Goal: Information Seeking & Learning: Learn about a topic

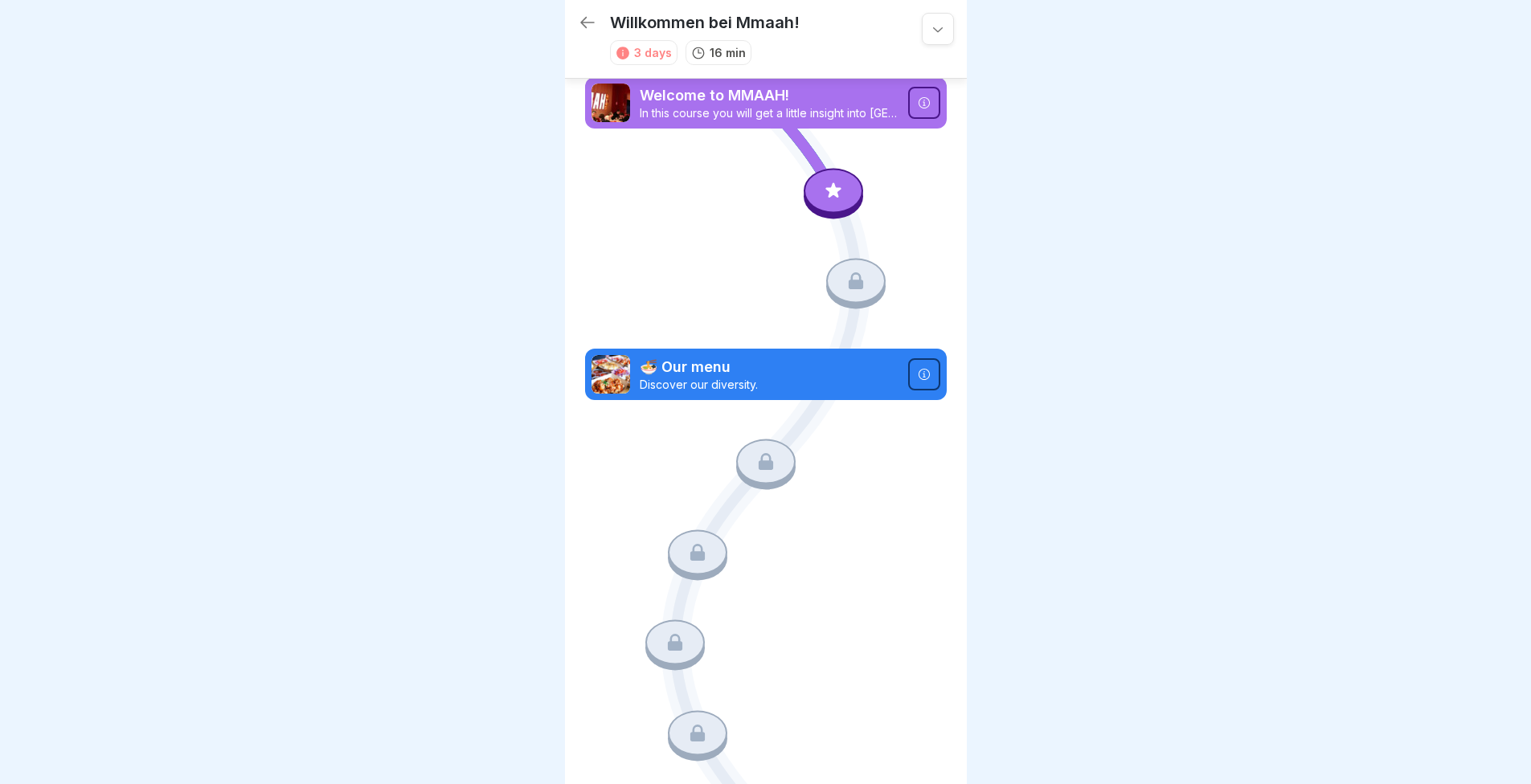
drag, startPoint x: 737, startPoint y: 365, endPoint x: 1451, endPoint y: 429, distance: 716.9
click at [1469, 428] on div at bounding box center [765, 392] width 1531 height 784
click at [908, 109] on div at bounding box center [924, 103] width 32 height 32
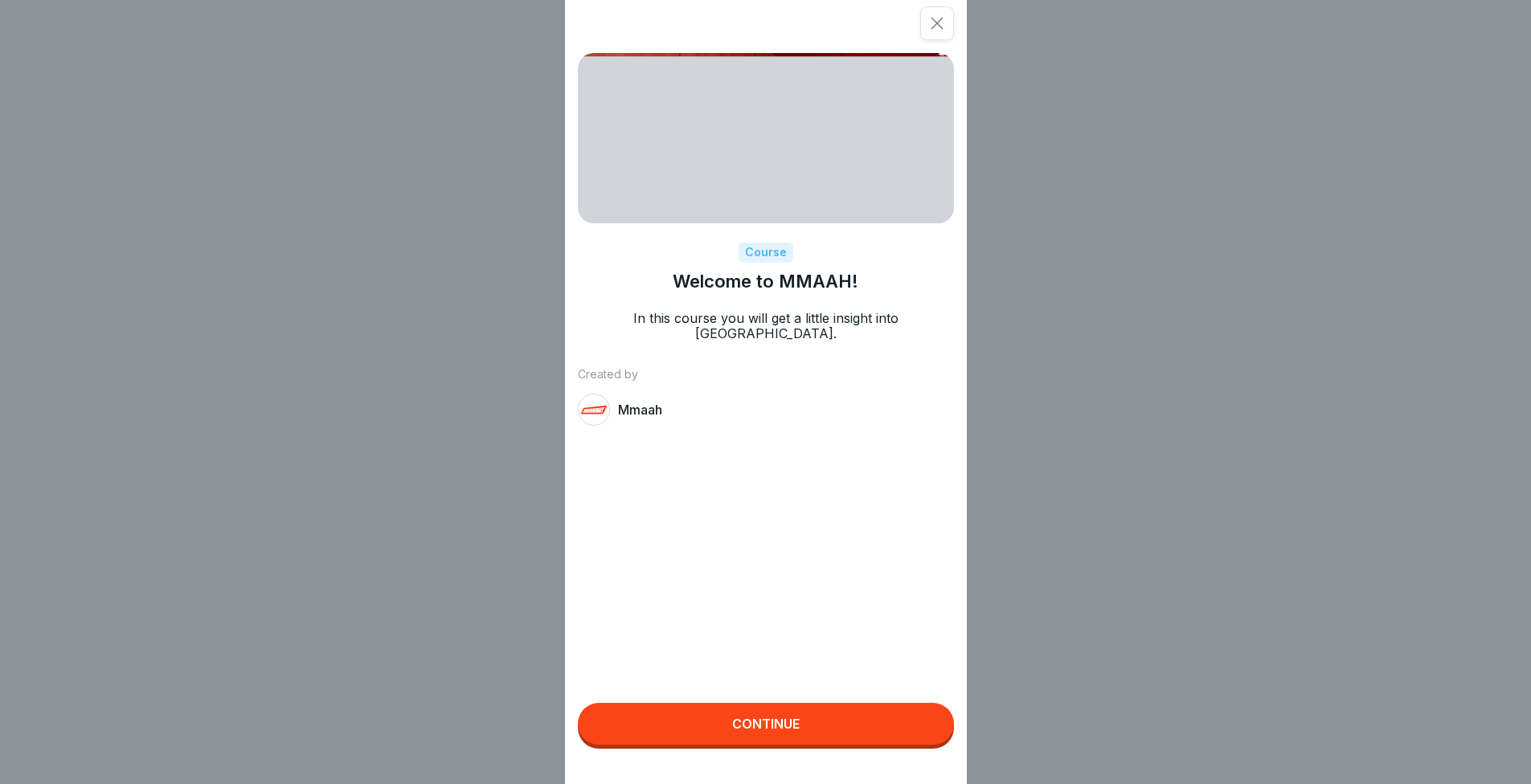
scroll to position [12, 0]
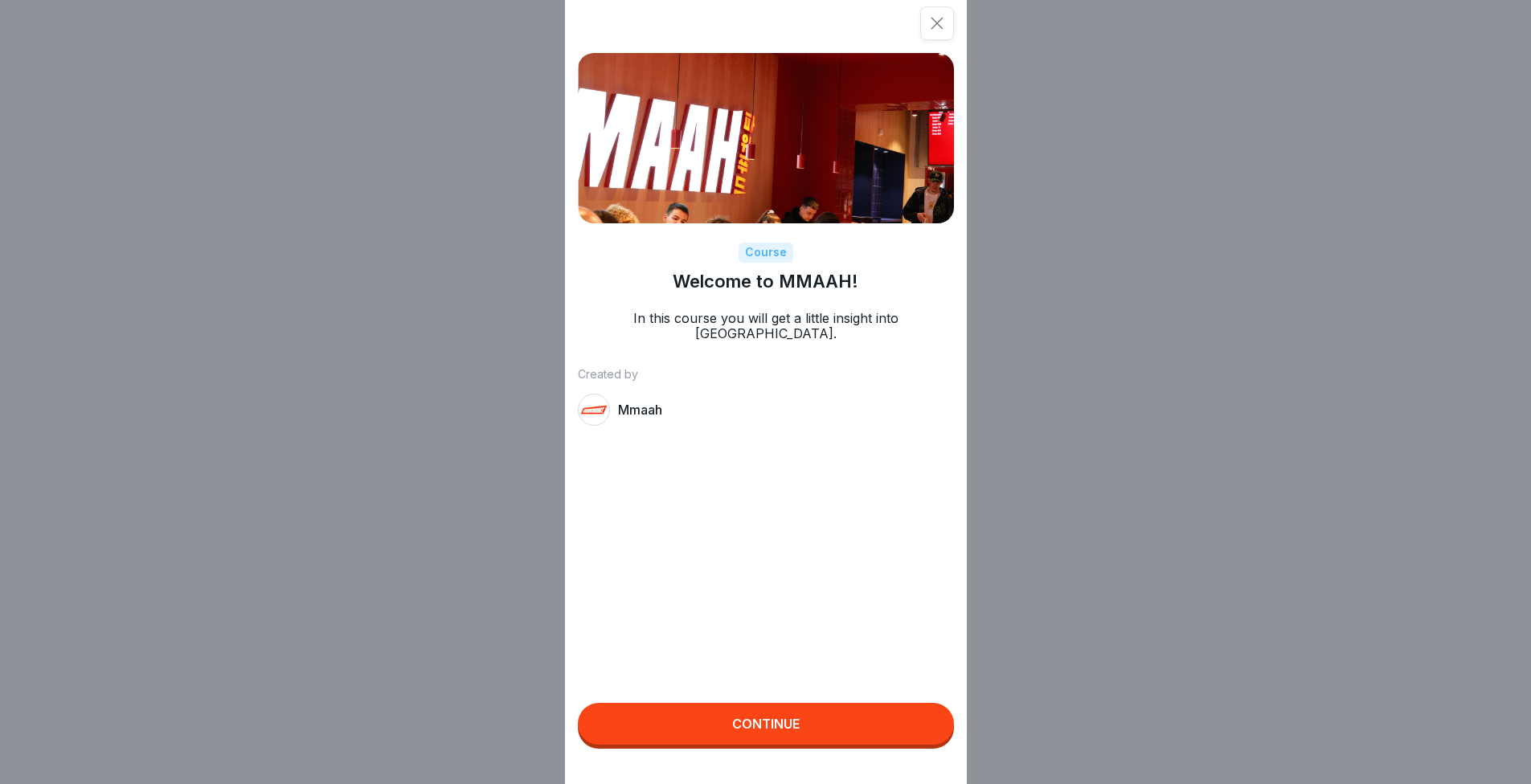
click at [719, 744] on button "Continue" at bounding box center [766, 723] width 376 height 42
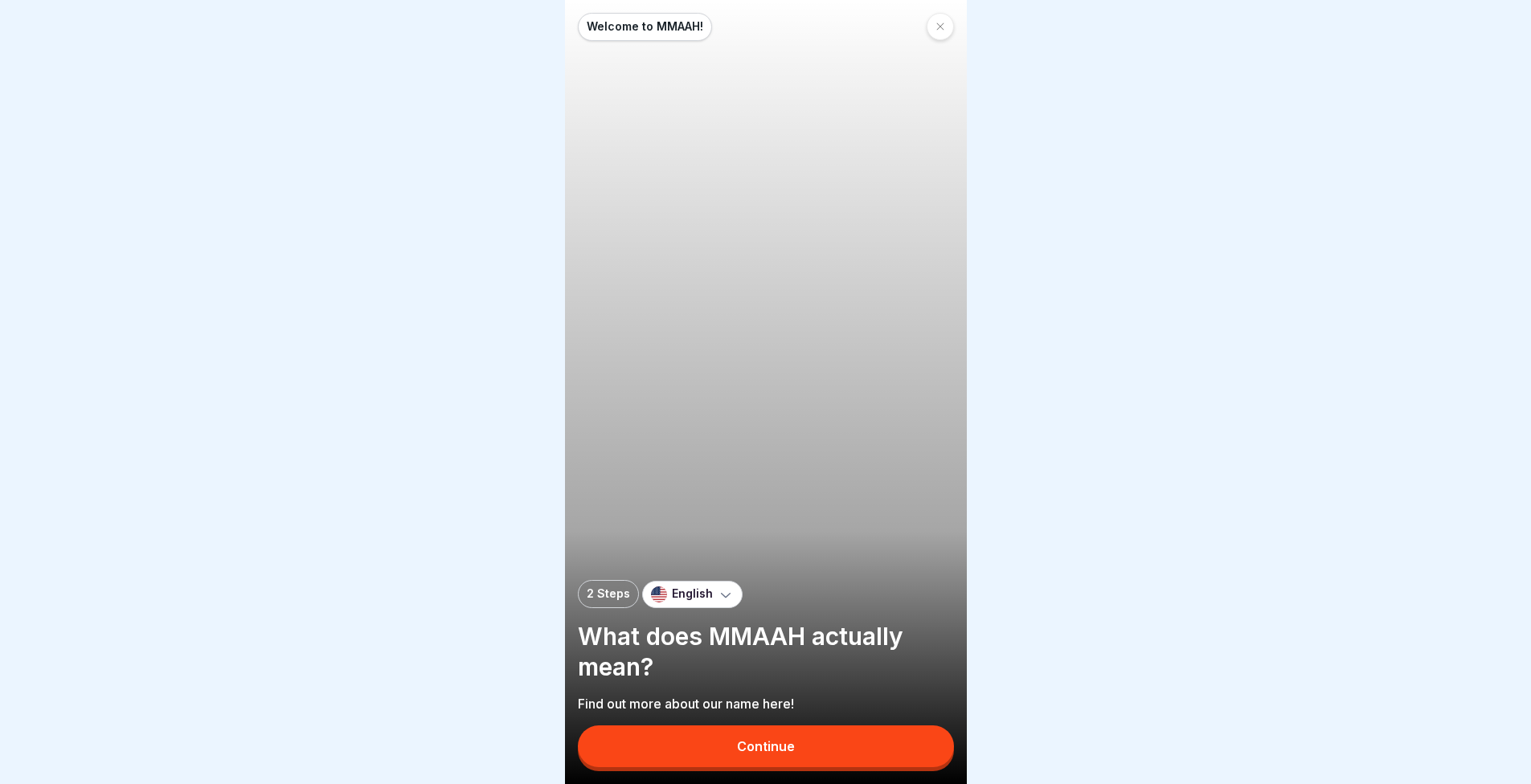
click at [696, 585] on div "English" at bounding box center [692, 595] width 101 height 28
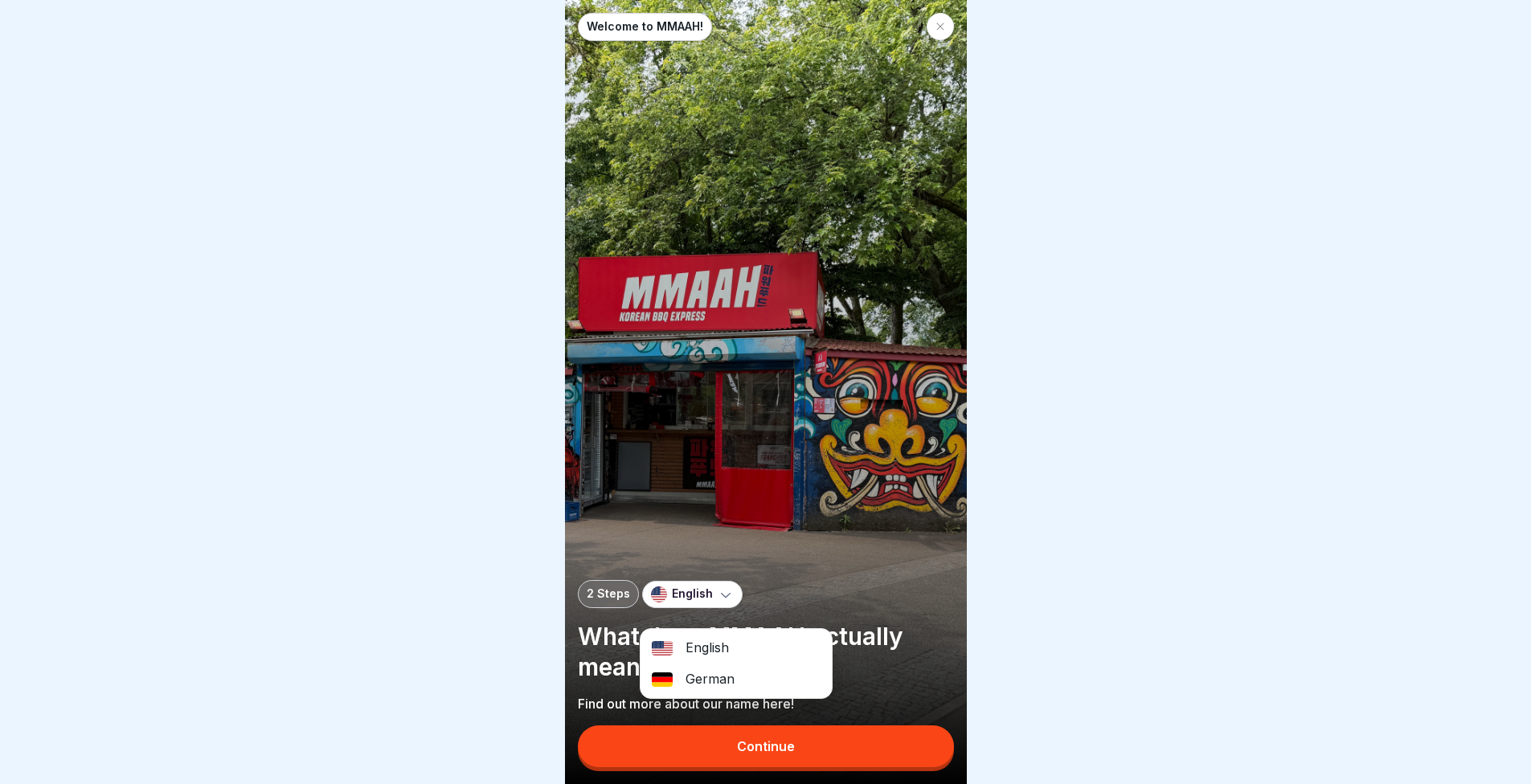
click at [696, 589] on p "English" at bounding box center [692, 594] width 41 height 14
click at [727, 741] on button "Continue" at bounding box center [766, 746] width 376 height 42
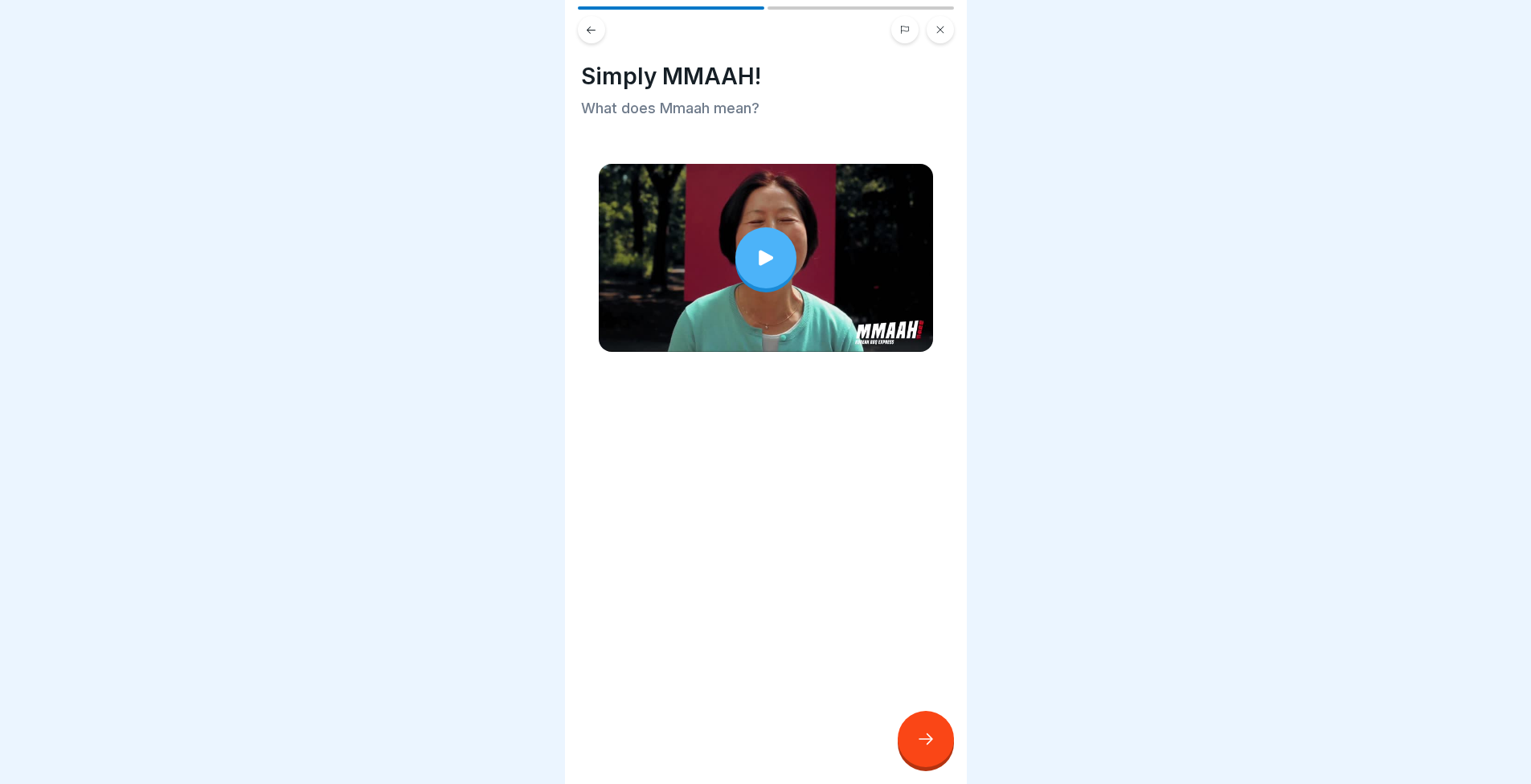
click at [741, 258] on div at bounding box center [766, 258] width 61 height 61
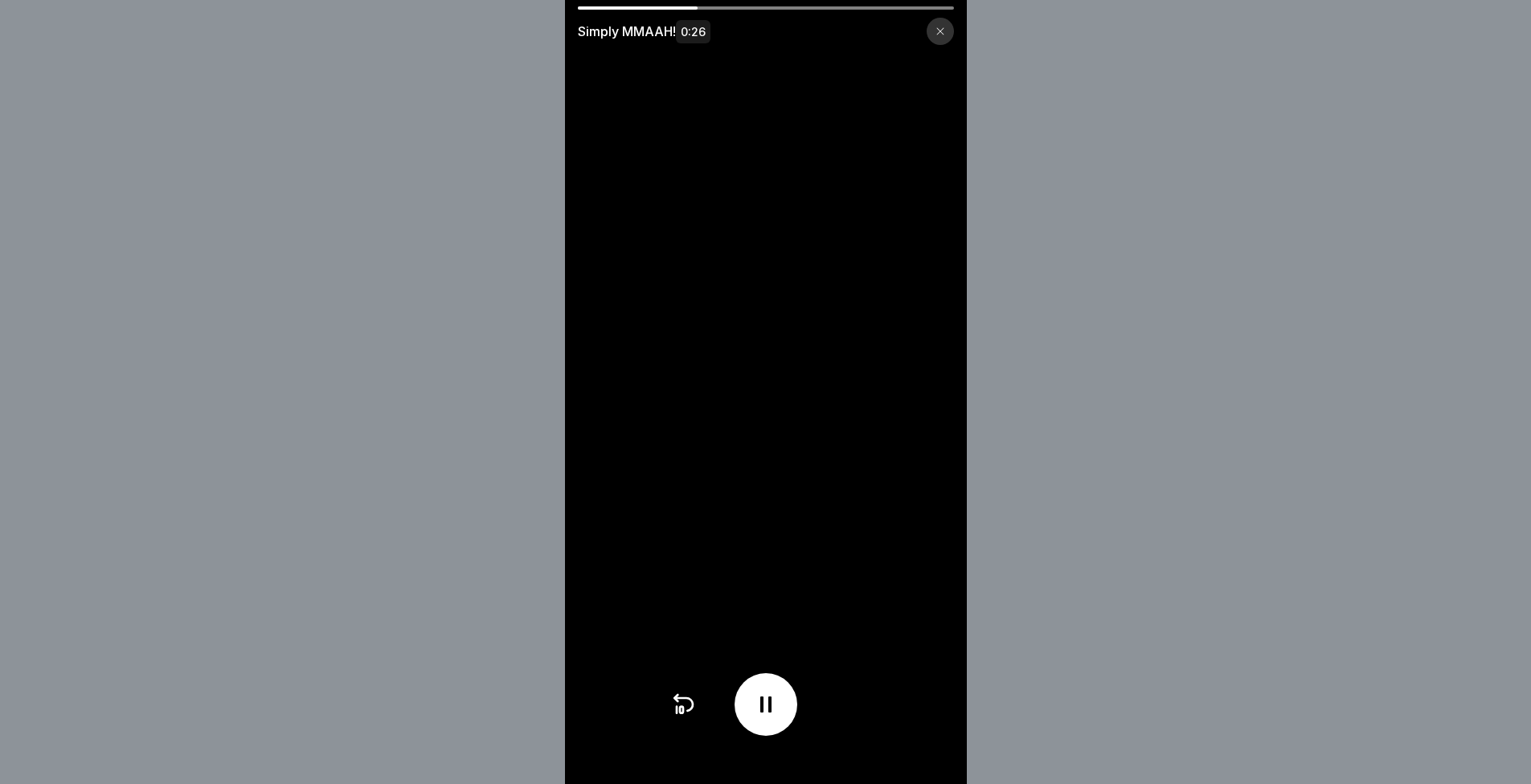
click at [1166, 541] on div "Simply MMAAH! 0:26" at bounding box center [765, 392] width 1531 height 784
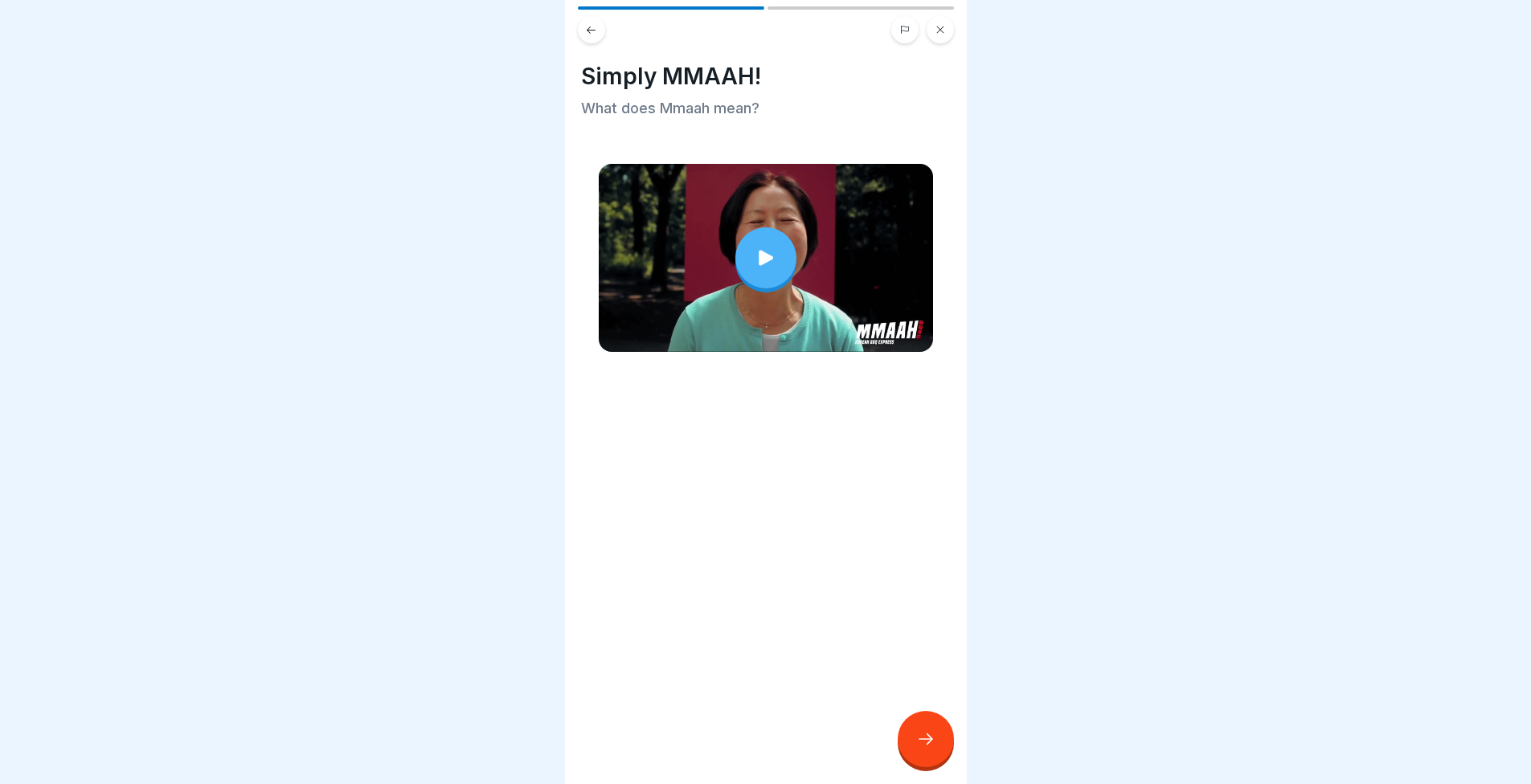
click at [928, 726] on div at bounding box center [926, 739] width 56 height 56
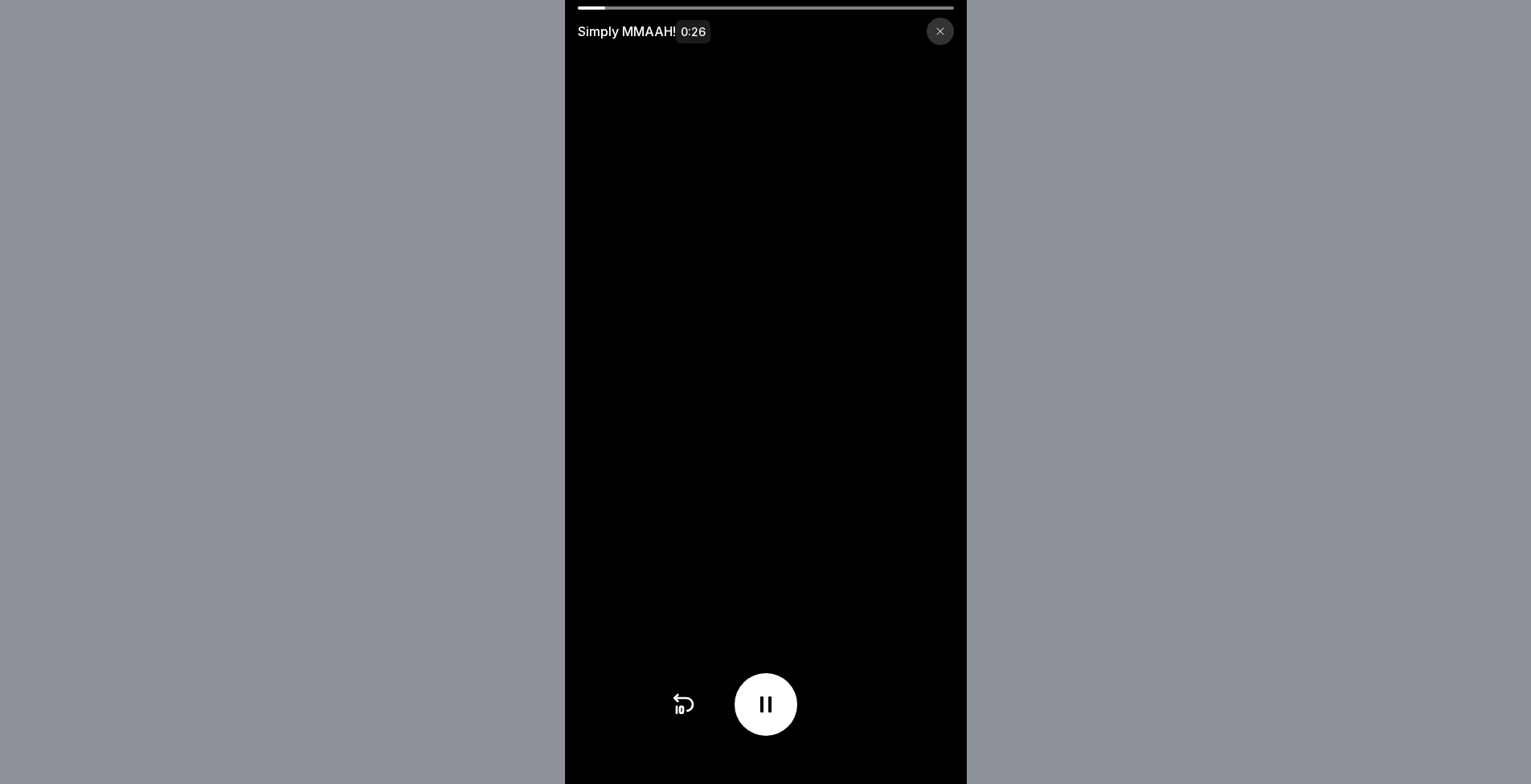
click at [954, 31] on div at bounding box center [941, 31] width 28 height 28
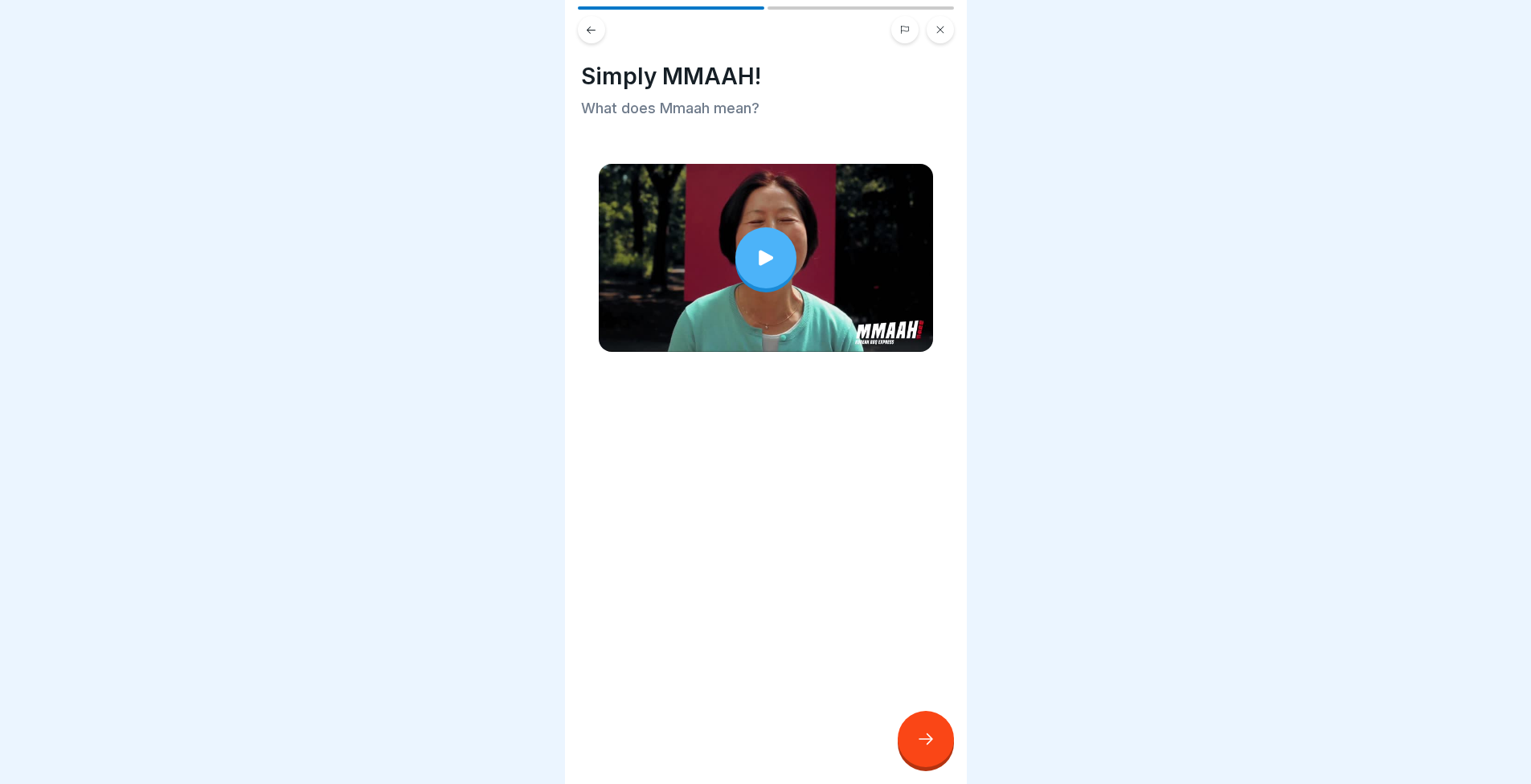
scroll to position [12, 0]
click at [913, 733] on div at bounding box center [926, 739] width 56 height 56
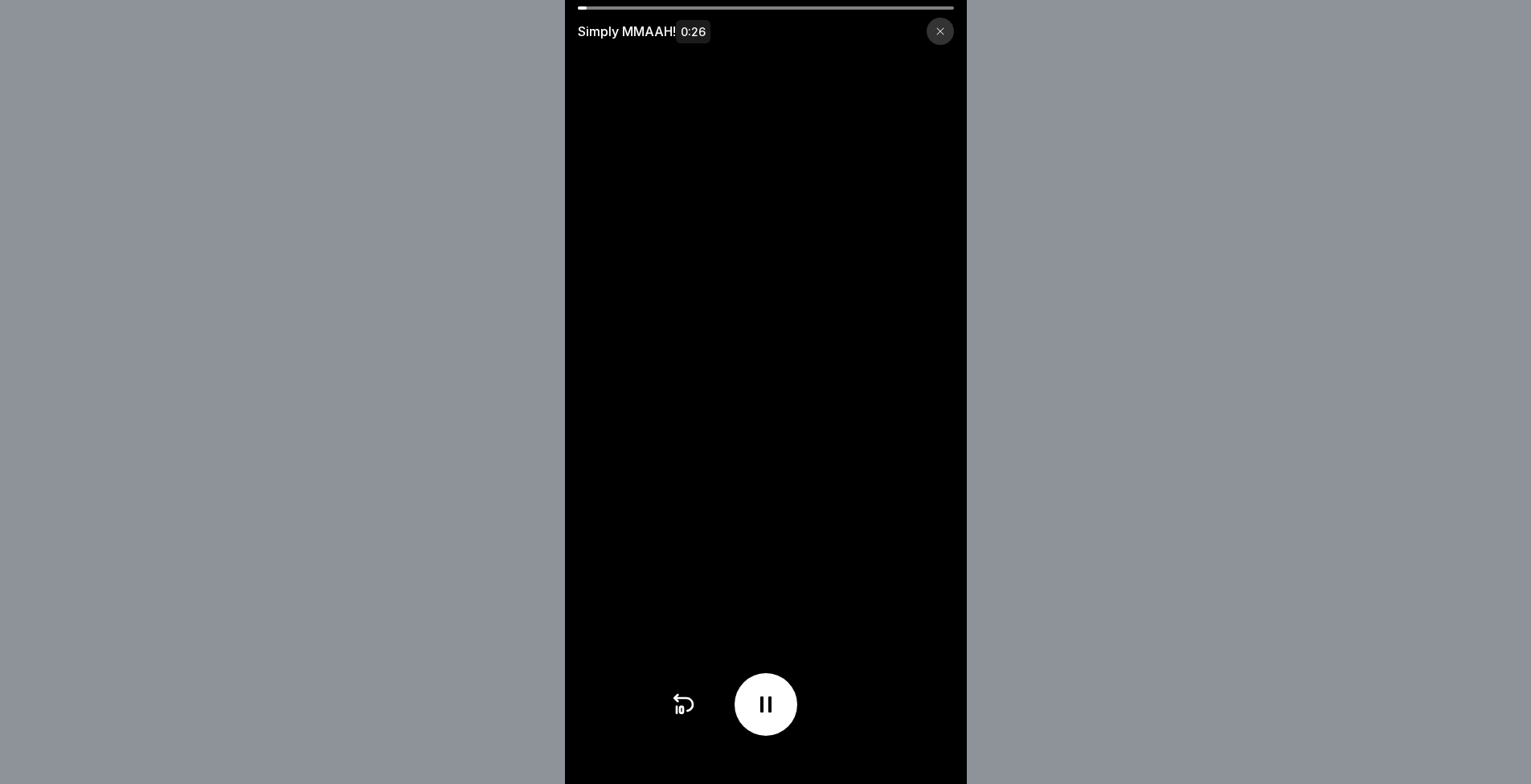
click at [808, 428] on video at bounding box center [766, 392] width 402 height 784
click at [756, 14] on div "Simply MMAAH! 0:26" at bounding box center [766, 26] width 402 height 39
click at [766, 9] on div at bounding box center [766, 7] width 376 height 3
drag, startPoint x: 771, startPoint y: 7, endPoint x: 808, endPoint y: 7, distance: 37.0
click at [808, 6] on div "Simply MMAAH! 0:26" at bounding box center [766, 392] width 402 height 784
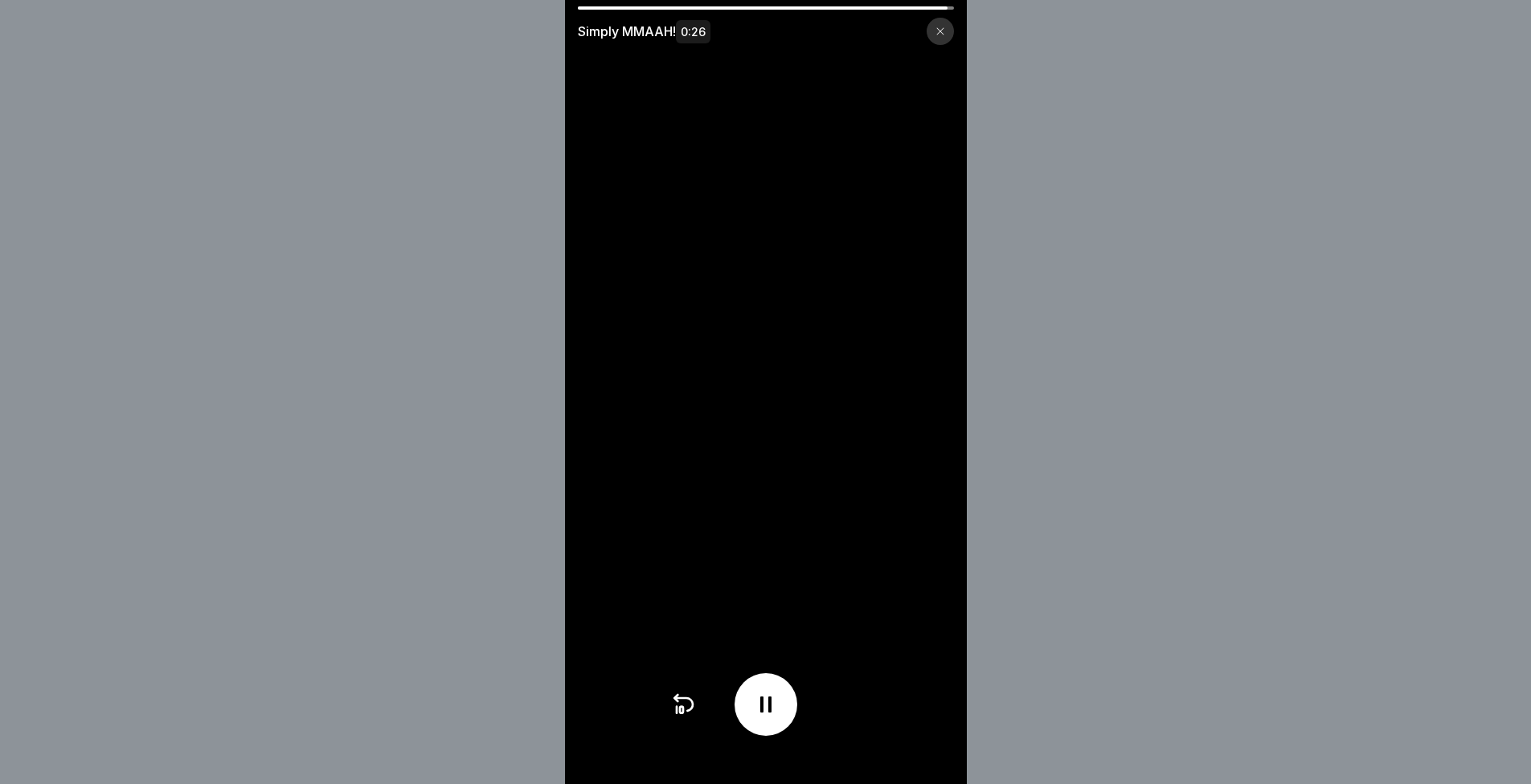
click at [772, 713] on icon at bounding box center [766, 704] width 11 height 16
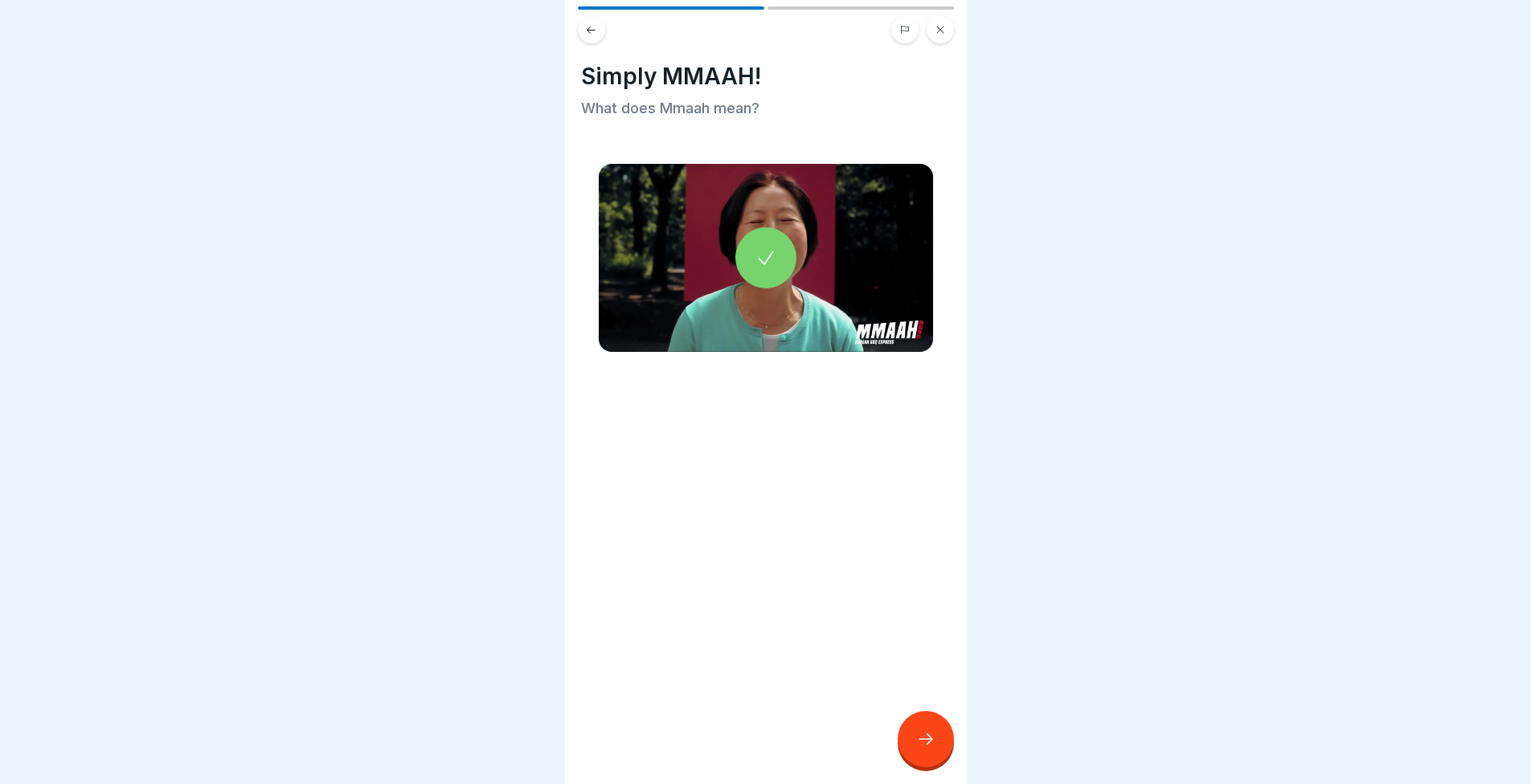
click at [905, 747] on div at bounding box center [926, 739] width 56 height 56
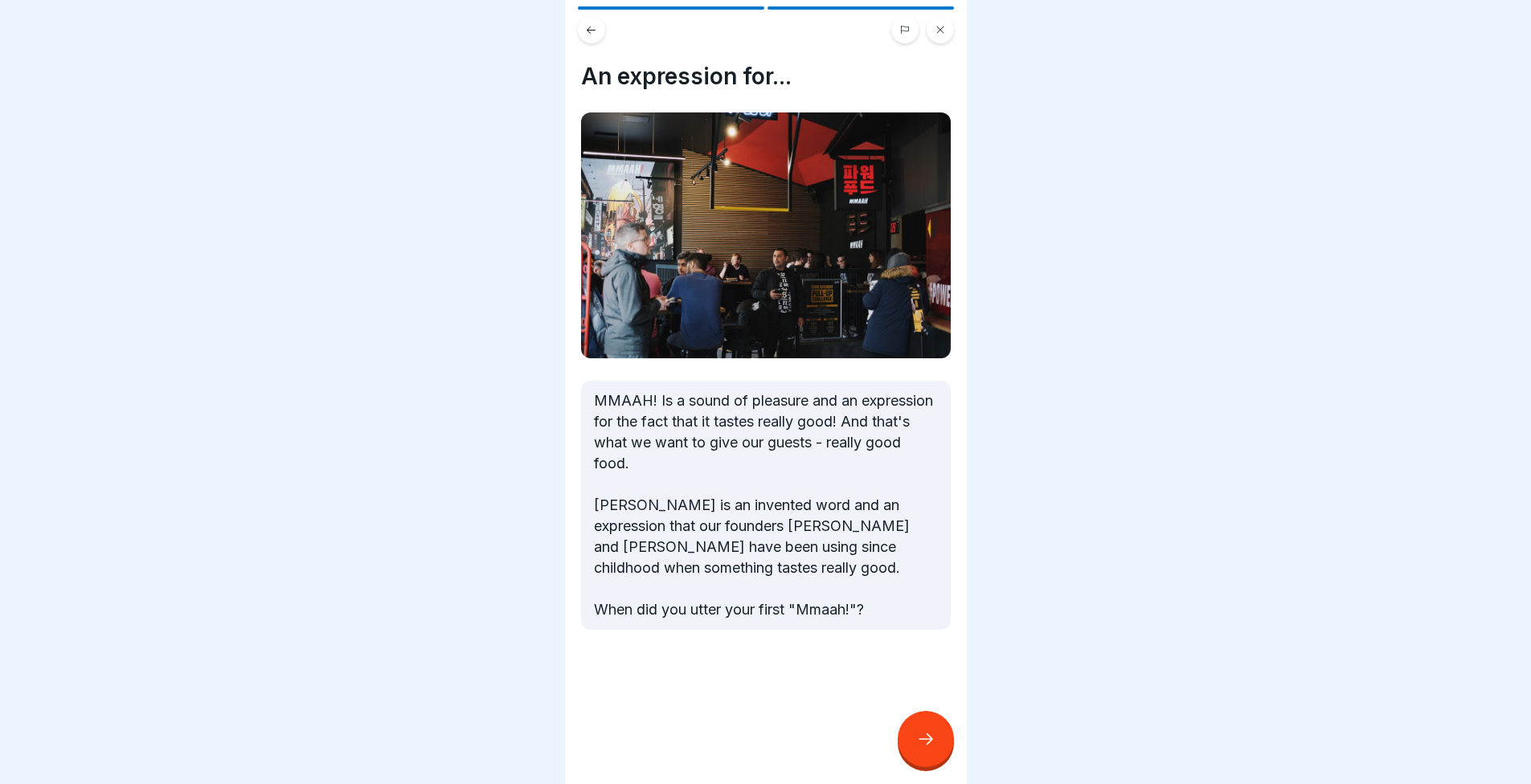
click at [1050, 378] on div at bounding box center [765, 392] width 1531 height 784
click at [923, 725] on div at bounding box center [926, 739] width 56 height 56
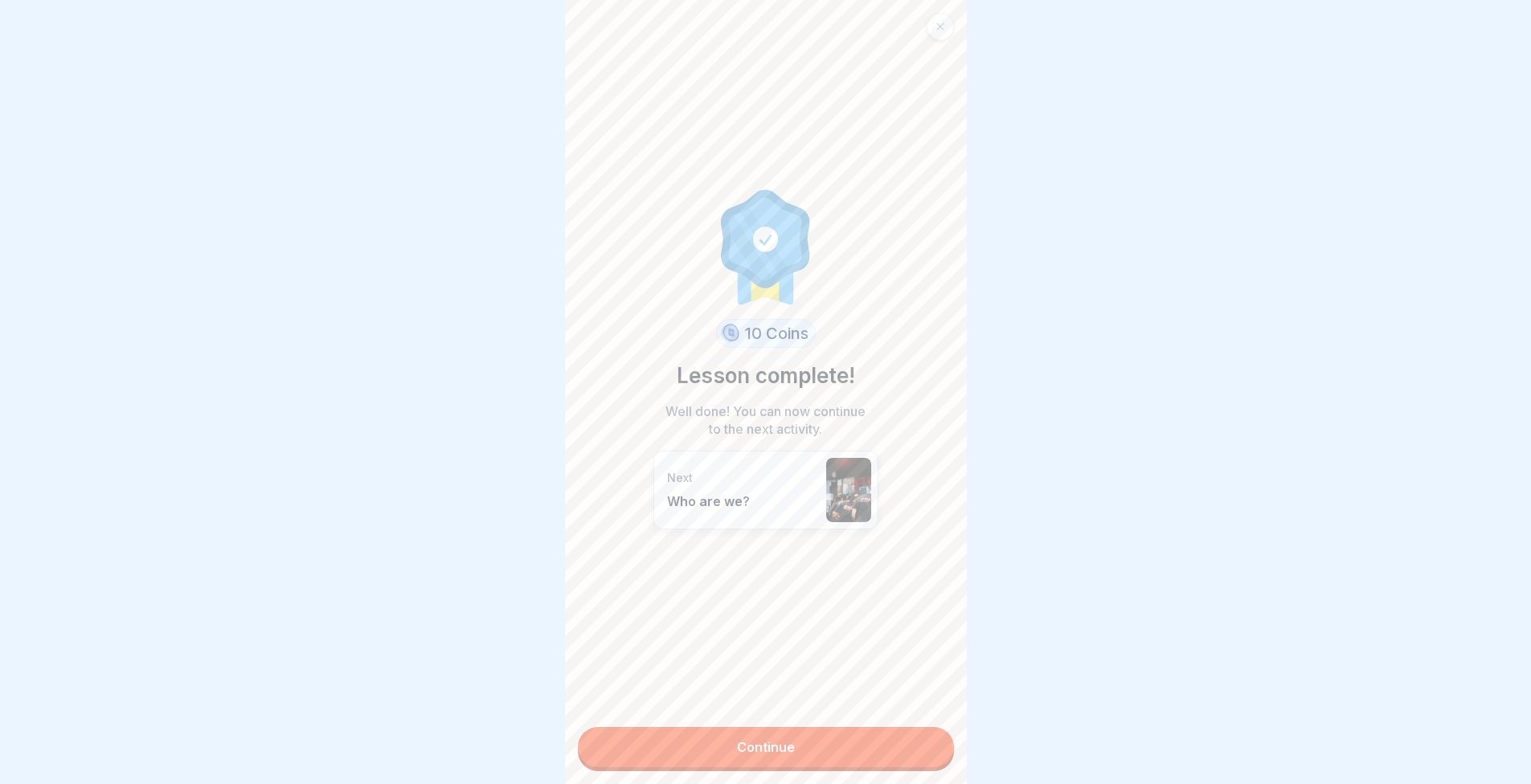
click at [800, 744] on link "Continue" at bounding box center [766, 747] width 376 height 41
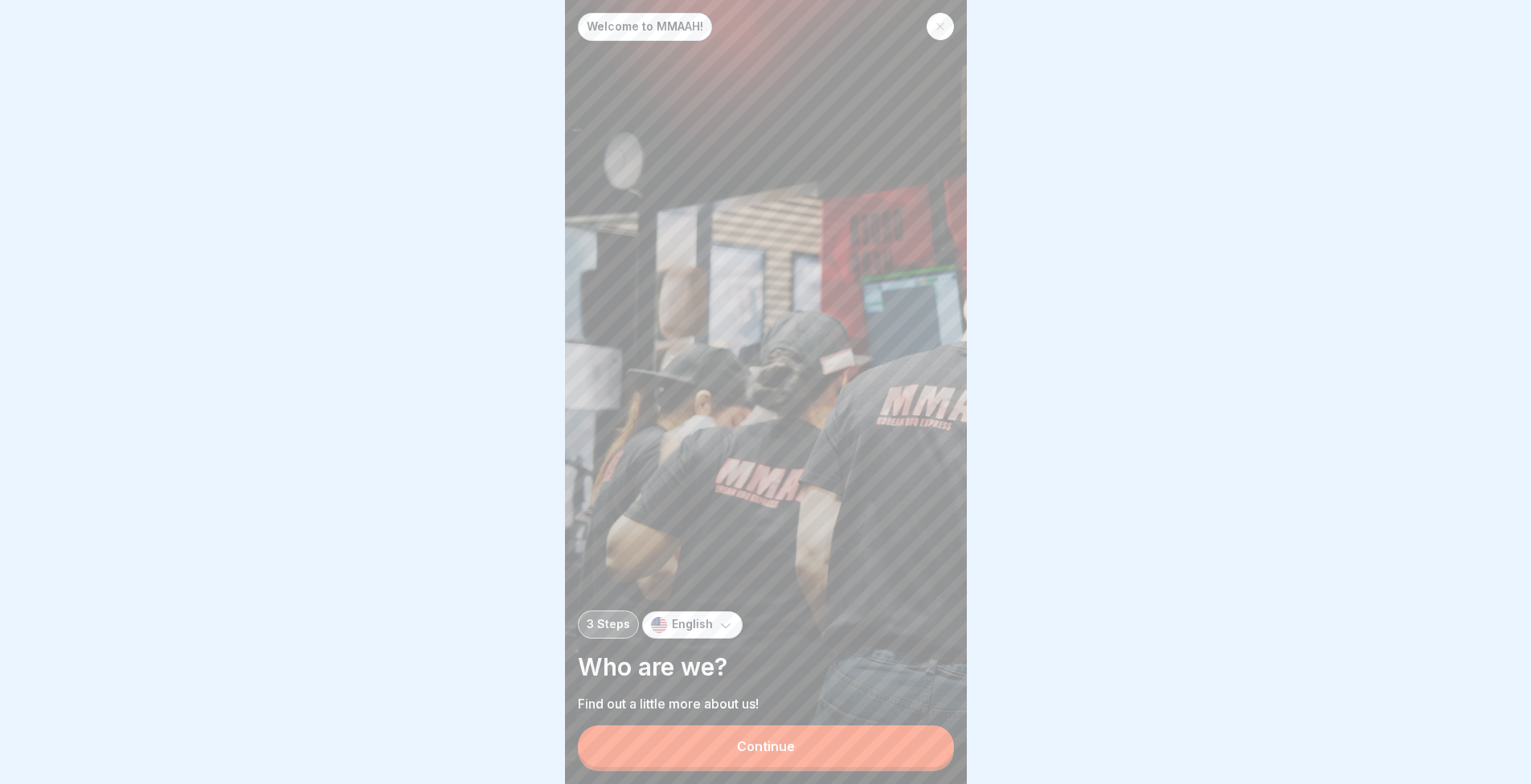
click at [763, 749] on div "Continue" at bounding box center [766, 746] width 58 height 15
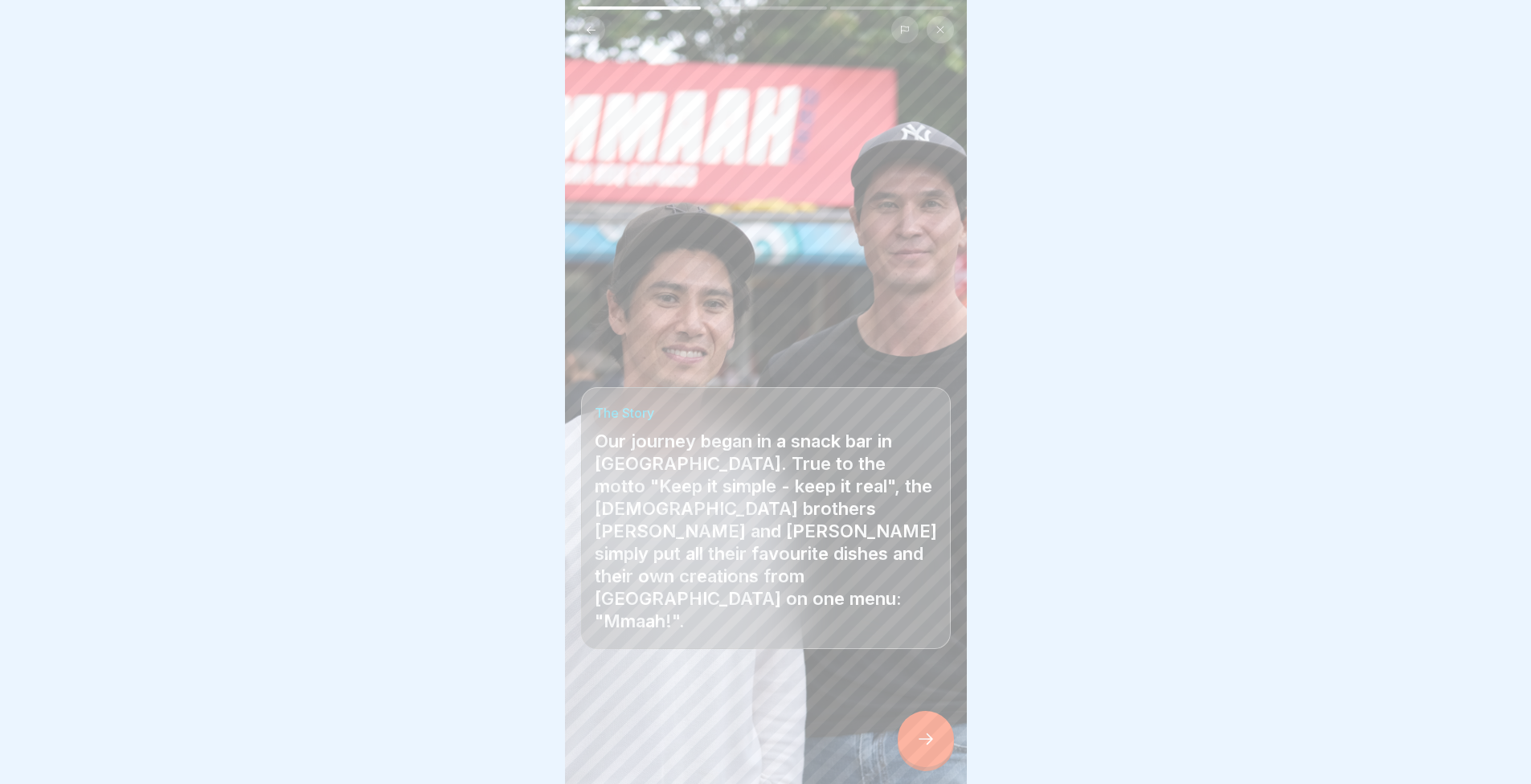
scroll to position [12, 0]
click at [907, 744] on div at bounding box center [926, 739] width 56 height 56
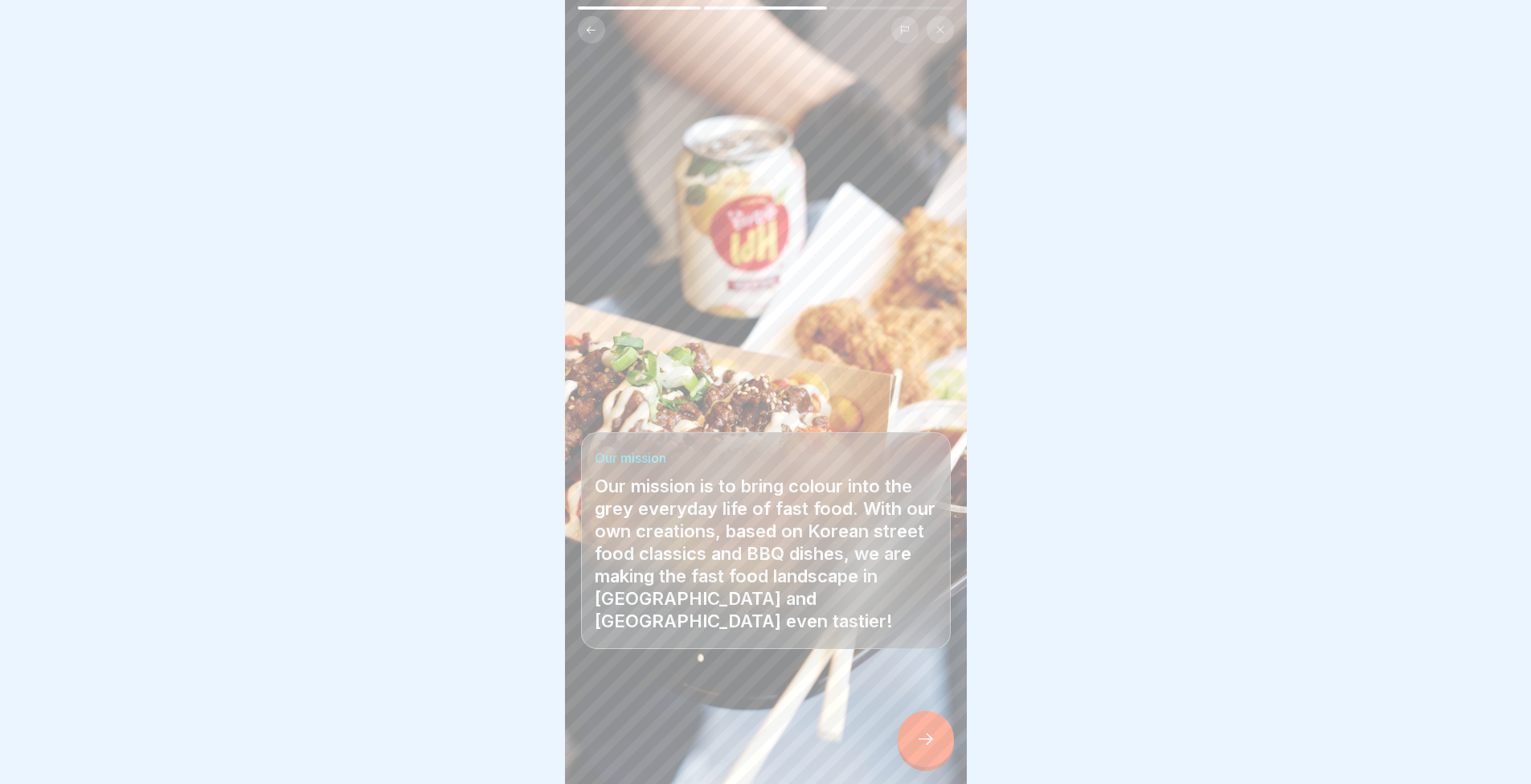
click at [913, 739] on div at bounding box center [926, 739] width 56 height 56
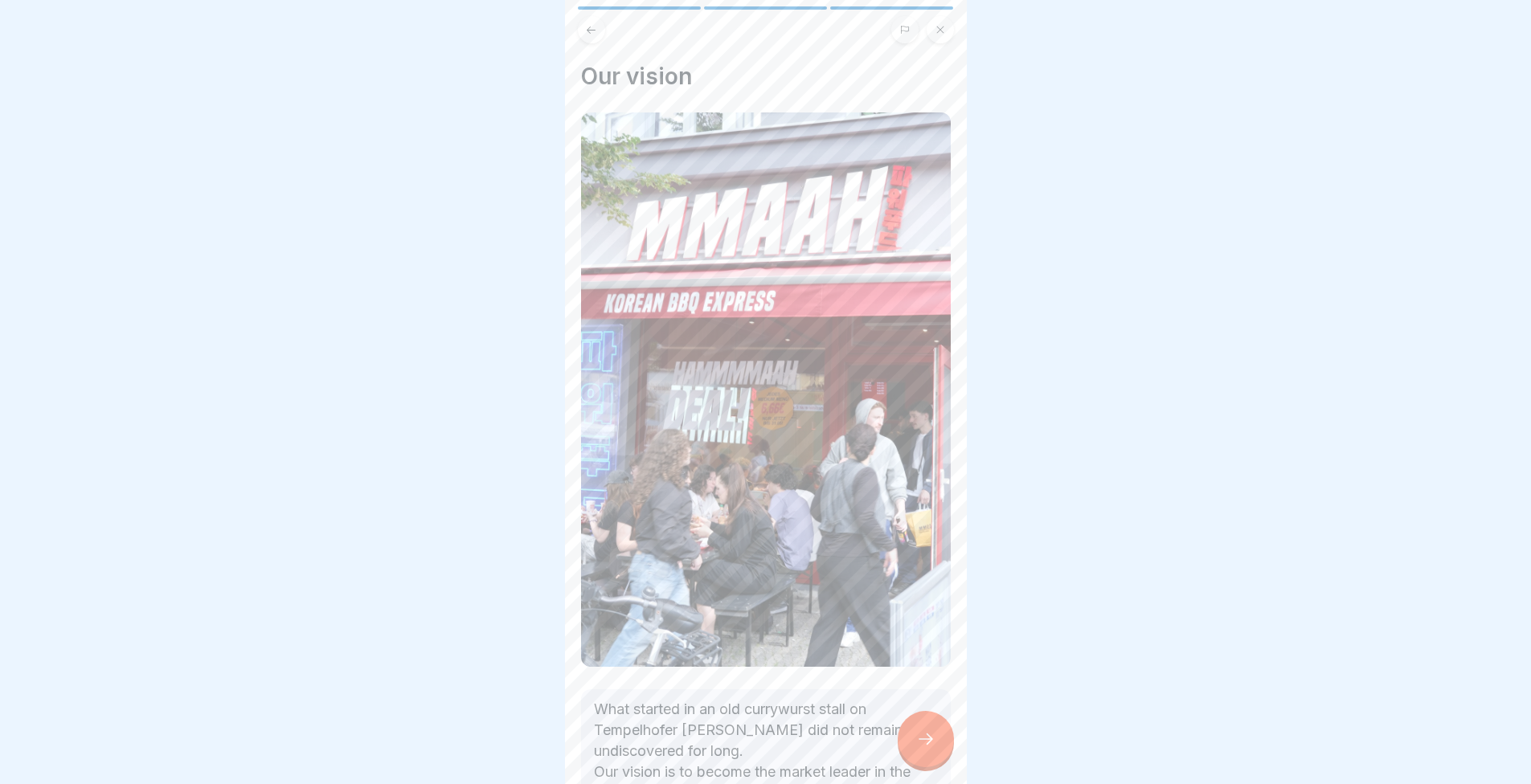
scroll to position [150, 0]
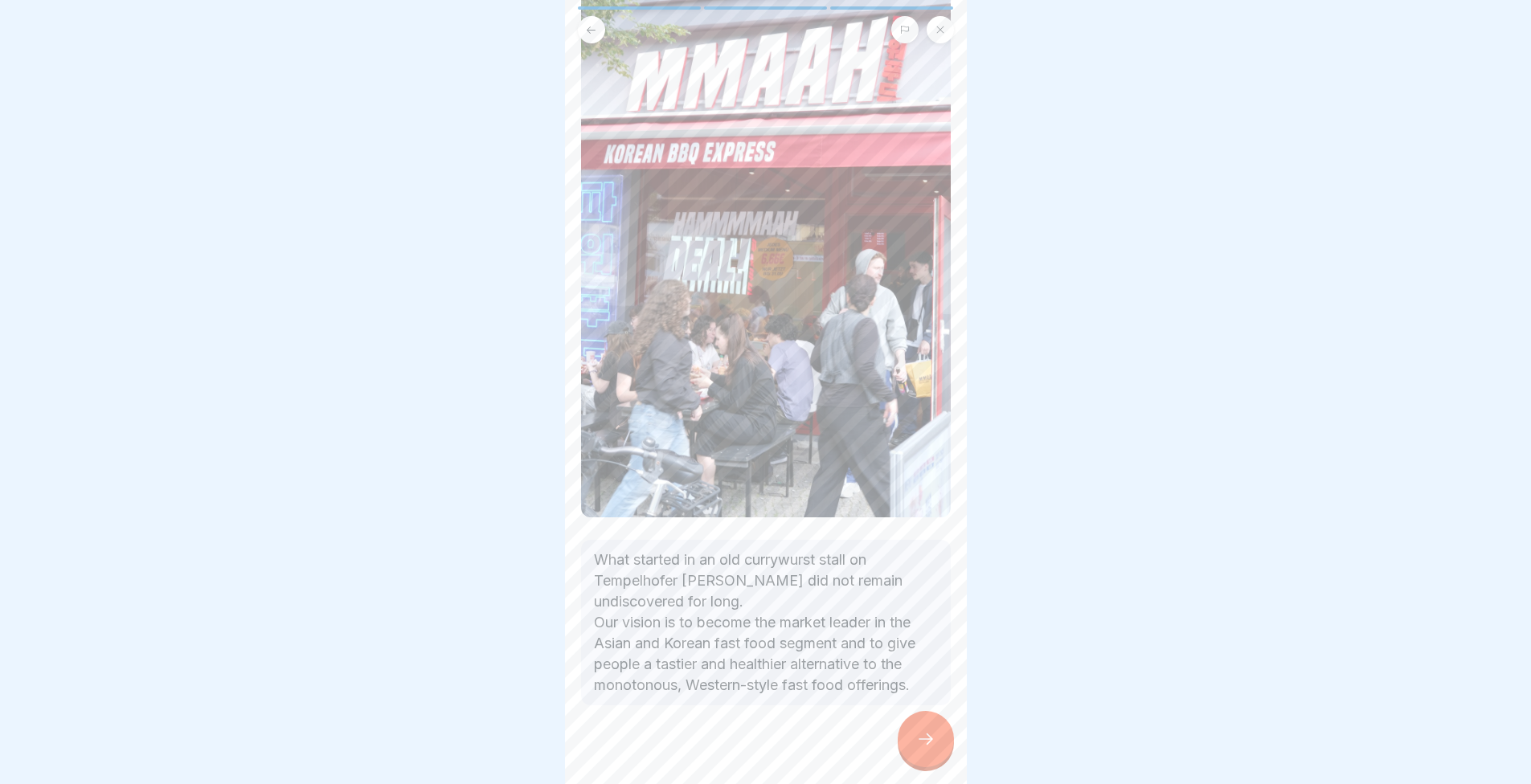
click at [942, 727] on div at bounding box center [926, 739] width 56 height 56
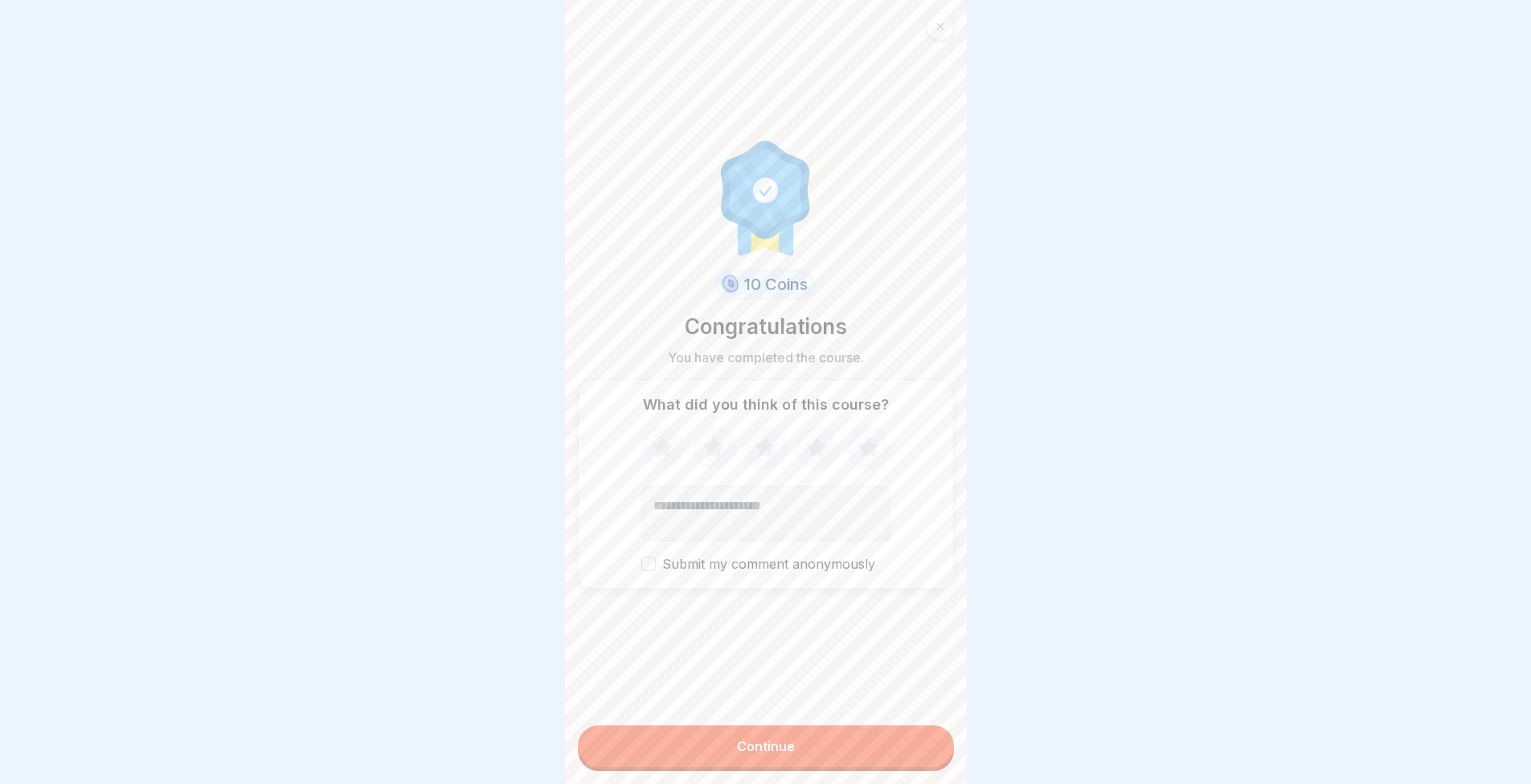
click at [866, 440] on icon at bounding box center [868, 447] width 21 height 20
click at [737, 743] on div "Continue" at bounding box center [766, 746] width 58 height 15
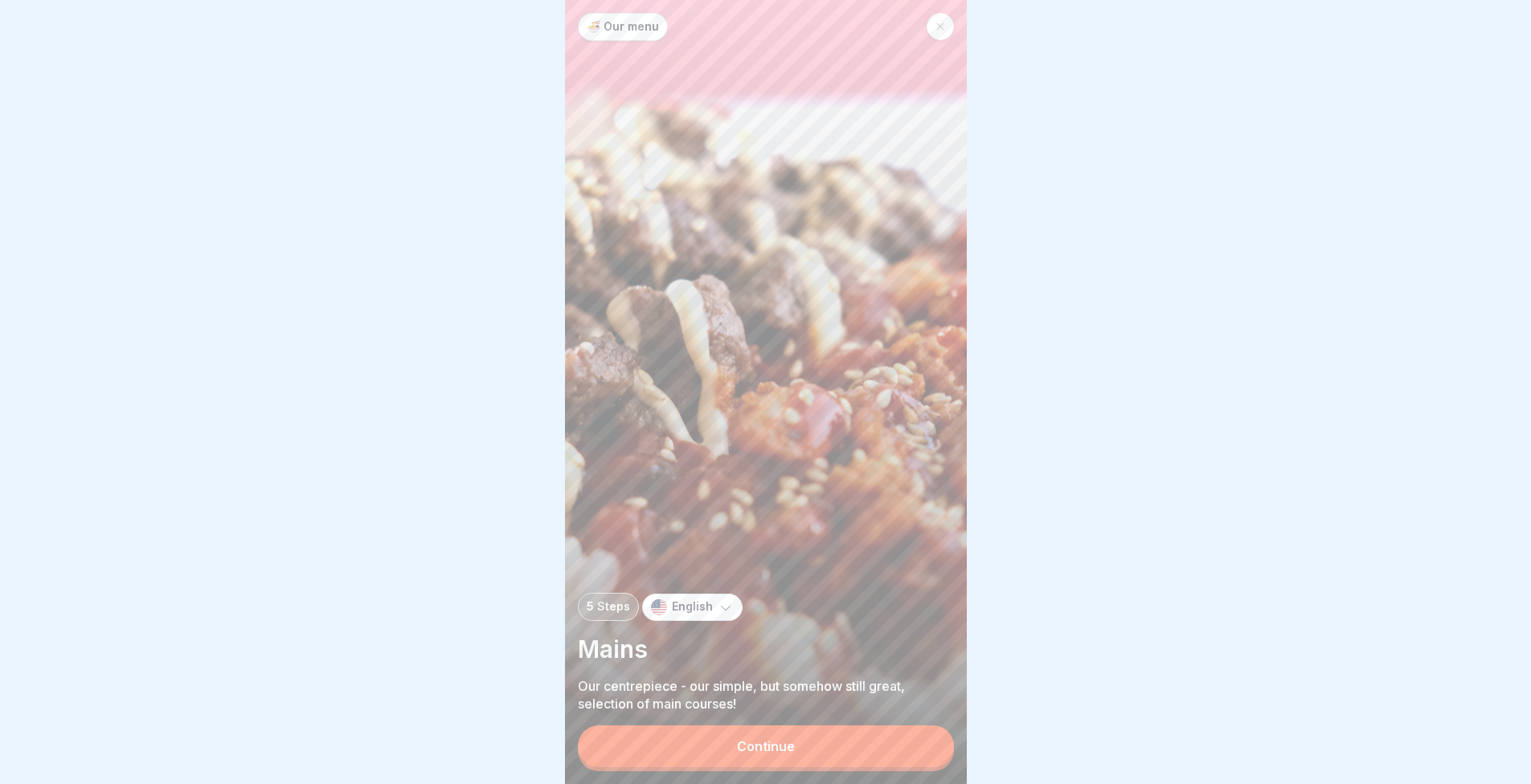
click at [734, 734] on button "Continue" at bounding box center [766, 746] width 376 height 42
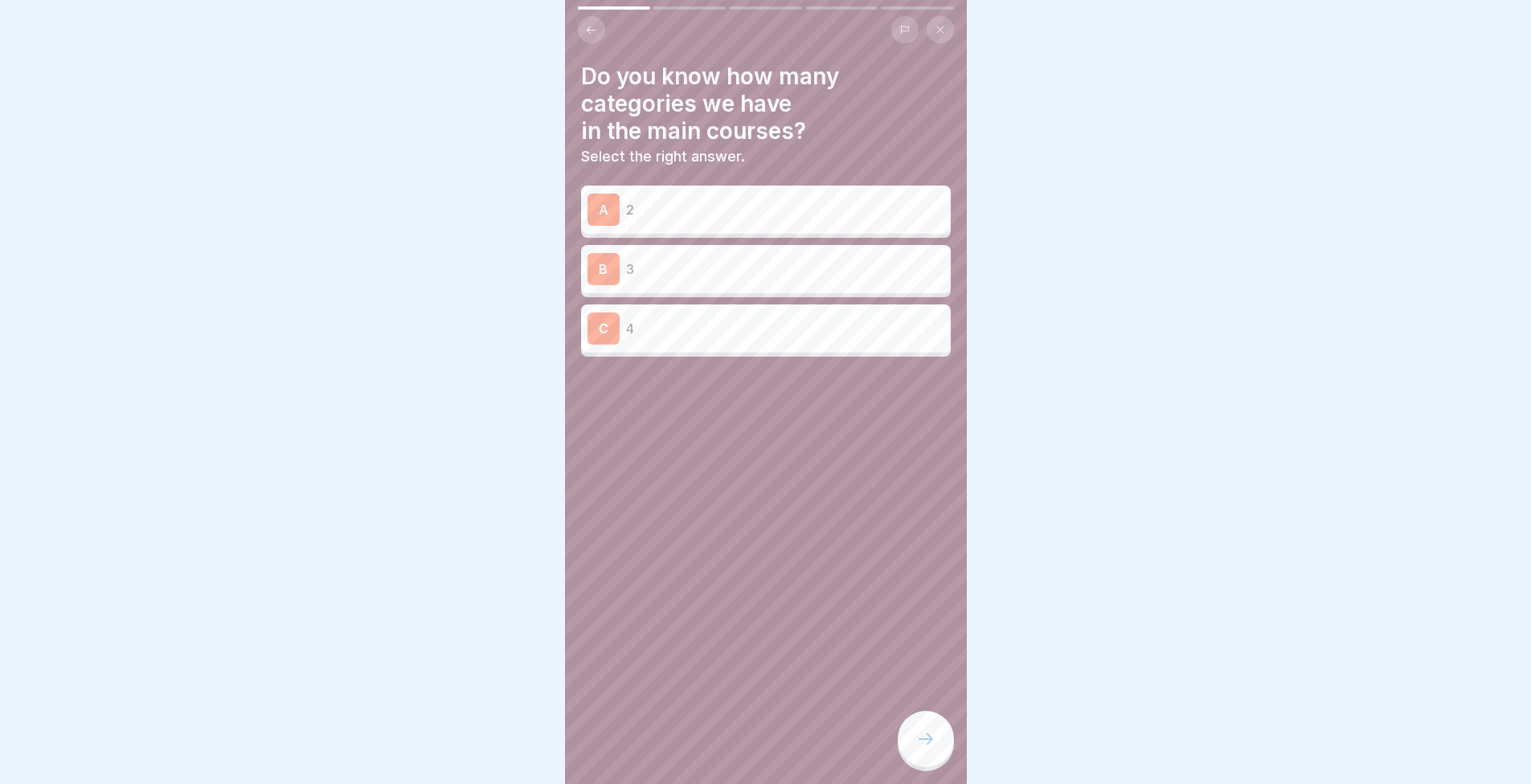
click at [699, 222] on div "A 2" at bounding box center [766, 210] width 357 height 32
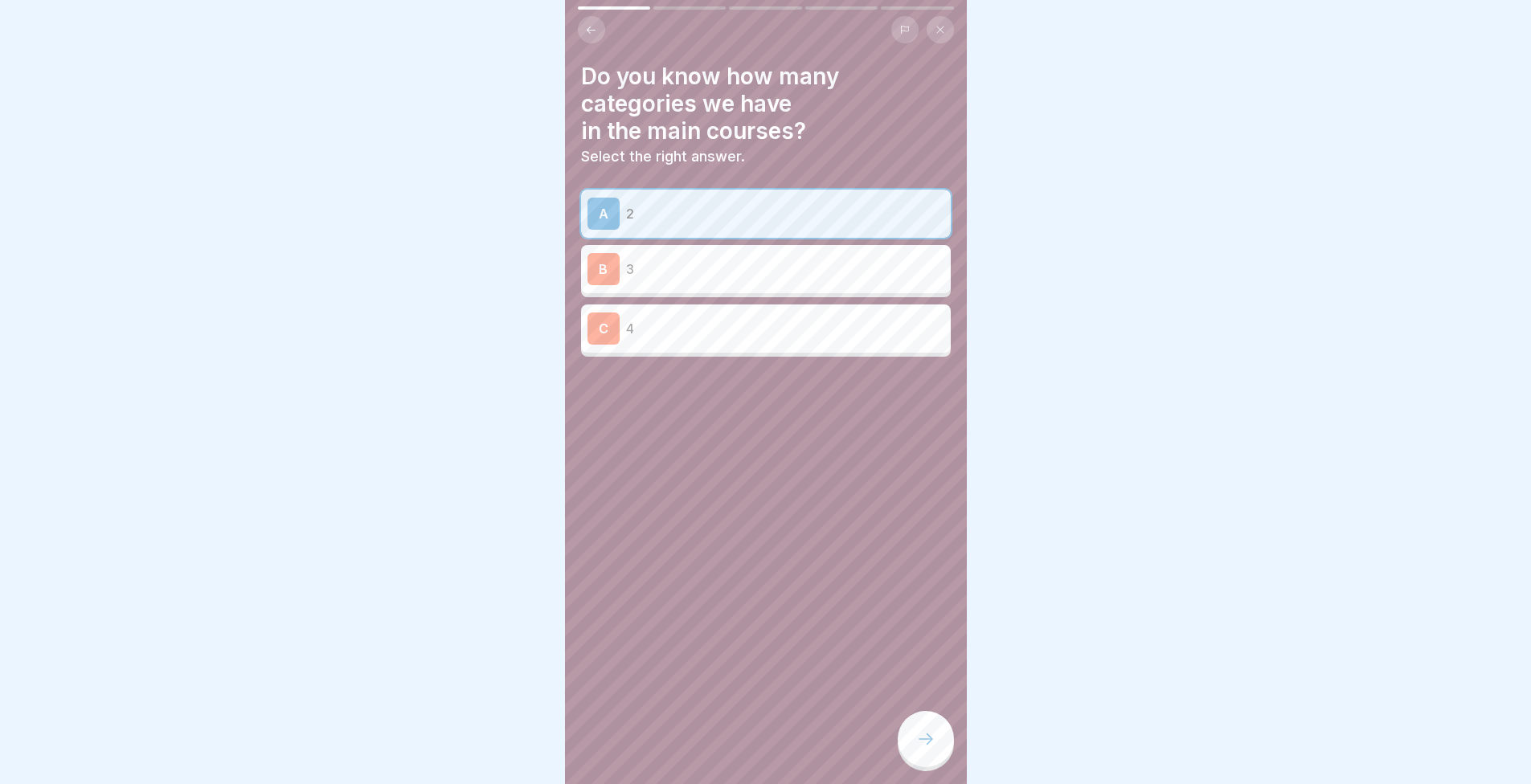
click at [915, 760] on div at bounding box center [926, 739] width 56 height 56
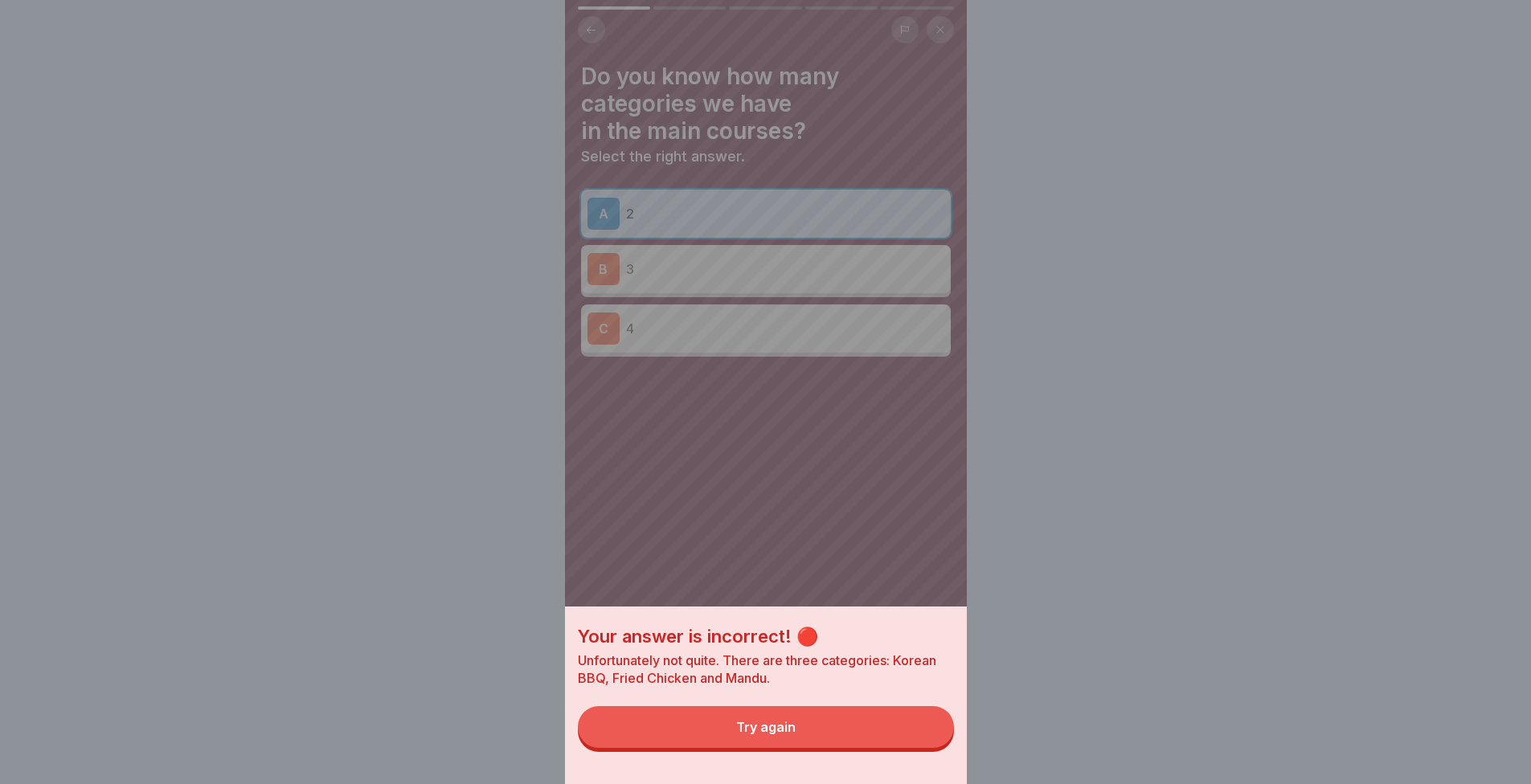
click at [822, 731] on button "Try again" at bounding box center [766, 727] width 376 height 42
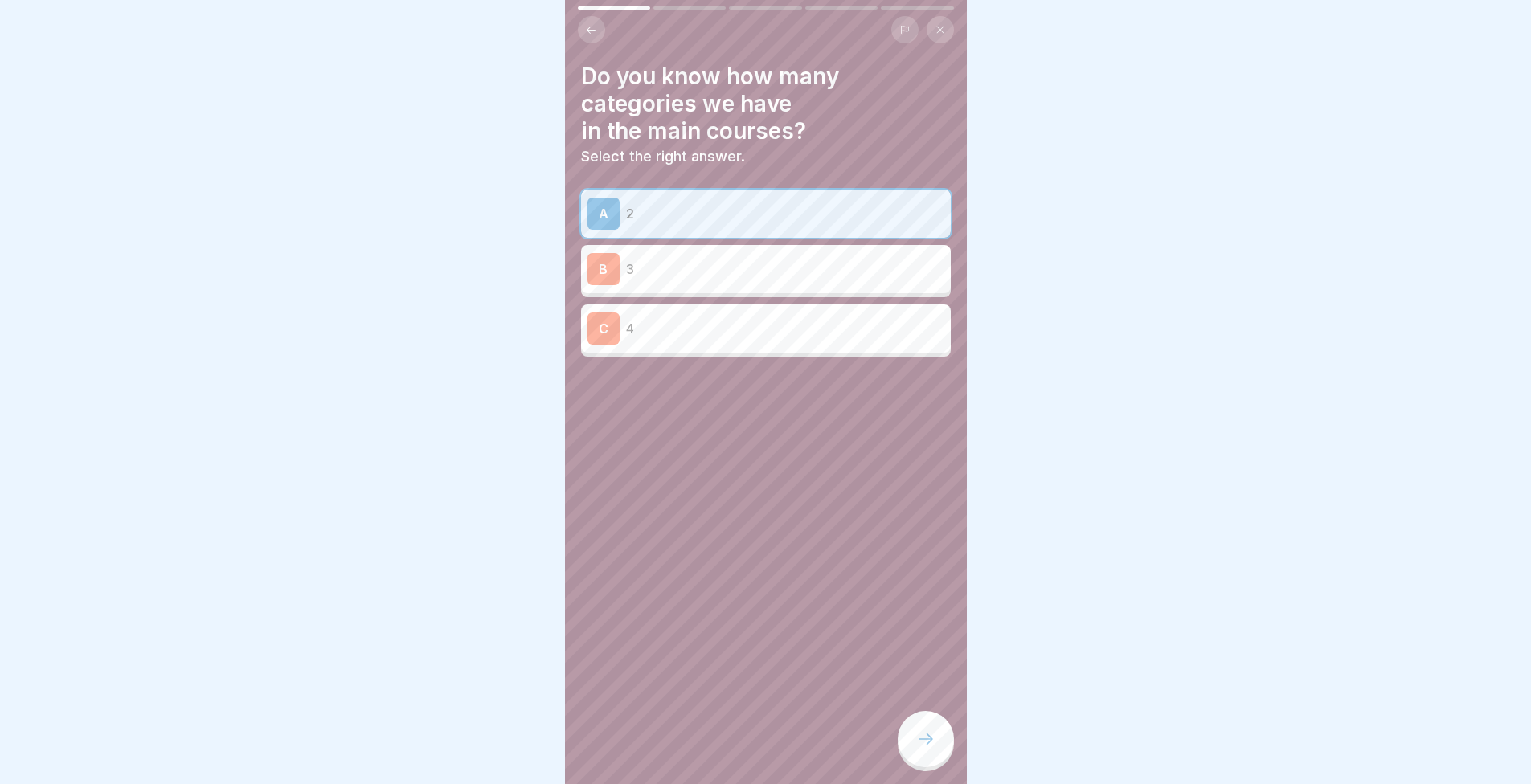
click at [638, 283] on div "B 3" at bounding box center [766, 269] width 357 height 32
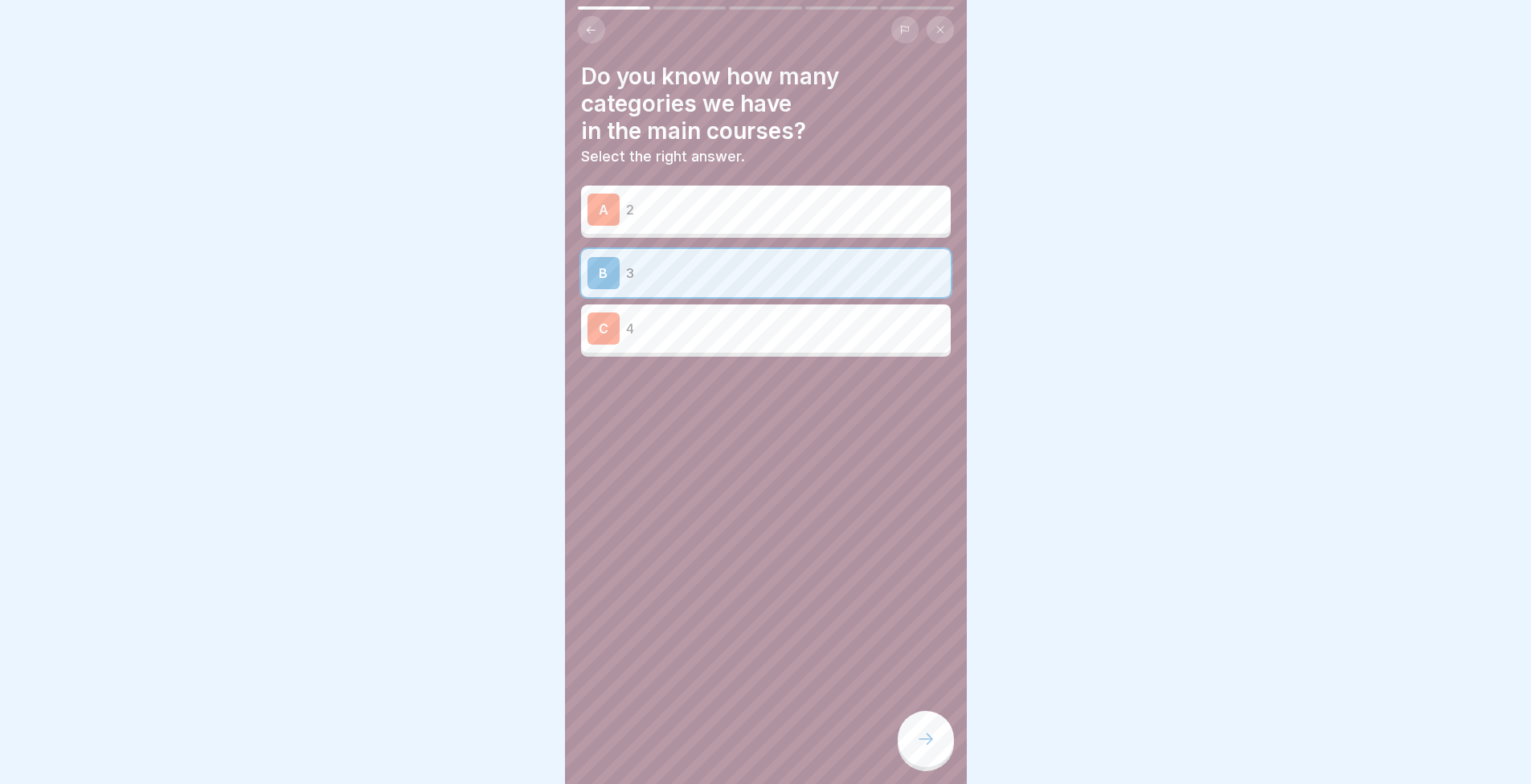
click at [929, 749] on icon at bounding box center [926, 739] width 19 height 19
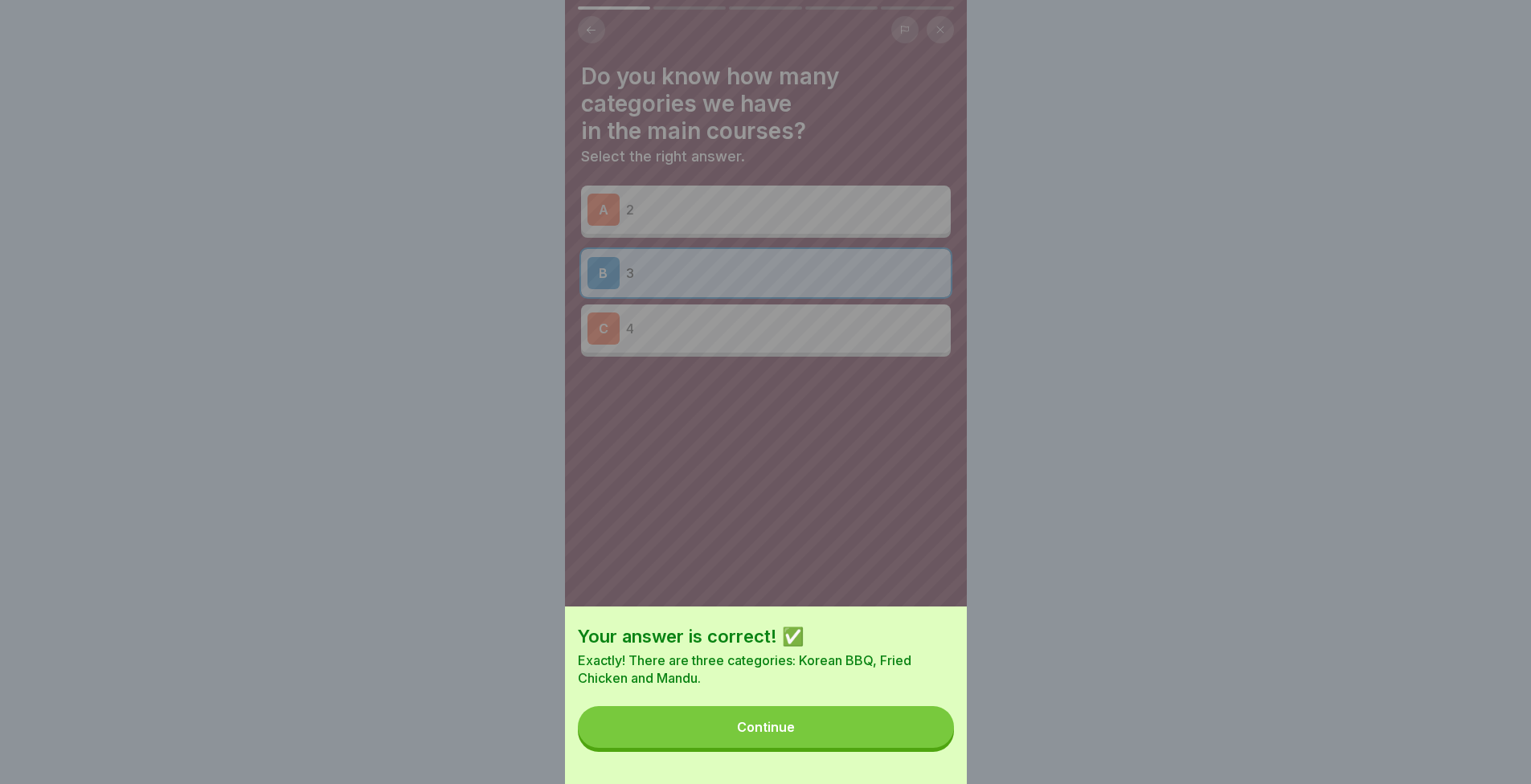
click at [816, 739] on button "Continue" at bounding box center [766, 727] width 376 height 42
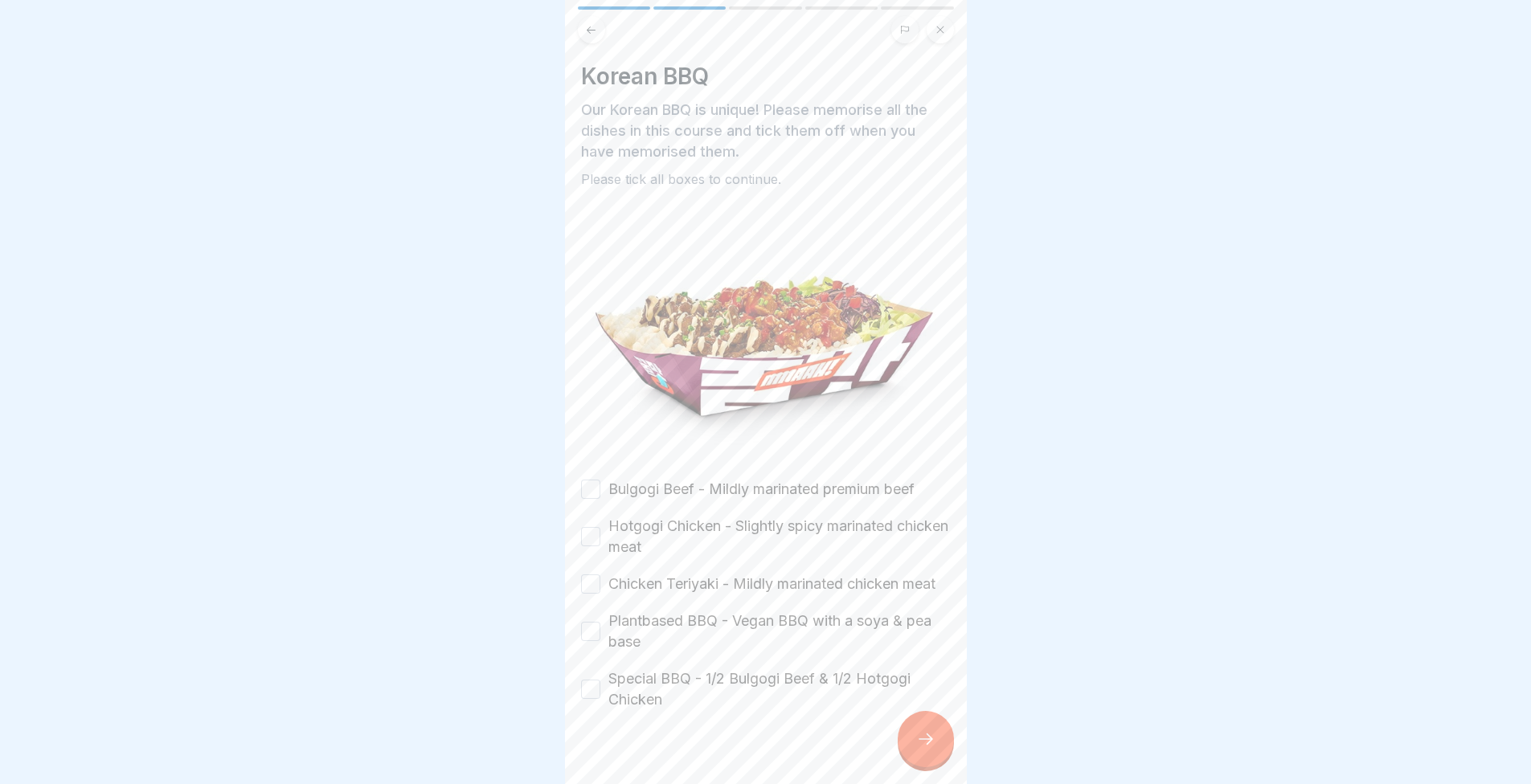
scroll to position [35, 0]
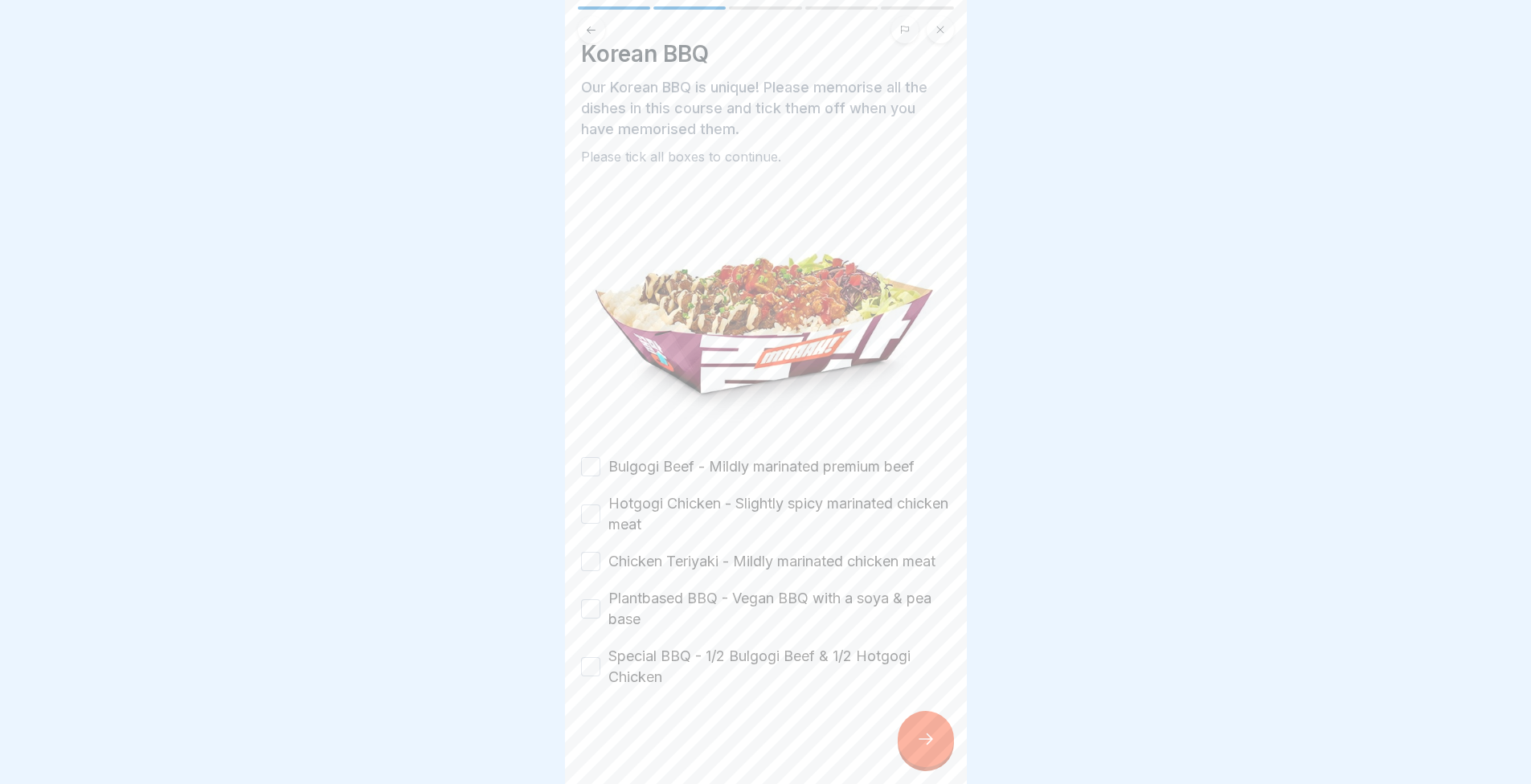
click at [582, 457] on button "Bulgogi Beef - Mildly marinated premium beef" at bounding box center [590, 466] width 19 height 19
click at [590, 504] on button "Hotgogi Chicken - Slightly spicy marinated chicken meat" at bounding box center [590, 513] width 19 height 19
click at [587, 552] on button "Chicken Teriyaki - Mildly marinated chicken meat" at bounding box center [590, 561] width 19 height 19
click at [586, 611] on button "Plantbased BBQ - Vegan BBQ with a soya & pea base" at bounding box center [590, 609] width 19 height 19
click at [580, 665] on div "Korean BBQ Our Korean BBQ is unique! Please memorise all the dishes in this cou…" at bounding box center [766, 392] width 402 height 784
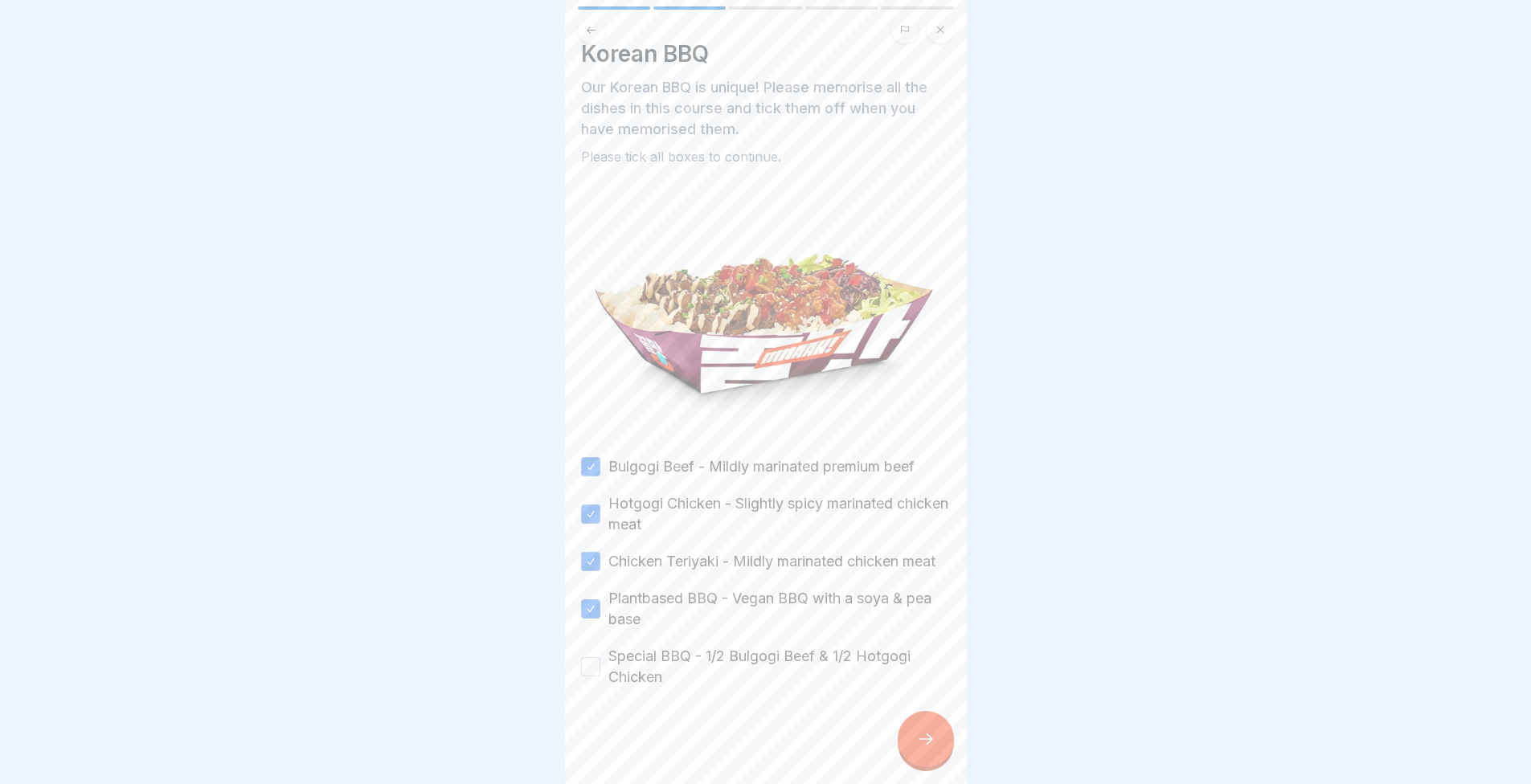
click at [601, 666] on div "Special BBQ - 1/2 Bulgogi Beef & 1/2 Hotgogi Chicken" at bounding box center [766, 667] width 370 height 42
click at [597, 666] on button "Special BBQ - 1/2 Bulgogi Beef & 1/2 Hotgogi Chicken" at bounding box center [590, 667] width 19 height 19
click at [917, 741] on icon at bounding box center [926, 739] width 19 height 19
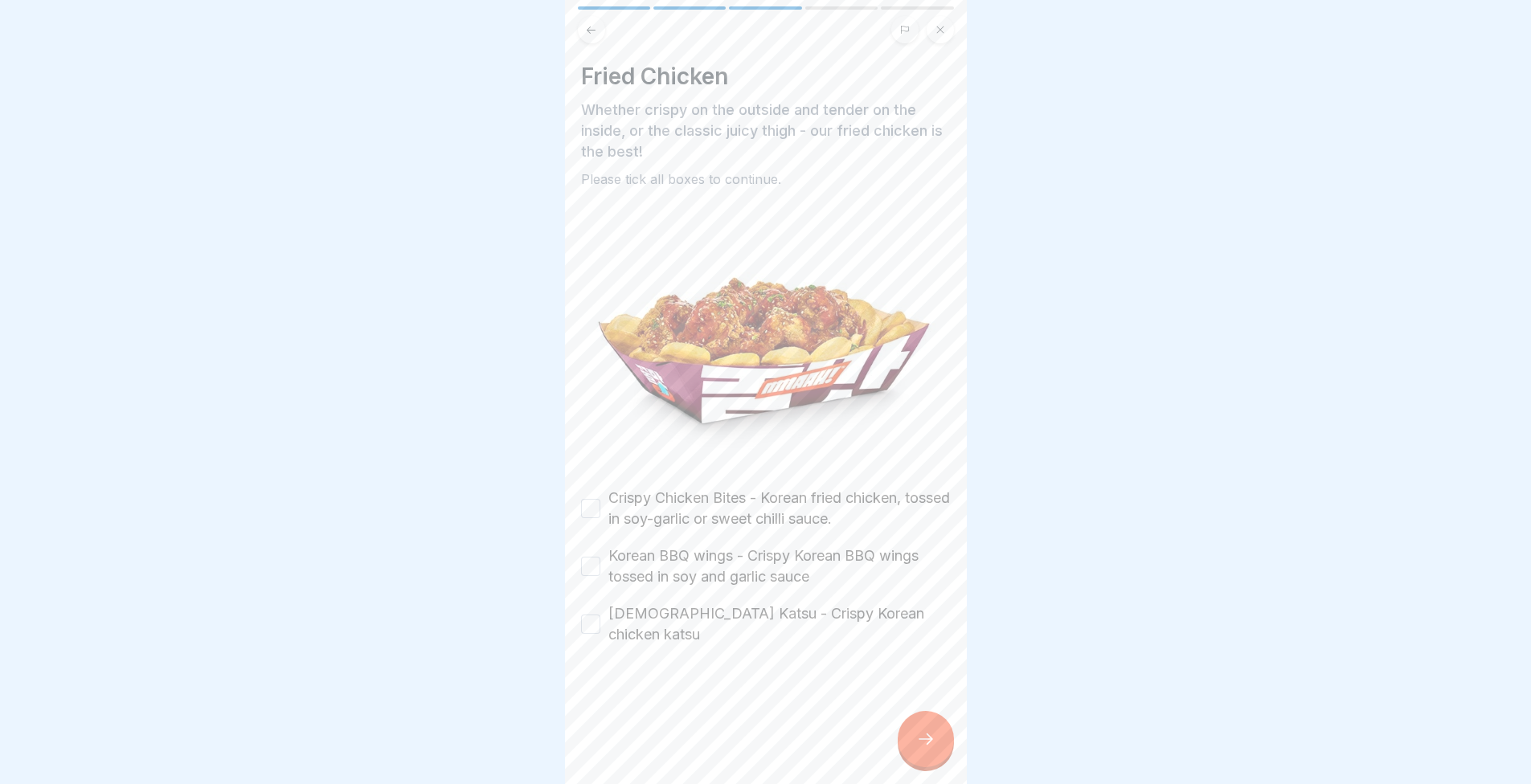
click at [587, 499] on button "Crispy Chicken Bites - Korean fried chicken, tossed in soy-garlic or sweet chil…" at bounding box center [590, 508] width 19 height 19
click at [585, 557] on button "Korean BBQ wings - Crispy Korean BBQ wings tossed in soy and garlic sauce" at bounding box center [590, 566] width 19 height 19
click at [589, 615] on button "Korean Katsu - Crispy Korean chicken katsu" at bounding box center [590, 624] width 19 height 19
click at [928, 747] on icon at bounding box center [926, 739] width 19 height 19
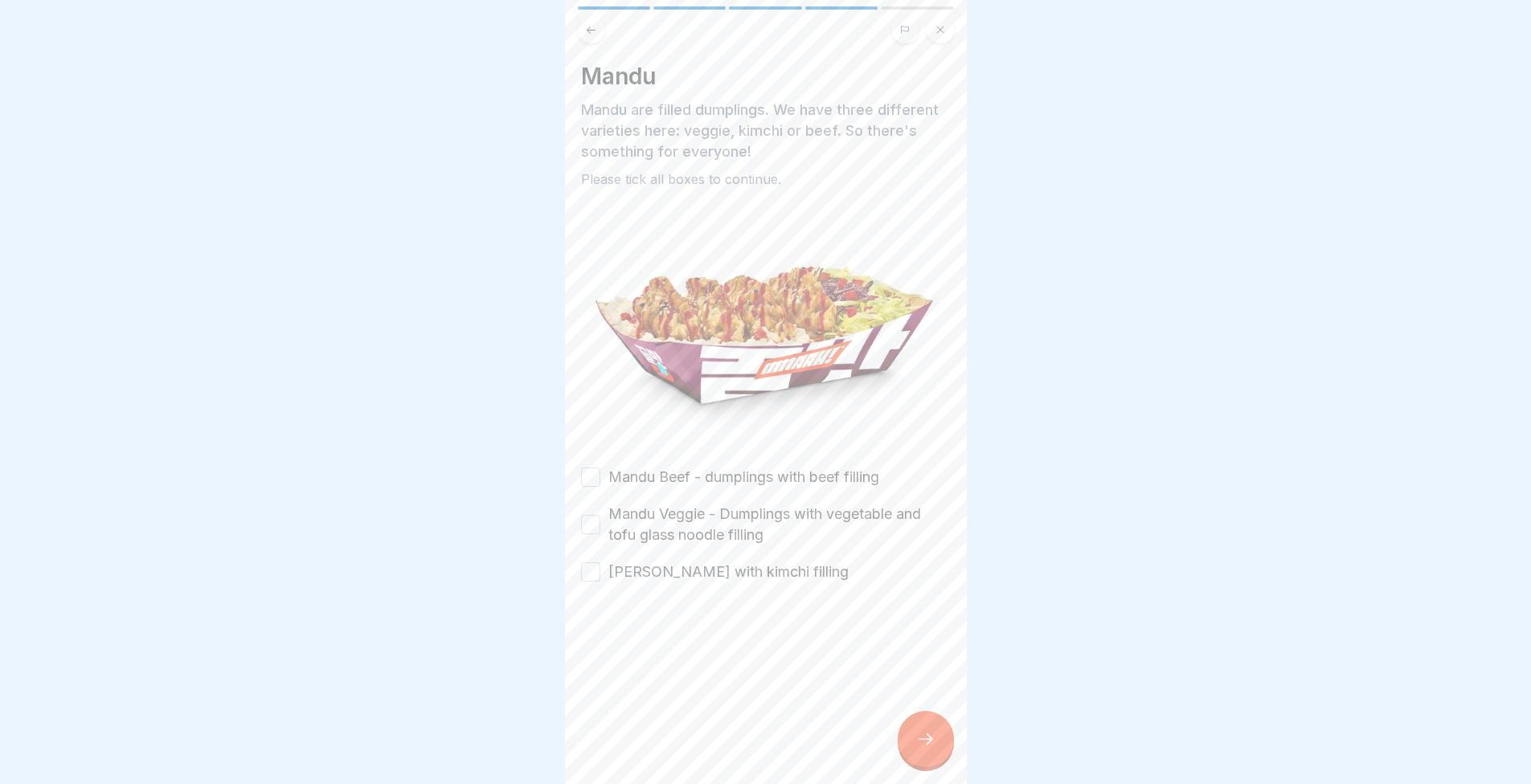
click at [594, 467] on button "Mandu Beef - dumplings with beef filling" at bounding box center [590, 476] width 19 height 19
click at [594, 515] on button "Mandu Veggie - Dumplings with vegetable and tofu glass noodle filling" at bounding box center [590, 525] width 19 height 19
click at [584, 538] on div "Mandu Beef - dumplings with beef filling Mandu Veggie - Dumplings with vegetabl…" at bounding box center [766, 525] width 370 height 115
click at [582, 562] on button "Mandu Kimchi - dumplings with kimchi filling" at bounding box center [590, 572] width 19 height 19
click at [908, 735] on div at bounding box center [926, 739] width 56 height 56
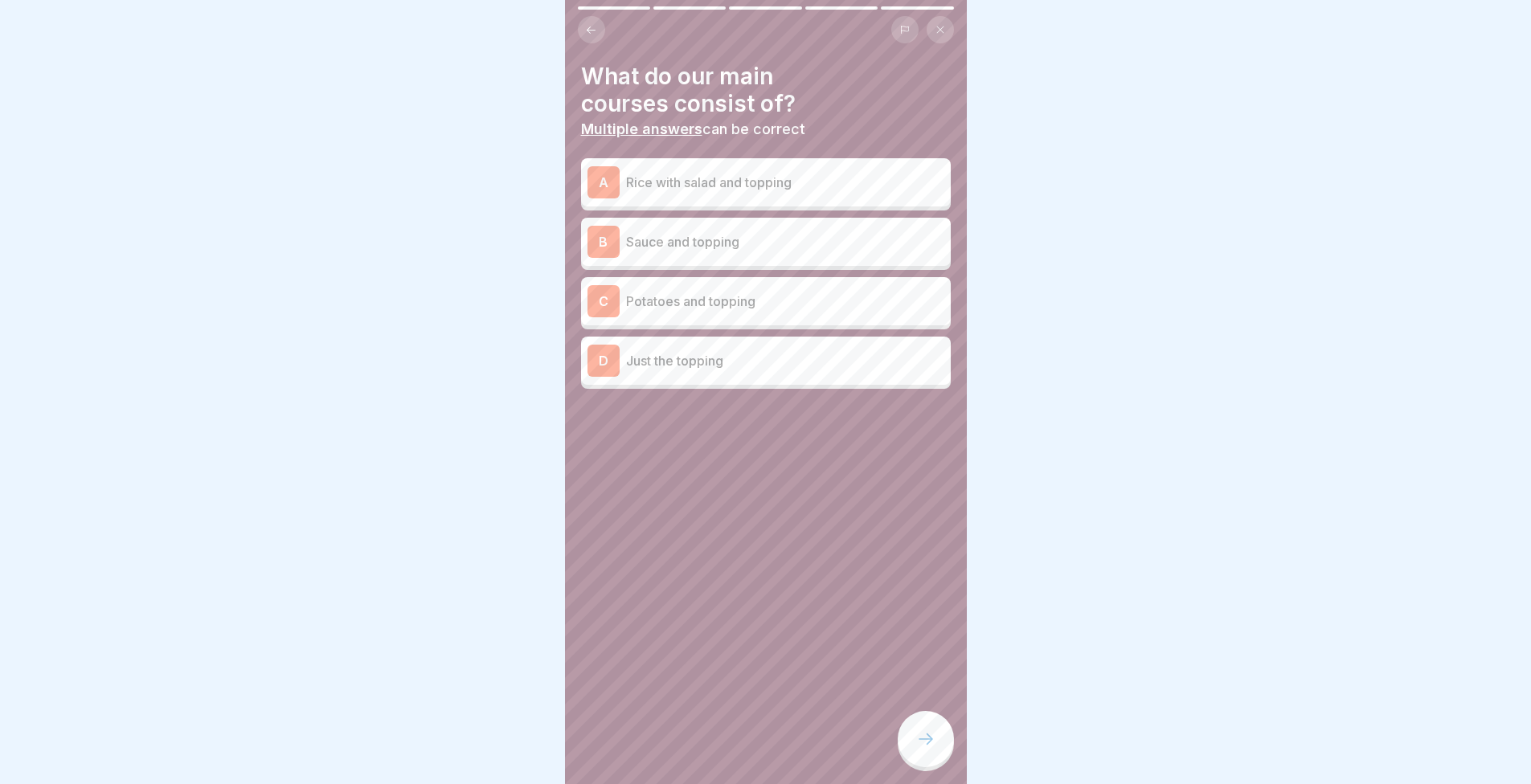
click at [669, 180] on div "A Rice with salad and topping" at bounding box center [766, 182] width 357 height 32
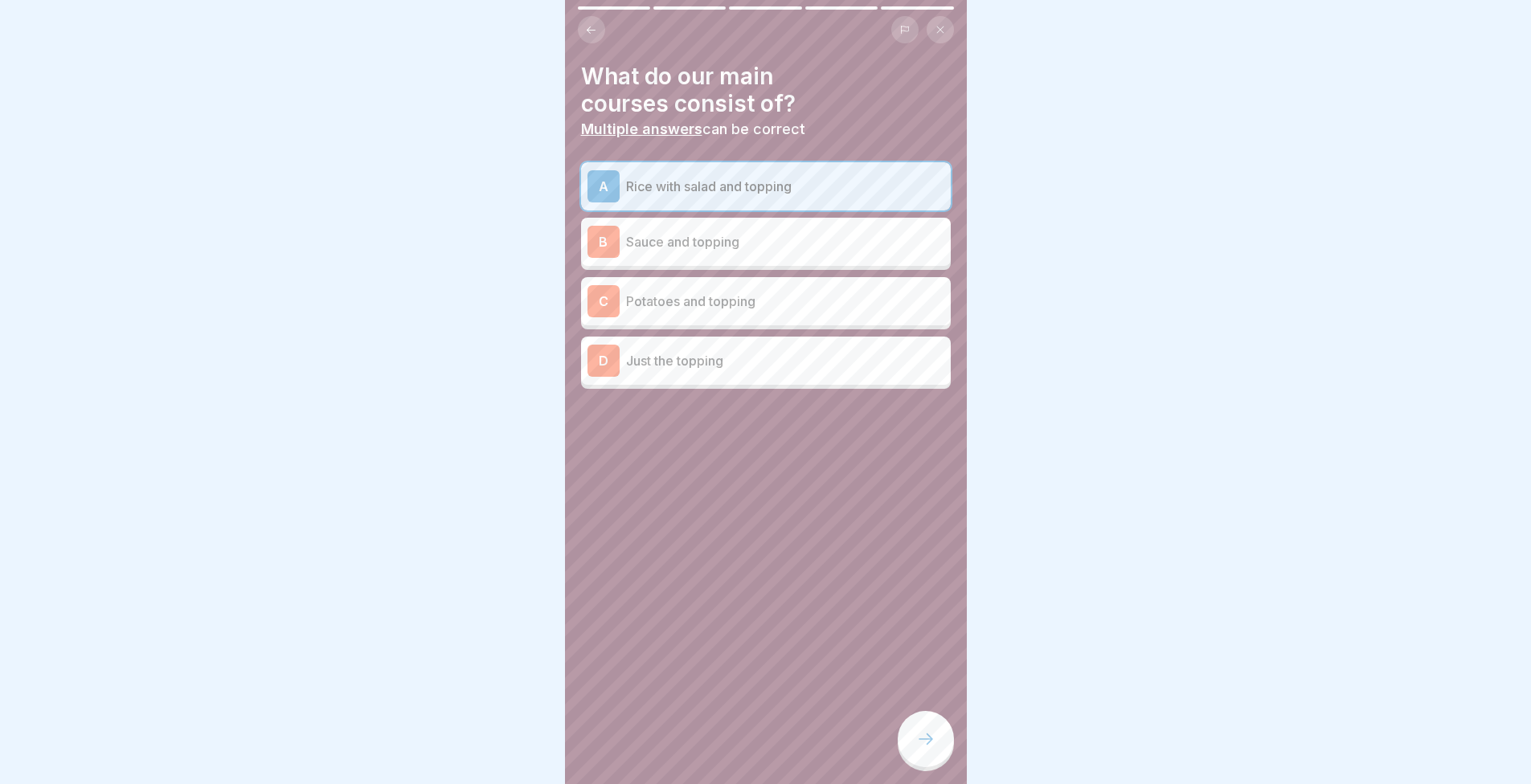
click at [653, 300] on div "C Potatoes and topping" at bounding box center [766, 301] width 357 height 32
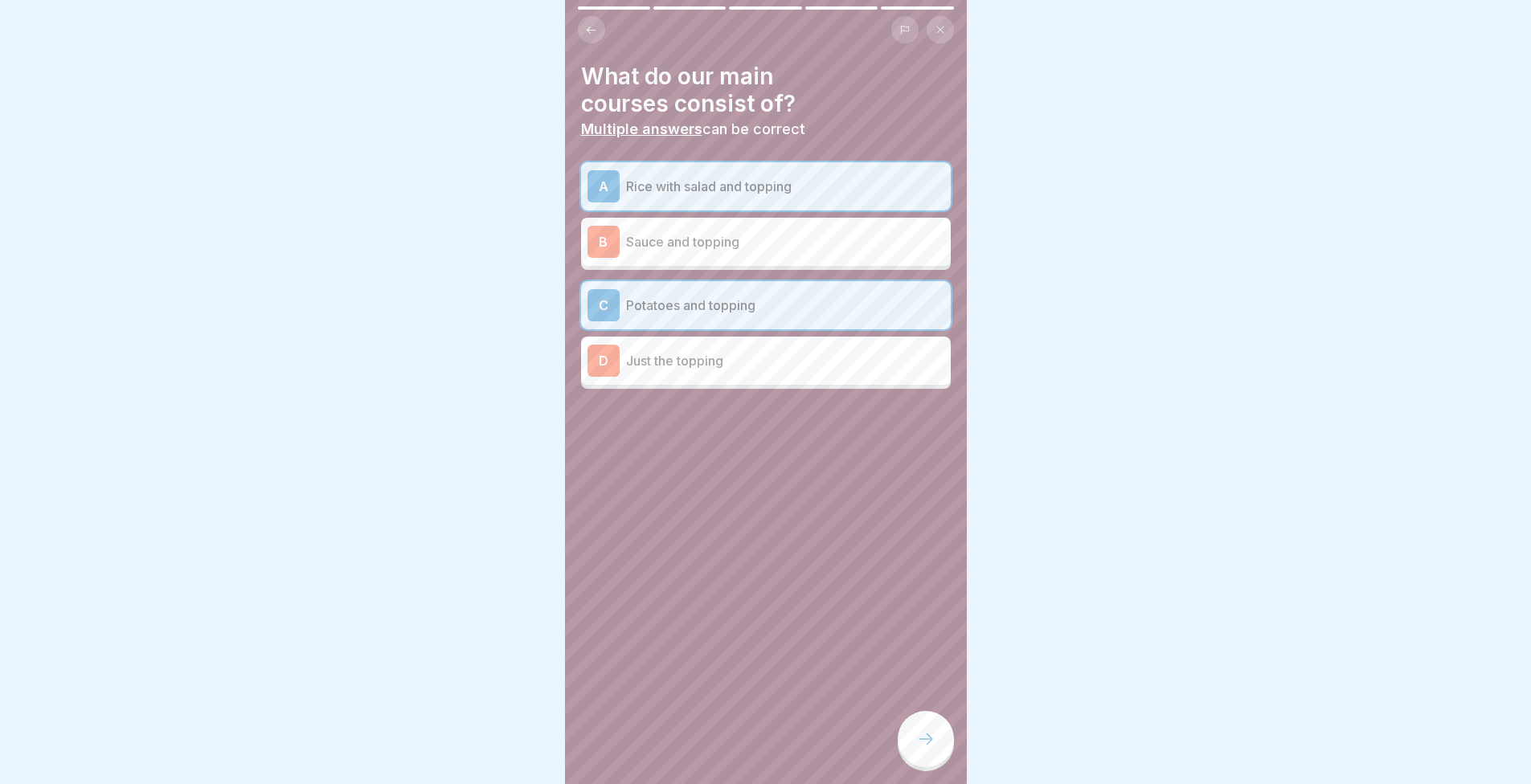
click at [931, 736] on icon at bounding box center [926, 739] width 19 height 19
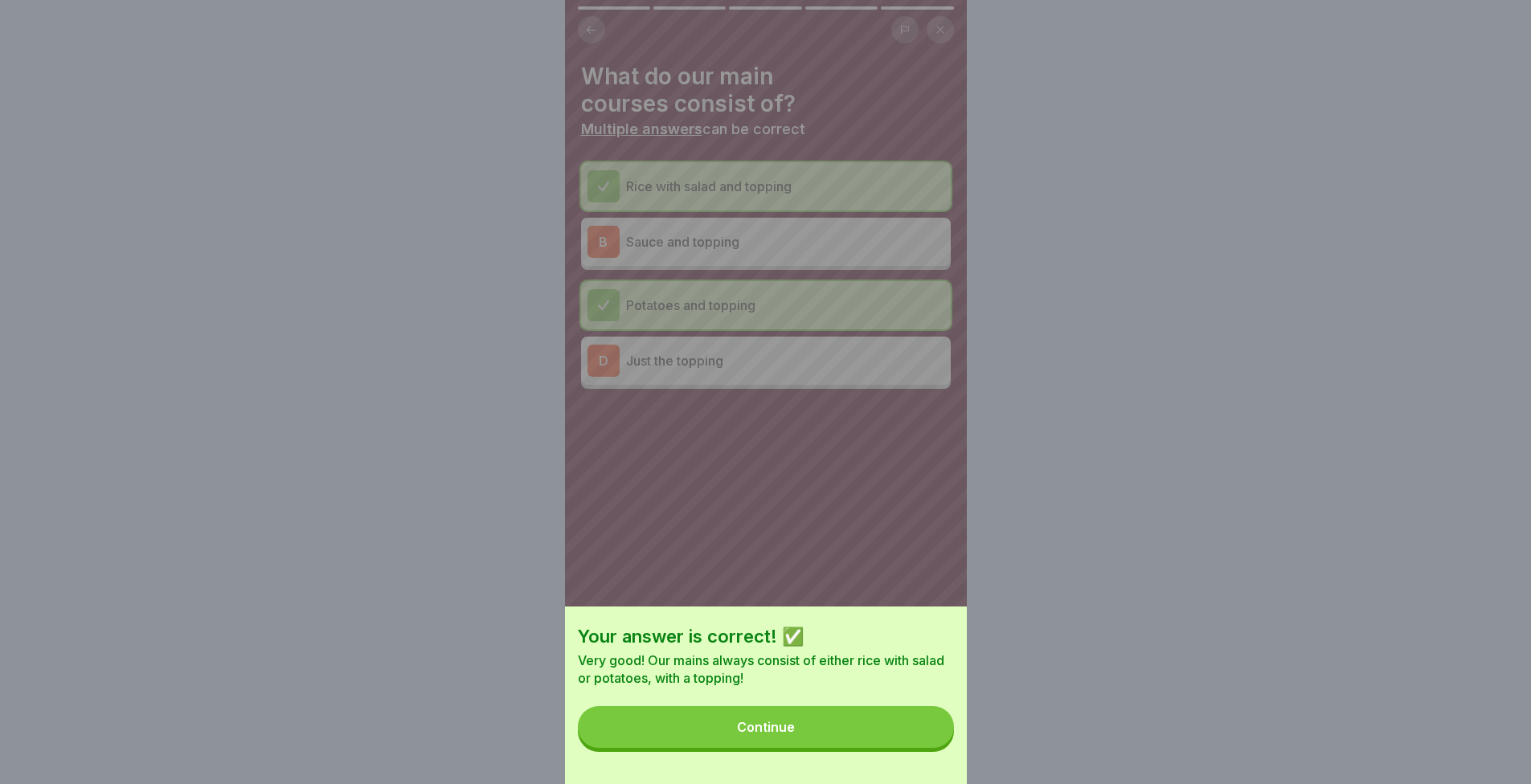
click at [922, 729] on button "Continue" at bounding box center [766, 727] width 376 height 42
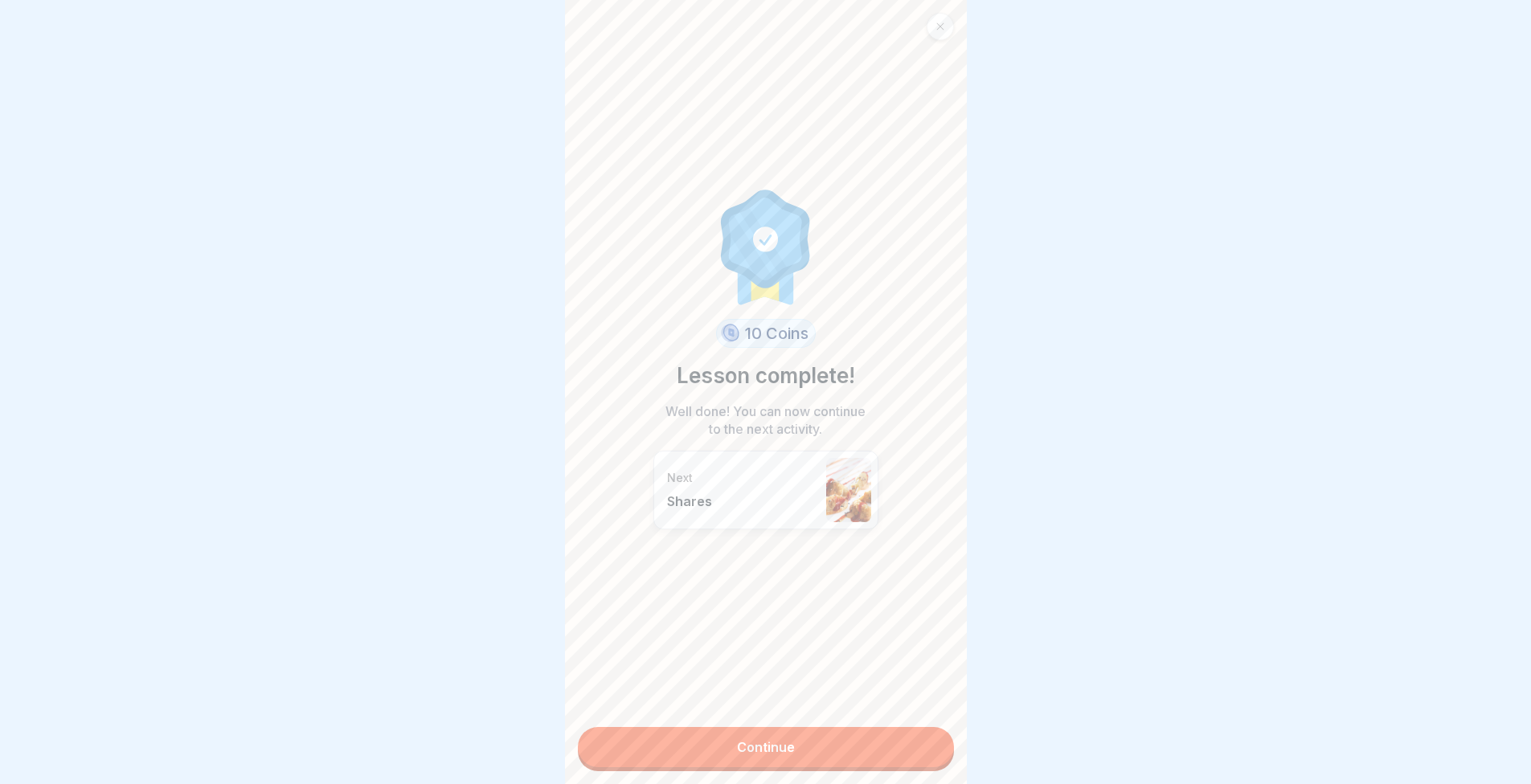
click at [881, 753] on link "Continue" at bounding box center [766, 747] width 376 height 41
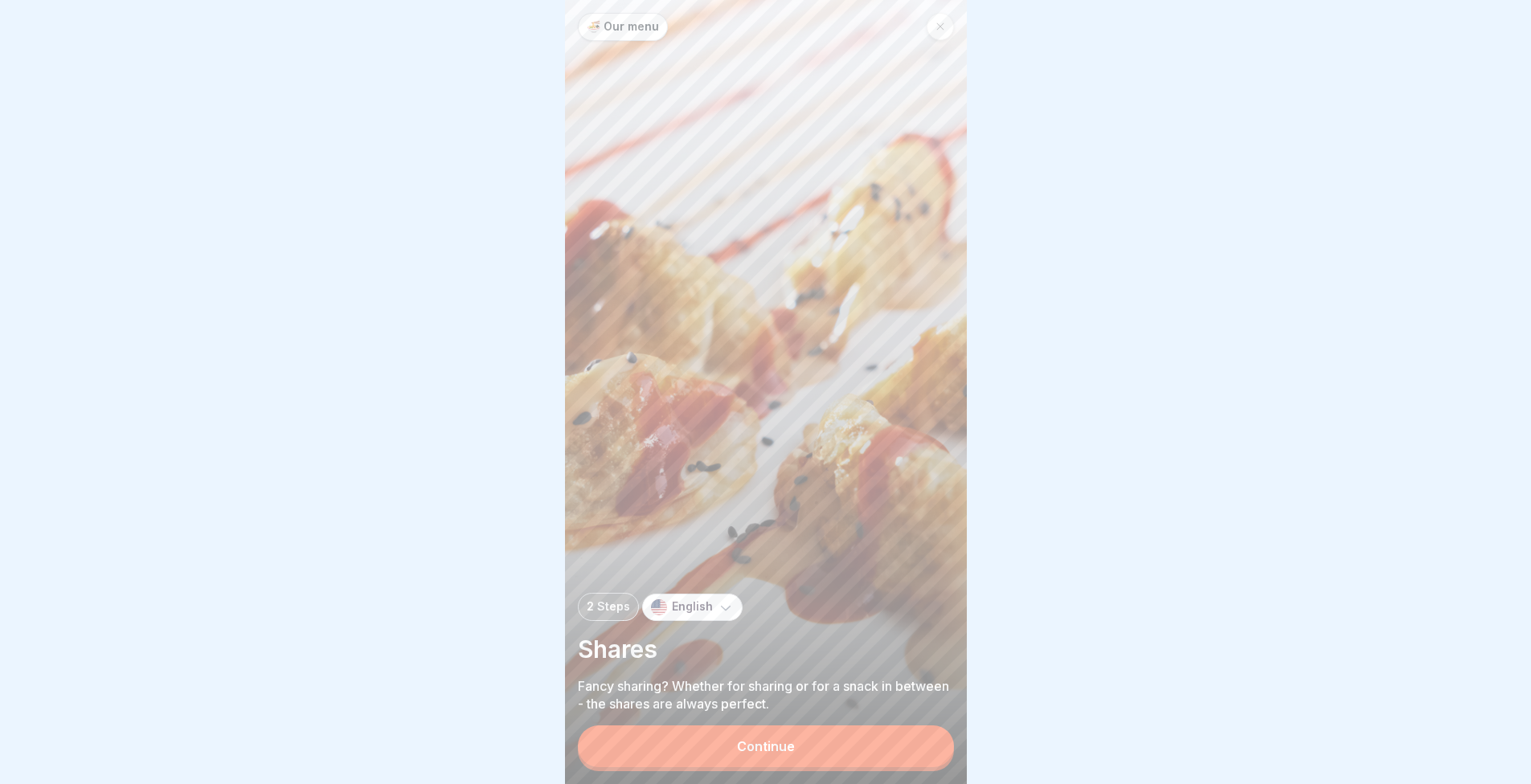
click at [729, 768] on div "Continue" at bounding box center [766, 749] width 376 height 46
click at [746, 746] on div "Continue" at bounding box center [766, 746] width 58 height 15
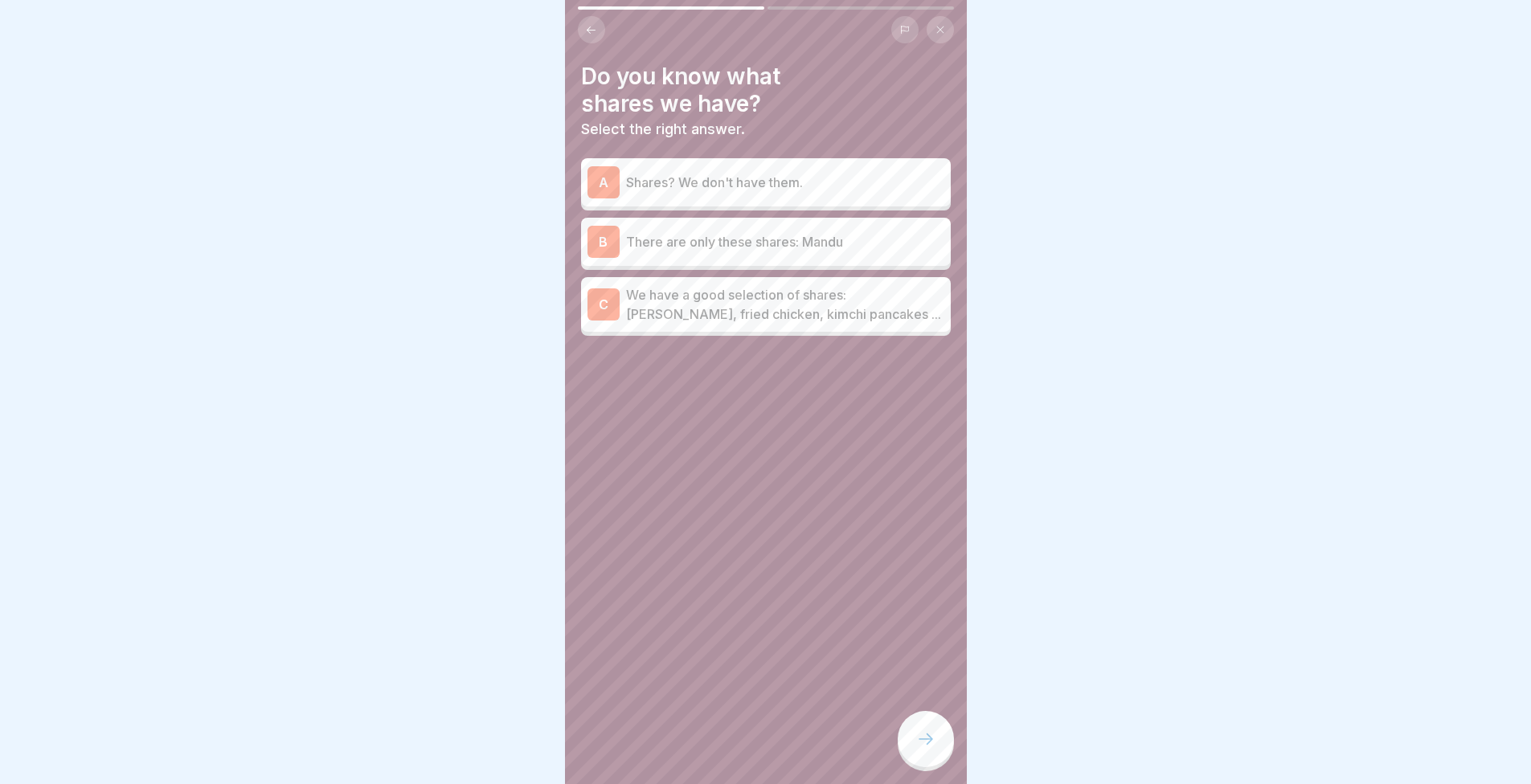
click at [1025, 338] on div at bounding box center [765, 392] width 1531 height 784
click at [1075, 269] on div at bounding box center [765, 392] width 1531 height 784
click at [838, 285] on p "We have a good selection of shares: Mandu, fried chicken, kimchi pancakes ..." at bounding box center [785, 305] width 319 height 39
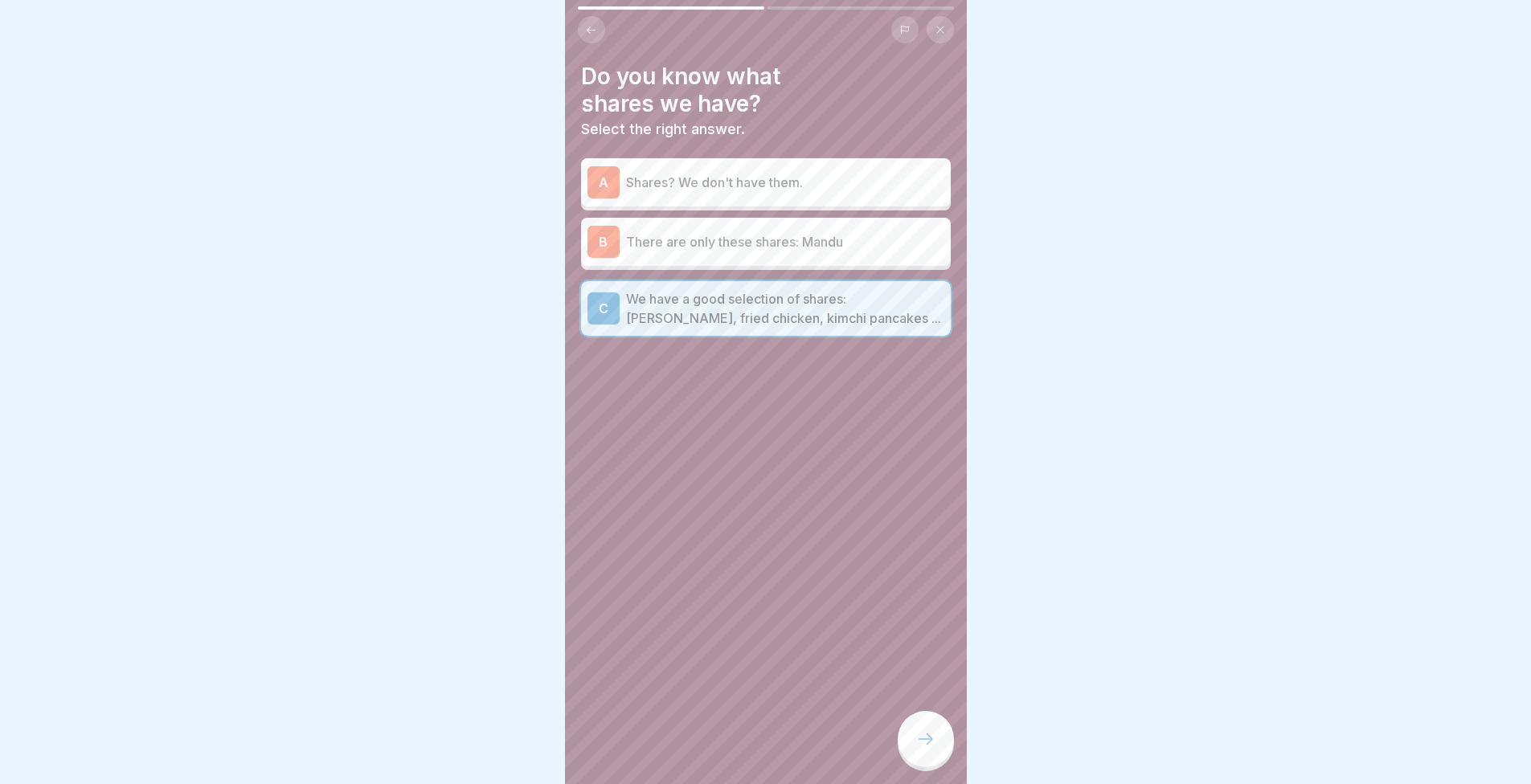
click at [927, 723] on div at bounding box center [926, 739] width 56 height 56
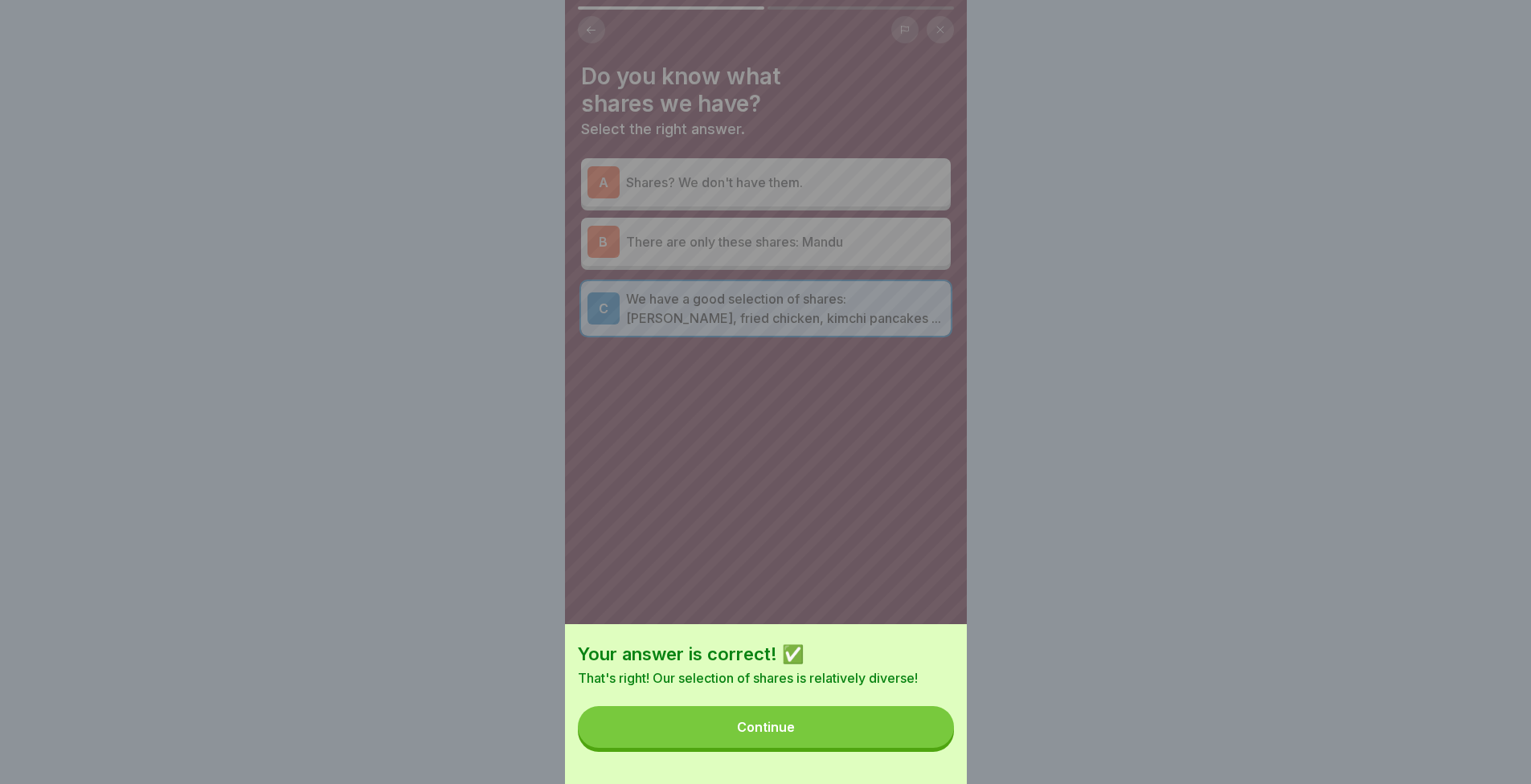
click at [844, 730] on button "Continue" at bounding box center [766, 727] width 376 height 42
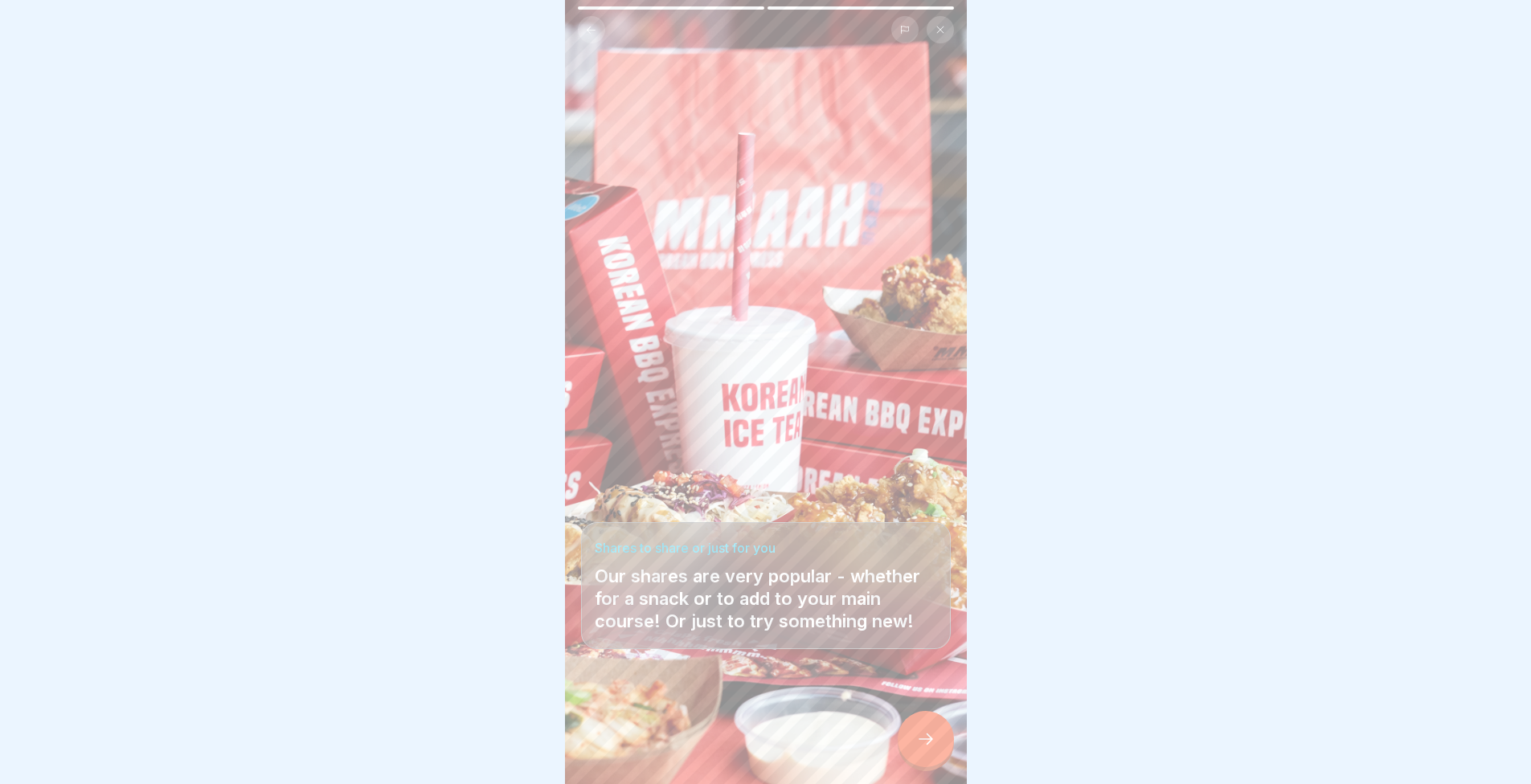
click at [923, 747] on icon at bounding box center [926, 739] width 19 height 19
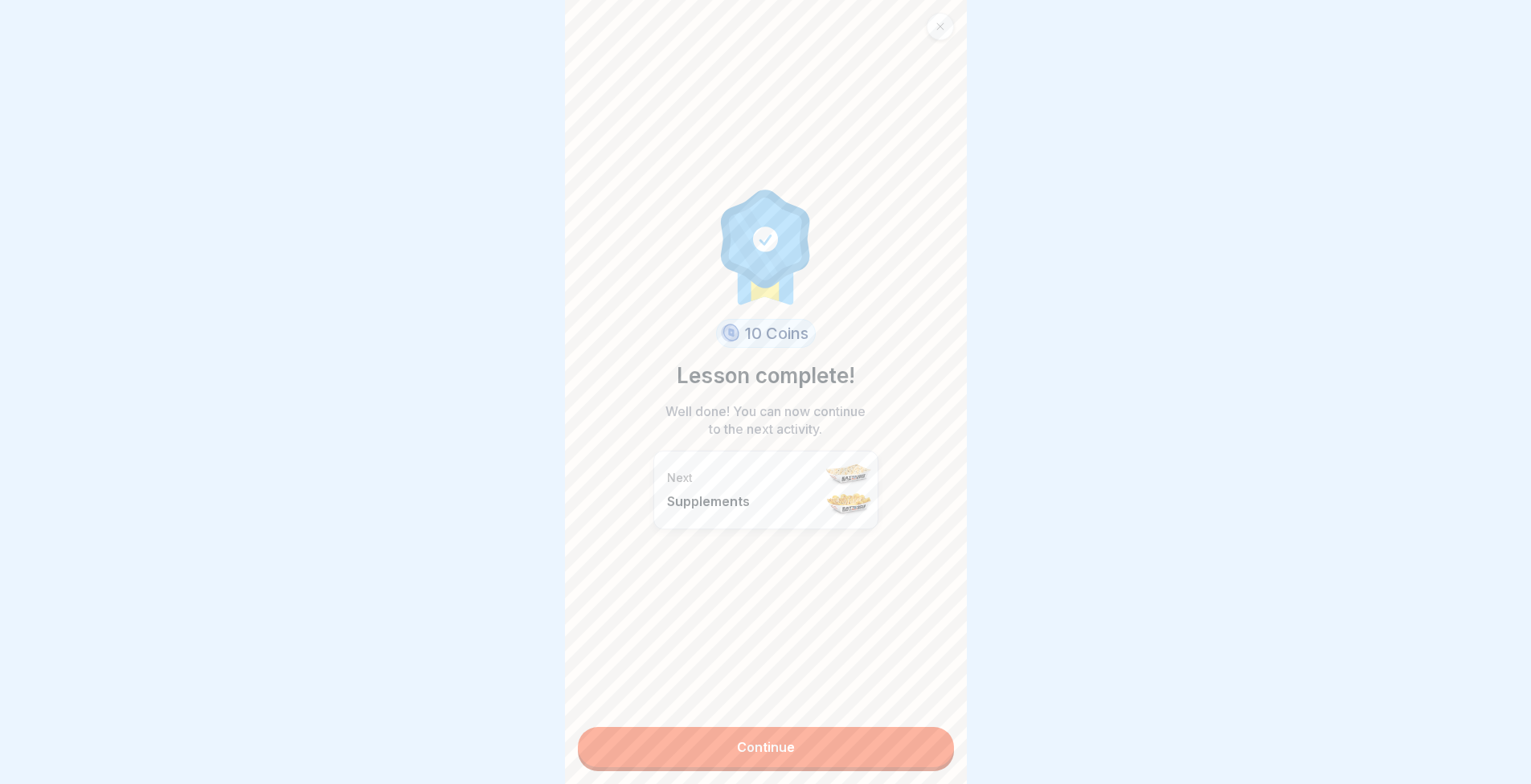
click at [921, 746] on link "Continue" at bounding box center [766, 747] width 376 height 41
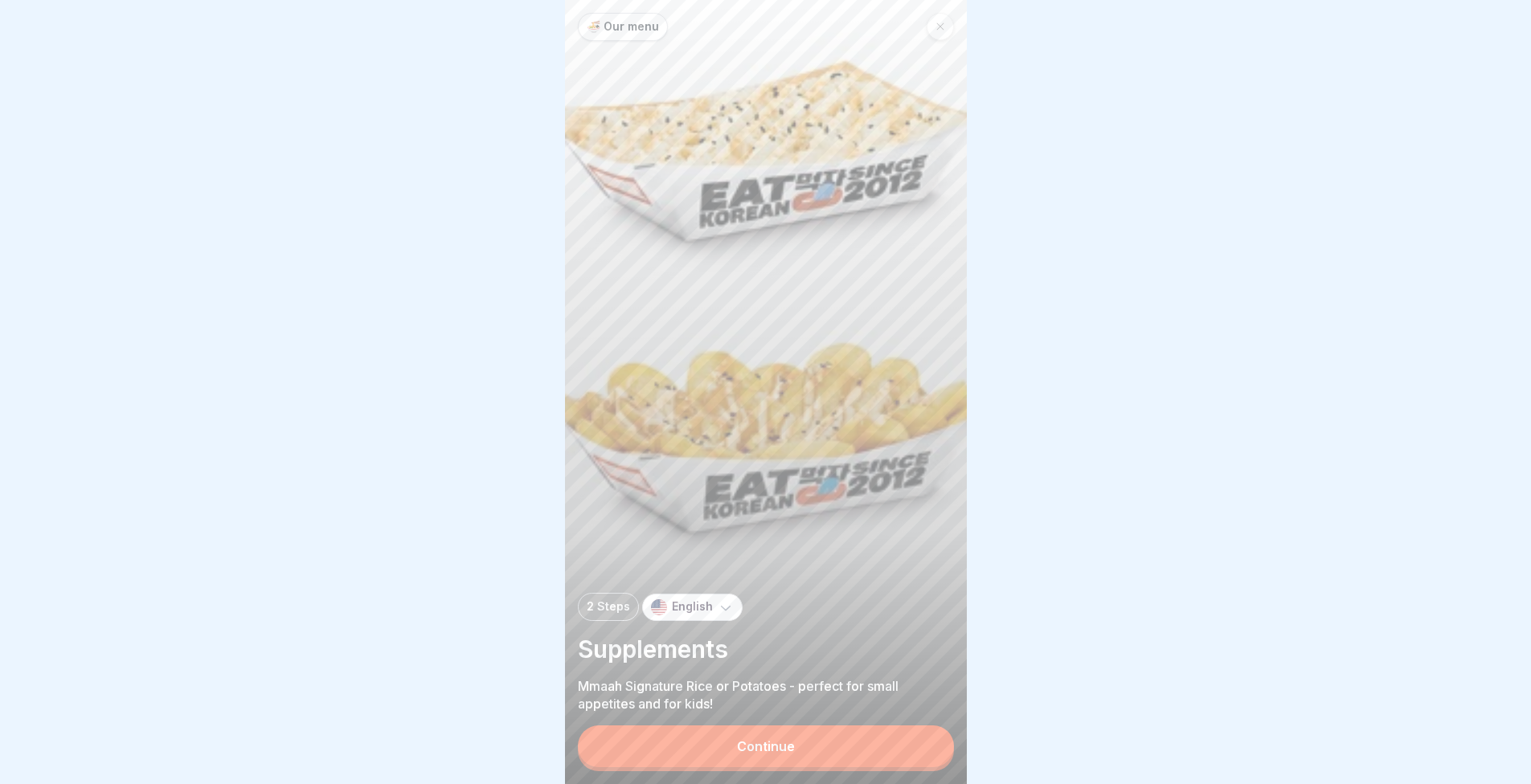
click at [606, 595] on div "2 Steps" at bounding box center [609, 607] width 61 height 28
click at [738, 768] on div "Continue" at bounding box center [766, 749] width 376 height 46
click at [734, 742] on button "Continue" at bounding box center [766, 746] width 376 height 42
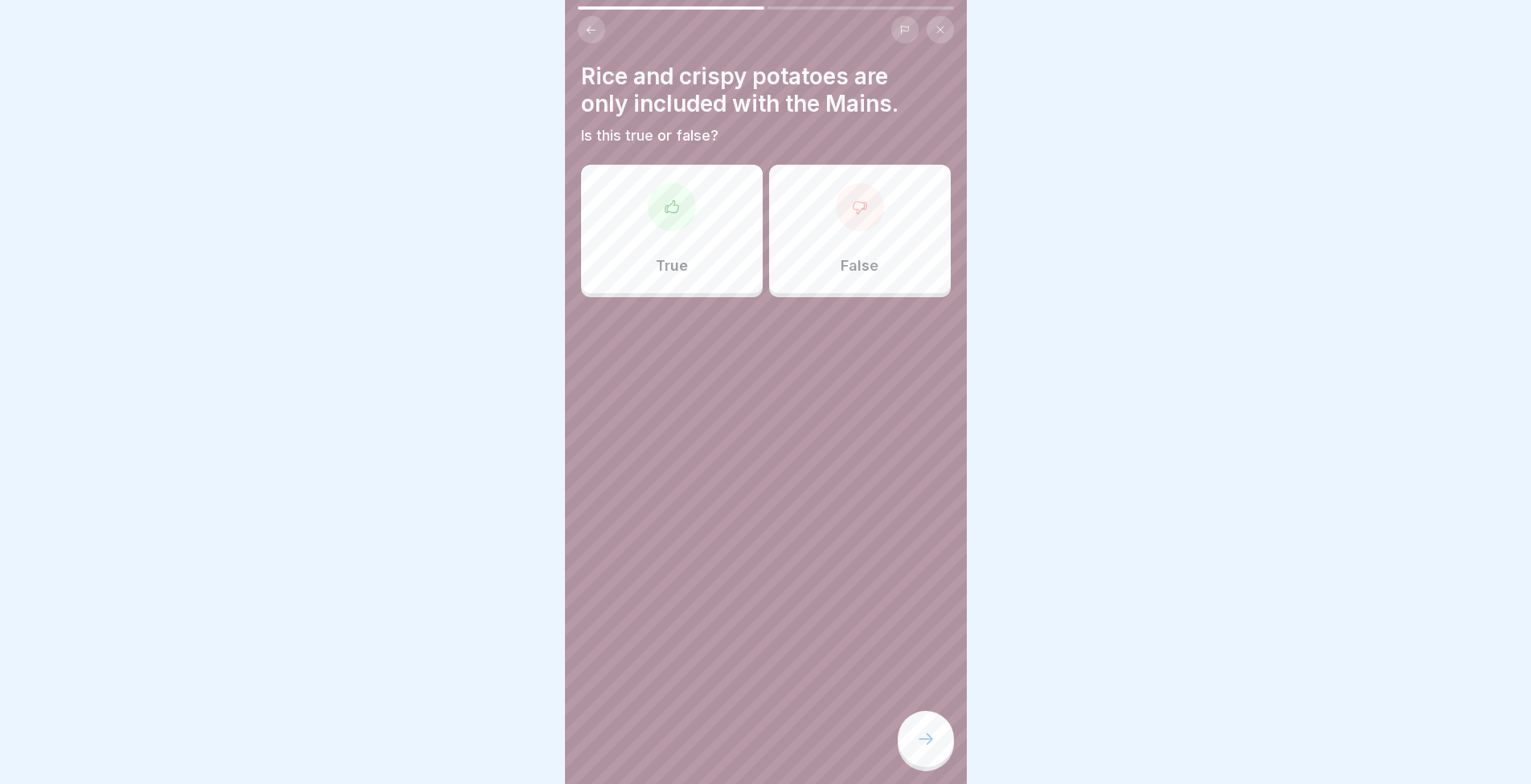
click at [852, 199] on icon at bounding box center [859, 207] width 16 height 16
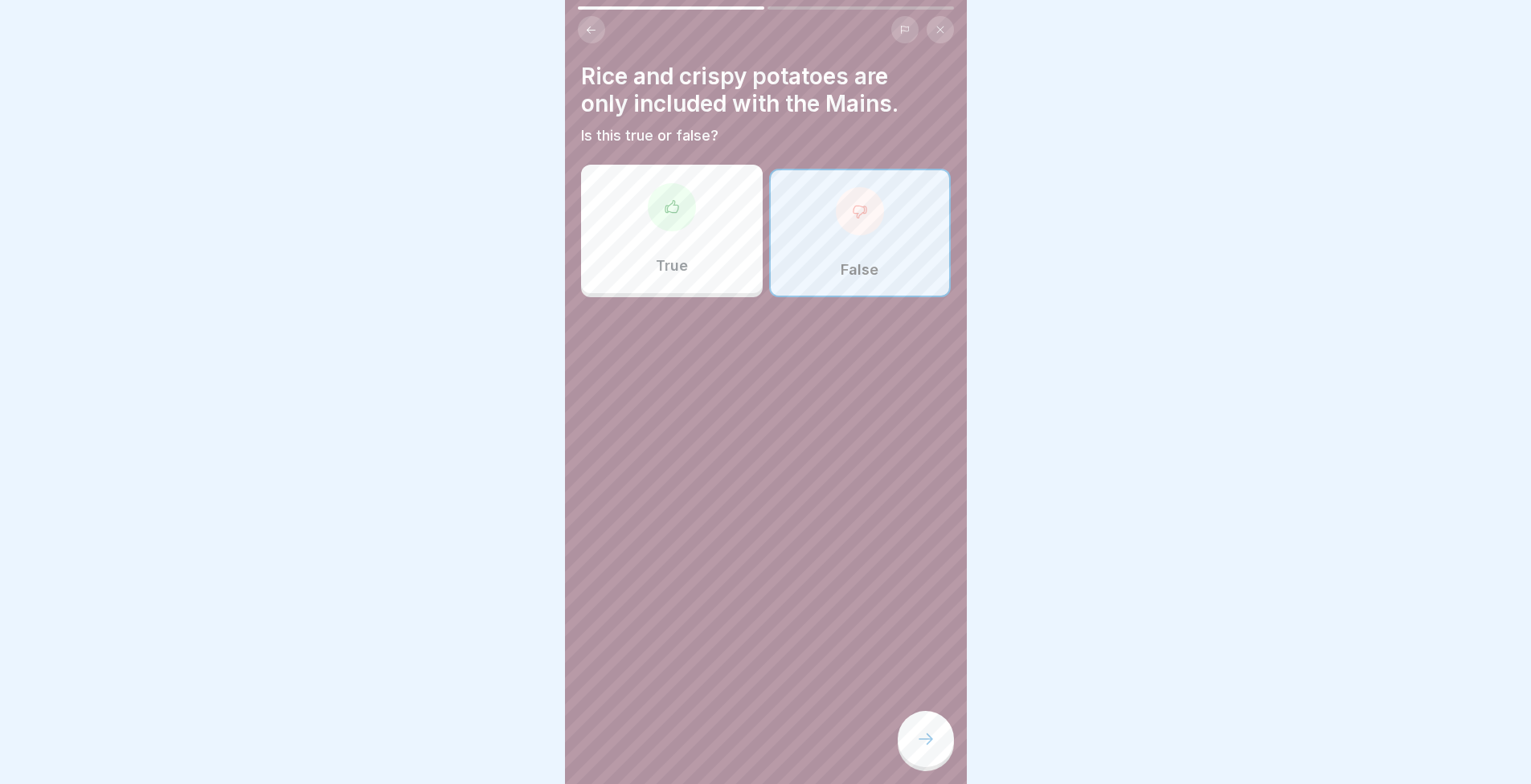
click at [931, 730] on div at bounding box center [926, 739] width 56 height 56
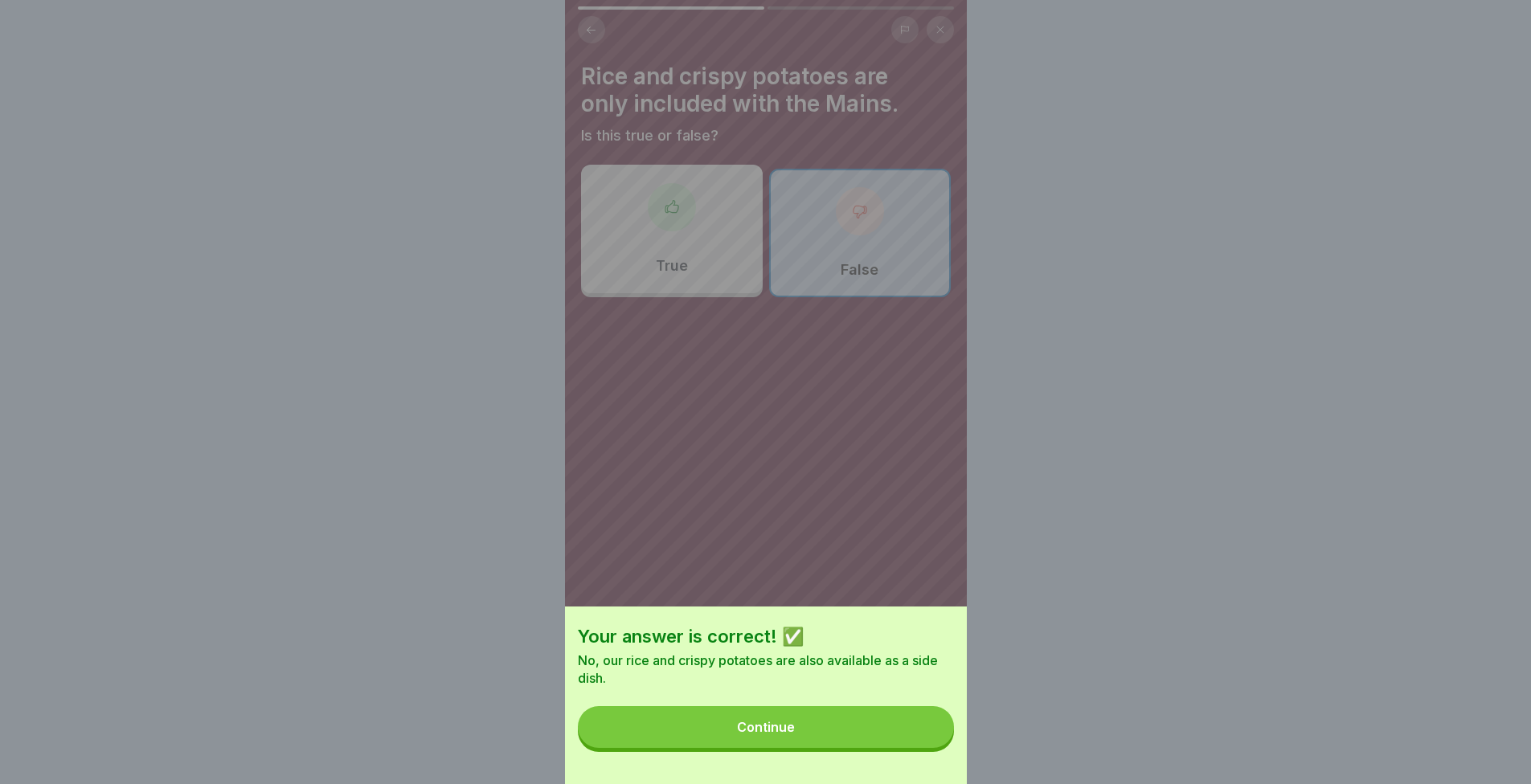
click at [907, 732] on button "Continue" at bounding box center [766, 727] width 376 height 42
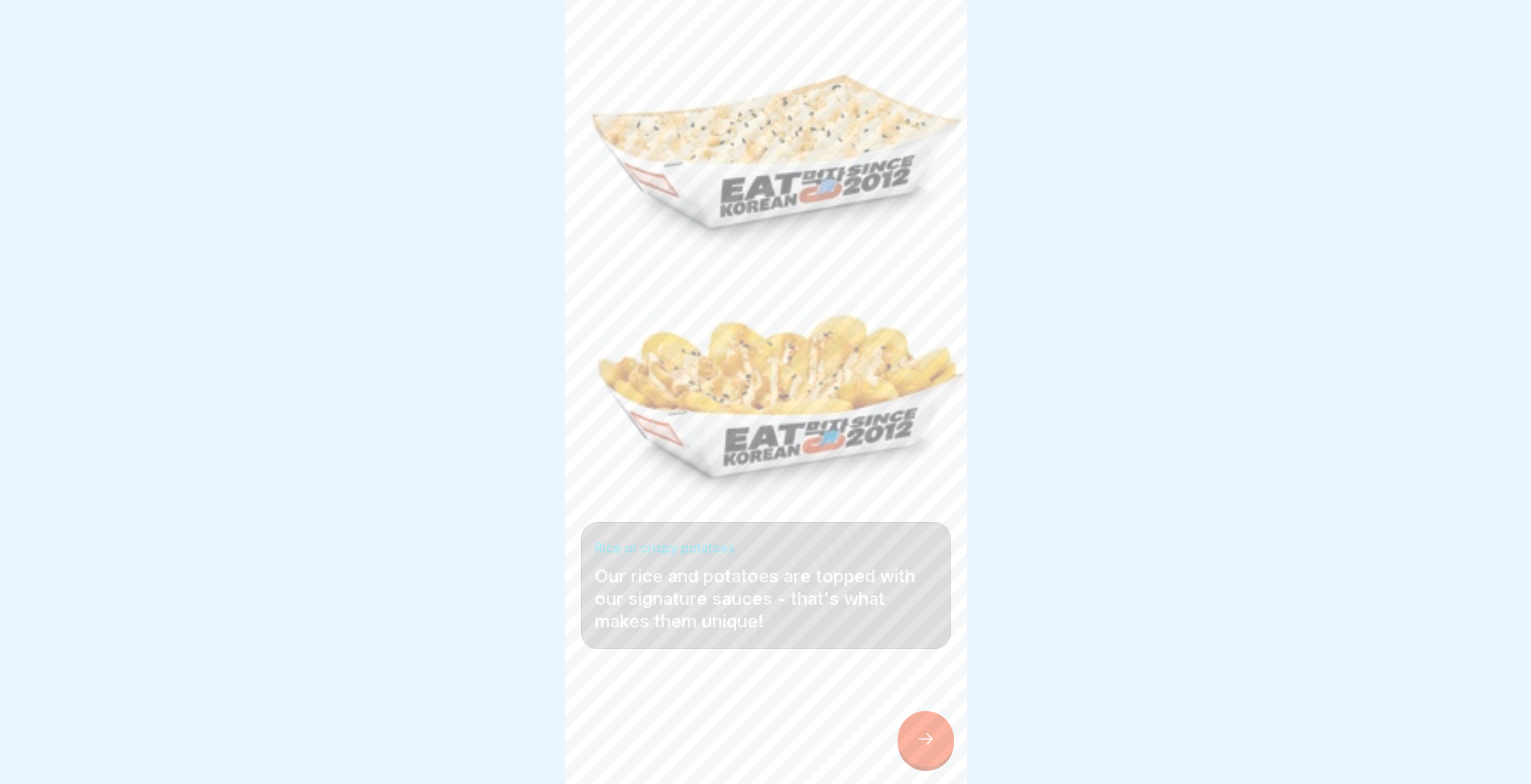
click at [931, 739] on icon at bounding box center [926, 739] width 19 height 19
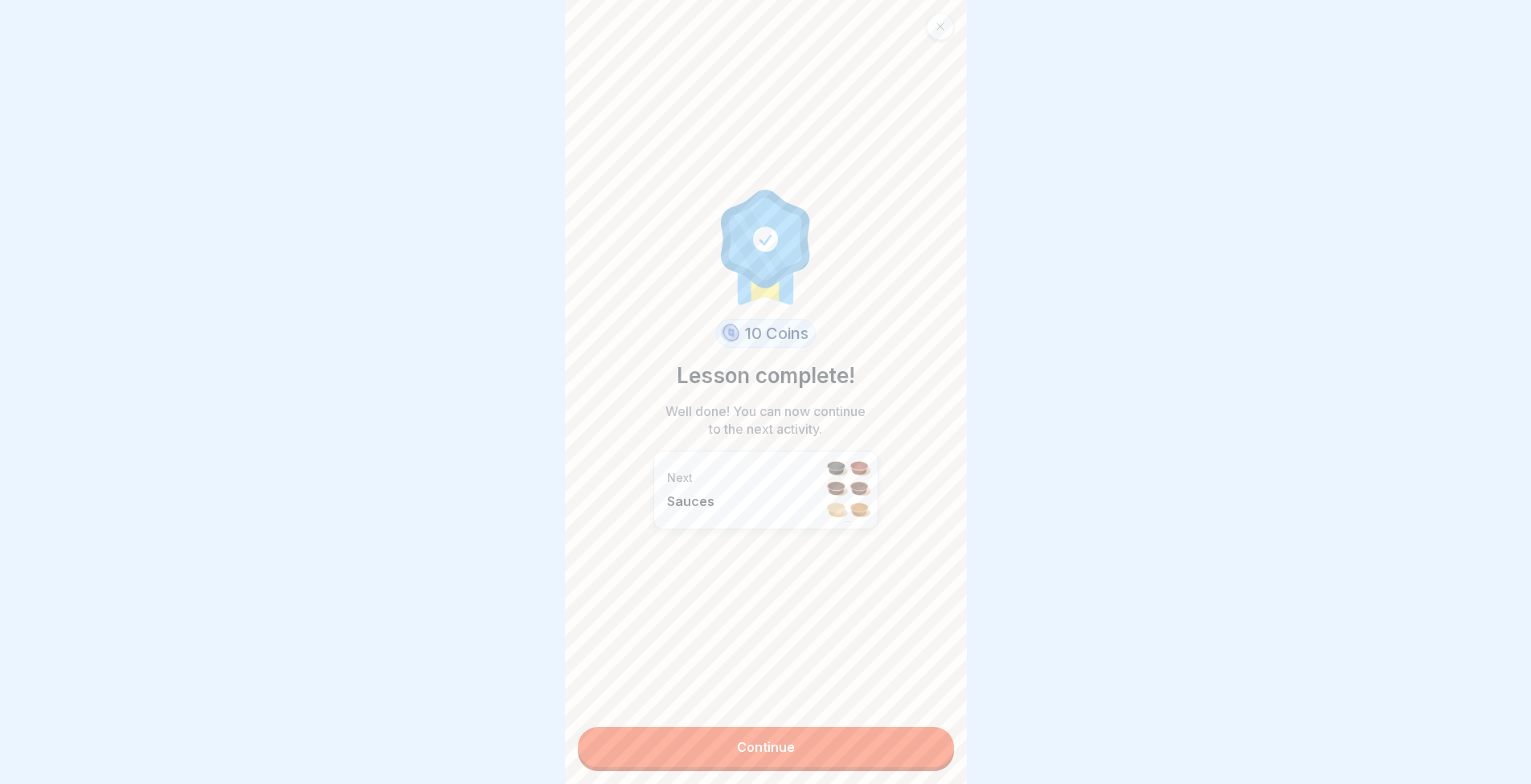
click at [888, 752] on link "Continue" at bounding box center [766, 747] width 376 height 41
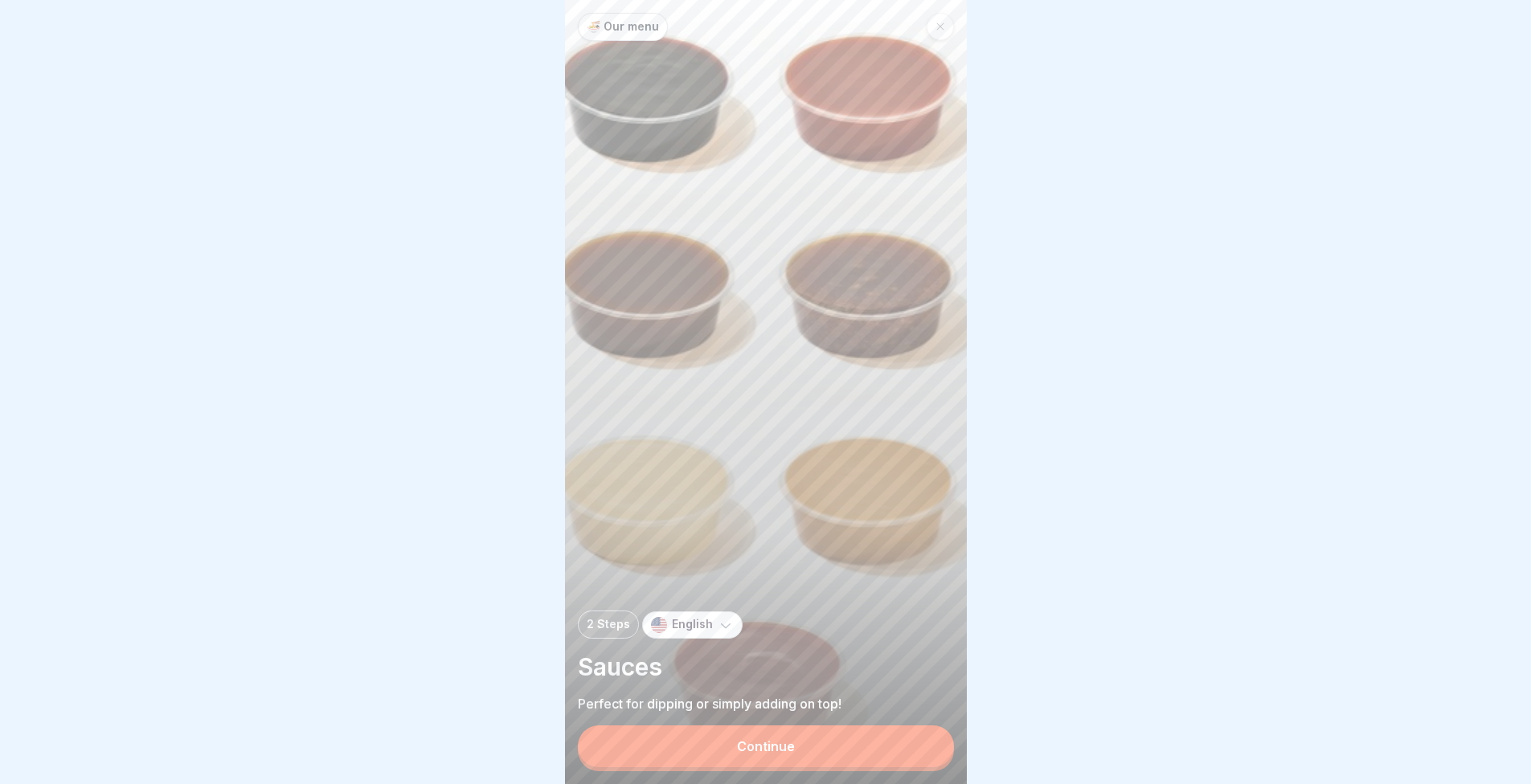
click at [872, 733] on button "Continue" at bounding box center [766, 746] width 376 height 42
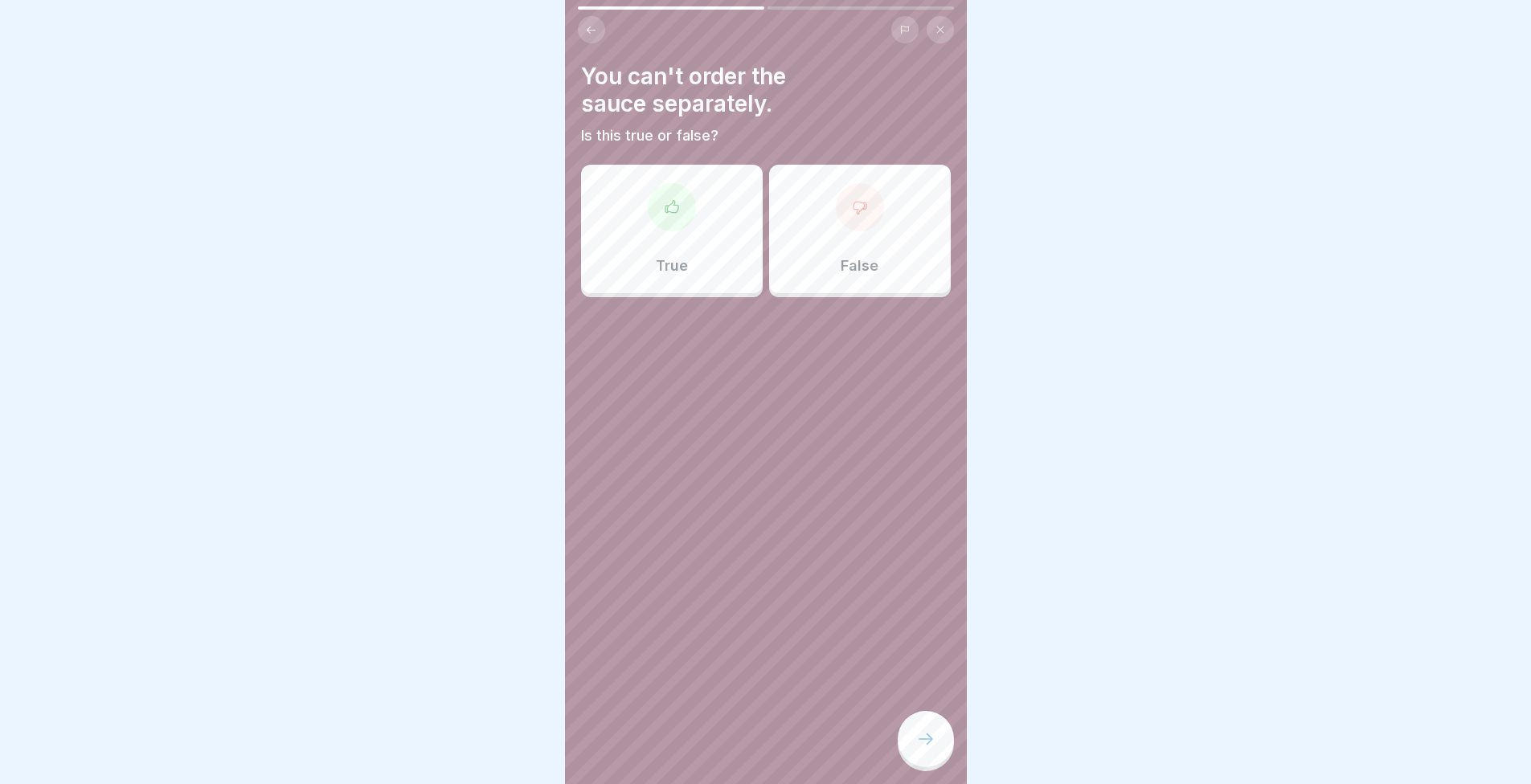
click at [838, 213] on div at bounding box center [860, 207] width 48 height 48
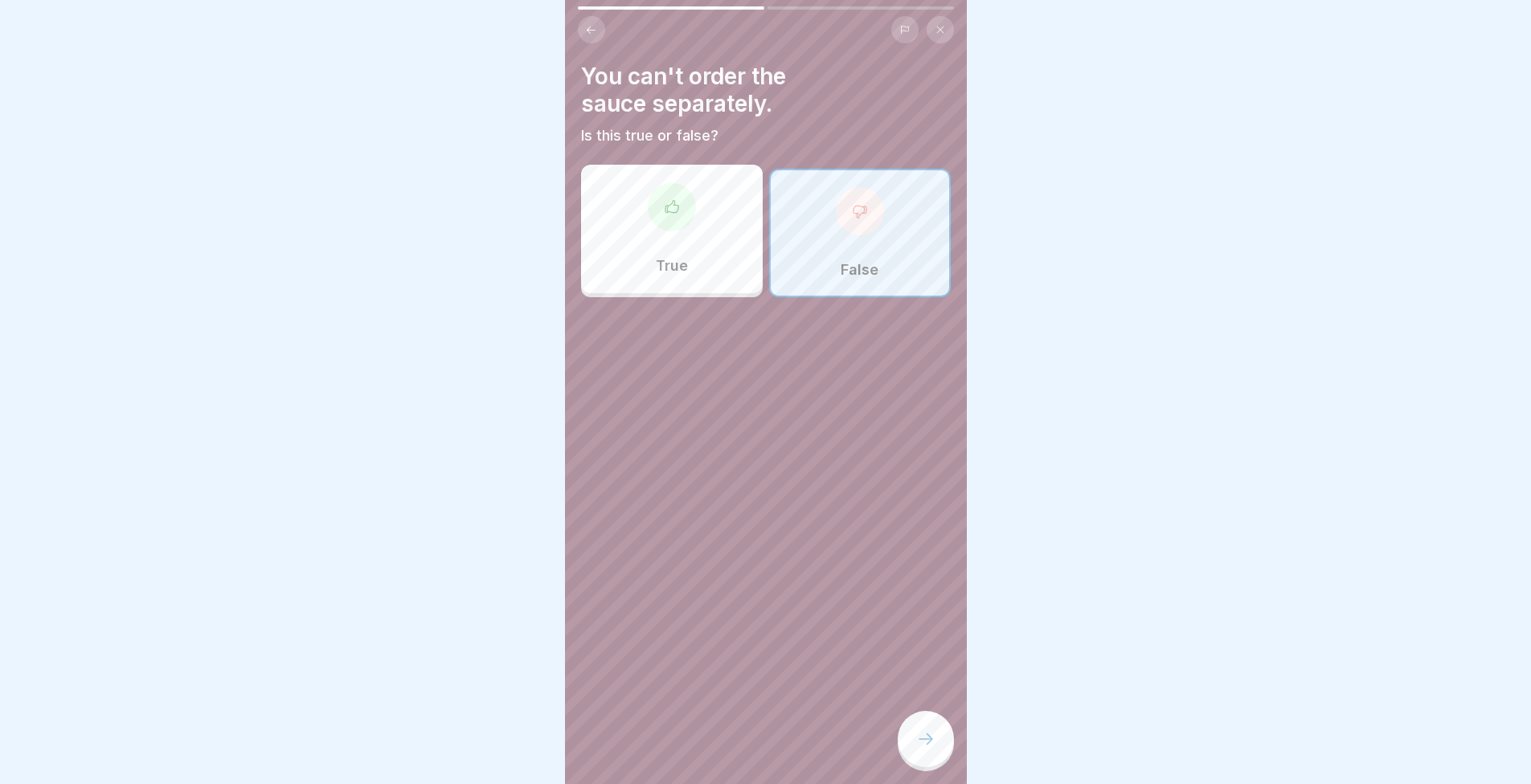
click at [934, 727] on div at bounding box center [926, 739] width 56 height 56
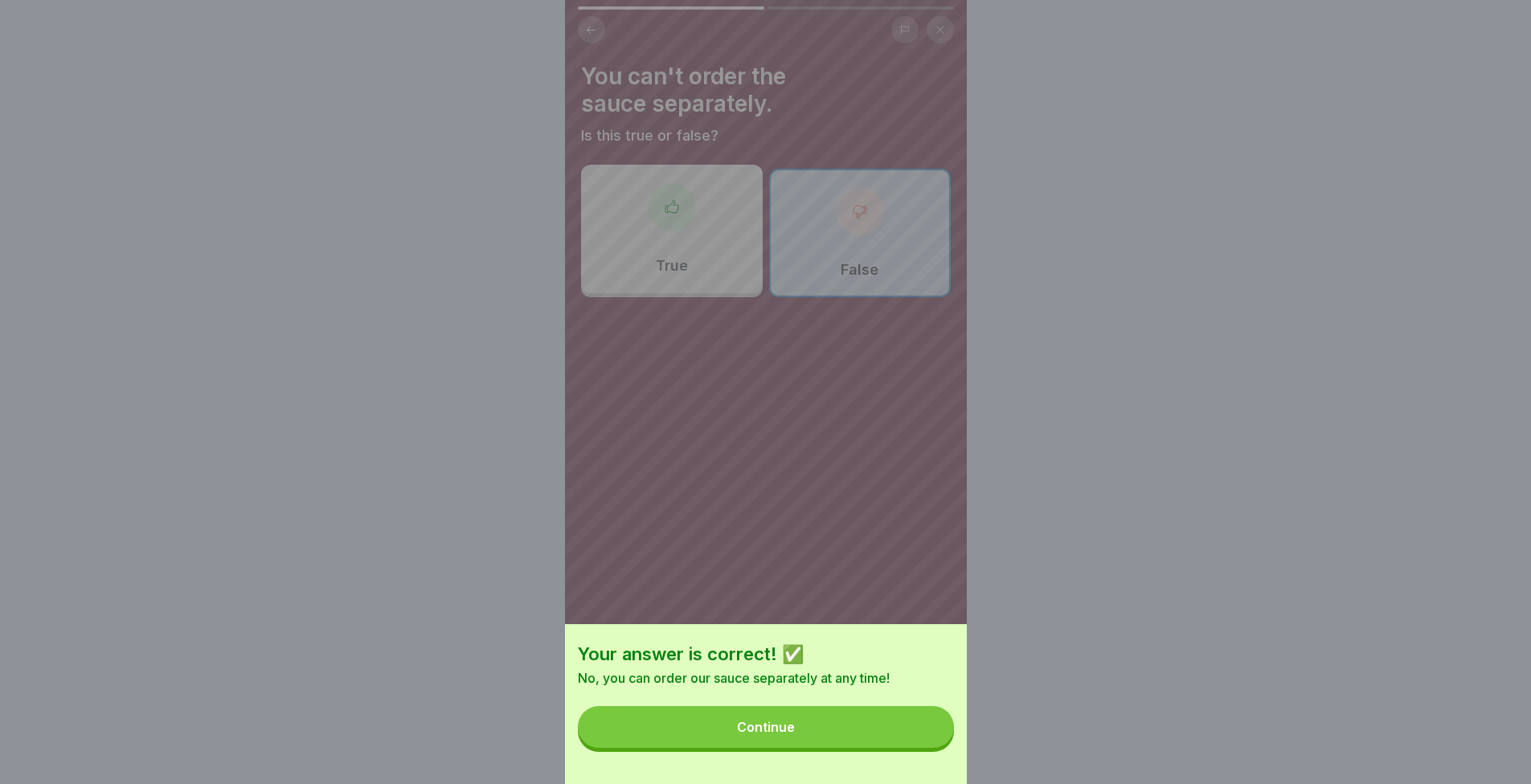
click at [855, 730] on button "Continue" at bounding box center [766, 727] width 376 height 42
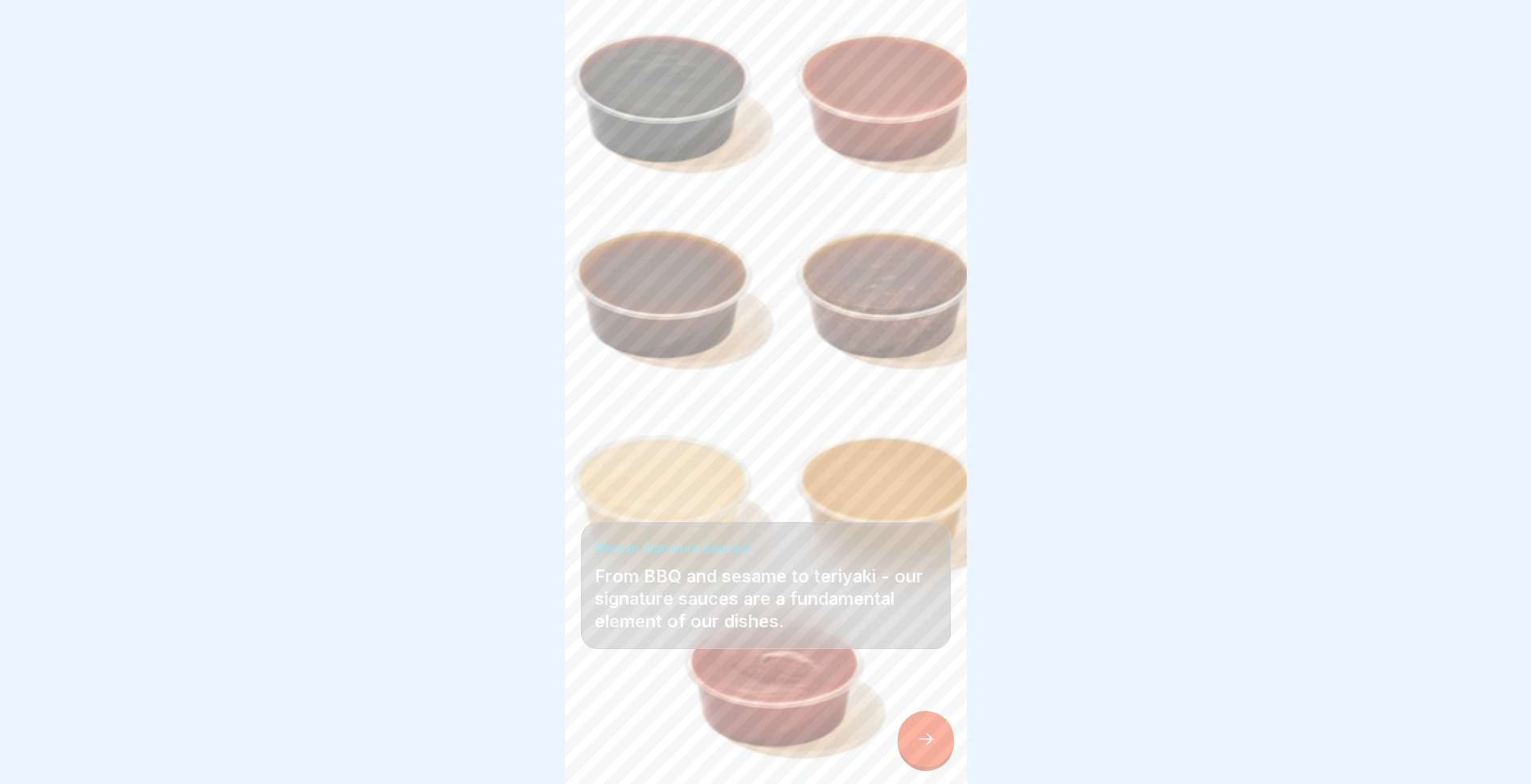
click at [929, 749] on div at bounding box center [926, 739] width 56 height 56
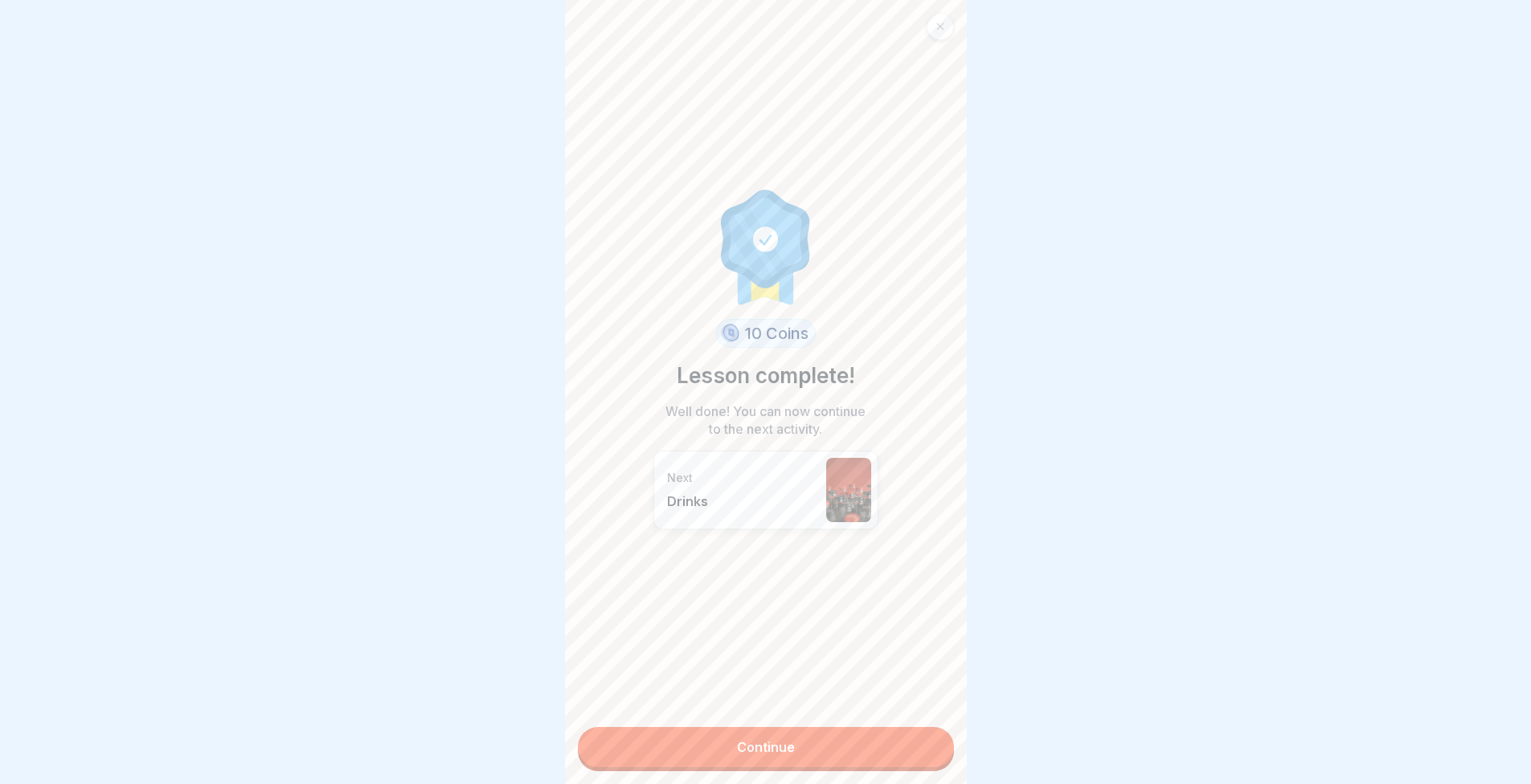
click at [884, 730] on link "Continue" at bounding box center [766, 747] width 376 height 41
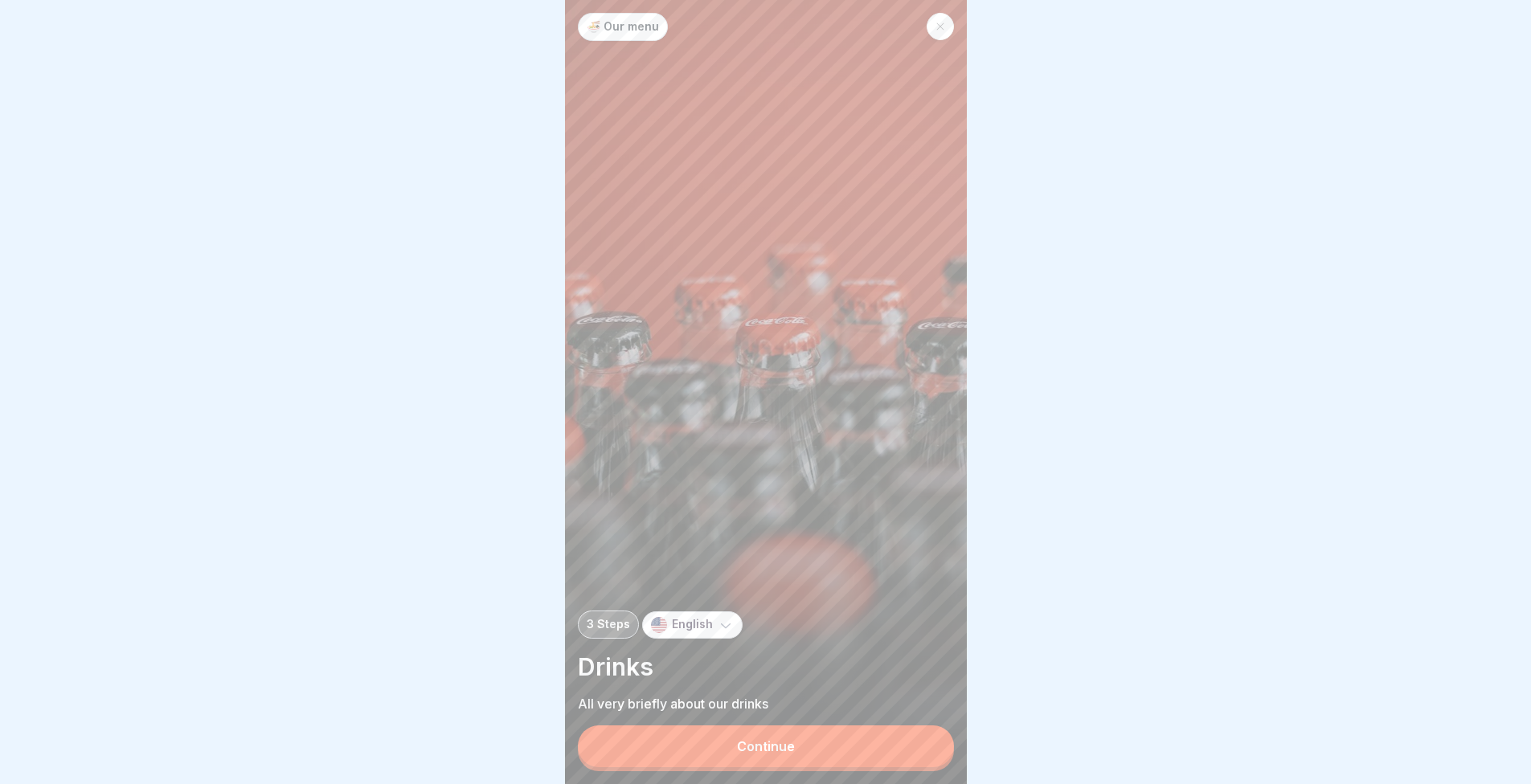
click at [829, 749] on button "Continue" at bounding box center [766, 746] width 376 height 42
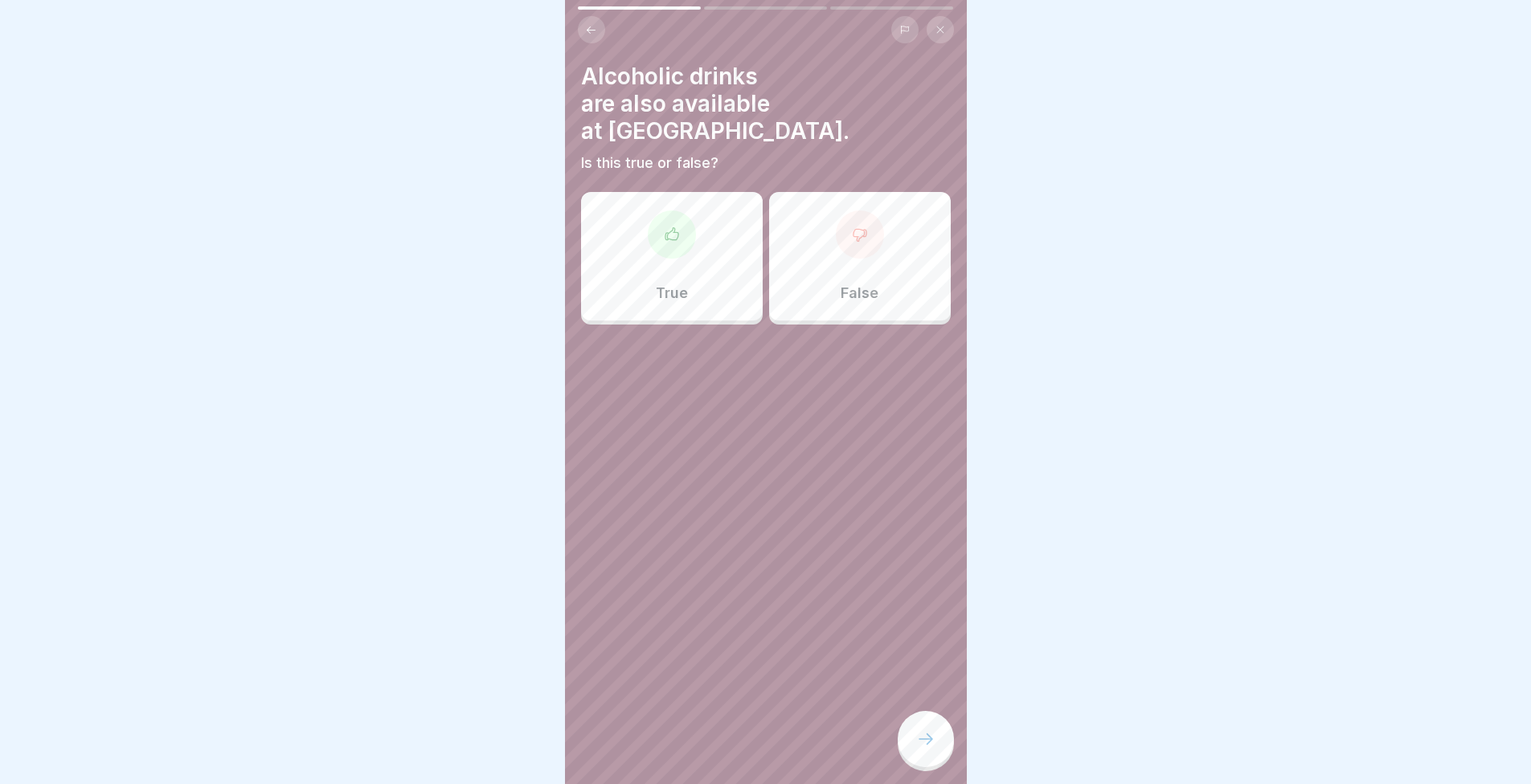
click at [678, 211] on div at bounding box center [672, 235] width 48 height 48
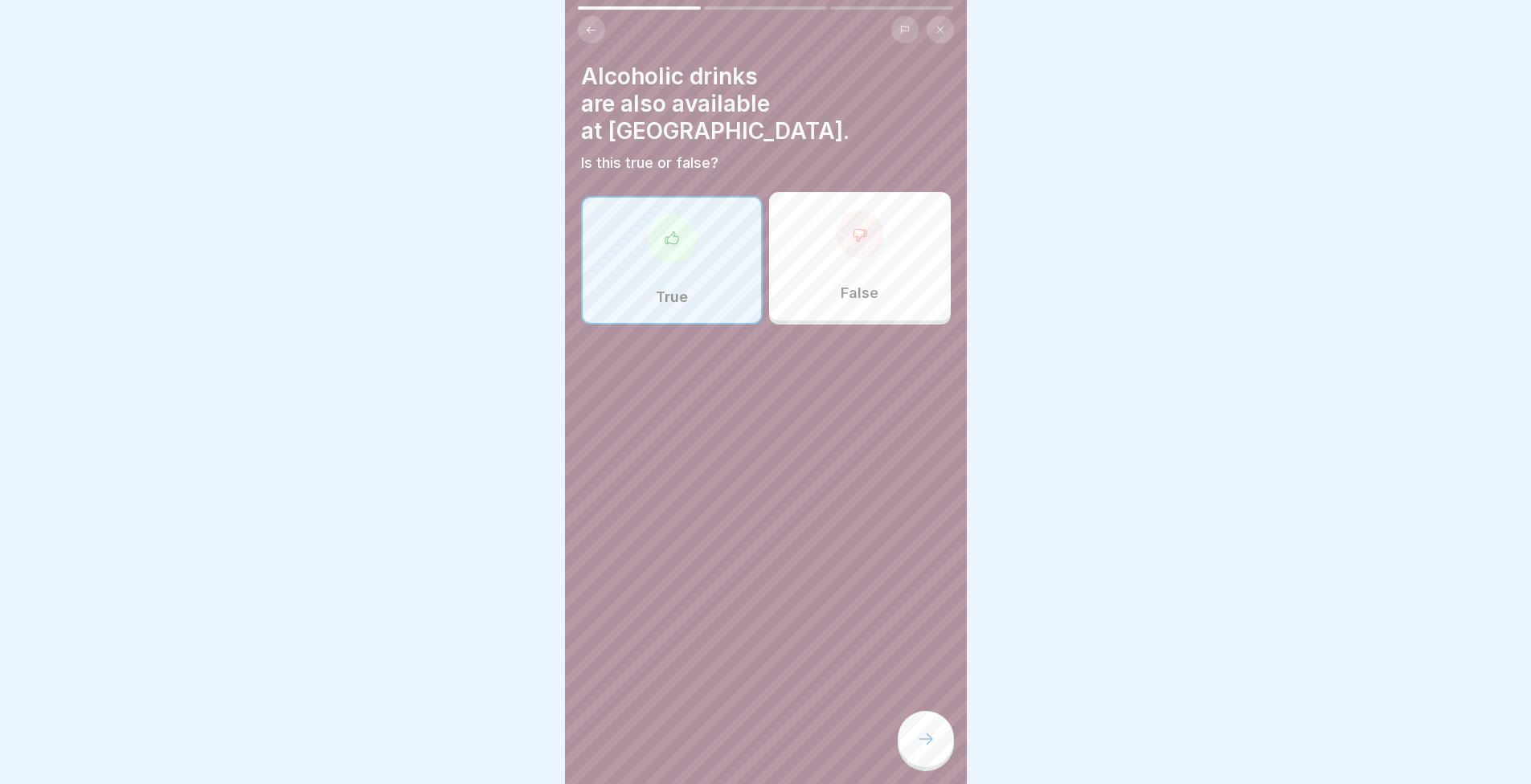
click at [932, 751] on div at bounding box center [926, 739] width 56 height 56
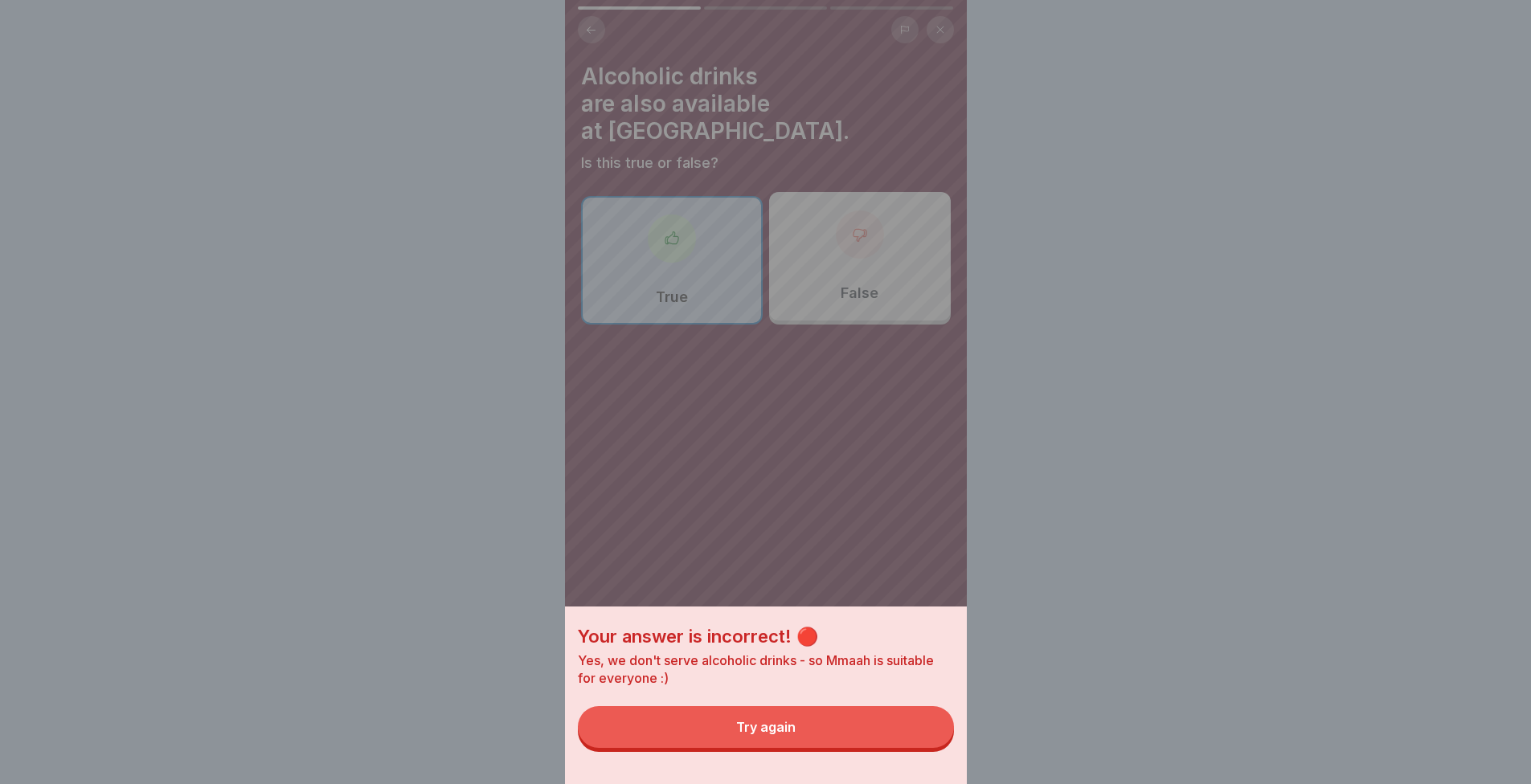
drag, startPoint x: 929, startPoint y: 749, endPoint x: 905, endPoint y: 702, distance: 52.8
click at [905, 702] on div "Your answer is incorrect! 🔴 Yes, we don't serve alcoholic drinks - so Mmaah is …" at bounding box center [766, 695] width 402 height 177
click at [897, 727] on button "Try again" at bounding box center [766, 727] width 376 height 42
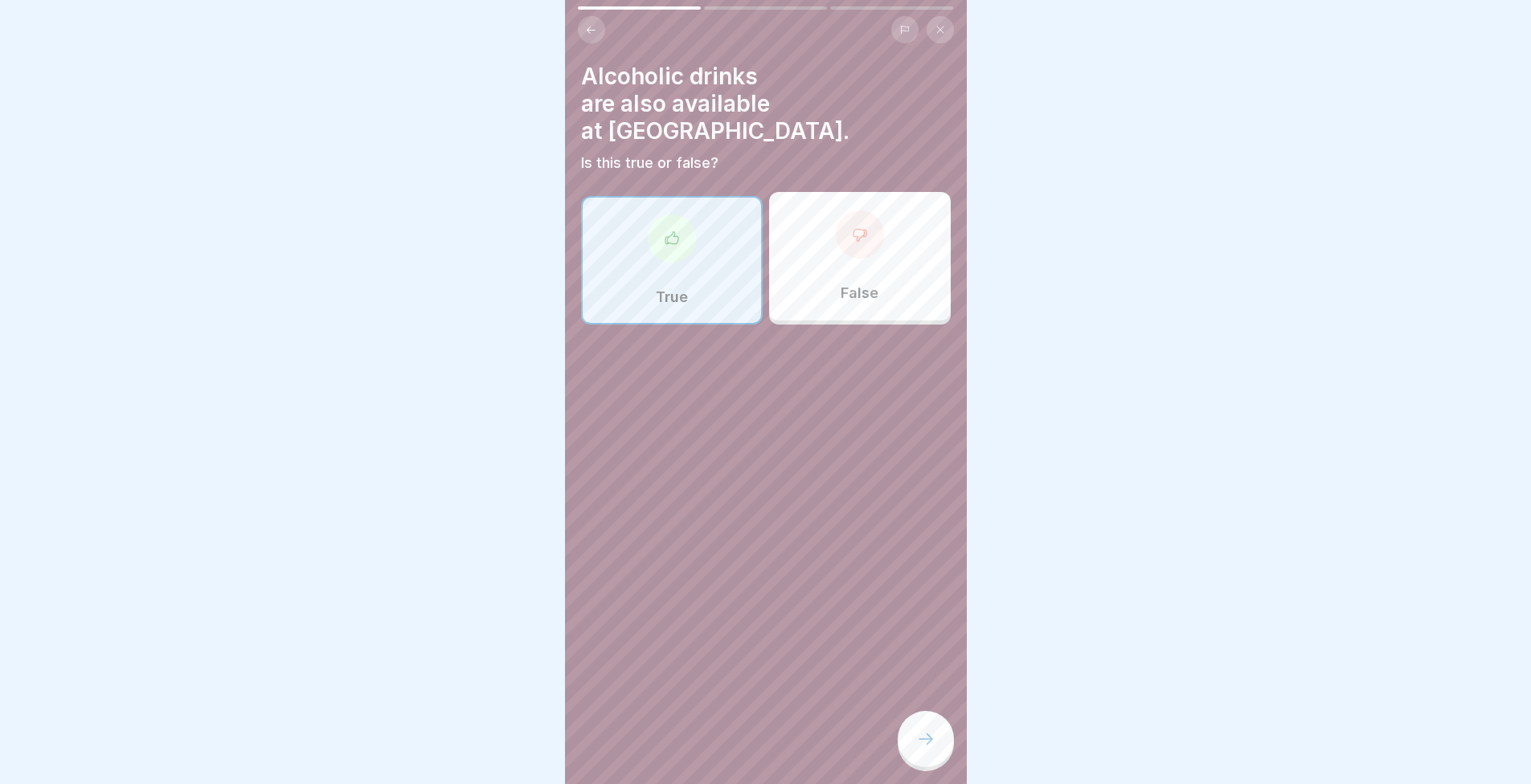
click at [858, 225] on div "False" at bounding box center [860, 256] width 182 height 128
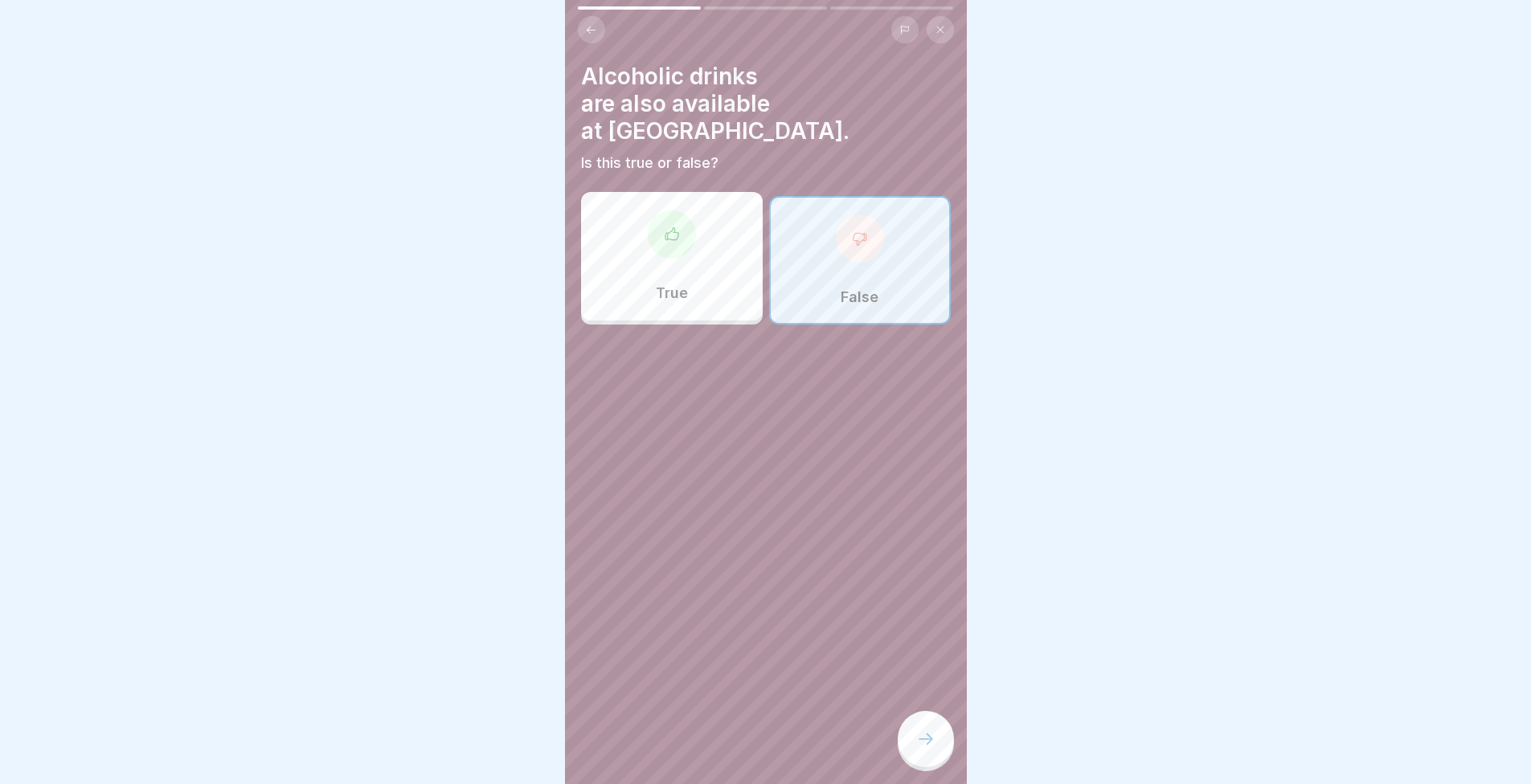
click at [919, 766] on div at bounding box center [926, 739] width 56 height 56
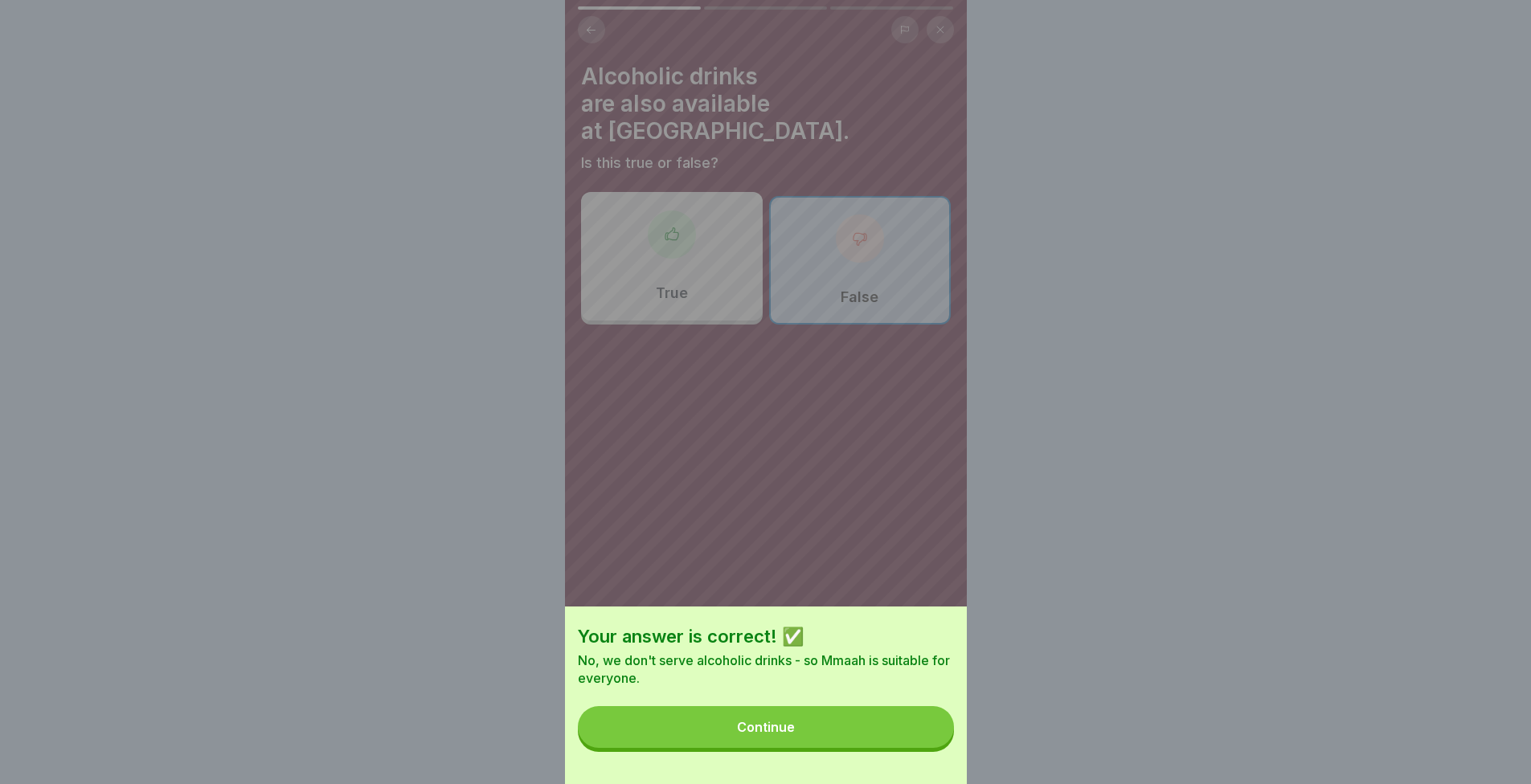
click at [915, 737] on button "Continue" at bounding box center [766, 727] width 376 height 42
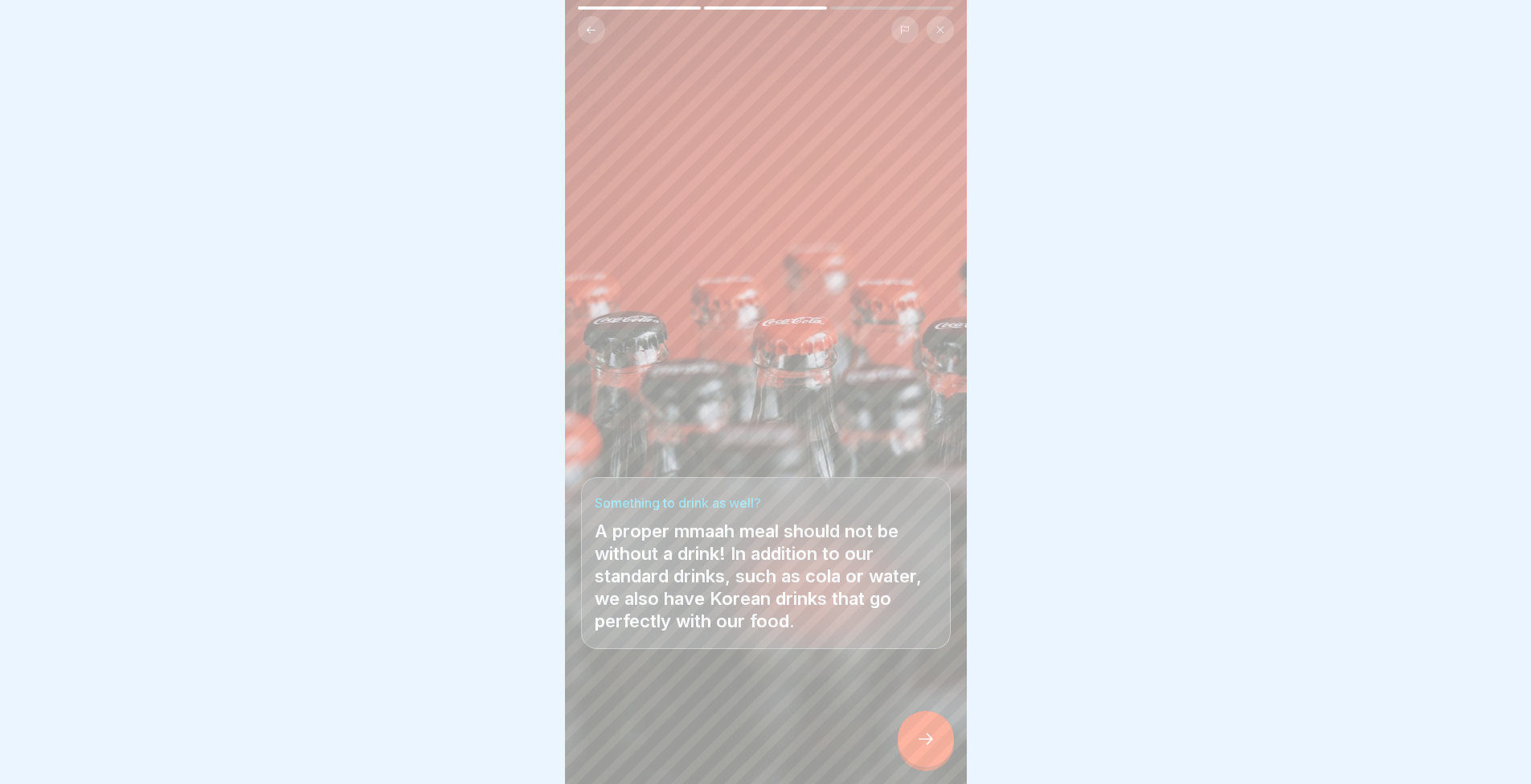
click at [918, 729] on div at bounding box center [926, 739] width 56 height 56
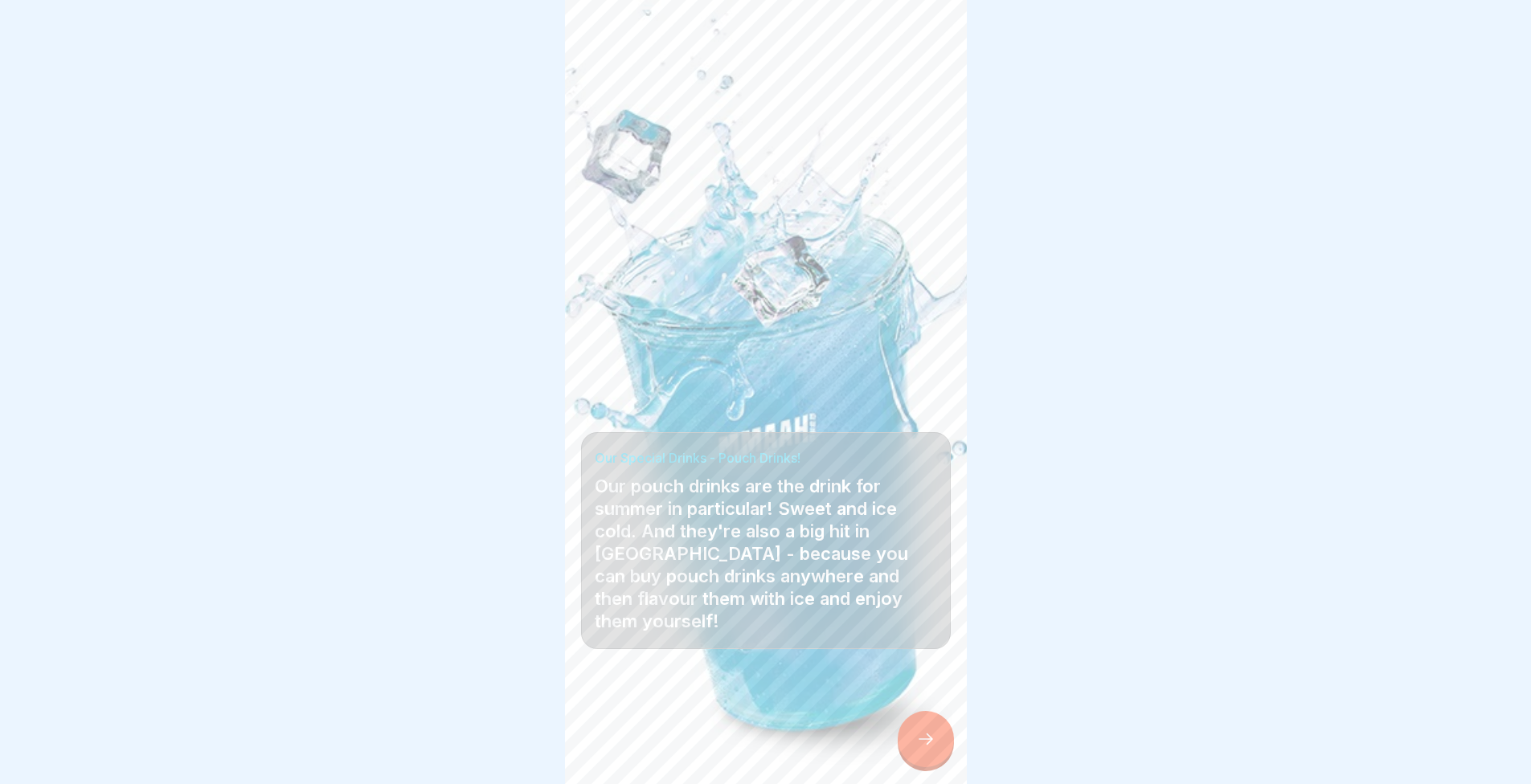
click at [918, 729] on div at bounding box center [926, 739] width 56 height 56
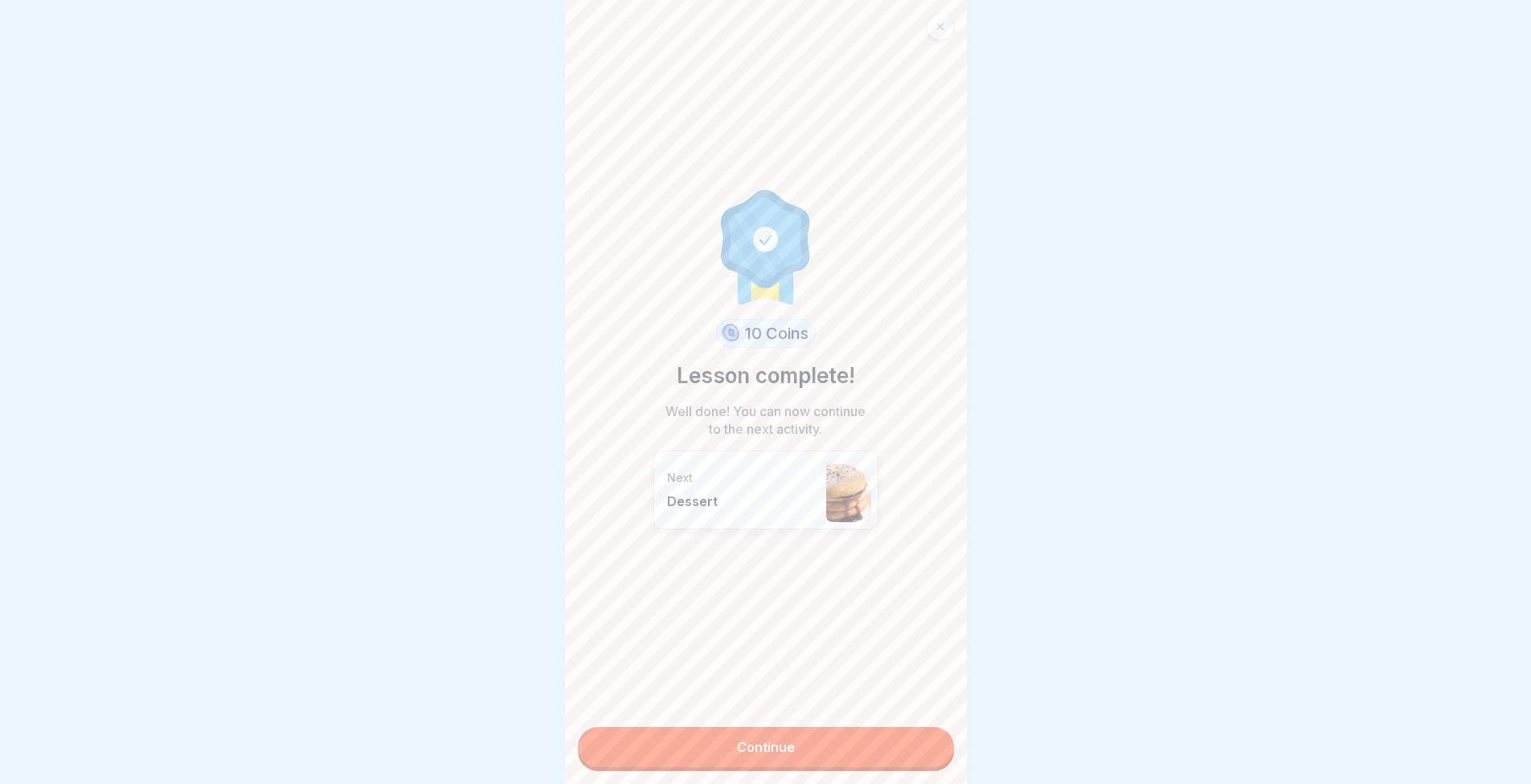
click at [918, 729] on link "Continue" at bounding box center [766, 747] width 376 height 41
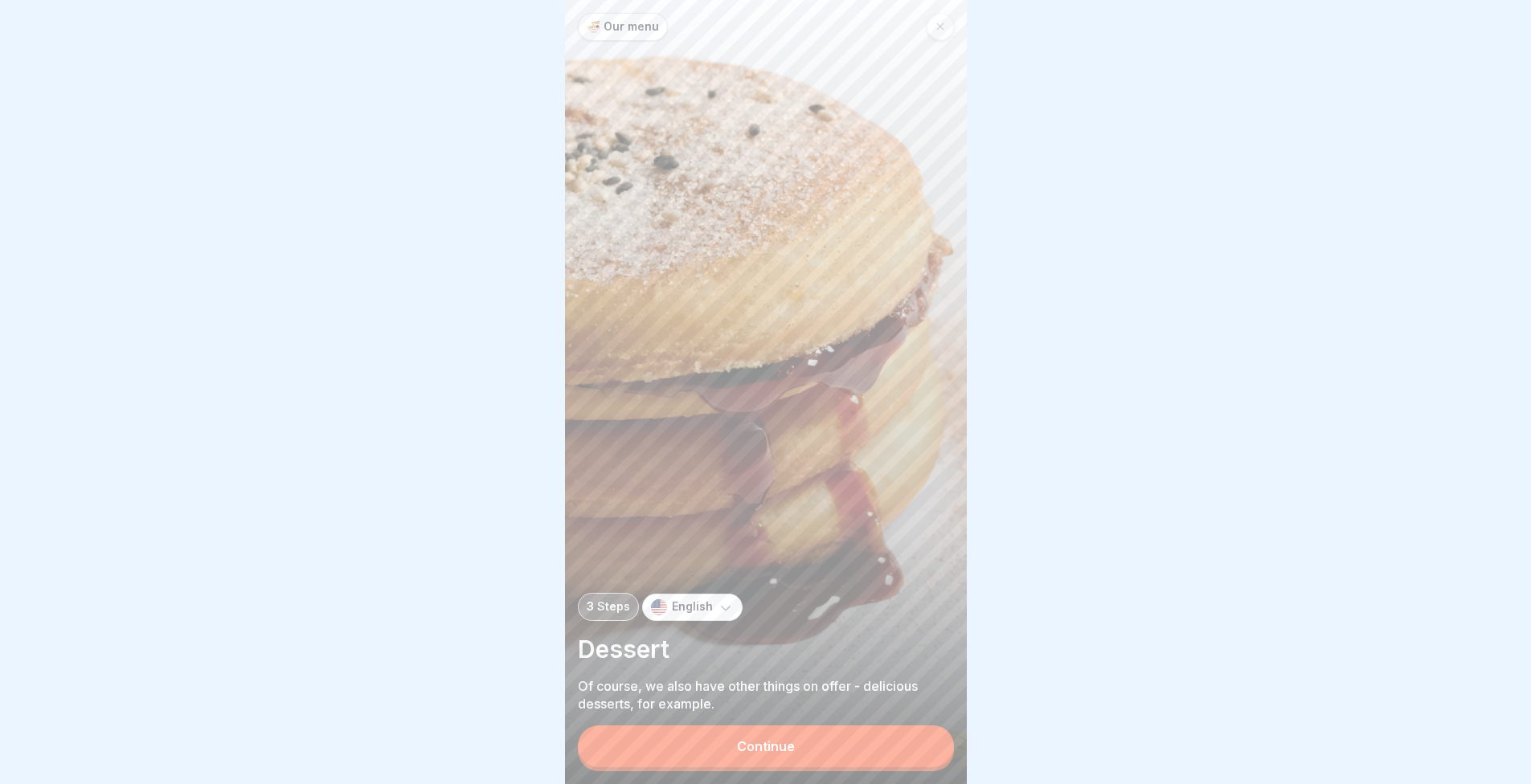
click at [769, 736] on button "Continue" at bounding box center [766, 746] width 376 height 42
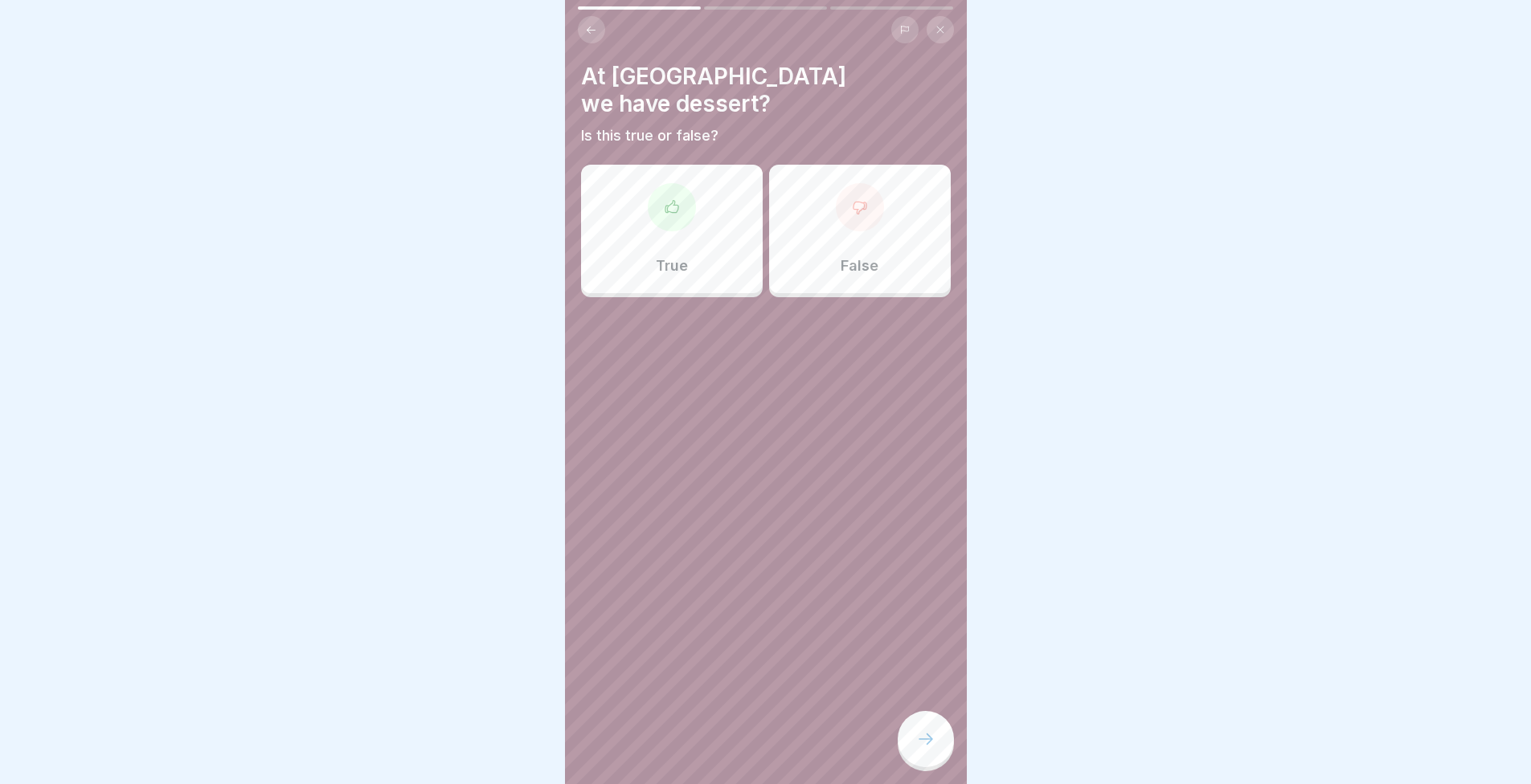
click at [674, 257] on p "True" at bounding box center [672, 265] width 32 height 18
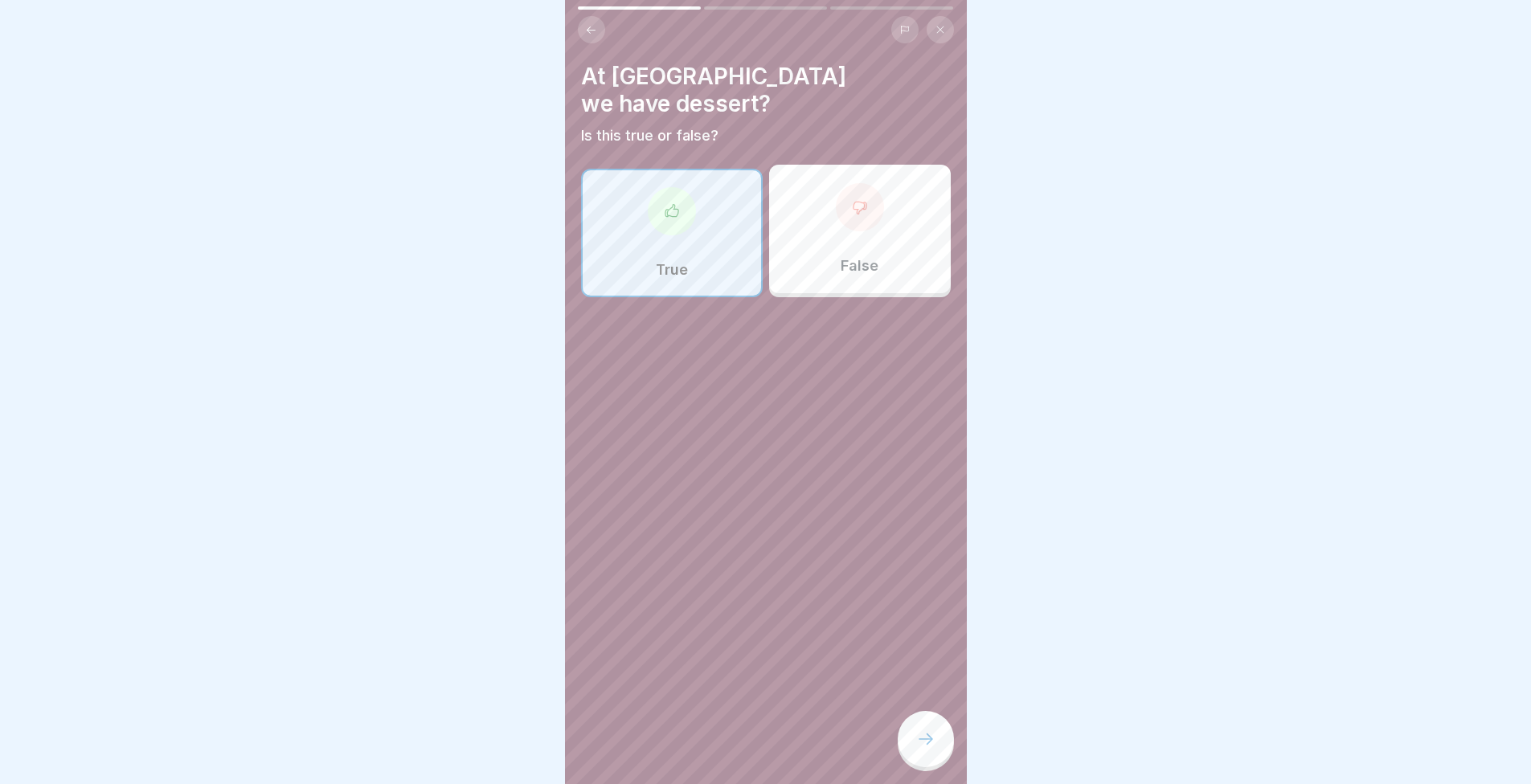
click at [930, 733] on icon at bounding box center [926, 739] width 19 height 19
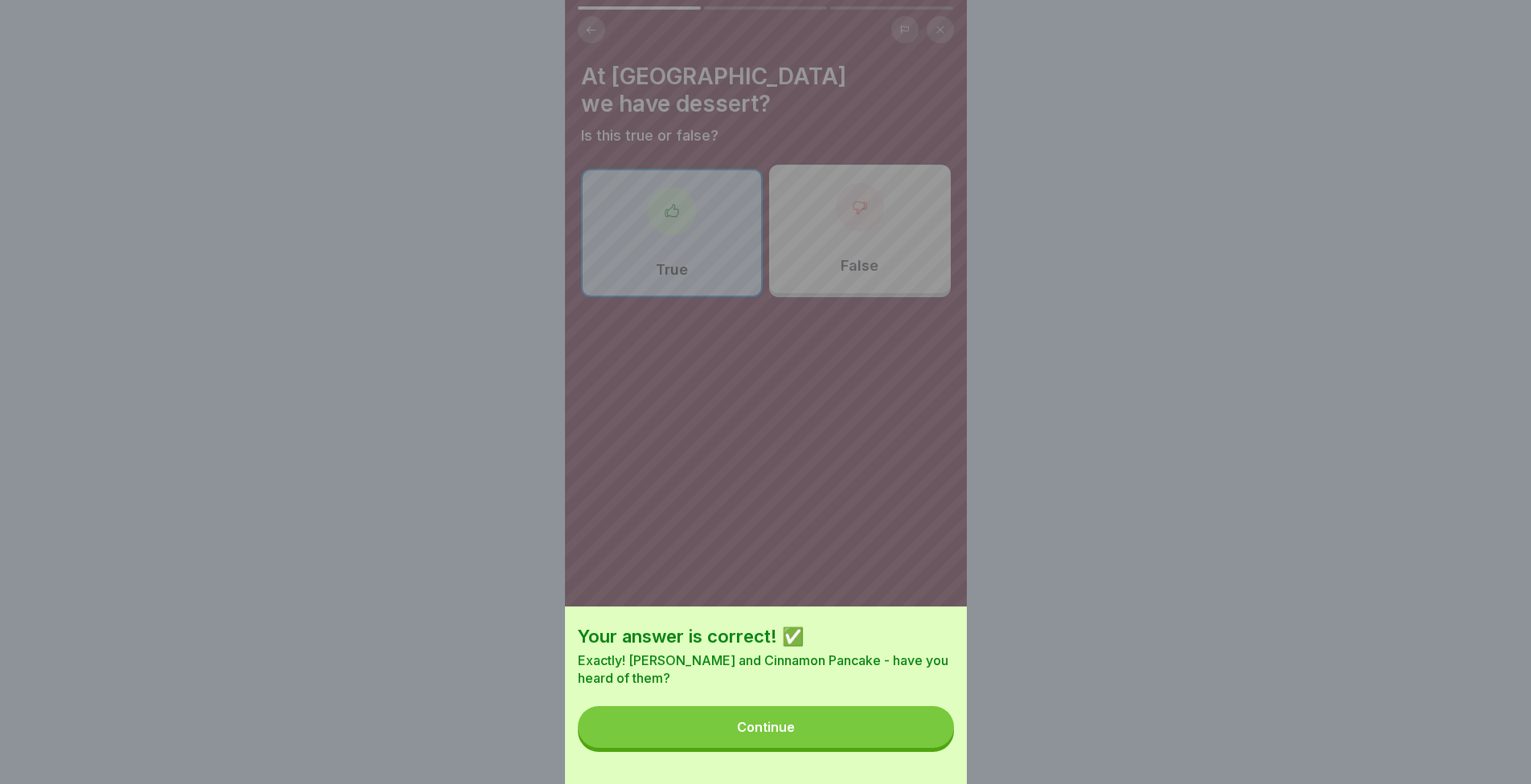
click at [917, 737] on button "Continue" at bounding box center [766, 727] width 376 height 42
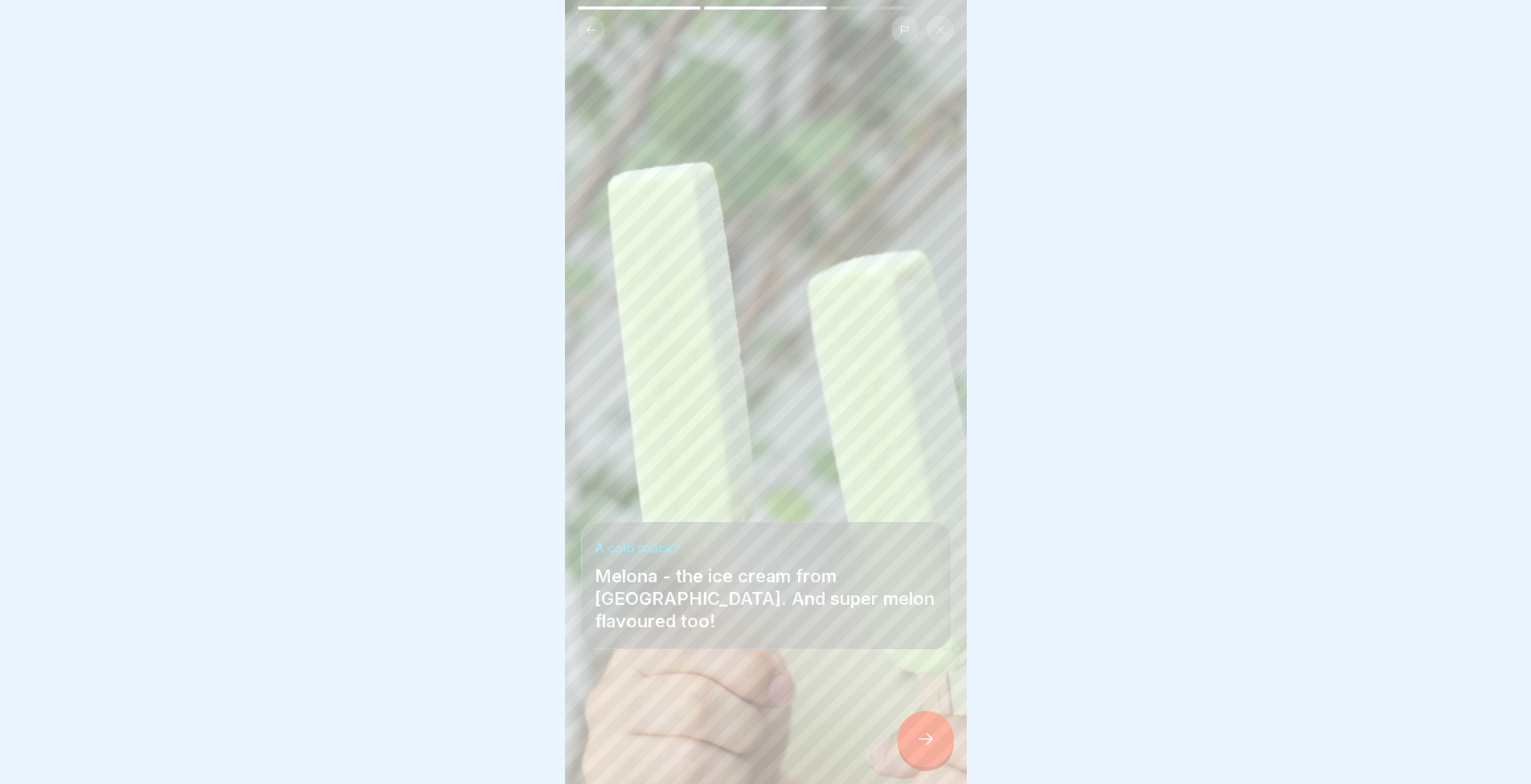
click at [930, 743] on icon at bounding box center [926, 739] width 19 height 19
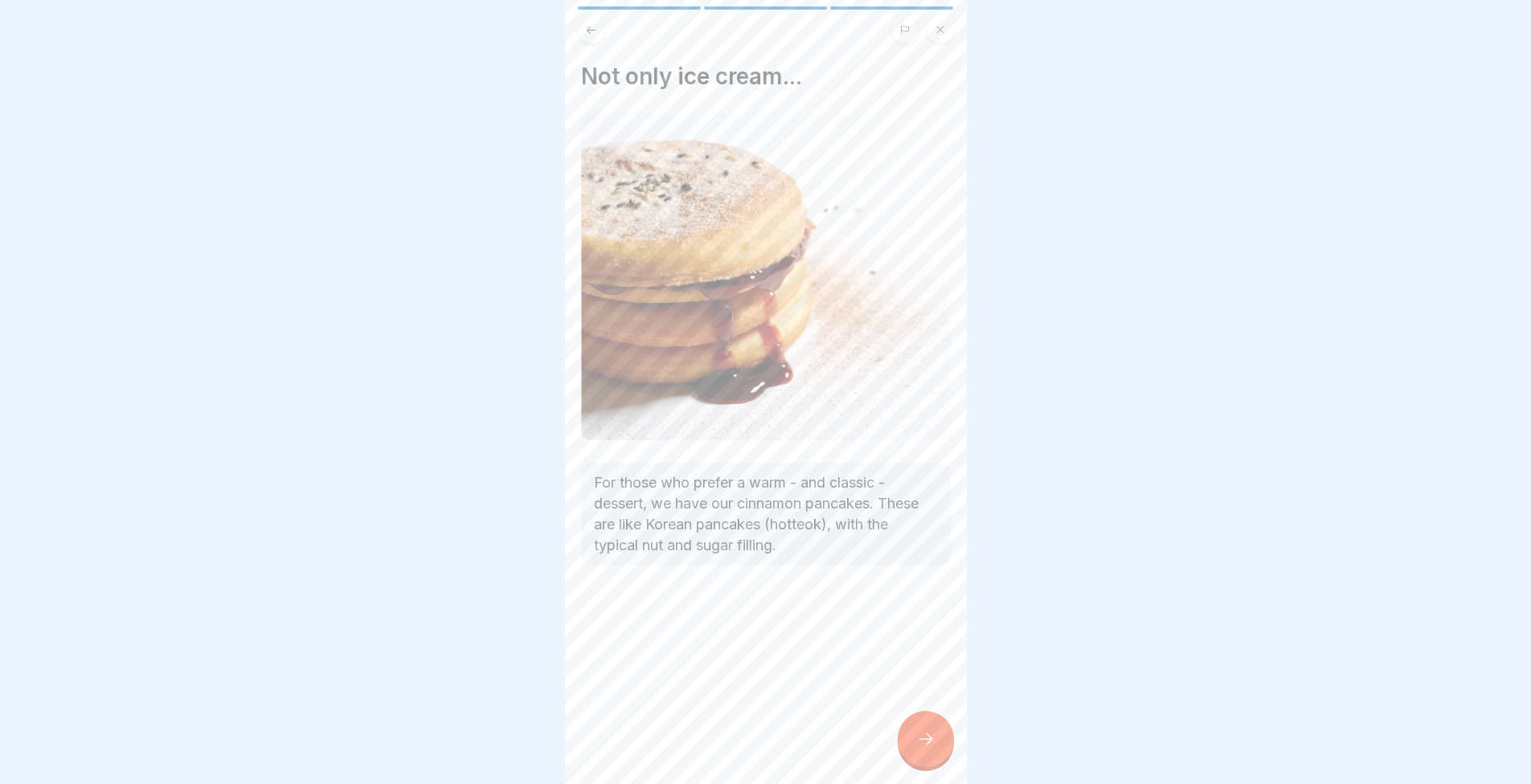
click at [930, 743] on icon at bounding box center [926, 739] width 19 height 19
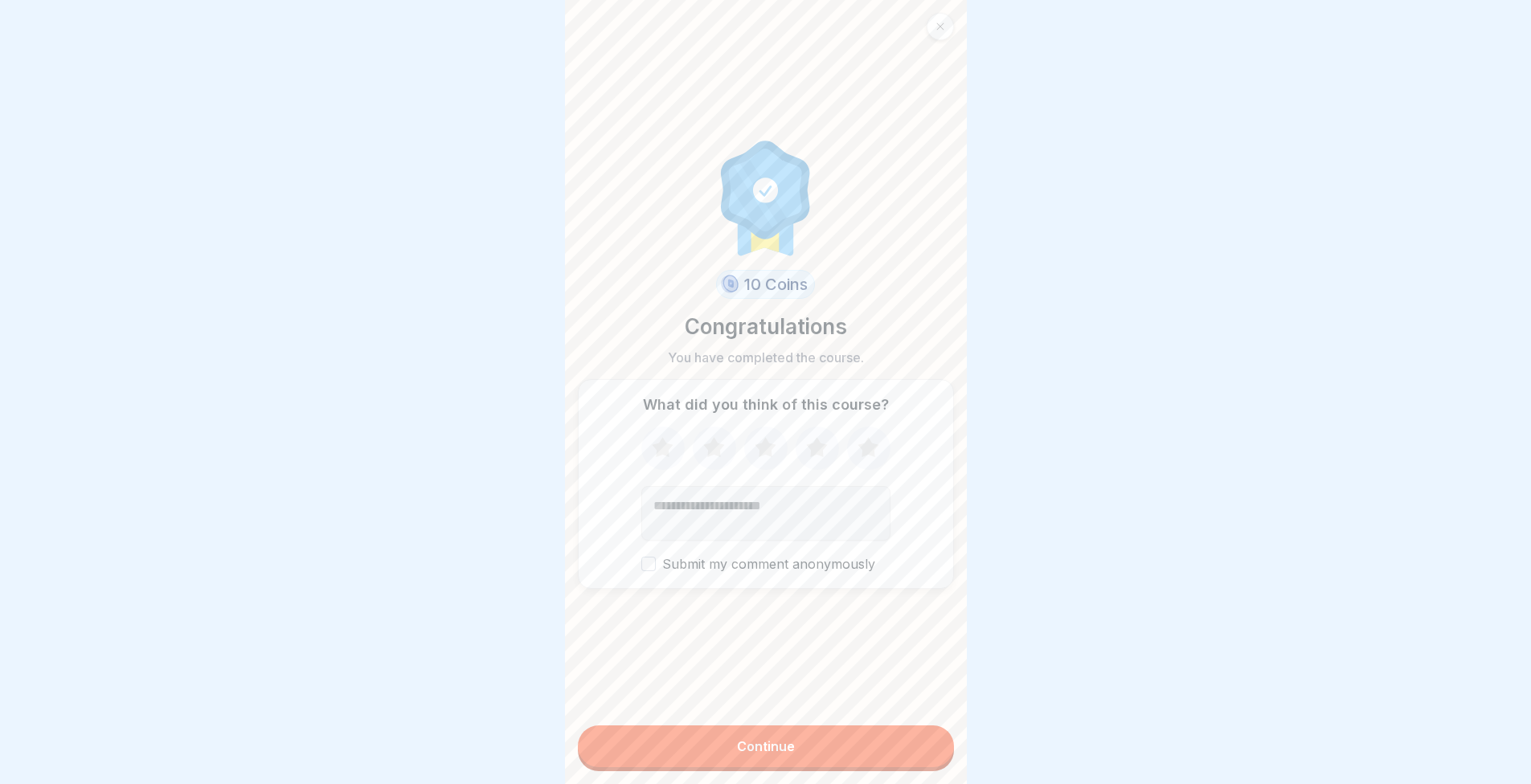
click at [859, 440] on icon at bounding box center [868, 447] width 21 height 20
click at [850, 747] on button "Continue" at bounding box center [766, 746] width 376 height 42
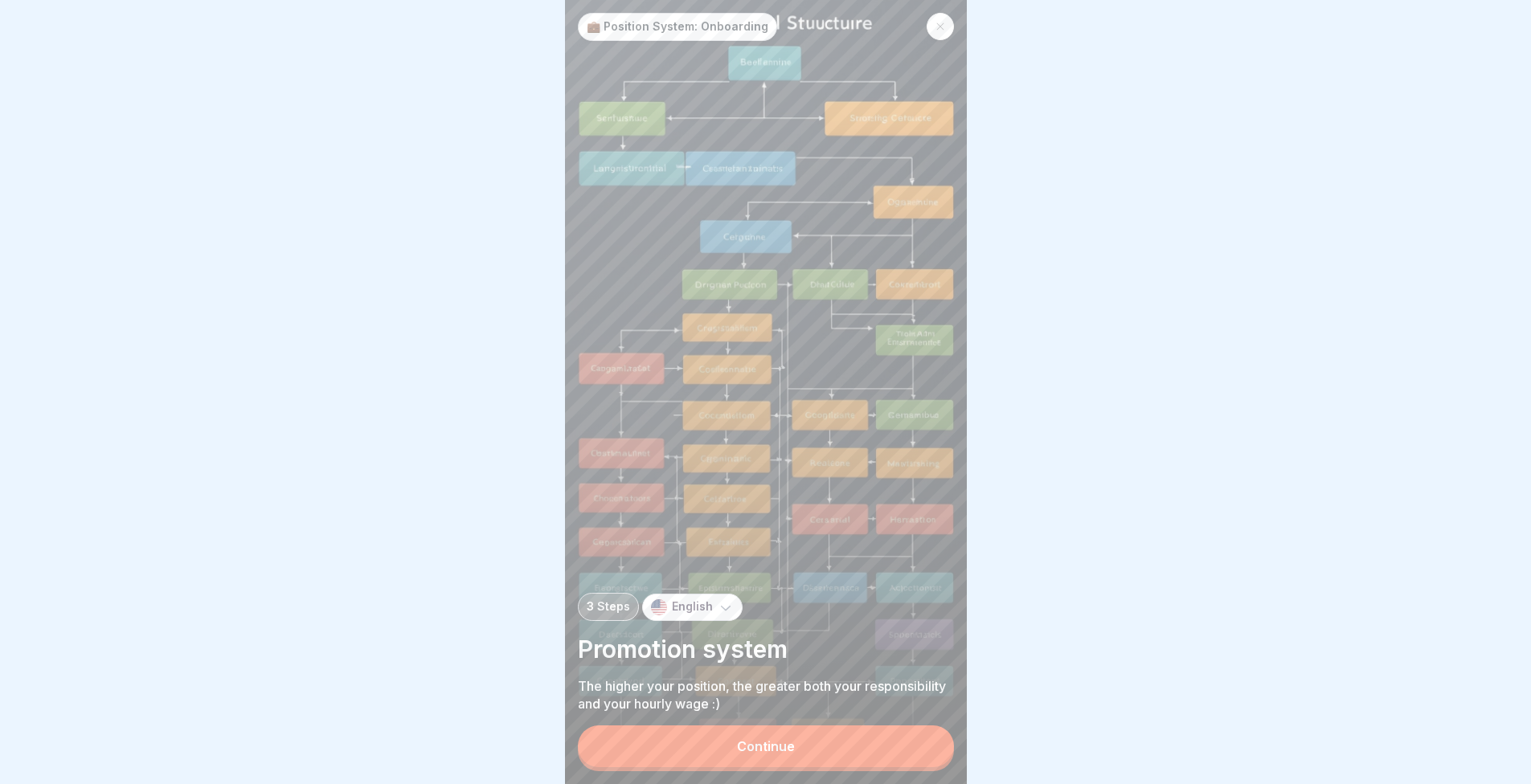
click at [795, 761] on button "Continue" at bounding box center [766, 746] width 376 height 42
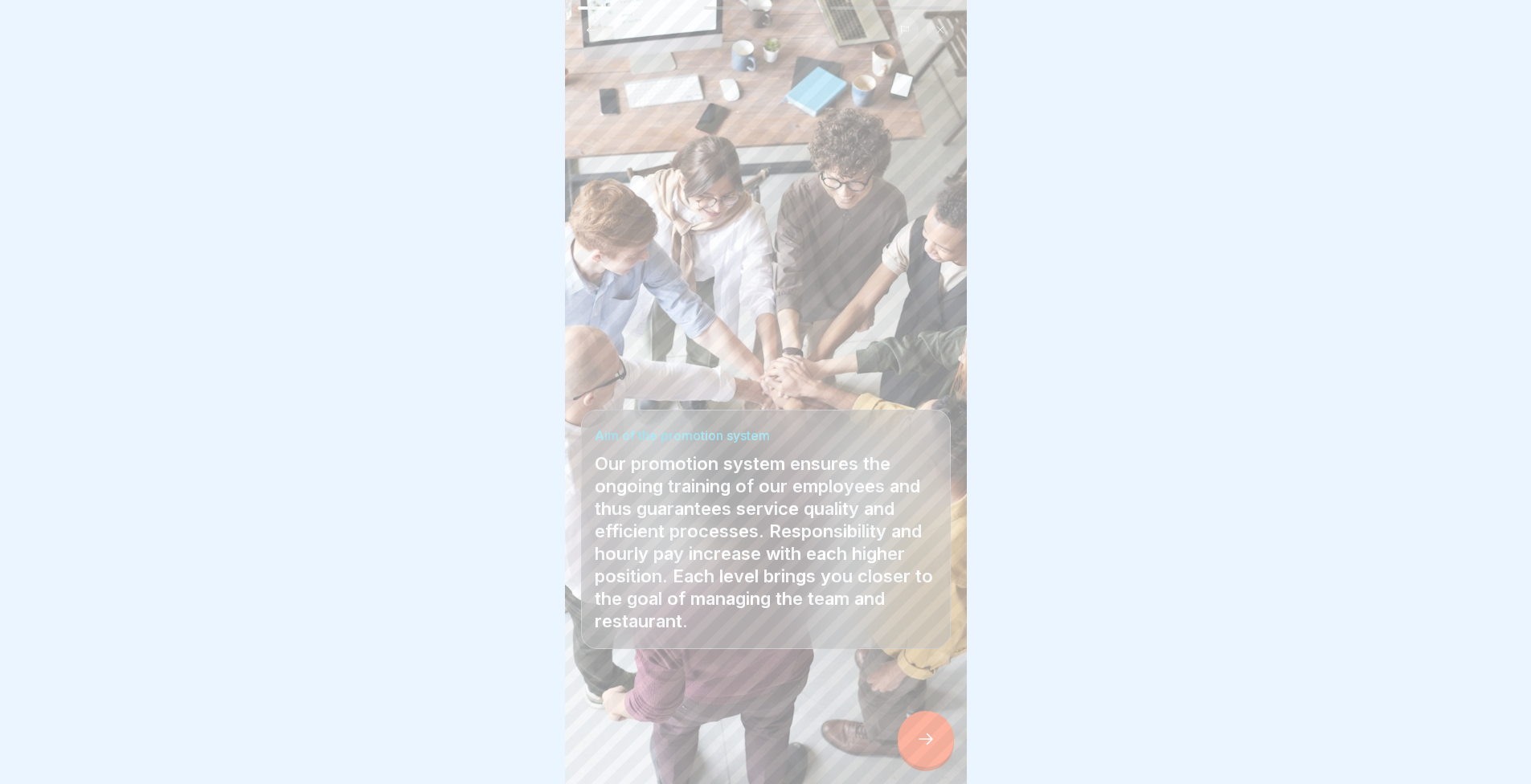
click at [943, 741] on div at bounding box center [926, 739] width 56 height 56
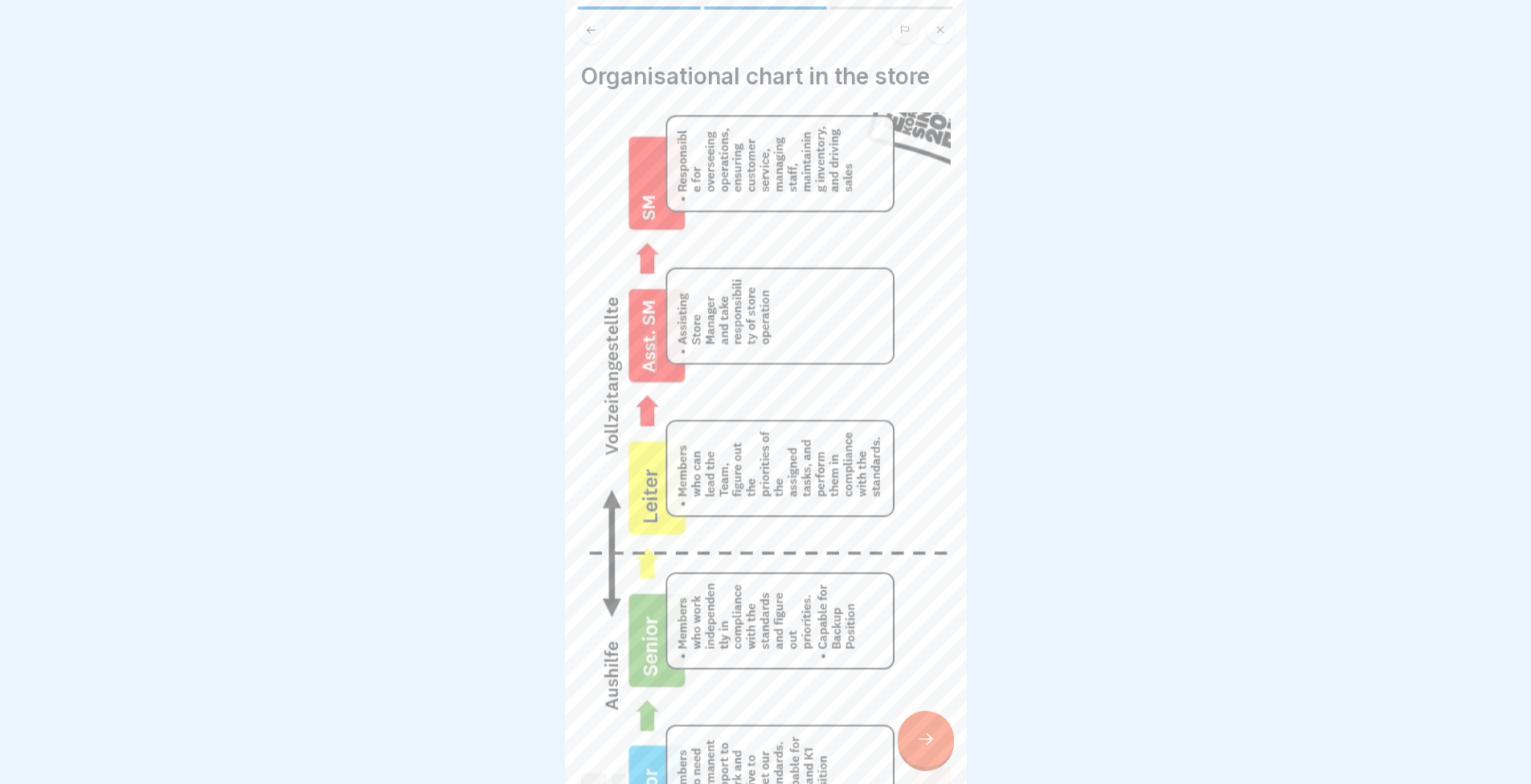
click at [931, 729] on div at bounding box center [926, 739] width 56 height 56
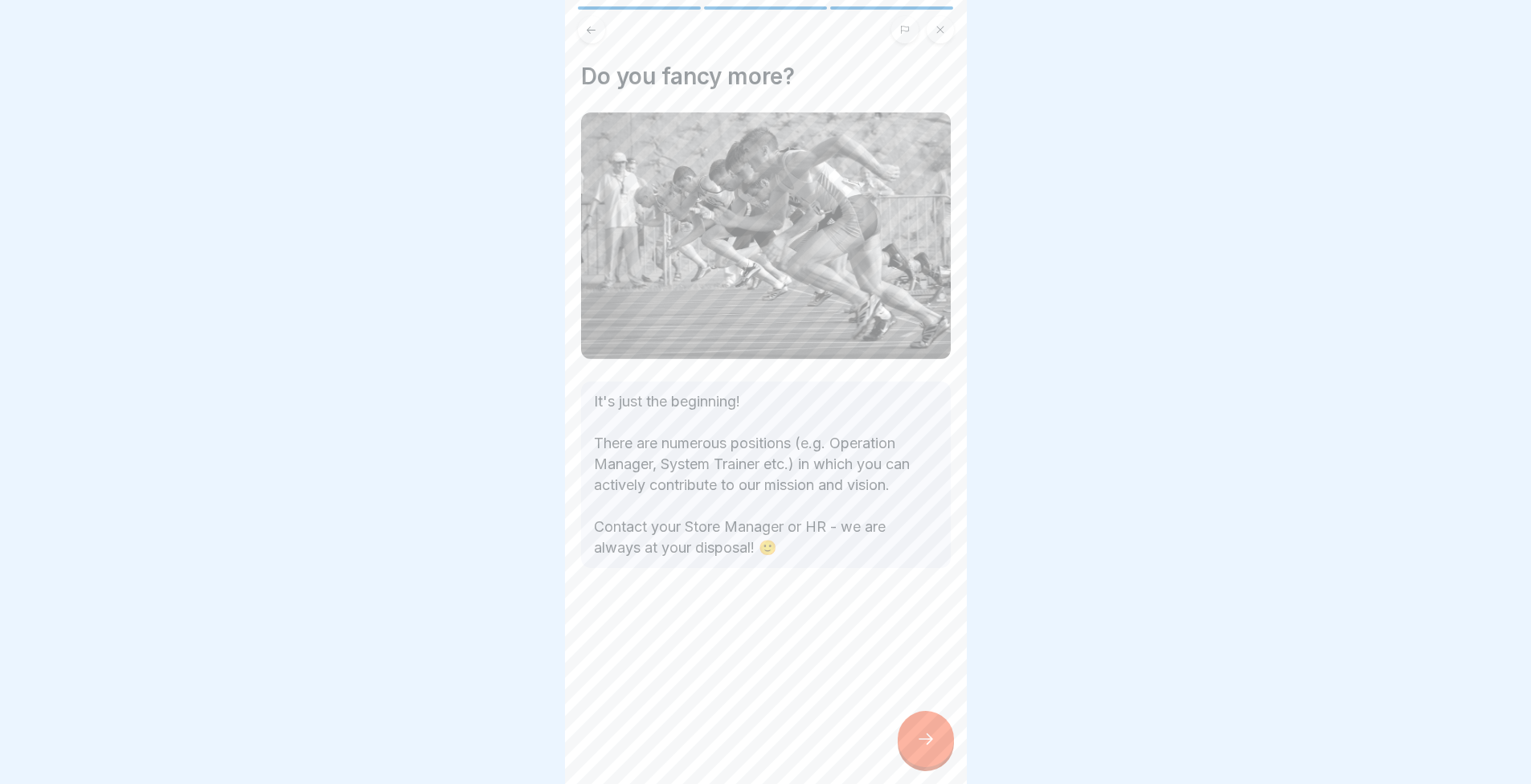
click at [918, 726] on div at bounding box center [926, 739] width 56 height 56
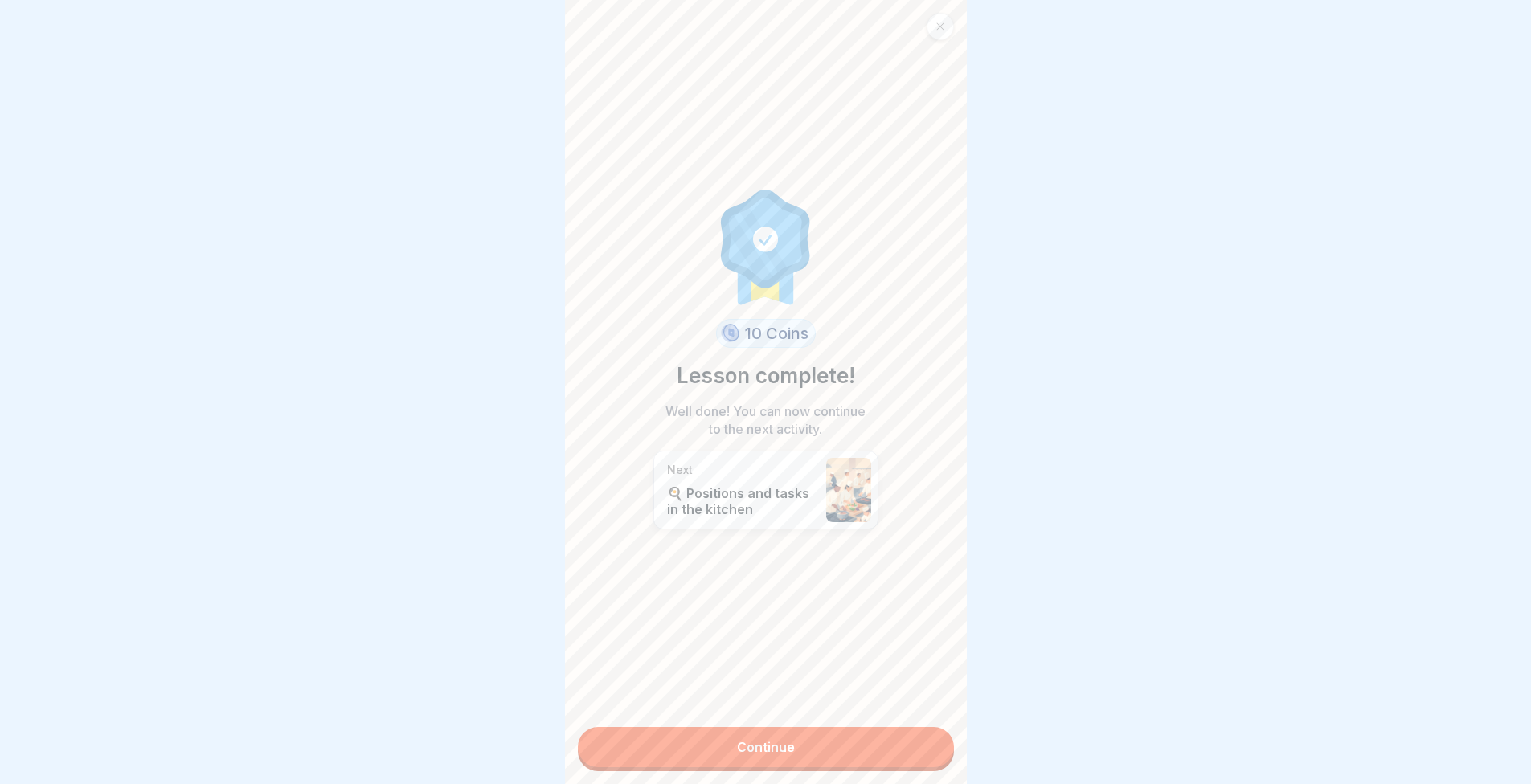
click at [855, 733] on link "Continue" at bounding box center [766, 747] width 376 height 41
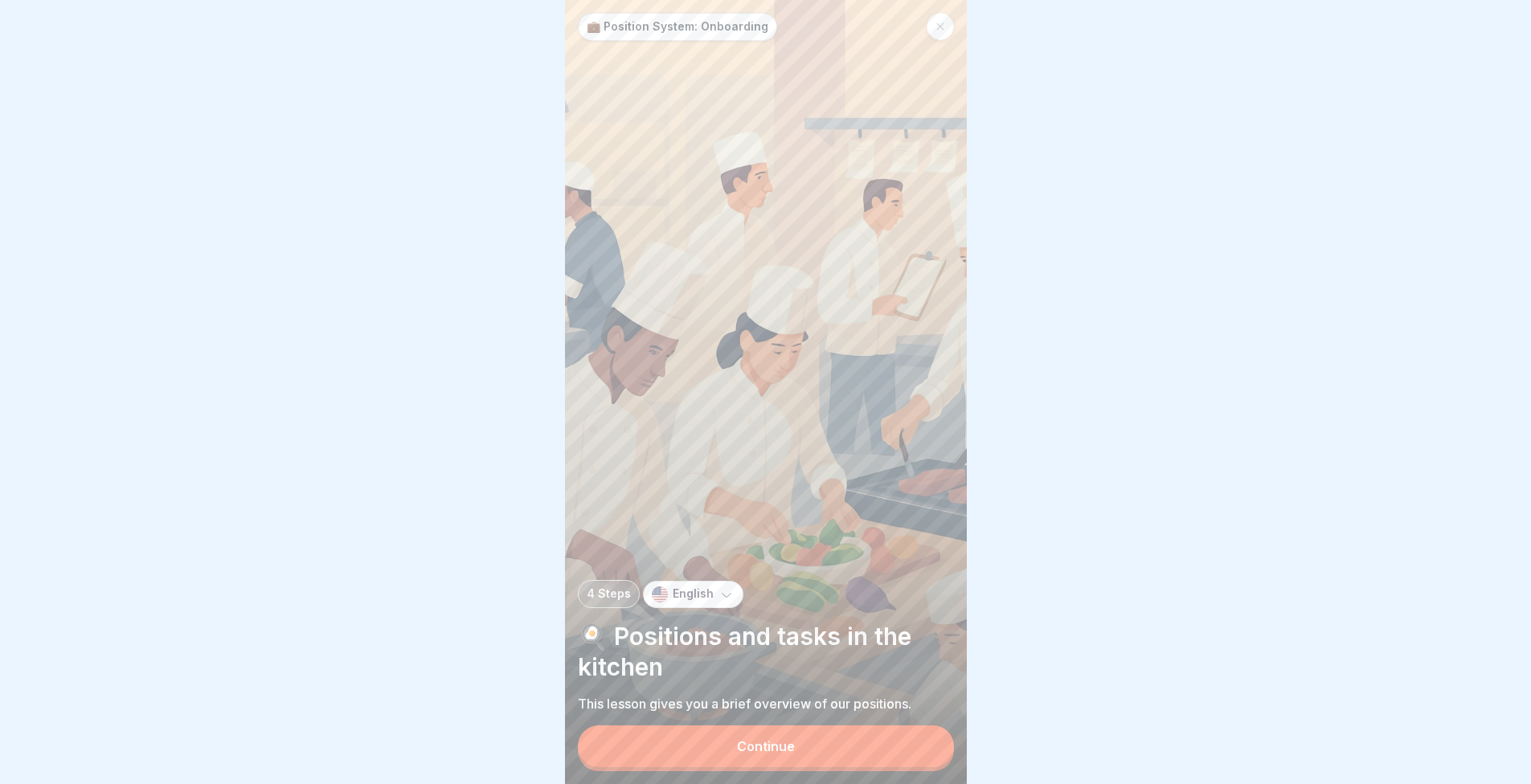
click at [845, 732] on button "Continue" at bounding box center [766, 746] width 376 height 42
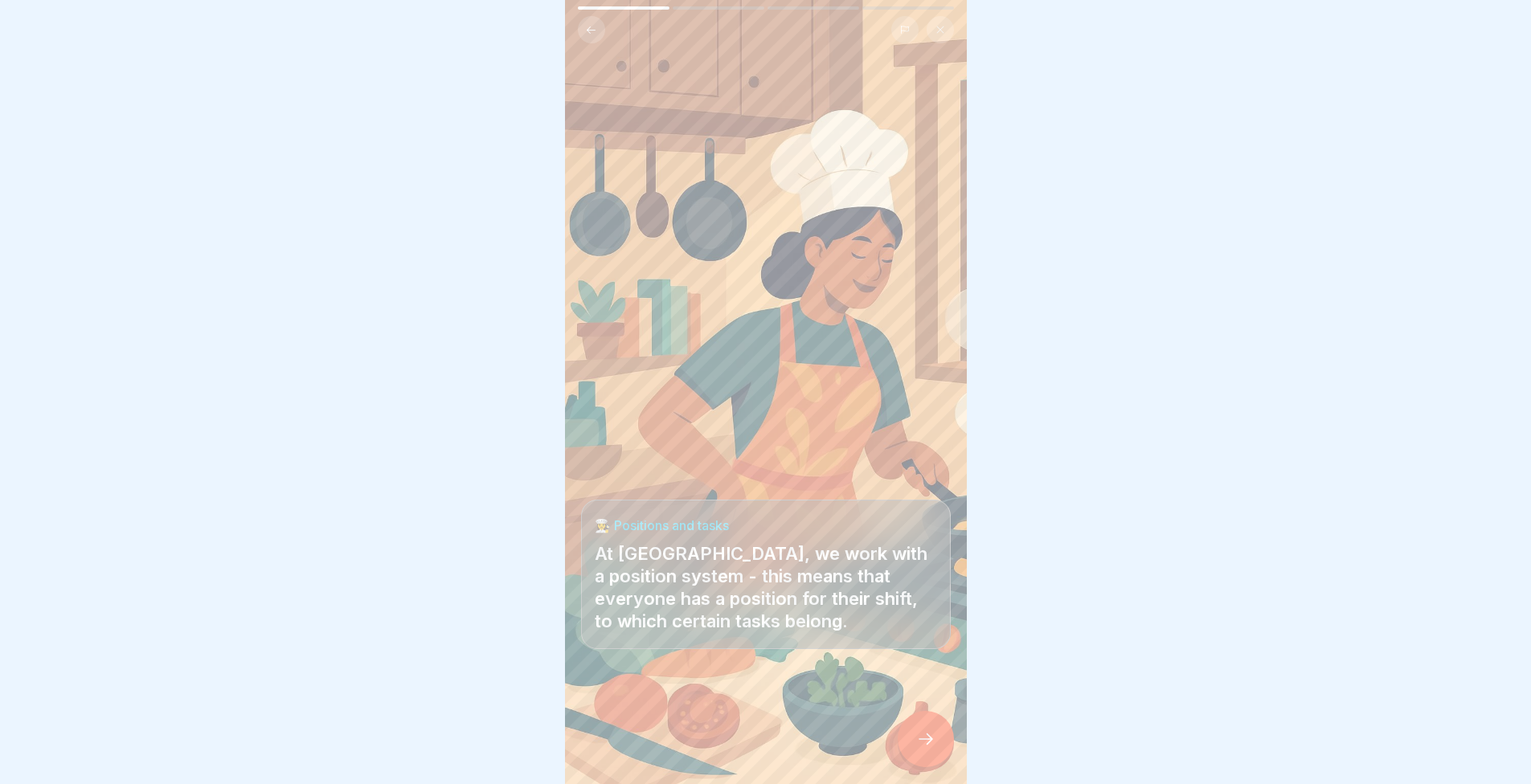
click at [899, 752] on div at bounding box center [766, 736] width 370 height 96
click at [915, 754] on div at bounding box center [926, 739] width 56 height 56
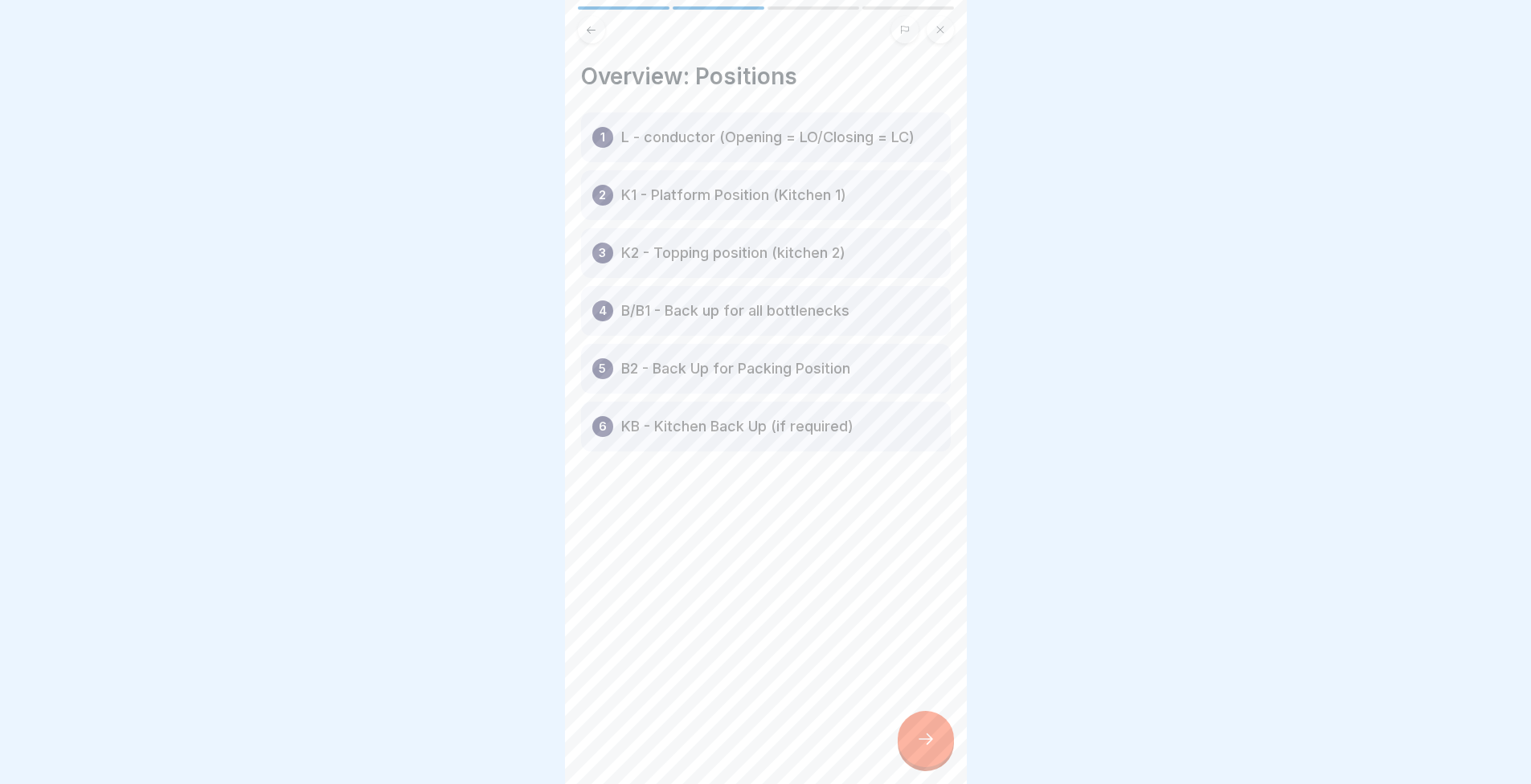
click at [777, 127] on p "L - conductor (Opening = LO/Closing = LC)" at bounding box center [769, 137] width 294 height 19
click at [929, 744] on icon at bounding box center [926, 739] width 19 height 19
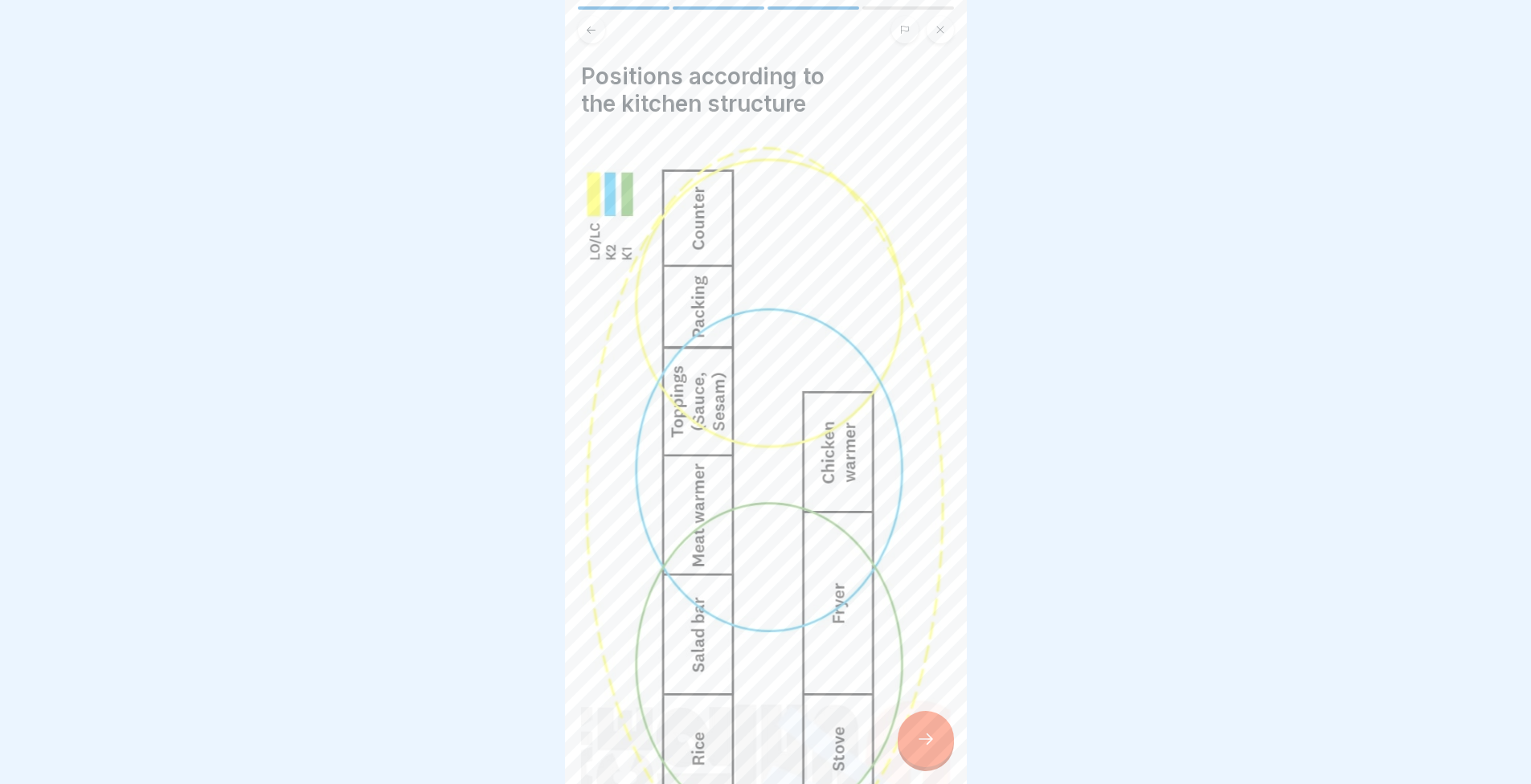
scroll to position [241, 0]
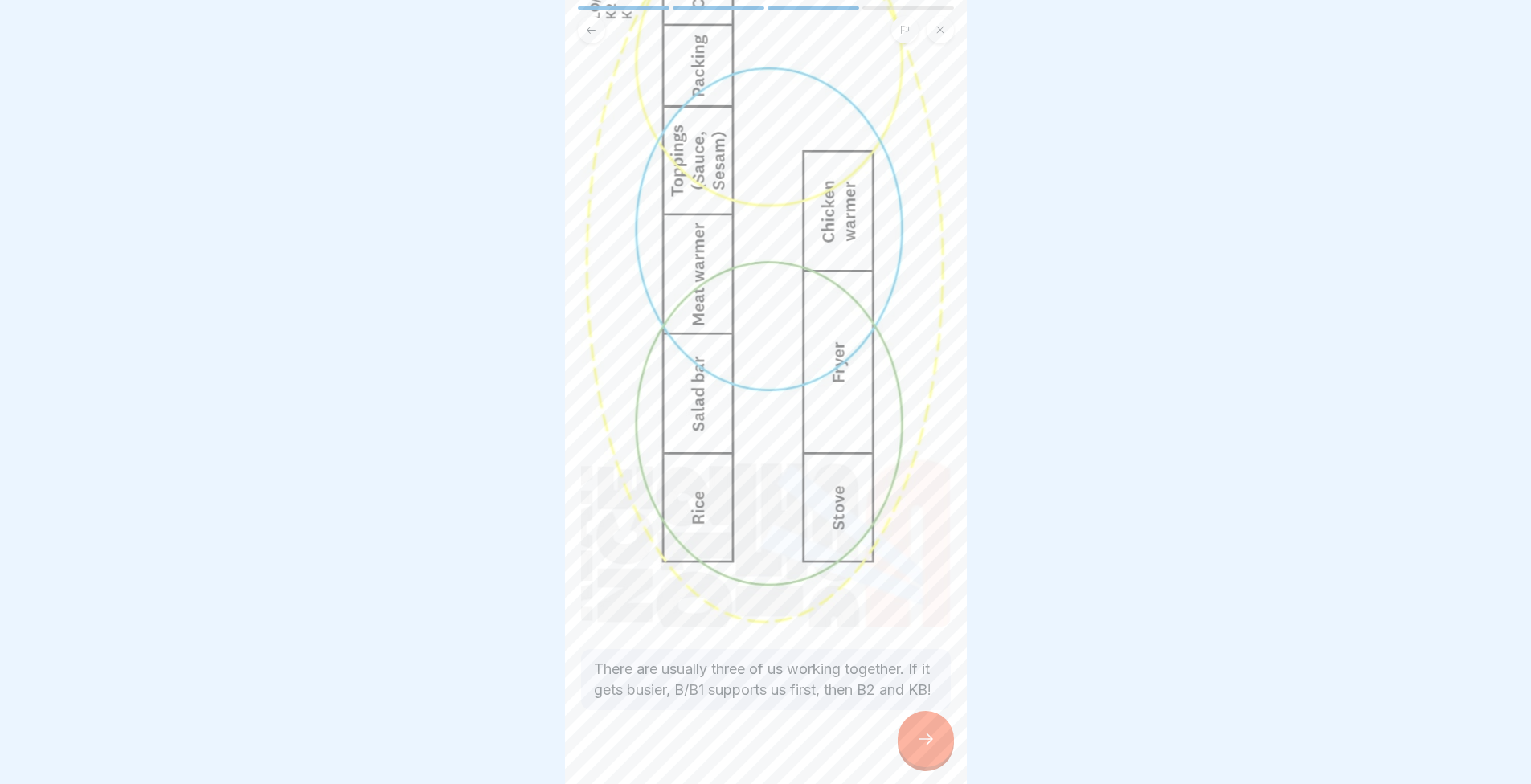
click at [931, 730] on div at bounding box center [926, 739] width 56 height 56
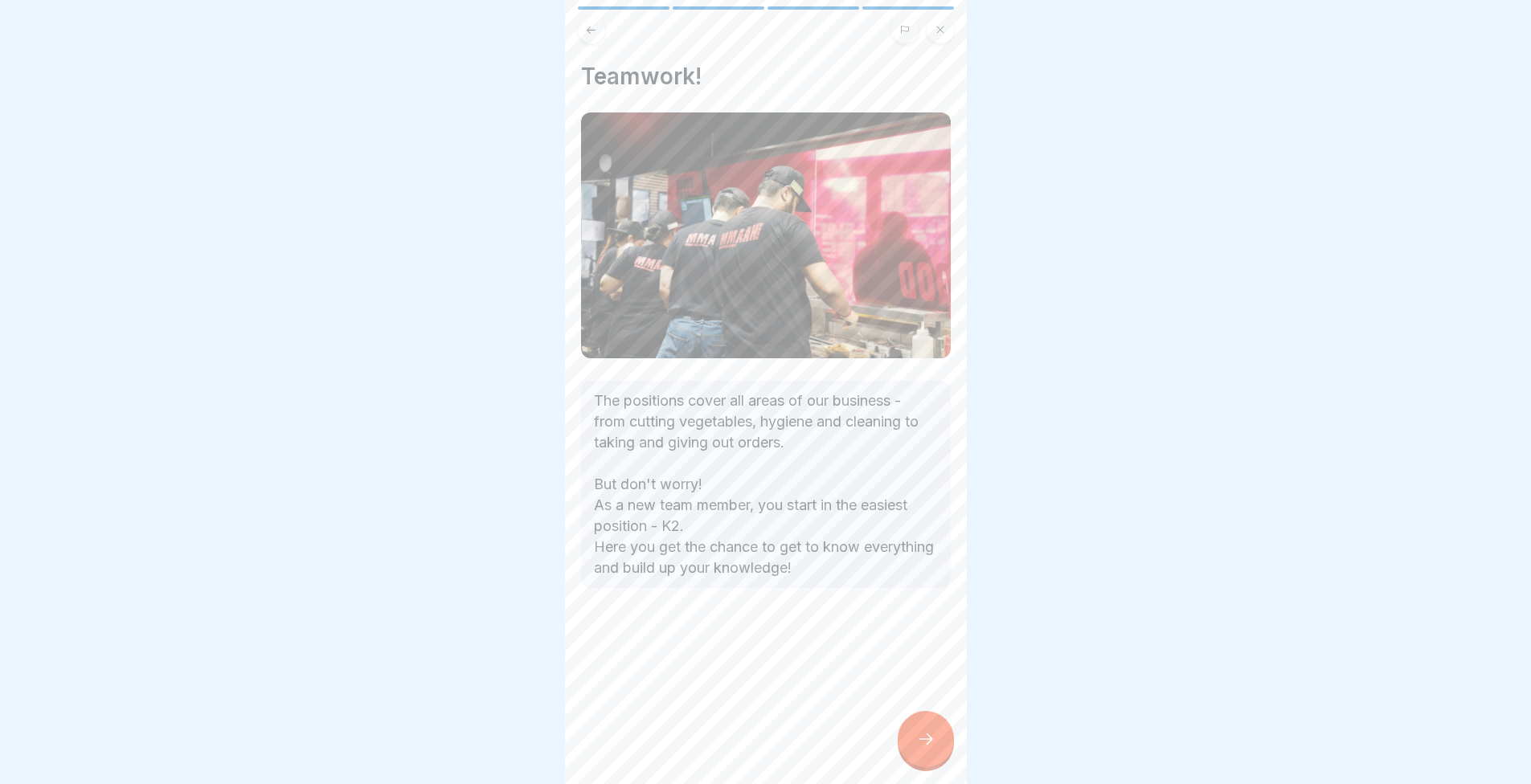
scroll to position [0, 0]
click at [932, 746] on icon at bounding box center [926, 739] width 19 height 19
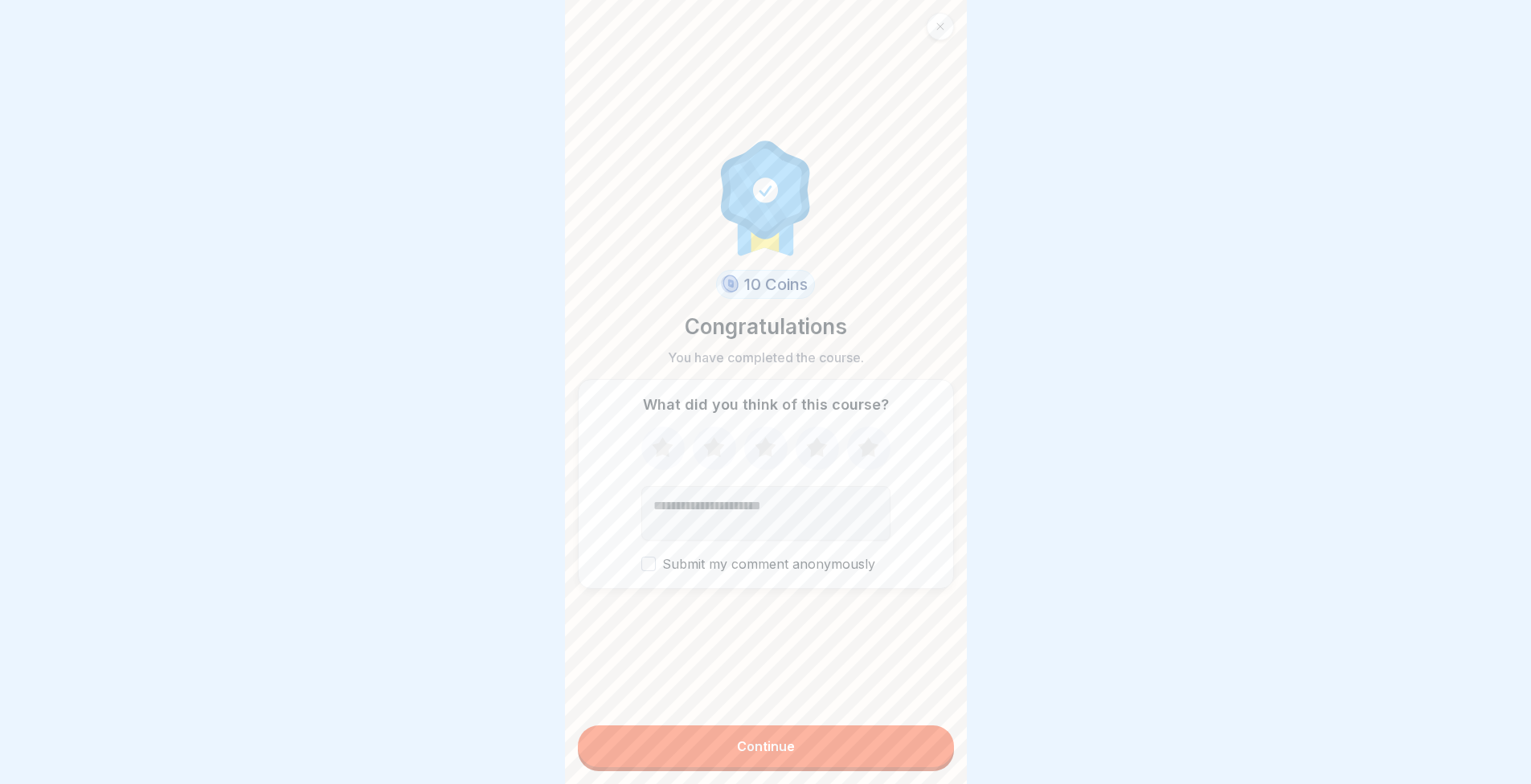
click at [850, 448] on icon at bounding box center [869, 448] width 43 height 42
click at [876, 752] on button "Continue" at bounding box center [766, 746] width 376 height 42
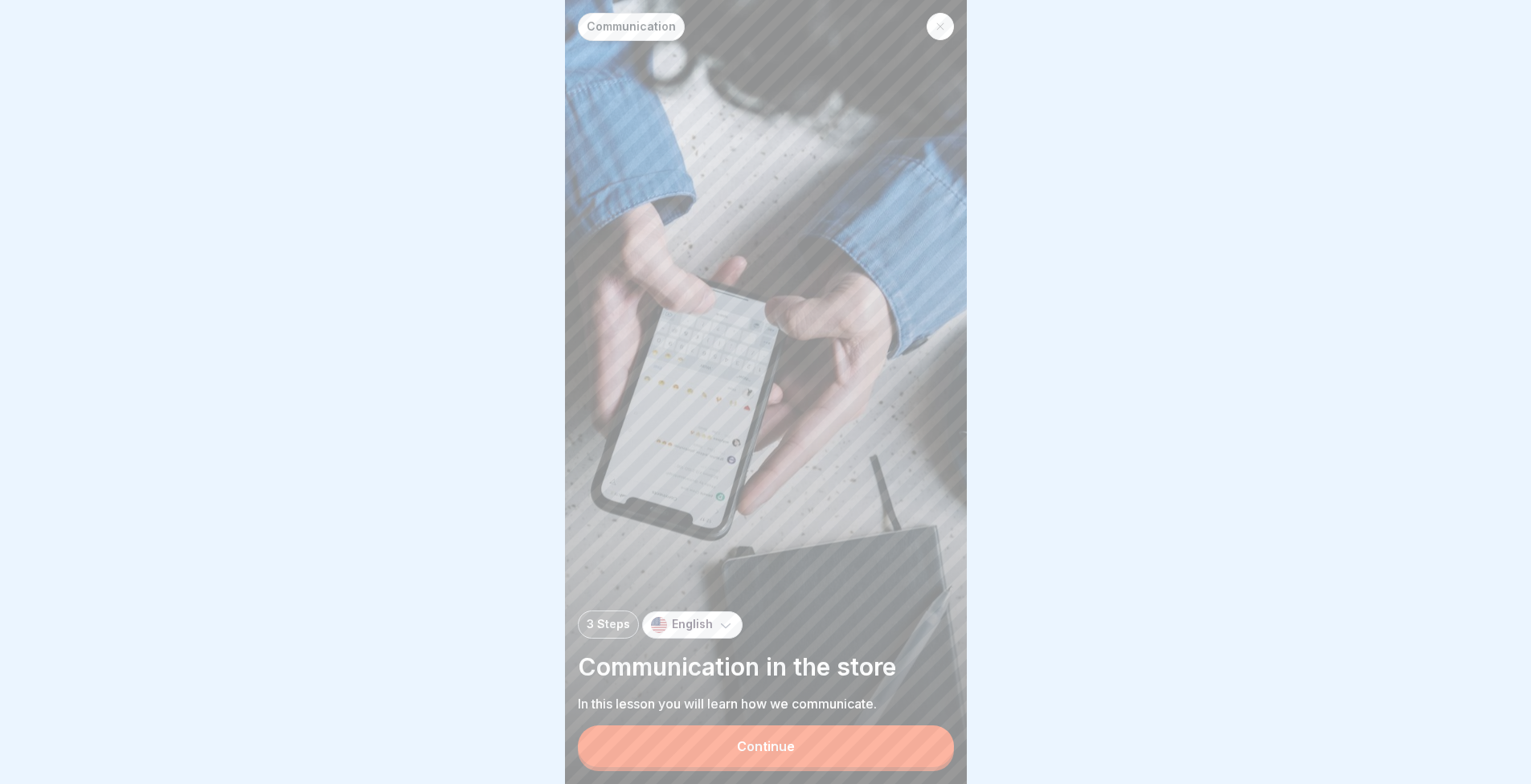
click at [871, 751] on button "Continue" at bounding box center [766, 746] width 376 height 42
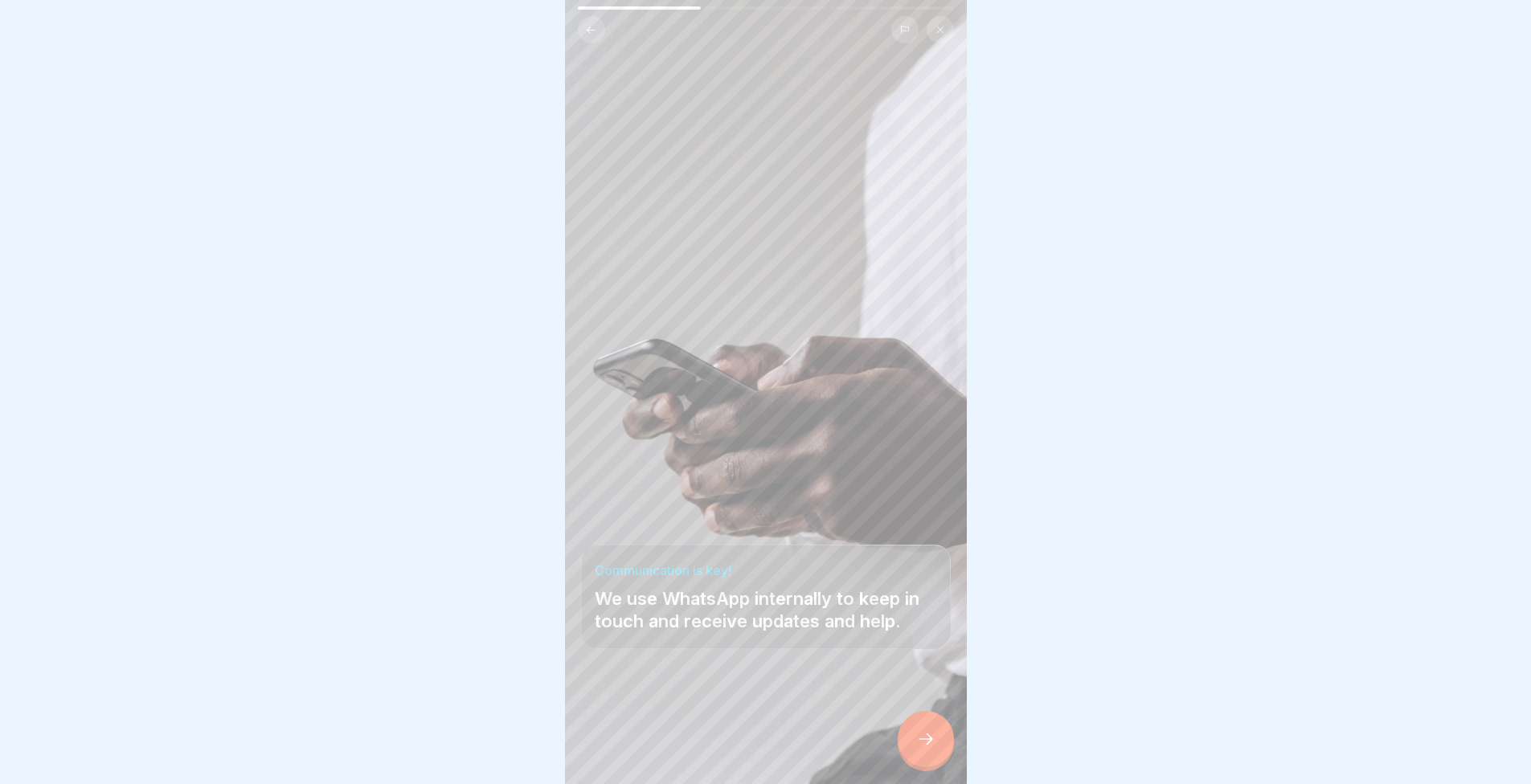
drag, startPoint x: 907, startPoint y: 761, endPoint x: 918, endPoint y: 759, distance: 11.2
click at [913, 761] on div at bounding box center [926, 739] width 56 height 56
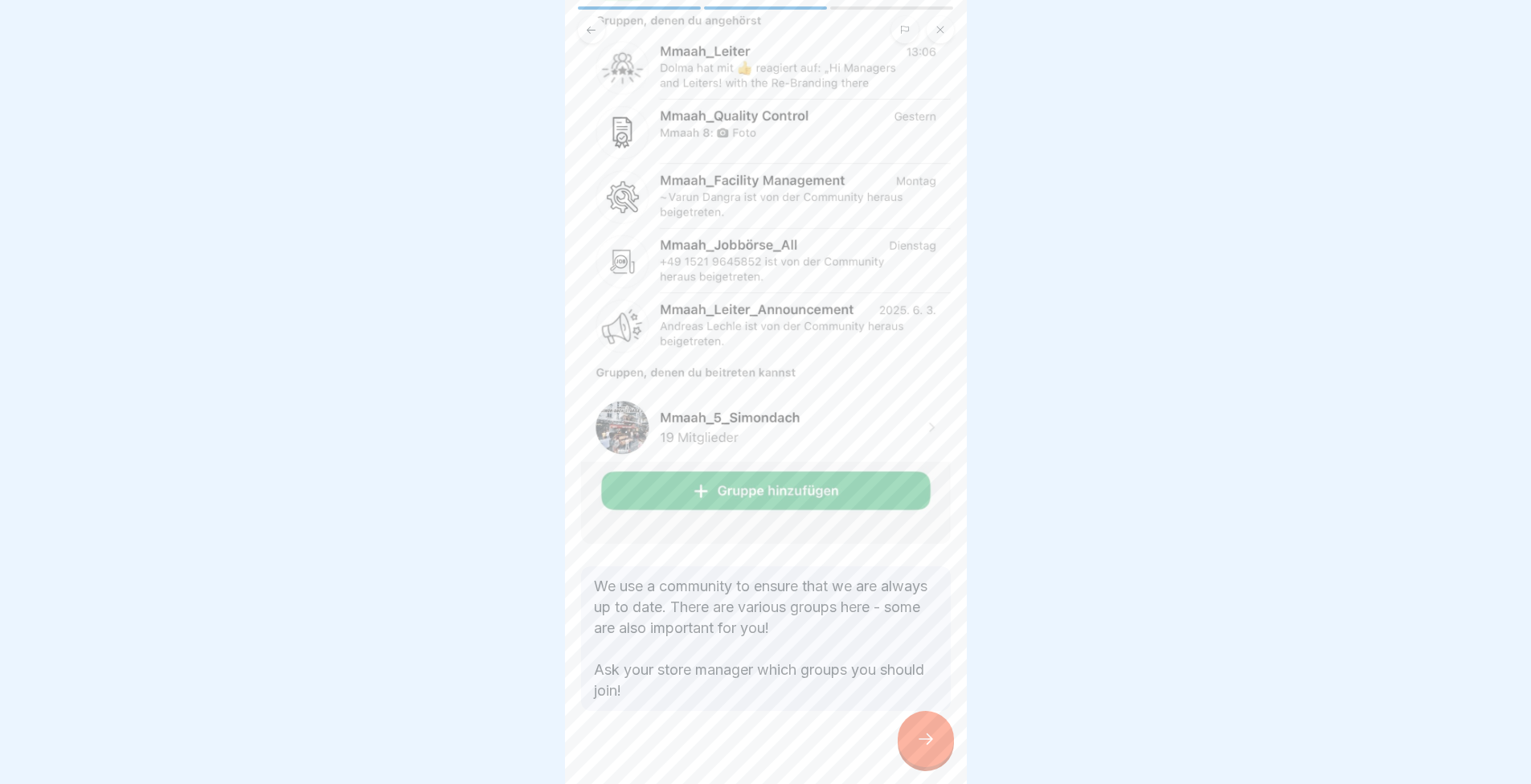
scroll to position [130, 0]
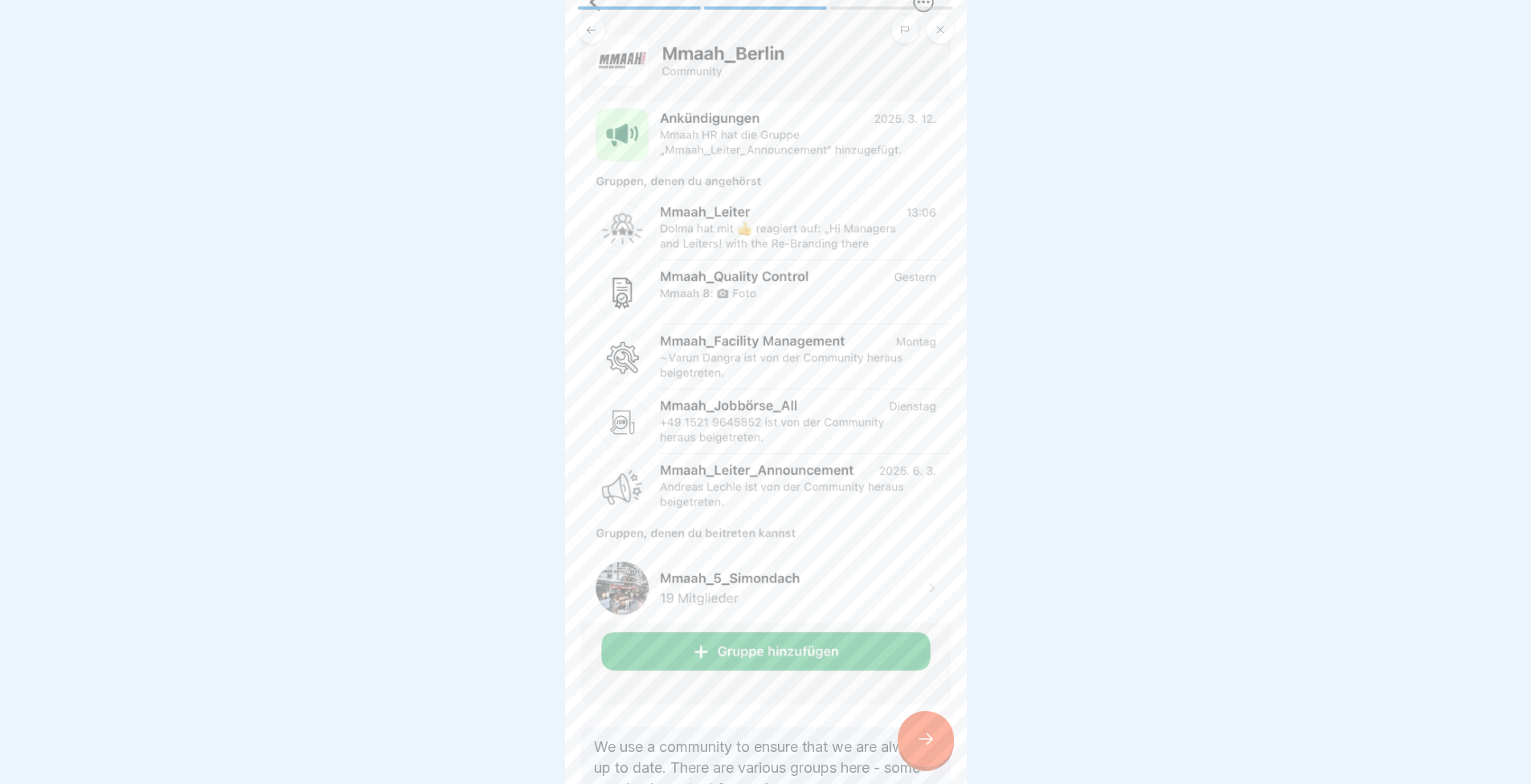
click at [927, 739] on div at bounding box center [926, 739] width 56 height 56
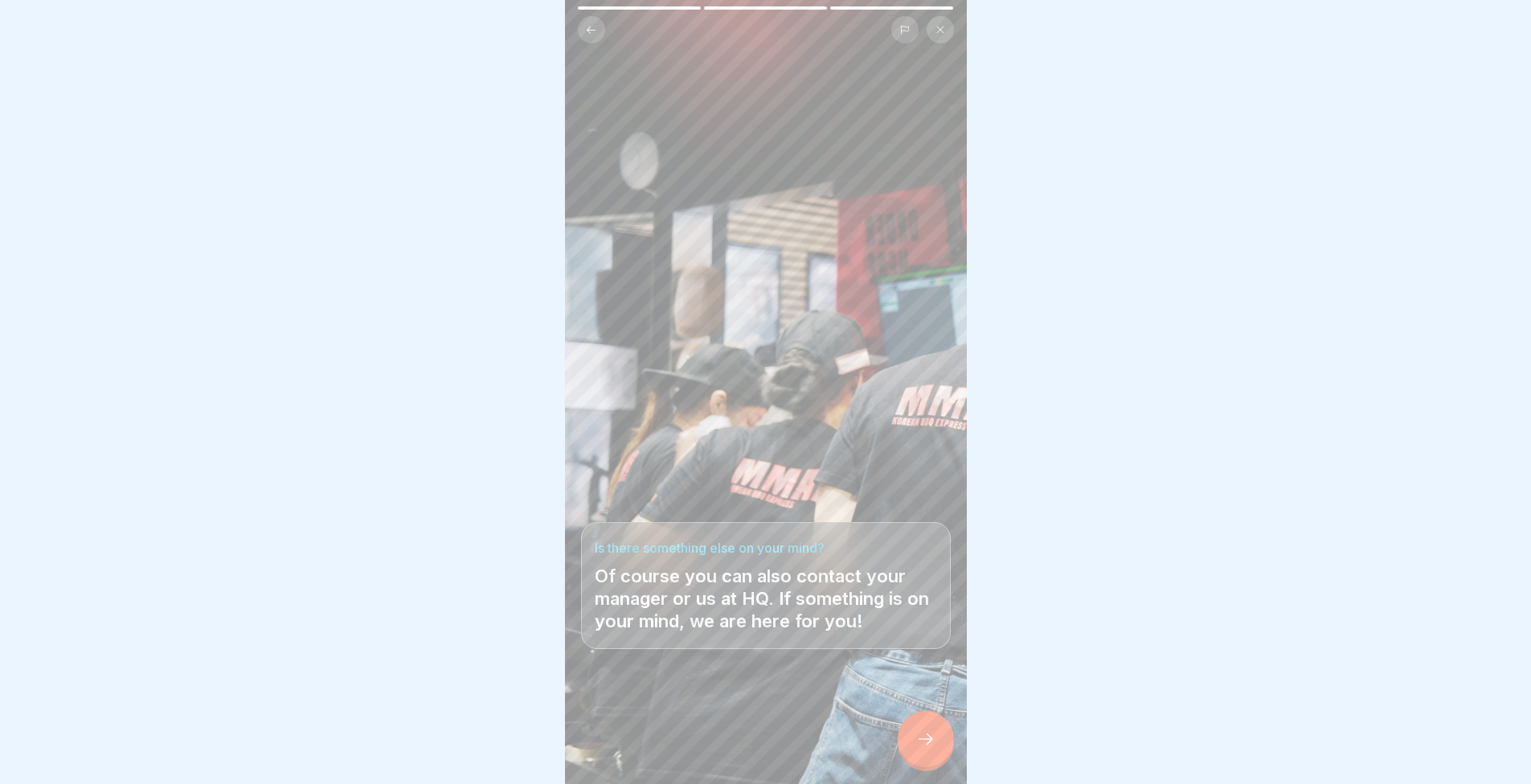
scroll to position [12, 0]
click at [928, 749] on div at bounding box center [926, 739] width 56 height 56
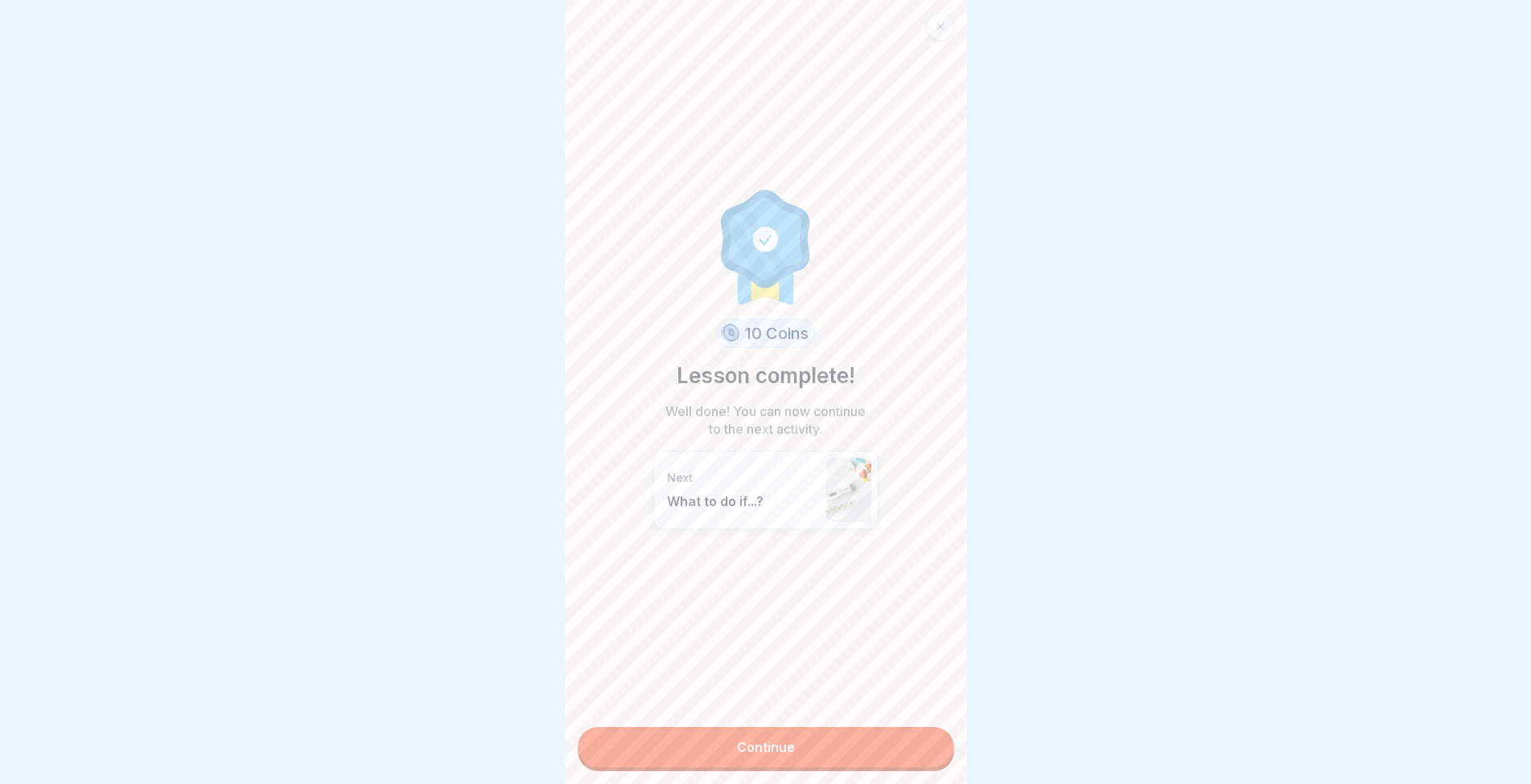
click at [883, 727] on link "Continue" at bounding box center [766, 747] width 376 height 41
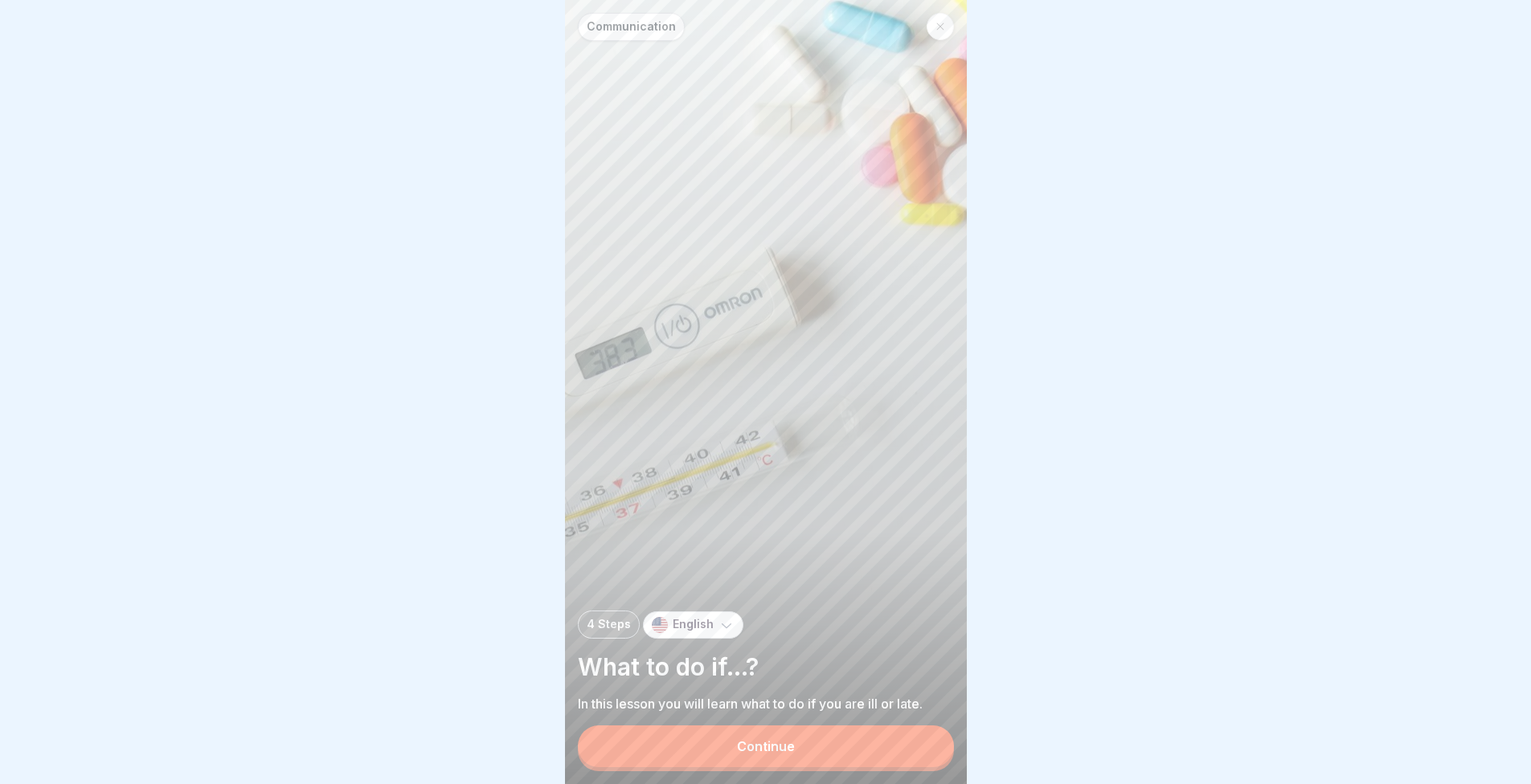
click at [817, 745] on button "Continue" at bounding box center [766, 746] width 376 height 42
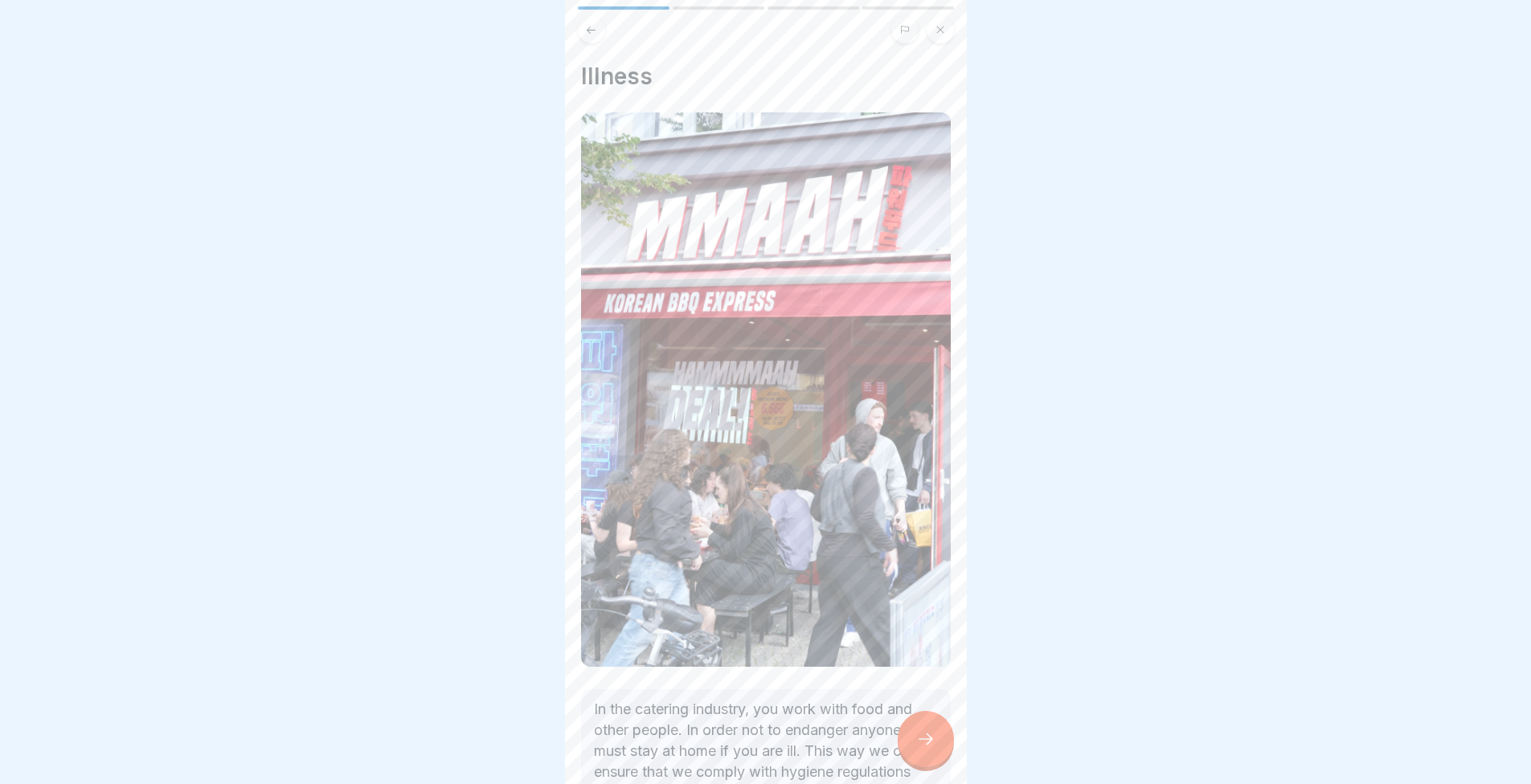
scroll to position [128, 0]
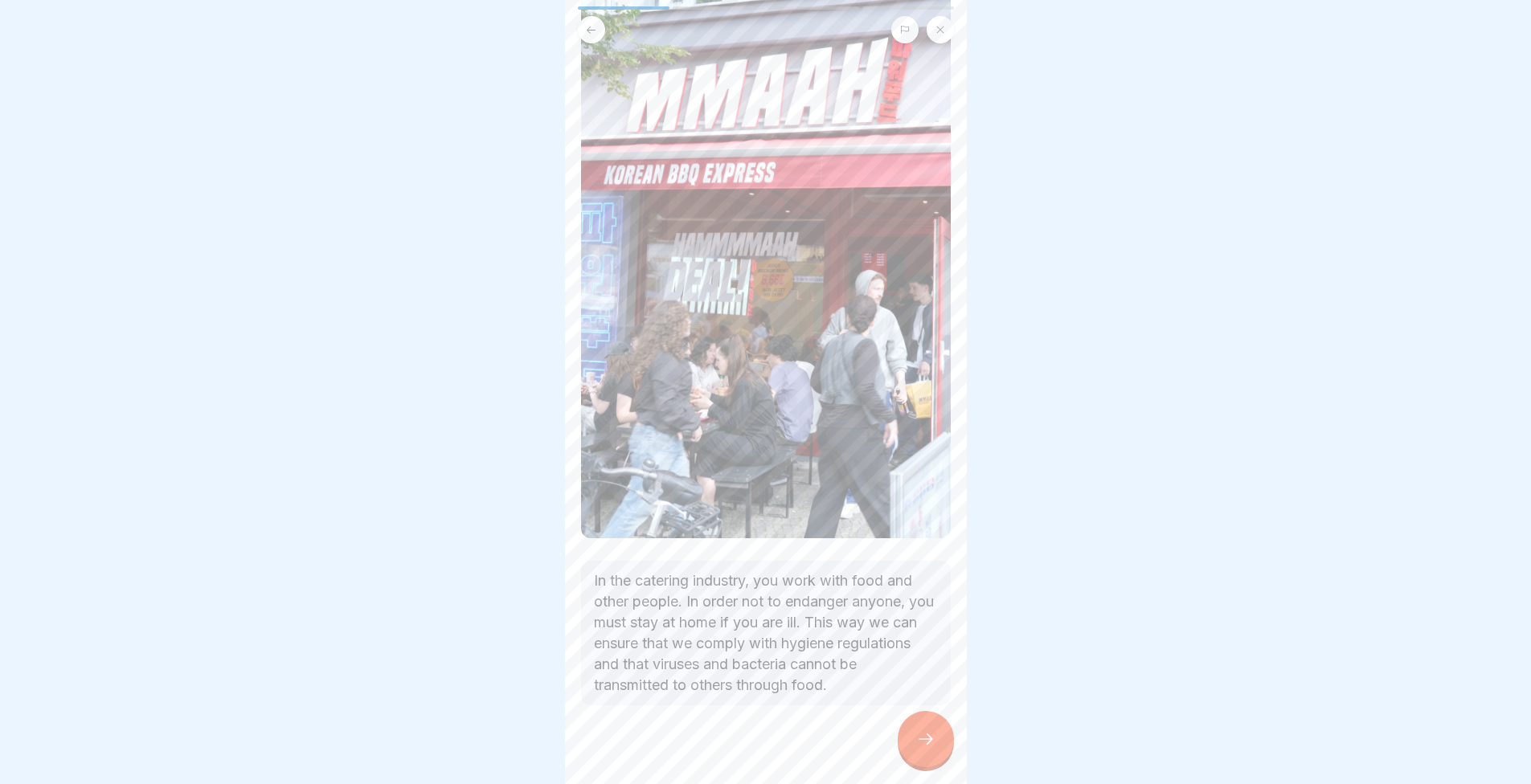
click at [918, 732] on icon at bounding box center [926, 739] width 19 height 19
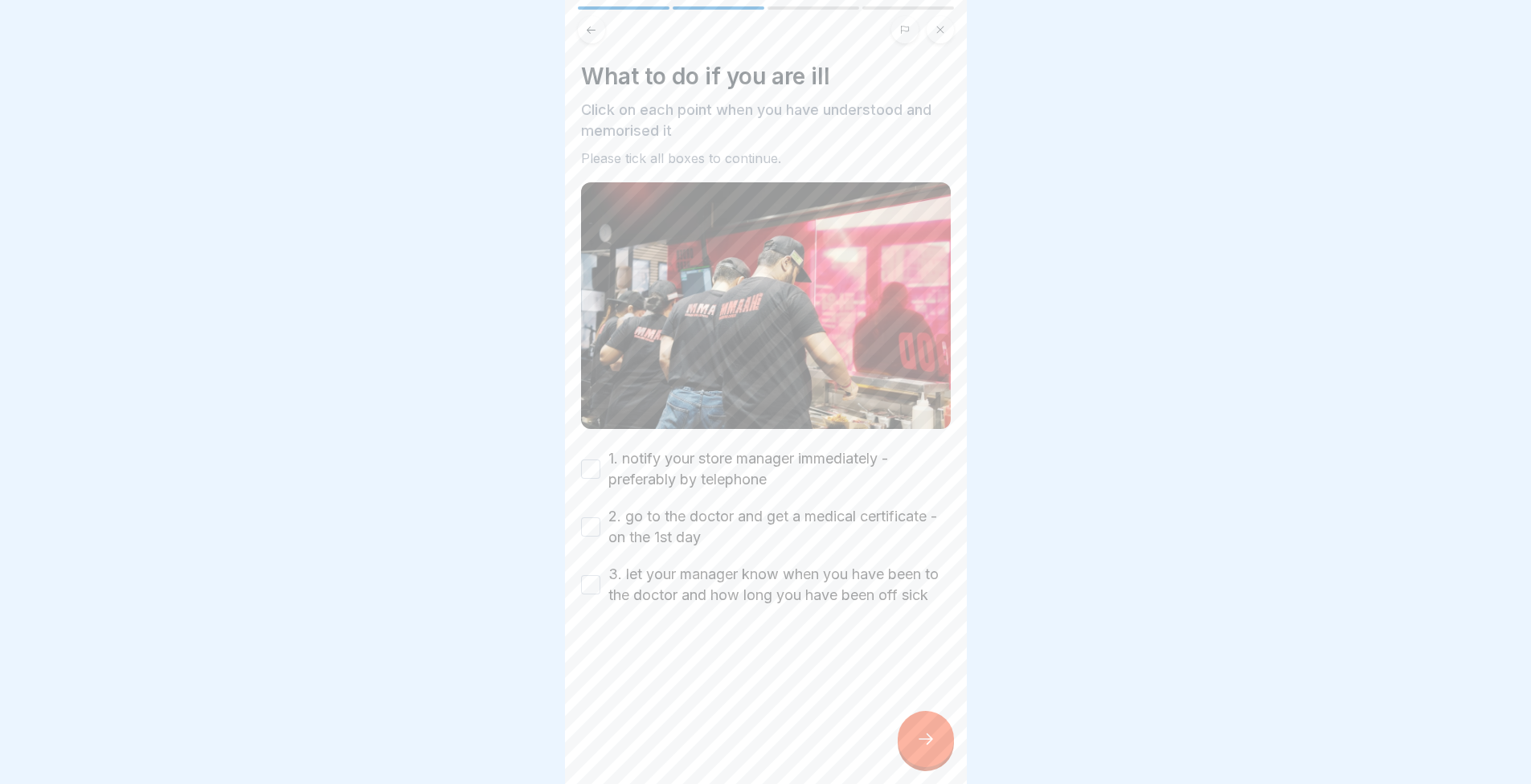
click at [585, 460] on button "1. notify your store manager immediately - preferably by telephone" at bounding box center [590, 469] width 19 height 19
click at [593, 517] on button "2. go to the doctor and get a medical certificate - on the 1st day" at bounding box center [590, 526] width 19 height 19
click at [596, 575] on button "3. let your manager know when you have been to the doctor and how long you have…" at bounding box center [590, 585] width 19 height 19
click at [937, 750] on div at bounding box center [926, 739] width 56 height 56
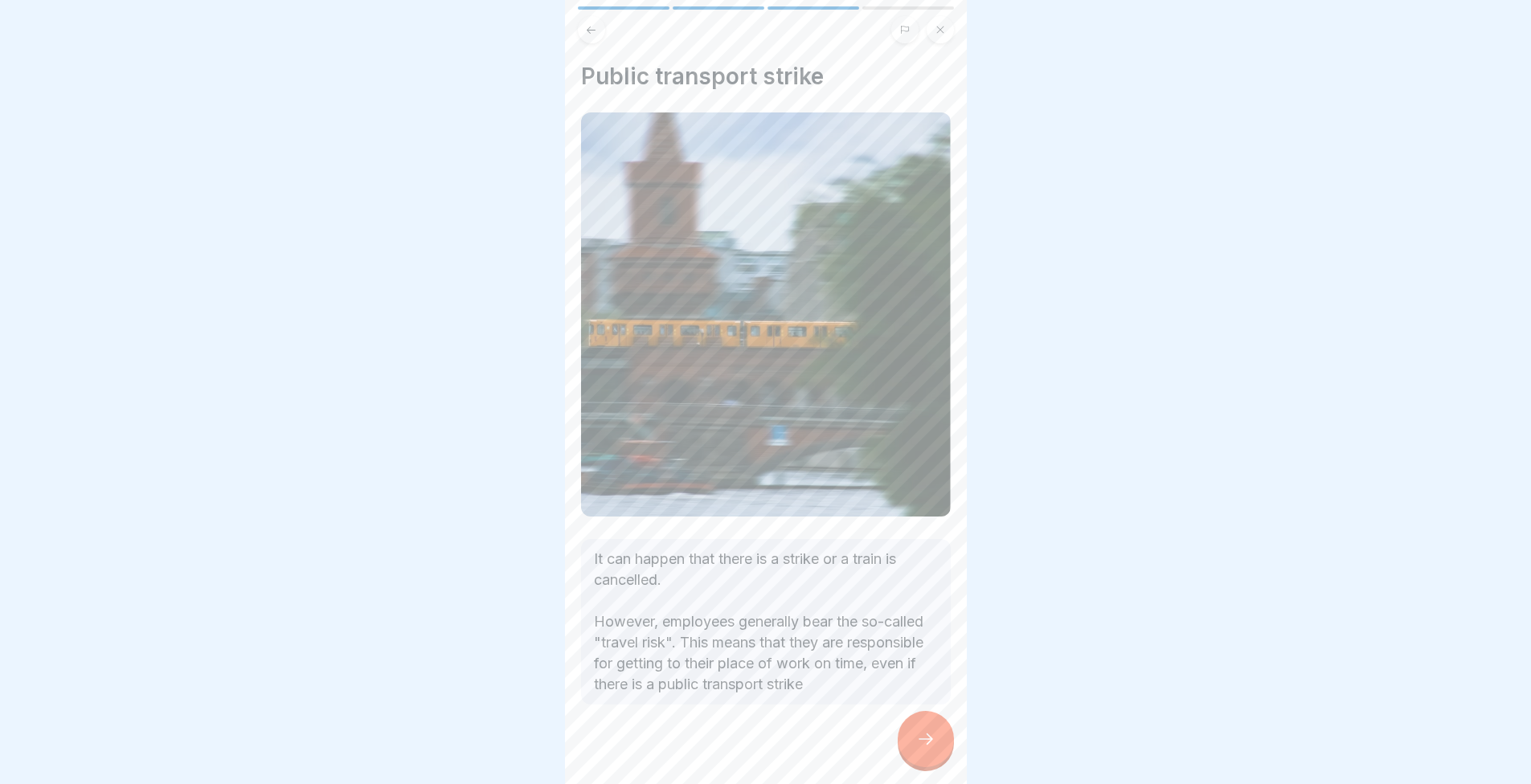
scroll to position [4, 0]
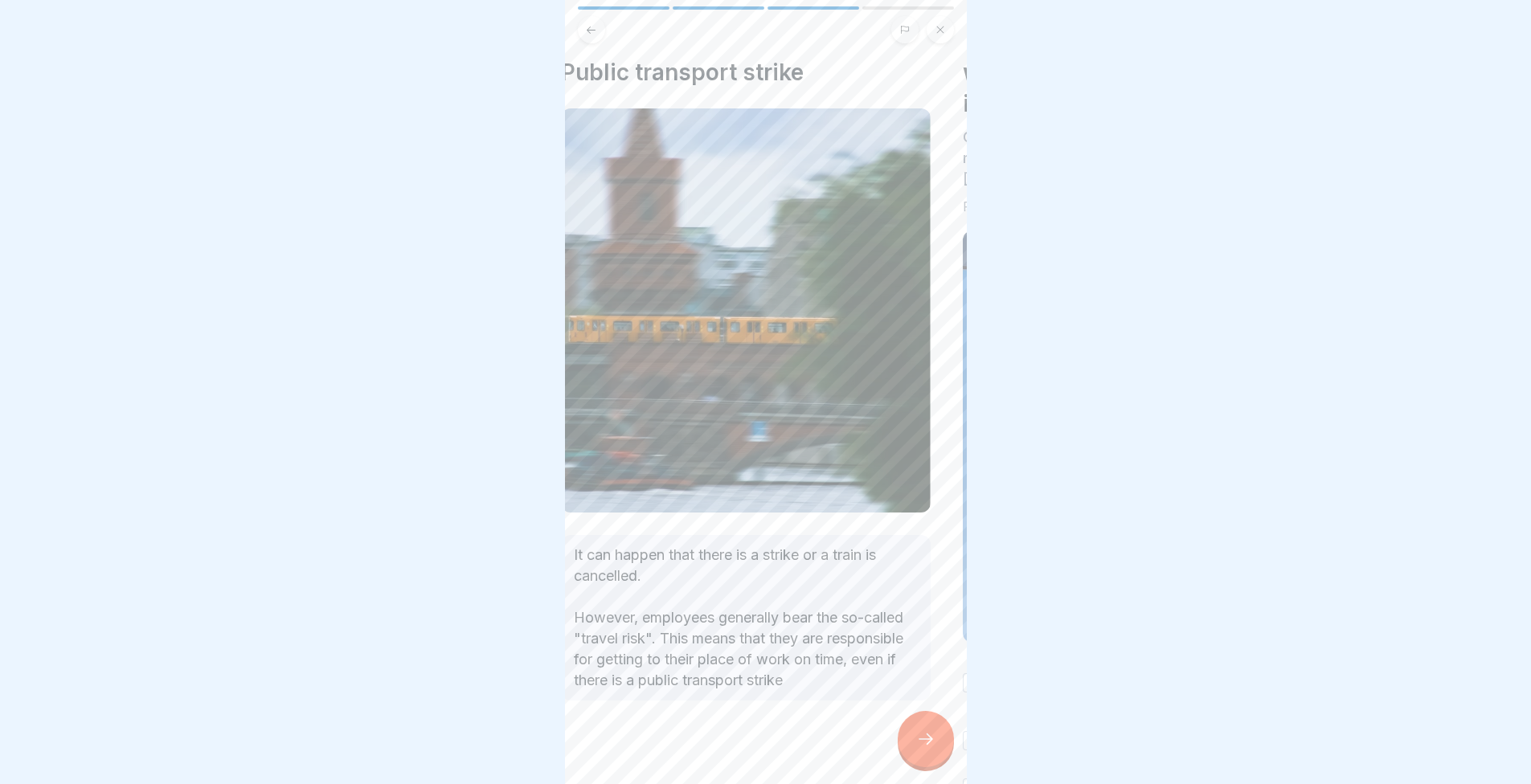
click at [679, 559] on p "It can happen that there is a strike or a train is cancelled. However, employee…" at bounding box center [746, 618] width 344 height 146
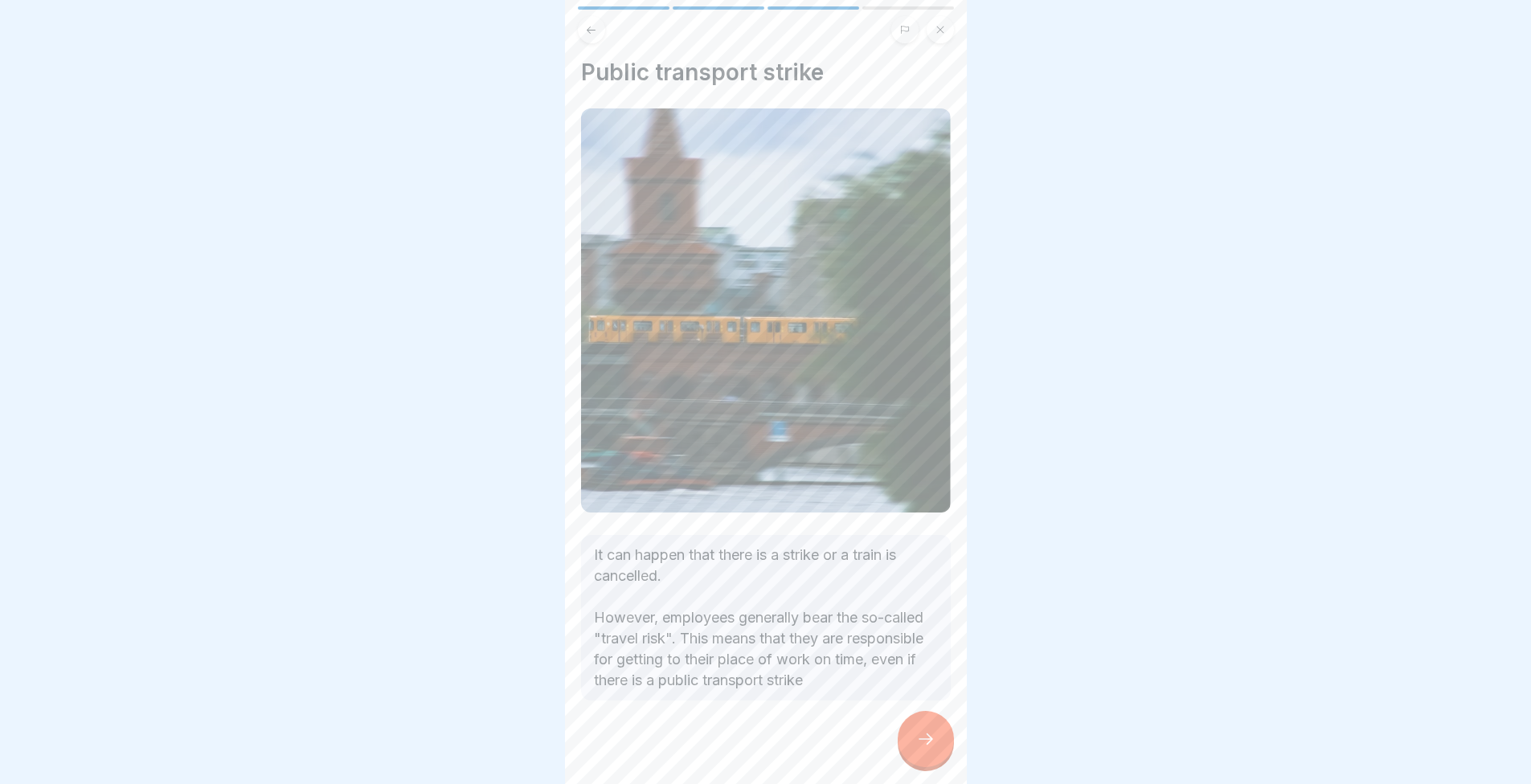
click at [925, 733] on icon at bounding box center [926, 739] width 19 height 19
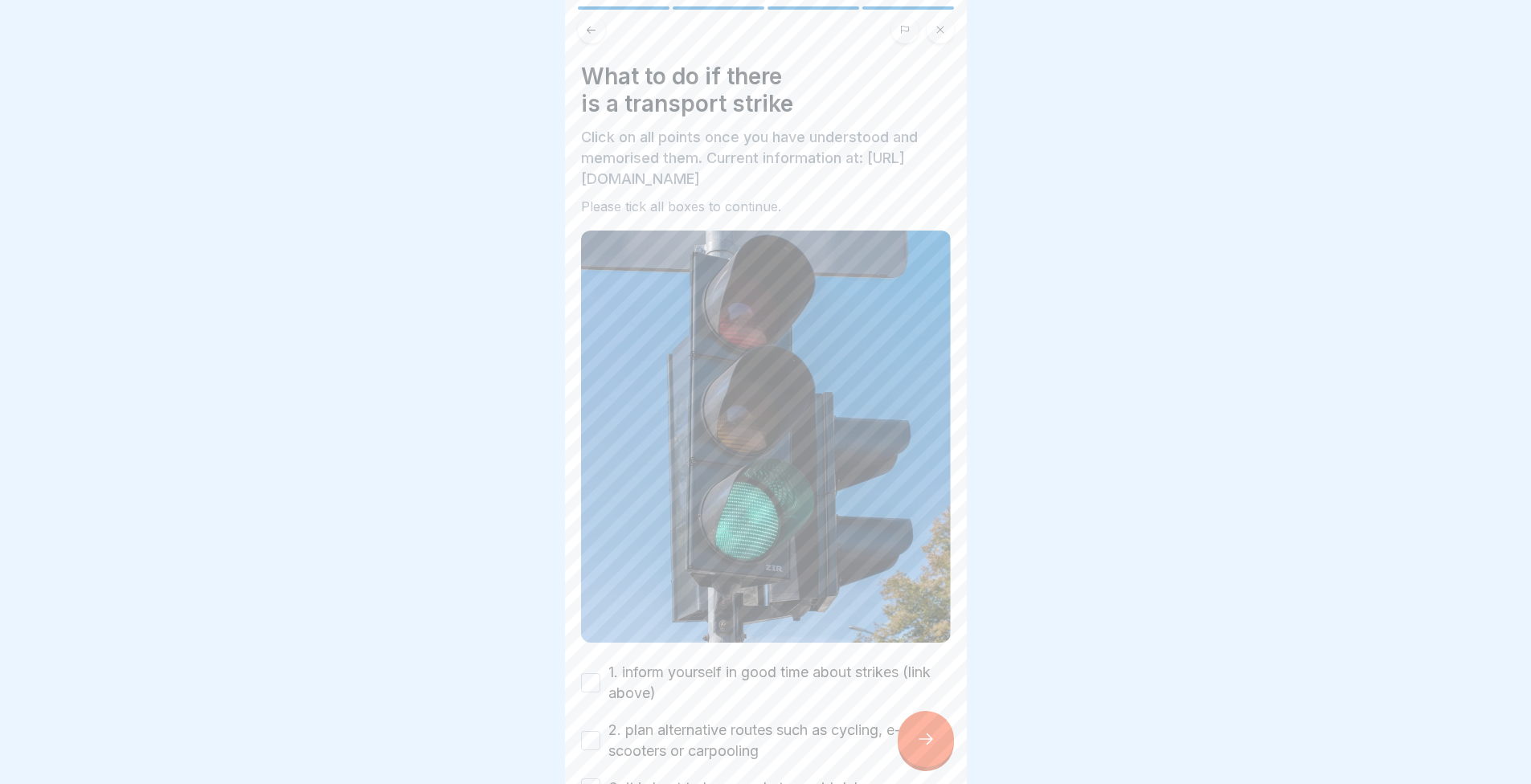
scroll to position [176, 0]
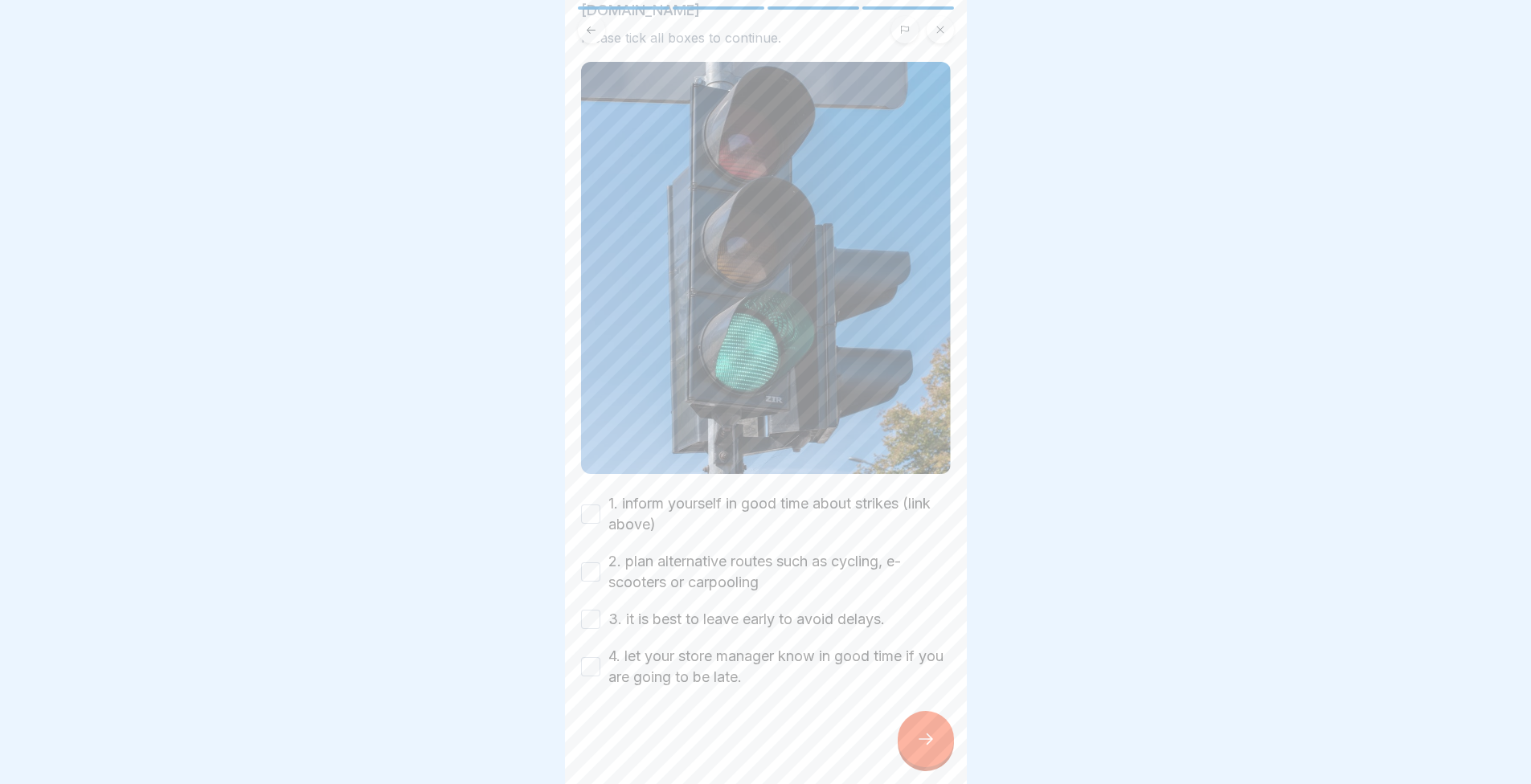
click at [590, 504] on button "1. inform yourself in good time about strikes (link above)" at bounding box center [590, 513] width 19 height 19
click at [592, 566] on button "2. plan alternative routes such as cycling, e-scooters or carpooling" at bounding box center [590, 572] width 19 height 19
click at [578, 597] on div "What to do if there is a transport strike Click on all points once you have und…" at bounding box center [766, 392] width 402 height 784
click at [591, 609] on button "3. it is best to leave early to avoid delays." at bounding box center [590, 619] width 19 height 19
click at [598, 657] on button "4. let your store manager know in good time if you are going to be late." at bounding box center [590, 667] width 19 height 19
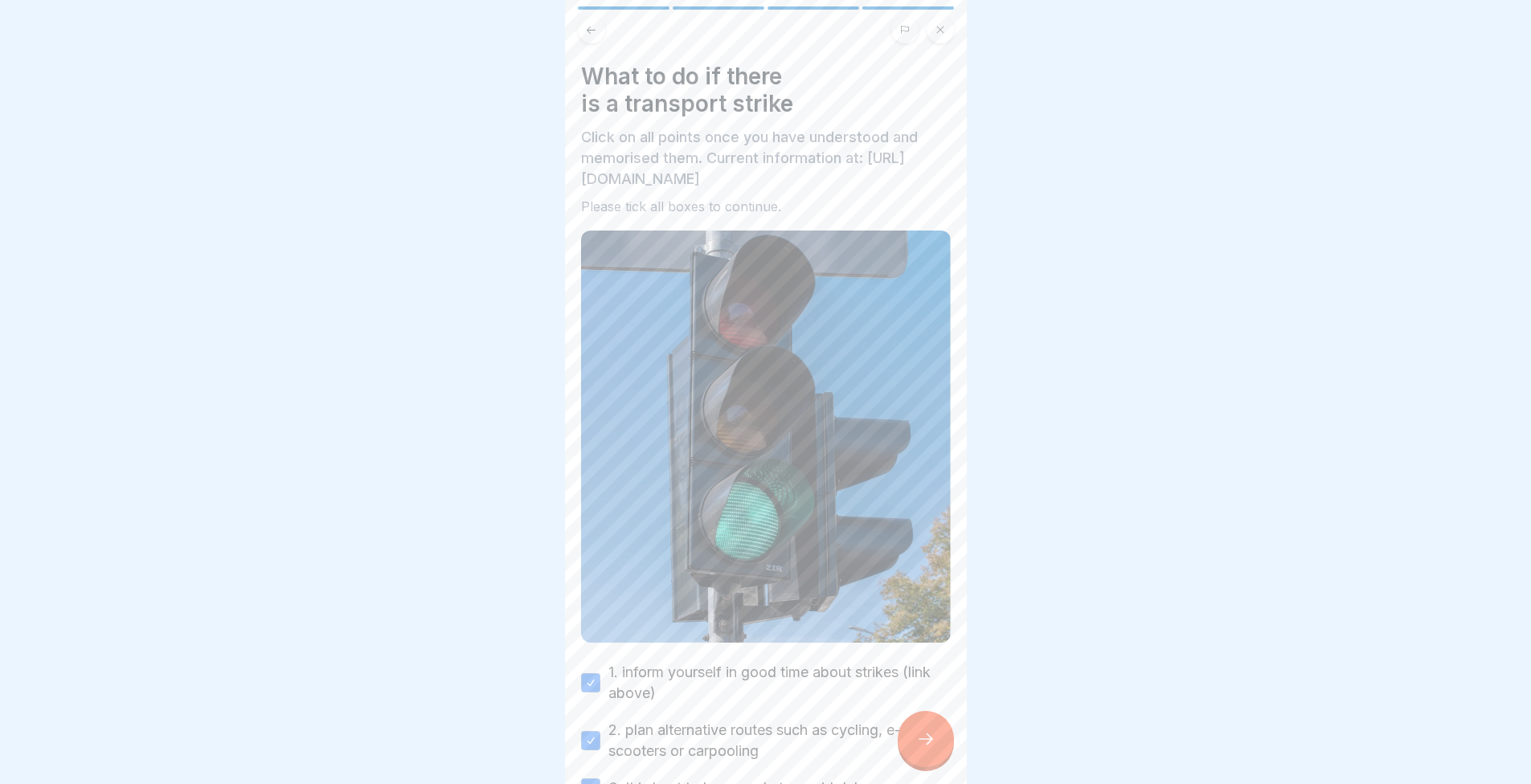
scroll to position [0, 0]
click at [942, 739] on div at bounding box center [926, 739] width 56 height 56
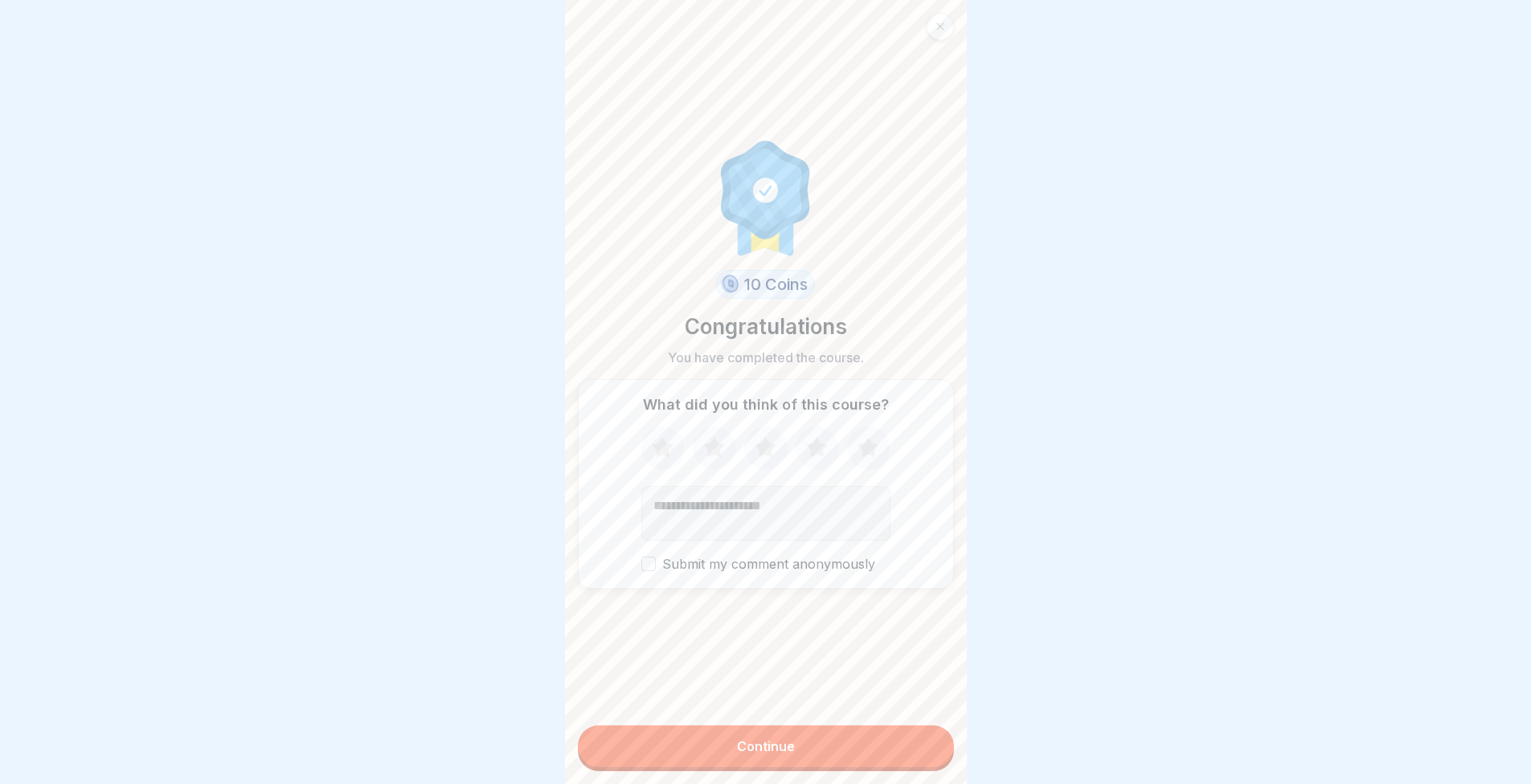
click at [849, 456] on icon at bounding box center [869, 448] width 43 height 42
click at [849, 745] on button "Continue" at bounding box center [766, 746] width 376 height 42
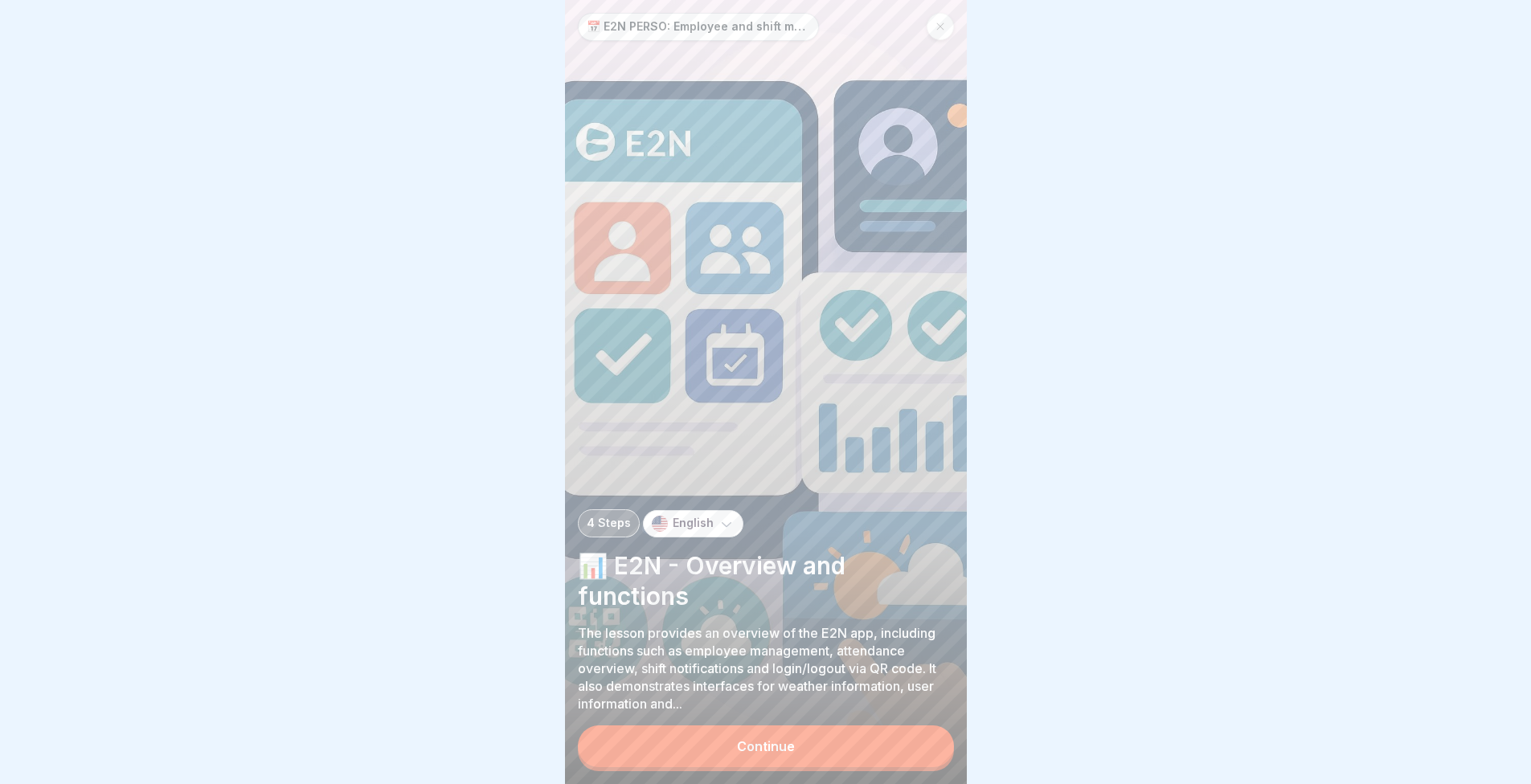
click at [818, 767] on button "Continue" at bounding box center [766, 746] width 376 height 42
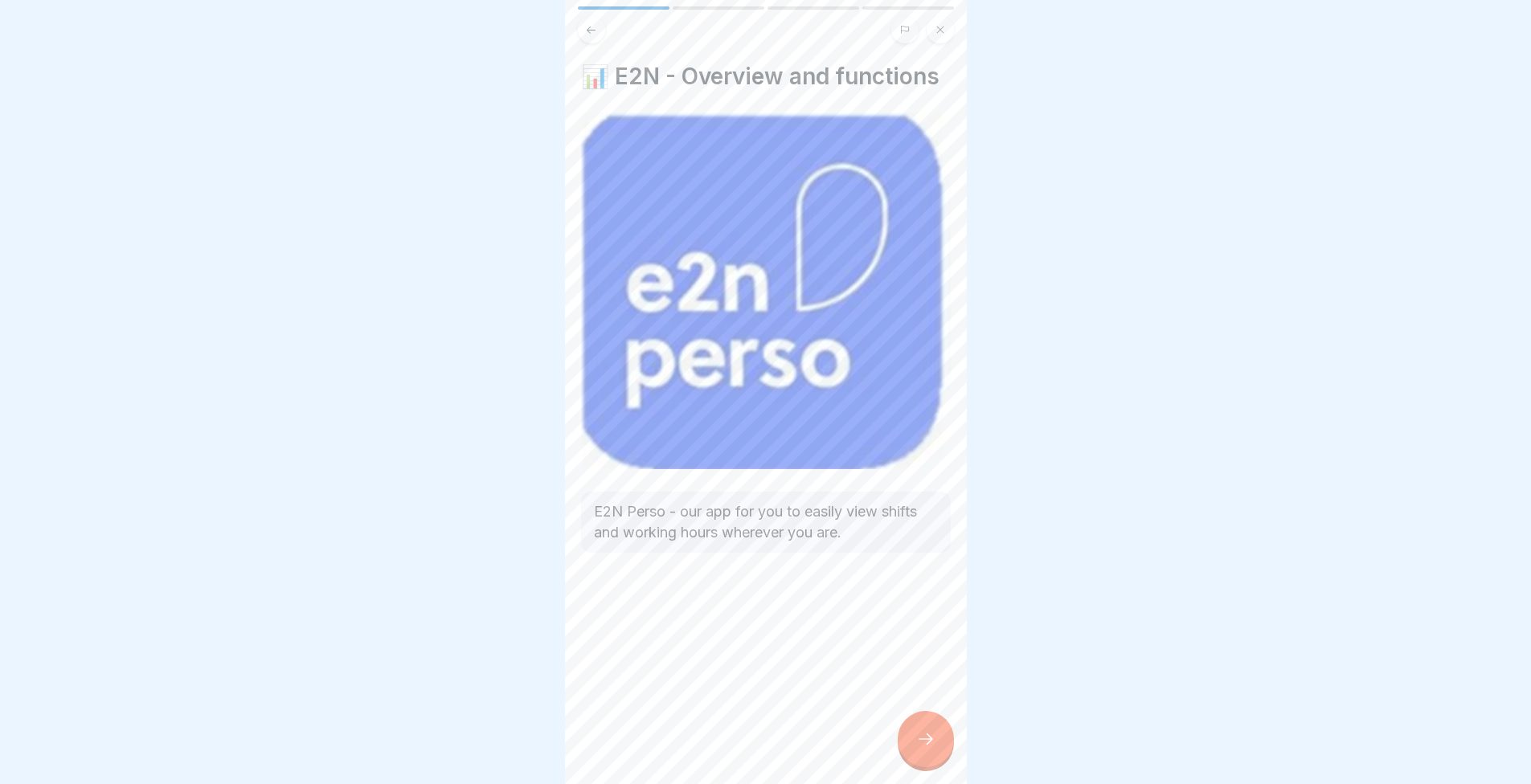
click at [911, 752] on div at bounding box center [926, 739] width 56 height 56
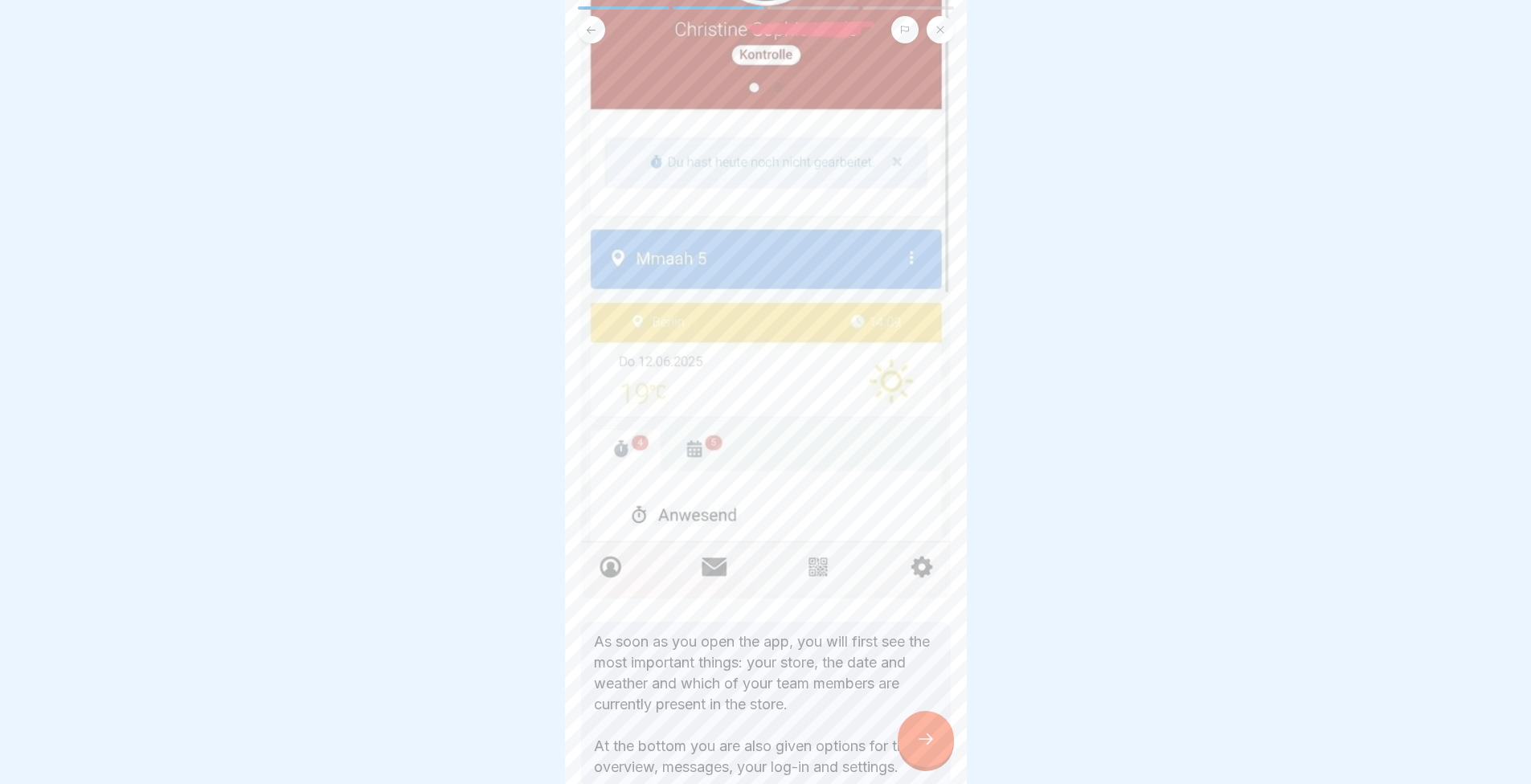
scroll to position [318, 0]
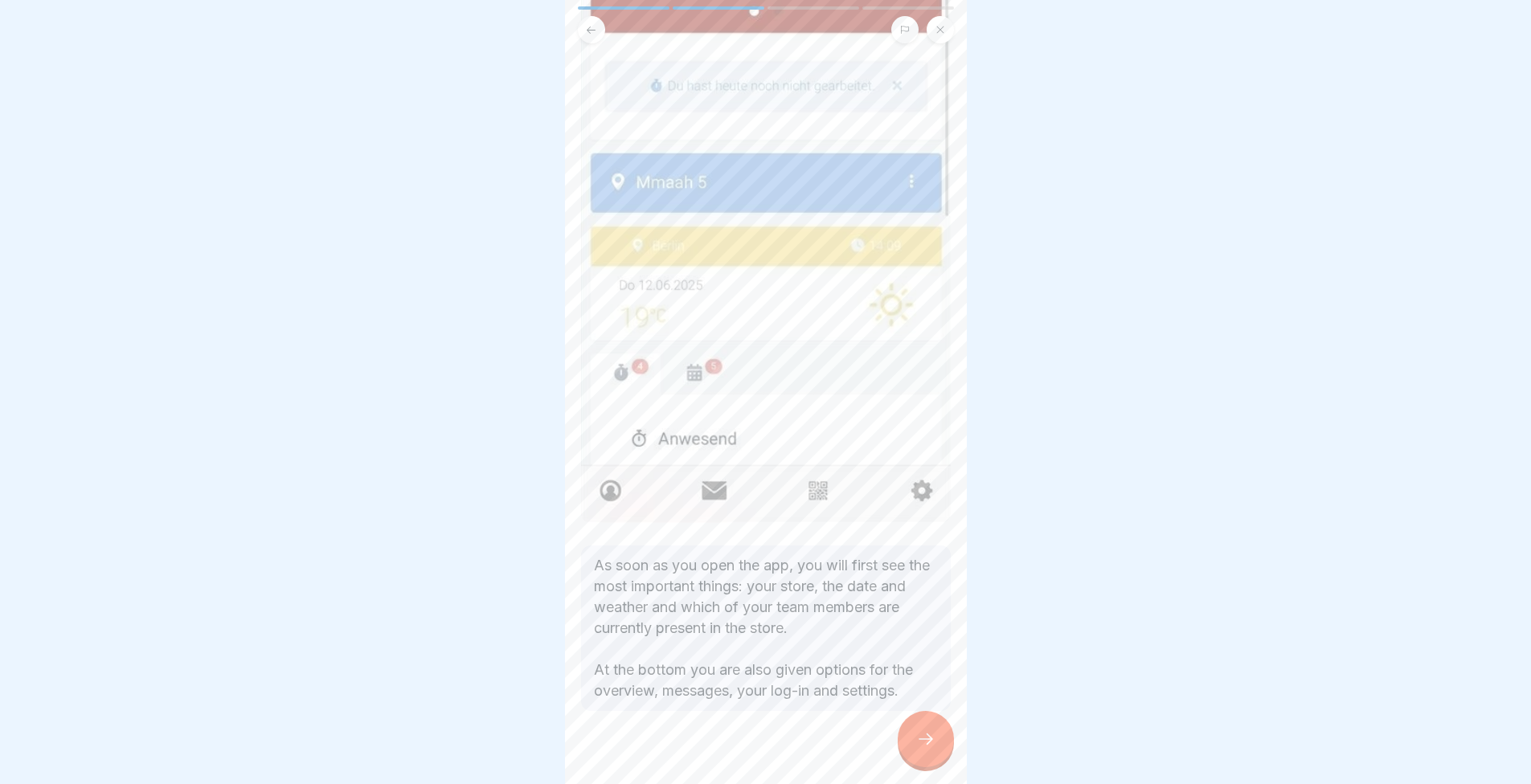
click at [928, 749] on icon at bounding box center [926, 739] width 19 height 19
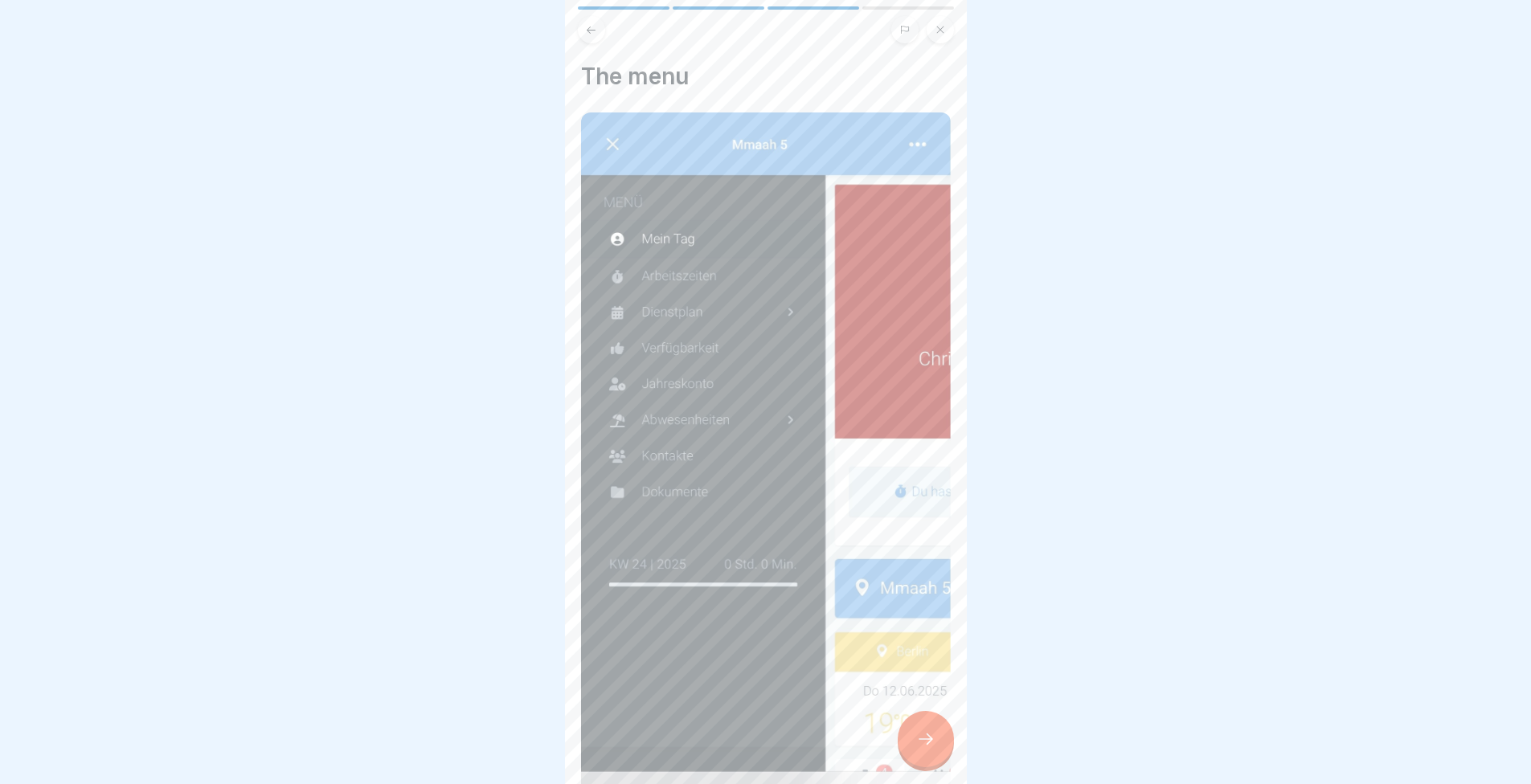
scroll to position [301, 0]
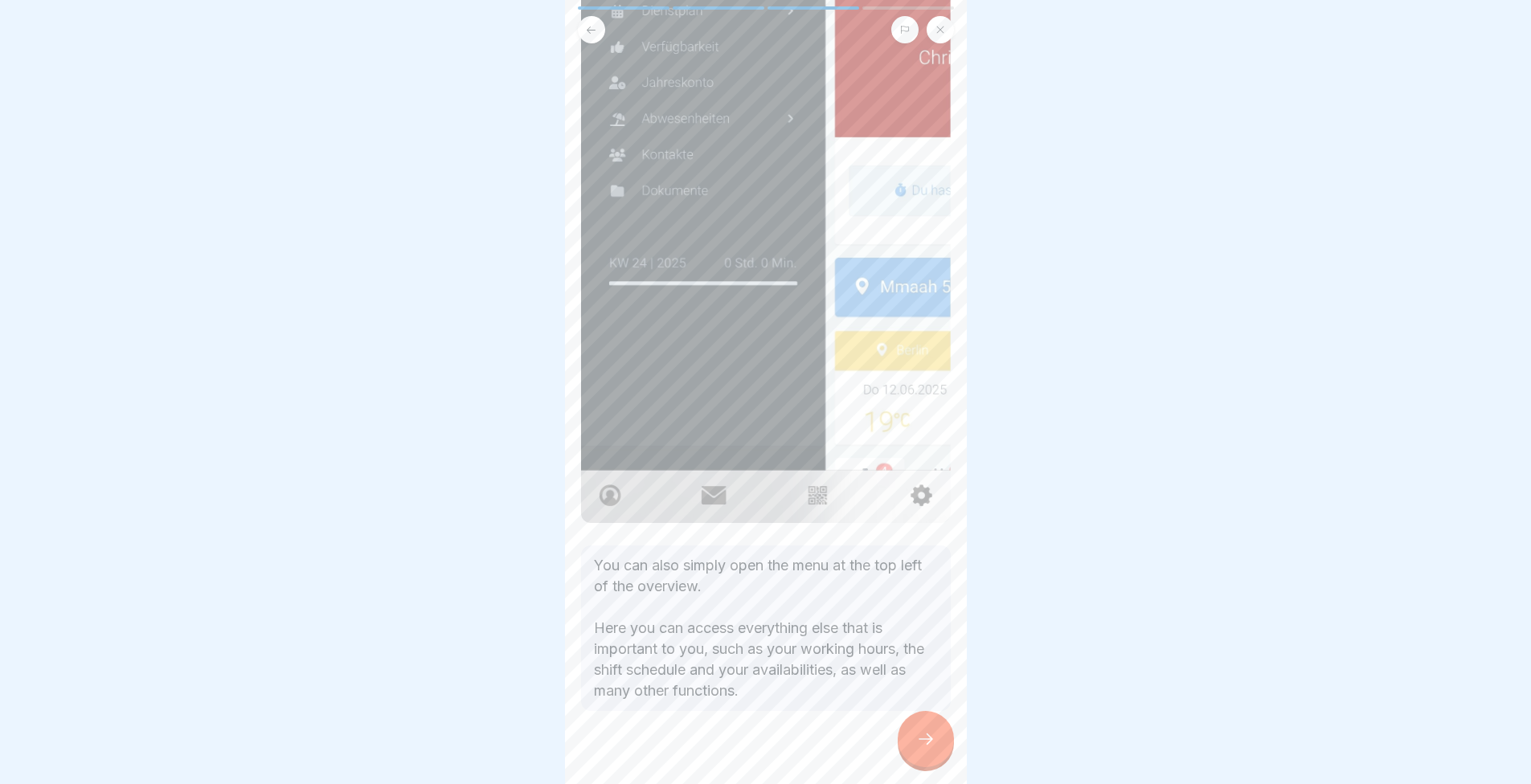
click at [926, 748] on icon at bounding box center [926, 739] width 19 height 19
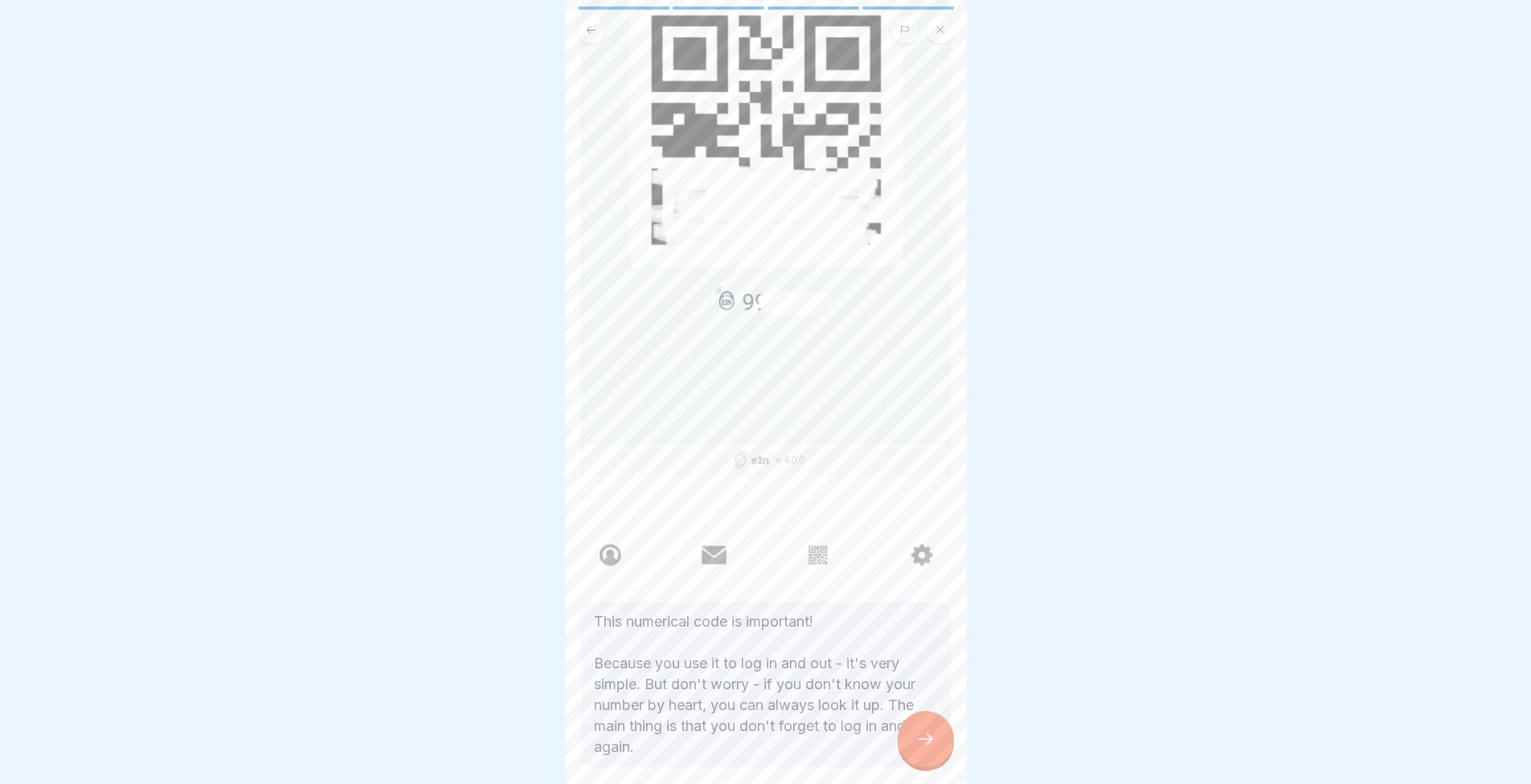
scroll to position [297, 0]
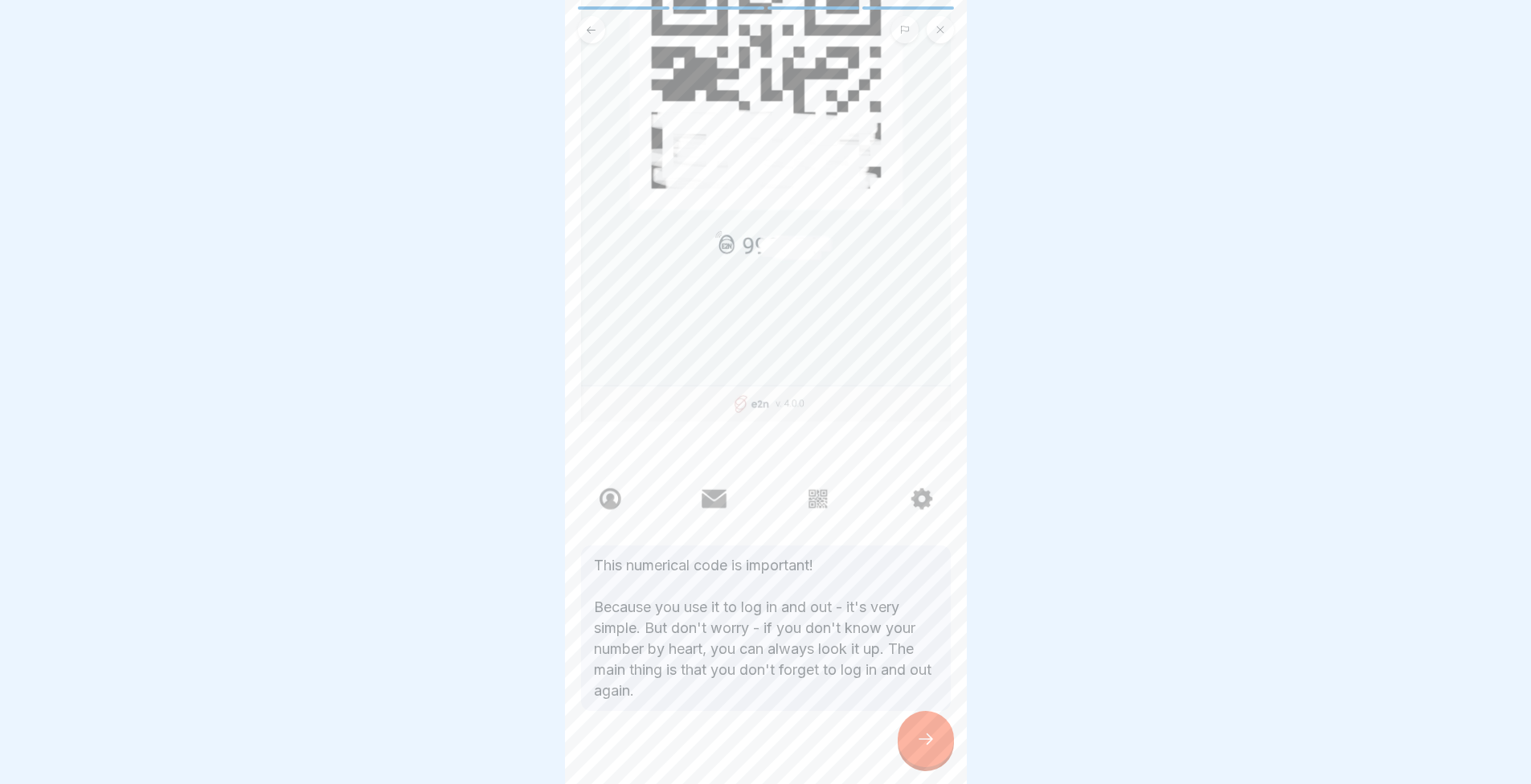
click at [930, 767] on div at bounding box center [926, 739] width 56 height 56
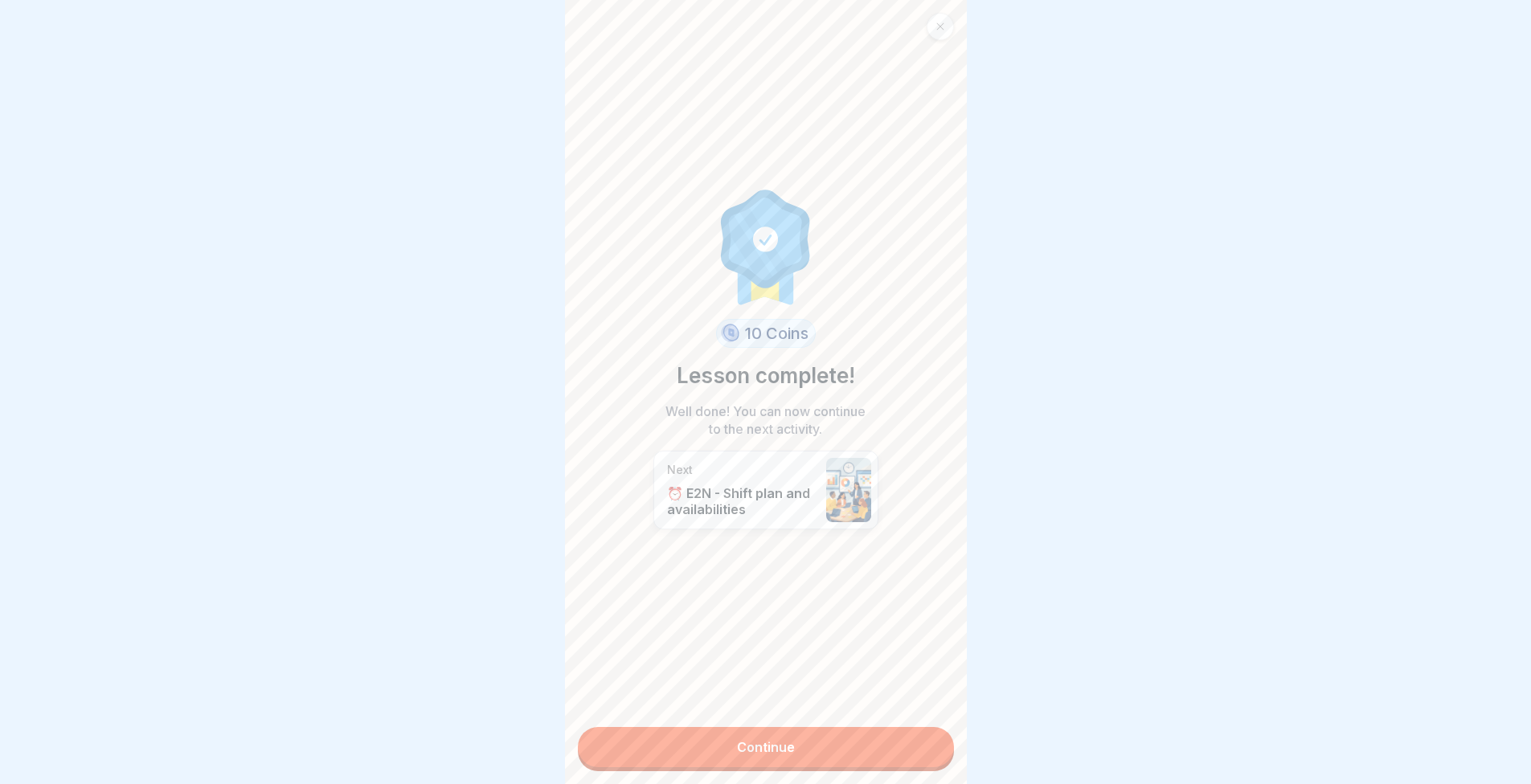
click at [892, 754] on link "Continue" at bounding box center [766, 747] width 376 height 41
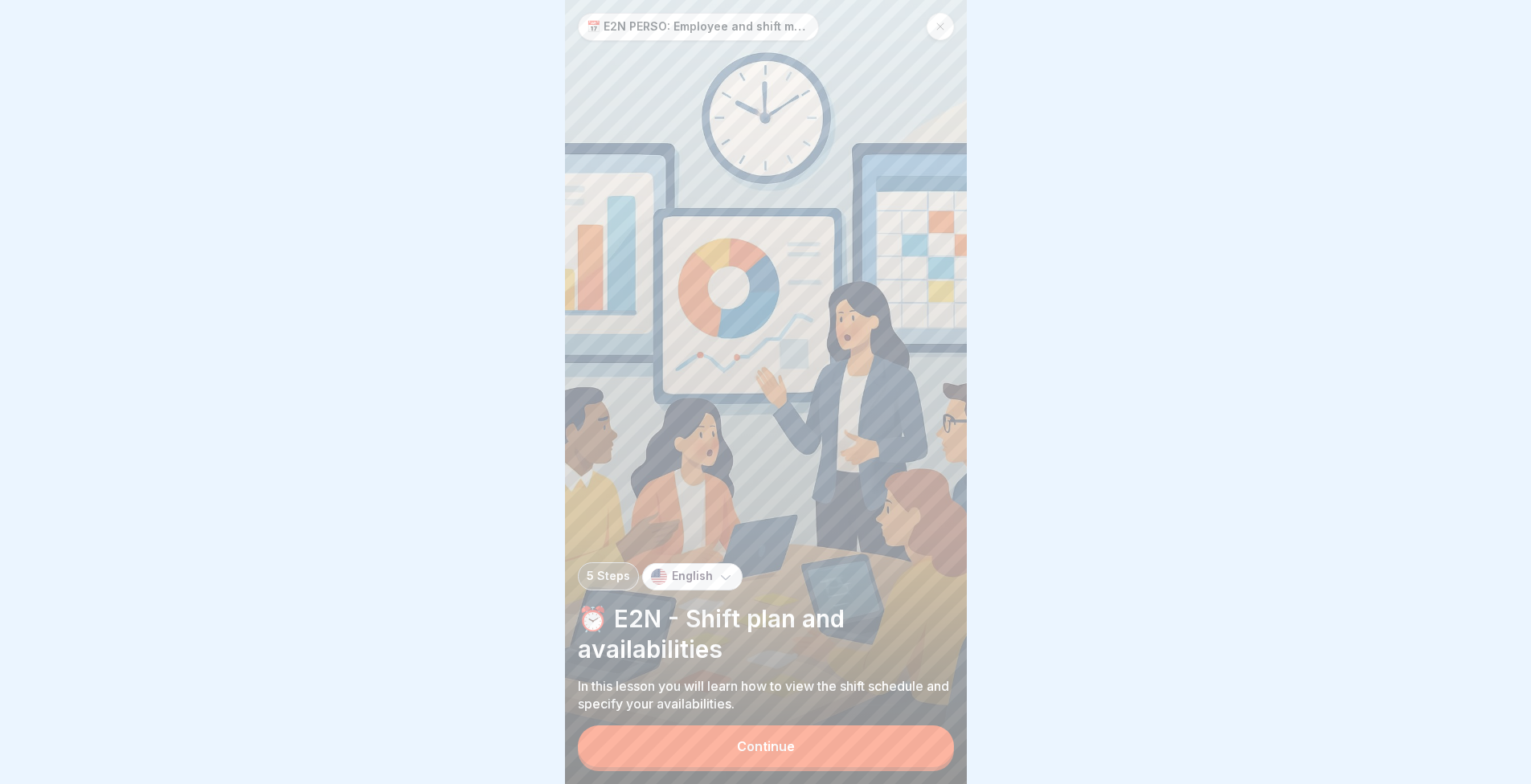
click at [869, 764] on button "Continue" at bounding box center [766, 746] width 376 height 42
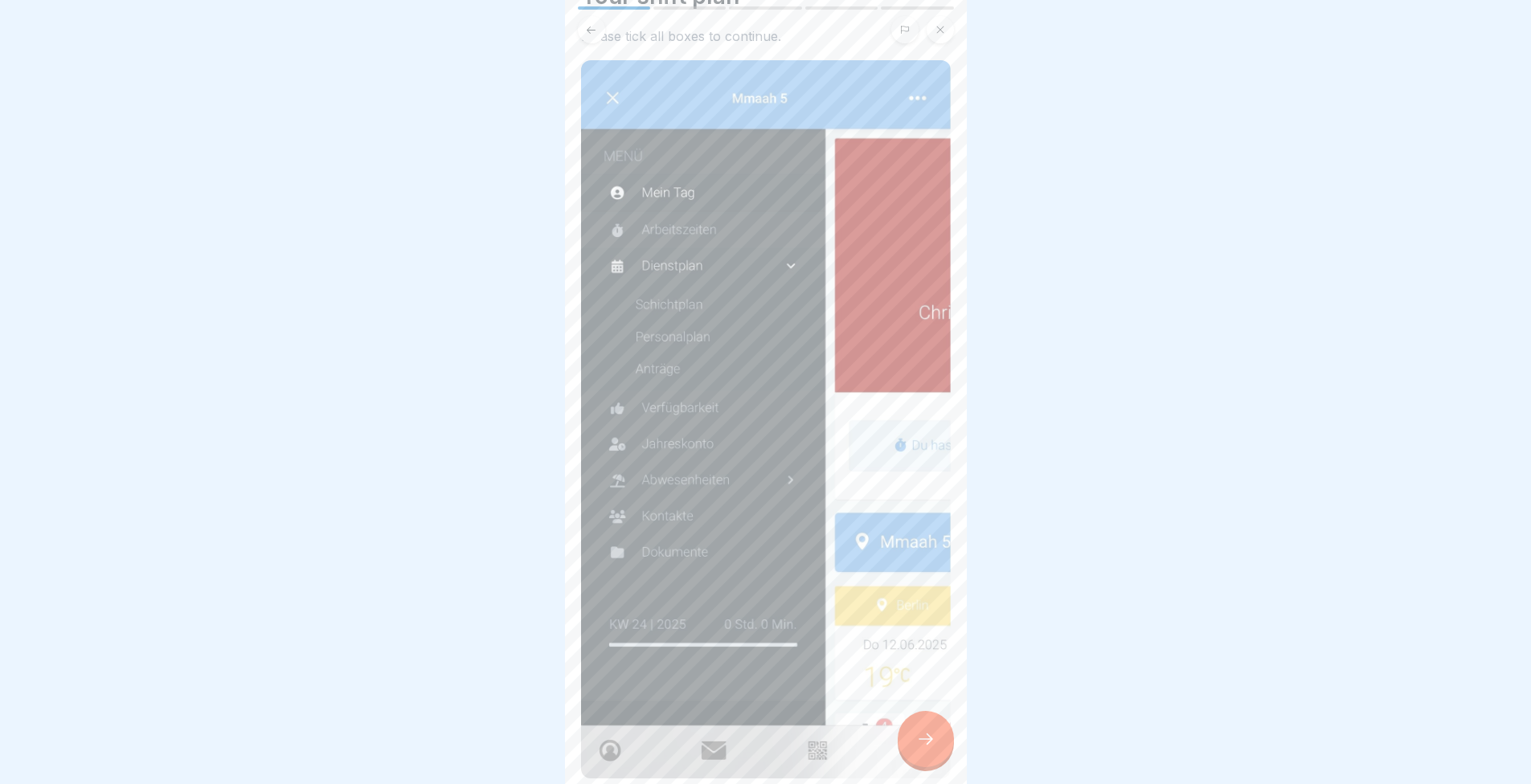
scroll to position [261, 0]
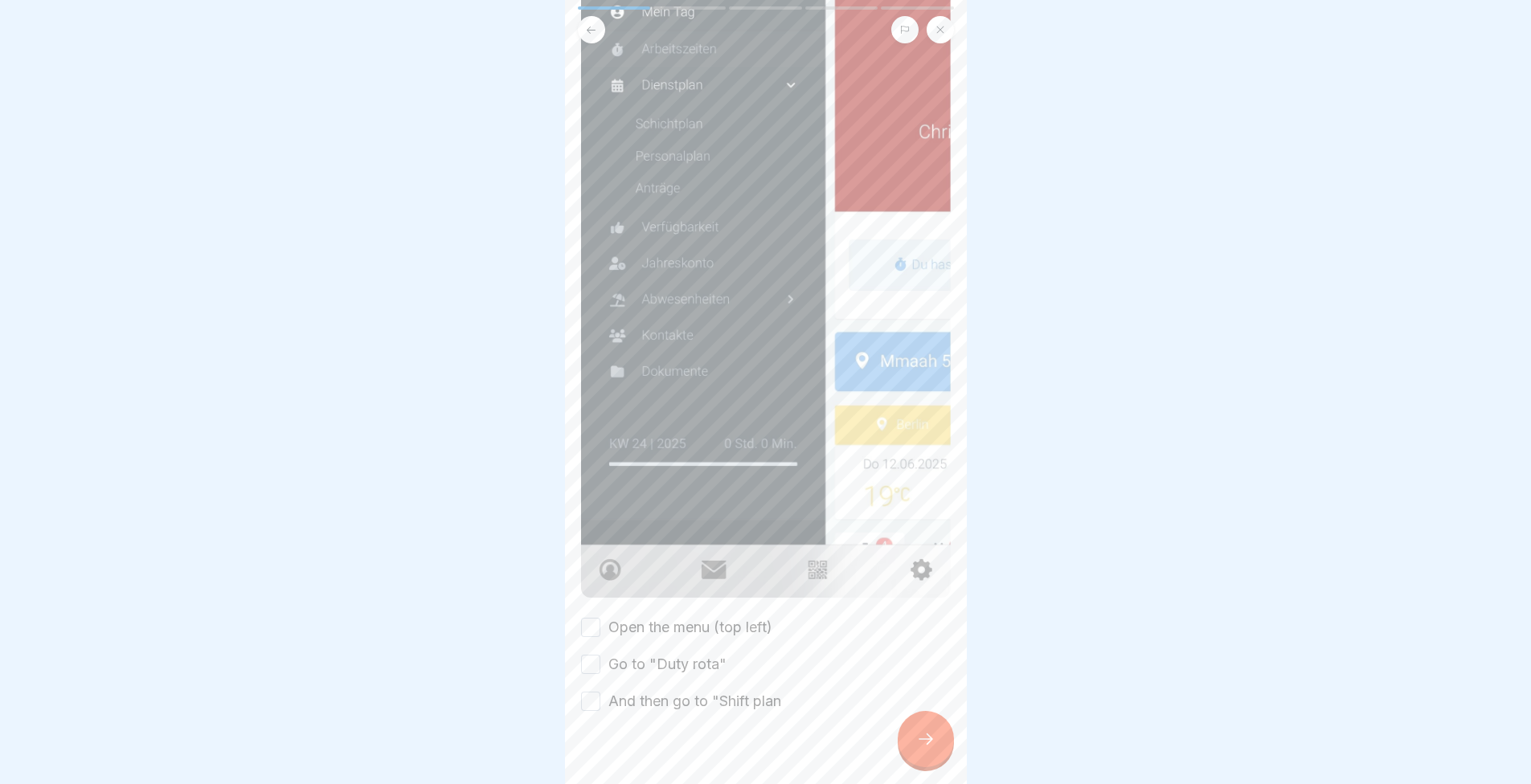
click at [598, 618] on button "Open the menu (top left)" at bounding box center [590, 627] width 19 height 19
click at [597, 655] on button "Go to "Duty rota"" at bounding box center [590, 664] width 19 height 19
click at [592, 692] on button "And then go to "Shift plan" at bounding box center [590, 701] width 19 height 19
click at [930, 767] on div at bounding box center [926, 739] width 56 height 56
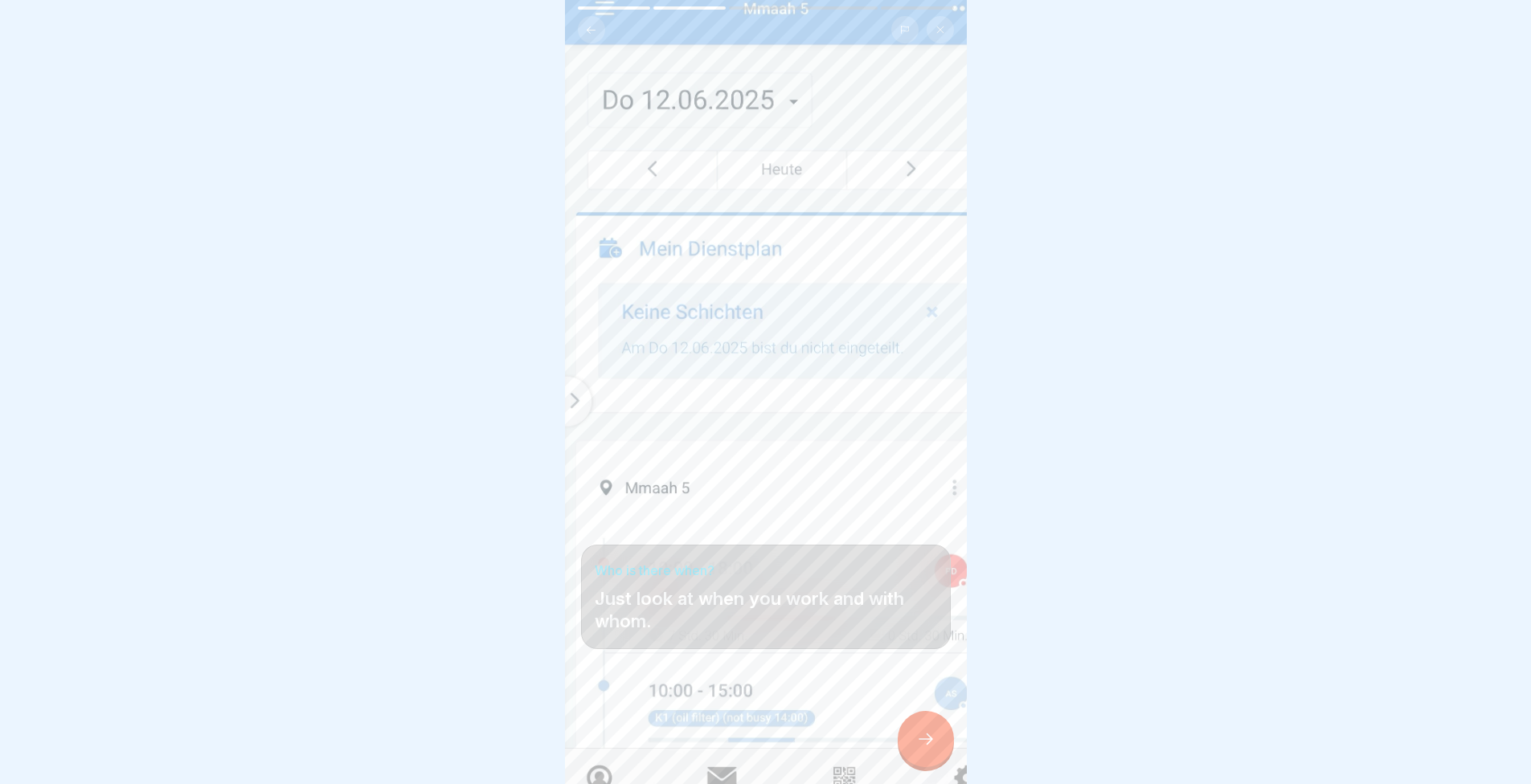
scroll to position [12, 0]
click at [930, 730] on div at bounding box center [926, 739] width 56 height 56
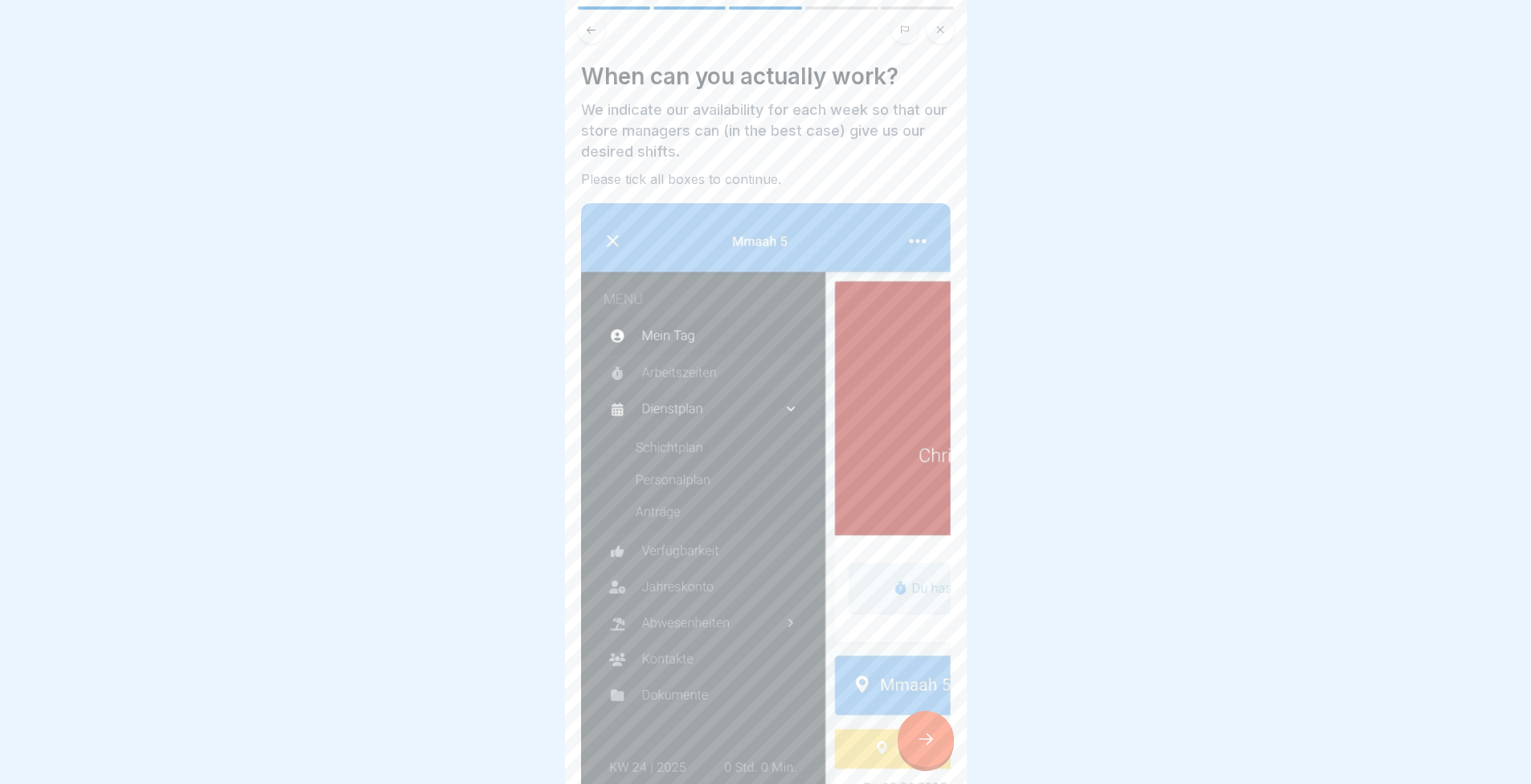
scroll to position [287, 0]
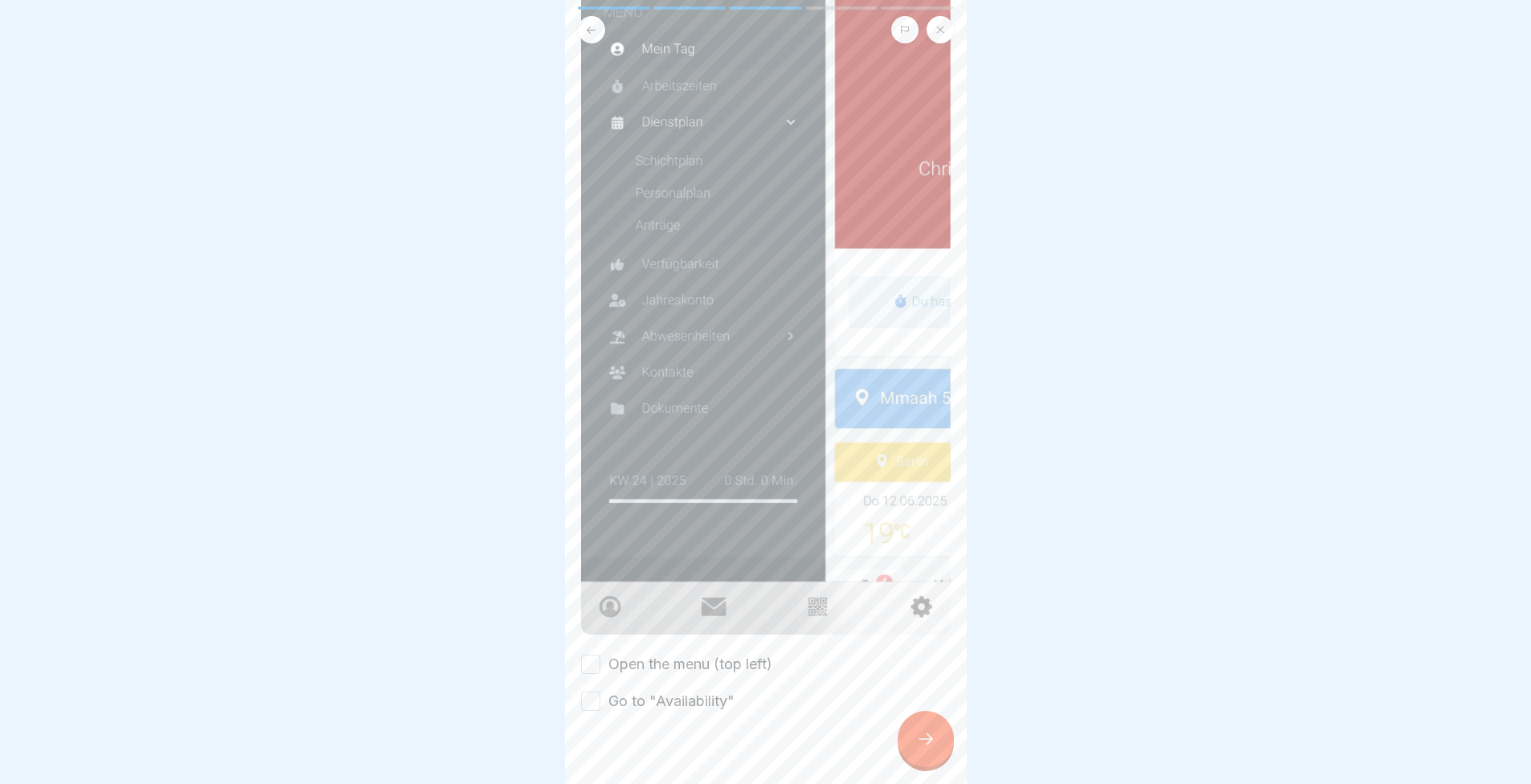
click at [688, 654] on label "Open the menu (top left)" at bounding box center [690, 664] width 164 height 21
click at [601, 655] on button "Open the menu (top left)" at bounding box center [590, 664] width 19 height 19
click at [682, 691] on label "Go to "Availability"" at bounding box center [672, 701] width 127 height 21
click at [601, 692] on button "Go to "Availability"" at bounding box center [590, 701] width 19 height 19
click at [918, 718] on div at bounding box center [926, 739] width 56 height 56
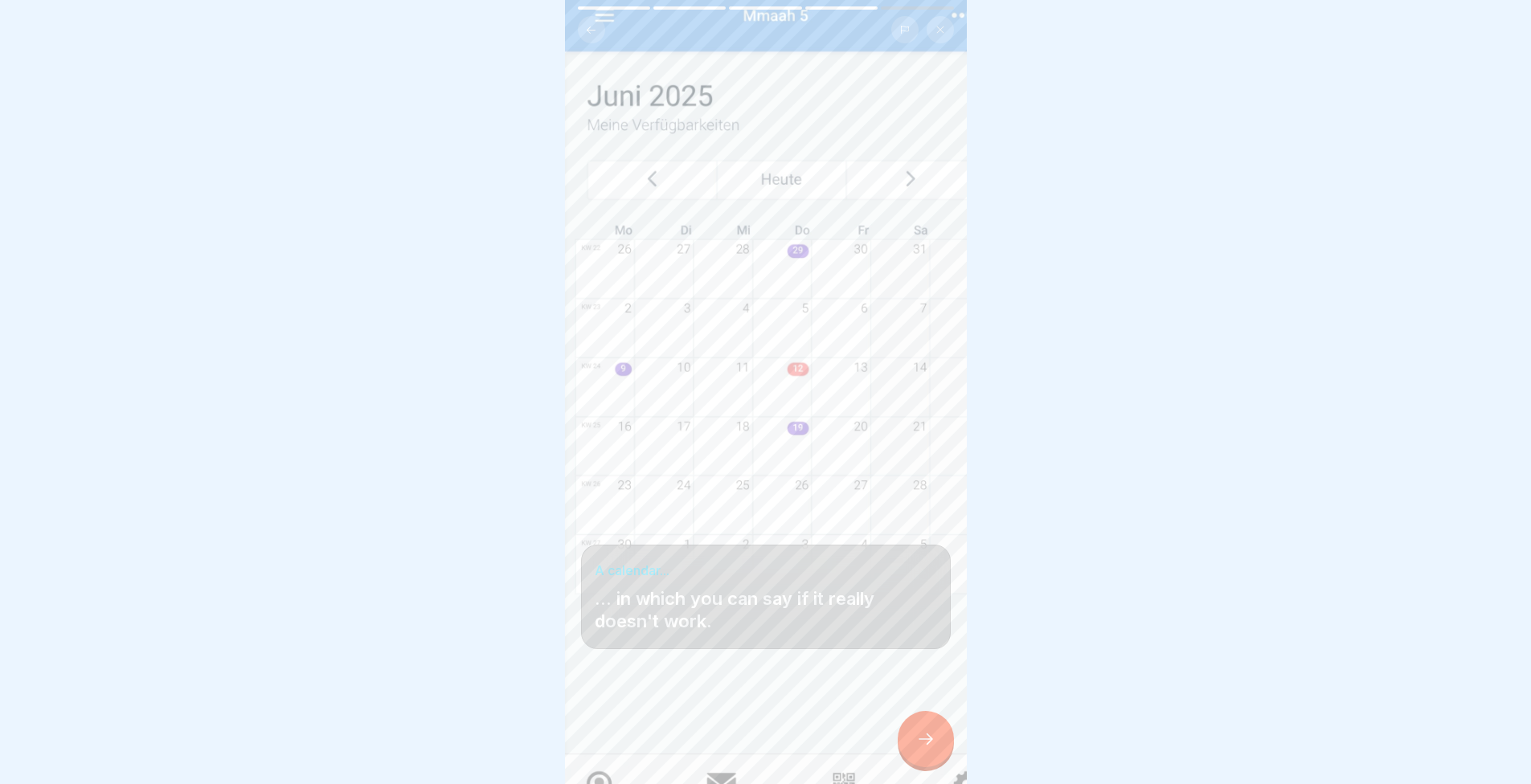
scroll to position [12, 0]
click at [932, 732] on icon at bounding box center [926, 739] width 19 height 19
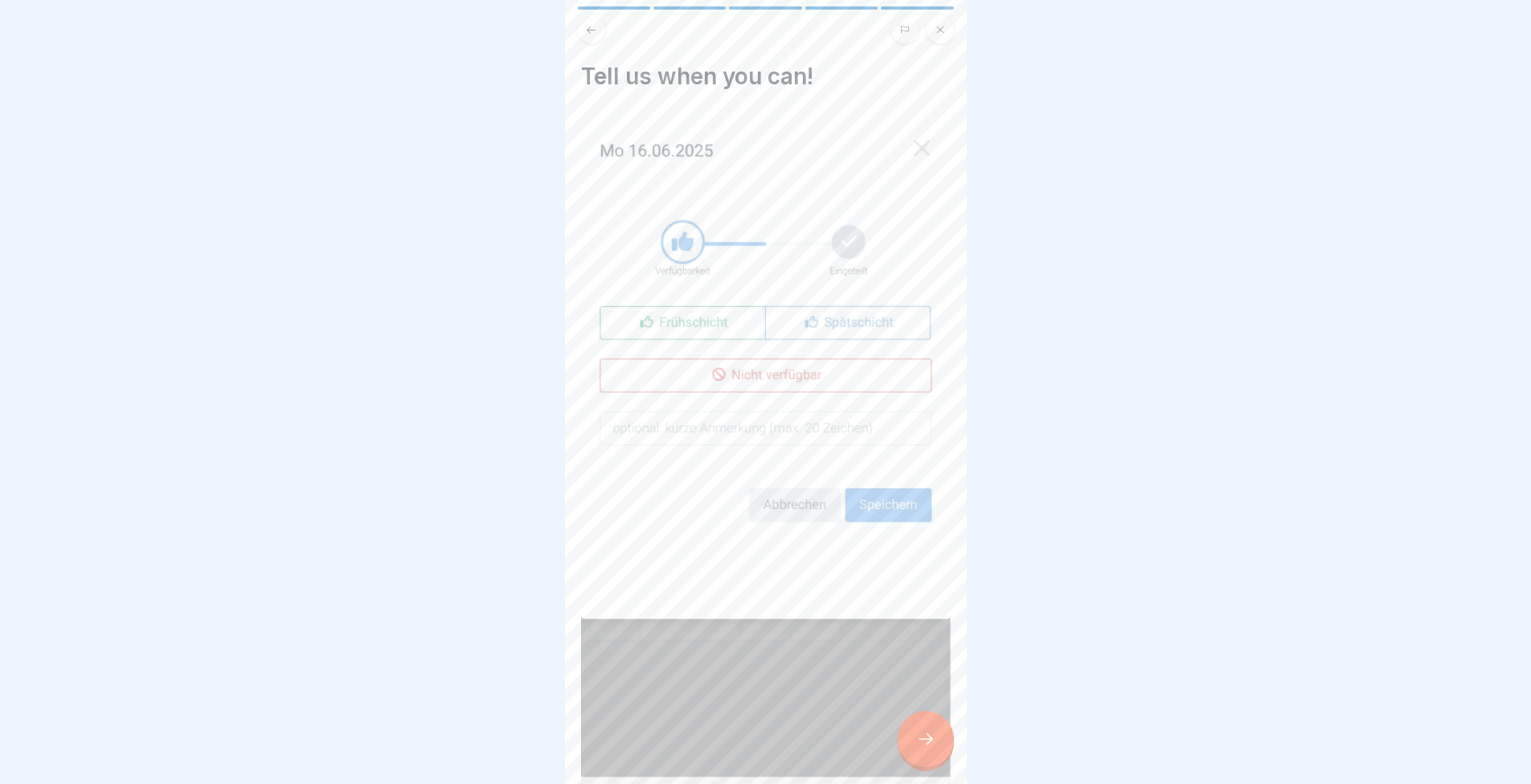
scroll to position [306, 0]
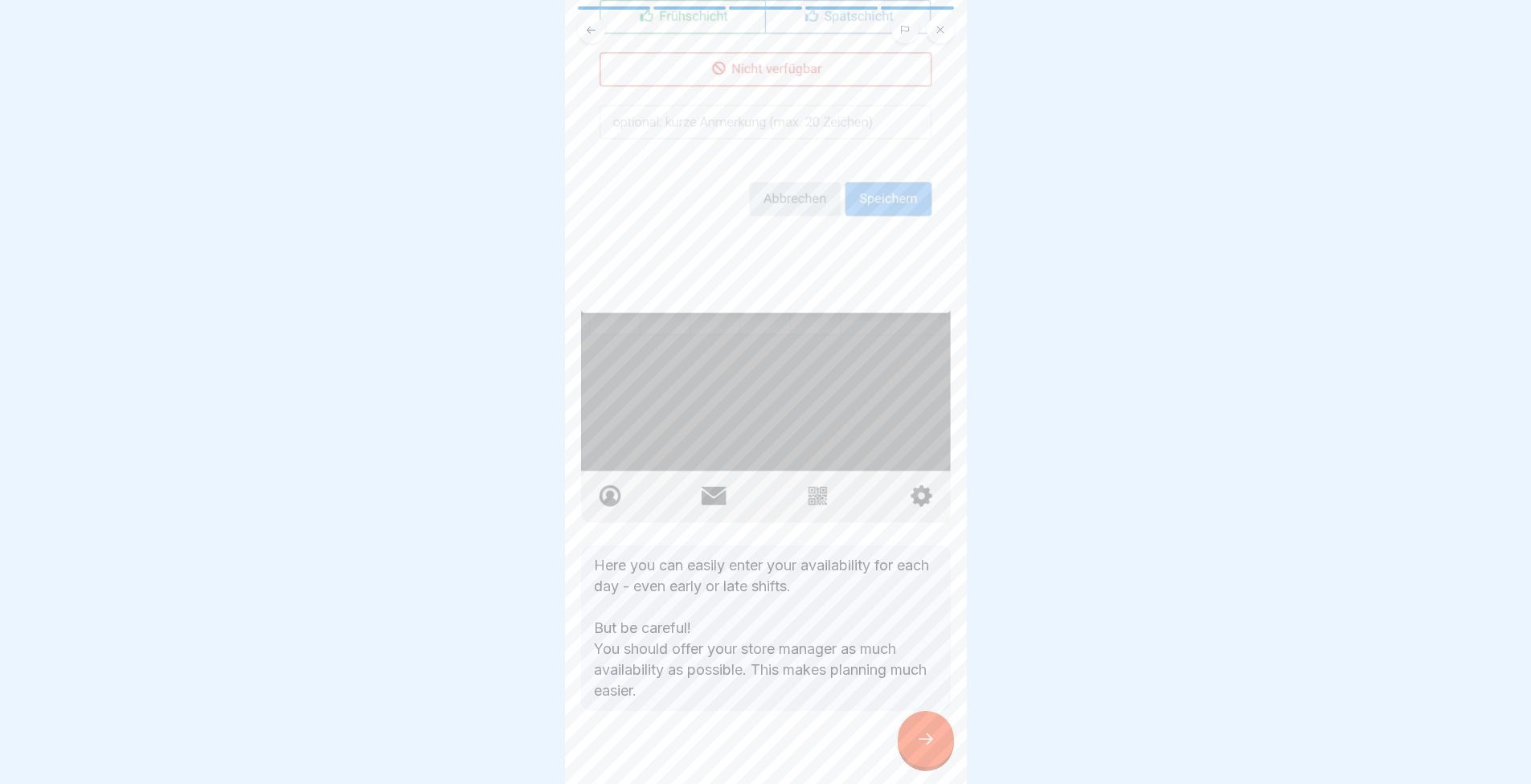
click at [947, 734] on div at bounding box center [926, 739] width 56 height 56
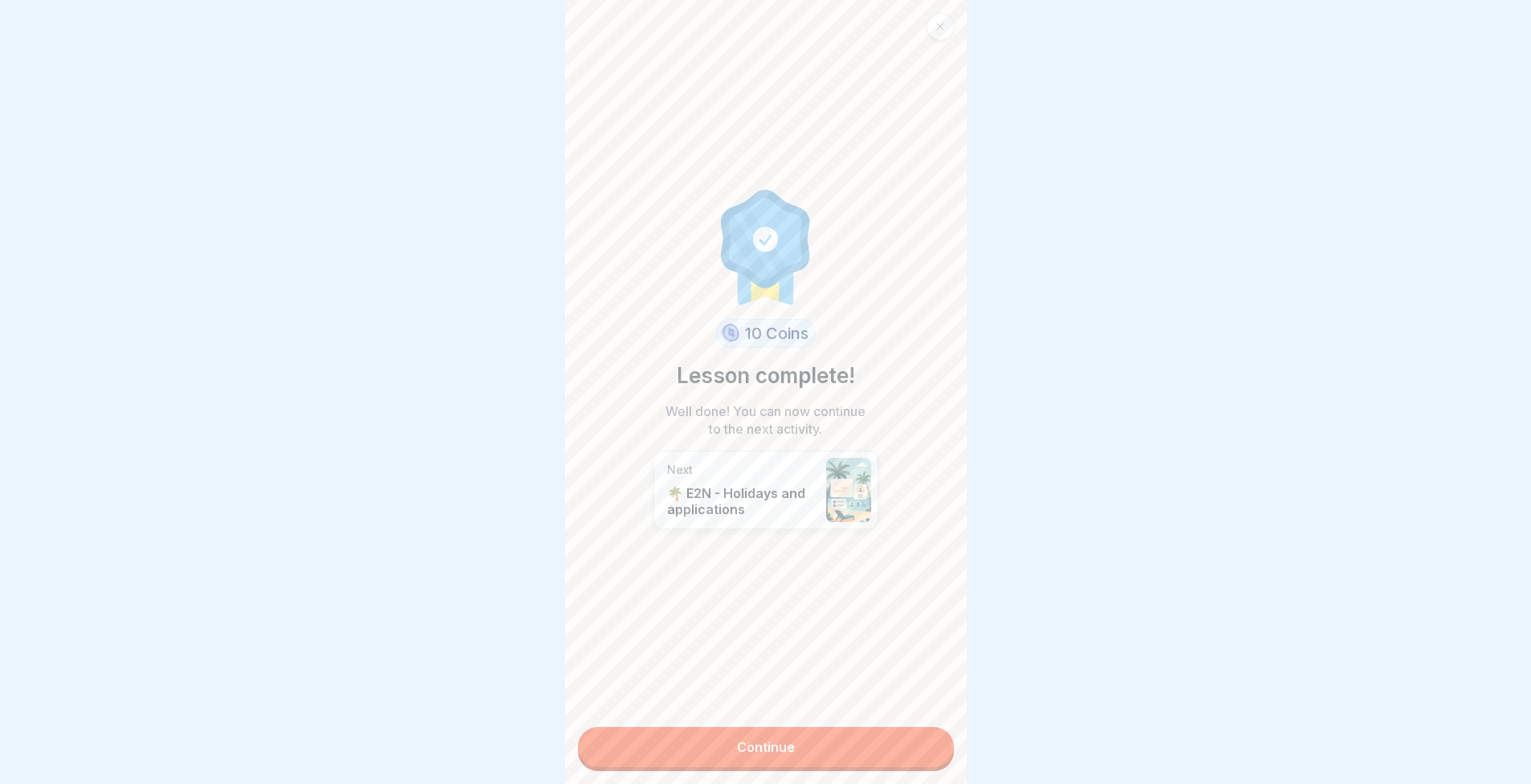
click at [886, 747] on link "Continue" at bounding box center [766, 747] width 376 height 41
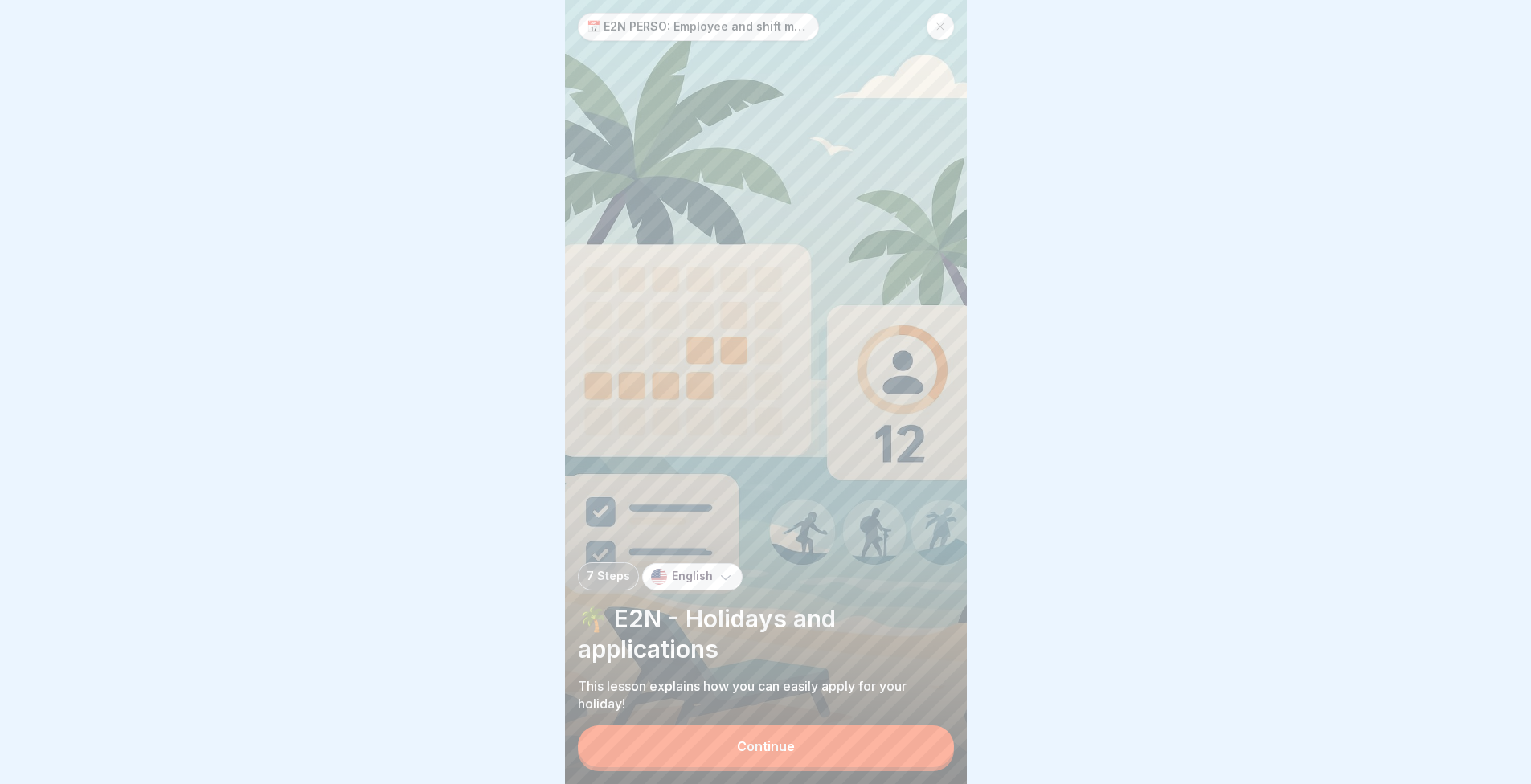
click at [886, 745] on button "Continue" at bounding box center [766, 746] width 376 height 42
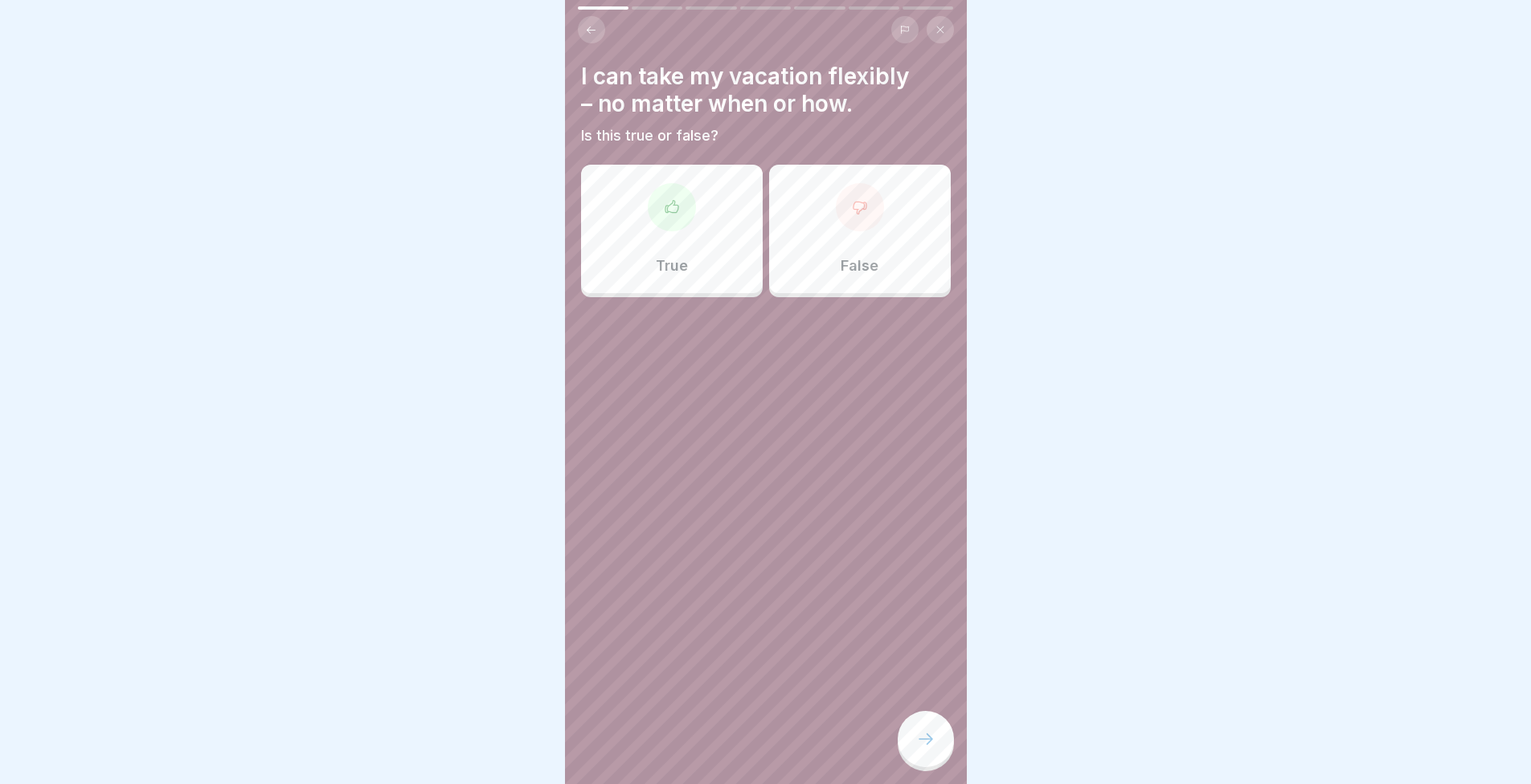
click at [664, 202] on icon at bounding box center [672, 207] width 16 height 16
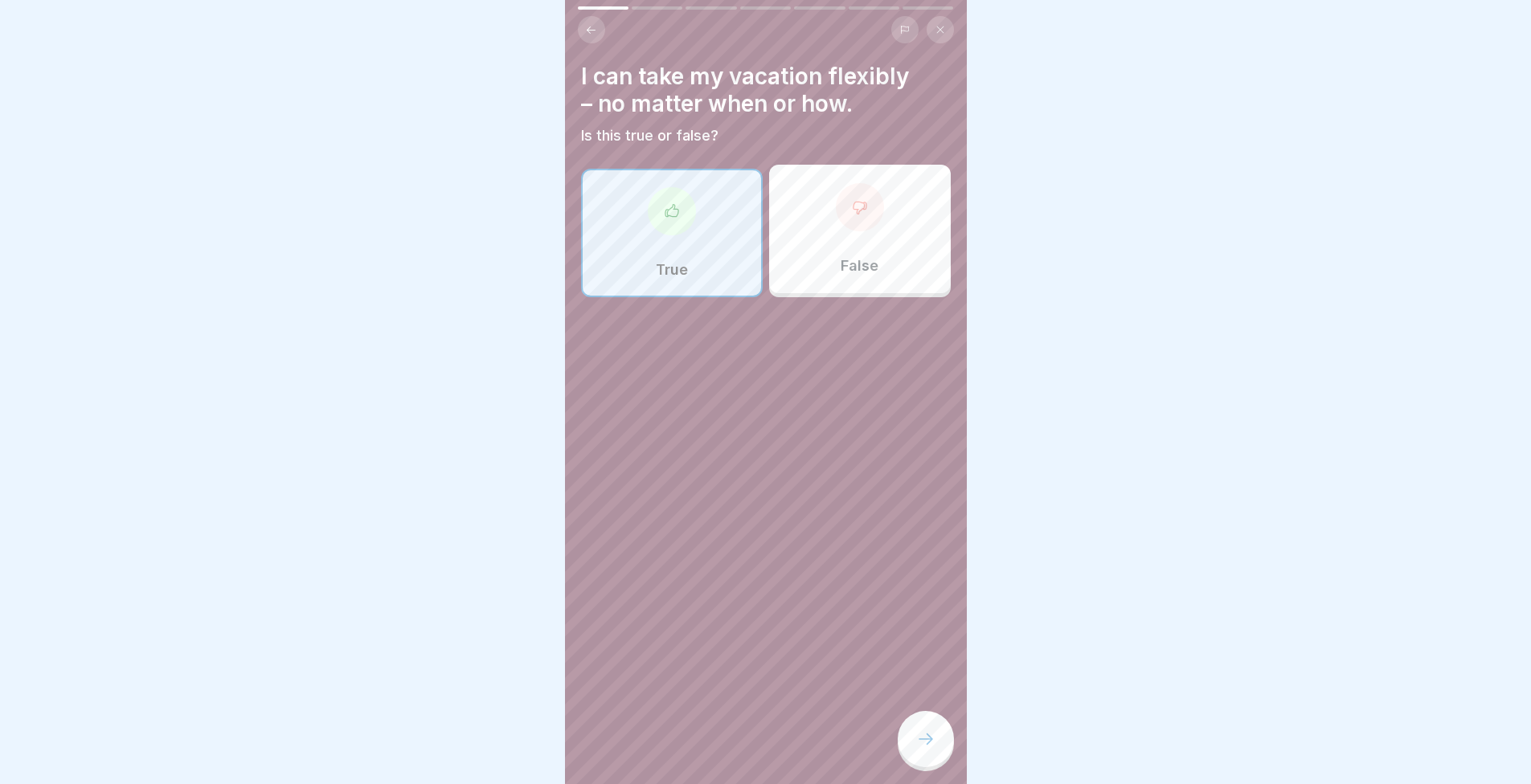
click at [912, 751] on div at bounding box center [926, 739] width 56 height 56
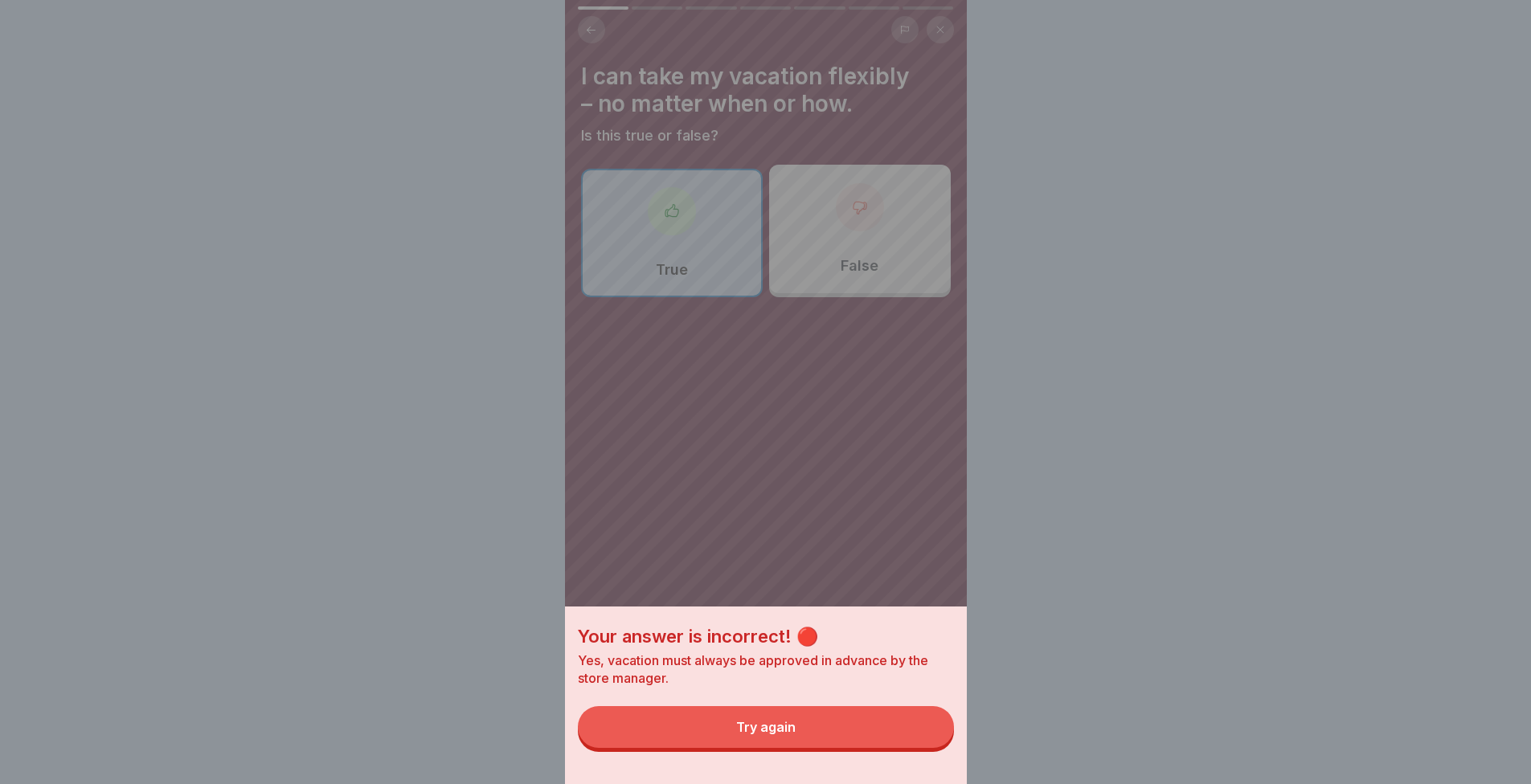
click at [900, 748] on button "Try again" at bounding box center [766, 727] width 376 height 42
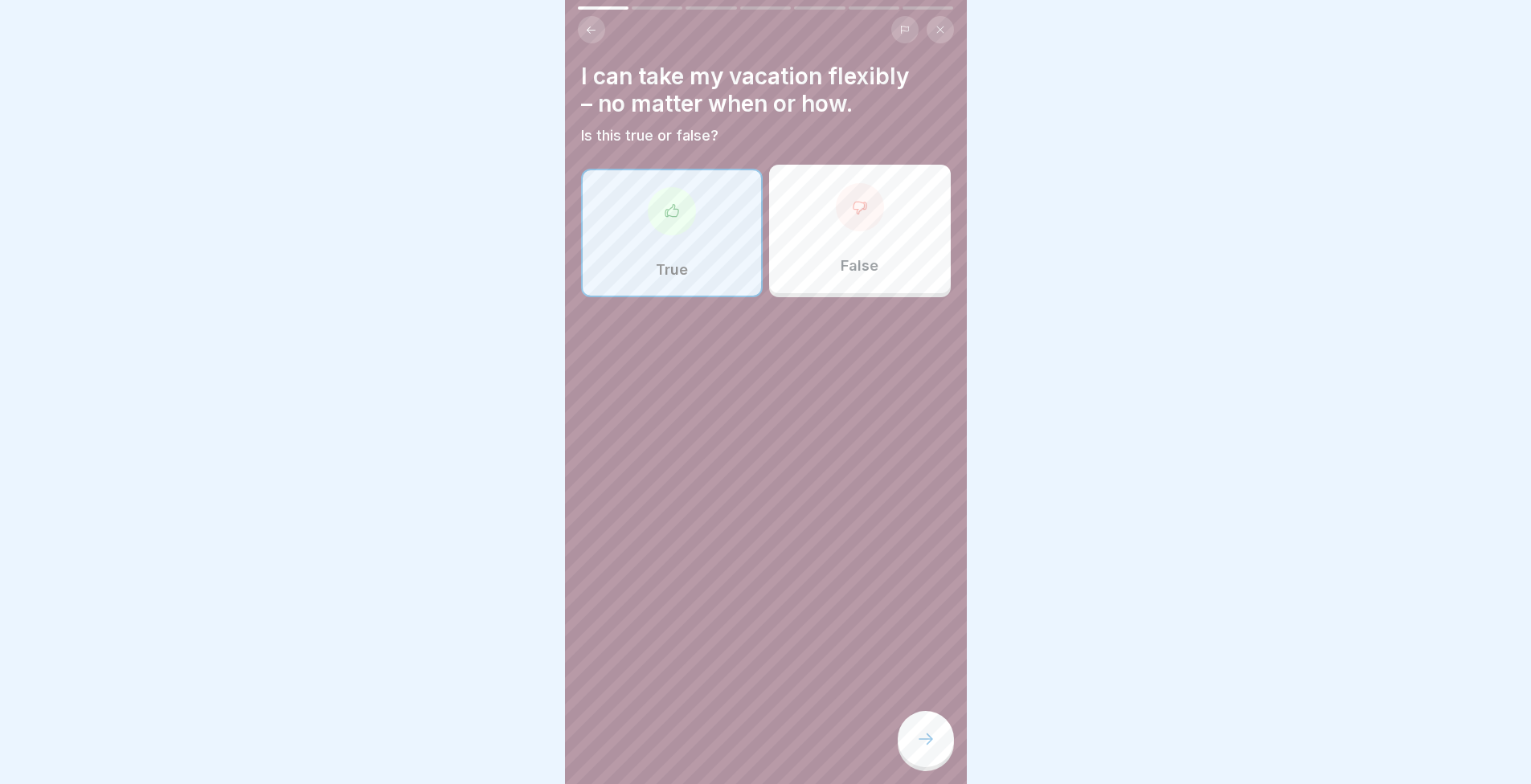
click at [865, 257] on p "False" at bounding box center [859, 265] width 38 height 18
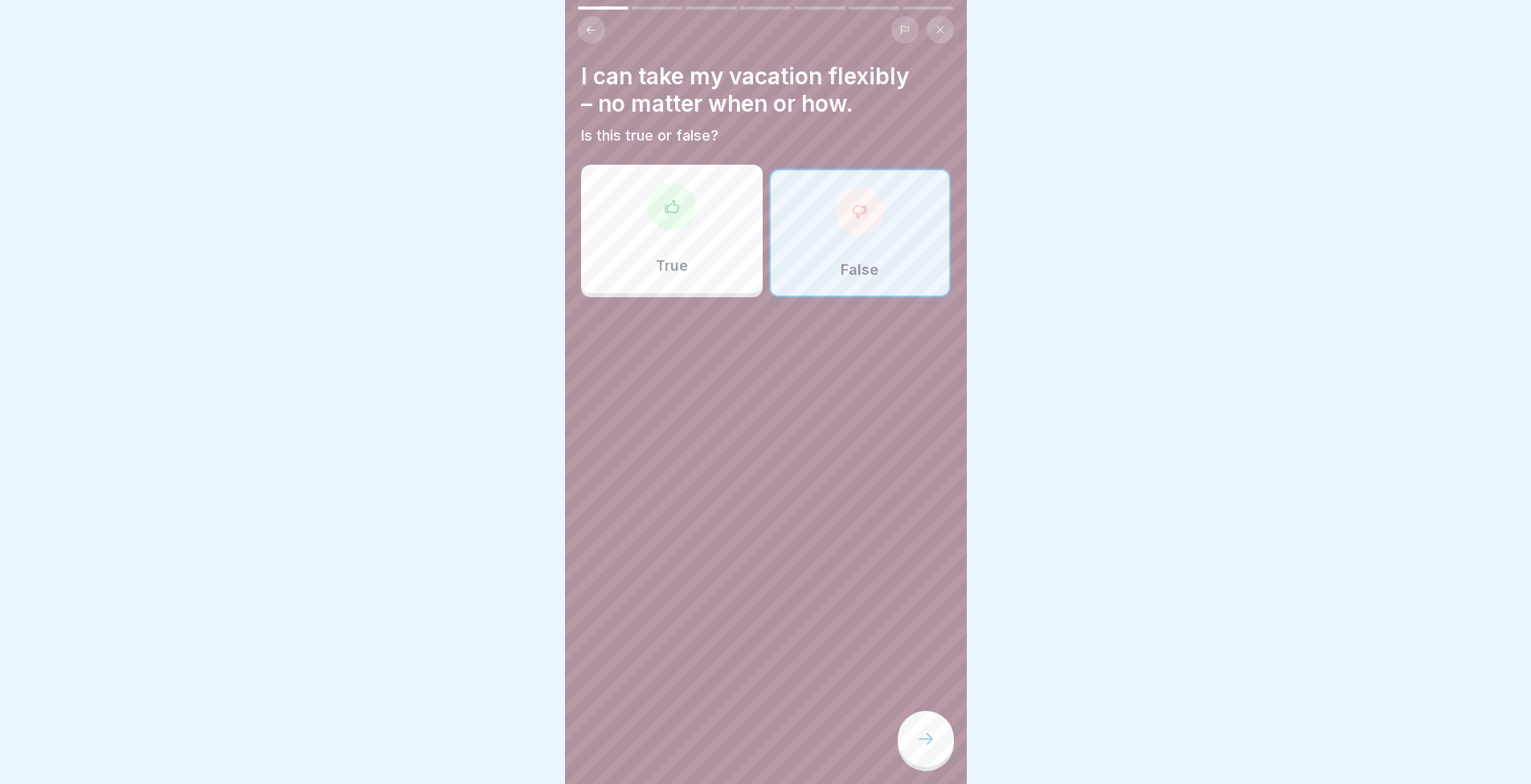
click at [918, 717] on div at bounding box center [926, 739] width 56 height 56
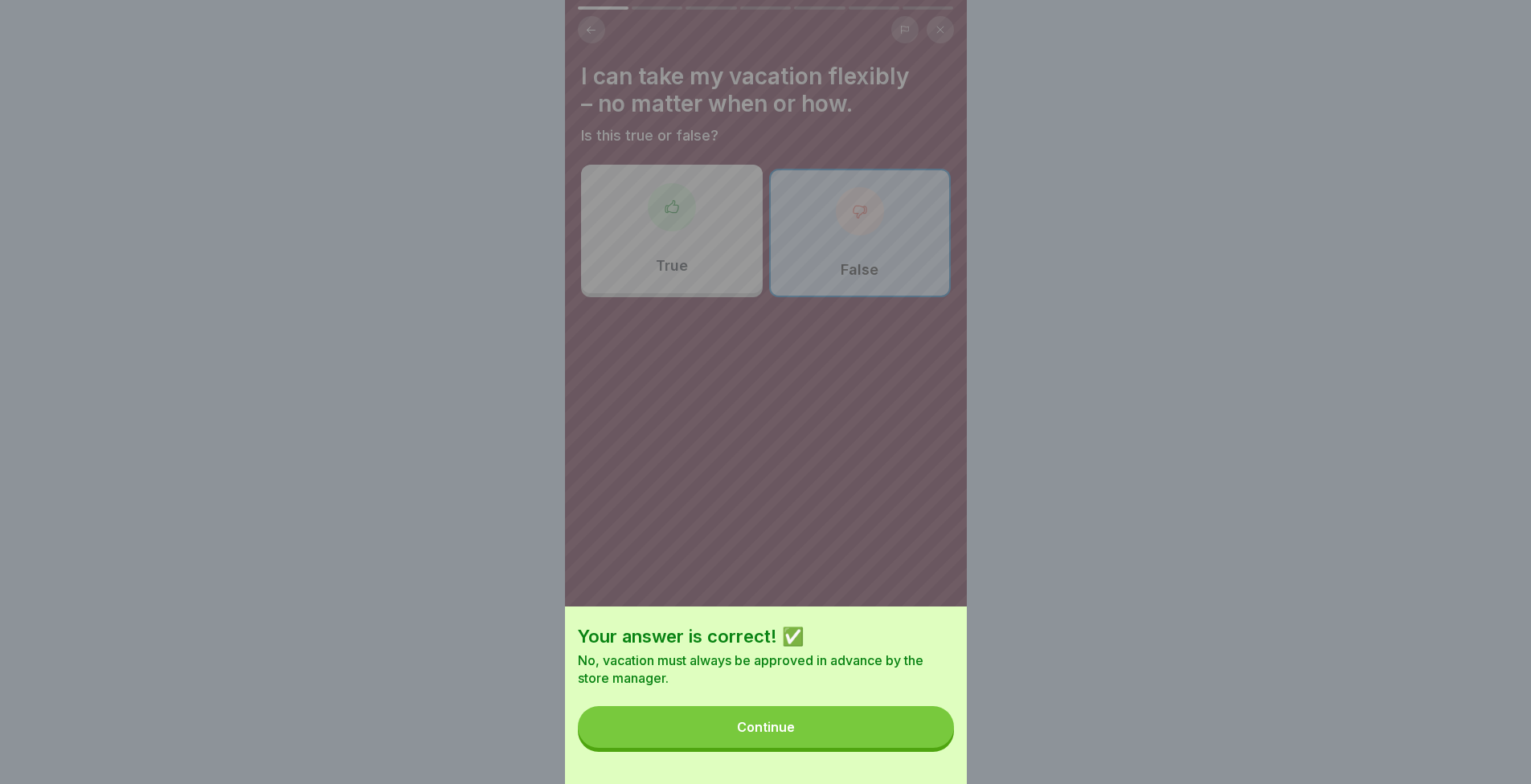
click at [923, 723] on button "Continue" at bounding box center [766, 727] width 376 height 42
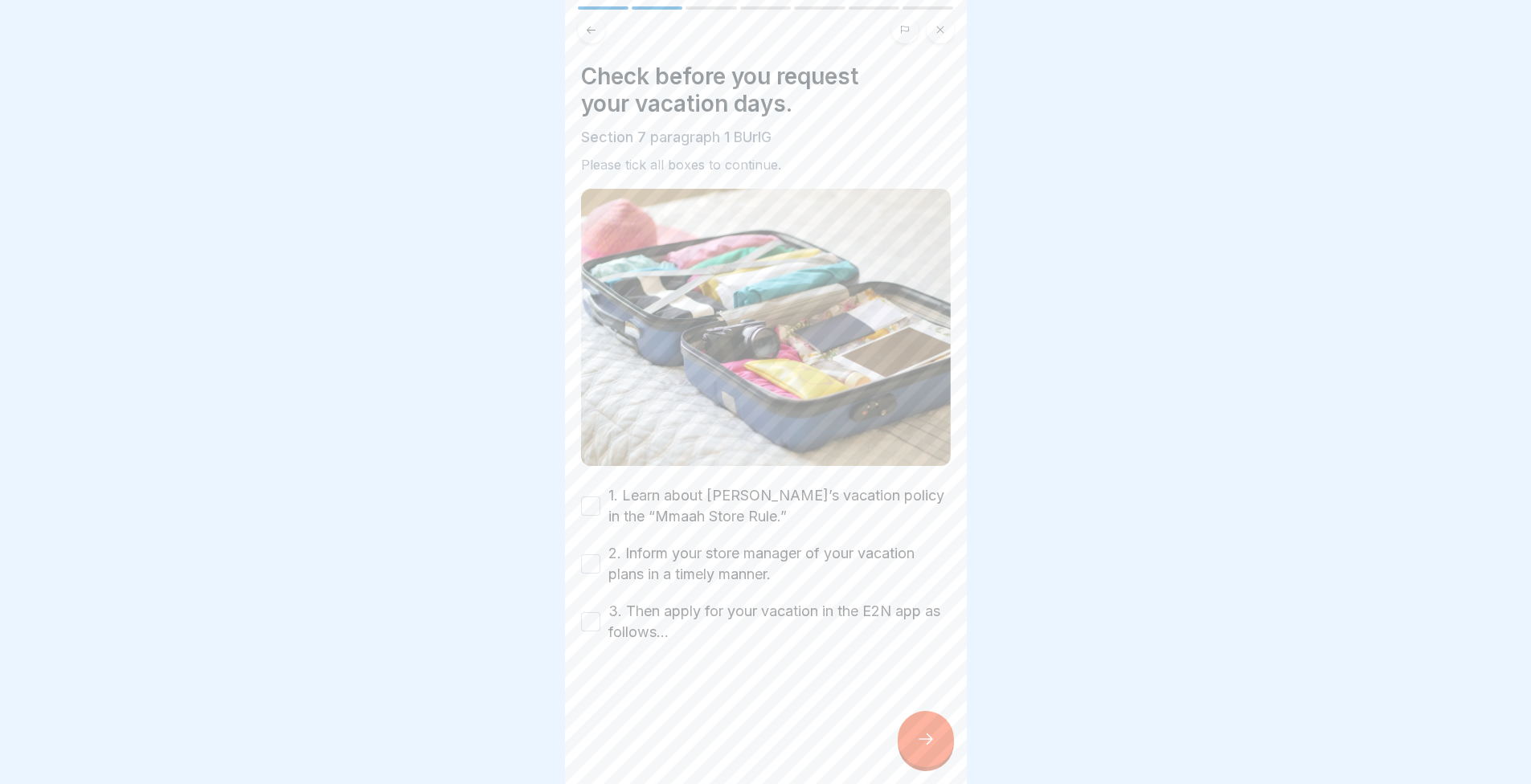
click at [598, 497] on button "1. Learn about Mmaah’s vacation policy in the “Mmaah Store Rule.”" at bounding box center [590, 506] width 19 height 19
click at [584, 554] on button "2. Inform your store manager of your vacation plans in a timely manner." at bounding box center [590, 563] width 19 height 19
click at [593, 612] on button "3. Then apply for your vacation in the E2N app as follows..." at bounding box center [590, 621] width 19 height 19
click at [918, 752] on div at bounding box center [926, 739] width 56 height 56
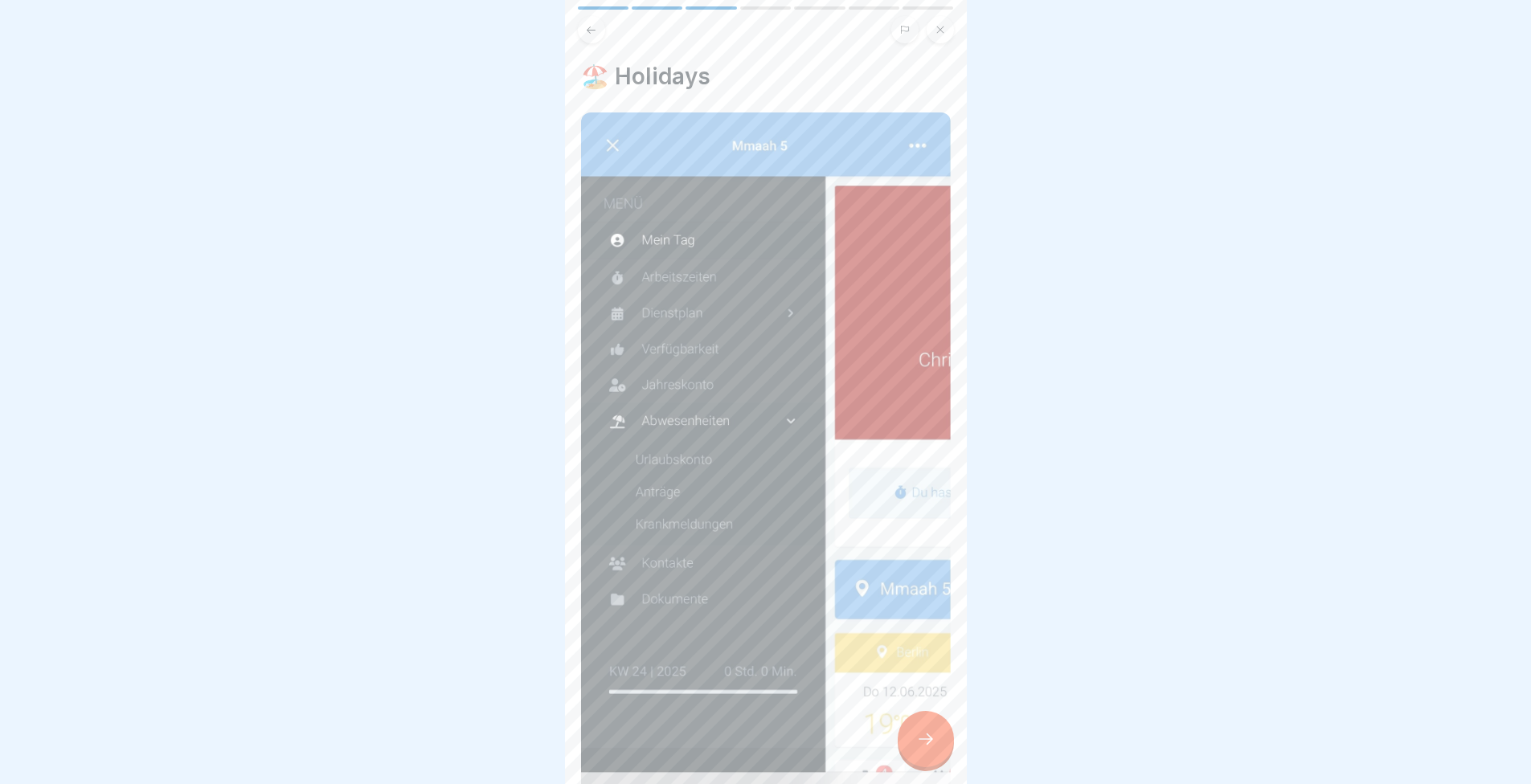
scroll to position [12, 0]
click at [928, 754] on div at bounding box center [926, 739] width 56 height 56
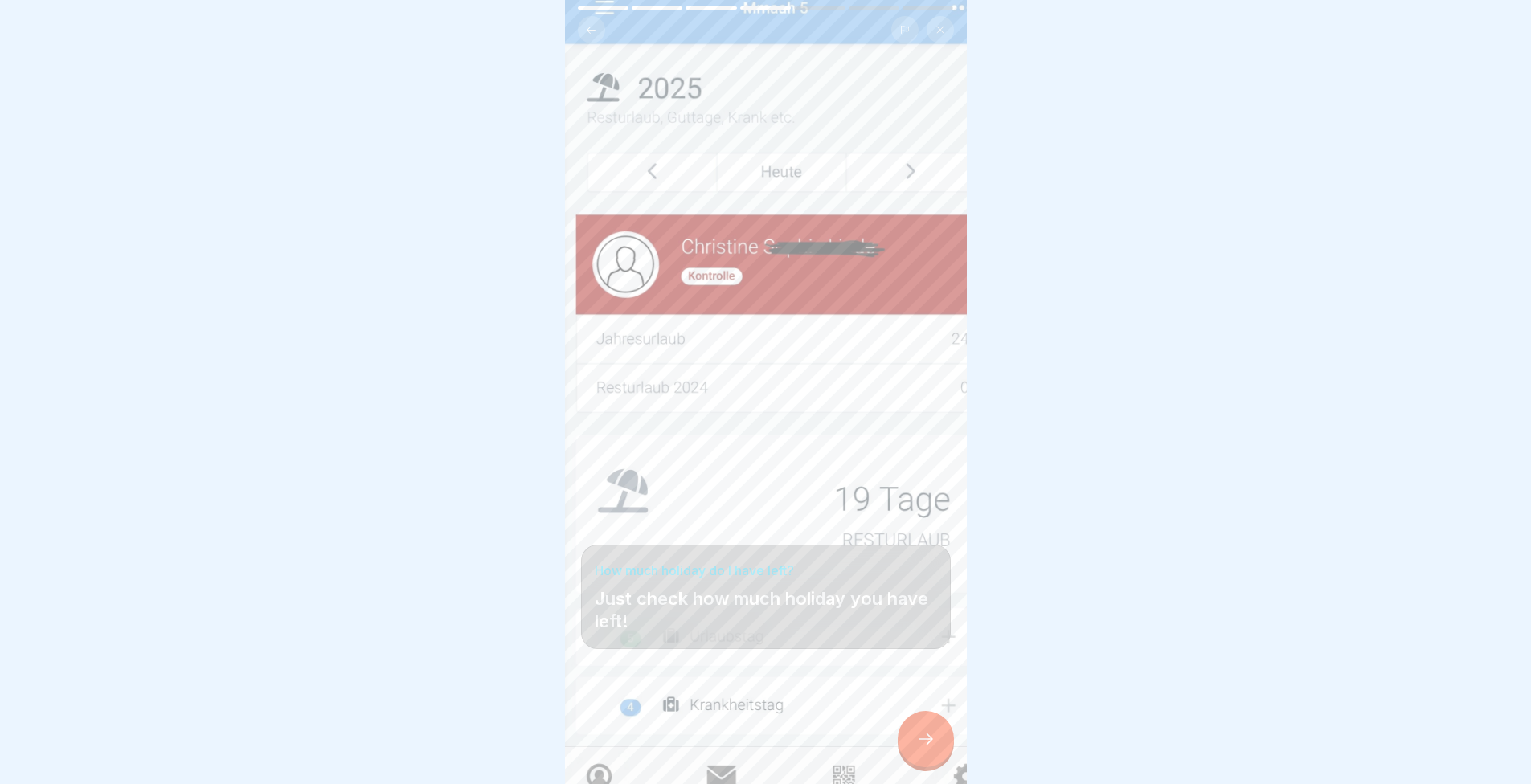
click at [926, 737] on icon at bounding box center [926, 739] width 19 height 19
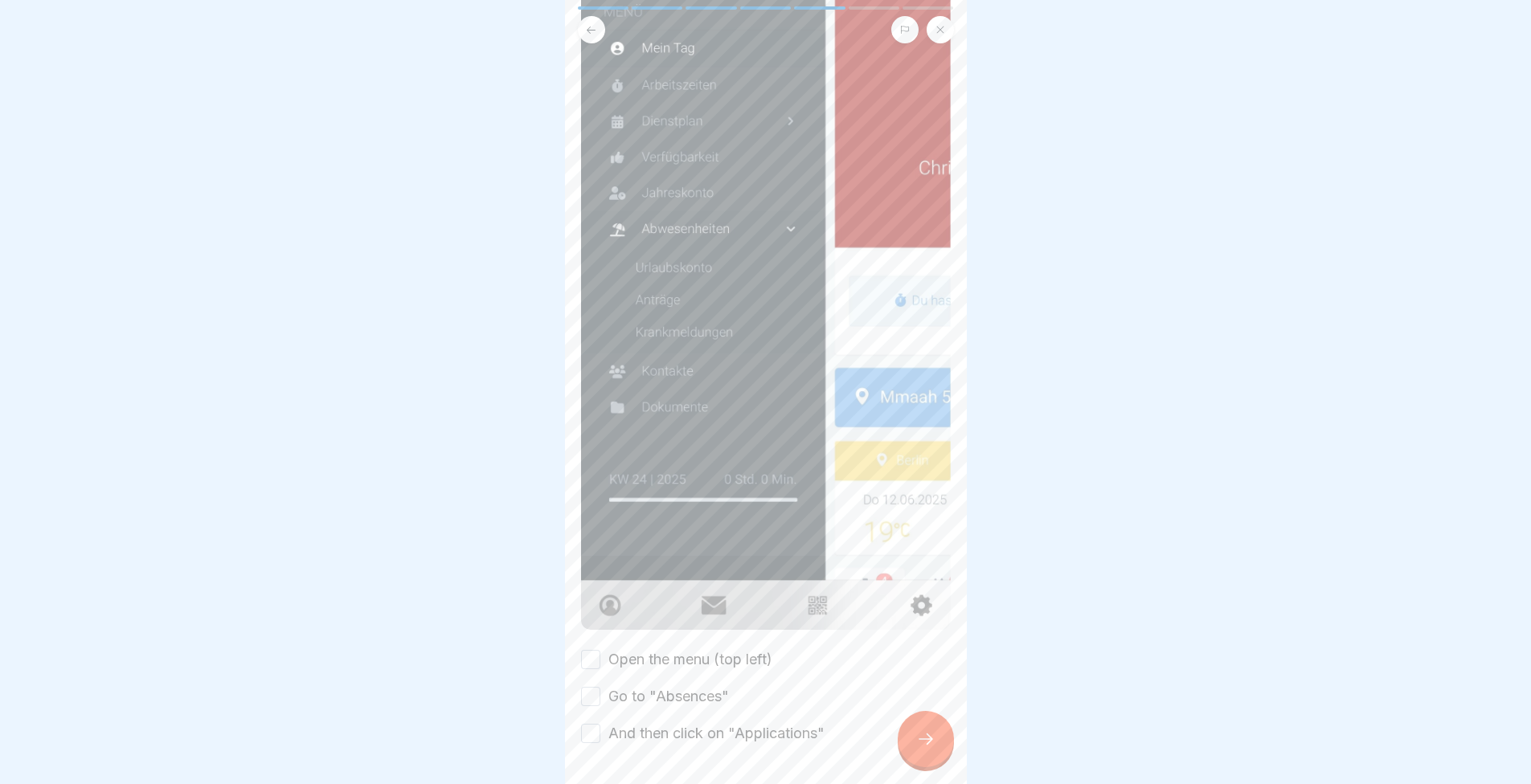
scroll to position [275, 0]
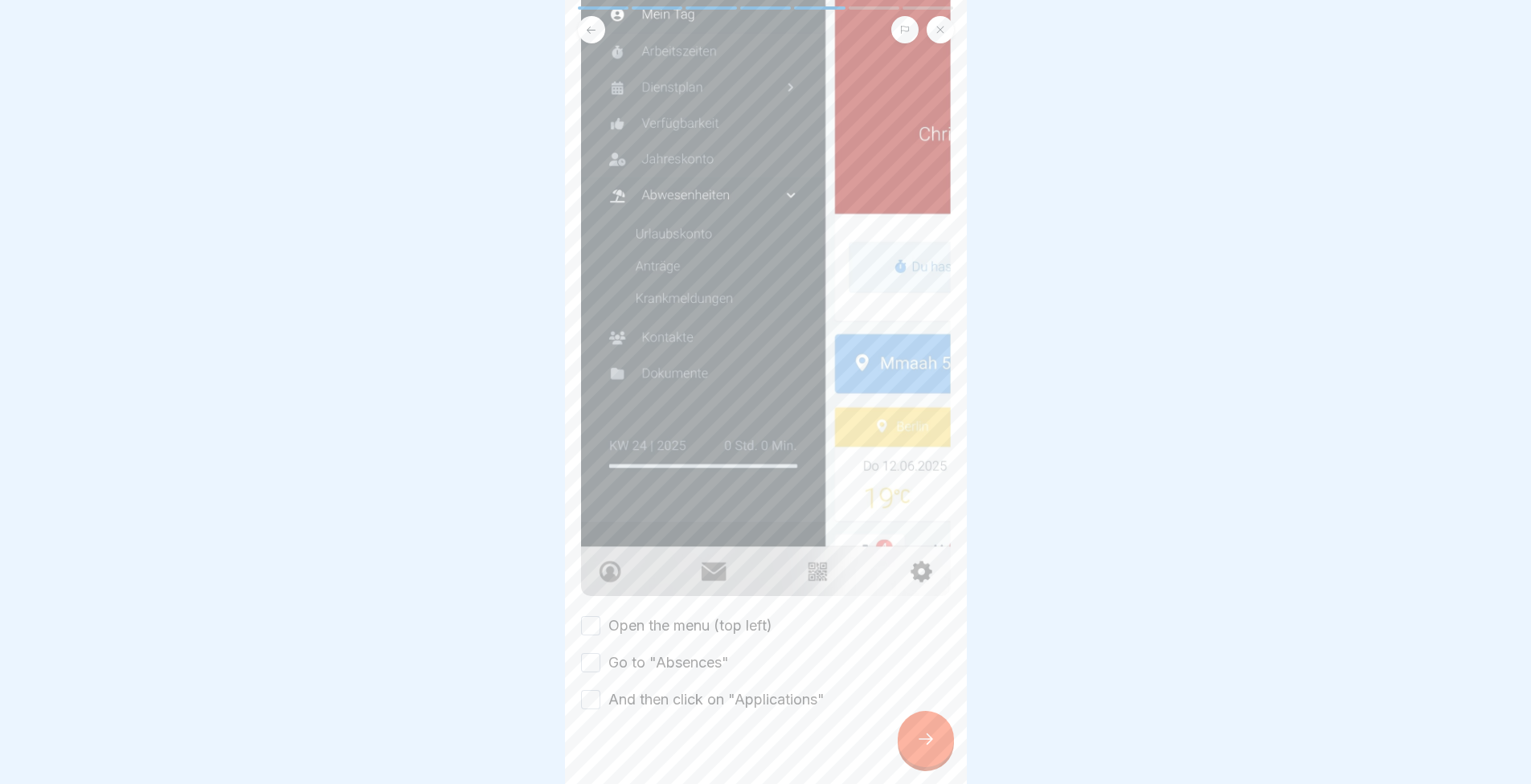
click at [634, 615] on label "Open the menu (top left)" at bounding box center [690, 625] width 164 height 21
click at [601, 616] on button "Open the menu (top left)" at bounding box center [590, 625] width 19 height 19
click at [647, 652] on label "Go to "Absences"" at bounding box center [669, 662] width 121 height 21
click at [601, 653] on button "Go to "Absences"" at bounding box center [590, 662] width 19 height 19
click at [664, 690] on label "And then click on "Applications"" at bounding box center [717, 700] width 216 height 21
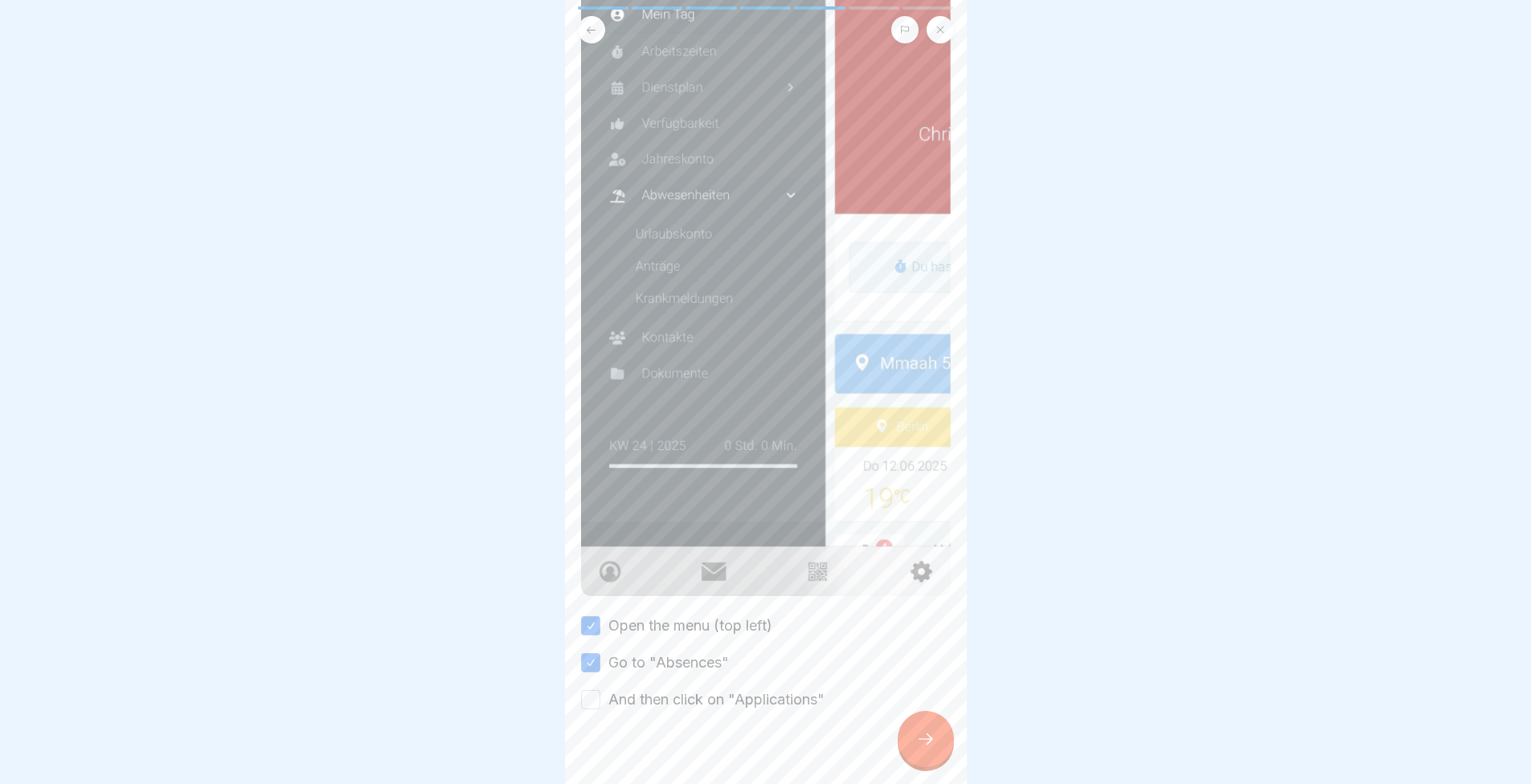
click at [601, 690] on button "And then click on "Applications"" at bounding box center [590, 699] width 19 height 19
click at [924, 743] on icon at bounding box center [926, 739] width 19 height 19
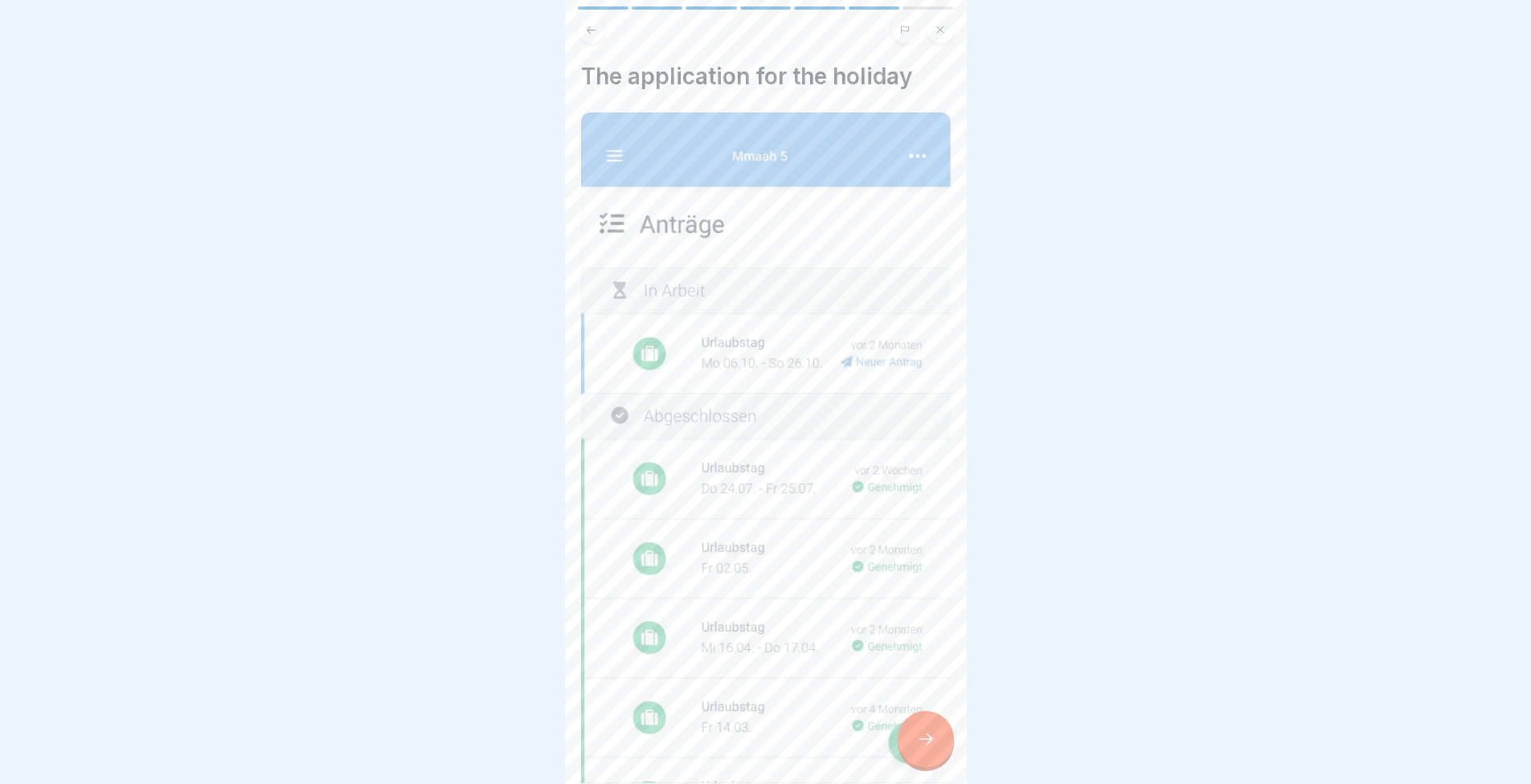
scroll to position [228, 0]
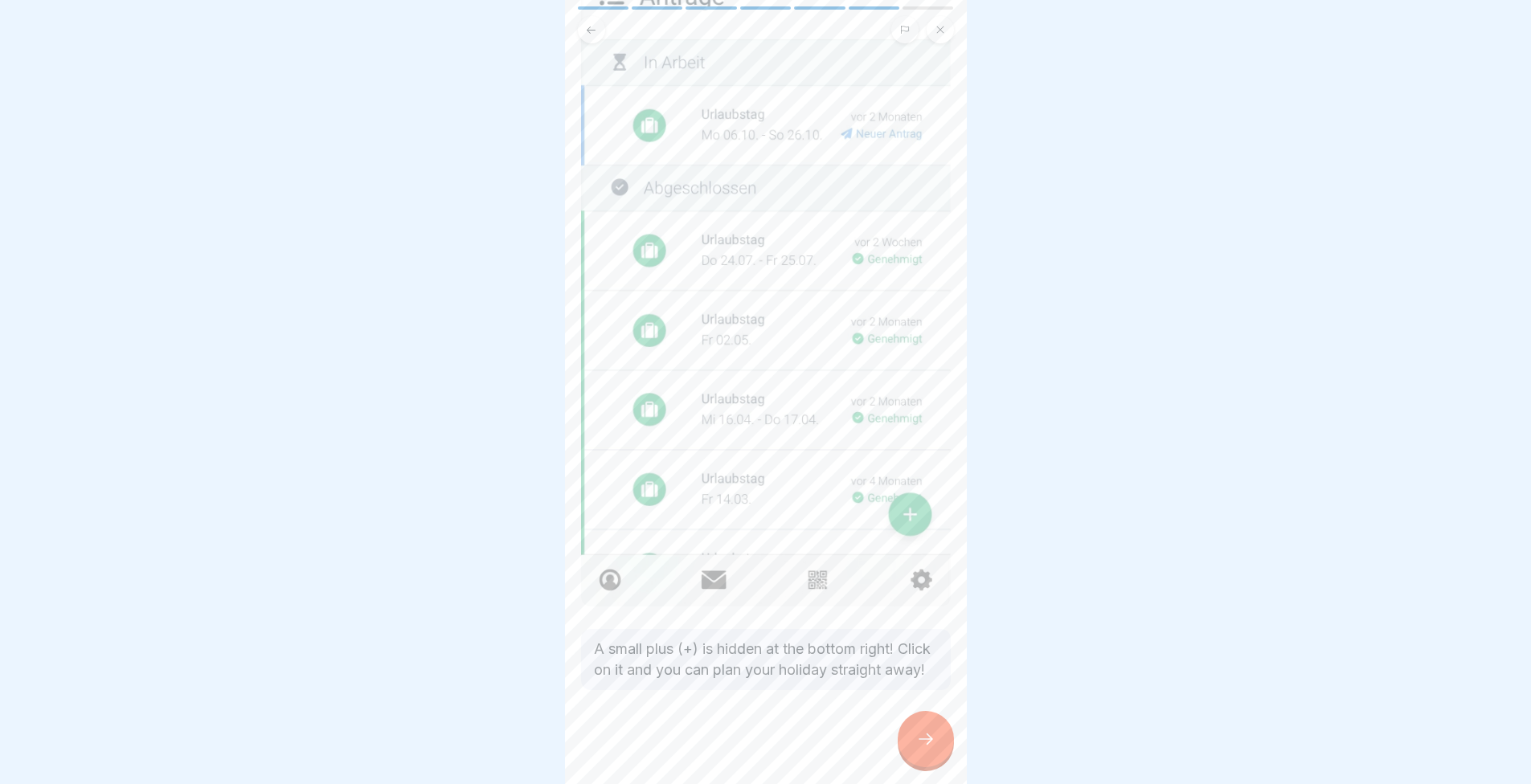
click at [940, 738] on div at bounding box center [926, 739] width 56 height 56
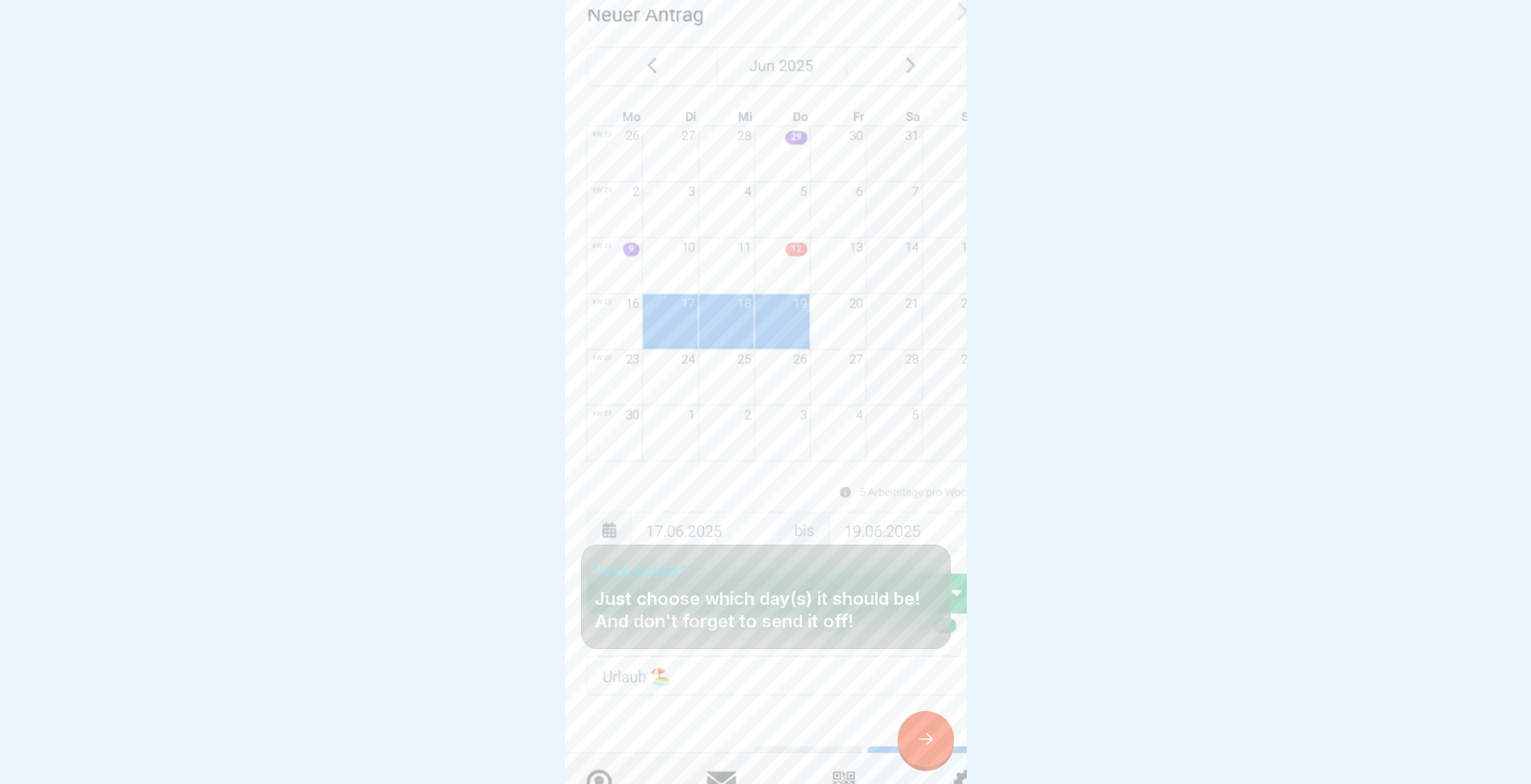
scroll to position [12, 0]
click at [923, 752] on div at bounding box center [926, 739] width 56 height 56
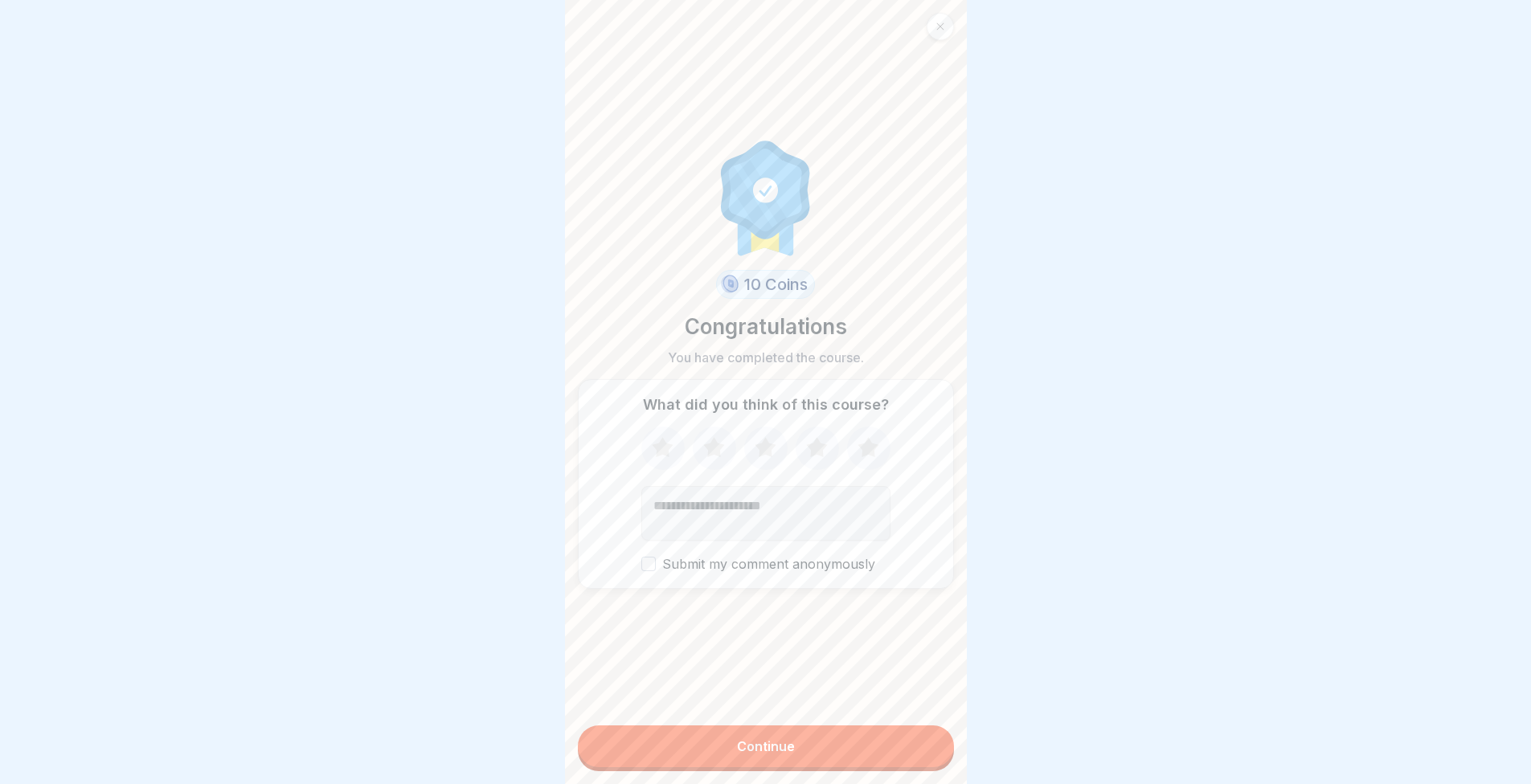
click at [857, 443] on icon at bounding box center [869, 448] width 43 height 42
click at [896, 734] on button "Continue" at bounding box center [766, 746] width 376 height 42
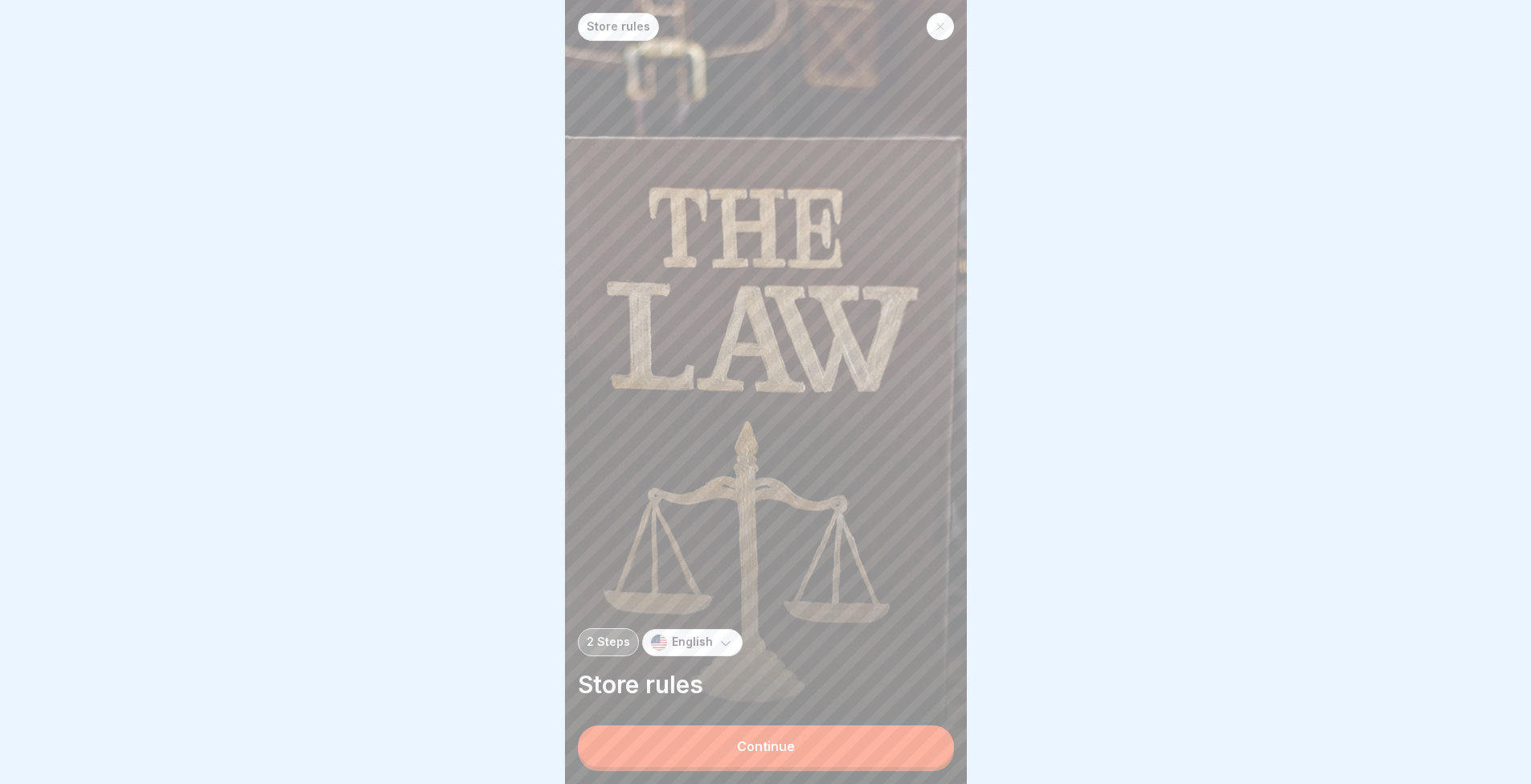
click at [866, 744] on button "Continue" at bounding box center [766, 746] width 376 height 42
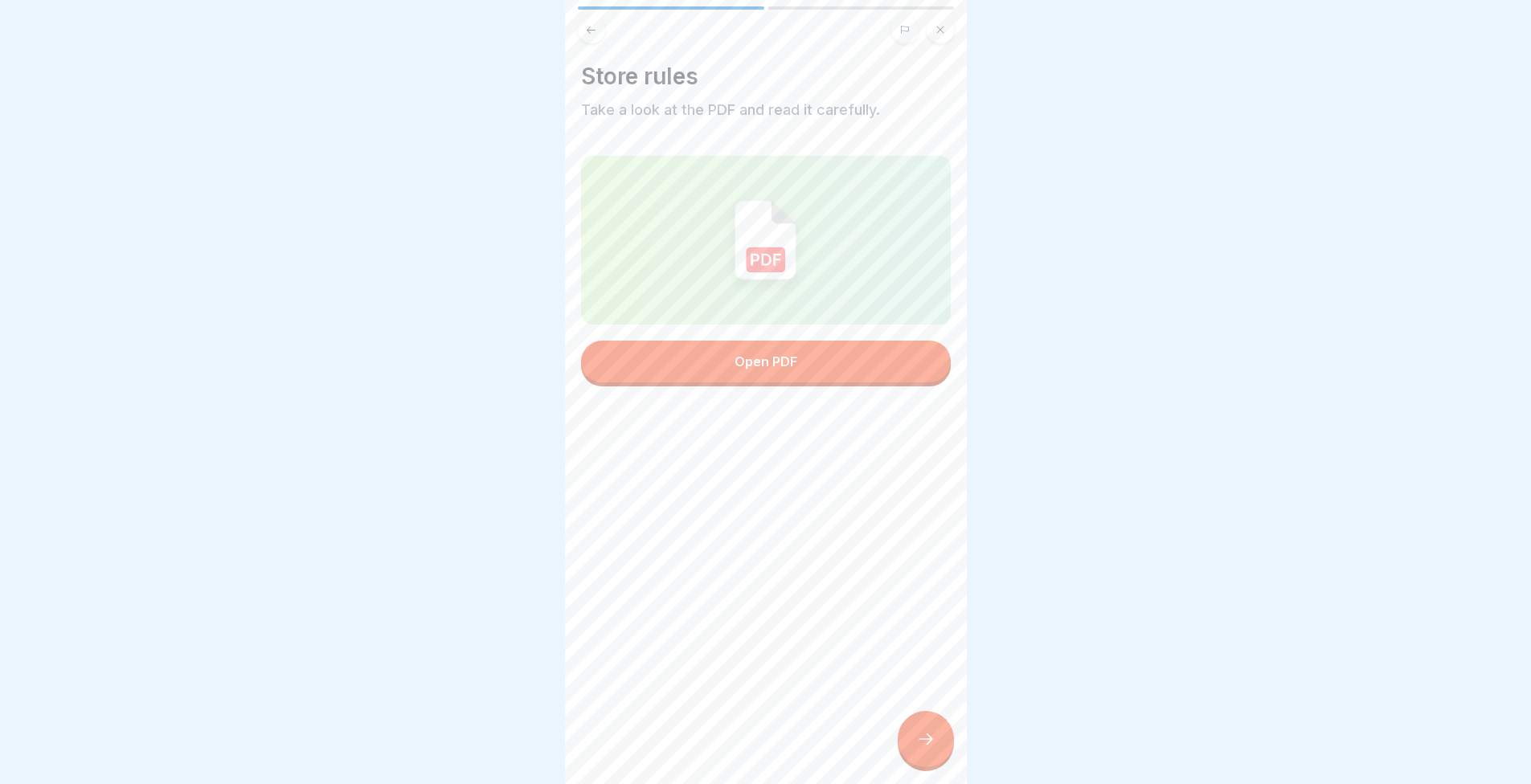
click at [716, 268] on div at bounding box center [766, 240] width 370 height 169
click at [817, 374] on button "Open PDF" at bounding box center [766, 361] width 370 height 42
click at [740, 365] on div "Open PDF" at bounding box center [766, 362] width 63 height 15
click at [806, 199] on div at bounding box center [766, 240] width 370 height 169
drag, startPoint x: 801, startPoint y: 385, endPoint x: 778, endPoint y: 412, distance: 35.5
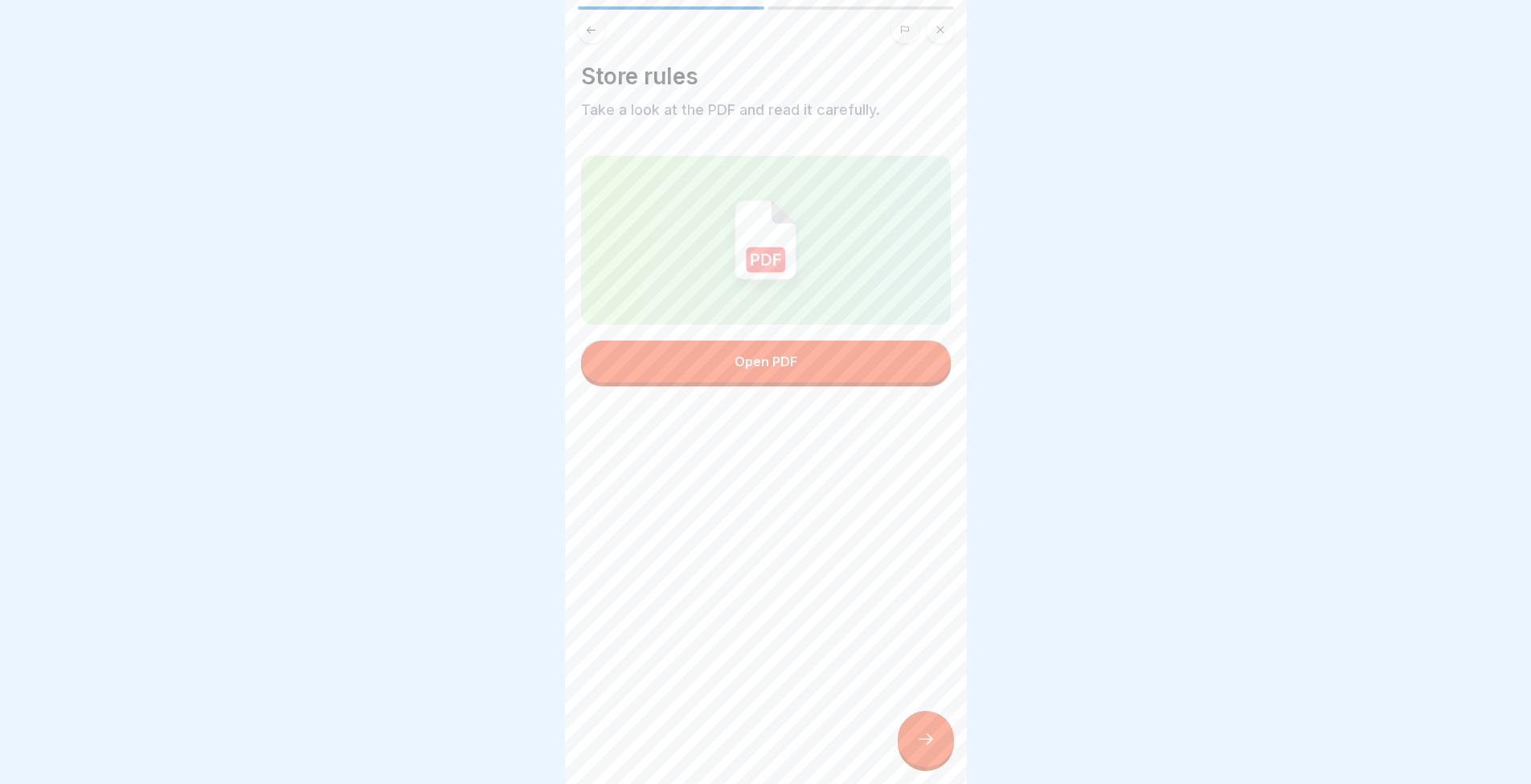
drag, startPoint x: 778, startPoint y: 412, endPoint x: 776, endPoint y: 356, distance: 56.0
drag, startPoint x: 776, startPoint y: 356, endPoint x: 748, endPoint y: 356, distance: 28.0
click at [747, 361] on div "Open PDF" at bounding box center [766, 362] width 63 height 15
click at [746, 362] on div "Open PDF" at bounding box center [766, 362] width 63 height 15
click at [919, 748] on icon at bounding box center [926, 739] width 19 height 19
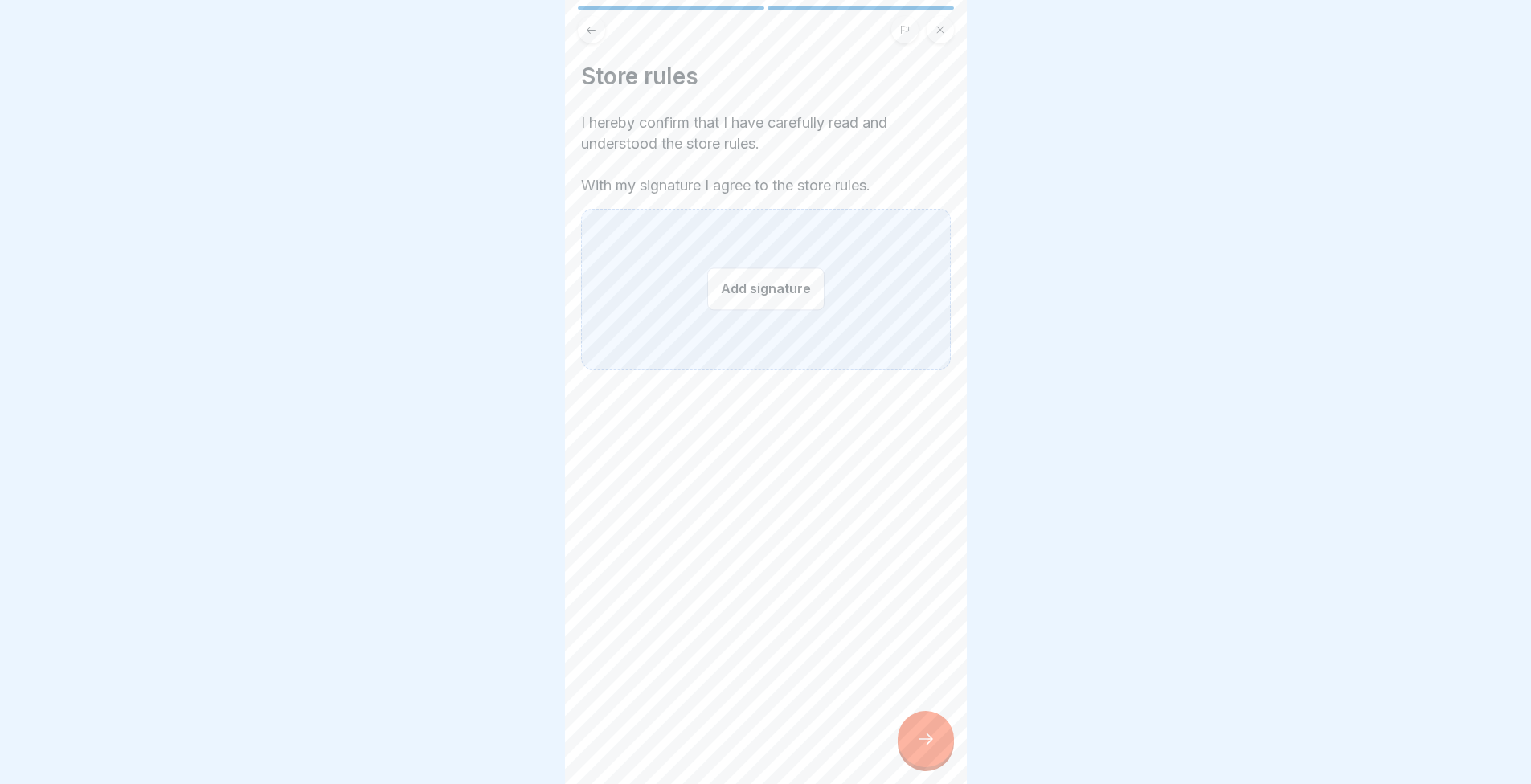
drag, startPoint x: 1543, startPoint y: 0, endPoint x: 990, endPoint y: 108, distance: 563.4
click at [1029, 103] on div at bounding box center [765, 392] width 1531 height 784
click at [757, 298] on button "Add signature" at bounding box center [766, 289] width 117 height 42
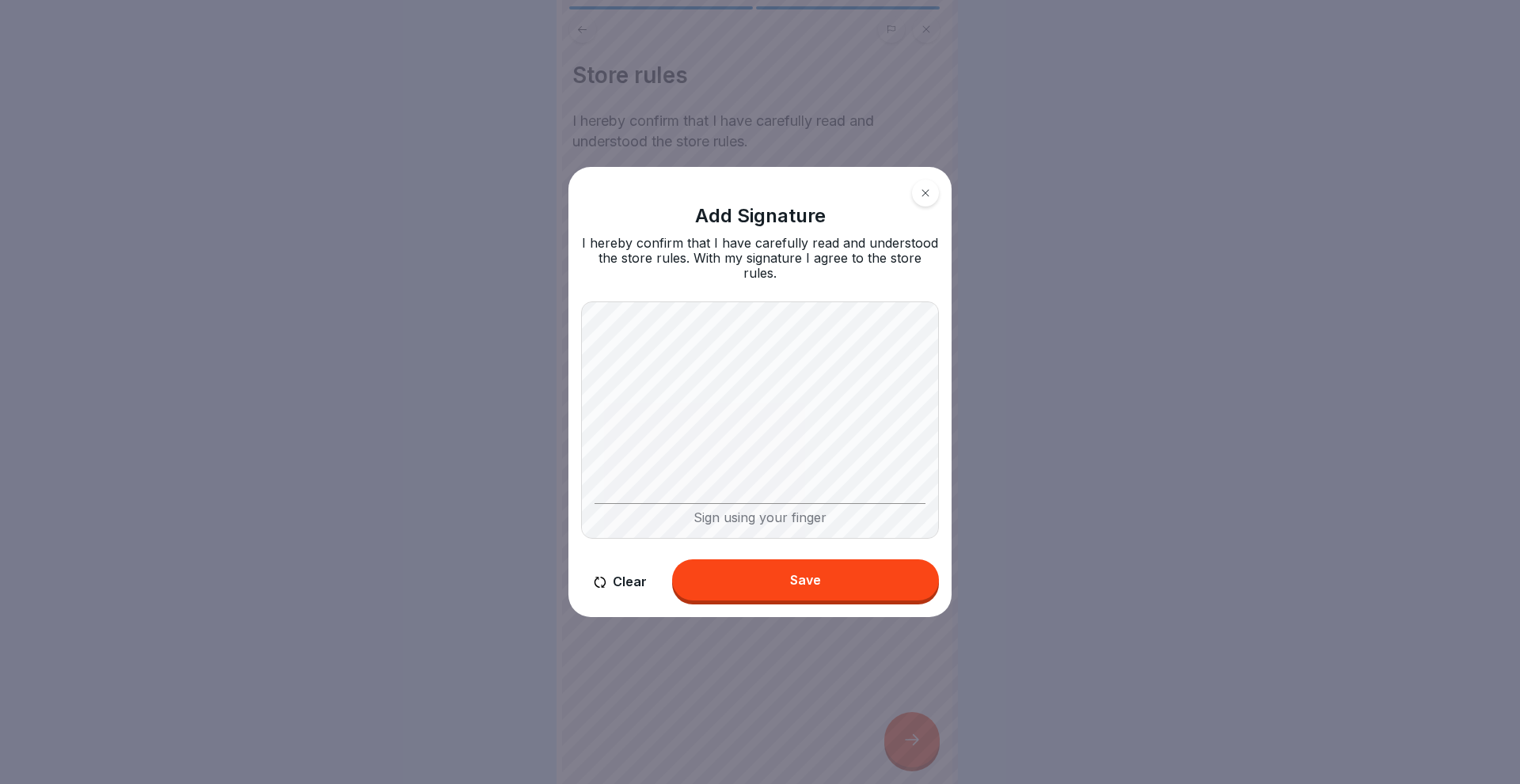
click at [764, 582] on button "Save" at bounding box center [805, 579] width 267 height 41
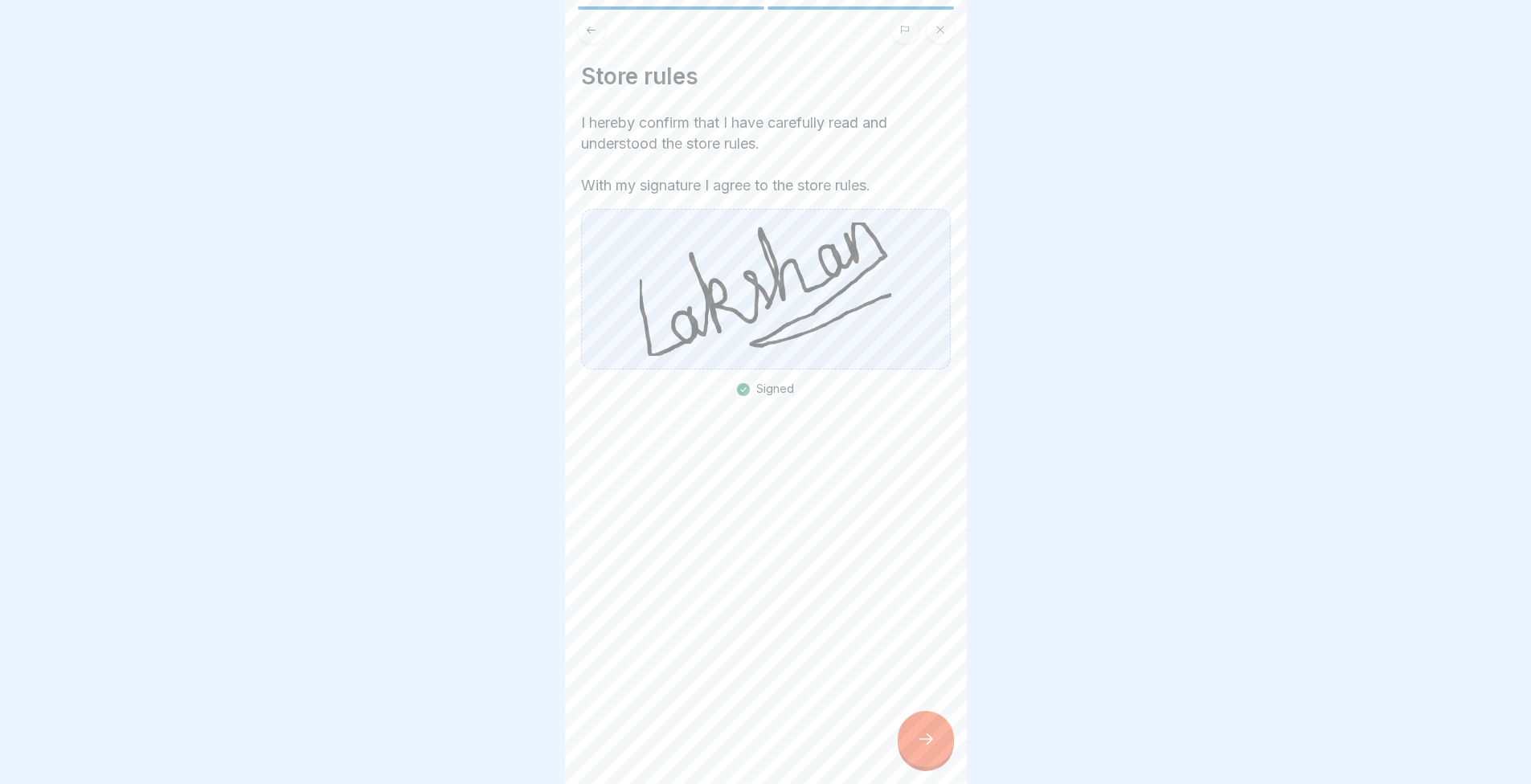
click at [917, 749] on icon at bounding box center [926, 739] width 19 height 19
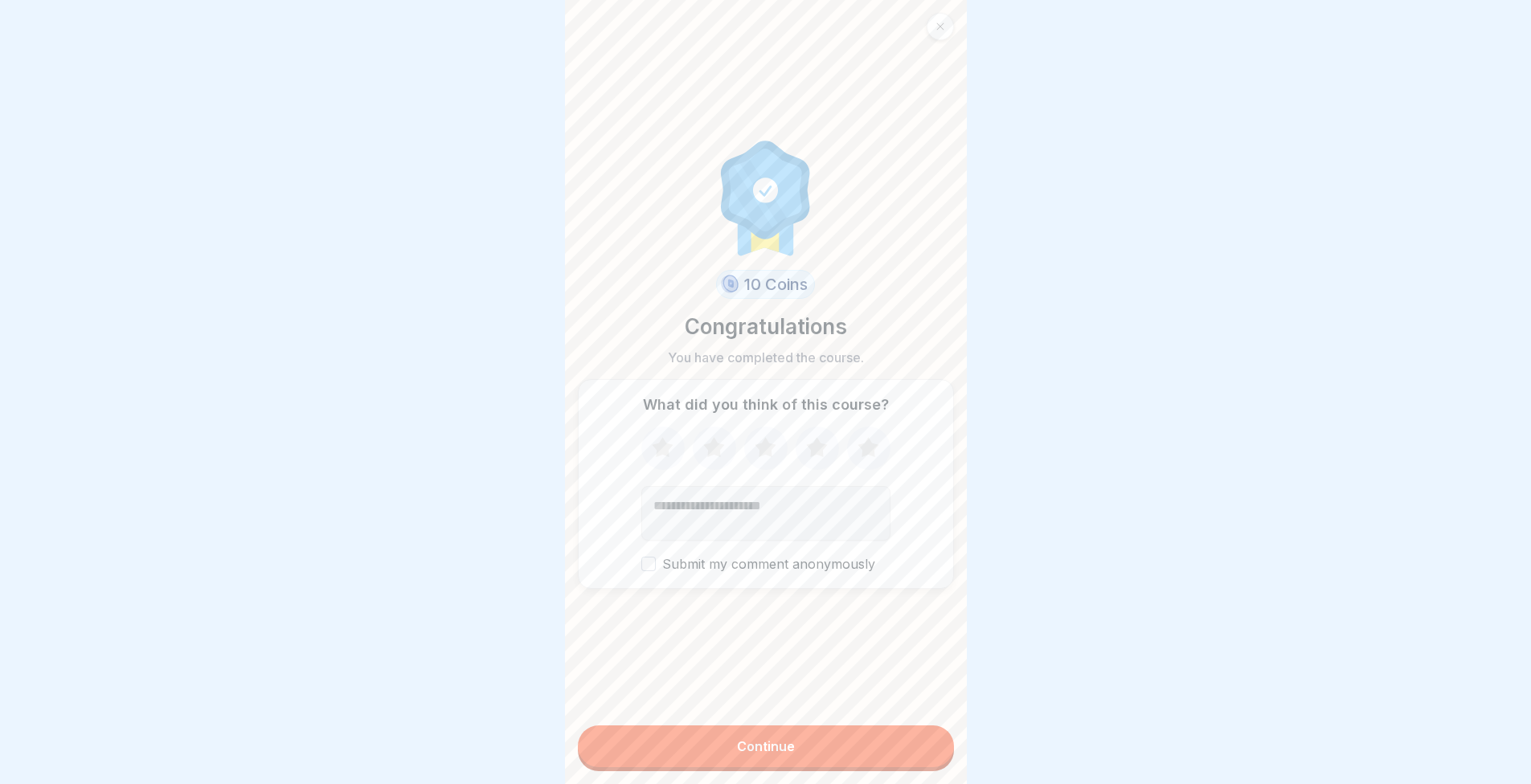
click at [856, 445] on icon at bounding box center [869, 448] width 43 height 42
click at [903, 754] on button "Continue" at bounding box center [766, 746] width 376 height 42
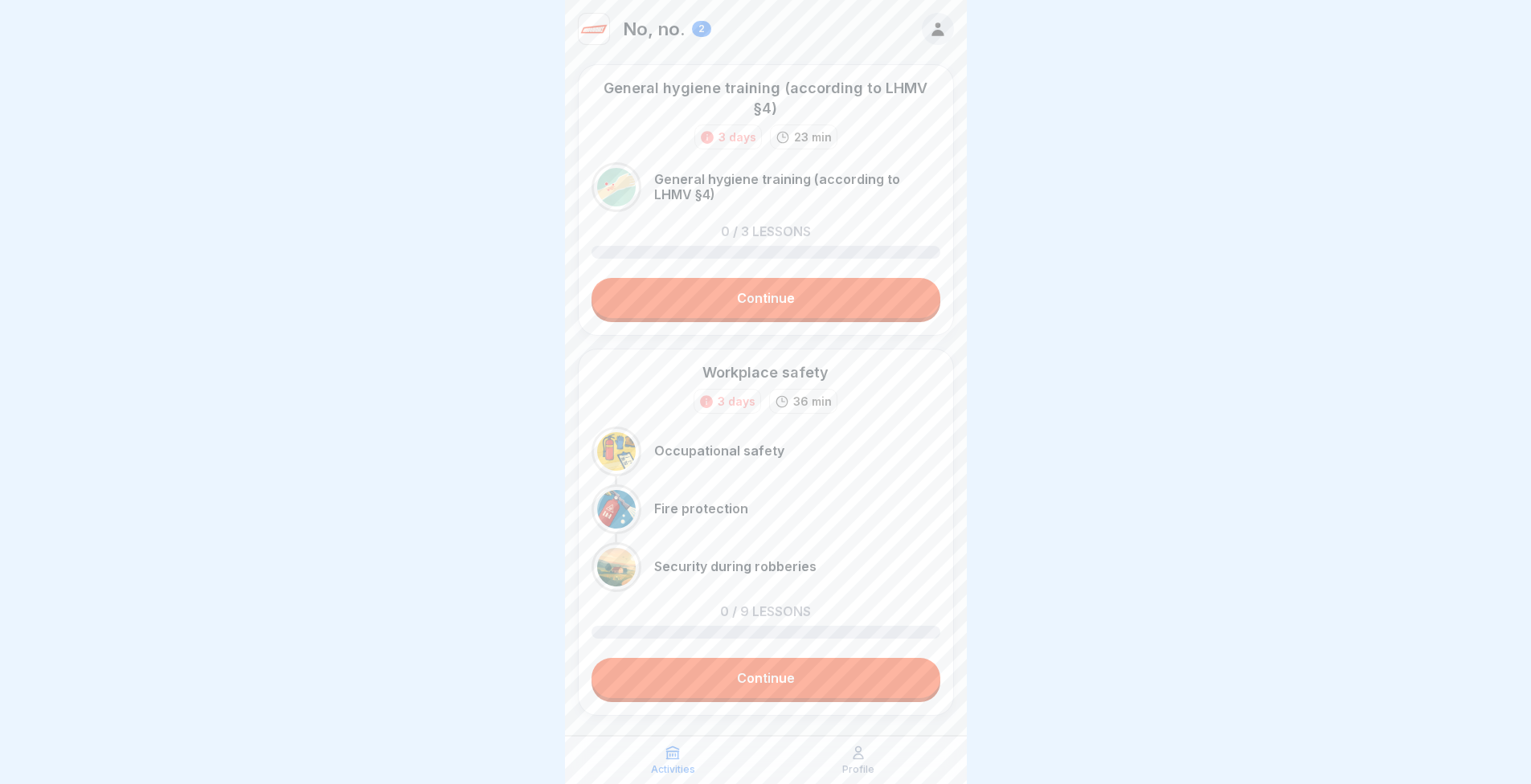
click at [740, 285] on link "Continue" at bounding box center [766, 298] width 349 height 41
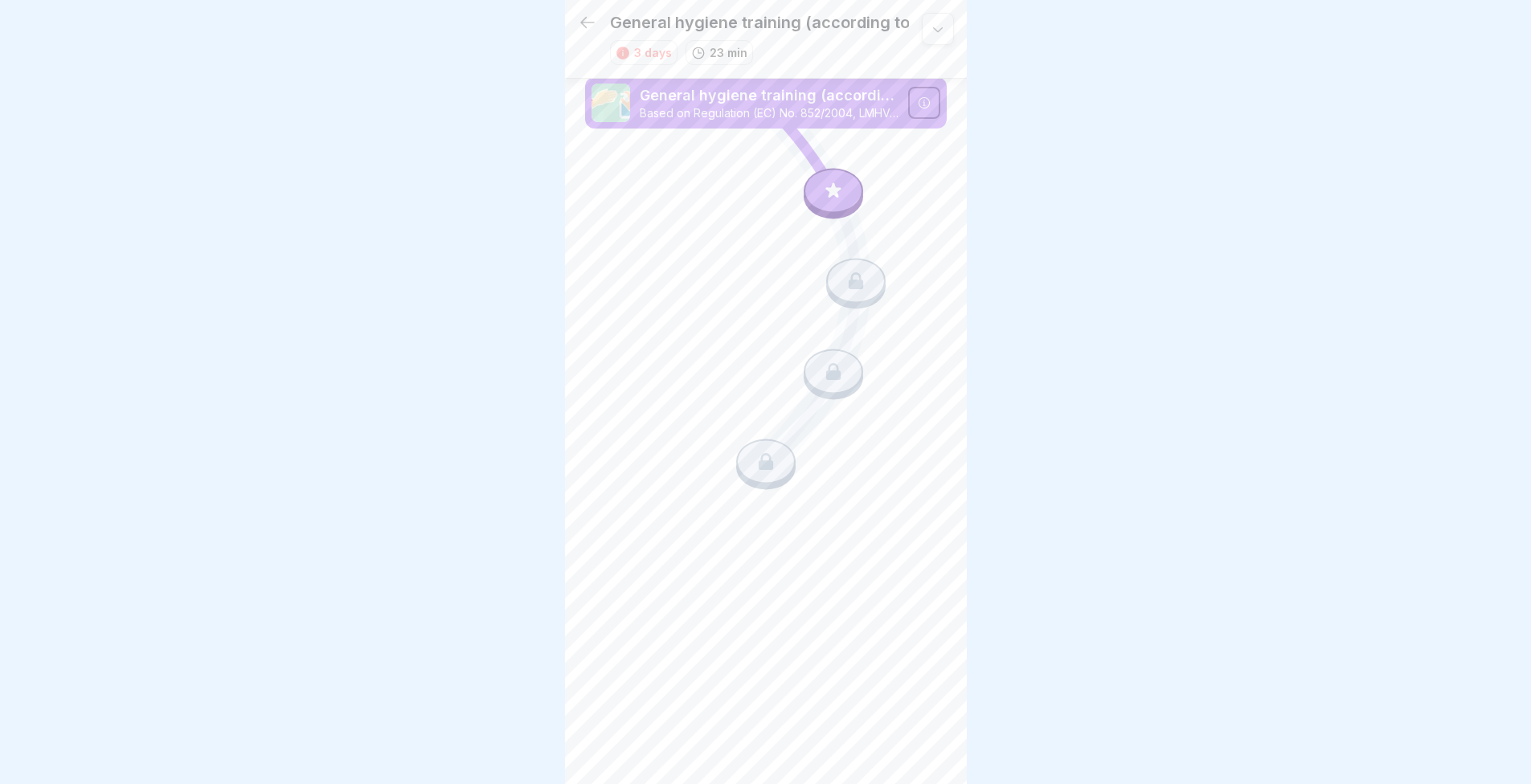
click at [833, 199] on icon at bounding box center [833, 190] width 21 height 21
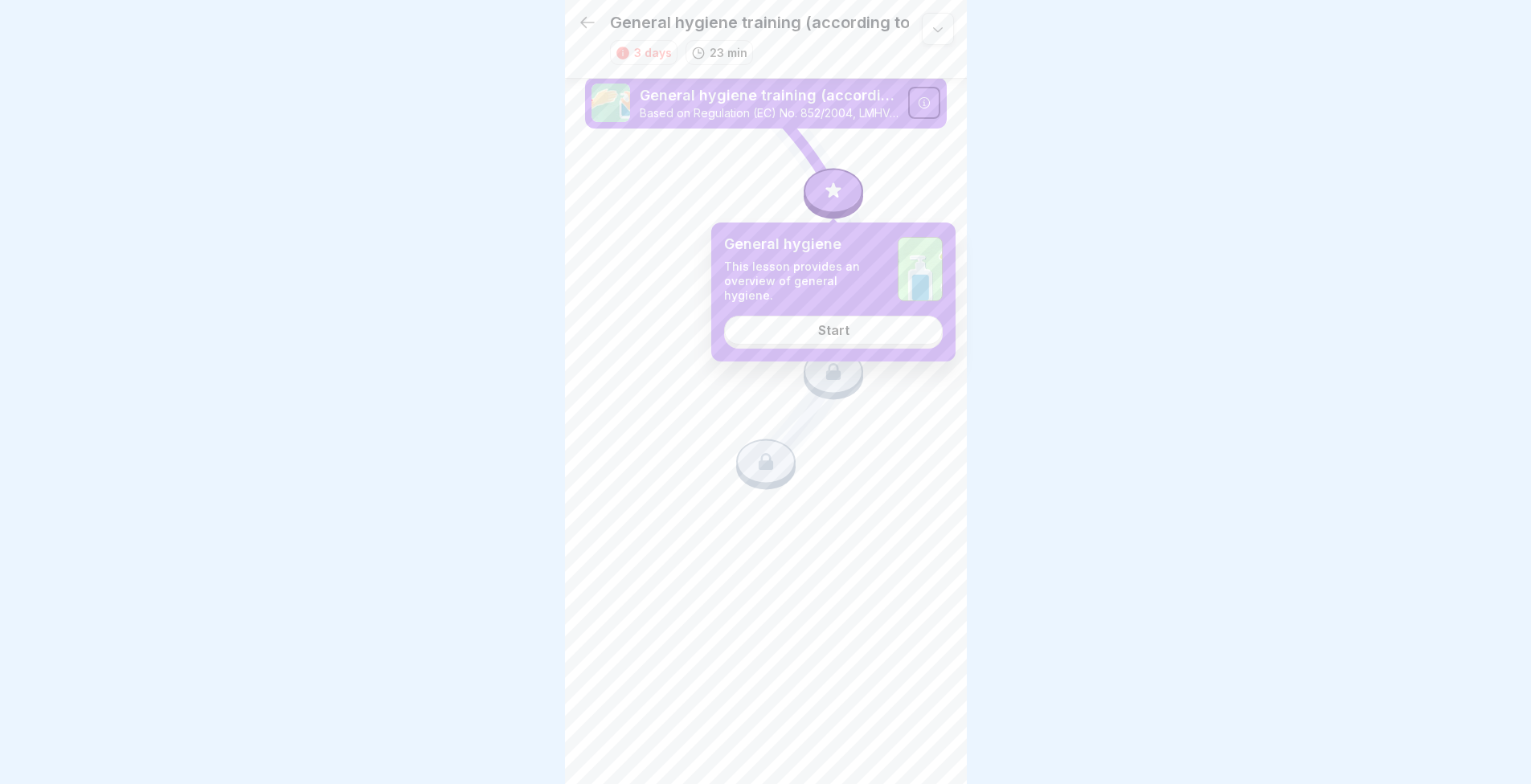
click at [857, 320] on link "Start" at bounding box center [833, 330] width 219 height 29
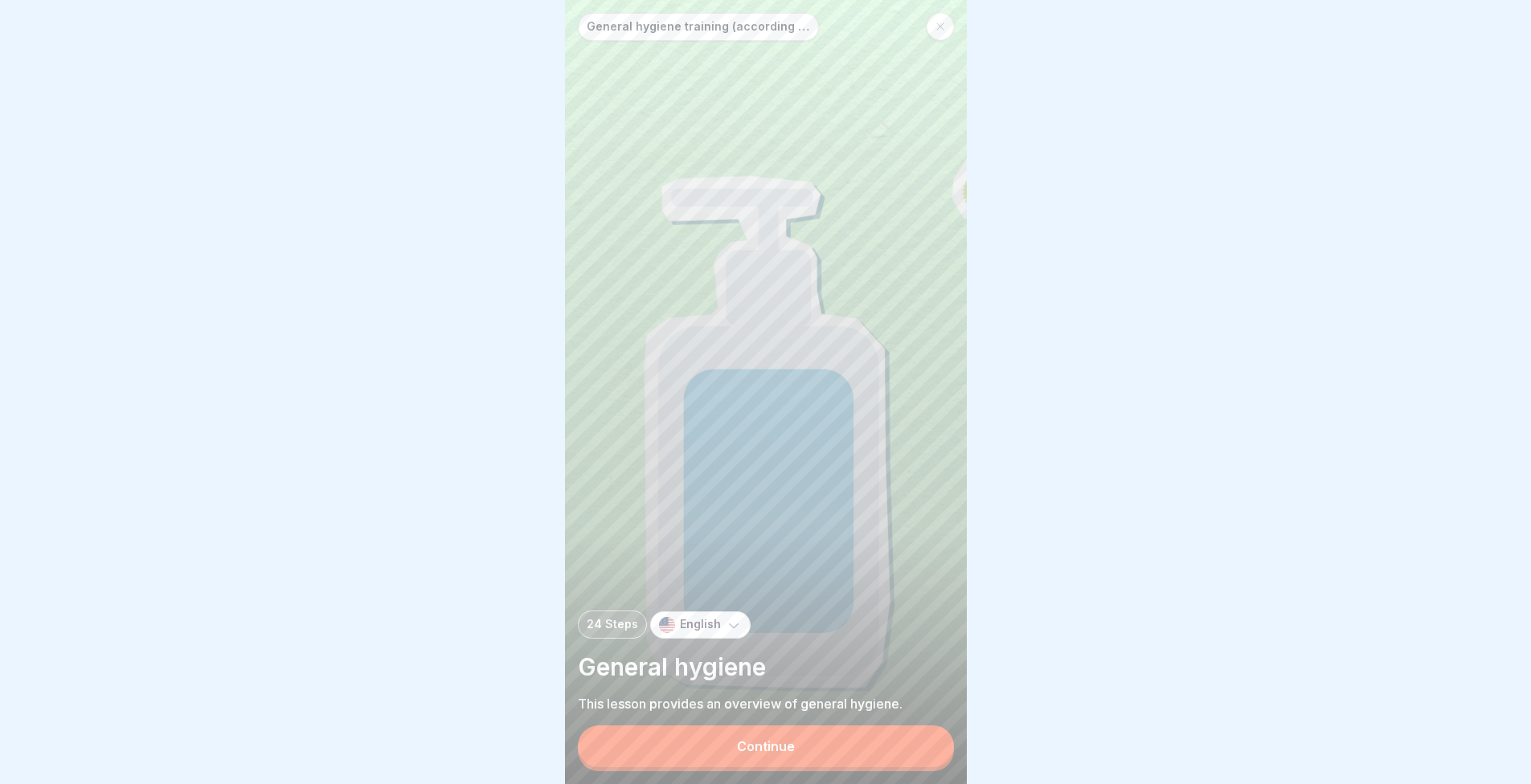
scroll to position [12, 0]
click at [783, 732] on button "Continue" at bounding box center [766, 746] width 376 height 42
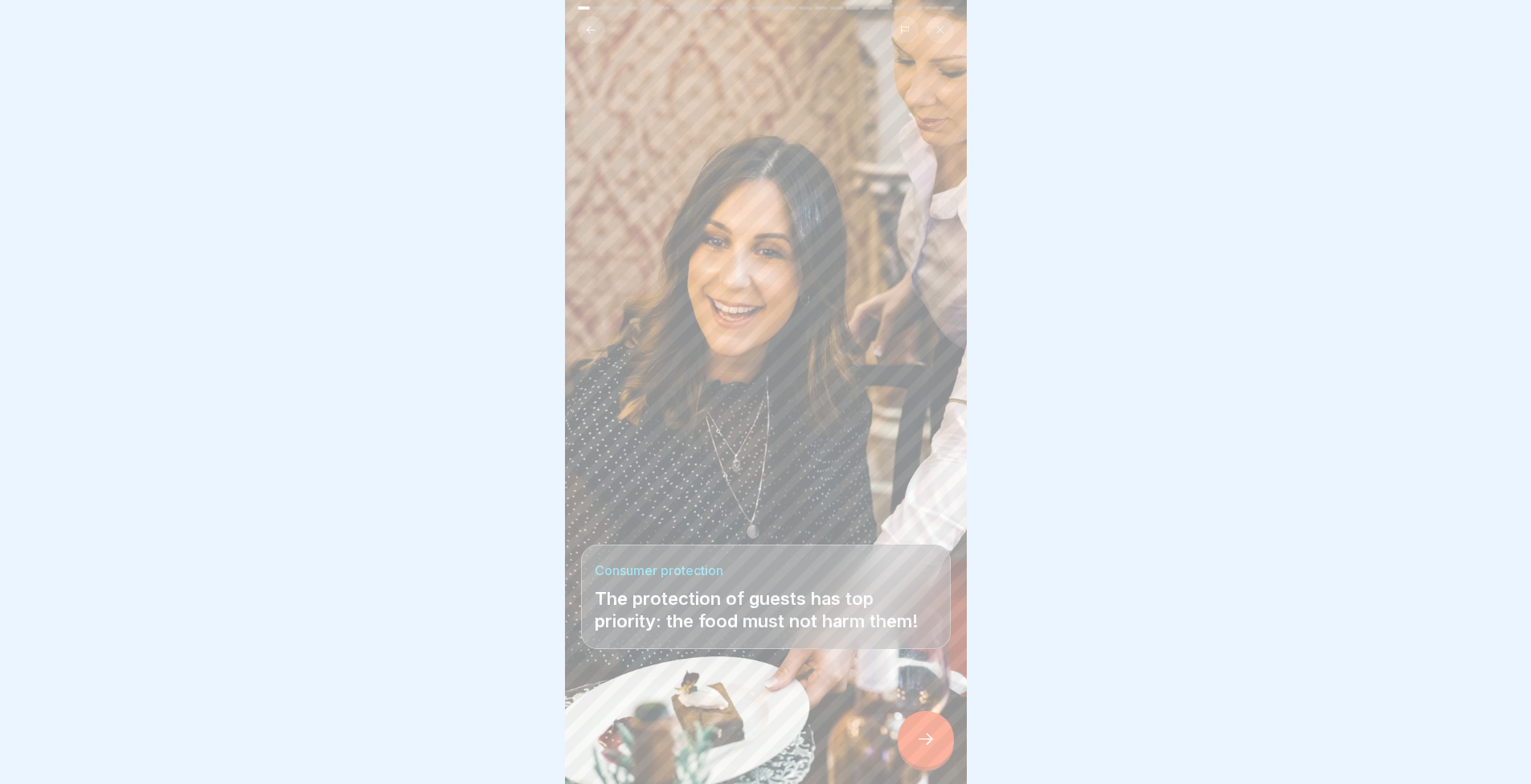
click at [925, 733] on icon at bounding box center [926, 739] width 19 height 19
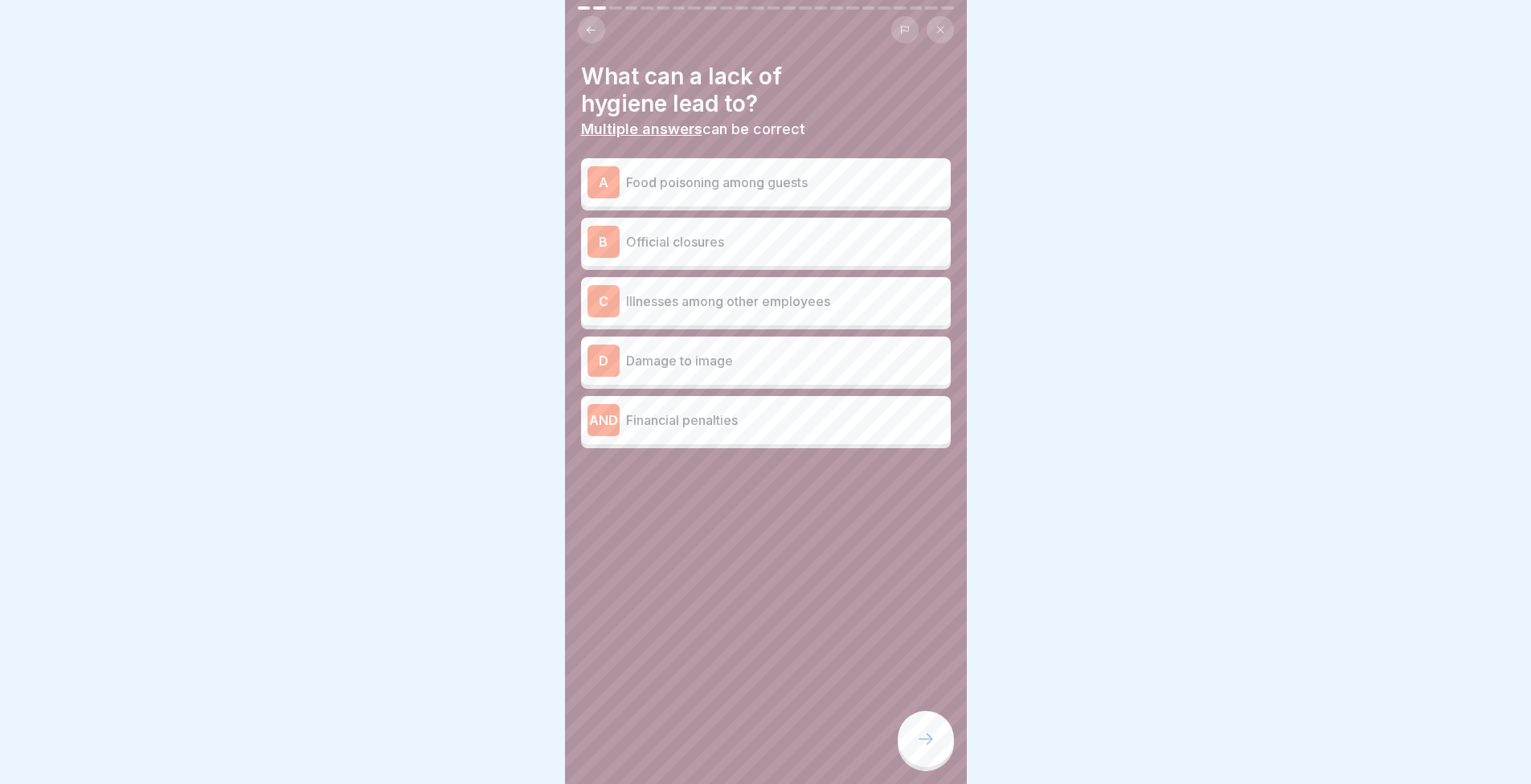
drag, startPoint x: 715, startPoint y: 274, endPoint x: 517, endPoint y: 291, distance: 198.7
click at [520, 308] on div at bounding box center [765, 392] width 1531 height 784
click at [699, 180] on div "A Food poisoning among guests" at bounding box center [766, 182] width 357 height 32
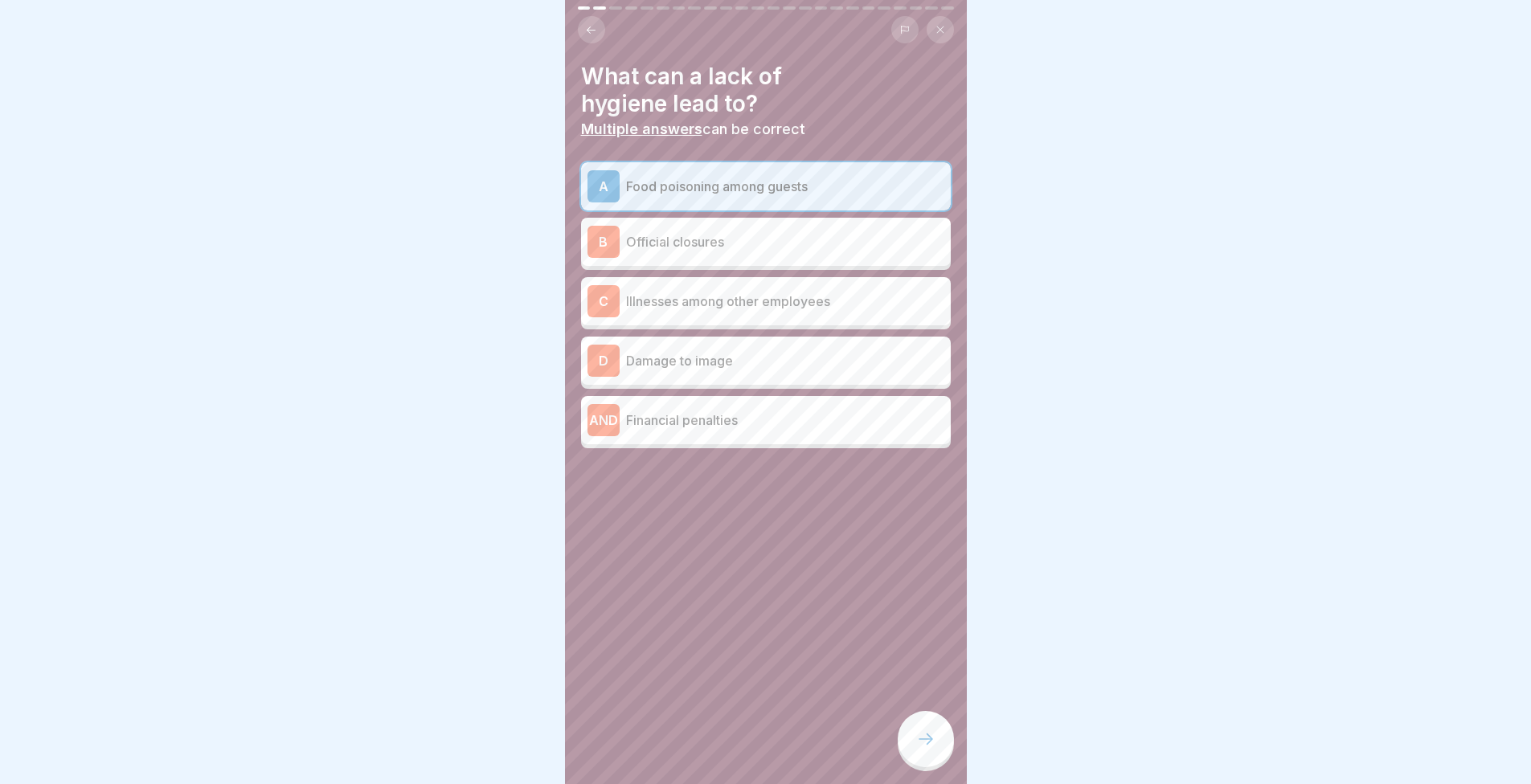
click at [749, 306] on div "C Illnesses among other employees" at bounding box center [766, 301] width 370 height 48
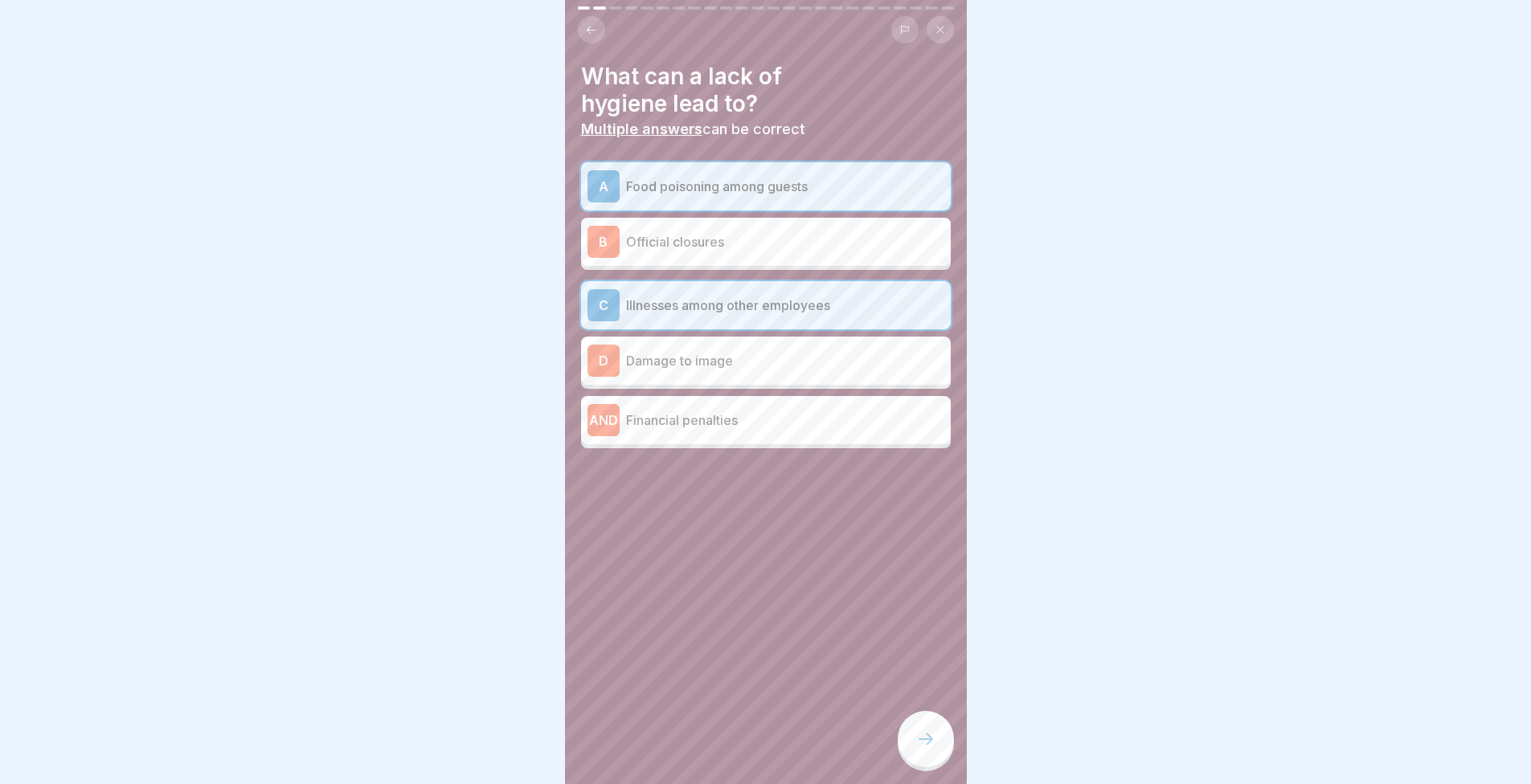
click at [742, 358] on div "D Damage to image" at bounding box center [766, 360] width 357 height 32
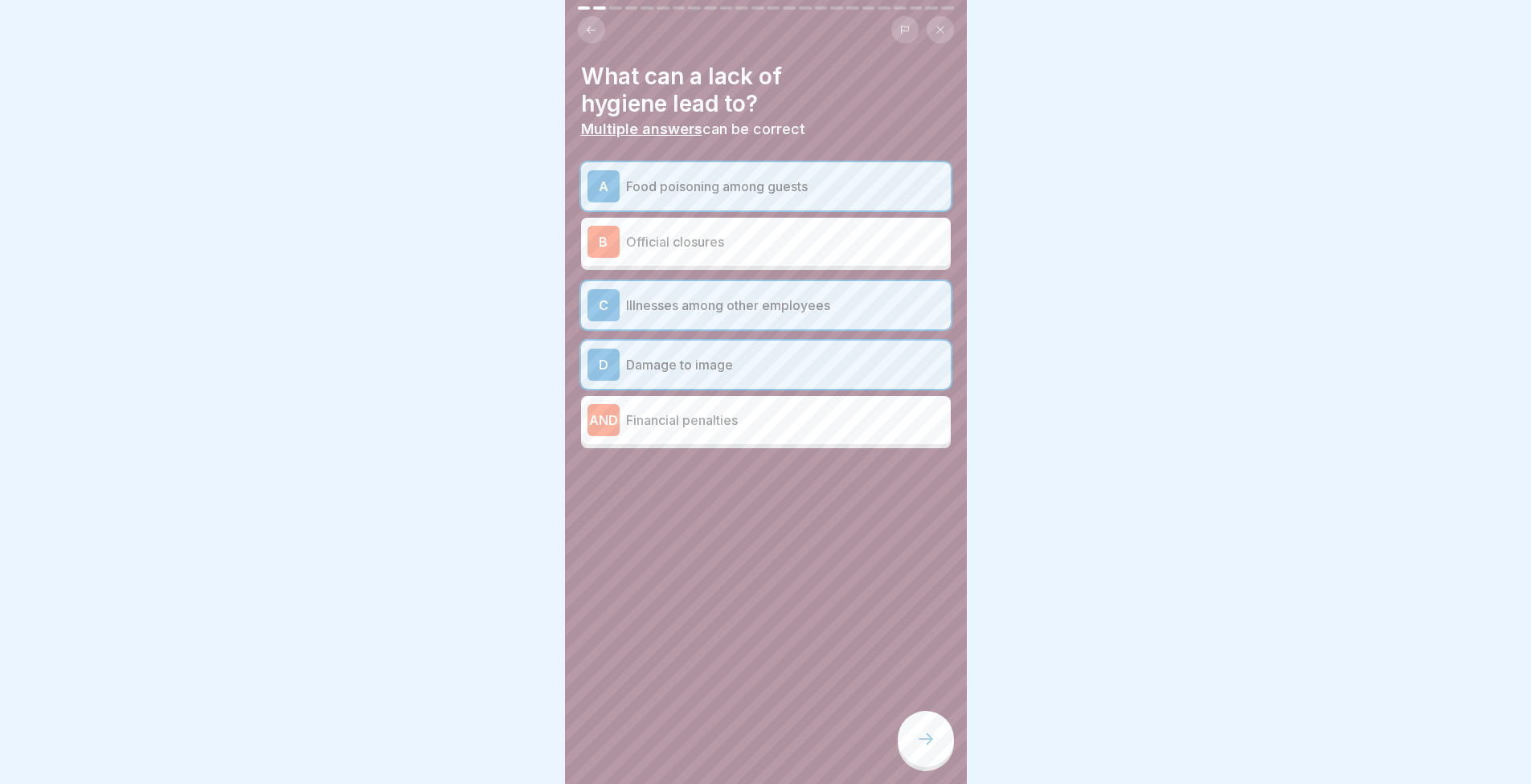
click at [696, 232] on p "Official closures" at bounding box center [785, 241] width 319 height 19
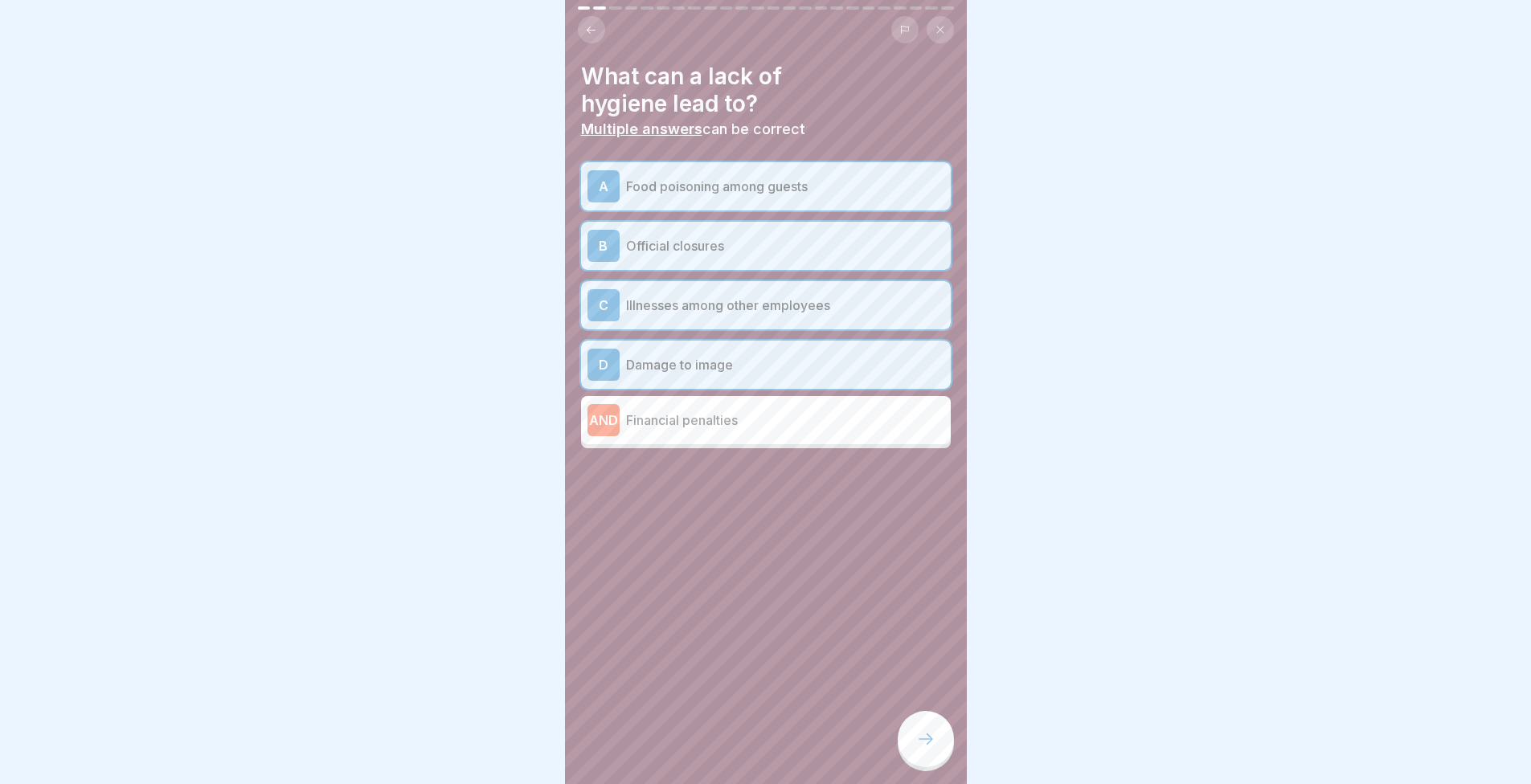
click at [720, 404] on div "AND Financial penalties" at bounding box center [766, 420] width 357 height 32
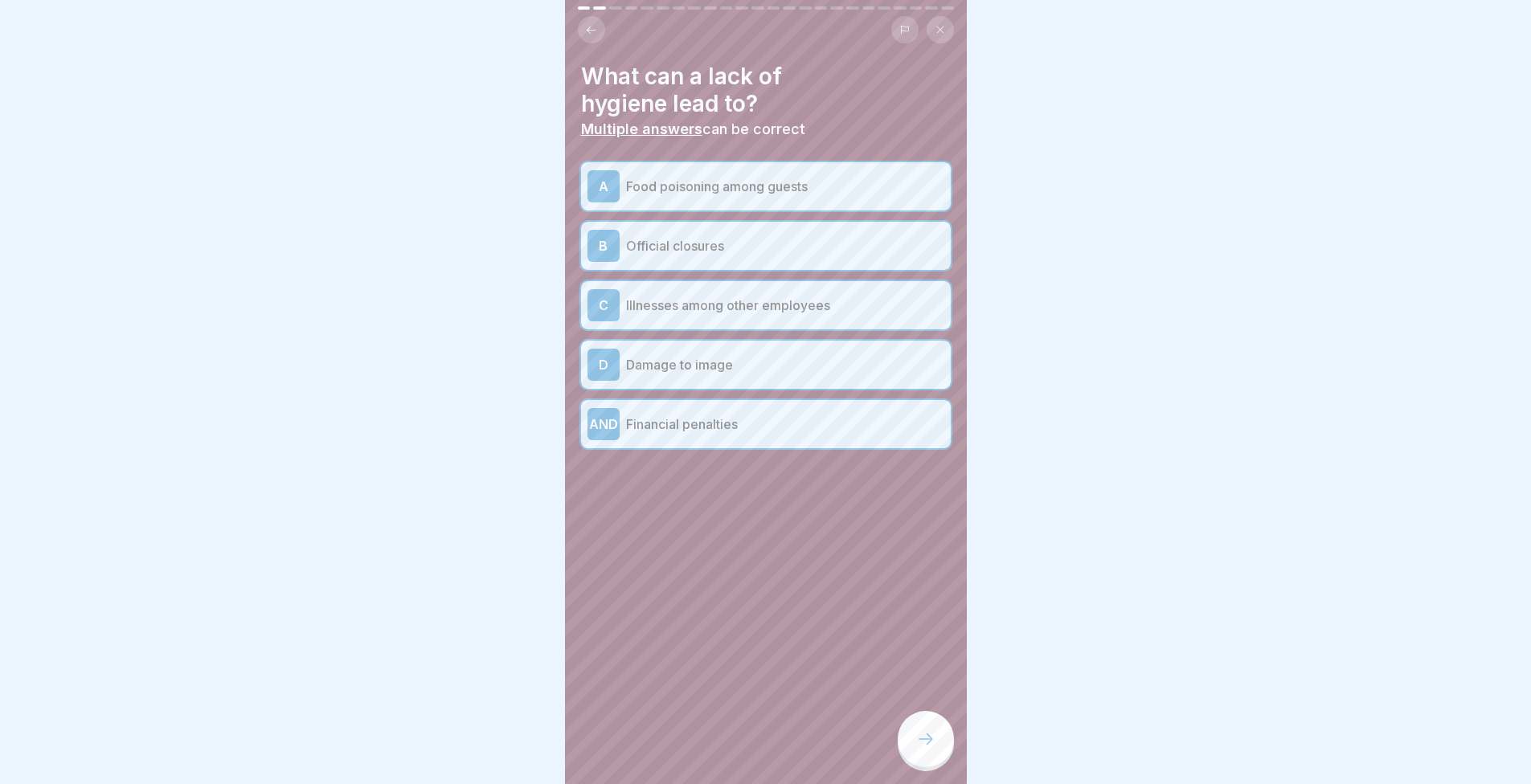
click at [938, 722] on div at bounding box center [926, 739] width 56 height 56
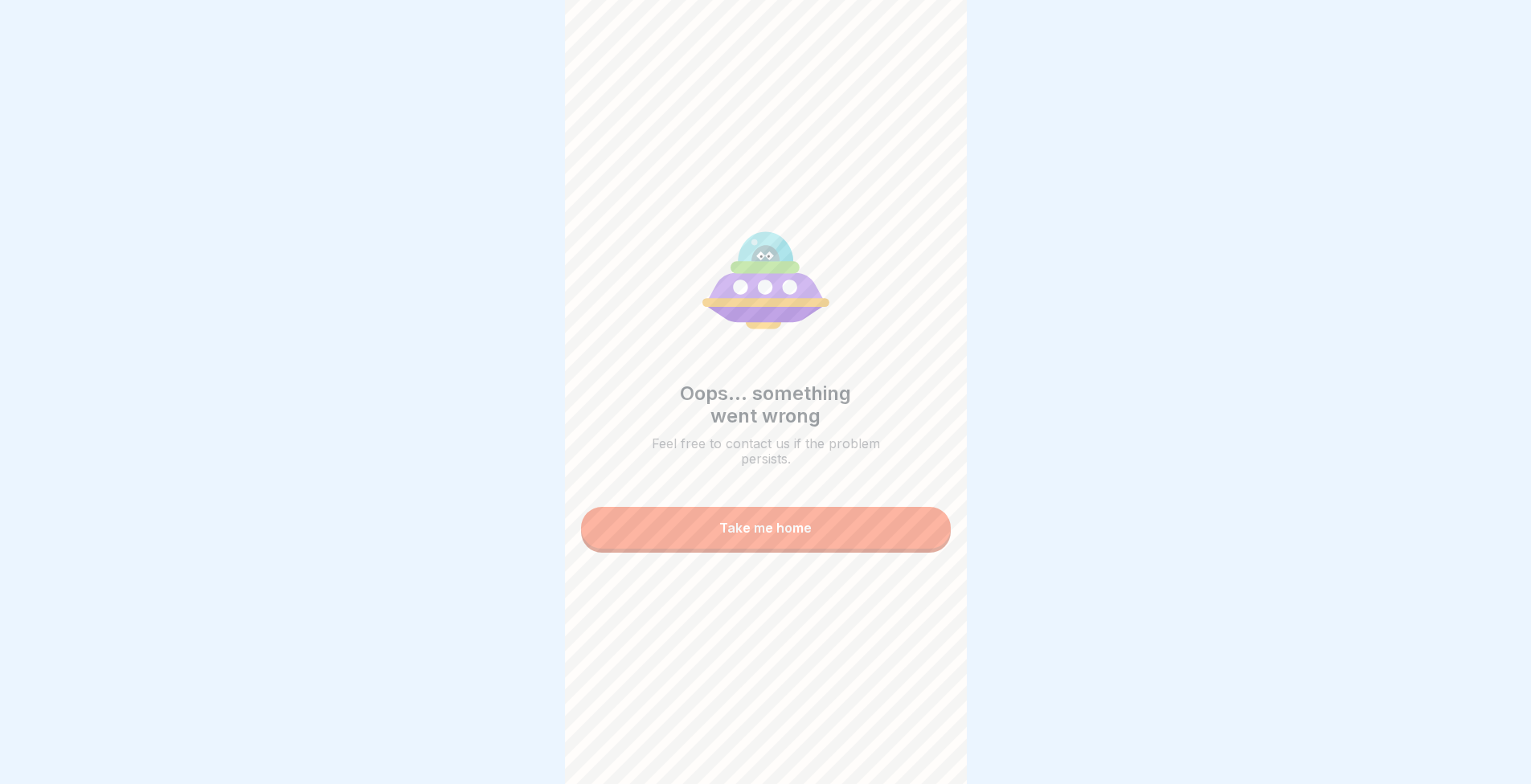
click at [832, 508] on button "Take me home" at bounding box center [766, 527] width 370 height 42
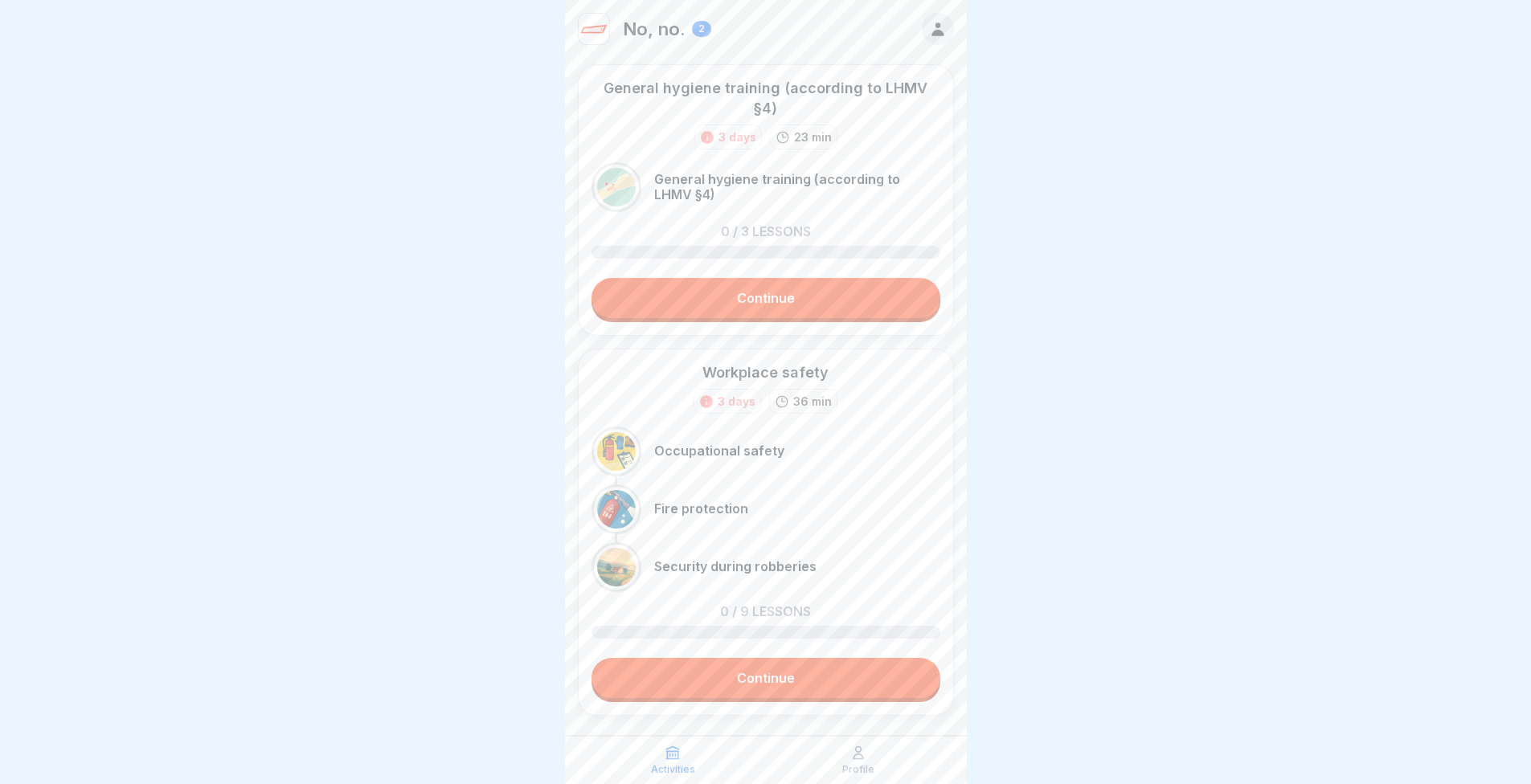
click at [764, 318] on link "Continue" at bounding box center [766, 298] width 349 height 41
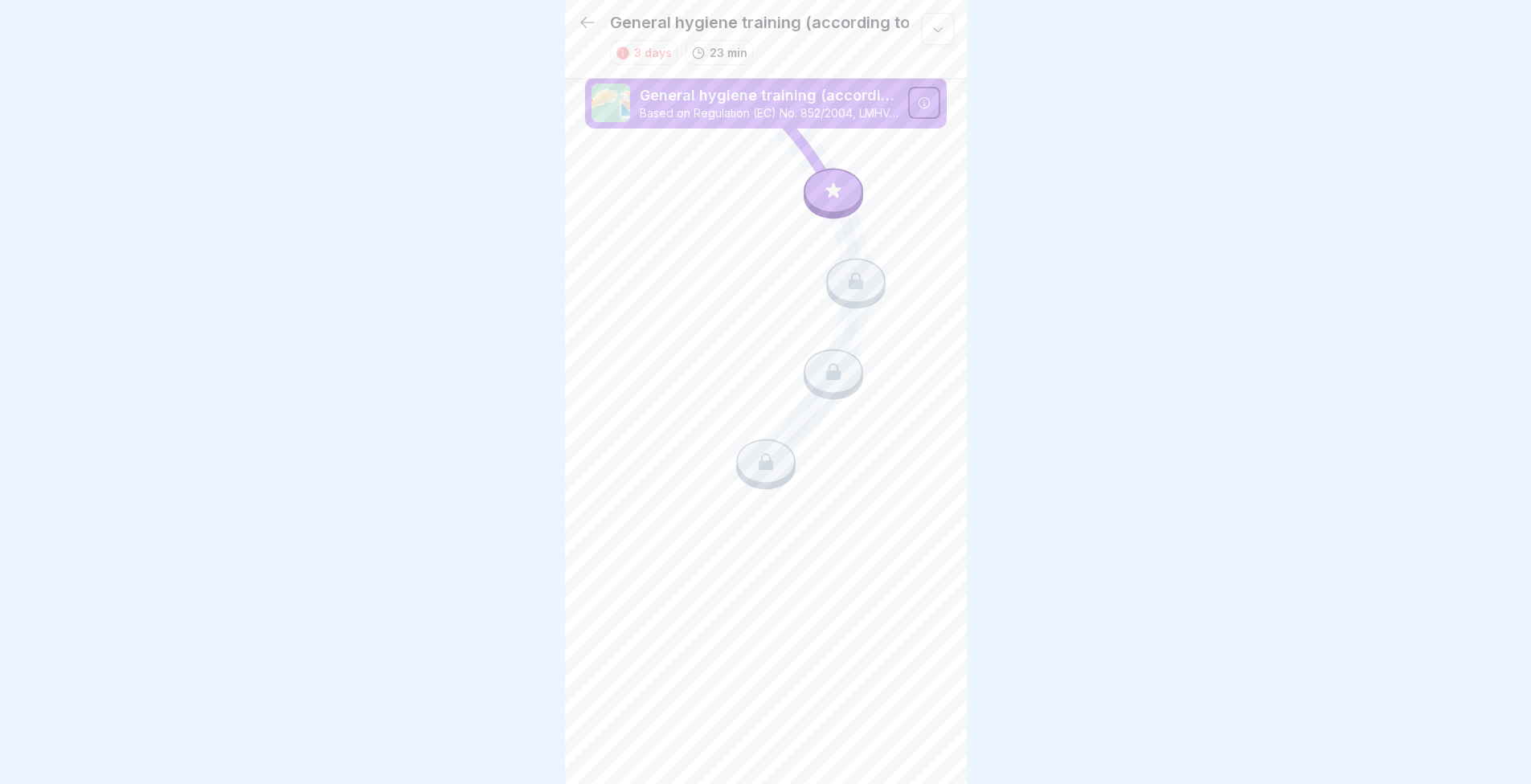
click at [944, 33] on icon at bounding box center [938, 29] width 16 height 16
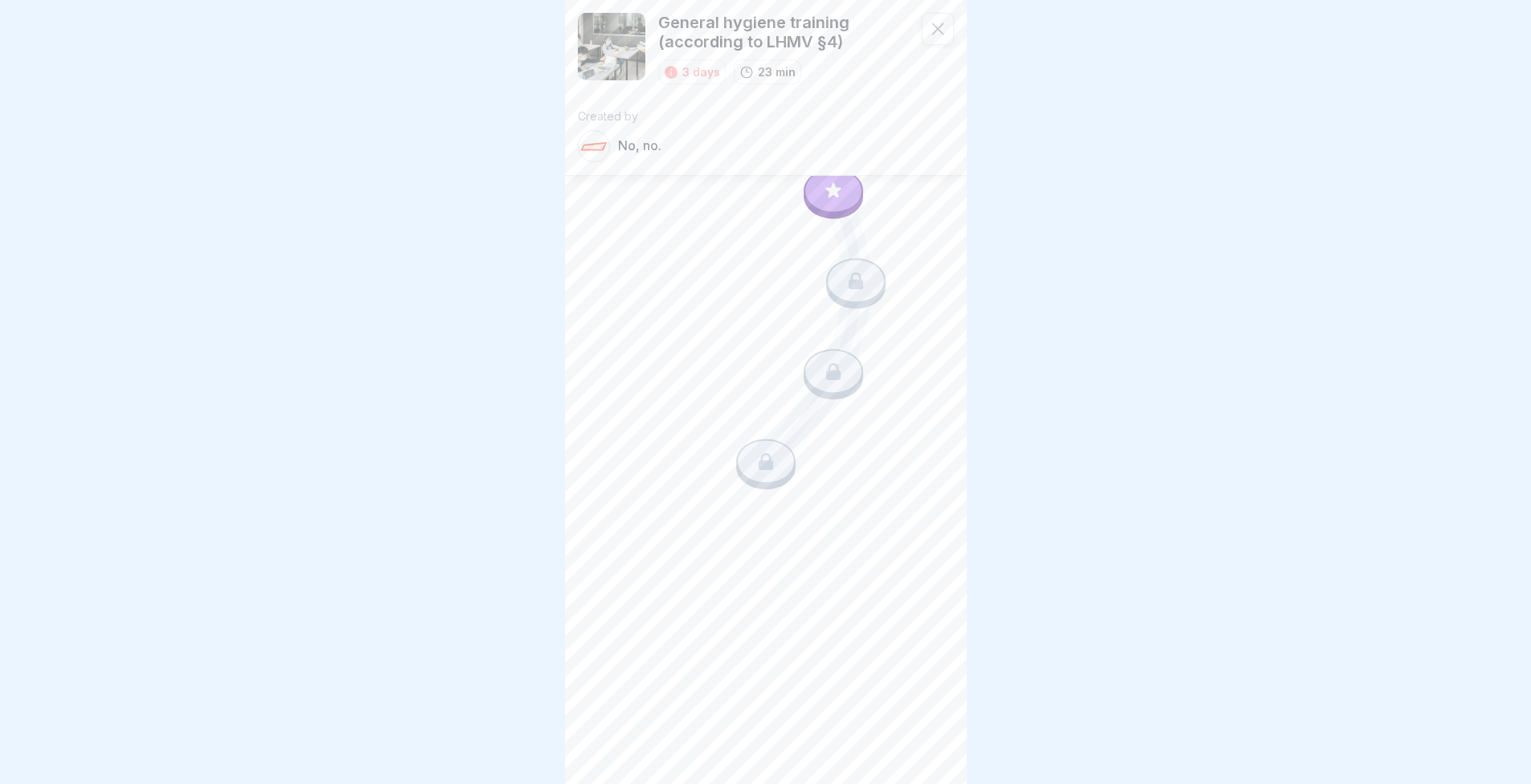
click at [931, 16] on div at bounding box center [938, 29] width 32 height 32
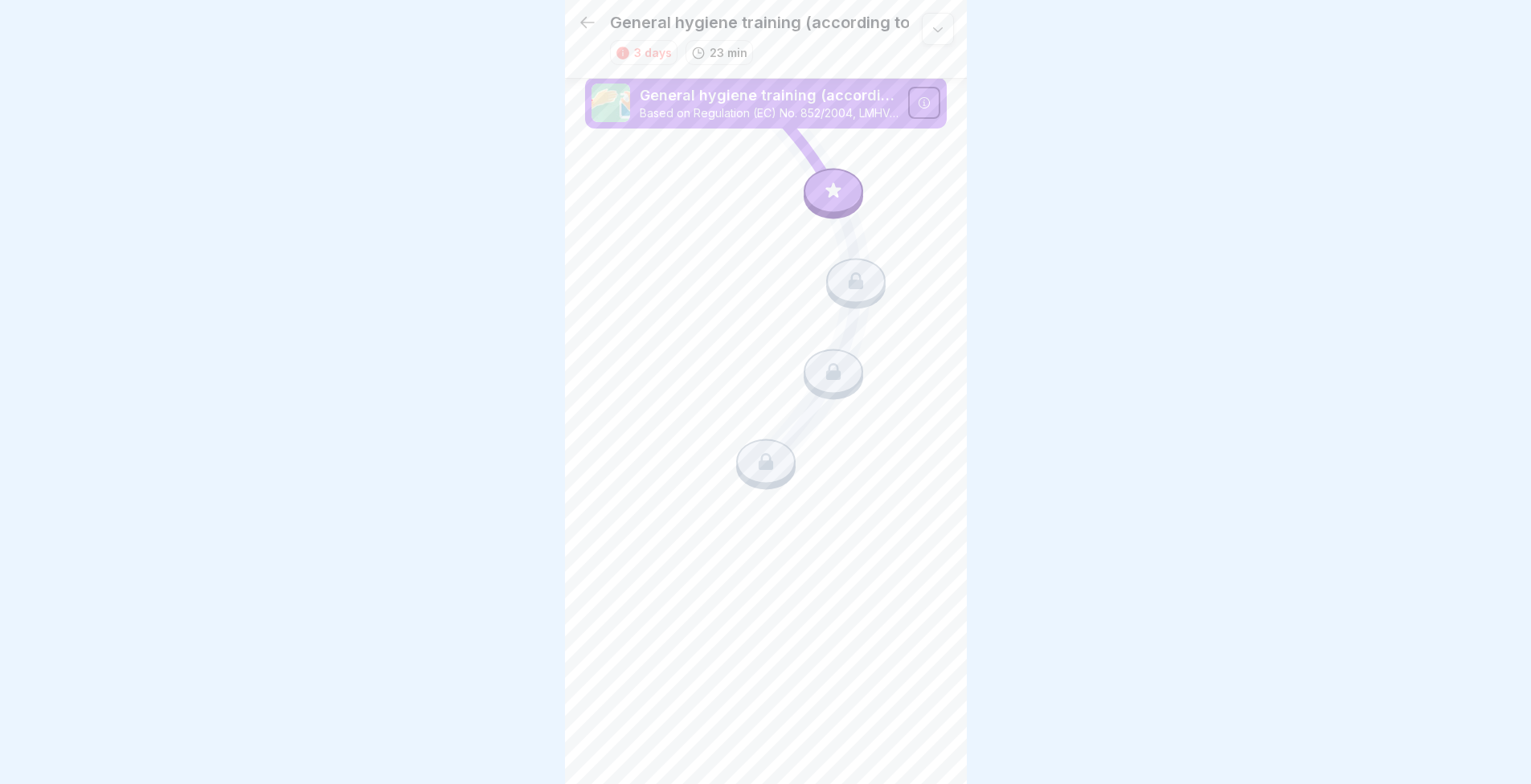
click at [832, 193] on icon at bounding box center [833, 190] width 16 height 16
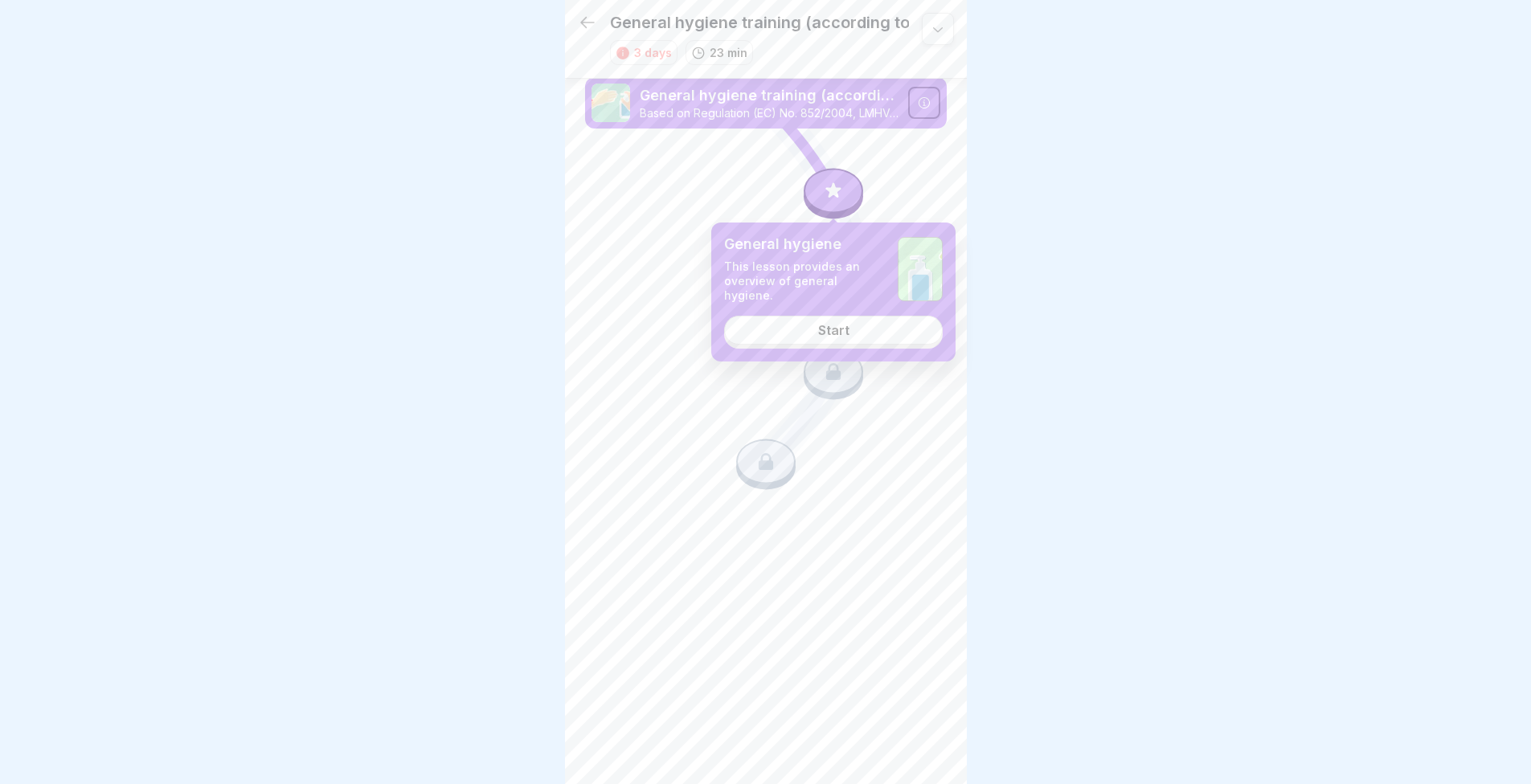
click at [851, 308] on div "General hygiene This lesson provides an overview of general hygiene. Start" at bounding box center [833, 292] width 245 height 139
click at [856, 330] on link "Start" at bounding box center [833, 330] width 219 height 29
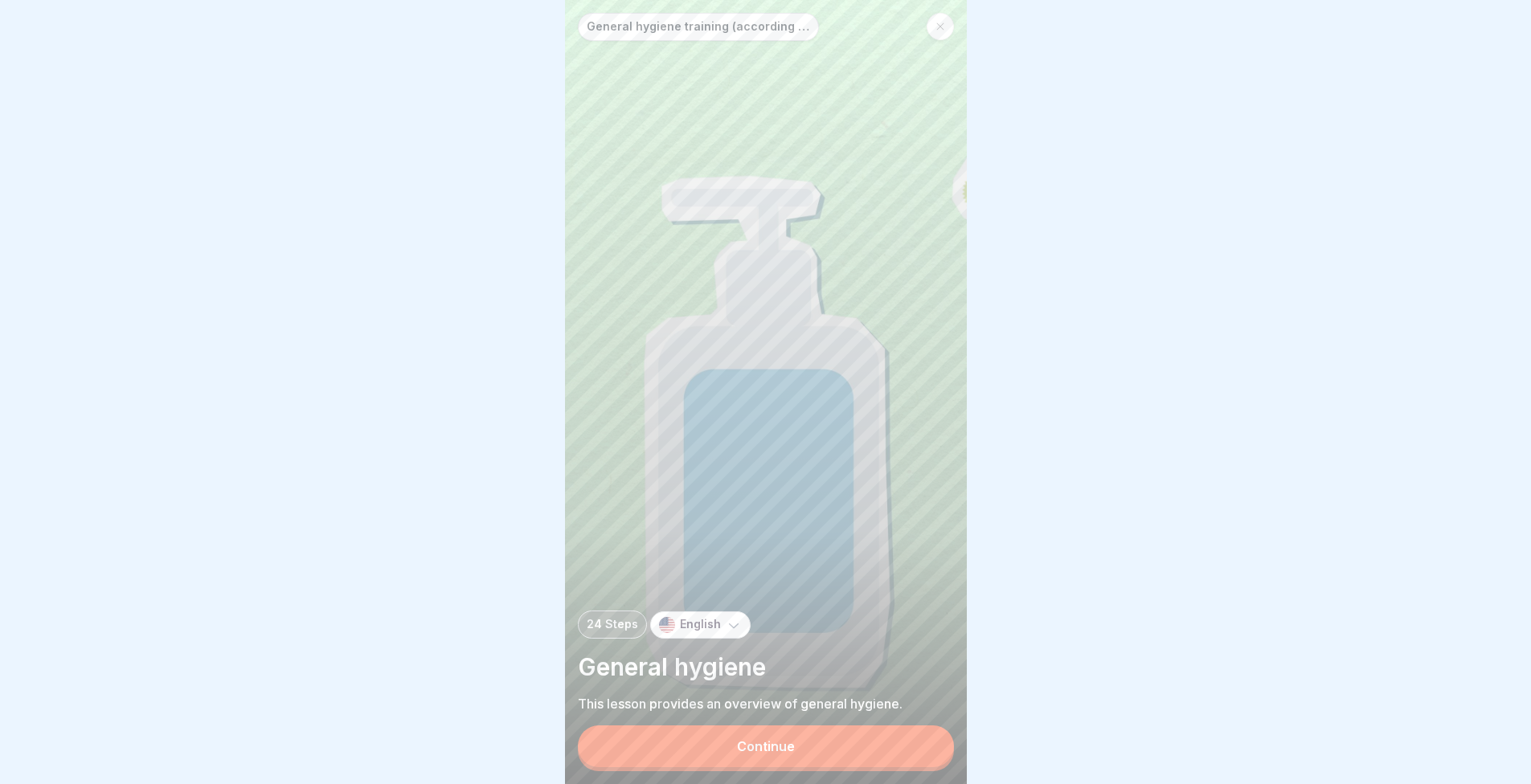
click at [773, 754] on font "Continue" at bounding box center [766, 746] width 58 height 16
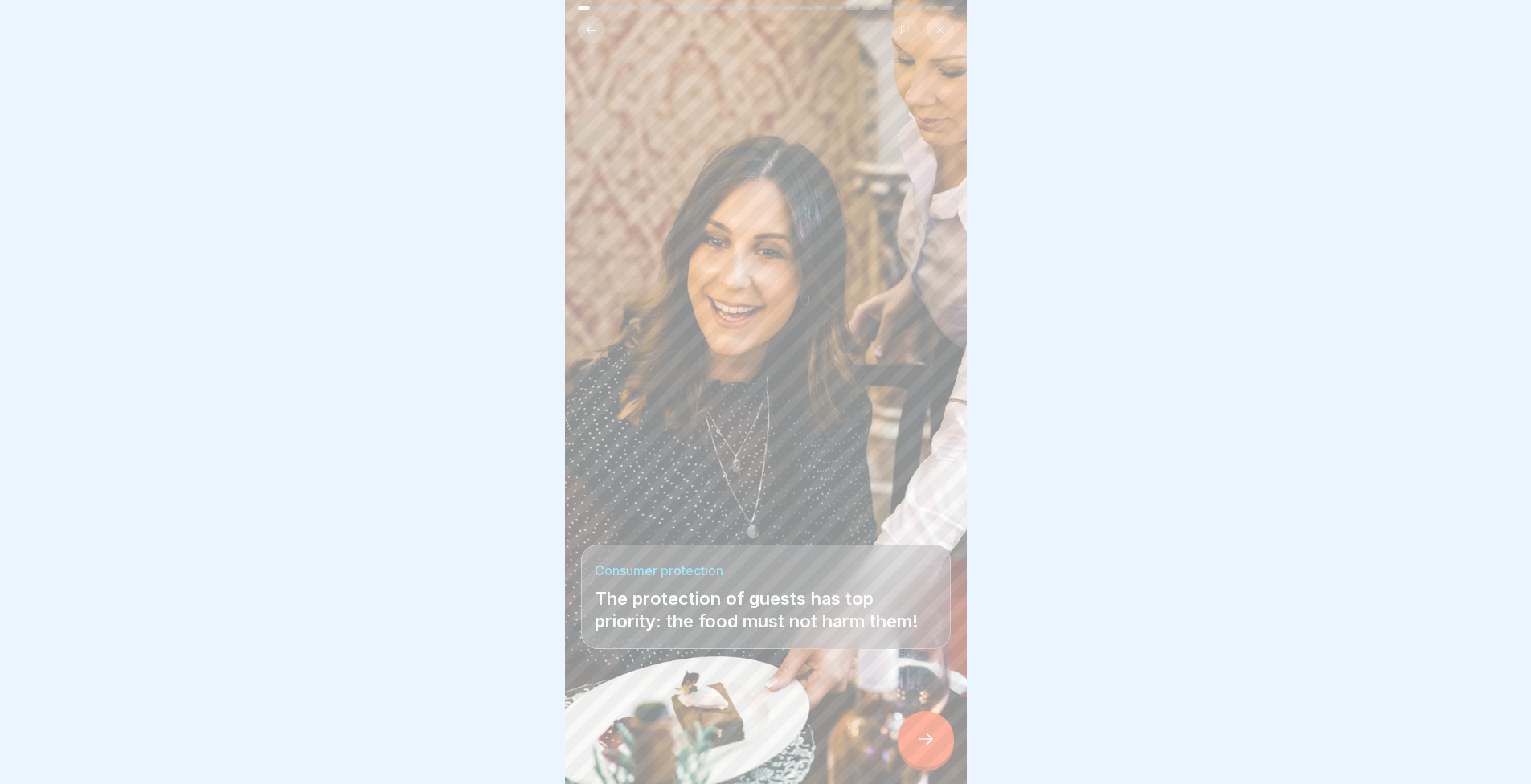
click at [930, 767] on div at bounding box center [926, 739] width 56 height 56
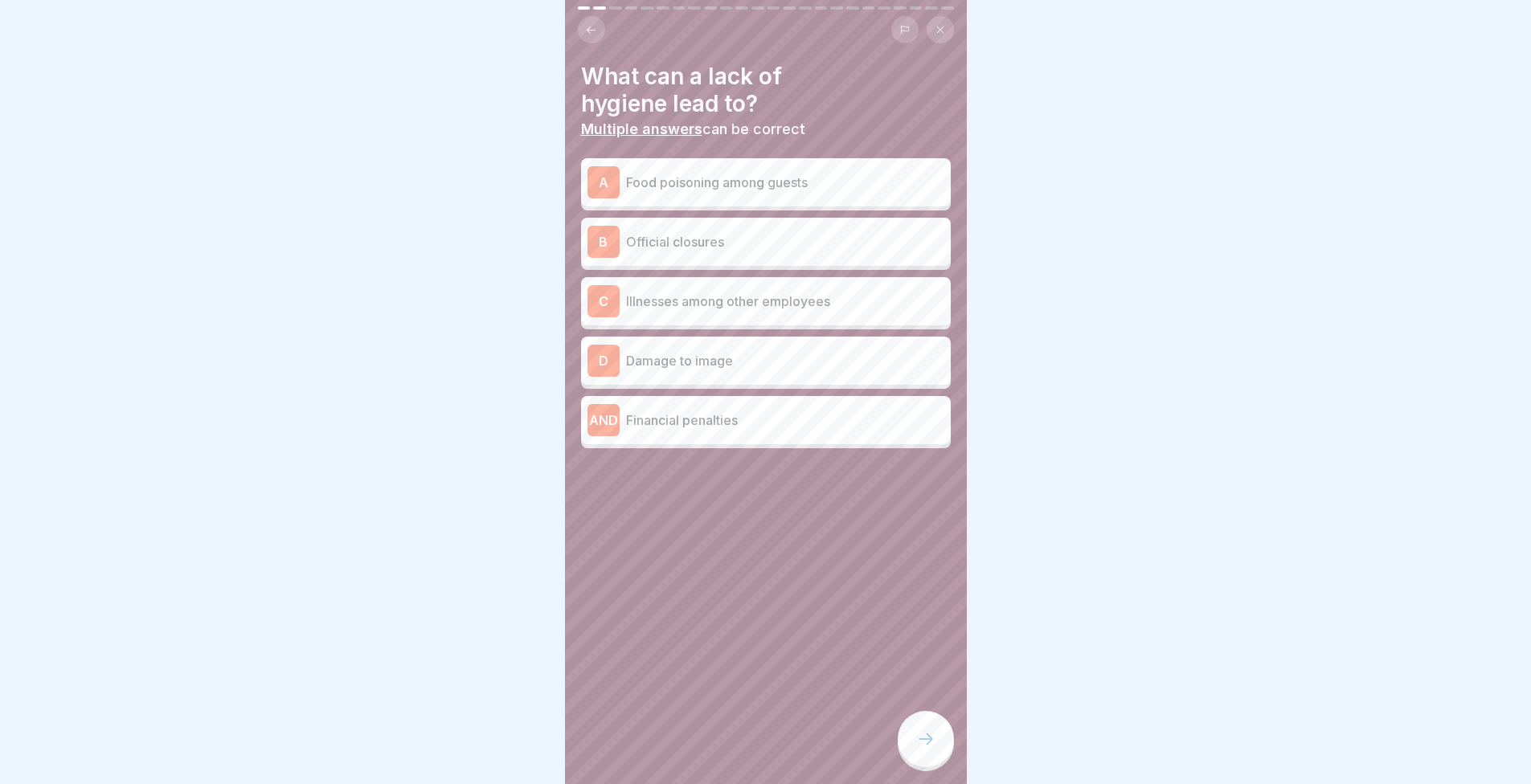
click at [714, 187] on font "Food poisoning among guests" at bounding box center [717, 182] width 182 height 16
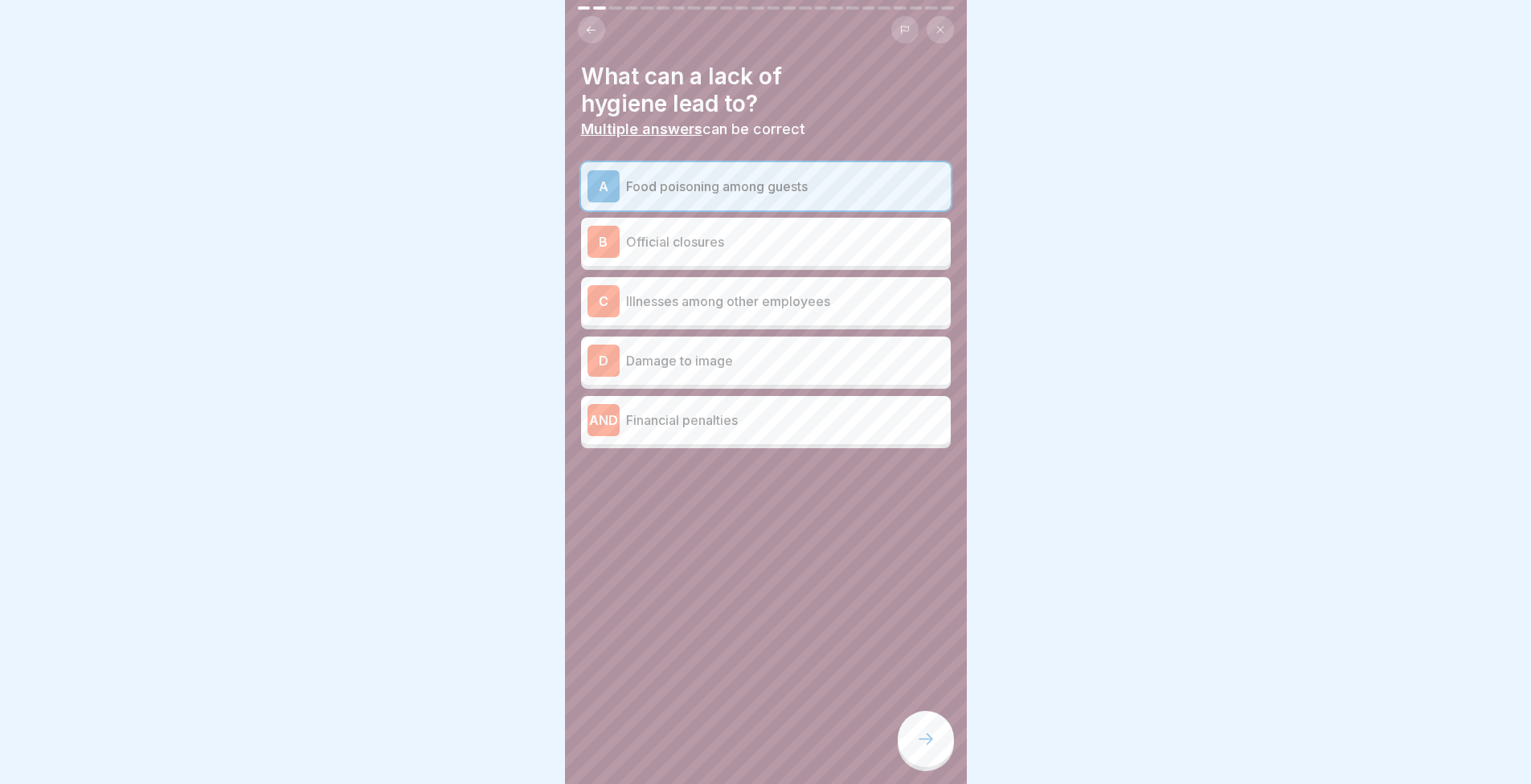
click at [728, 223] on div "B Official closures" at bounding box center [766, 242] width 370 height 48
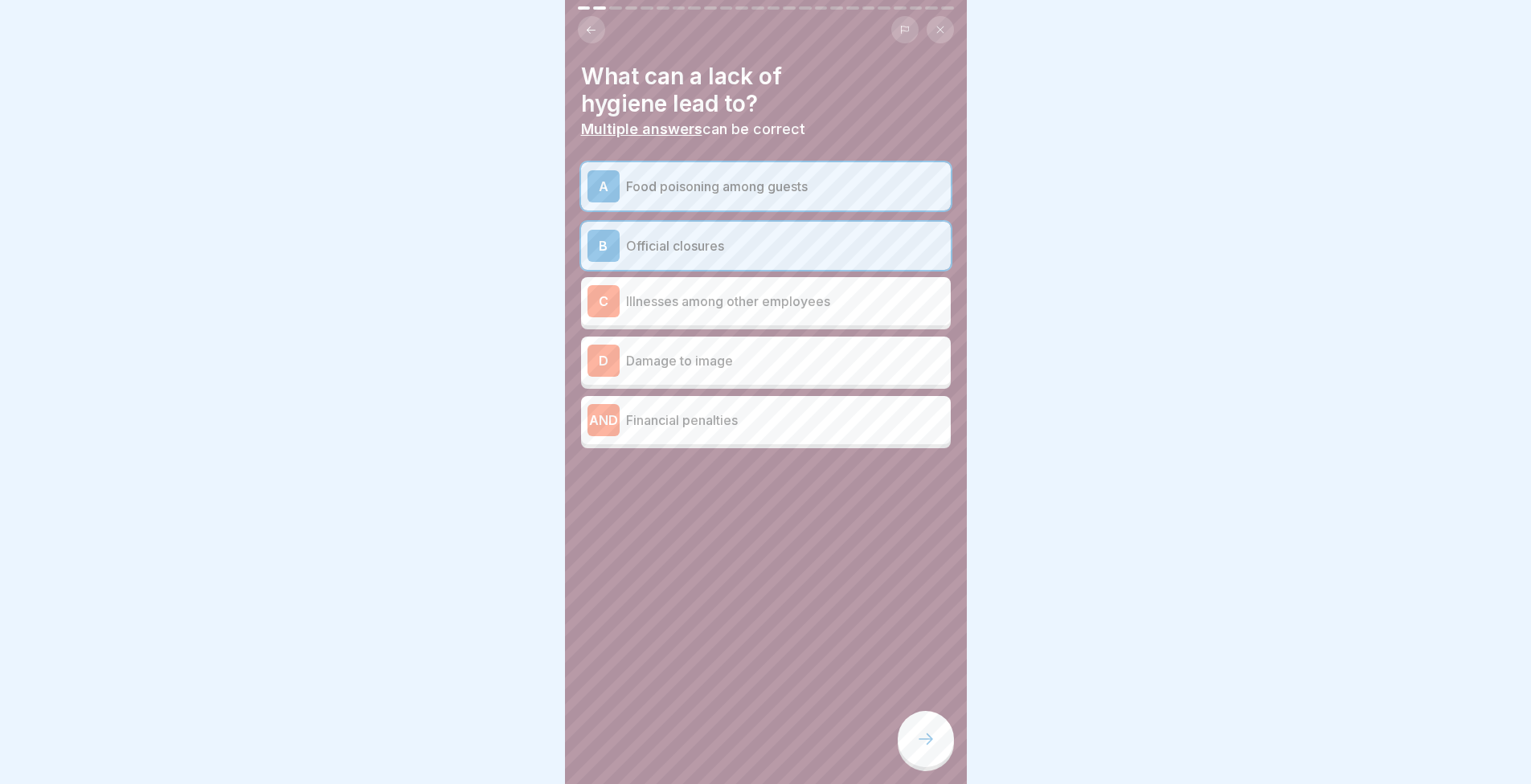
click at [750, 298] on font "Illnesses among other employees" at bounding box center [728, 301] width 204 height 16
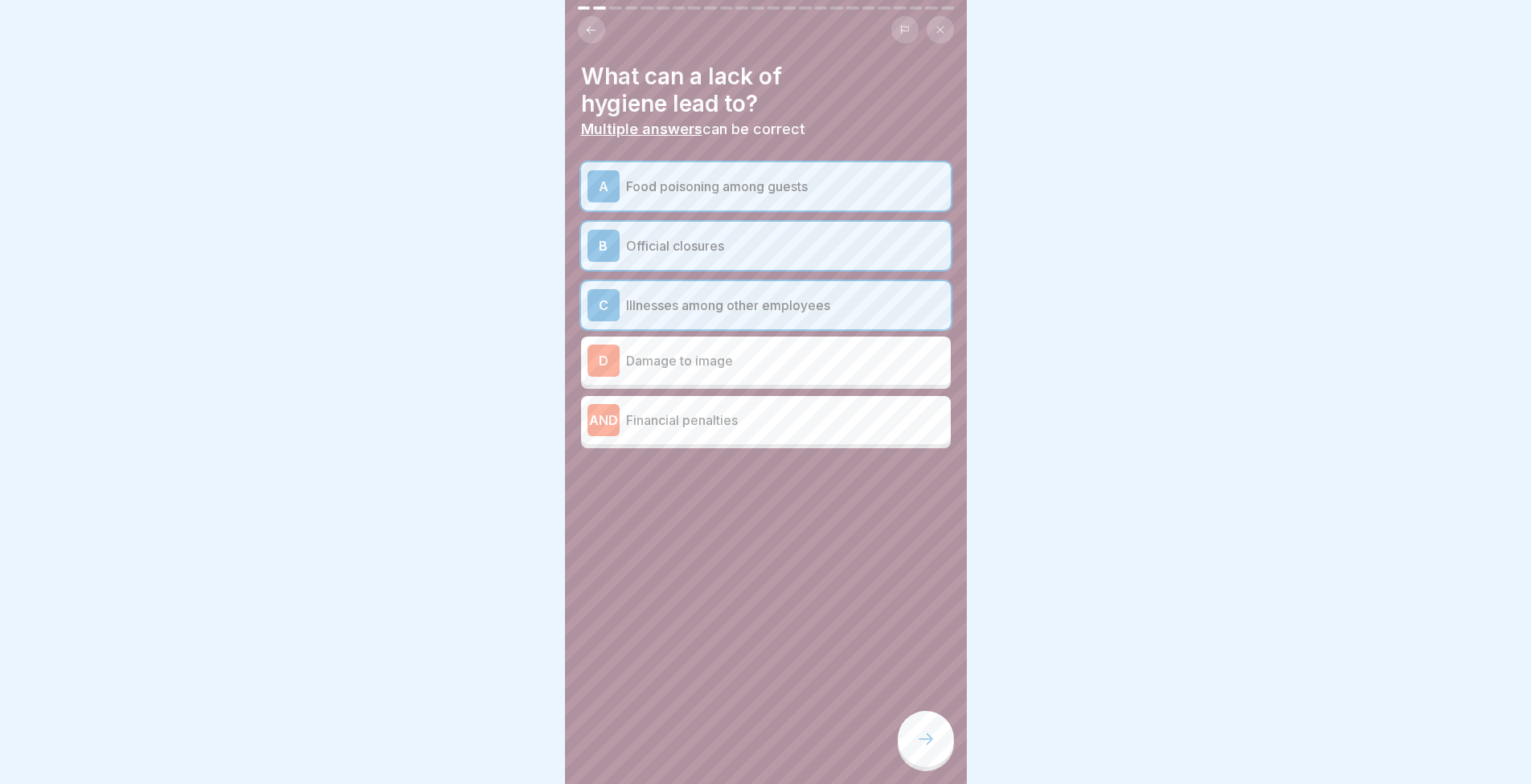
click at [769, 351] on div "D Damage to image" at bounding box center [766, 360] width 357 height 32
click at [773, 385] on div "D Damage to image" at bounding box center [766, 361] width 370 height 48
click at [812, 426] on p "Financial penalties" at bounding box center [785, 420] width 319 height 19
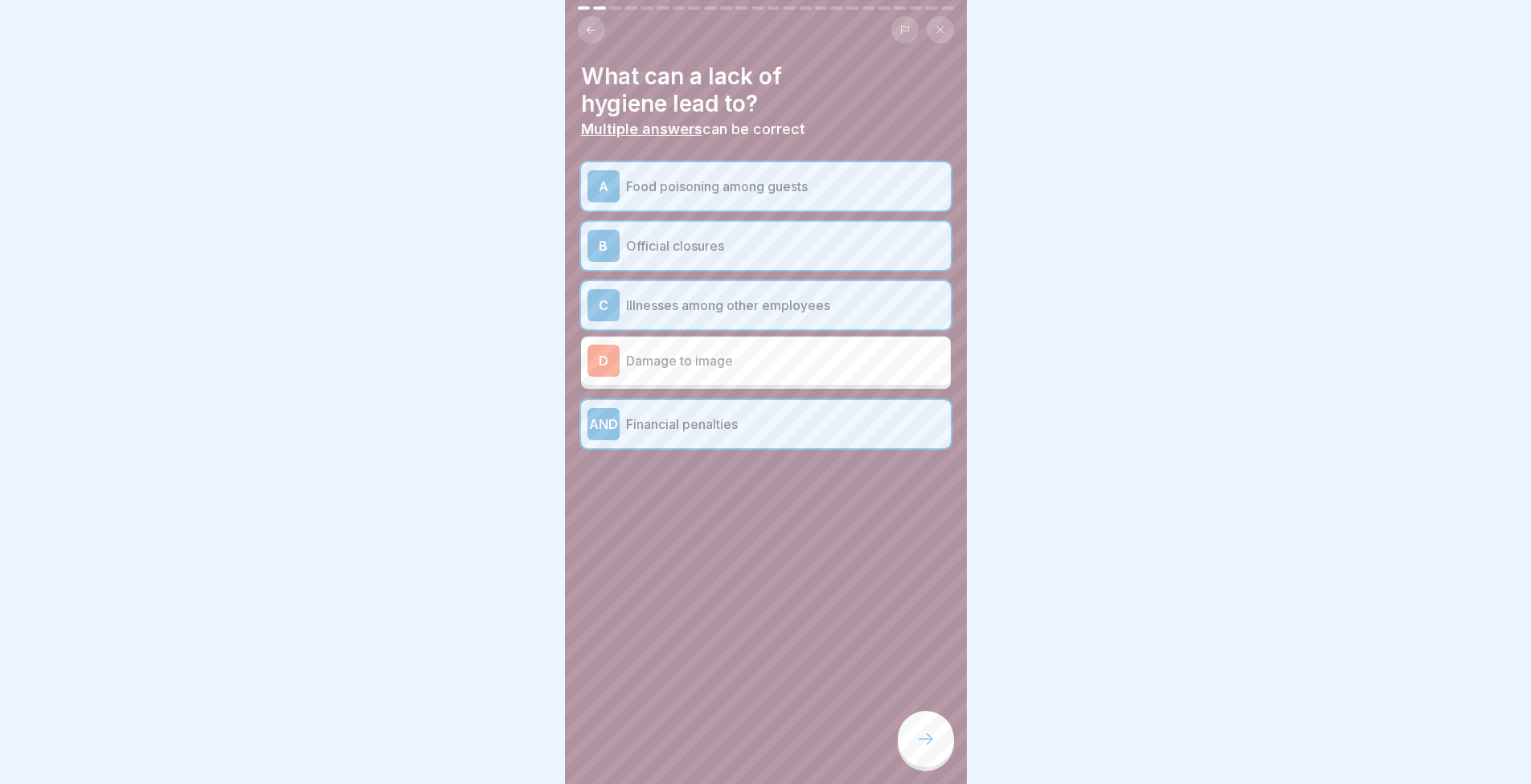
click at [809, 382] on div "D Damage to image" at bounding box center [766, 361] width 370 height 48
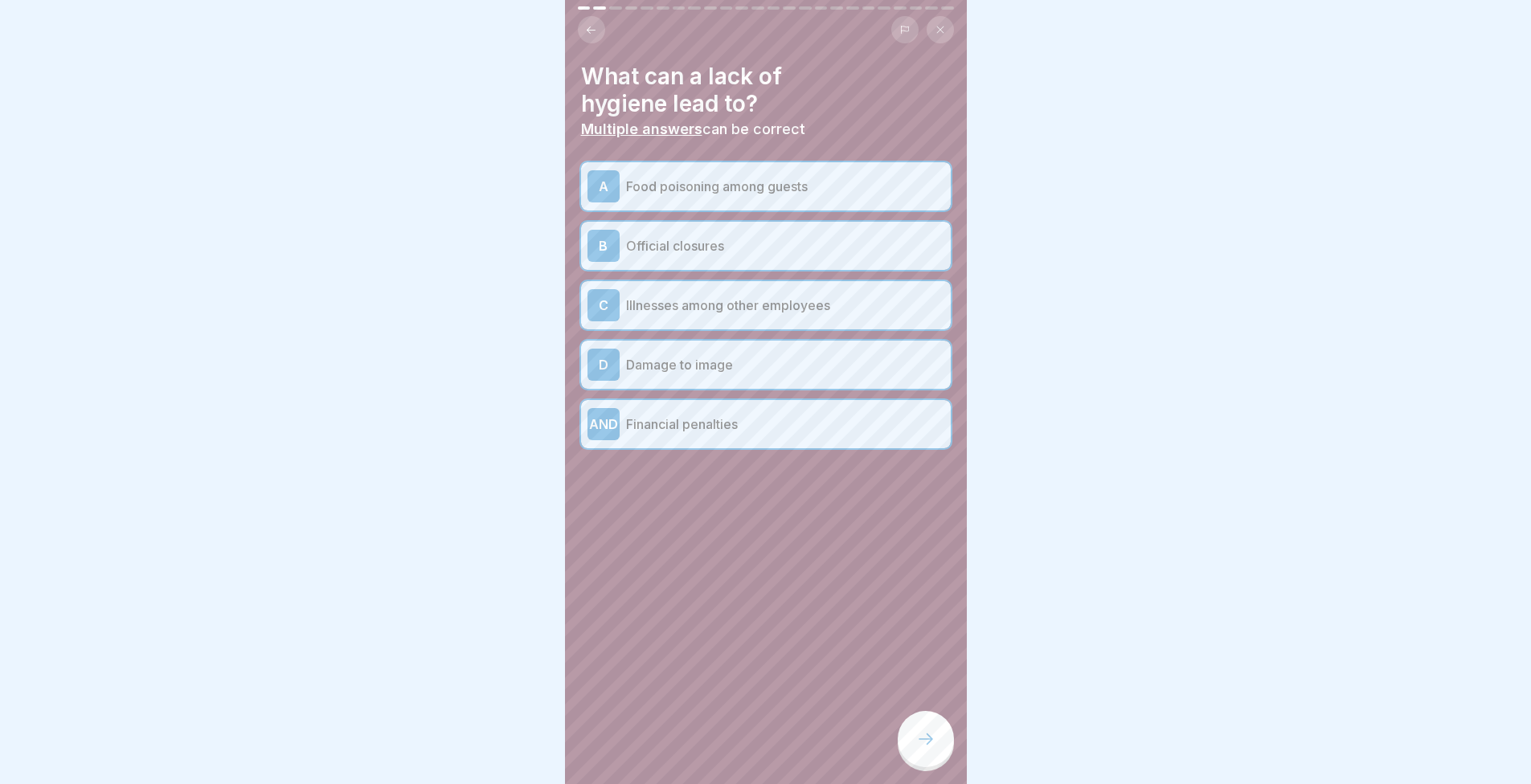
click at [925, 764] on div at bounding box center [926, 739] width 56 height 56
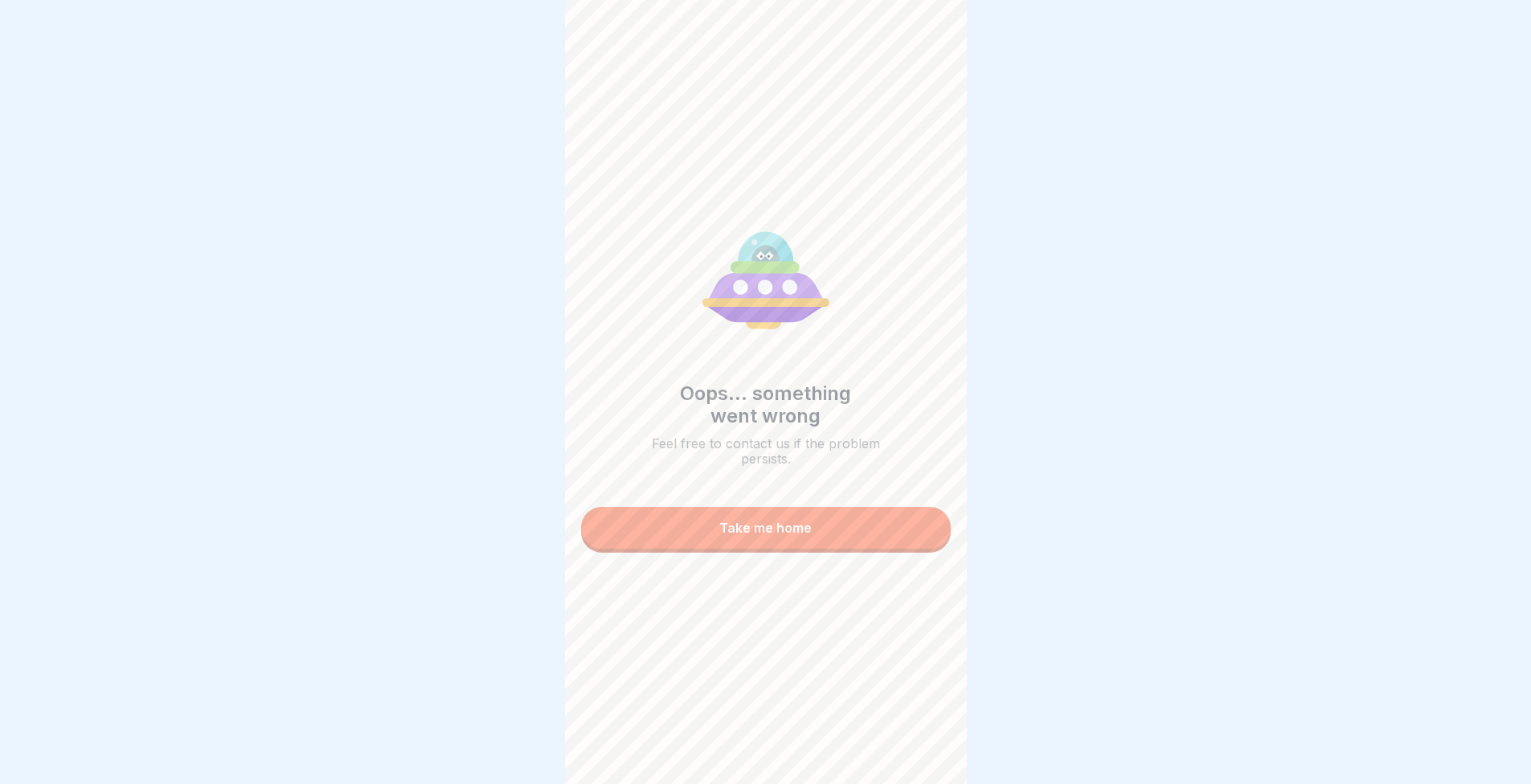
click at [861, 525] on button "Take me home" at bounding box center [766, 527] width 370 height 42
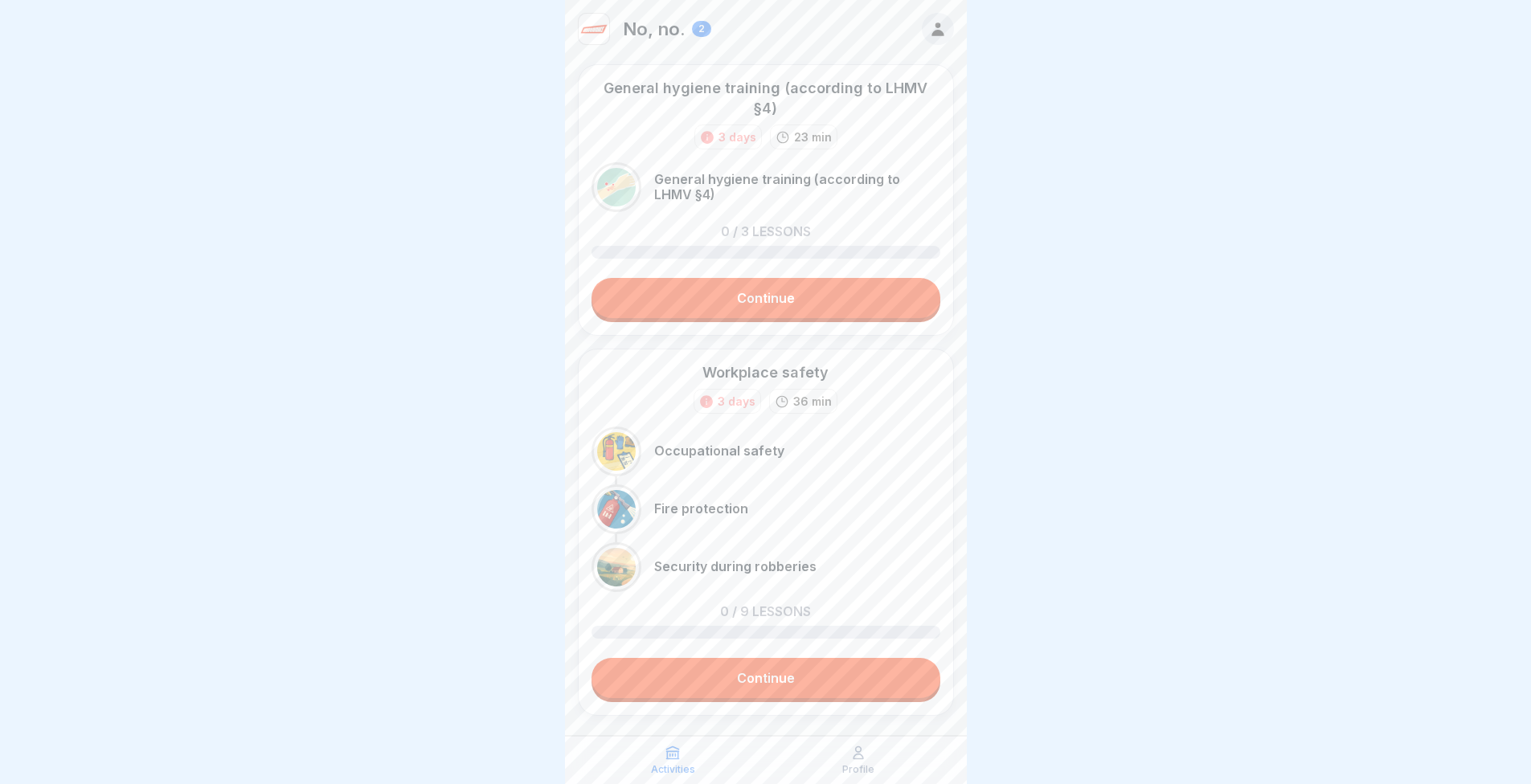
click at [1236, 228] on div at bounding box center [765, 392] width 1531 height 784
click at [931, 26] on icon at bounding box center [937, 29] width 12 height 14
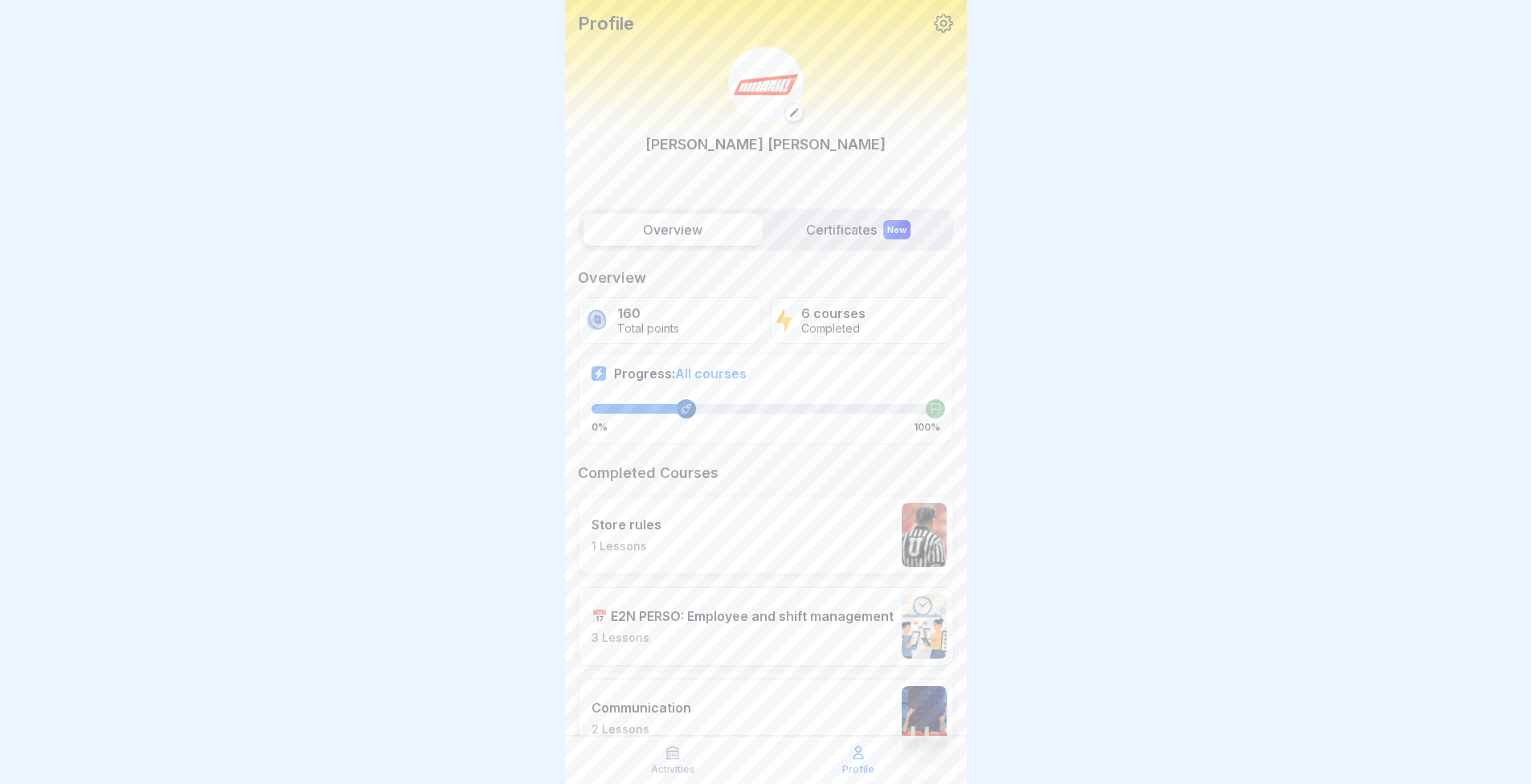
click at [863, 235] on label "Certificates New" at bounding box center [859, 229] width 179 height 32
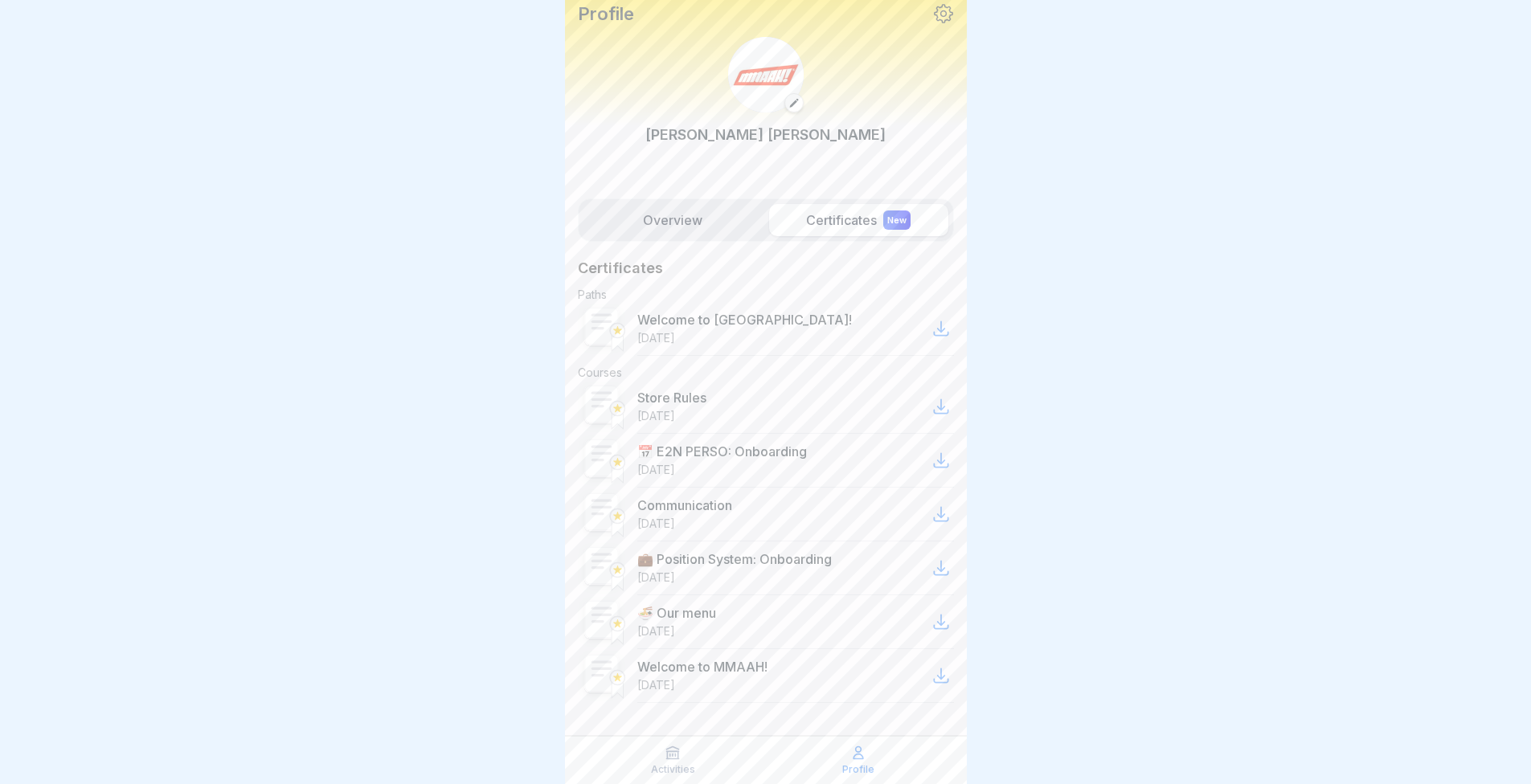
click at [689, 229] on label "Overview" at bounding box center [674, 220] width 179 height 32
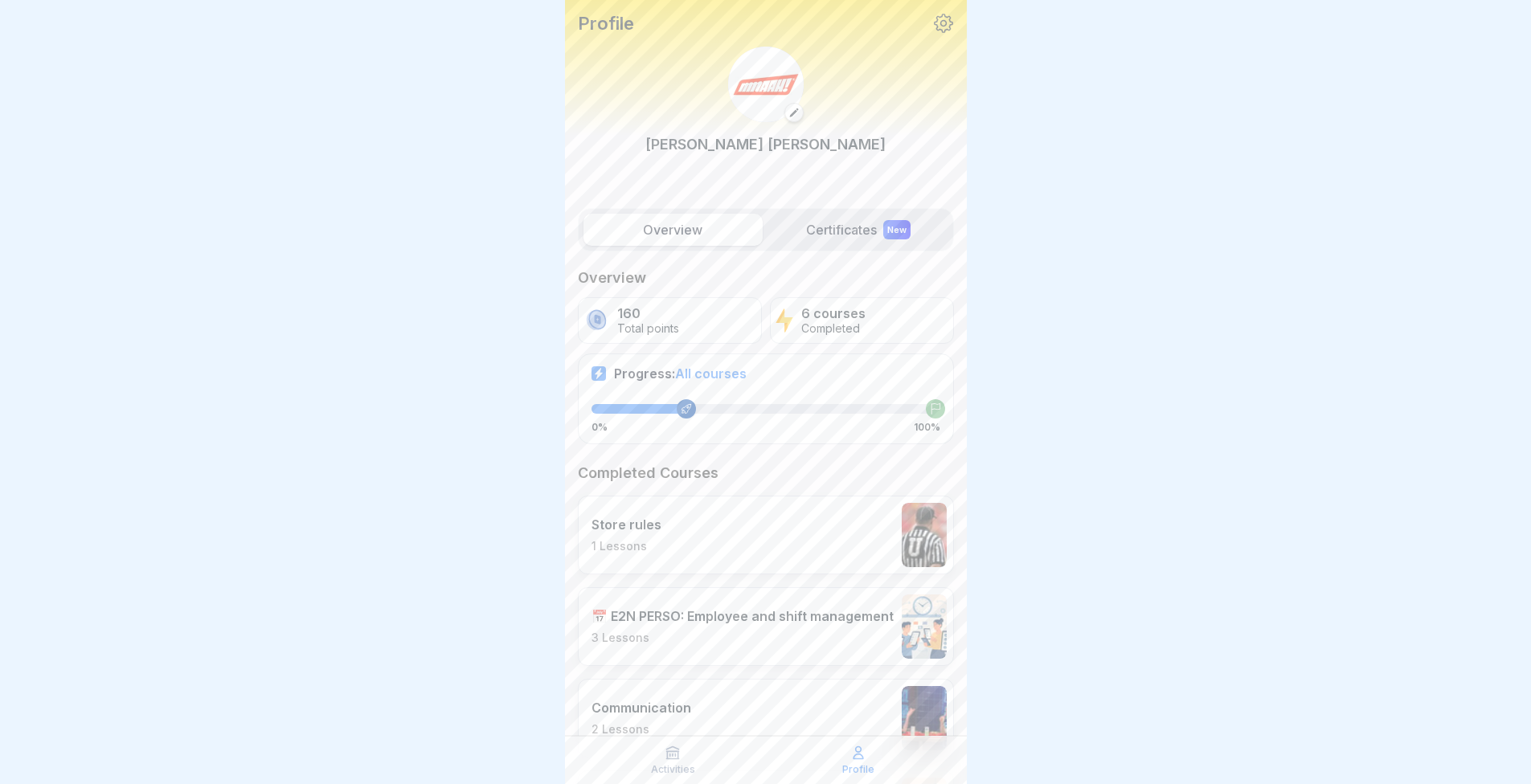
click at [829, 245] on label "Certificates New" at bounding box center [859, 229] width 179 height 32
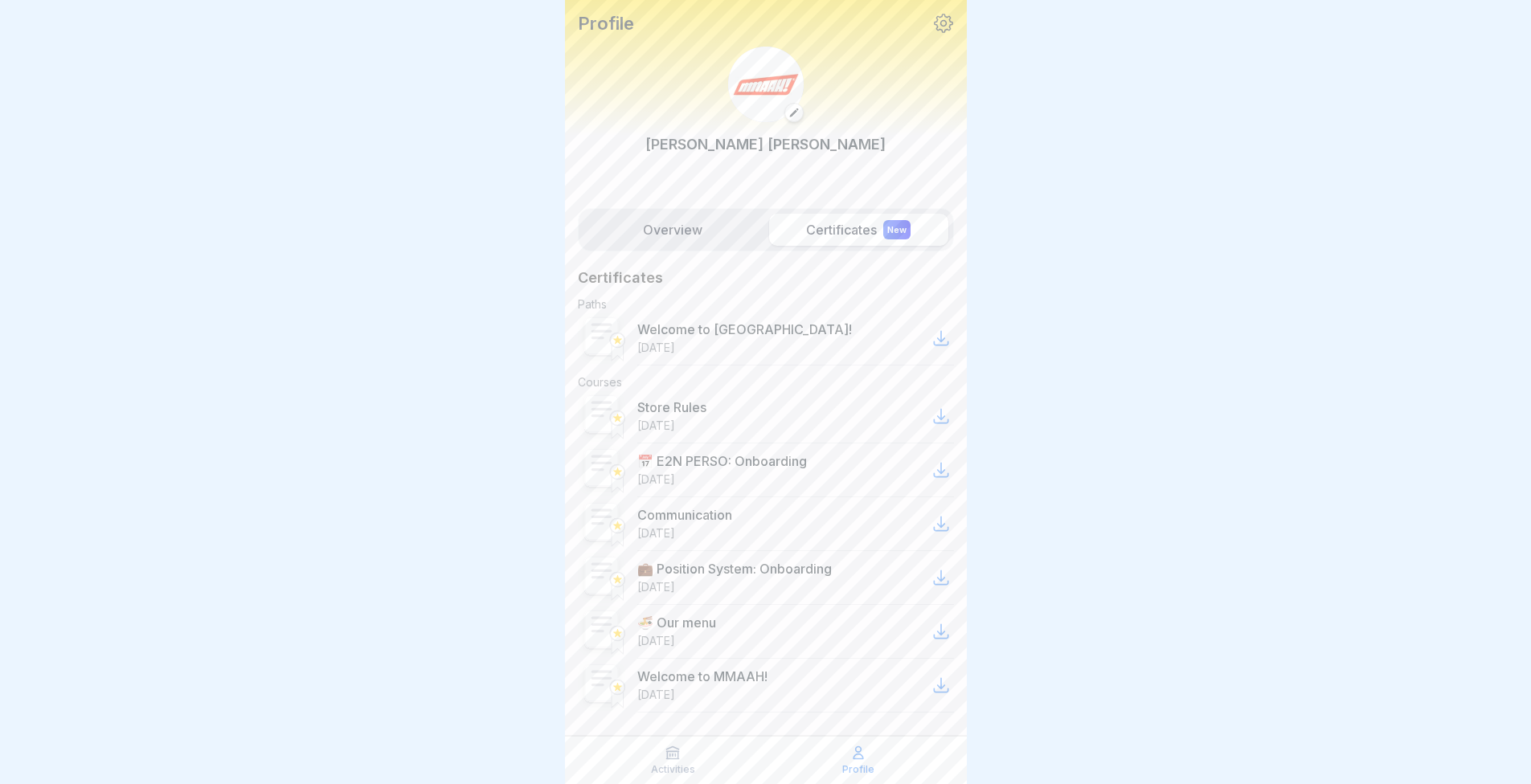
click at [642, 233] on label "Overview" at bounding box center [674, 229] width 179 height 32
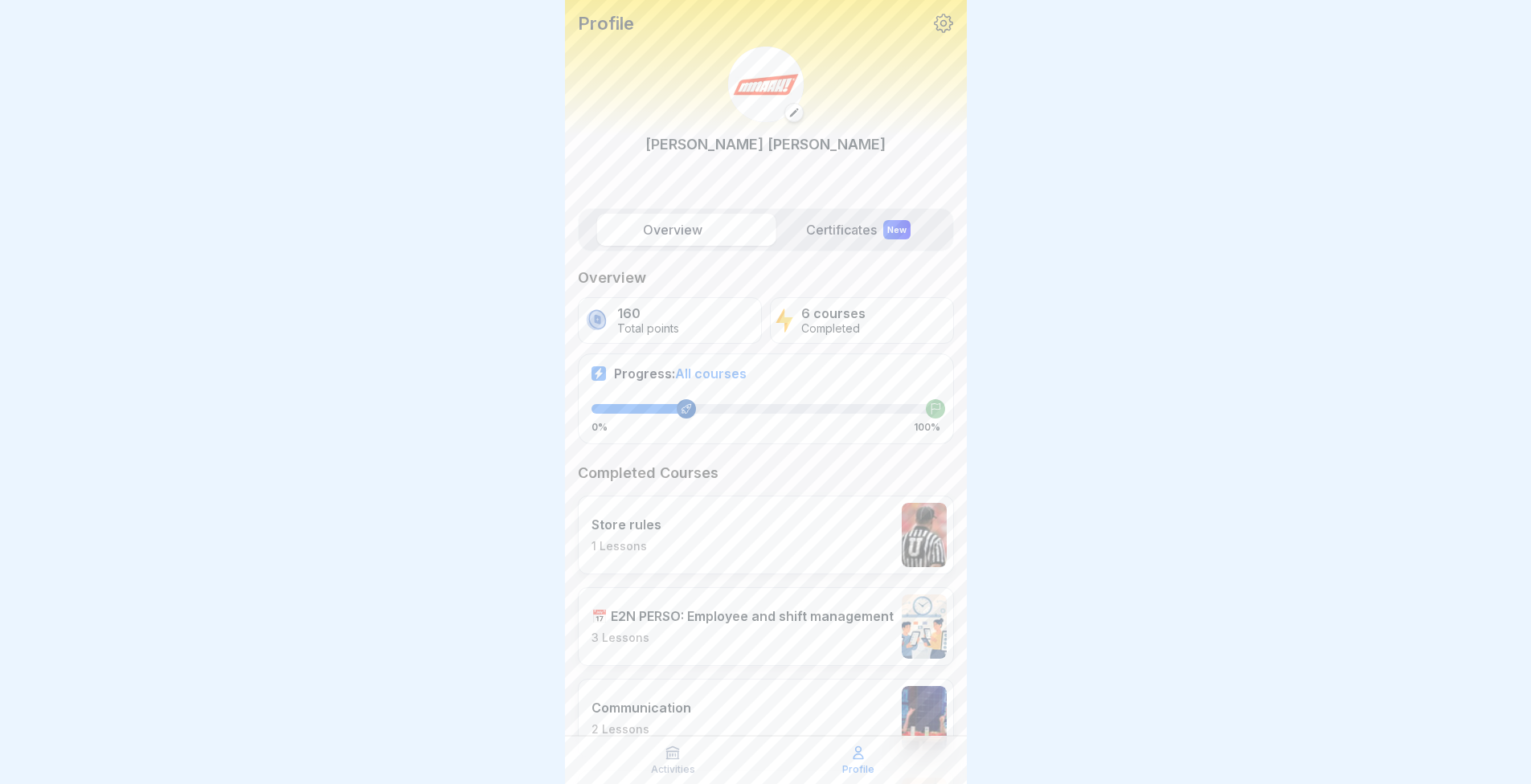
click at [703, 766] on div "Activities" at bounding box center [674, 760] width 177 height 30
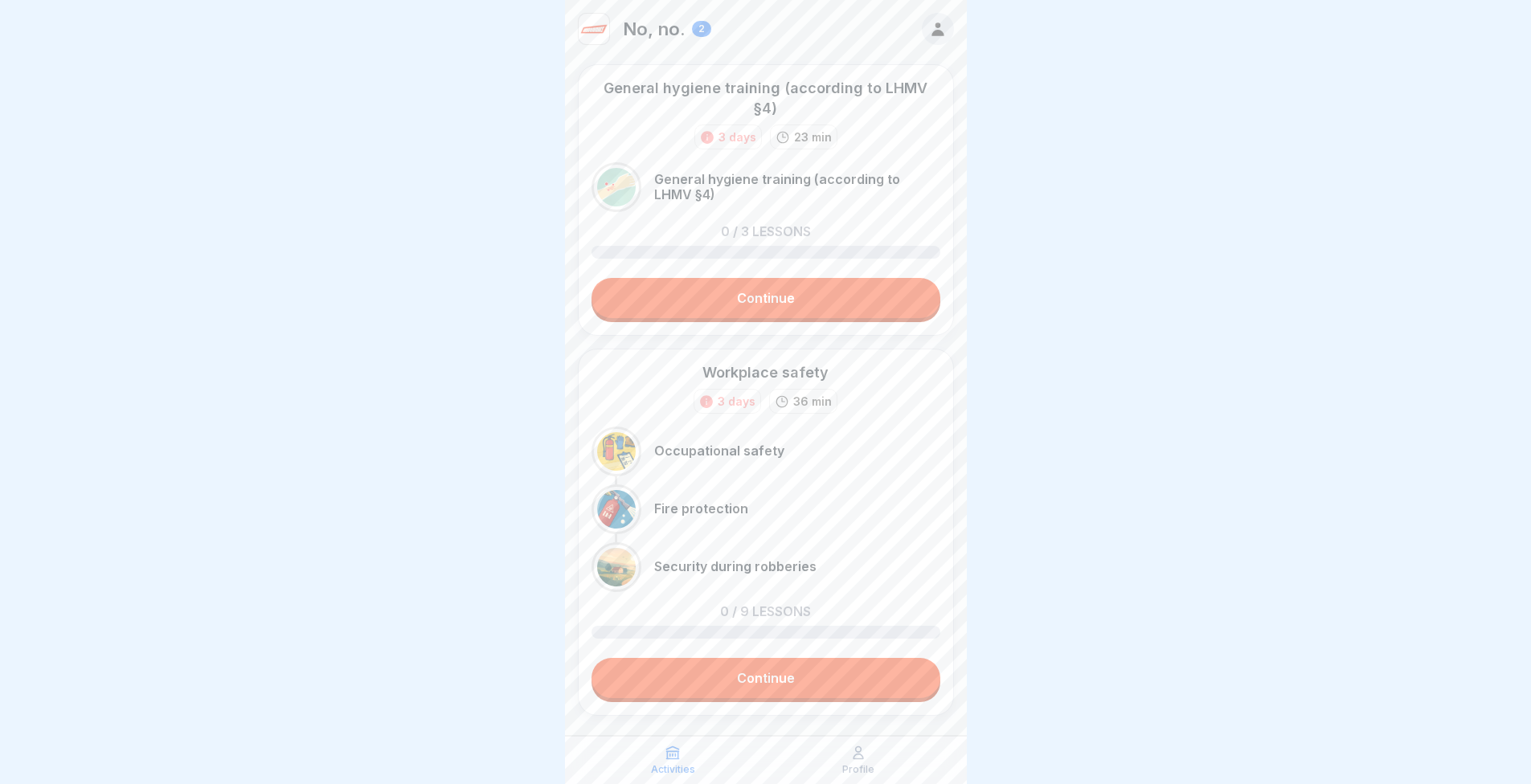
scroll to position [29, 0]
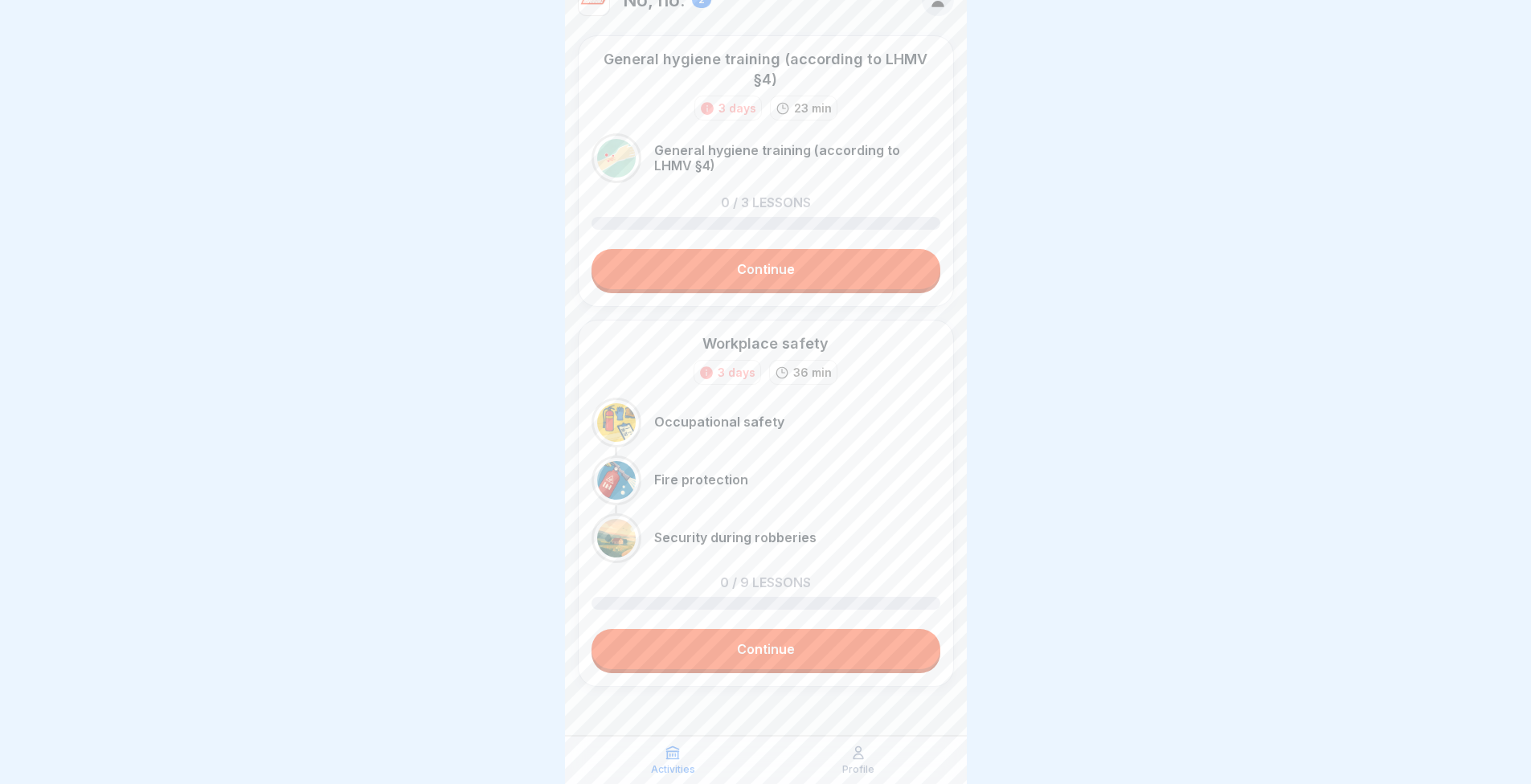
click at [790, 640] on link "Continue" at bounding box center [766, 649] width 349 height 41
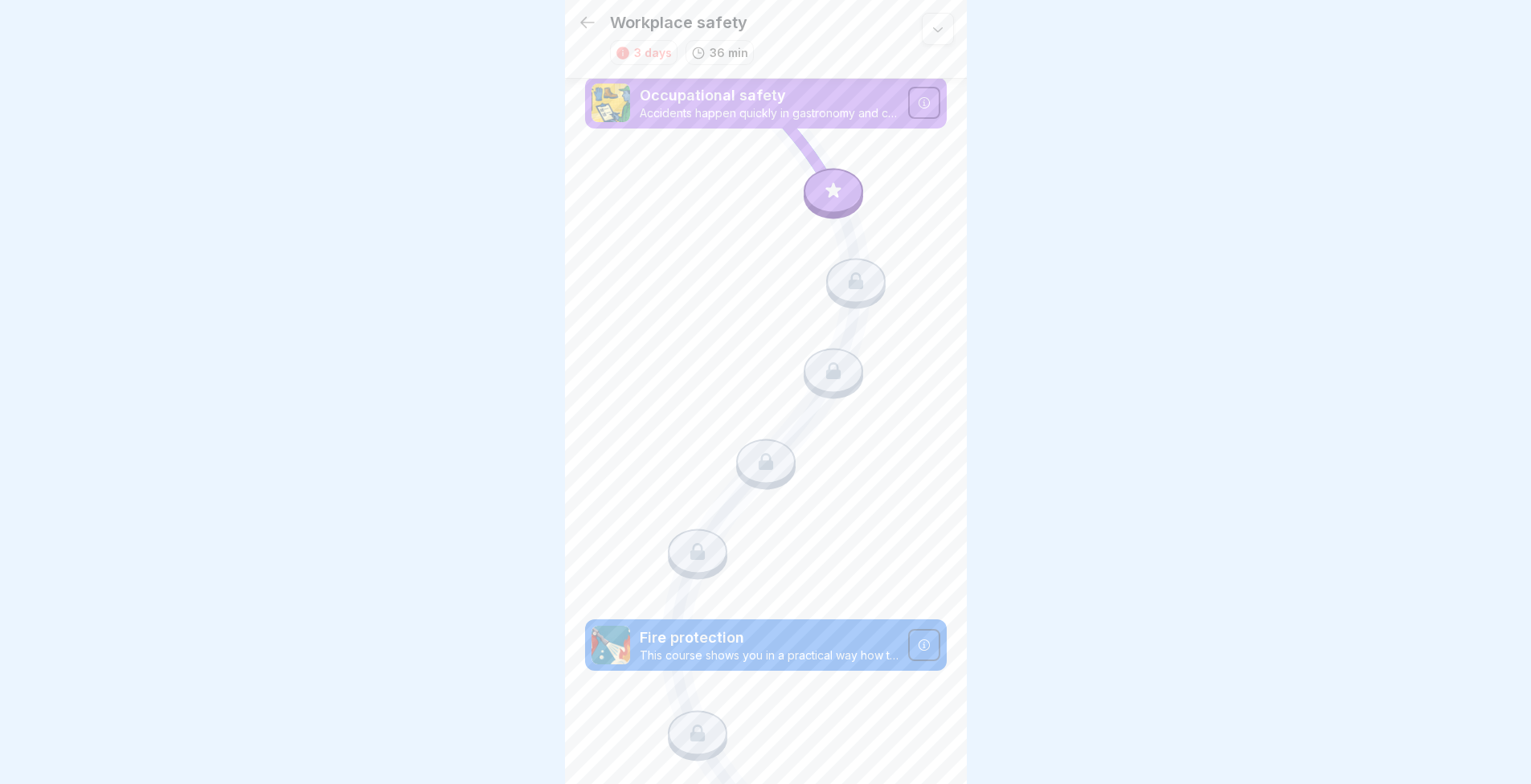
click at [823, 194] on icon at bounding box center [833, 190] width 21 height 21
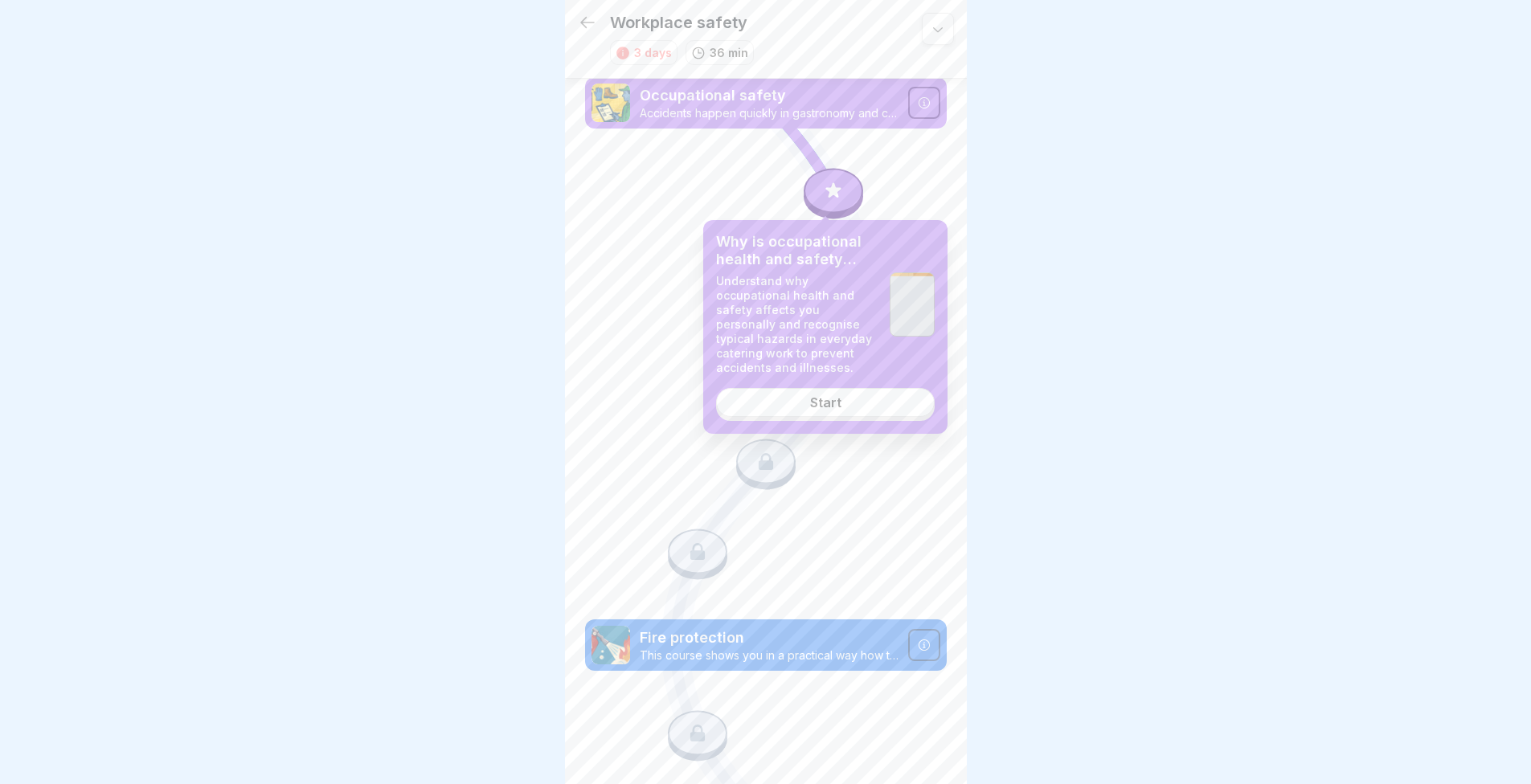
click at [872, 418] on div "Why is occupational health and safety important? Understand why occupational he…" at bounding box center [825, 326] width 245 height 213
click at [869, 399] on link "Start" at bounding box center [825, 402] width 219 height 29
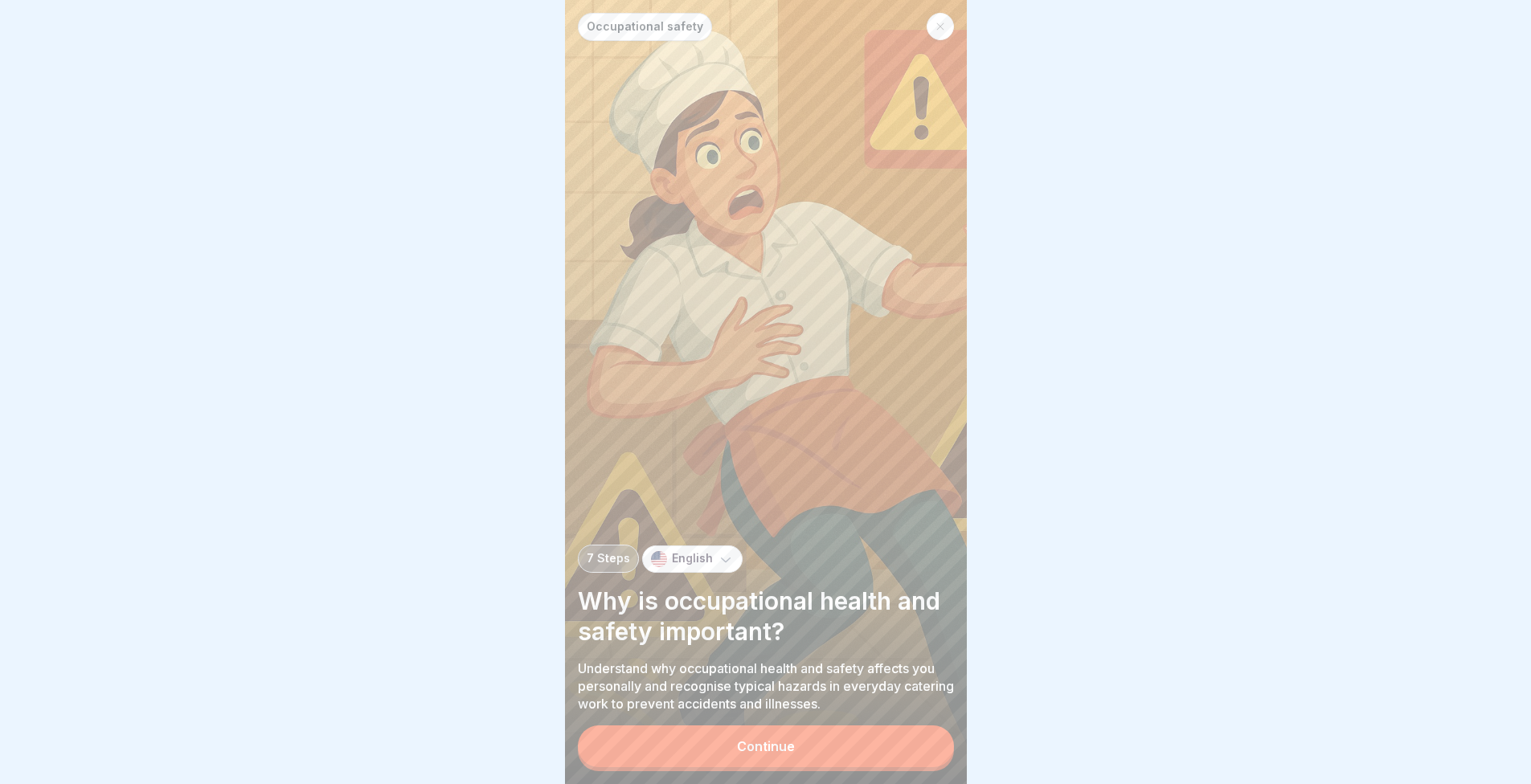
click at [809, 758] on button "Continue" at bounding box center [766, 746] width 376 height 42
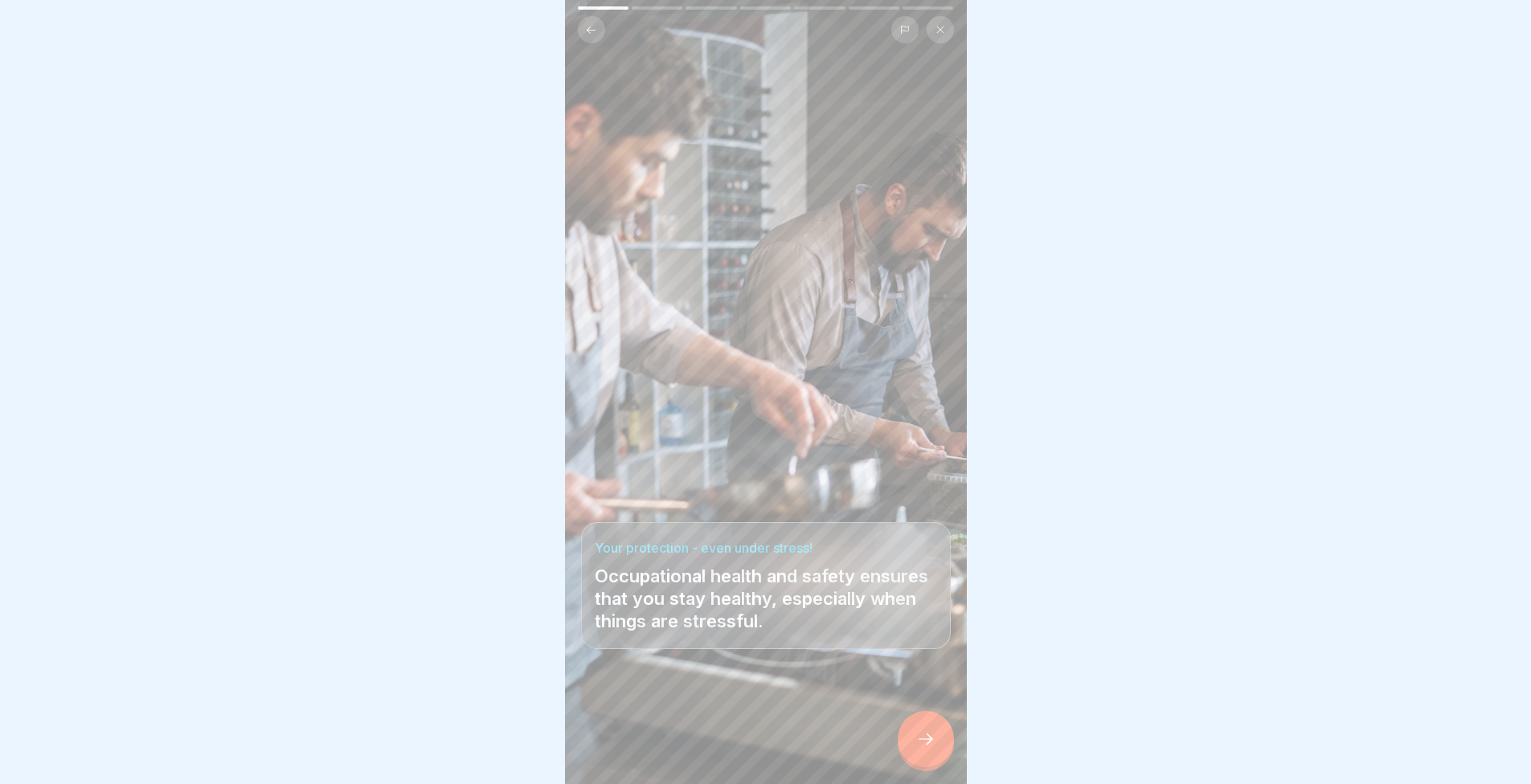
click at [925, 749] on icon at bounding box center [926, 739] width 19 height 19
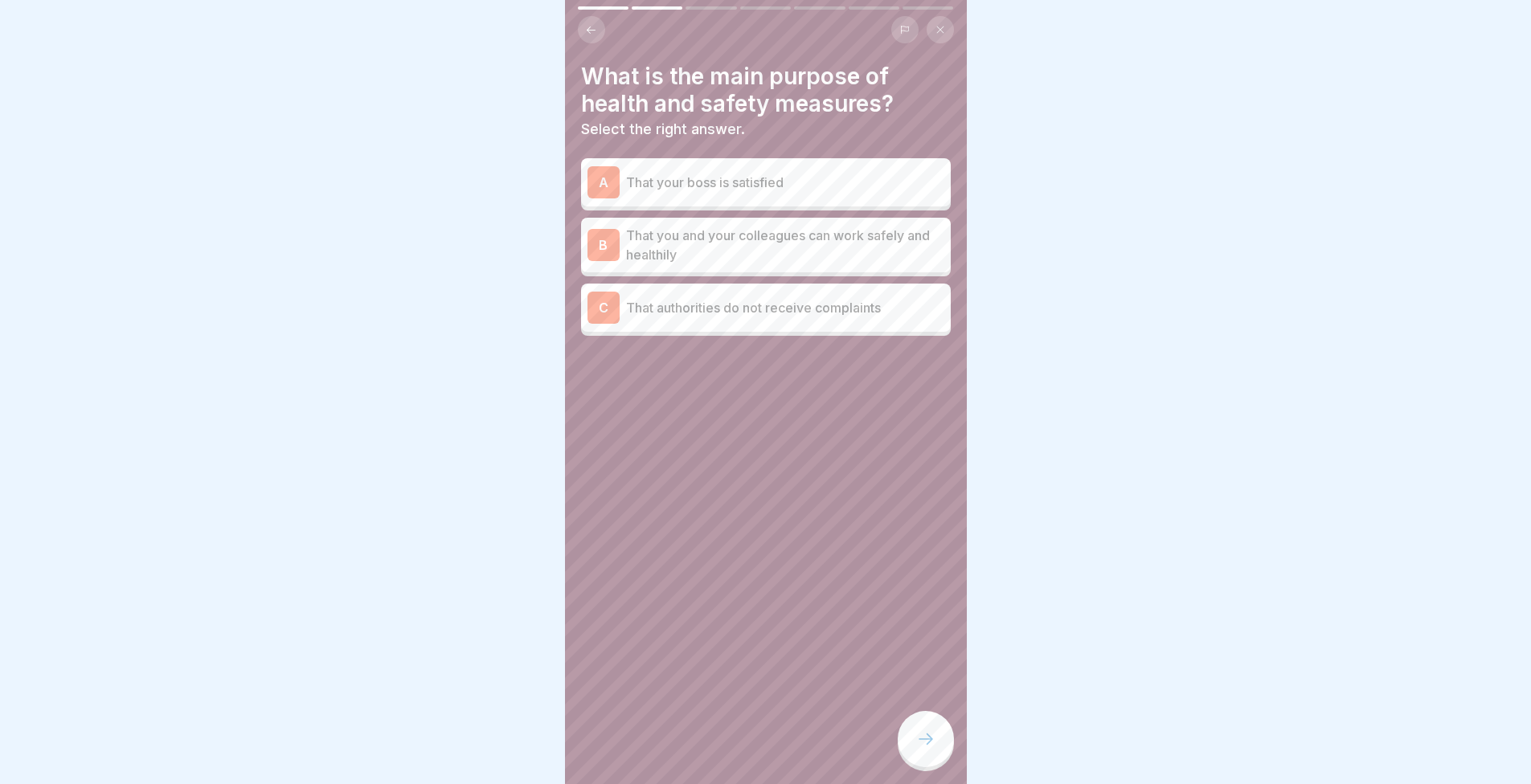
click at [679, 239] on p "That you and your colleagues can work safely and healthily" at bounding box center [785, 245] width 319 height 39
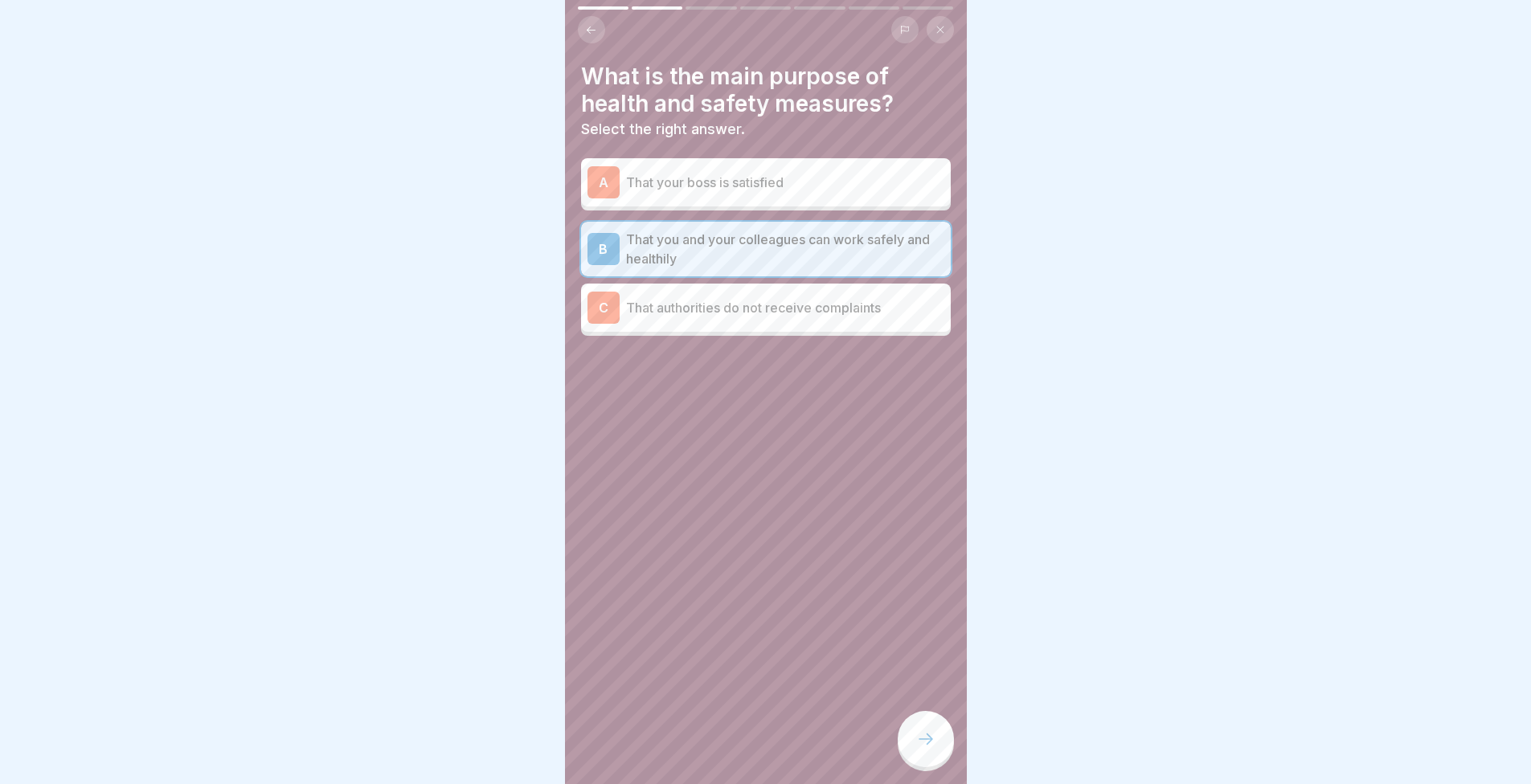
click at [920, 741] on div at bounding box center [926, 739] width 56 height 56
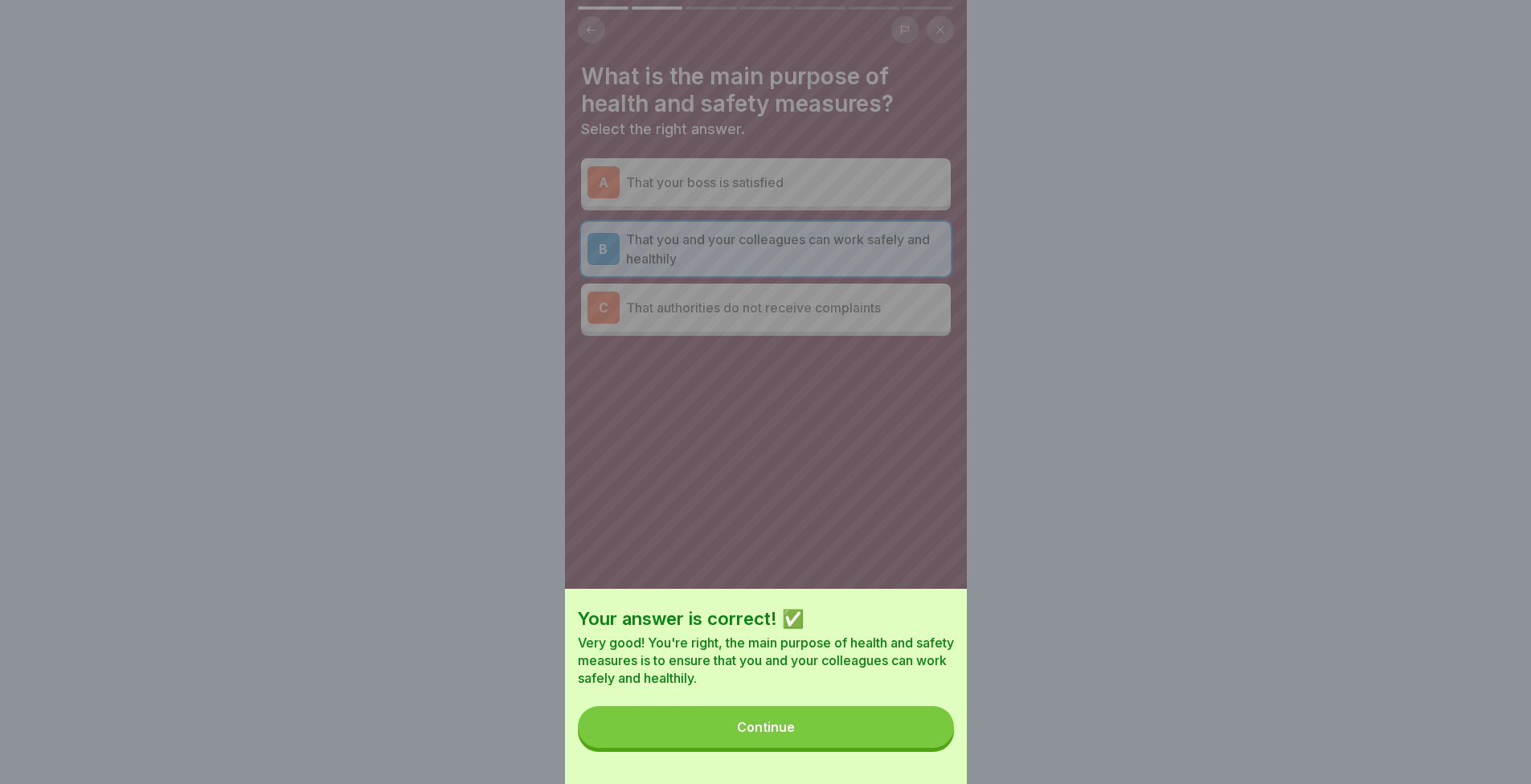
click at [853, 738] on button "Continue" at bounding box center [766, 727] width 376 height 42
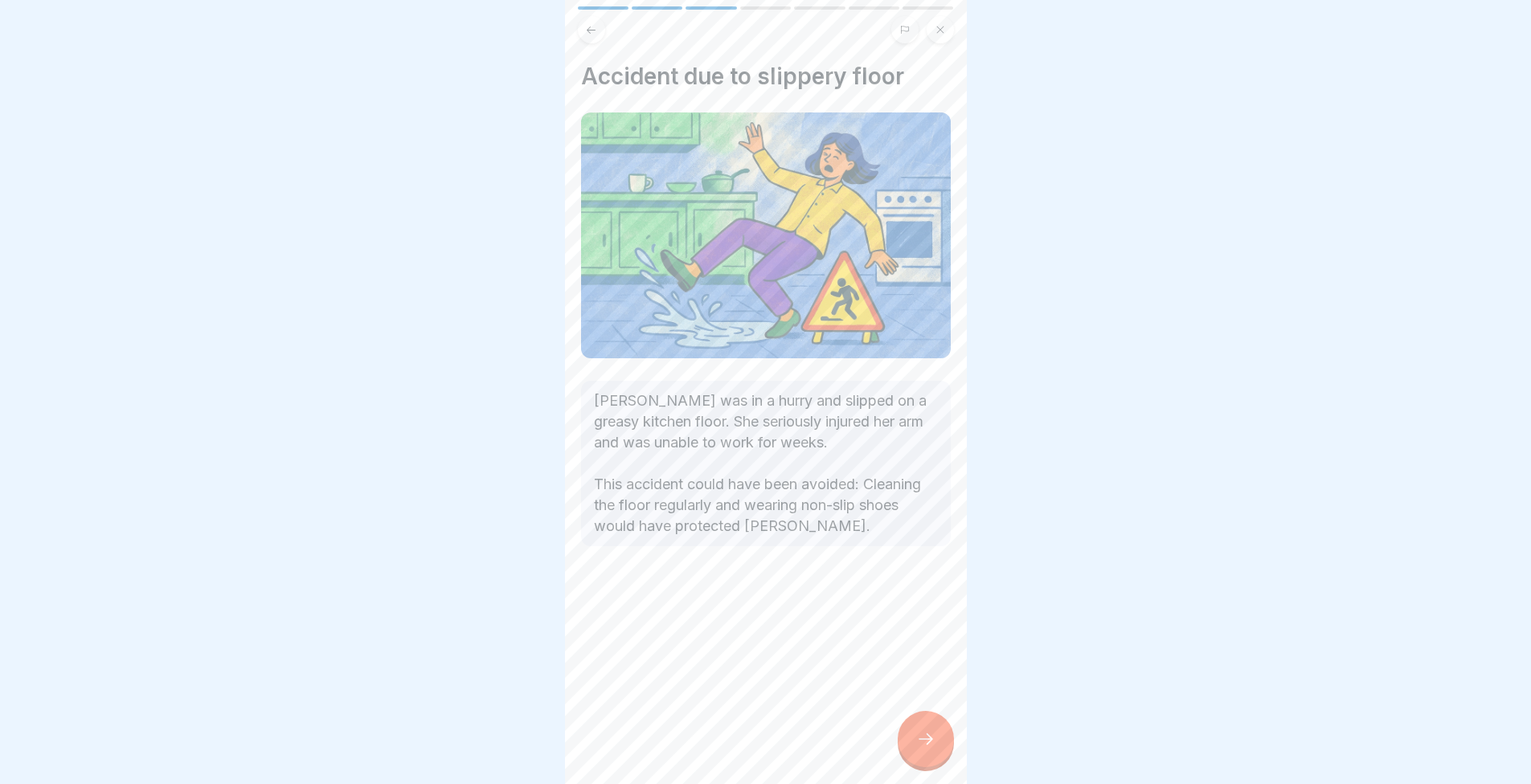
click at [937, 754] on div at bounding box center [926, 739] width 56 height 56
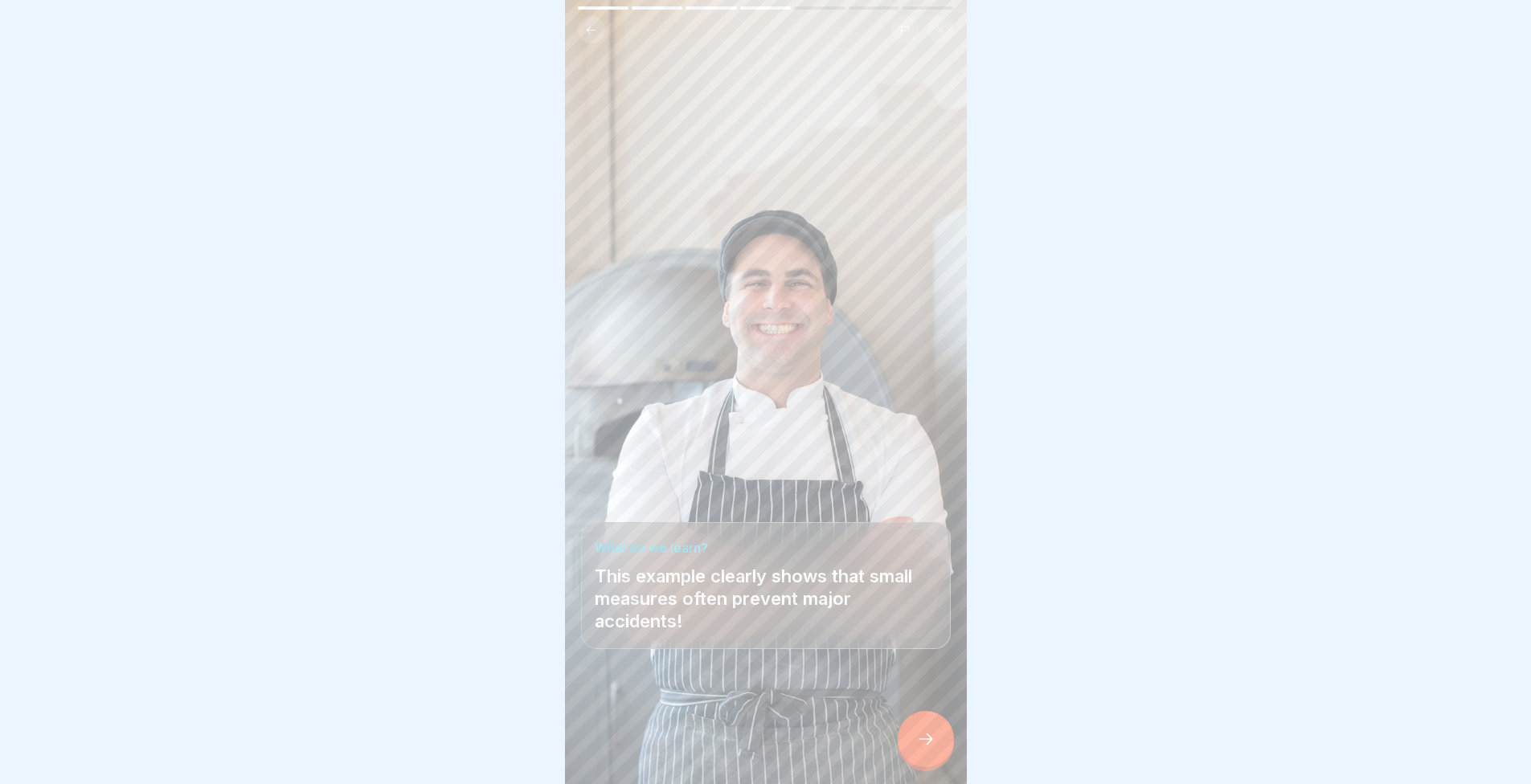
click at [851, 702] on div at bounding box center [766, 736] width 370 height 96
click at [926, 749] on icon at bounding box center [926, 739] width 19 height 19
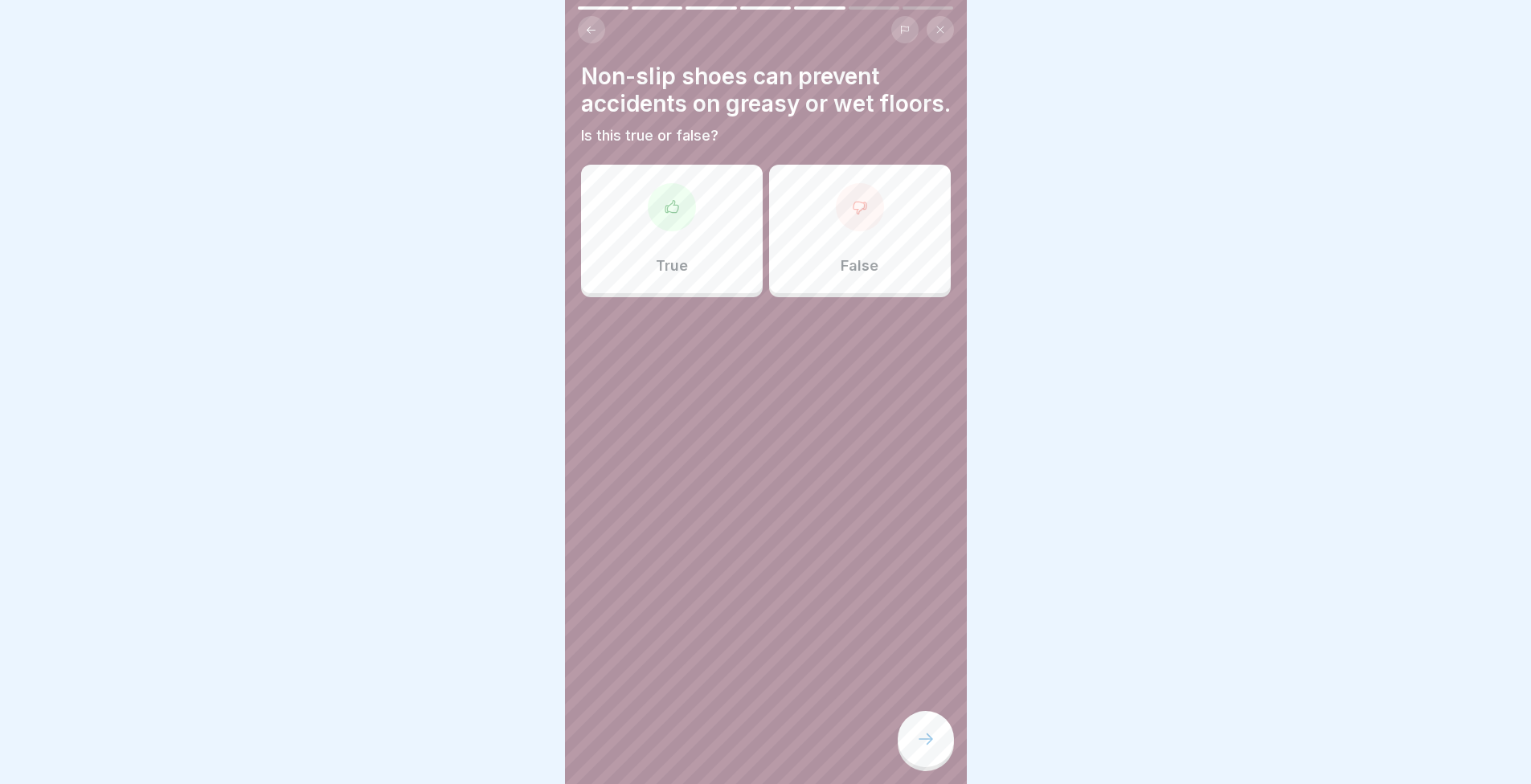
click at [711, 294] on div "True" at bounding box center [672, 228] width 182 height 128
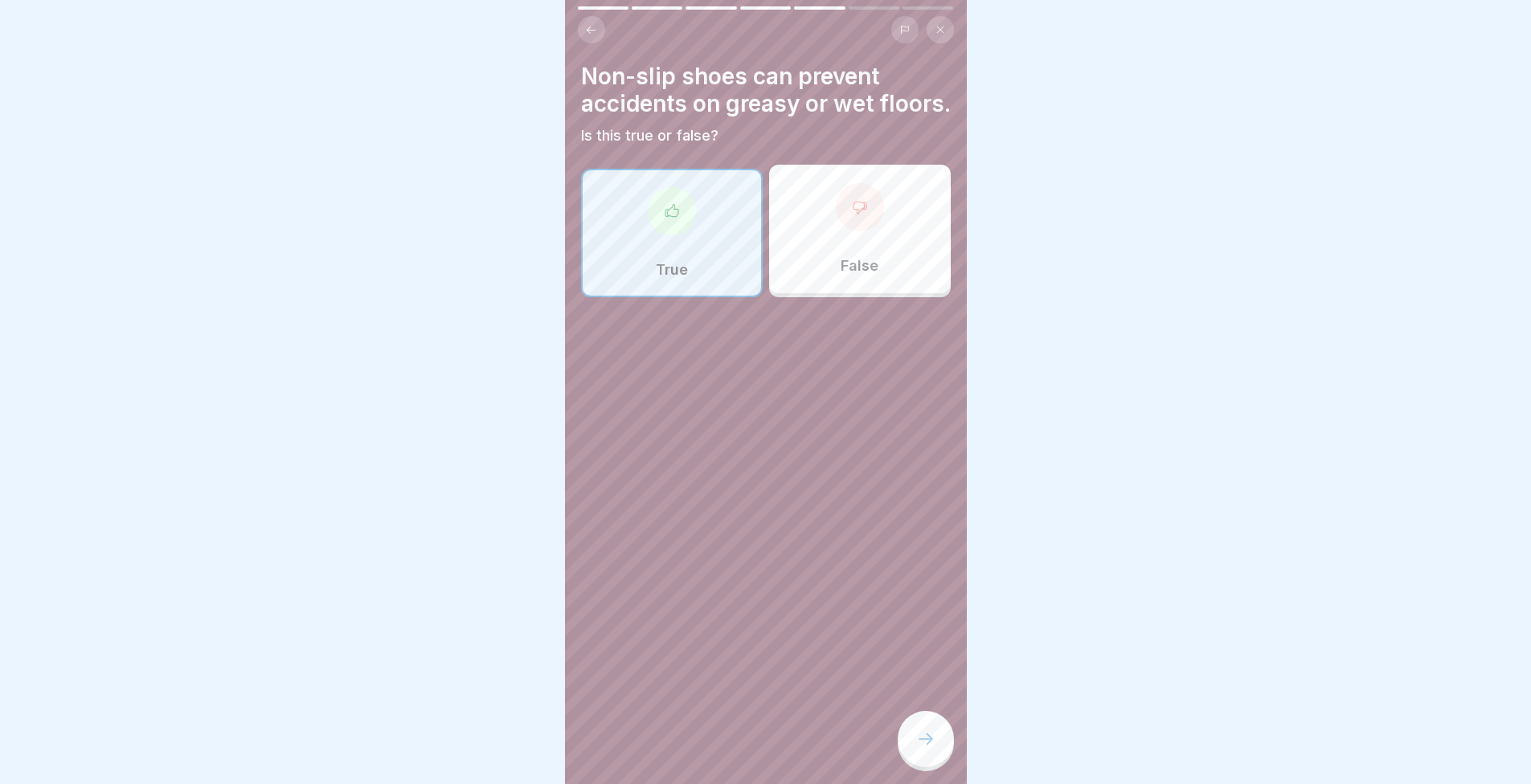
click at [917, 749] on icon at bounding box center [926, 739] width 19 height 19
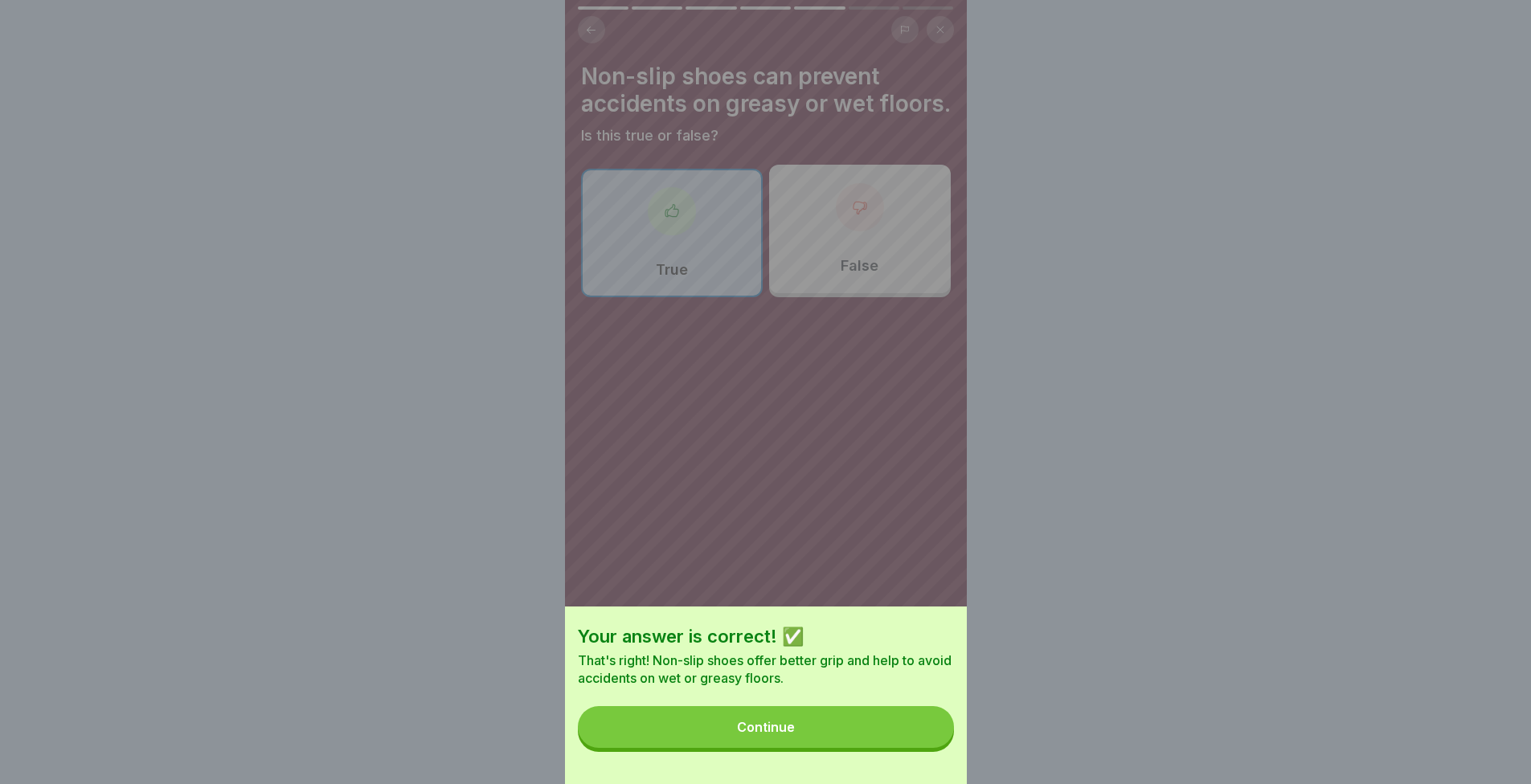
click at [887, 741] on button "Continue" at bounding box center [766, 727] width 376 height 42
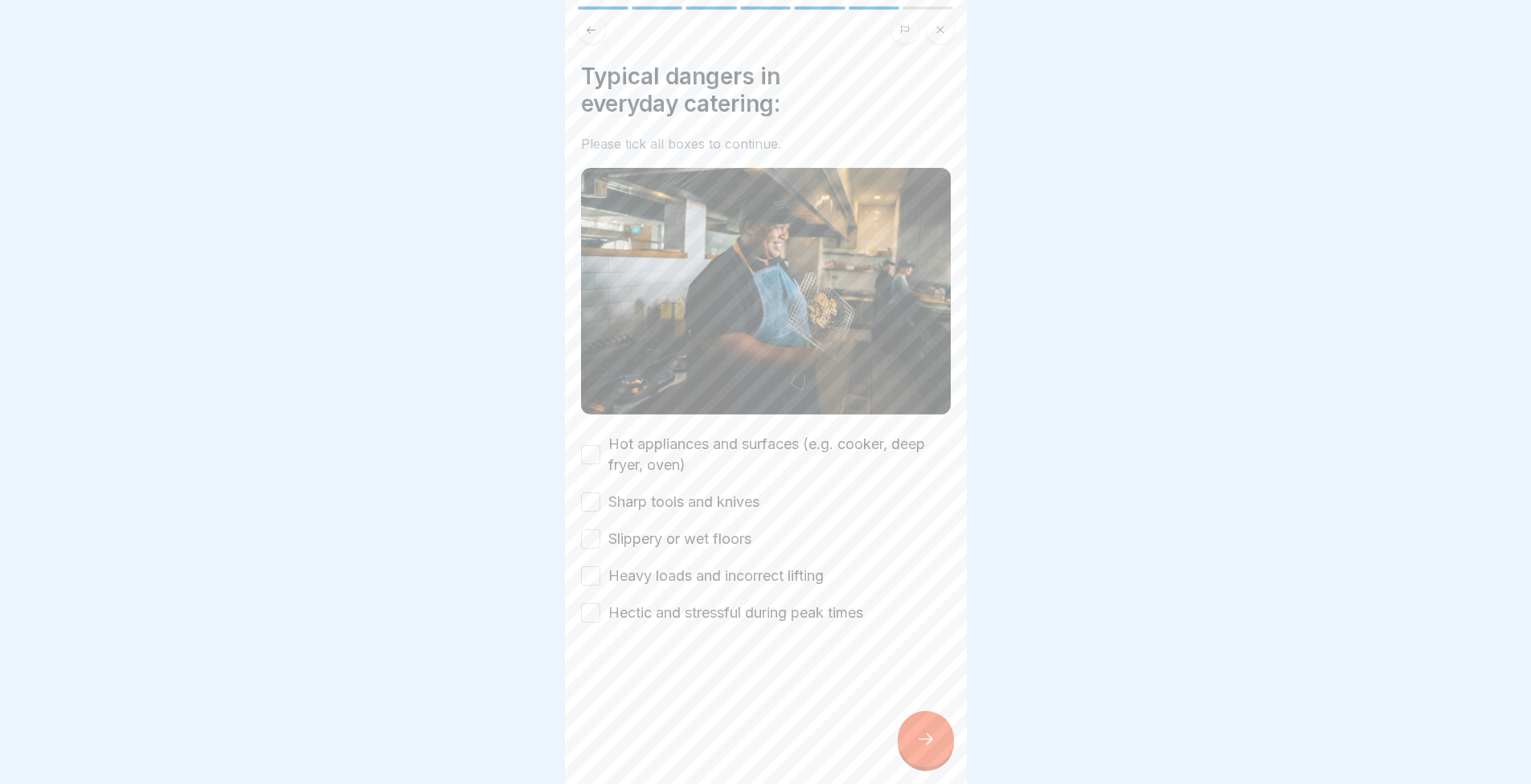
click at [592, 445] on button "Hot appliances and surfaces (e.g. cooker, deep fryer, oven)" at bounding box center [590, 454] width 19 height 19
click at [654, 507] on div "Hot appliances and surfaces (e.g. cooker, deep fryer, oven) Sharp tools and kni…" at bounding box center [766, 528] width 370 height 189
click at [651, 491] on label "Sharp tools and knives" at bounding box center [685, 501] width 152 height 21
click at [601, 492] on button "Sharp tools and knives" at bounding box center [590, 501] width 19 height 19
click at [673, 536] on label "Slippery or wet floors" at bounding box center [680, 539] width 143 height 21
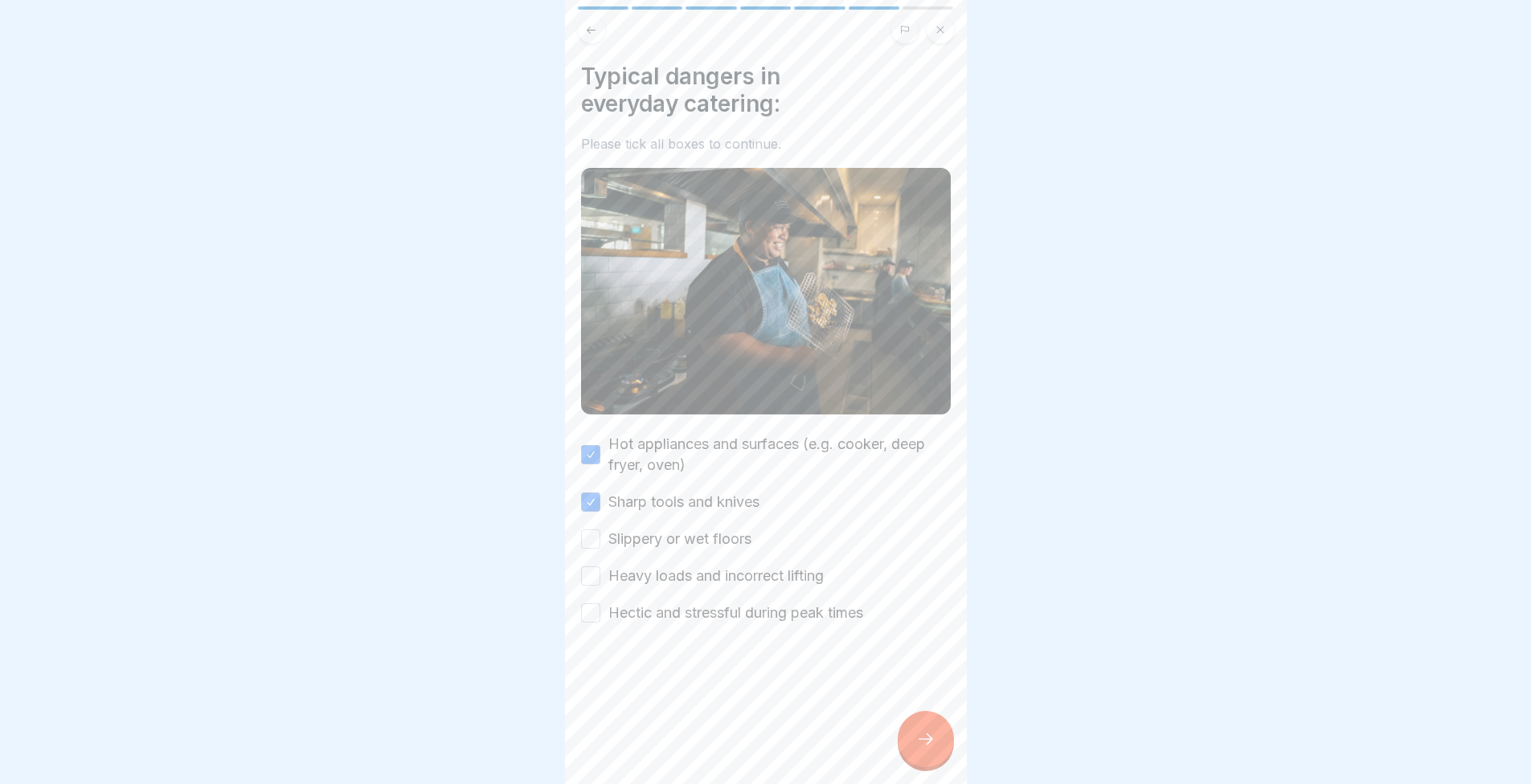
click at [601, 536] on button "Slippery or wet floors" at bounding box center [590, 538] width 19 height 19
click at [696, 571] on label "Heavy loads and incorrect lifting" at bounding box center [716, 576] width 215 height 21
click at [601, 571] on button "Heavy loads and incorrect lifting" at bounding box center [590, 575] width 19 height 19
click at [728, 610] on label "Hectic and stressful during peak times" at bounding box center [736, 613] width 255 height 21
click at [601, 610] on button "Hectic and stressful during peak times" at bounding box center [590, 612] width 19 height 19
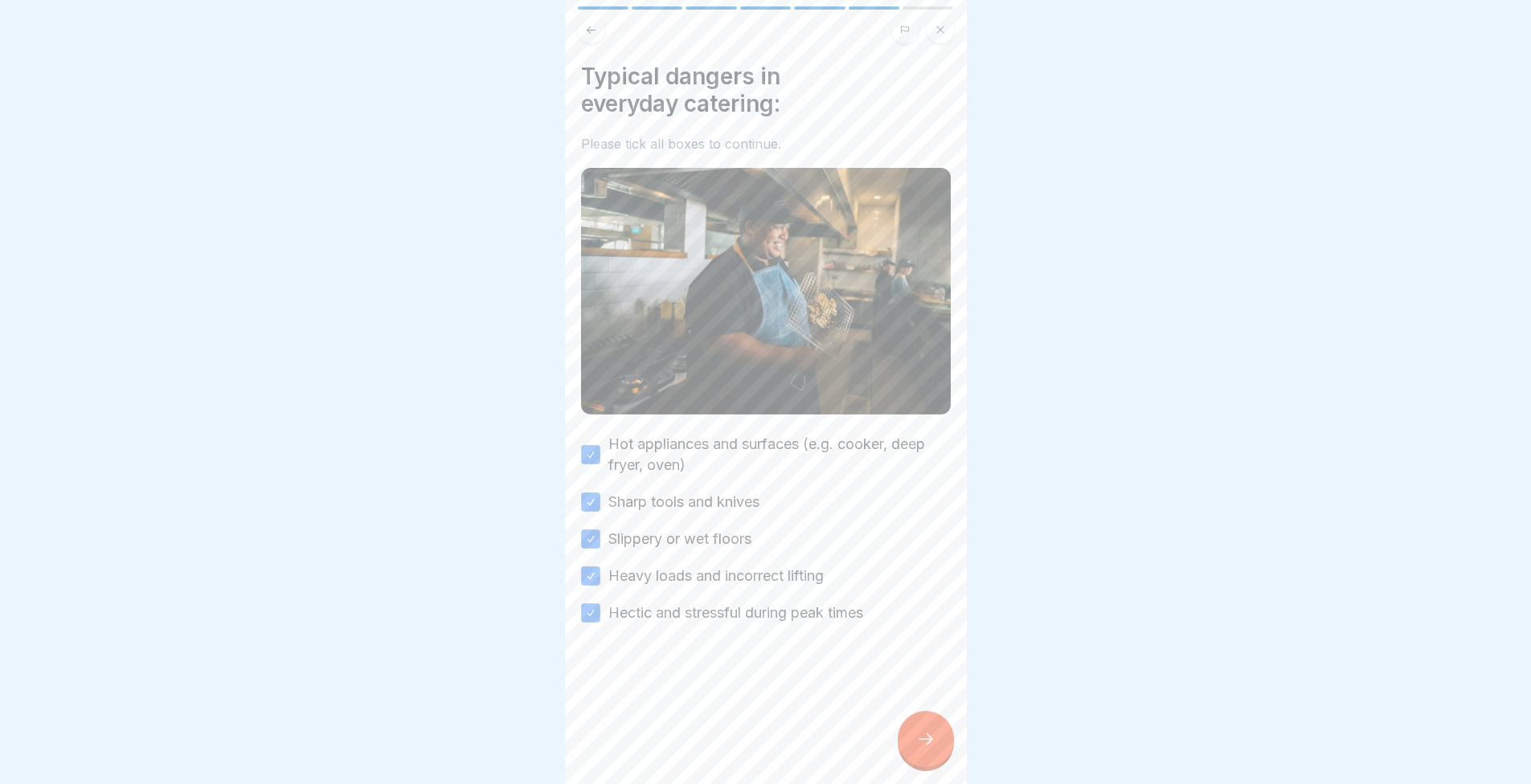
click at [922, 744] on icon at bounding box center [926, 739] width 19 height 19
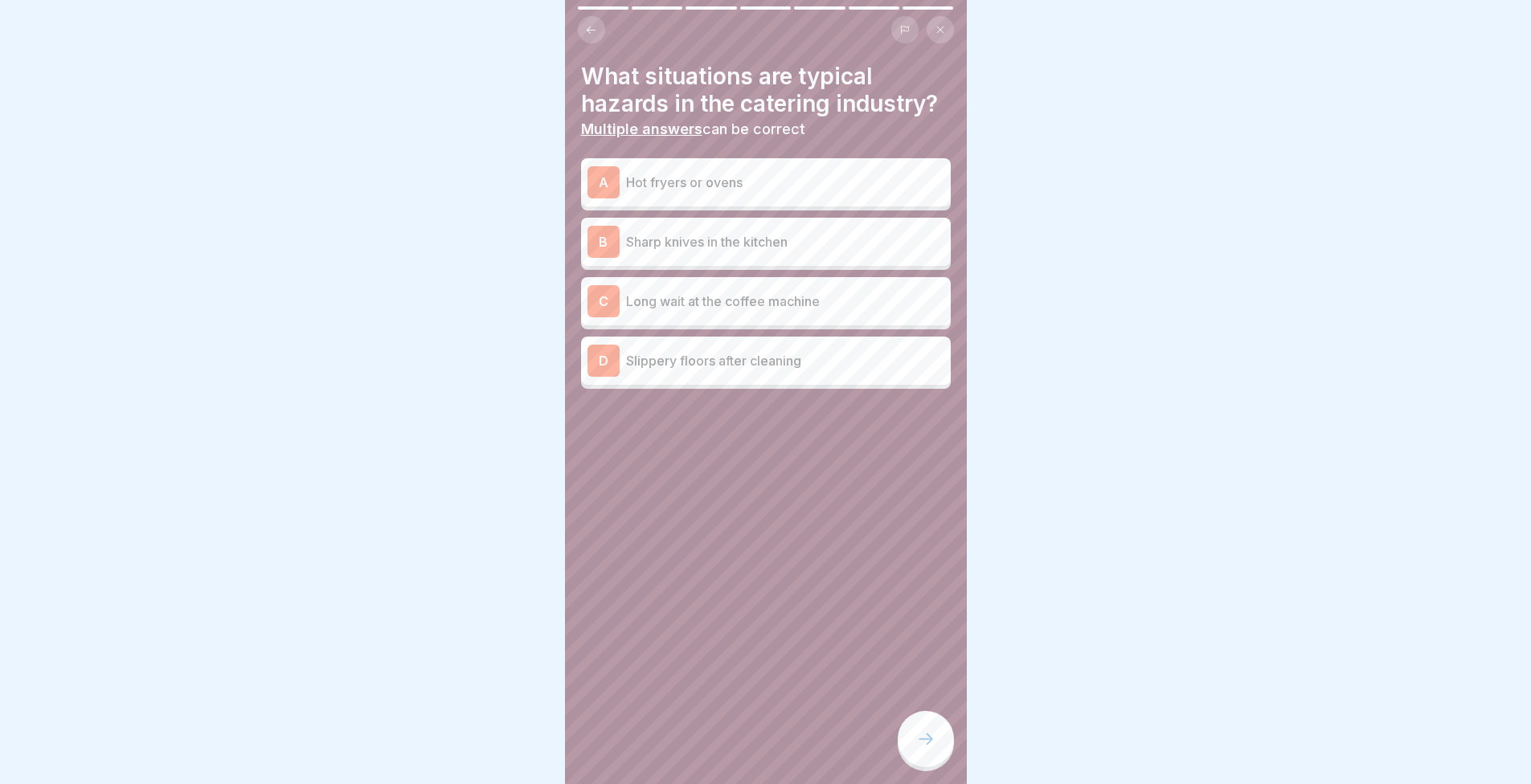
click at [772, 166] on div "A Hot fryers or ovens" at bounding box center [766, 182] width 357 height 32
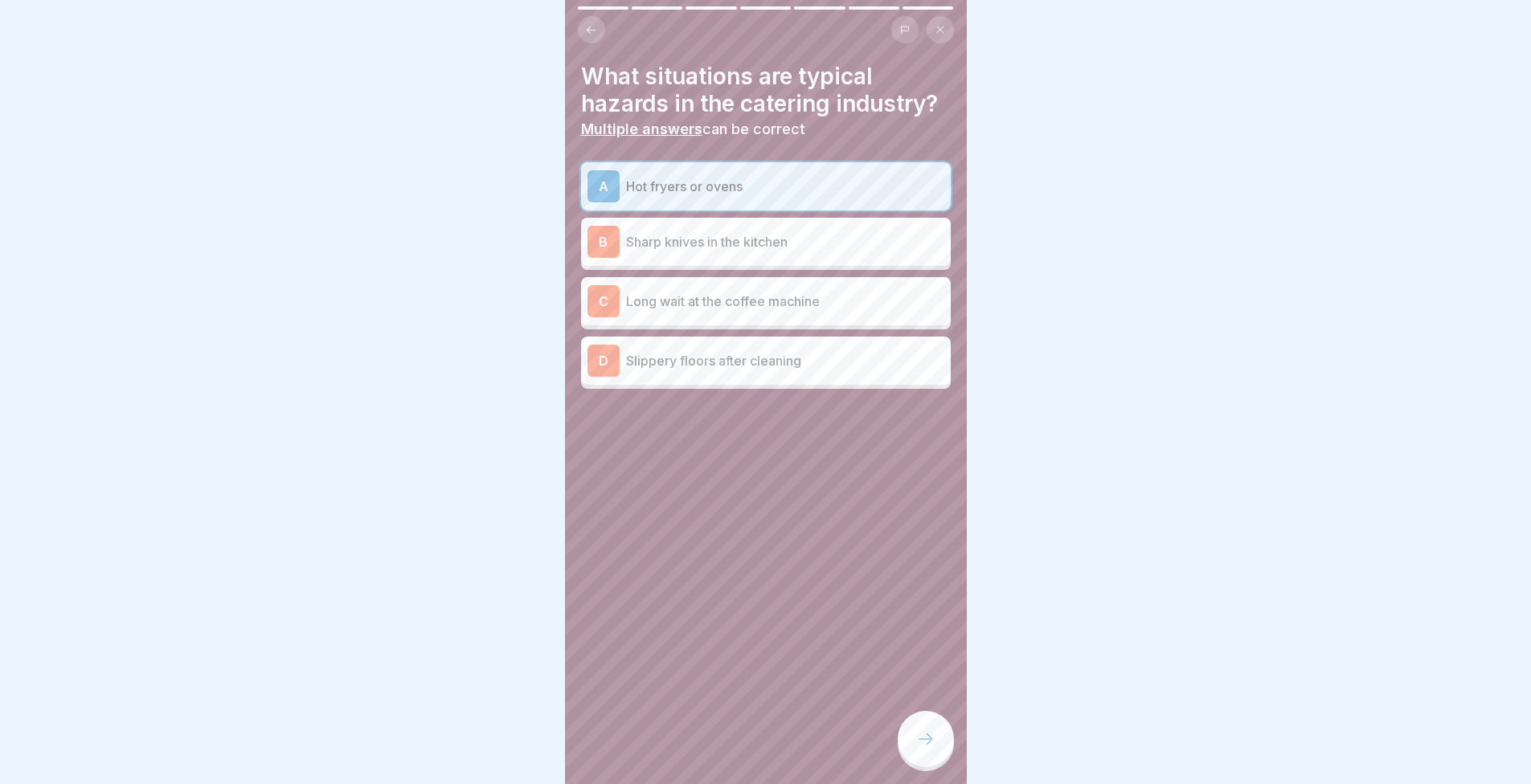
click at [803, 236] on p "Sharp knives in the kitchen" at bounding box center [785, 241] width 319 height 19
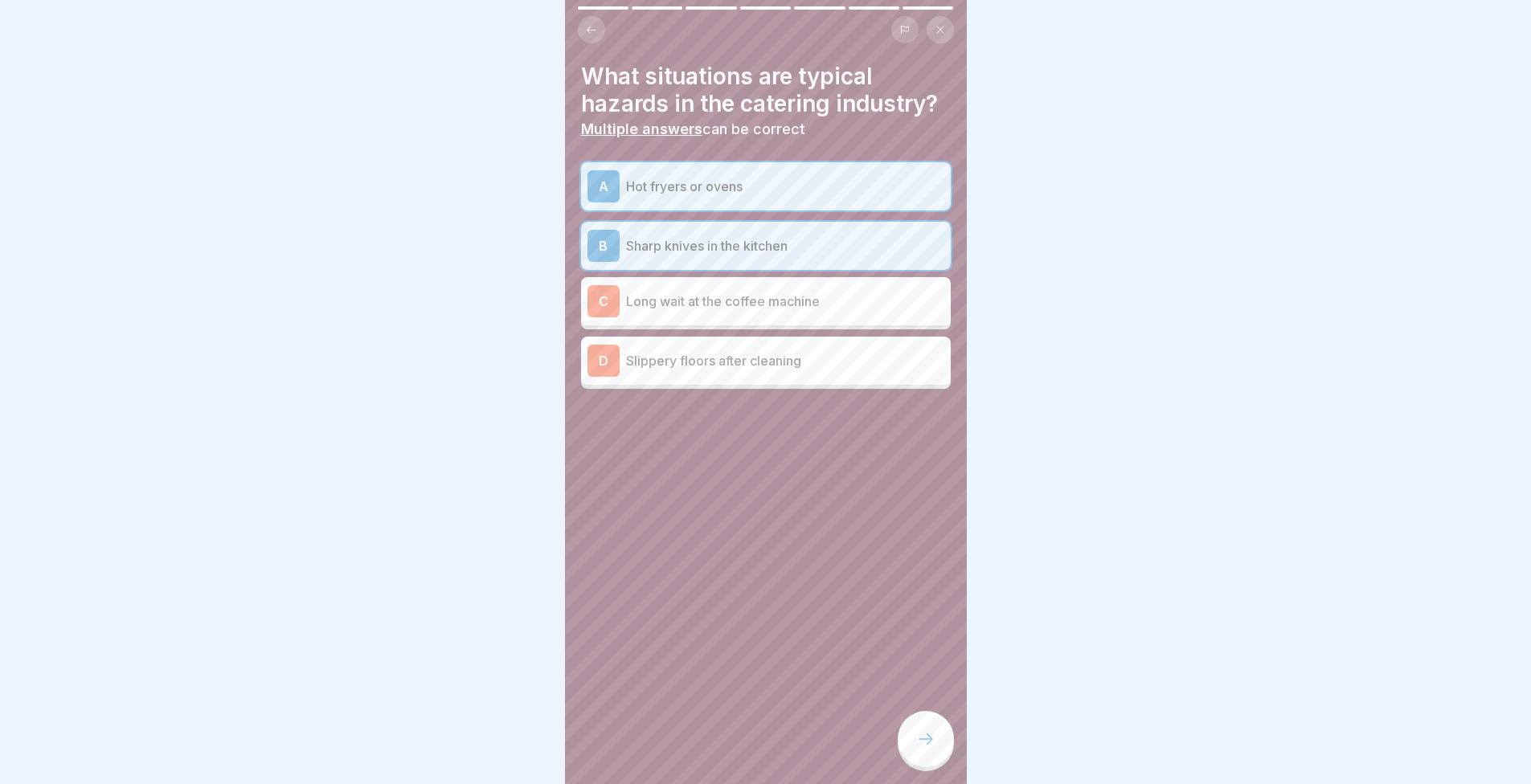
click at [803, 371] on div "D Slippery floors after cleaning" at bounding box center [766, 360] width 357 height 32
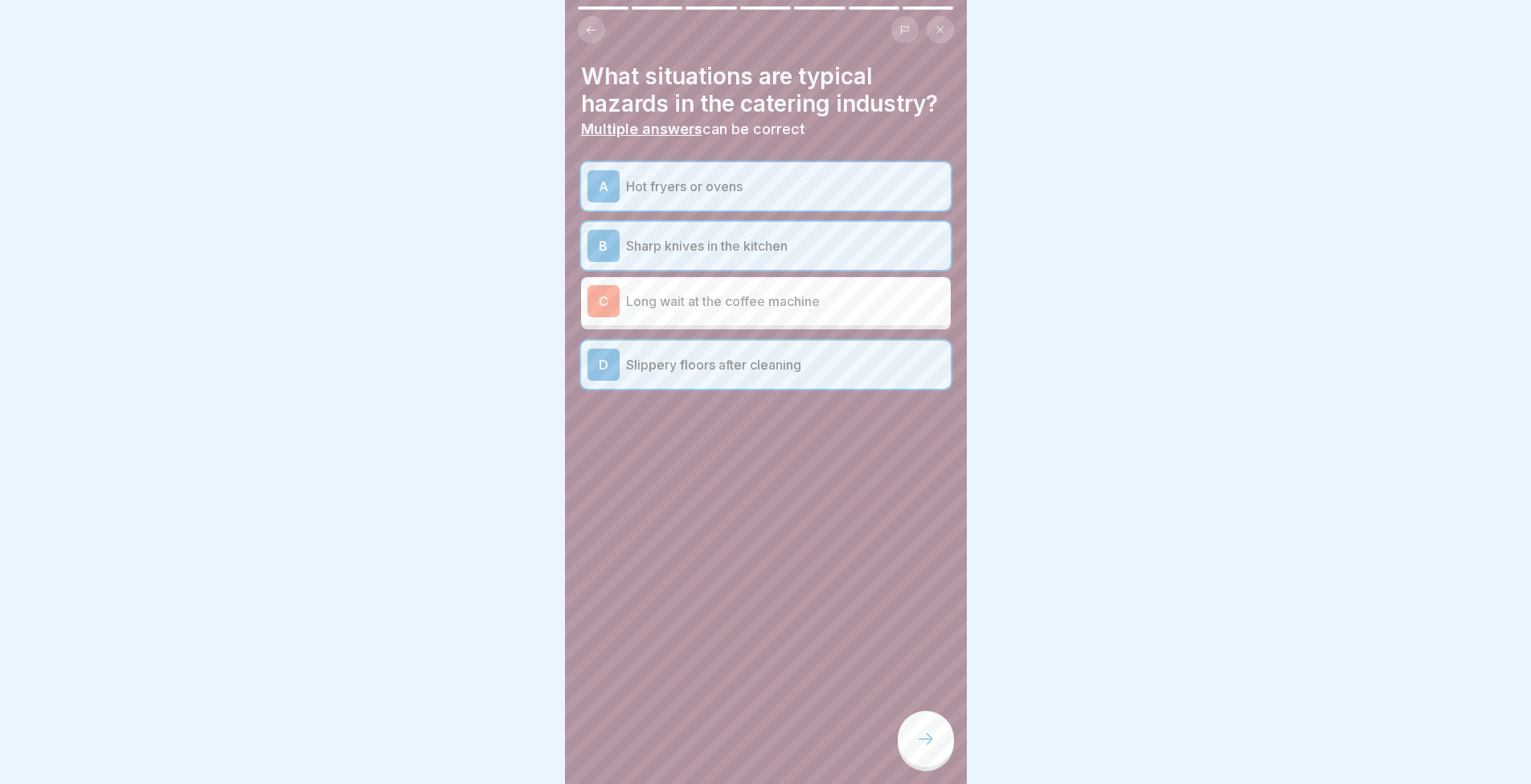
click at [932, 767] on div at bounding box center [926, 739] width 56 height 56
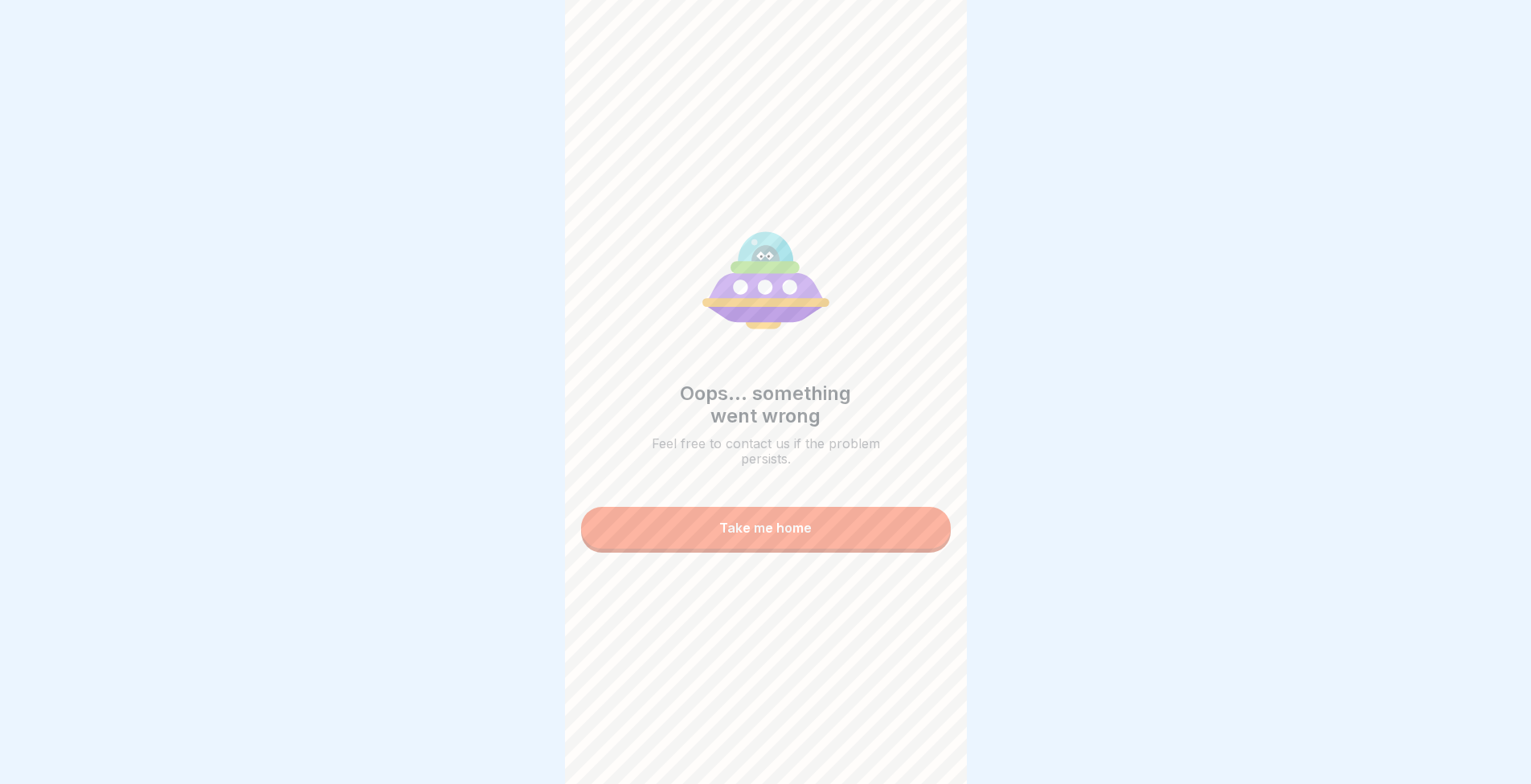
click at [831, 536] on button "Take me home" at bounding box center [766, 527] width 370 height 42
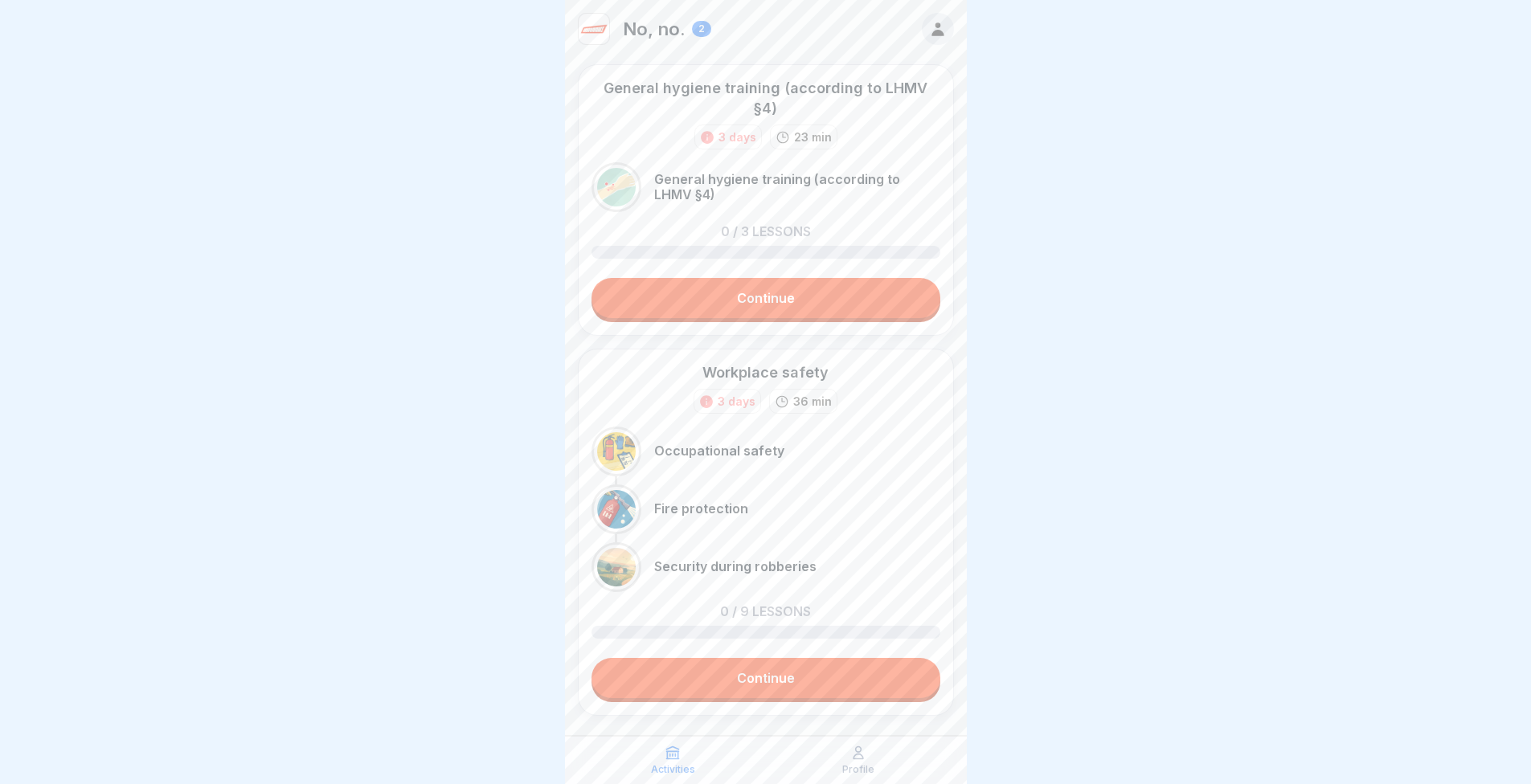
click at [812, 674] on link "Continue" at bounding box center [766, 679] width 349 height 41
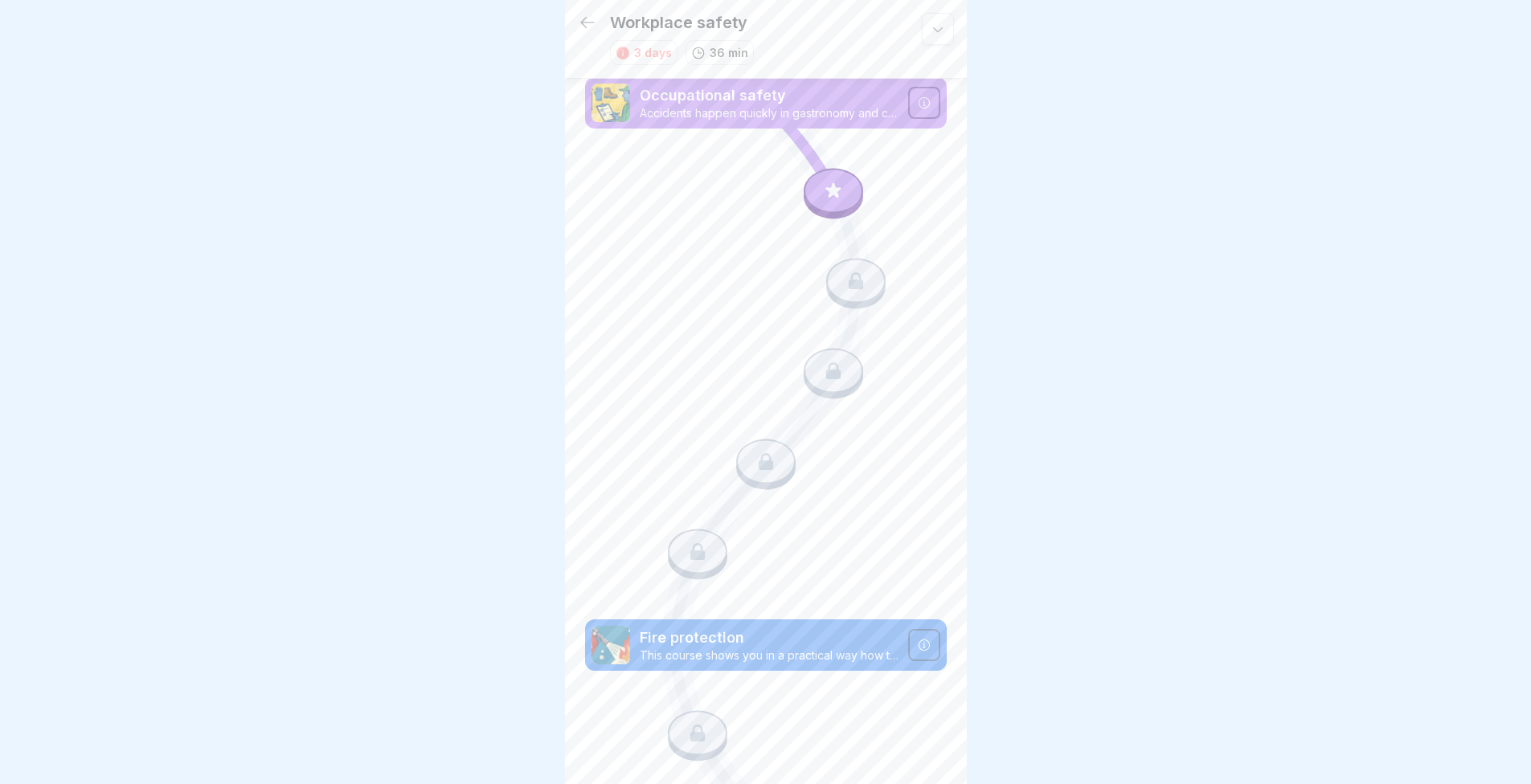
click at [833, 176] on div at bounding box center [833, 190] width 59 height 45
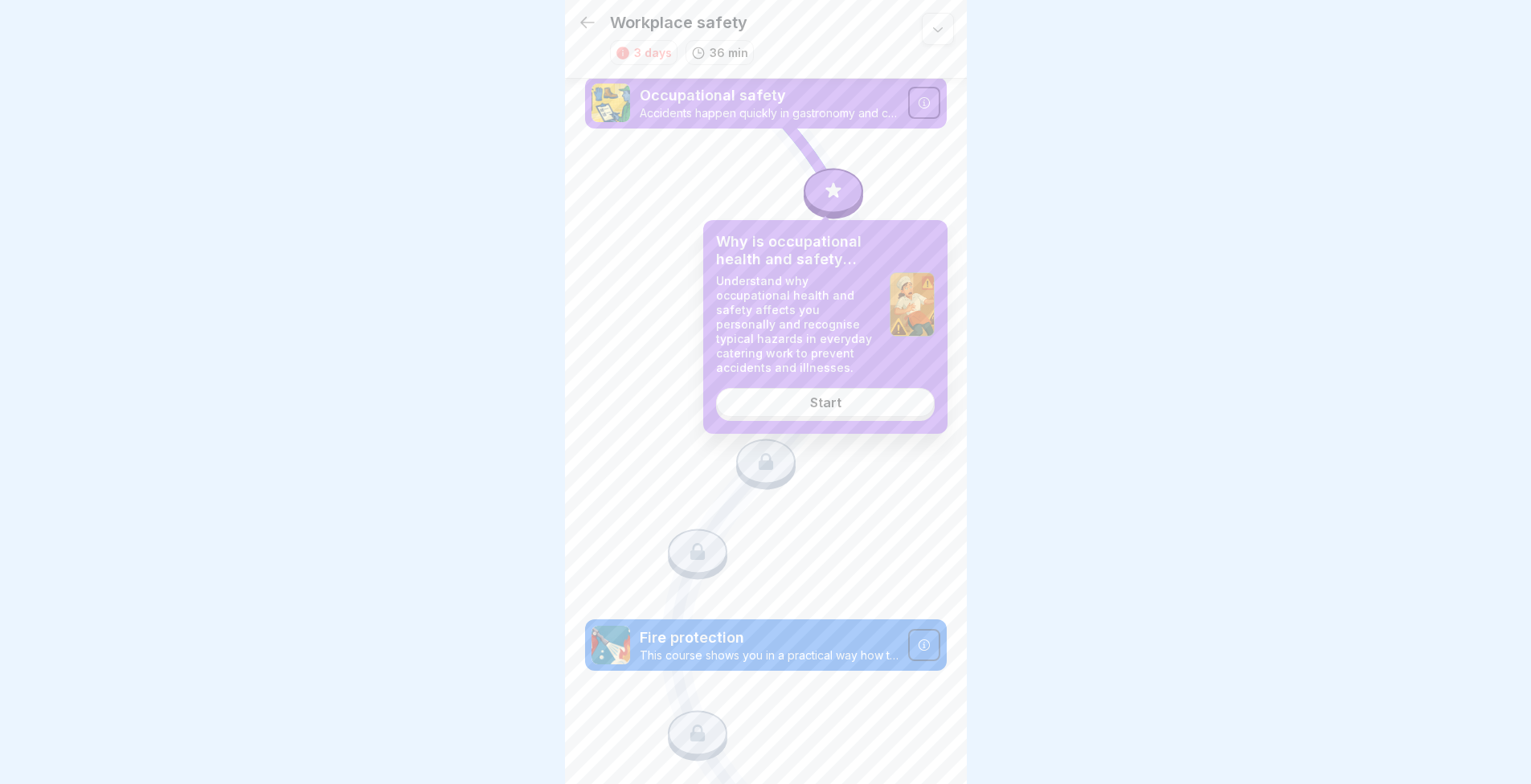
click at [856, 410] on link "Start" at bounding box center [825, 402] width 219 height 29
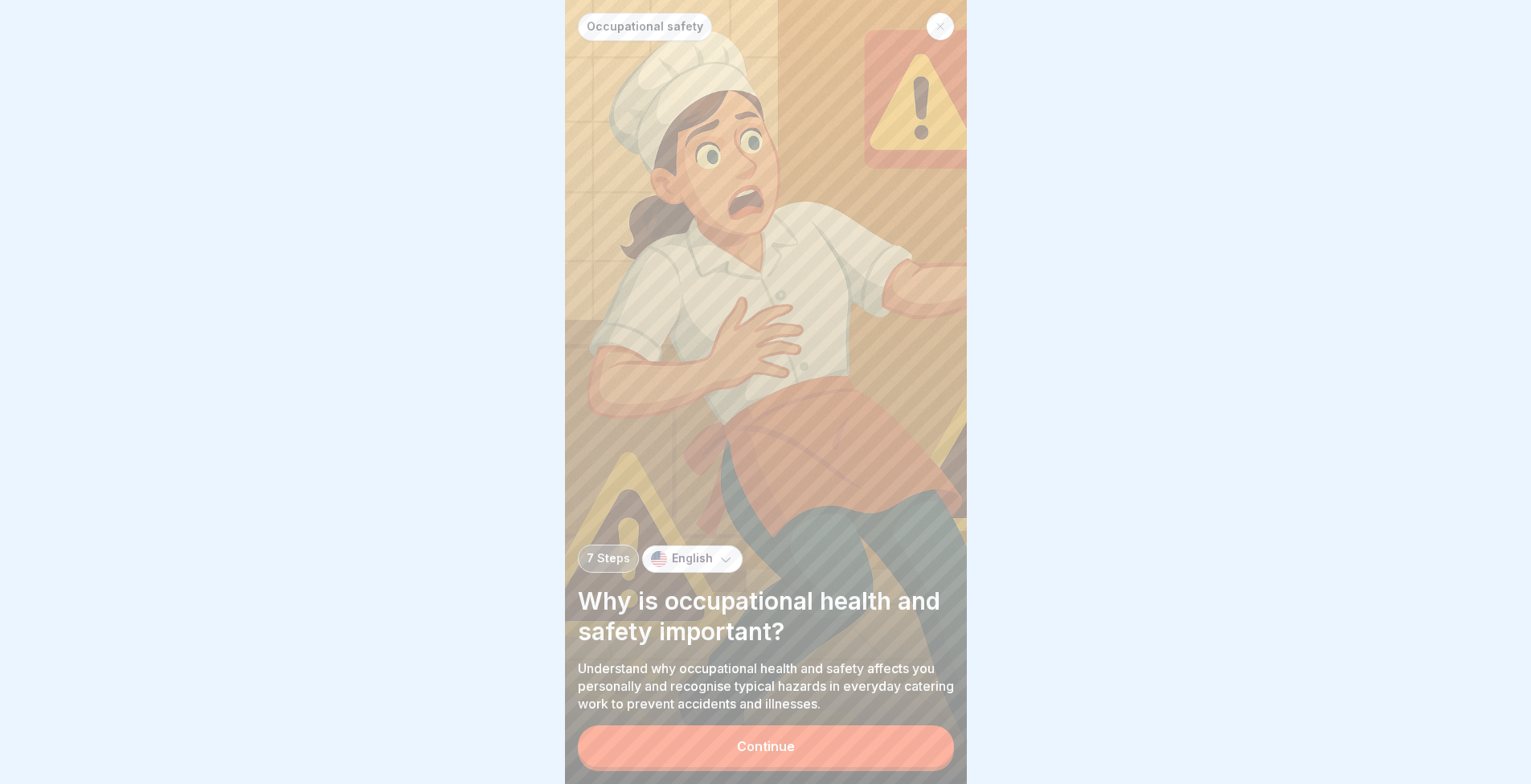
click at [864, 745] on button "Continue" at bounding box center [766, 746] width 376 height 42
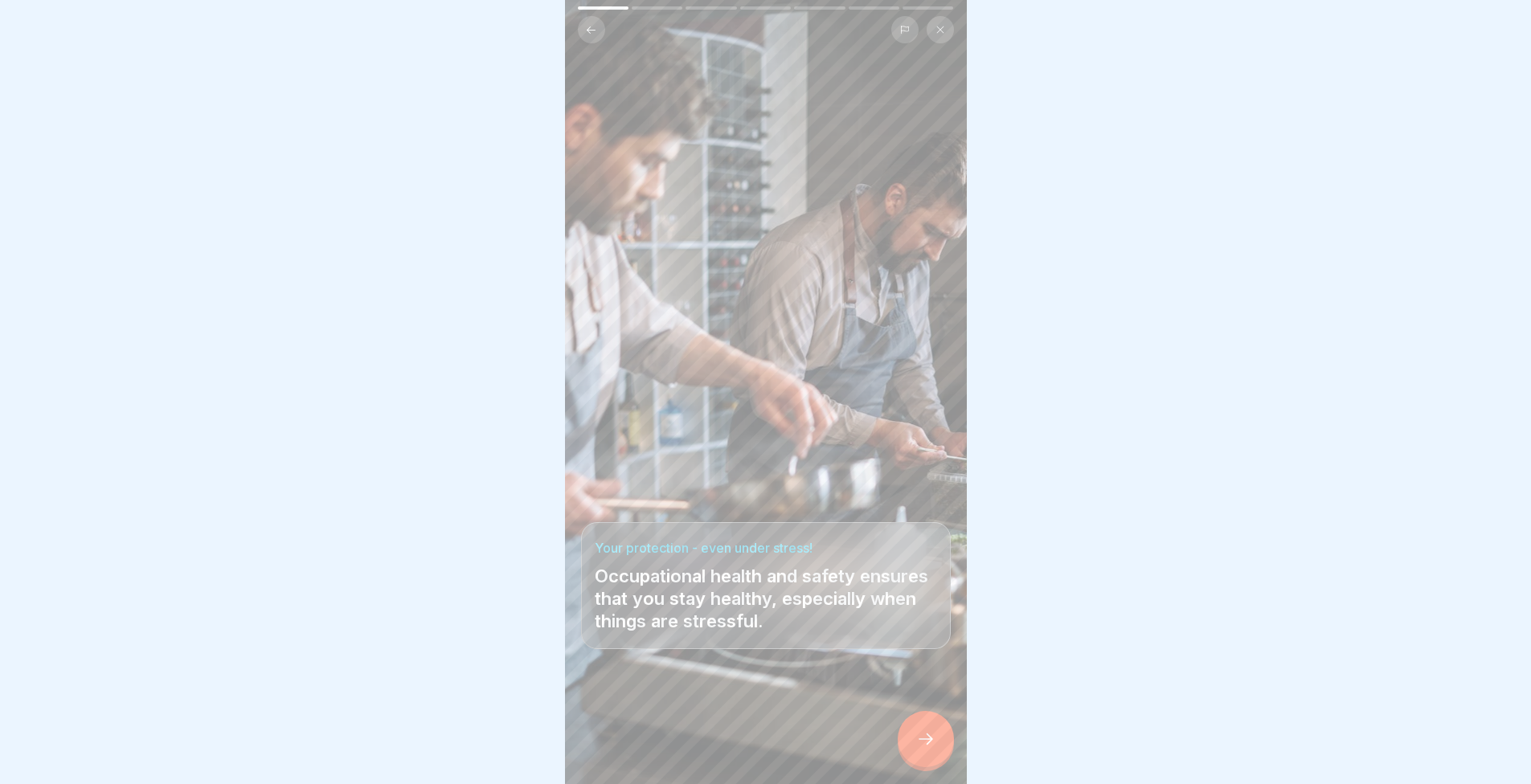
click at [944, 755] on div at bounding box center [926, 739] width 56 height 56
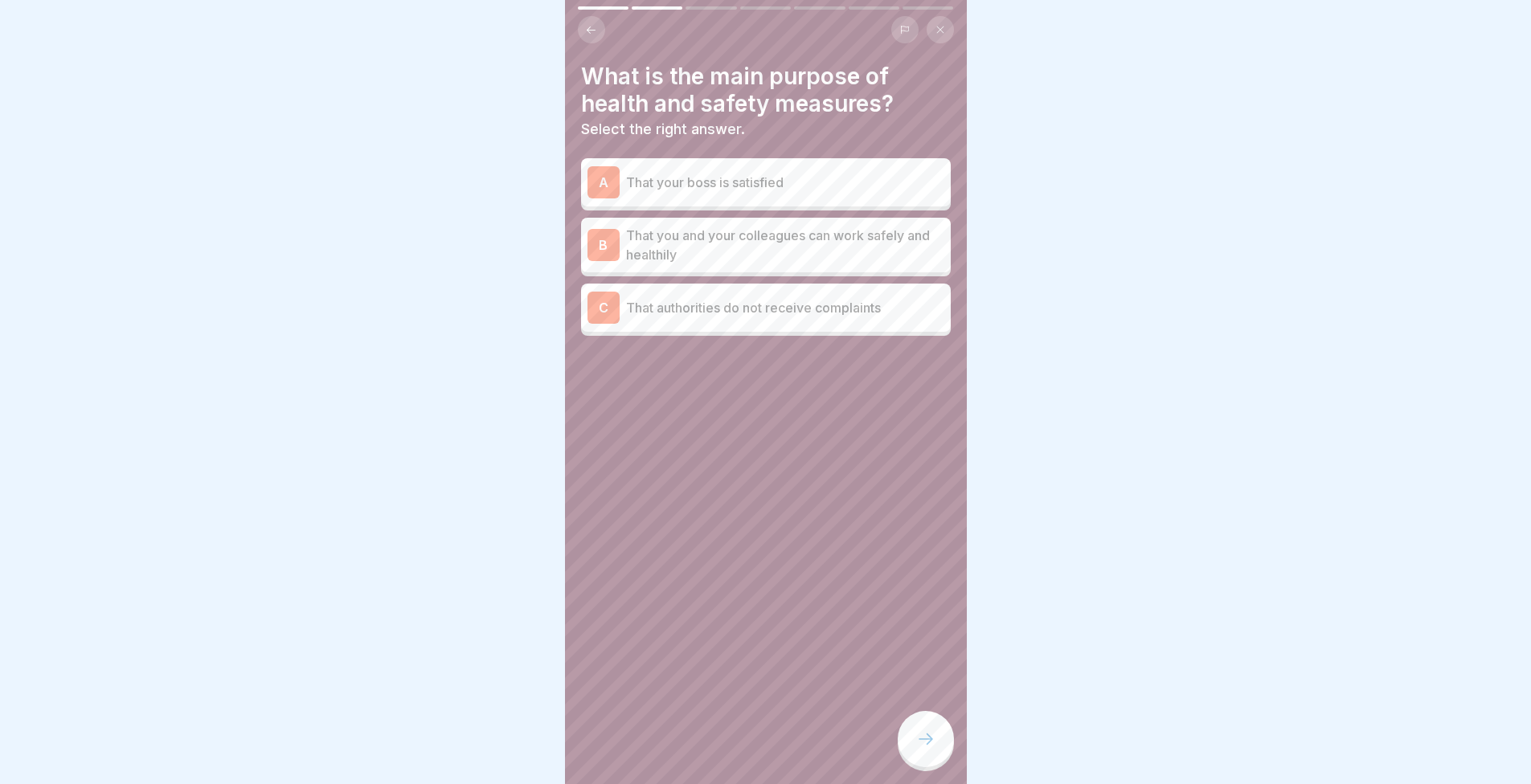
click at [936, 743] on div at bounding box center [926, 739] width 56 height 56
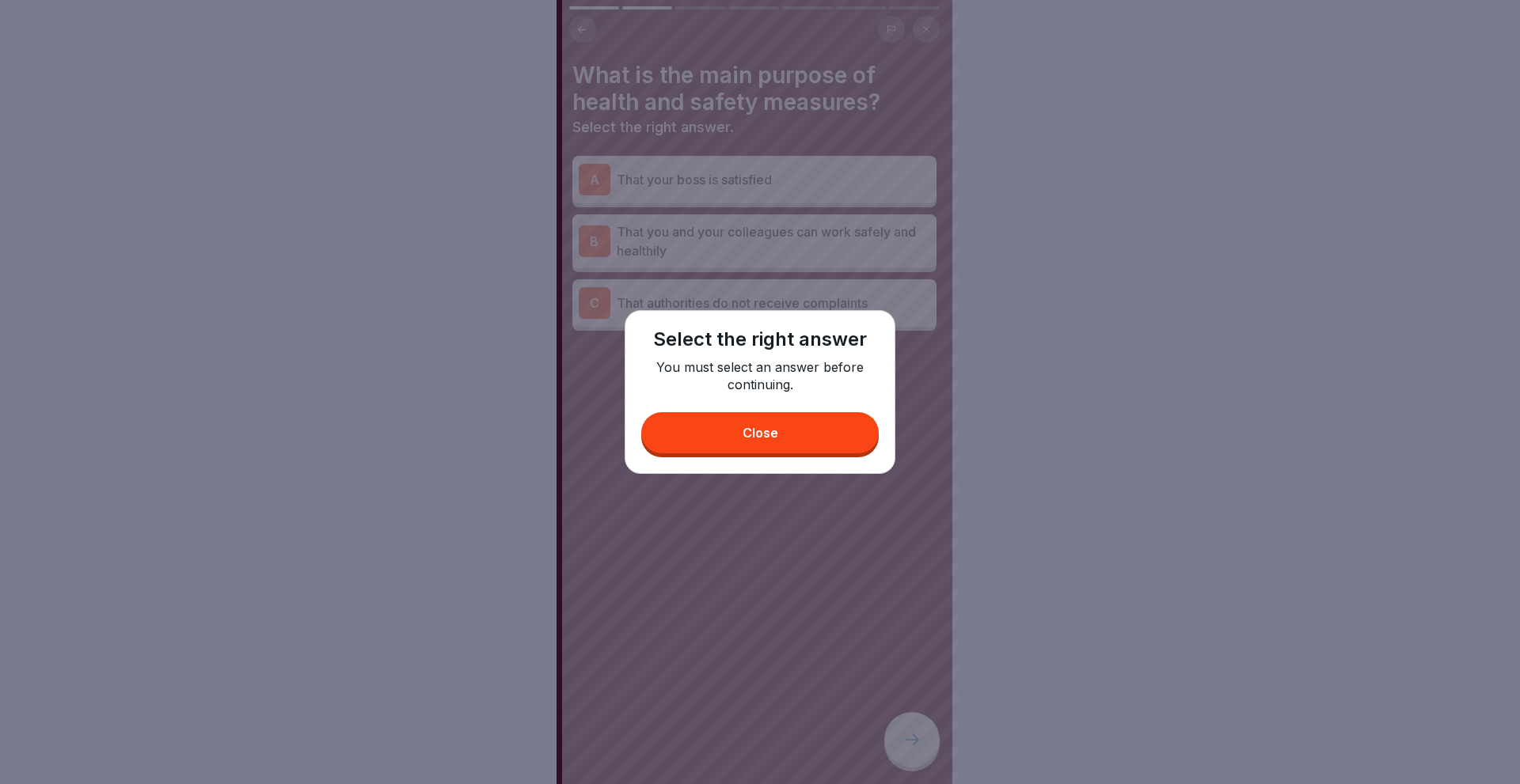
click at [813, 433] on button "Close" at bounding box center [760, 432] width 237 height 41
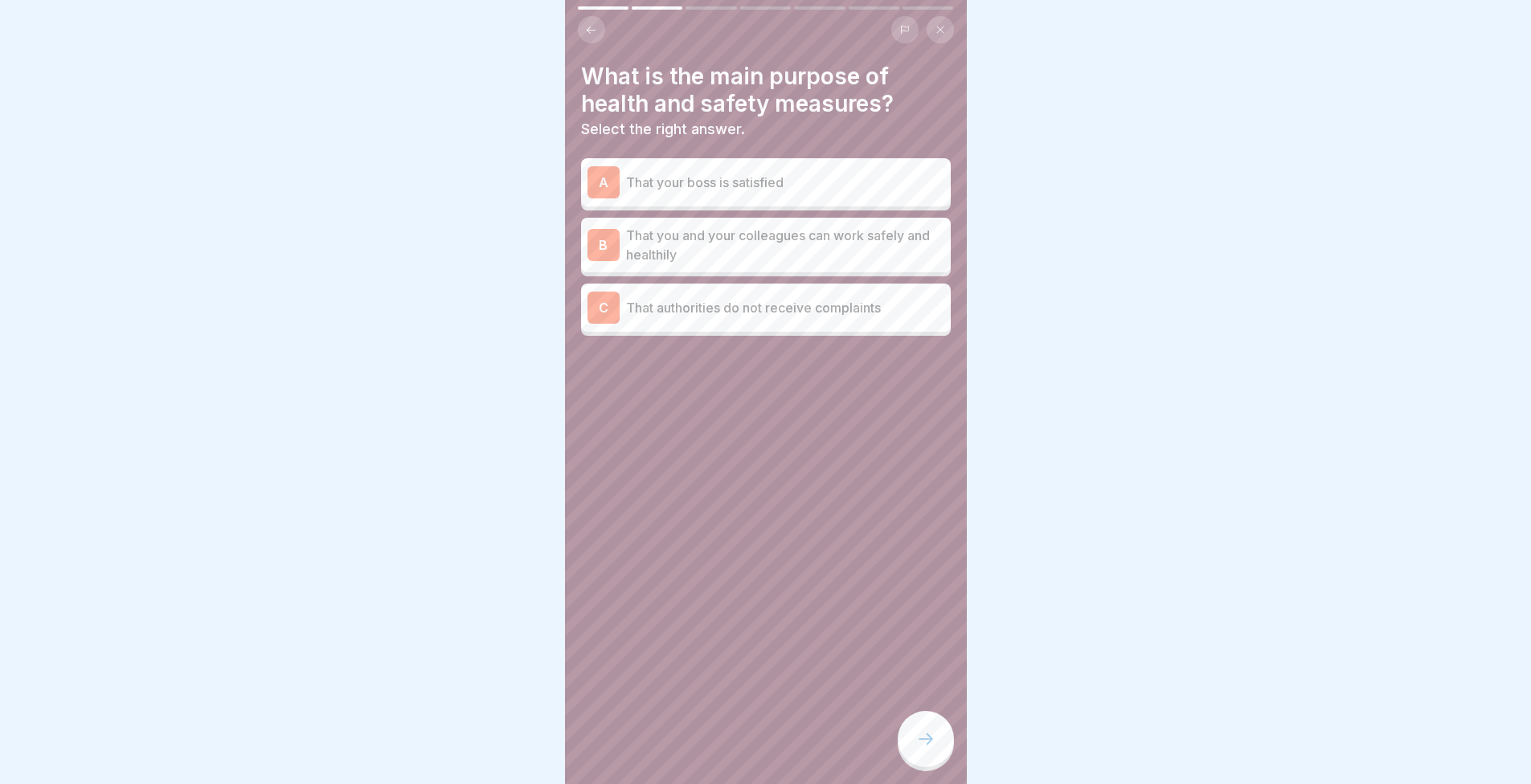
click at [766, 245] on p "That you and your colleagues can work safely and healthily" at bounding box center [785, 245] width 319 height 39
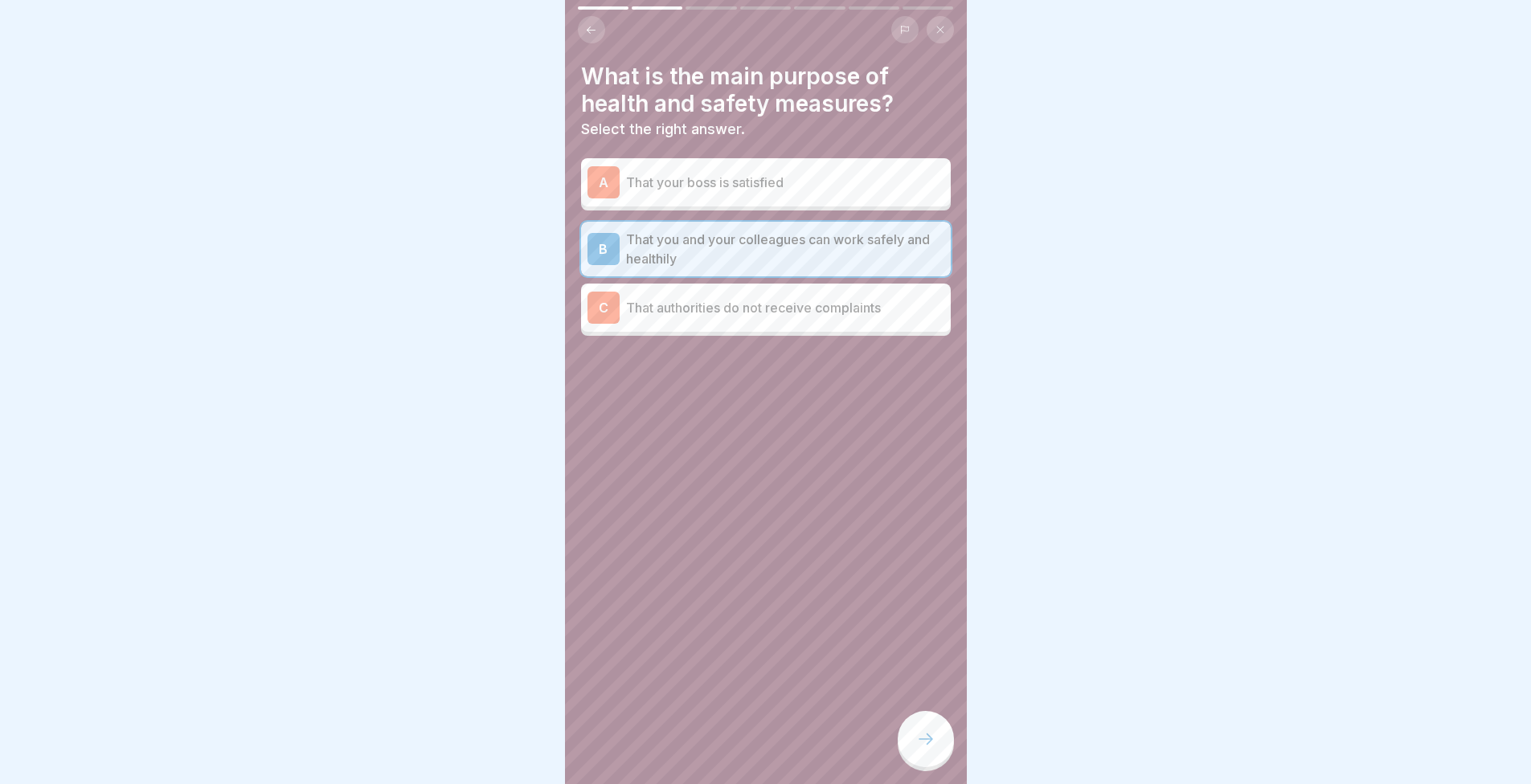
click at [915, 735] on div at bounding box center [926, 739] width 56 height 56
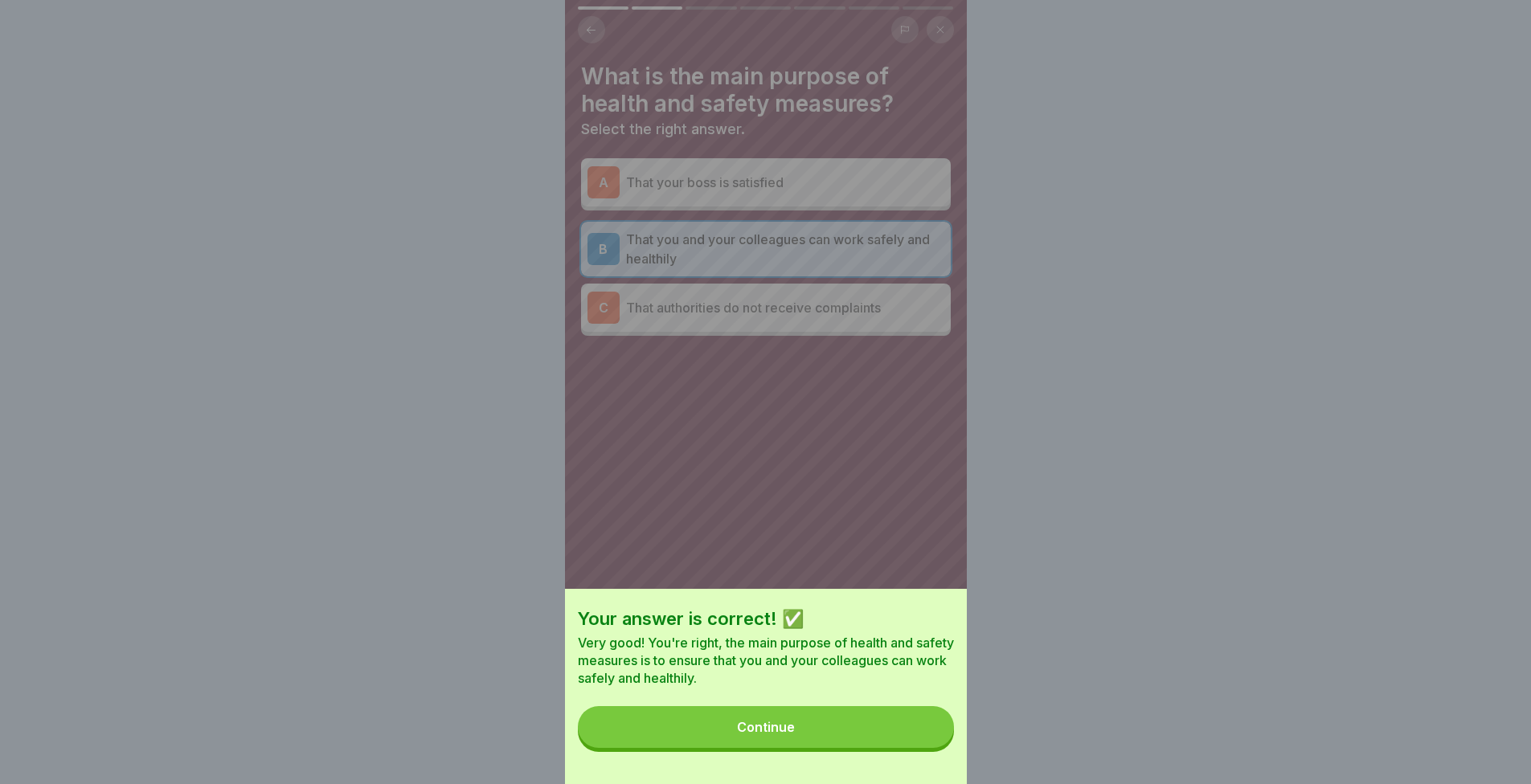
click at [889, 741] on button "Continue" at bounding box center [766, 727] width 376 height 42
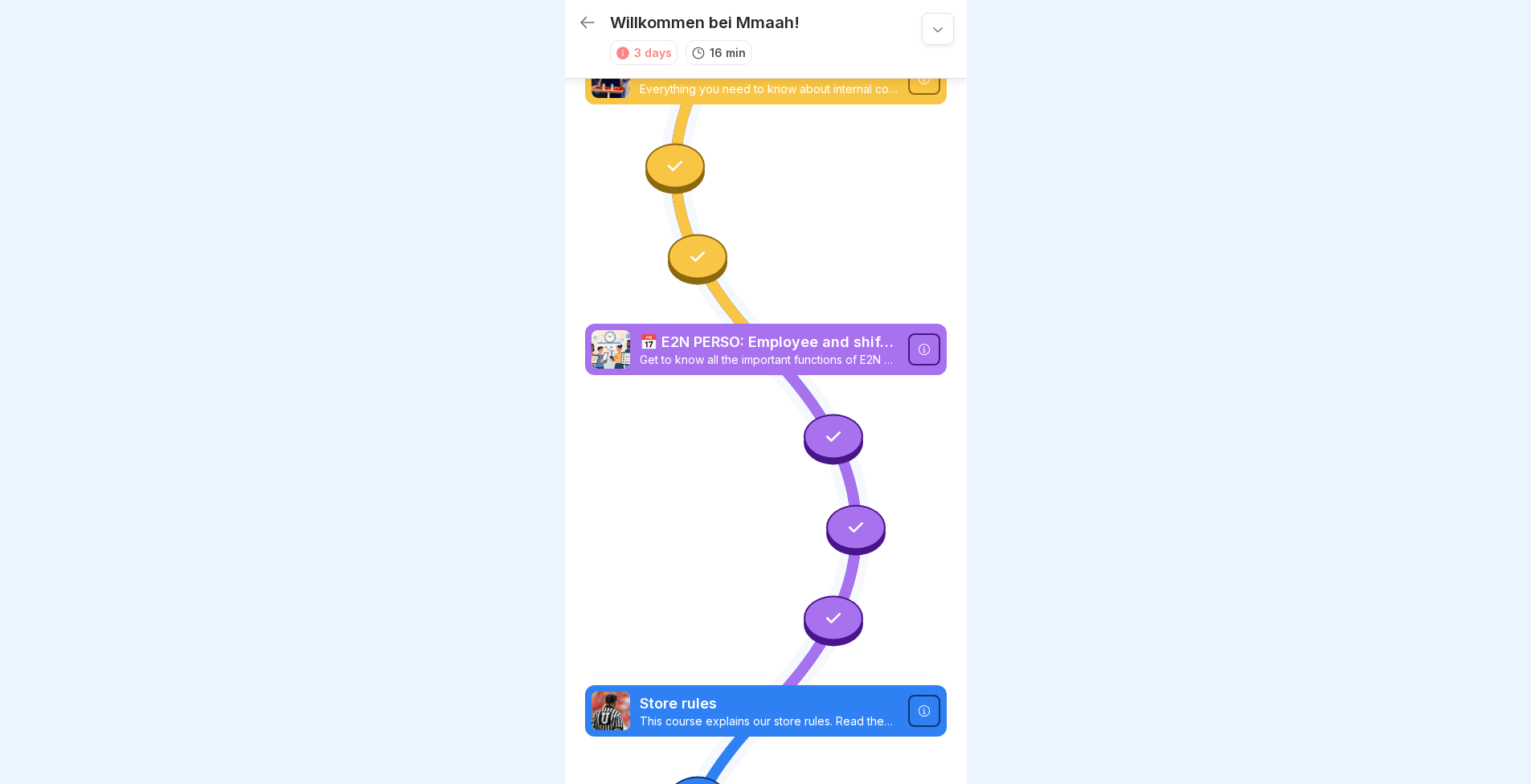
scroll to position [798, 0]
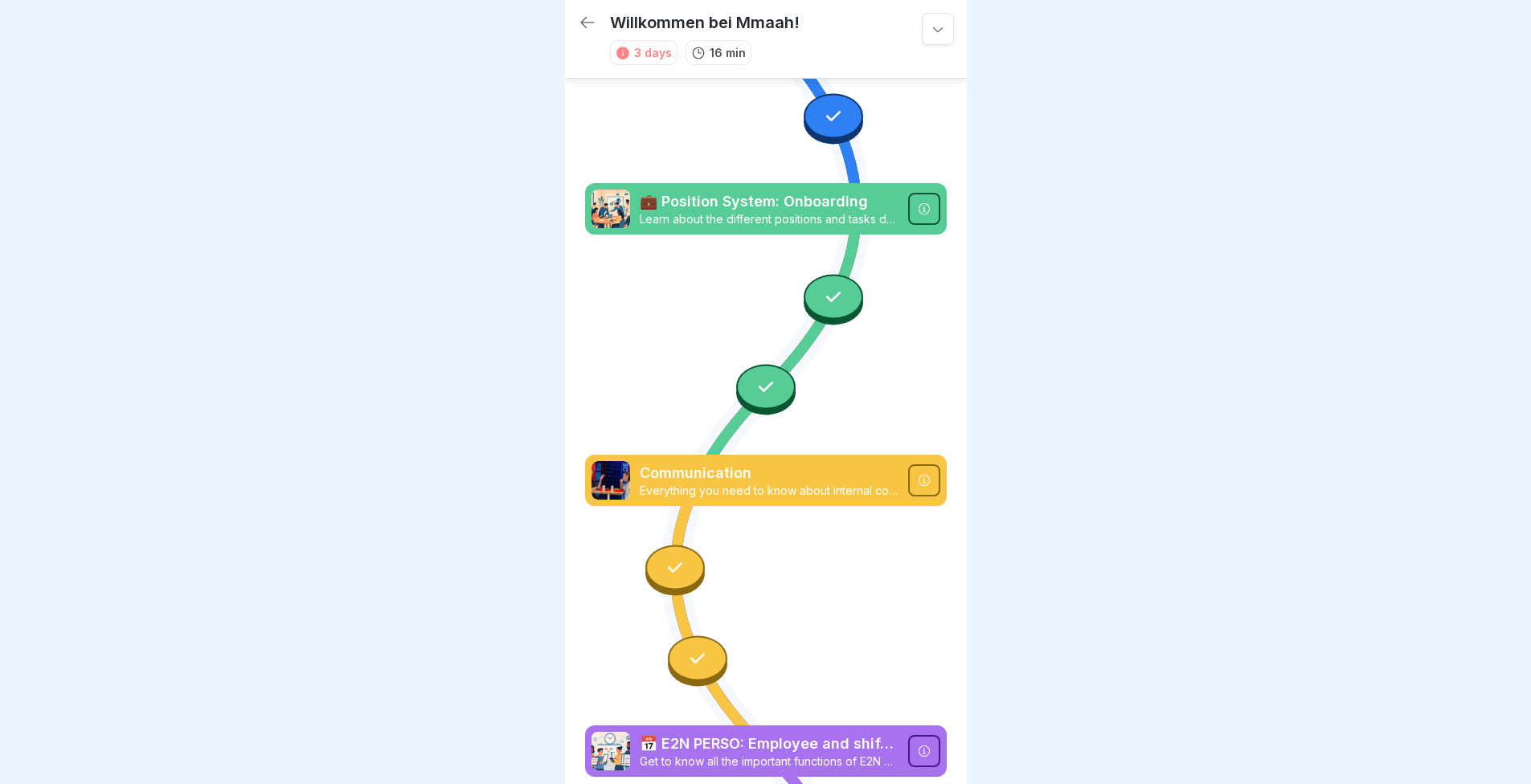
click at [592, 13] on icon at bounding box center [588, 22] width 19 height 19
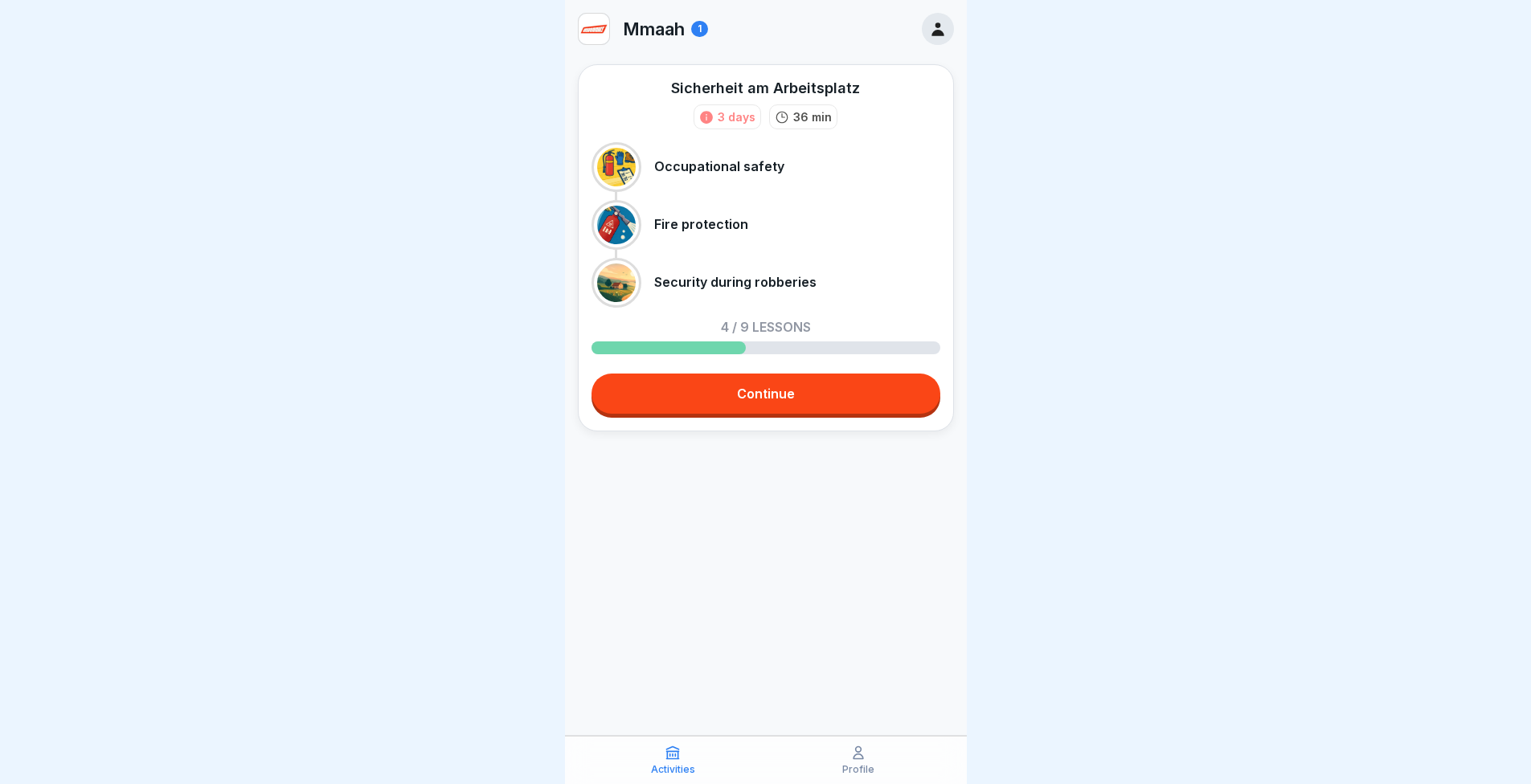
click at [764, 403] on link "Continue" at bounding box center [766, 394] width 349 height 41
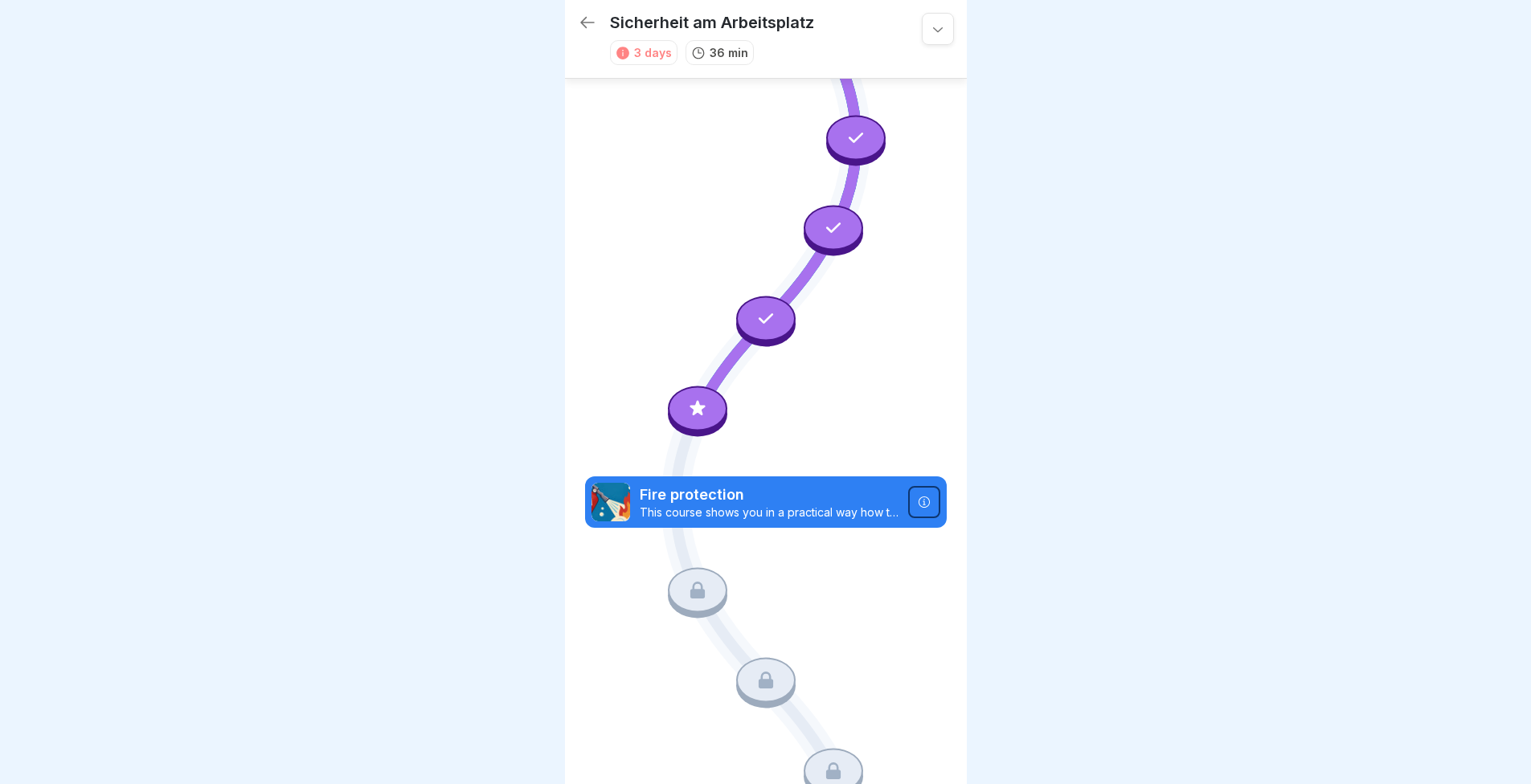
scroll to position [223, 0]
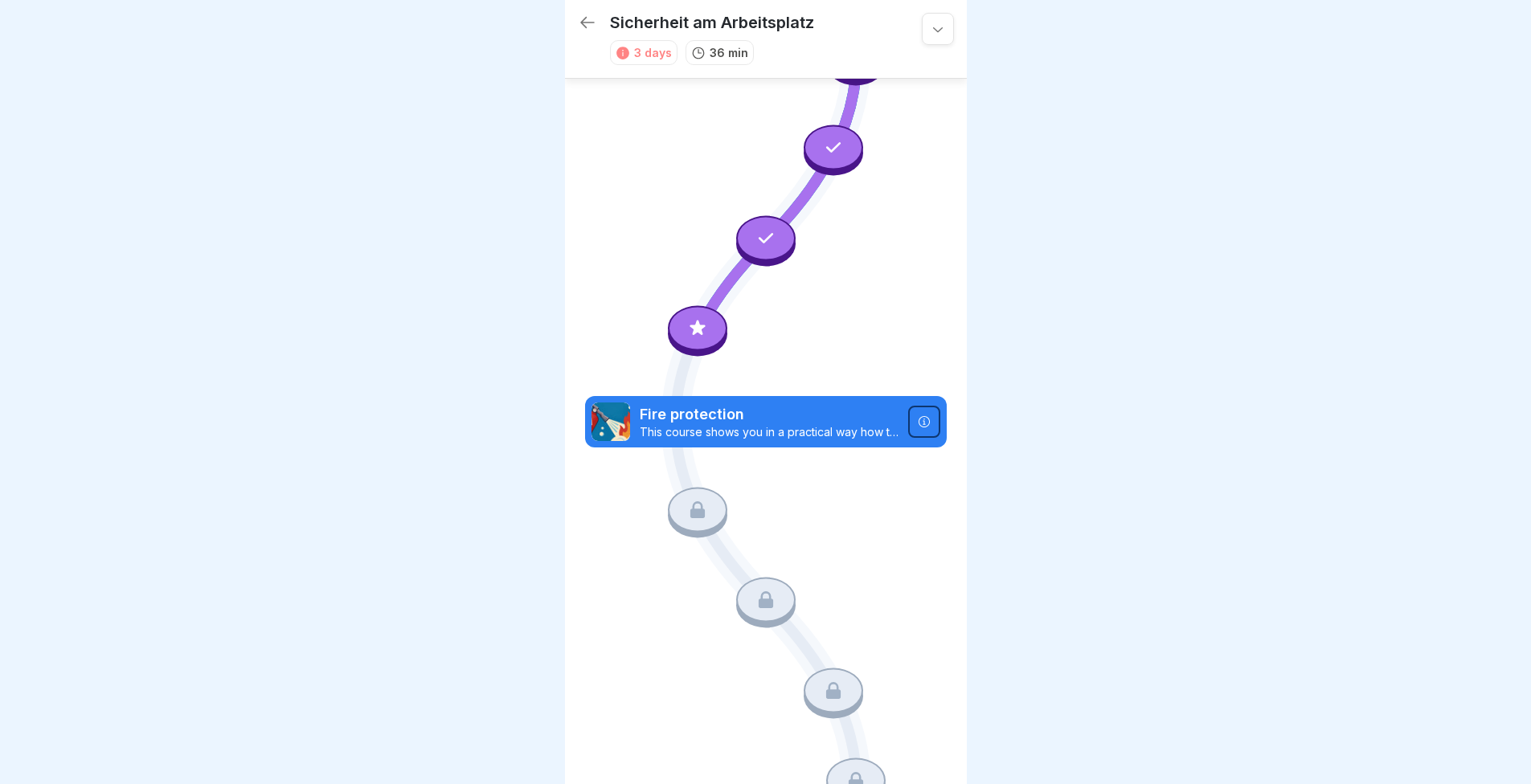
click at [703, 306] on div at bounding box center [698, 328] width 59 height 45
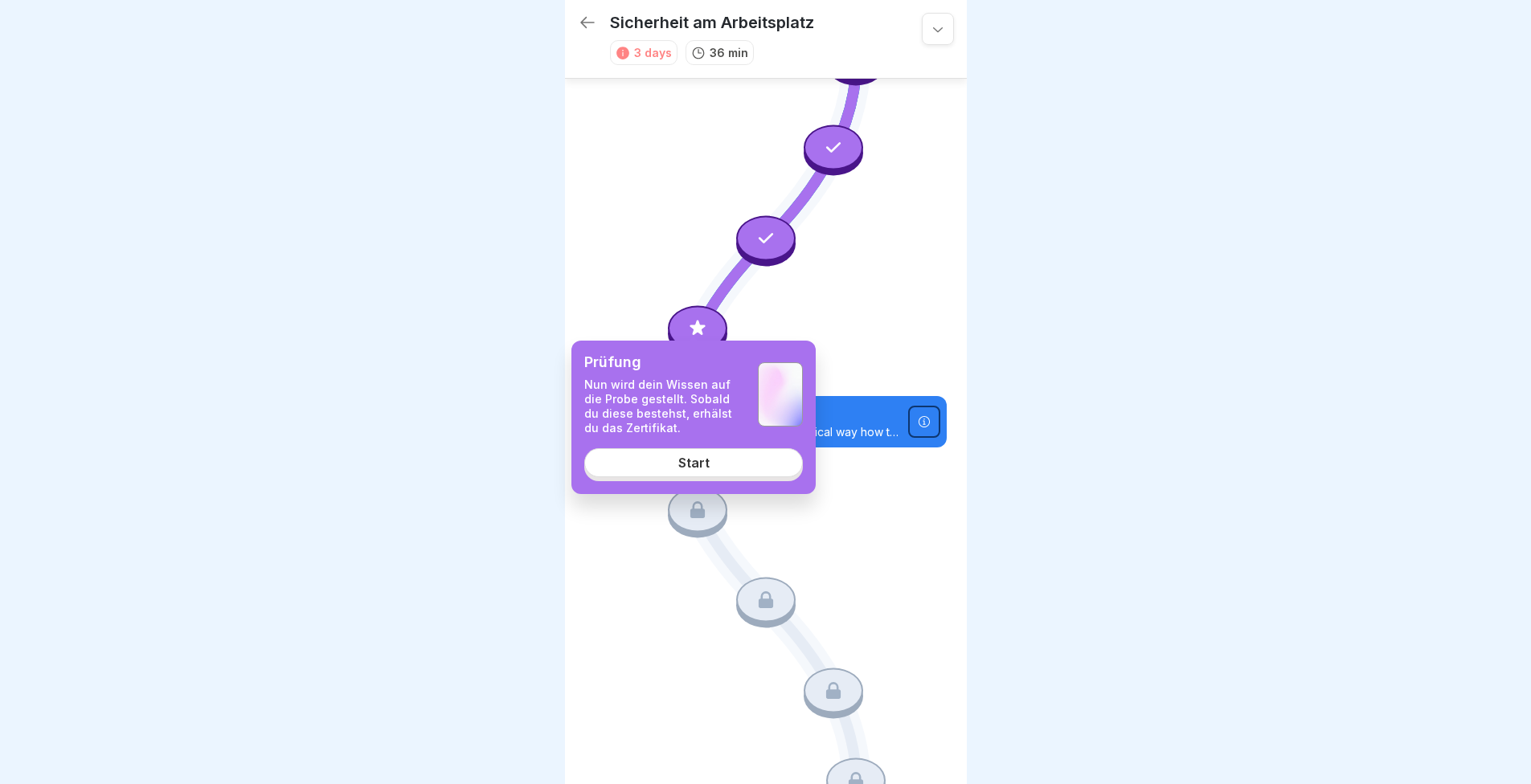
click at [715, 462] on link "Start" at bounding box center [694, 463] width 219 height 29
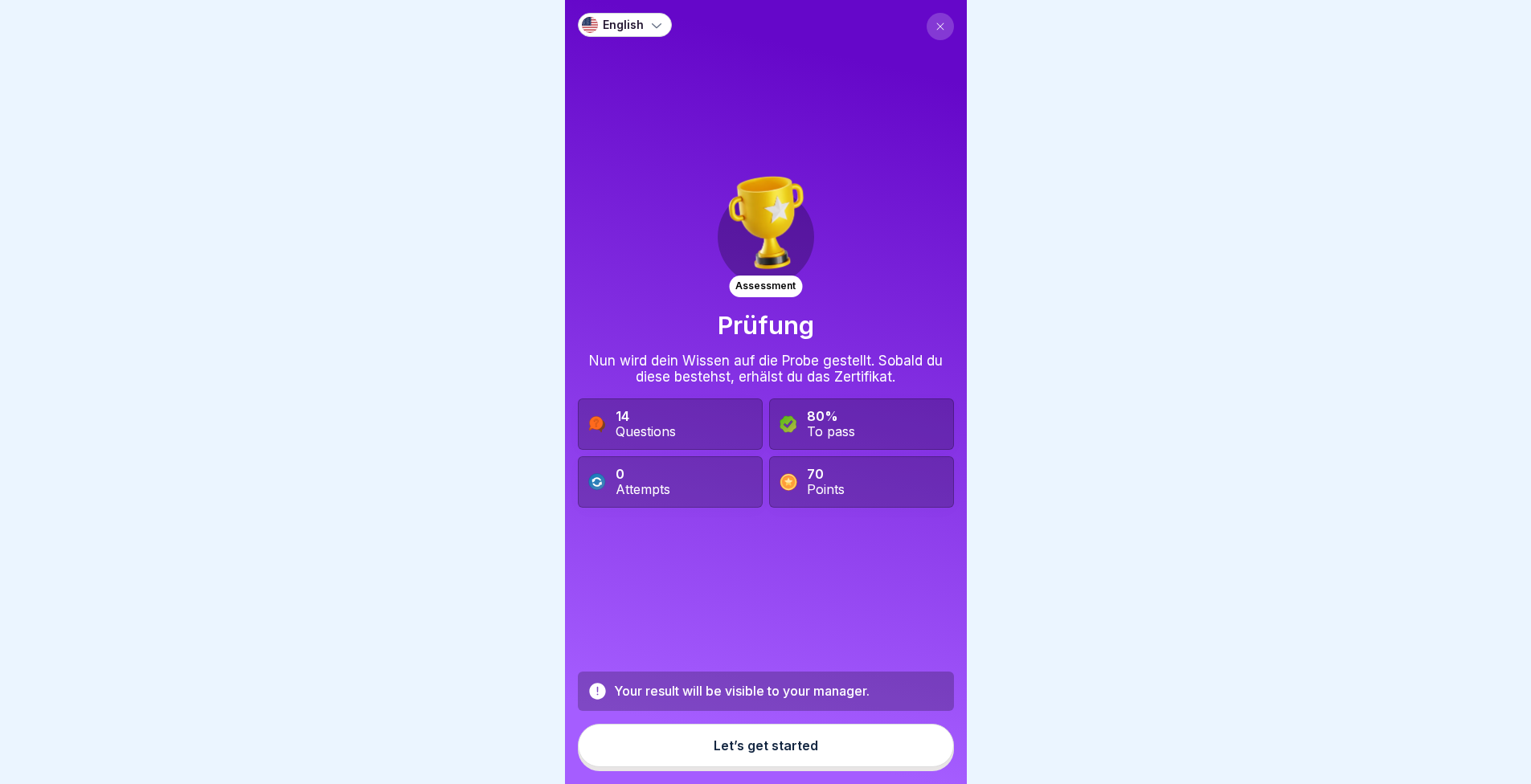
click at [824, 754] on button "Let’s get started" at bounding box center [766, 745] width 376 height 43
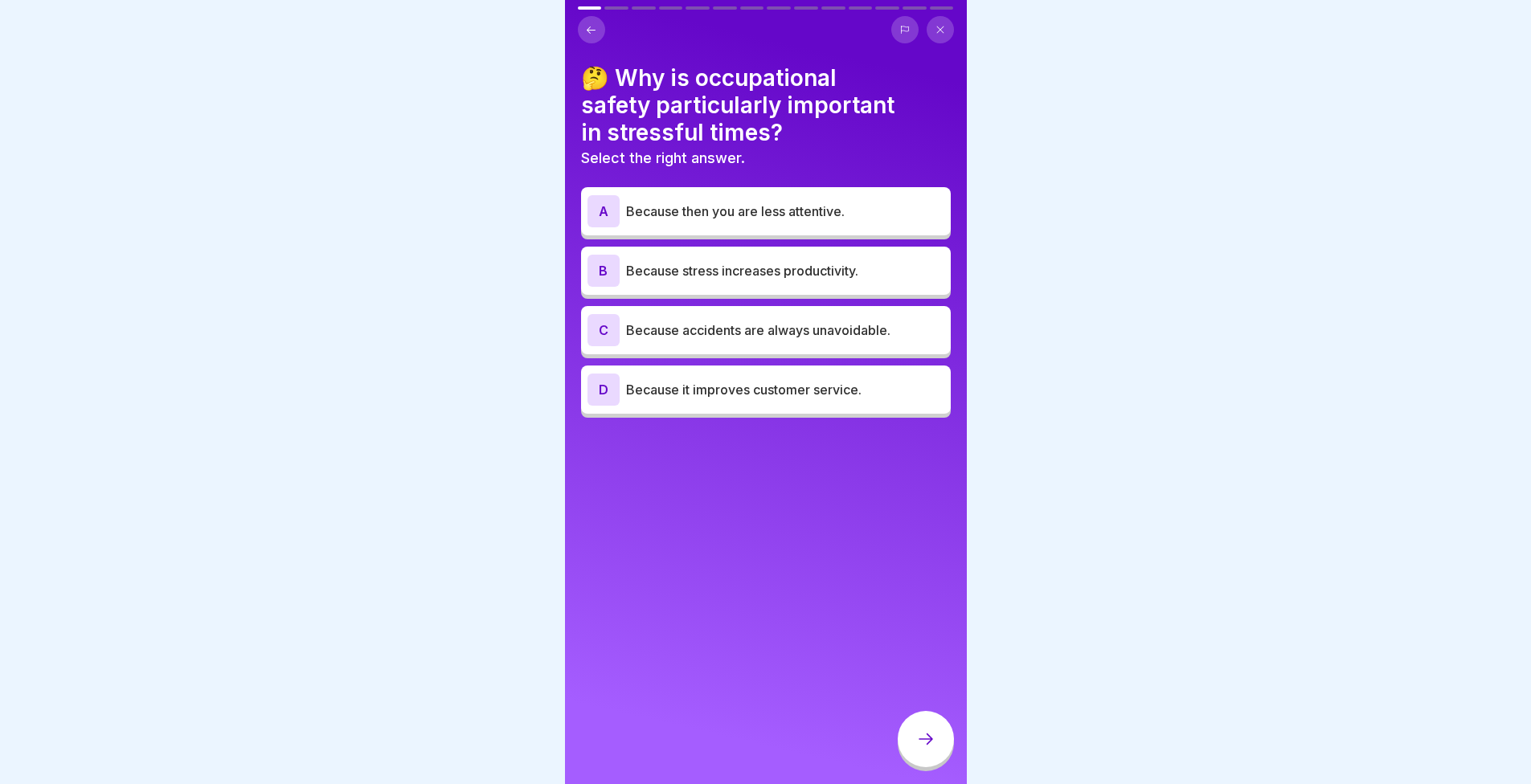
click at [1131, 229] on div at bounding box center [765, 392] width 1531 height 784
click at [1021, 486] on div at bounding box center [765, 392] width 1531 height 784
click at [357, 301] on div at bounding box center [765, 392] width 1531 height 784
click at [1224, 325] on div at bounding box center [765, 392] width 1531 height 784
click at [349, 294] on div at bounding box center [765, 392] width 1531 height 784
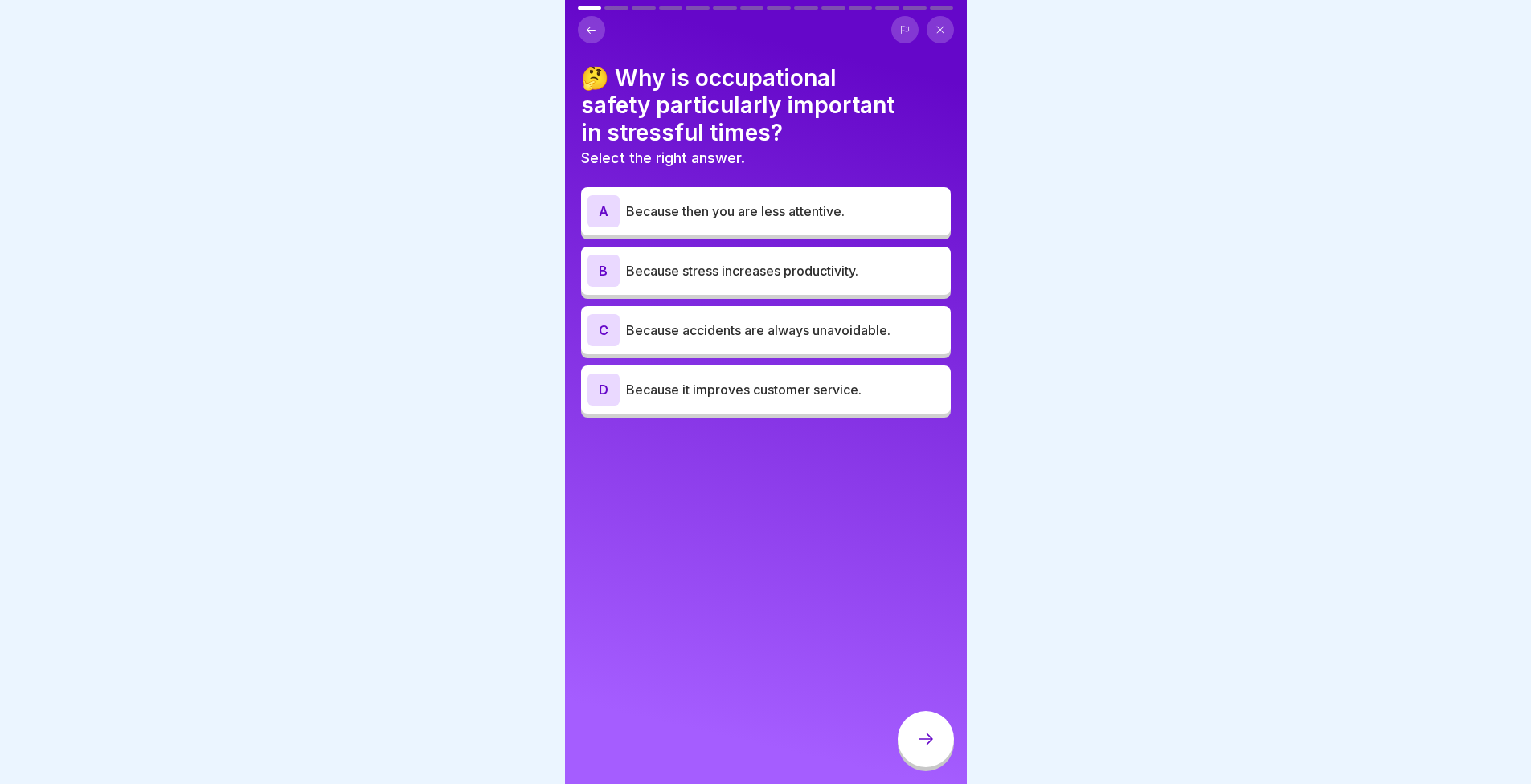
click at [1191, 317] on div at bounding box center [765, 392] width 1531 height 784
click at [351, 287] on div at bounding box center [765, 392] width 1531 height 784
click at [1191, 316] on div at bounding box center [765, 392] width 1531 height 784
click at [351, 304] on div at bounding box center [765, 392] width 1531 height 784
click at [1146, 283] on div at bounding box center [765, 392] width 1531 height 784
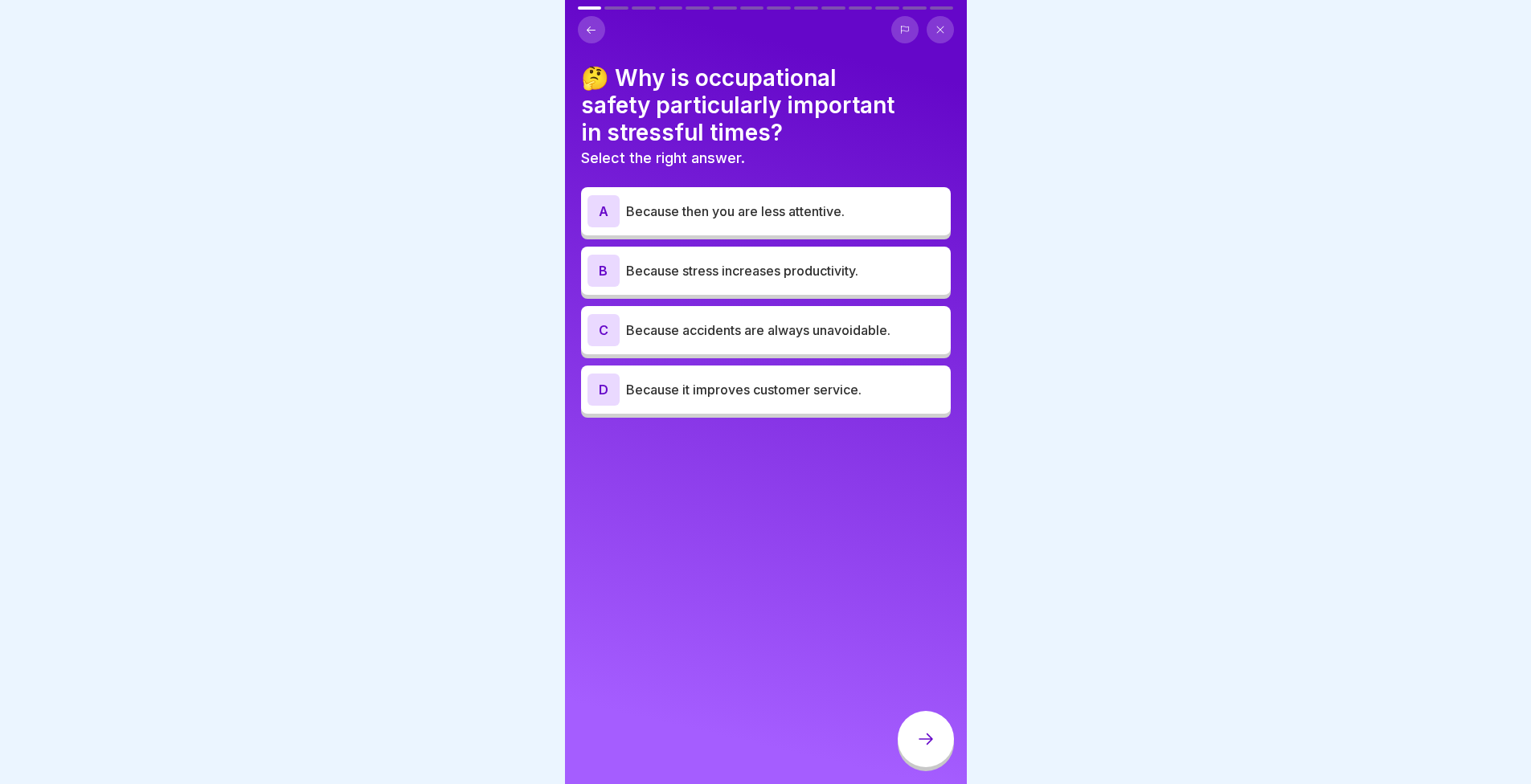
drag, startPoint x: 1146, startPoint y: 283, endPoint x: 1114, endPoint y: 286, distance: 32.1
click at [1114, 286] on div at bounding box center [765, 392] width 1531 height 784
drag, startPoint x: 1130, startPoint y: 305, endPoint x: 1068, endPoint y: 366, distance: 87.0
click at [1126, 308] on div at bounding box center [765, 392] width 1531 height 784
click at [414, 296] on div at bounding box center [765, 392] width 1531 height 784
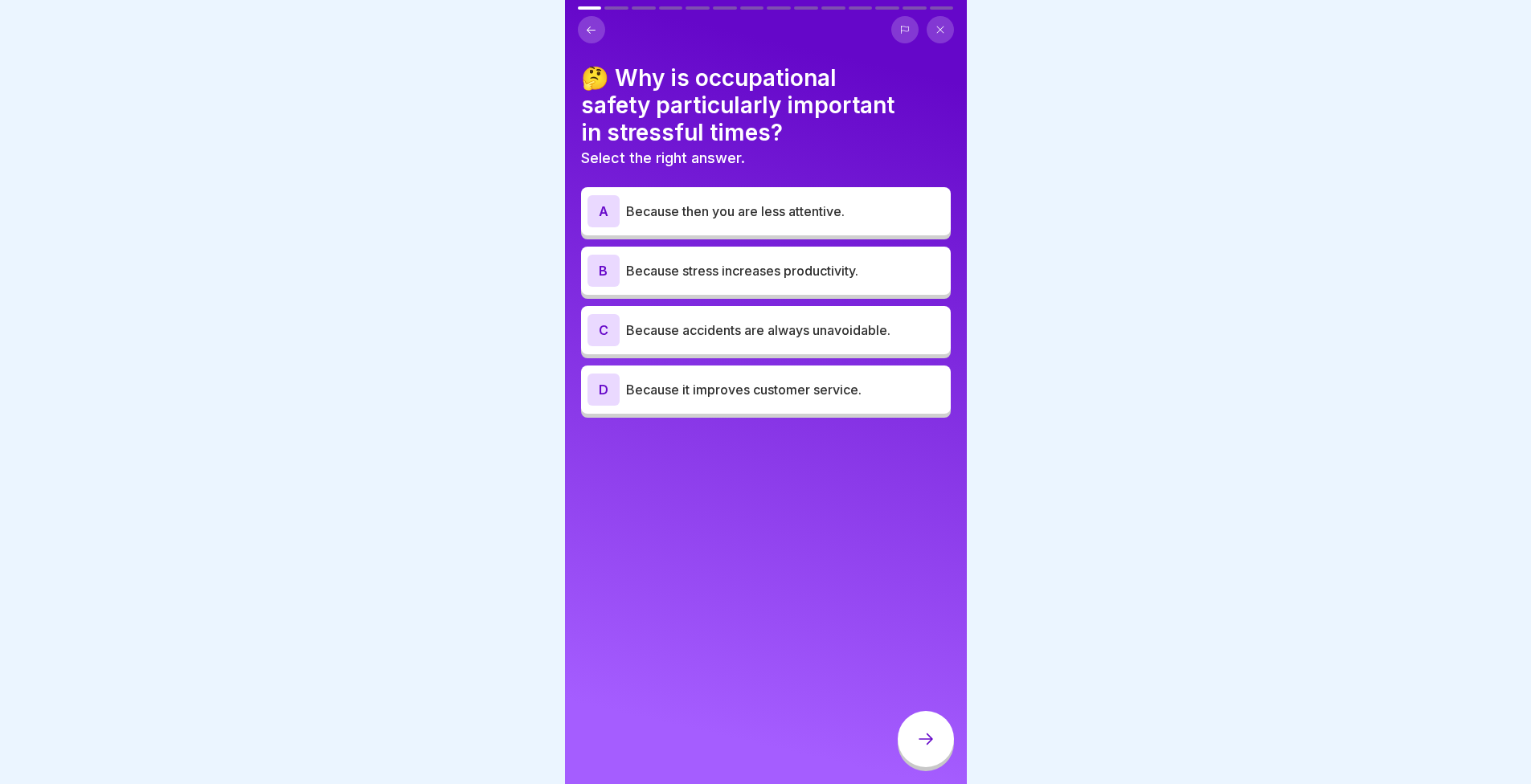
click at [1157, 286] on div at bounding box center [765, 392] width 1531 height 784
click at [321, 308] on div at bounding box center [765, 392] width 1531 height 784
click at [1241, 275] on div at bounding box center [765, 392] width 1531 height 784
drag, startPoint x: 816, startPoint y: 151, endPoint x: 1054, endPoint y: 100, distance: 243.4
click at [1054, 100] on div at bounding box center [765, 392] width 1531 height 784
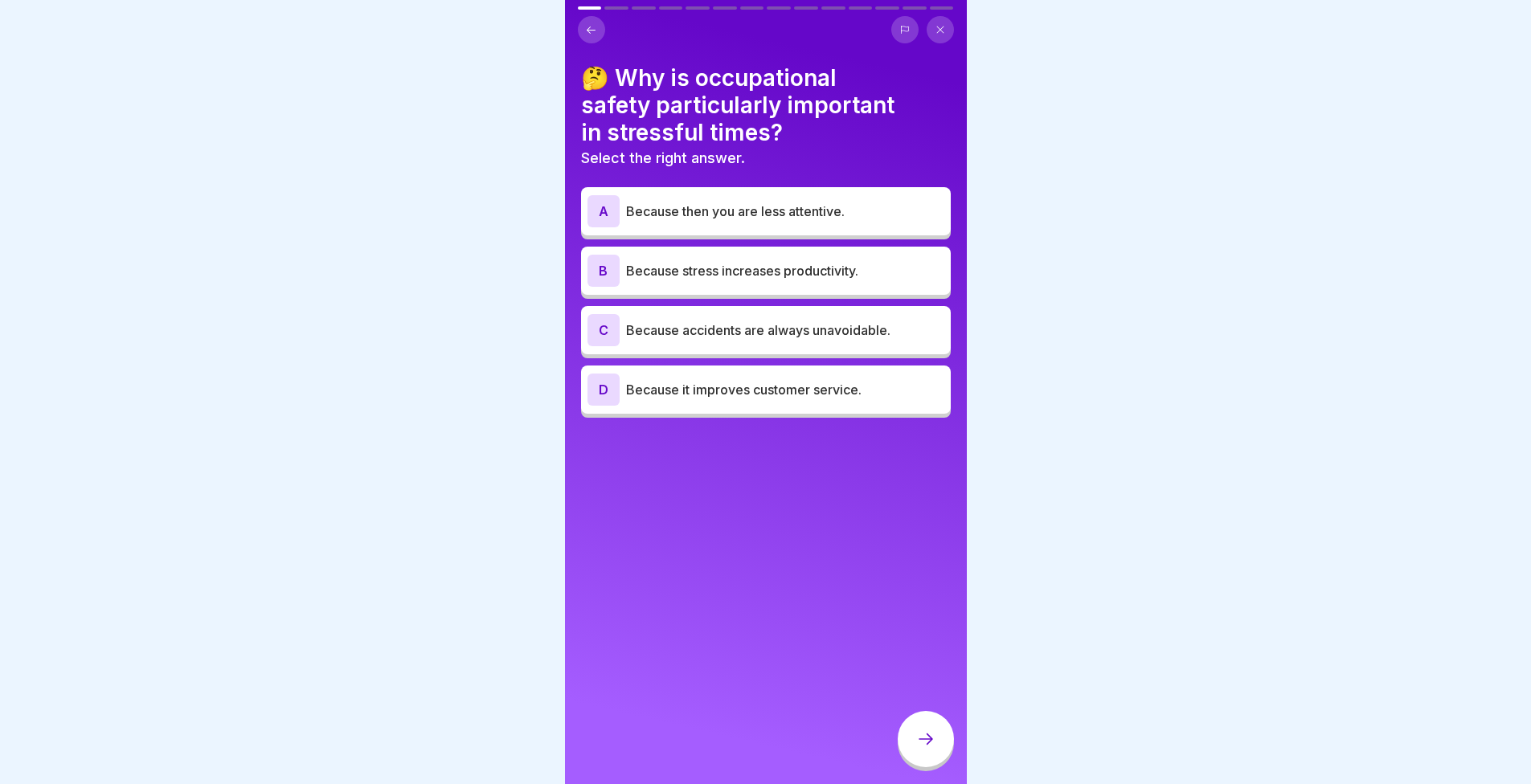
drag, startPoint x: 981, startPoint y: 772, endPoint x: 899, endPoint y: 789, distance: 83.7
drag, startPoint x: 899, startPoint y: 789, endPoint x: 1365, endPoint y: 239, distance: 720.9
click at [1365, 239] on div at bounding box center [765, 392] width 1531 height 784
click at [690, 314] on div "C Because accidents are always unavoidable." at bounding box center [766, 330] width 357 height 32
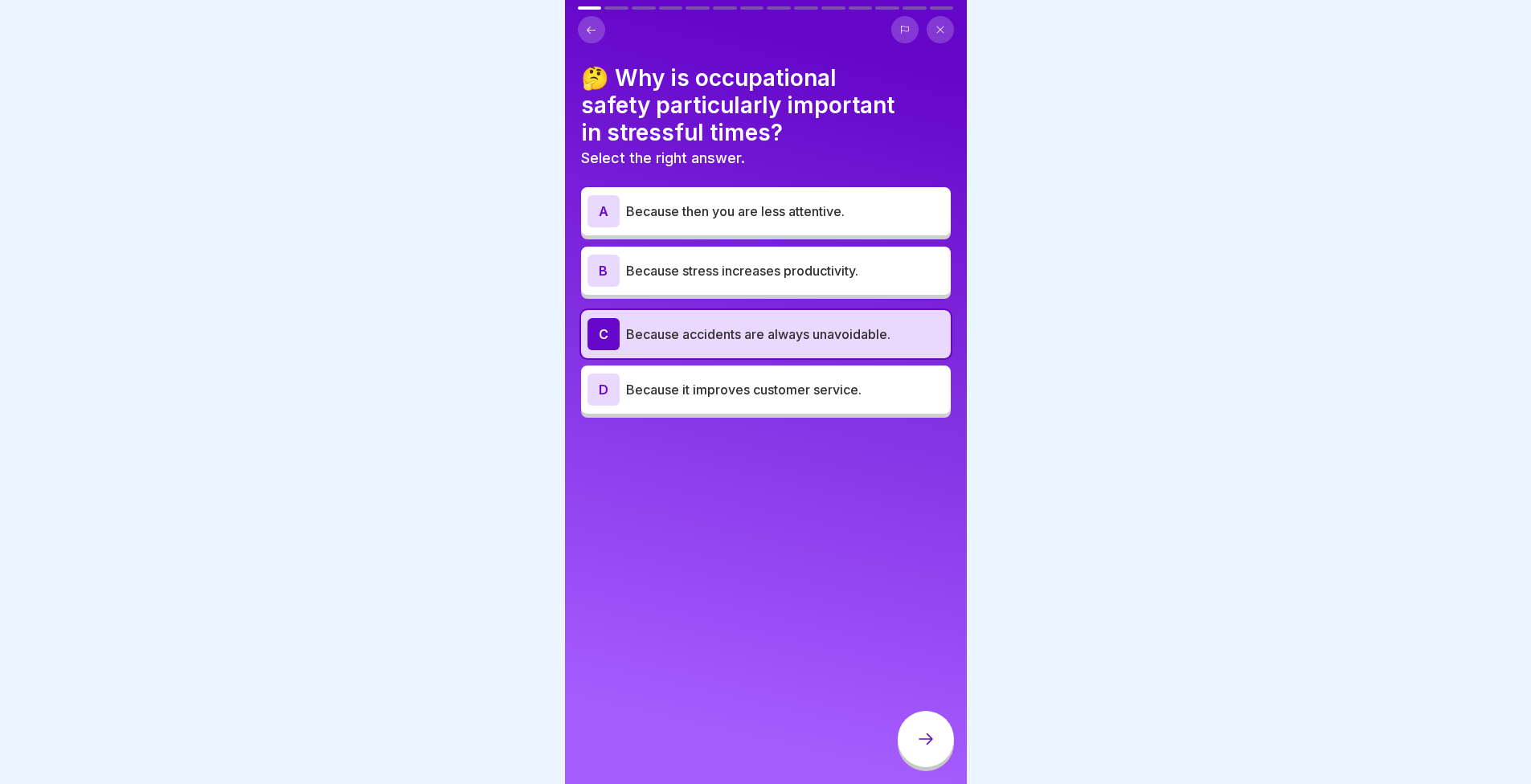
click at [614, 330] on div "C" at bounding box center [603, 334] width 32 height 32
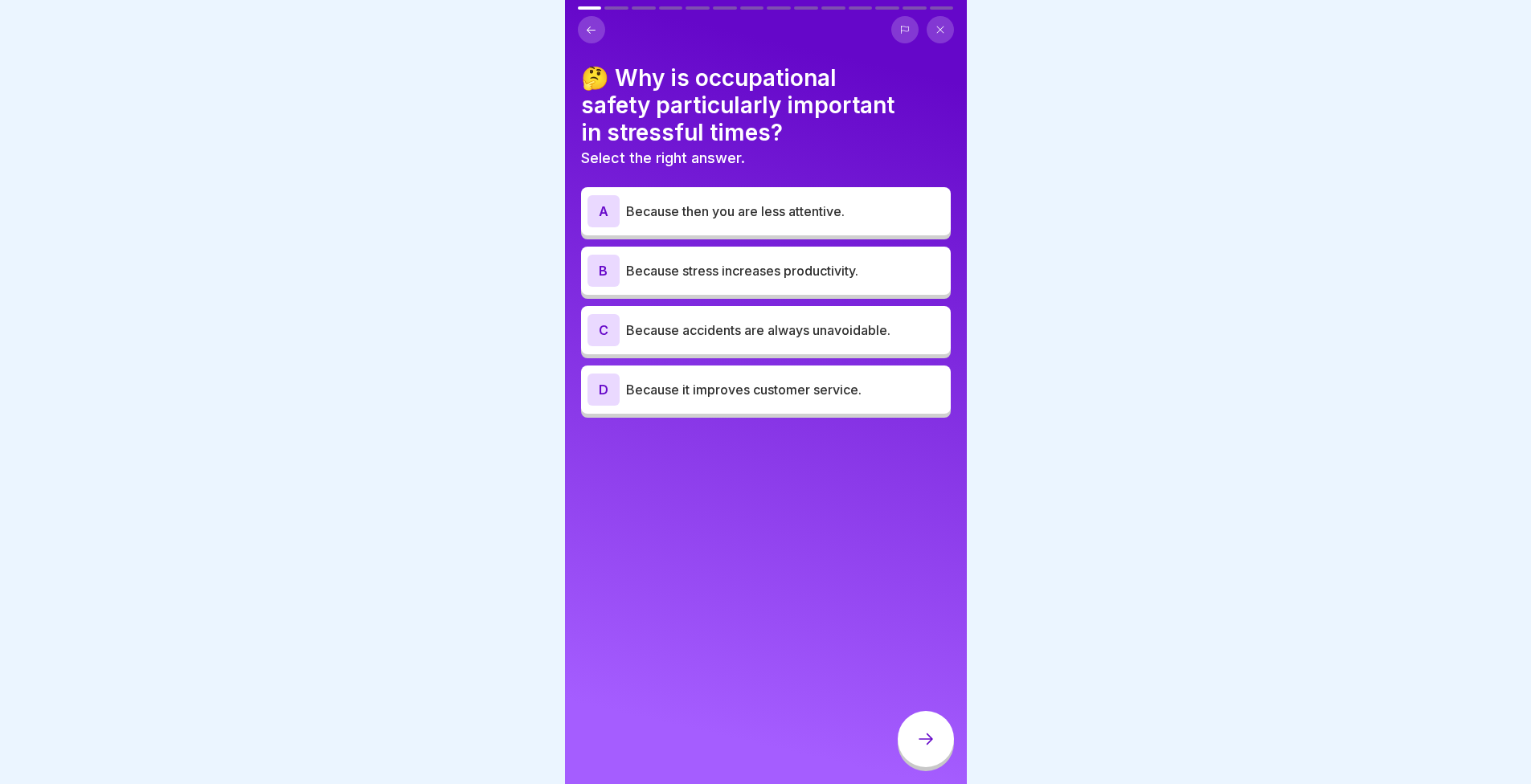
click at [604, 327] on div "C" at bounding box center [603, 330] width 32 height 32
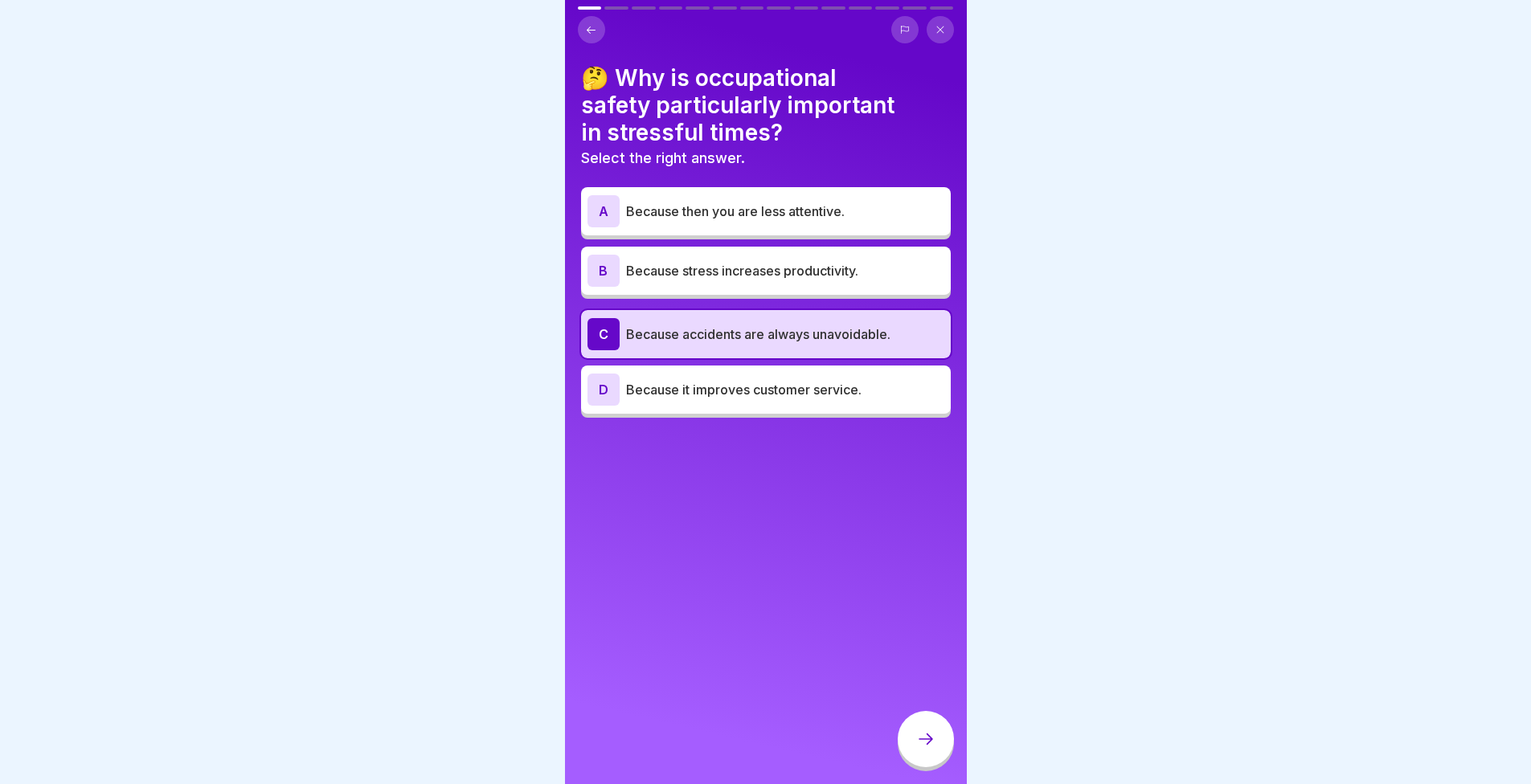
click at [601, 325] on div "C" at bounding box center [603, 334] width 32 height 32
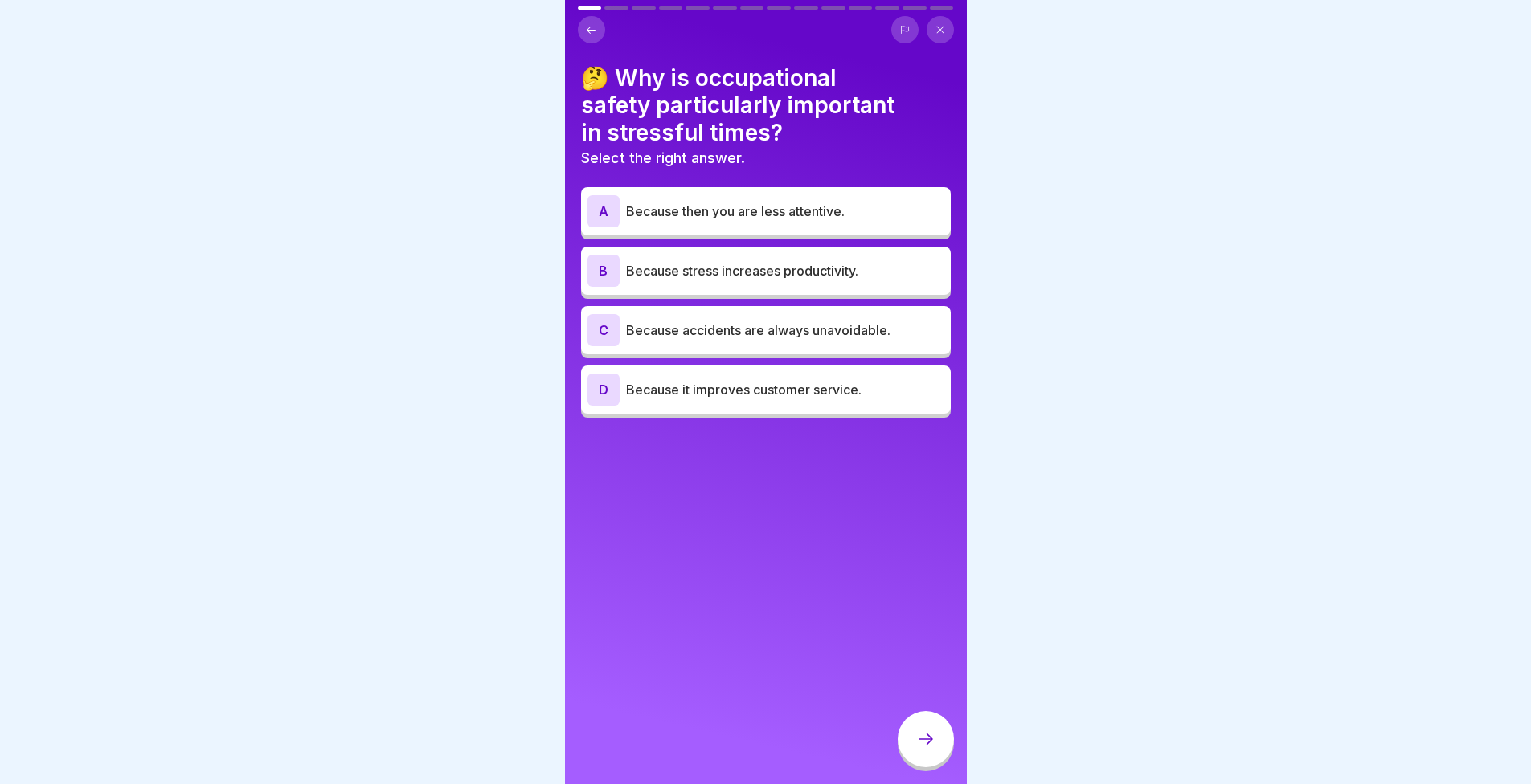
click at [601, 325] on div "C" at bounding box center [603, 330] width 32 height 32
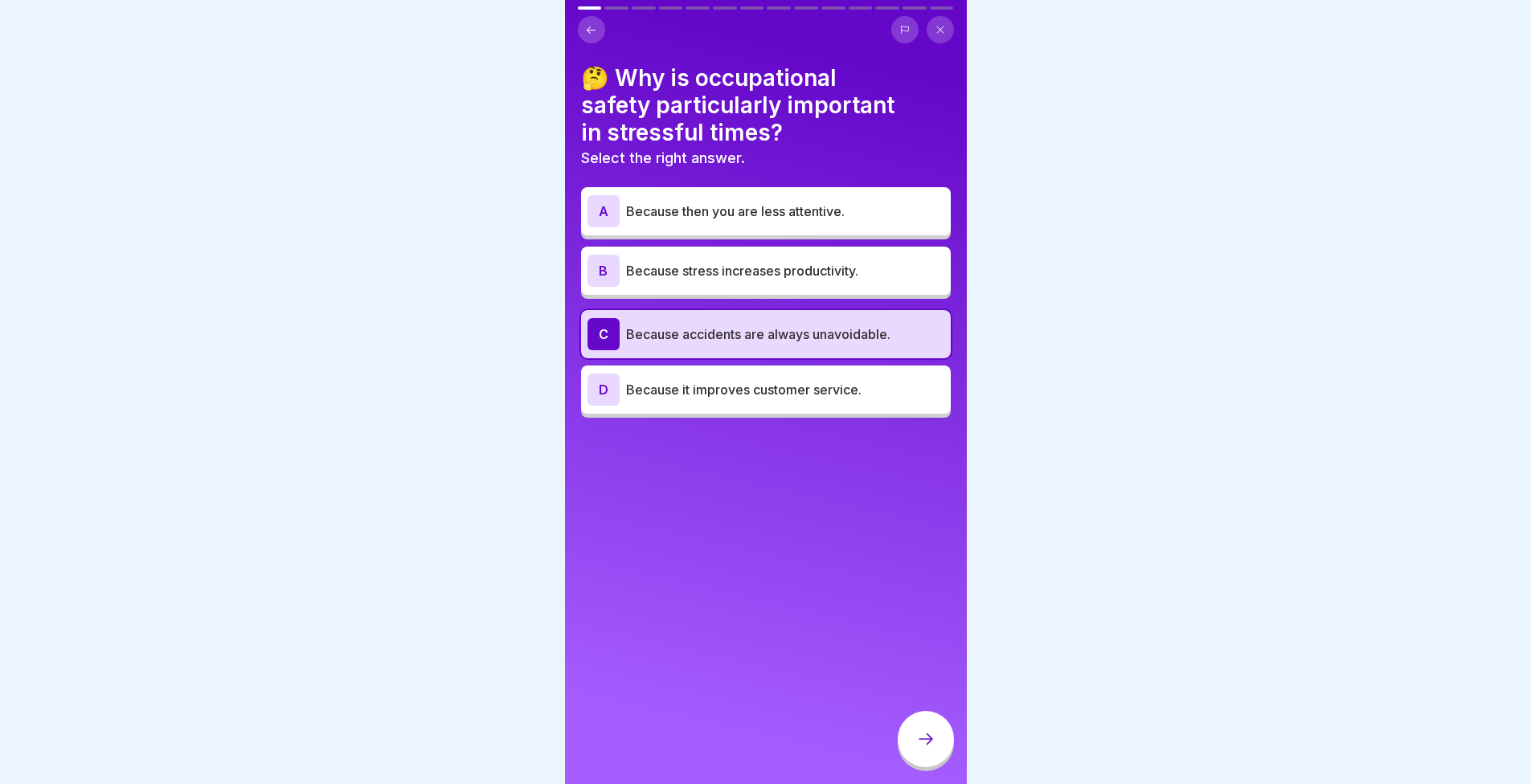
click at [601, 323] on div "C" at bounding box center [603, 334] width 32 height 32
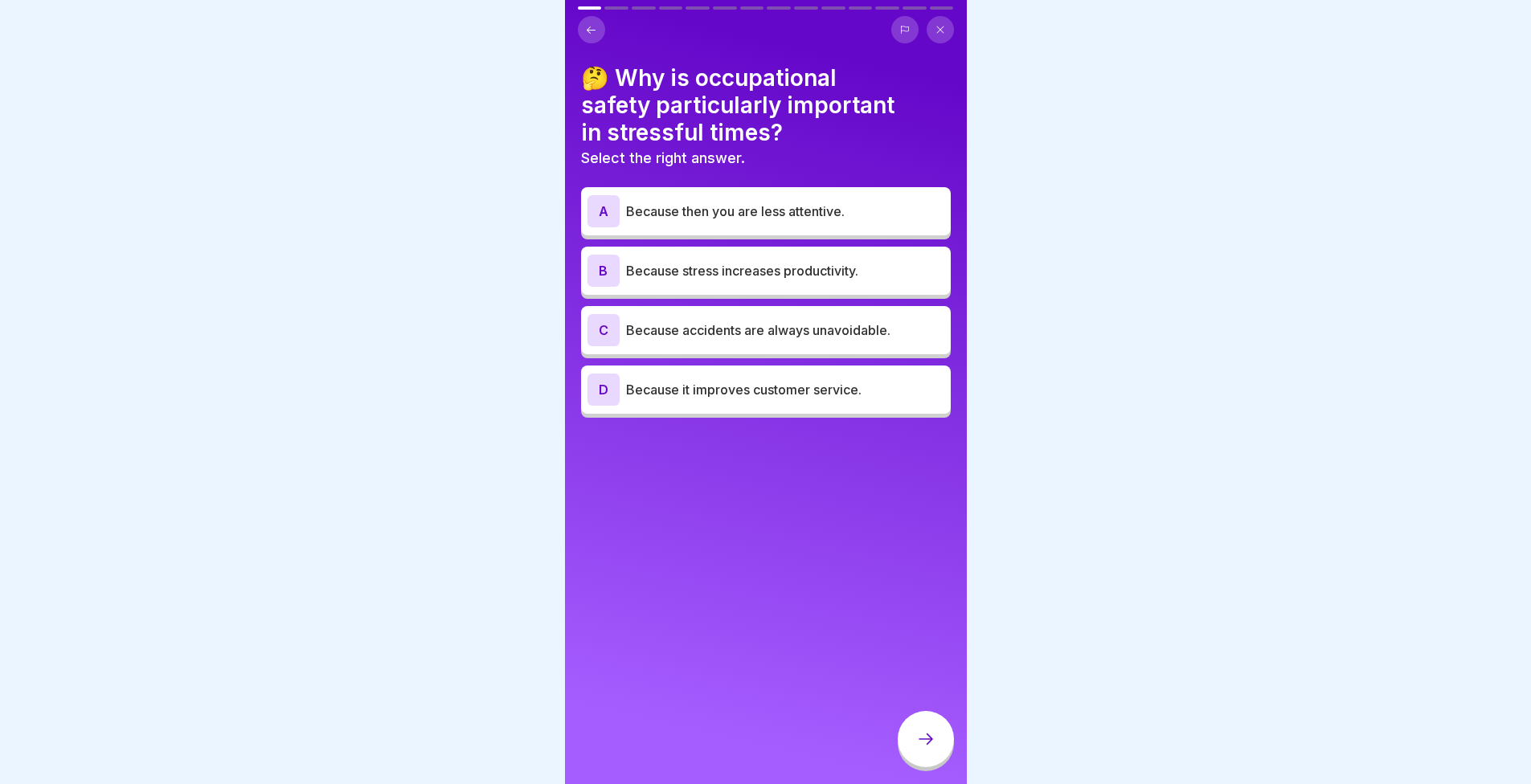
click at [604, 287] on div "B Because stress increases productivity." at bounding box center [766, 271] width 370 height 48
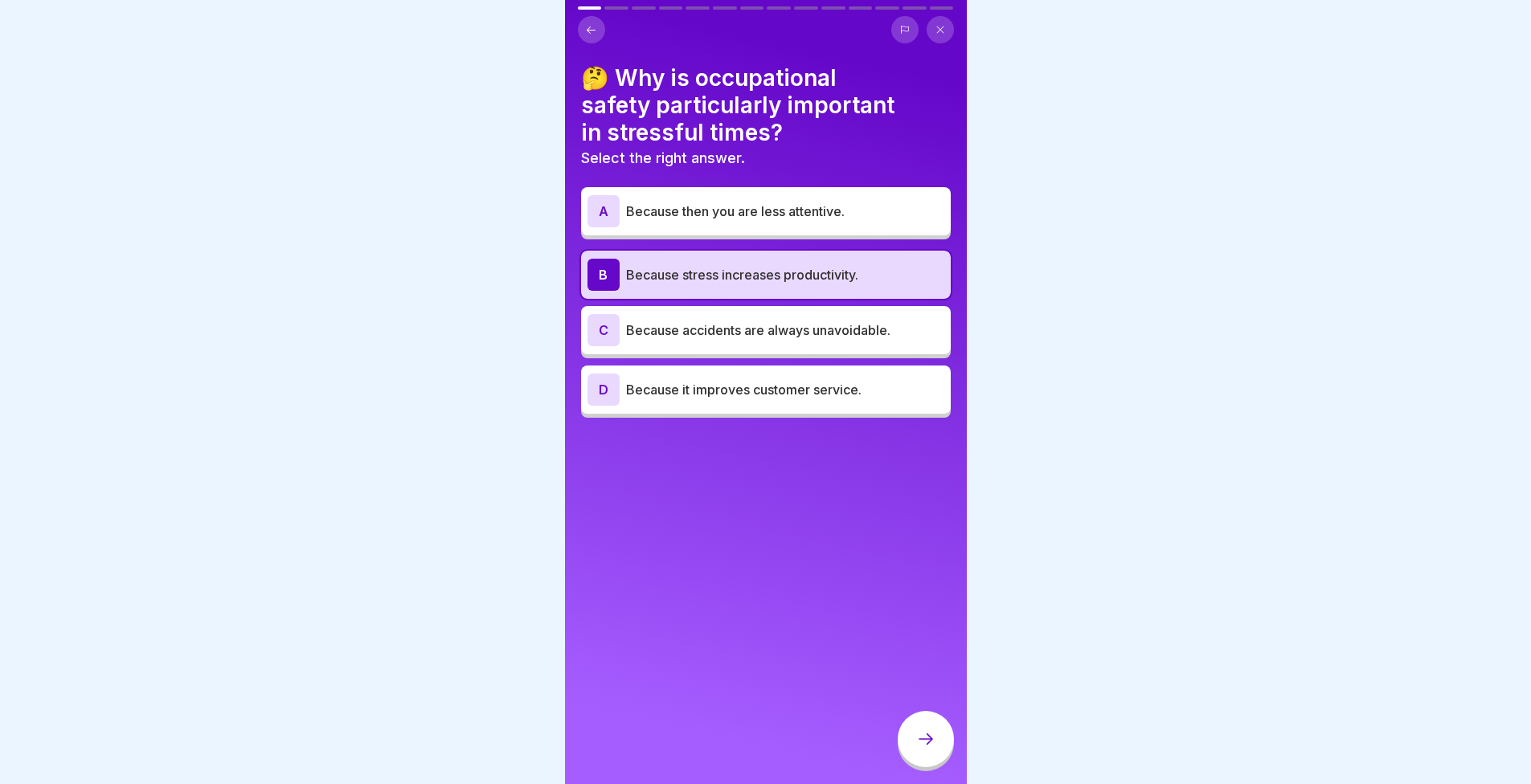
click at [604, 287] on div "B Because stress increases productivity." at bounding box center [766, 274] width 370 height 48
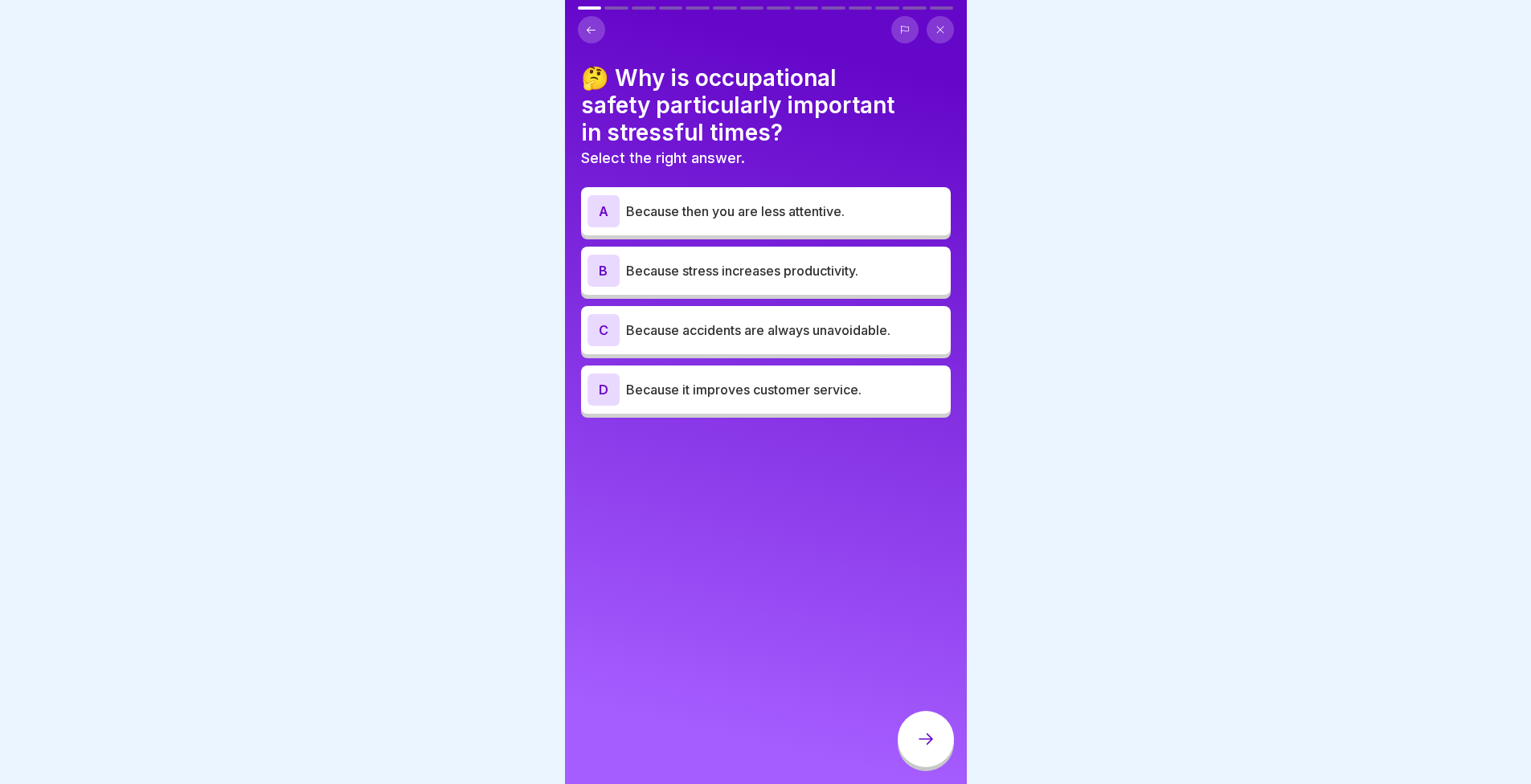
click at [625, 220] on div "A Because then you are less attentive." at bounding box center [766, 211] width 357 height 32
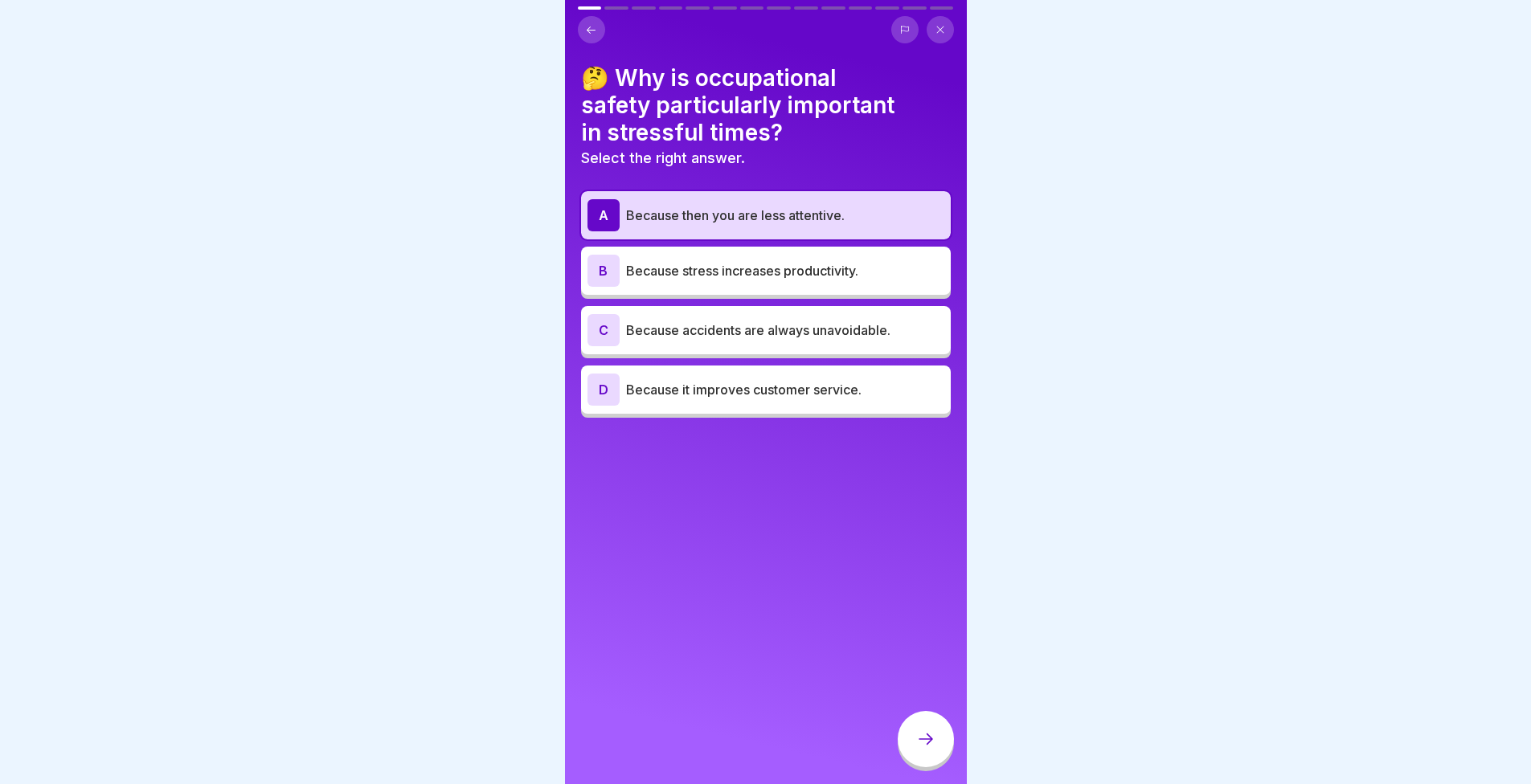
click at [625, 220] on div "A Because then you are less attentive." at bounding box center [766, 215] width 357 height 32
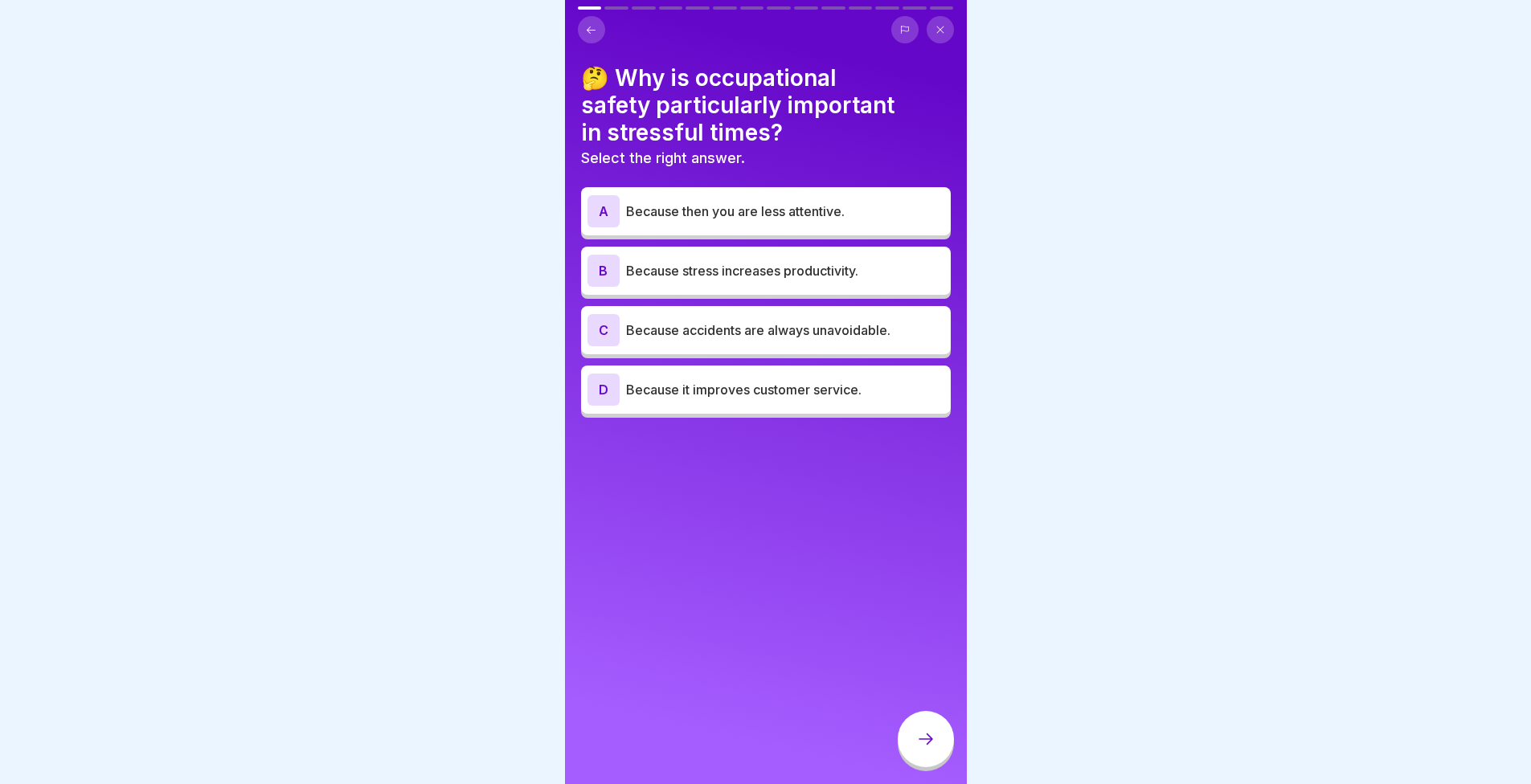
click at [802, 337] on div "C Because accidents are always unavoidable." at bounding box center [766, 330] width 357 height 32
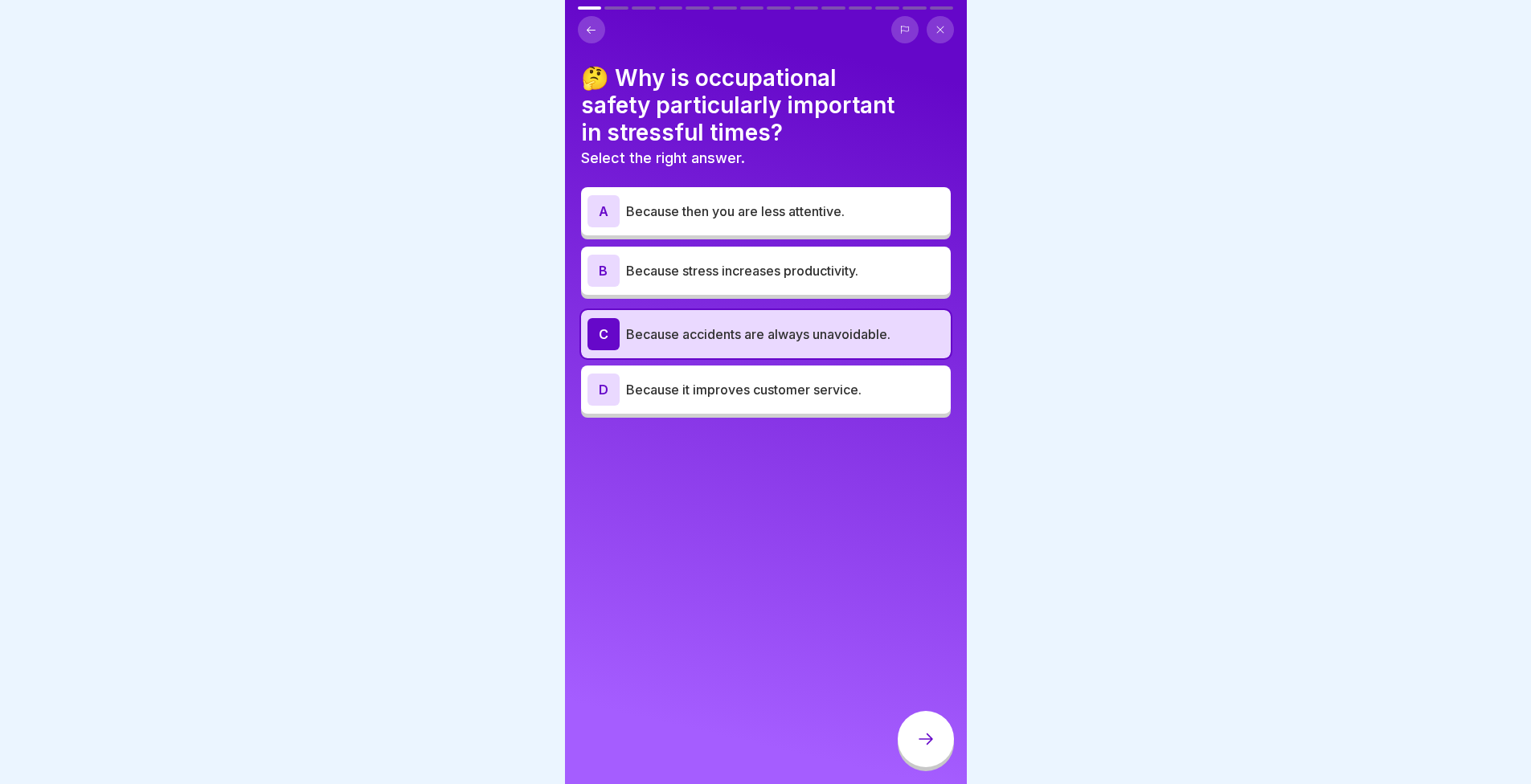
click at [936, 756] on div at bounding box center [926, 739] width 56 height 56
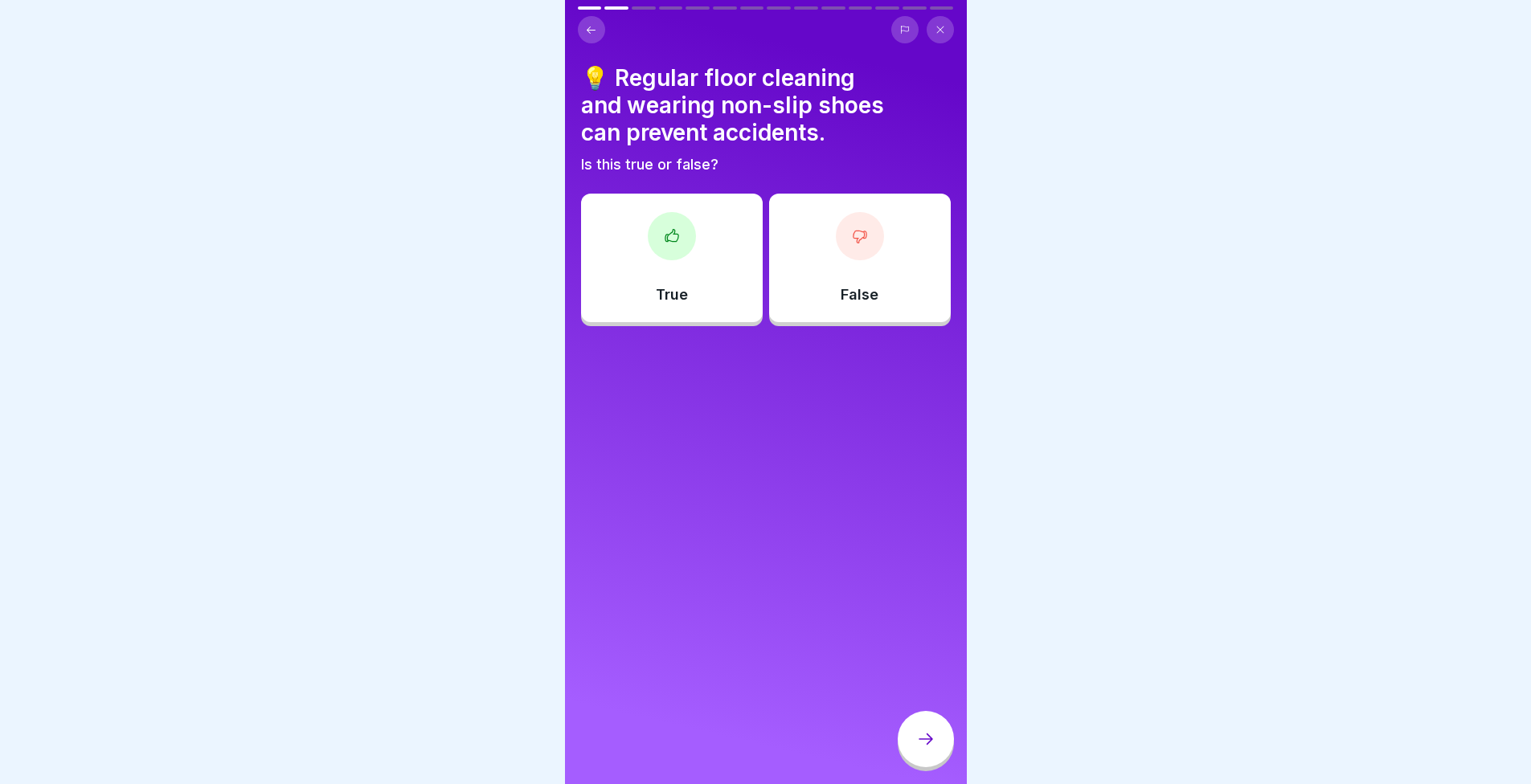
click at [590, 29] on icon at bounding box center [590, 30] width 12 height 12
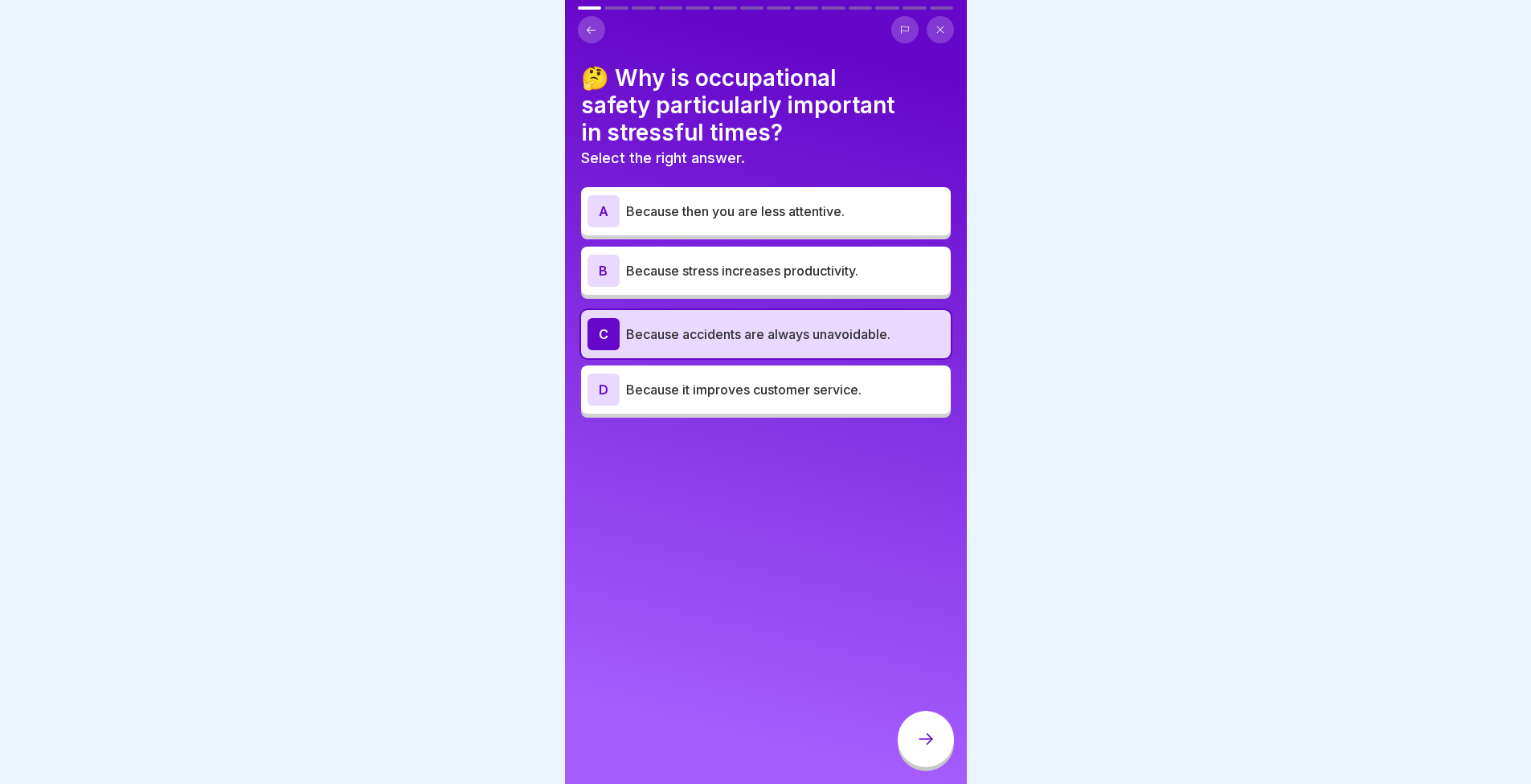
click at [908, 207] on p "Because then you are less attentive." at bounding box center [785, 211] width 319 height 19
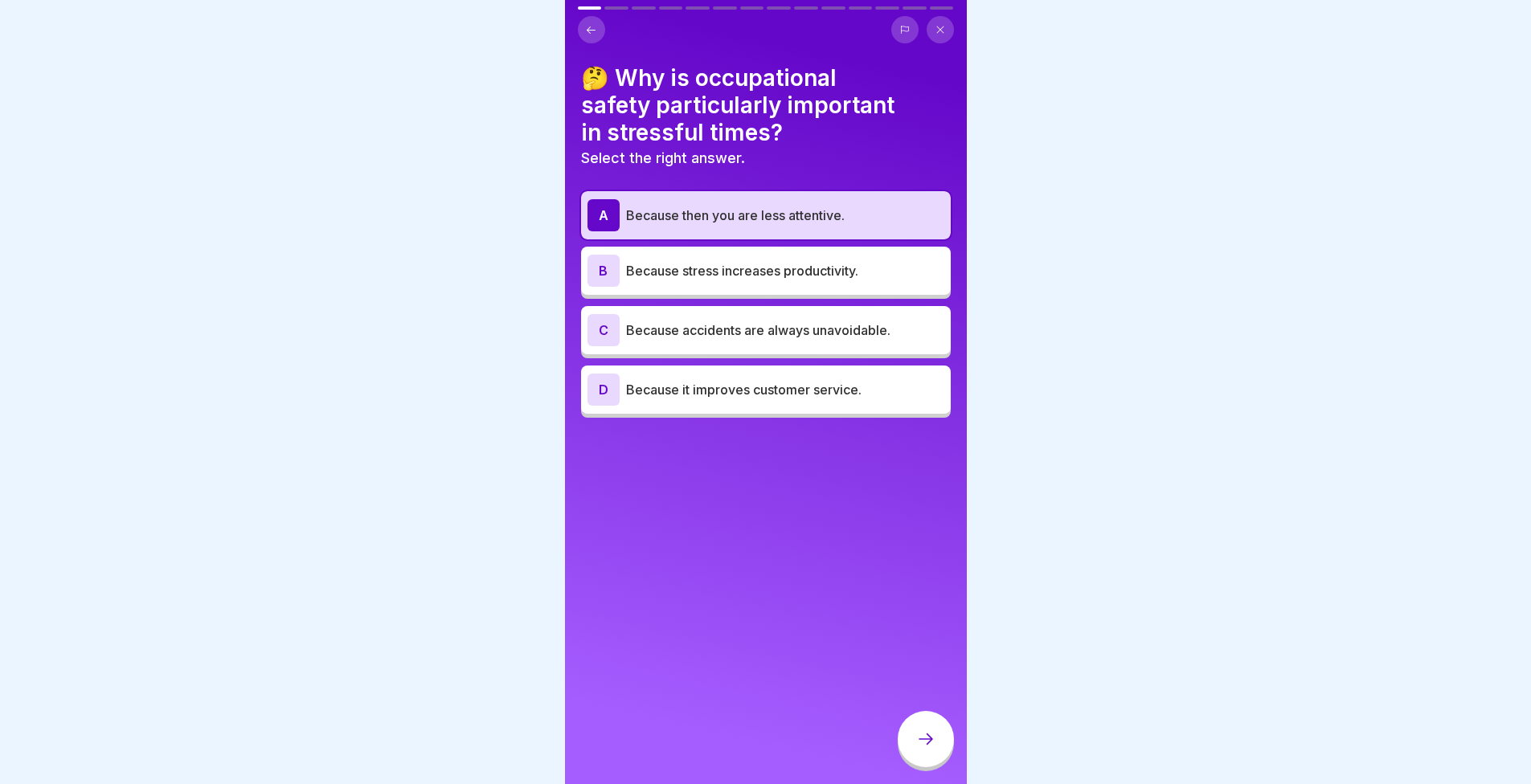
drag, startPoint x: 855, startPoint y: 246, endPoint x: 1004, endPoint y: 212, distance: 152.8
click at [1005, 212] on div at bounding box center [765, 392] width 1531 height 784
click at [917, 746] on icon at bounding box center [926, 739] width 19 height 19
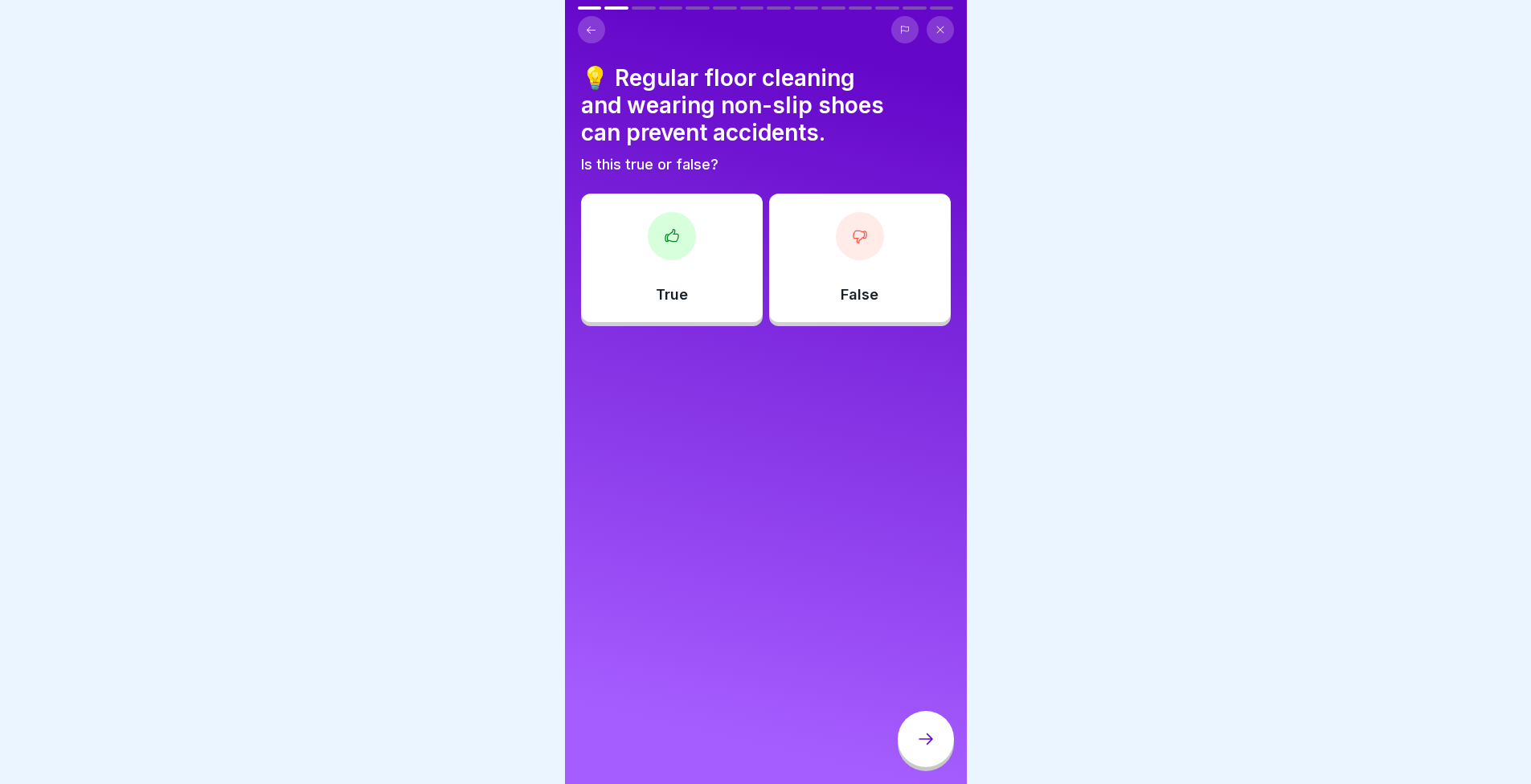
click at [638, 302] on div "True" at bounding box center [672, 258] width 182 height 128
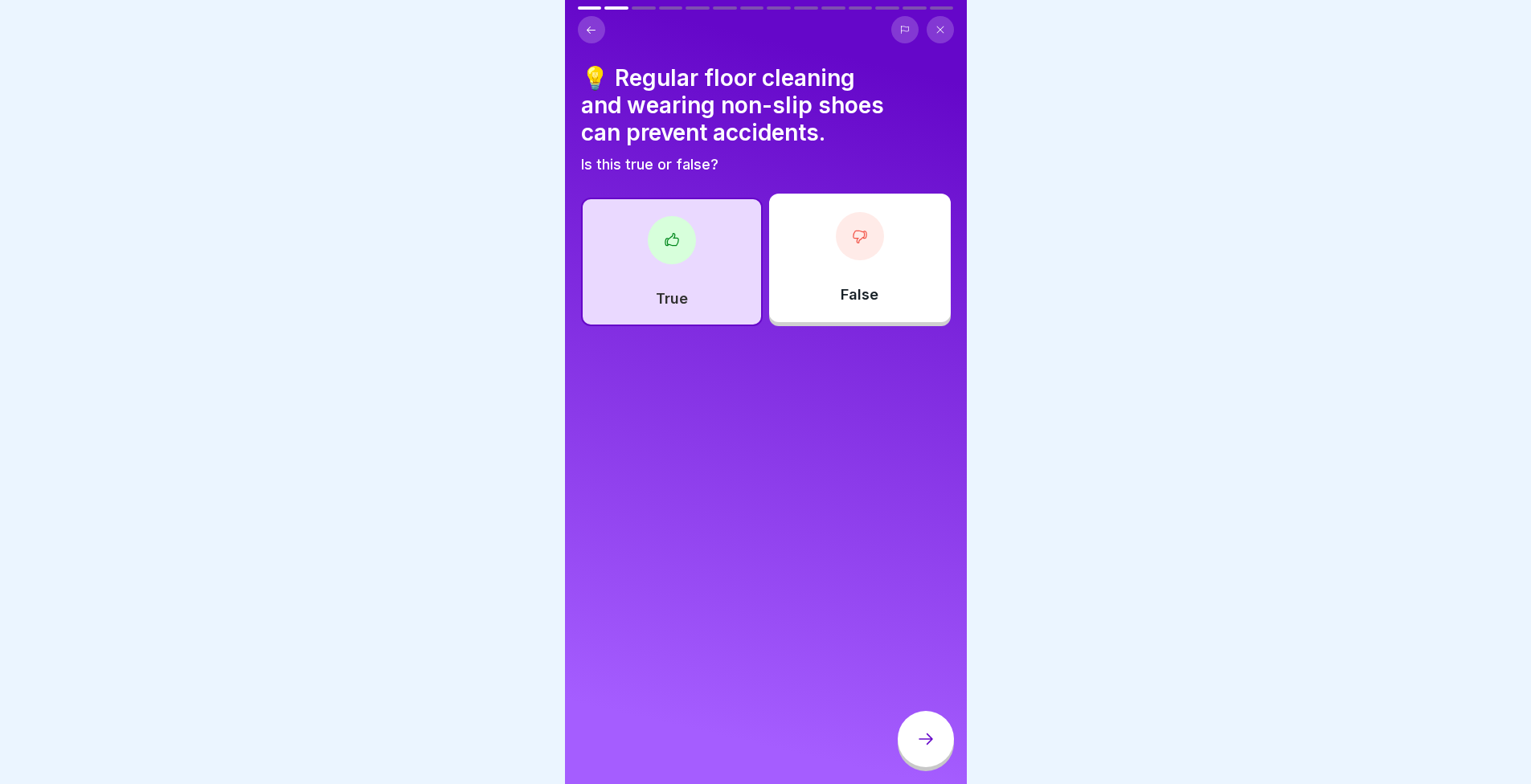
click at [670, 502] on div "💡 Regular floor cleaning and wearing non-slip shoes can prevent accidents. Is t…" at bounding box center [766, 392] width 402 height 784
drag, startPoint x: 635, startPoint y: 485, endPoint x: 517, endPoint y: 448, distance: 123.7
click at [517, 448] on div at bounding box center [765, 392] width 1531 height 784
drag, startPoint x: 510, startPoint y: 442, endPoint x: 363, endPoint y: 362, distance: 167.4
click at [363, 362] on div at bounding box center [765, 392] width 1531 height 784
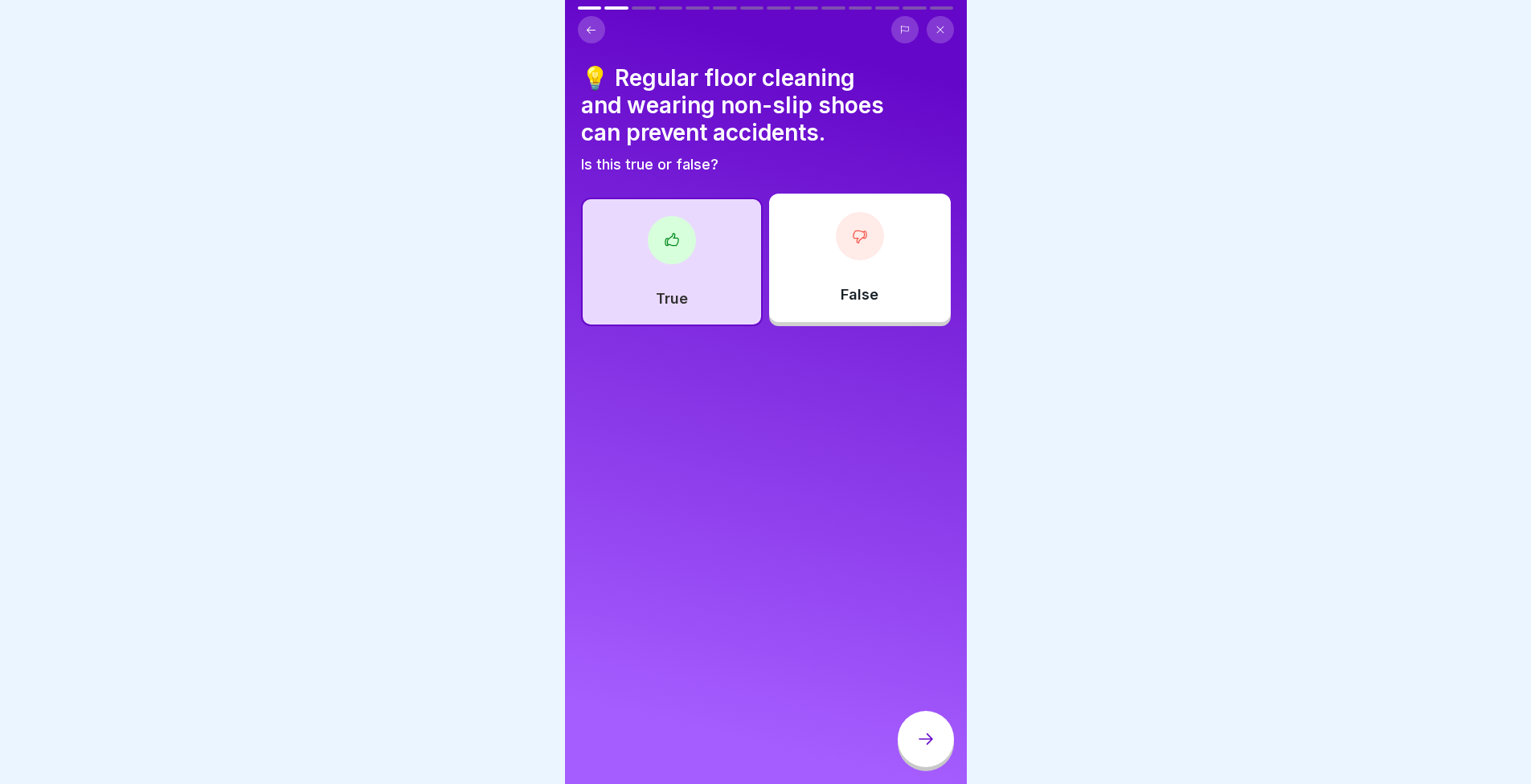
click at [937, 723] on div at bounding box center [926, 739] width 56 height 56
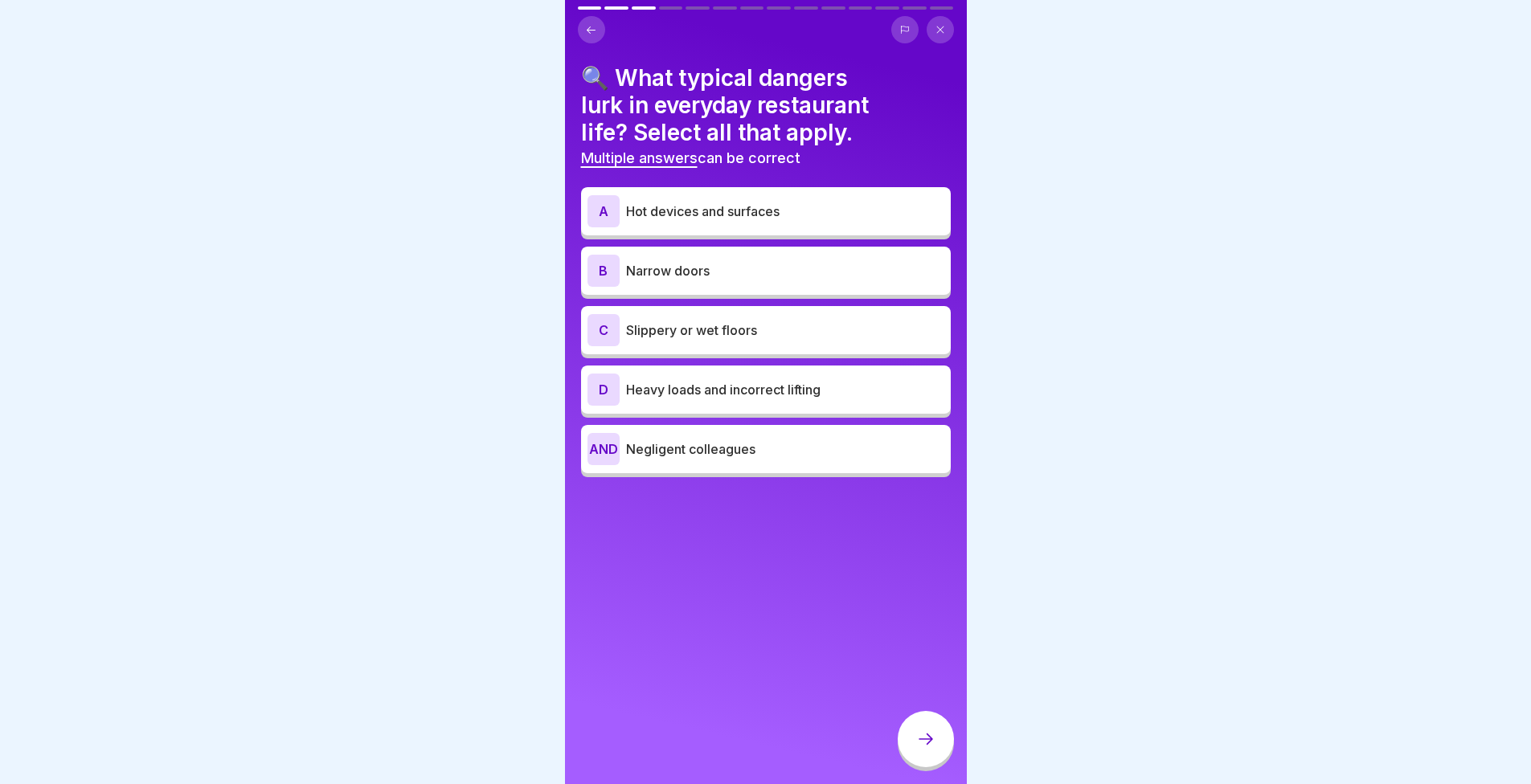
click at [671, 213] on p "Hot devices and surfaces" at bounding box center [785, 211] width 319 height 19
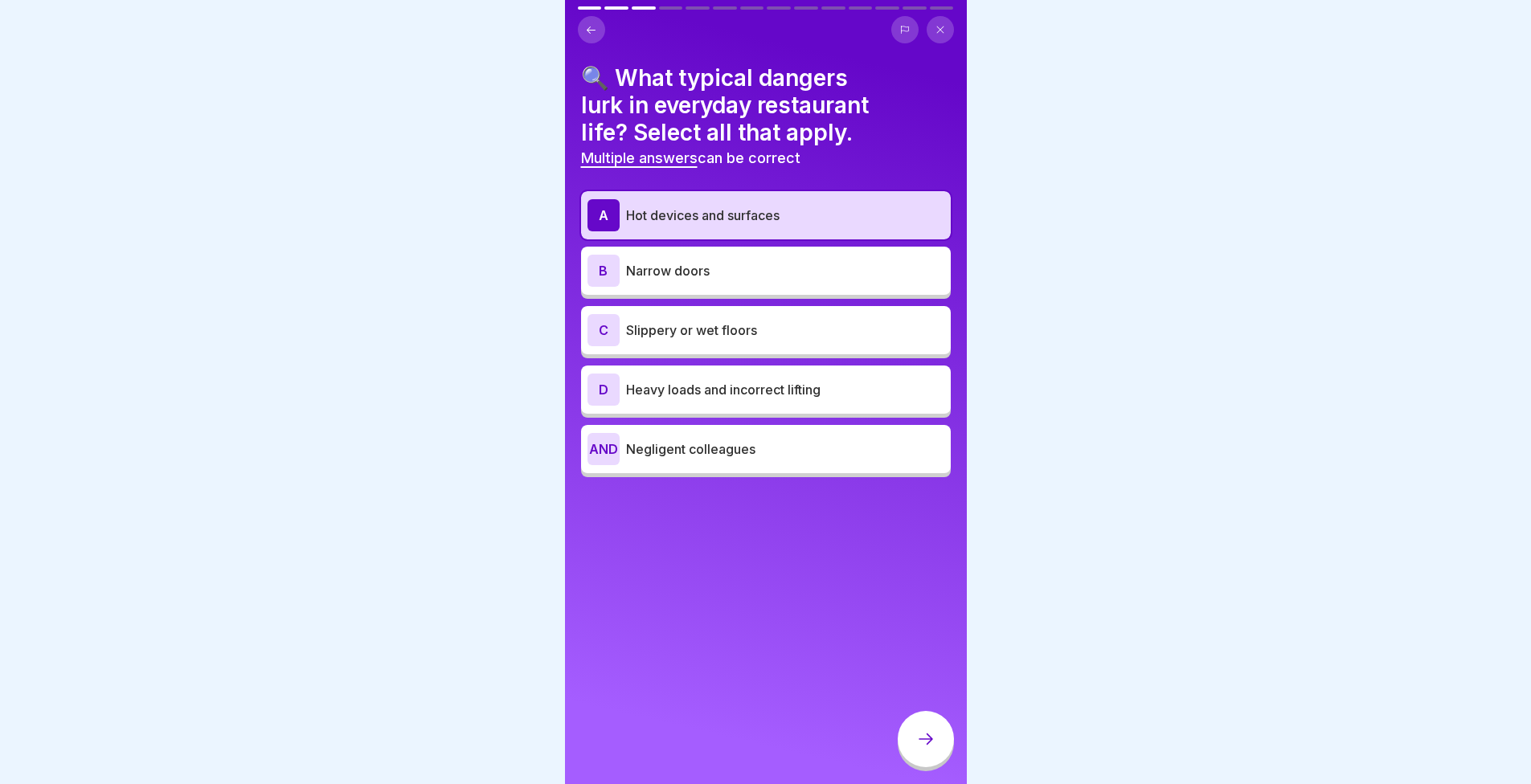
click at [767, 320] on p "Slippery or wet floors" at bounding box center [785, 330] width 319 height 19
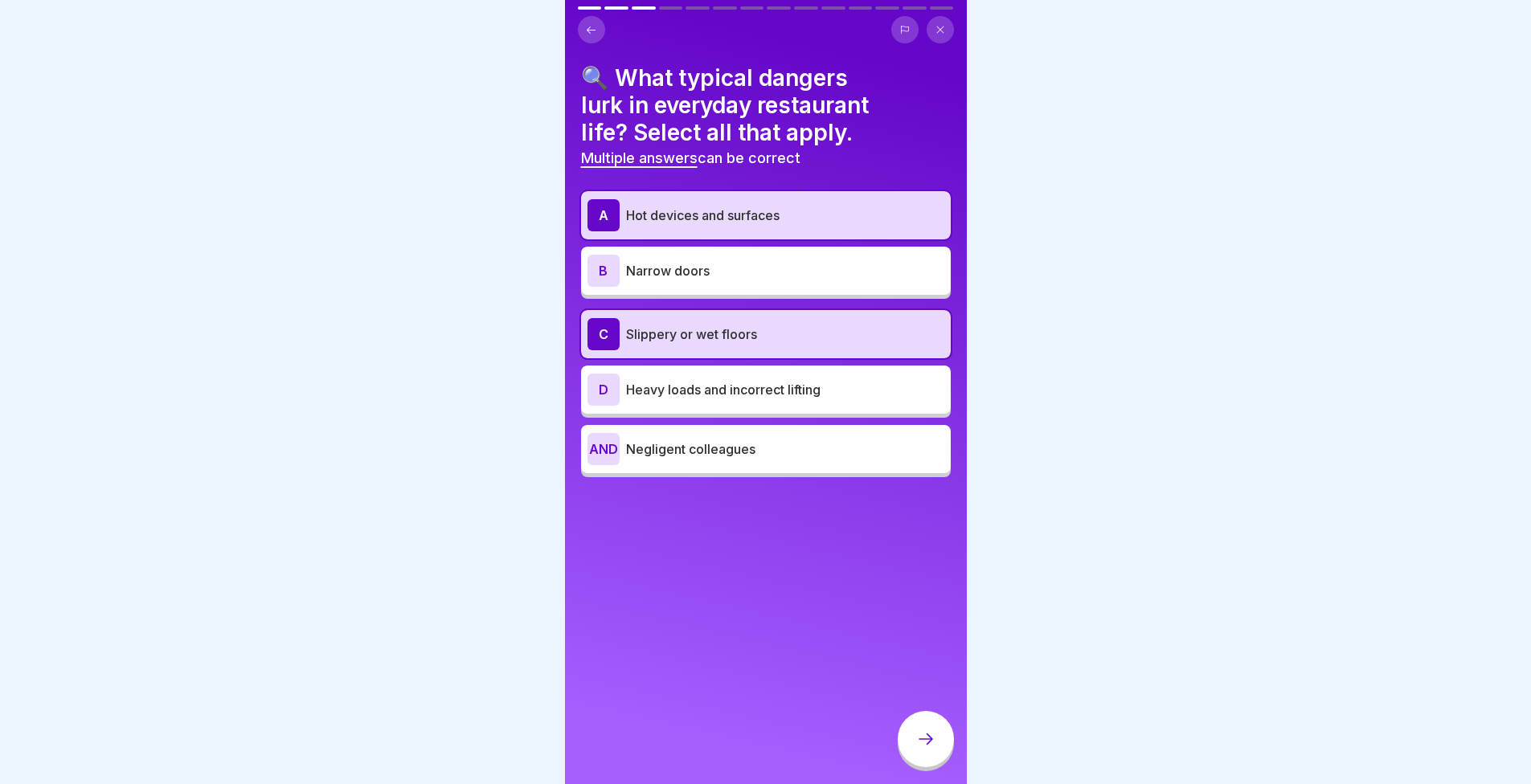
click at [833, 385] on p "Heavy loads and incorrect lifting" at bounding box center [785, 390] width 319 height 19
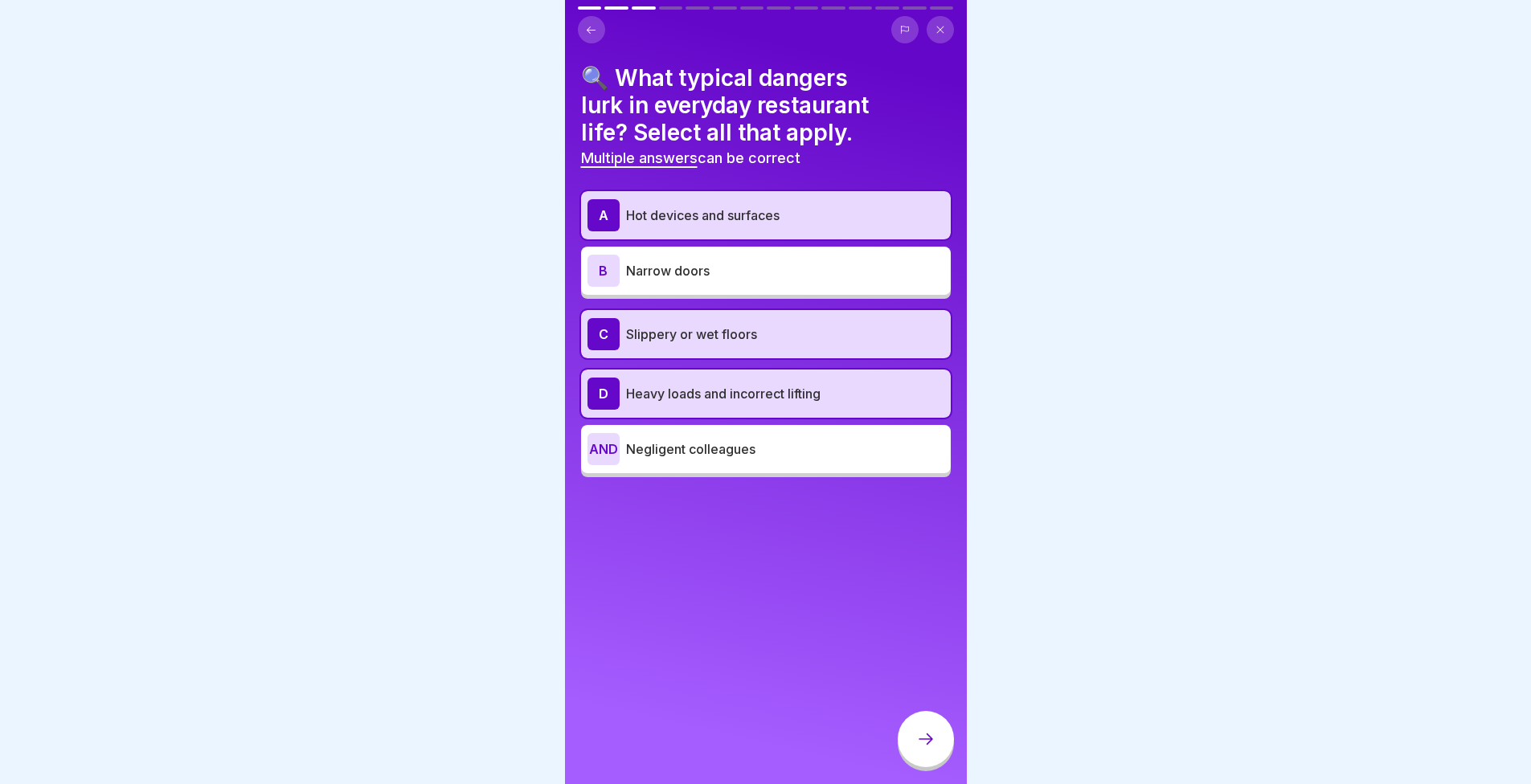
click at [911, 750] on div at bounding box center [926, 739] width 56 height 56
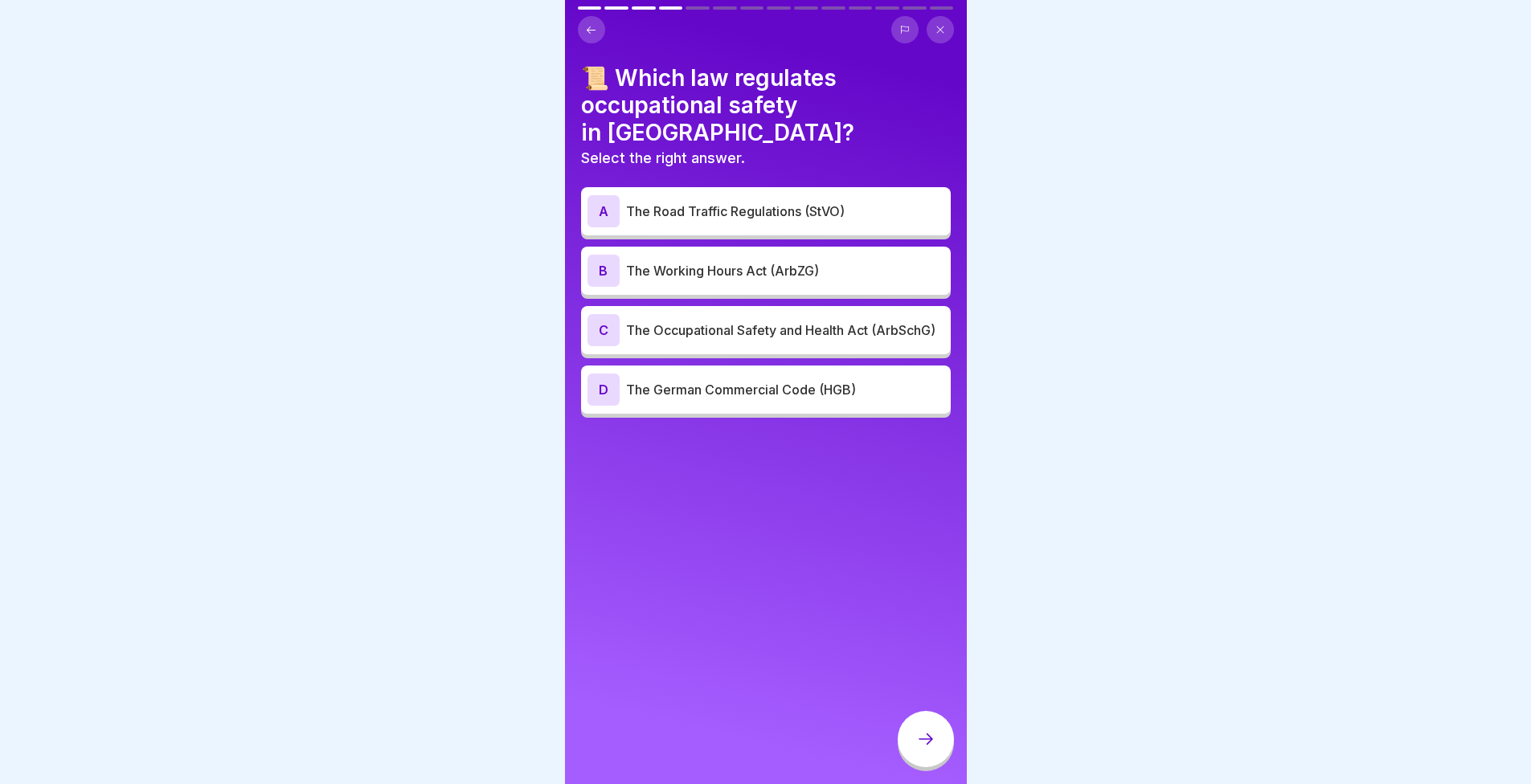
click at [1092, 240] on div at bounding box center [765, 392] width 1531 height 784
click at [414, 220] on div at bounding box center [765, 392] width 1531 height 784
click at [840, 320] on p "The Occupational Safety and Health Act (ArbSchG)" at bounding box center [785, 330] width 319 height 19
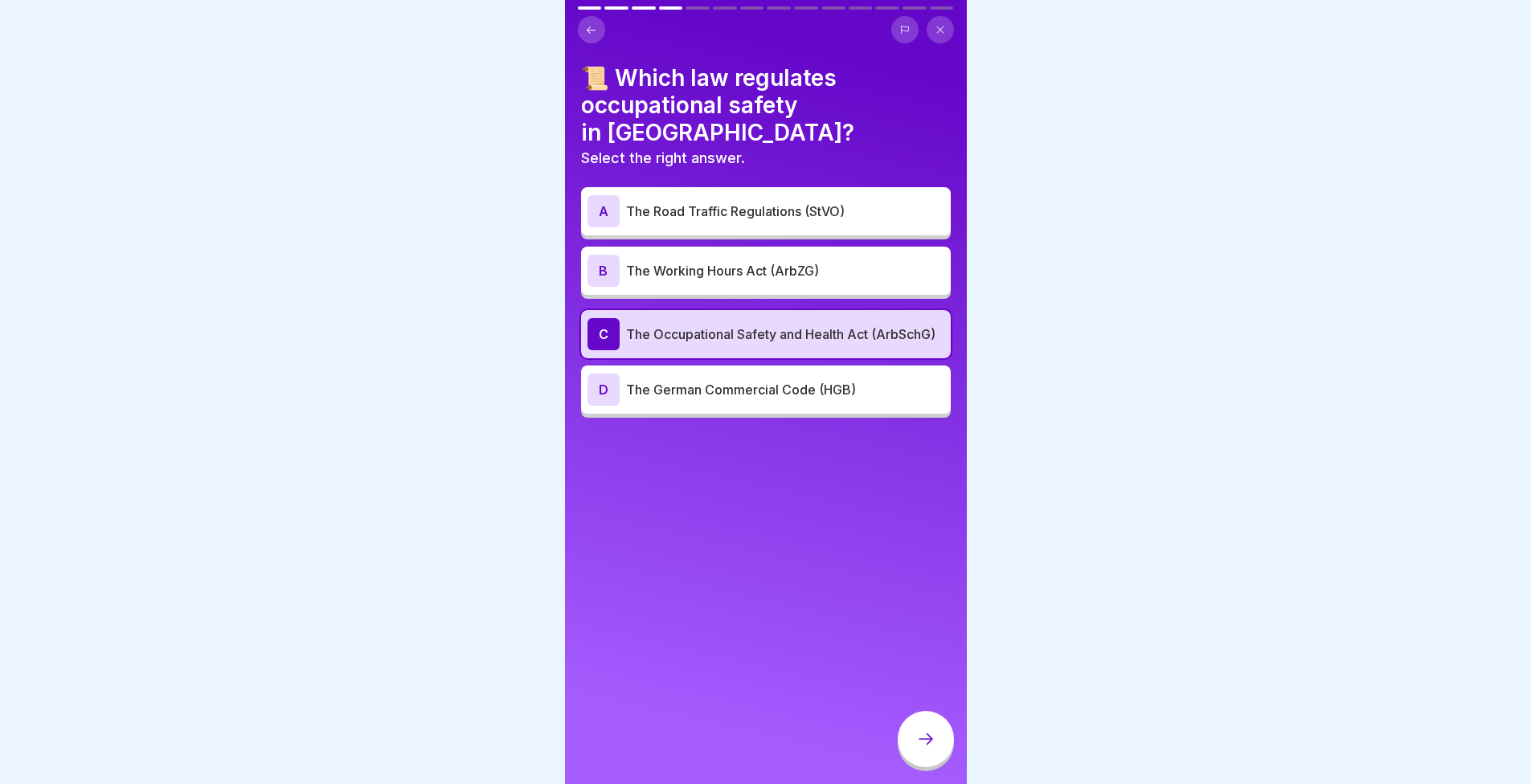
click at [925, 749] on icon at bounding box center [926, 739] width 19 height 19
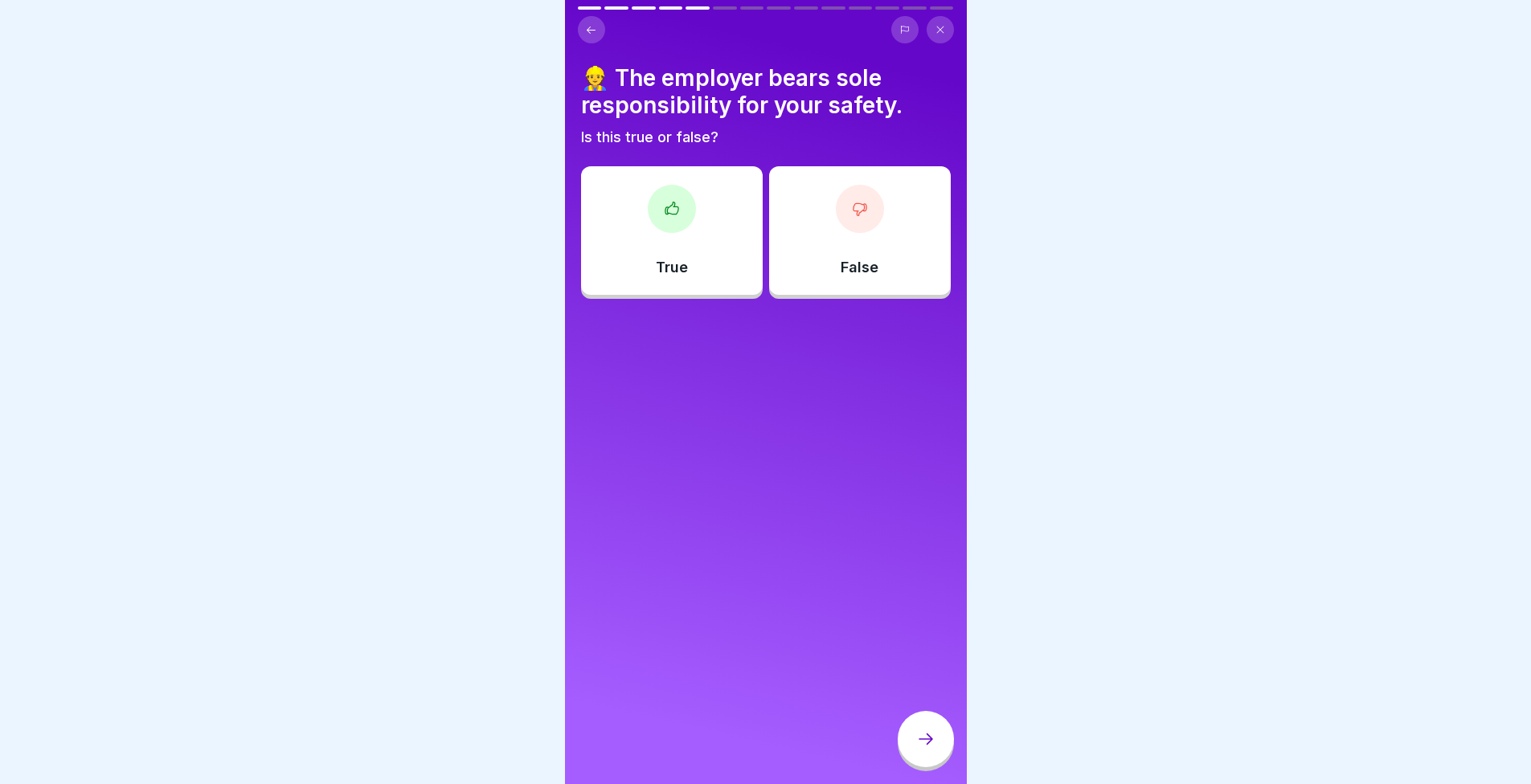
click at [841, 153] on div "👷 The employer bears sole responsibility for your safety. Is this true or false…" at bounding box center [766, 182] width 370 height 235
click at [844, 188] on div at bounding box center [860, 209] width 48 height 48
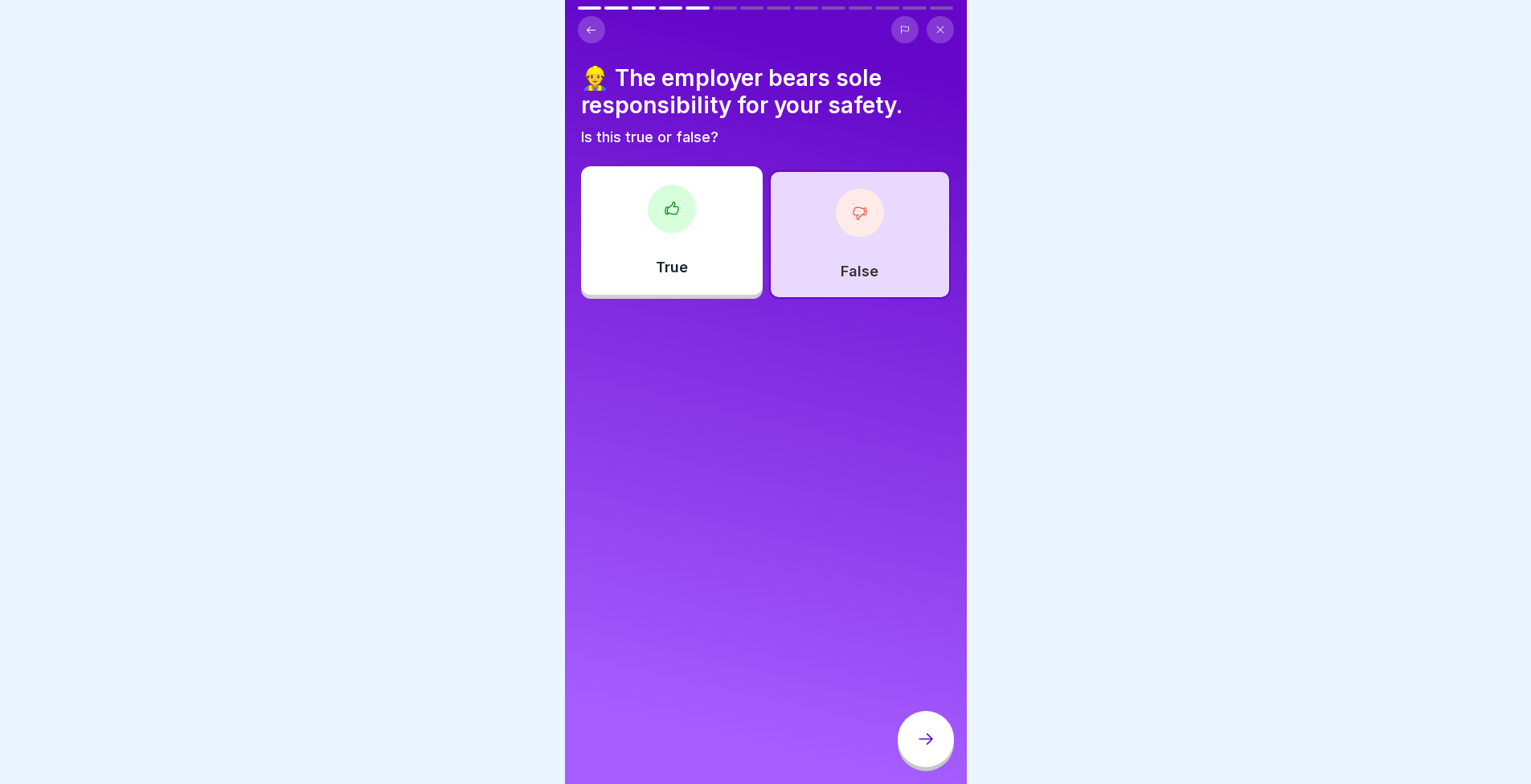
click at [906, 733] on div at bounding box center [926, 739] width 56 height 56
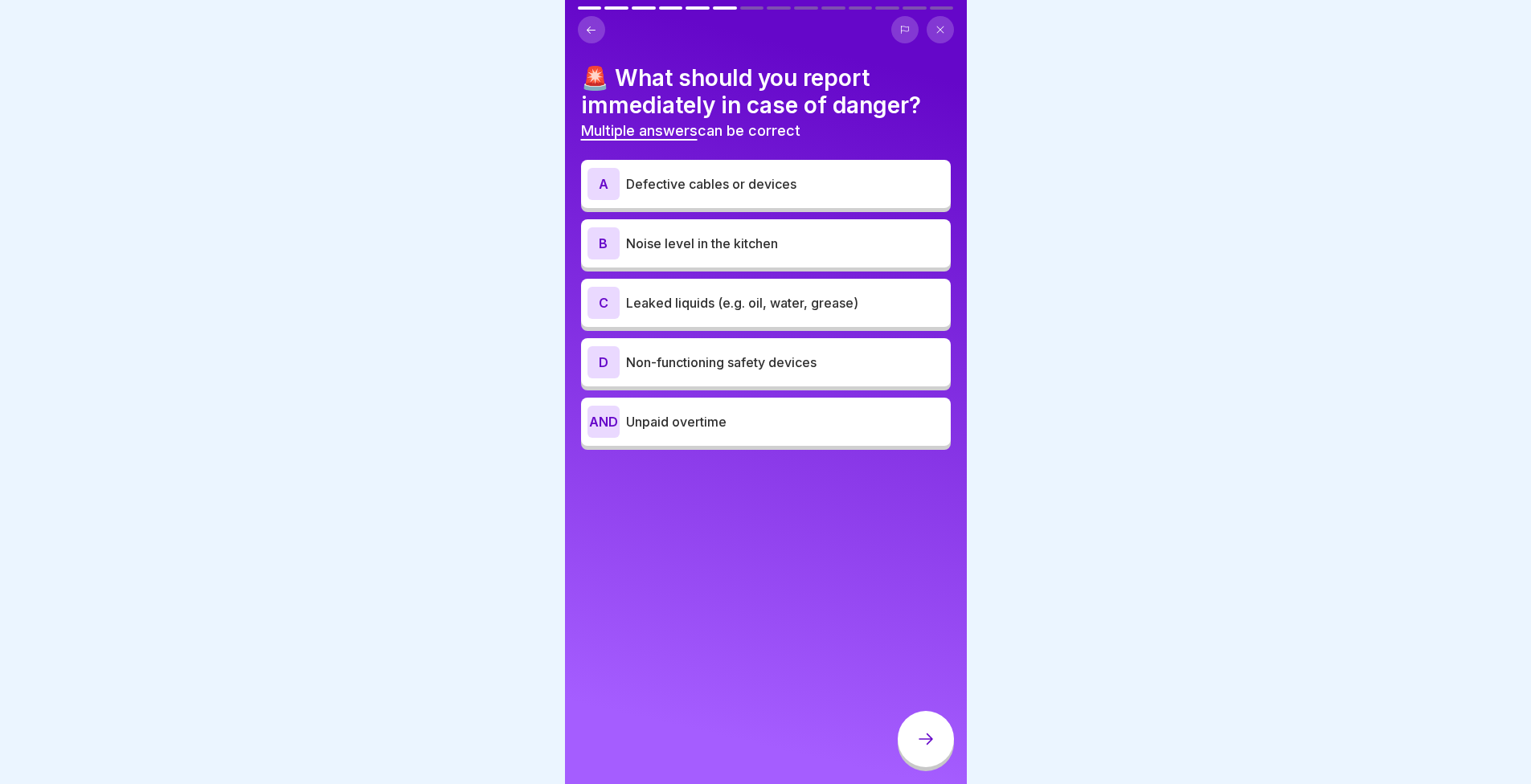
click at [672, 296] on font "Leaked liquids (e.g. oil, water, grease)" at bounding box center [742, 302] width 232 height 16
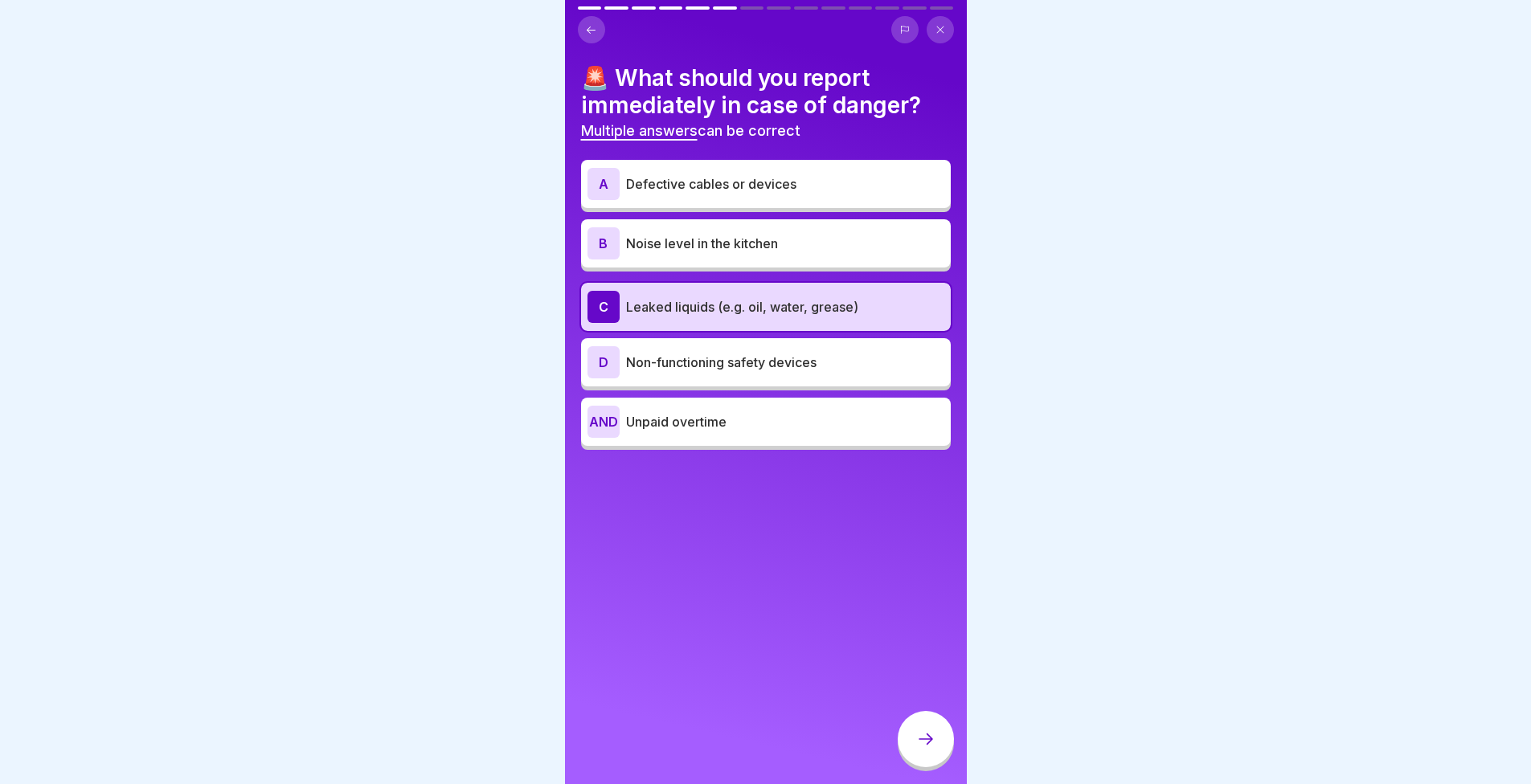
click at [923, 747] on icon at bounding box center [926, 739] width 19 height 19
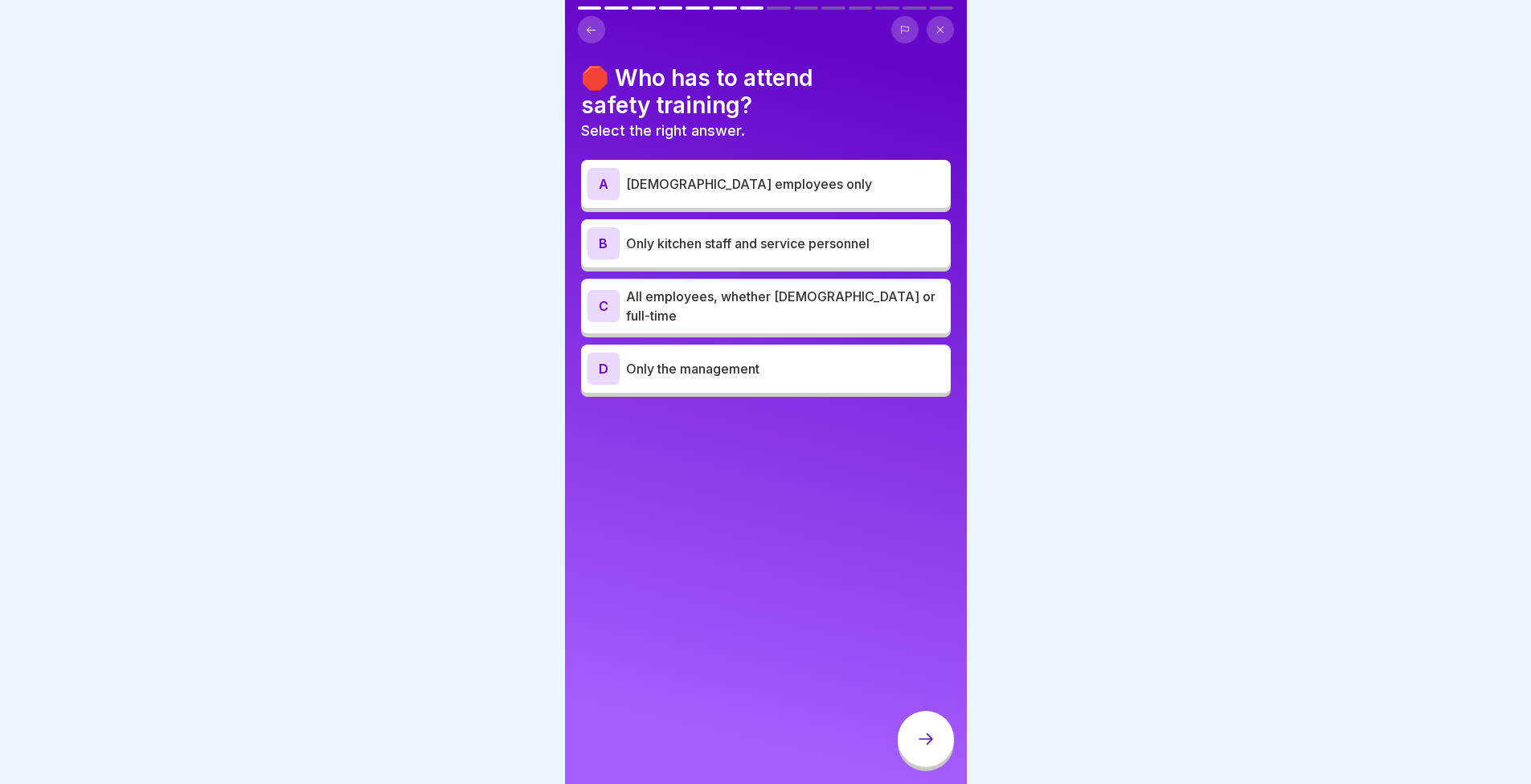
drag, startPoint x: 923, startPoint y: 747, endPoint x: 349, endPoint y: 490, distance: 628.9
click at [349, 490] on div at bounding box center [765, 392] width 1531 height 784
click at [737, 210] on div "A Full-time employees only B Only kitchen staff and service personnel C All emp…" at bounding box center [766, 280] width 370 height 233
click at [740, 298] on font "All employees, whether part-time or full-time" at bounding box center [781, 306] width 310 height 35
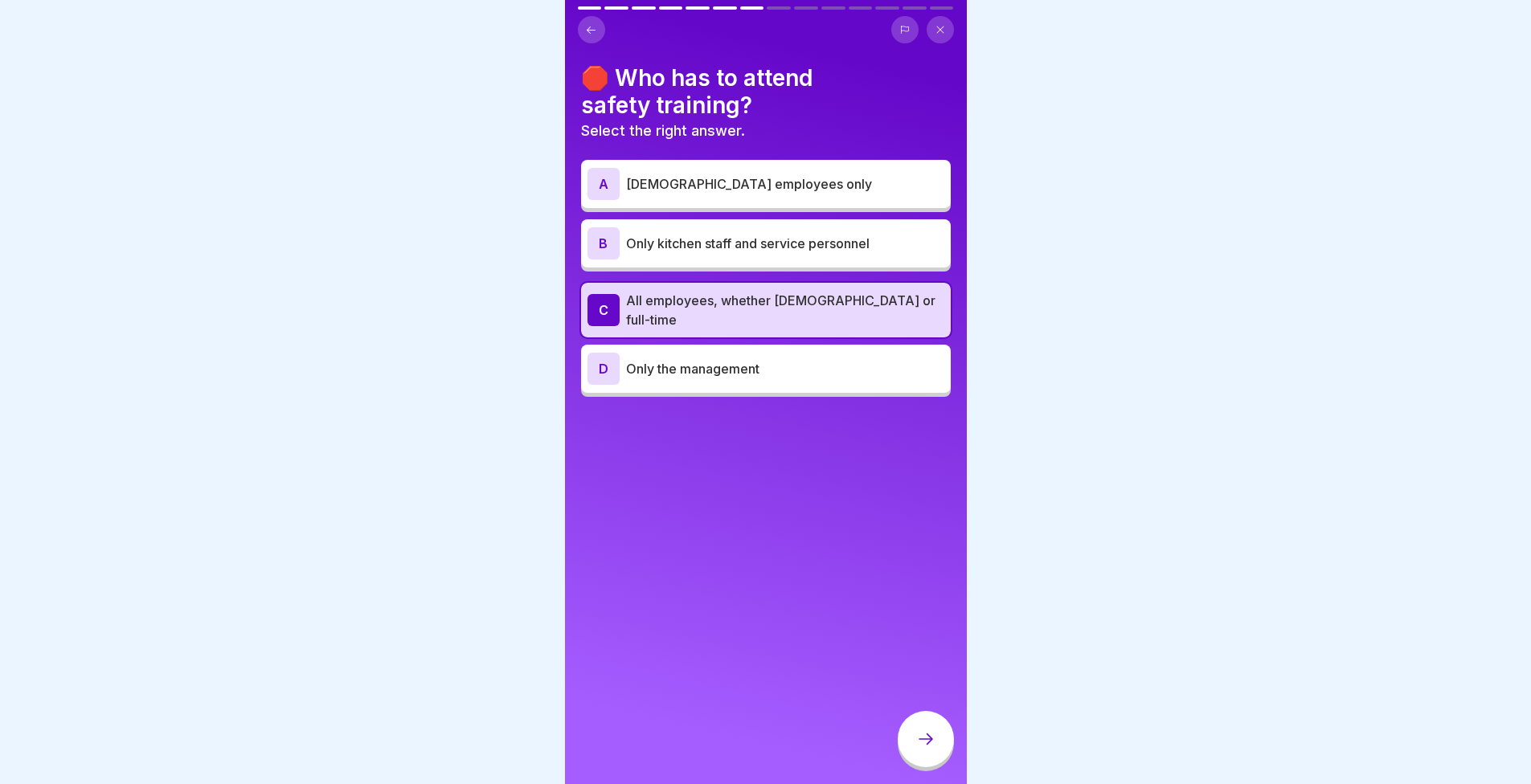
drag, startPoint x: 938, startPoint y: 722, endPoint x: 938, endPoint y: 733, distance: 11.0
click at [857, 716] on div "🛑 Who has to attend safety training? Select the right answer. A Full-time emplo…" at bounding box center [766, 392] width 402 height 784
click at [930, 734] on div at bounding box center [926, 739] width 56 height 56
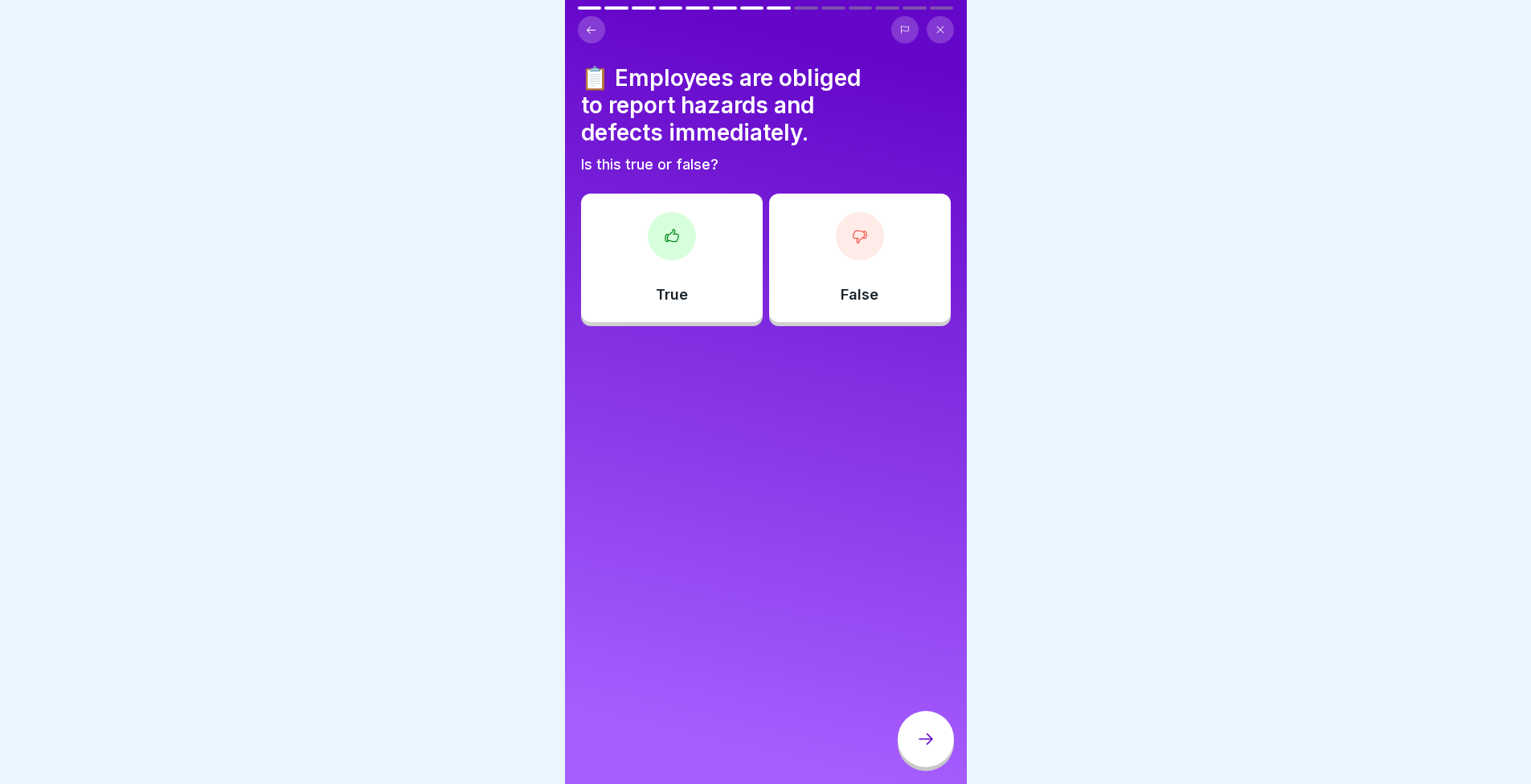
click at [622, 230] on div "True" at bounding box center [672, 258] width 182 height 128
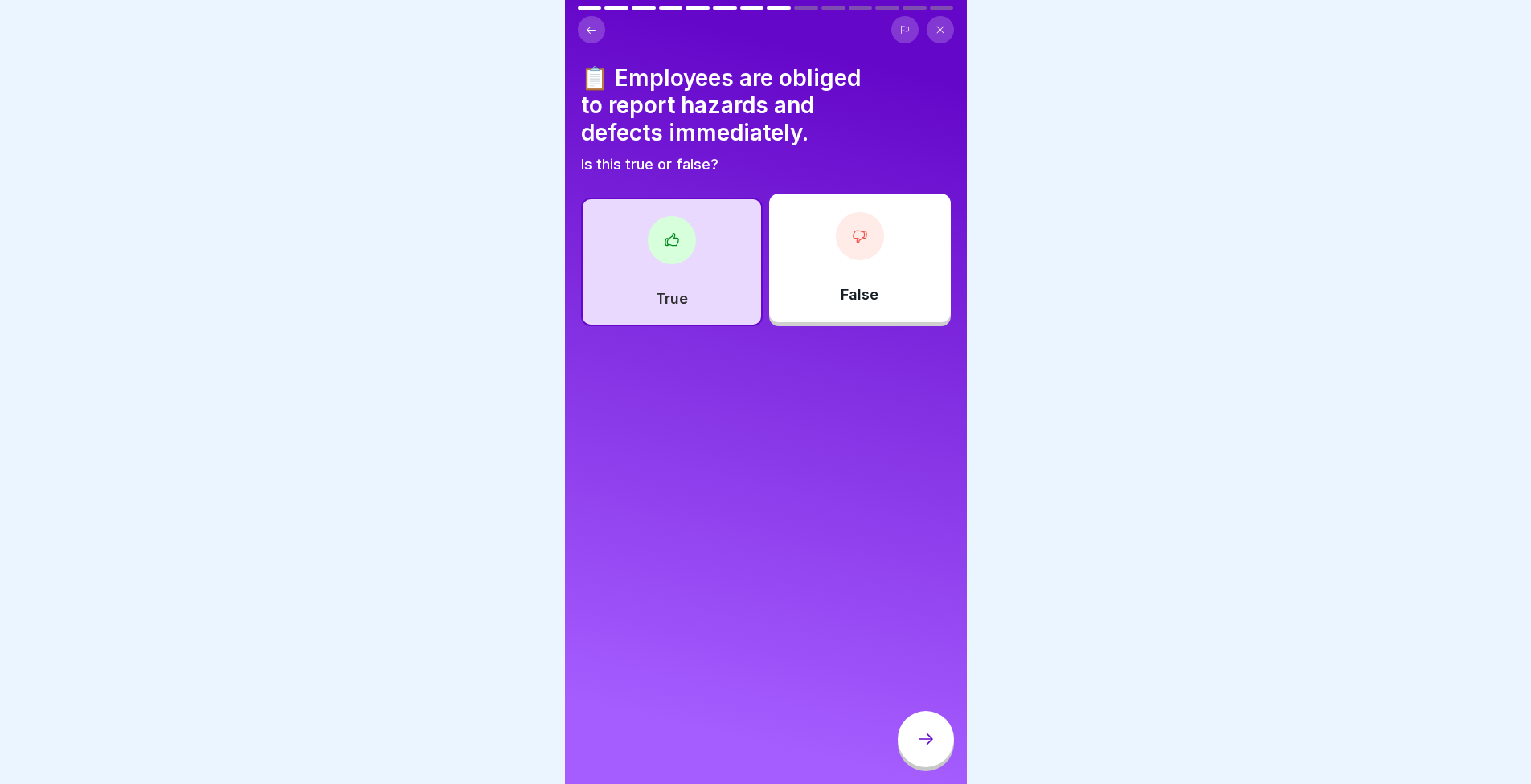
click at [922, 733] on div at bounding box center [926, 739] width 56 height 56
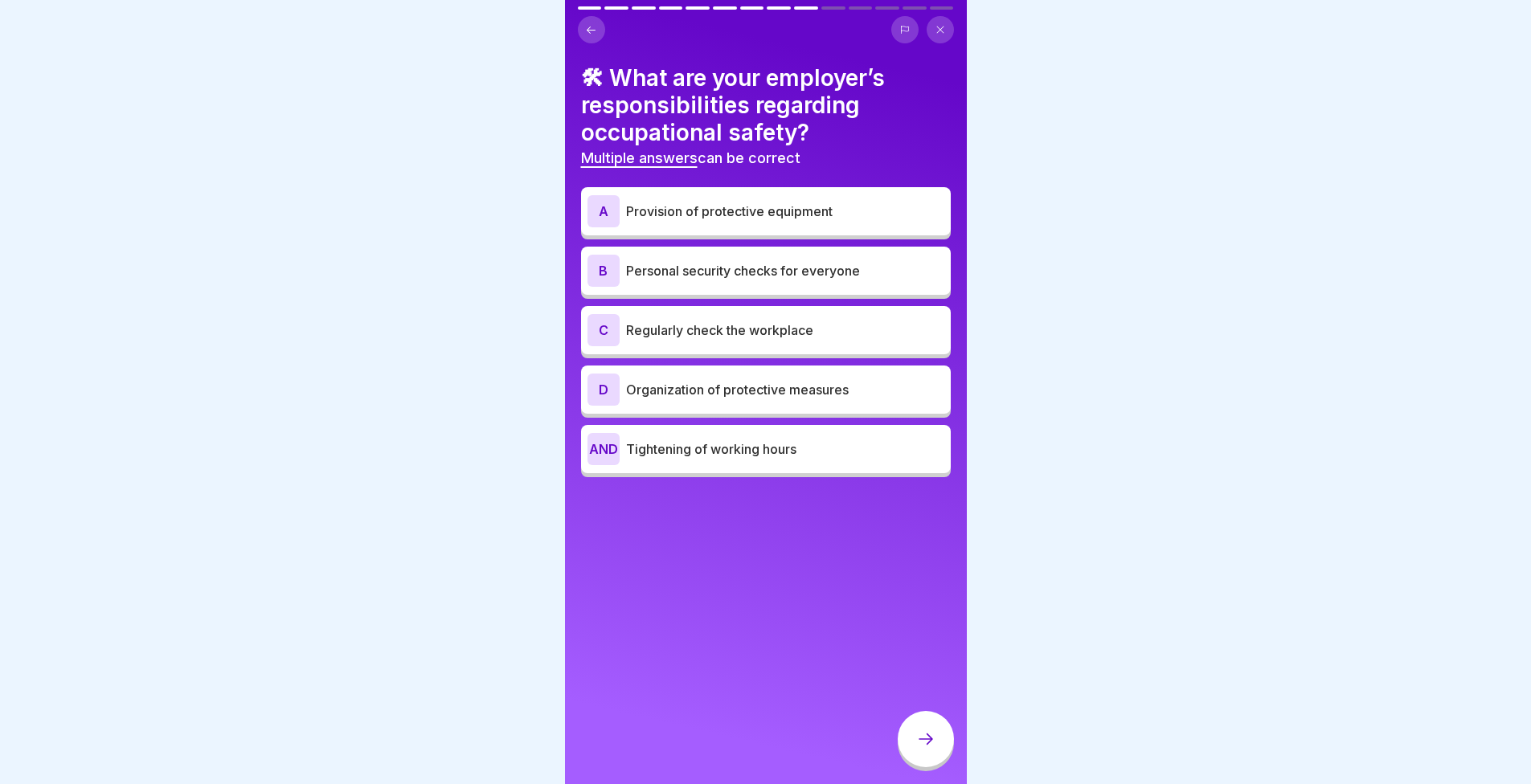
click at [415, 270] on div at bounding box center [765, 392] width 1531 height 784
click at [1058, 367] on div at bounding box center [765, 392] width 1531 height 784
click at [356, 382] on div at bounding box center [765, 392] width 1531 height 784
click at [679, 324] on font "Regularly check the workplace" at bounding box center [720, 330] width 188 height 16
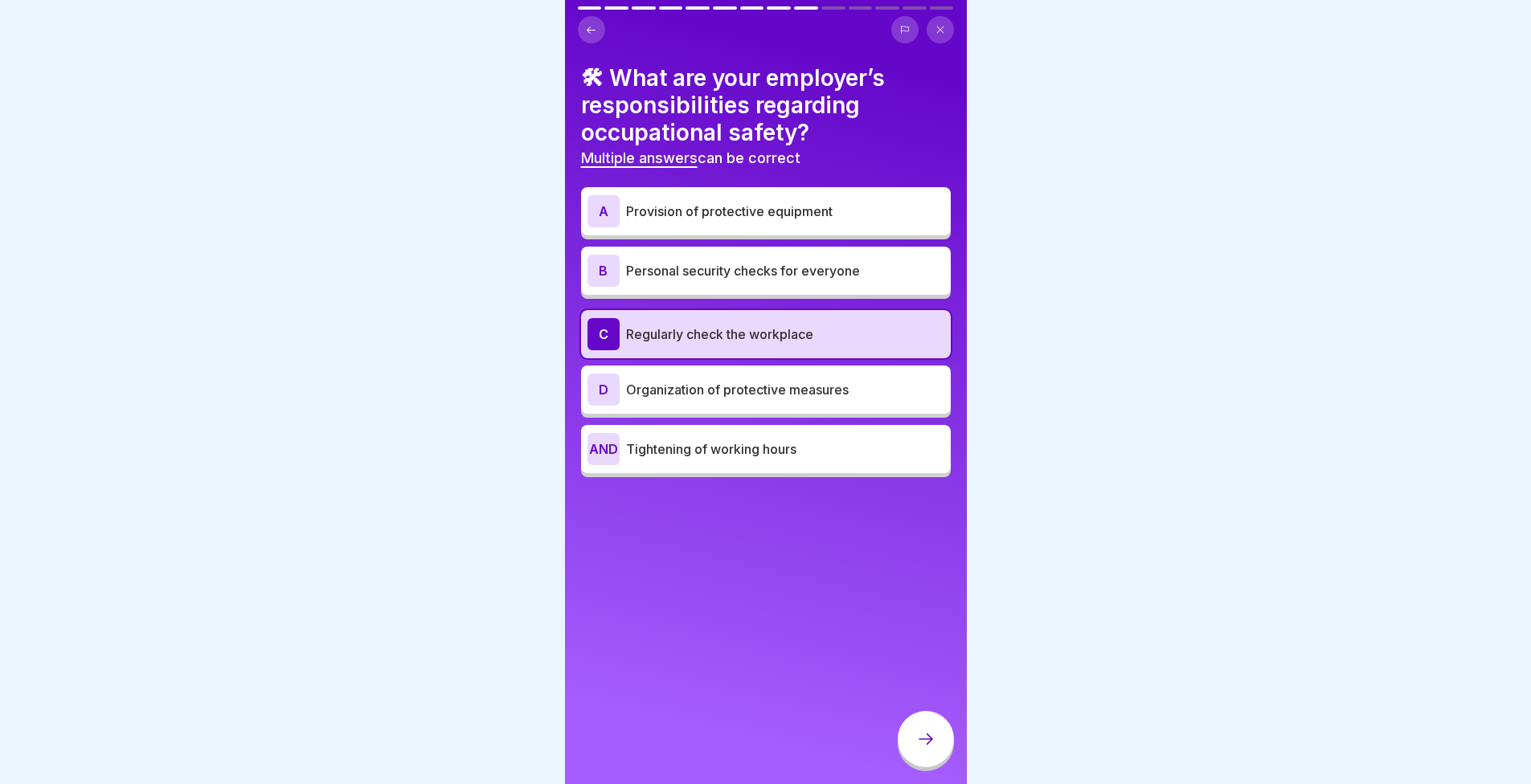
click at [688, 407] on div "A Provision of protective equipment B Personal security checks for everyone C R…" at bounding box center [766, 334] width 370 height 286
click at [686, 381] on font "Organization of protective measures" at bounding box center [737, 389] width 223 height 16
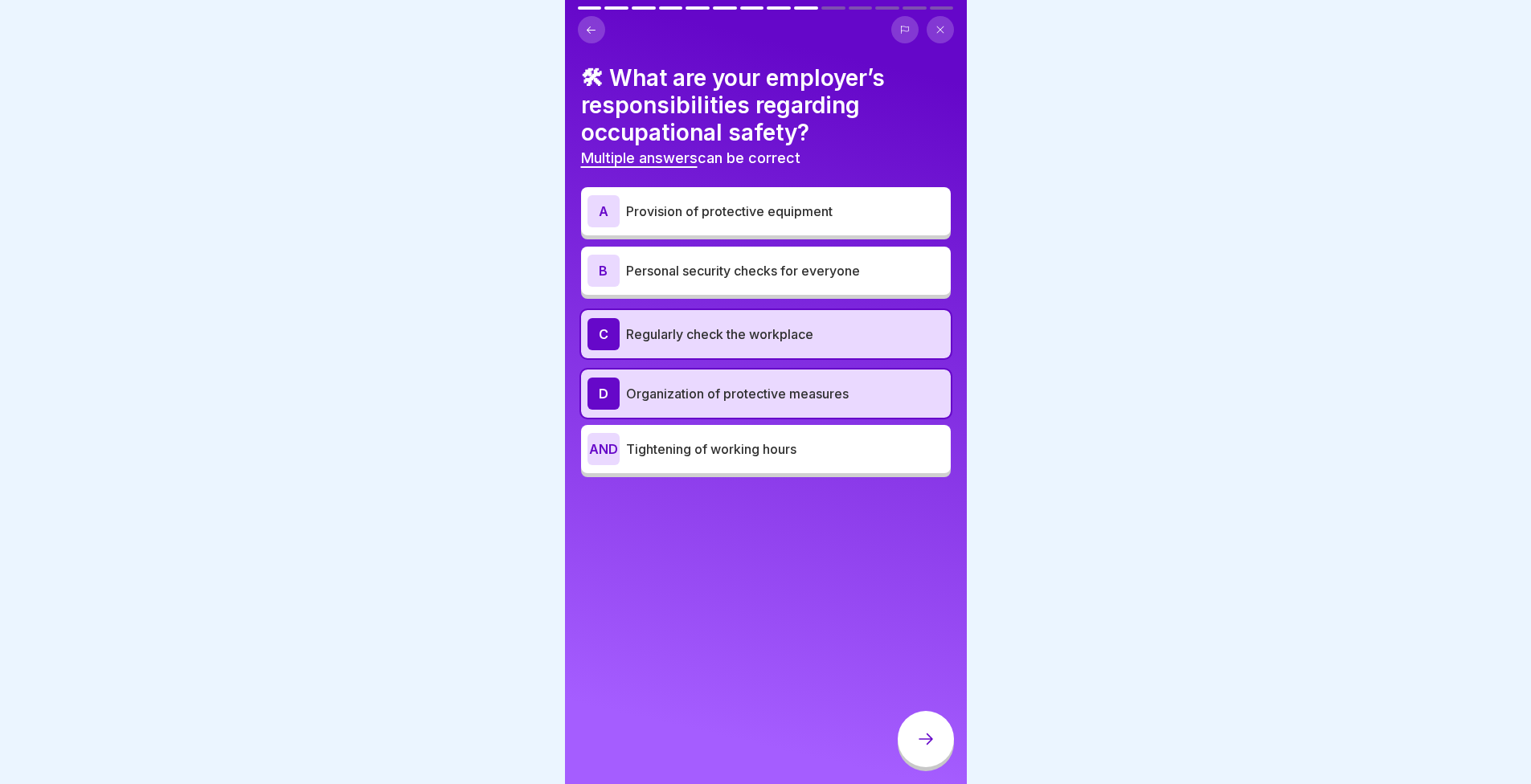
click at [927, 749] on icon at bounding box center [926, 739] width 19 height 19
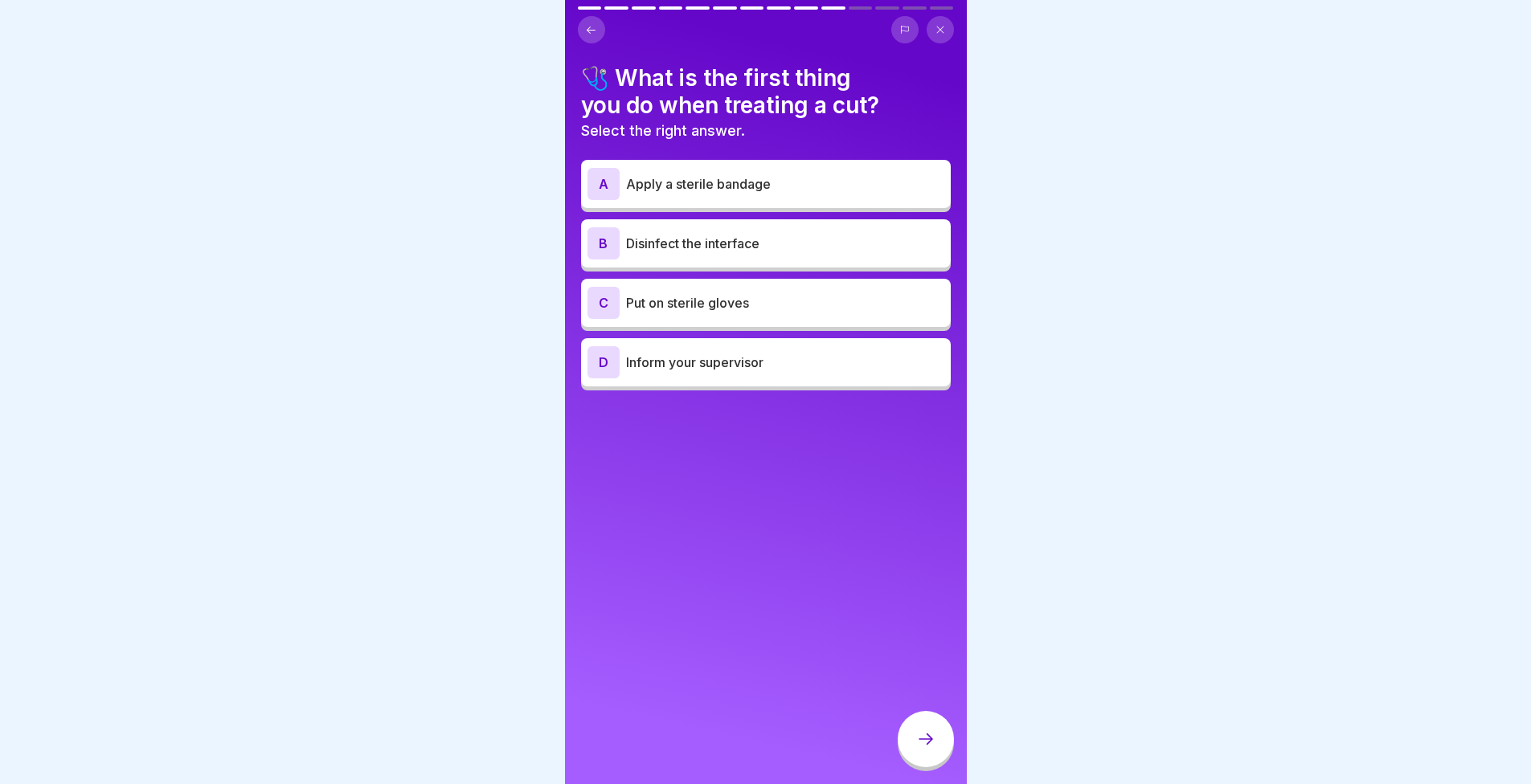
click at [648, 359] on font "Inform your supervisor" at bounding box center [695, 362] width 138 height 16
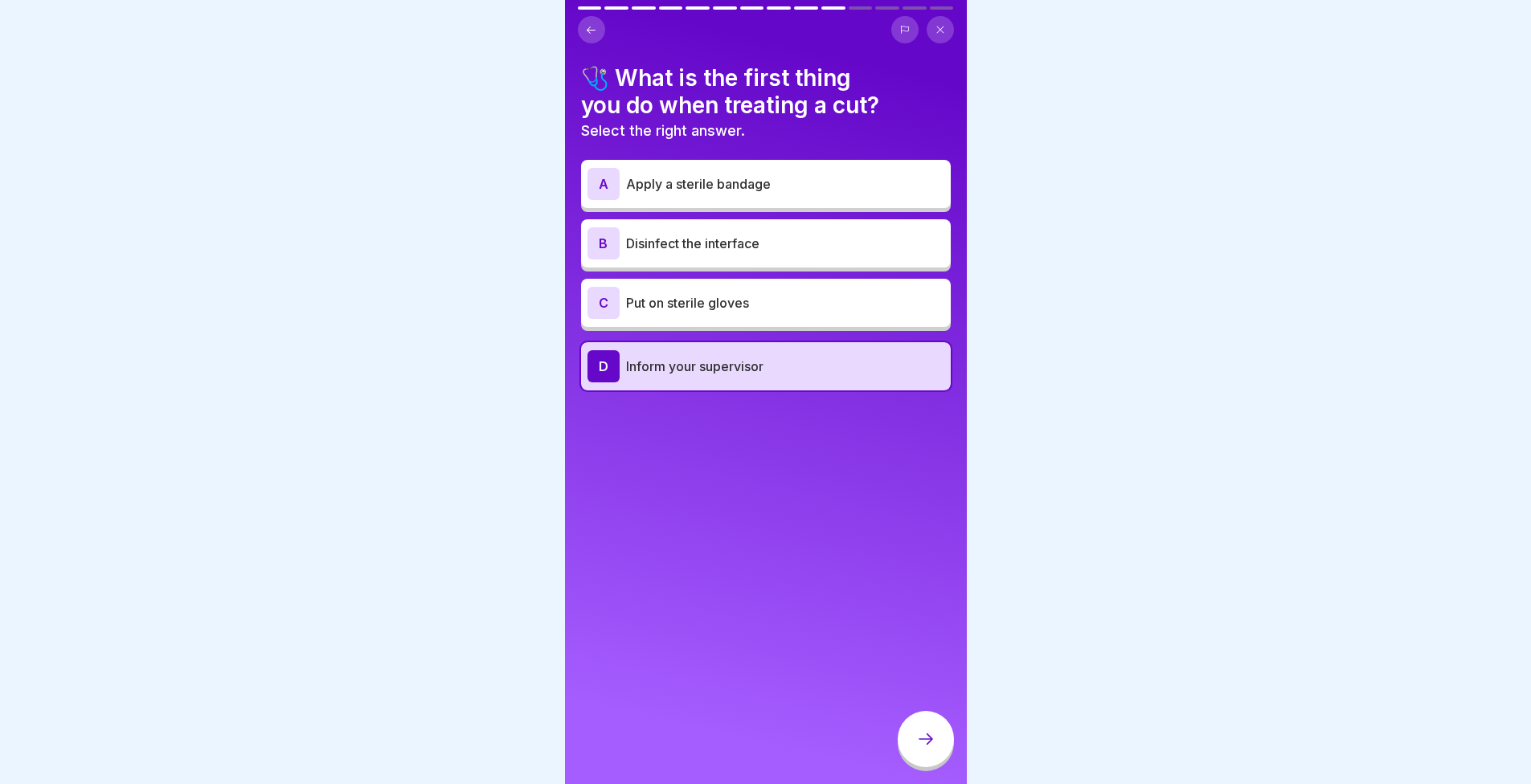
click at [926, 735] on div at bounding box center [926, 739] width 56 height 56
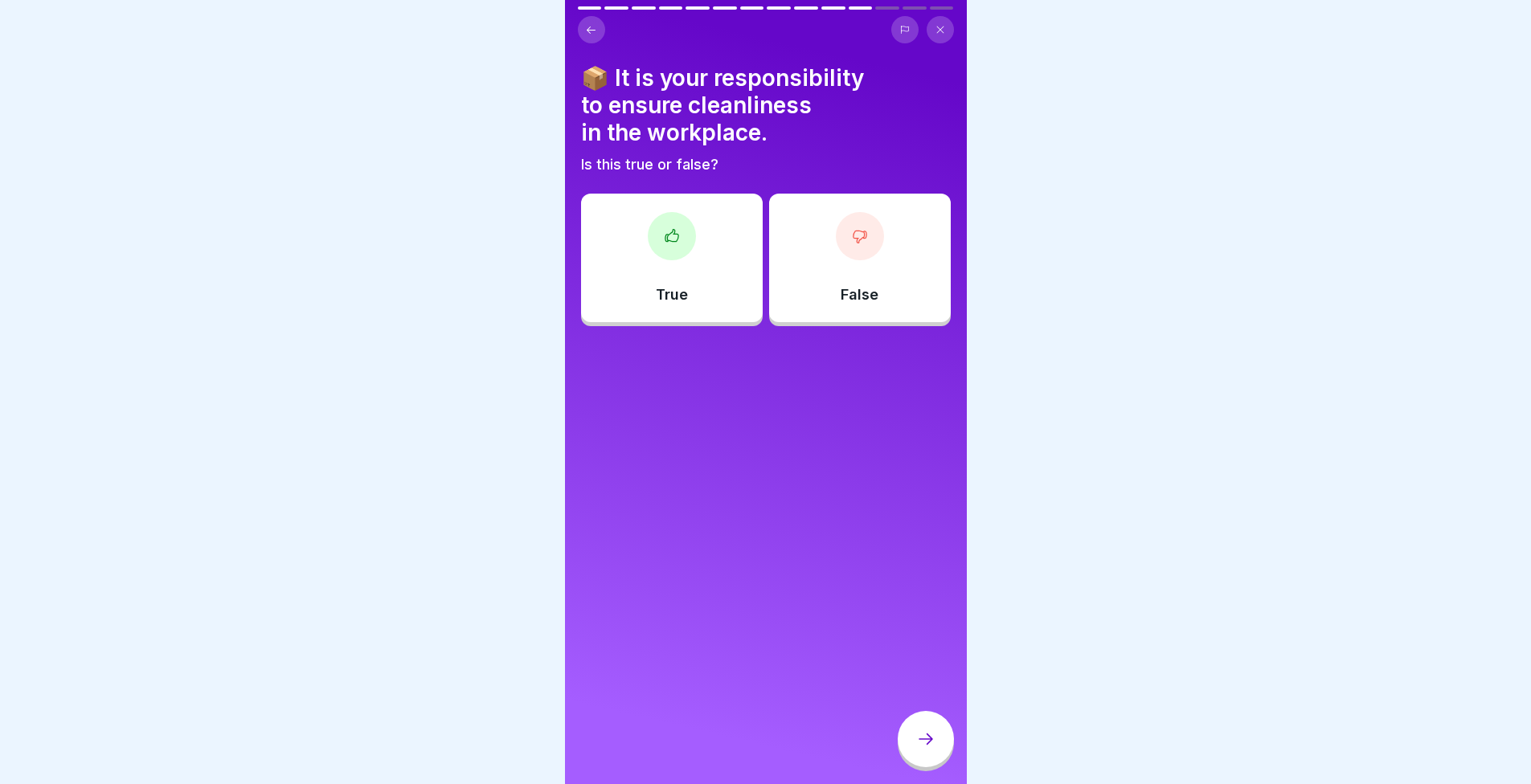
click at [675, 237] on icon at bounding box center [672, 235] width 16 height 16
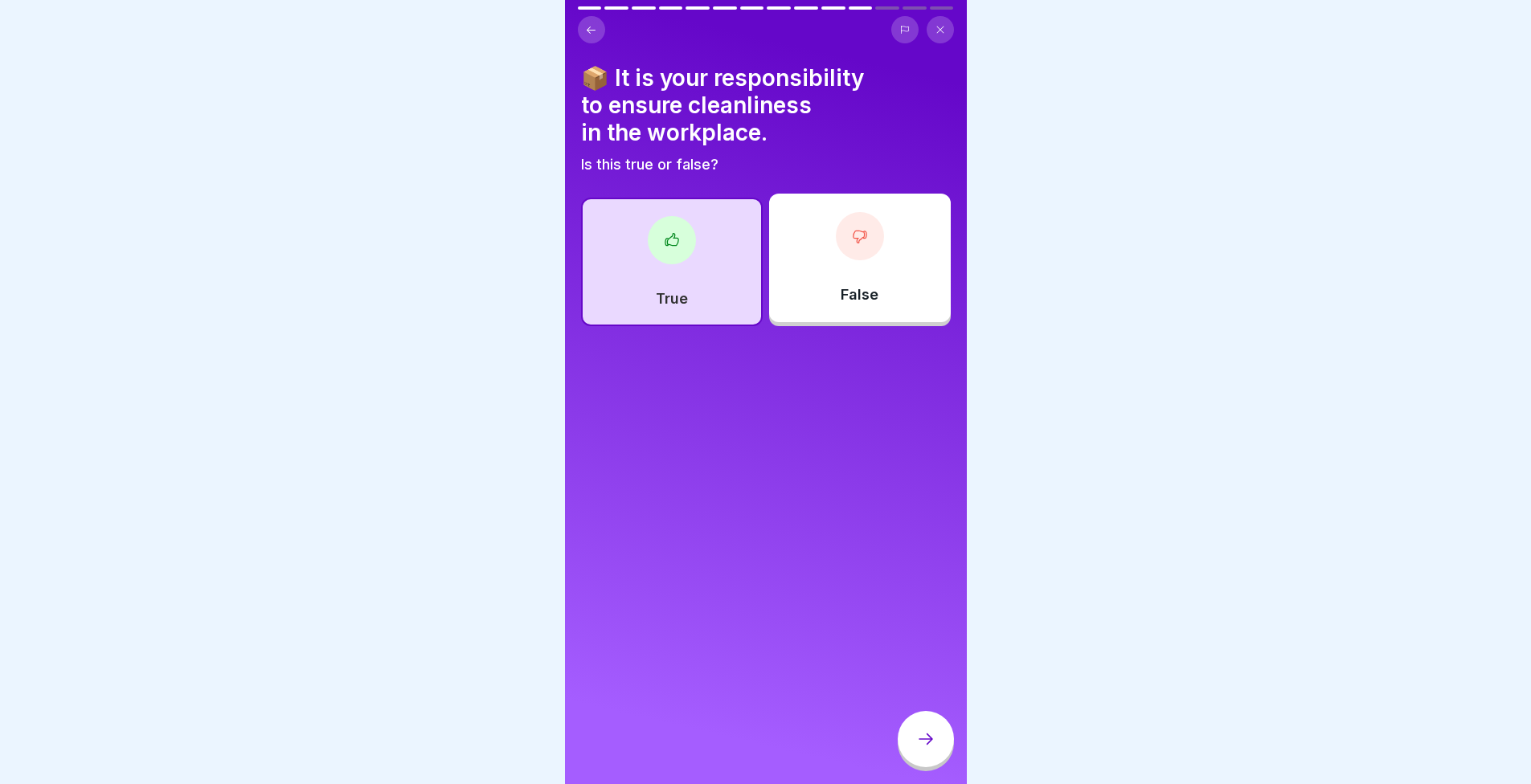
click at [920, 729] on div at bounding box center [926, 739] width 56 height 56
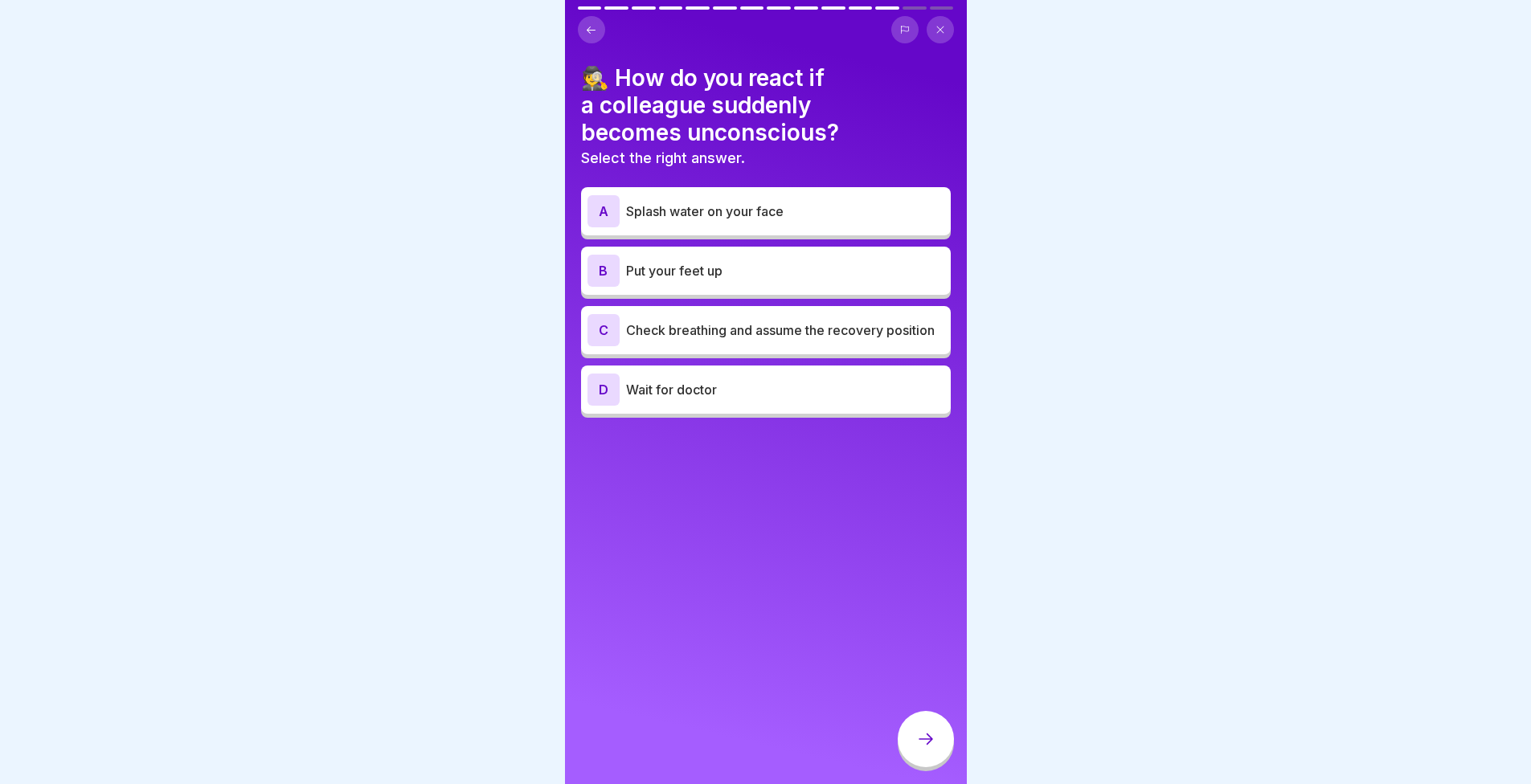
click at [665, 337] on font "Check breathing and assume the recovery position" at bounding box center [781, 330] width 309 height 16
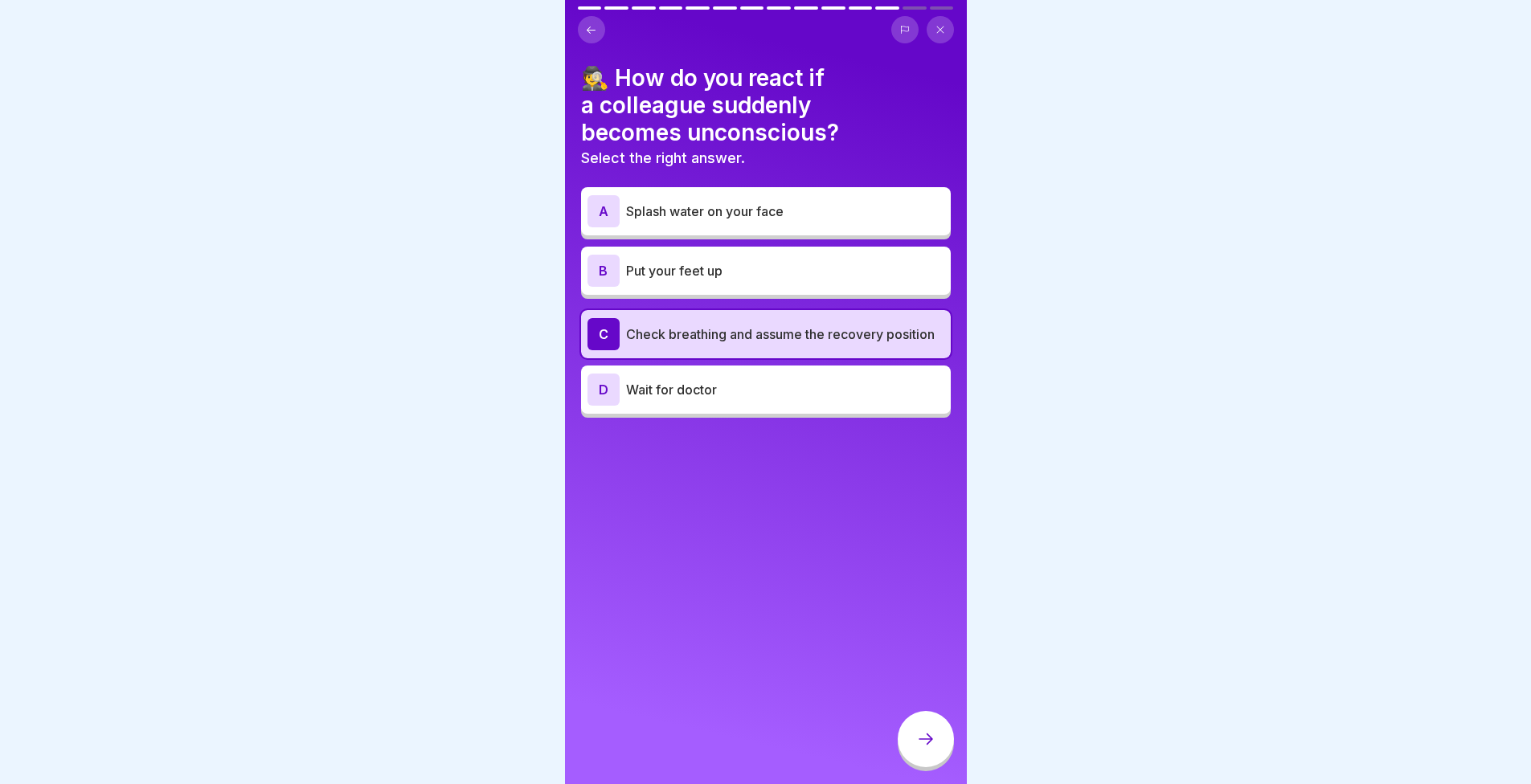
click at [915, 754] on div at bounding box center [926, 739] width 56 height 56
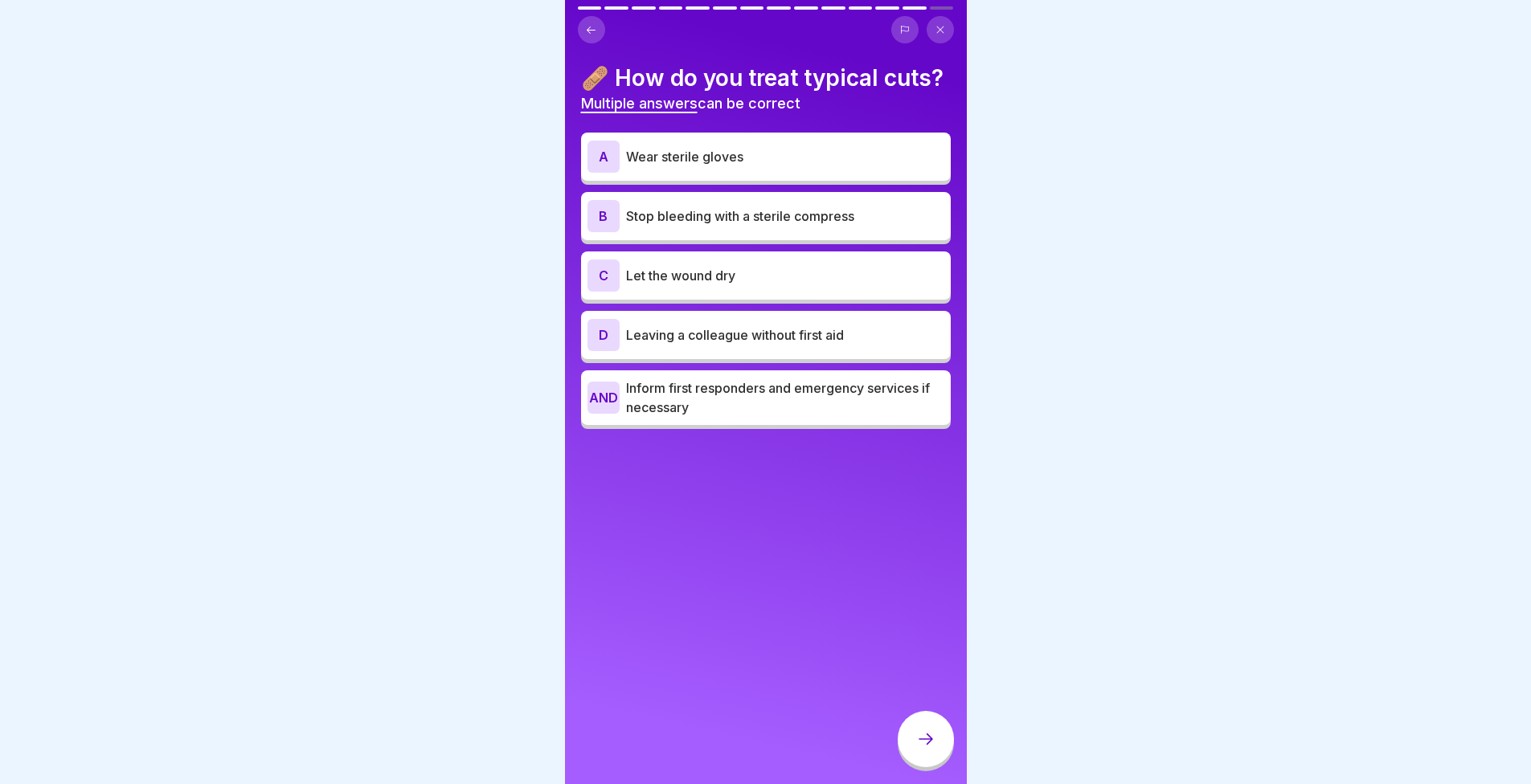
click at [769, 628] on div "🩹 How do you treat typical cuts? Multiple answers can be correct A Wear sterile…" at bounding box center [766, 392] width 402 height 784
click at [731, 173] on div "A Wear sterile gloves" at bounding box center [766, 156] width 357 height 32
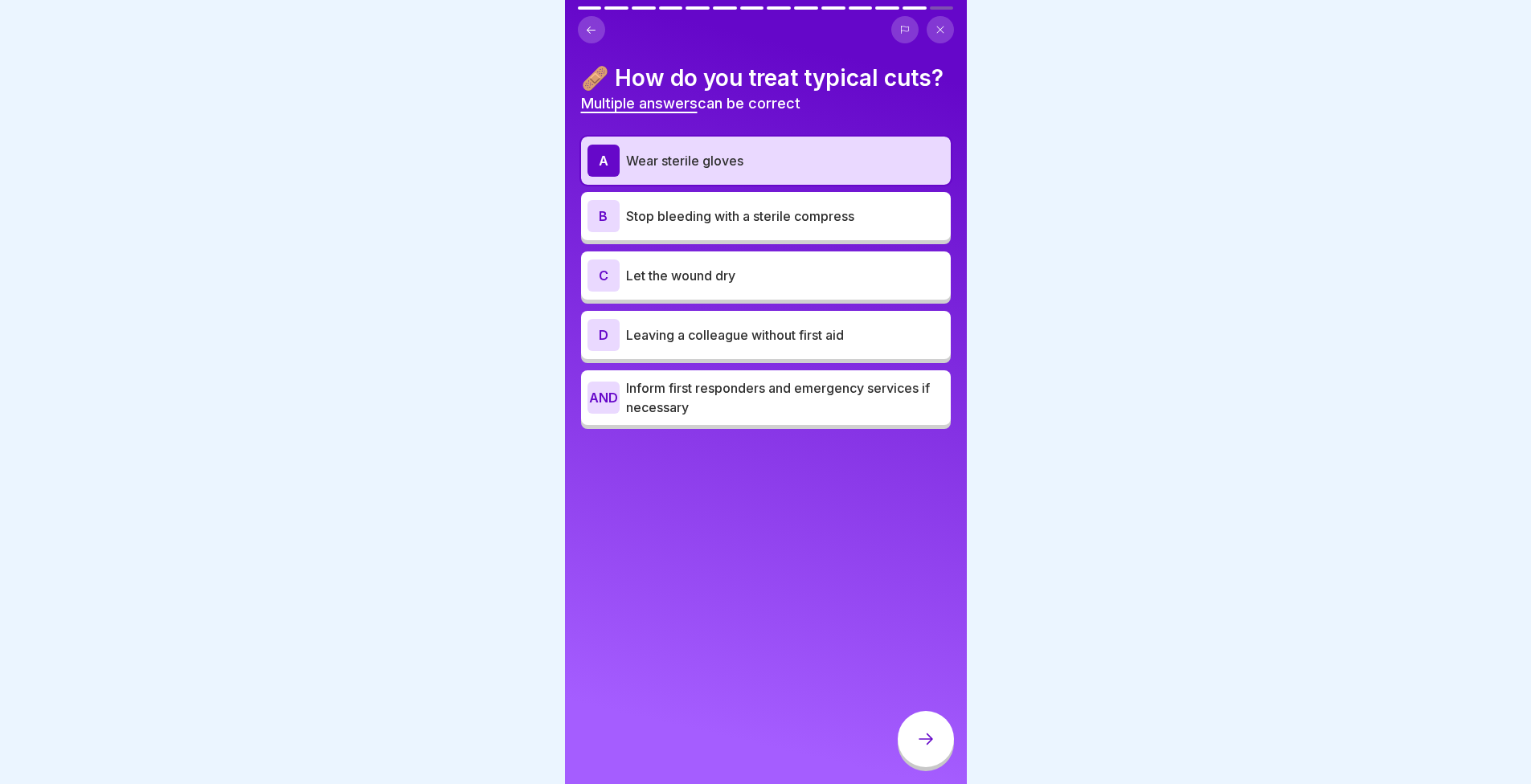
click at [832, 240] on div "B Stop bleeding with a sterile compress" at bounding box center [766, 216] width 370 height 48
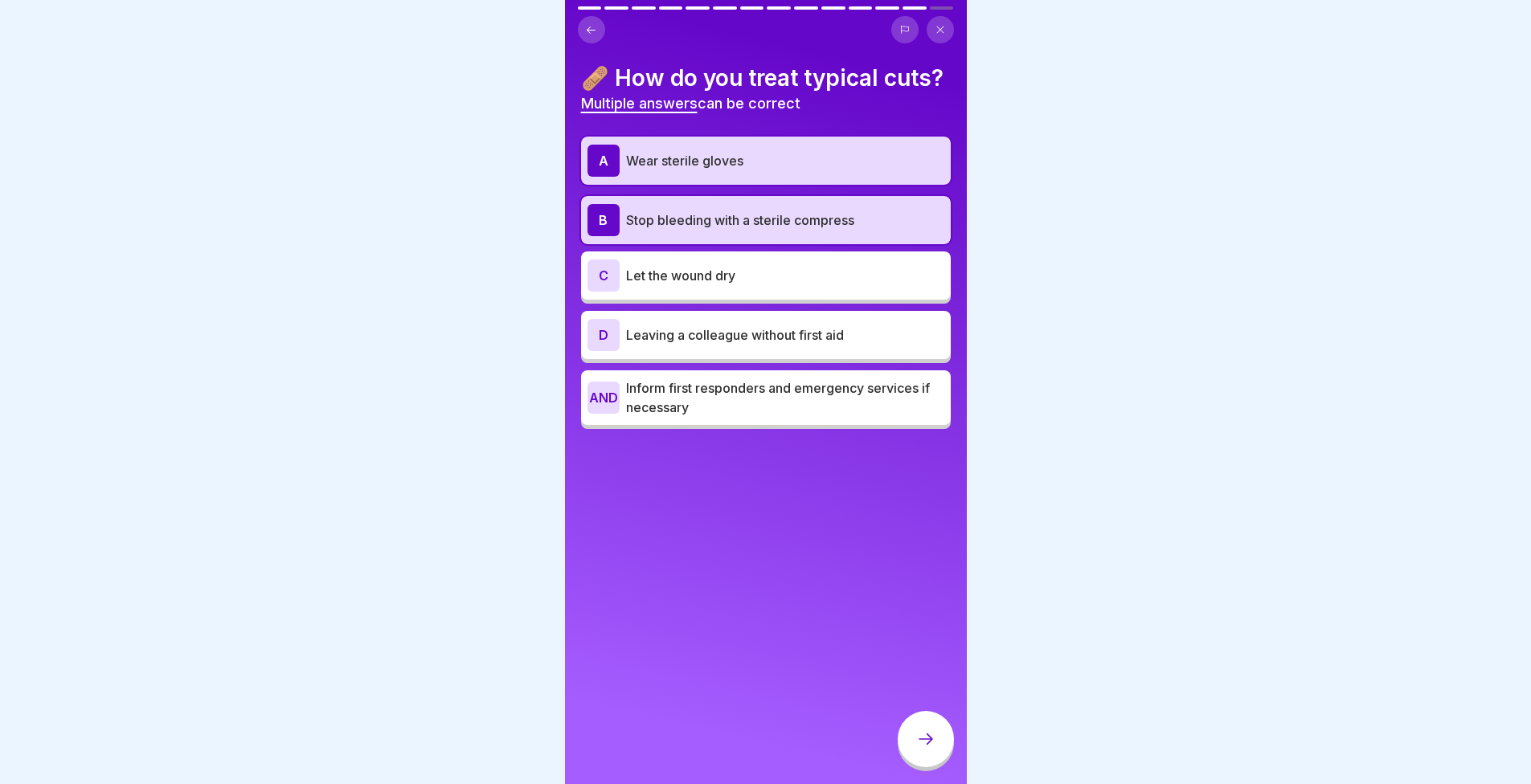
click at [906, 743] on div at bounding box center [926, 739] width 56 height 56
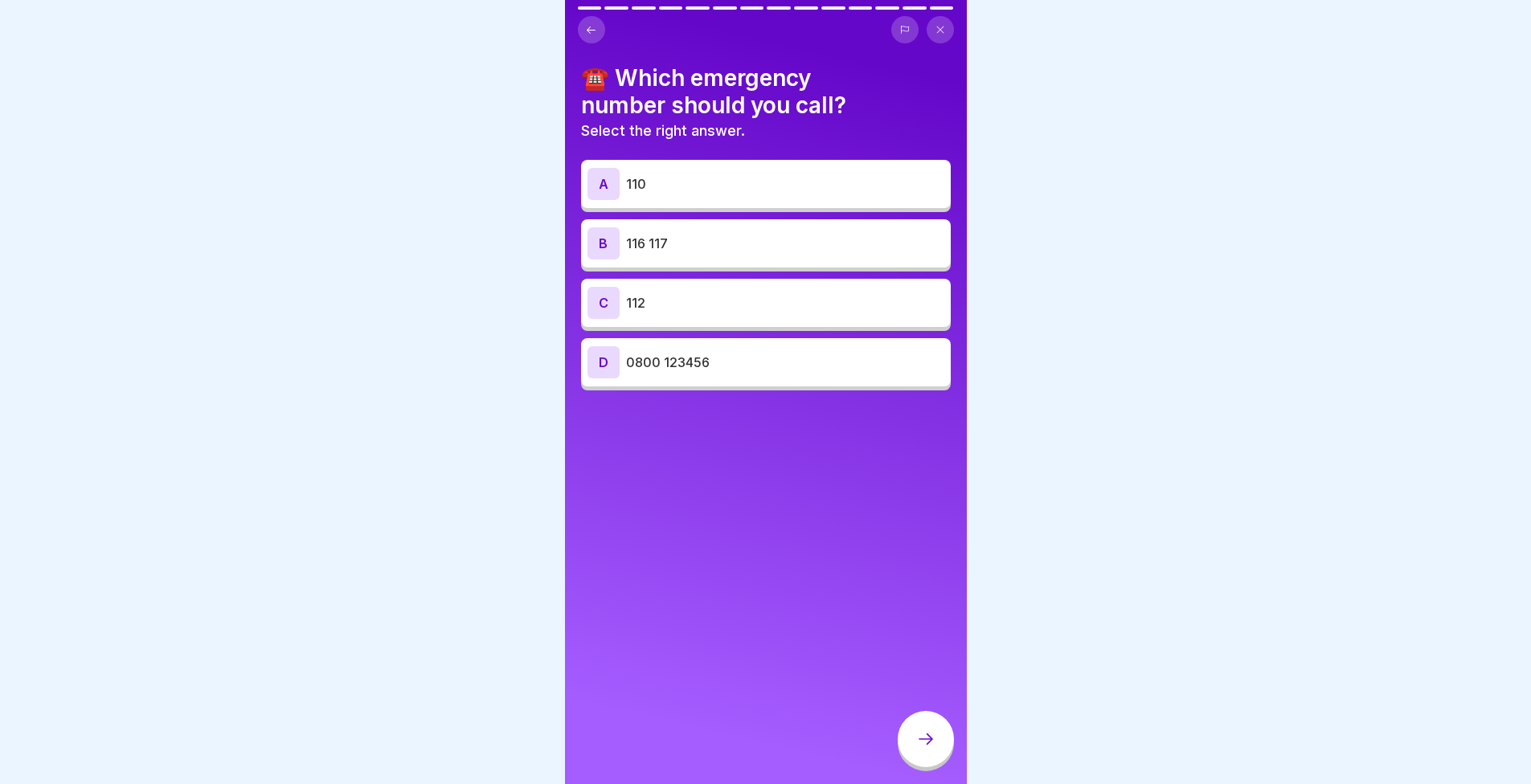
click at [696, 295] on p "112" at bounding box center [785, 303] width 319 height 19
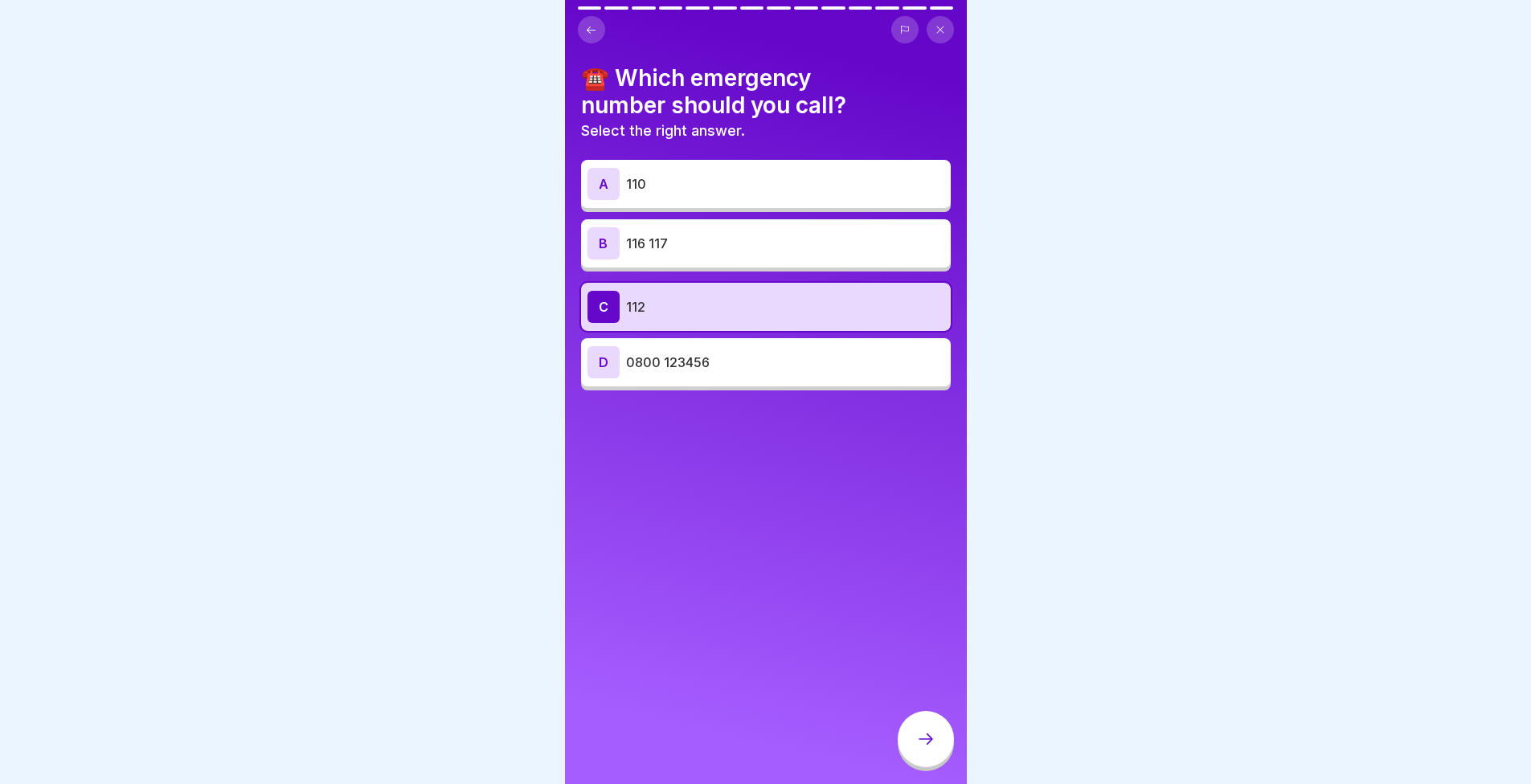
click at [940, 727] on div at bounding box center [926, 739] width 56 height 56
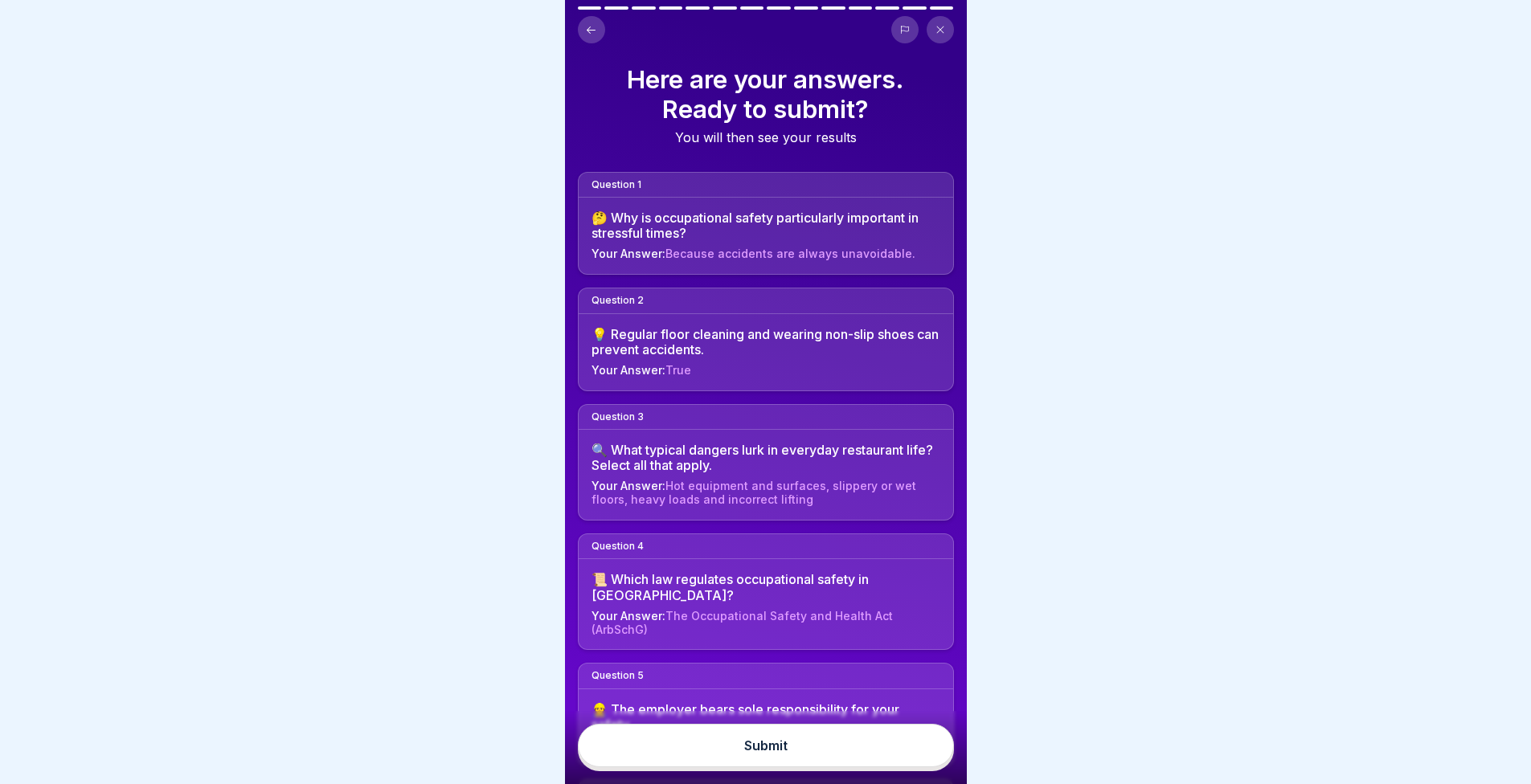
click at [827, 759] on button "Submit" at bounding box center [766, 745] width 376 height 43
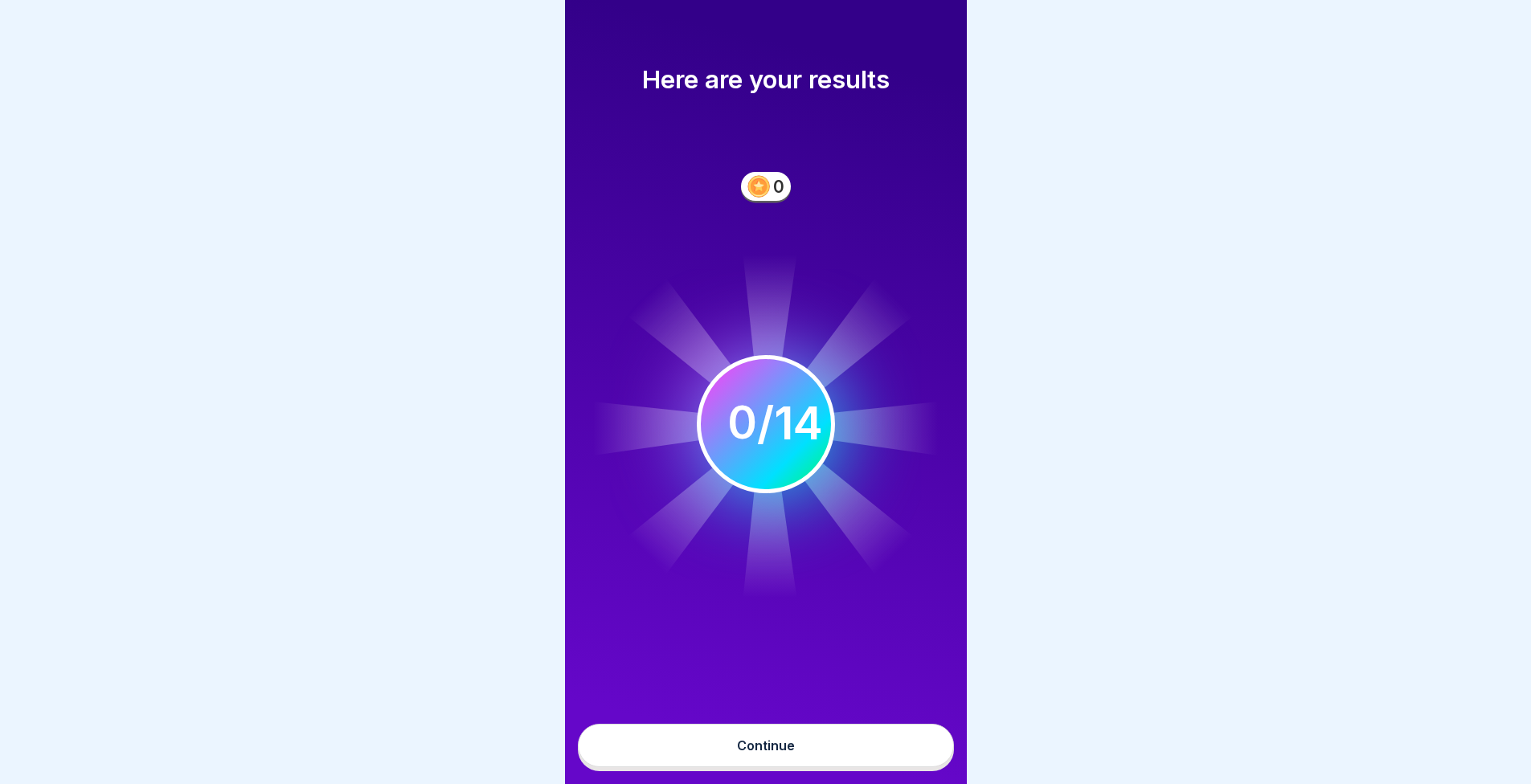
click at [689, 610] on div "Here are your results 0 0 14 / 14 Continue" at bounding box center [766, 392] width 402 height 784
click at [745, 469] on circle at bounding box center [765, 423] width 134 height 134
click at [761, 190] on 400 at bounding box center [759, 187] width 21 height 21
click at [795, 663] on div "Here are your results 0 0 14 / 14 Continue" at bounding box center [766, 392] width 402 height 784
click at [814, 745] on button "Continue" at bounding box center [766, 745] width 376 height 43
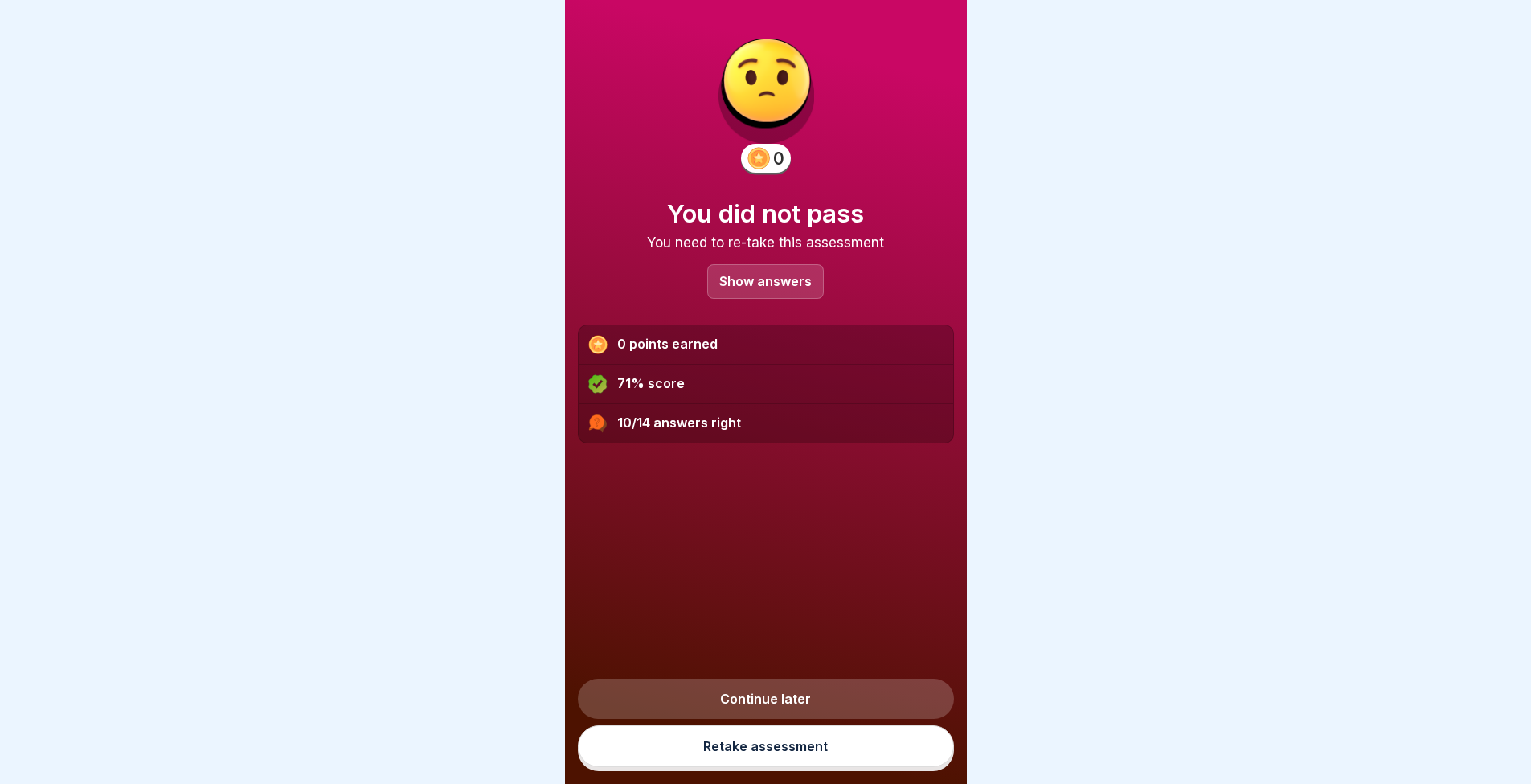
click at [730, 275] on p "Show answers" at bounding box center [766, 282] width 92 height 14
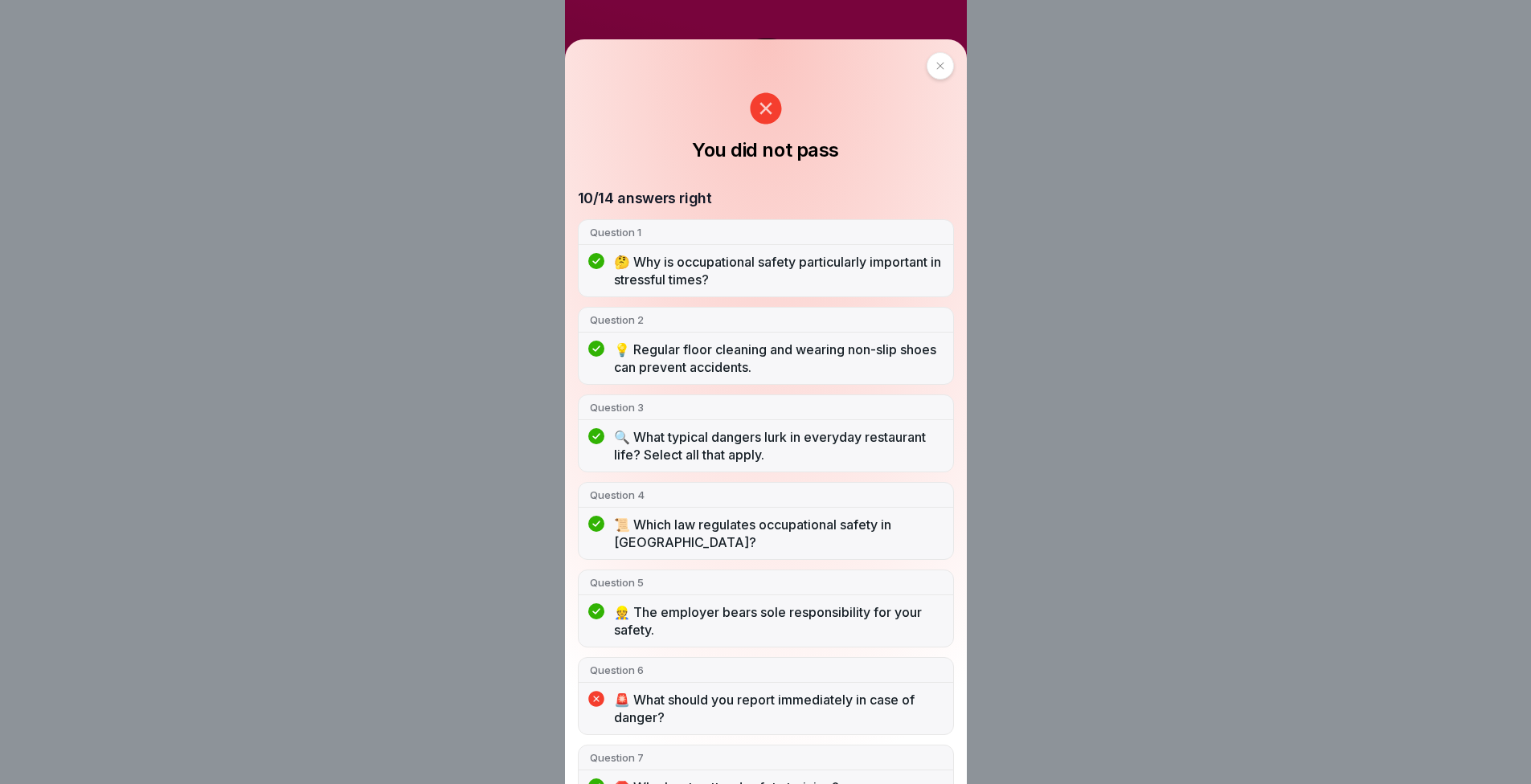
click at [1197, 287] on div "You did not pass 10/14 answers right Question 1 🤔 Why is occupational safety pa…" at bounding box center [765, 392] width 1531 height 784
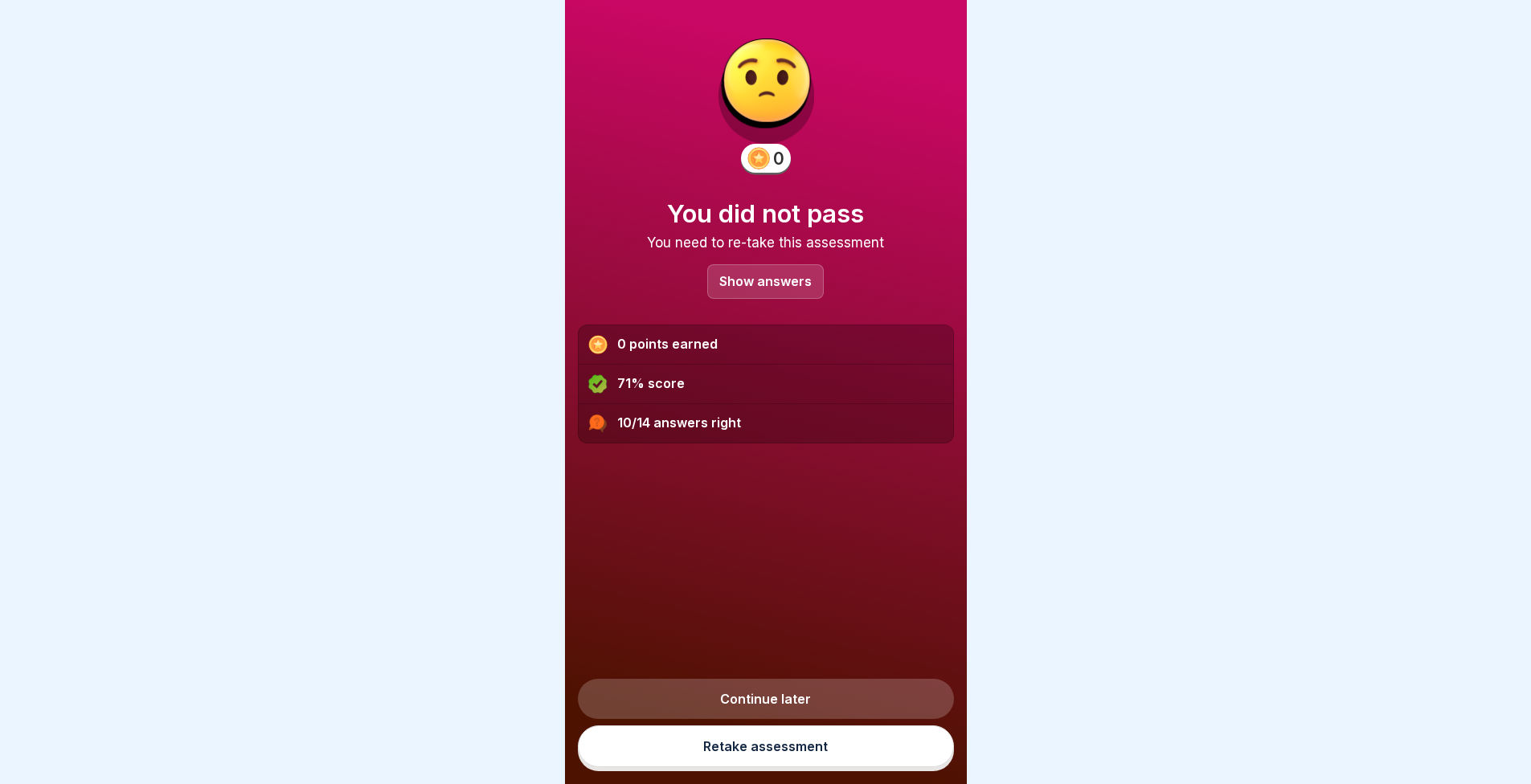
click at [783, 743] on link "Retake assessment" at bounding box center [766, 746] width 376 height 42
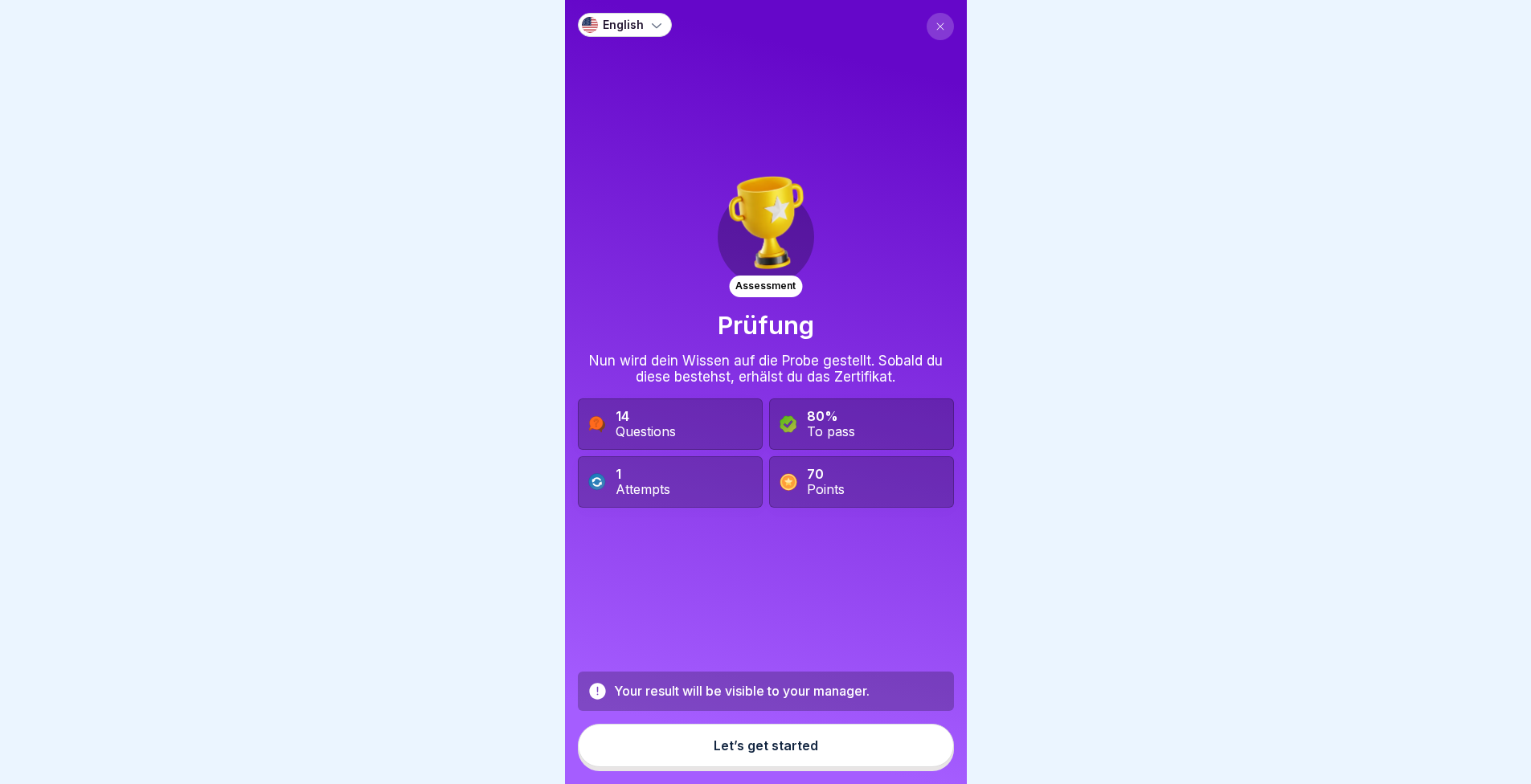
click at [770, 766] on button "Let’s get started" at bounding box center [766, 745] width 376 height 43
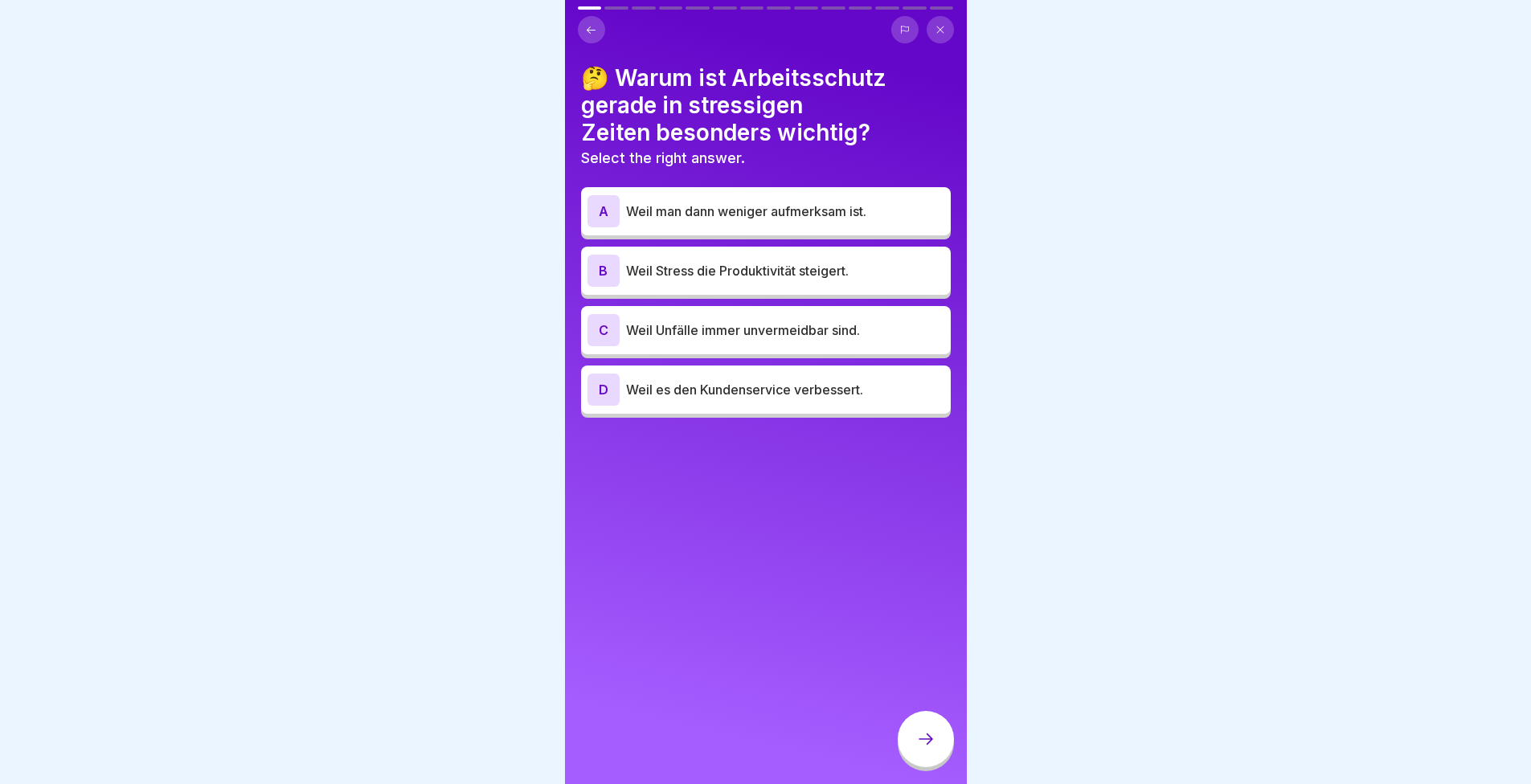
click at [596, 29] on icon at bounding box center [590, 30] width 12 height 12
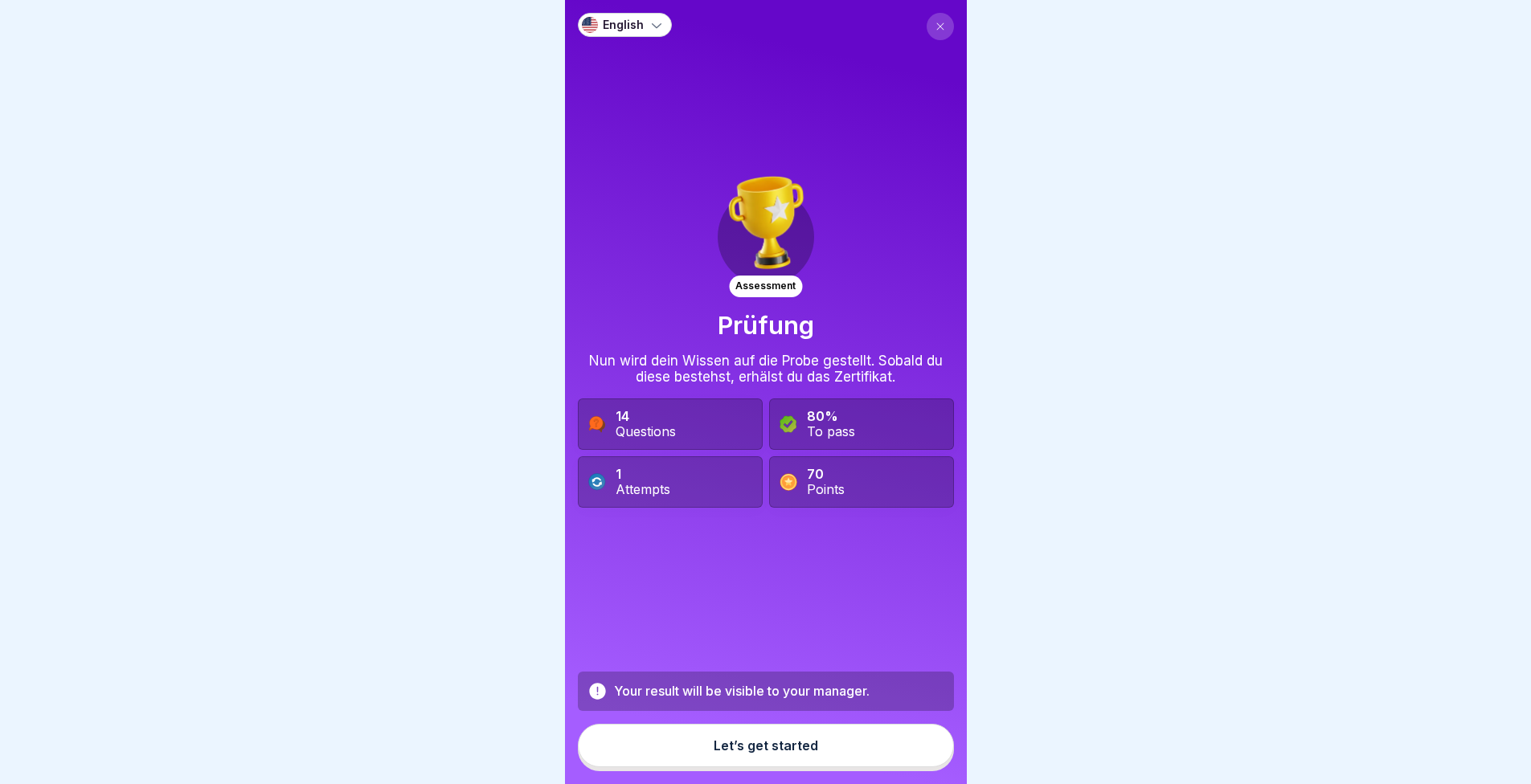
click at [829, 752] on button "Let’s get started" at bounding box center [766, 745] width 376 height 43
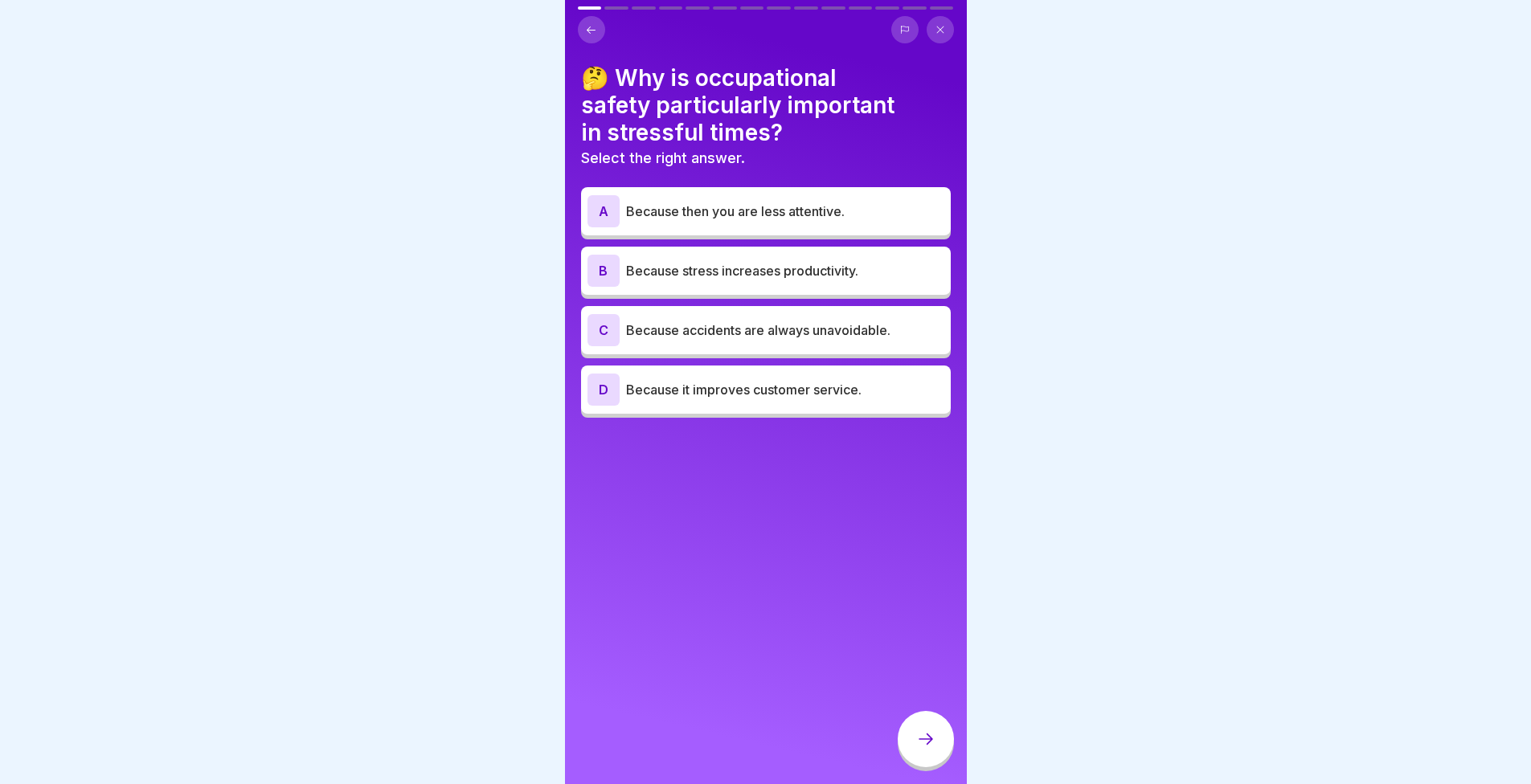
click at [714, 203] on font "Because then you are less attentive." at bounding box center [735, 211] width 219 height 16
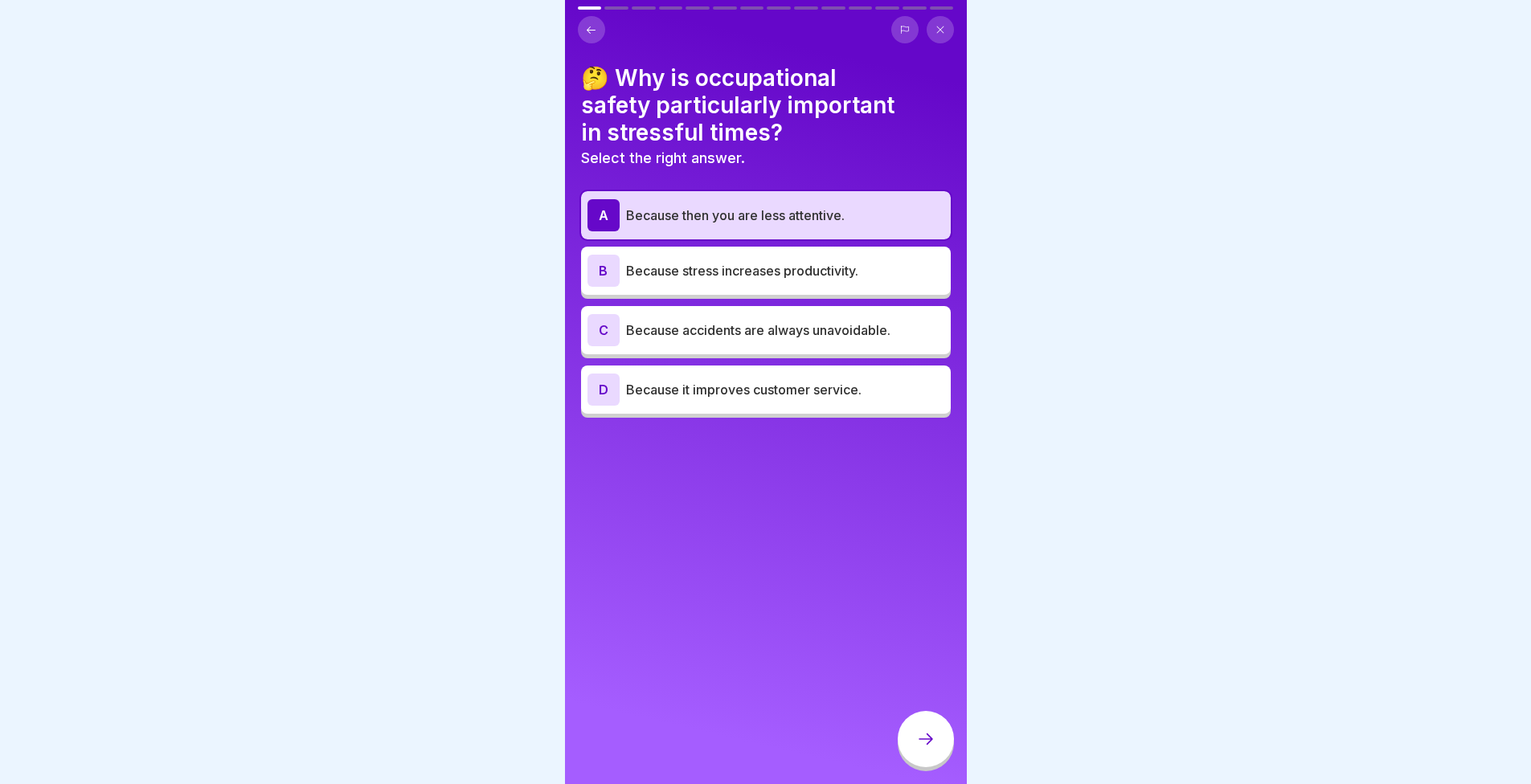
click at [937, 739] on div at bounding box center [926, 739] width 56 height 56
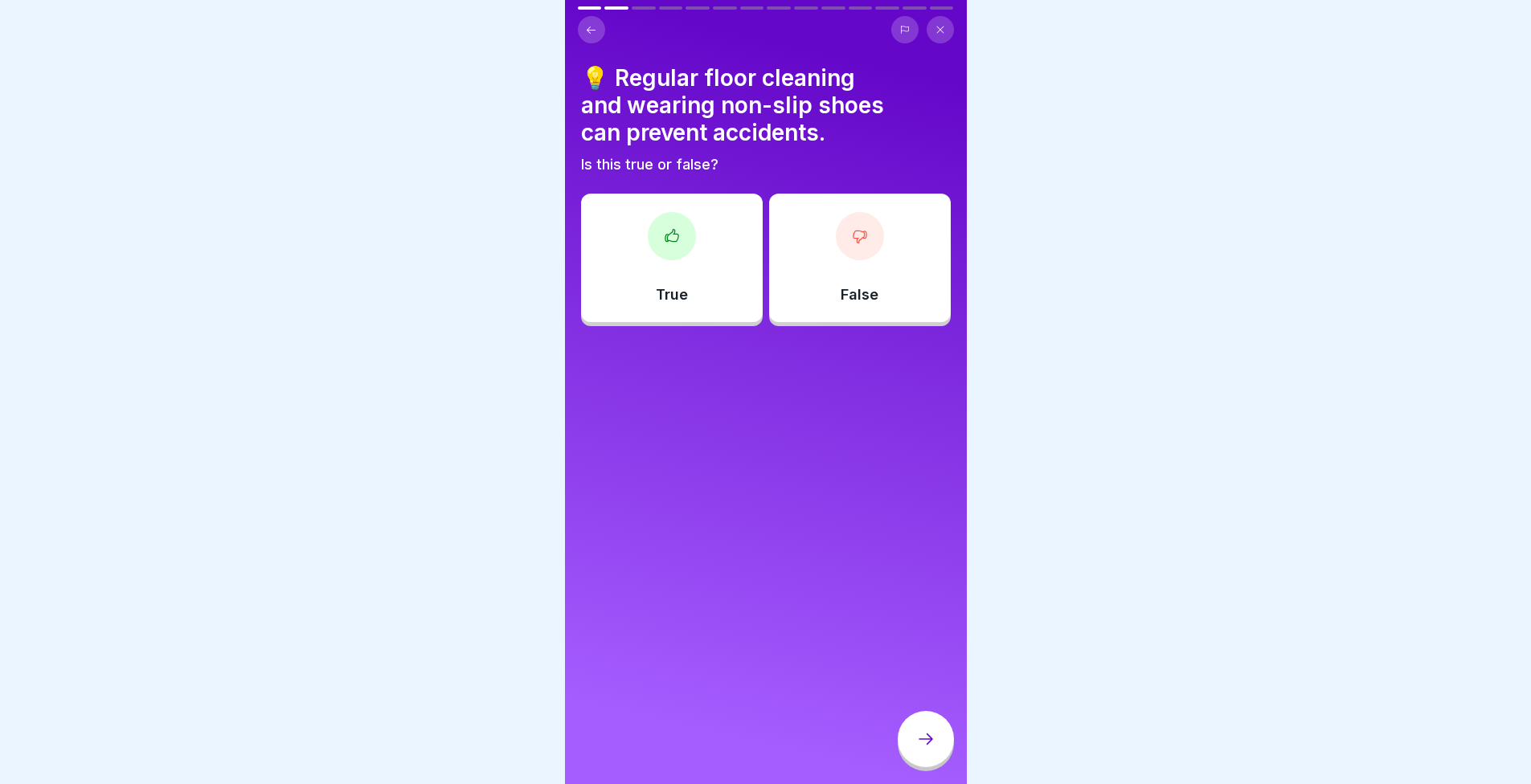
click at [657, 277] on div "True" at bounding box center [672, 258] width 182 height 128
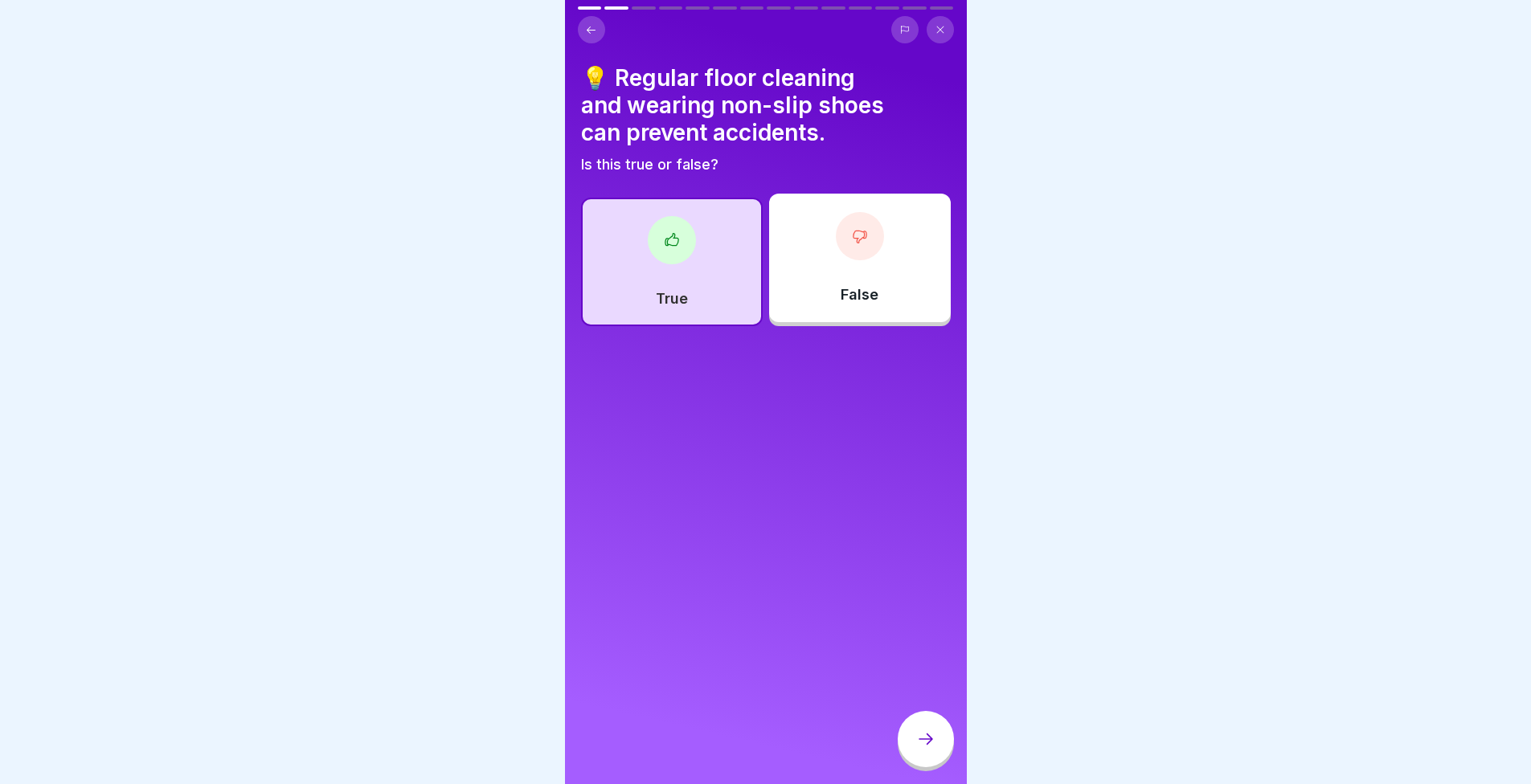
click at [919, 742] on div at bounding box center [926, 739] width 56 height 56
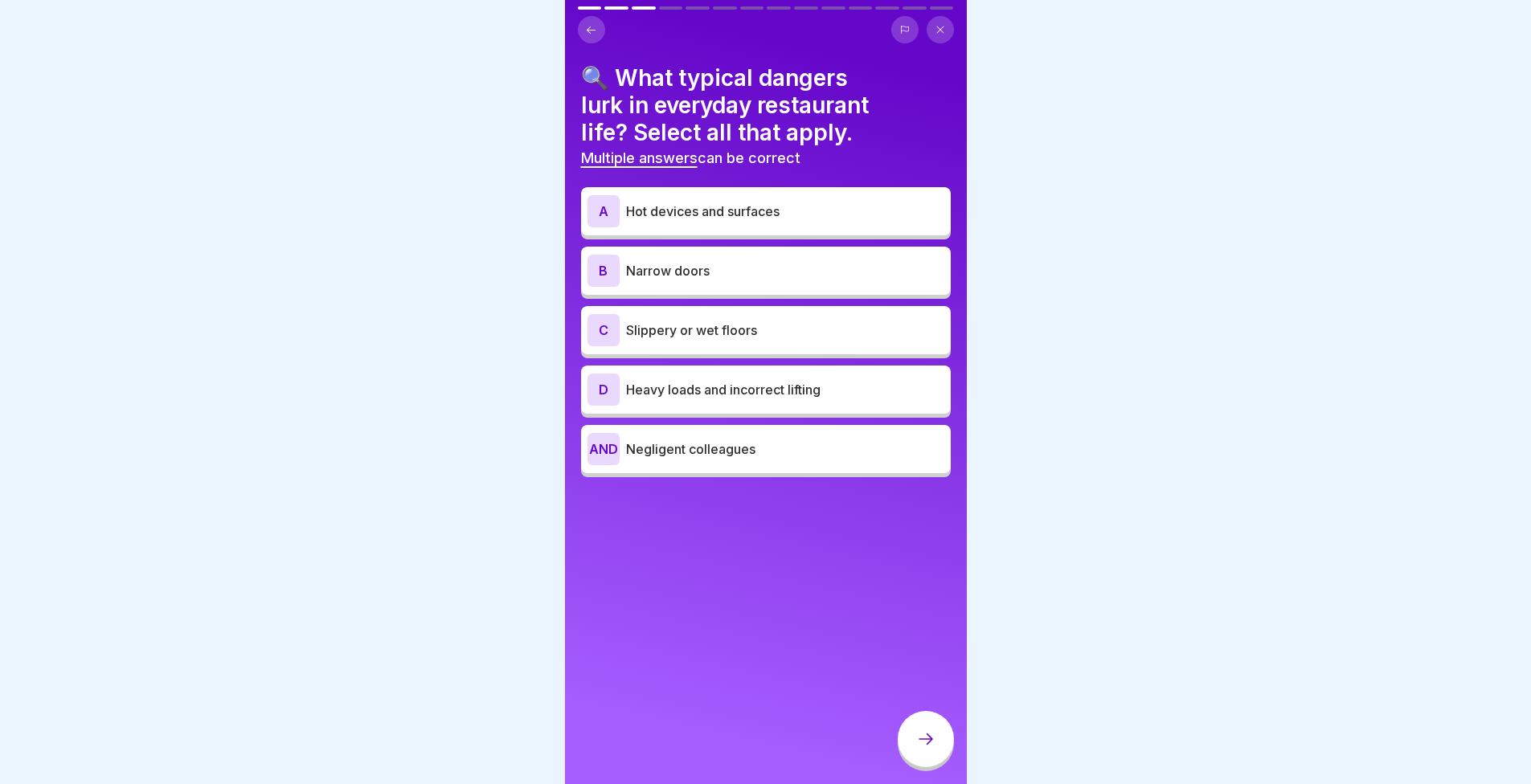
click at [675, 212] on font "Hot devices and surfaces" at bounding box center [703, 211] width 153 height 16
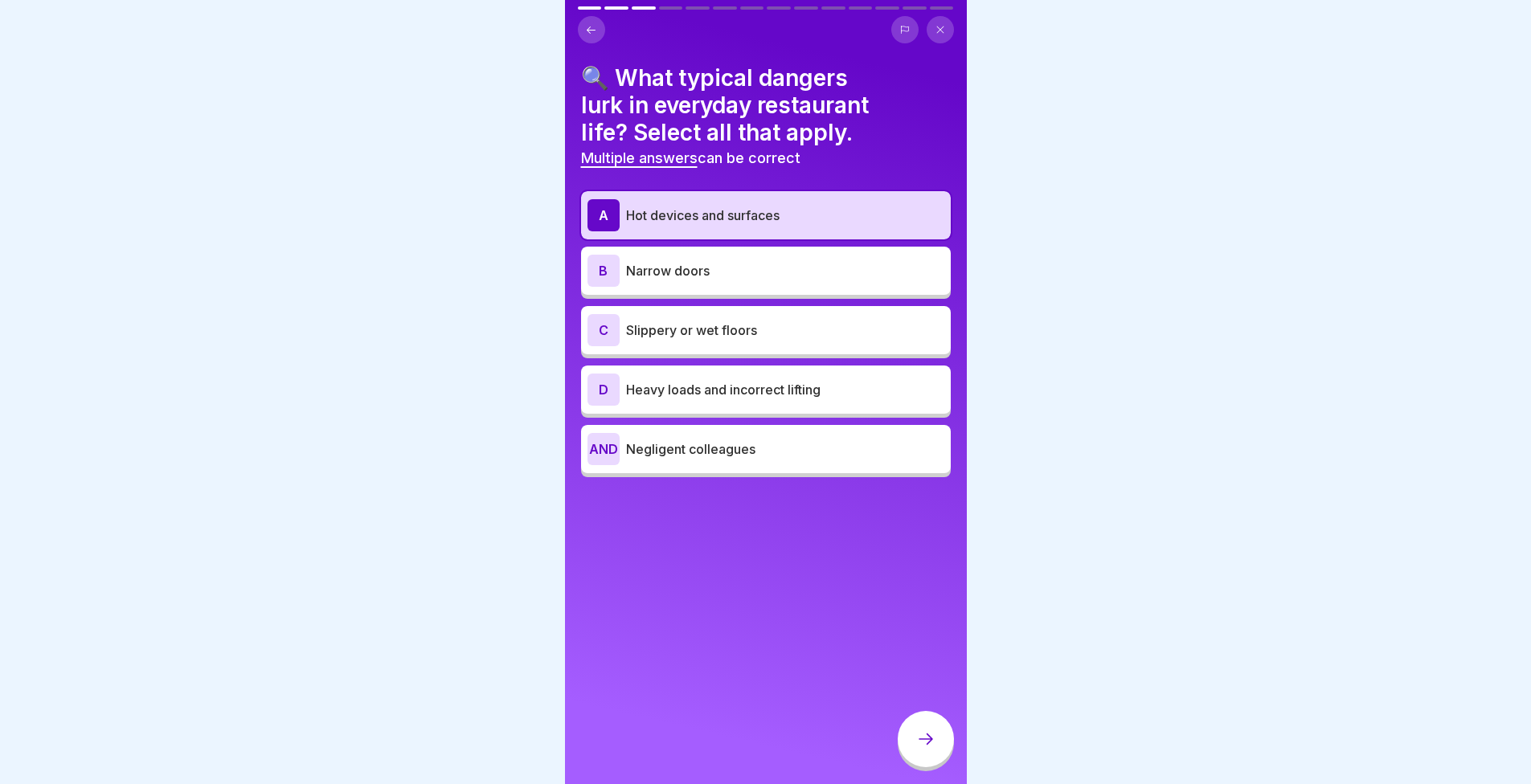
click at [639, 319] on div "C Slippery or wet floors" at bounding box center [766, 330] width 357 height 32
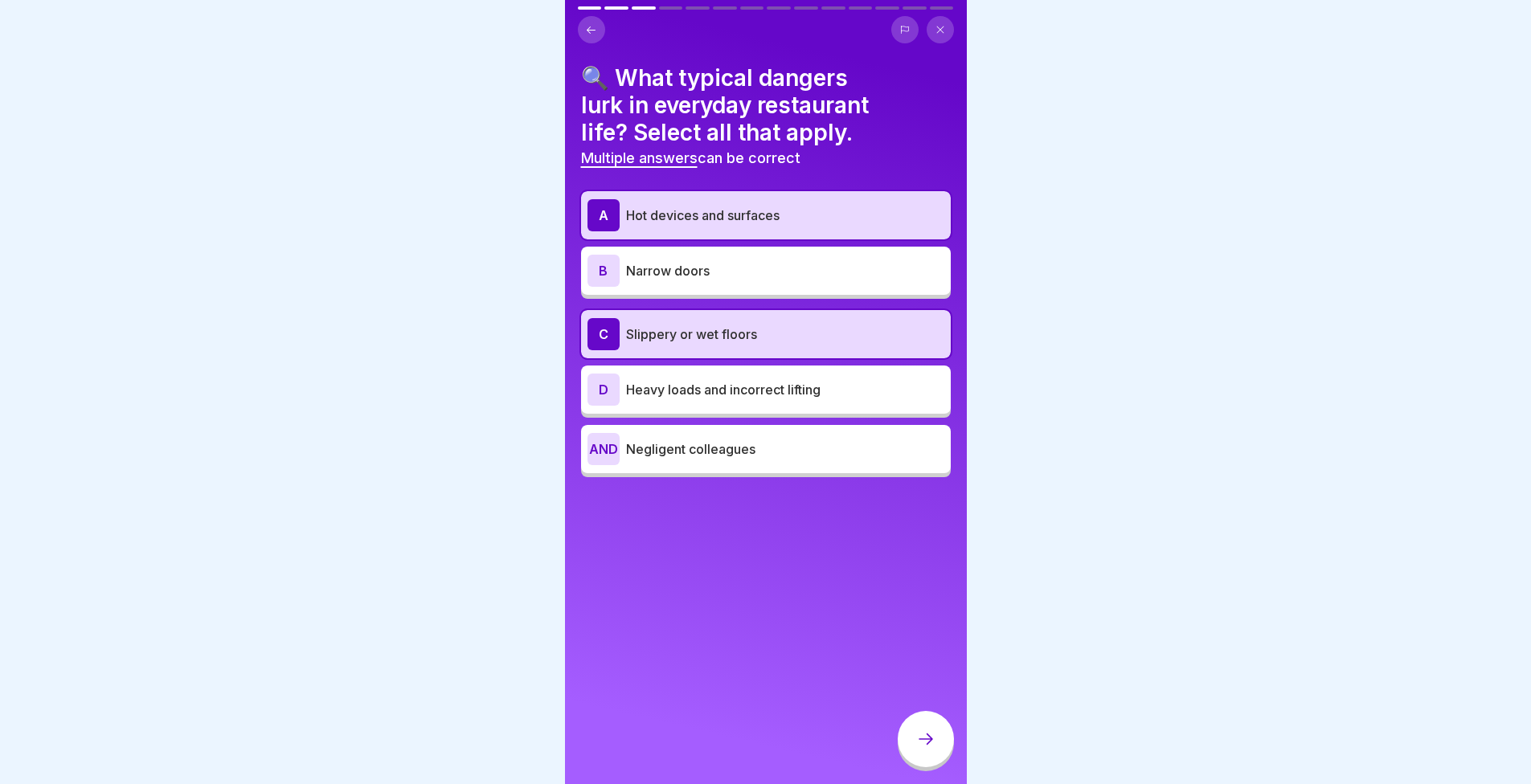
click at [734, 392] on font "Heavy loads and incorrect lifting" at bounding box center [723, 389] width 195 height 16
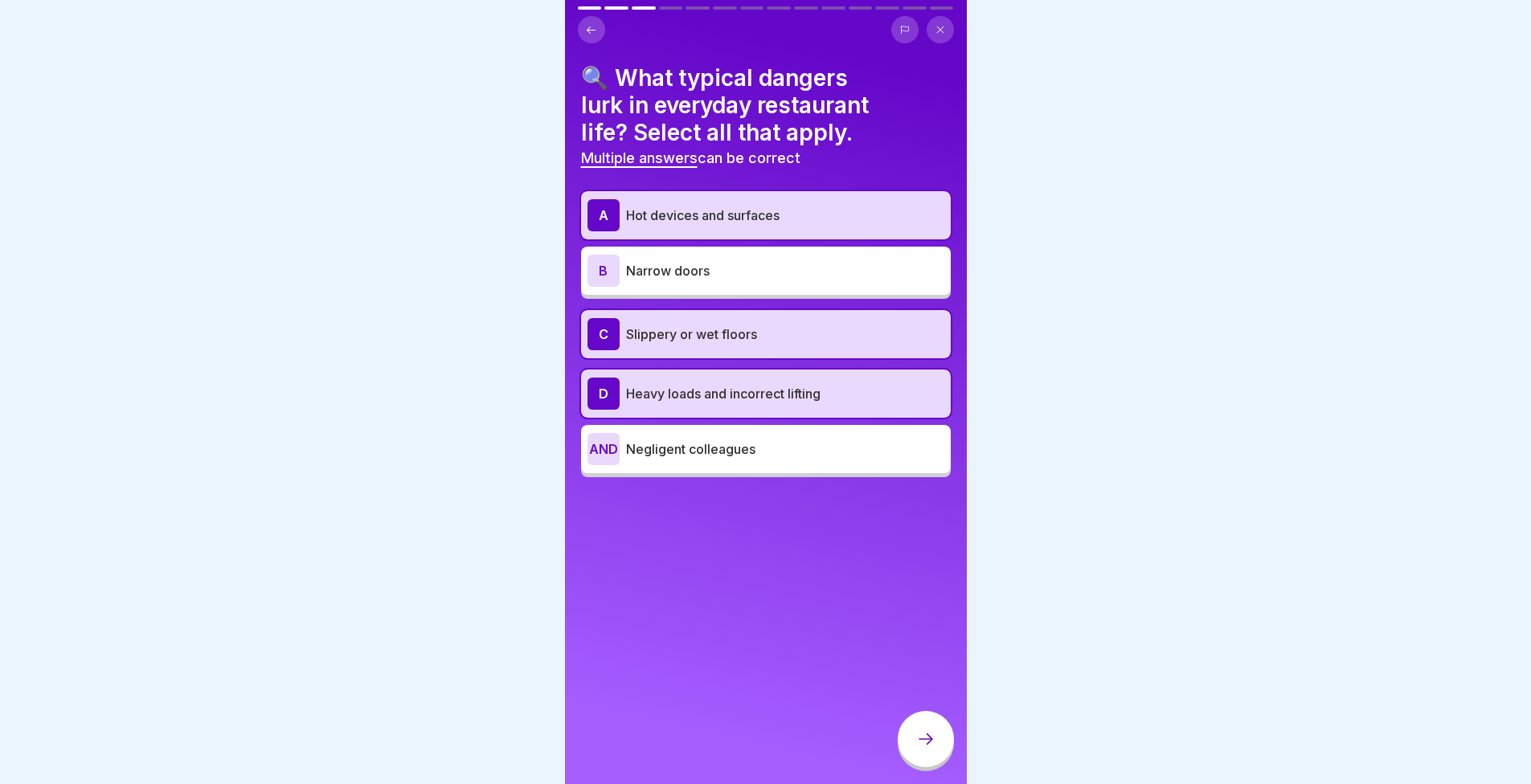
click at [915, 740] on div at bounding box center [926, 739] width 56 height 56
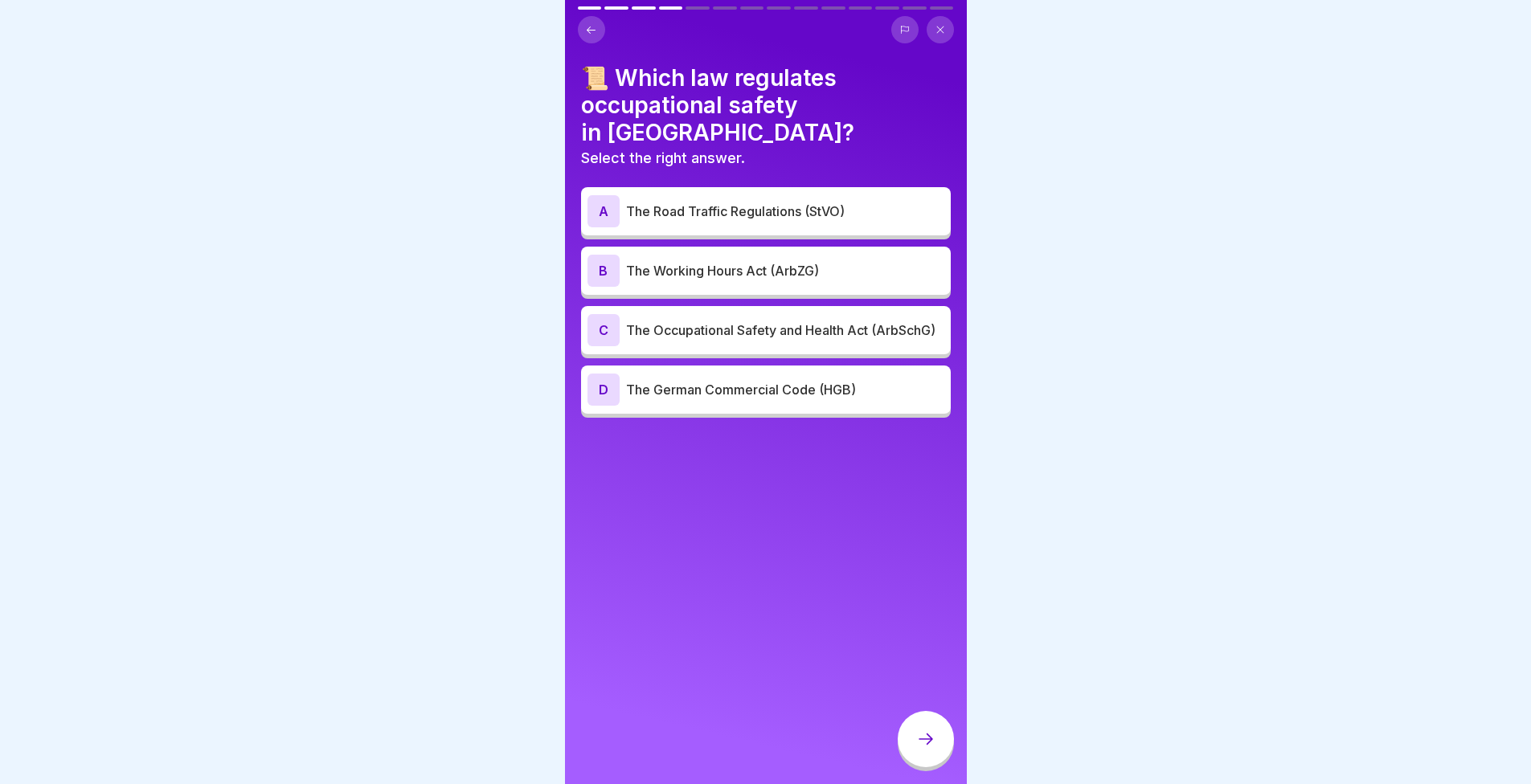
click at [696, 320] on p "The Occupational Safety and Health Act (ArbSchG)" at bounding box center [785, 330] width 319 height 19
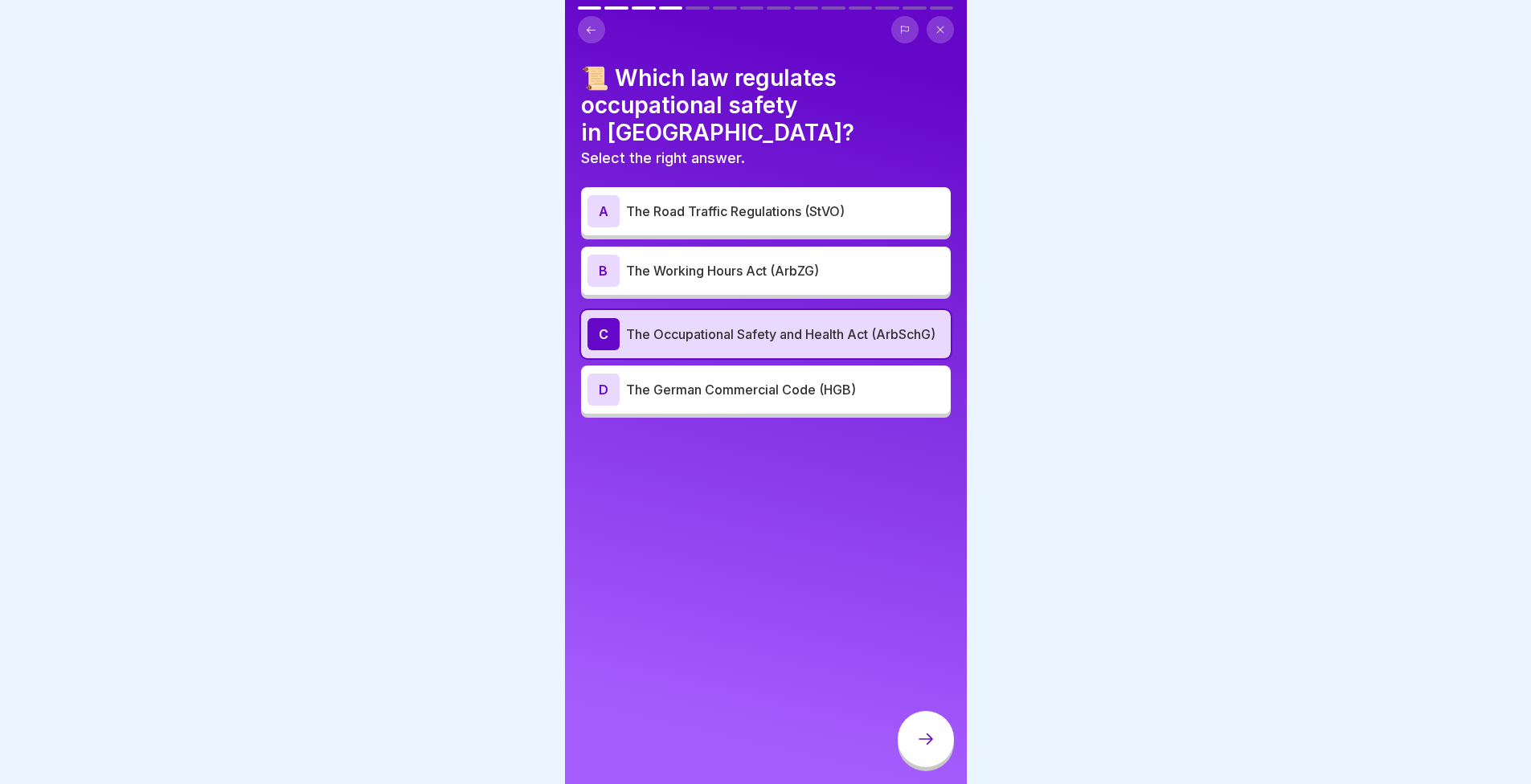
click at [927, 740] on div at bounding box center [926, 739] width 56 height 56
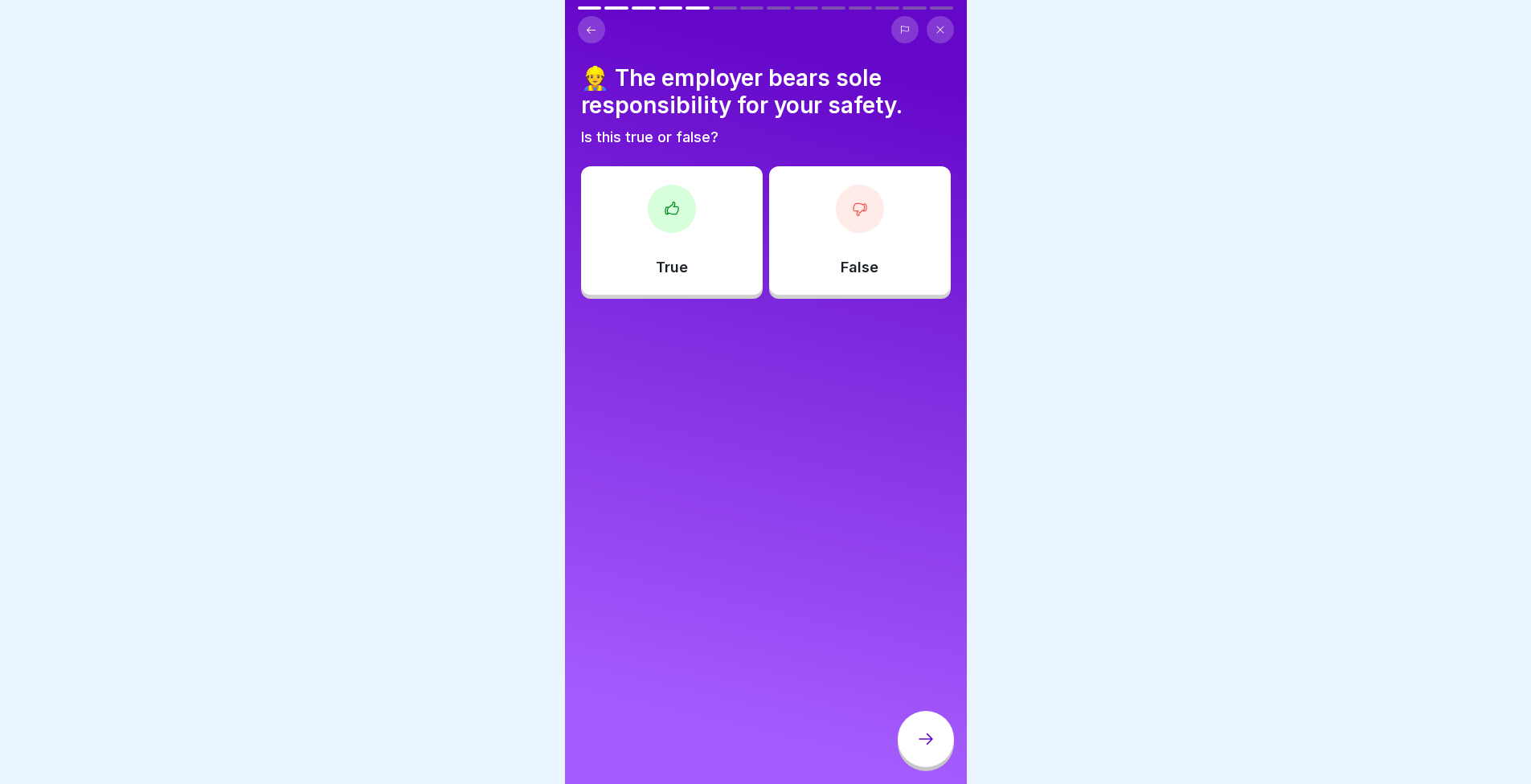
click at [855, 236] on div "False" at bounding box center [860, 230] width 182 height 128
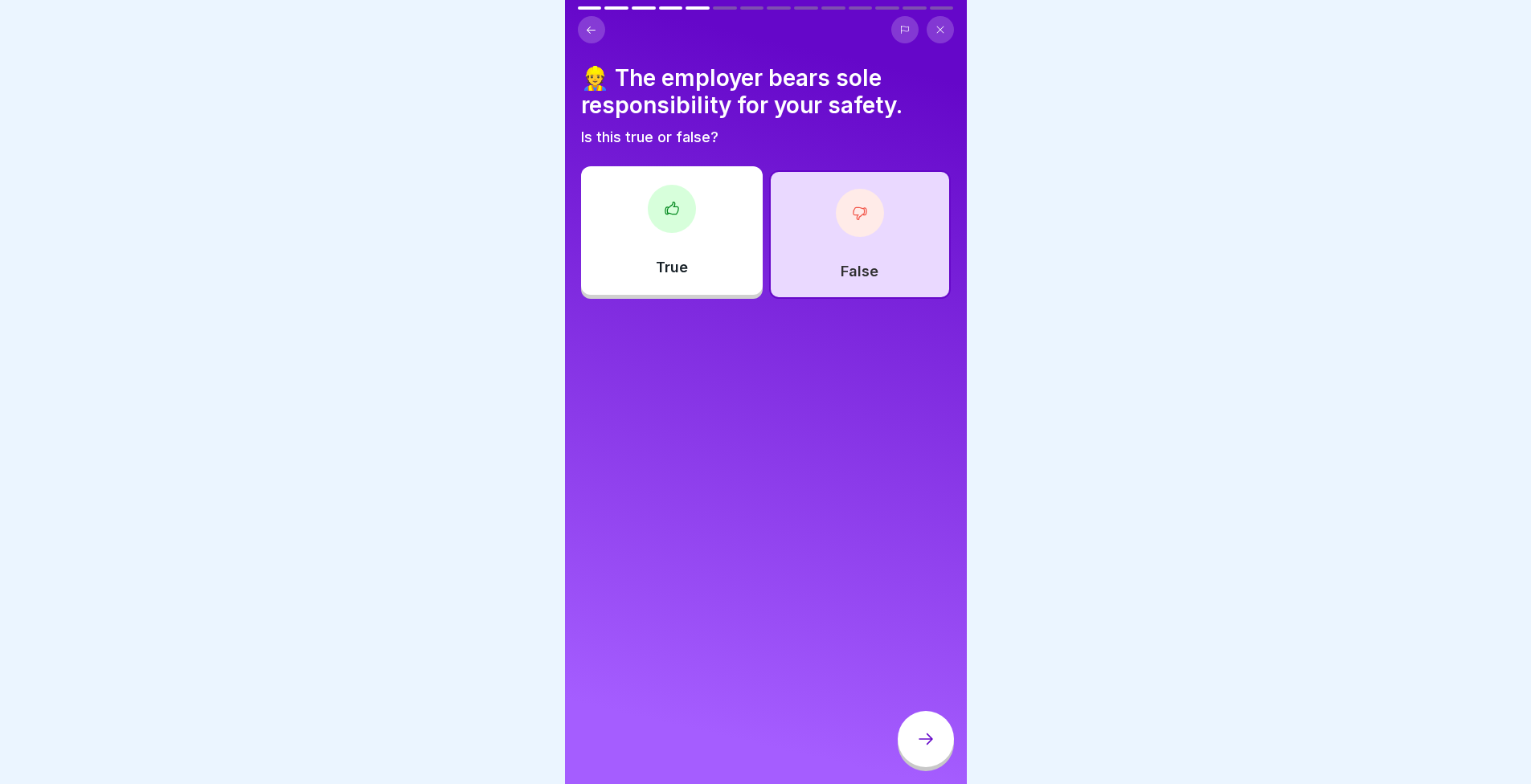
click at [942, 740] on div at bounding box center [926, 739] width 56 height 56
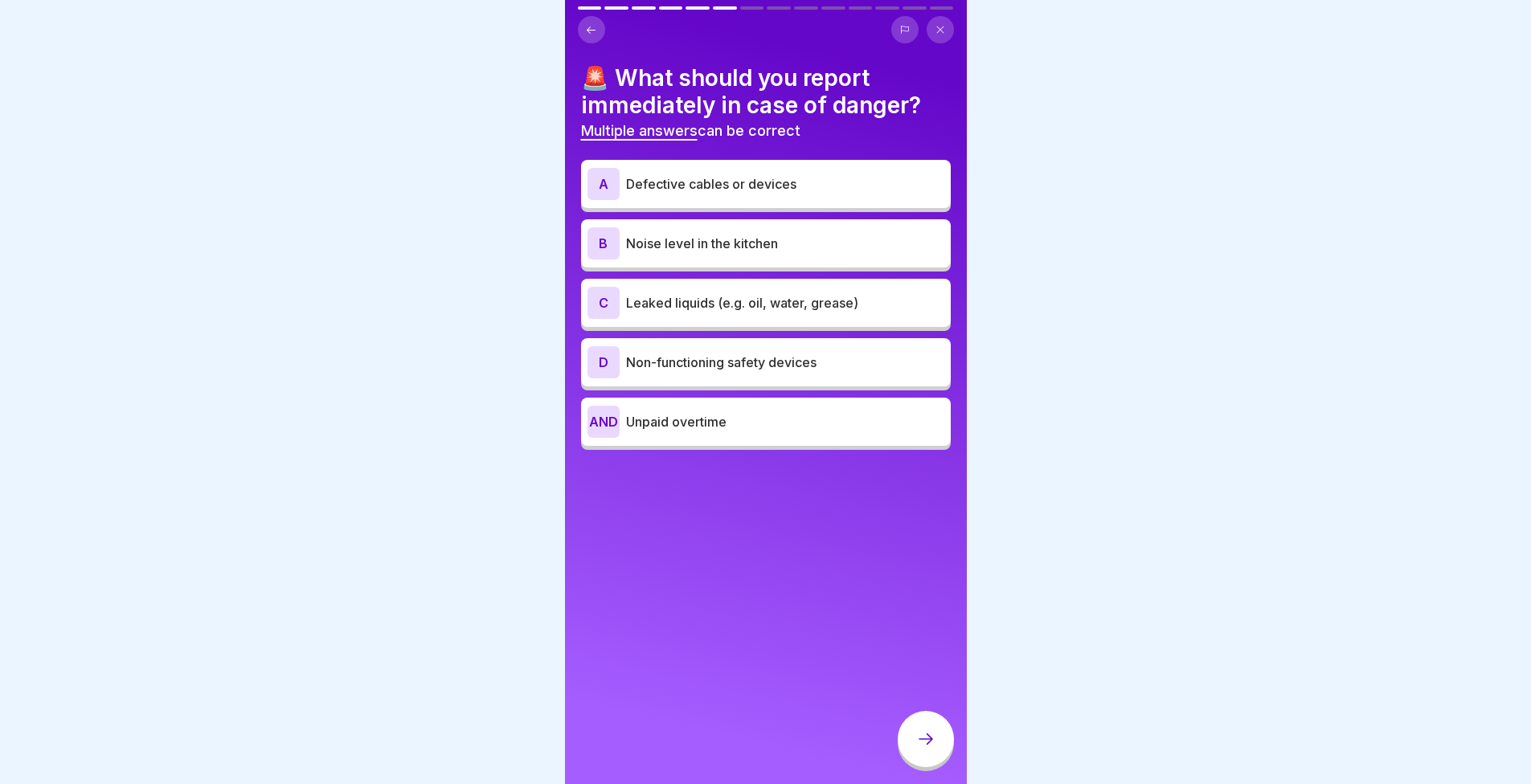
click at [682, 301] on font "Leaked liquids (e.g. oil, water, grease)" at bounding box center [742, 302] width 232 height 16
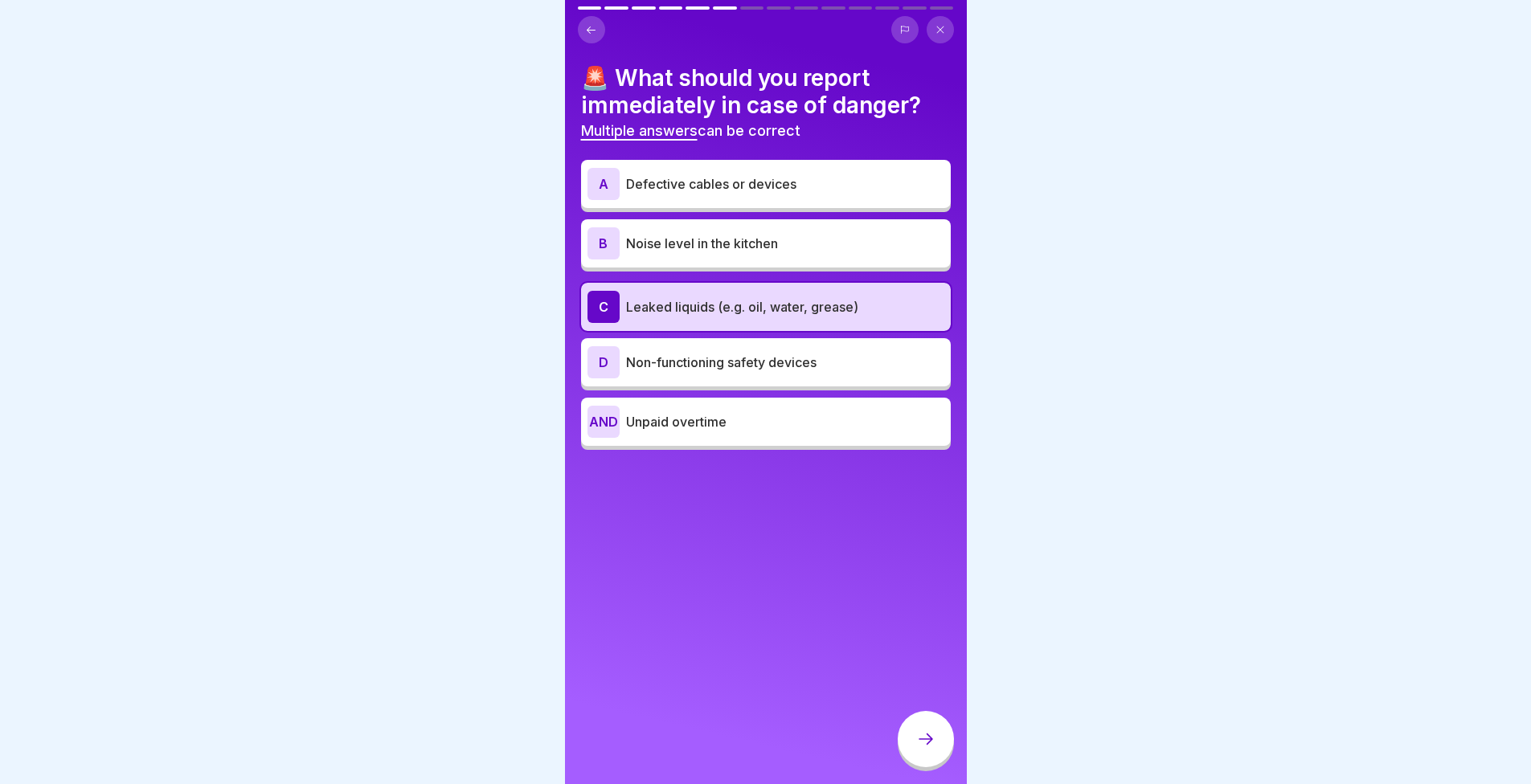
click at [739, 385] on div "D Non-functioning safety devices" at bounding box center [766, 362] width 370 height 48
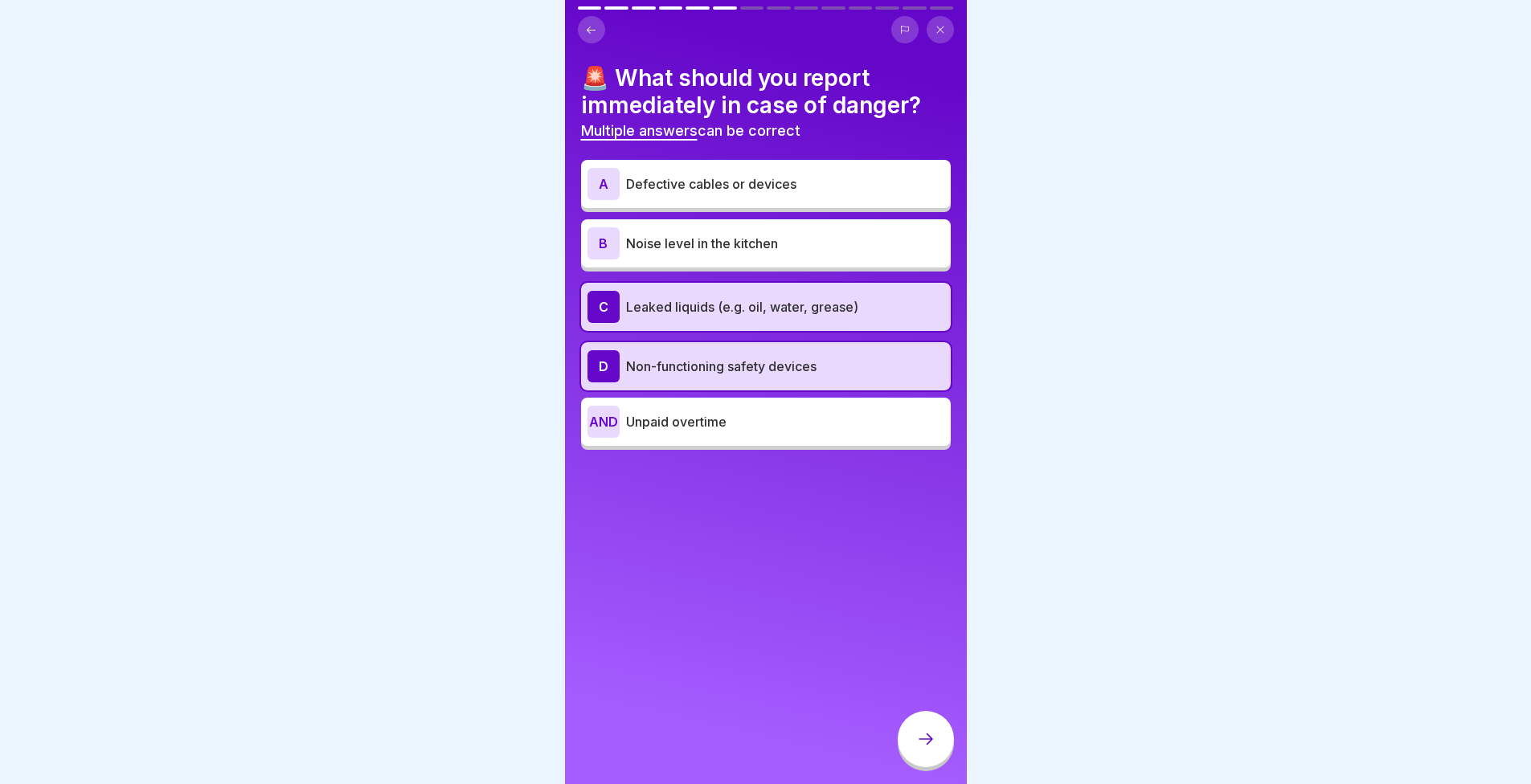
click at [659, 188] on font "Defective cables or devices" at bounding box center [711, 184] width 170 height 16
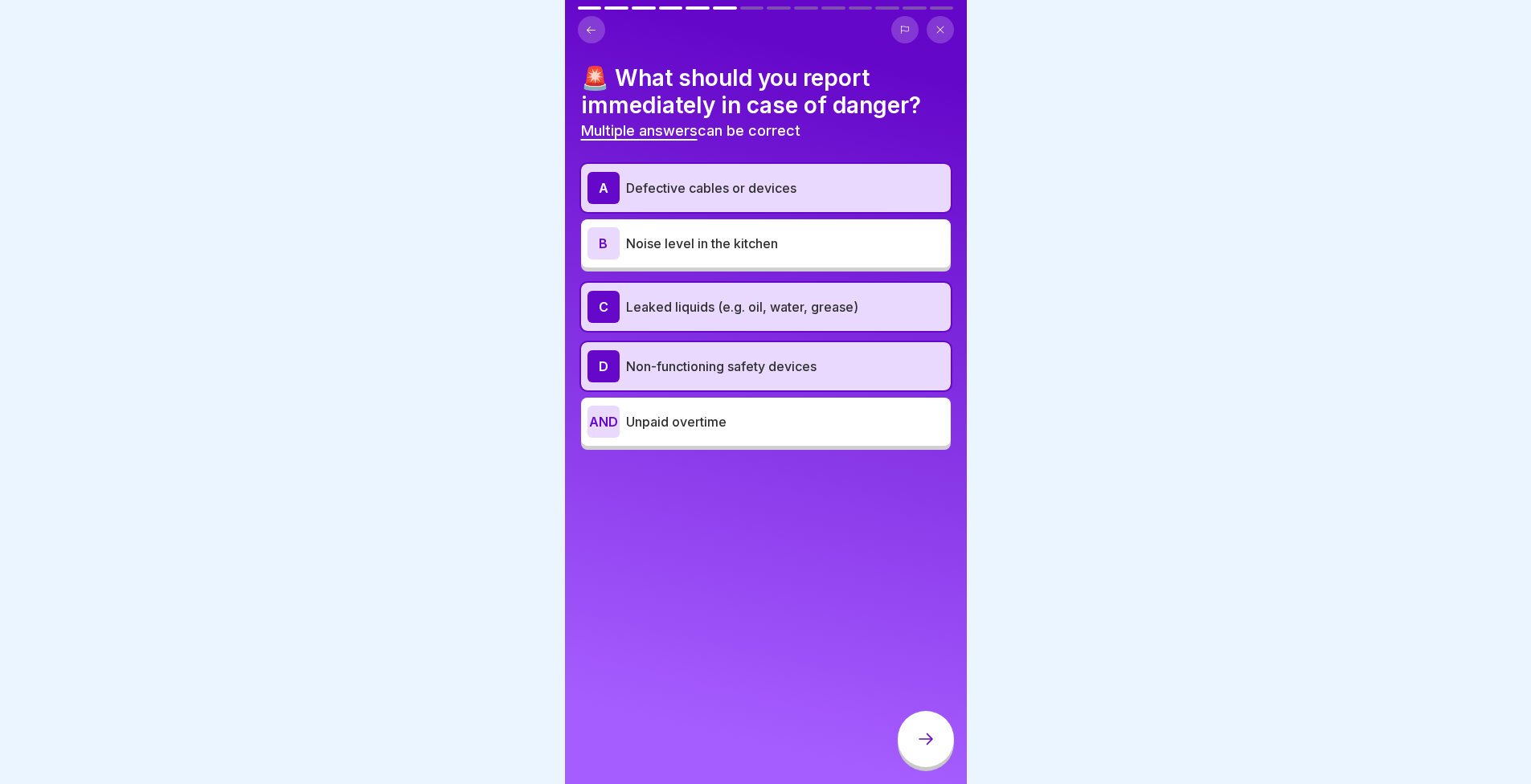
click at [929, 749] on icon at bounding box center [926, 739] width 19 height 19
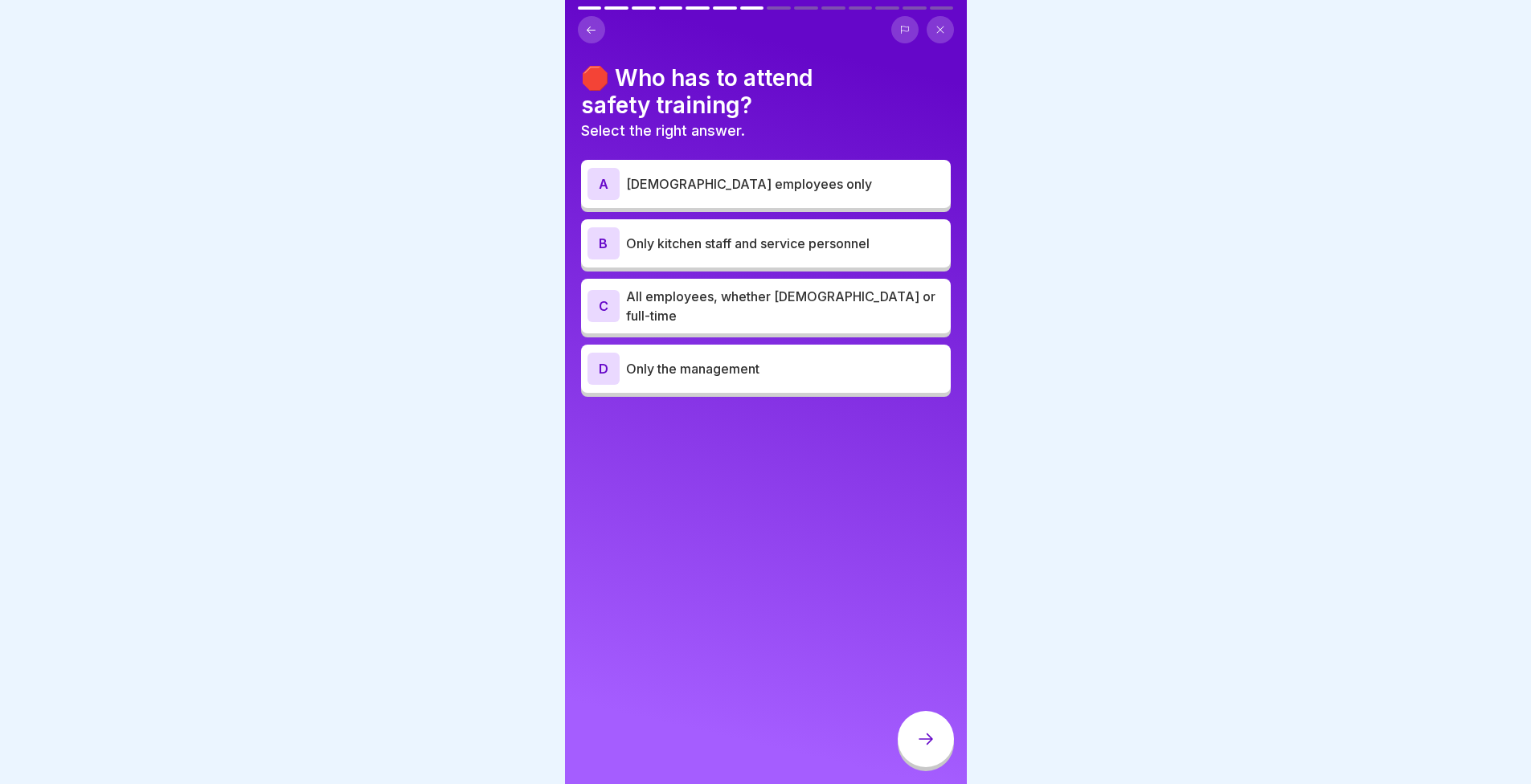
click at [650, 308] on font "All employees, whether part-time or full-time" at bounding box center [781, 306] width 310 height 35
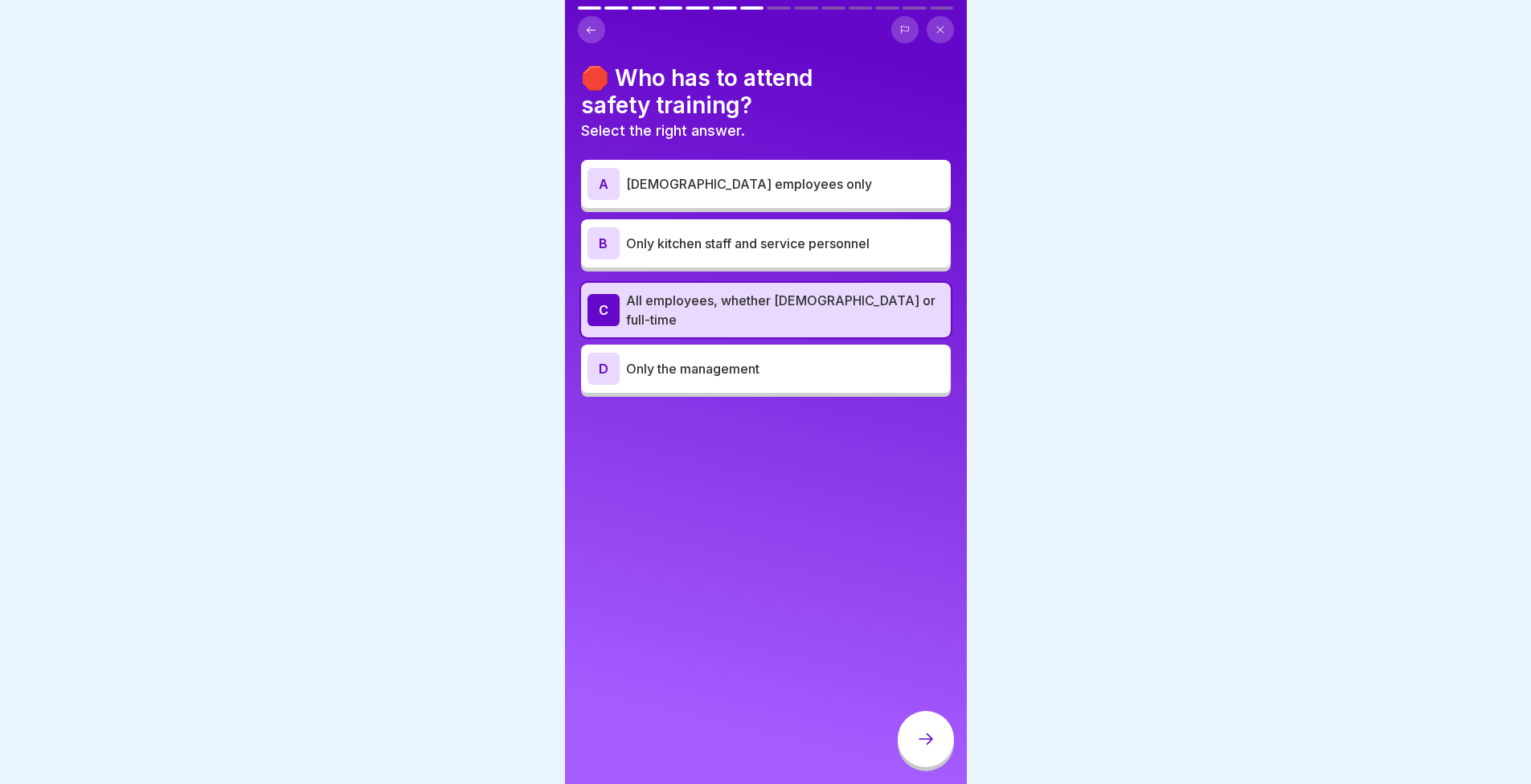
click at [940, 766] on div at bounding box center [926, 739] width 56 height 56
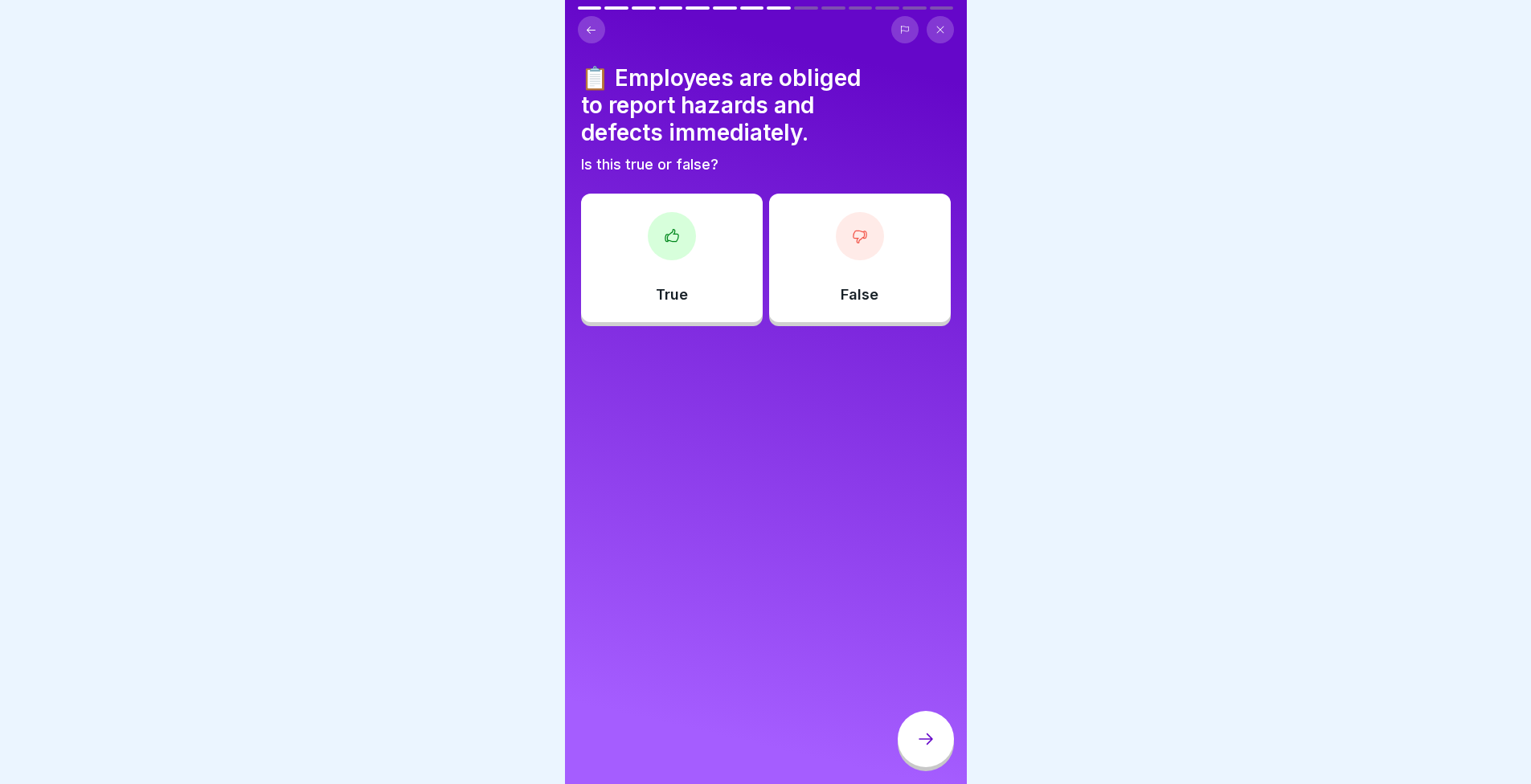
click at [672, 286] on font "True" at bounding box center [672, 295] width 32 height 17
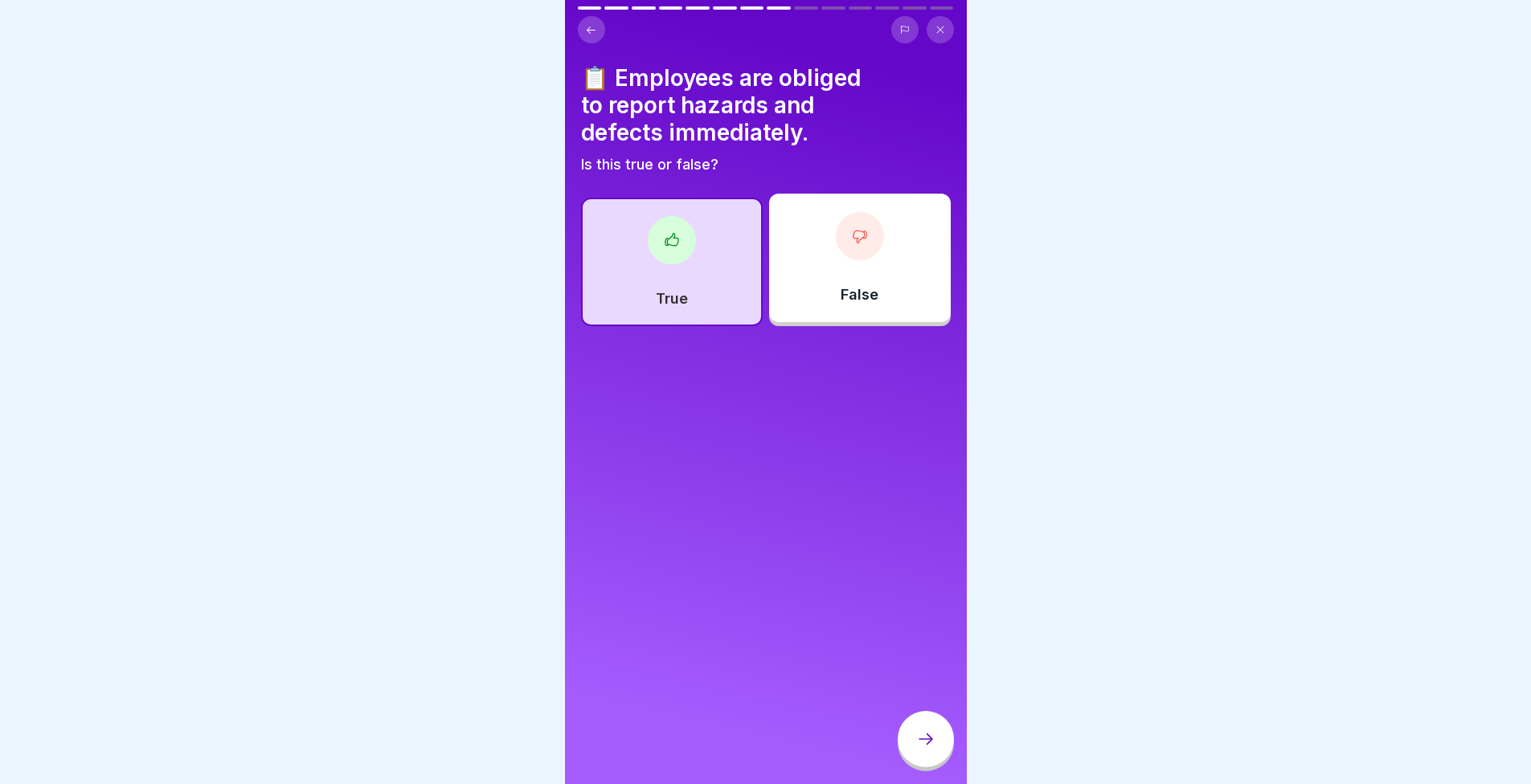
click at [922, 749] on icon at bounding box center [926, 739] width 19 height 19
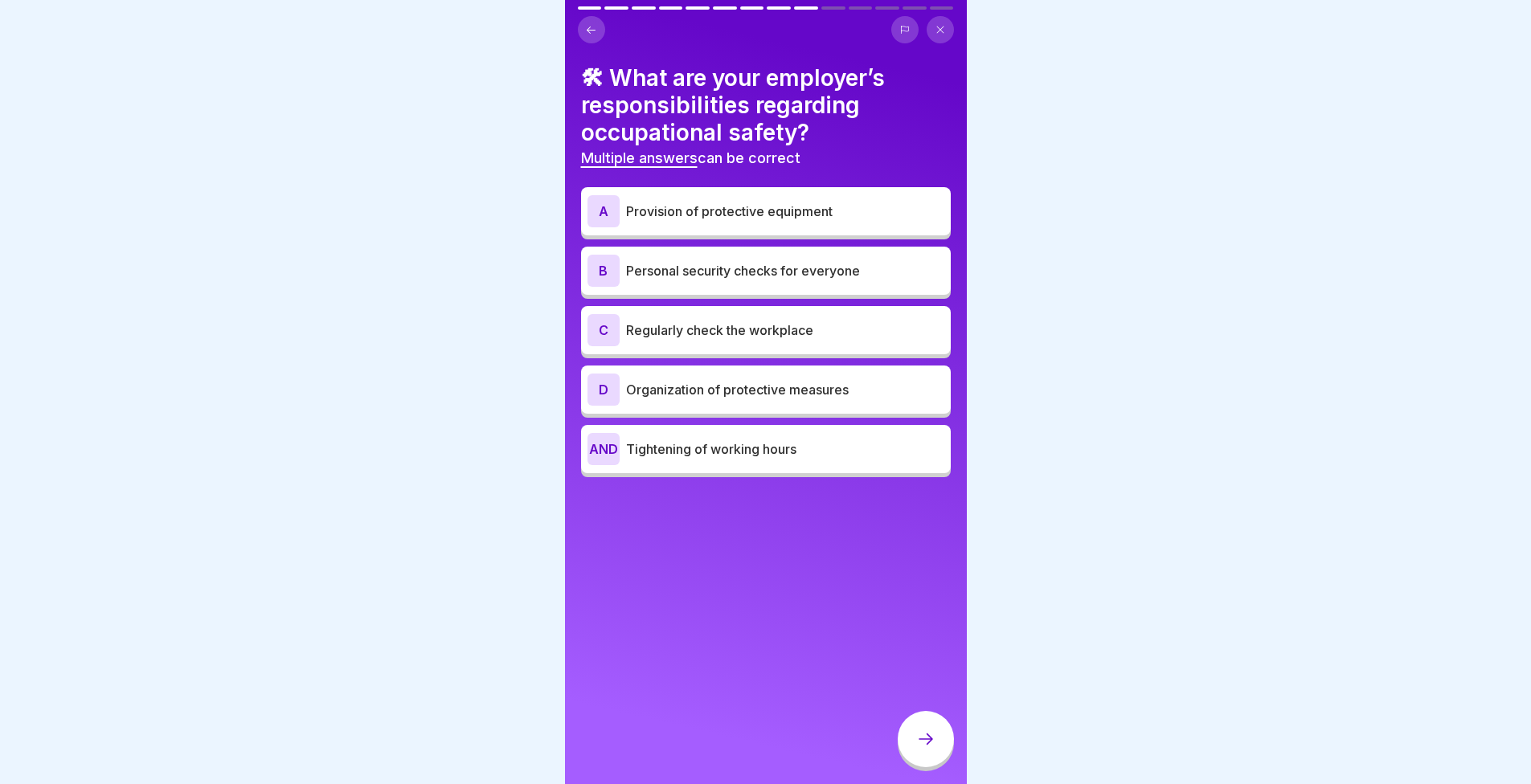
click at [635, 207] on font "Provision of protective equipment" at bounding box center [730, 211] width 207 height 16
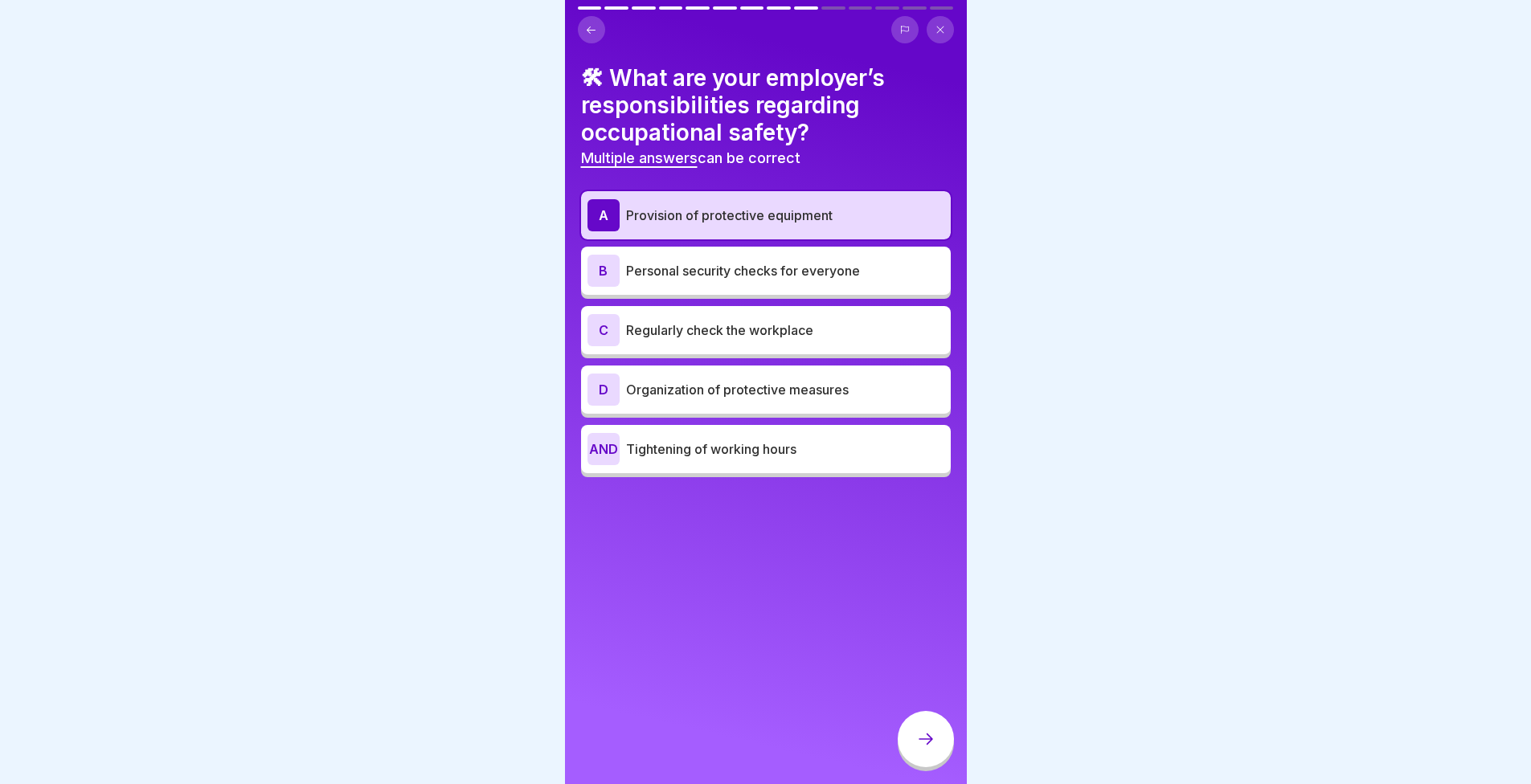
click at [620, 325] on div "C Regularly check the workplace" at bounding box center [766, 330] width 357 height 32
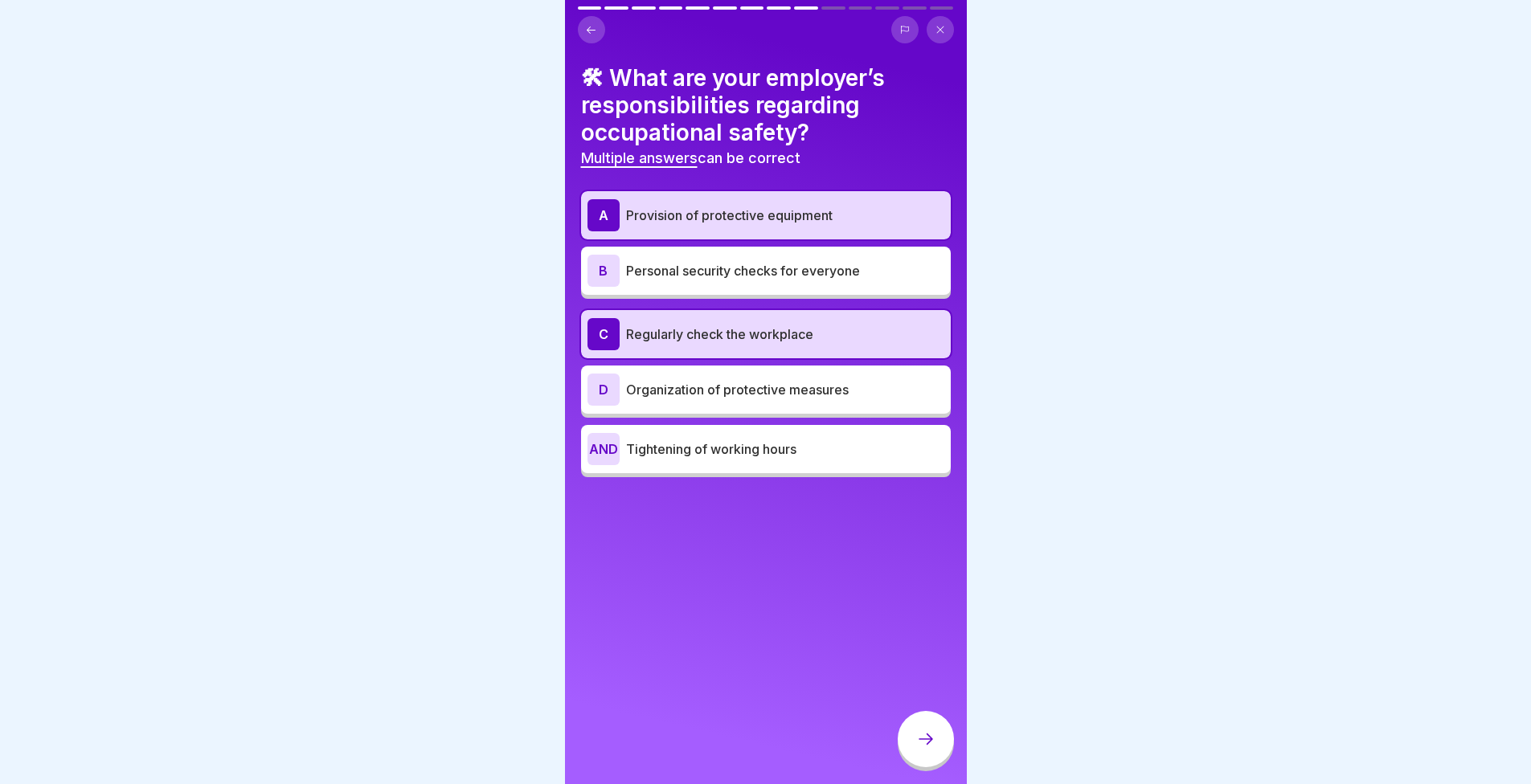
click at [714, 283] on div "B Personal security checks for everyone" at bounding box center [766, 271] width 357 height 32
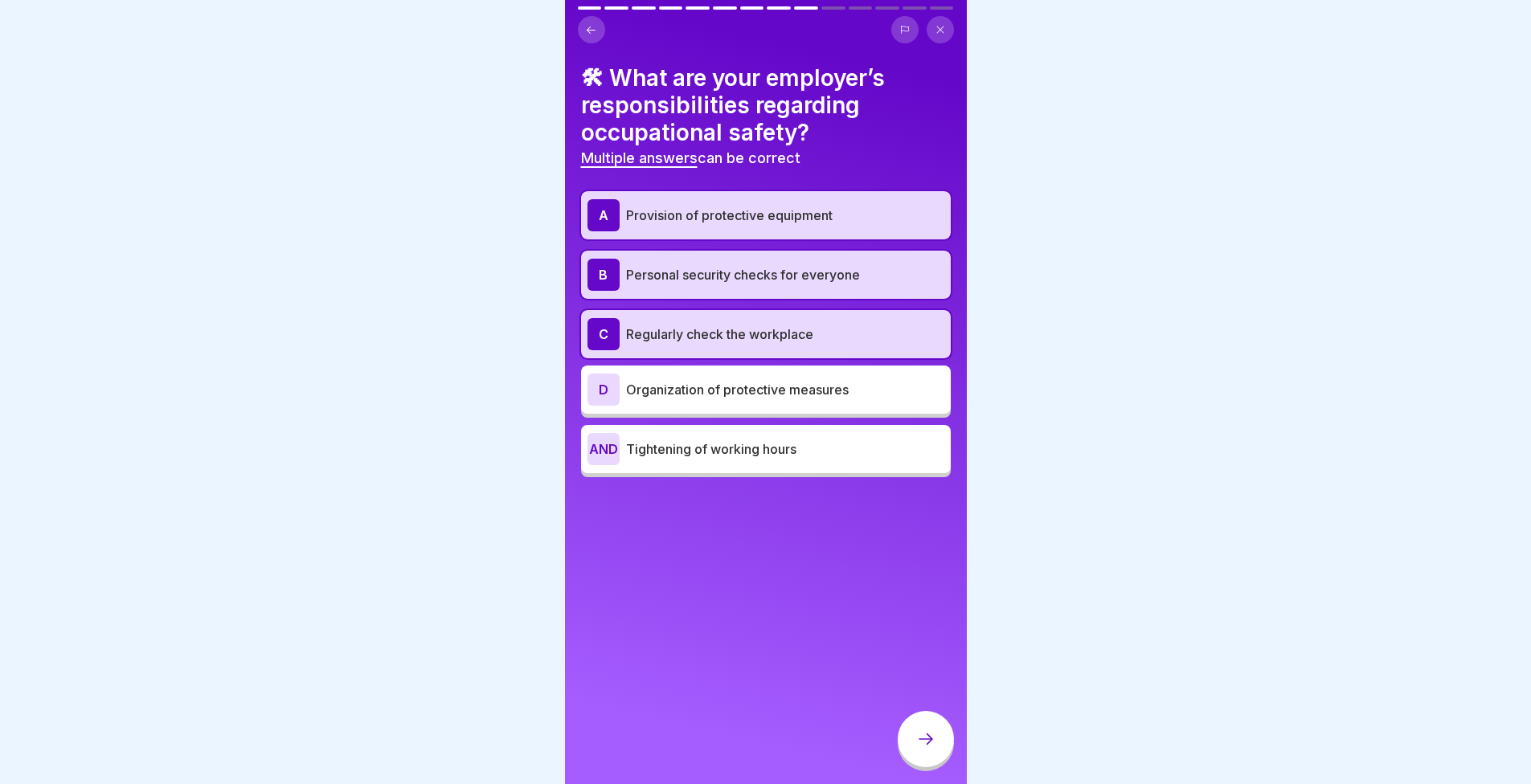
click at [706, 415] on div "A Provision of protective equipment B Personal security checks for everyone C R…" at bounding box center [766, 334] width 370 height 286
click at [710, 398] on p "Organization of protective measures" at bounding box center [785, 390] width 319 height 19
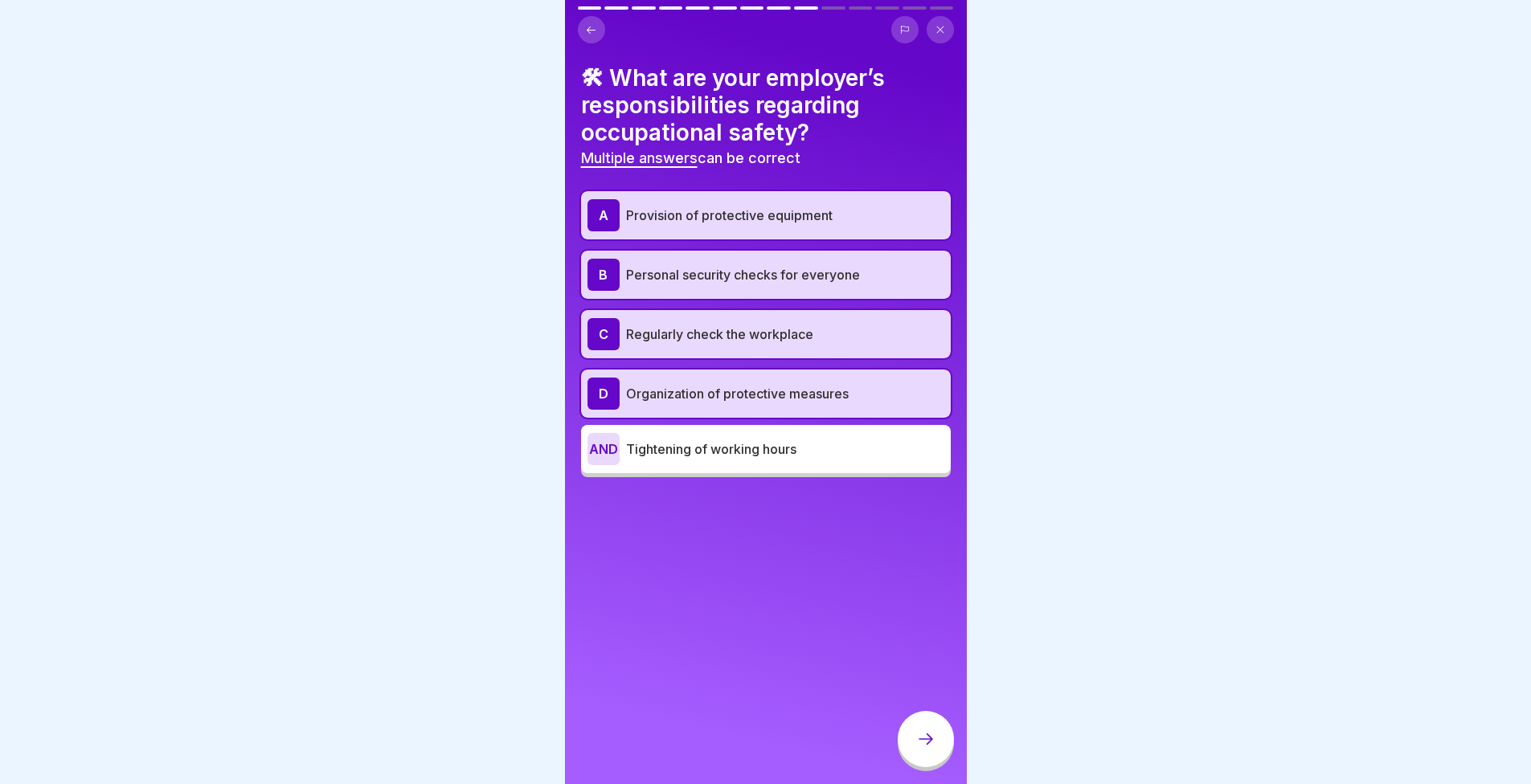
click at [925, 767] on div at bounding box center [926, 739] width 56 height 56
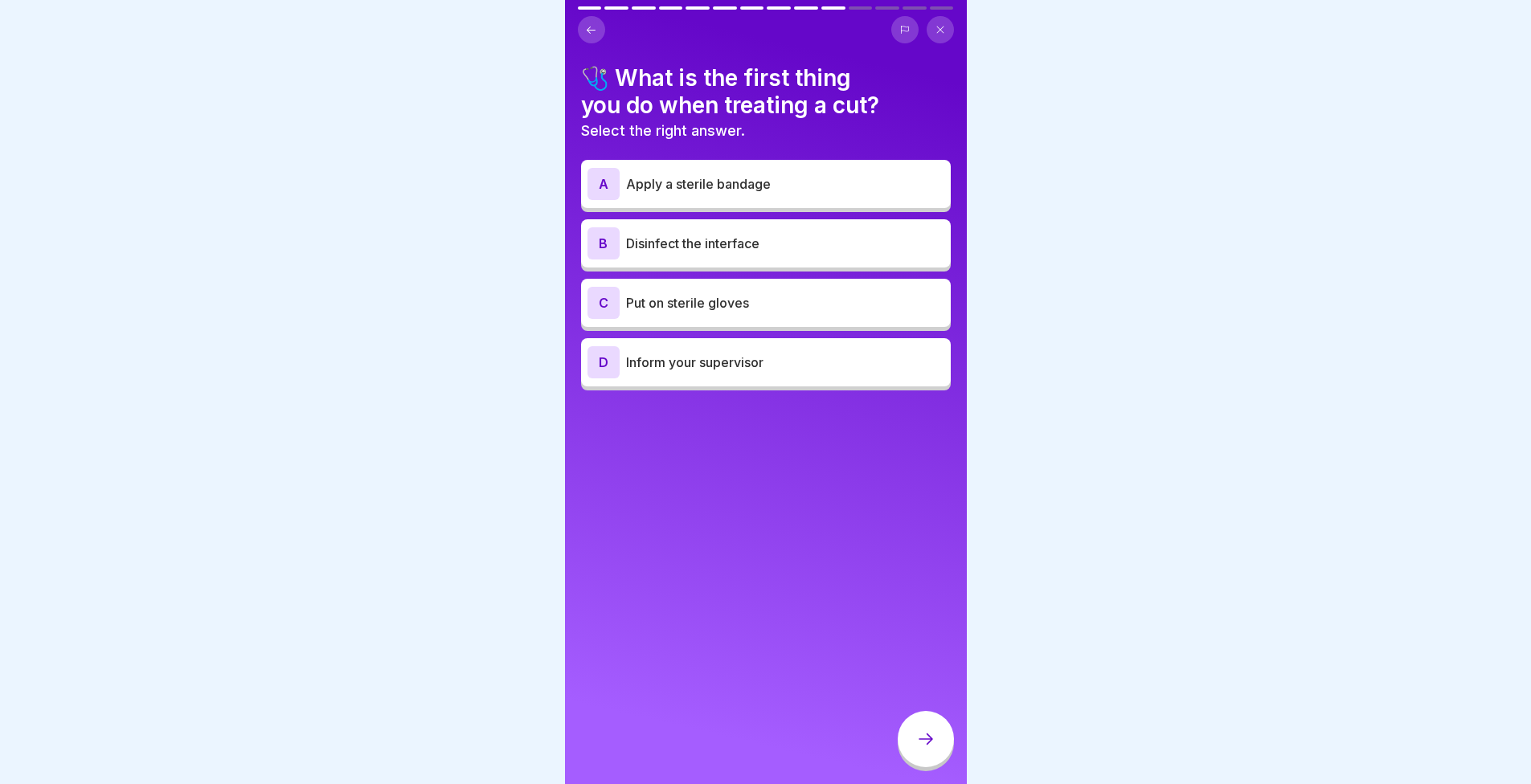
click at [670, 317] on div "C Put on sterile gloves" at bounding box center [766, 303] width 357 height 32
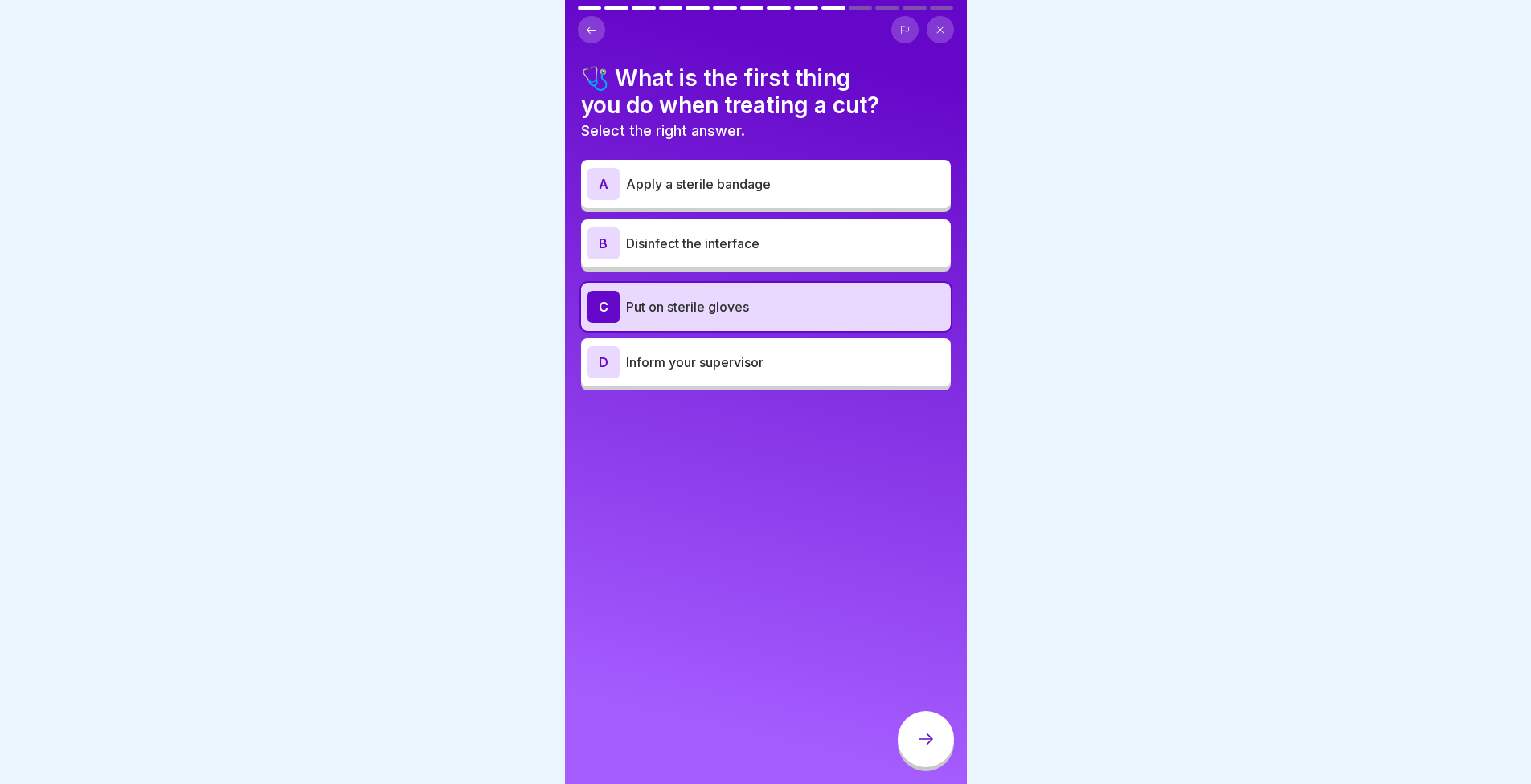
click at [936, 742] on div at bounding box center [926, 739] width 56 height 56
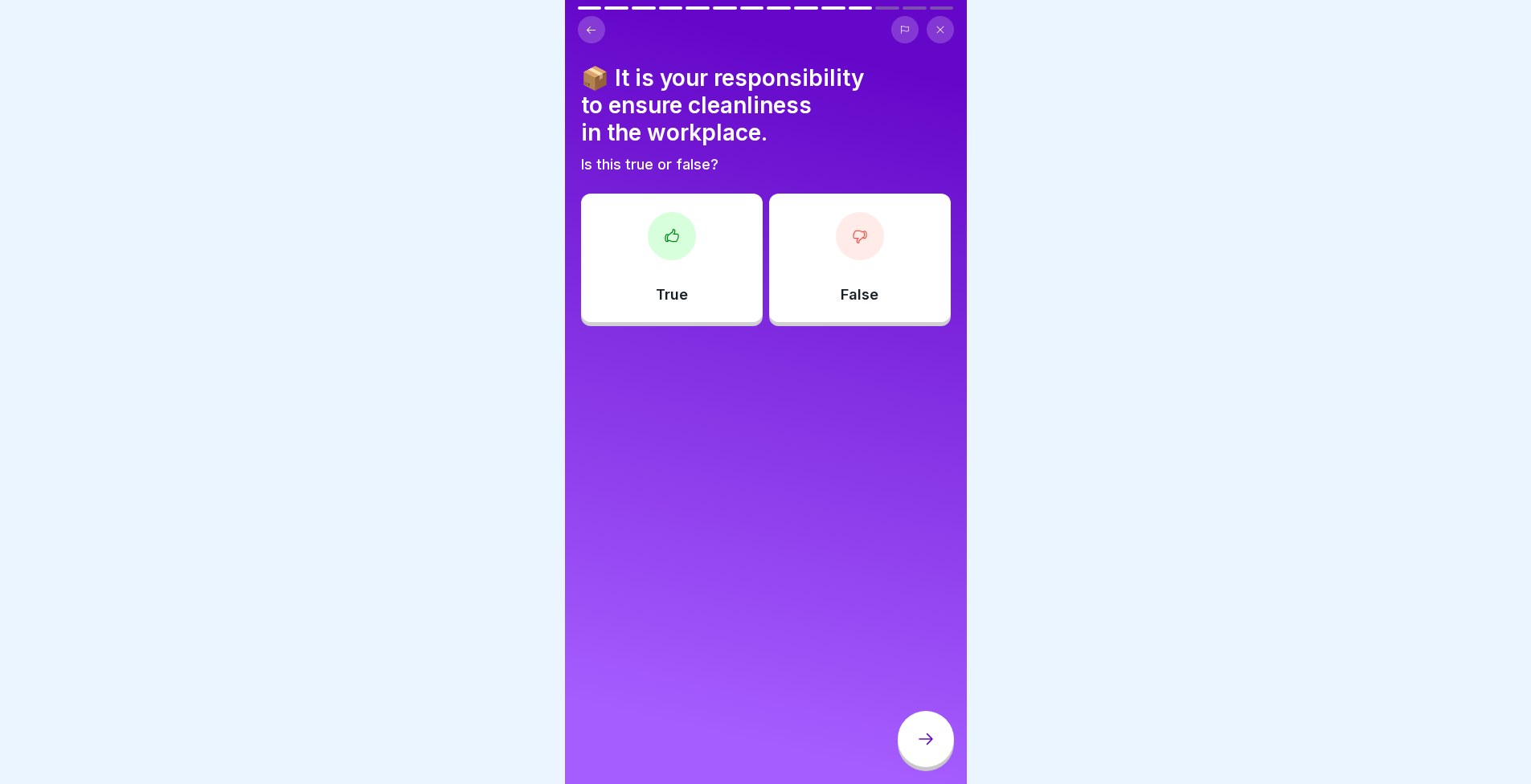
click at [641, 310] on div "True" at bounding box center [672, 258] width 182 height 128
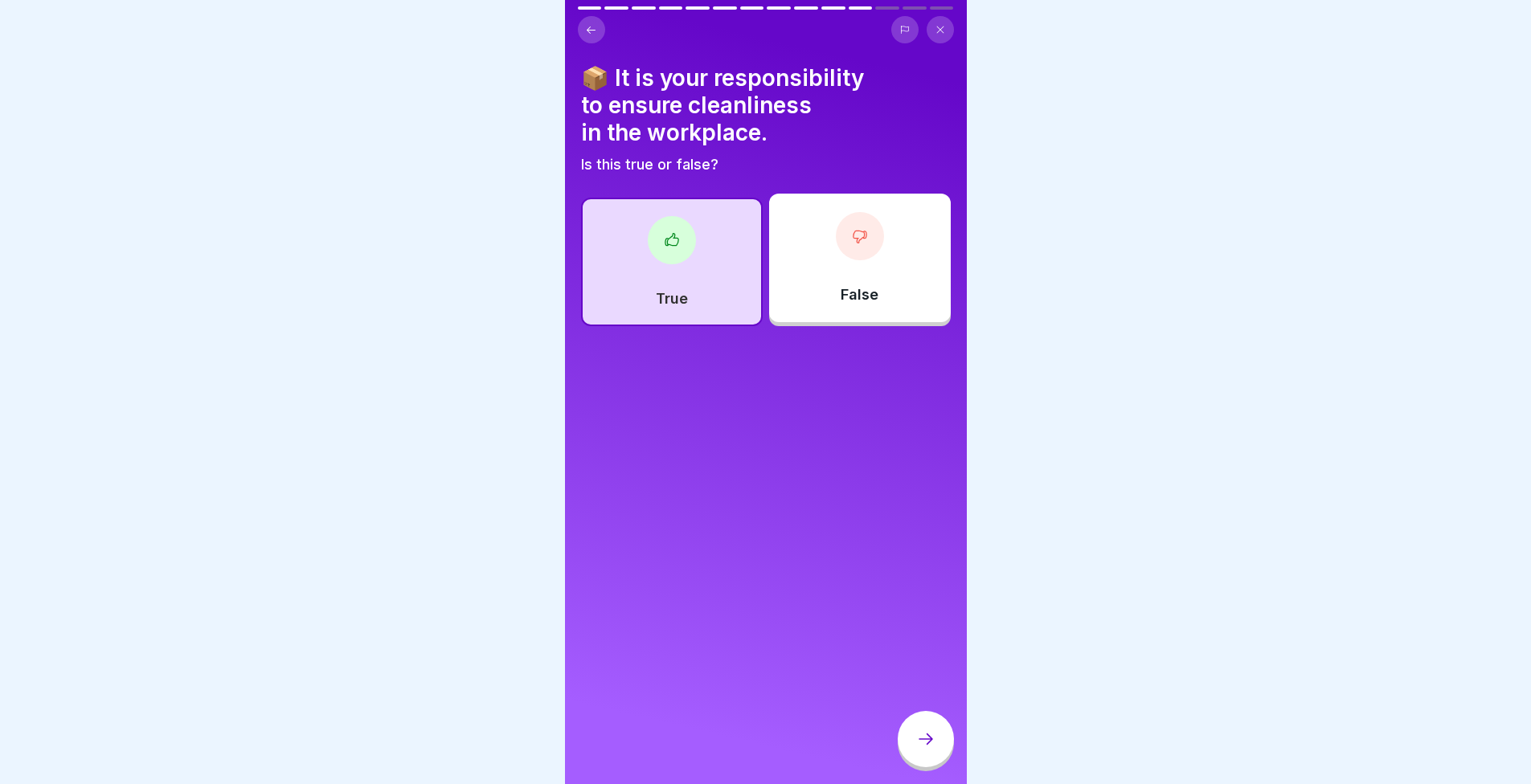
click at [931, 742] on div at bounding box center [926, 739] width 56 height 56
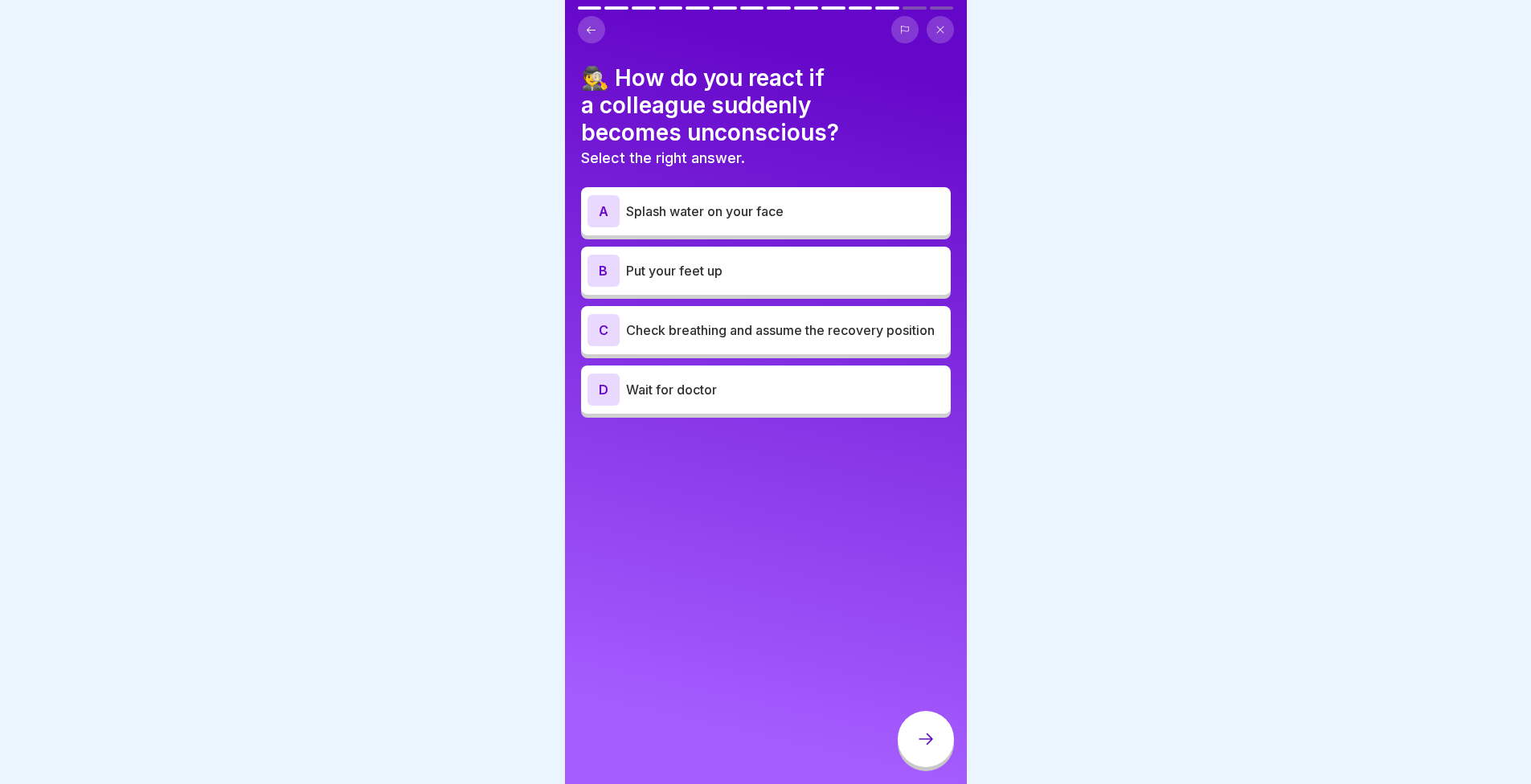
click at [656, 329] on font "Check breathing and assume the recovery position" at bounding box center [781, 330] width 309 height 16
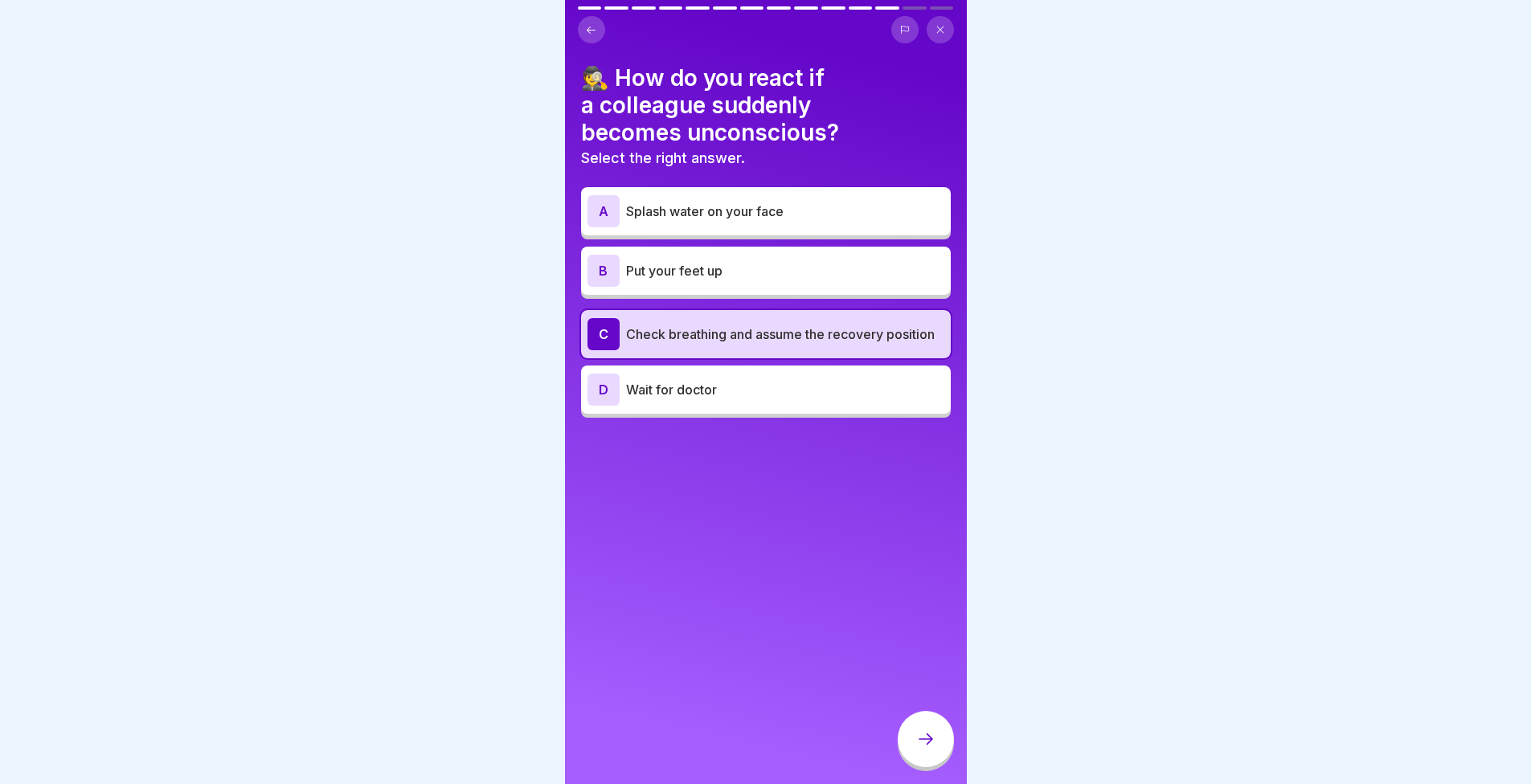
click at [933, 749] on icon at bounding box center [926, 739] width 19 height 19
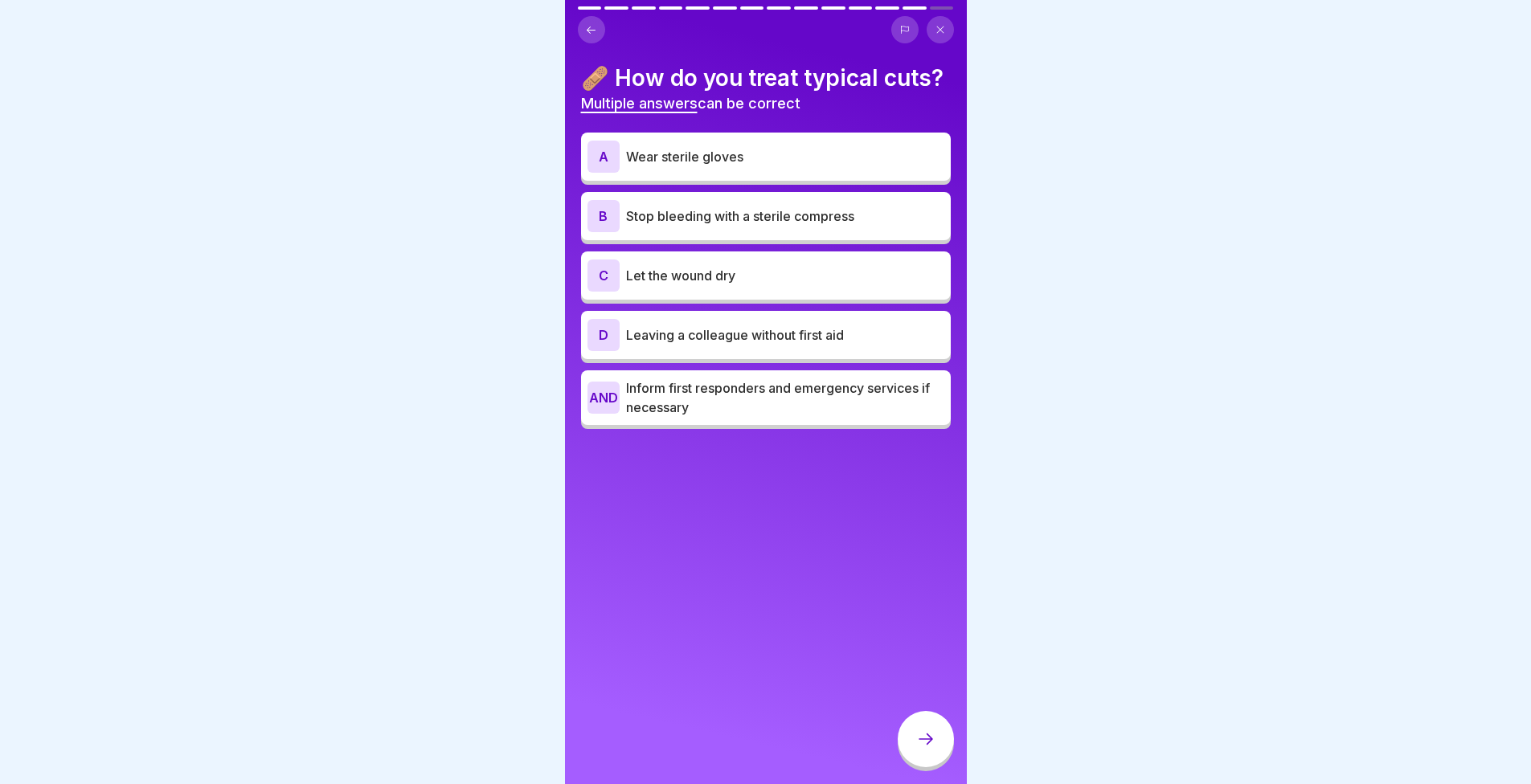
click at [666, 416] on font "Inform first responders and emergency services if necessary" at bounding box center [778, 398] width 304 height 35
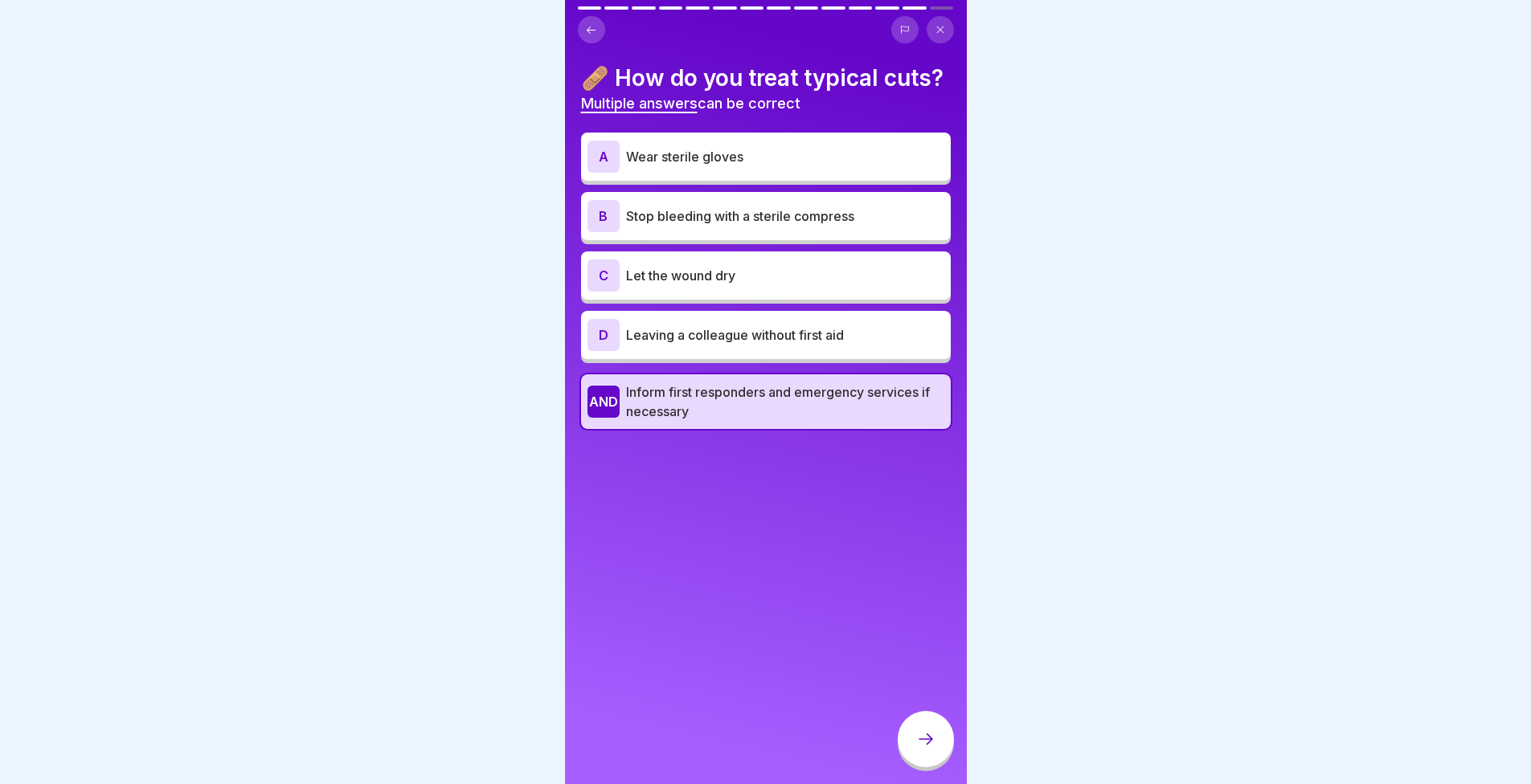
click at [709, 224] on font "Stop bleeding with a sterile compress" at bounding box center [740, 215] width 228 height 16
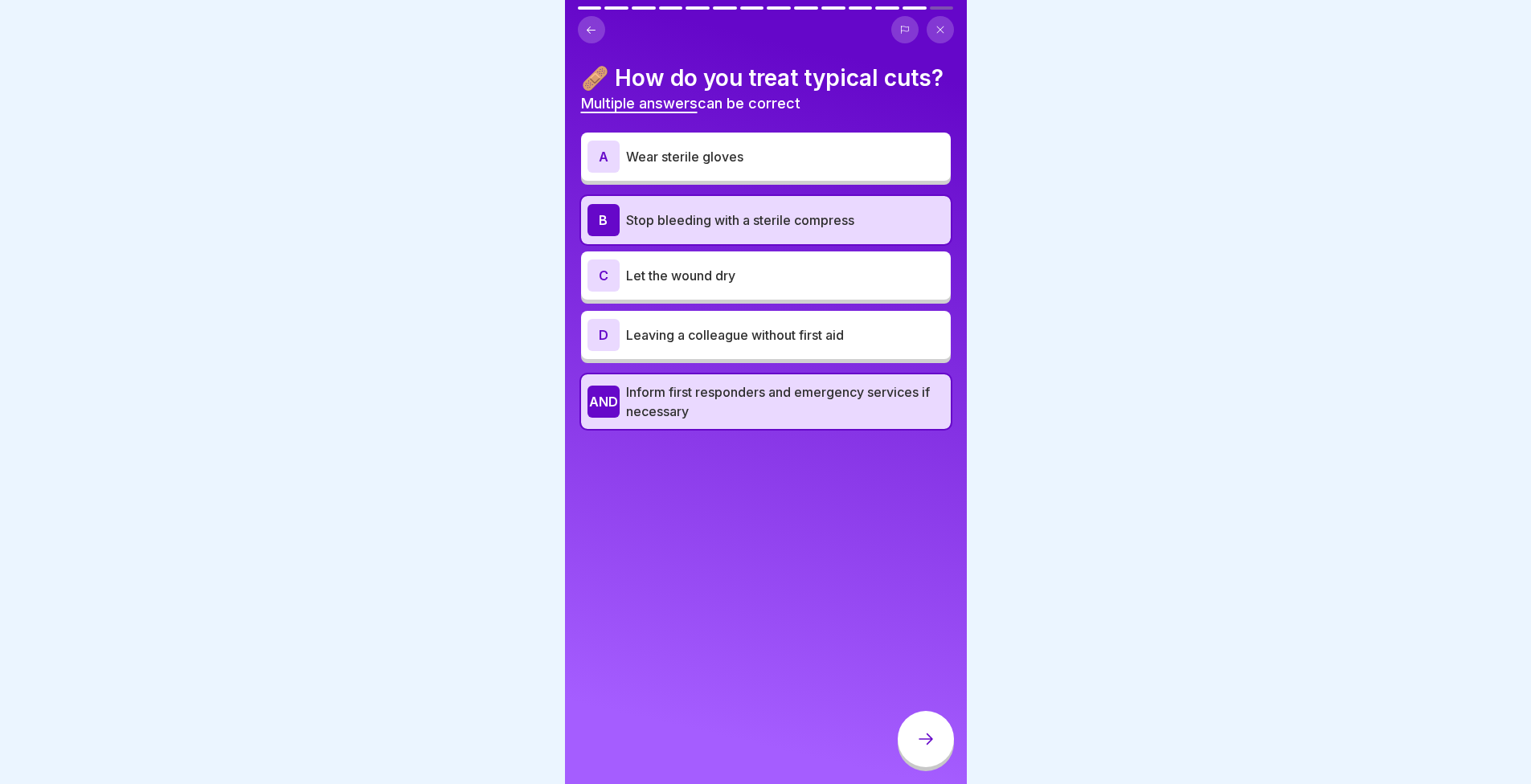
click at [665, 164] on font "Wear sterile gloves" at bounding box center [685, 156] width 117 height 16
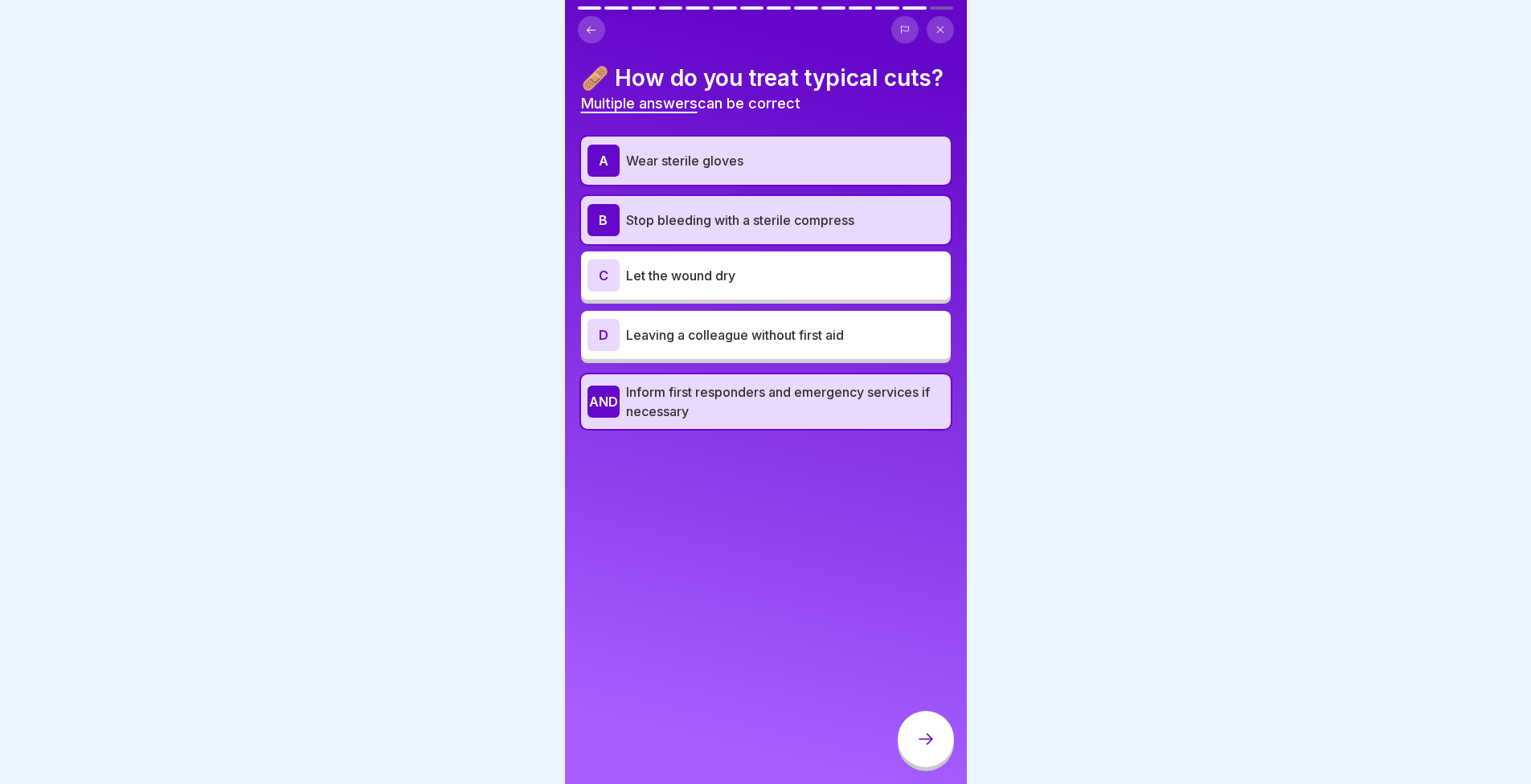
click at [928, 749] on icon at bounding box center [926, 739] width 19 height 19
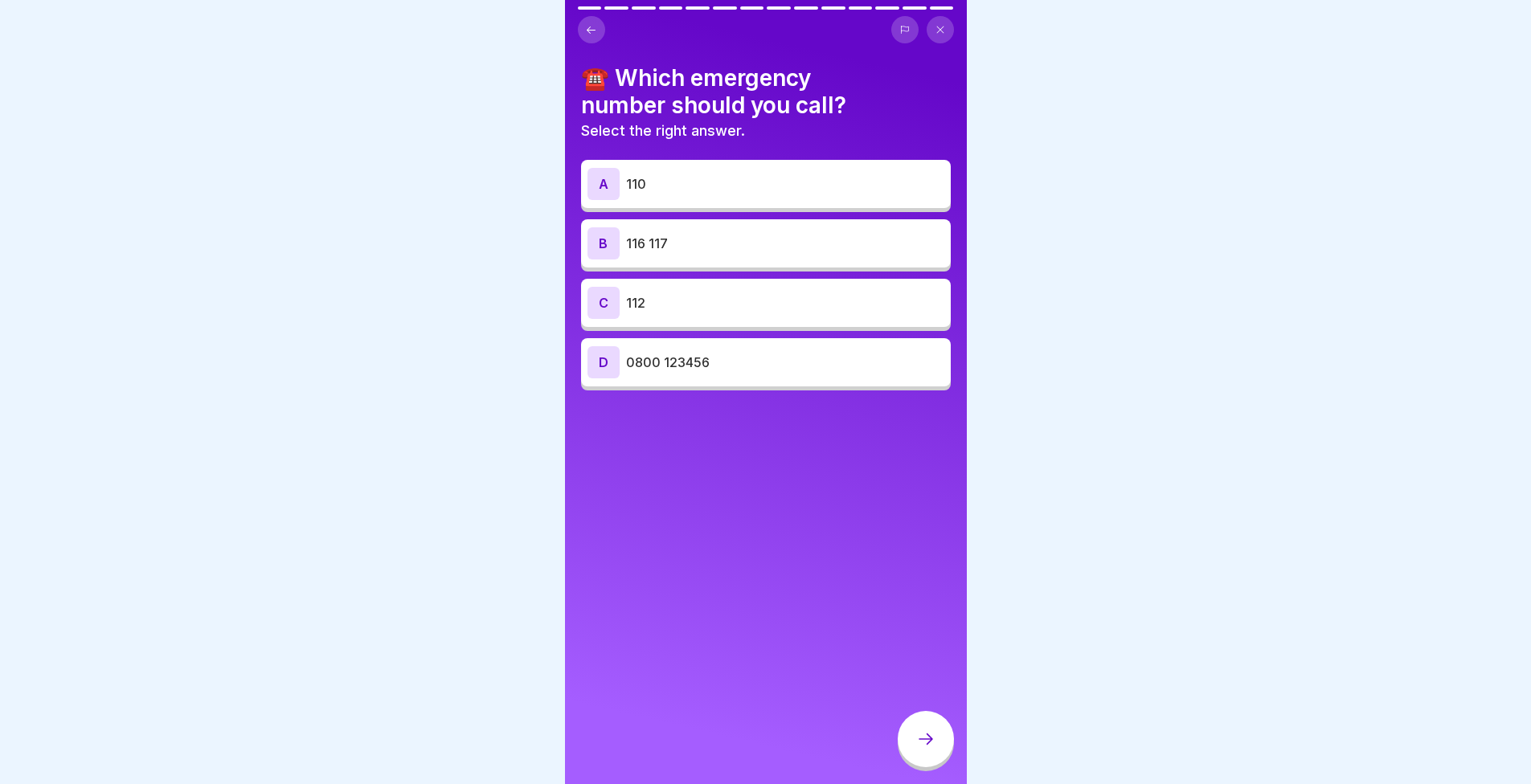
click at [640, 301] on p "112" at bounding box center [785, 303] width 319 height 19
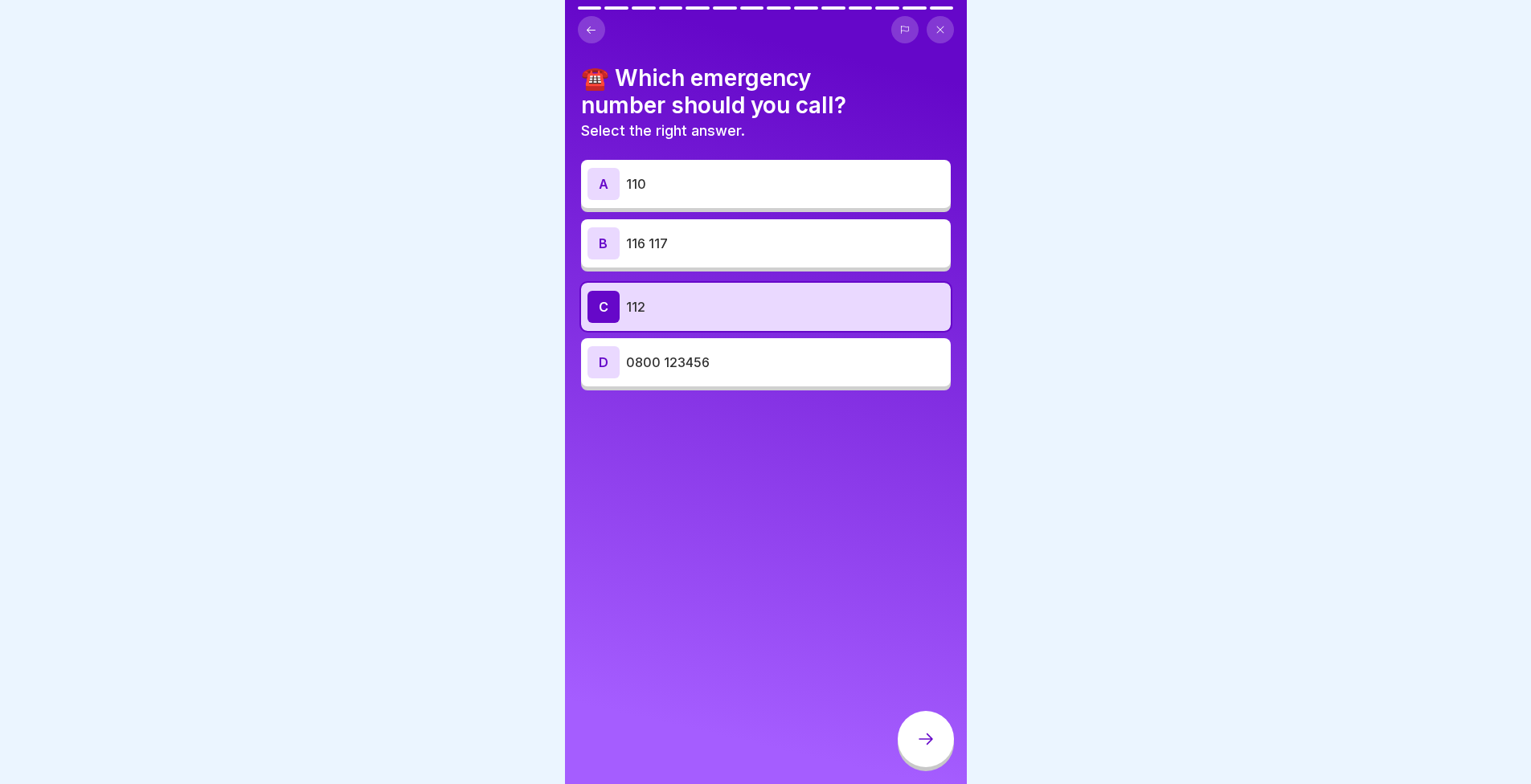
click at [910, 754] on div at bounding box center [926, 739] width 56 height 56
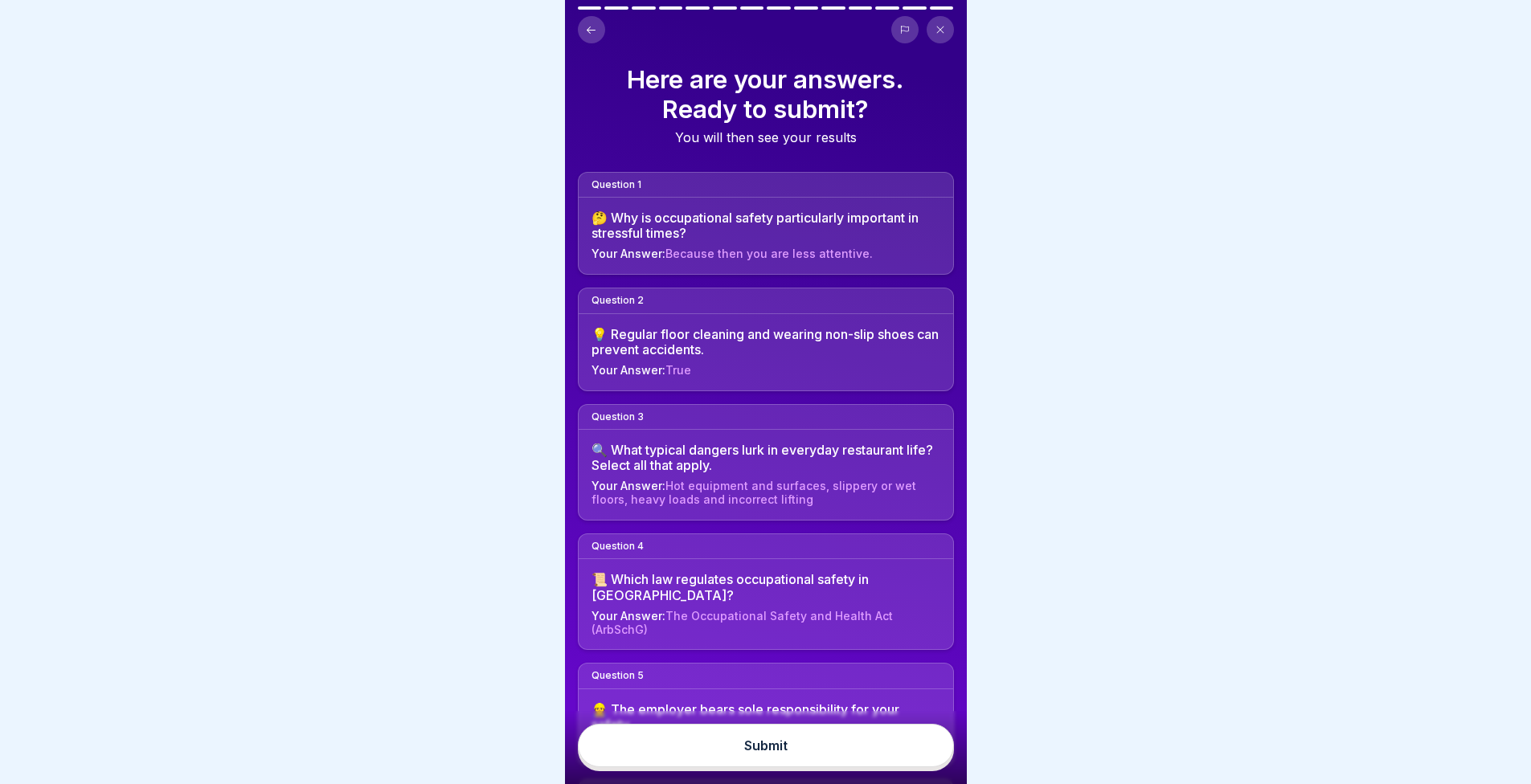
scroll to position [482, 0]
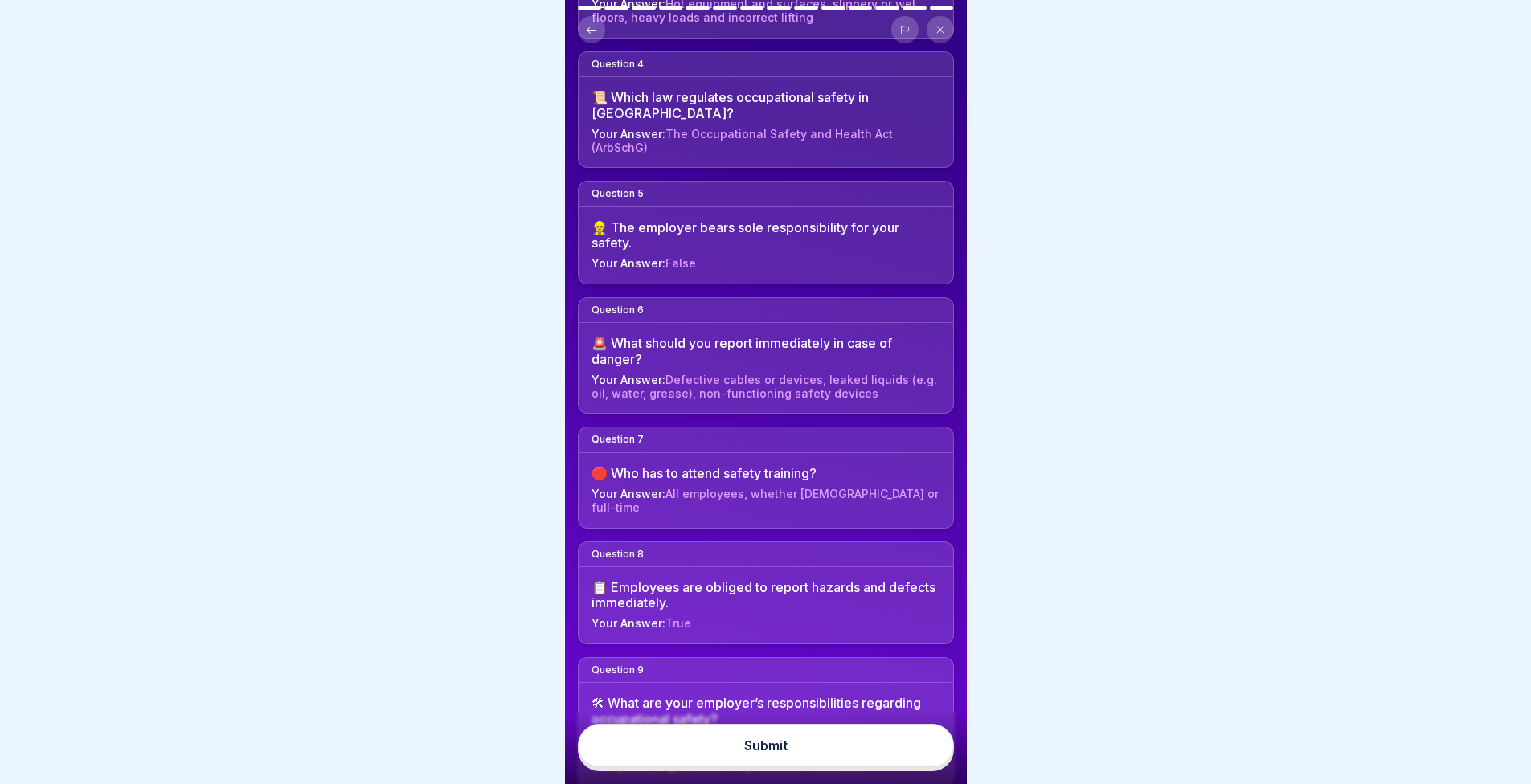
click at [761, 740] on button "Submit" at bounding box center [766, 745] width 376 height 43
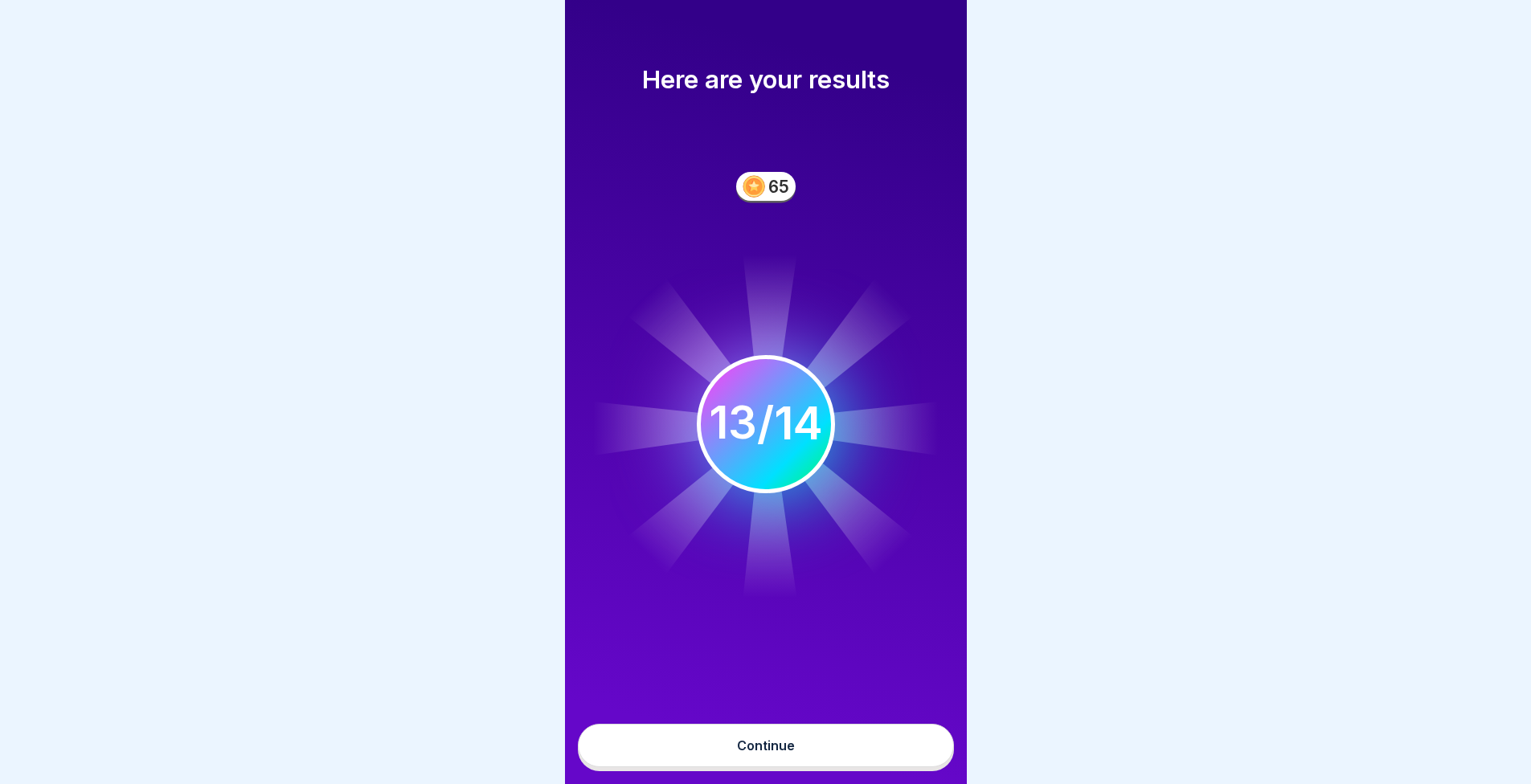
click at [772, 754] on font "Continue" at bounding box center [766, 745] width 58 height 16
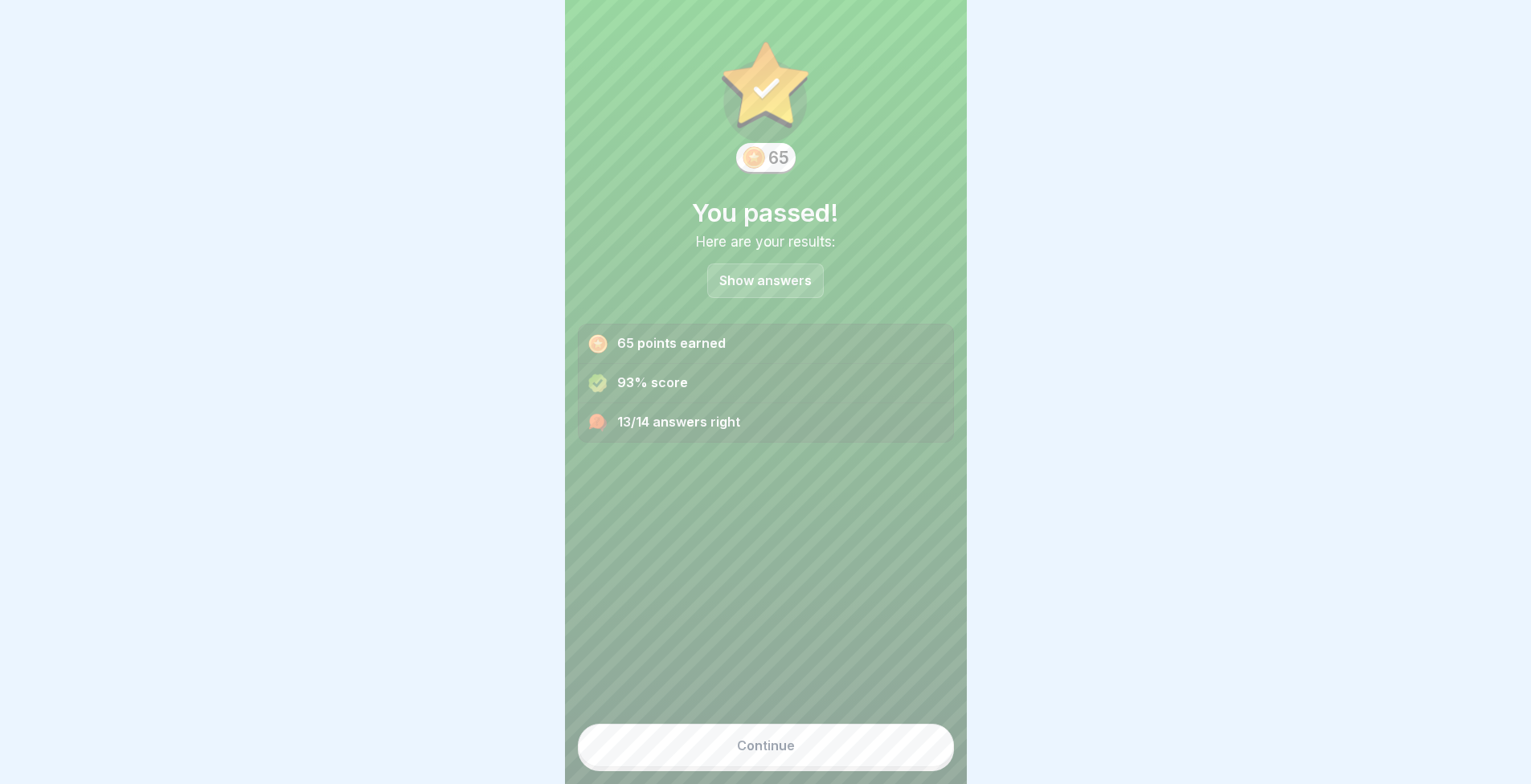
click at [760, 651] on div "65 You passed! Here are your results: Show answers 65 points earned 93% score 1…" at bounding box center [766, 392] width 402 height 784
click at [765, 753] on font "Continue" at bounding box center [766, 745] width 58 height 16
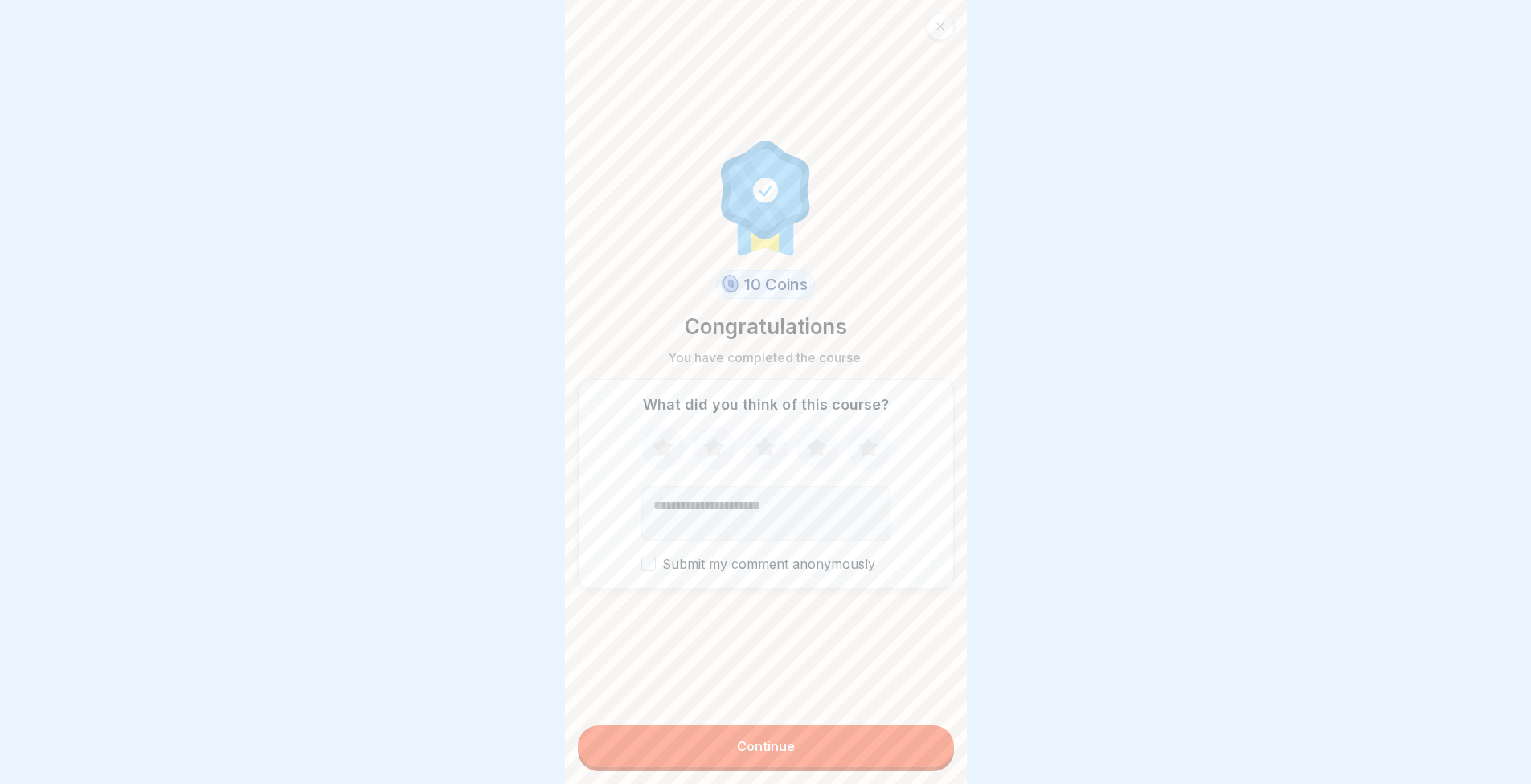
click at [871, 457] on icon at bounding box center [869, 448] width 43 height 42
click at [706, 738] on button "Continue" at bounding box center [766, 746] width 376 height 42
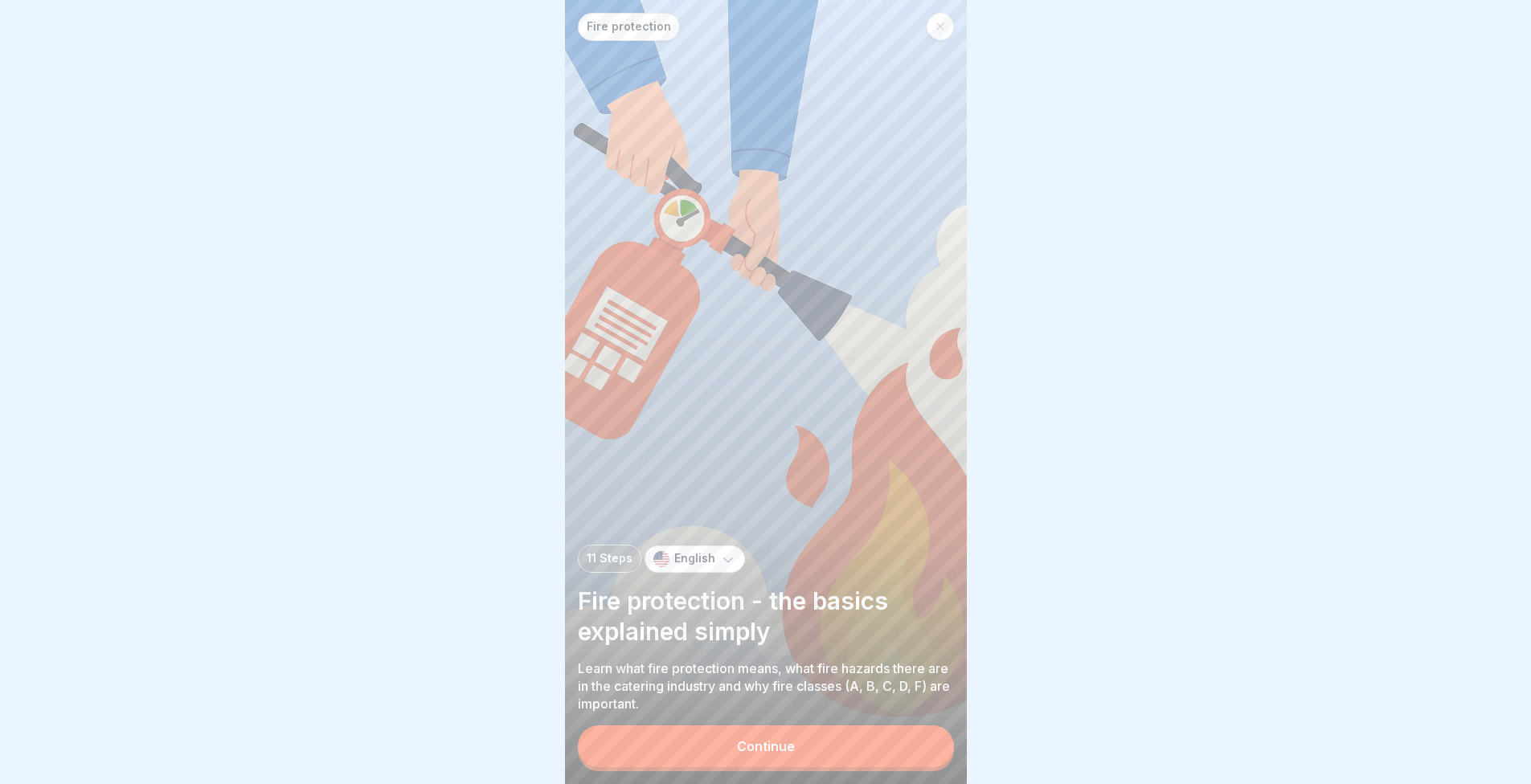
click at [720, 748] on button "Continue" at bounding box center [766, 746] width 376 height 42
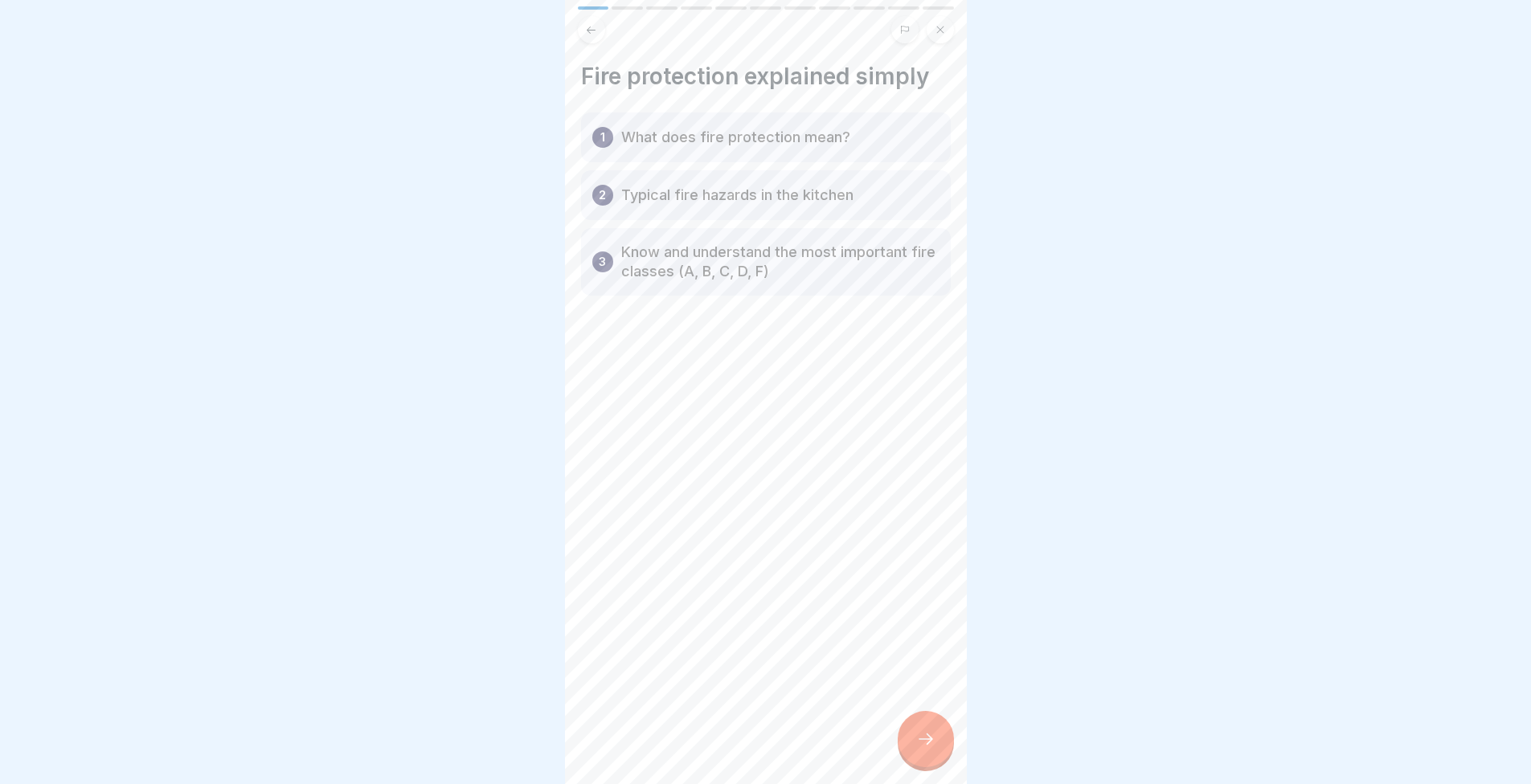
click at [915, 728] on div at bounding box center [926, 739] width 56 height 56
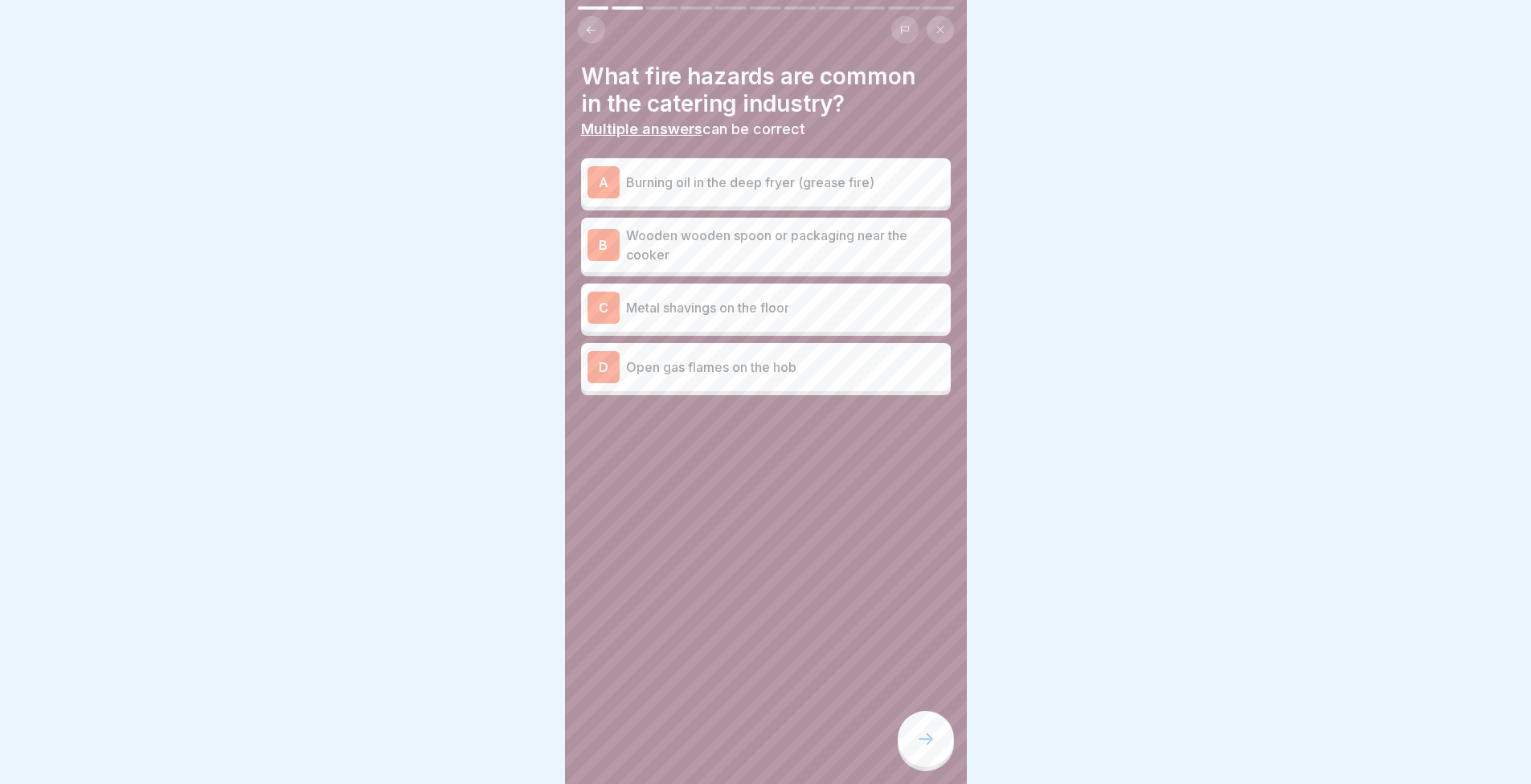
click at [672, 176] on p "Burning oil in the deep fryer (grease fire)" at bounding box center [785, 182] width 319 height 19
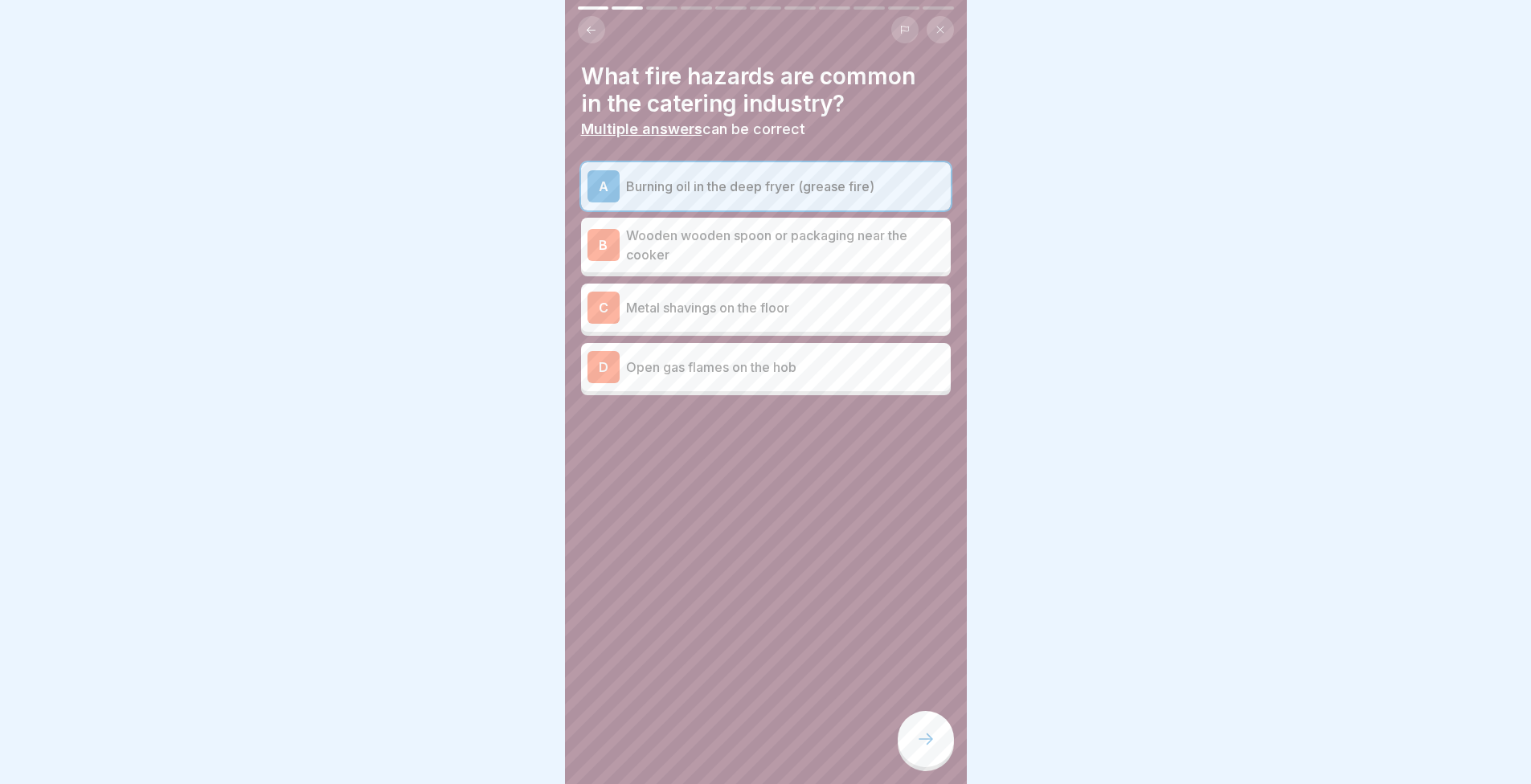
click at [919, 757] on div at bounding box center [926, 739] width 56 height 56
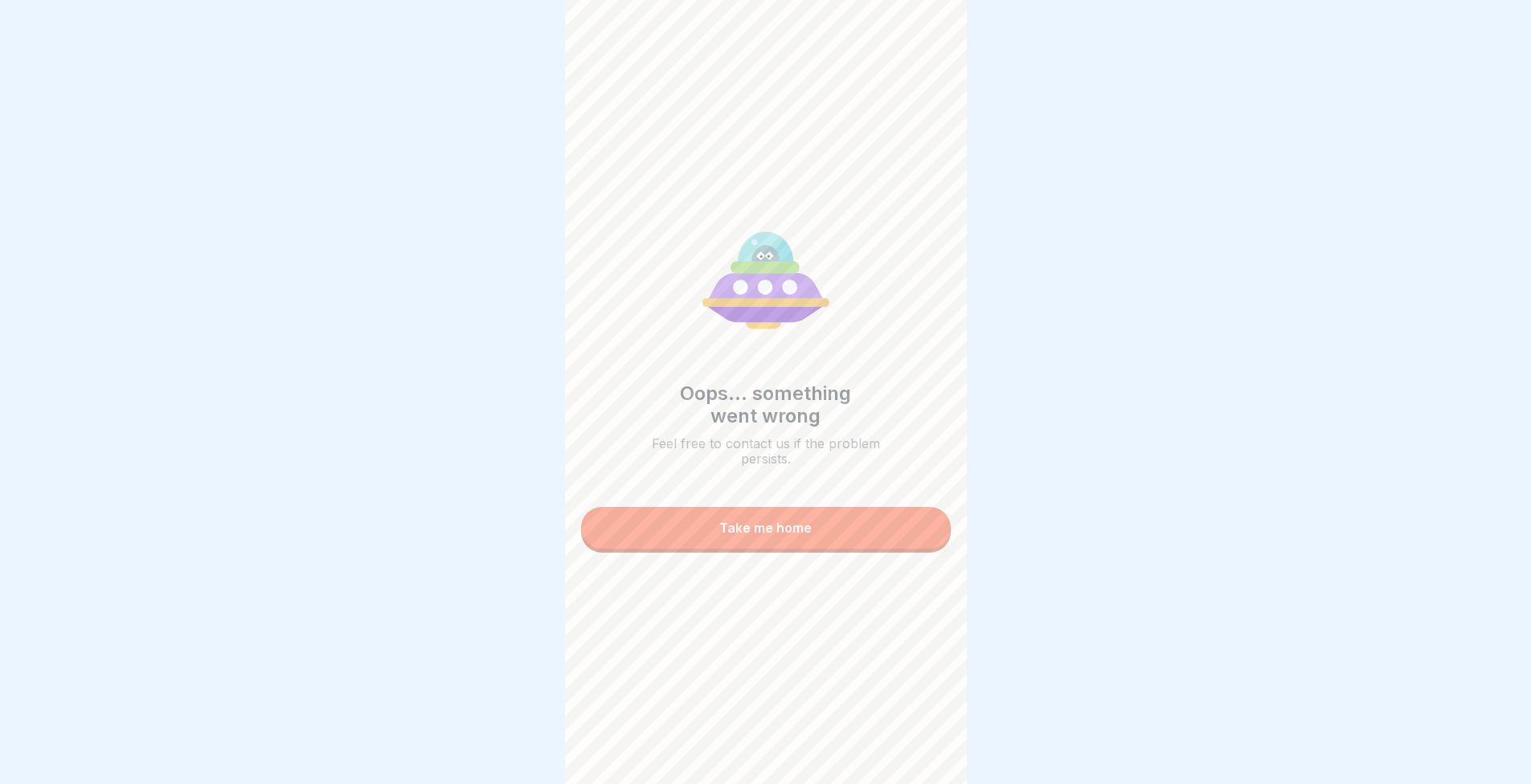
click at [799, 523] on div "Take me home" at bounding box center [766, 528] width 92 height 15
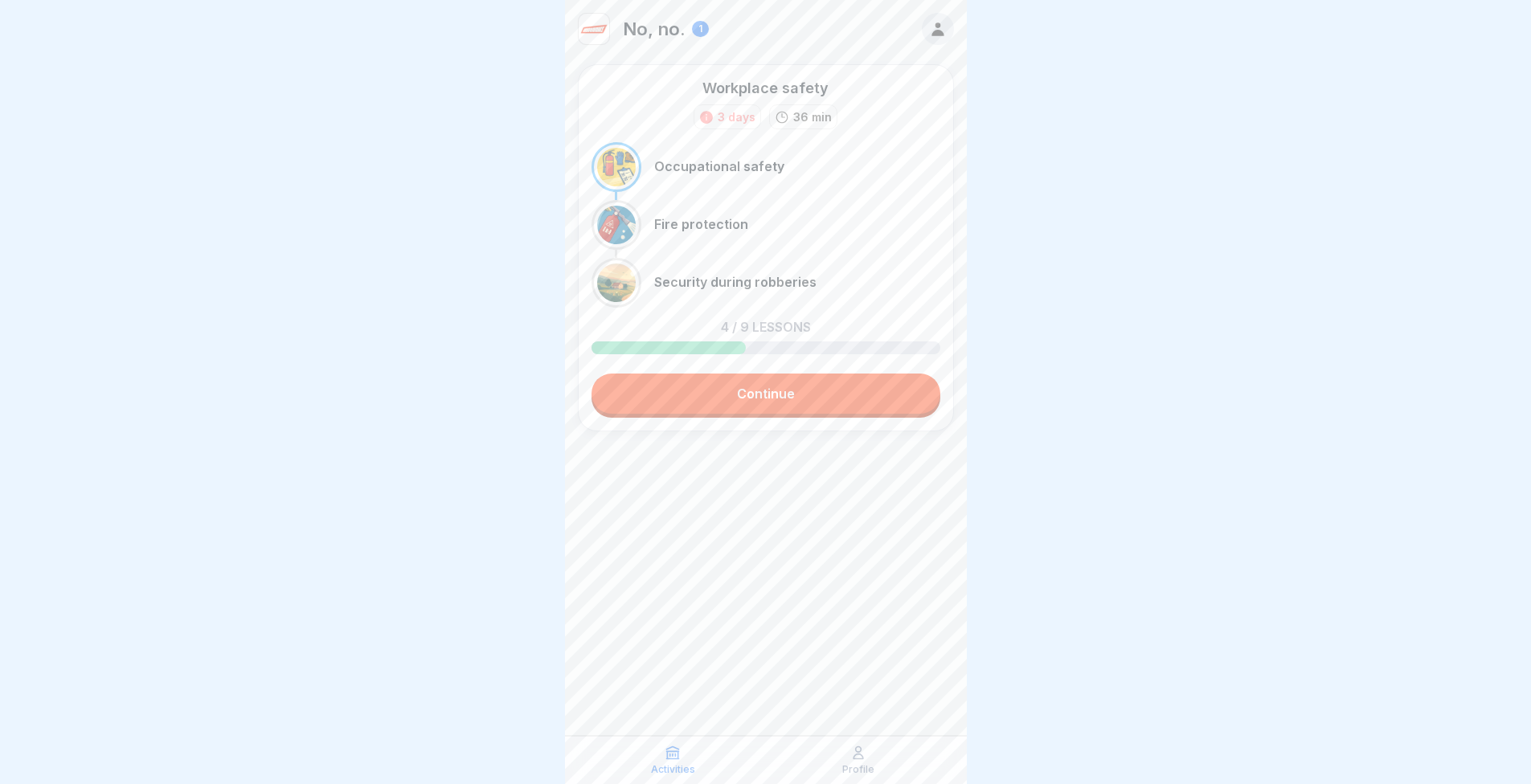
click at [756, 414] on div "Workplace safety 3 days 36 min Occupational safety Fire protection Security dur…" at bounding box center [766, 248] width 376 height 368
click at [795, 410] on link "Continue" at bounding box center [766, 394] width 349 height 41
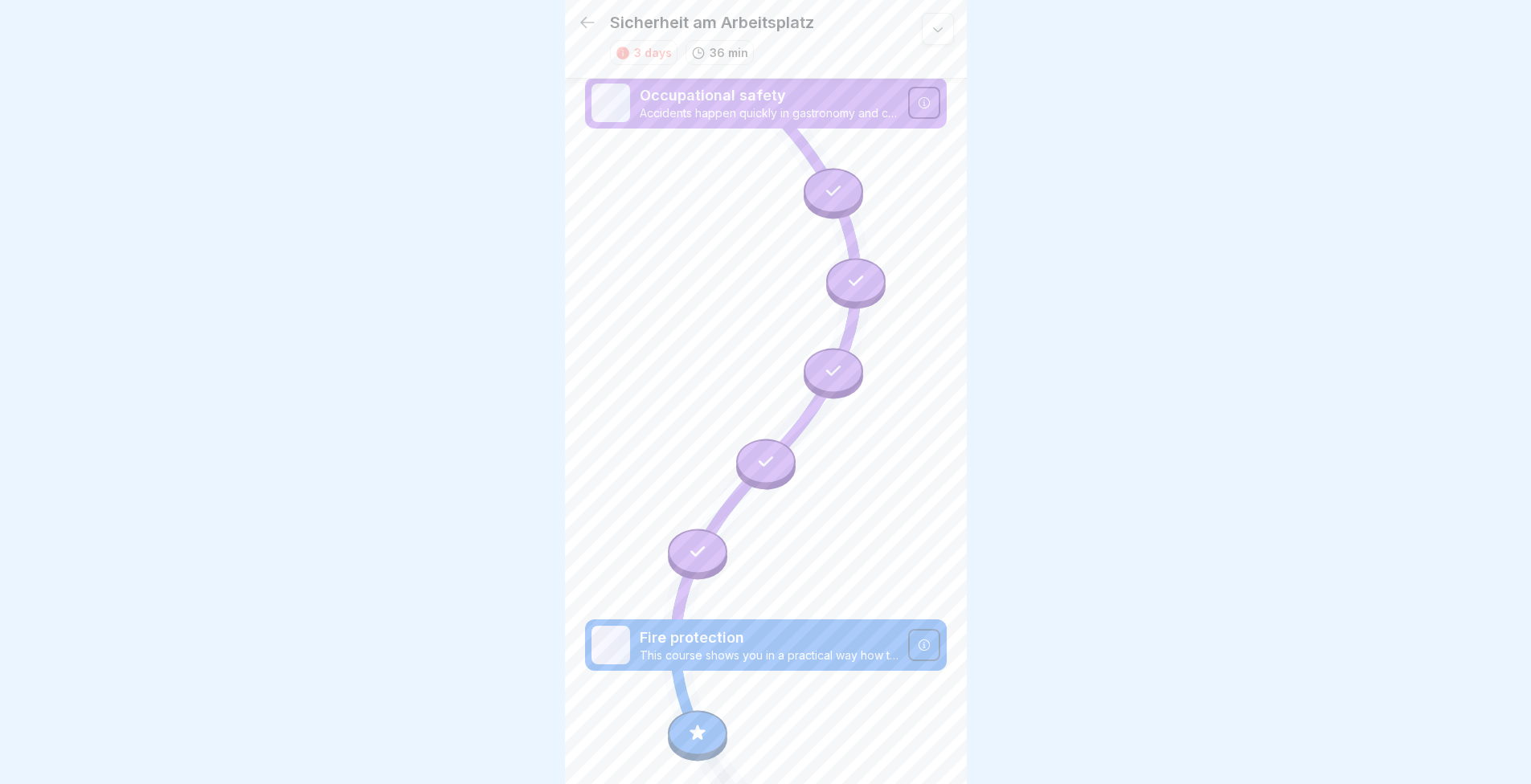
scroll to position [319, 0]
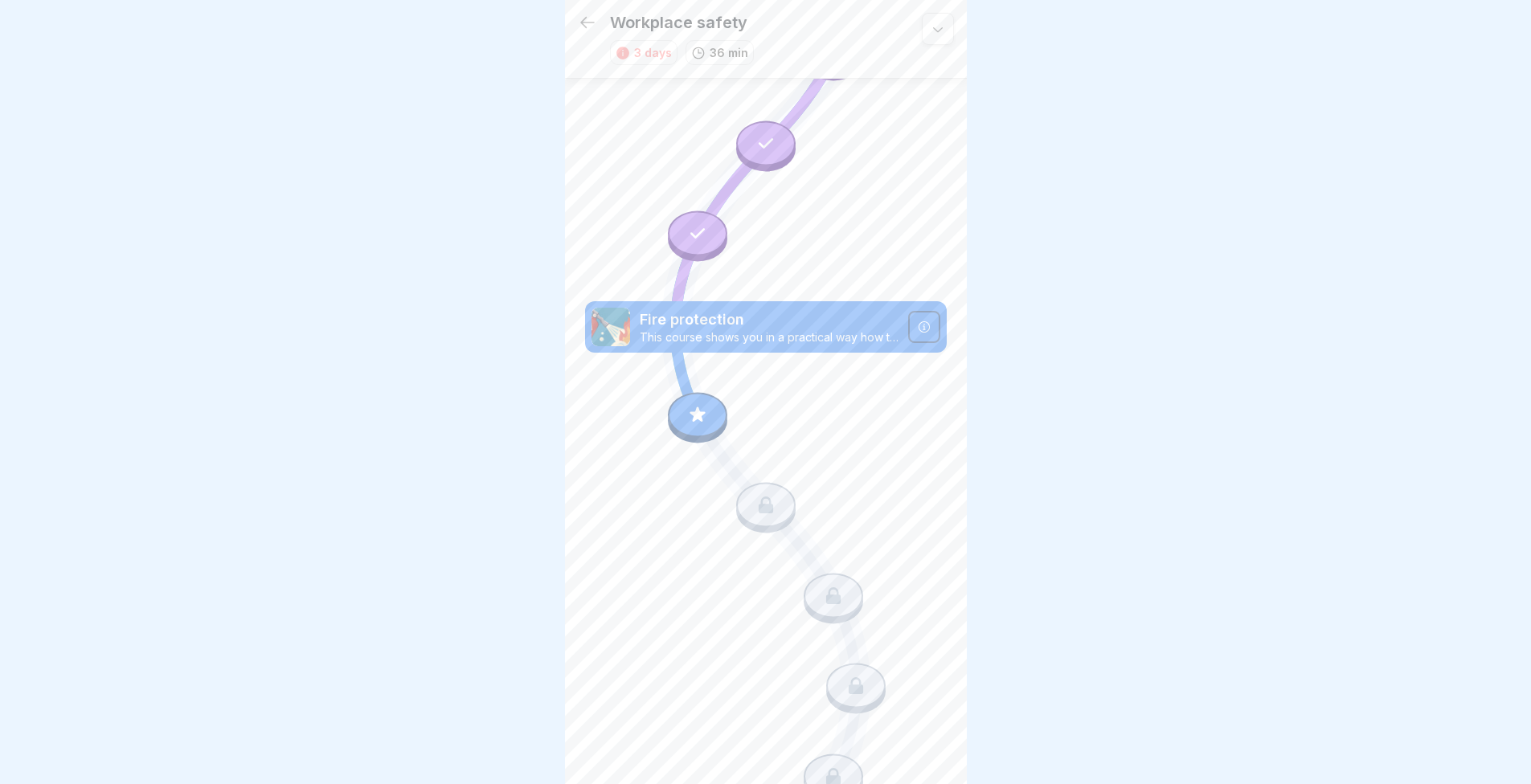
click at [687, 404] on icon at bounding box center [698, 415] width 21 height 21
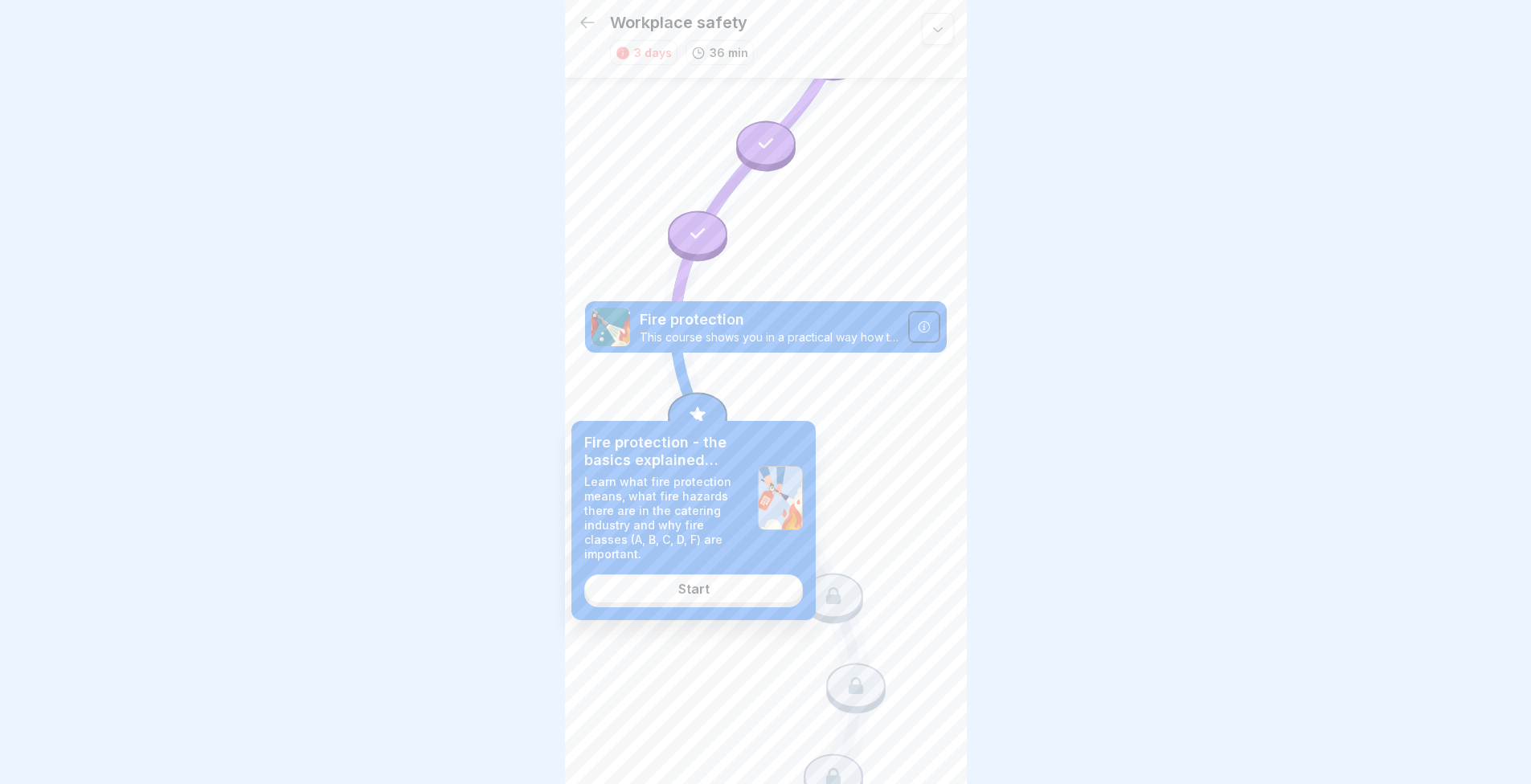
click at [667, 574] on link "Start" at bounding box center [694, 588] width 219 height 29
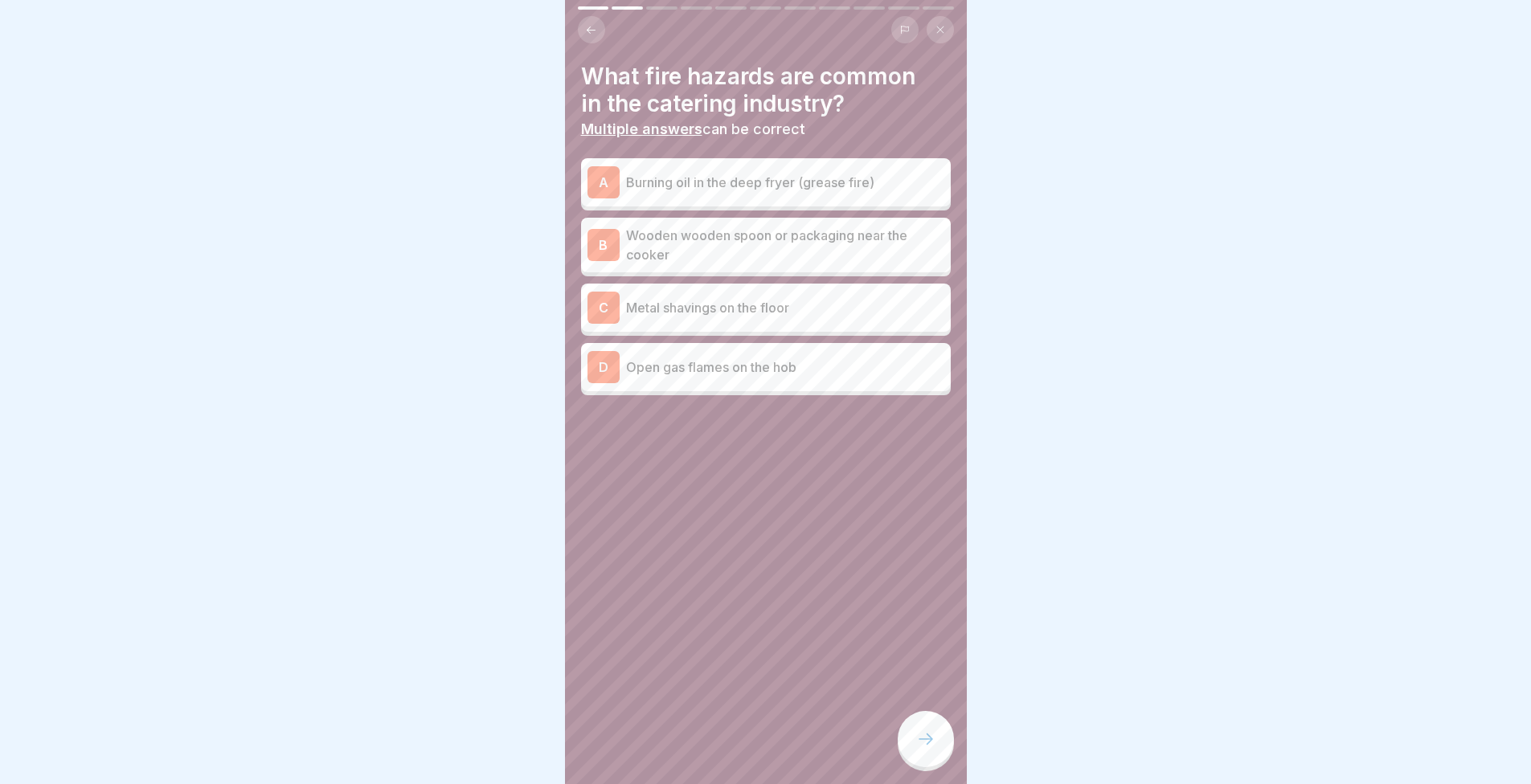
click at [772, 188] on div "A Burning oil in the deep fryer (grease fire)" at bounding box center [766, 182] width 357 height 32
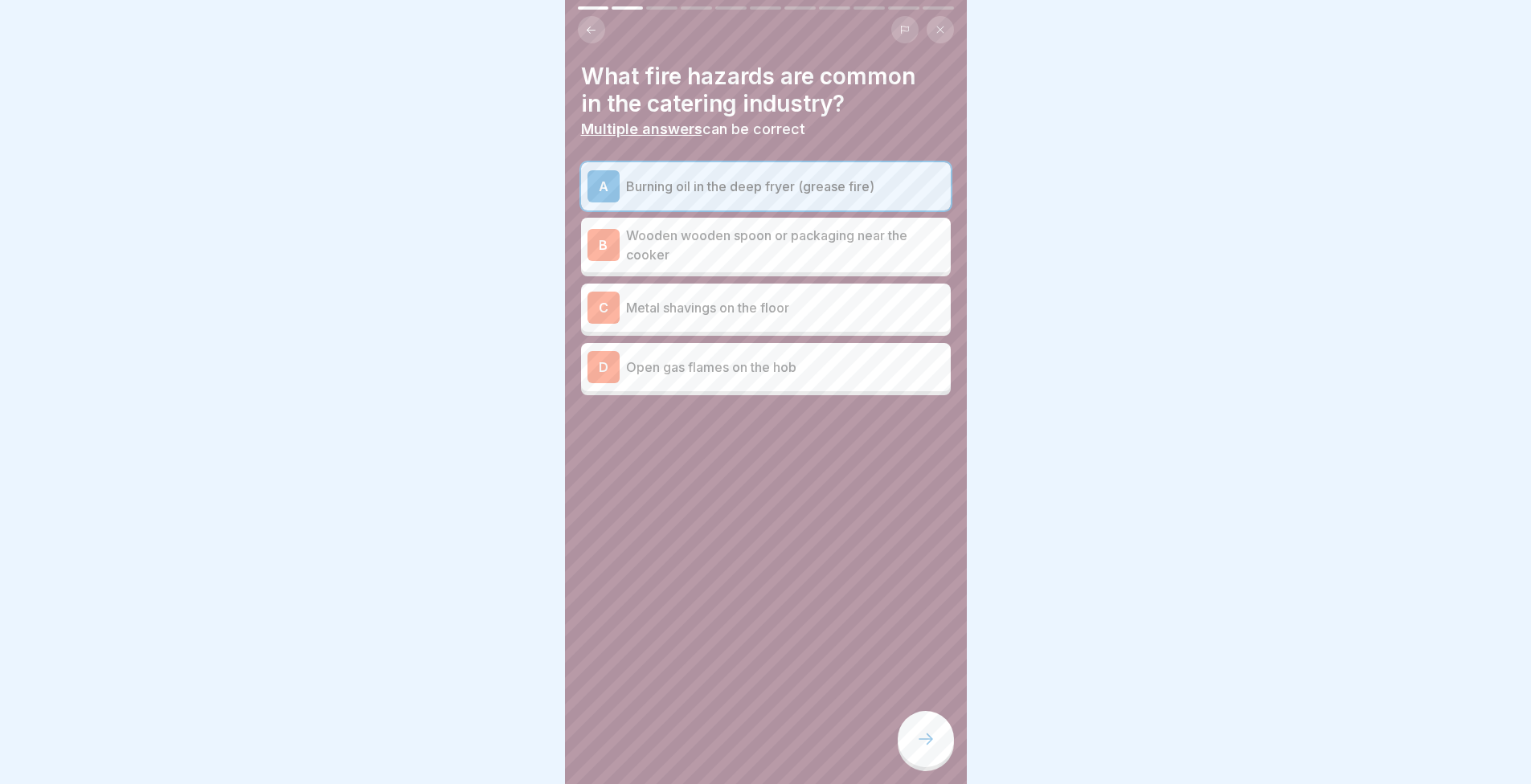
click at [925, 734] on div at bounding box center [926, 739] width 56 height 56
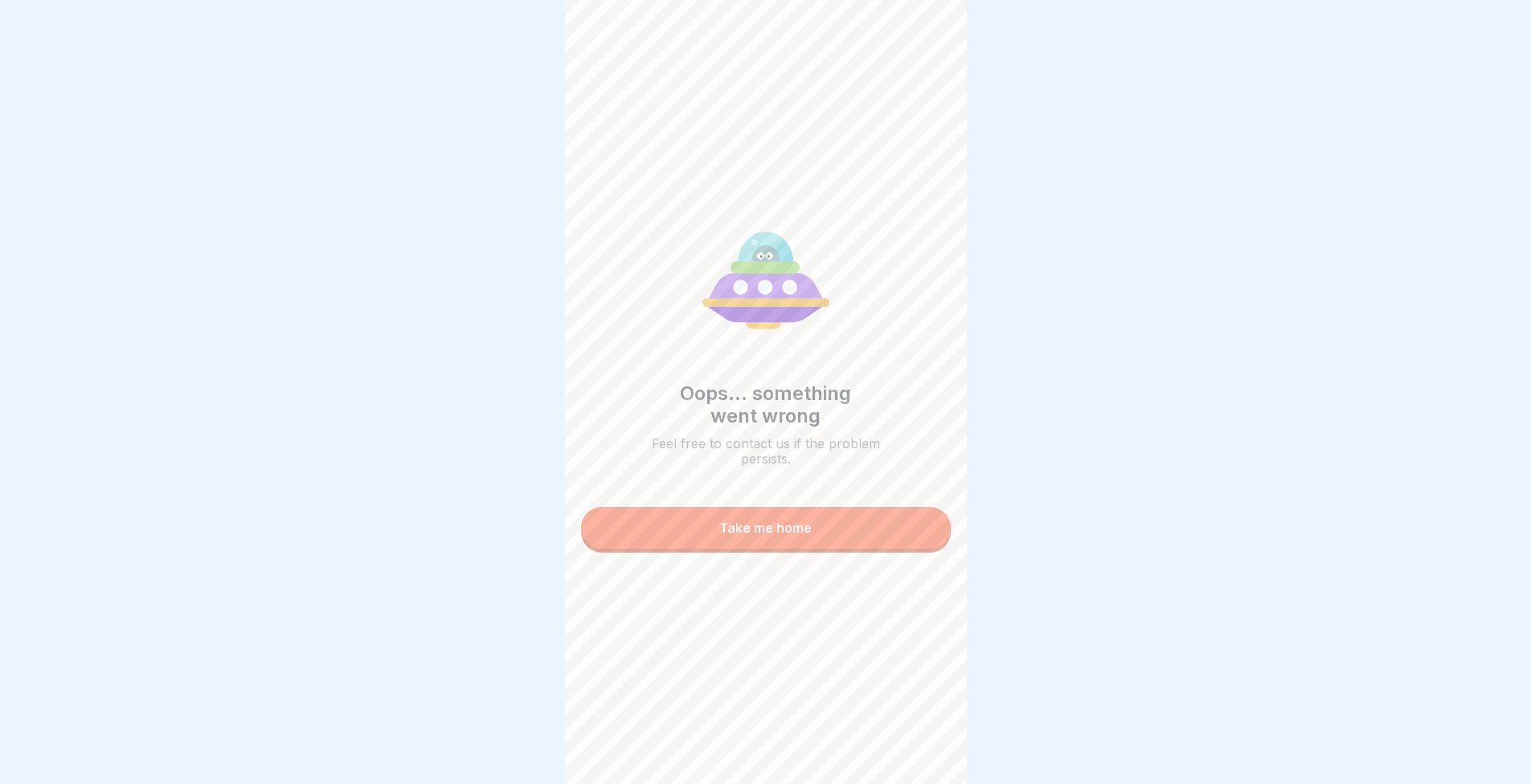
click at [883, 541] on button "Take me home" at bounding box center [766, 527] width 370 height 42
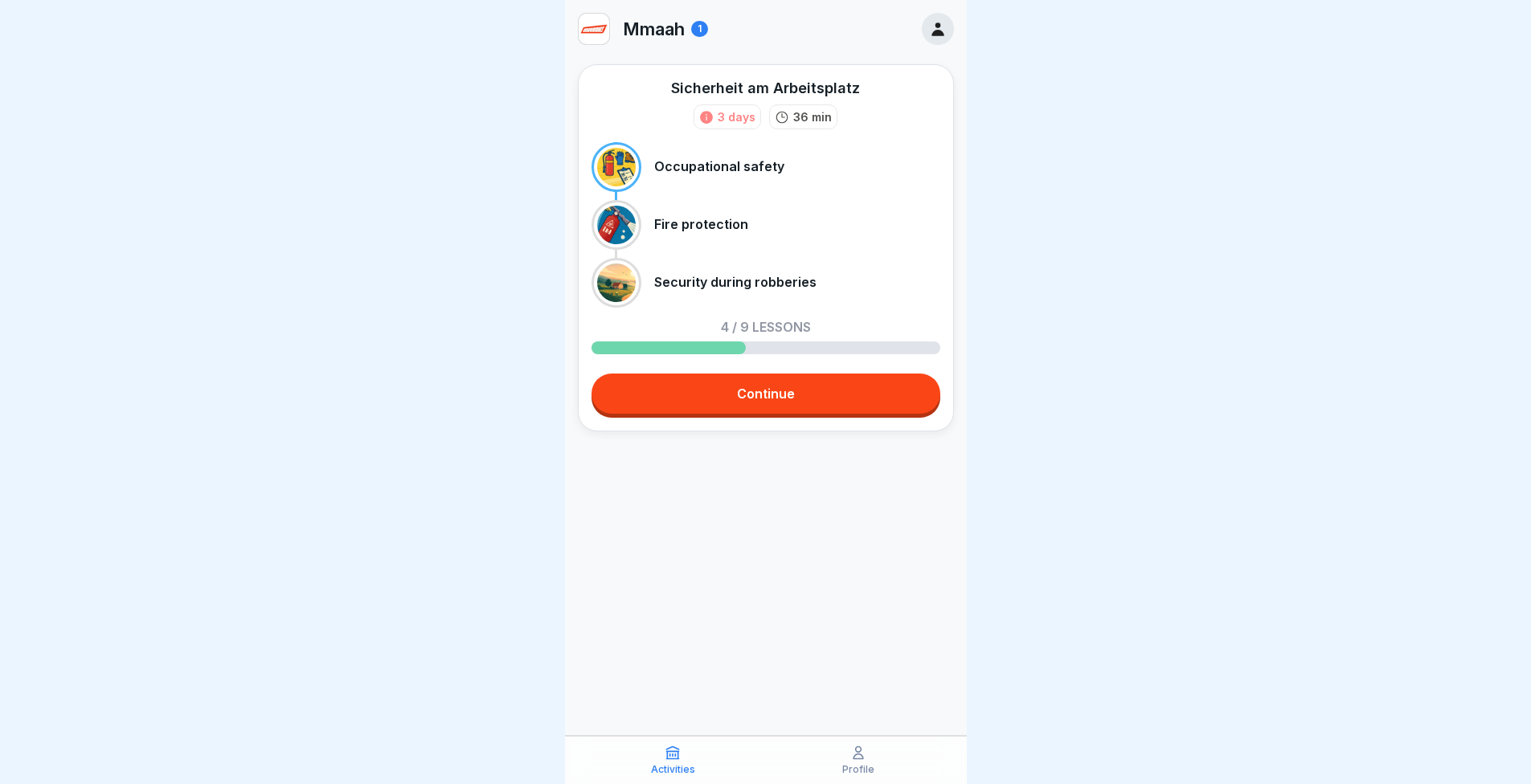
click at [808, 401] on link "Continue" at bounding box center [766, 394] width 349 height 41
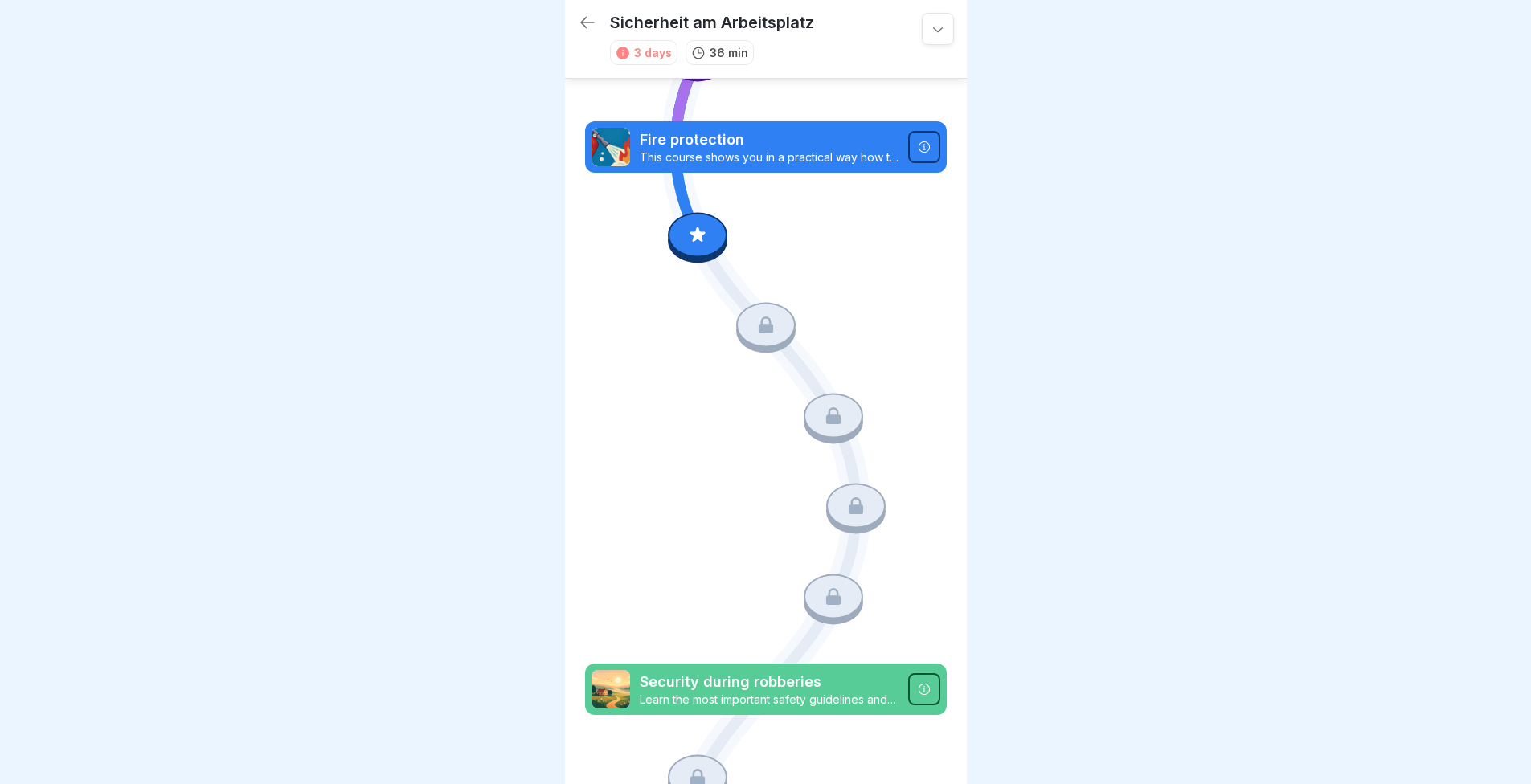
scroll to position [12, 0]
click at [690, 212] on div at bounding box center [698, 235] width 59 height 45
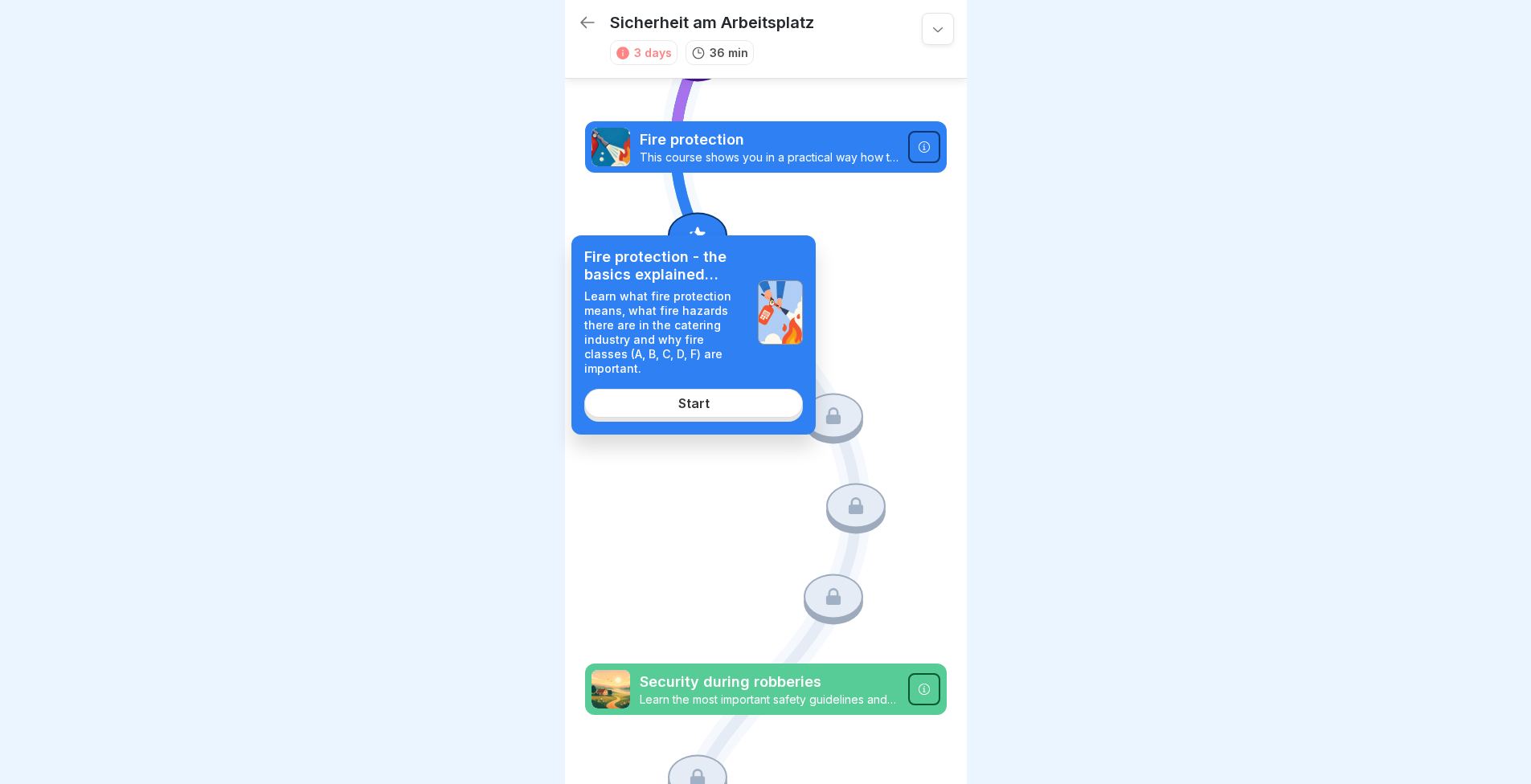
click at [696, 389] on link "Start" at bounding box center [694, 403] width 219 height 29
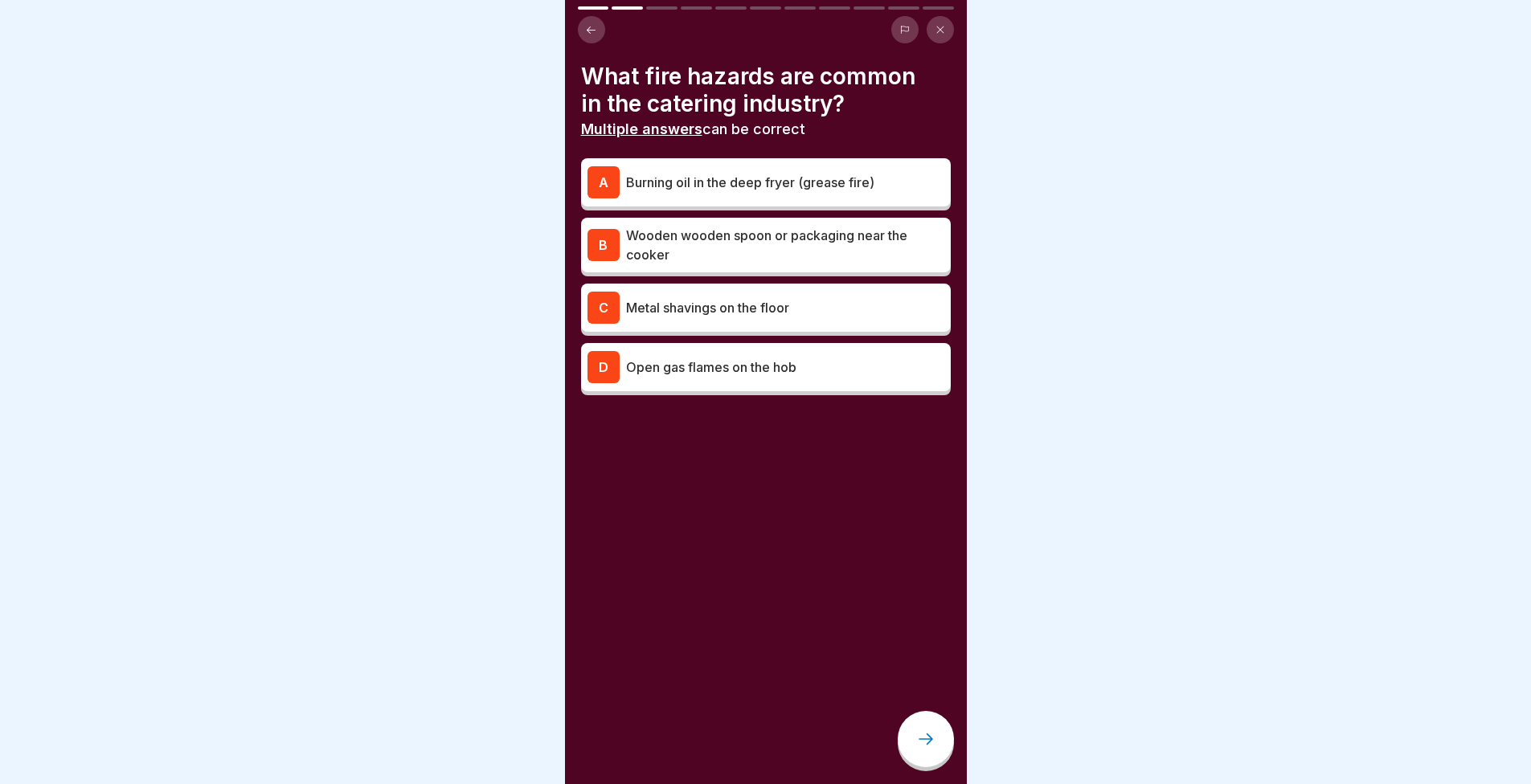
click at [748, 173] on p "Burning oil in the deep fryer (grease fire)" at bounding box center [785, 182] width 319 height 19
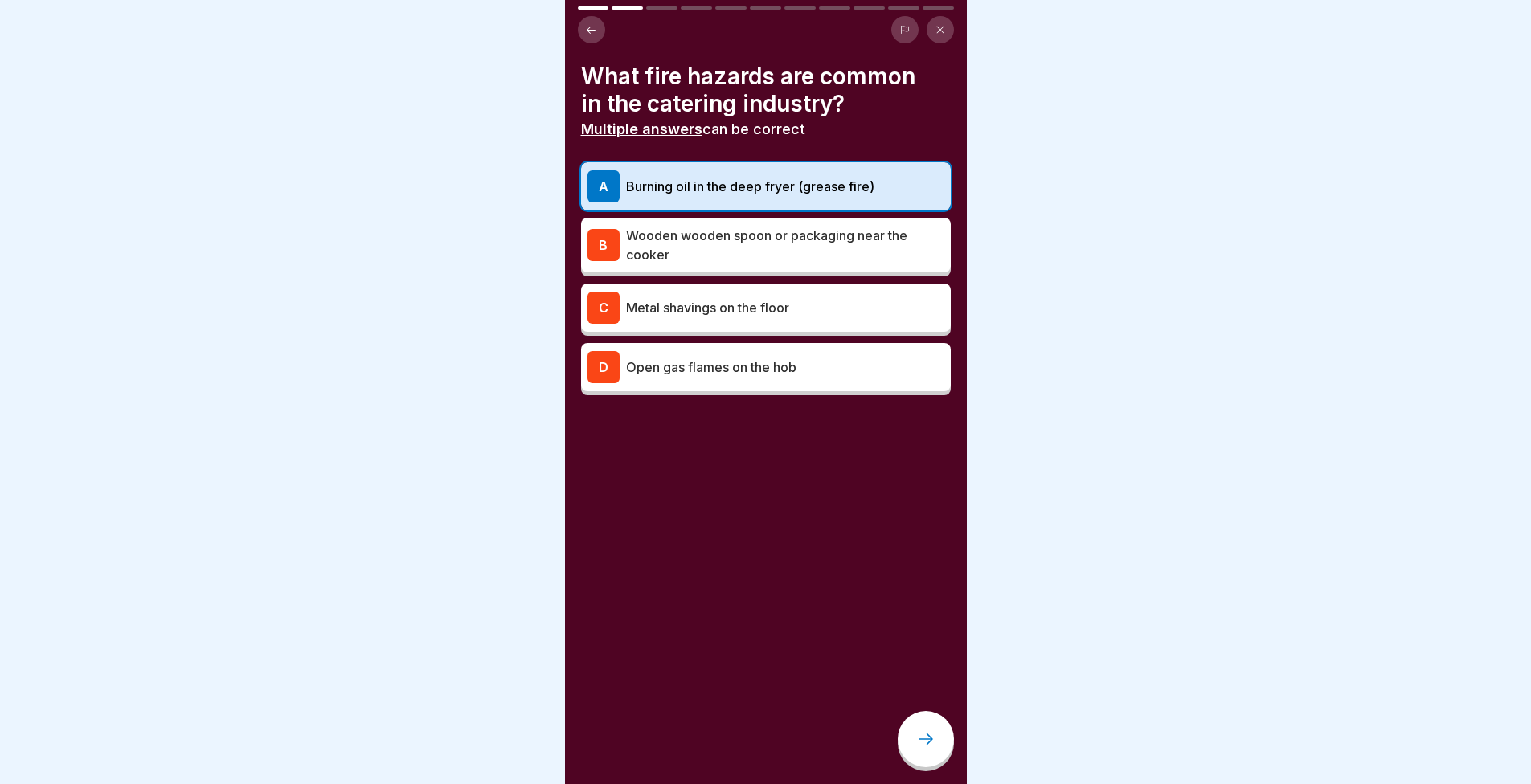
click at [950, 758] on div "What fire hazards are common in the catering industry? Multiple answers can be …" at bounding box center [766, 392] width 402 height 784
click at [931, 749] on div at bounding box center [926, 739] width 56 height 56
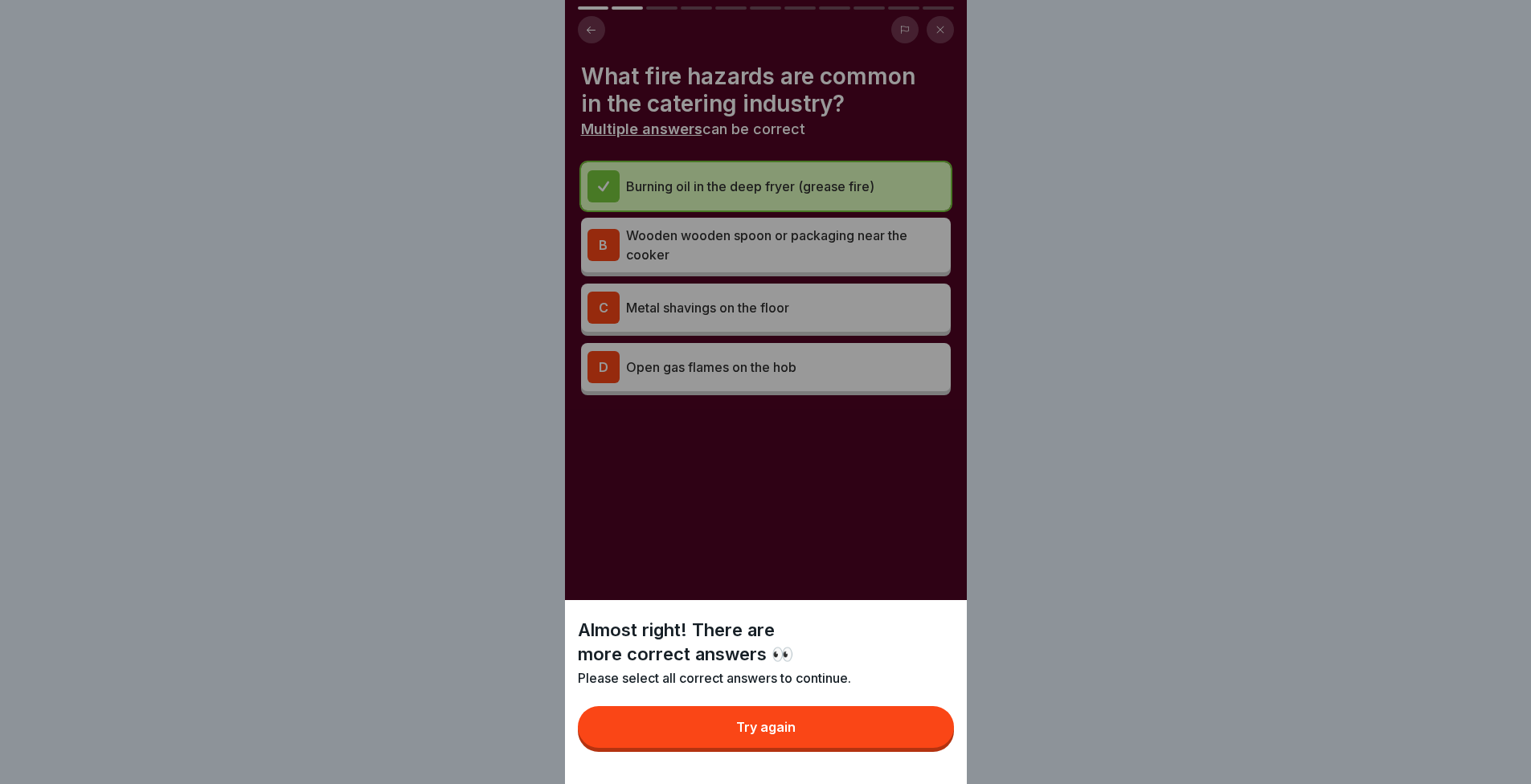
click at [886, 742] on button "Try again" at bounding box center [766, 727] width 376 height 42
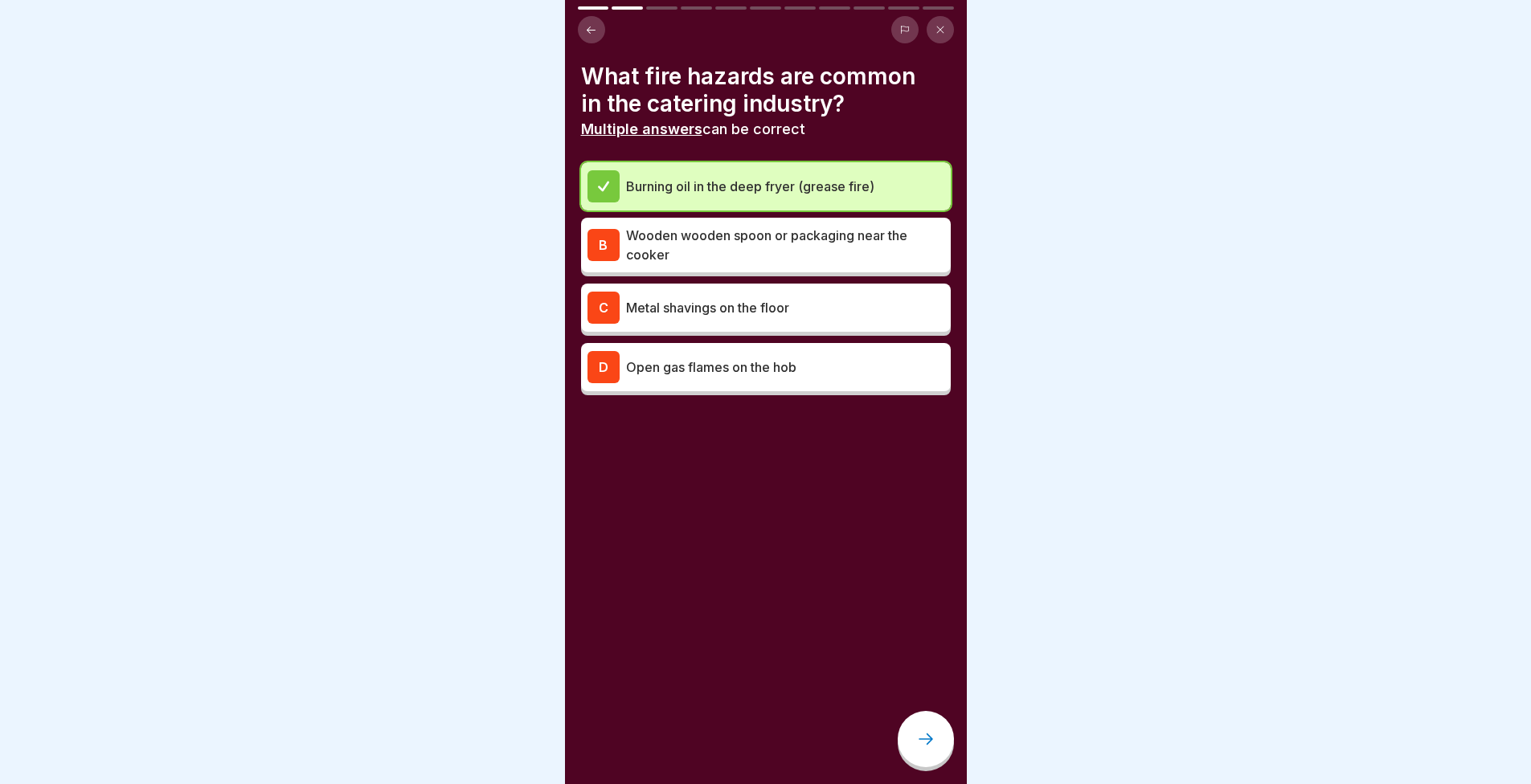
click at [746, 357] on p "Open gas flames on the hob" at bounding box center [785, 367] width 319 height 19
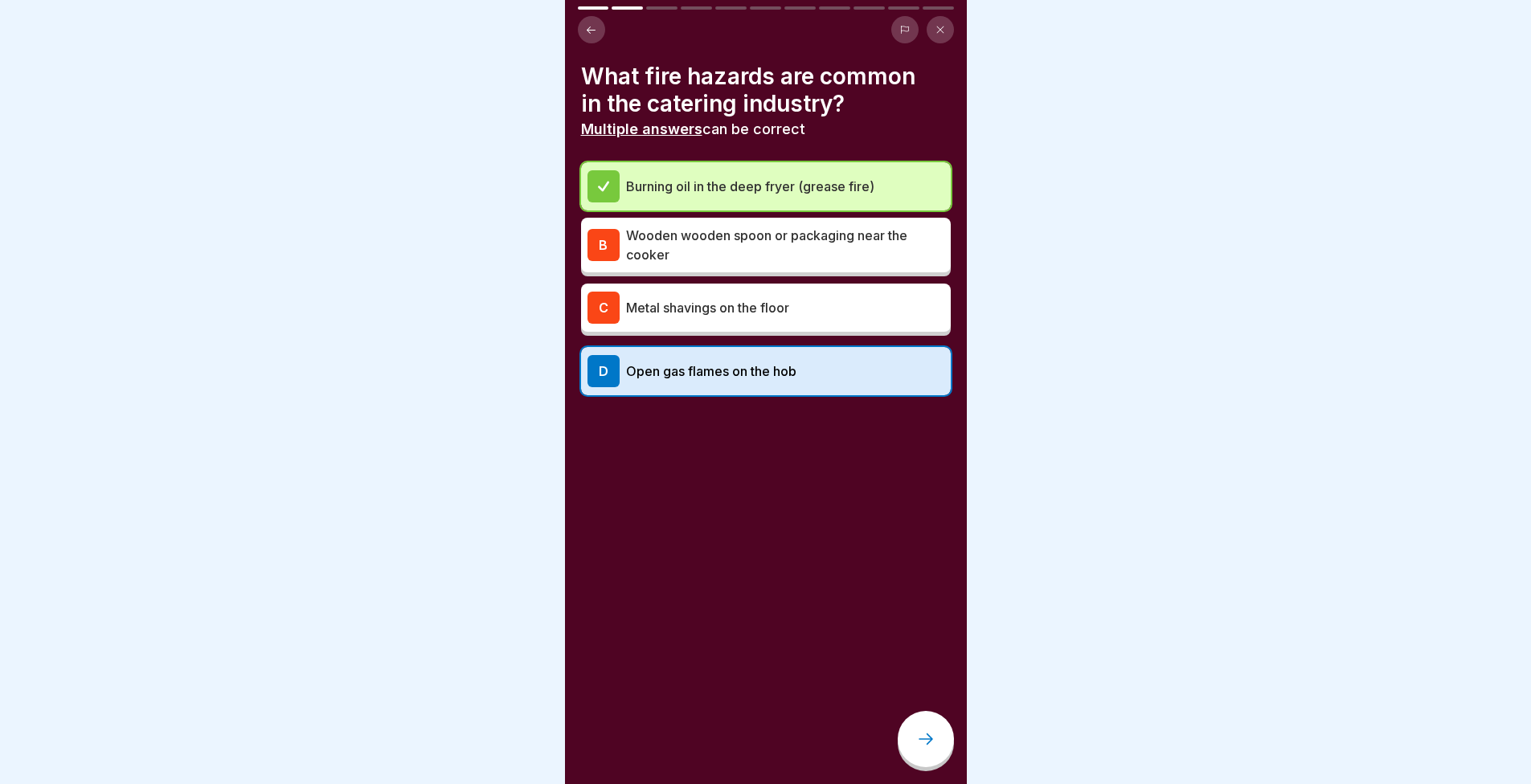
click at [933, 744] on icon at bounding box center [926, 739] width 19 height 19
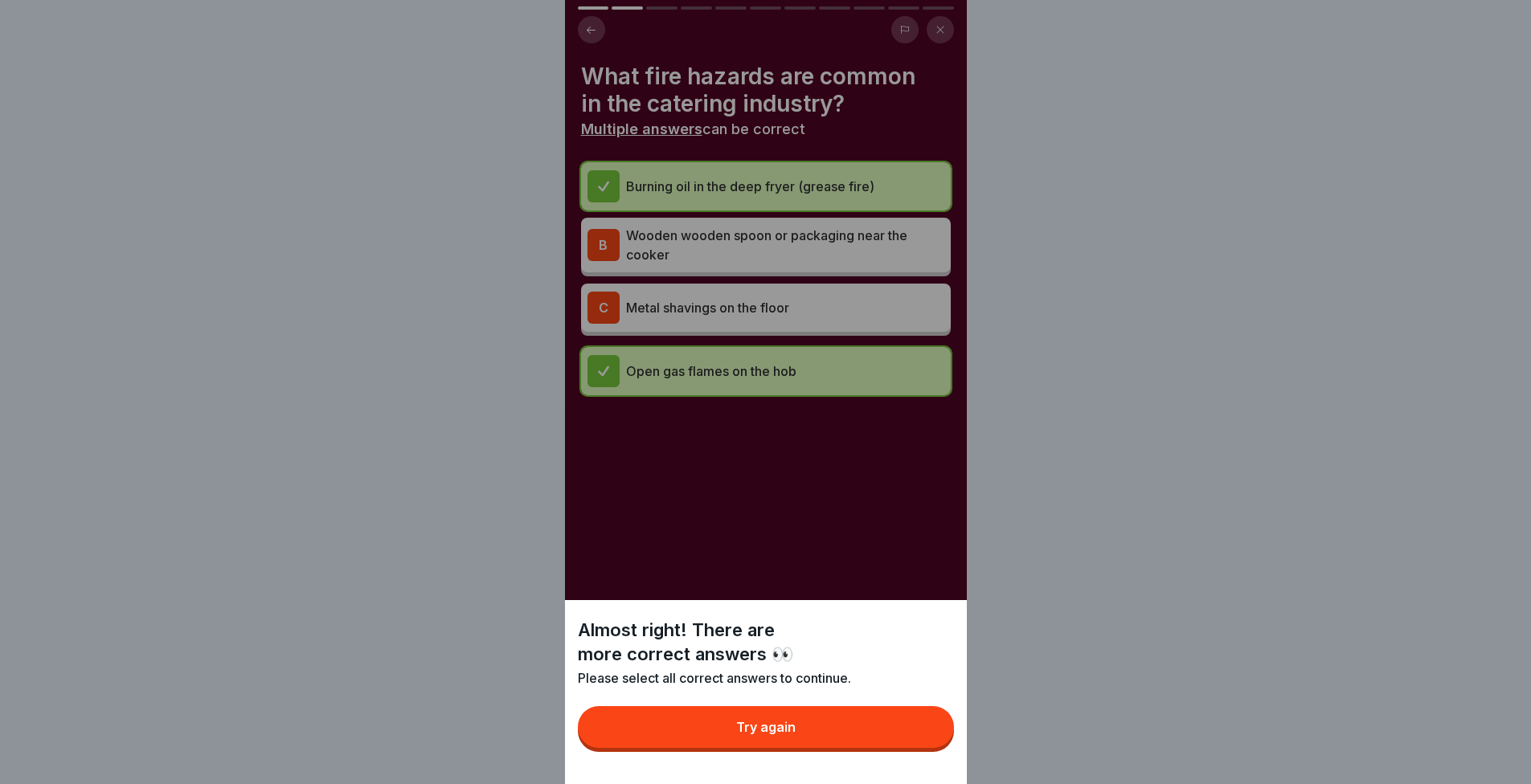
click at [832, 748] on button "Try again" at bounding box center [766, 727] width 376 height 42
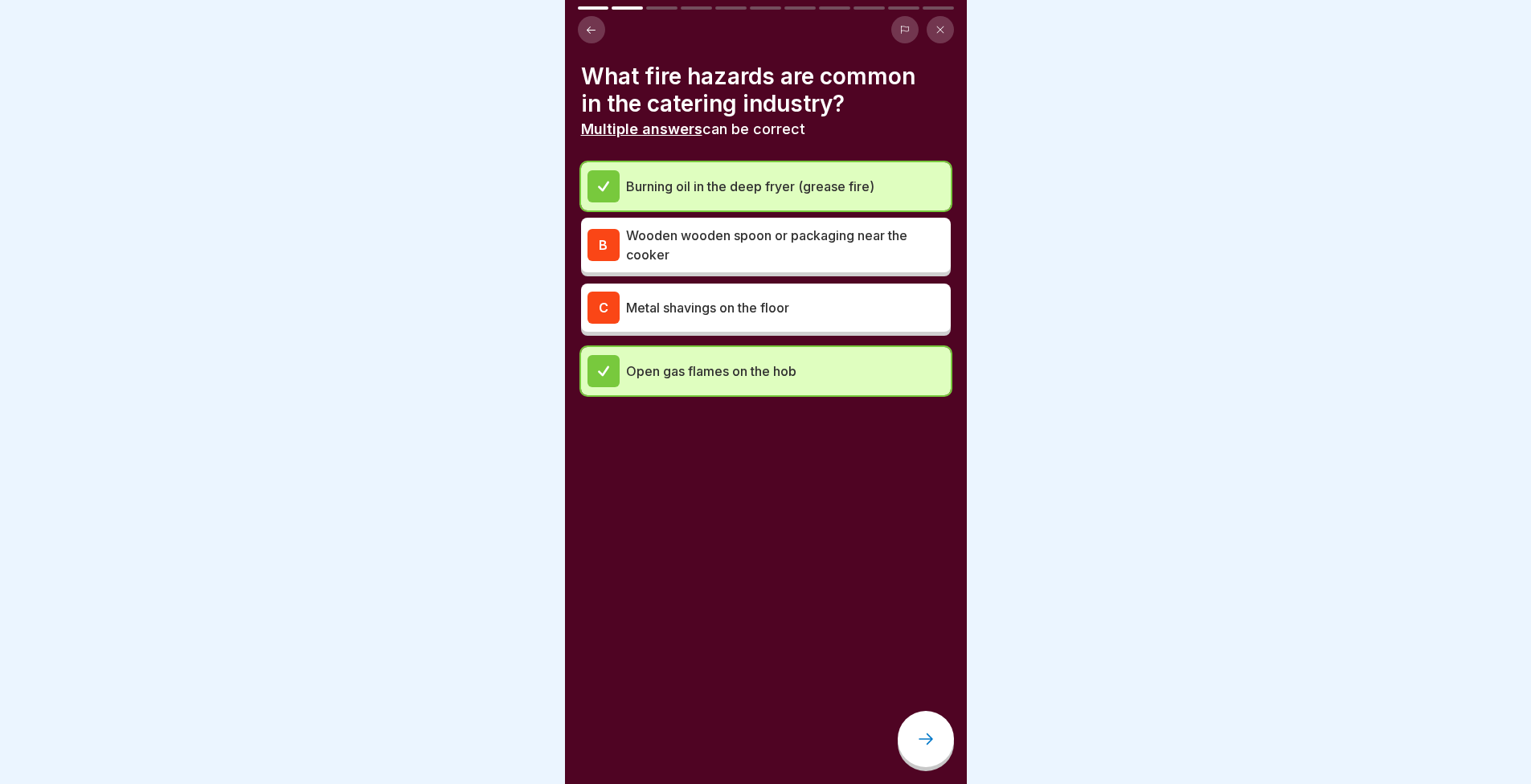
click at [751, 235] on p "Wooden wooden spoon or packaging near the cooker" at bounding box center [785, 245] width 319 height 39
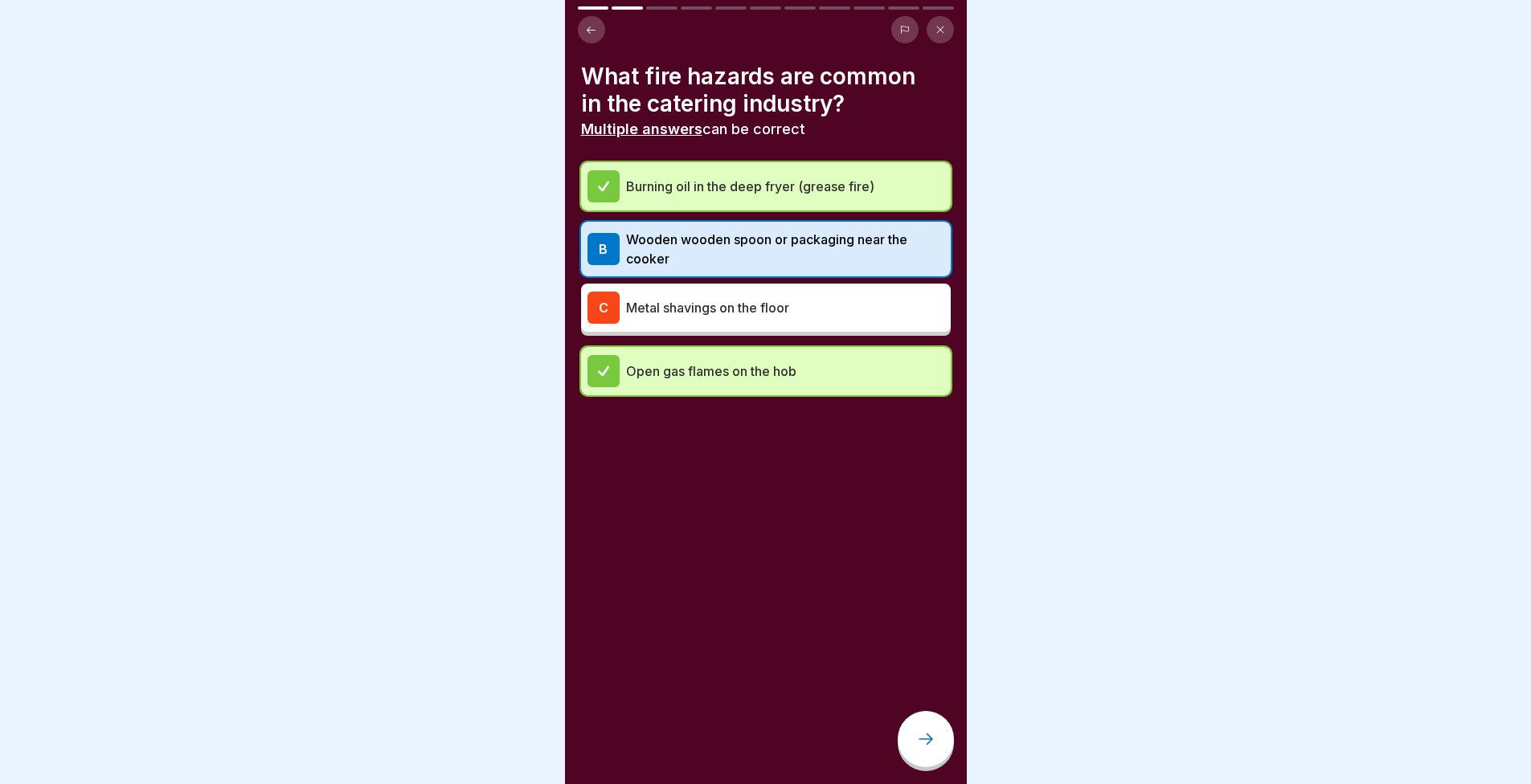
click at [943, 734] on div at bounding box center [926, 739] width 56 height 56
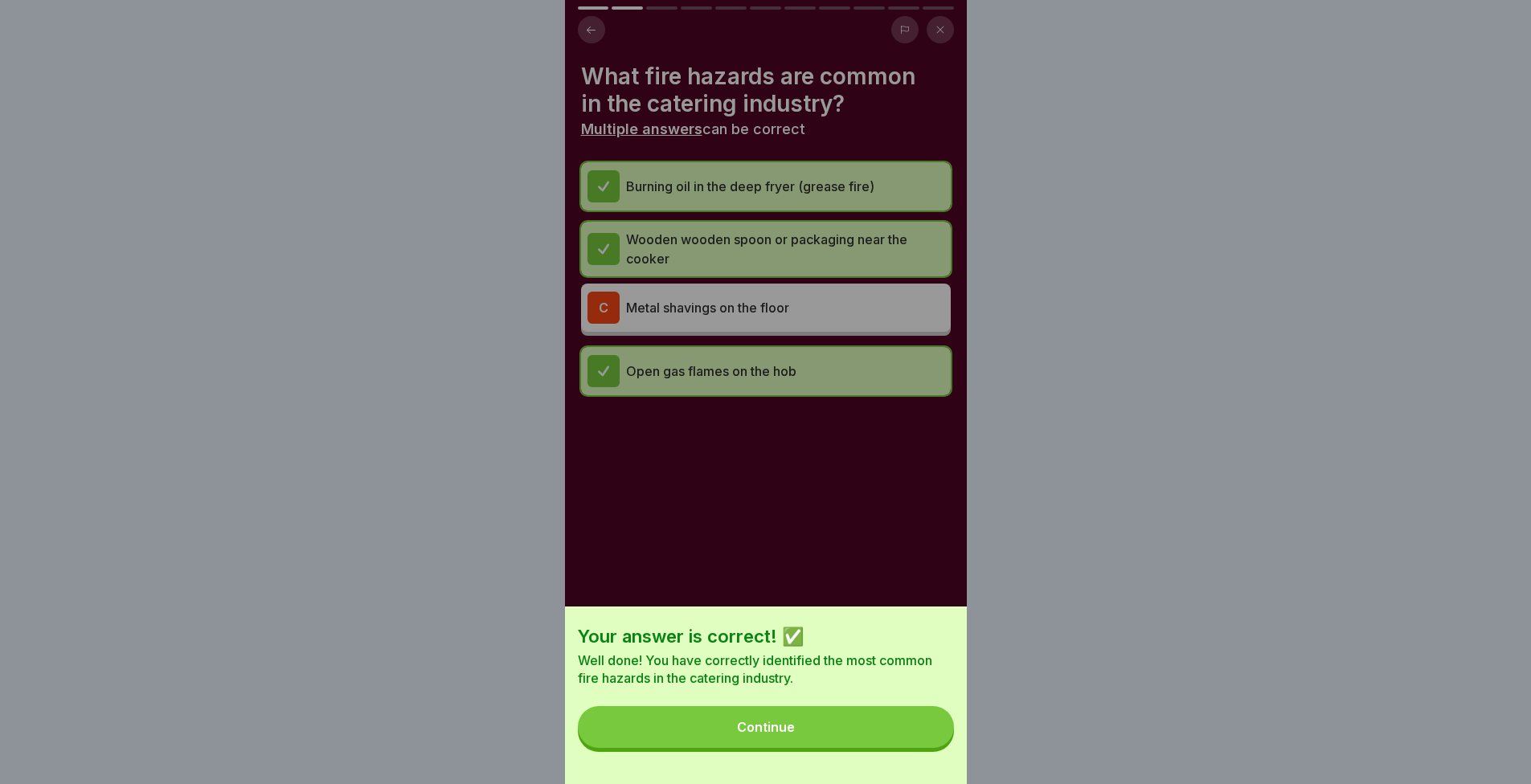
click at [895, 700] on div "Your answer is correct! ✅ Well done! You have correctly identified the most com…" at bounding box center [766, 695] width 402 height 177
click at [882, 733] on button "Continue" at bounding box center [766, 727] width 376 height 42
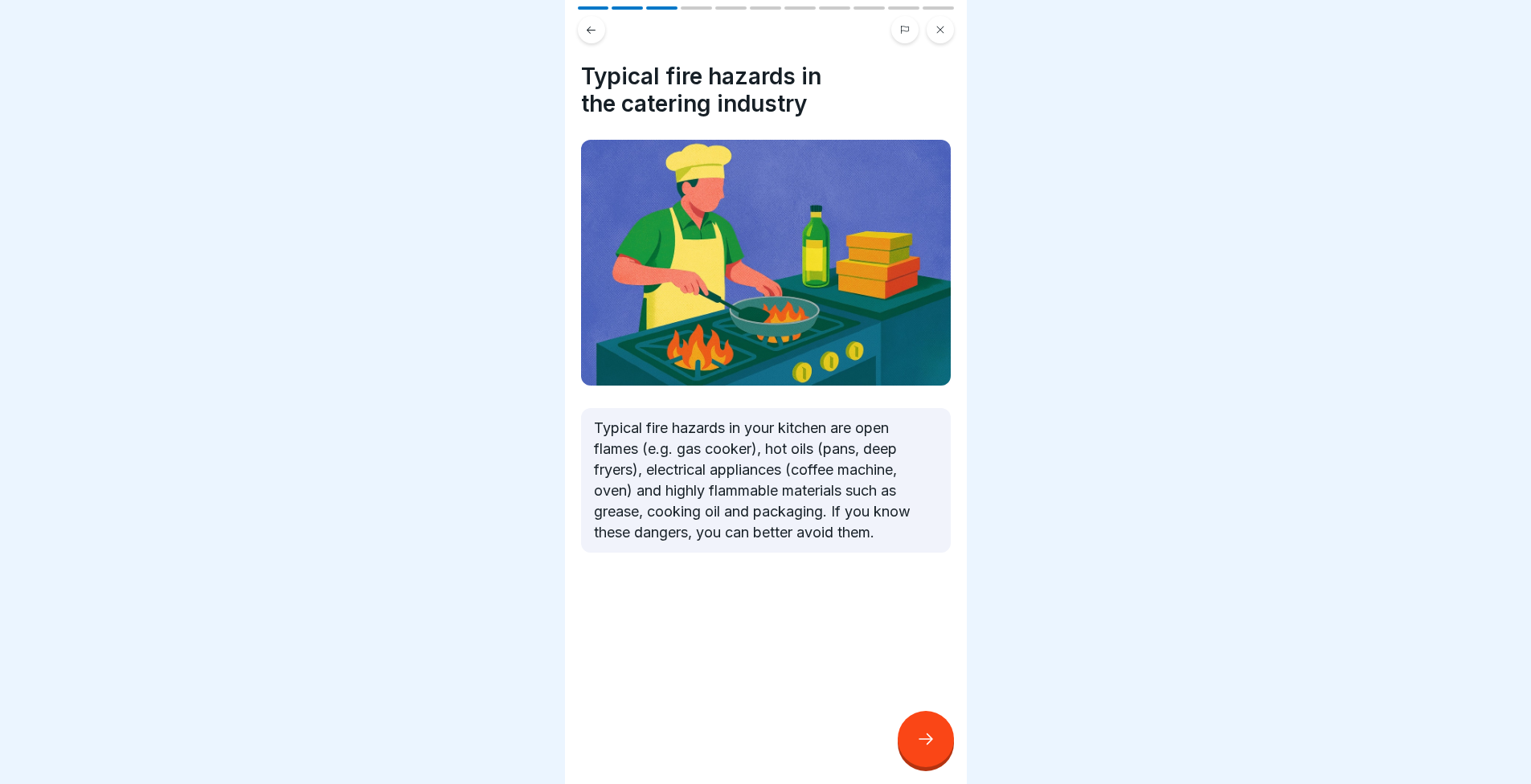
click at [944, 727] on div at bounding box center [926, 739] width 56 height 56
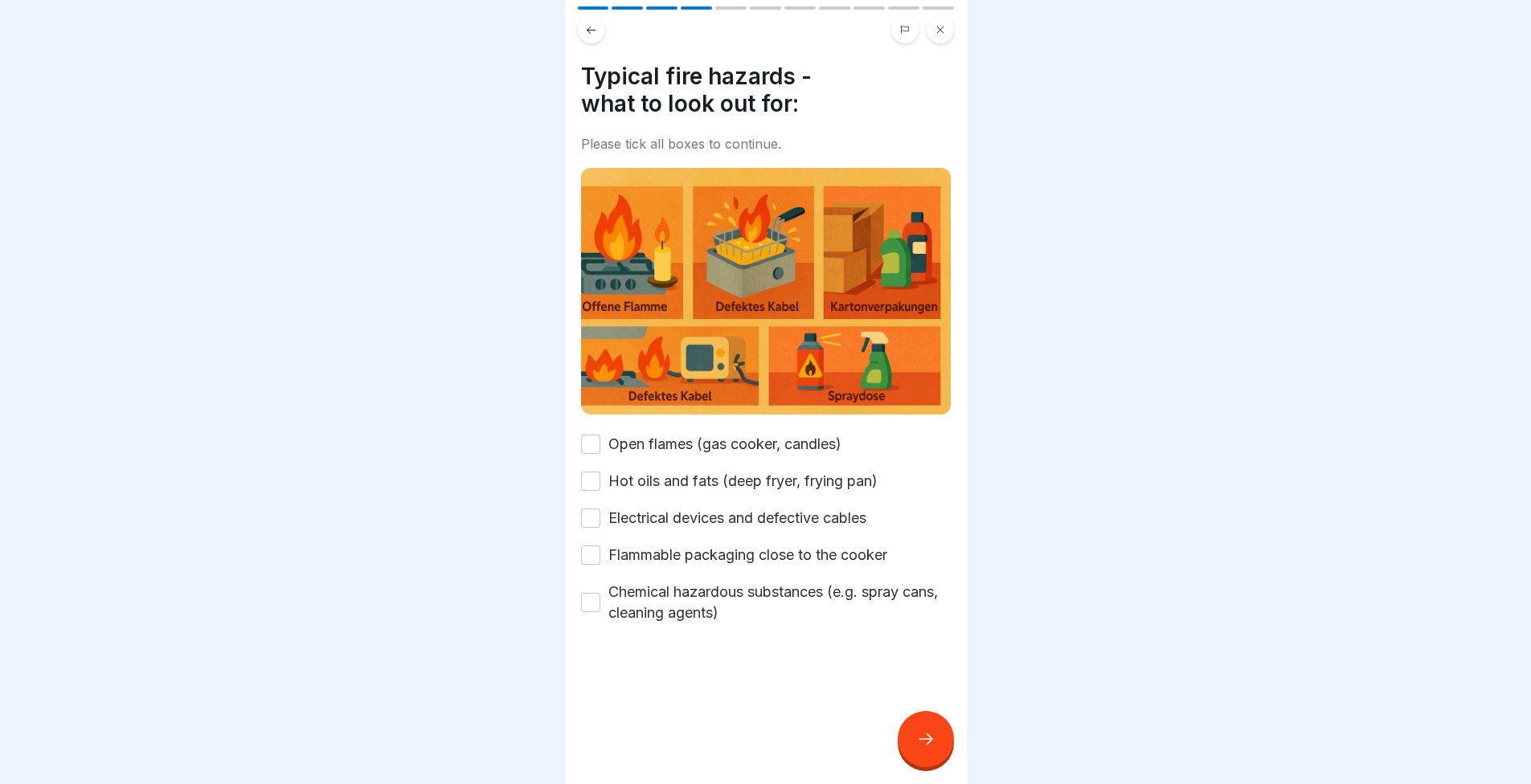
click at [742, 434] on label "Open flames (gas cooker, candles)" at bounding box center [725, 444] width 233 height 21
click at [601, 435] on button "Open flames (gas cooker, candles)" at bounding box center [590, 444] width 19 height 19
click at [740, 475] on div "Open flames (gas cooker, candles) Hot oils and fats (deep fryer, frying pan) El…" at bounding box center [766, 528] width 370 height 189
click at [734, 471] on label "Hot oils and fats (deep fryer, frying pan)" at bounding box center [743, 481] width 269 height 21
click at [601, 472] on button "Hot oils and fats (deep fryer, frying pan)" at bounding box center [590, 481] width 19 height 19
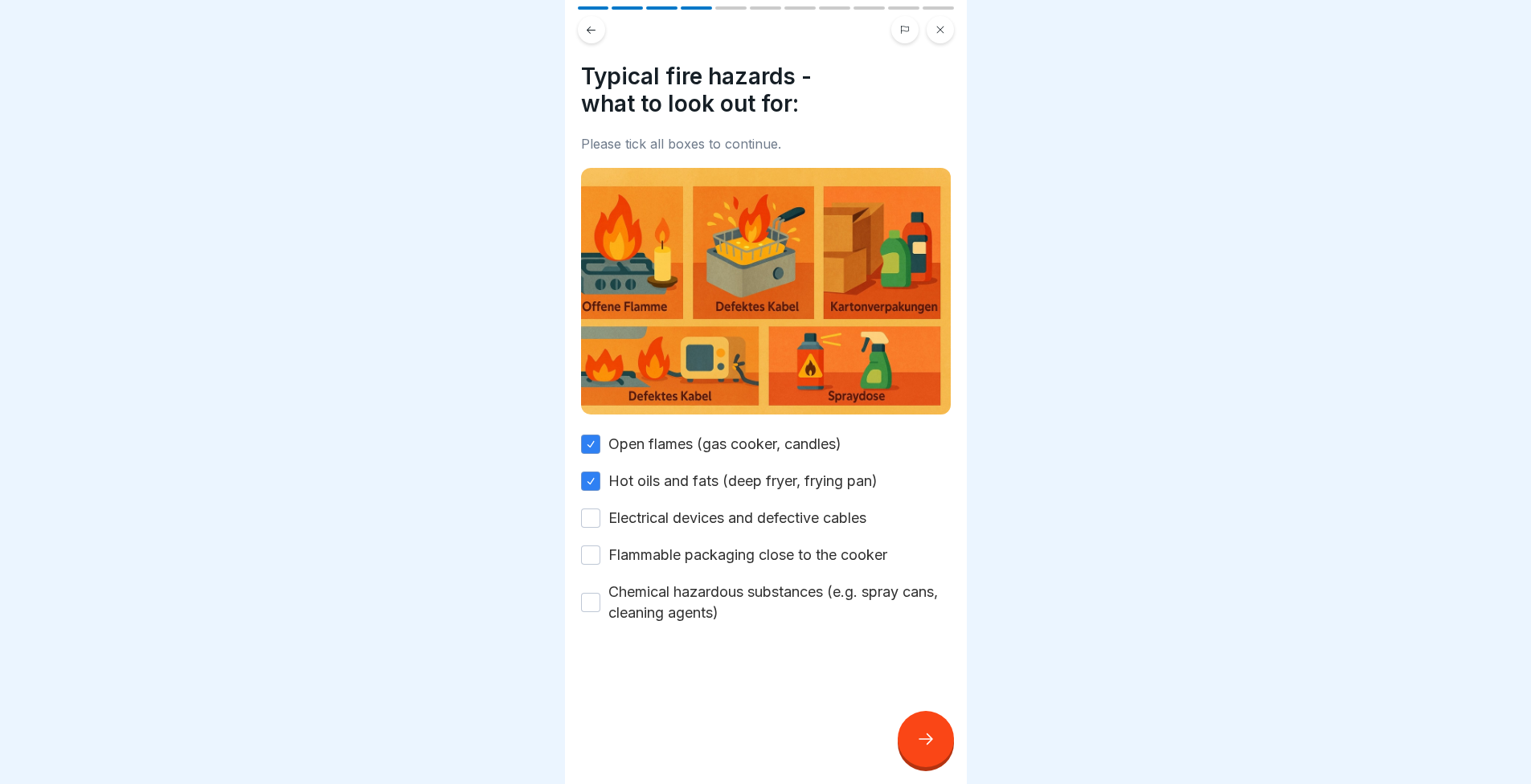
click at [724, 508] on label "Electrical devices and defective cables" at bounding box center [737, 518] width 258 height 21
click at [601, 509] on button "Electrical devices and defective cables" at bounding box center [590, 518] width 19 height 19
click at [722, 545] on label "Flammable packaging close to the cooker" at bounding box center [748, 555] width 279 height 21
click at [601, 546] on button "Flammable packaging close to the cooker" at bounding box center [590, 555] width 19 height 19
click at [725, 582] on label "Chemical hazardous substances (e.g. spray cans, cleaning agents)" at bounding box center [780, 602] width 343 height 42
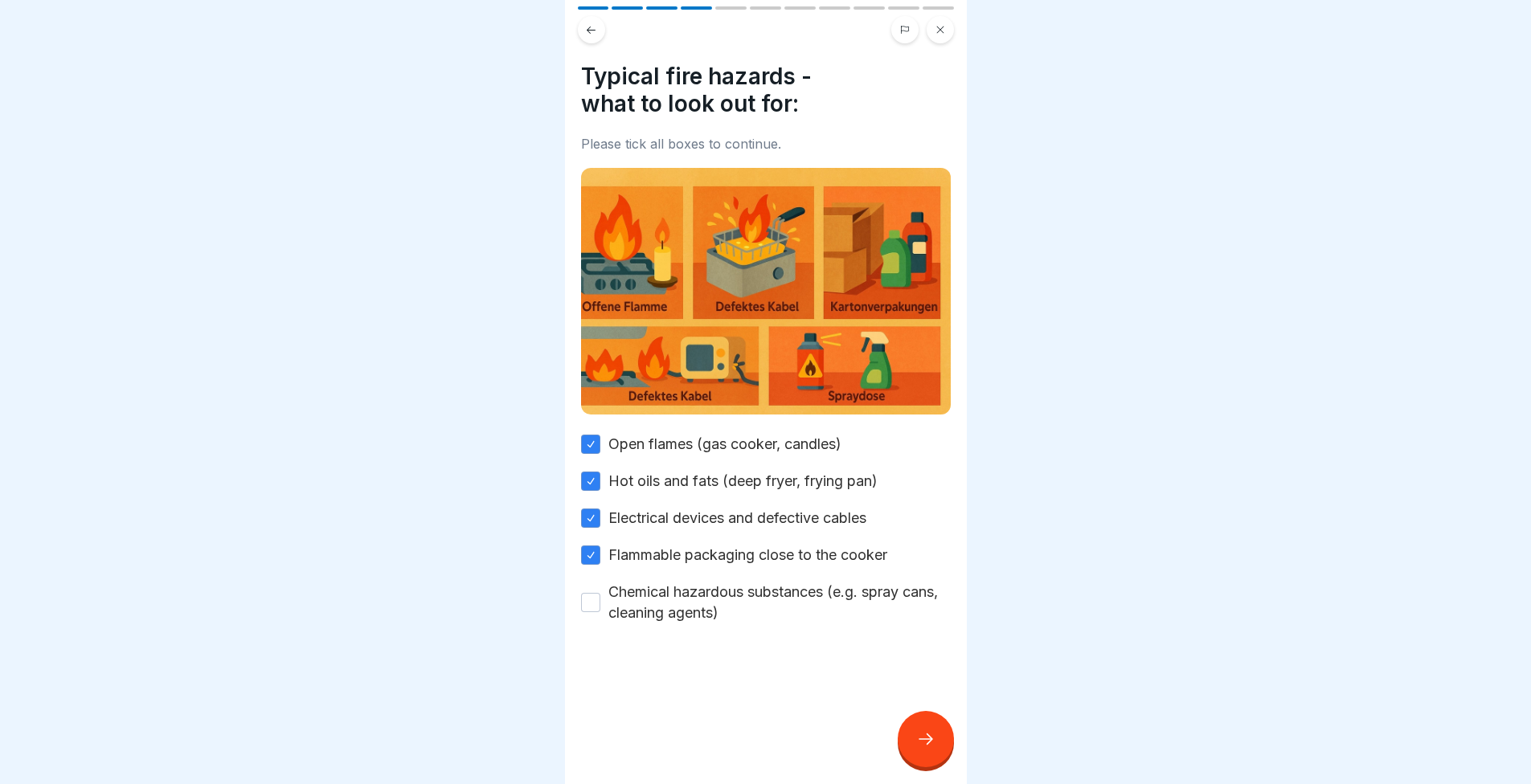
click at [601, 593] on button "Chemical hazardous substances (e.g. spray cans, cleaning agents)" at bounding box center [590, 602] width 19 height 19
click at [921, 746] on icon at bounding box center [926, 739] width 19 height 19
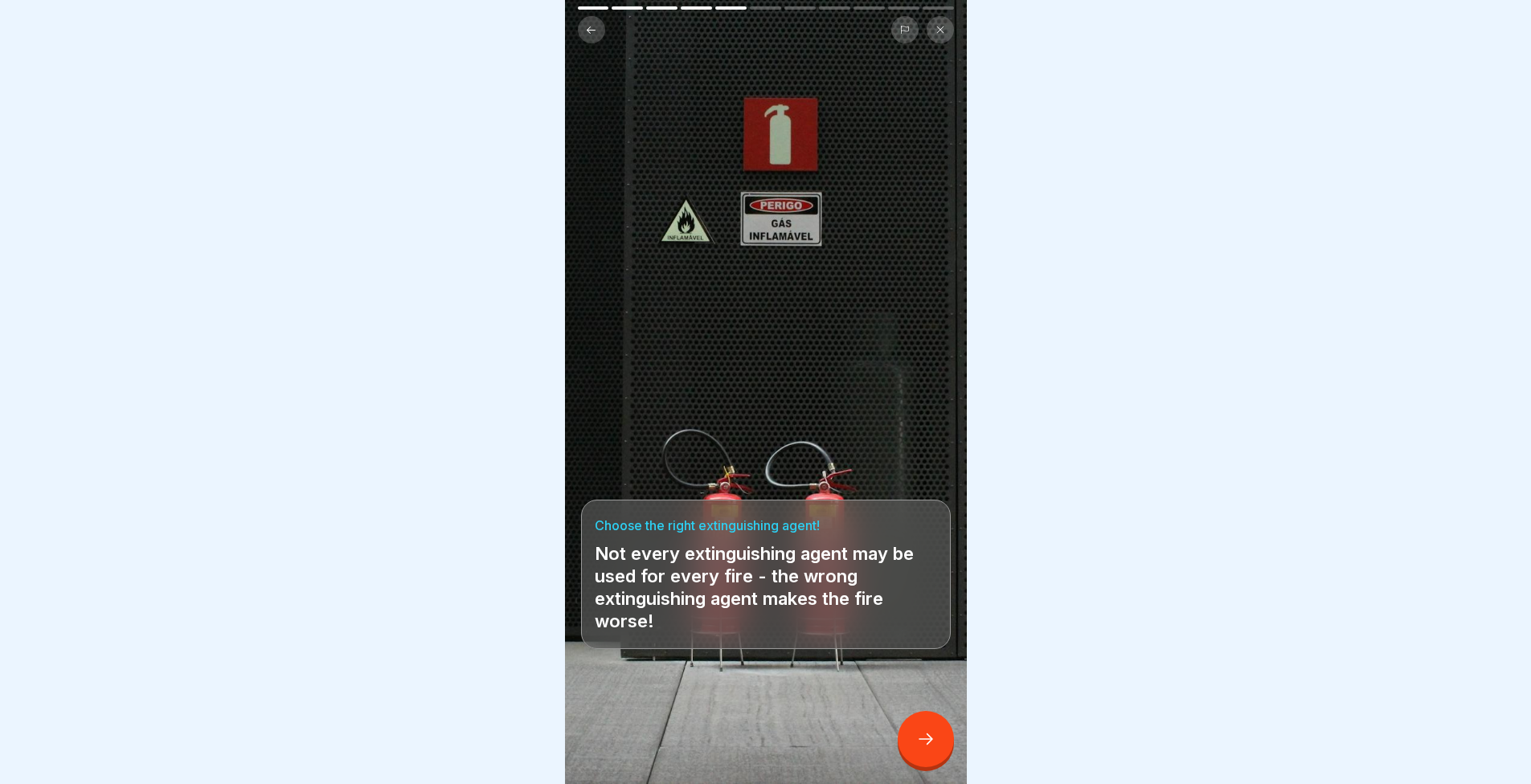
click at [918, 752] on div at bounding box center [926, 739] width 56 height 56
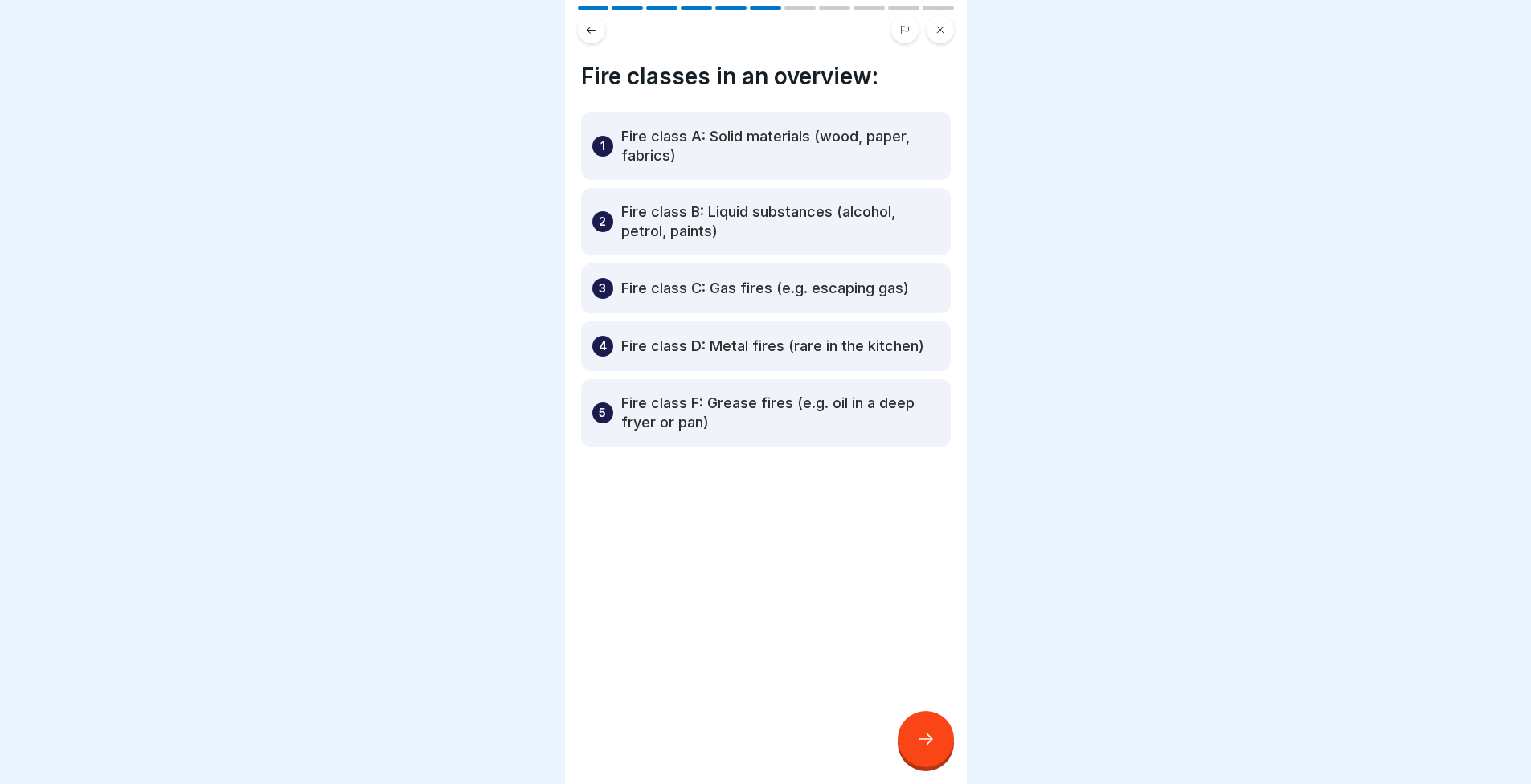
click at [926, 727] on div at bounding box center [926, 739] width 56 height 56
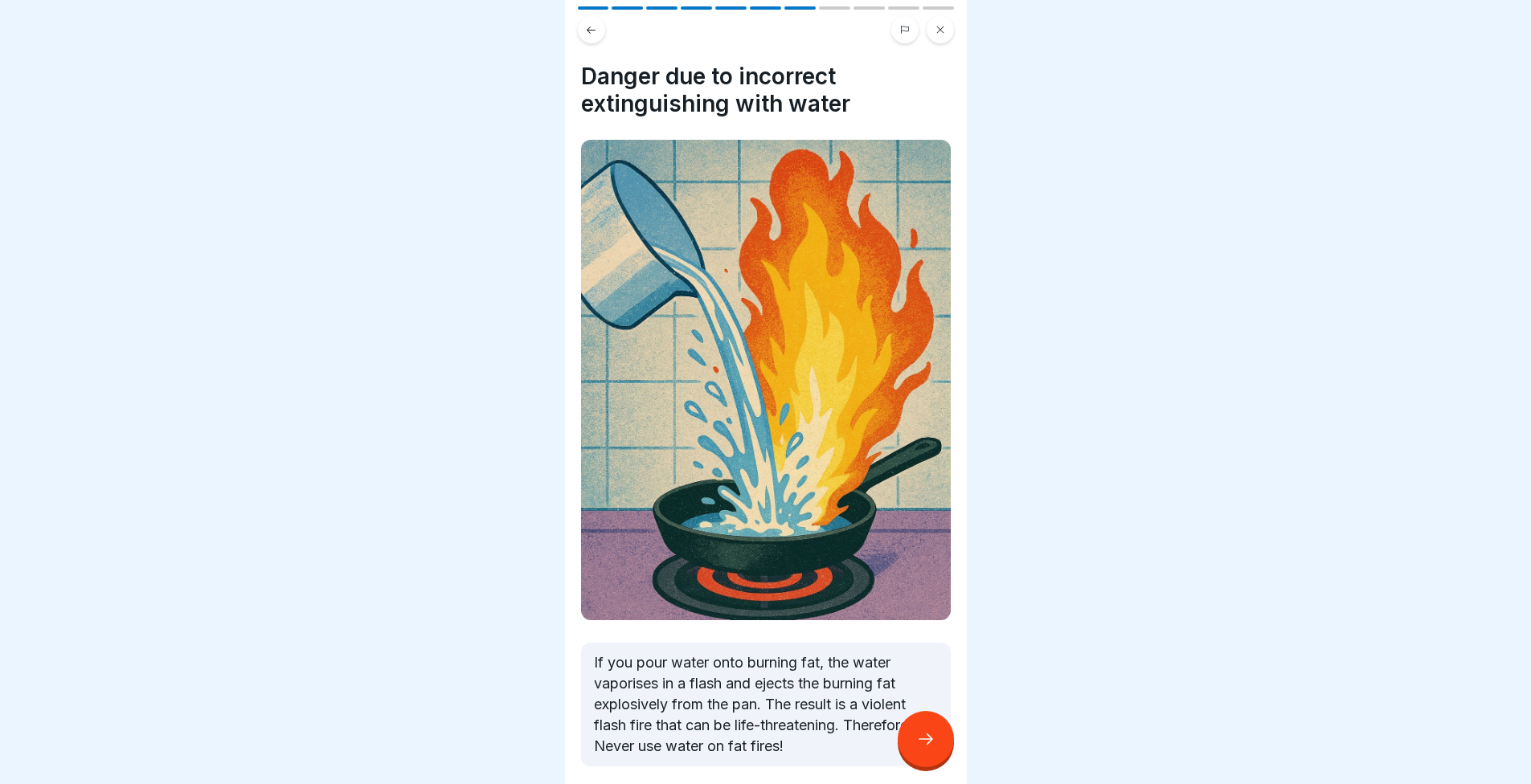
scroll to position [63, 0]
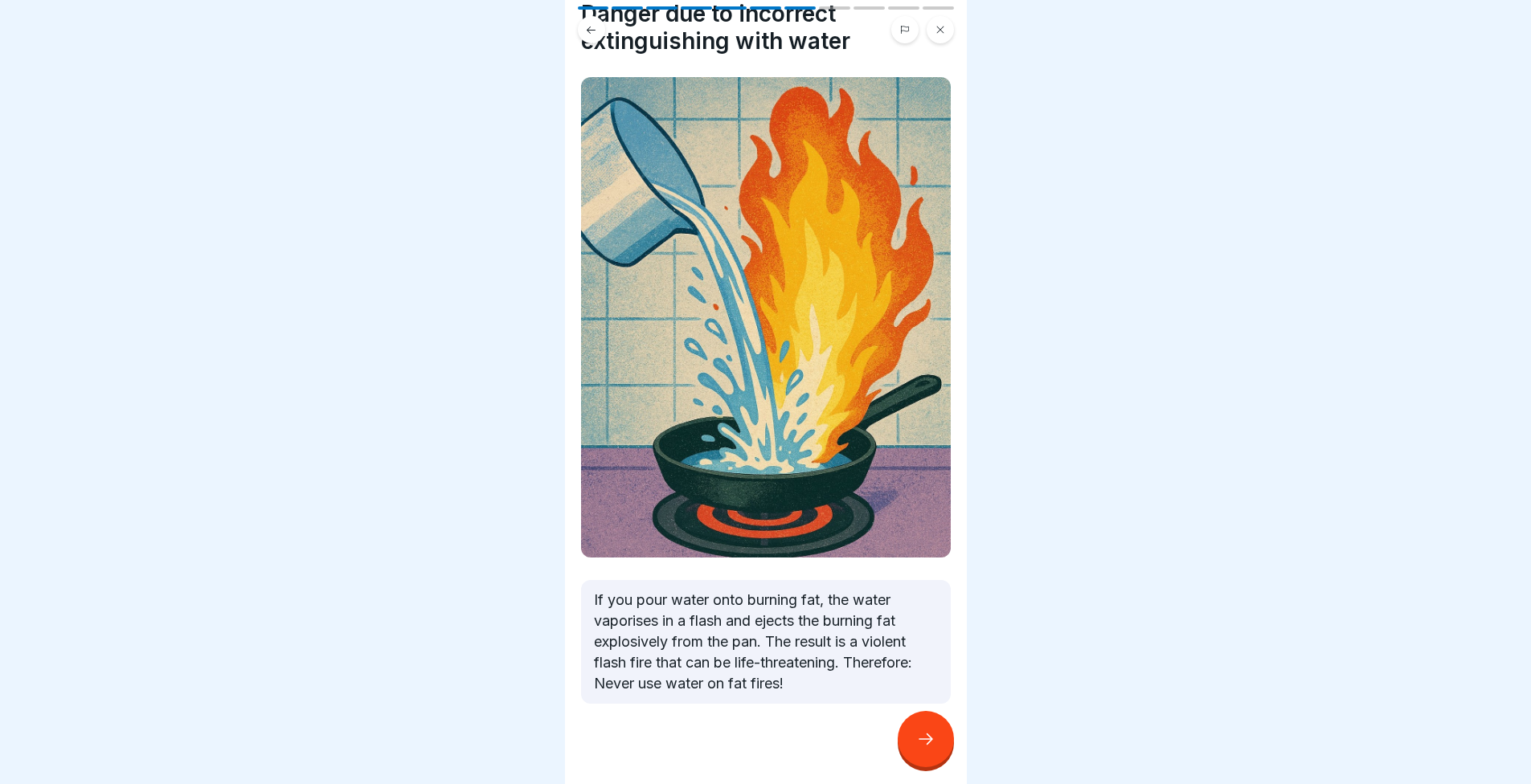
click at [908, 735] on div at bounding box center [926, 739] width 56 height 56
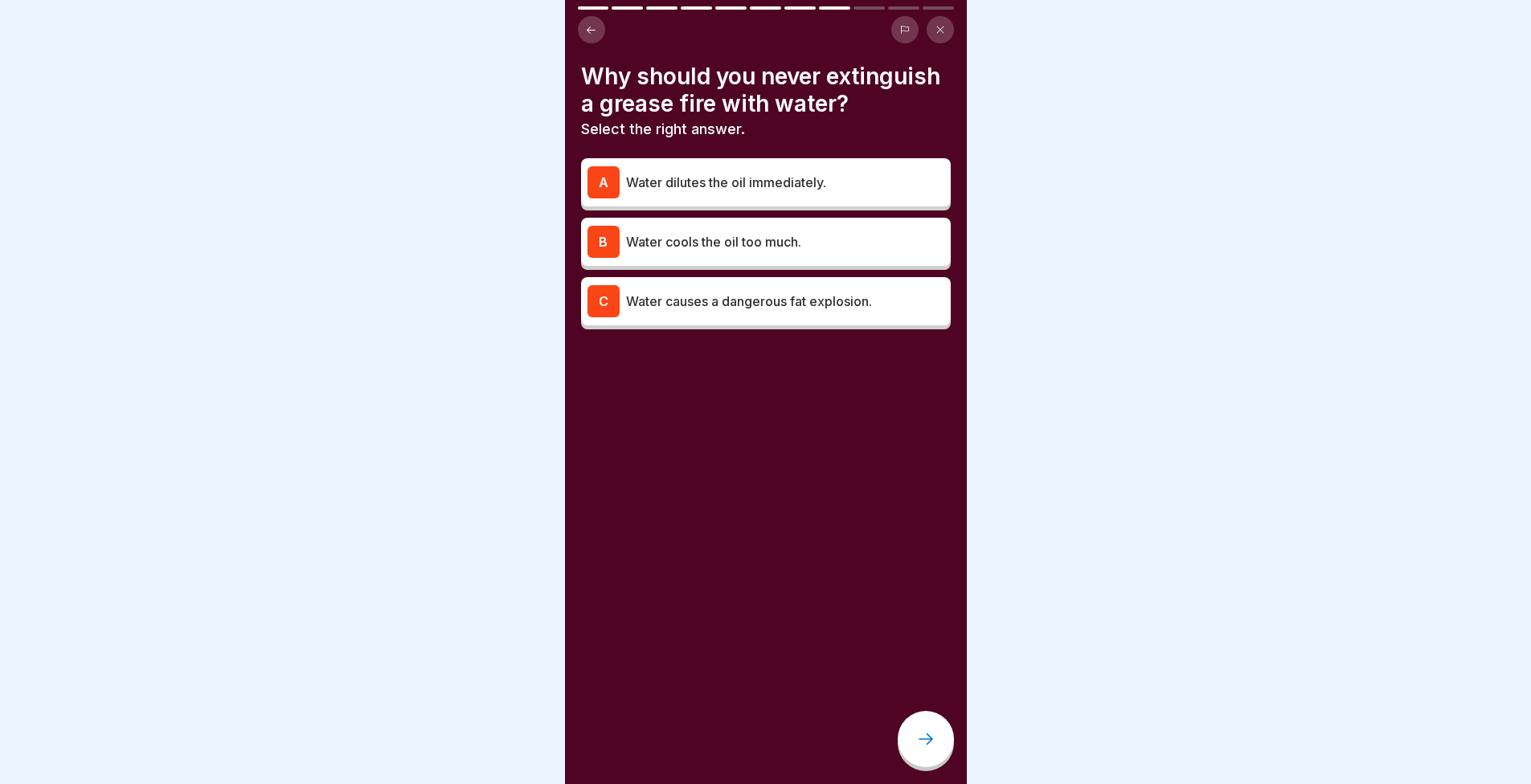
scroll to position [0, 0]
click at [699, 311] on p "Water causes a dangerous fat explosion." at bounding box center [785, 301] width 319 height 19
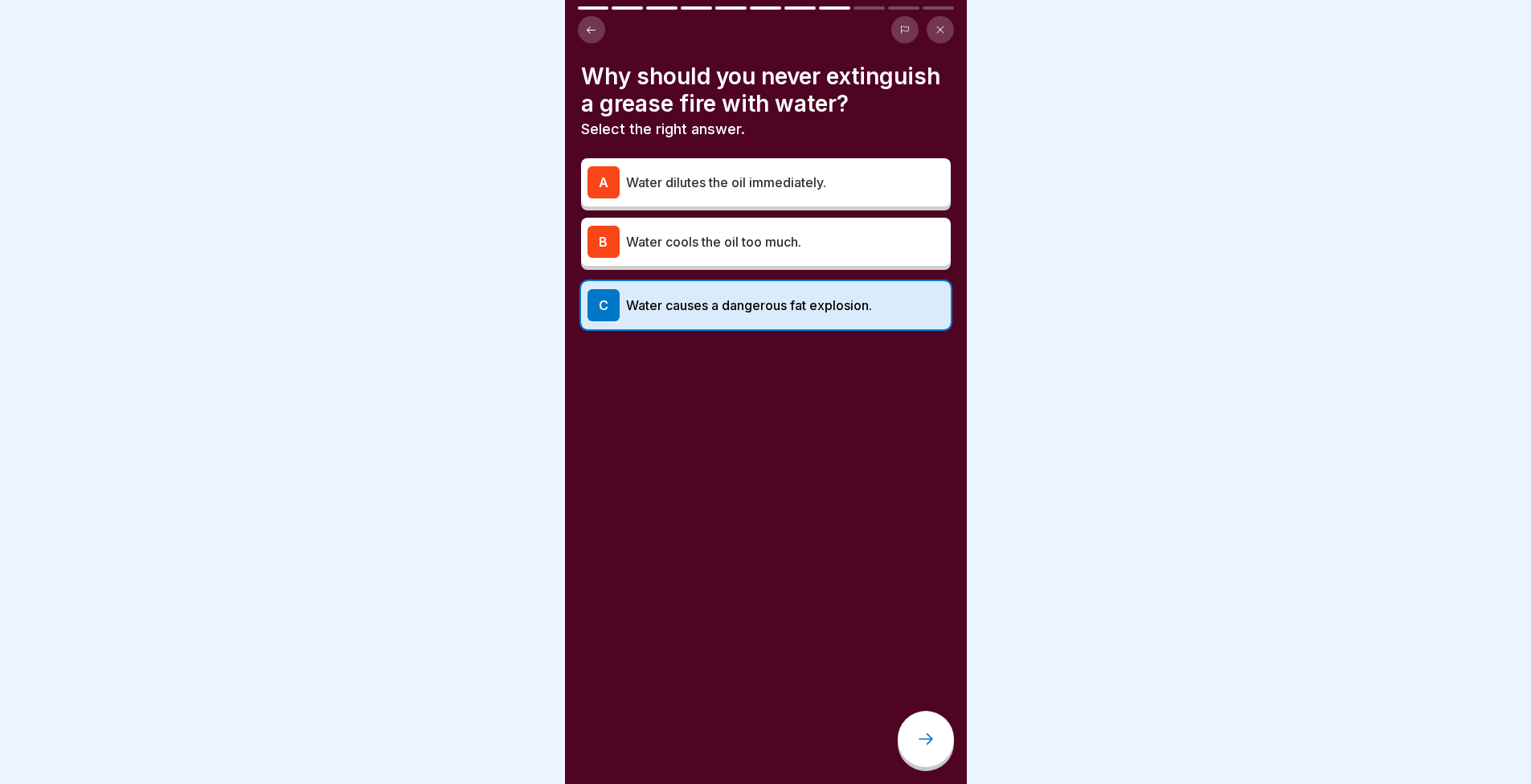
click at [918, 745] on icon at bounding box center [926, 739] width 19 height 19
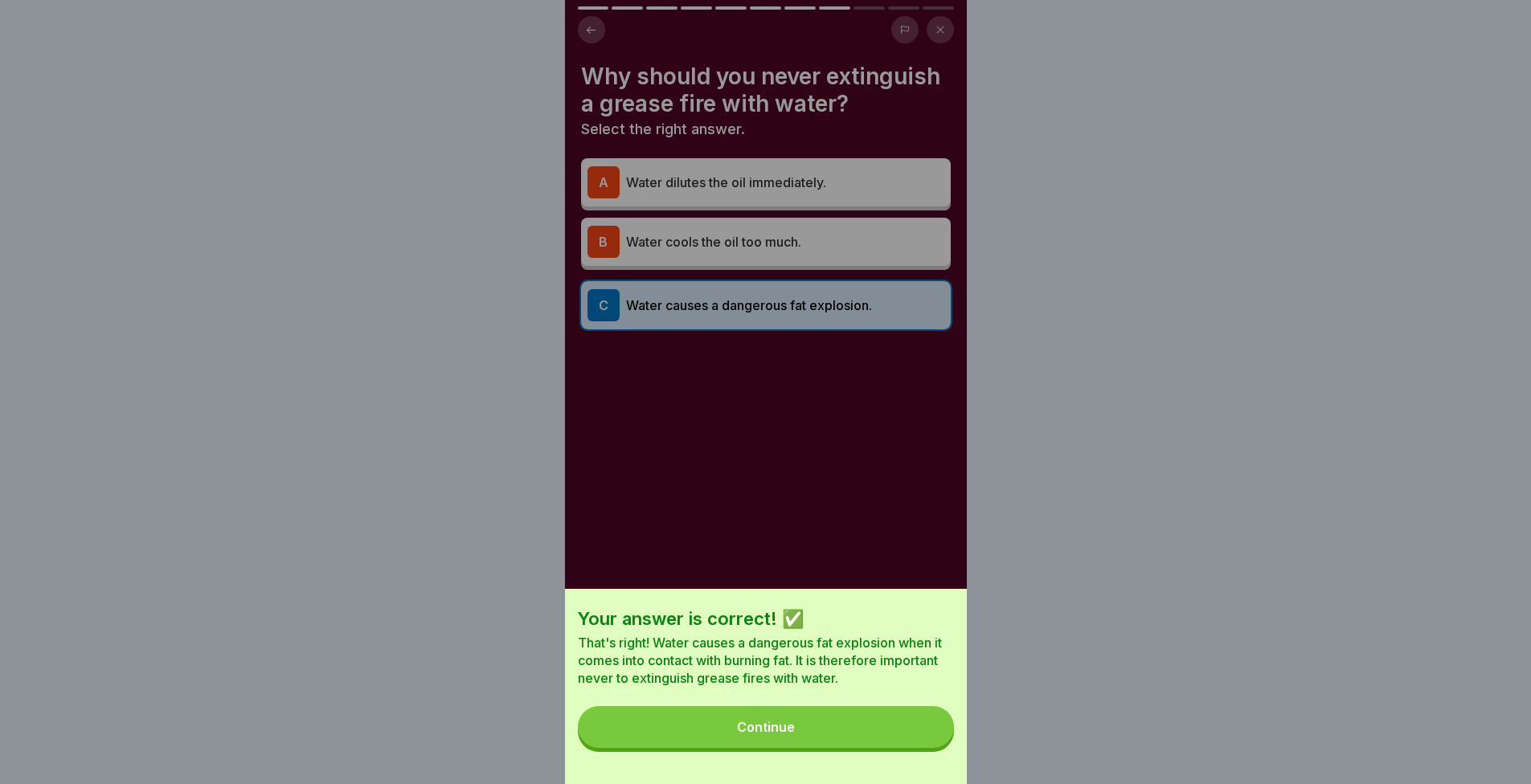
click at [877, 739] on button "Continue" at bounding box center [766, 727] width 376 height 42
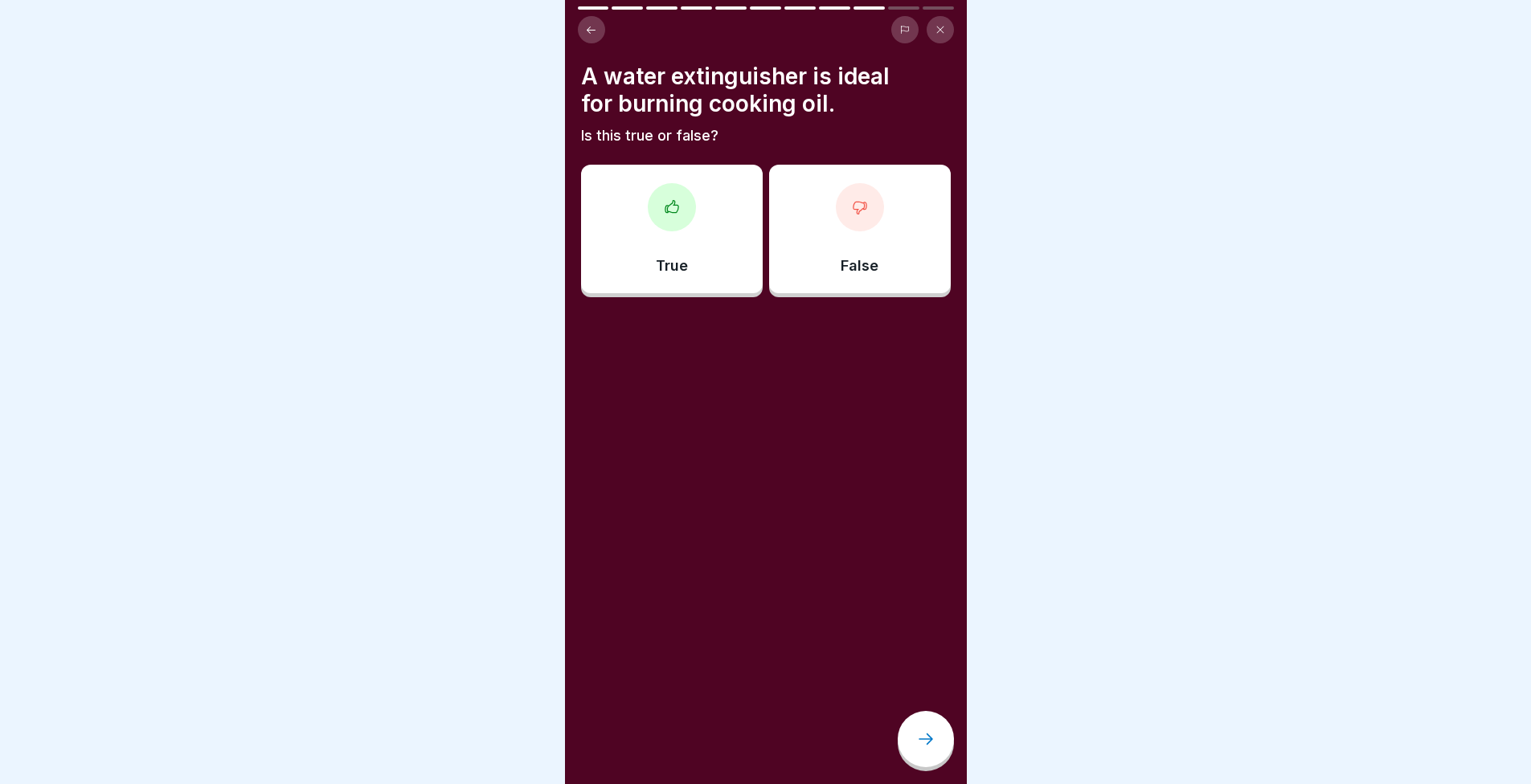
click at [826, 233] on div "False" at bounding box center [860, 228] width 182 height 128
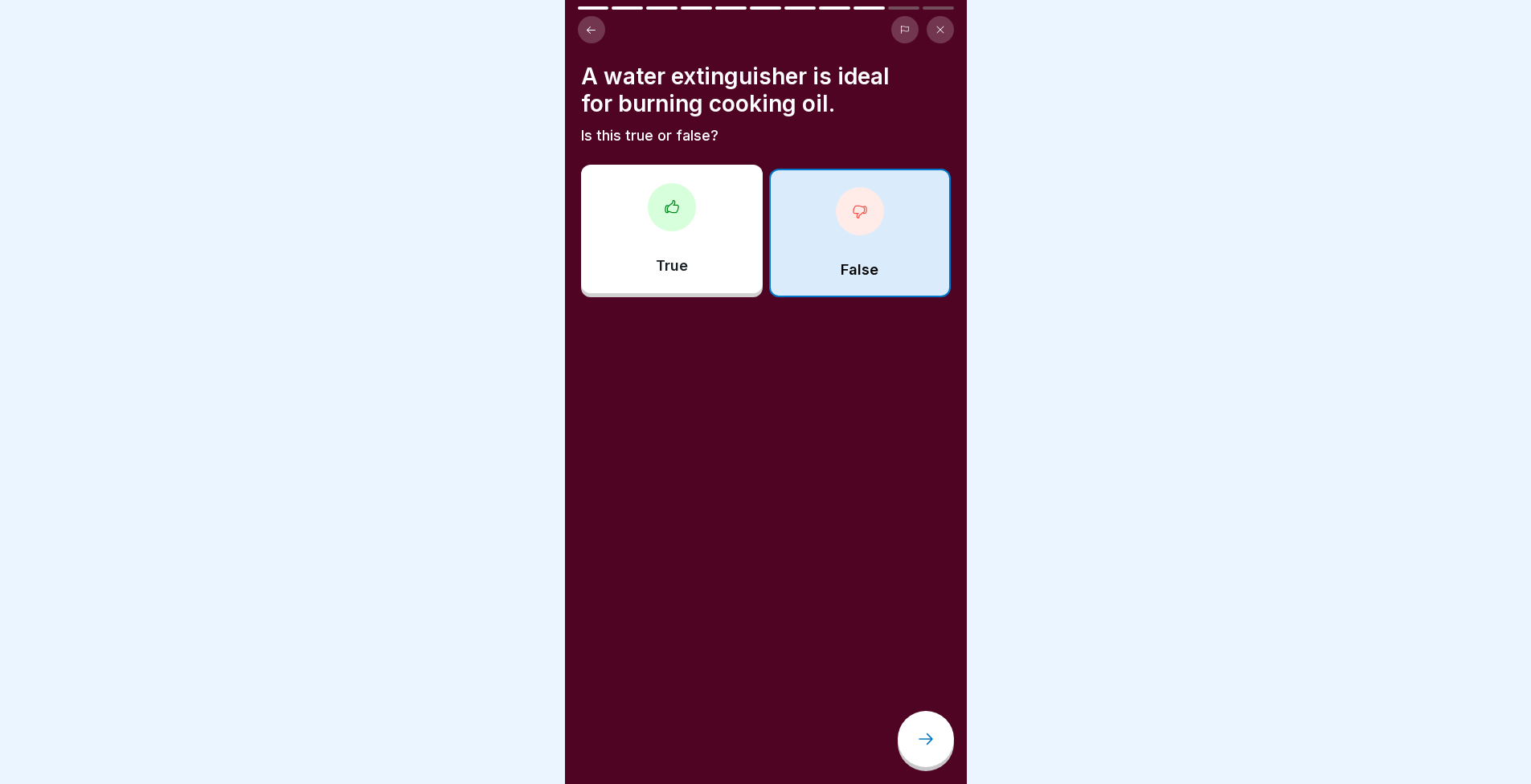
click at [942, 749] on div at bounding box center [926, 739] width 56 height 56
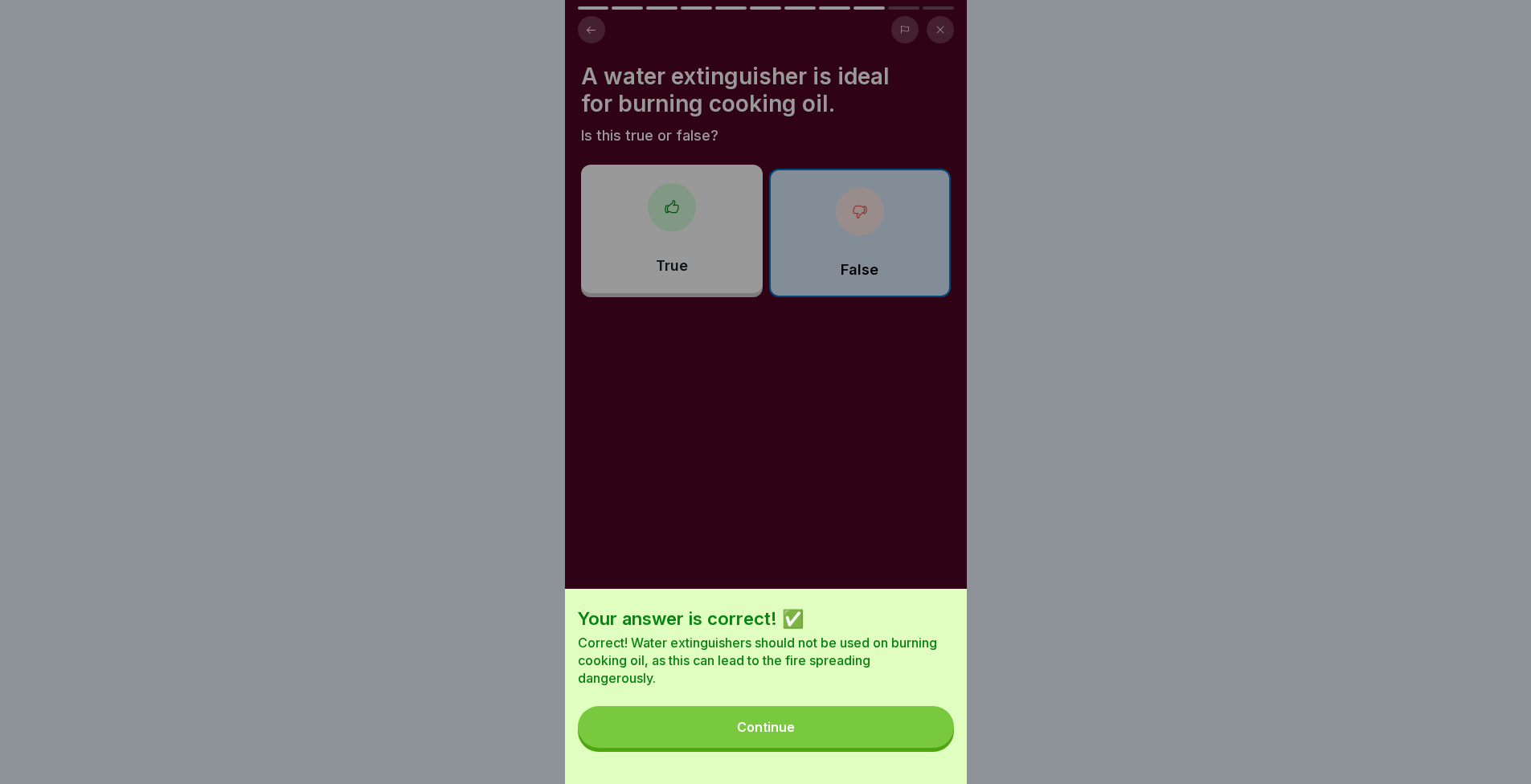
click at [929, 726] on button "Continue" at bounding box center [766, 727] width 376 height 42
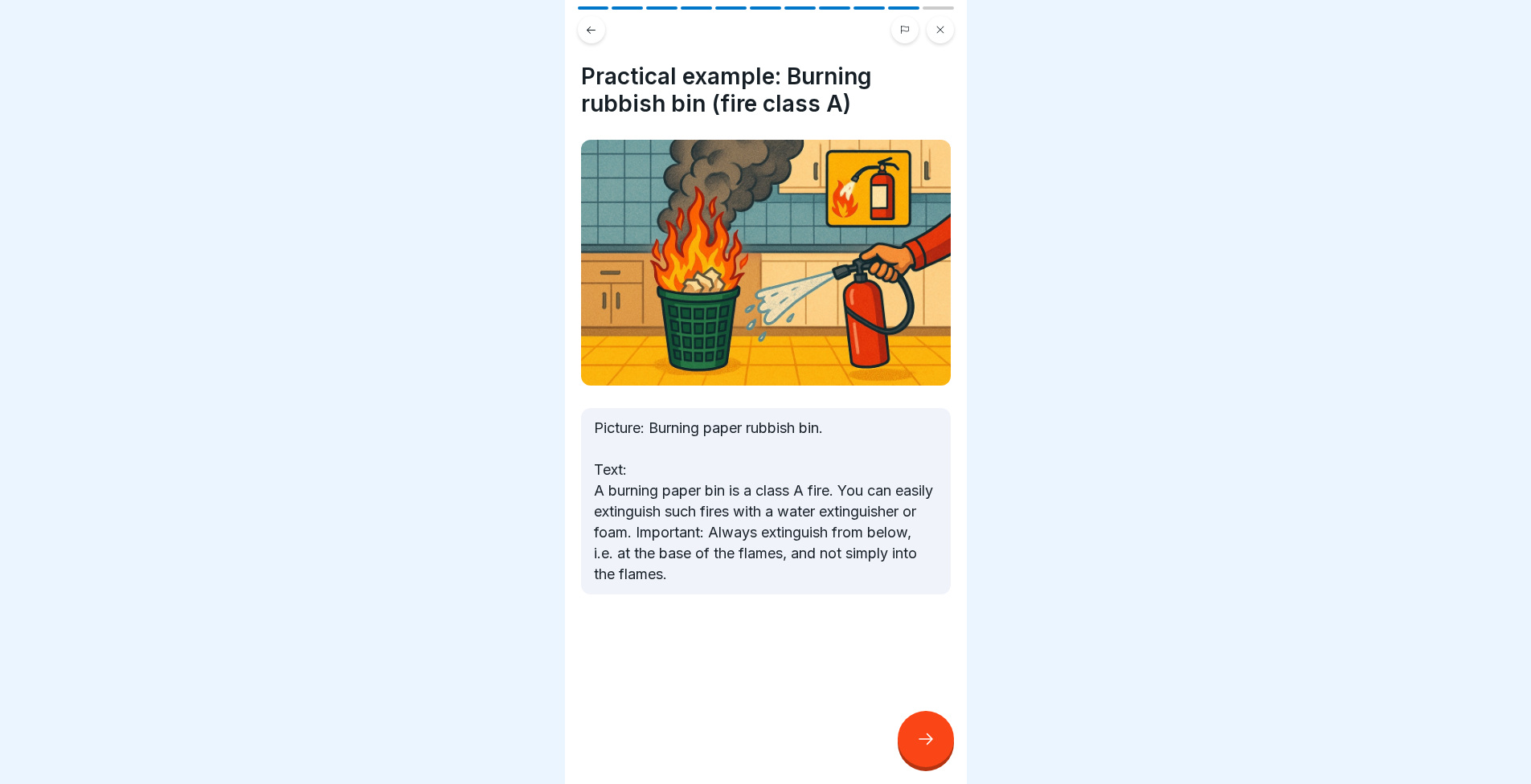
click at [926, 744] on icon at bounding box center [926, 739] width 19 height 19
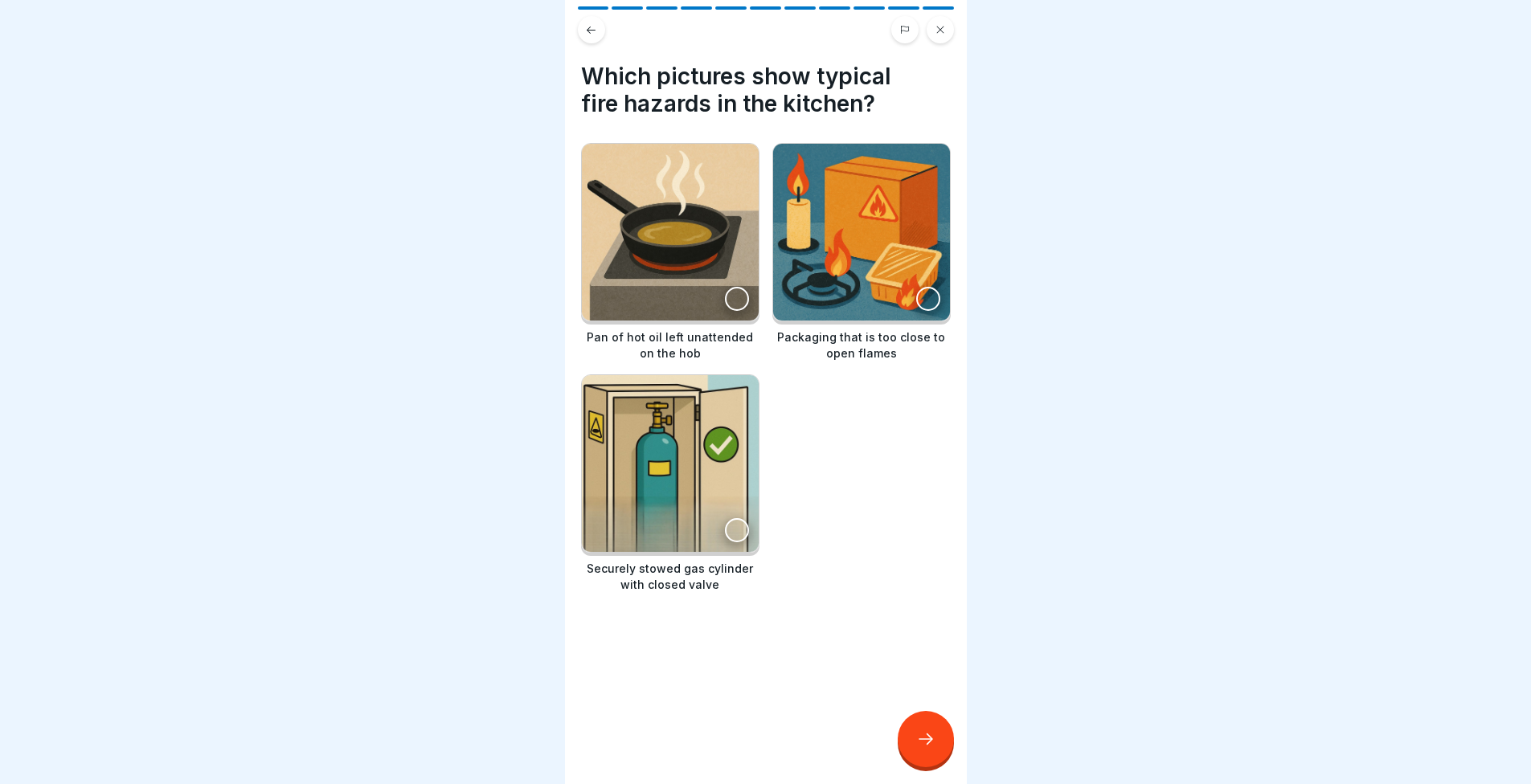
click at [647, 245] on img at bounding box center [670, 232] width 176 height 176
click at [898, 247] on img at bounding box center [861, 232] width 176 height 176
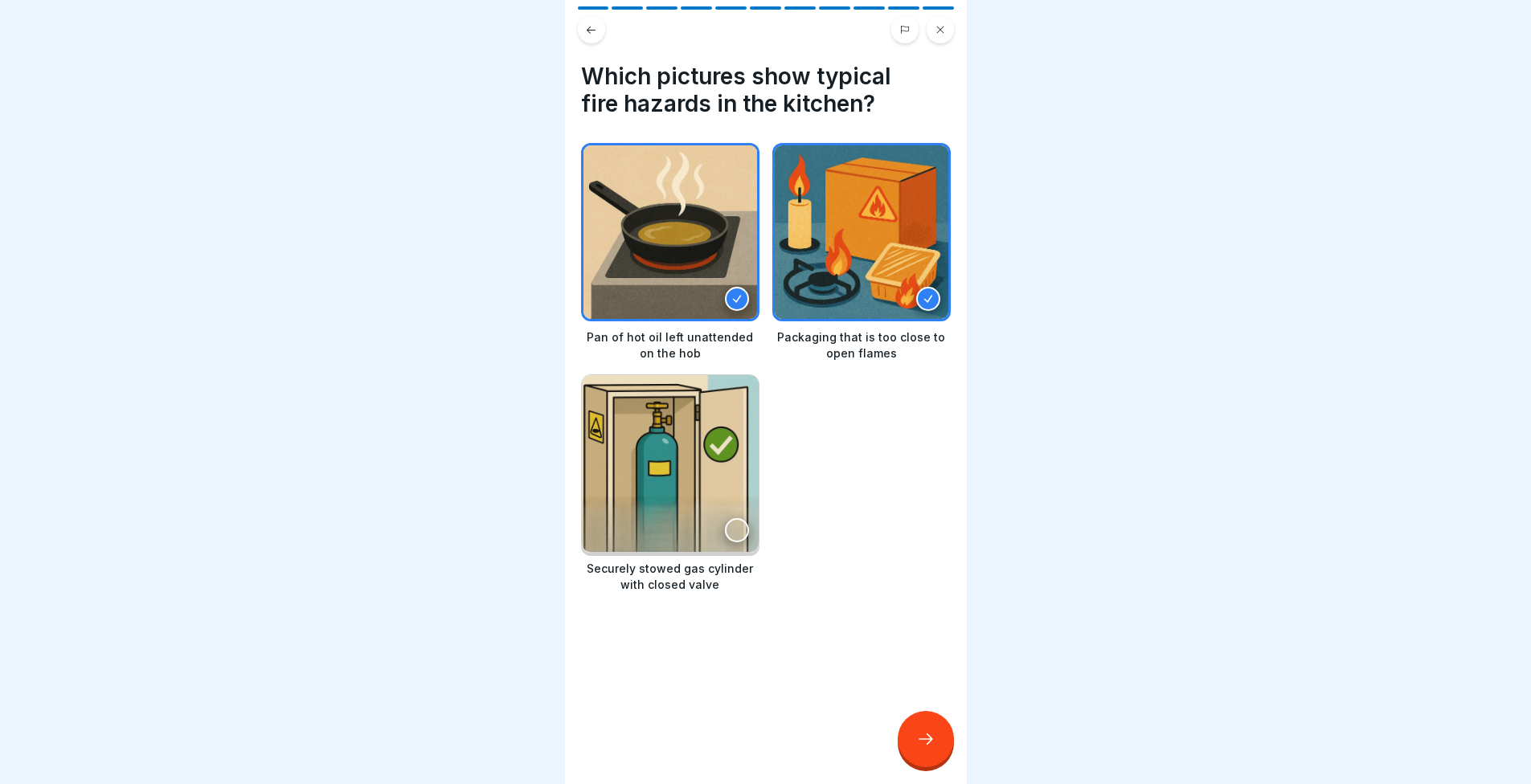
click at [671, 457] on img at bounding box center [670, 463] width 176 height 176
click at [949, 754] on div at bounding box center [926, 739] width 56 height 56
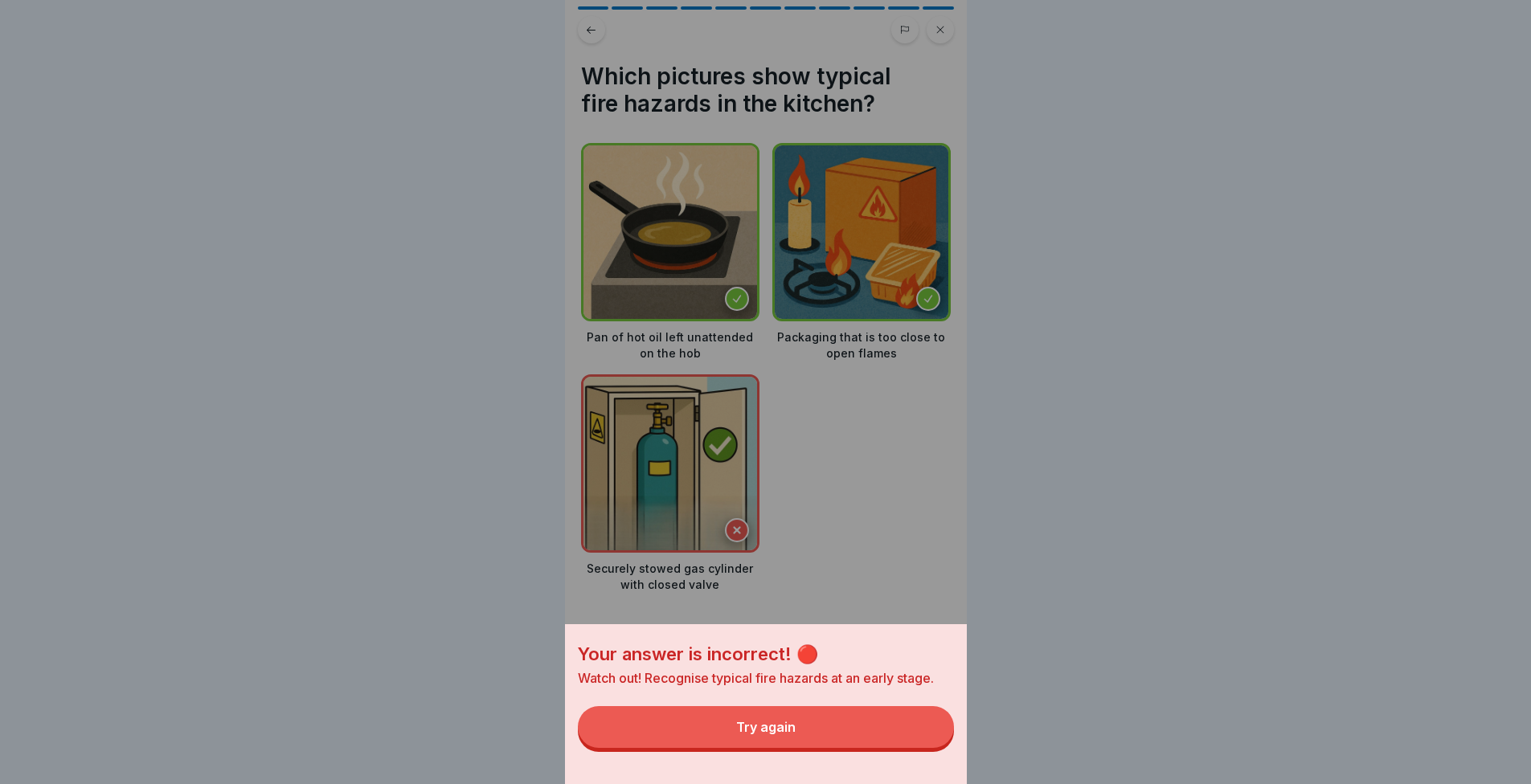
click at [949, 748] on button "Try again" at bounding box center [766, 727] width 376 height 42
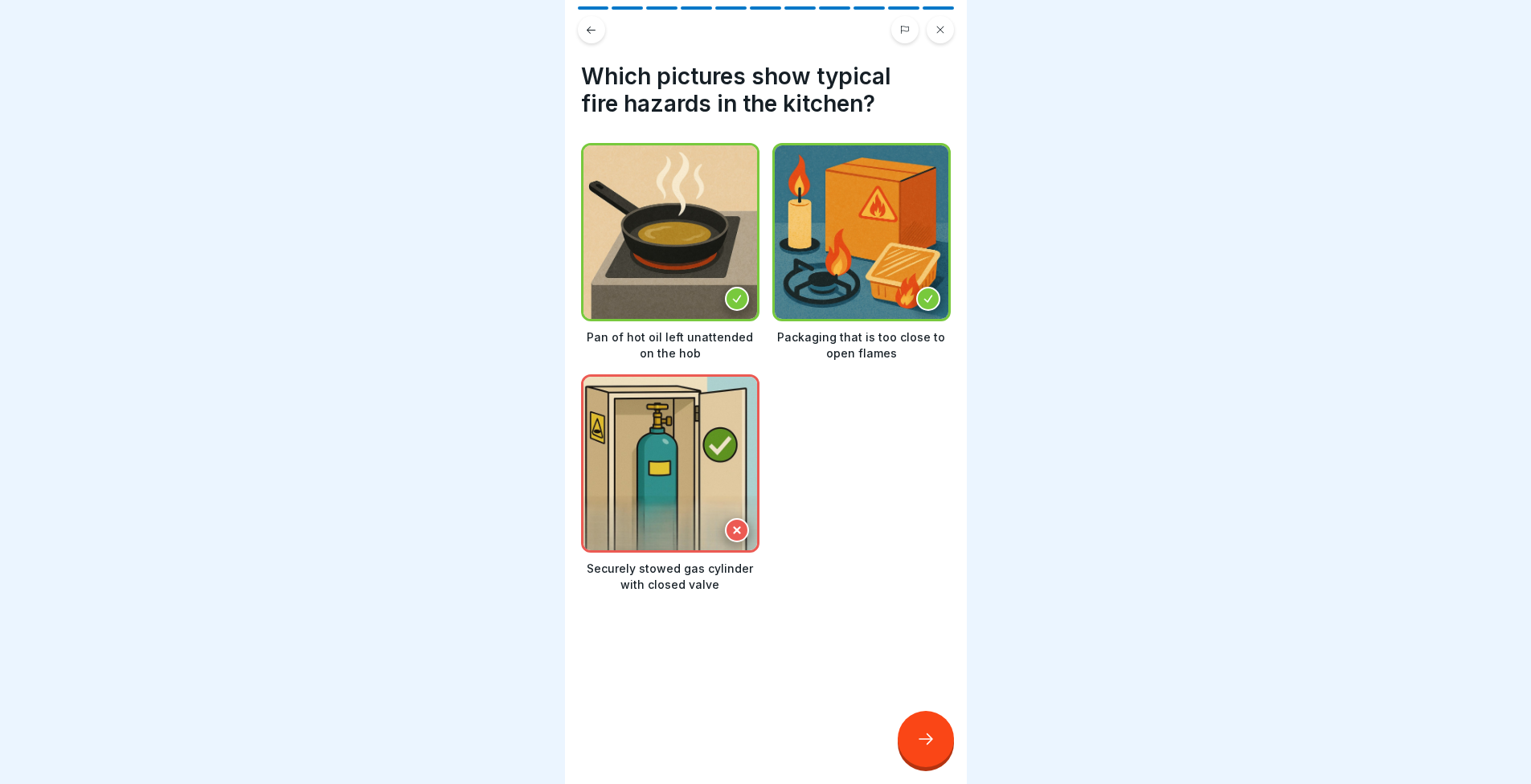
click at [683, 438] on img at bounding box center [671, 464] width 174 height 174
click at [938, 741] on div at bounding box center [926, 739] width 56 height 56
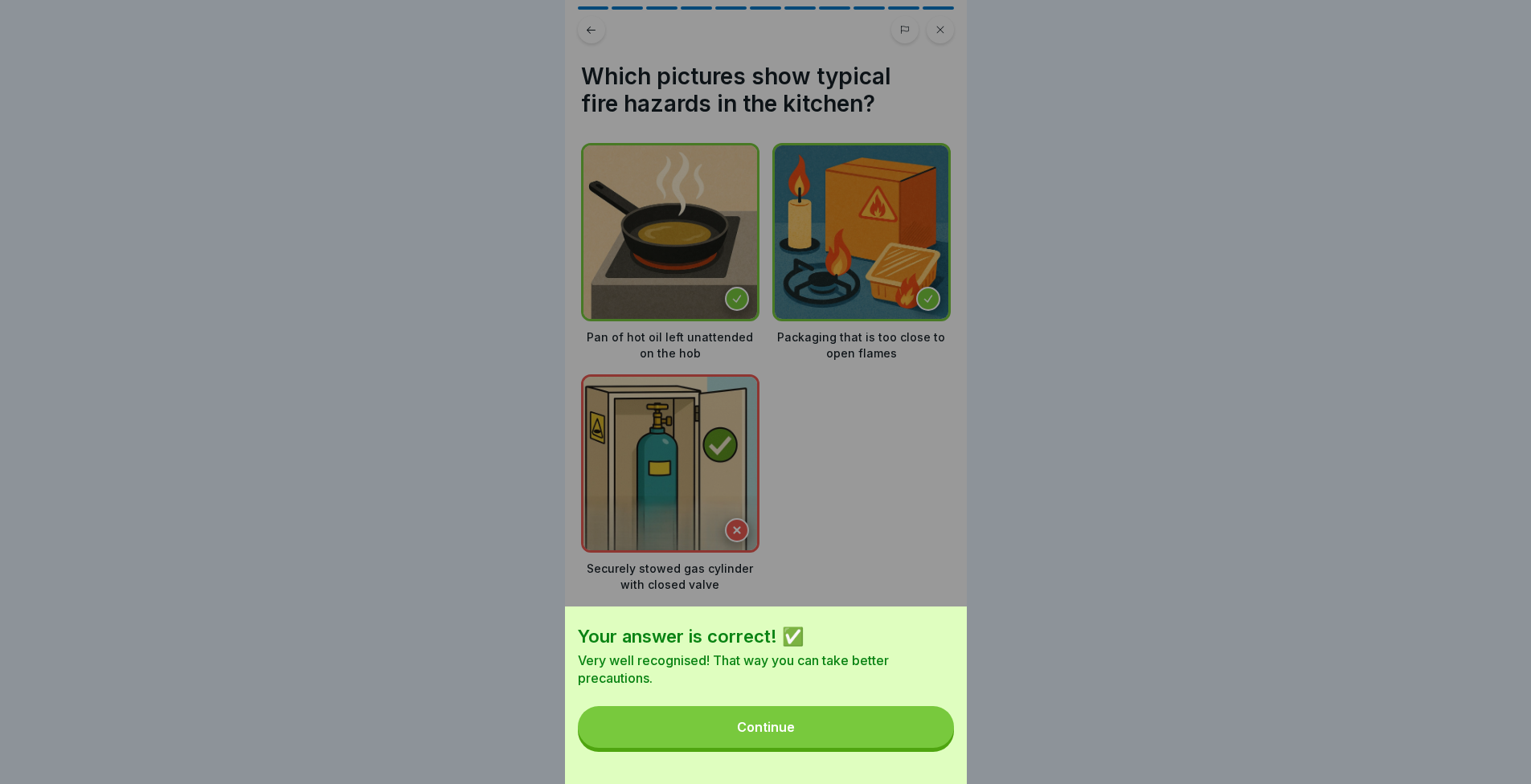
click at [938, 741] on button "Continue" at bounding box center [766, 727] width 376 height 42
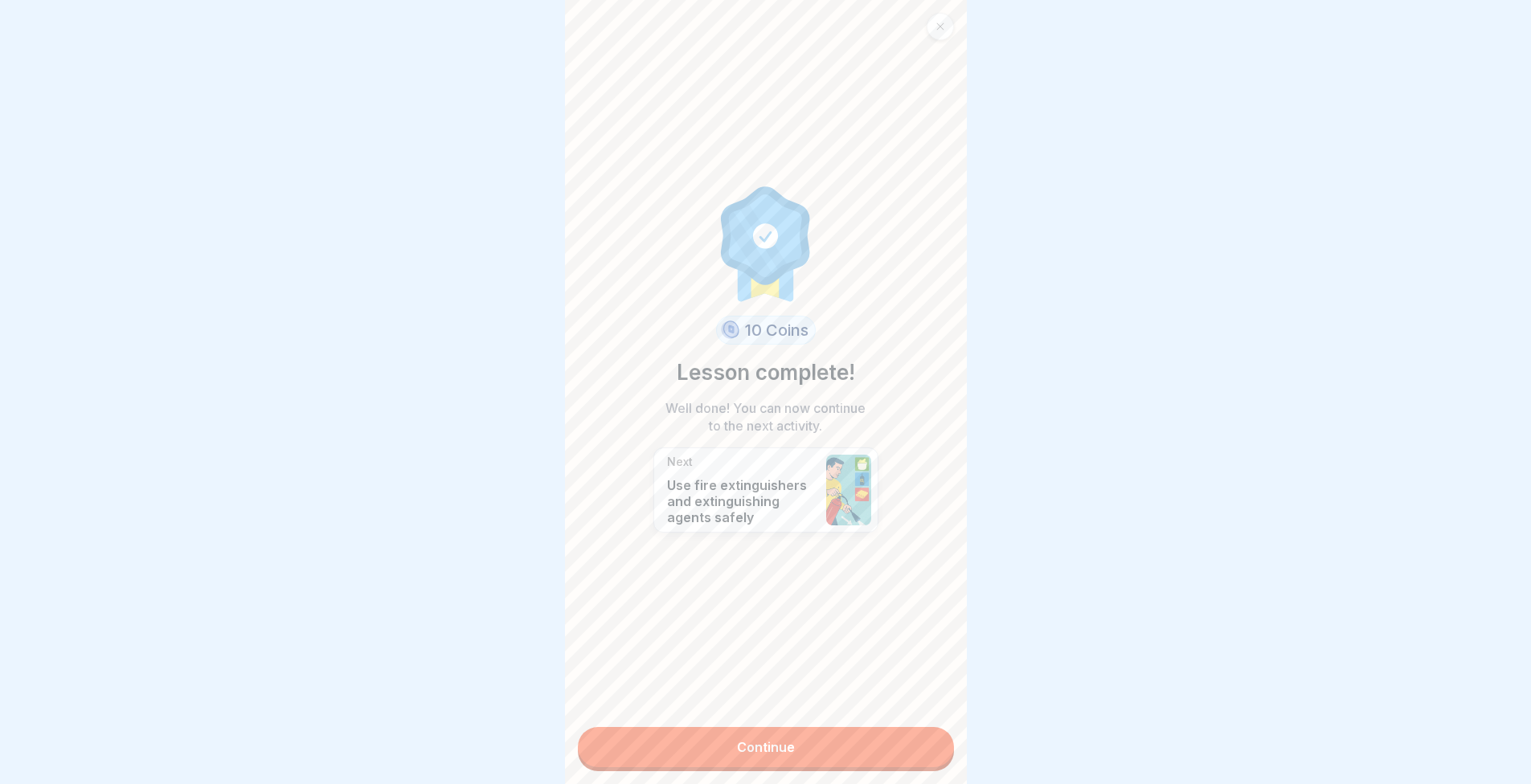
click at [838, 728] on div "10 Coins Lesson complete! Well done! You can now continue to the next activity.…" at bounding box center [766, 392] width 402 height 784
click at [833, 739] on link "Continue" at bounding box center [766, 747] width 376 height 41
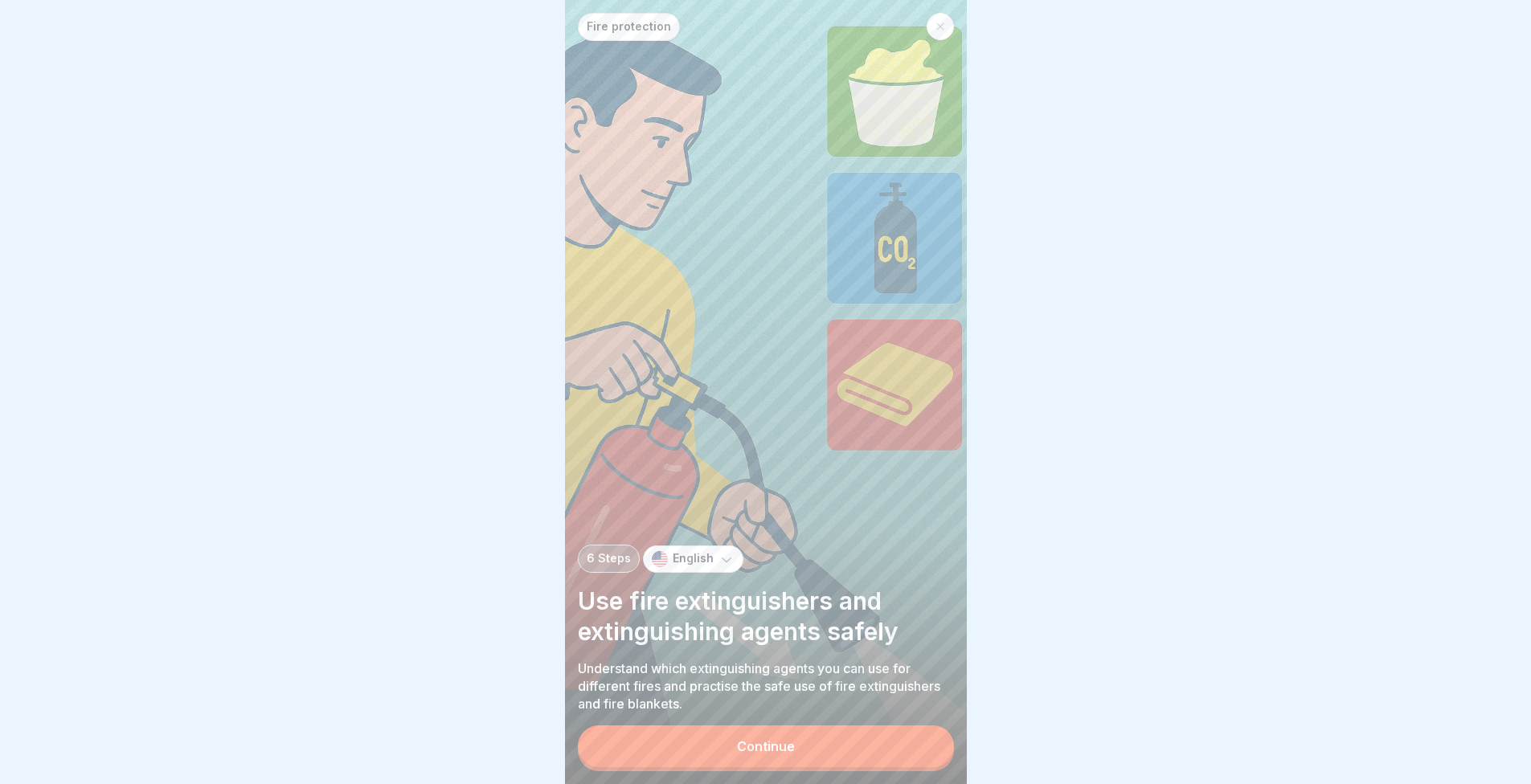
click at [832, 738] on div "Continue" at bounding box center [766, 749] width 376 height 46
click at [740, 754] on div "Continue" at bounding box center [766, 746] width 58 height 15
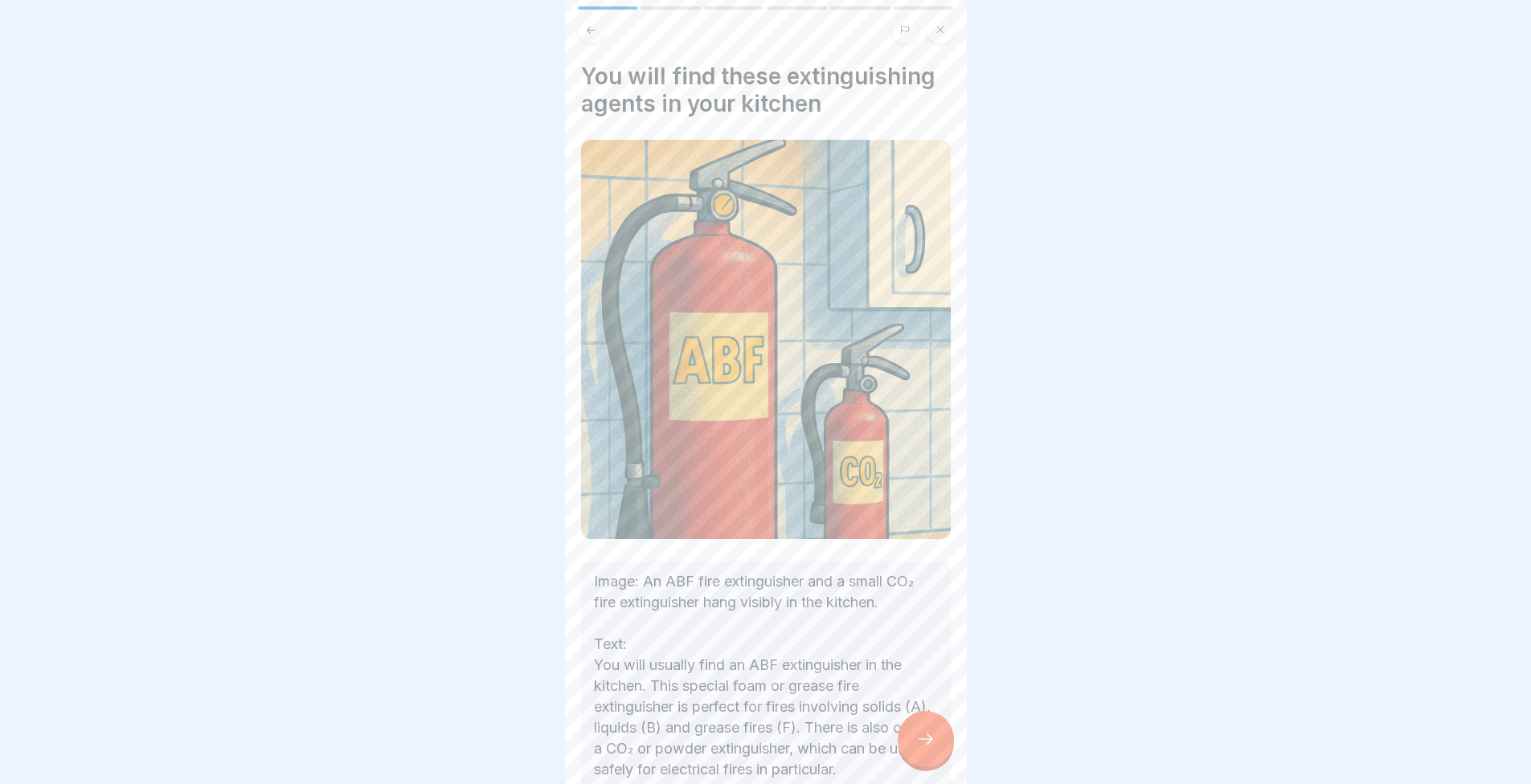
scroll to position [110, 0]
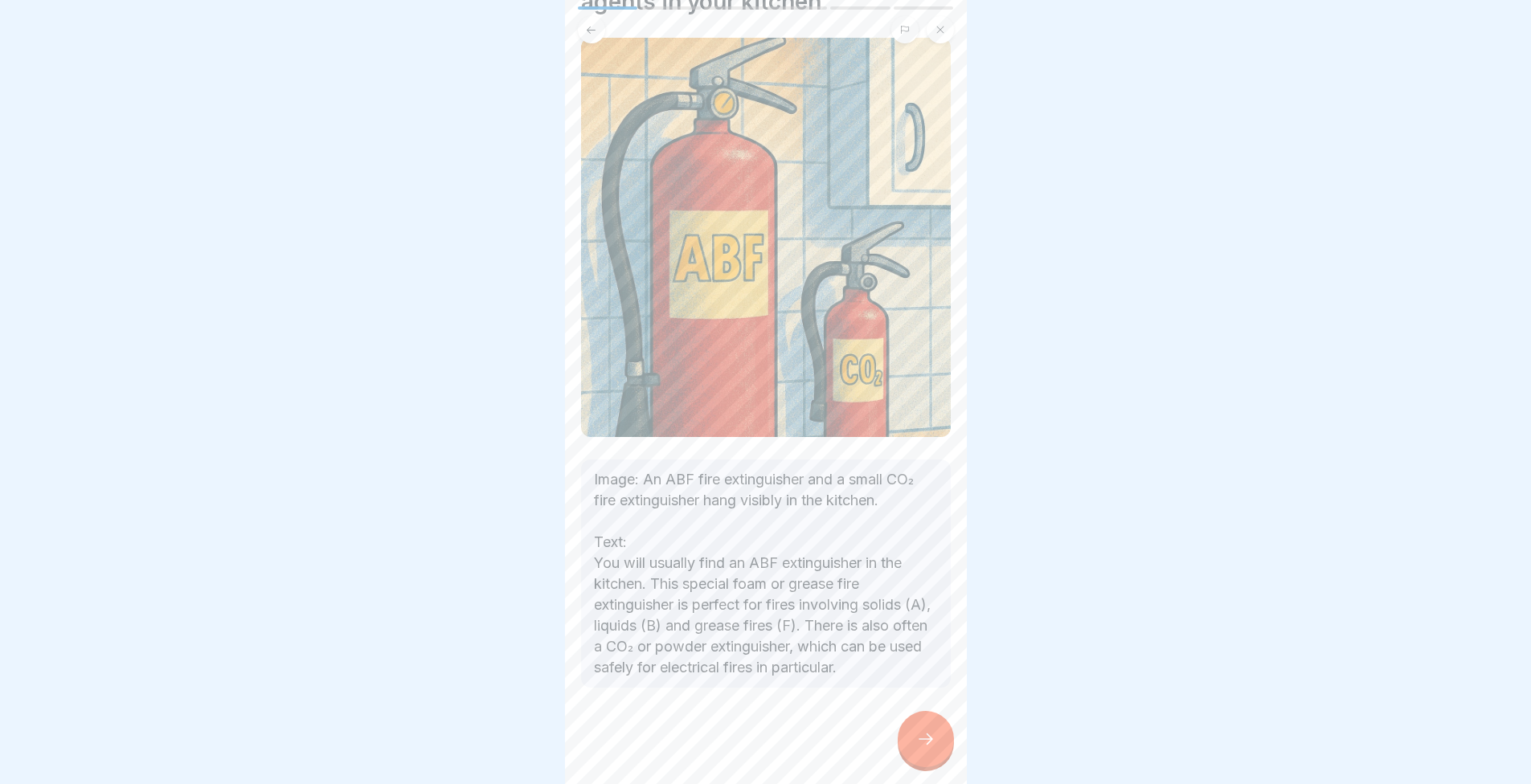
click at [936, 744] on div at bounding box center [926, 739] width 56 height 56
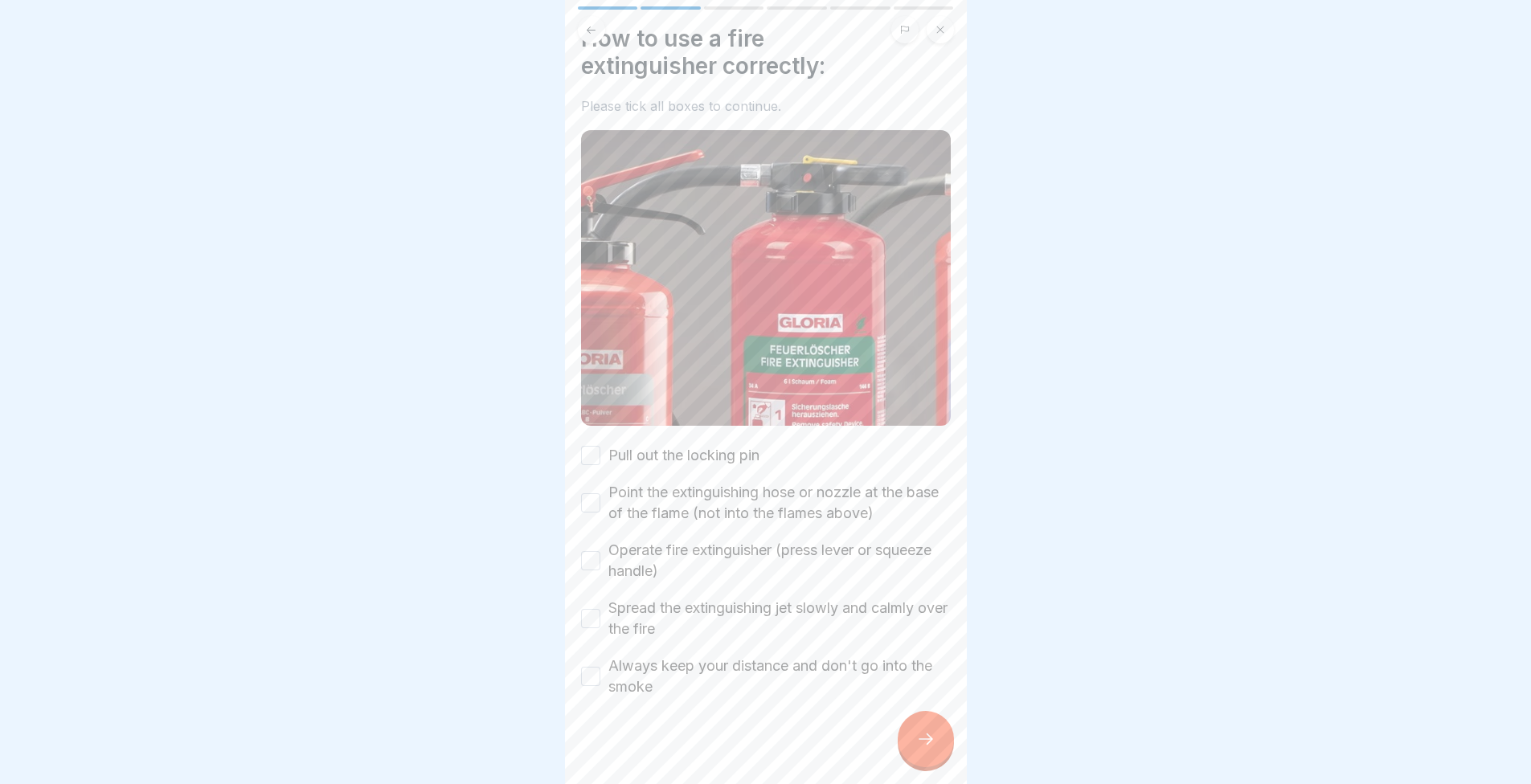
scroll to position [0, 0]
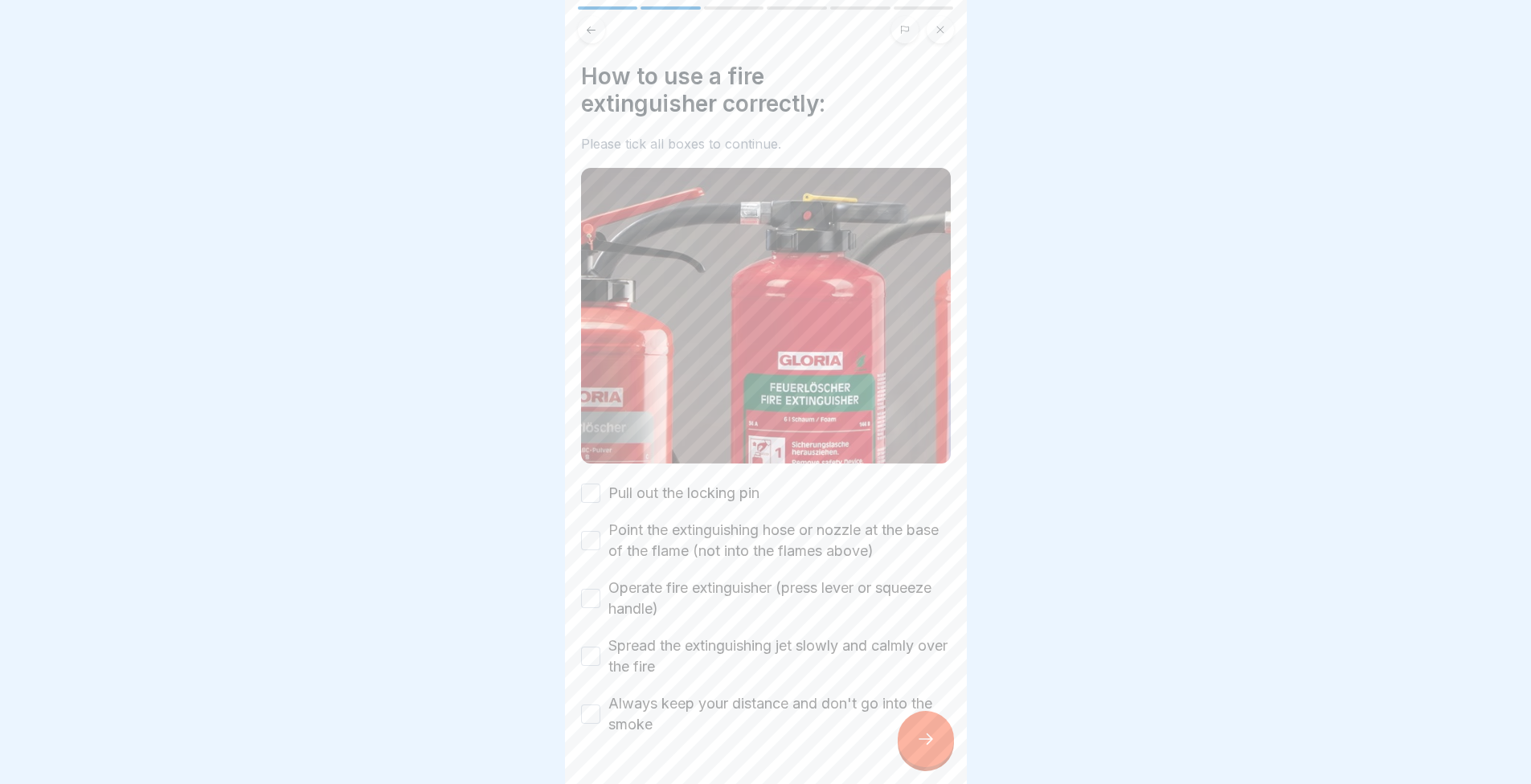
click at [612, 483] on label "Pull out the locking pin" at bounding box center [685, 493] width 152 height 21
click at [601, 484] on button "Pull out the locking pin" at bounding box center [590, 493] width 19 height 19
click at [597, 532] on button "Point the extinguishing hose or nozzle at the base of the flame (not into the f…" at bounding box center [590, 540] width 19 height 19
click at [587, 592] on button "Operate fire extinguisher (press lever or squeeze handle)" at bounding box center [590, 598] width 19 height 19
click at [611, 646] on label "Spread the extinguishing jet slowly and calmly over the fire" at bounding box center [780, 656] width 343 height 42
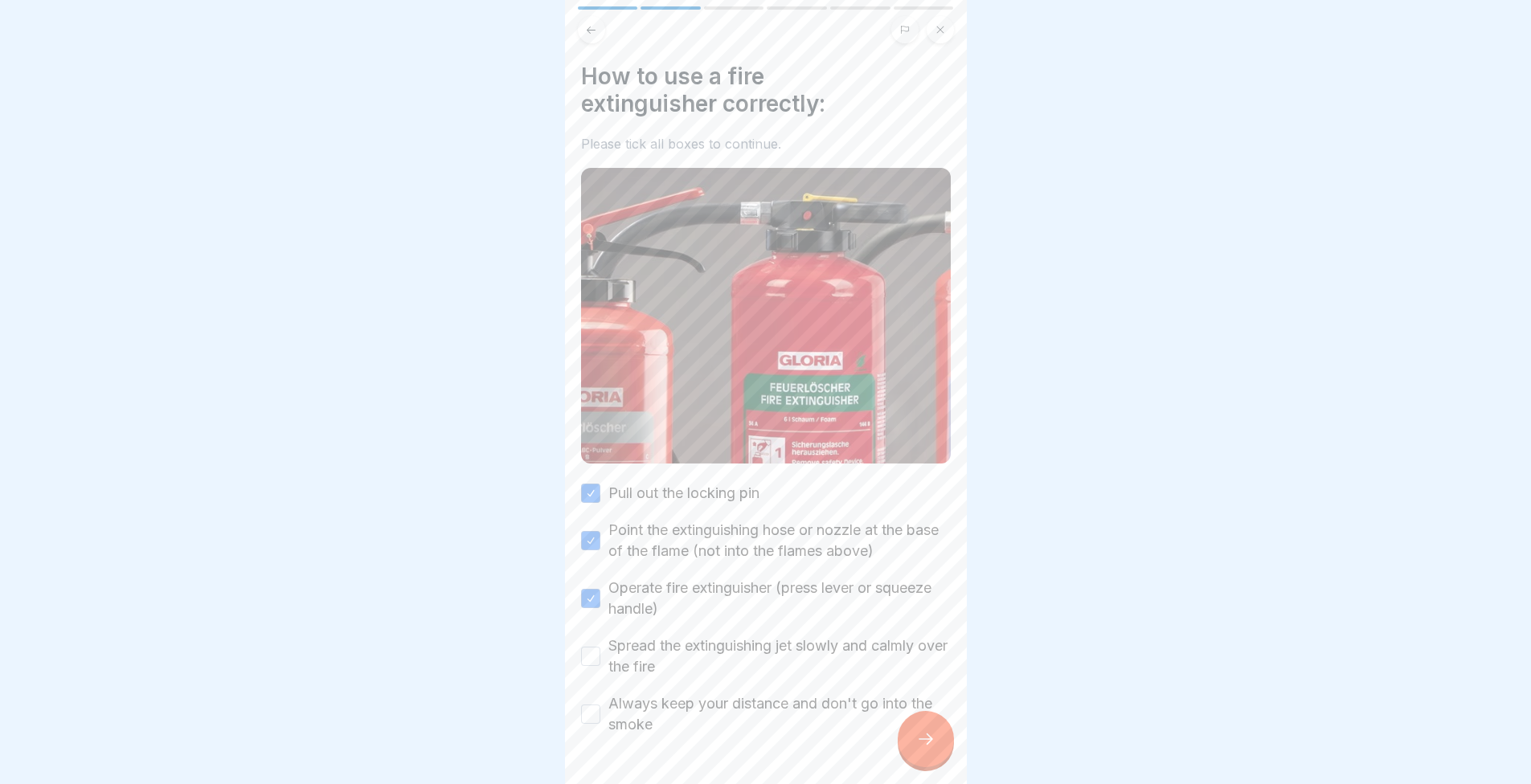
click at [601, 646] on button "Spread the extinguishing jet slowly and calmly over the fire" at bounding box center [590, 656] width 19 height 19
click at [585, 735] on div at bounding box center [766, 783] width 370 height 96
click at [588, 714] on button "Always keep your distance and don't go into the smoke" at bounding box center [590, 714] width 19 height 19
click at [927, 763] on div at bounding box center [926, 739] width 56 height 56
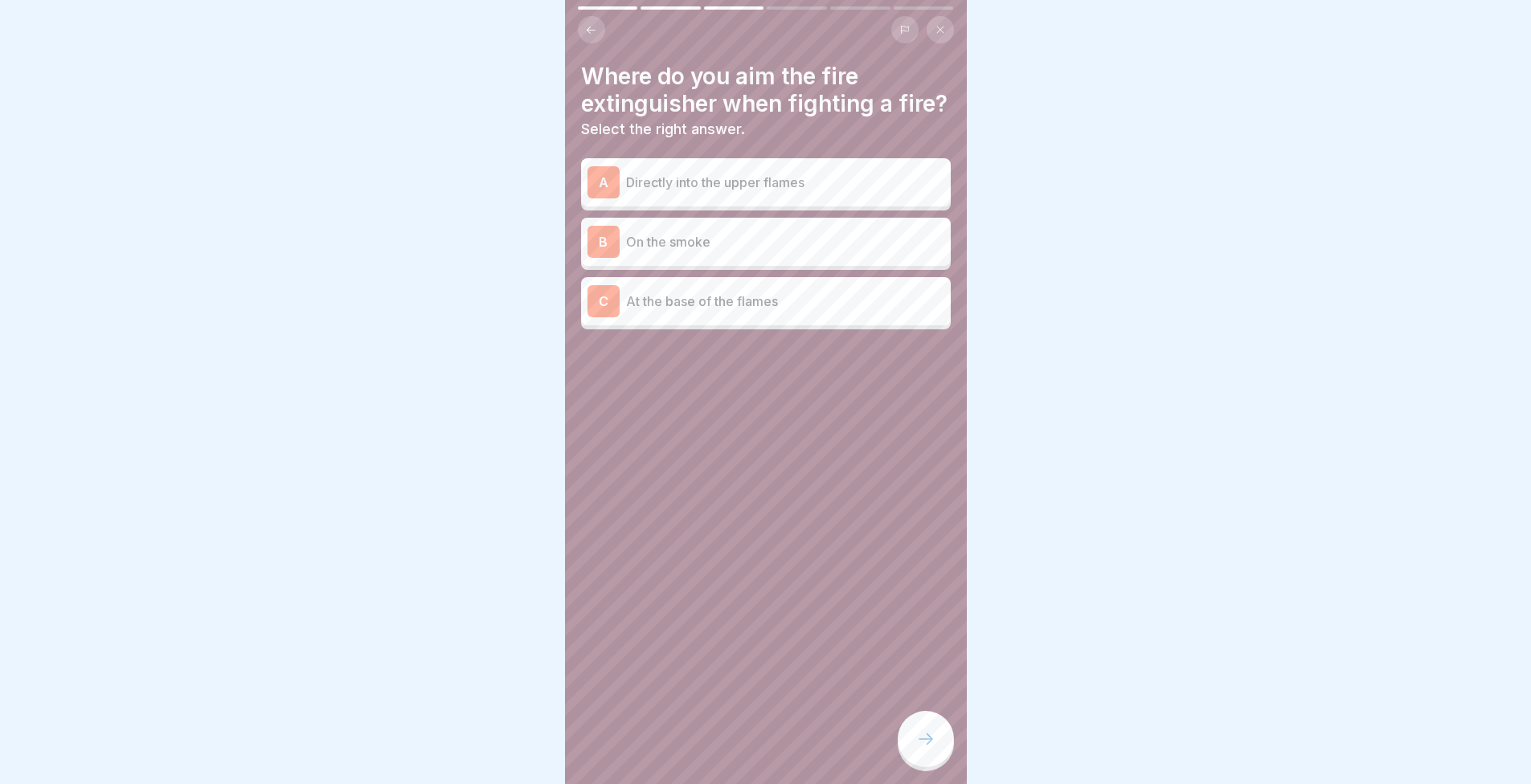
click at [737, 311] on p "At the base of the flames" at bounding box center [785, 301] width 319 height 19
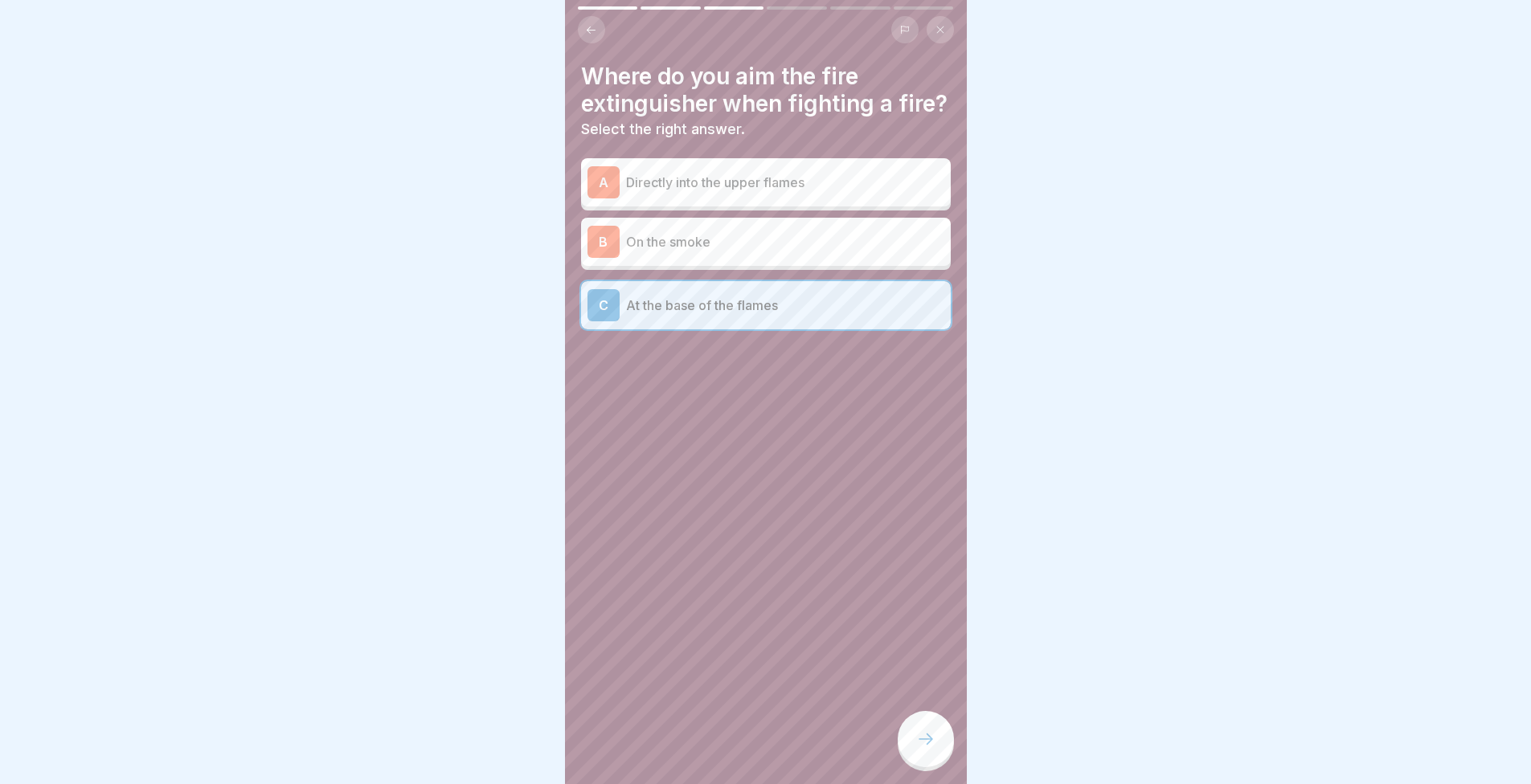
click at [922, 749] on icon at bounding box center [926, 739] width 19 height 19
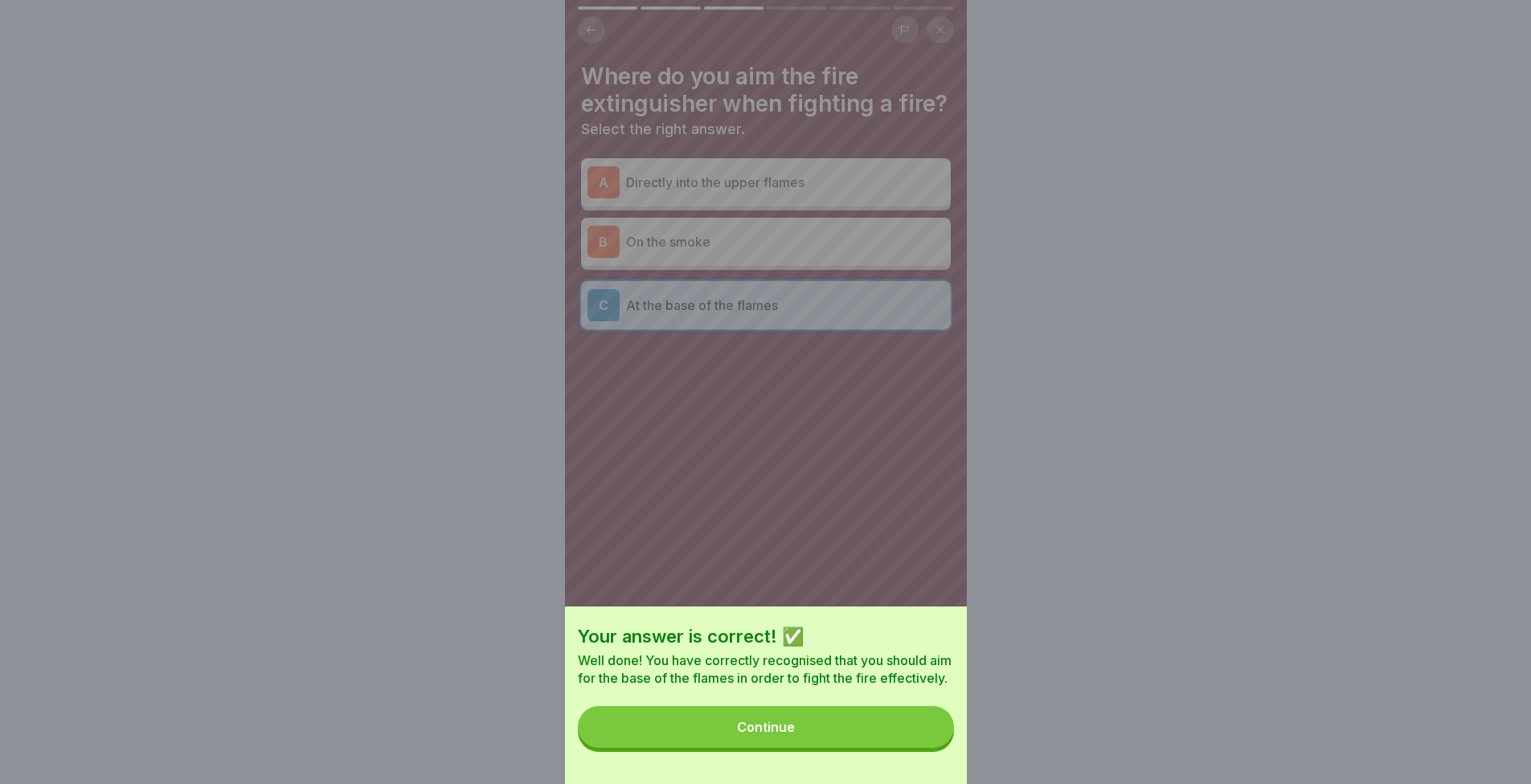
click at [905, 745] on button "Continue" at bounding box center [766, 727] width 376 height 42
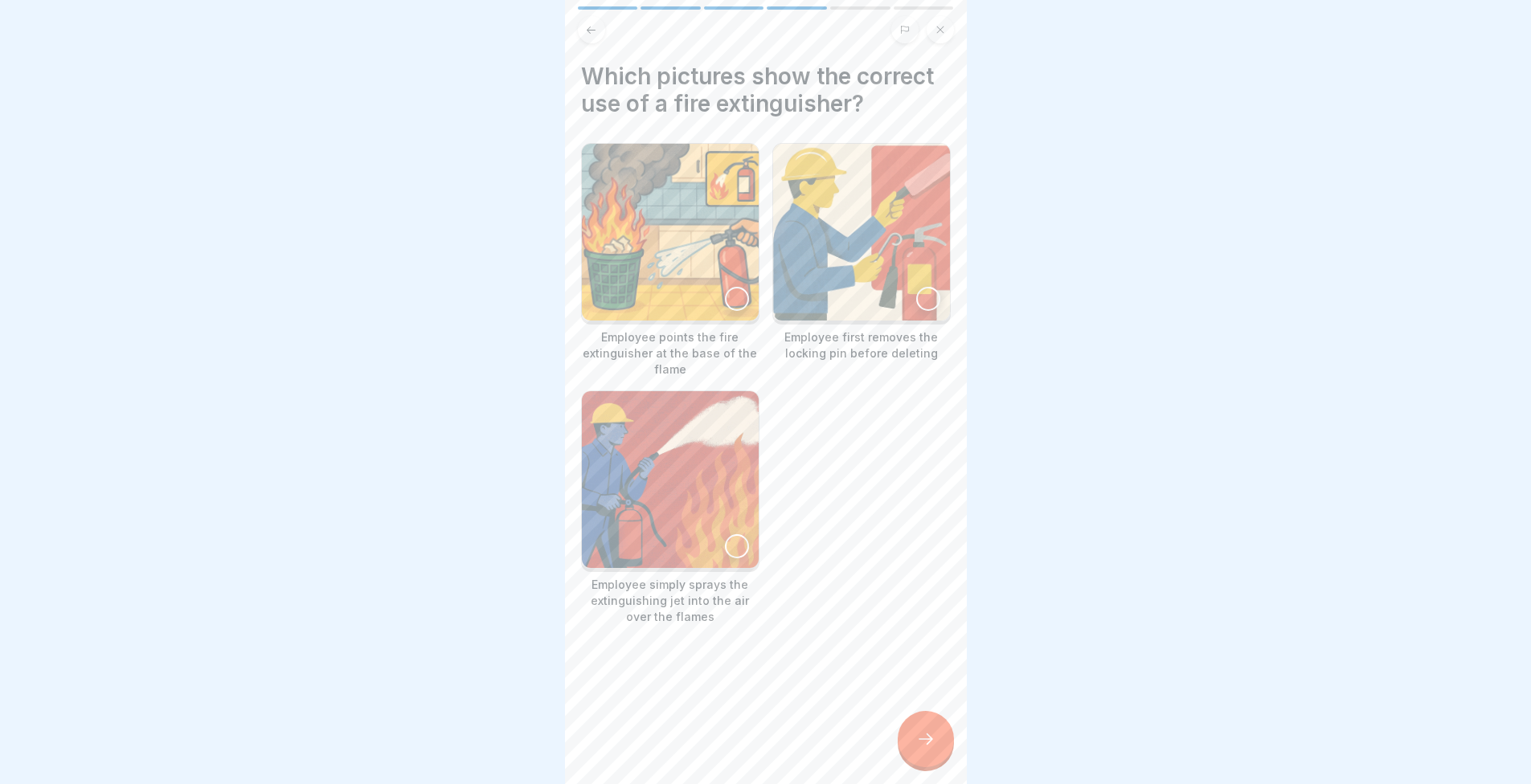
click at [630, 209] on img at bounding box center [670, 232] width 176 height 176
click at [815, 247] on img at bounding box center [861, 232] width 176 height 176
click at [691, 405] on img at bounding box center [670, 479] width 176 height 176
click at [645, 510] on img at bounding box center [671, 479] width 174 height 174
click at [925, 744] on icon at bounding box center [926, 739] width 19 height 19
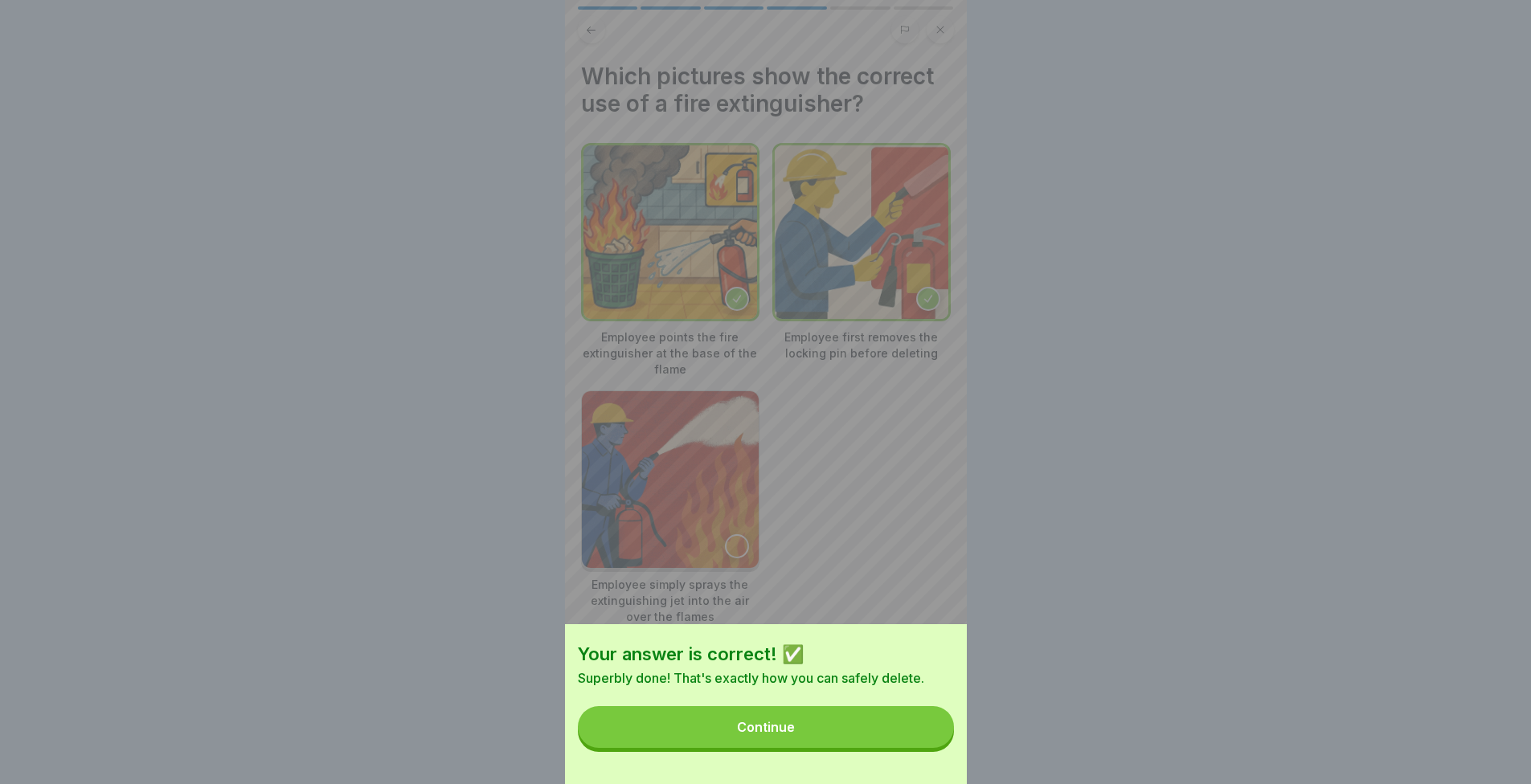
click at [906, 730] on button "Continue" at bounding box center [766, 727] width 376 height 42
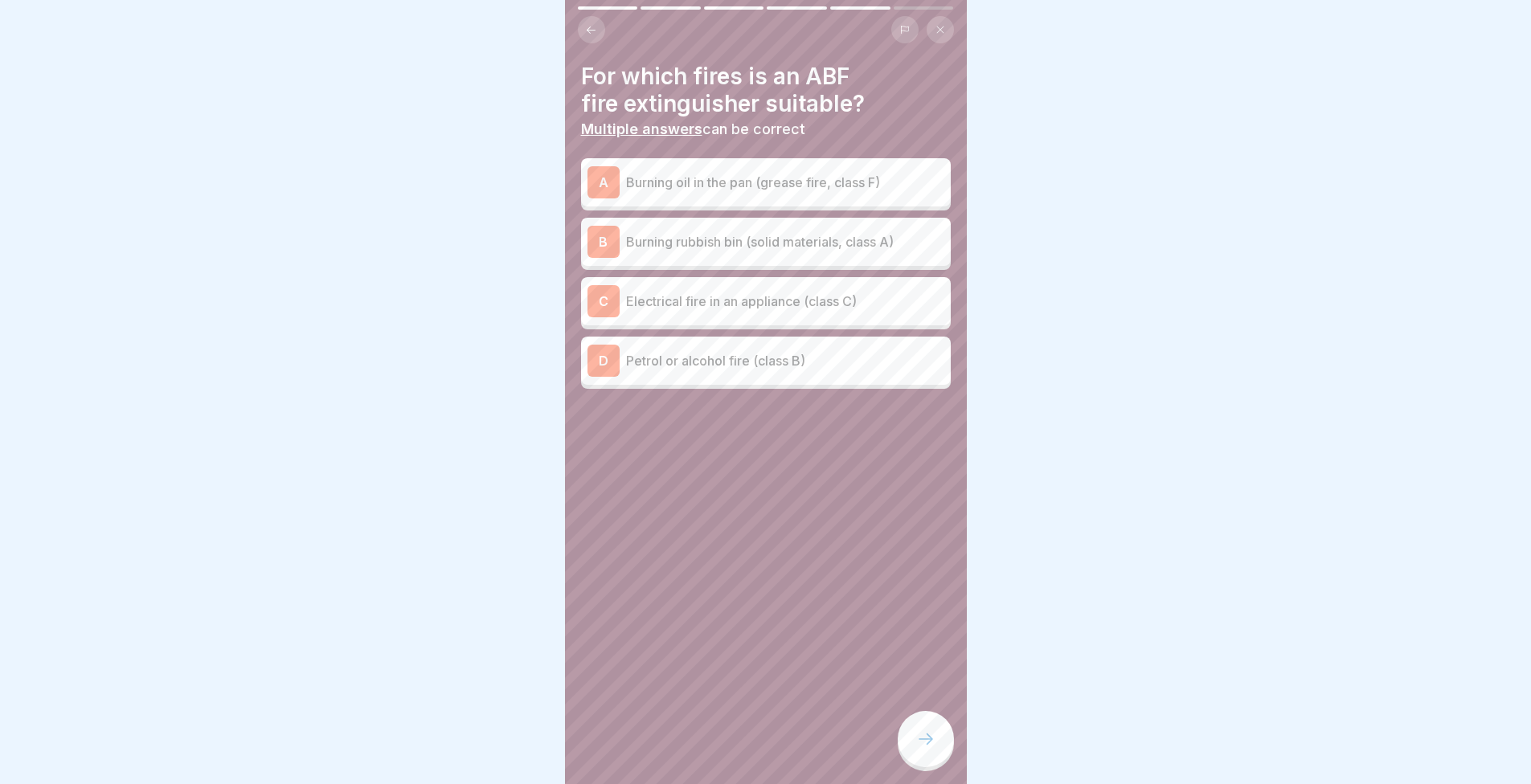
click at [587, 548] on div "For which fires is an ABF fire extinguisher suitable? Multiple answers can be c…" at bounding box center [766, 392] width 402 height 784
click at [652, 239] on p "Burning rubbish bin (solid materials, class A)" at bounding box center [785, 241] width 319 height 19
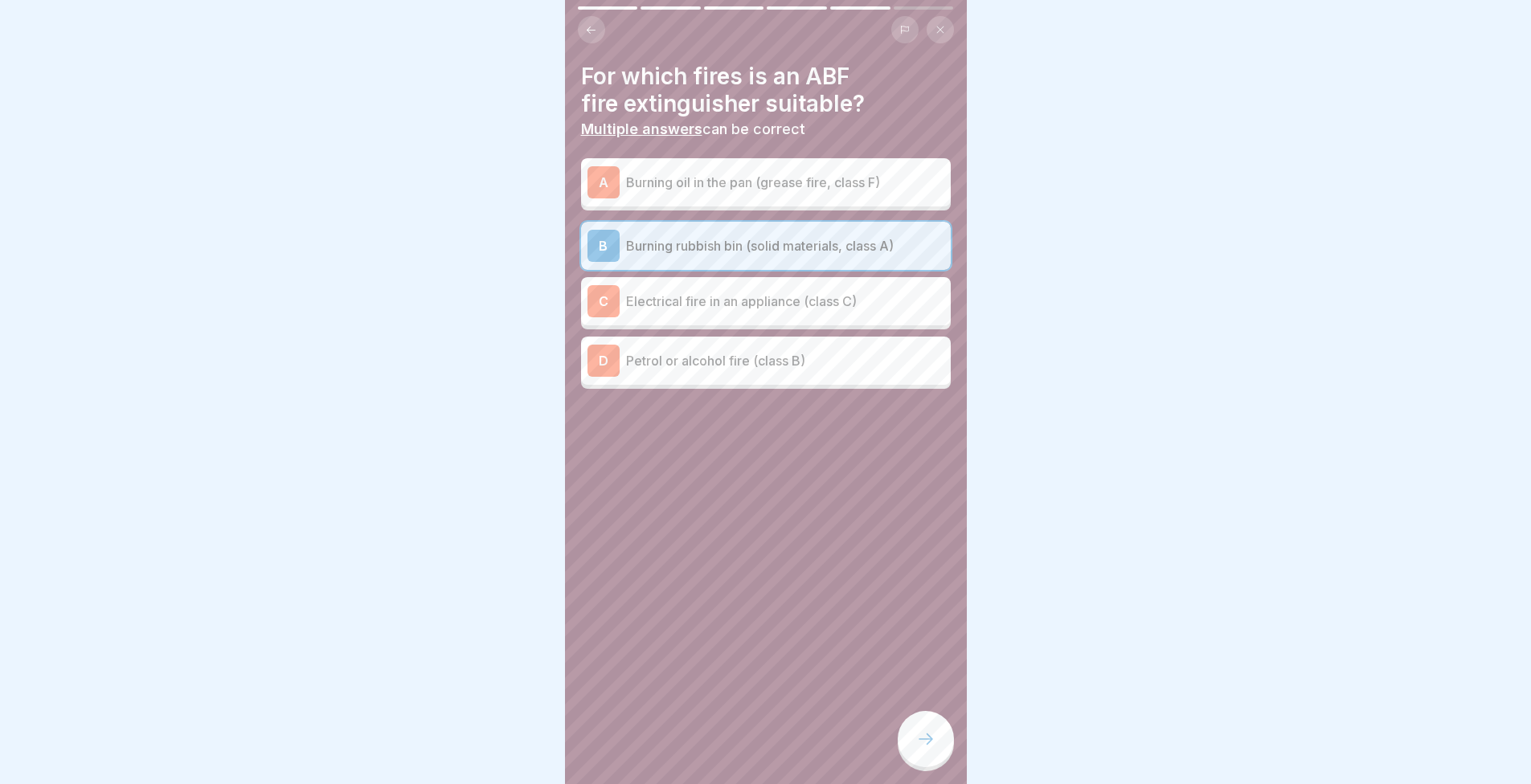
click at [930, 749] on icon at bounding box center [926, 739] width 19 height 19
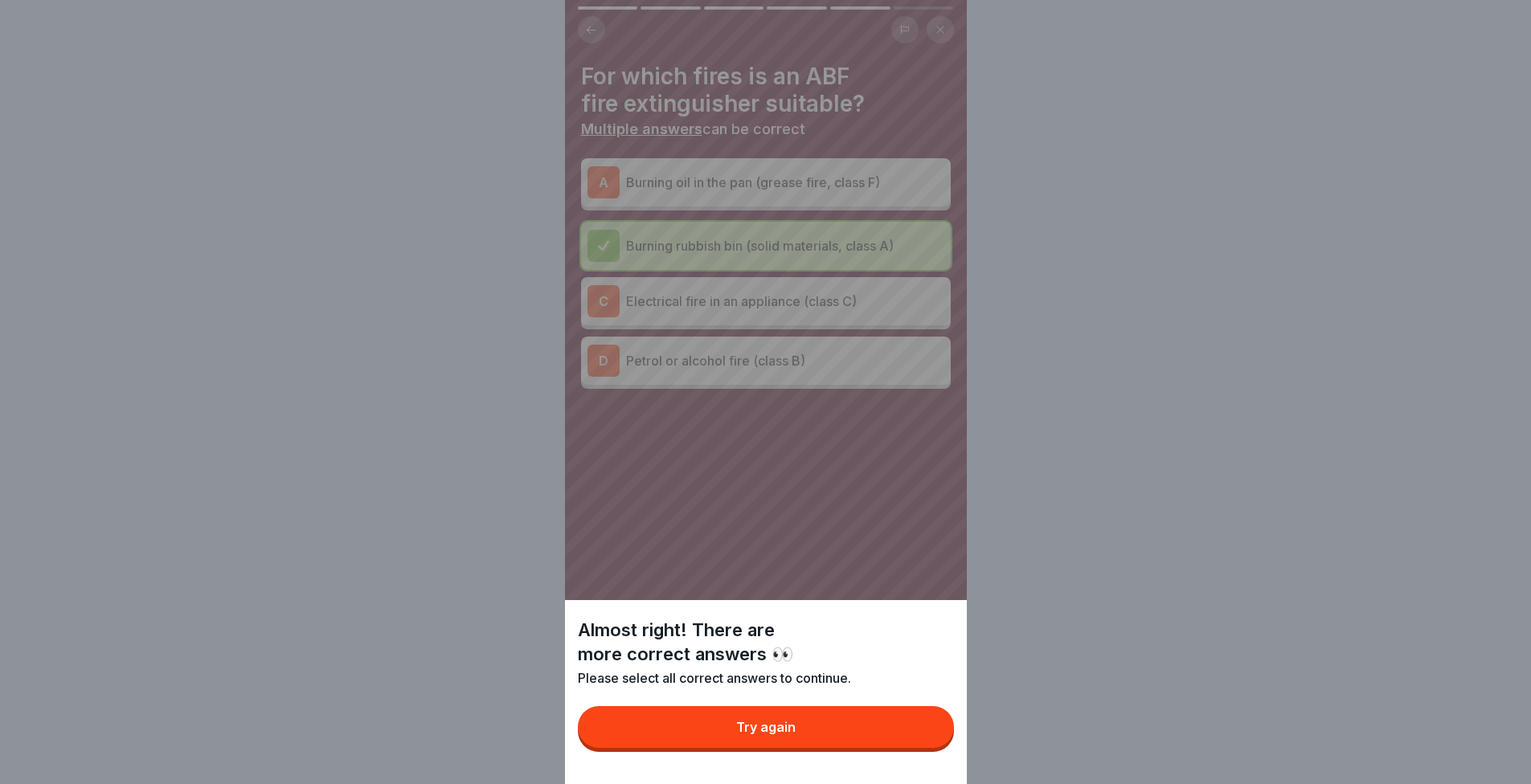
click at [905, 748] on button "Try again" at bounding box center [766, 727] width 376 height 42
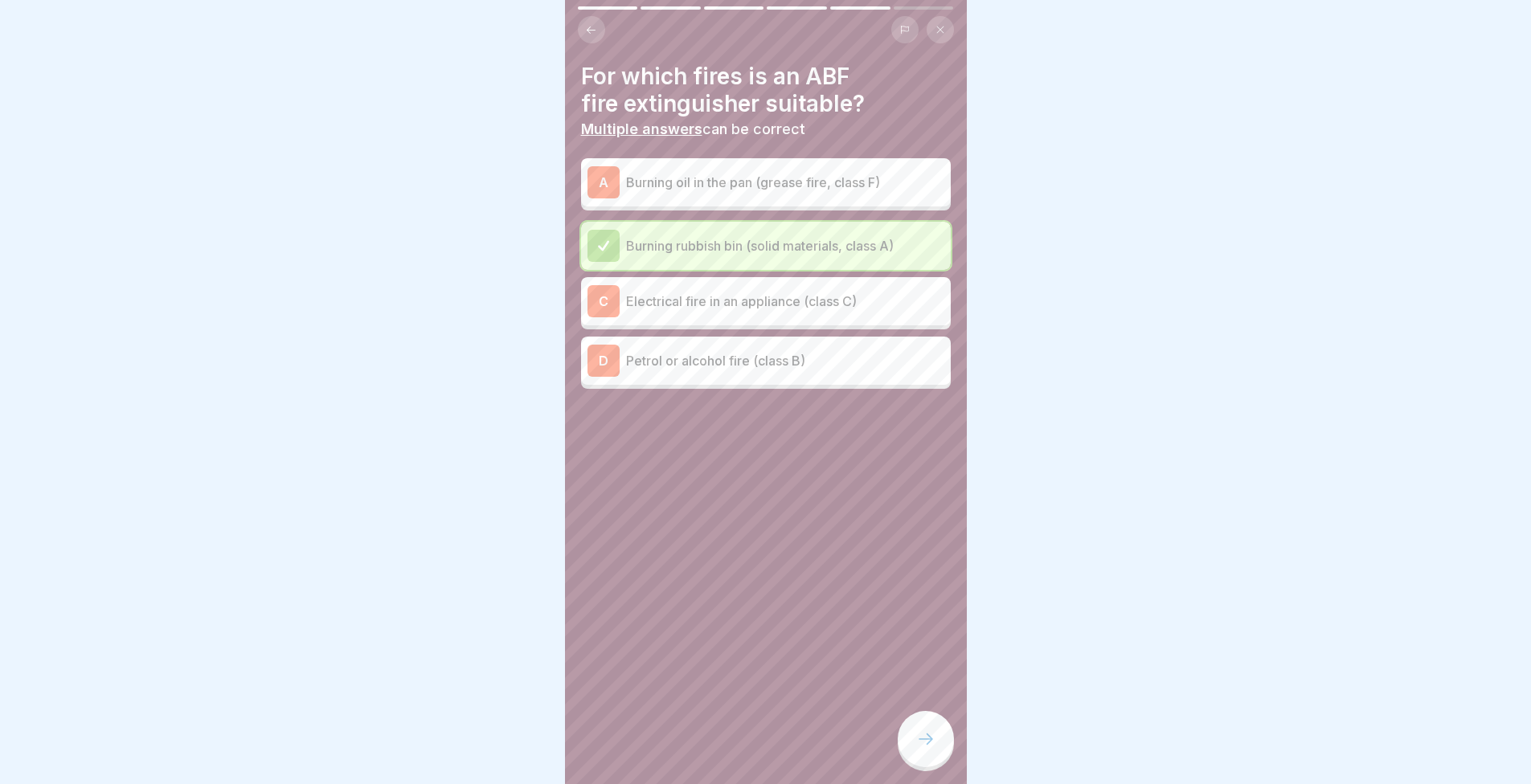
click at [943, 755] on div at bounding box center [926, 739] width 56 height 56
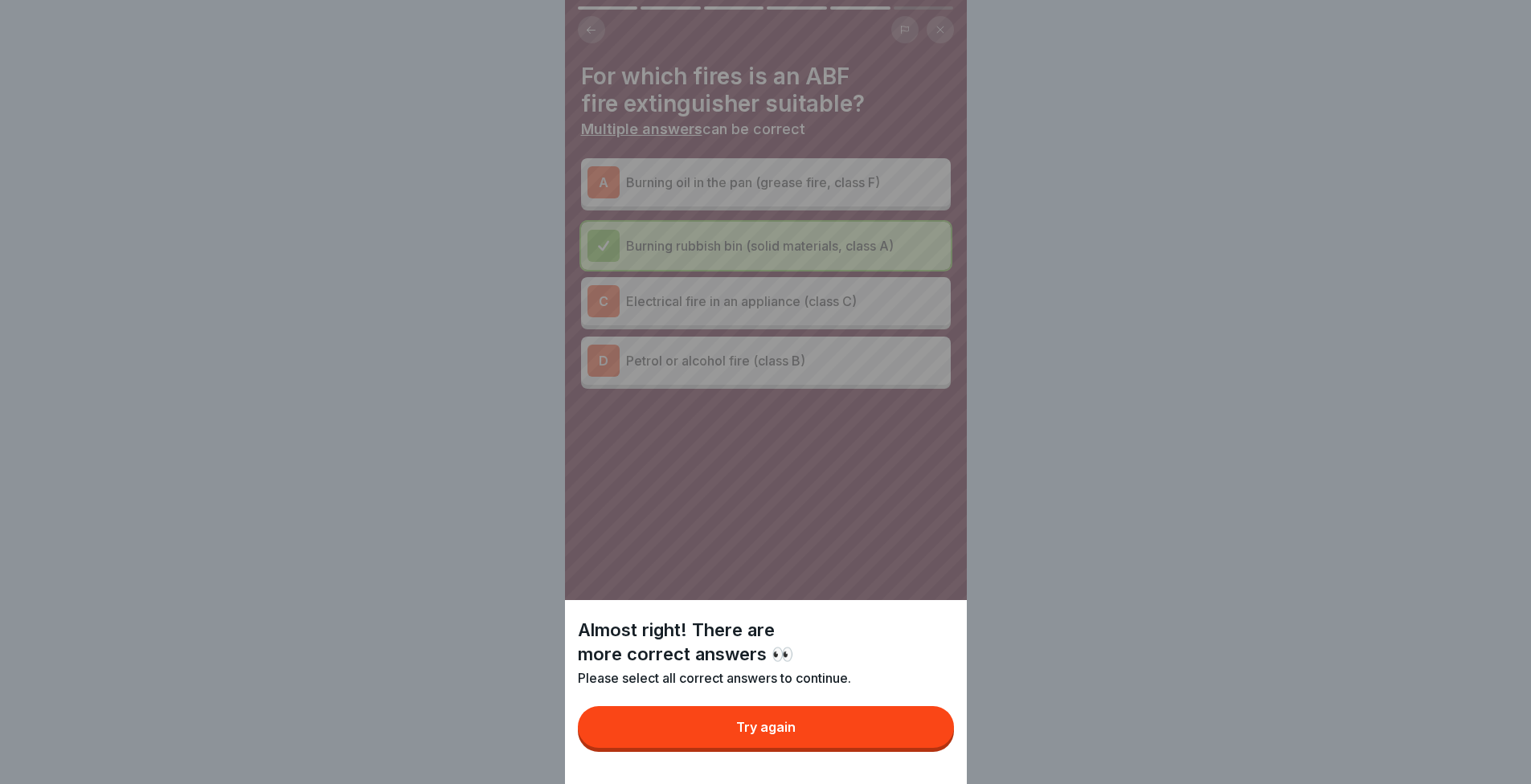
click at [820, 721] on button "Try again" at bounding box center [766, 727] width 376 height 42
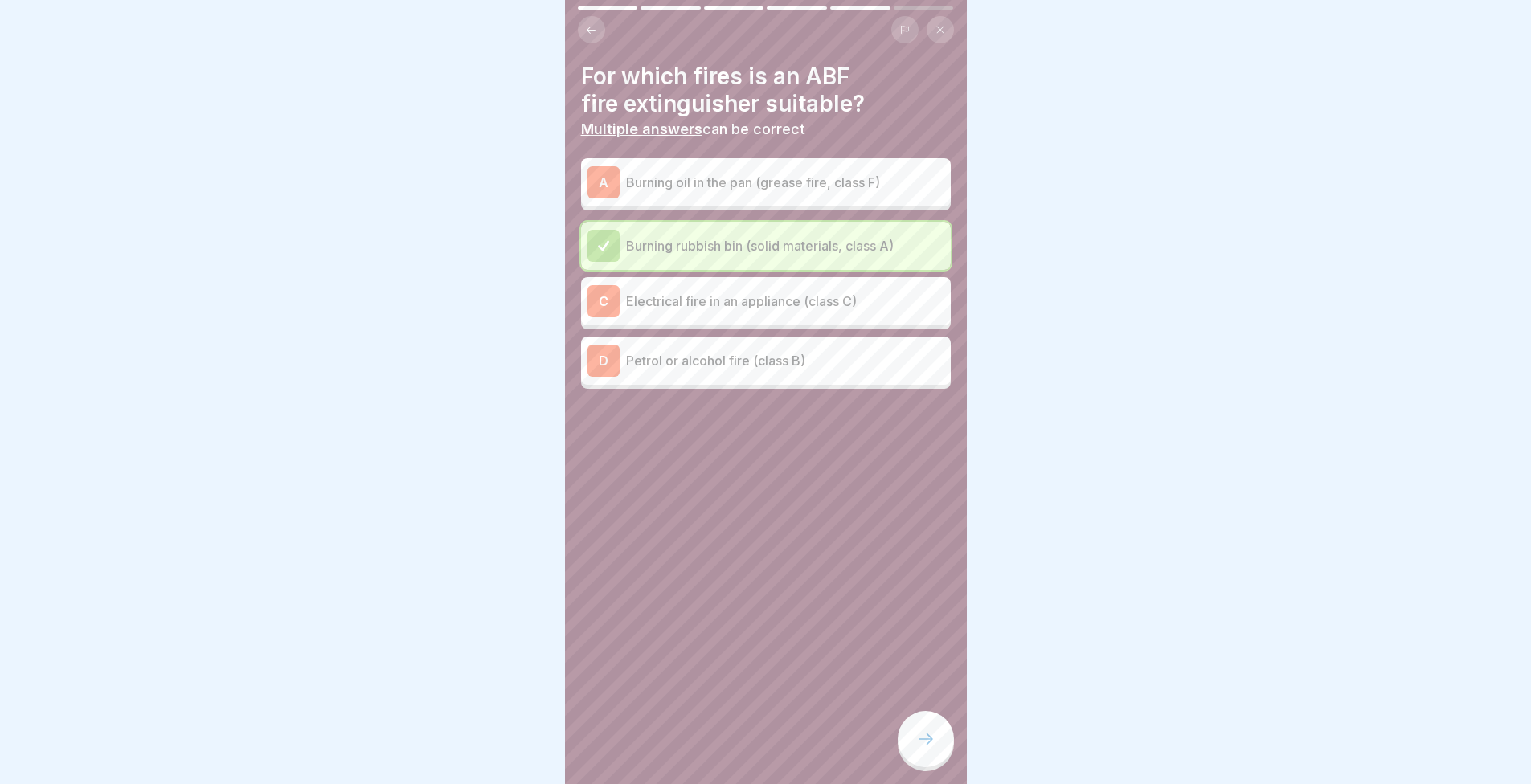
click at [674, 294] on p "Electrical fire in an appliance (class C)" at bounding box center [785, 301] width 319 height 19
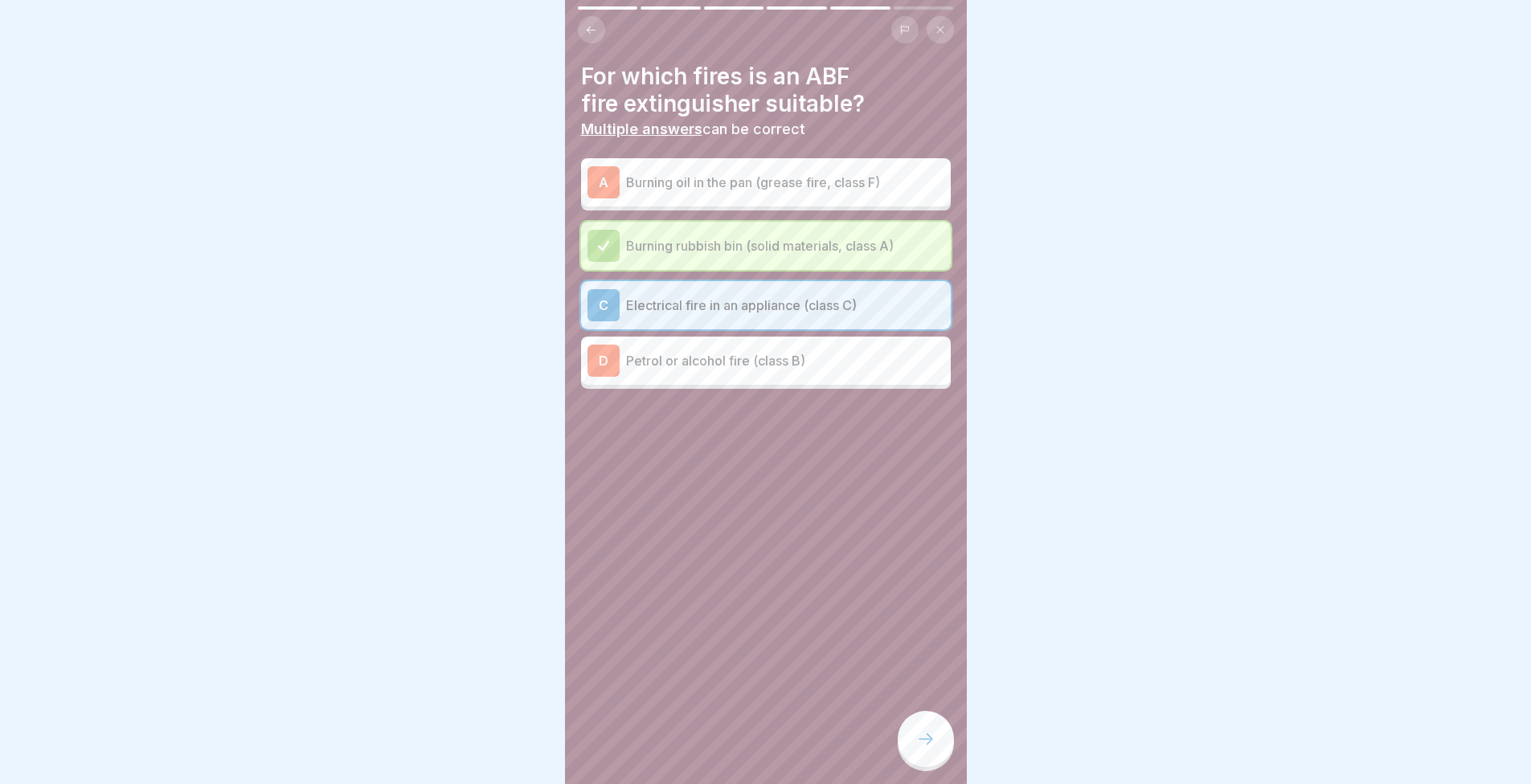
click at [928, 766] on div at bounding box center [926, 739] width 56 height 56
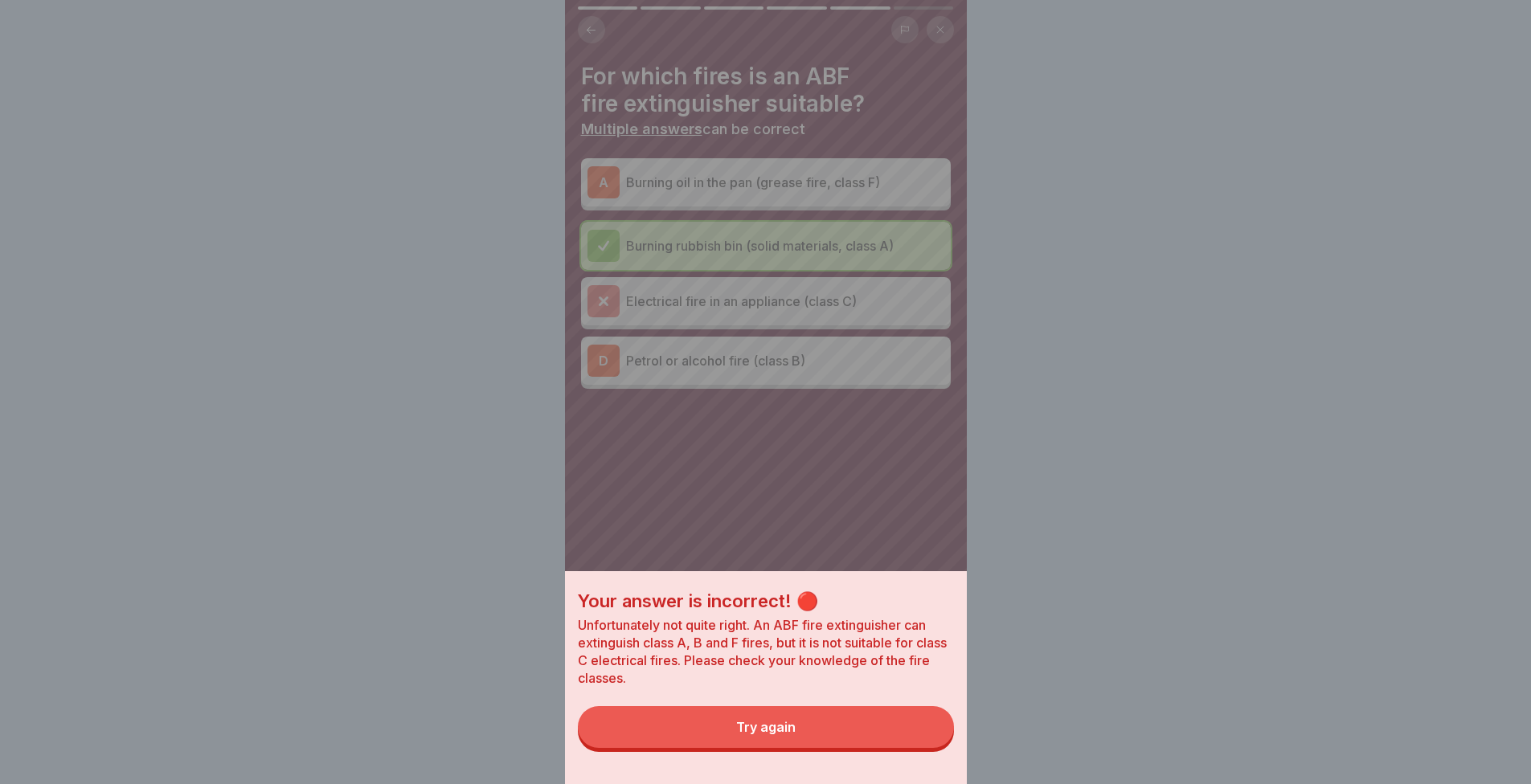
click at [891, 731] on button "Try again" at bounding box center [766, 727] width 376 height 42
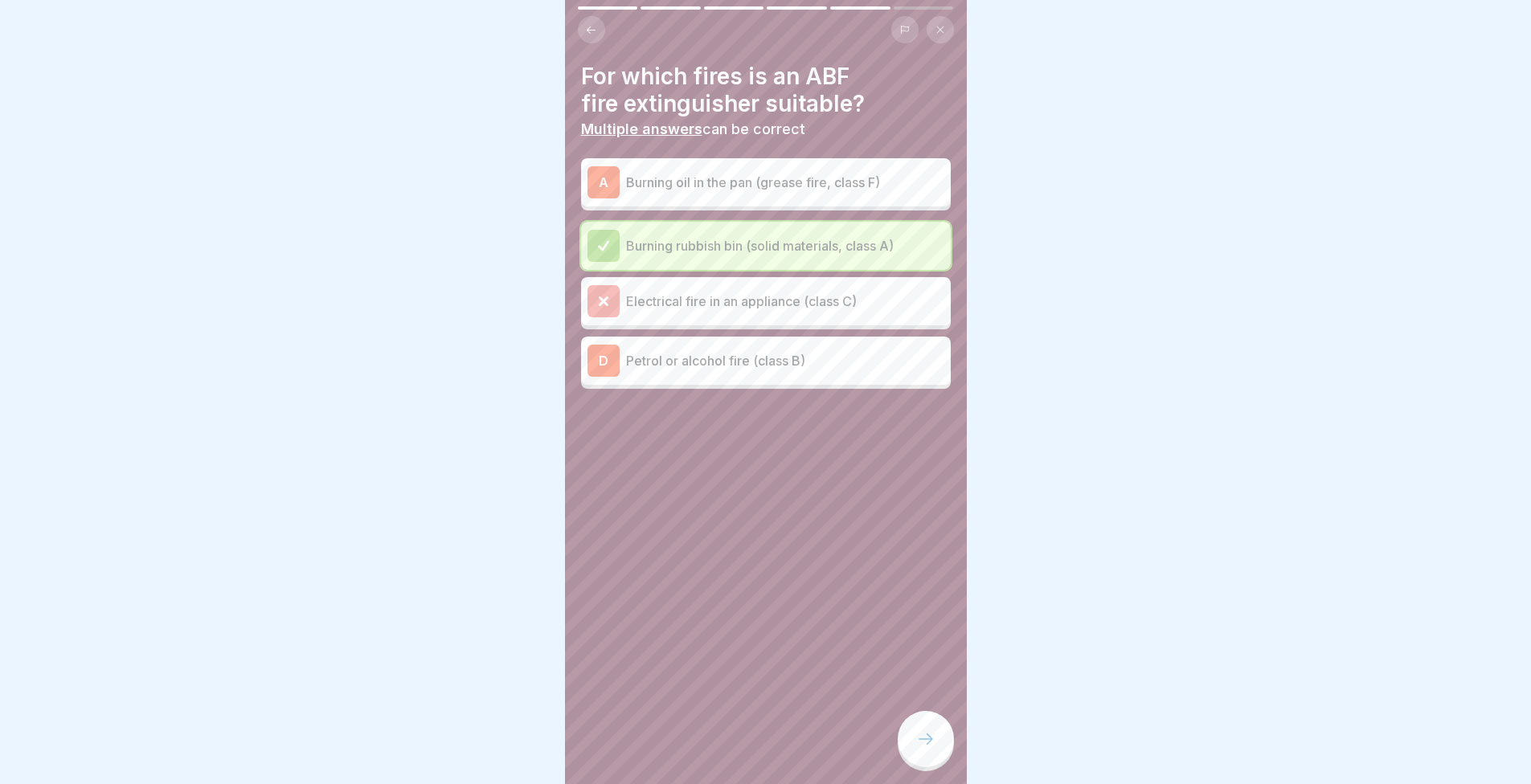
click at [688, 386] on div "A Burning oil in the pan (grease fire, class F) Burning rubbish bin (solid mate…" at bounding box center [766, 275] width 370 height 226
click at [687, 370] on div "D Petrol or alcohol fire (class B)" at bounding box center [766, 360] width 357 height 32
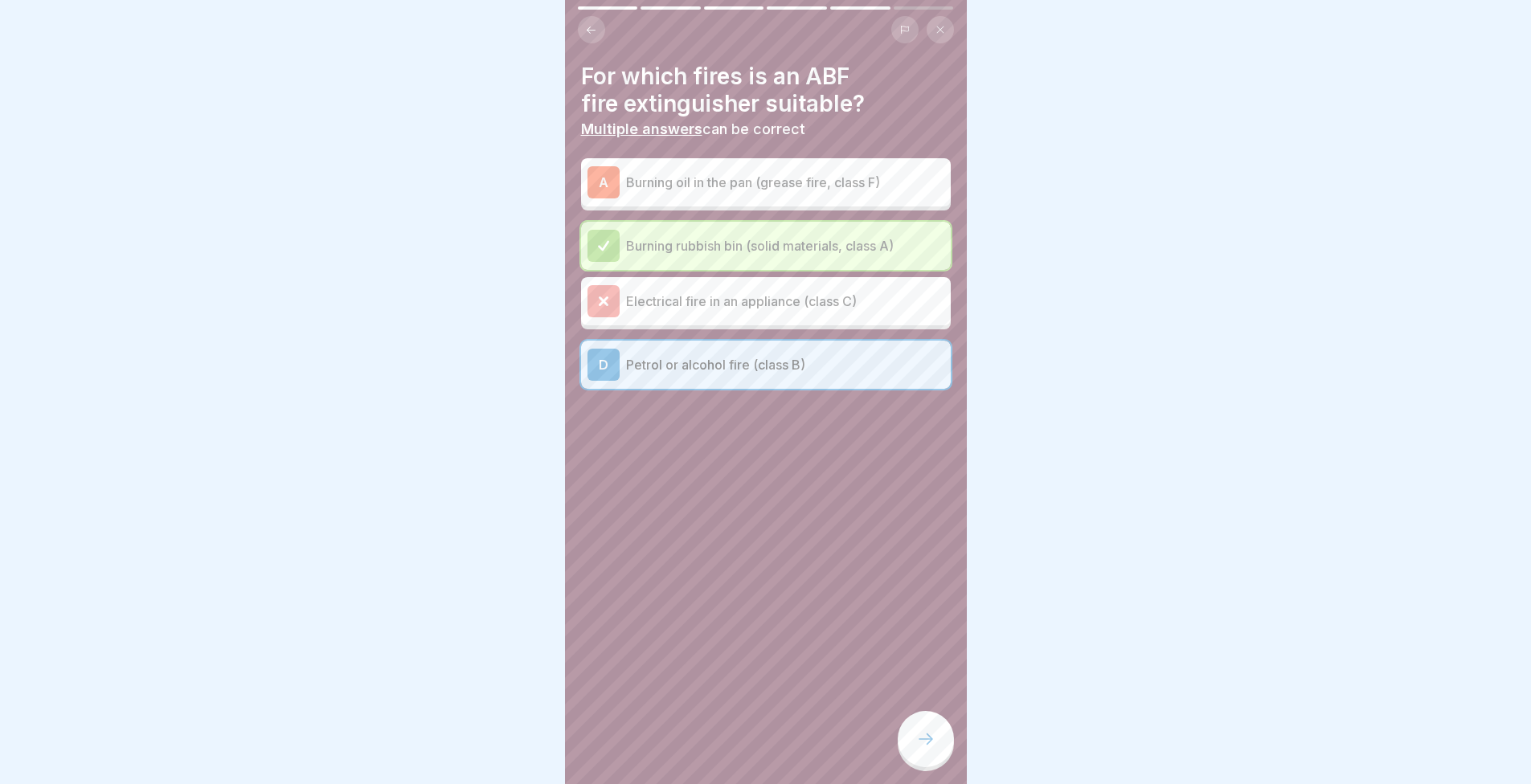
click at [925, 747] on icon at bounding box center [926, 739] width 19 height 19
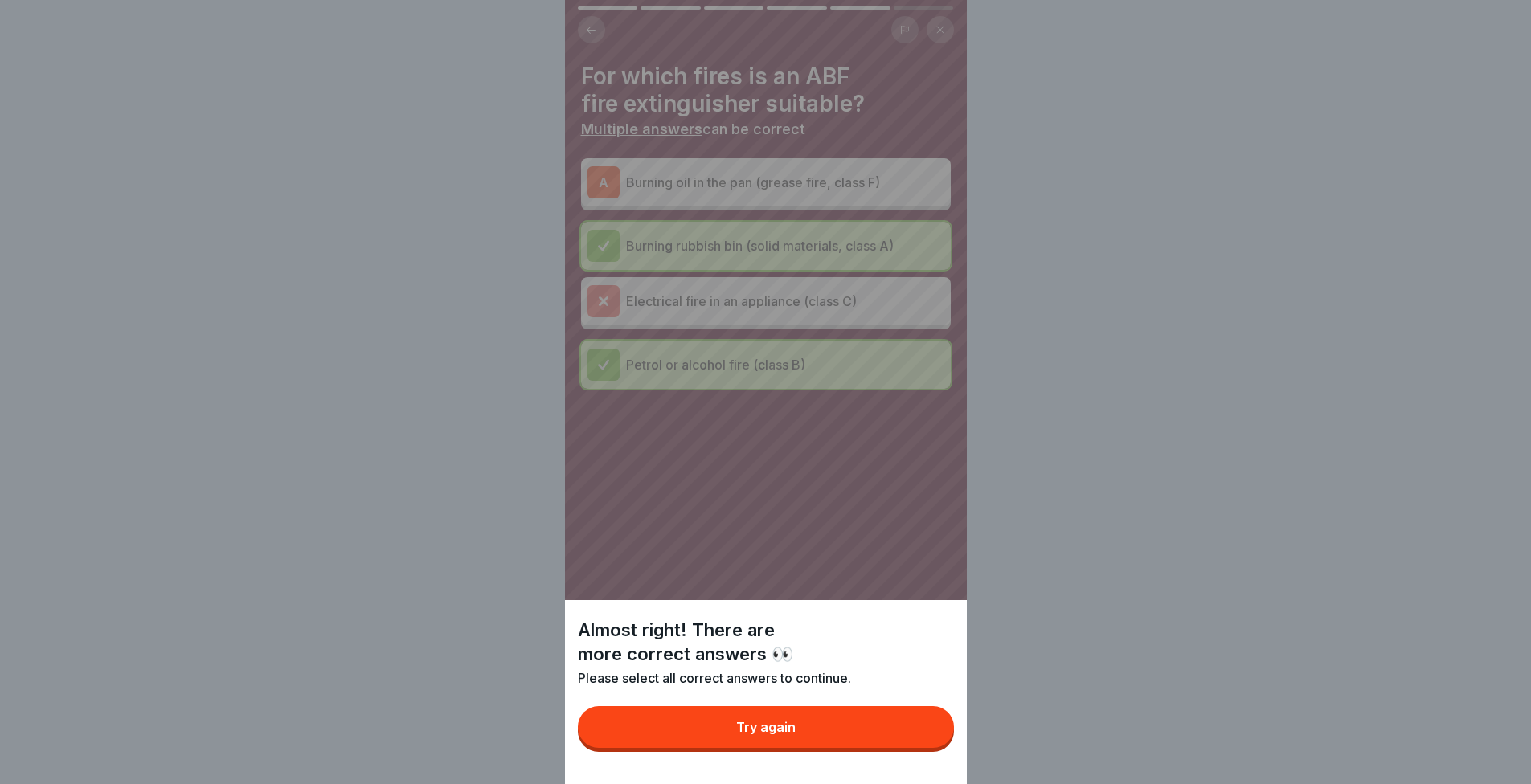
click at [845, 735] on button "Try again" at bounding box center [766, 727] width 376 height 42
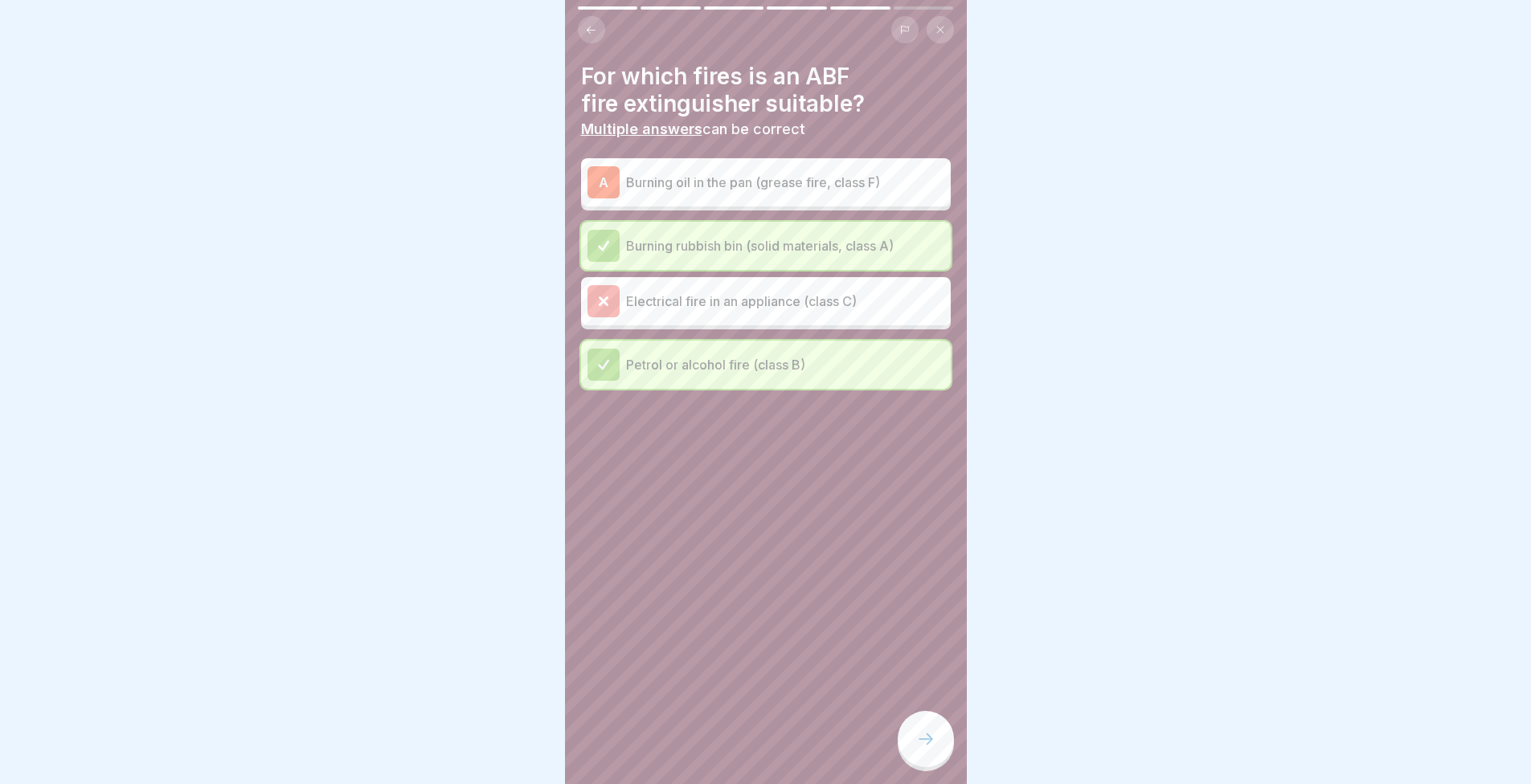
click at [724, 188] on p "Burning oil in the pan (grease fire, class F)" at bounding box center [785, 182] width 319 height 19
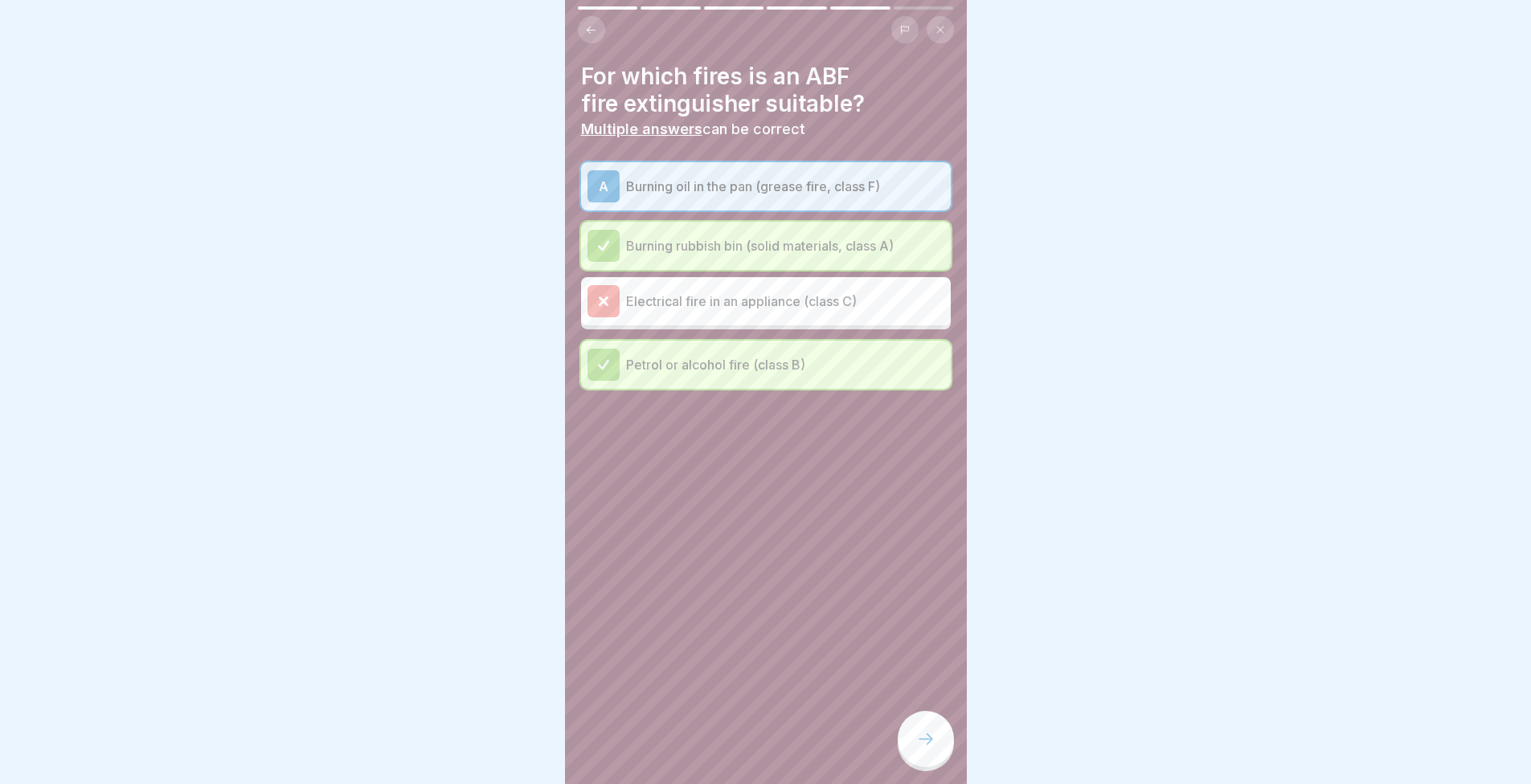
click at [893, 742] on div "For which fires is an ABF fire extinguisher suitable? Multiple answers can be c…" at bounding box center [766, 392] width 402 height 784
click at [930, 749] on icon at bounding box center [926, 739] width 19 height 19
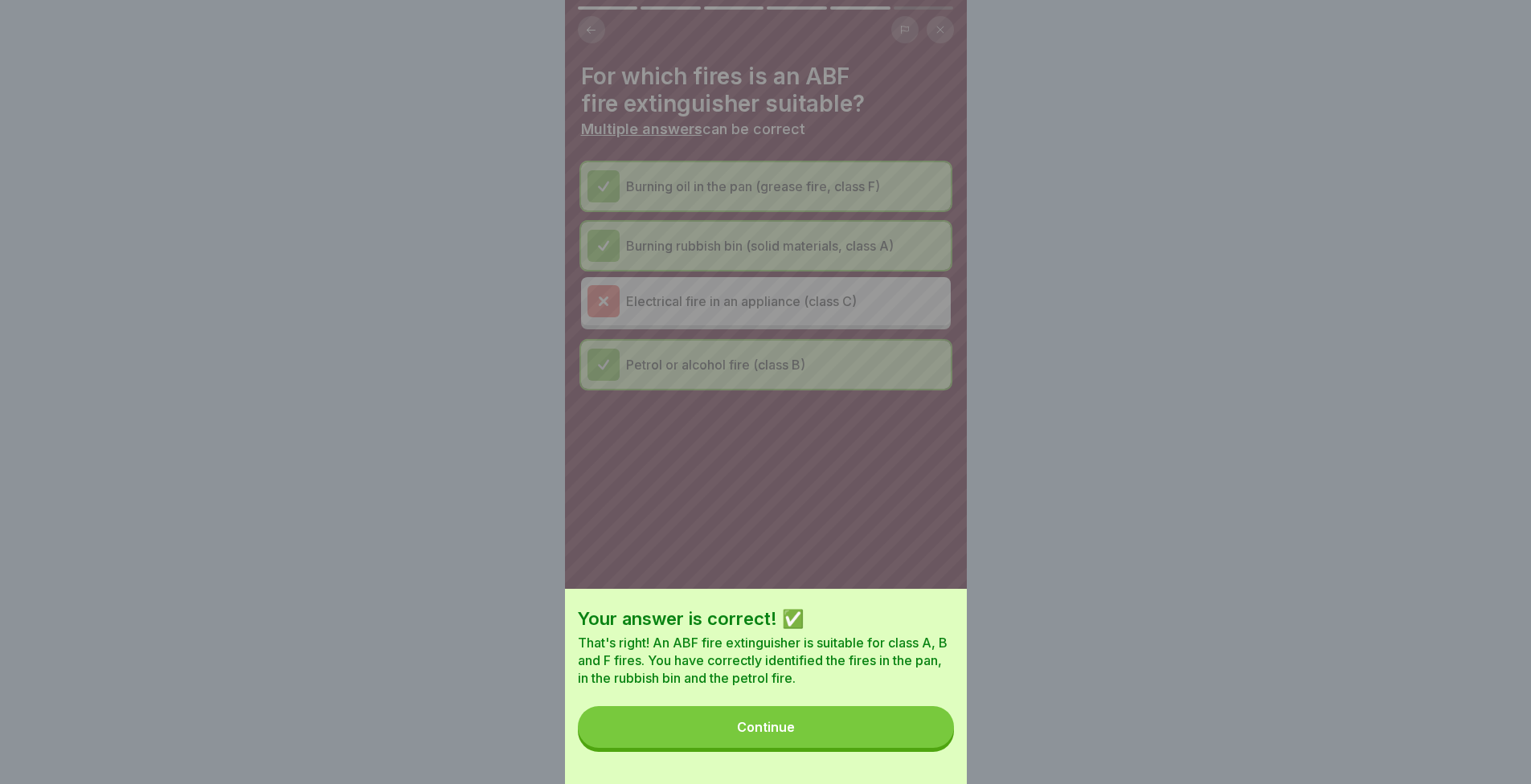
click at [922, 738] on button "Continue" at bounding box center [766, 727] width 376 height 42
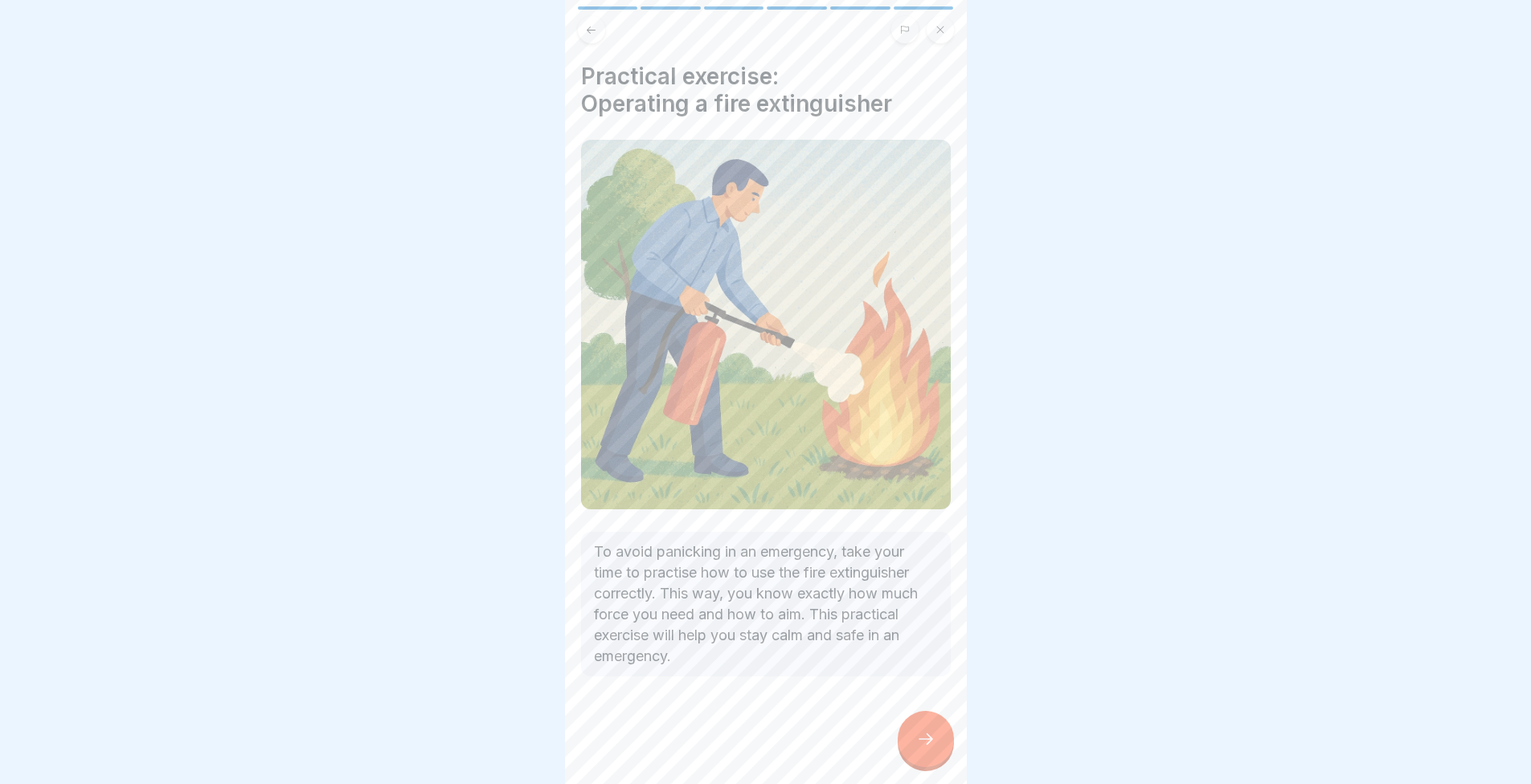
click at [922, 749] on icon at bounding box center [926, 739] width 19 height 19
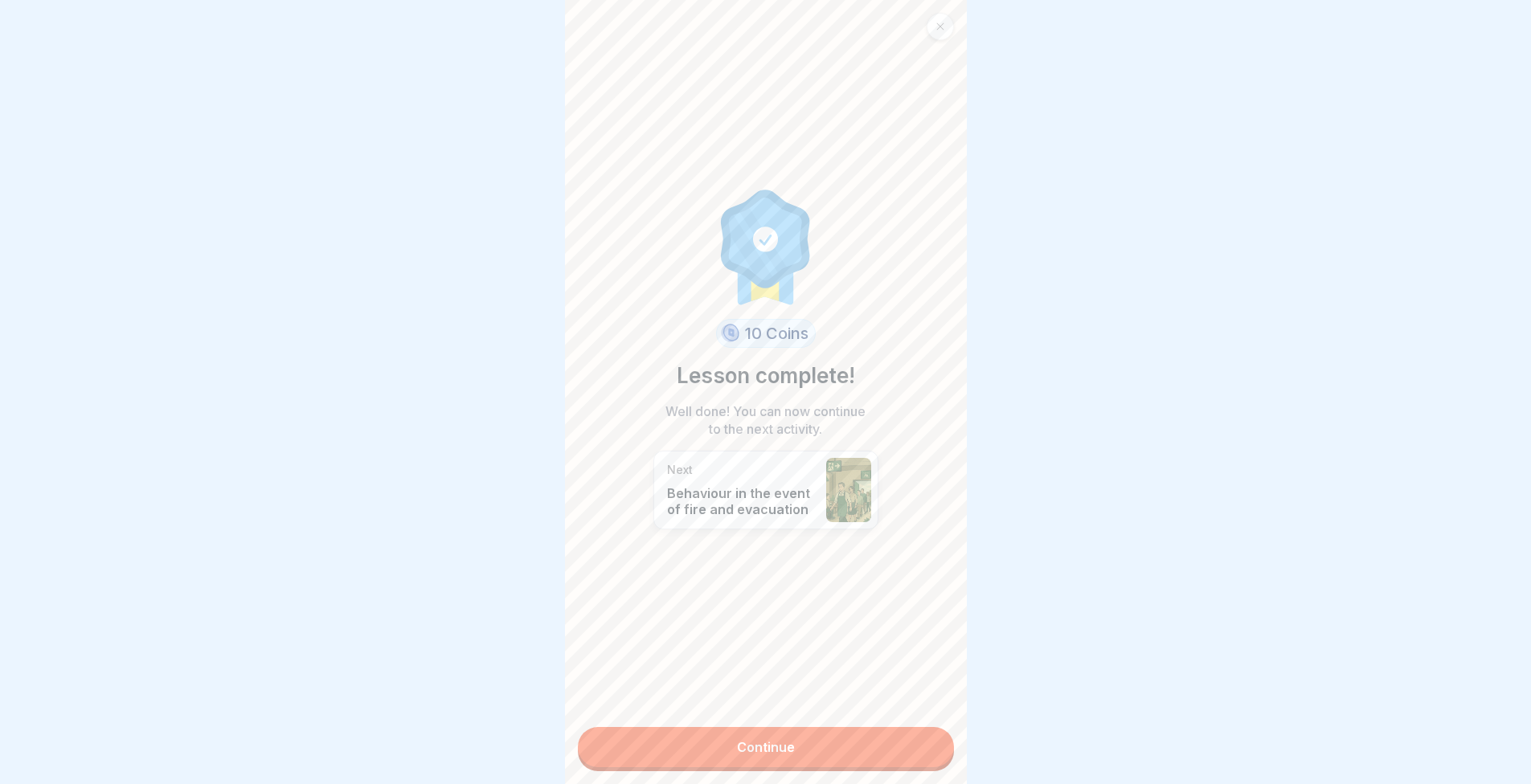
click at [887, 780] on div "10 Coins Lesson complete! Well done! You can now continue to the next activity.…" at bounding box center [766, 392] width 402 height 784
click at [883, 761] on link "Continue" at bounding box center [766, 747] width 376 height 41
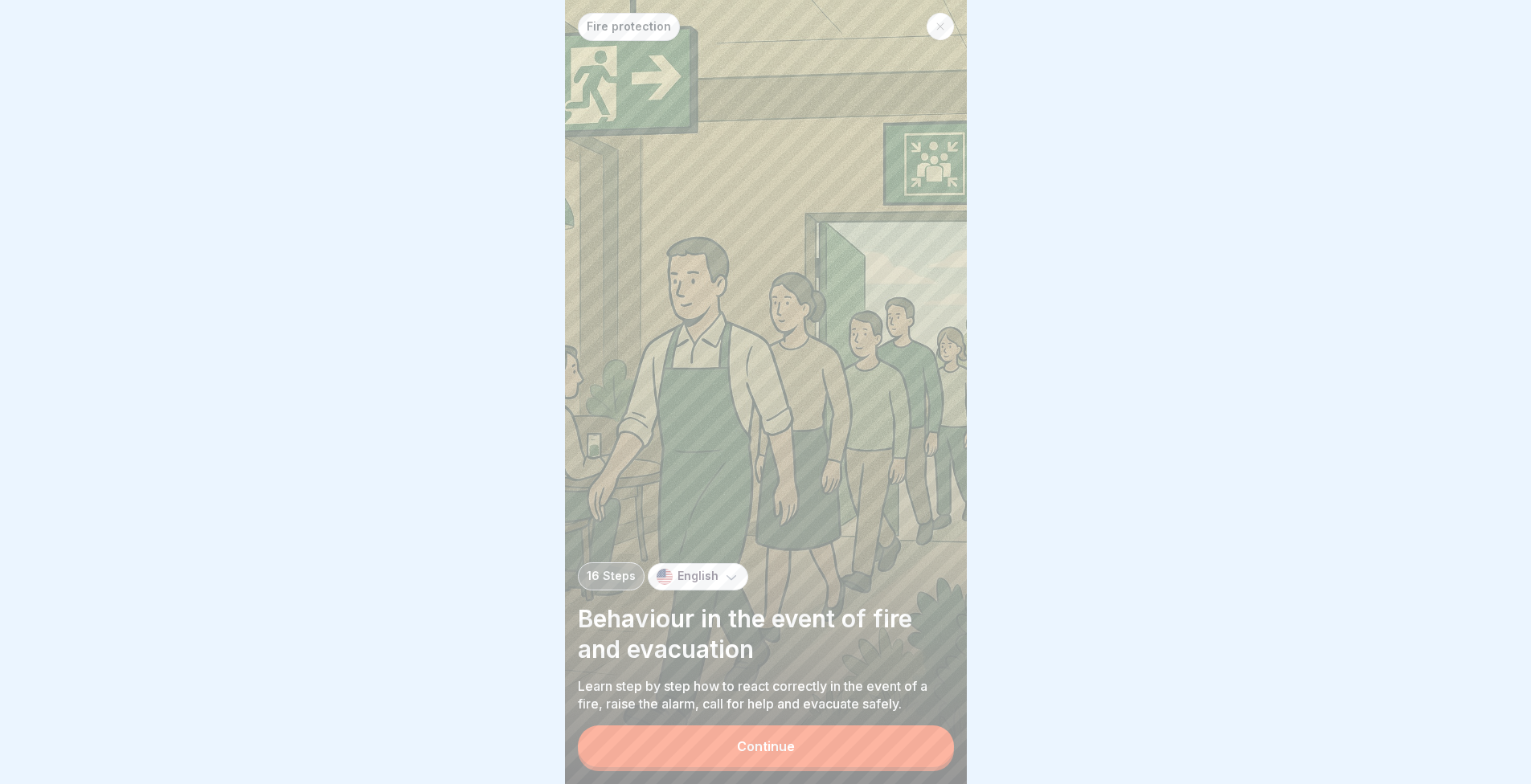
click at [840, 753] on button "Continue" at bounding box center [766, 746] width 376 height 42
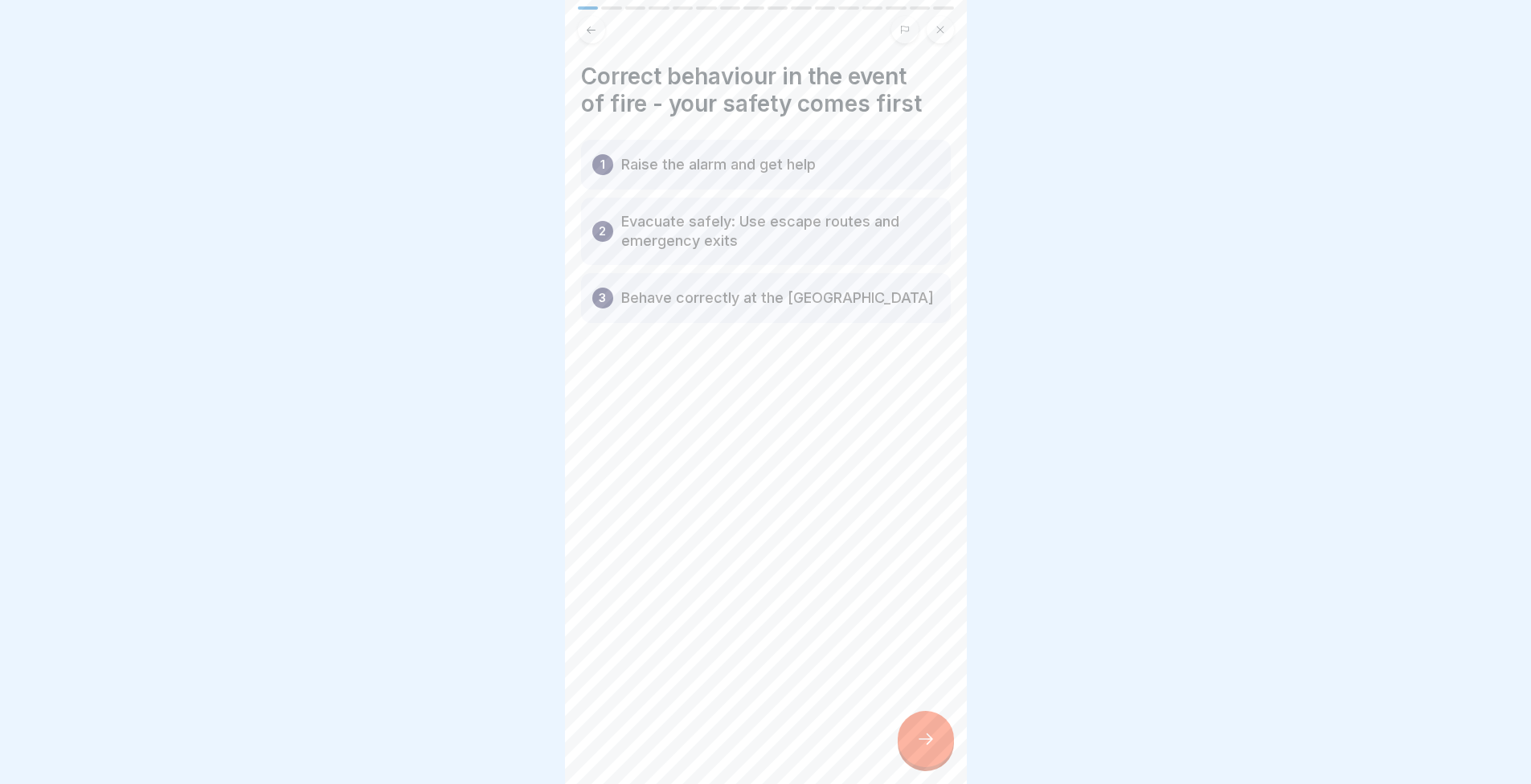
click at [921, 732] on div at bounding box center [926, 739] width 56 height 56
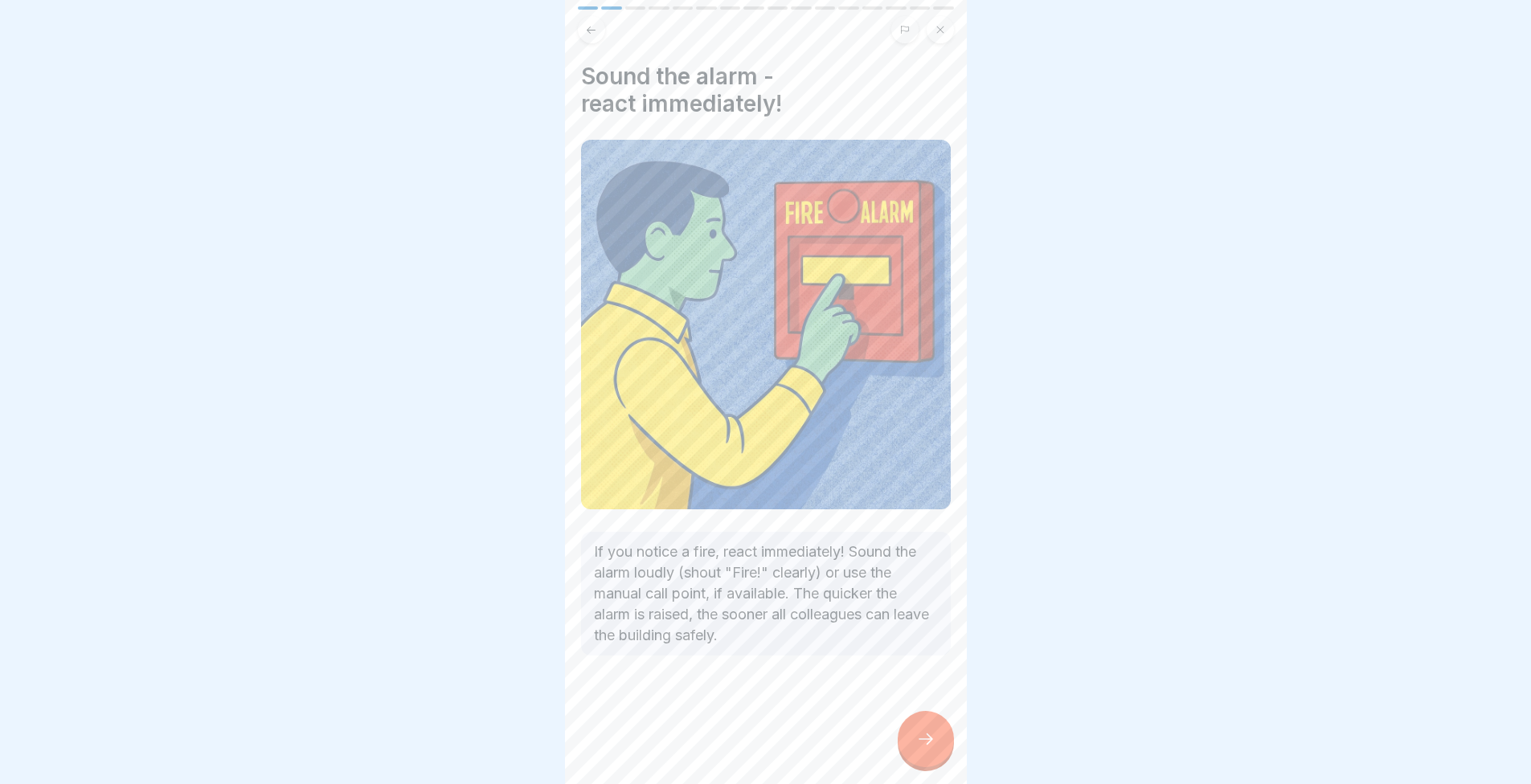
click at [908, 724] on div at bounding box center [766, 704] width 370 height 96
click at [917, 749] on icon at bounding box center [926, 739] width 19 height 19
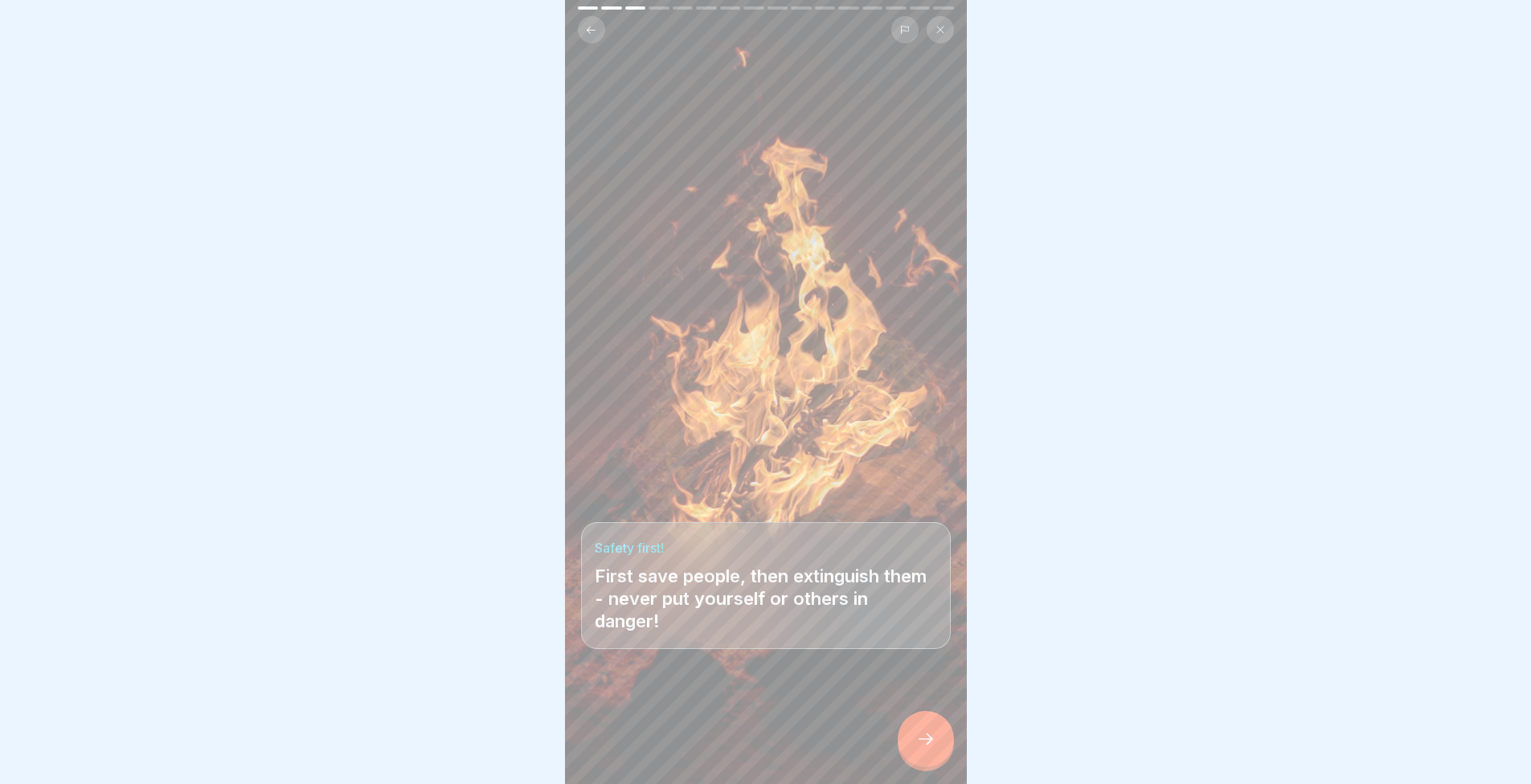
click at [906, 741] on div at bounding box center [926, 739] width 56 height 56
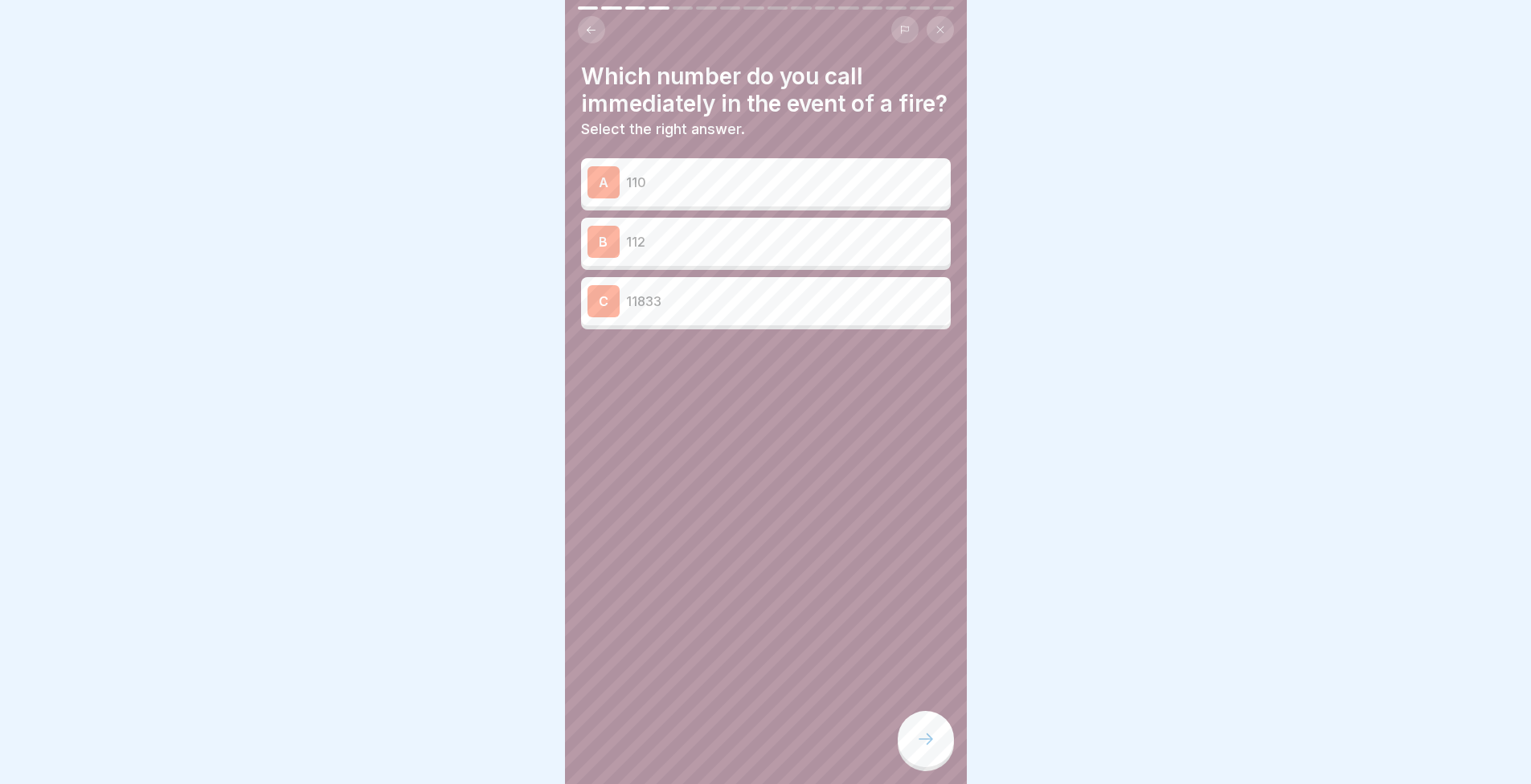
click at [666, 251] on p "112" at bounding box center [785, 241] width 319 height 19
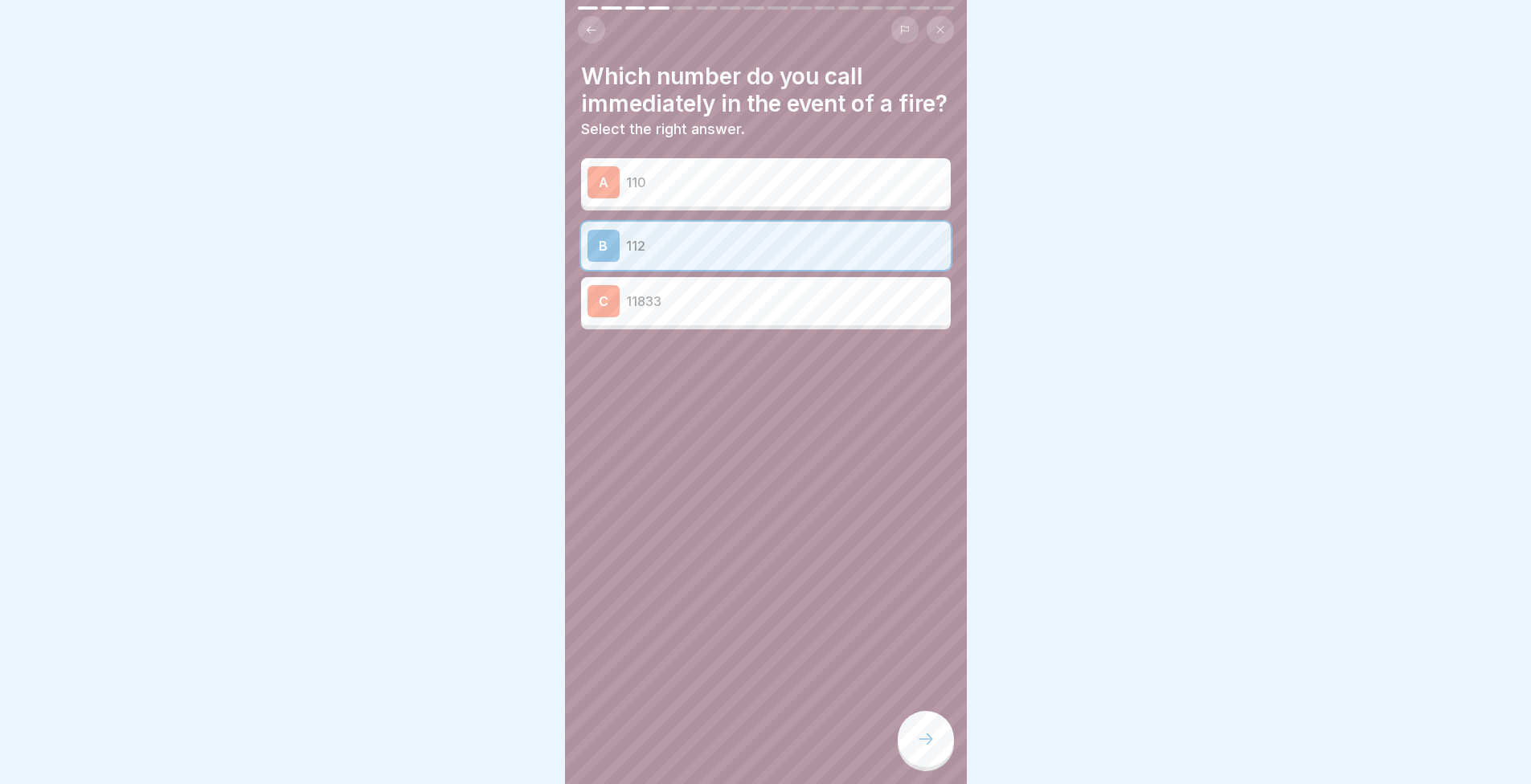
click at [713, 174] on div "Which number do you call immediately in the event of a fire? Select the right a…" at bounding box center [766, 196] width 370 height 267
click at [712, 197] on div "A 110" at bounding box center [766, 182] width 357 height 32
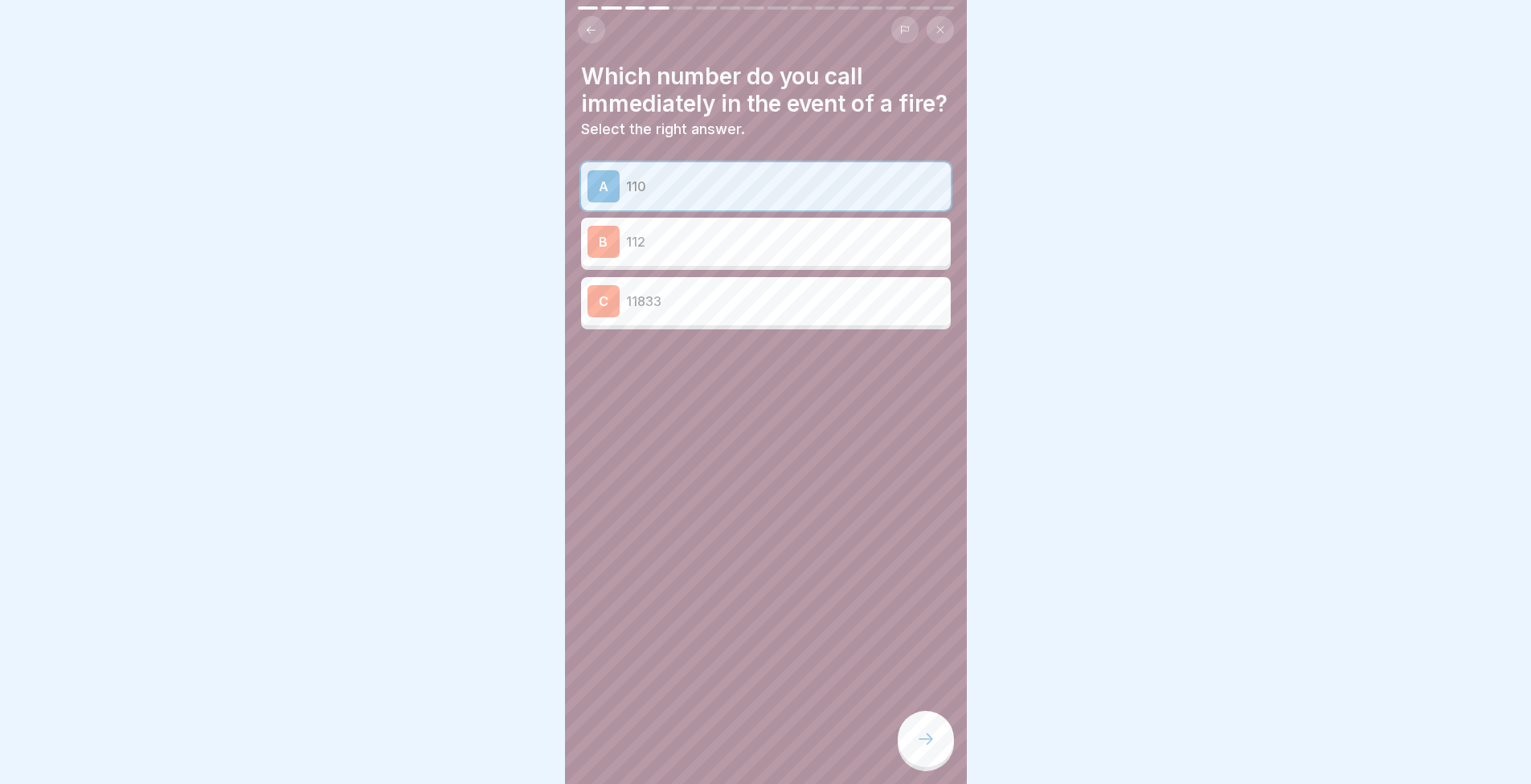
click at [940, 727] on div "Fire protection 16 Steps English Behaviour in the event of fire and evacuation …" at bounding box center [766, 392] width 402 height 784
click at [930, 749] on icon at bounding box center [926, 739] width 19 height 19
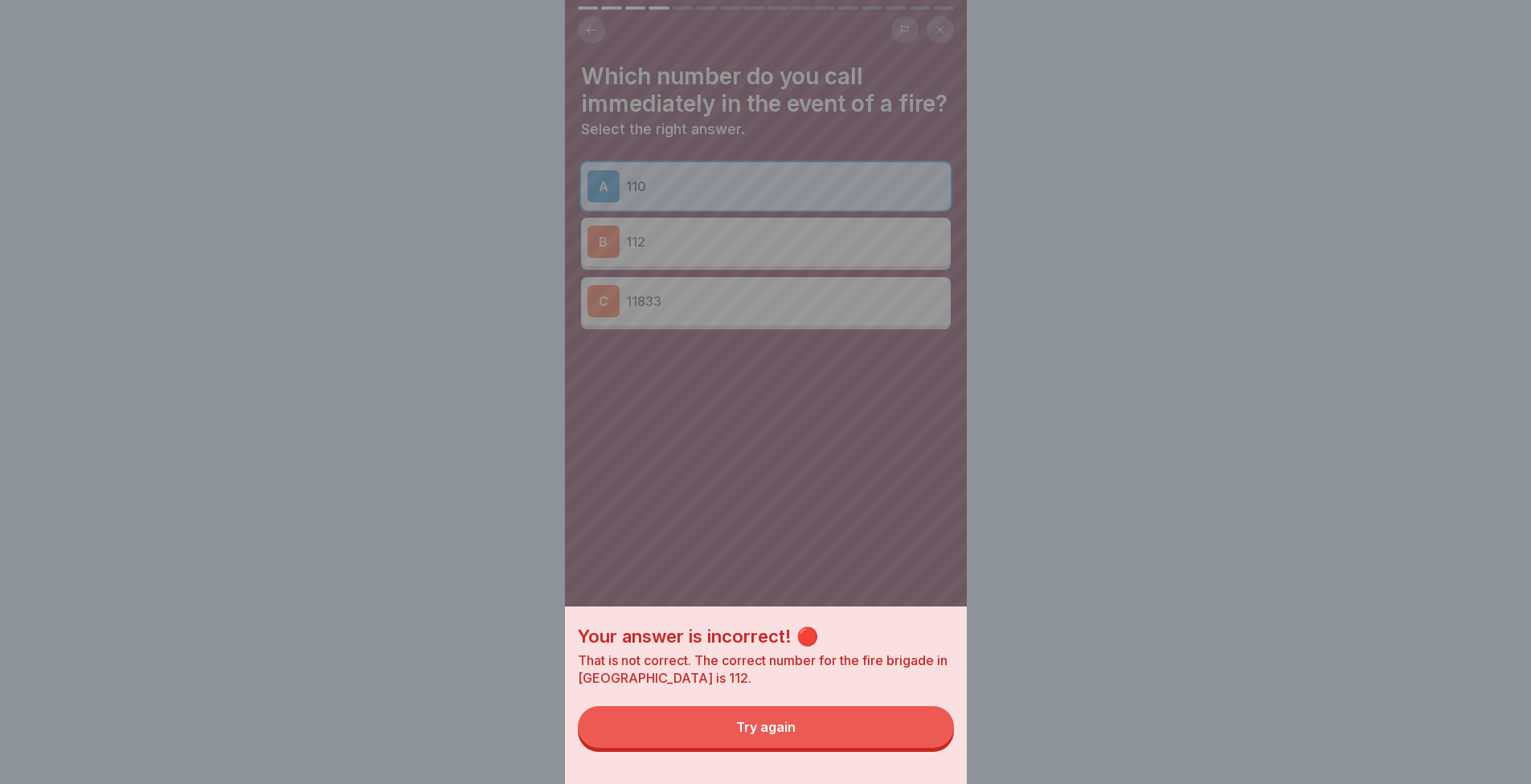
click at [917, 745] on button "Try again" at bounding box center [766, 727] width 376 height 42
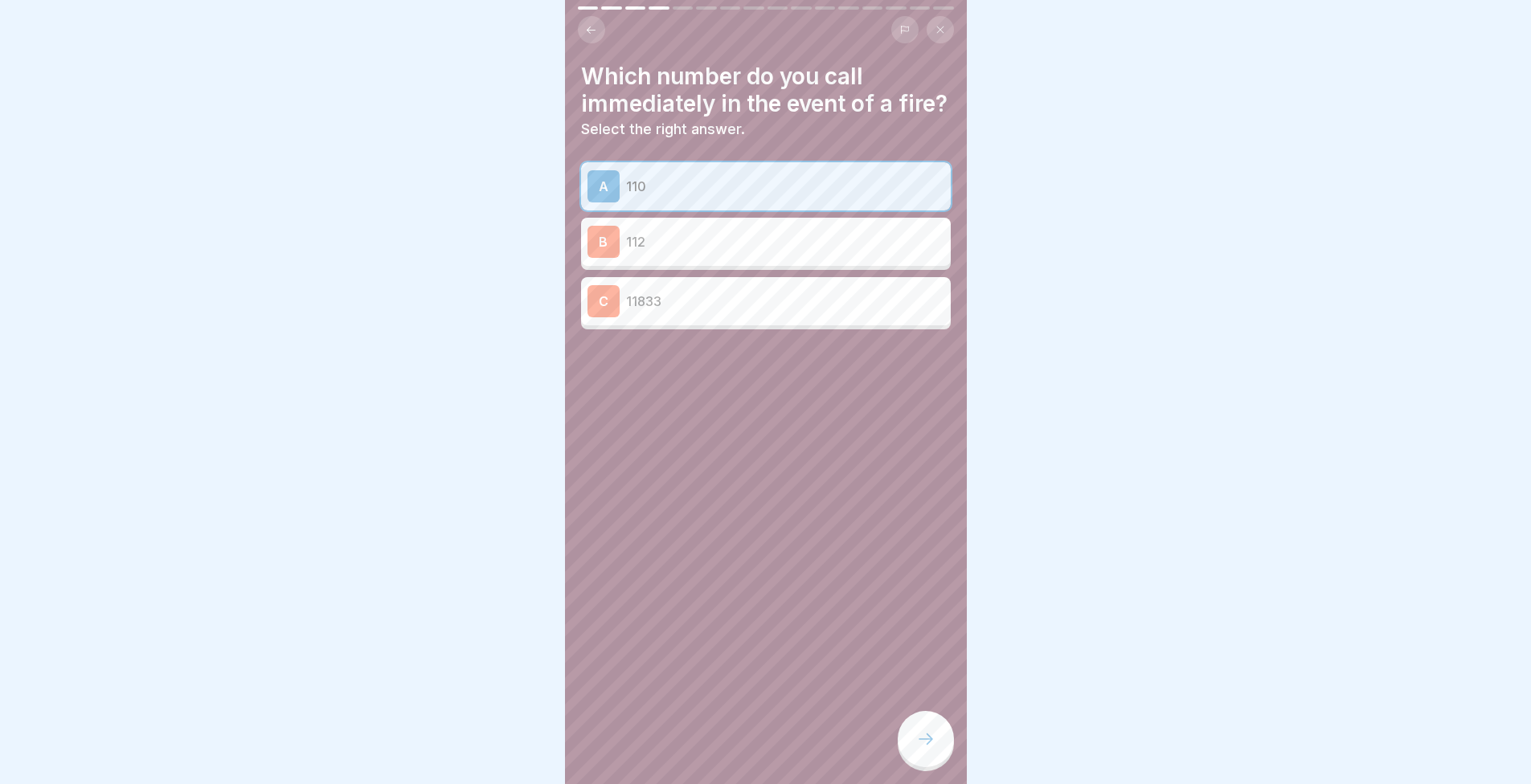
click at [647, 240] on div "A 110 B 112 C 11833" at bounding box center [766, 246] width 370 height 167
click at [654, 251] on p "112" at bounding box center [785, 241] width 319 height 19
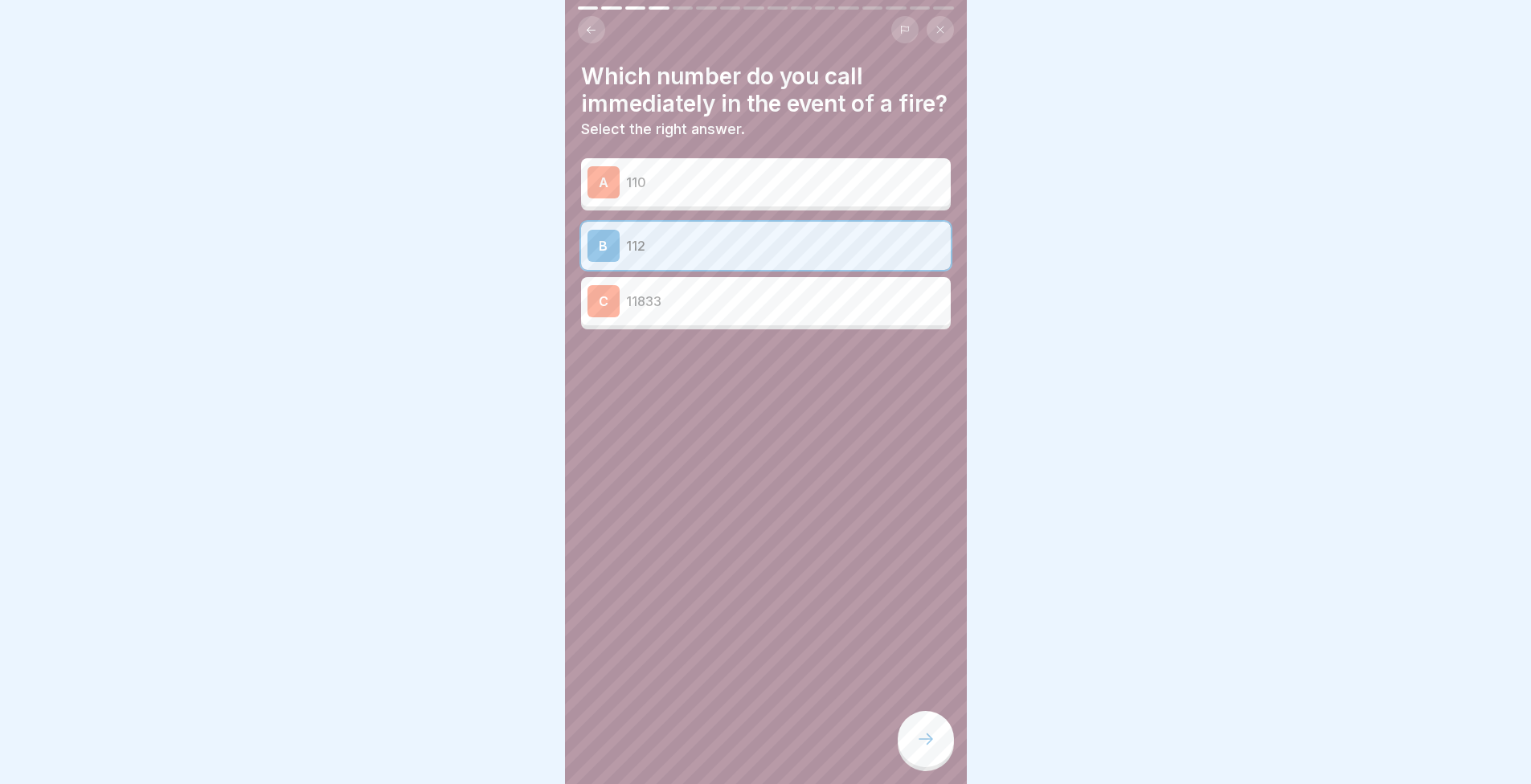
click at [919, 749] on icon at bounding box center [926, 739] width 19 height 19
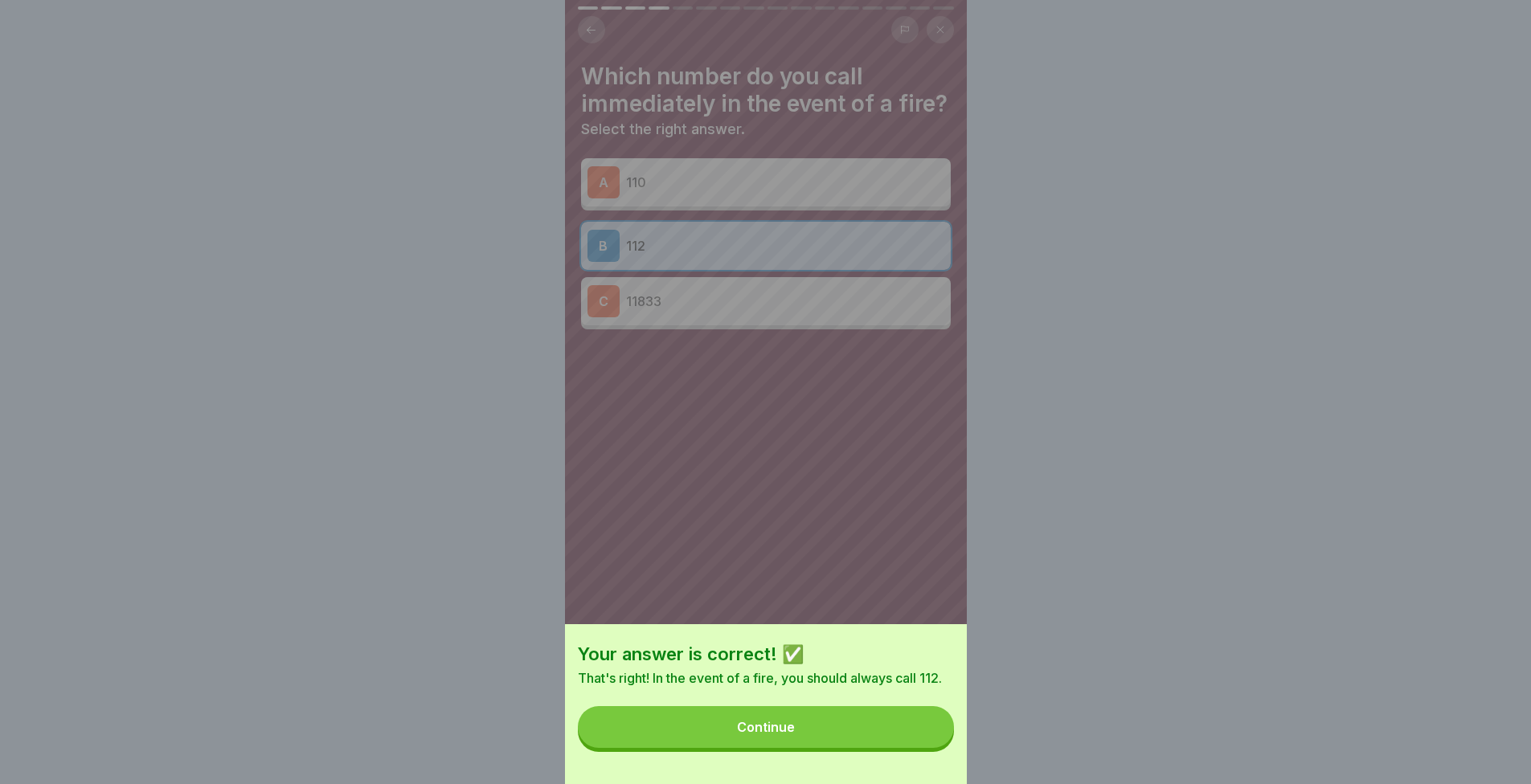
click at [900, 744] on button "Continue" at bounding box center [766, 727] width 376 height 42
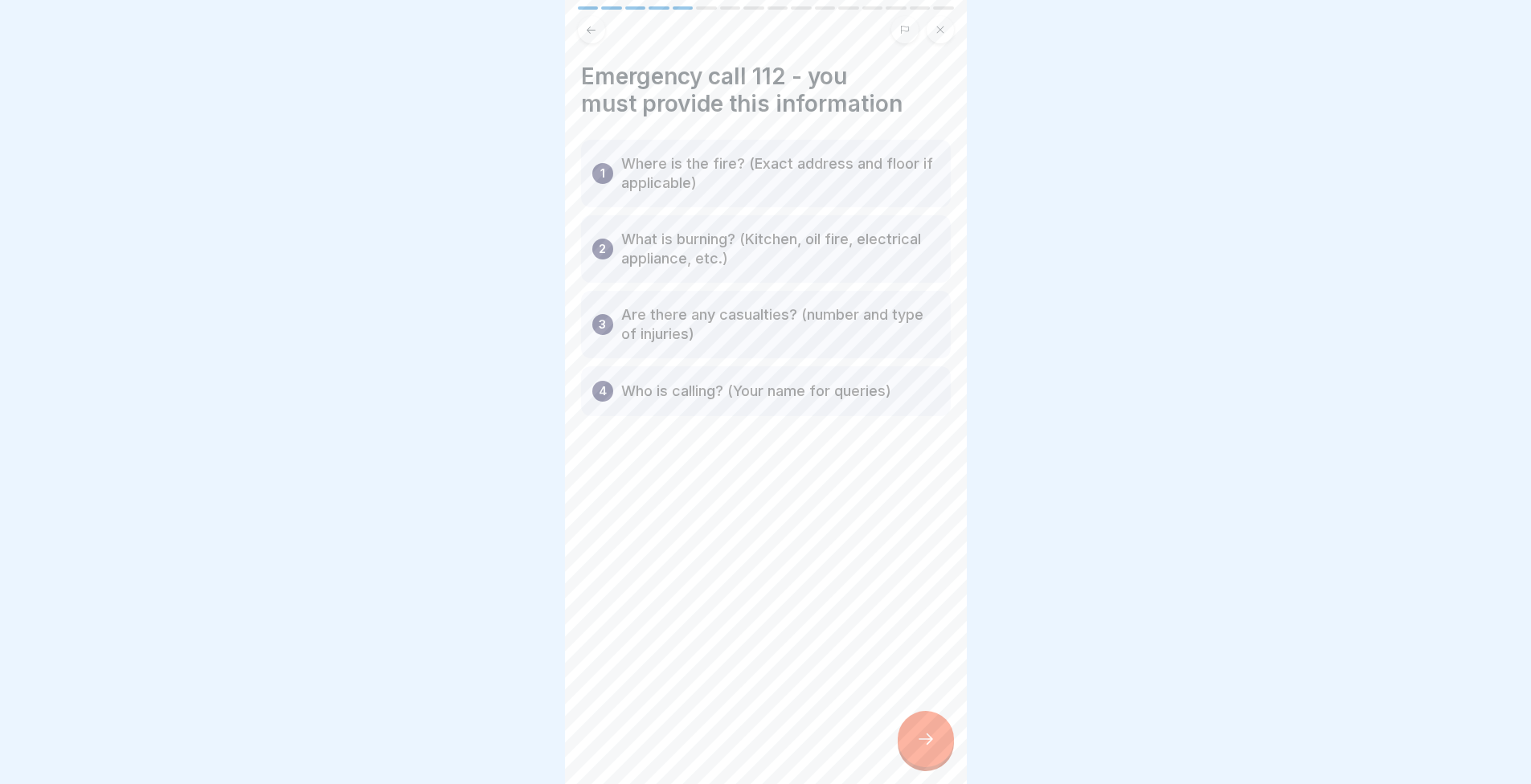
click at [915, 740] on div at bounding box center [926, 739] width 56 height 56
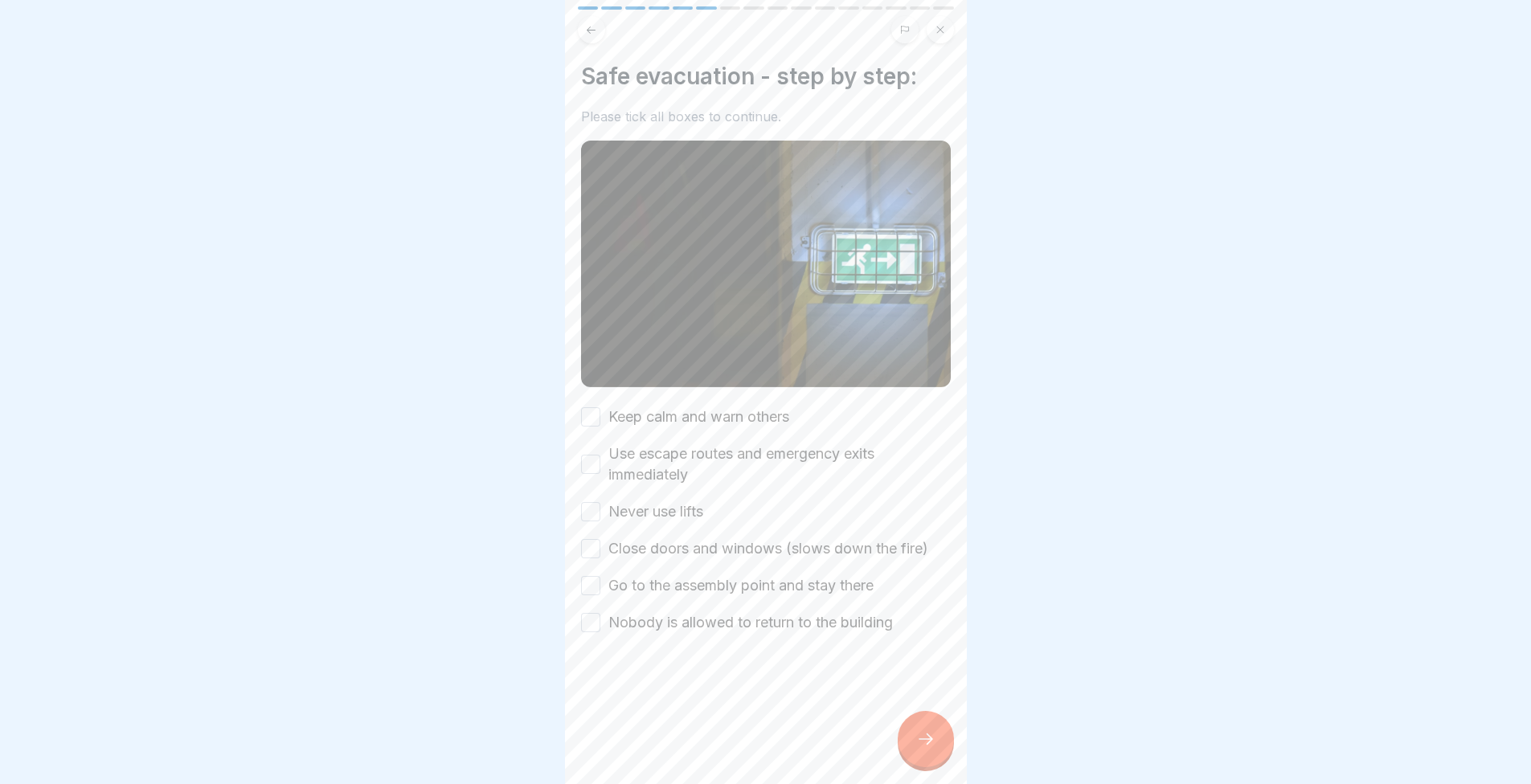
click at [669, 415] on label "Keep calm and warn others" at bounding box center [699, 416] width 181 height 21
click at [601, 415] on button "Keep calm and warn others" at bounding box center [590, 416] width 19 height 19
click at [669, 461] on label "Use escape routes and emergency exits immediately" at bounding box center [780, 464] width 343 height 42
click at [601, 461] on button "Use escape routes and emergency exits immediately" at bounding box center [590, 464] width 19 height 19
click at [628, 510] on label "Never use lifts" at bounding box center [656, 512] width 95 height 21
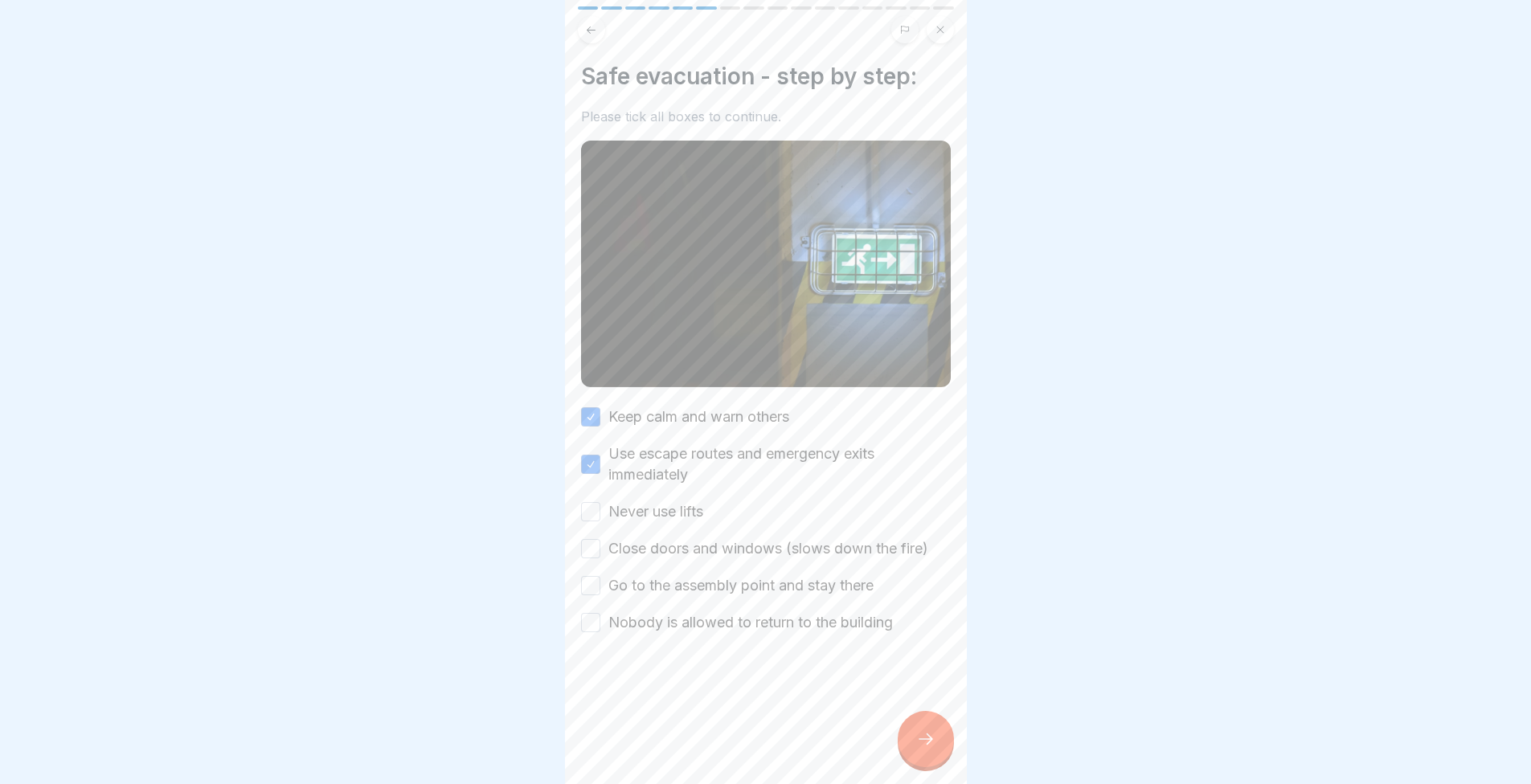
click at [601, 510] on button "Never use lifts" at bounding box center [590, 512] width 19 height 19
click at [635, 545] on label "Close doors and windows (slows down the fire)" at bounding box center [769, 549] width 320 height 21
click at [601, 545] on button "Close doors and windows (slows down the fire)" at bounding box center [590, 549] width 19 height 19
click at [638, 575] on label "Go to the assembly point and stay there" at bounding box center [741, 585] width 265 height 21
click at [601, 576] on button "Go to the assembly point and stay there" at bounding box center [590, 585] width 19 height 19
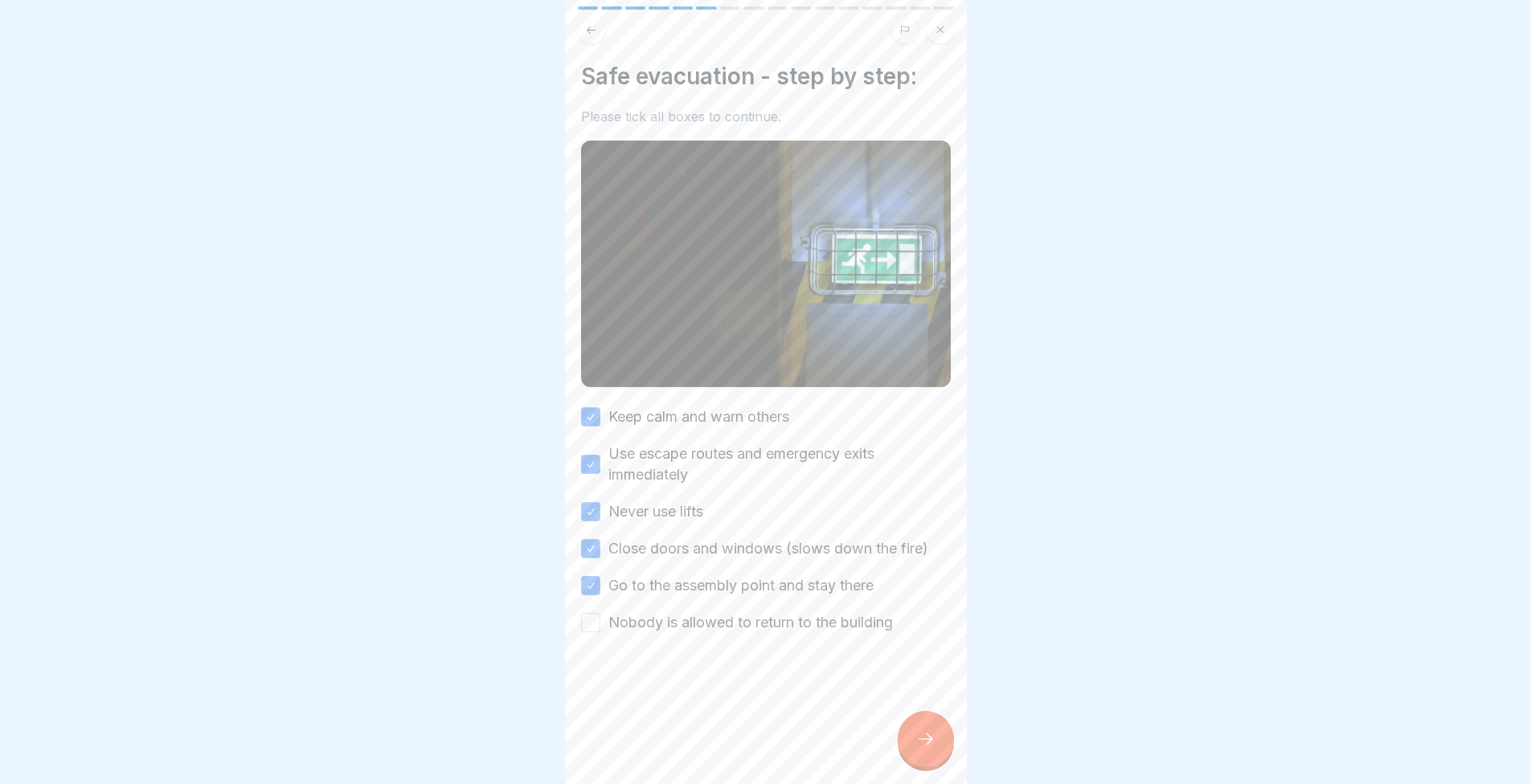
click at [642, 621] on label "Nobody is allowed to return to the building" at bounding box center [751, 622] width 285 height 21
click at [601, 621] on button "Nobody is allowed to return to the building" at bounding box center [590, 622] width 19 height 19
click at [891, 755] on div "Safe evacuation - step by step: Please tick all boxes to continue. Keep calm an…" at bounding box center [766, 392] width 402 height 784
click at [906, 754] on div at bounding box center [926, 739] width 56 height 56
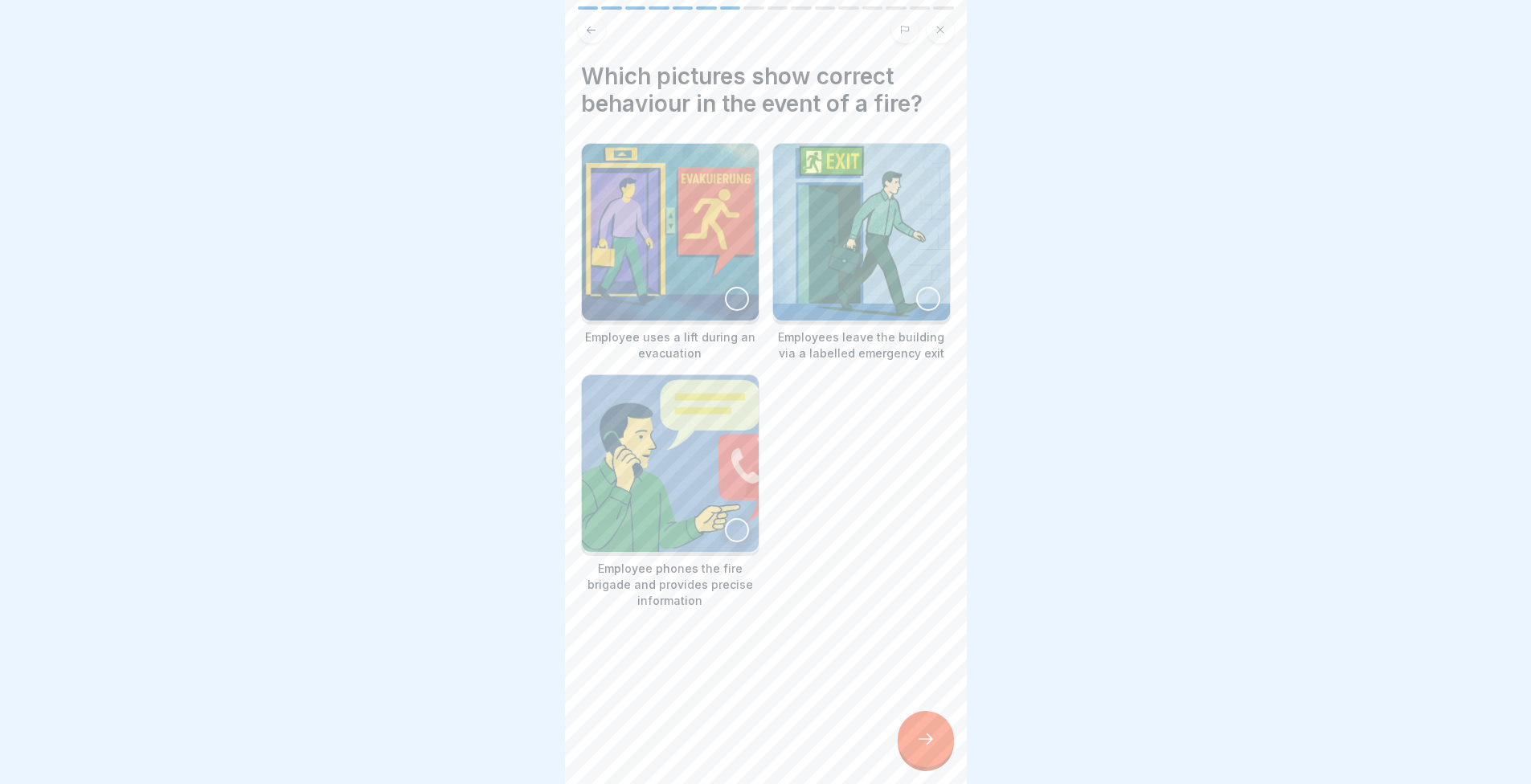
click at [707, 260] on img at bounding box center [670, 232] width 176 height 176
click at [677, 468] on img at bounding box center [670, 463] width 176 height 176
click at [677, 468] on img at bounding box center [671, 464] width 174 height 174
click at [675, 468] on img at bounding box center [670, 463] width 176 height 176
click at [915, 720] on div "Which pictures show correct behaviour in the event of a fire? Employee uses a l…" at bounding box center [766, 392] width 402 height 784
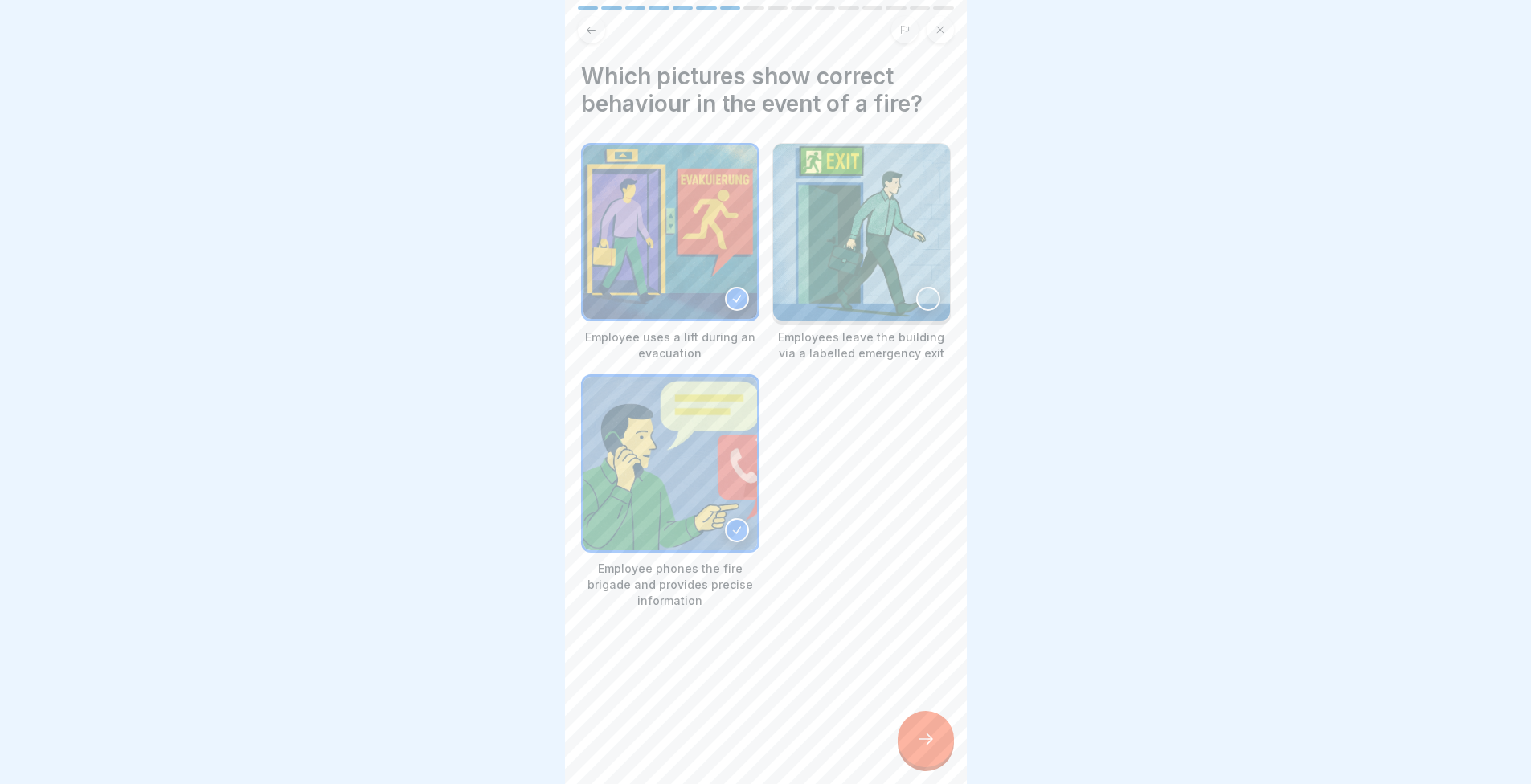
click at [917, 736] on div at bounding box center [926, 739] width 56 height 56
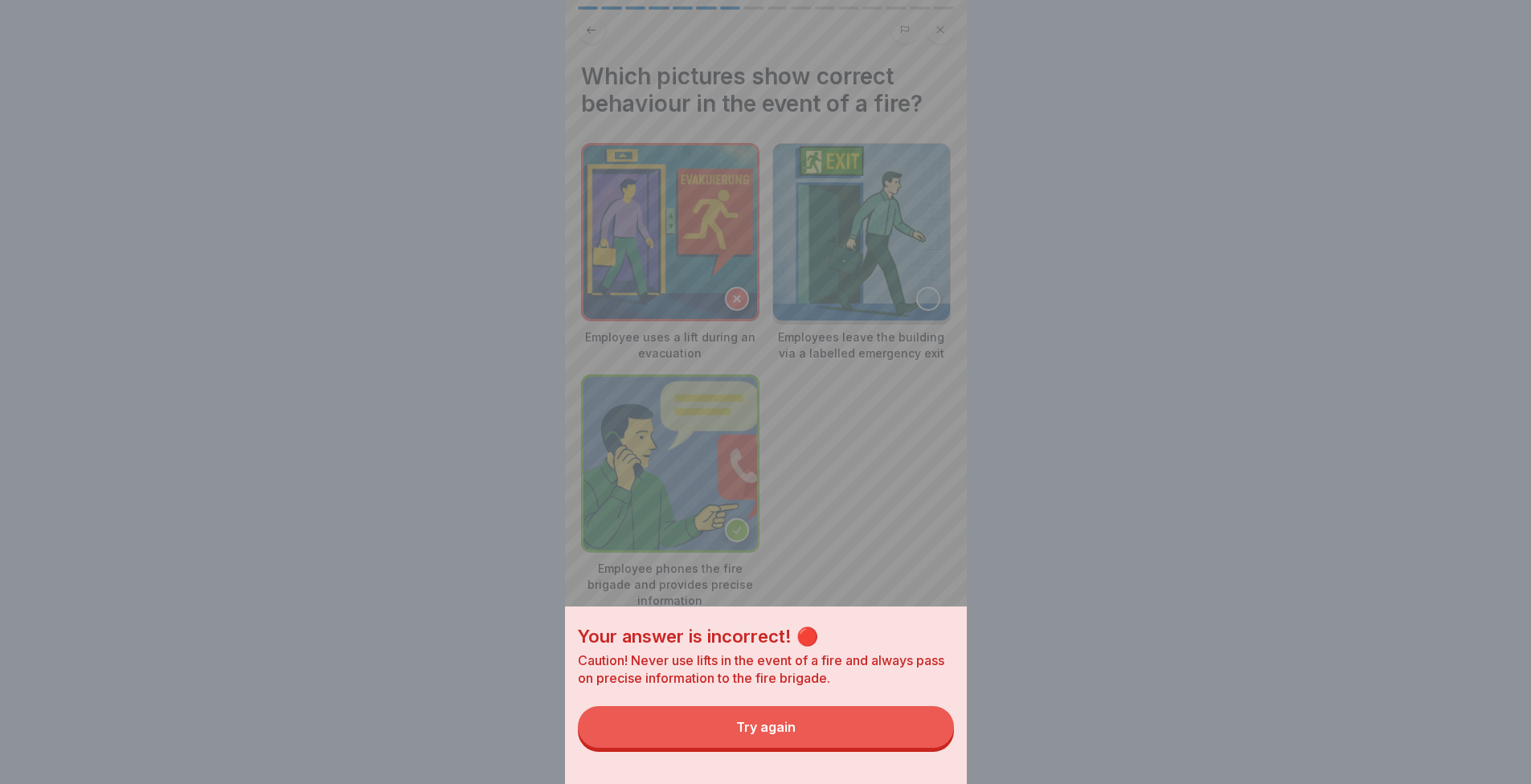
click at [899, 730] on button "Try again" at bounding box center [766, 727] width 376 height 42
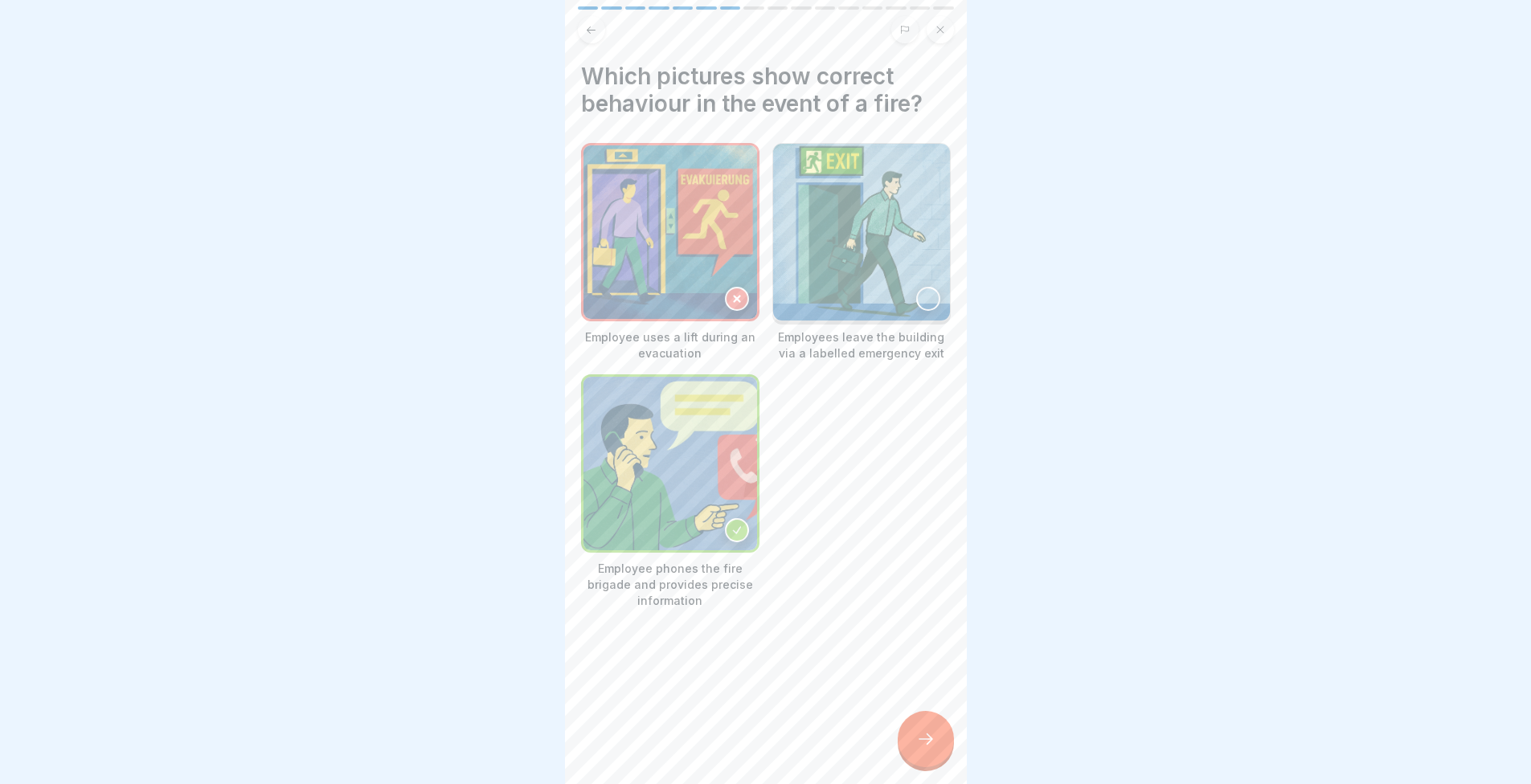
click at [647, 247] on img at bounding box center [671, 232] width 174 height 174
click at [951, 736] on div "Which pictures show correct behaviour in the event of a fire? Employee uses a l…" at bounding box center [766, 392] width 402 height 784
click at [942, 733] on div at bounding box center [926, 739] width 56 height 56
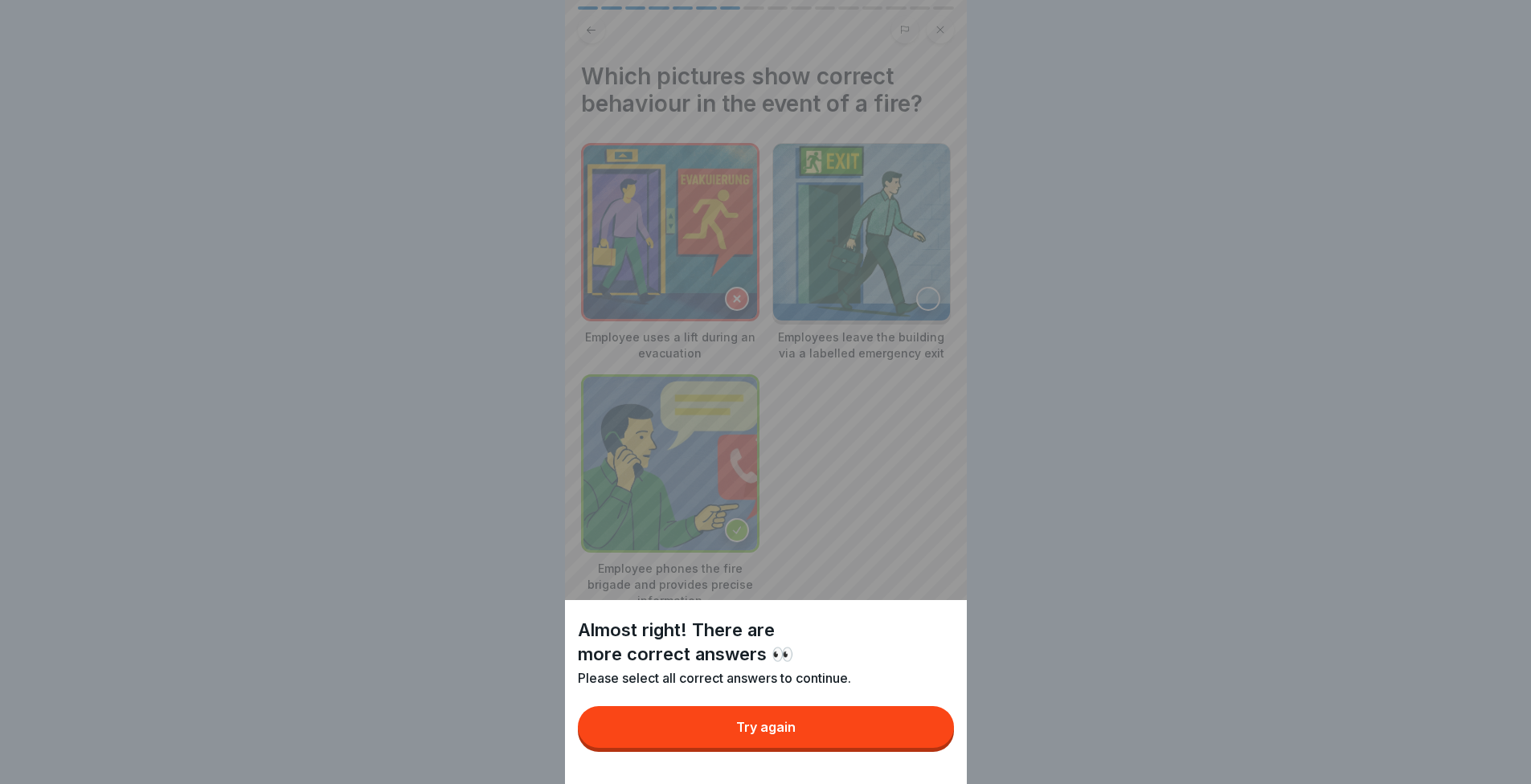
click at [919, 731] on button "Try again" at bounding box center [766, 727] width 376 height 42
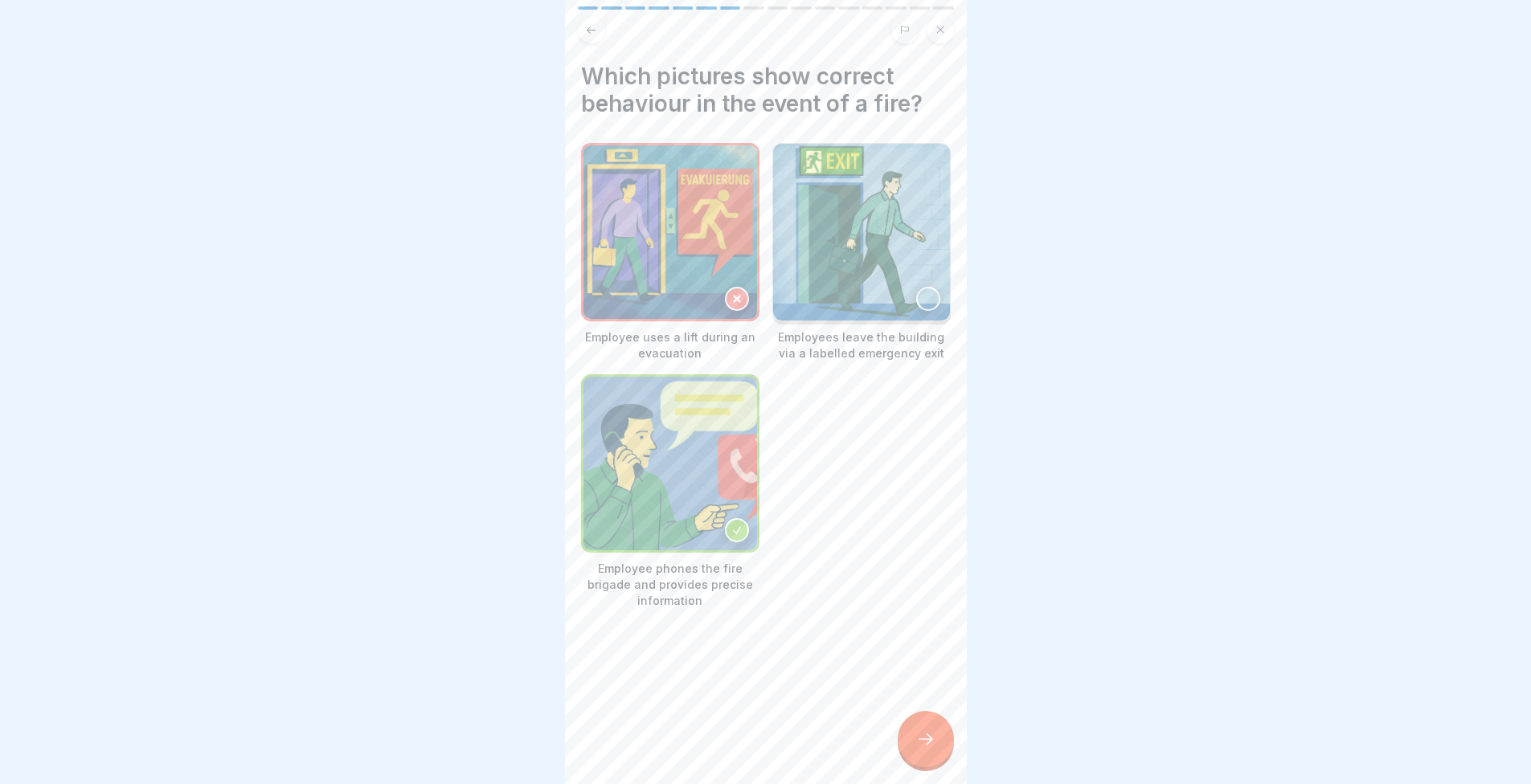
click at [669, 223] on img at bounding box center [671, 232] width 174 height 174
click at [857, 271] on img at bounding box center [861, 232] width 176 height 176
click at [933, 746] on icon at bounding box center [926, 739] width 19 height 19
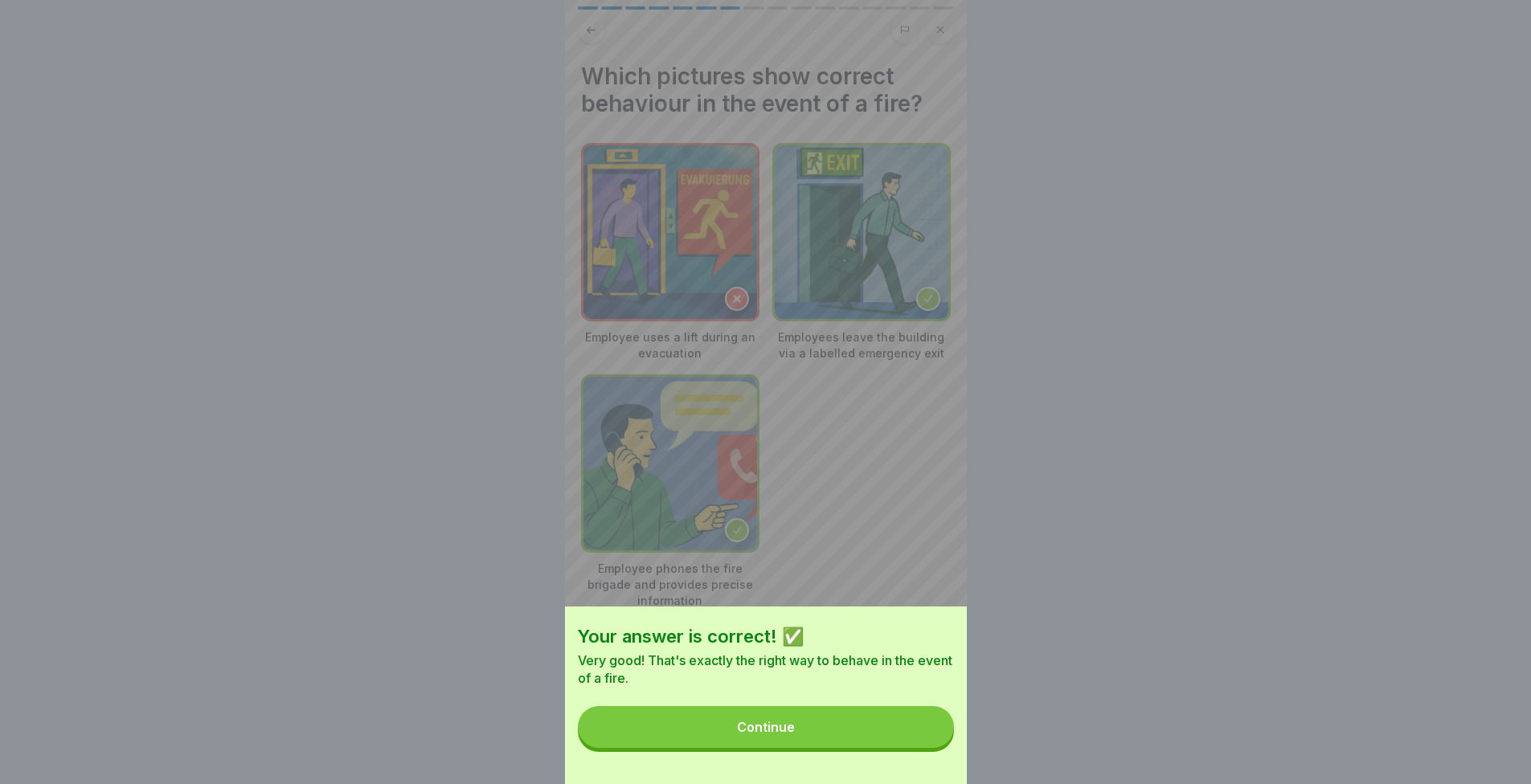
click at [820, 733] on button "Continue" at bounding box center [766, 727] width 376 height 42
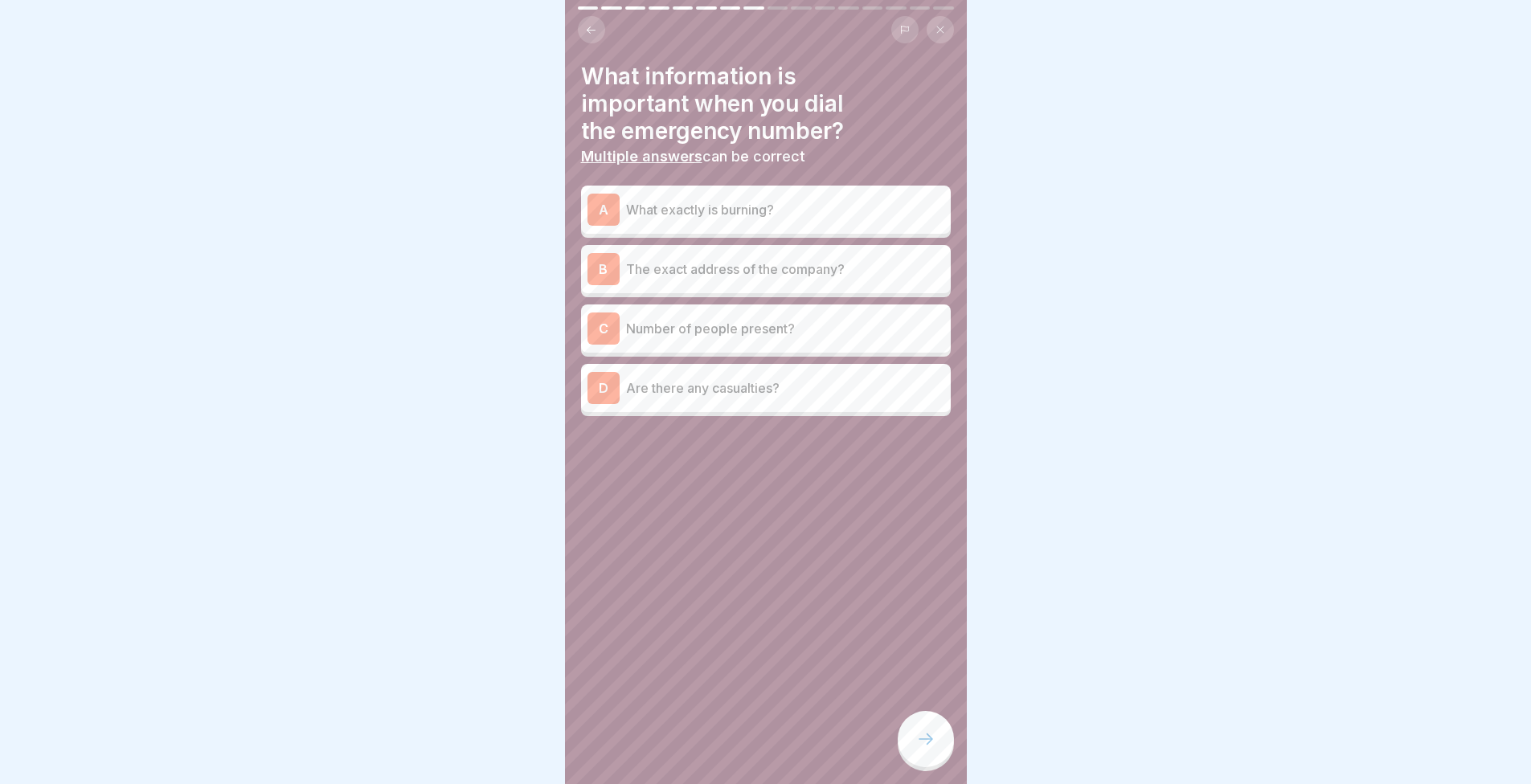
click at [635, 273] on p "The exact address of the company?" at bounding box center [785, 269] width 319 height 19
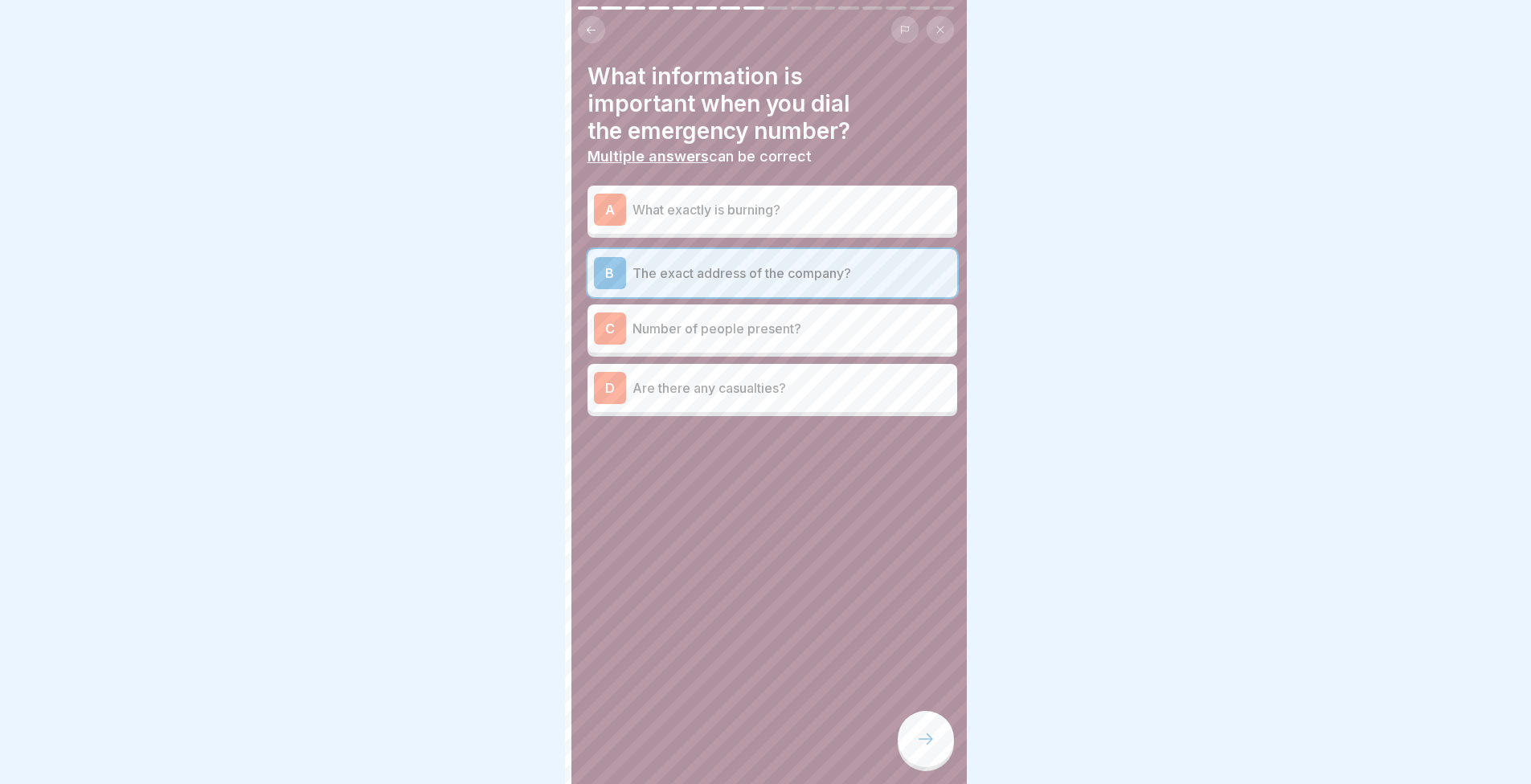
click at [918, 746] on div "Fire protection 16 Steps English Behaviour in the event of fire and evacuation …" at bounding box center [766, 392] width 402 height 784
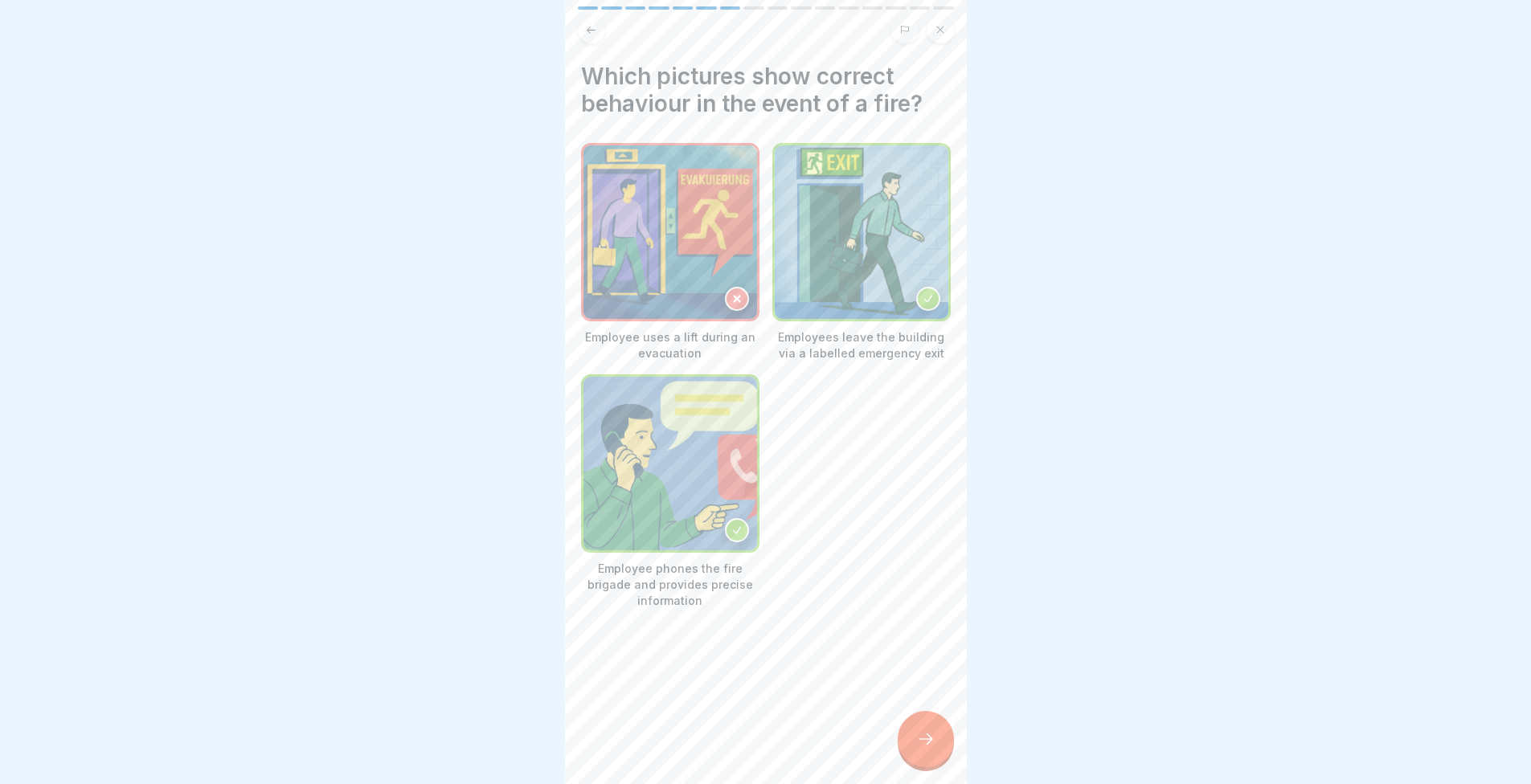
click at [918, 745] on icon at bounding box center [926, 739] width 19 height 19
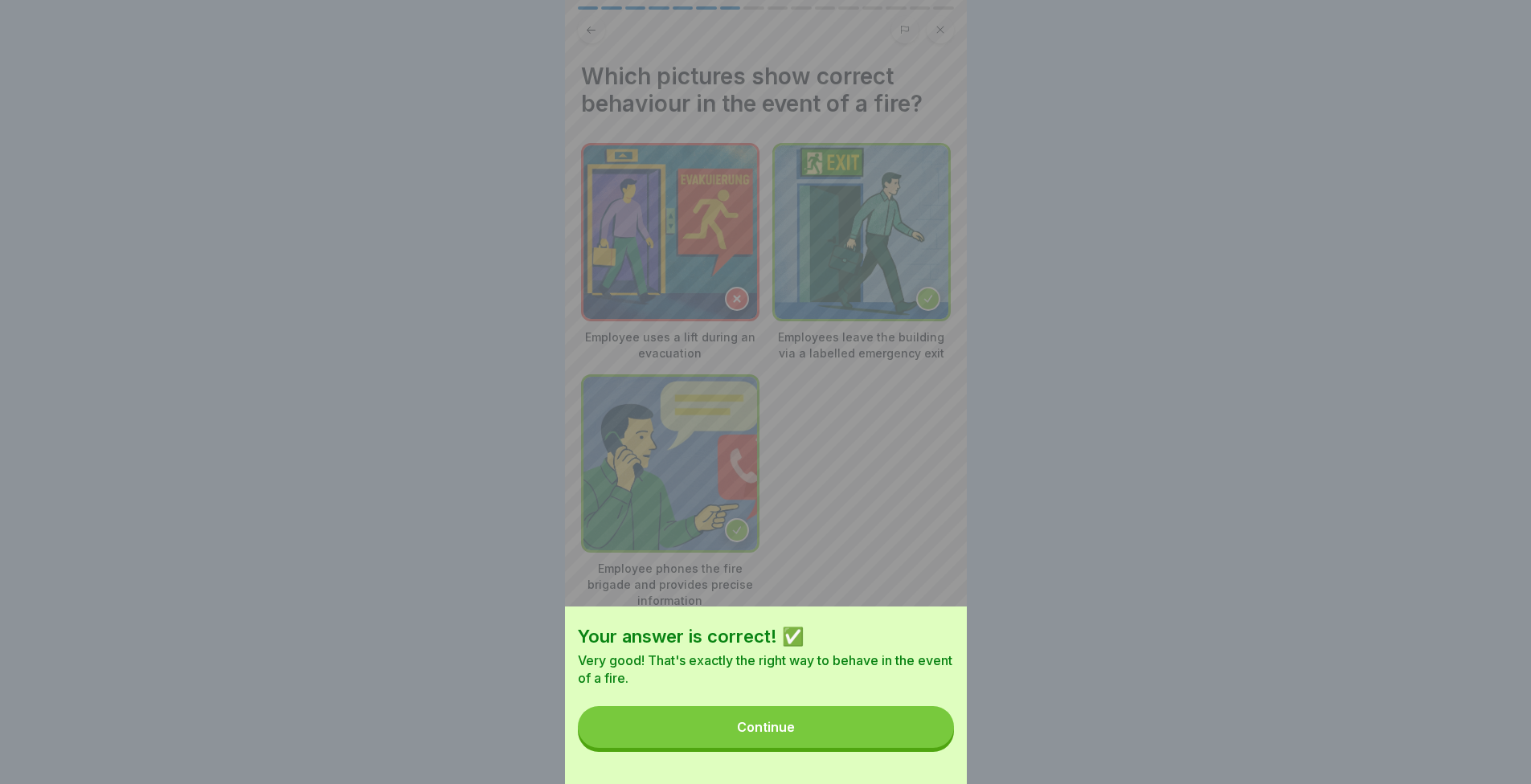
click at [918, 745] on button "Continue" at bounding box center [766, 727] width 376 height 42
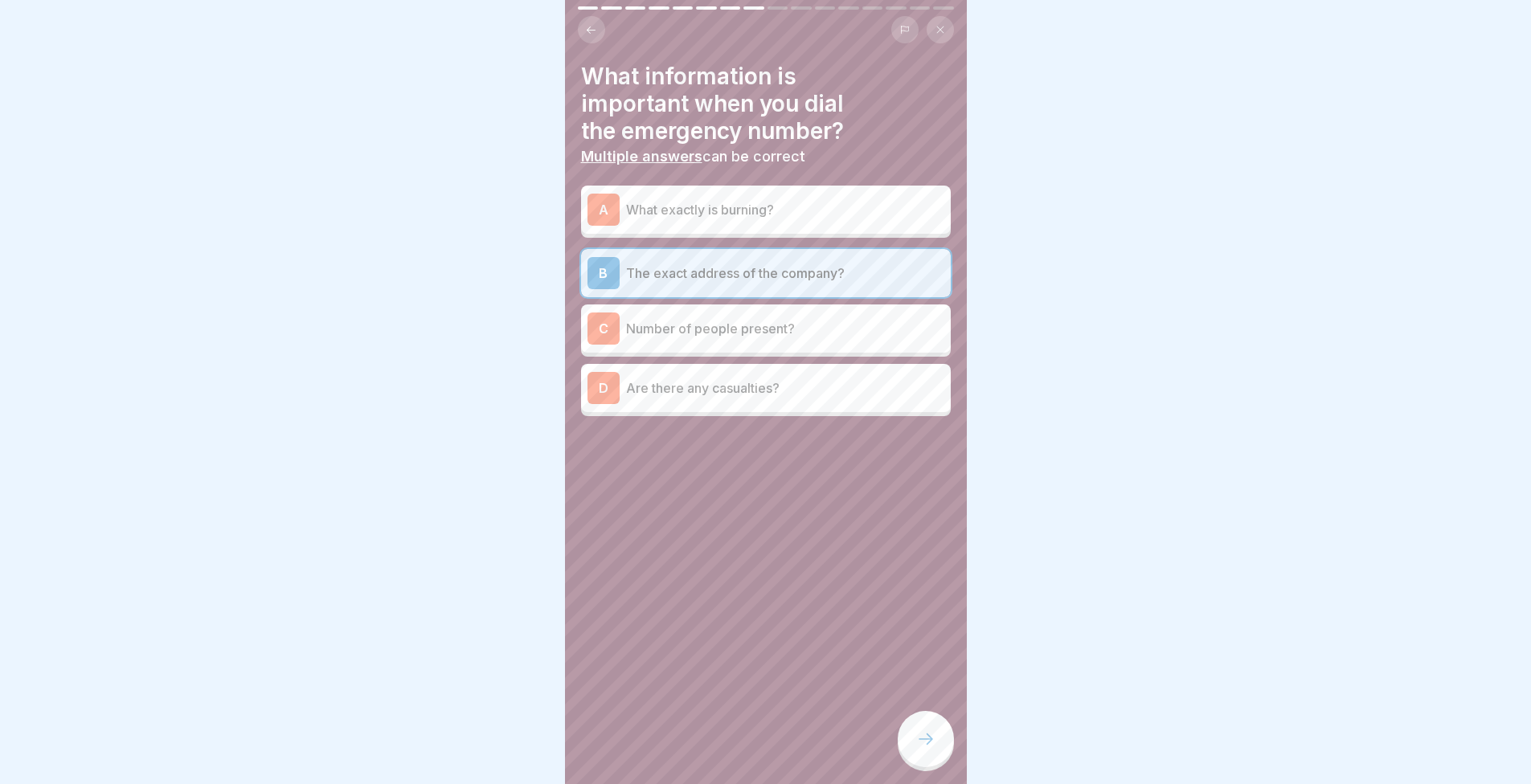
click at [913, 761] on div at bounding box center [926, 739] width 56 height 56
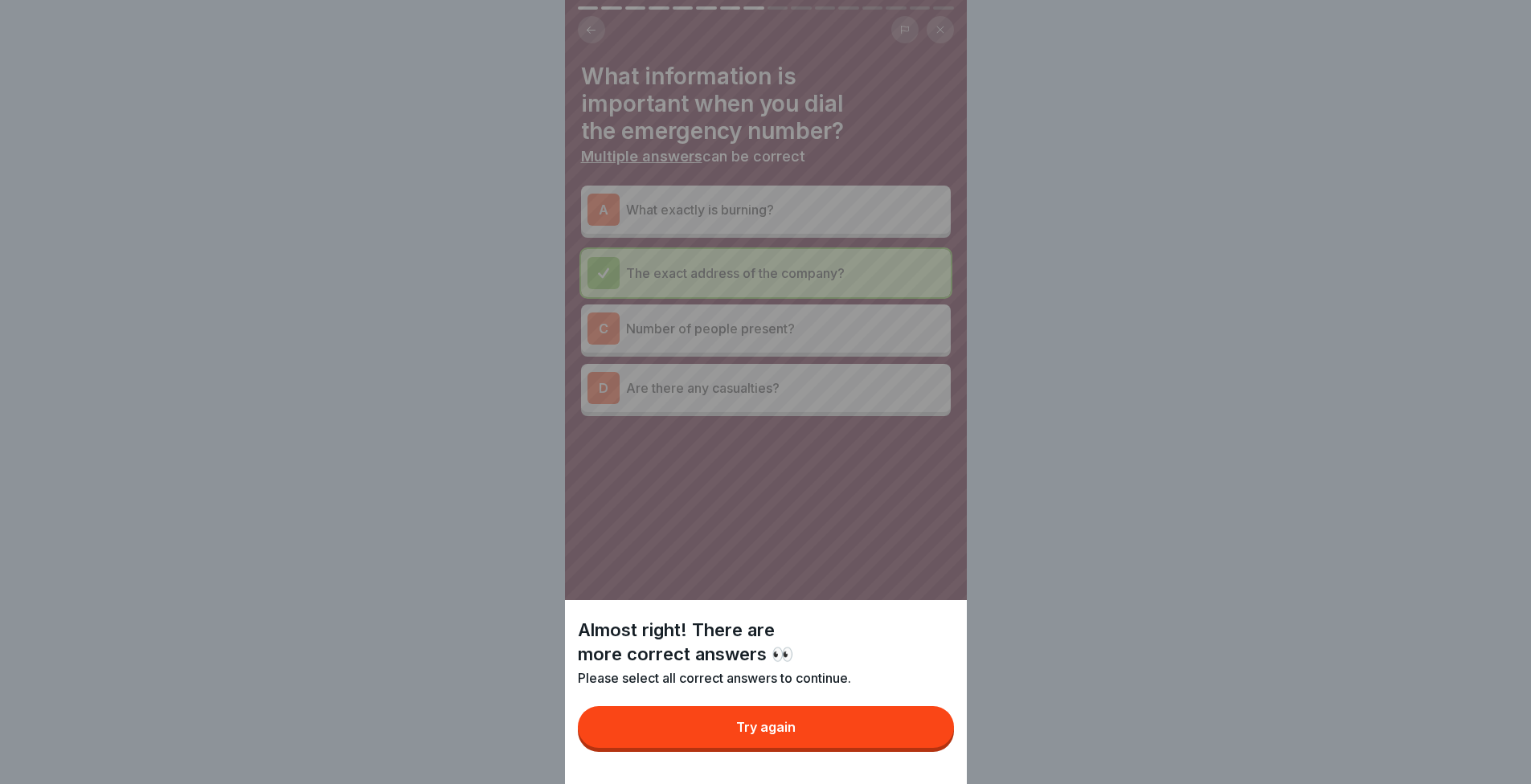
click at [908, 748] on button "Try again" at bounding box center [766, 727] width 376 height 42
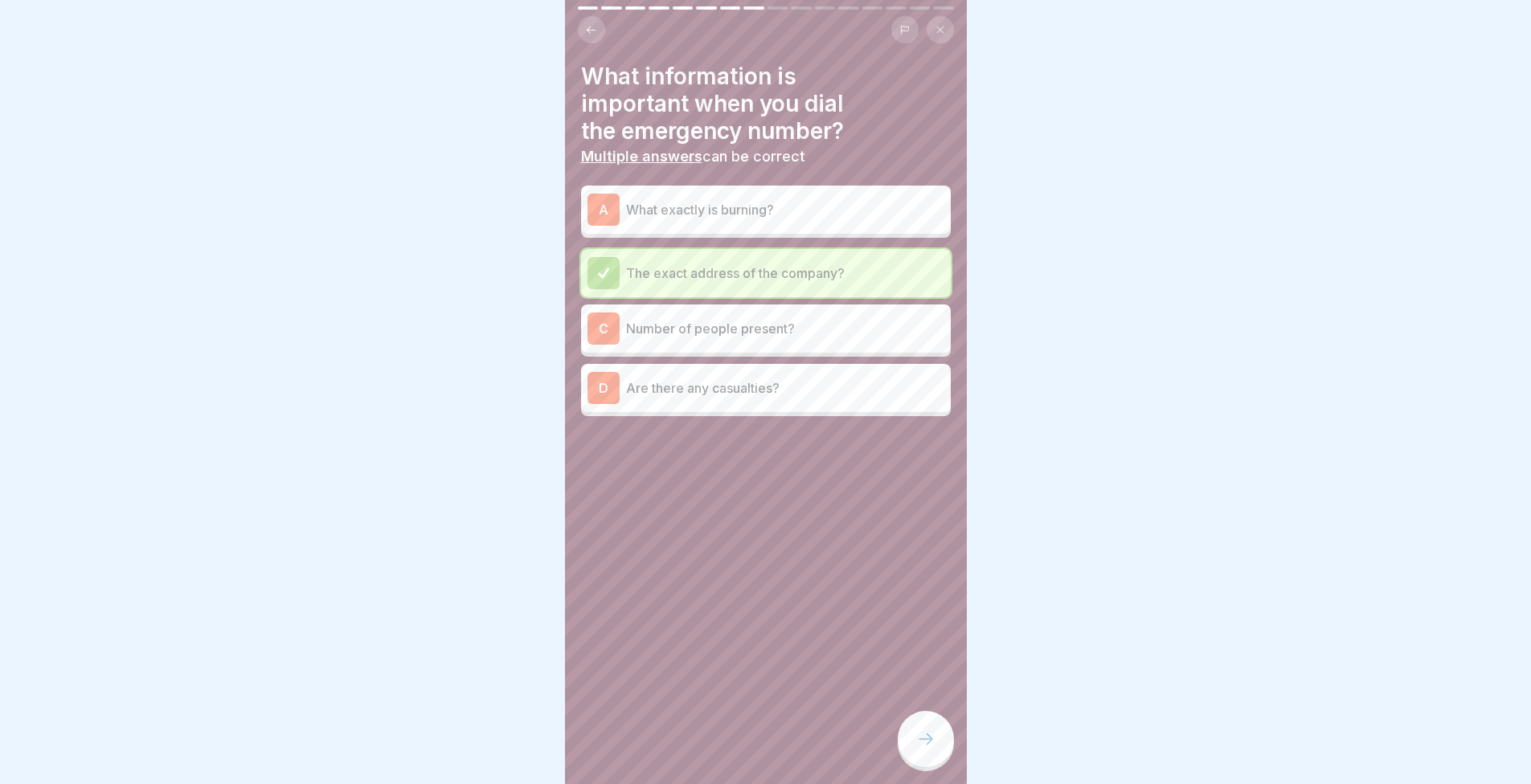
click at [684, 188] on div "A What exactly is burning?" at bounding box center [766, 210] width 370 height 48
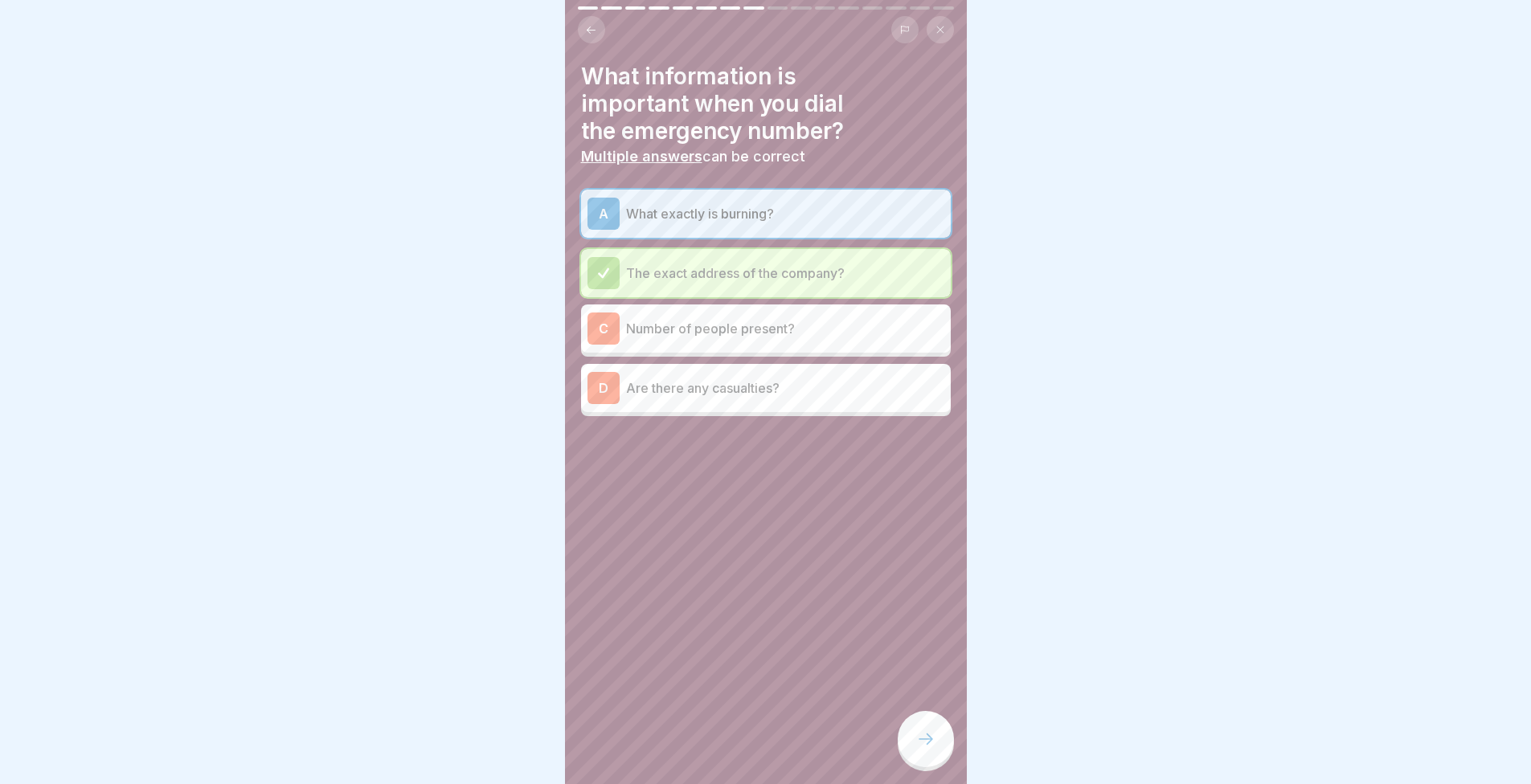
click at [931, 741] on div at bounding box center [926, 739] width 56 height 56
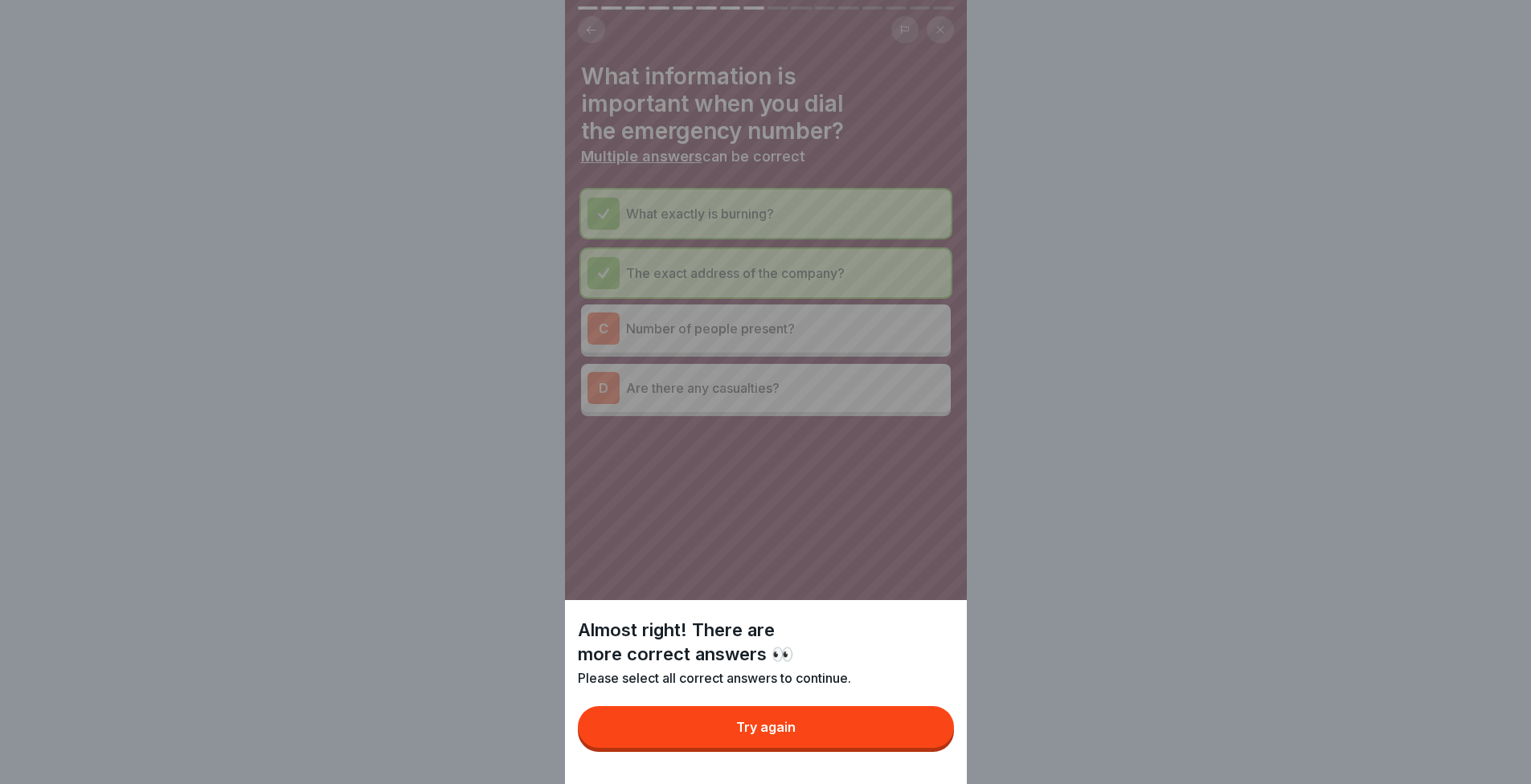
drag, startPoint x: 905, startPoint y: 732, endPoint x: 896, endPoint y: 600, distance: 132.3
click at [905, 733] on button "Try again" at bounding box center [766, 727] width 376 height 42
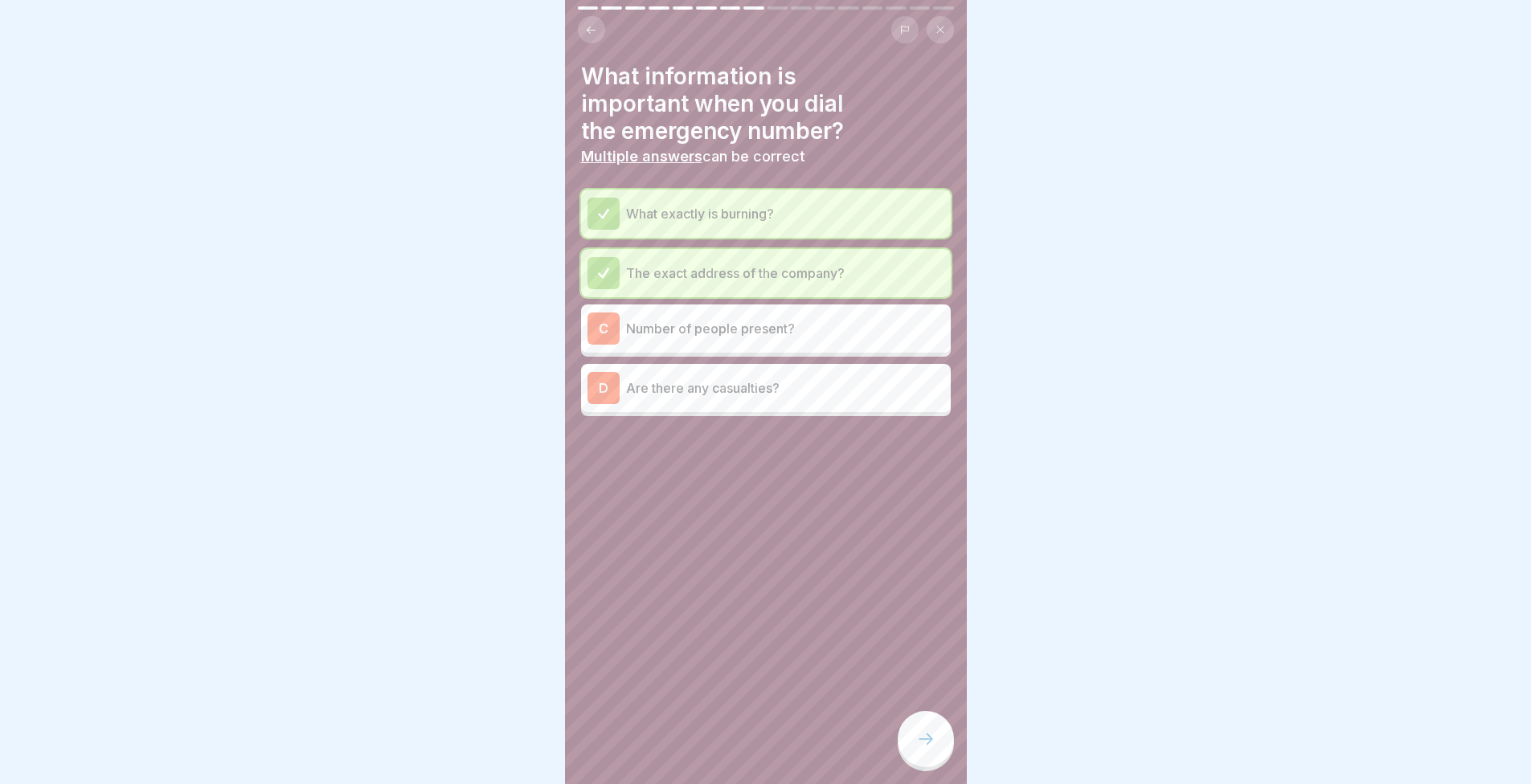
click at [753, 319] on p "Number of people present?" at bounding box center [785, 328] width 319 height 19
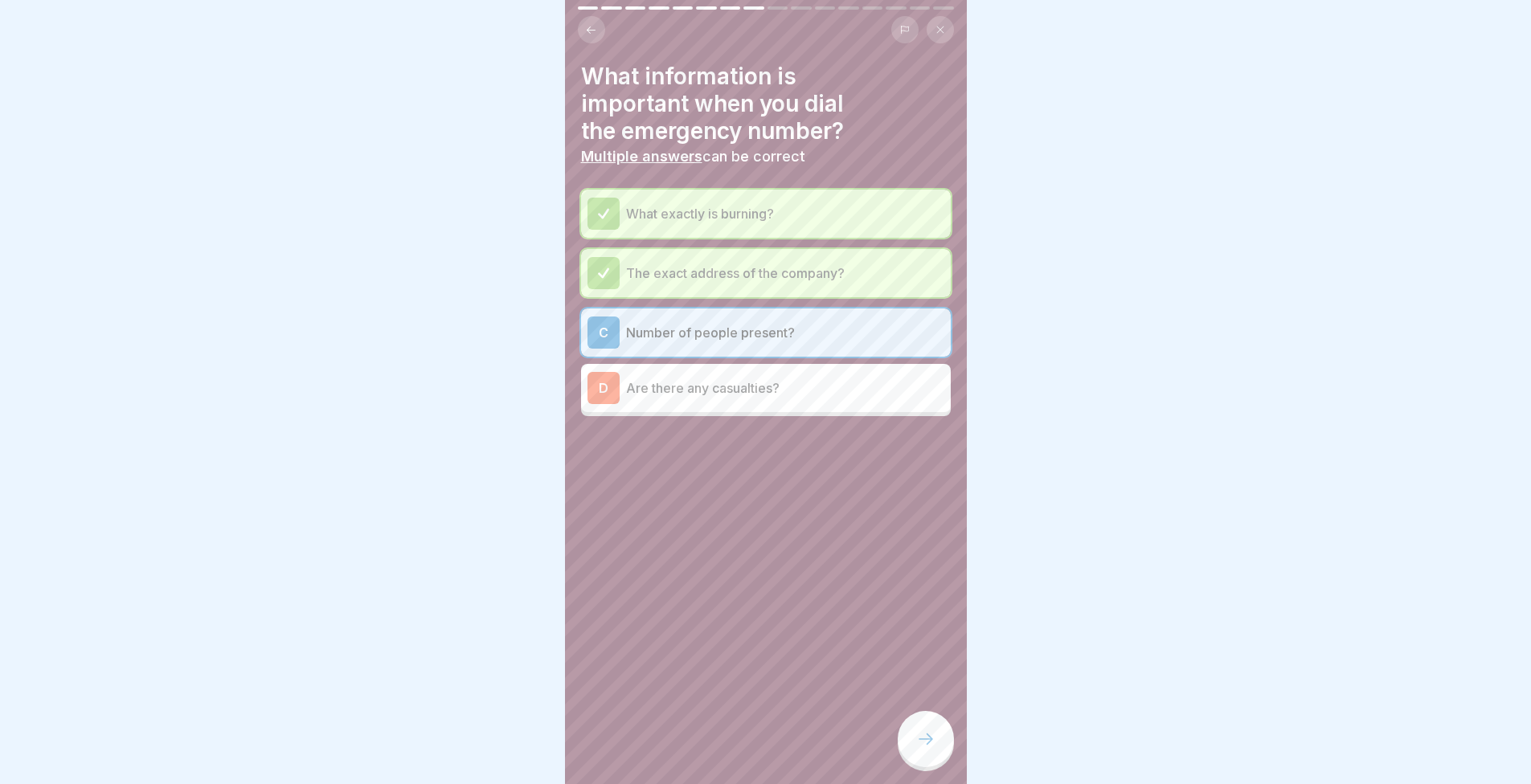
click at [923, 767] on div at bounding box center [926, 739] width 56 height 56
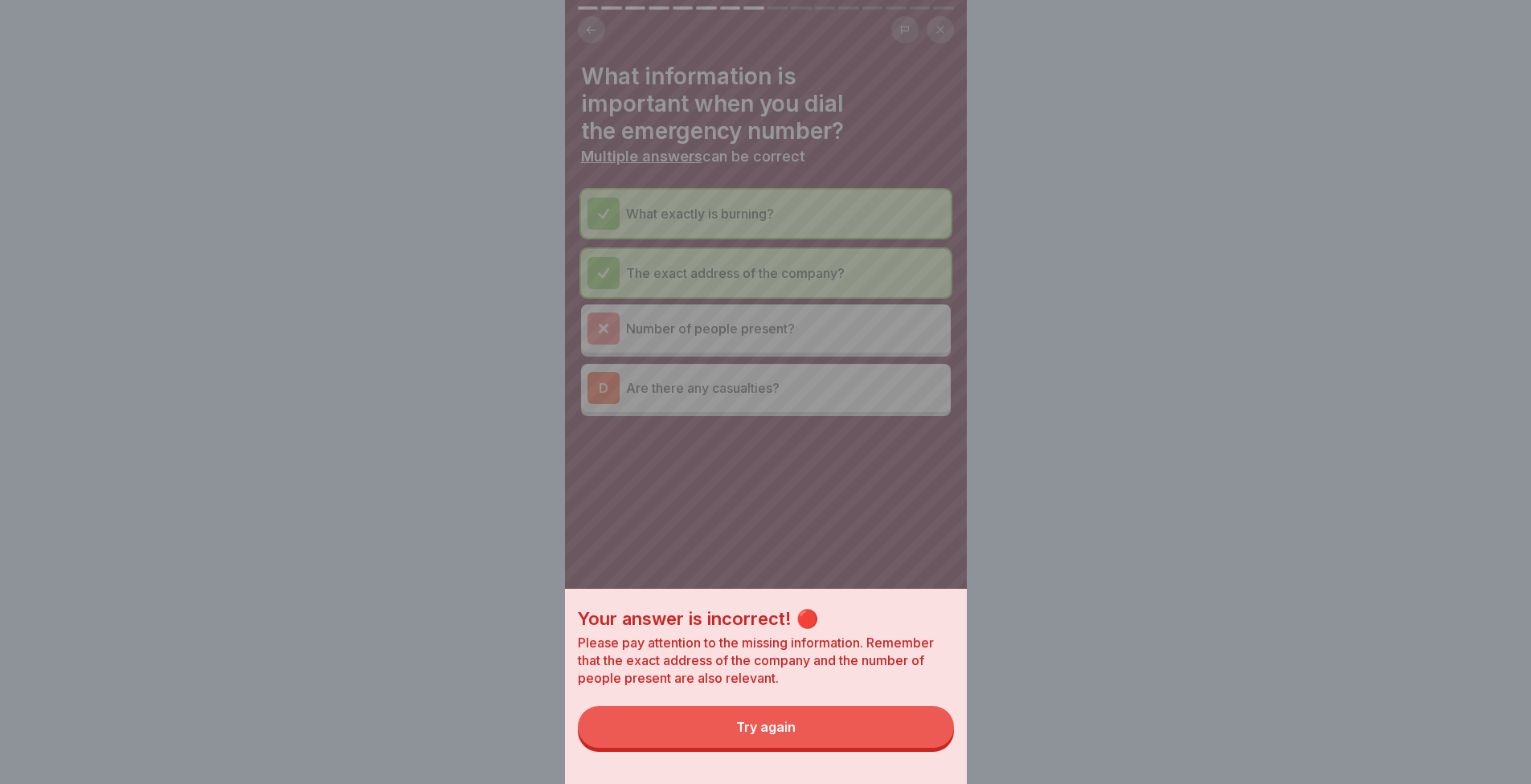
click at [857, 739] on button "Try again" at bounding box center [766, 727] width 376 height 42
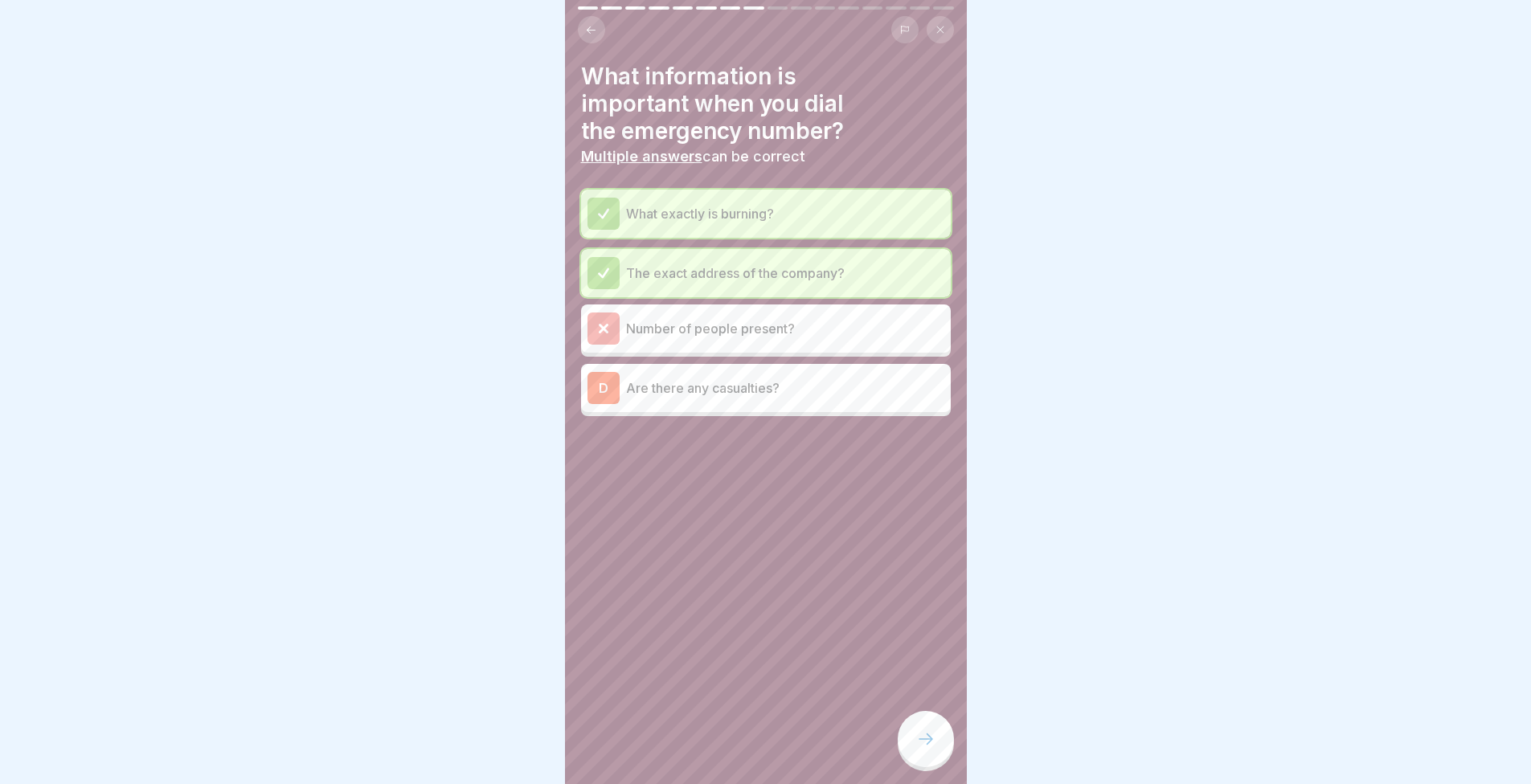
click at [723, 393] on p "Are there any casualties?" at bounding box center [785, 388] width 319 height 19
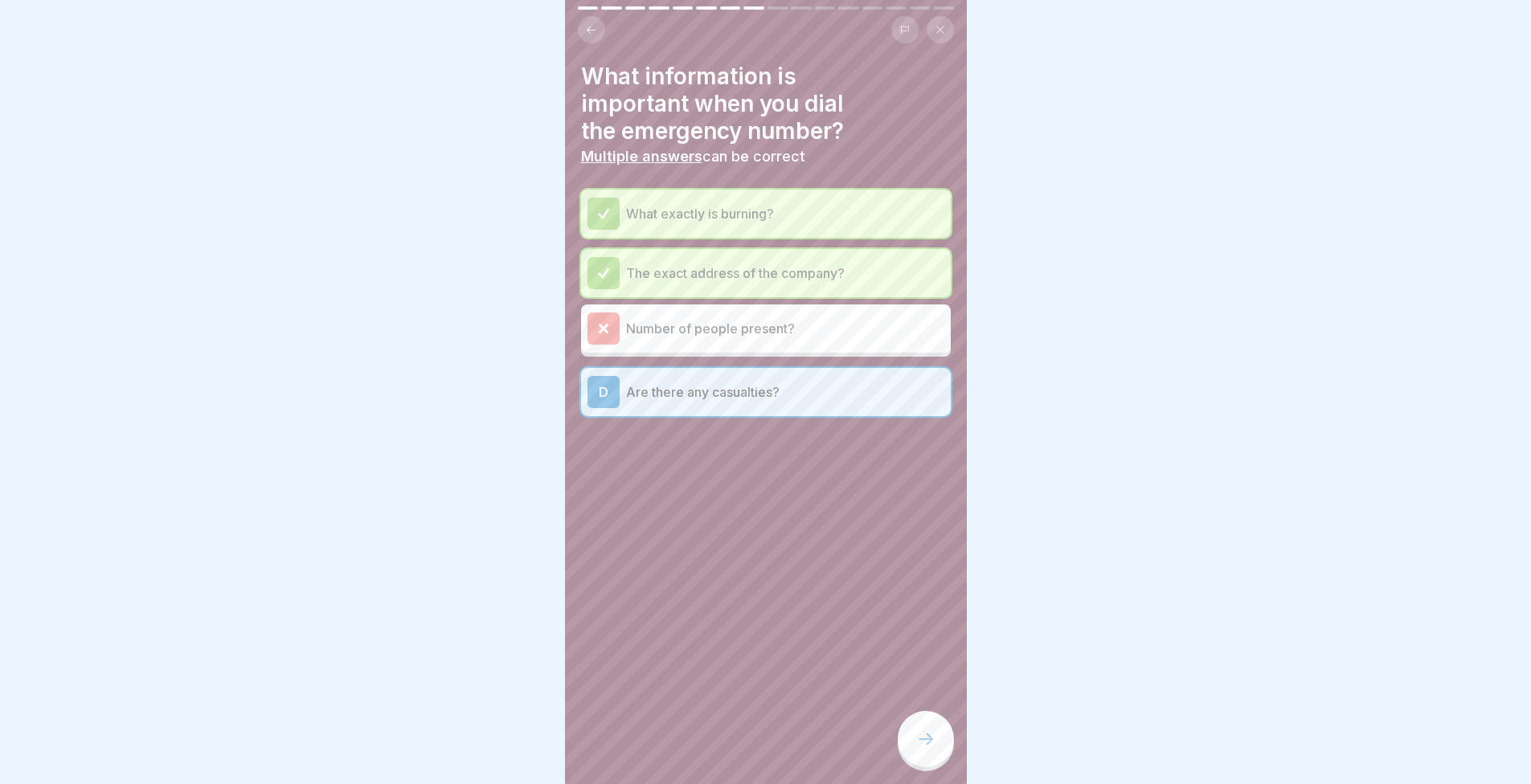
click at [909, 749] on div at bounding box center [926, 739] width 56 height 56
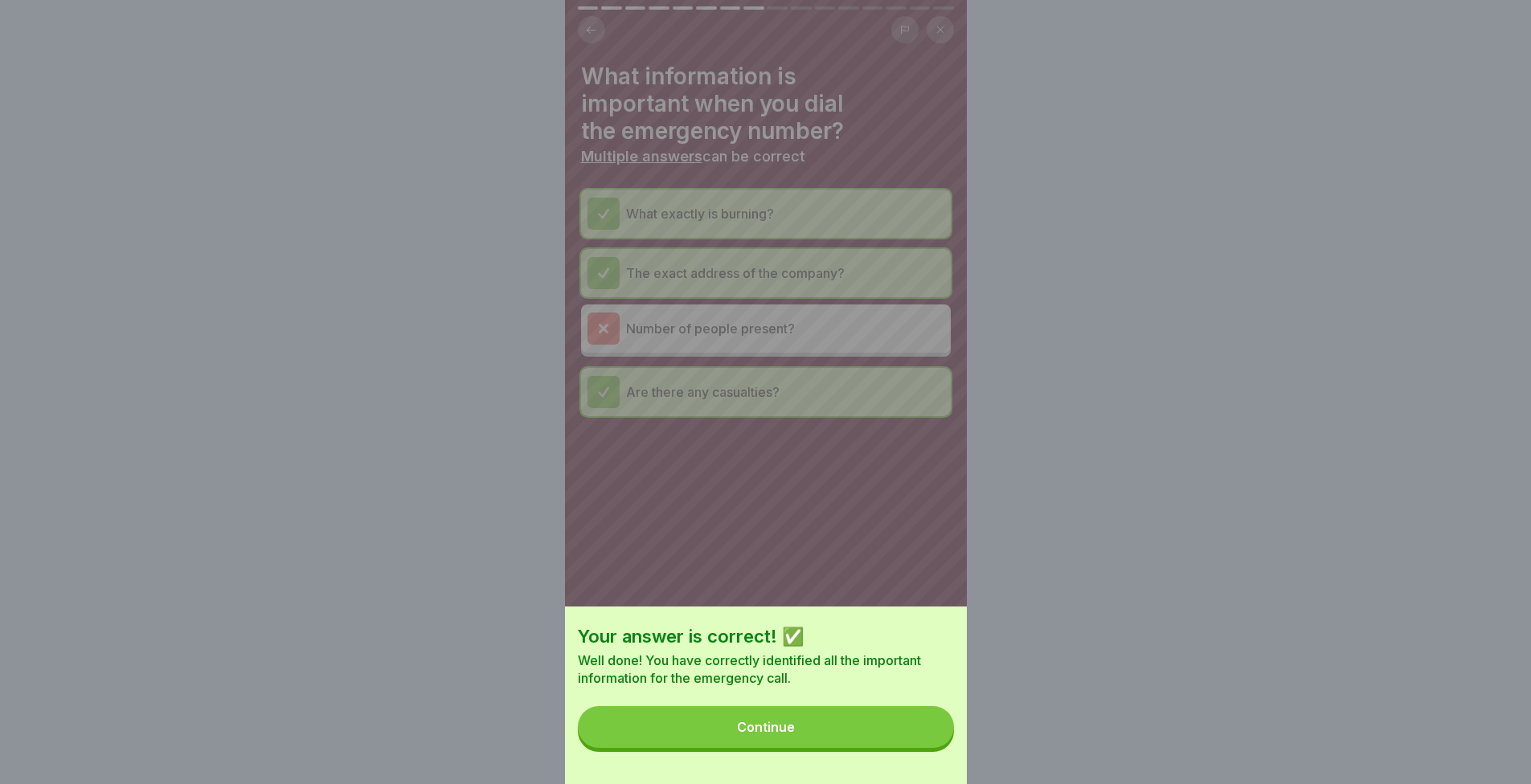
click at [909, 748] on button "Continue" at bounding box center [766, 727] width 376 height 42
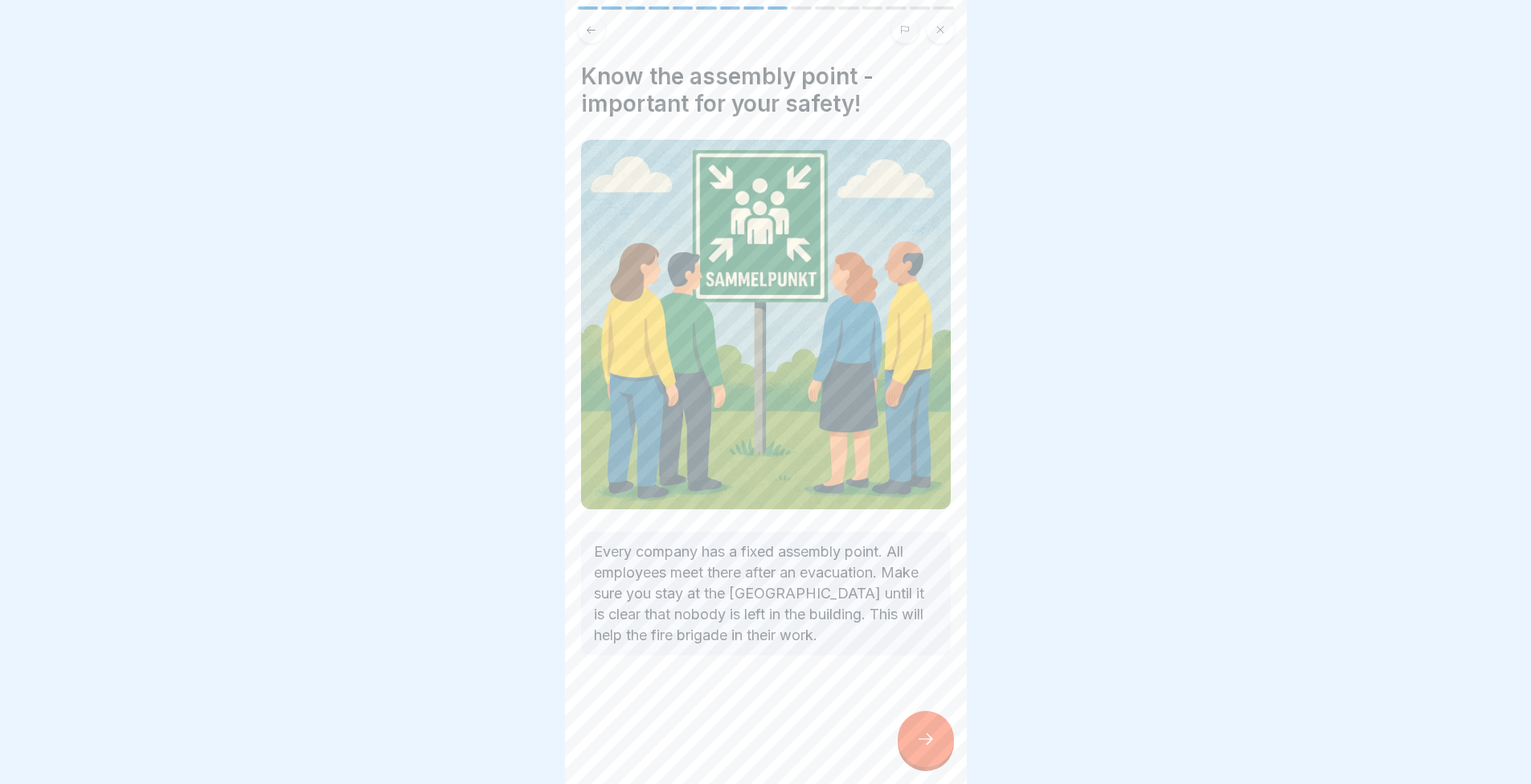
click at [933, 749] on icon at bounding box center [926, 739] width 19 height 19
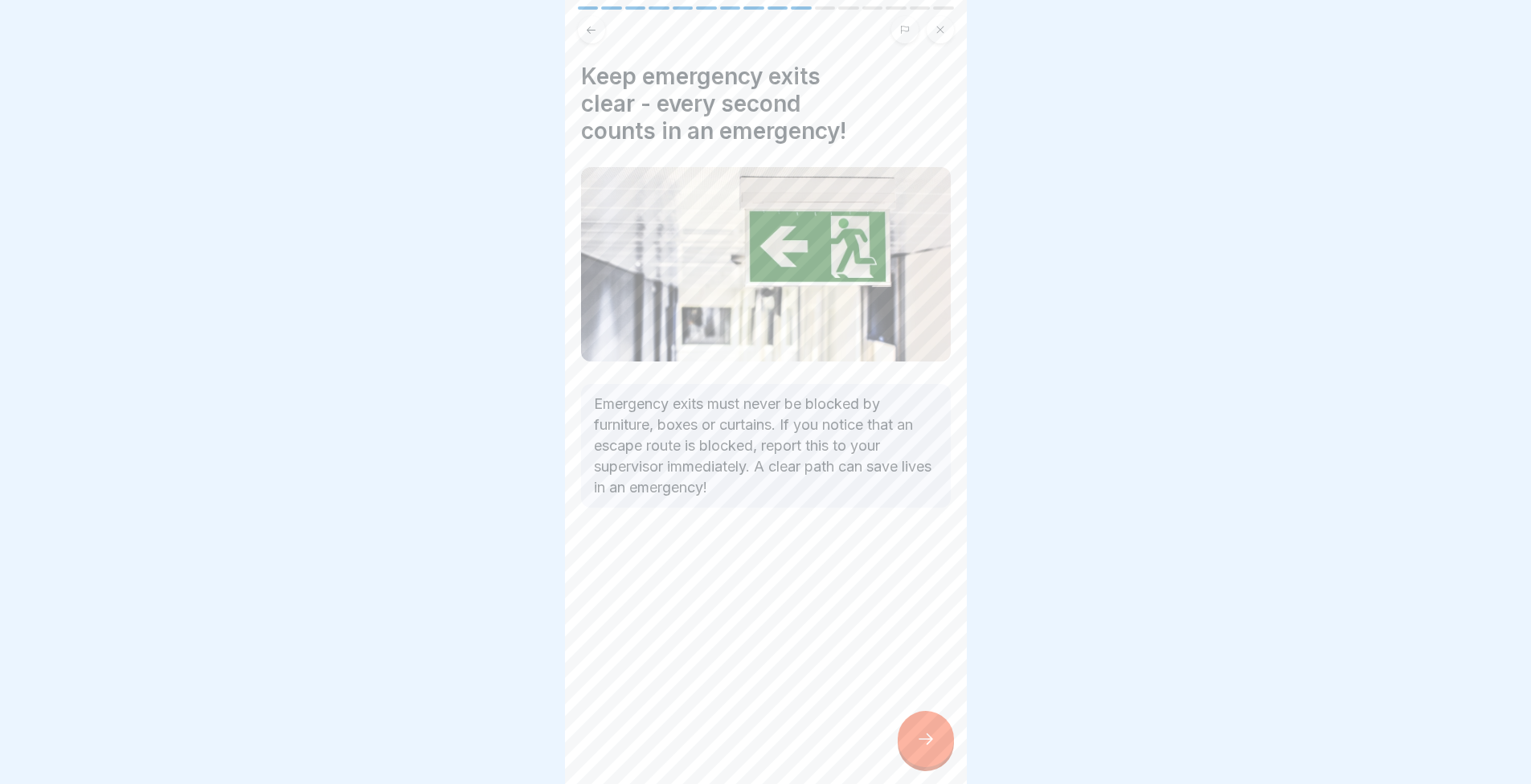
click at [925, 746] on icon at bounding box center [926, 739] width 19 height 19
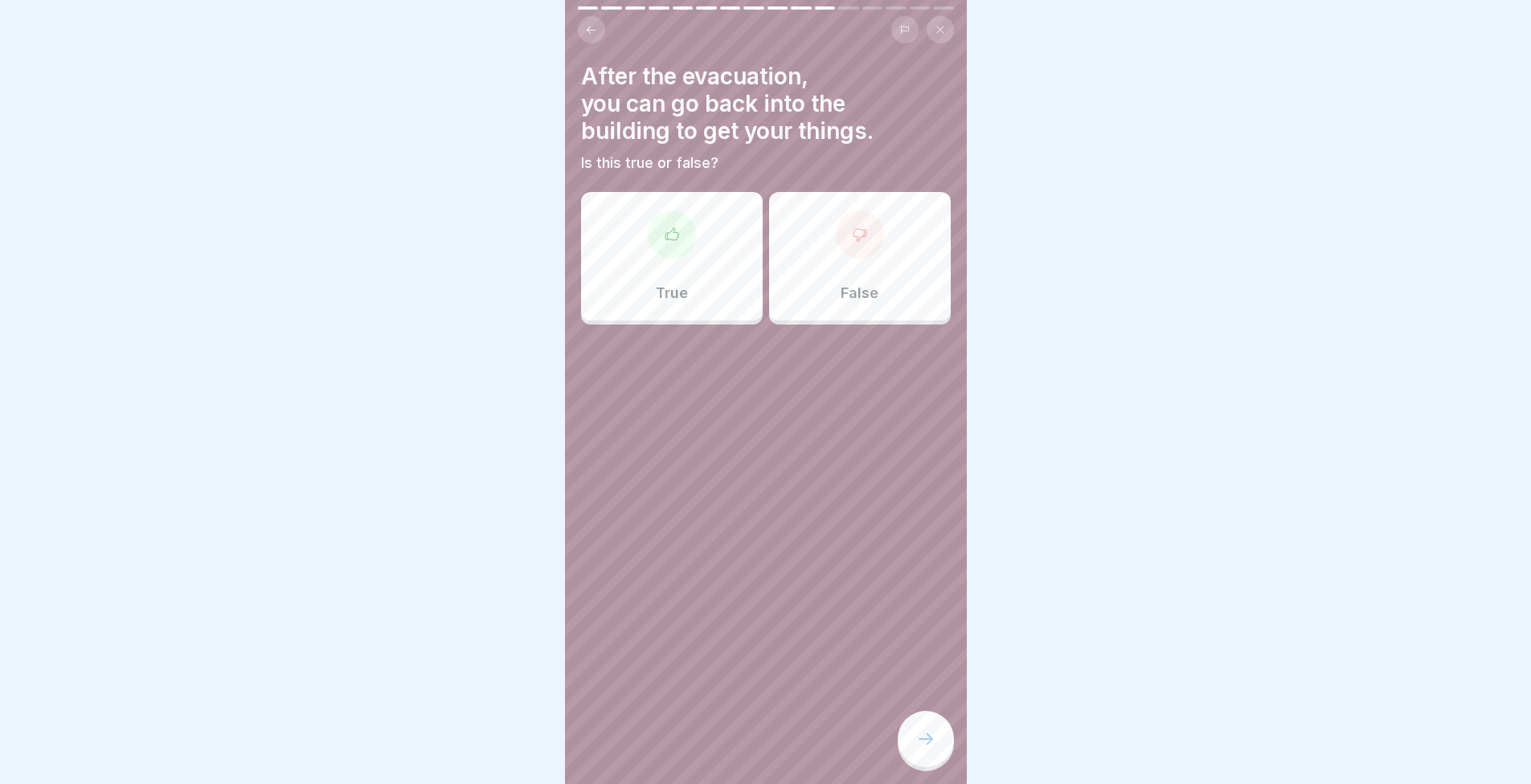
click at [915, 283] on div "False" at bounding box center [860, 256] width 182 height 128
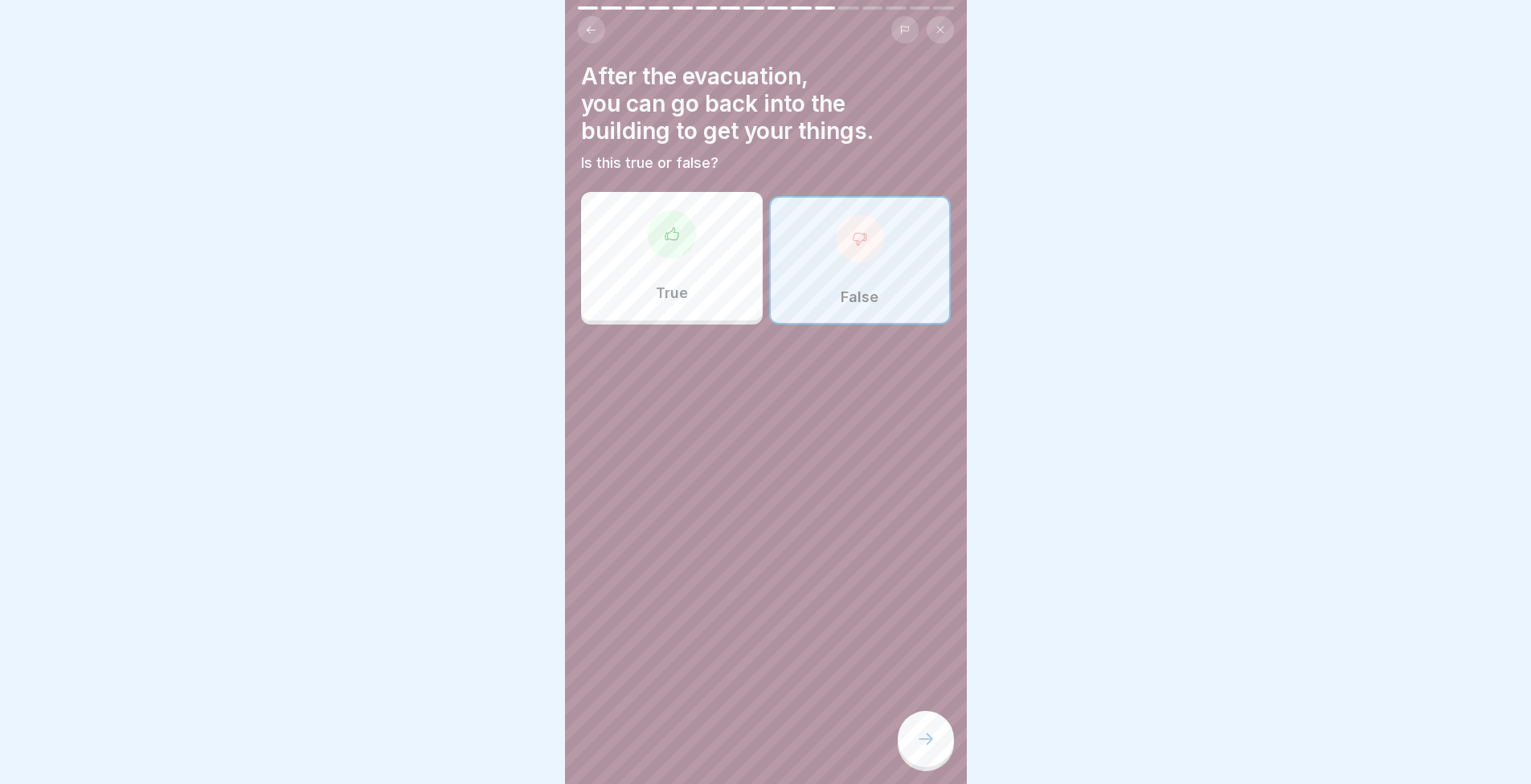
click at [910, 782] on div "After the evacuation, you can go back into the building to get your things. Is …" at bounding box center [766, 392] width 402 height 784
click at [910, 766] on div at bounding box center [926, 739] width 56 height 56
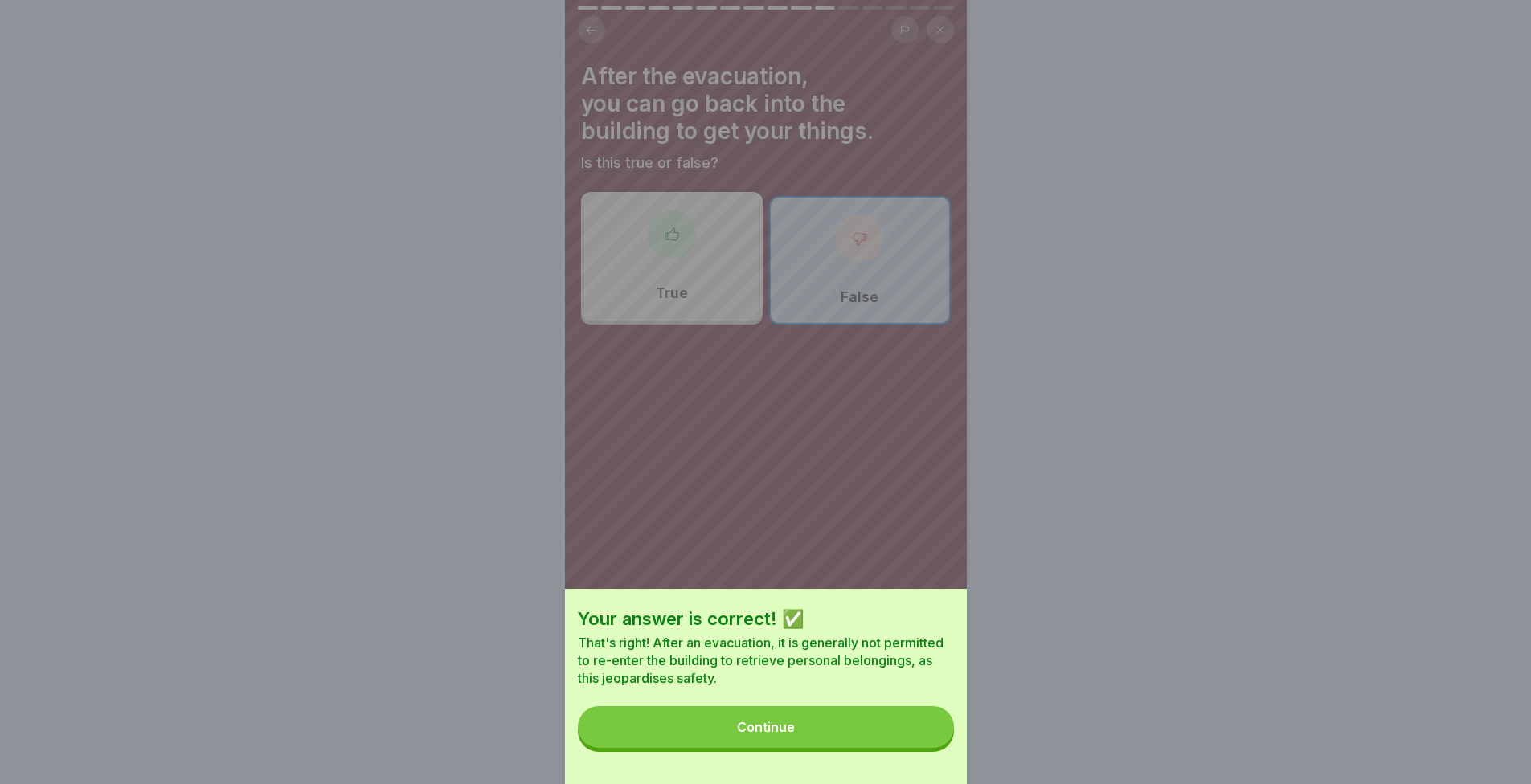
click at [886, 748] on button "Continue" at bounding box center [766, 727] width 376 height 42
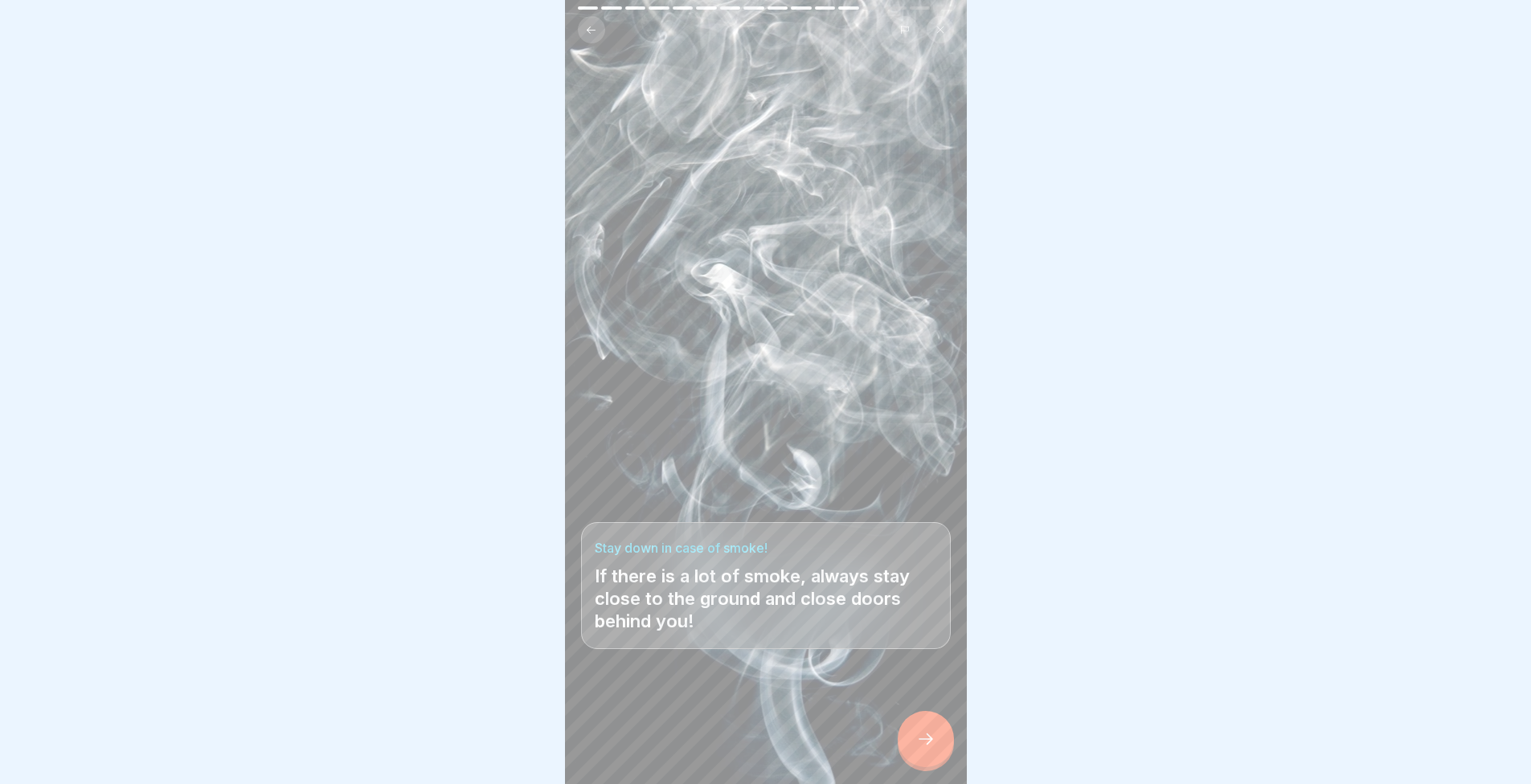
click at [930, 739] on div at bounding box center [926, 739] width 56 height 56
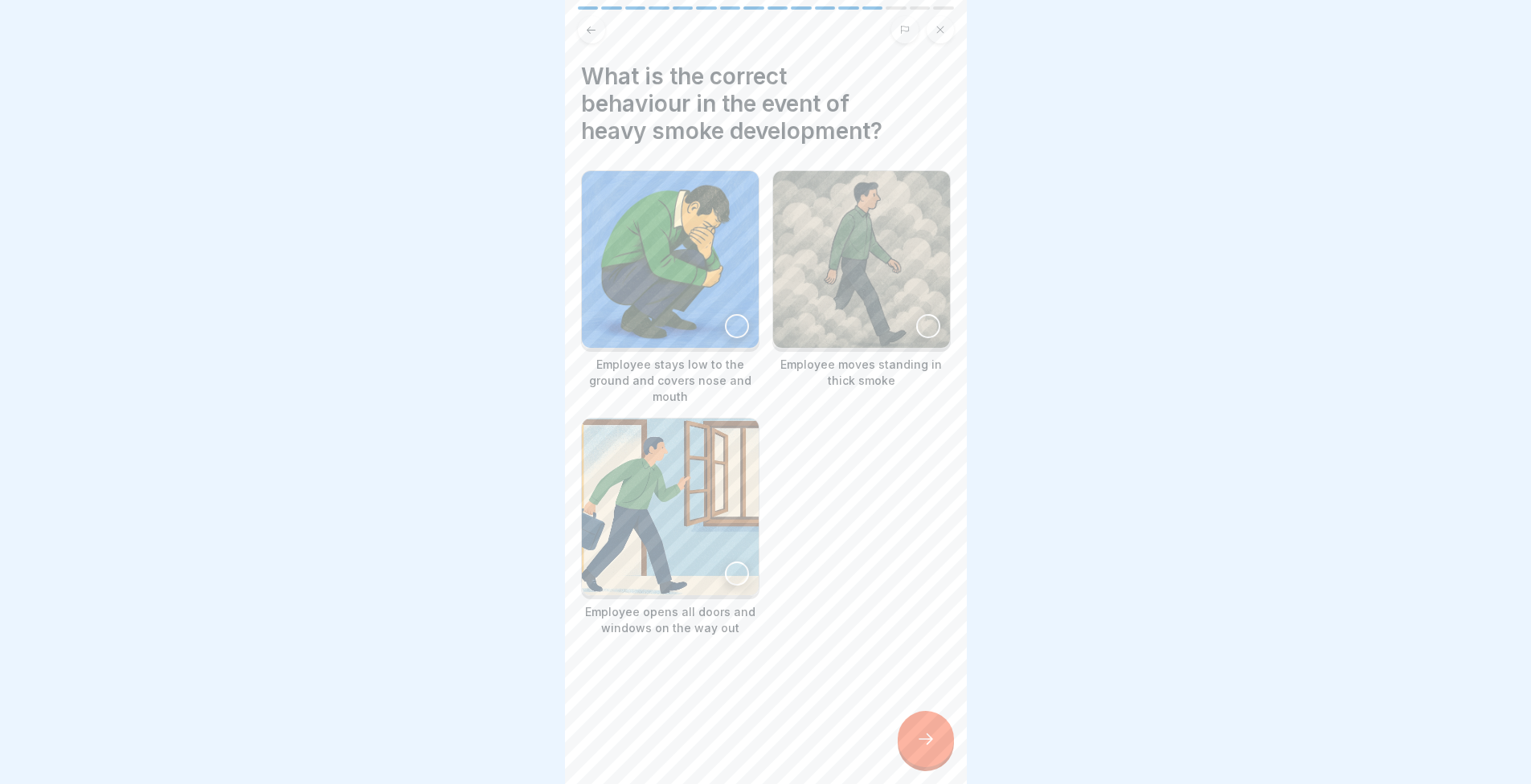
click at [697, 464] on img at bounding box center [670, 506] width 176 height 176
click at [686, 271] on img at bounding box center [670, 259] width 176 height 176
click at [652, 292] on img at bounding box center [671, 259] width 174 height 174
click at [915, 741] on div at bounding box center [926, 739] width 56 height 56
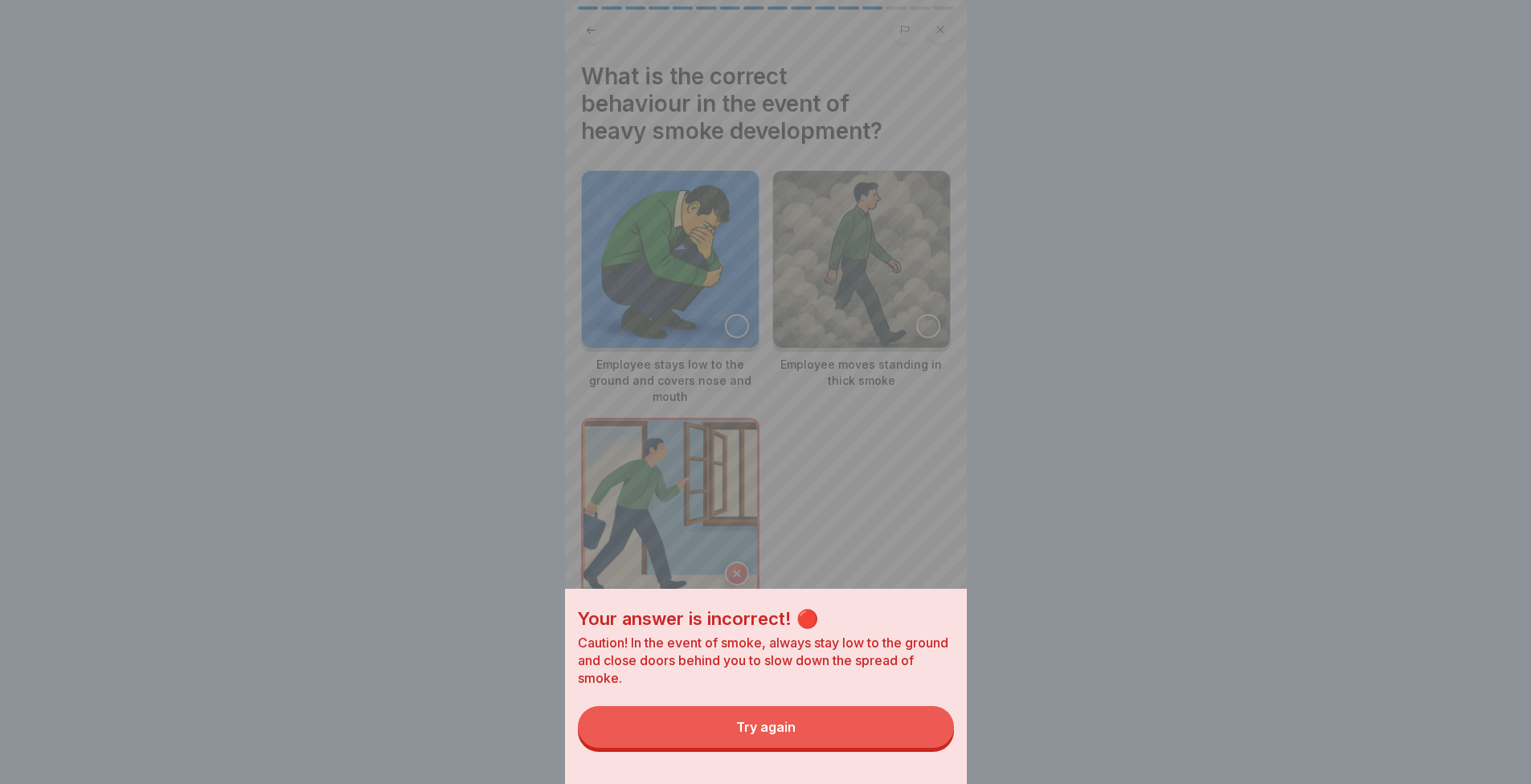
click at [915, 741] on button "Try again" at bounding box center [766, 727] width 376 height 42
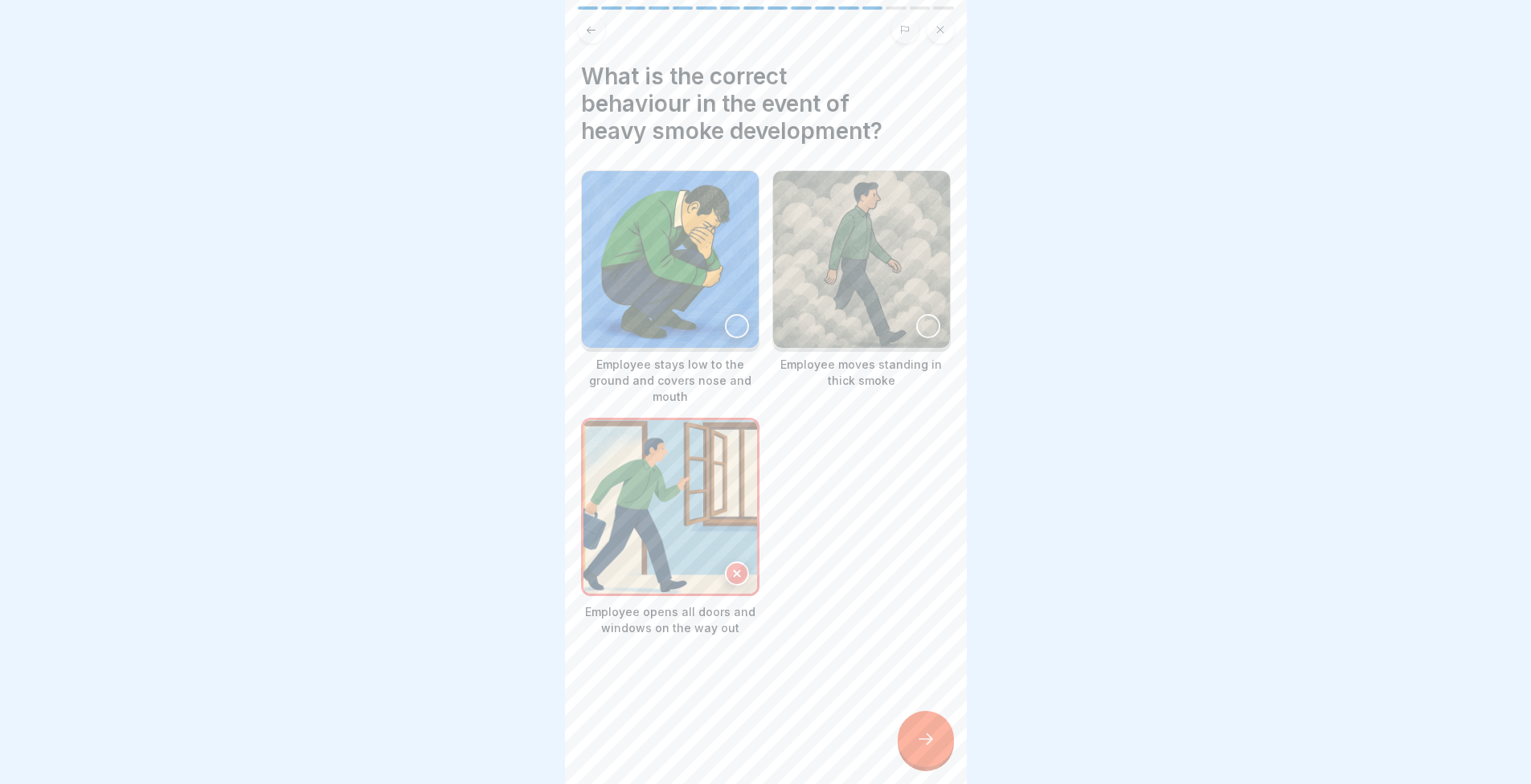
click at [701, 268] on img at bounding box center [670, 259] width 176 height 176
click at [917, 747] on icon at bounding box center [926, 739] width 19 height 19
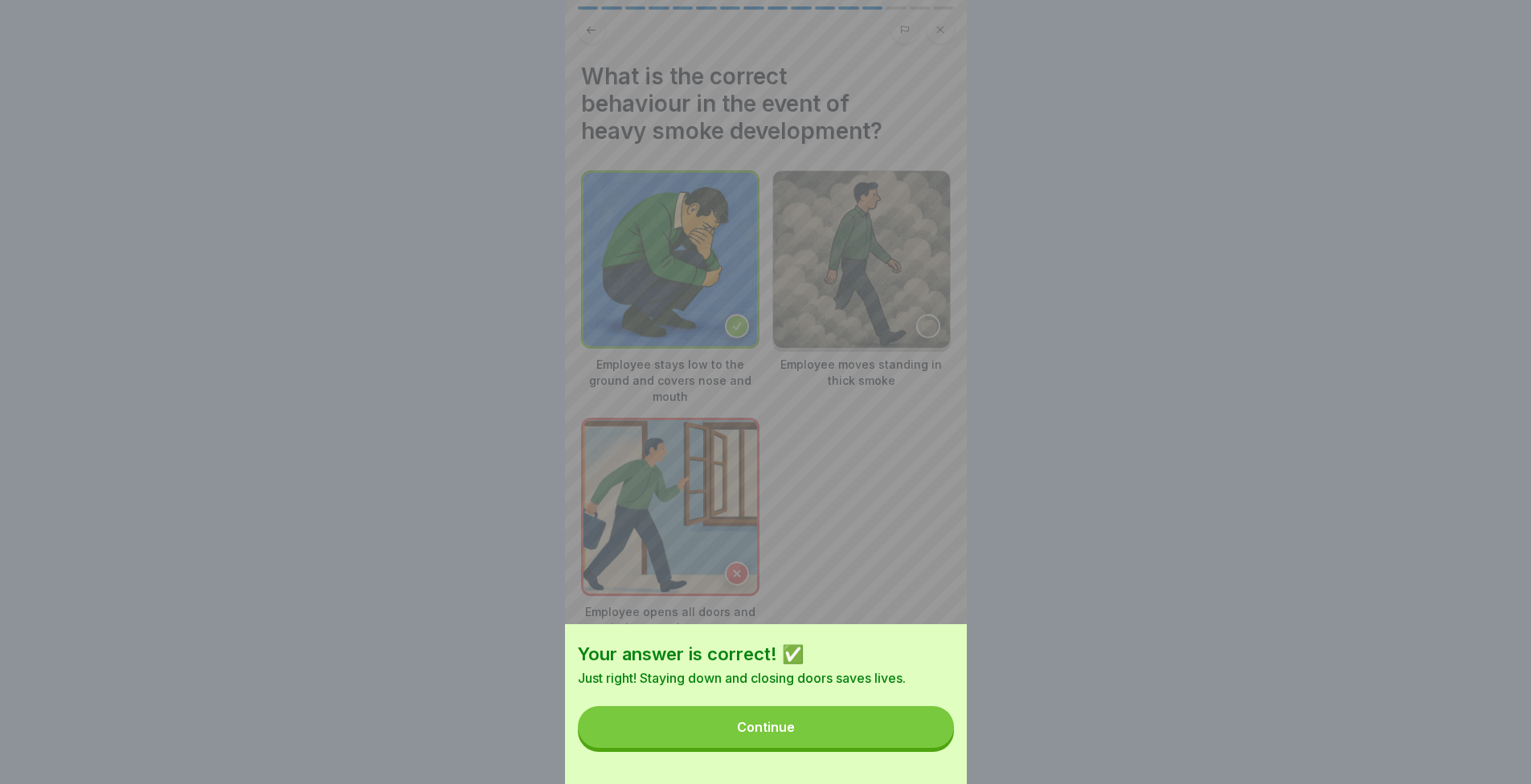
click at [917, 747] on button "Continue" at bounding box center [766, 727] width 376 height 42
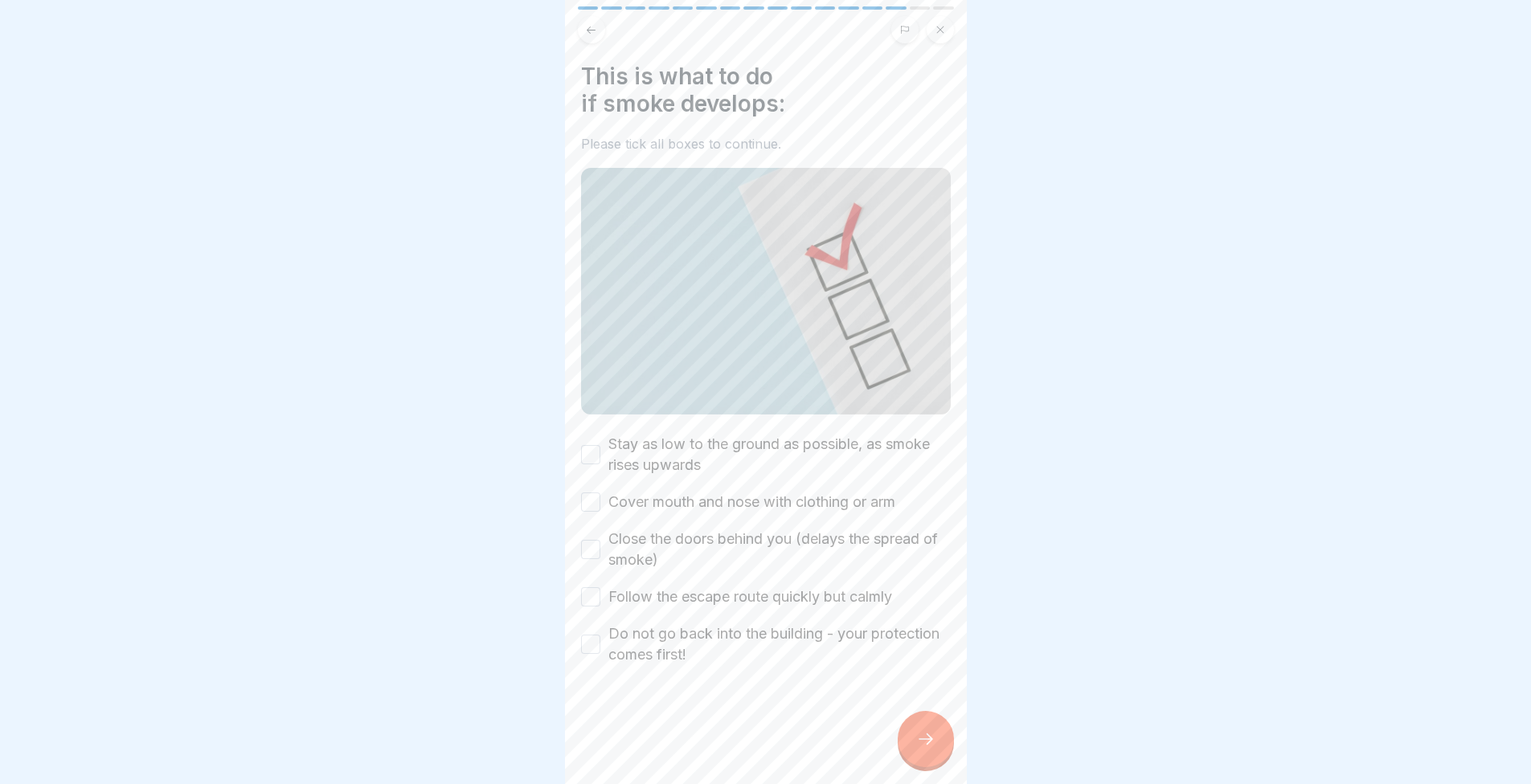
click at [652, 437] on label "Stay as low to the ground as possible, as smoke rises upwards" at bounding box center [780, 454] width 343 height 42
click at [601, 445] on button "Stay as low to the ground as possible, as smoke rises upwards" at bounding box center [590, 454] width 19 height 19
click at [662, 495] on label "Cover mouth and nose with clothing or arm" at bounding box center [752, 501] width 287 height 21
click at [601, 495] on button "Cover mouth and nose with clothing or arm" at bounding box center [590, 501] width 19 height 19
click at [636, 522] on div "Stay as low to the ground as possible, as smoke rises upwards Cover mouth and n…" at bounding box center [766, 549] width 370 height 232
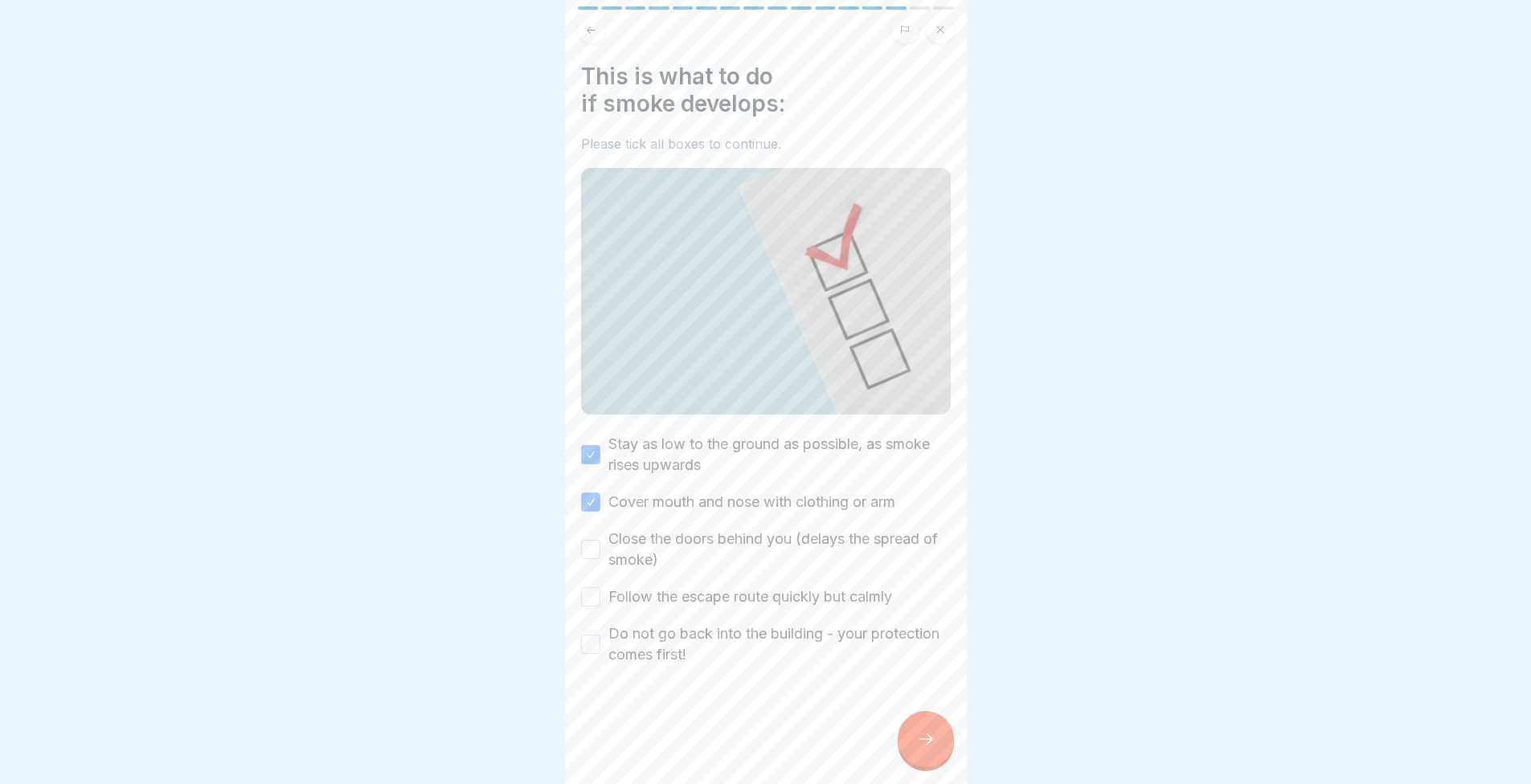
click at [612, 542] on label "Close the doors behind you (delays the spread of smoke)" at bounding box center [780, 549] width 343 height 42
click at [601, 542] on button "Close the doors behind you (delays the spread of smoke)" at bounding box center [590, 549] width 19 height 19
click at [611, 597] on label "Follow the escape route quickly but calmly" at bounding box center [750, 597] width 284 height 21
click at [601, 597] on button "Follow the escape route quickly but calmly" at bounding box center [590, 597] width 19 height 19
click at [612, 633] on label "Do not go back into the building - your protection comes first!" at bounding box center [780, 644] width 343 height 42
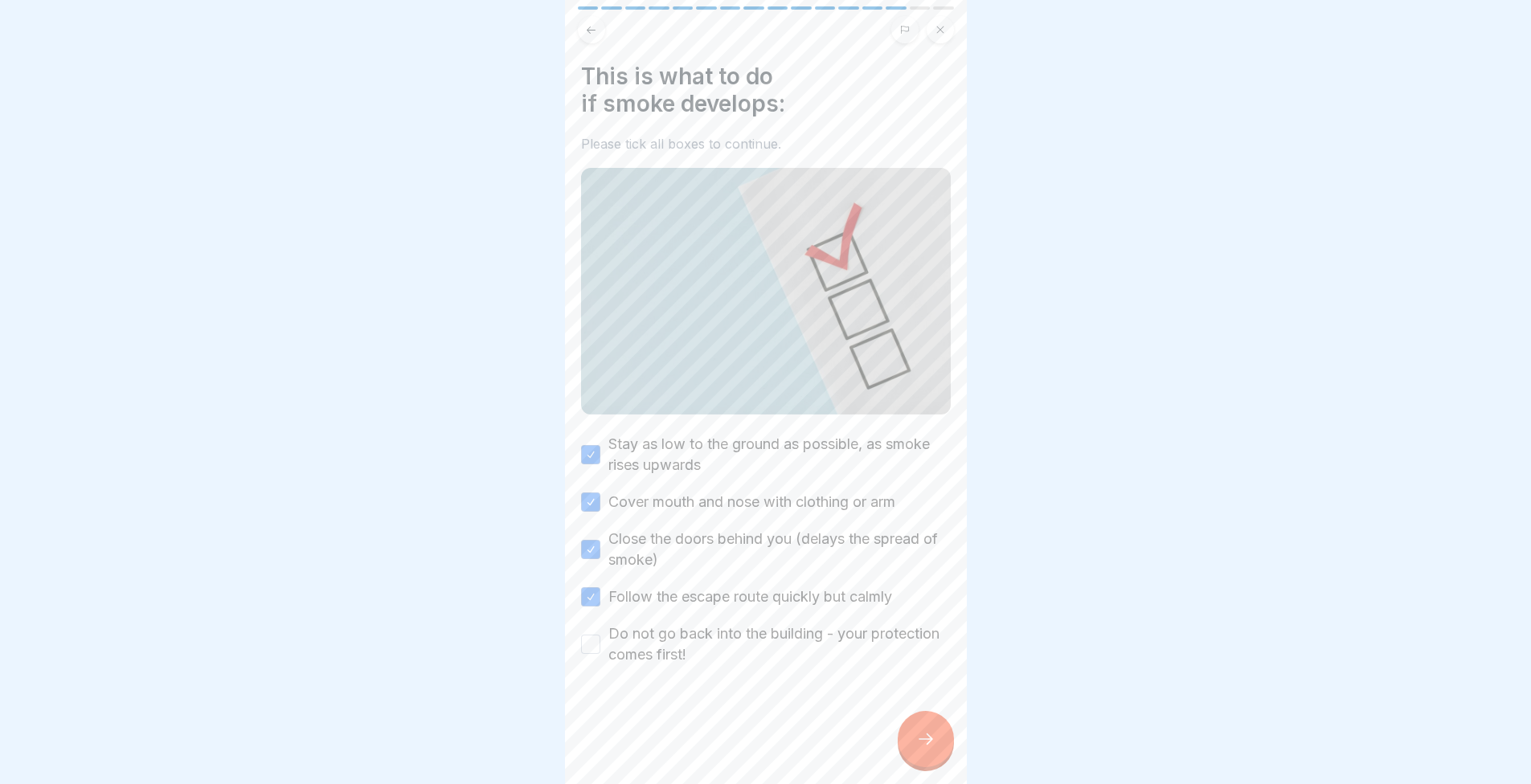
click at [601, 634] on button "Do not go back into the building - your protection comes first!" at bounding box center [590, 644] width 19 height 19
click at [932, 761] on div at bounding box center [926, 739] width 56 height 56
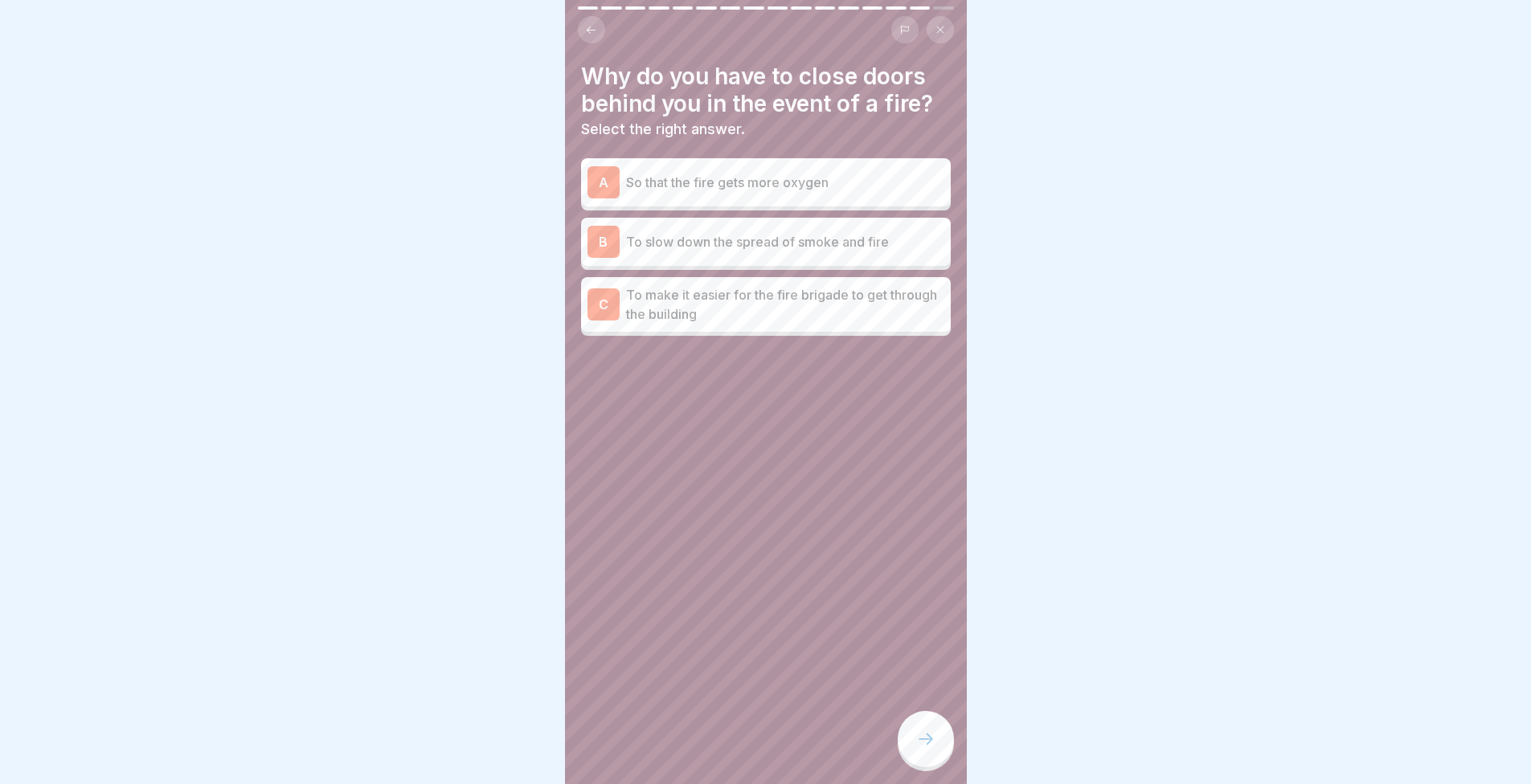
click at [721, 259] on div "B To slow down the spread of smoke and fire" at bounding box center [766, 242] width 370 height 48
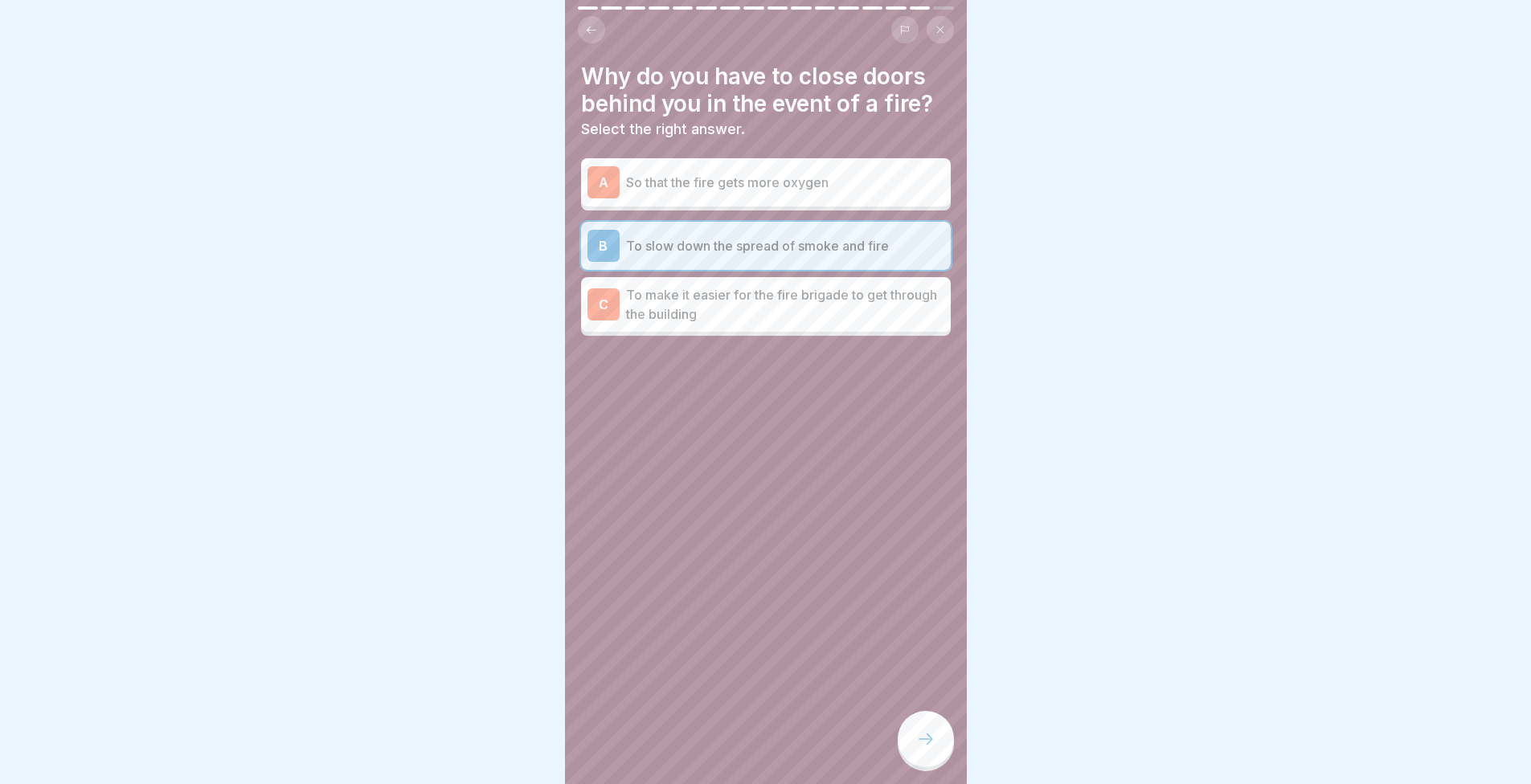
drag, startPoint x: 943, startPoint y: 757, endPoint x: 922, endPoint y: 753, distance: 21.4
click at [922, 749] on icon at bounding box center [926, 739] width 19 height 19
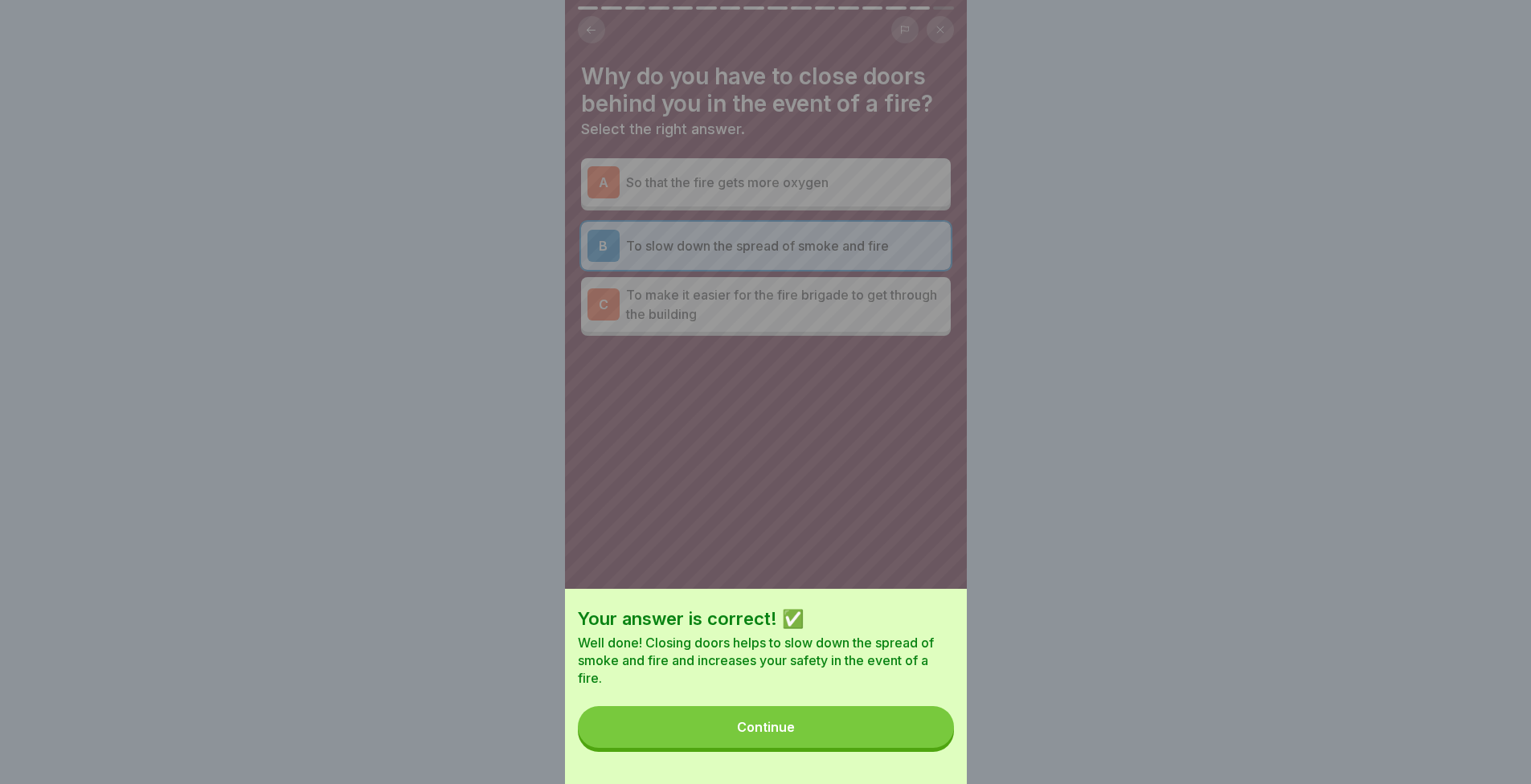
click at [909, 748] on button "Continue" at bounding box center [766, 727] width 376 height 42
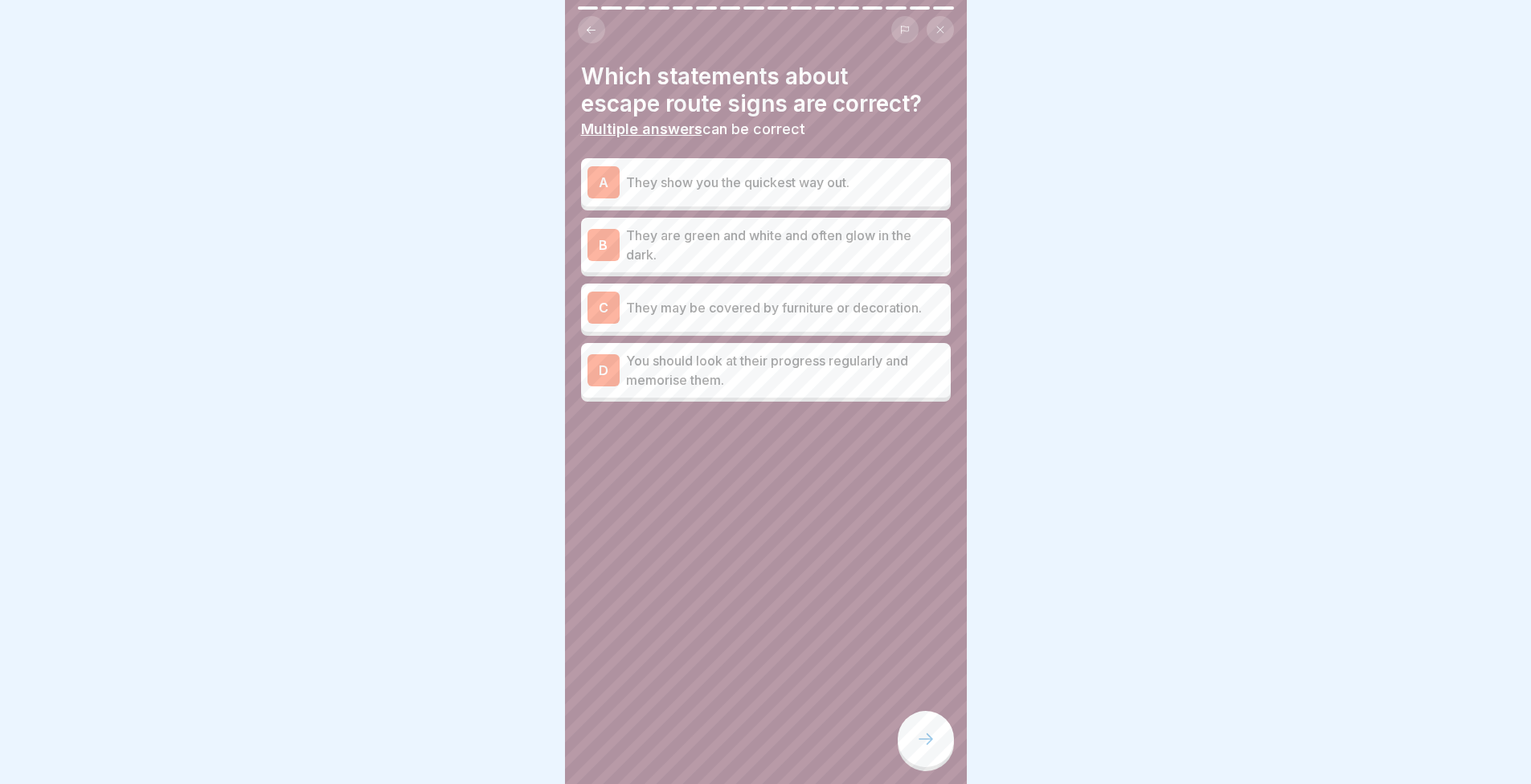
click at [650, 628] on div "Which statements about escape route signs are correct? Multiple answers can be …" at bounding box center [766, 392] width 402 height 784
drag, startPoint x: 324, startPoint y: 566, endPoint x: 315, endPoint y: 563, distance: 9.5
drag, startPoint x: 315, startPoint y: 563, endPoint x: 242, endPoint y: 548, distance: 74.5
click at [242, 548] on div at bounding box center [765, 392] width 1531 height 784
click at [661, 193] on div "A They show you the quickest way out." at bounding box center [766, 182] width 357 height 32
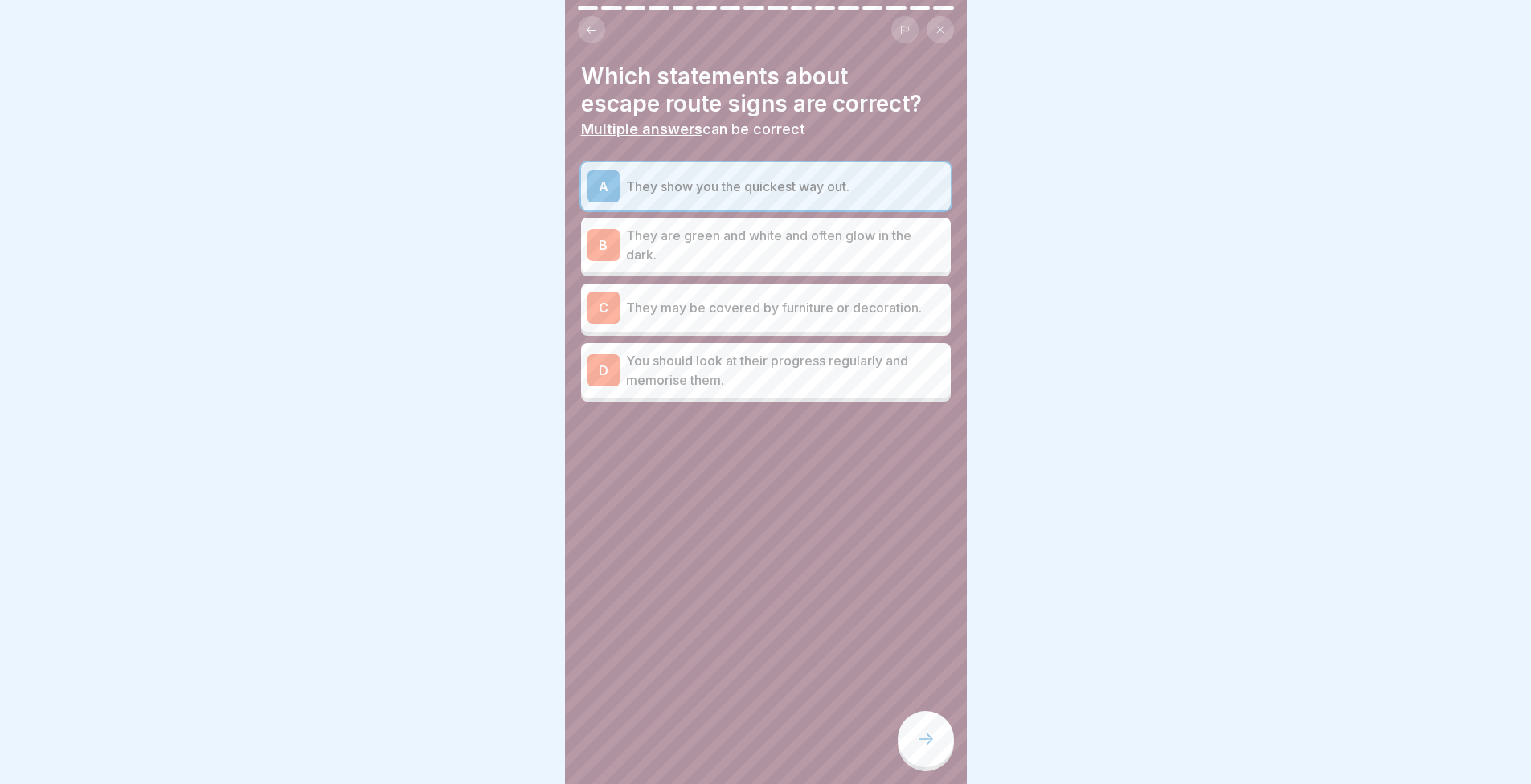
click at [666, 230] on p "They are green and white and often glow in the dark." at bounding box center [785, 245] width 319 height 39
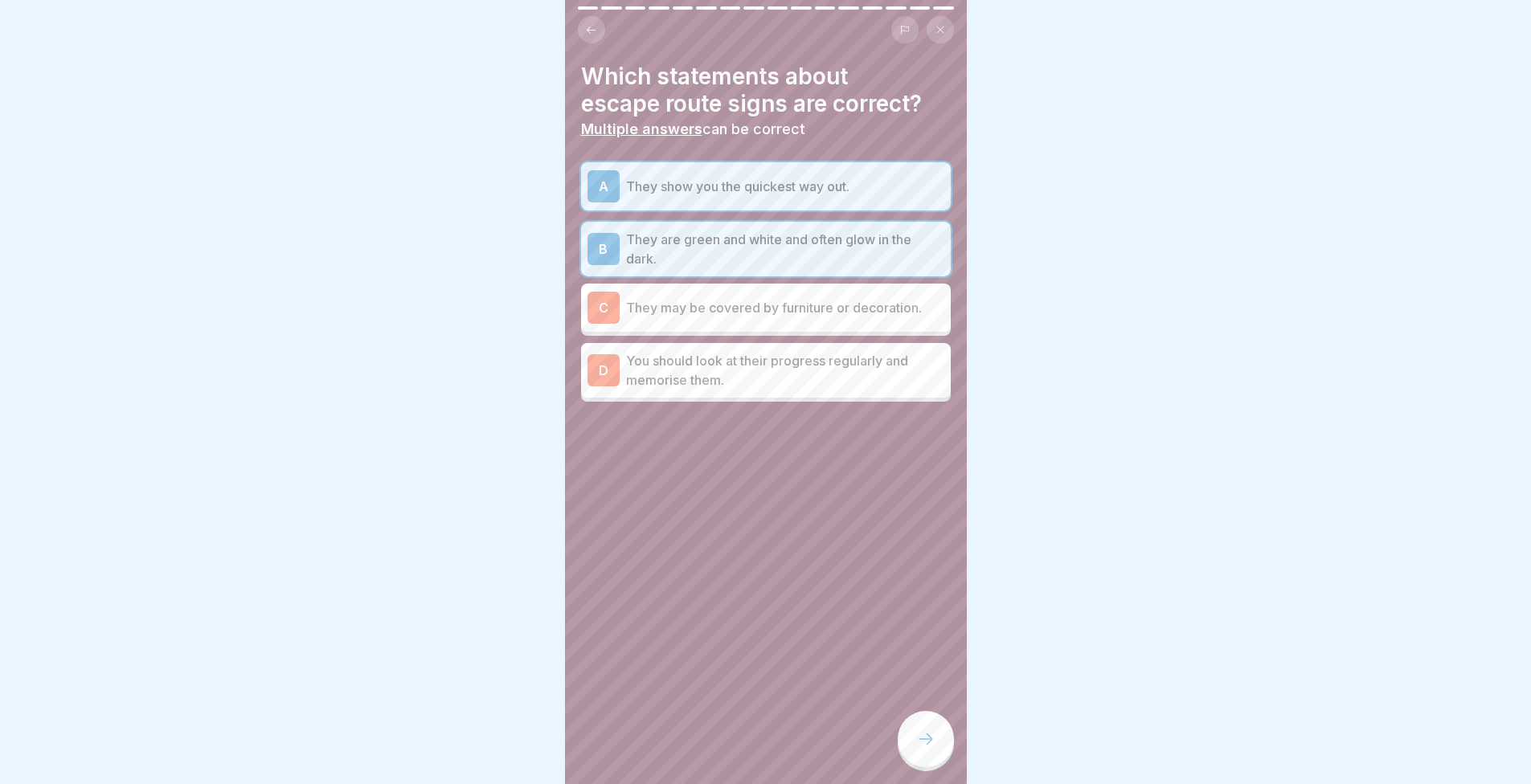
click at [743, 168] on div "A They show you the quickest way out." at bounding box center [766, 187] width 370 height 48
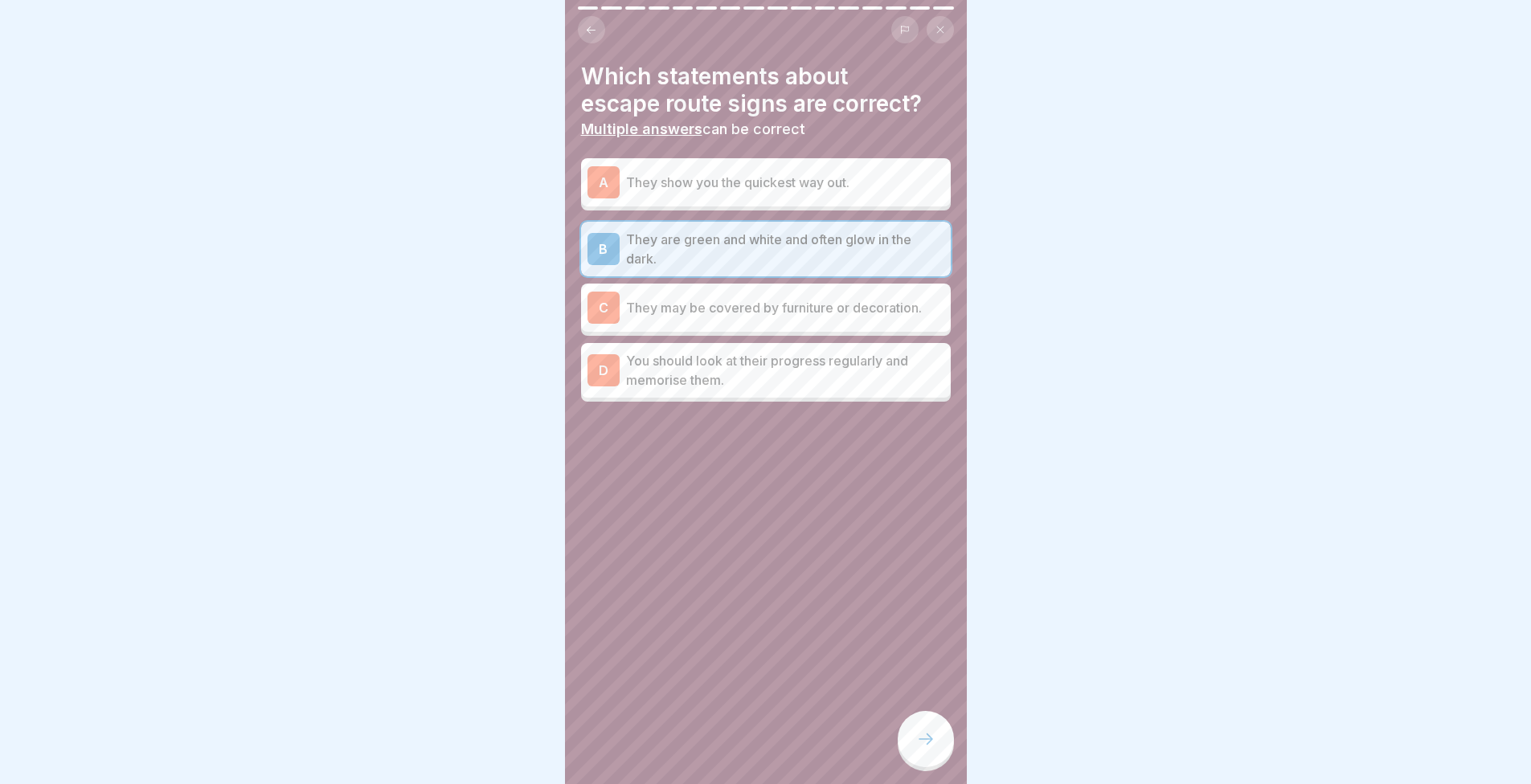
click at [931, 748] on icon at bounding box center [926, 739] width 19 height 19
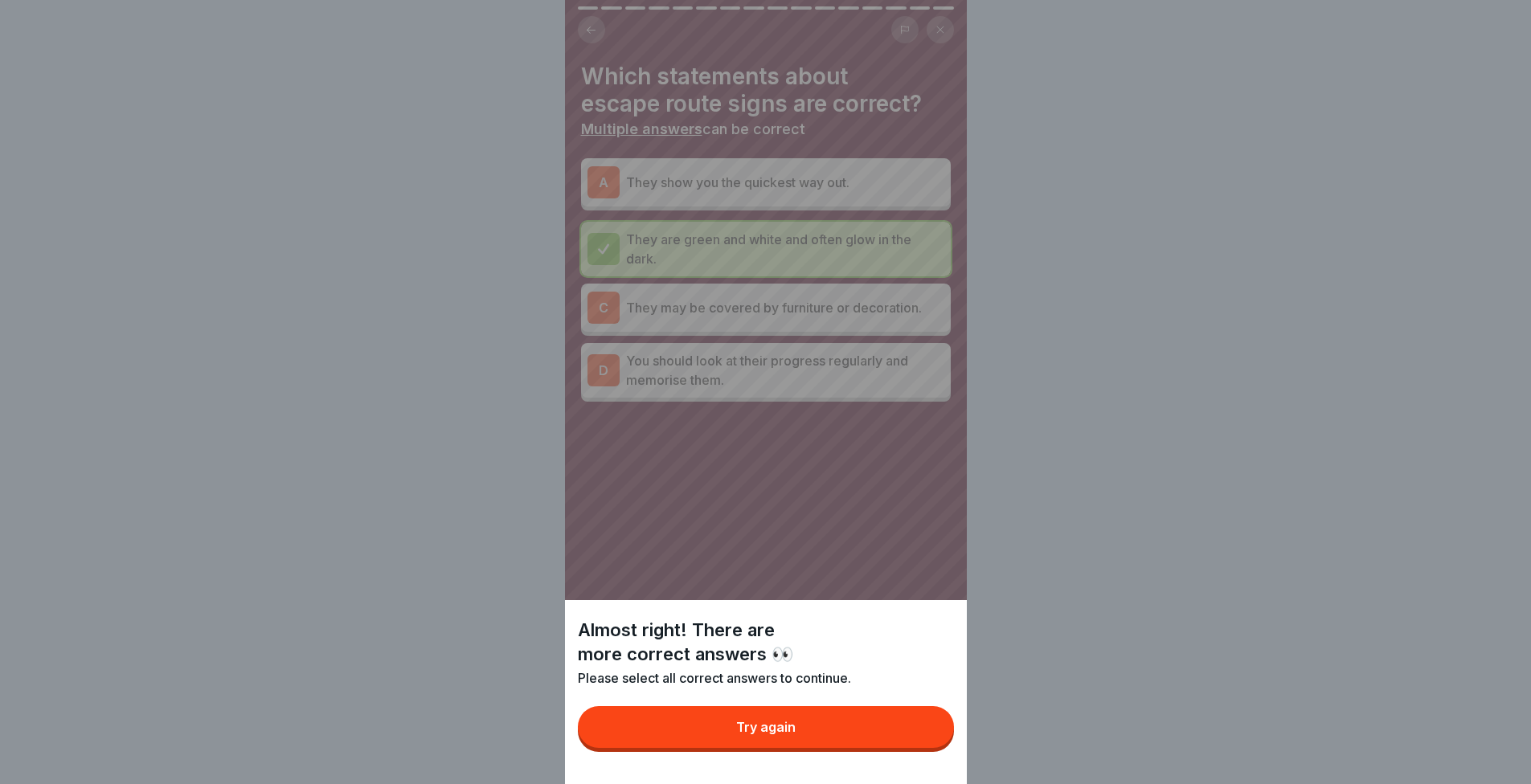
click at [917, 721] on button "Try again" at bounding box center [766, 727] width 376 height 42
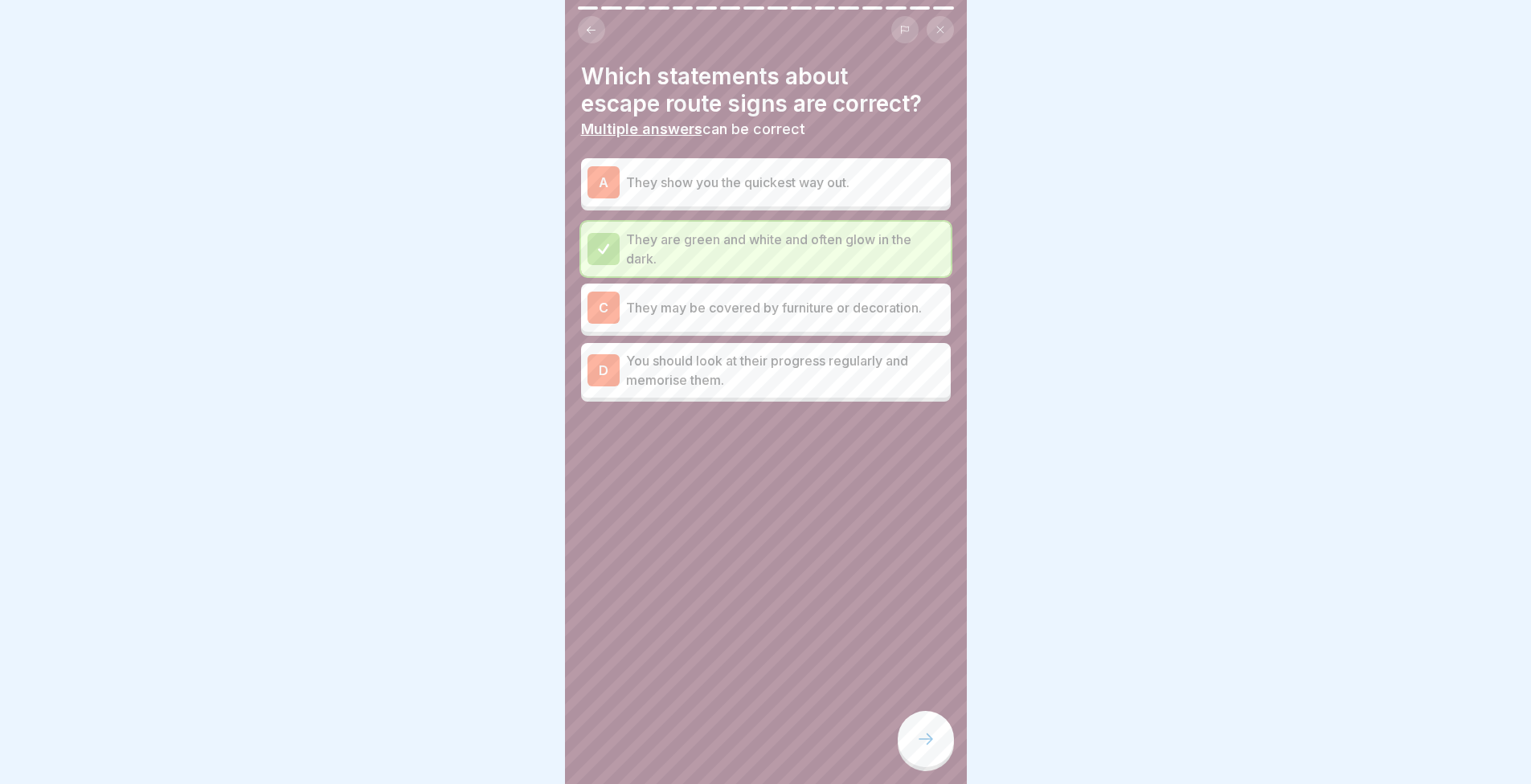
click at [926, 732] on div at bounding box center [926, 739] width 56 height 56
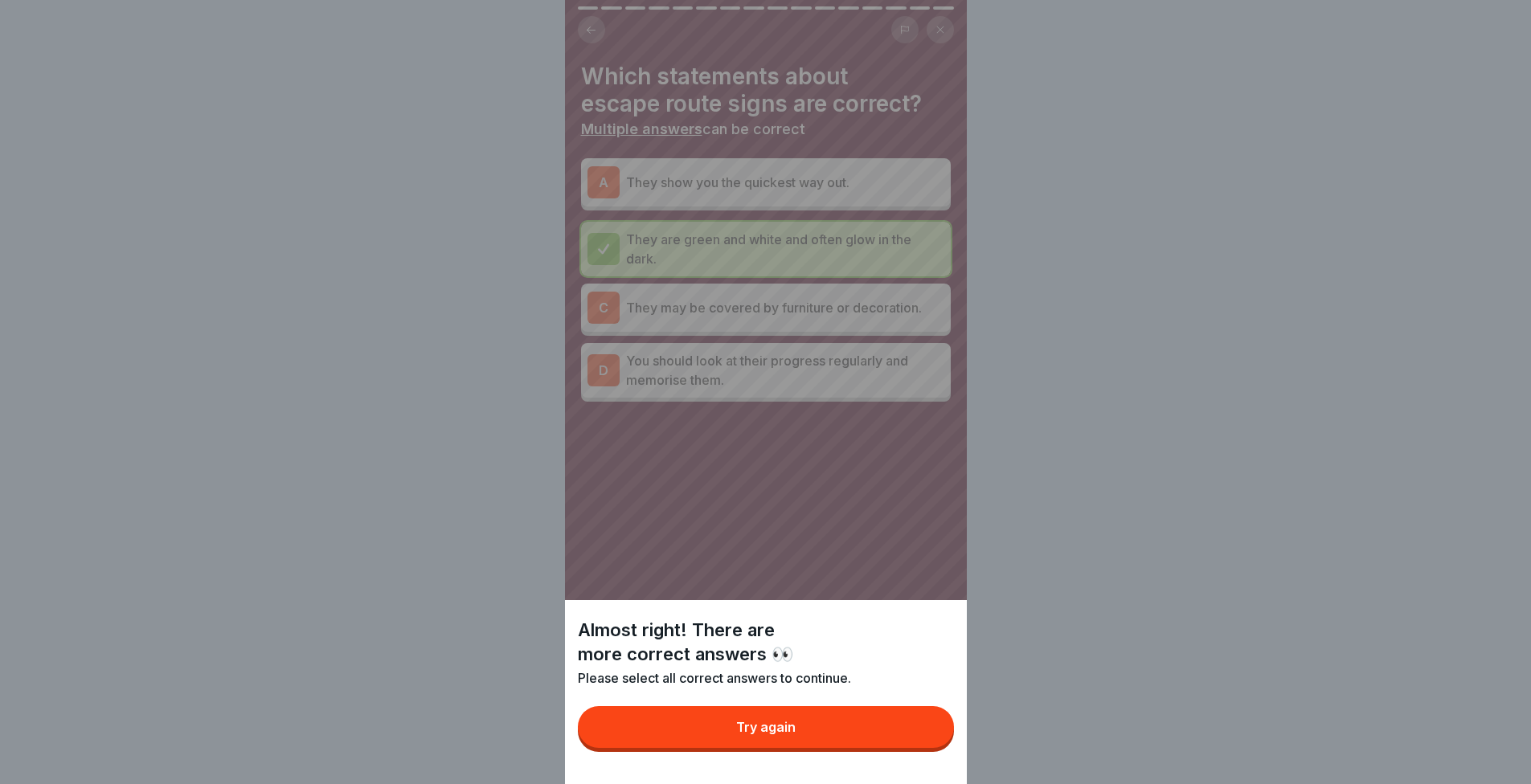
click at [908, 748] on button "Try again" at bounding box center [766, 727] width 376 height 42
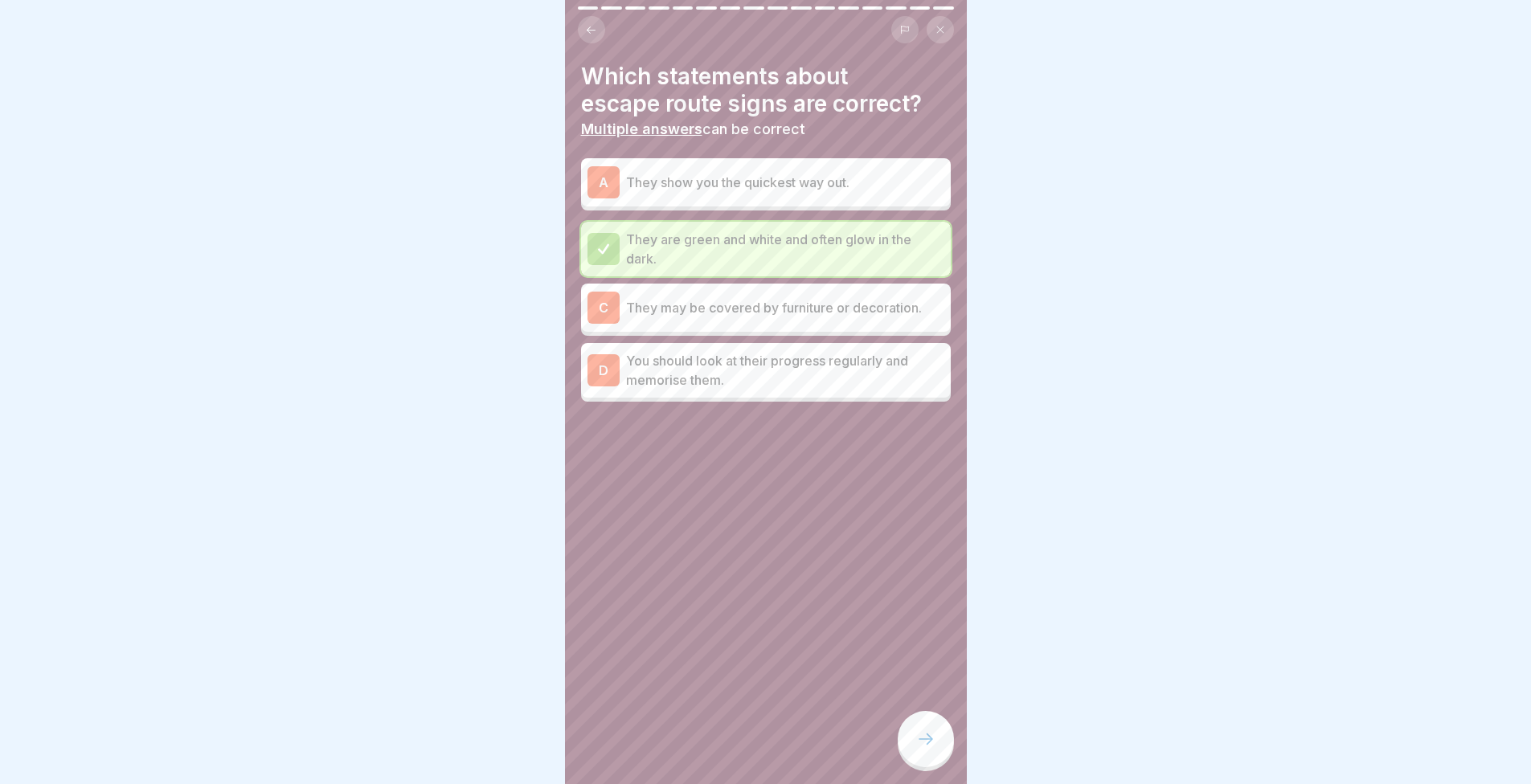
click at [708, 158] on div "A They show you the quickest way out." at bounding box center [766, 182] width 370 height 48
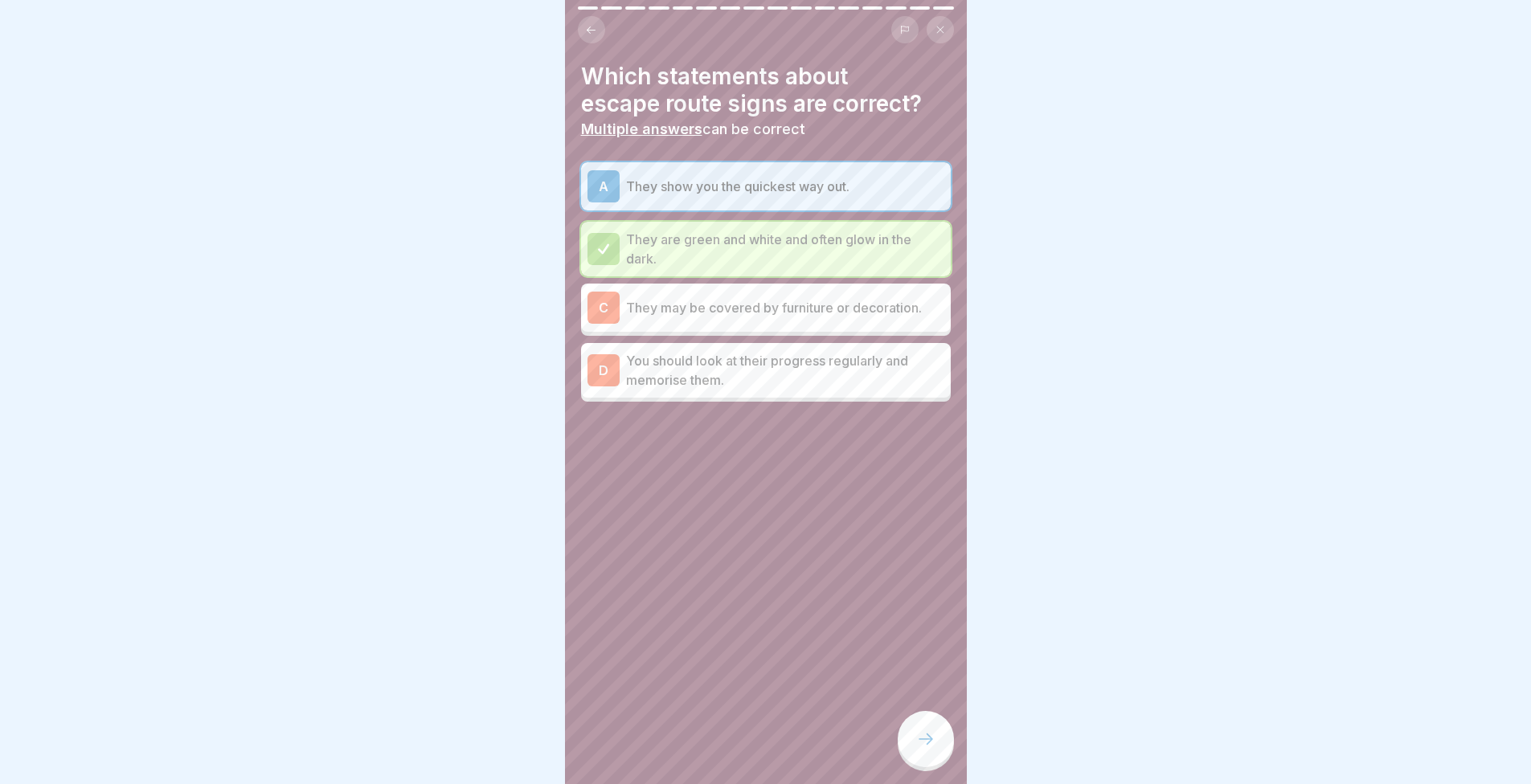
click at [931, 749] on icon at bounding box center [926, 739] width 19 height 19
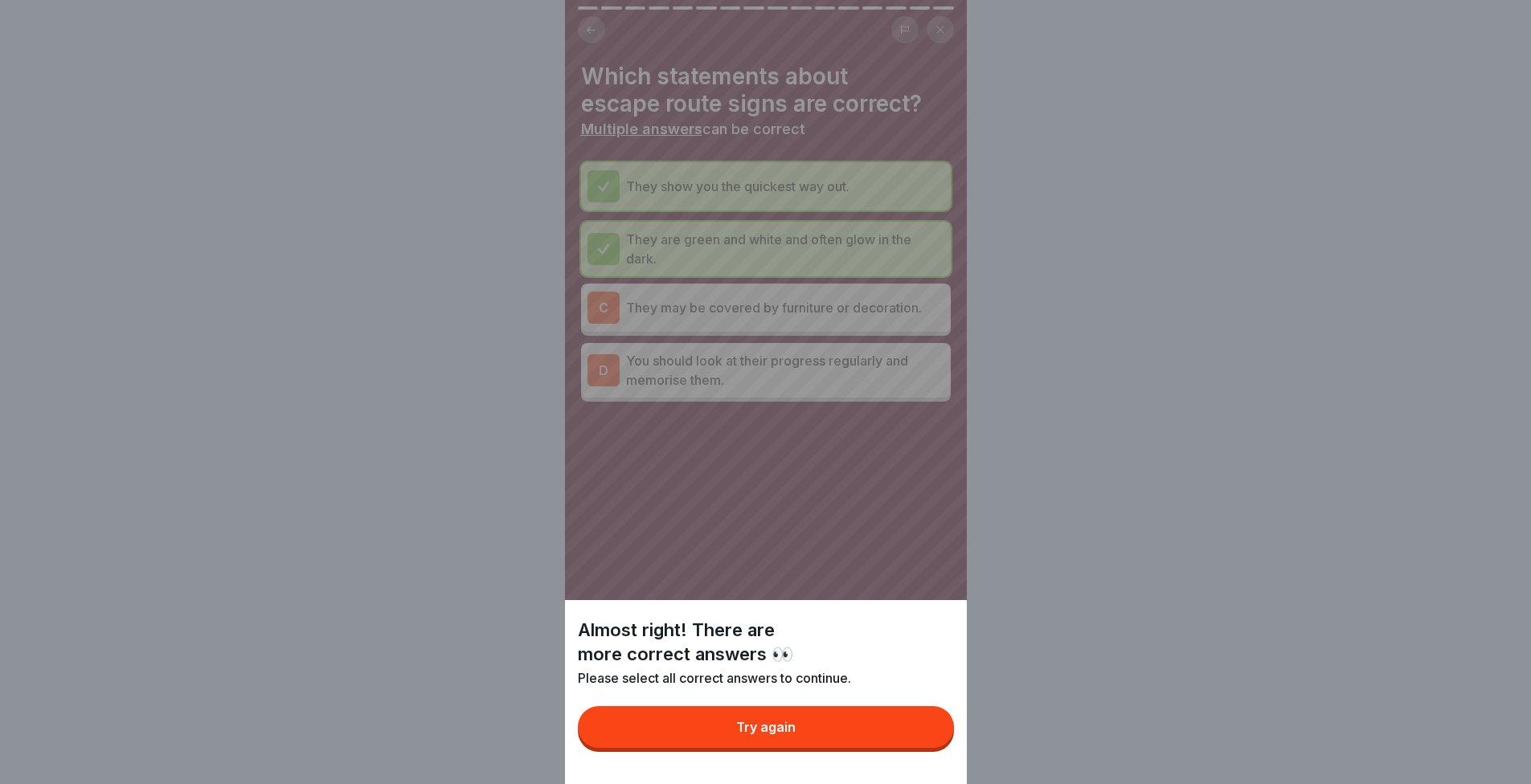
click at [879, 729] on button "Try again" at bounding box center [766, 727] width 376 height 42
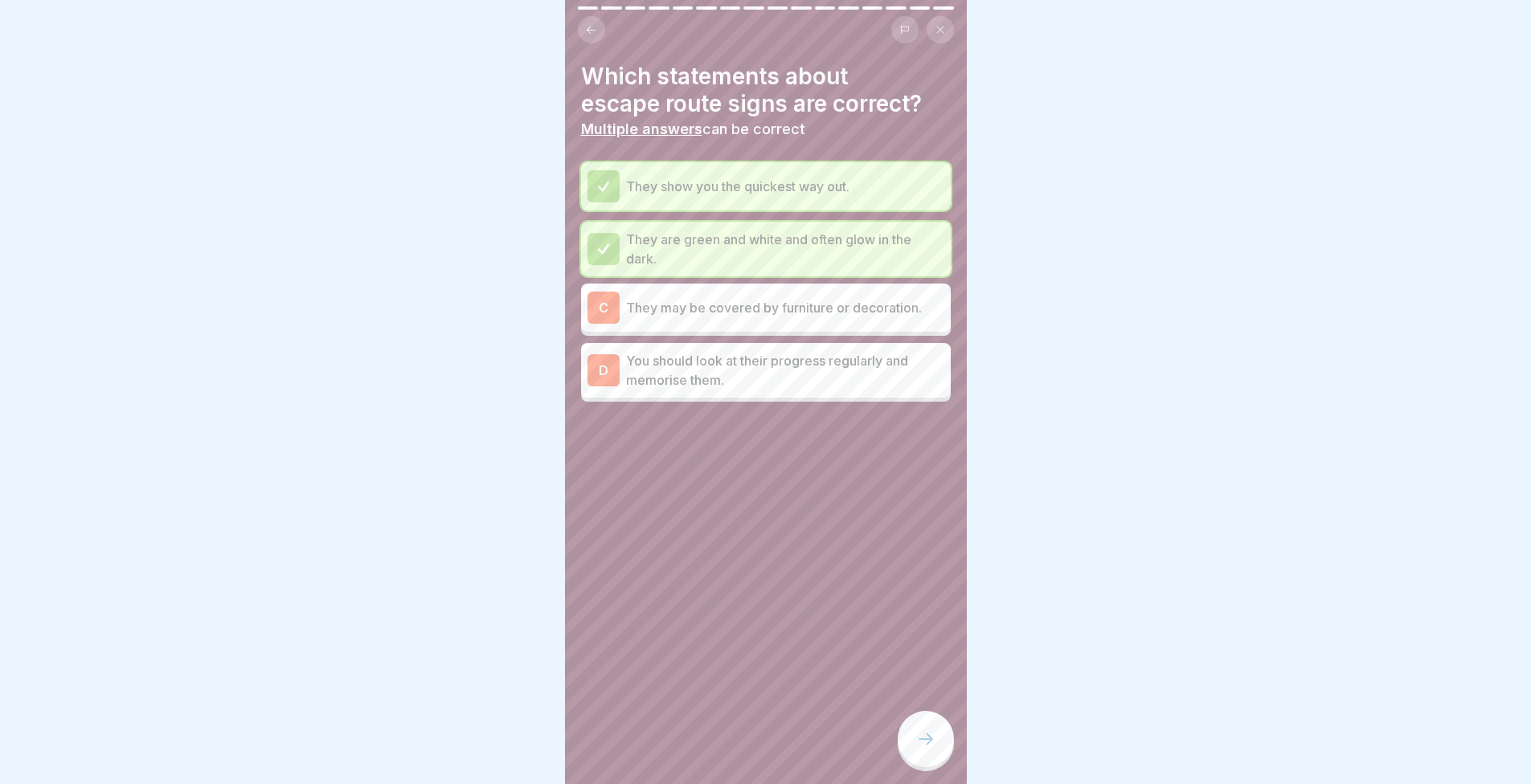
click at [715, 368] on p "You should look at their progress regularly and memorise them." at bounding box center [785, 370] width 319 height 39
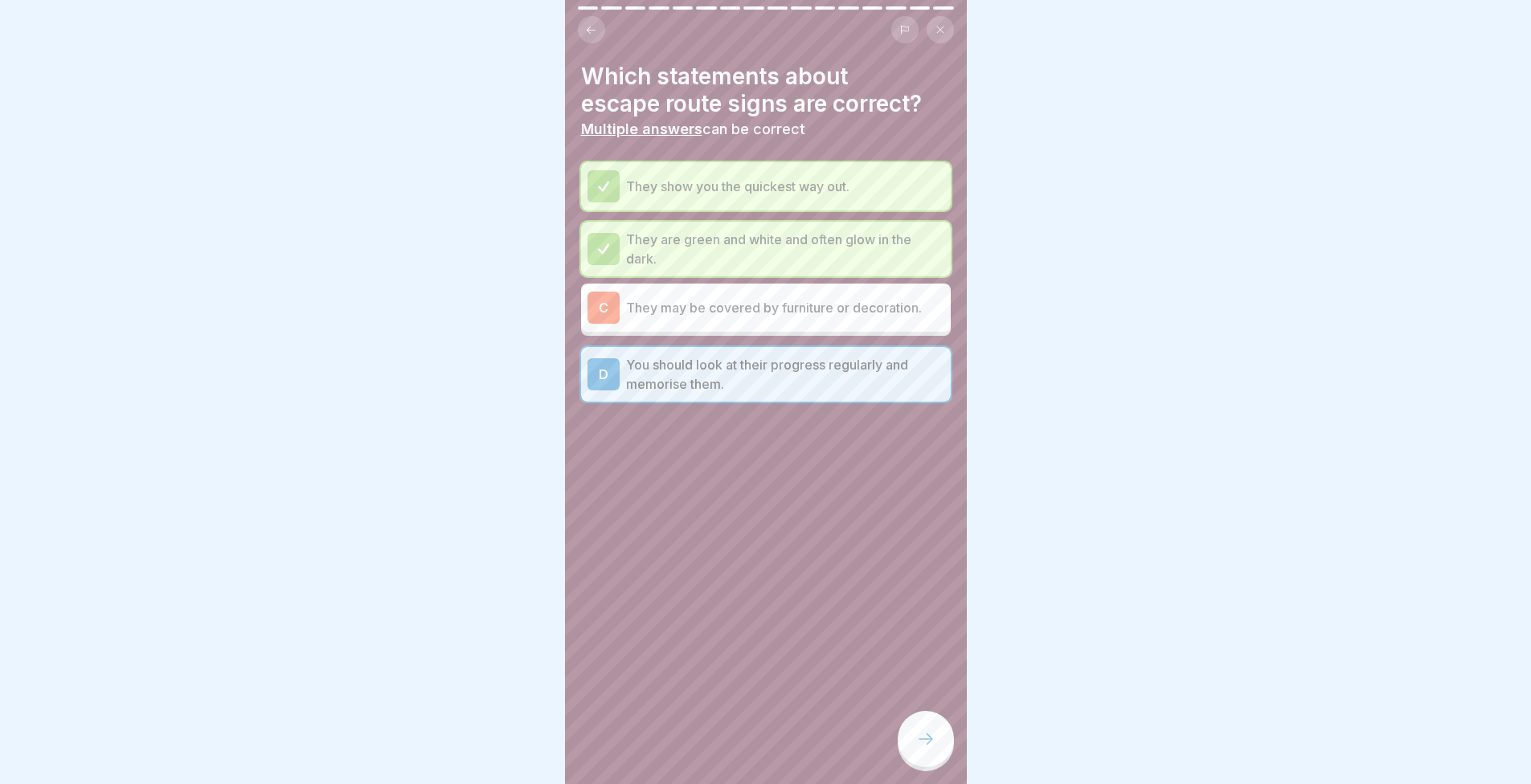
click at [954, 695] on div "Which statements about escape route signs are correct? Multiple answers can be …" at bounding box center [766, 392] width 402 height 784
click at [923, 734] on div at bounding box center [926, 739] width 56 height 56
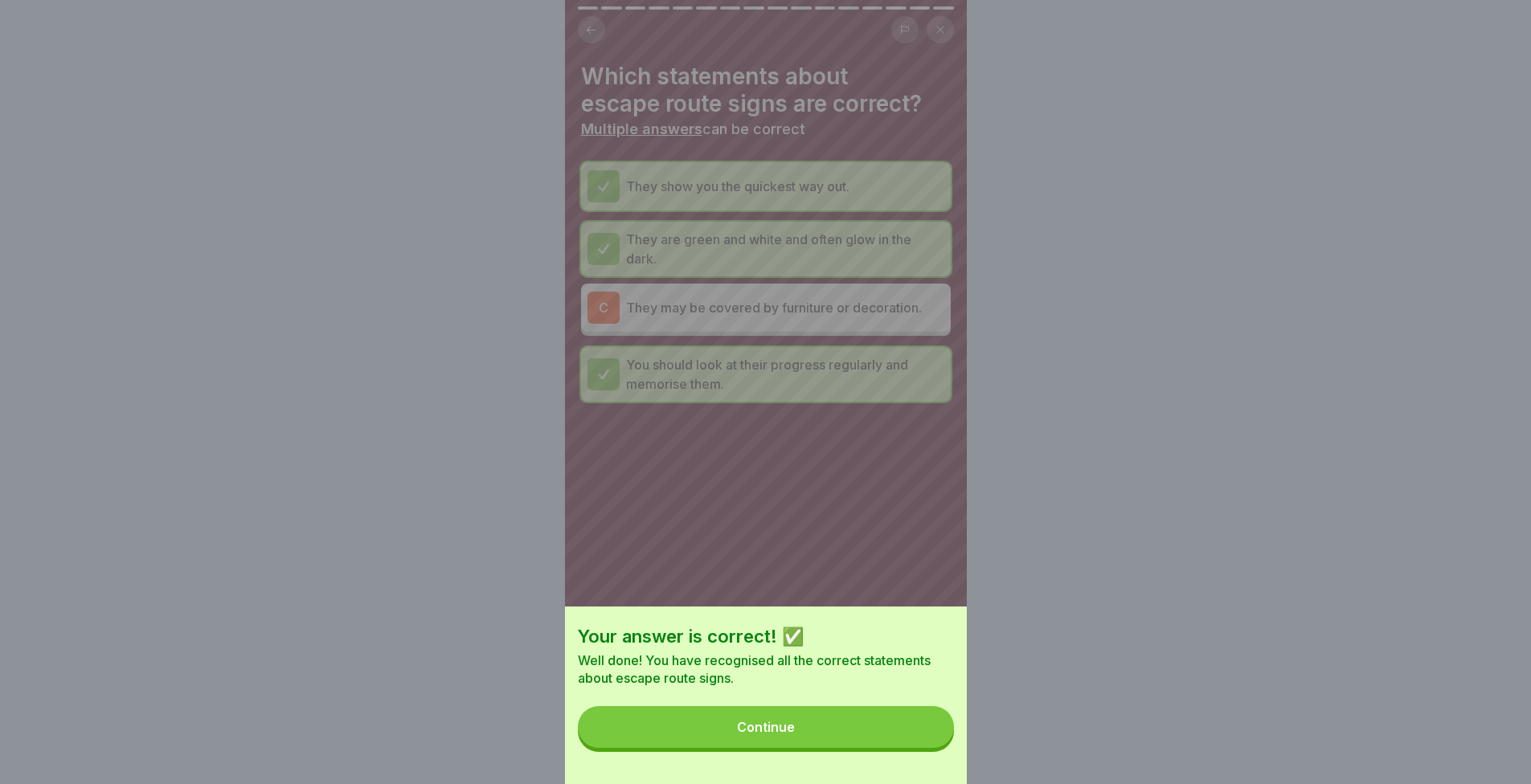
click at [905, 711] on div "Your answer is correct! ✅ Well done! You have recognised all the correct statem…" at bounding box center [766, 695] width 402 height 177
click at [881, 724] on button "Continue" at bounding box center [766, 727] width 376 height 42
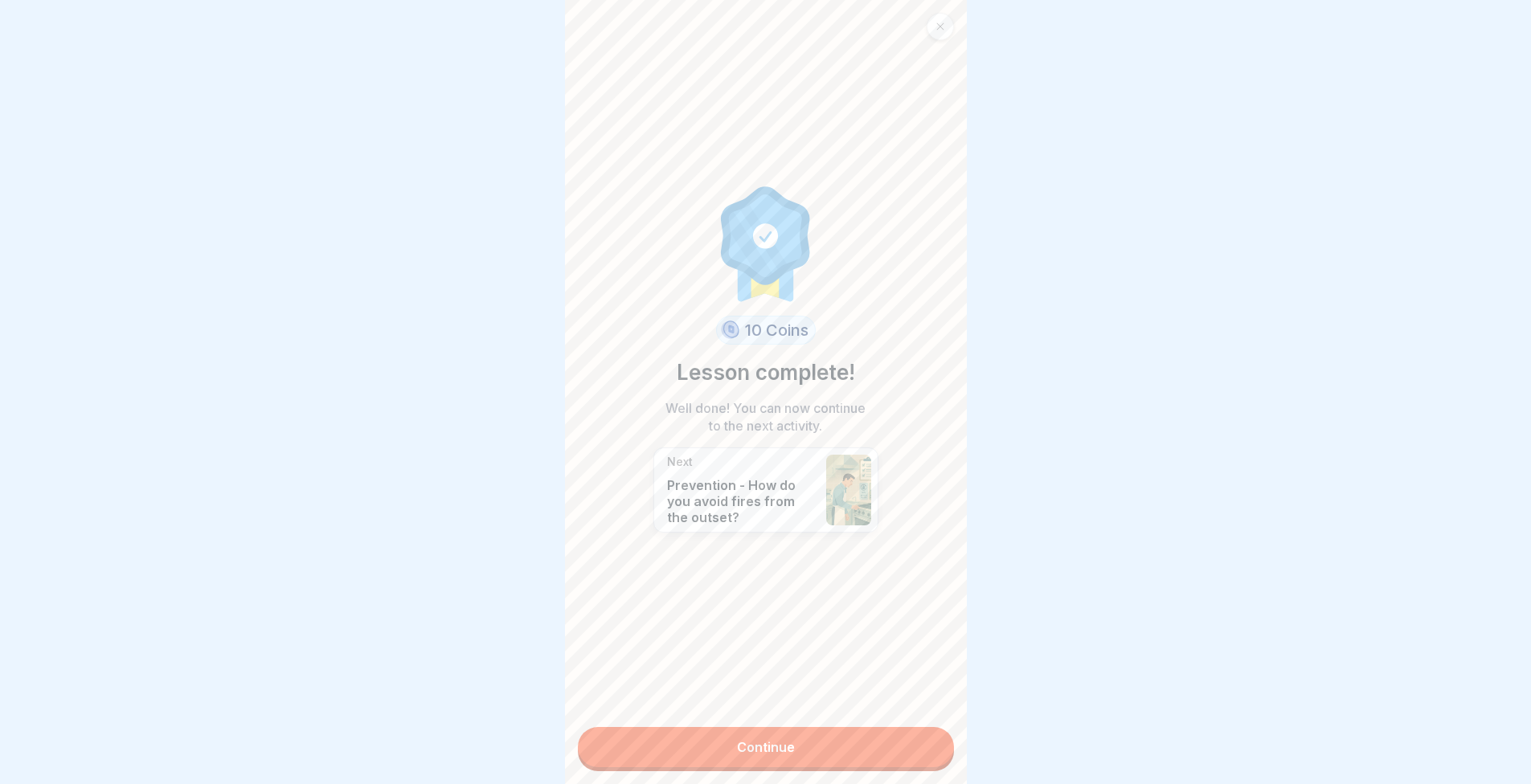
click at [867, 732] on link "Continue" at bounding box center [766, 747] width 376 height 41
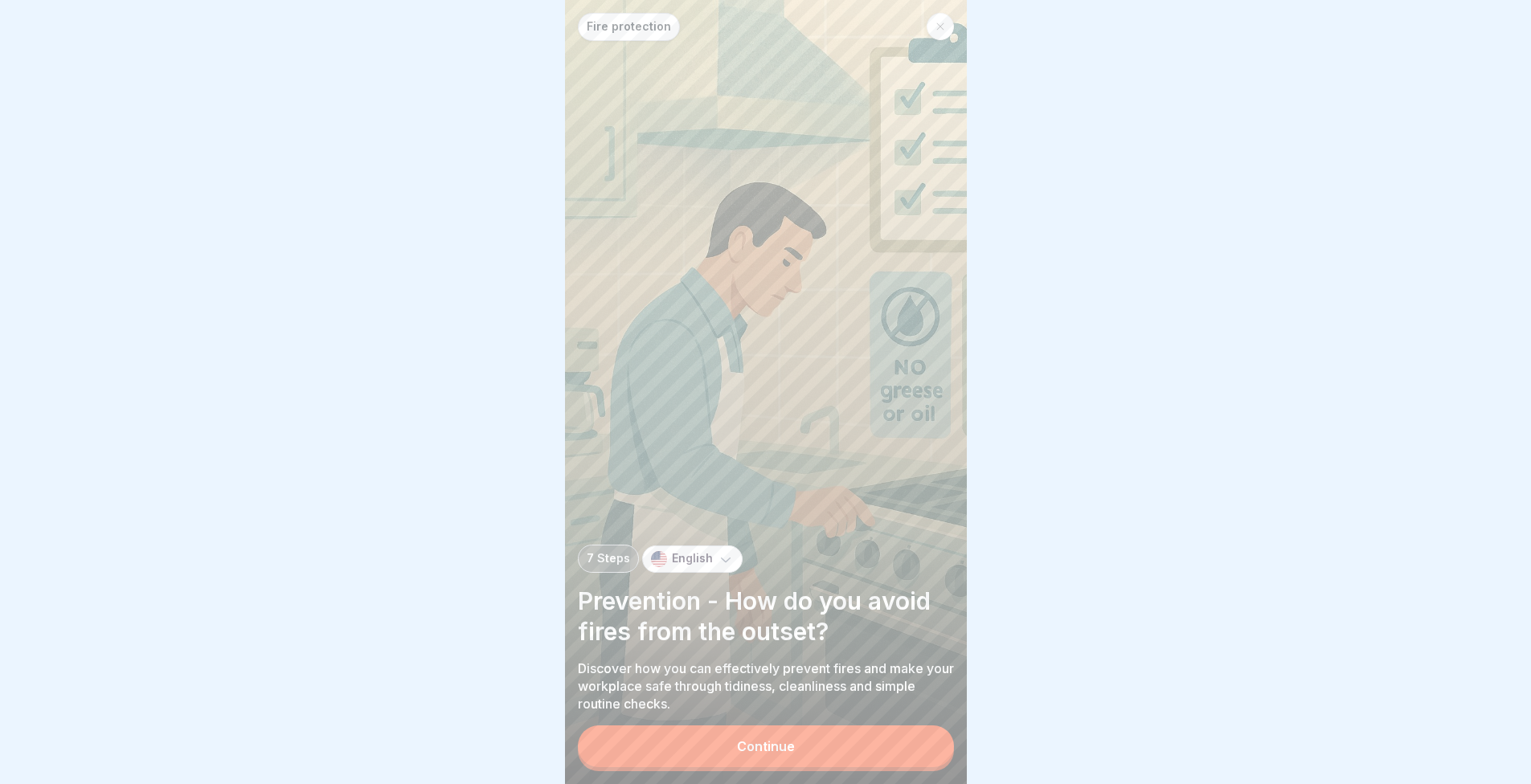
click at [862, 742] on button "Continue" at bounding box center [766, 746] width 376 height 42
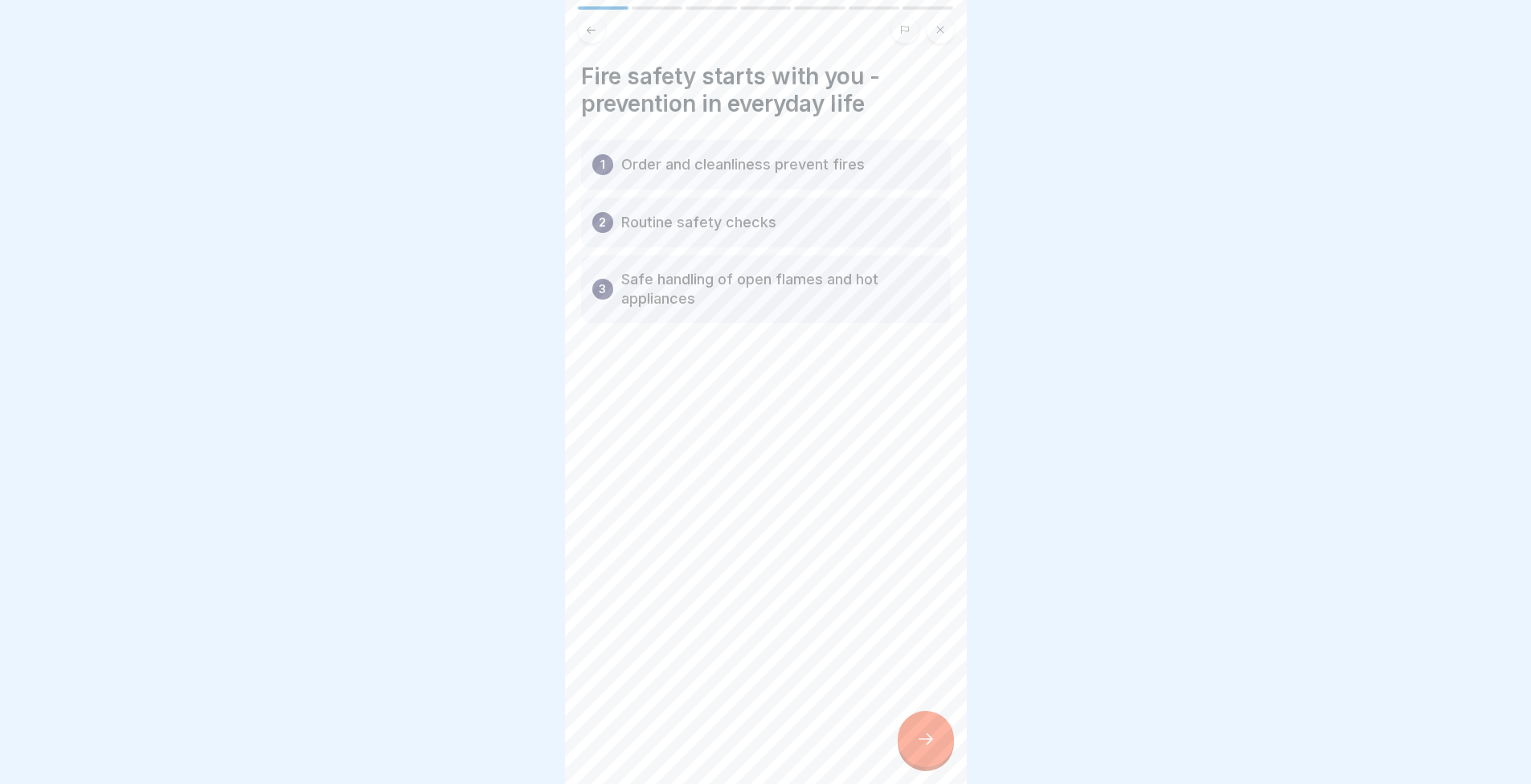
click at [905, 760] on div at bounding box center [926, 739] width 56 height 56
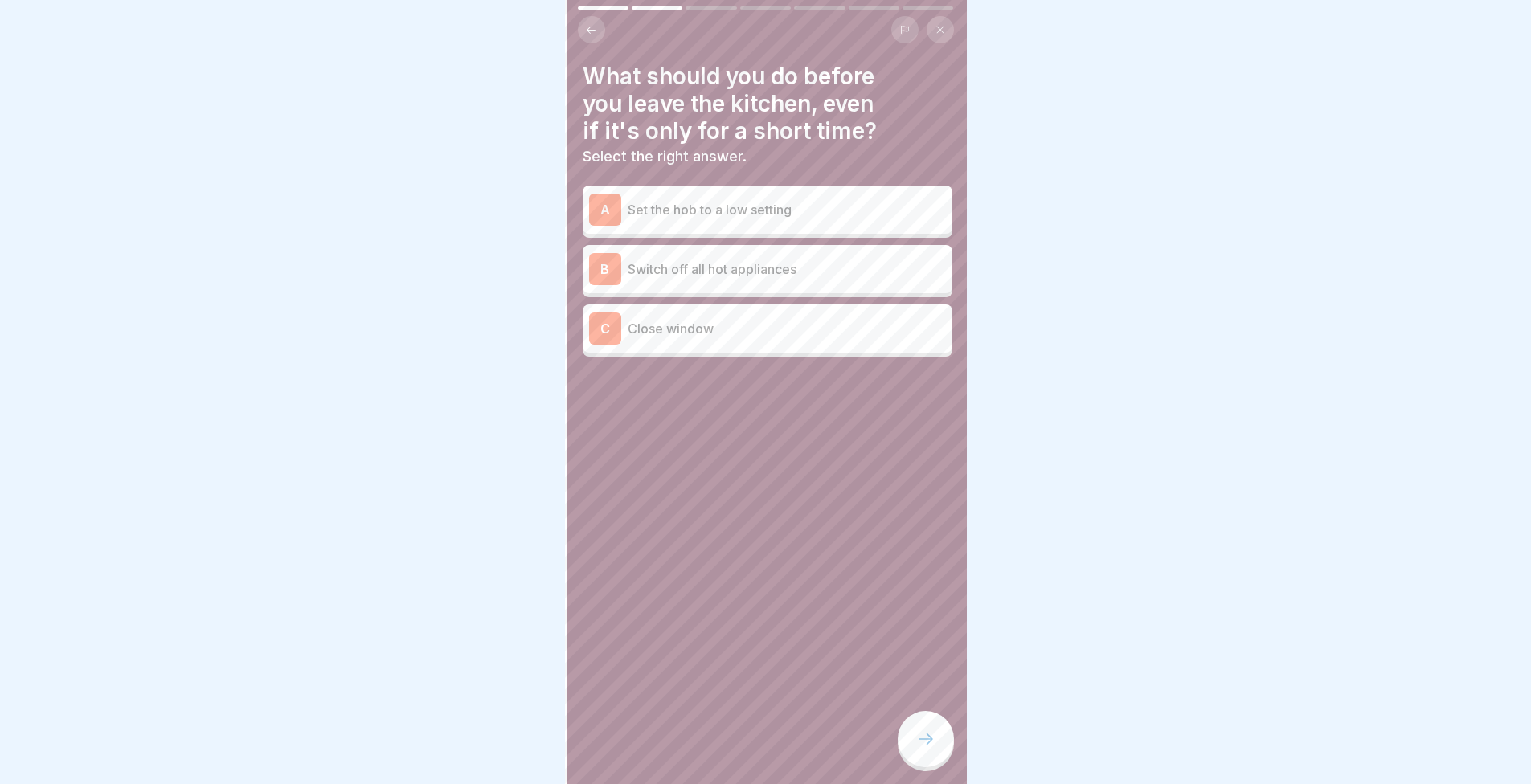
click at [599, 269] on div "B" at bounding box center [605, 269] width 32 height 32
click at [842, 215] on p "Set the hob to a low setting" at bounding box center [785, 210] width 319 height 19
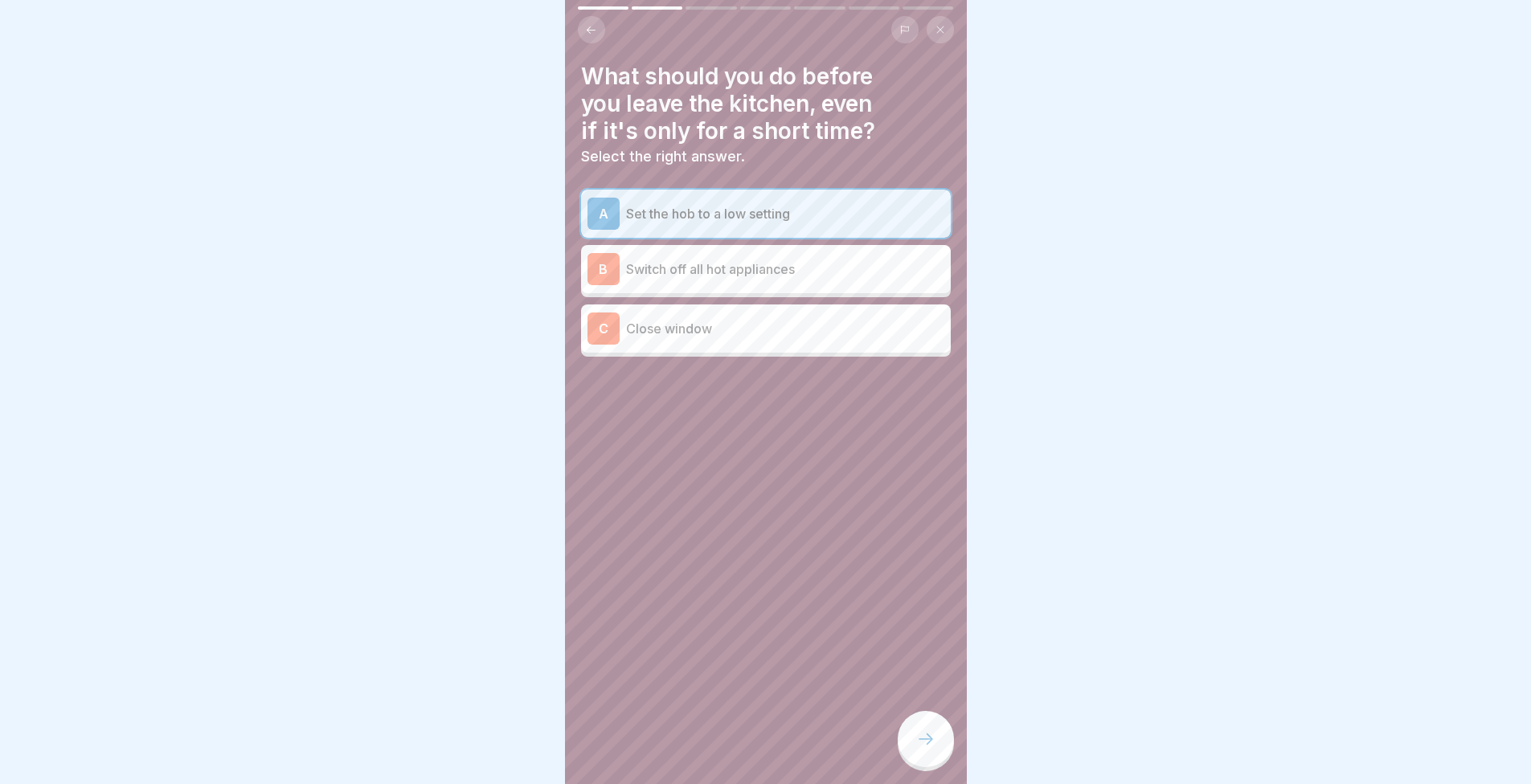
click at [771, 276] on p "Switch off all hot appliances" at bounding box center [785, 269] width 319 height 19
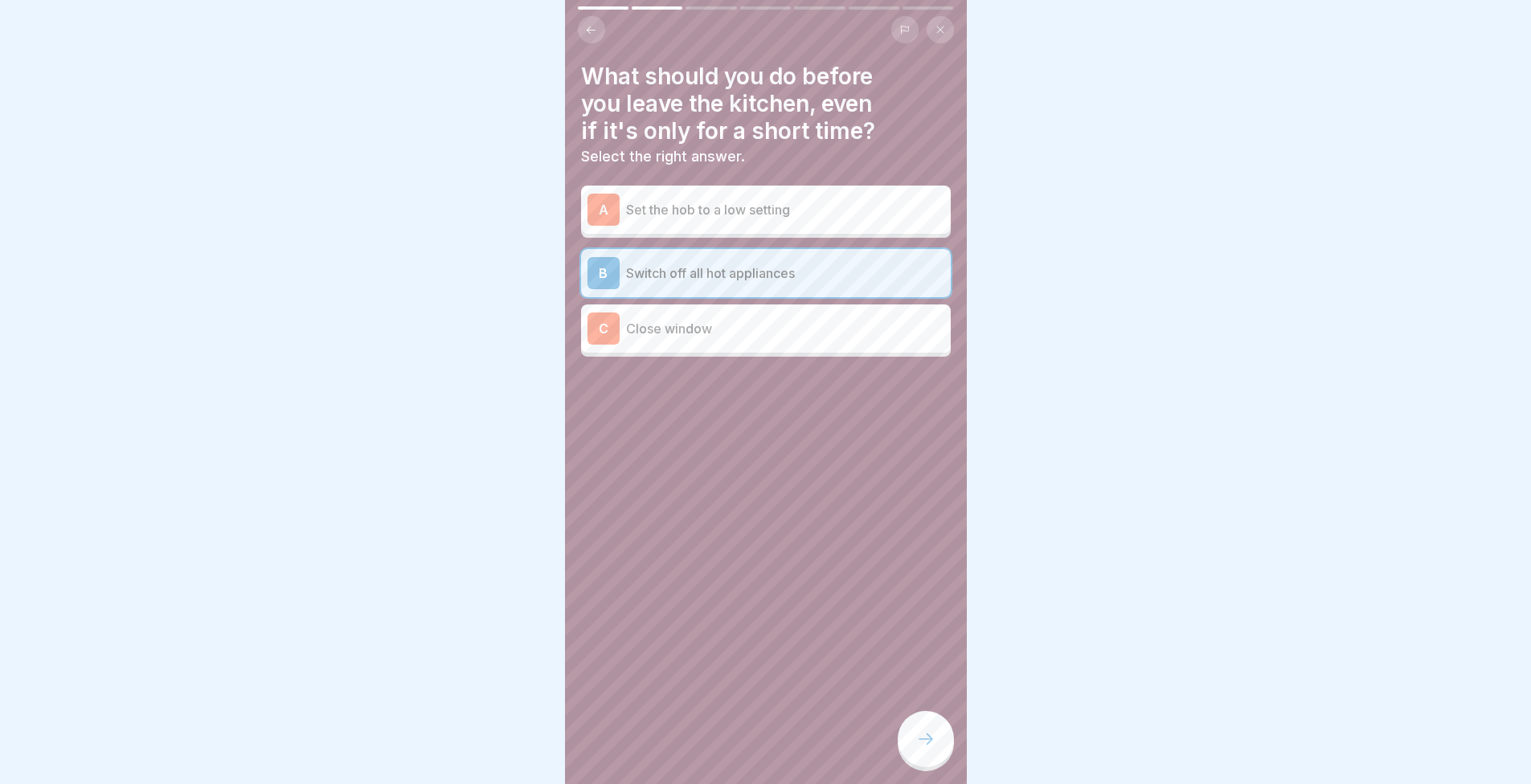
click at [746, 329] on p "Close window" at bounding box center [785, 328] width 319 height 19
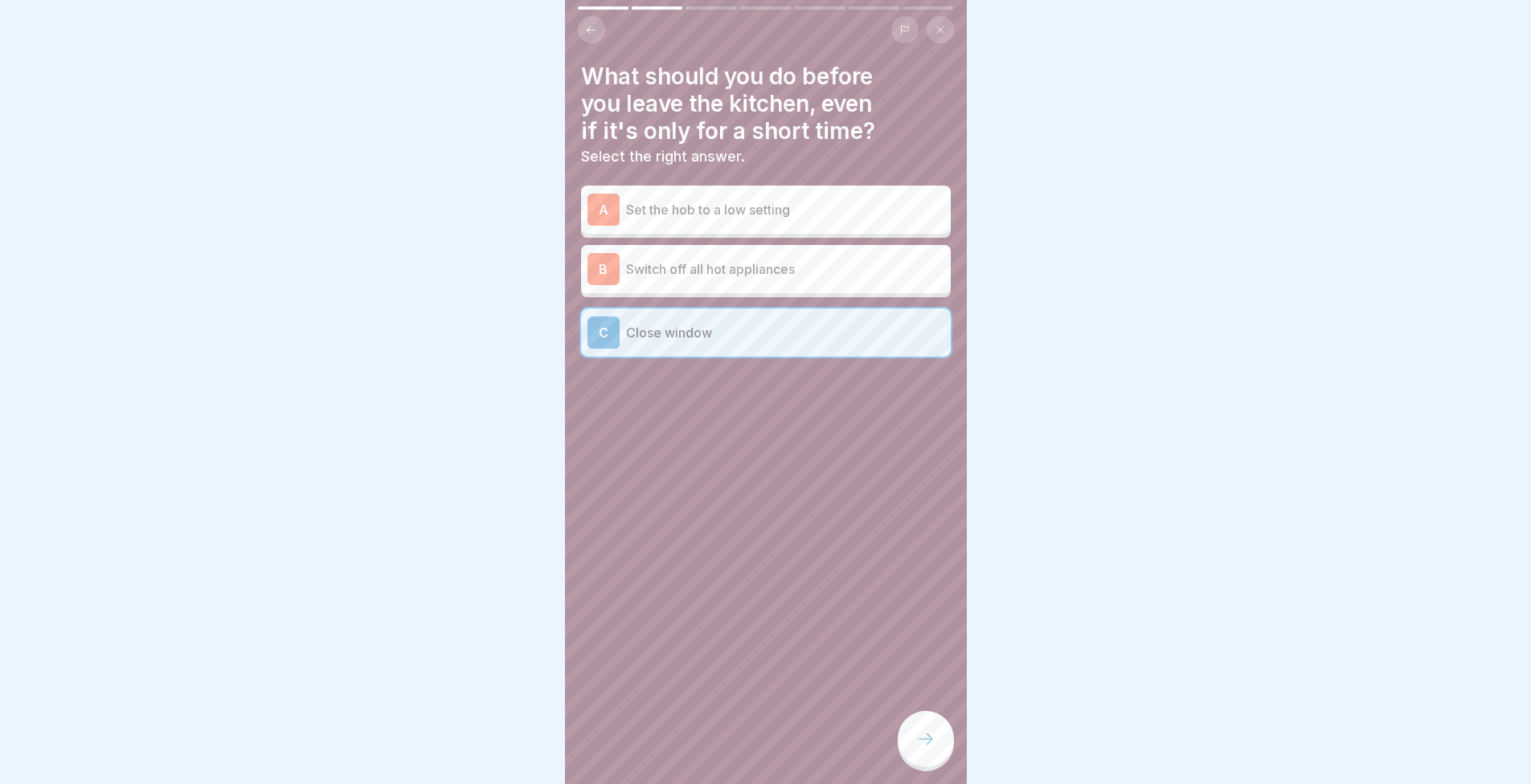
click at [696, 284] on div "B Switch off all hot appliances" at bounding box center [766, 269] width 357 height 32
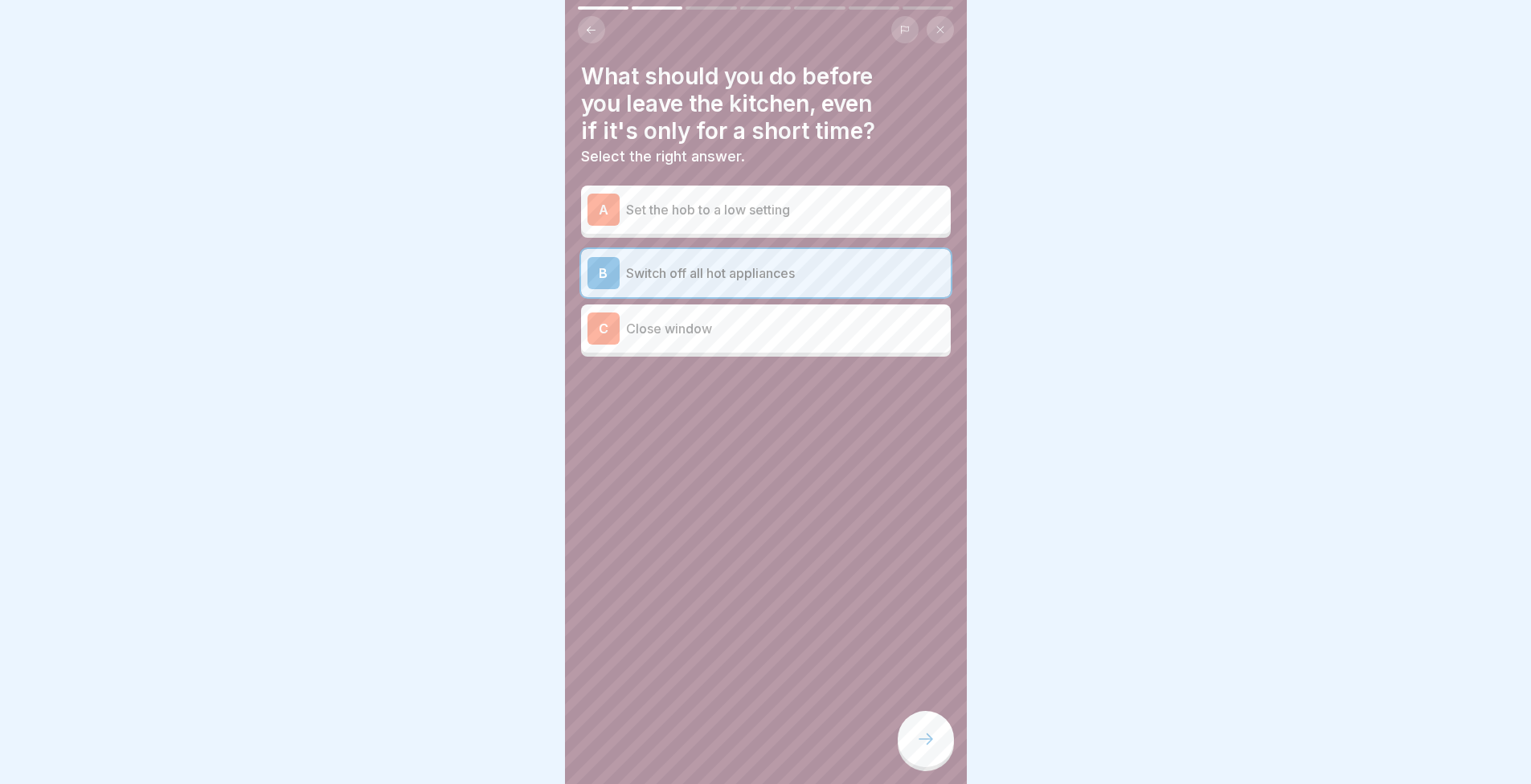
click at [921, 739] on div at bounding box center [926, 739] width 56 height 56
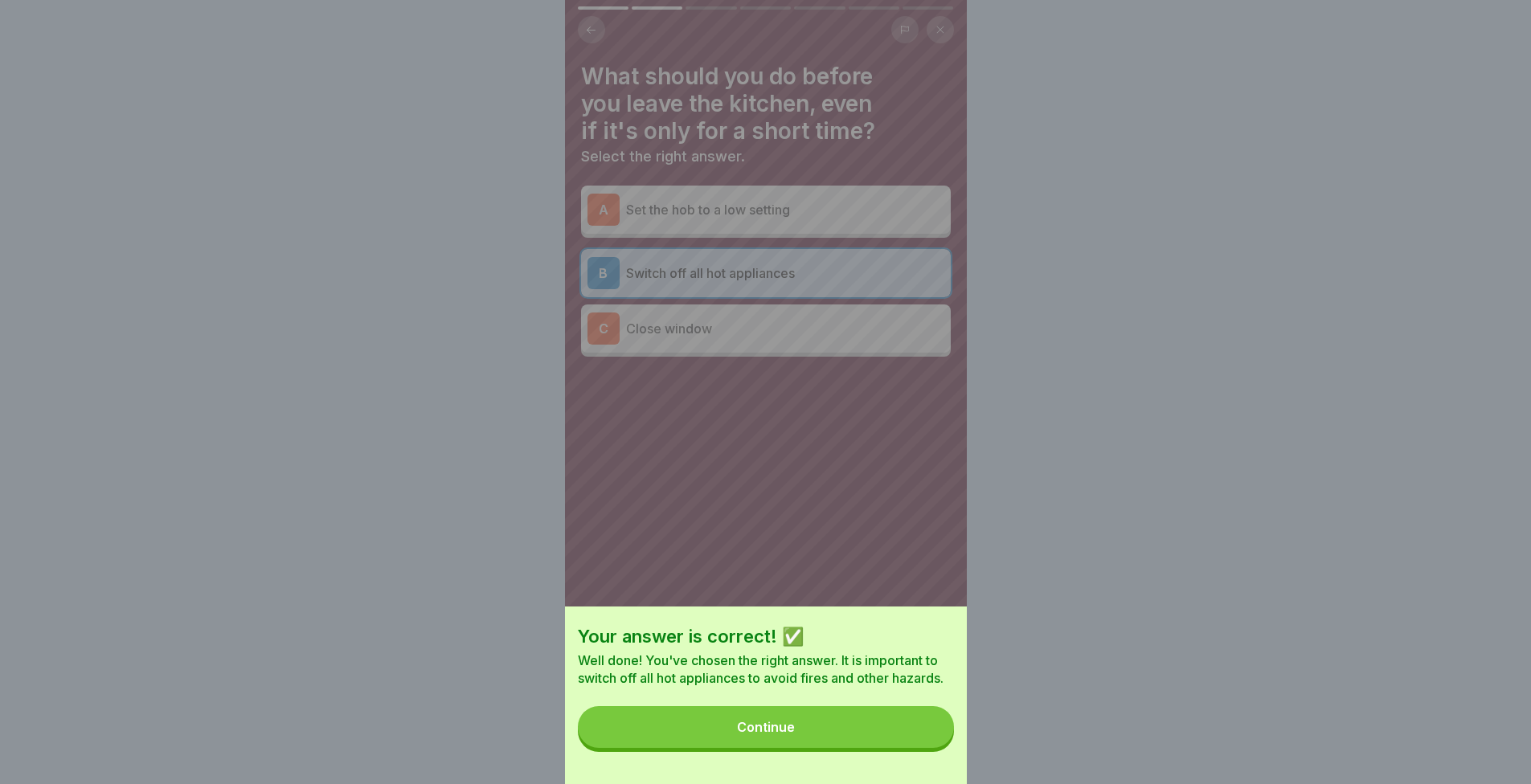
click at [888, 743] on button "Continue" at bounding box center [766, 727] width 376 height 42
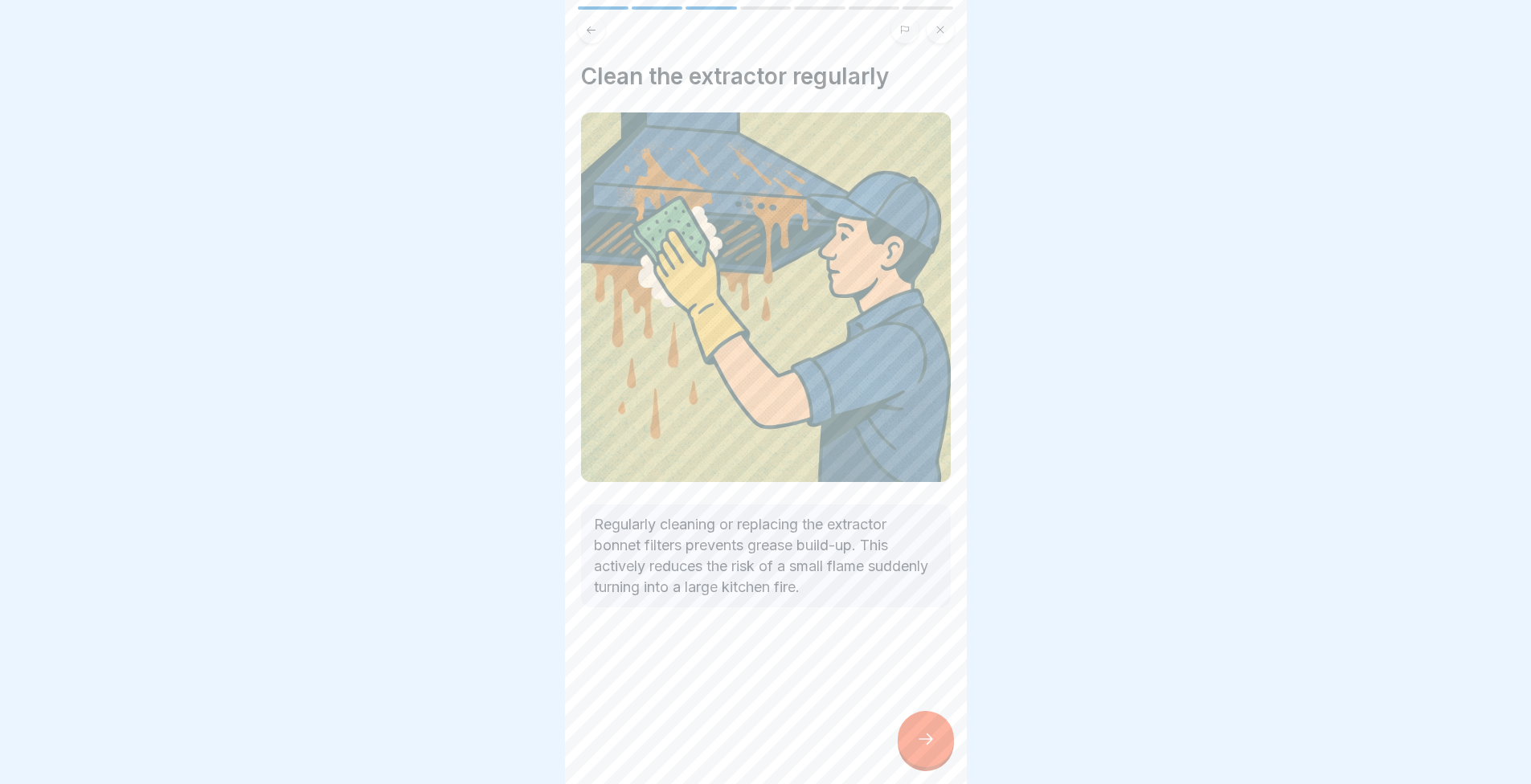
click at [888, 743] on div "Clean the extractor regularly Regularly cleaning or replacing the extractor bon…" at bounding box center [766, 392] width 402 height 784
click at [913, 730] on div at bounding box center [926, 739] width 56 height 56
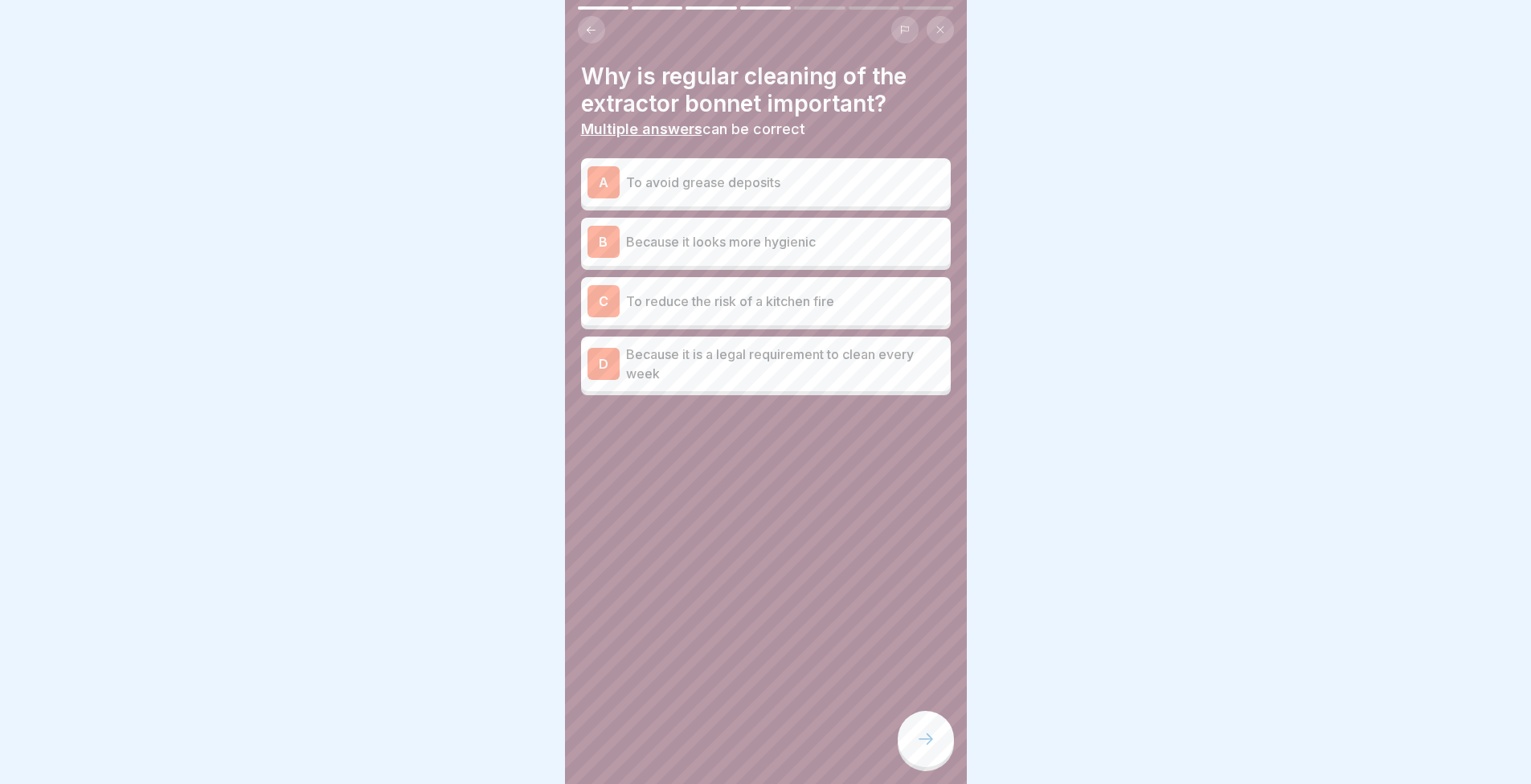
click at [739, 183] on p "To avoid grease deposits" at bounding box center [785, 182] width 319 height 19
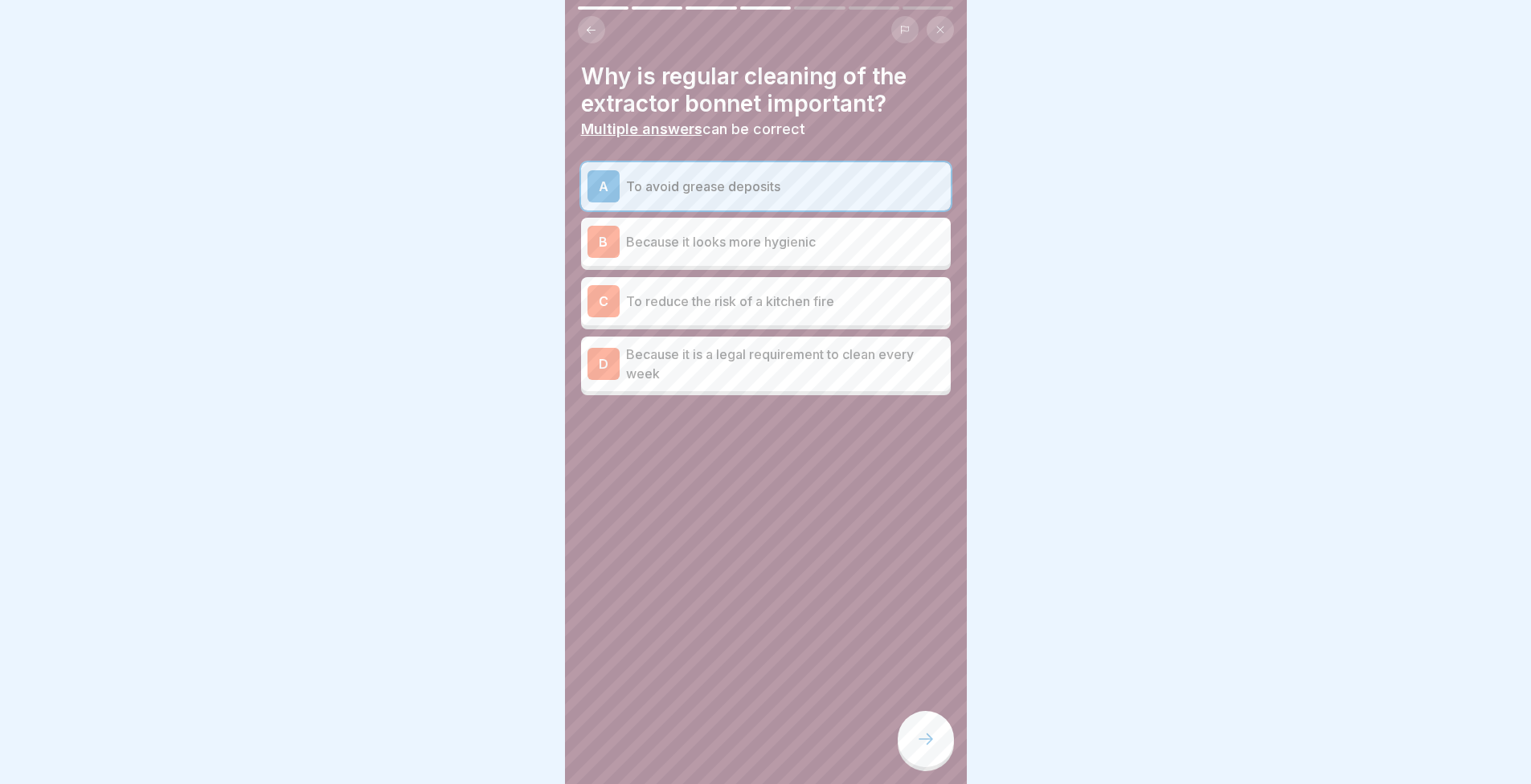
click at [657, 247] on p "Because it looks more hygienic" at bounding box center [785, 241] width 319 height 19
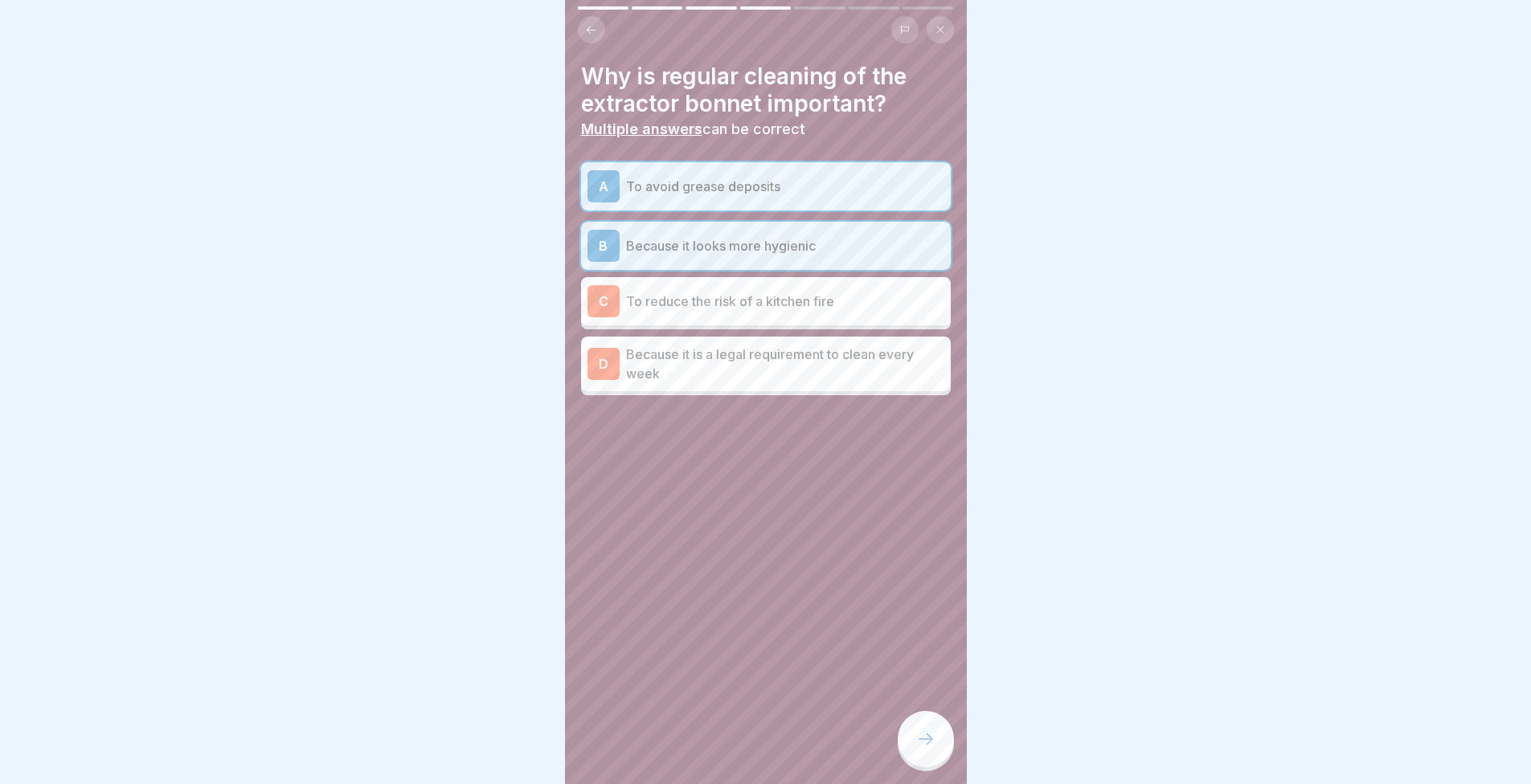
click at [627, 305] on p "To reduce the risk of a kitchen fire" at bounding box center [785, 301] width 319 height 19
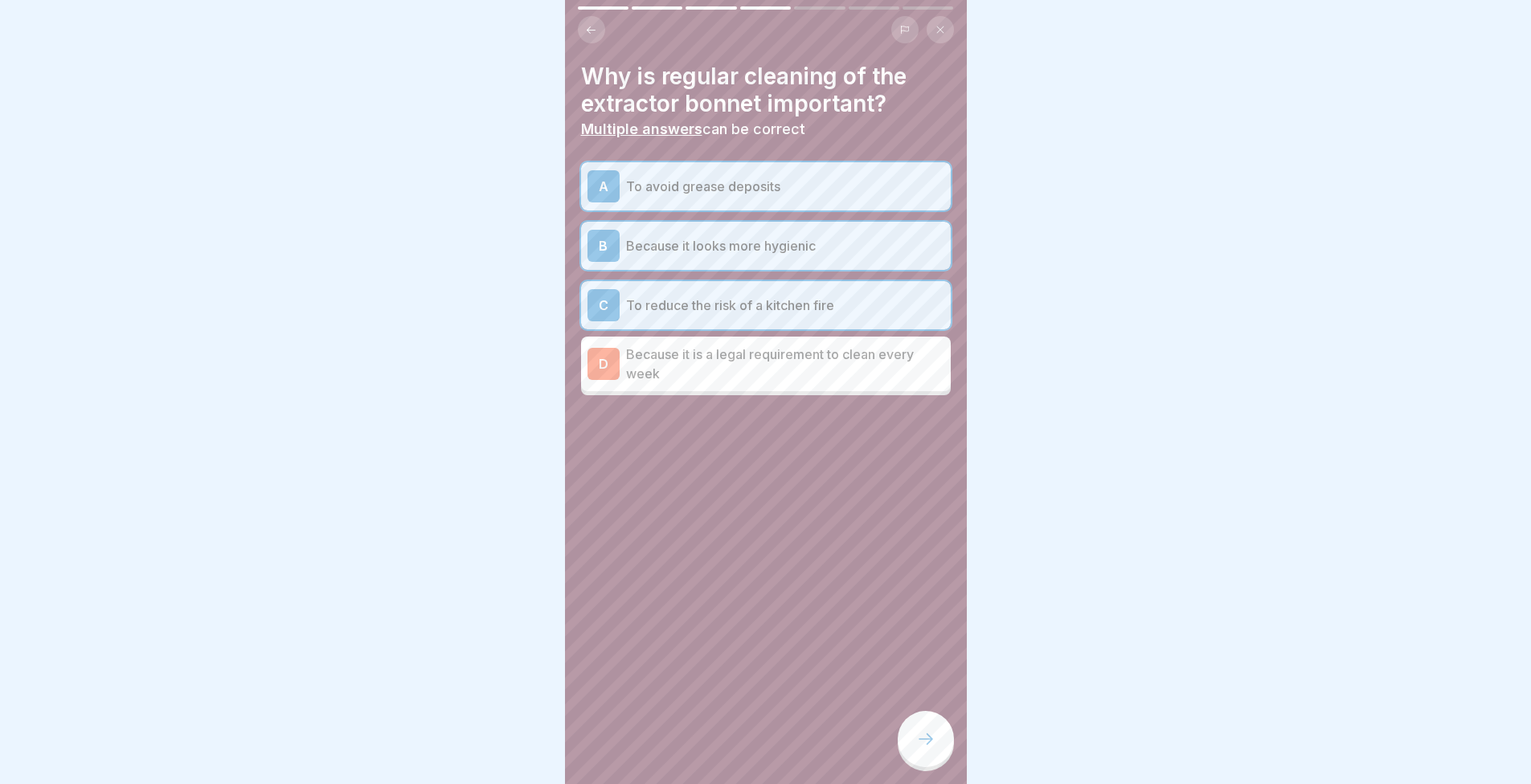
click at [684, 380] on p "Because it is a legal requirement to clean every week" at bounding box center [785, 364] width 319 height 39
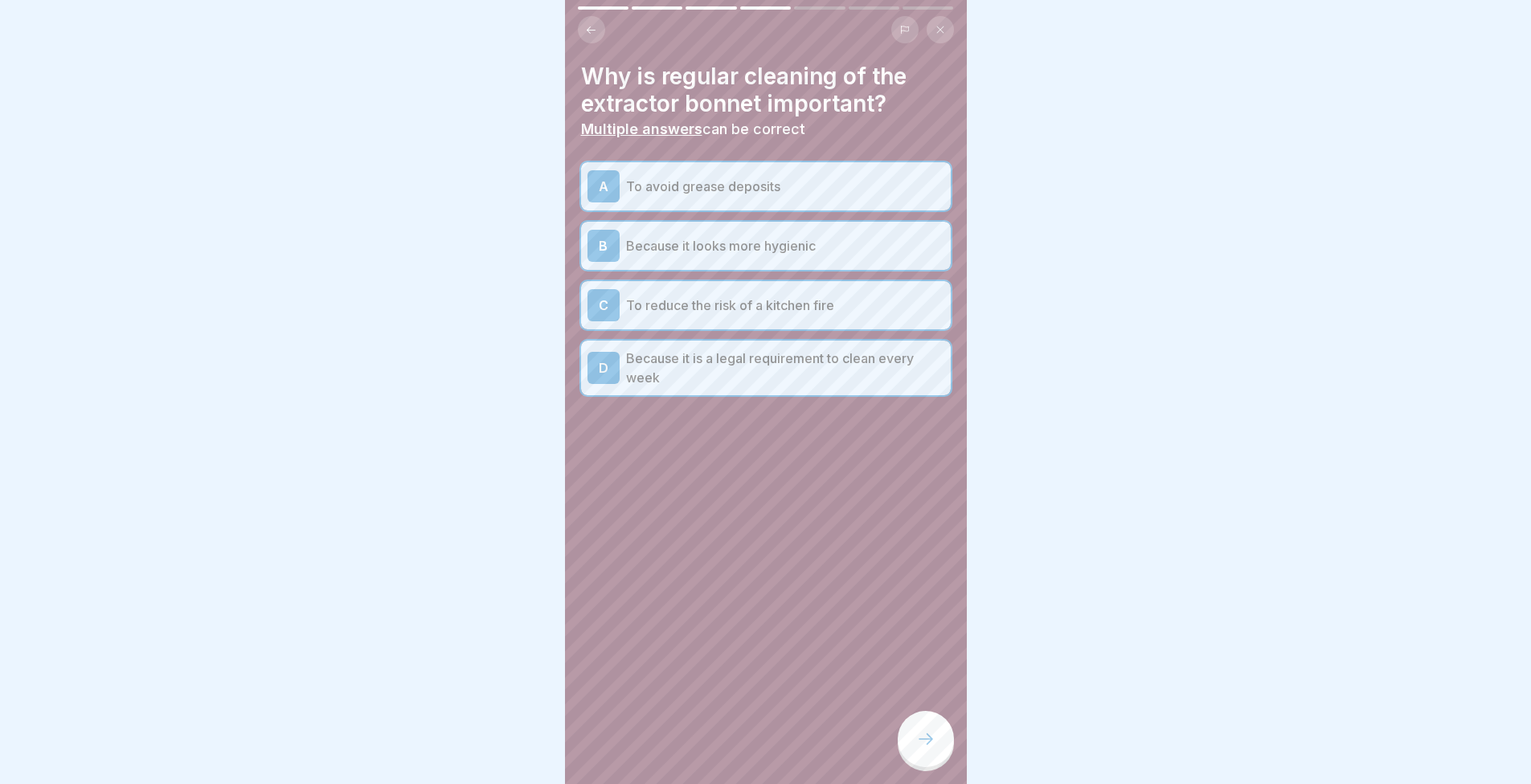
click at [973, 744] on div at bounding box center [765, 392] width 1531 height 784
click at [954, 743] on div "Why is regular cleaning of the extractor bonnet important? Multiple answers can…" at bounding box center [766, 392] width 402 height 784
click at [937, 745] on div at bounding box center [926, 739] width 56 height 56
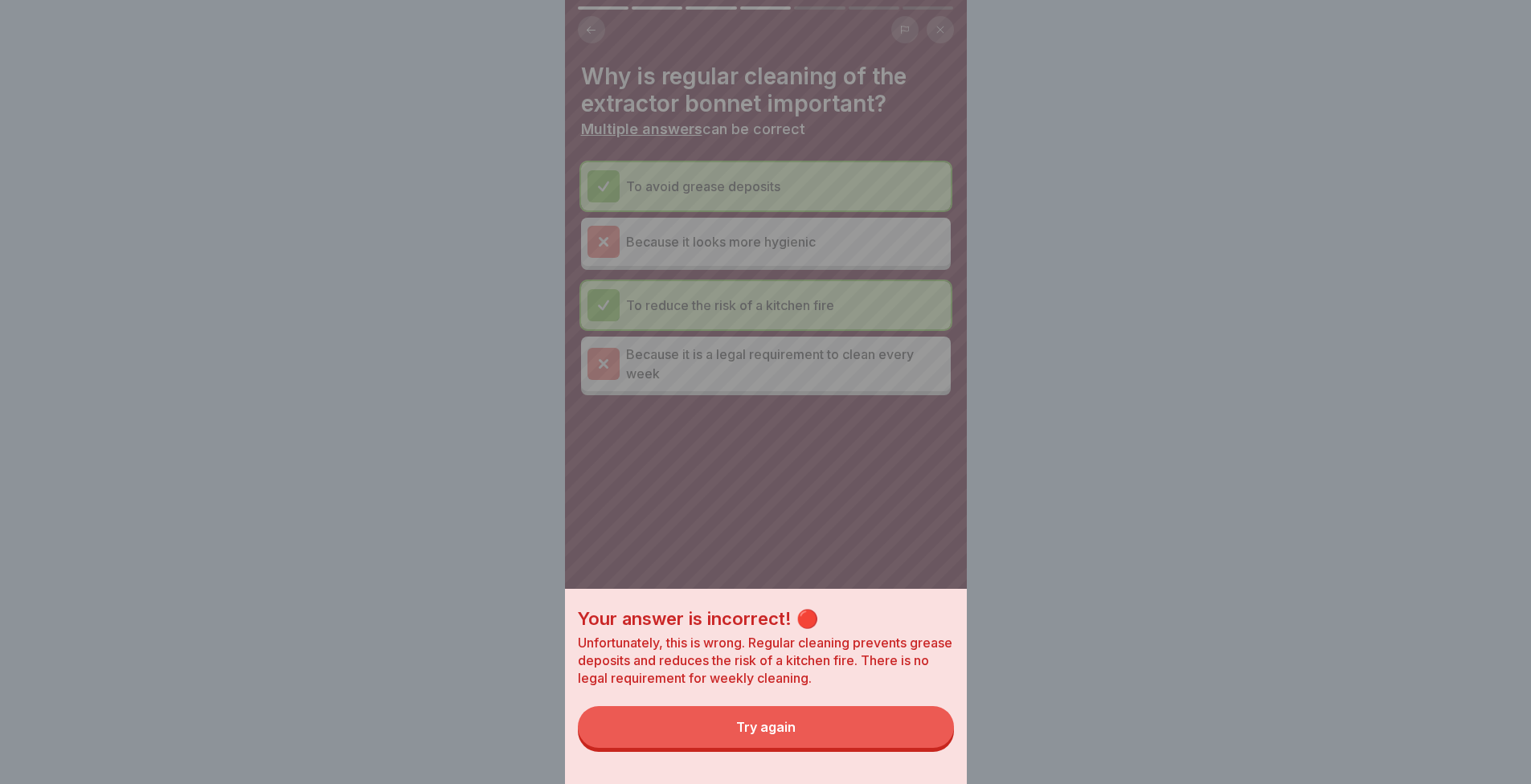
click at [920, 748] on button "Try again" at bounding box center [766, 727] width 376 height 42
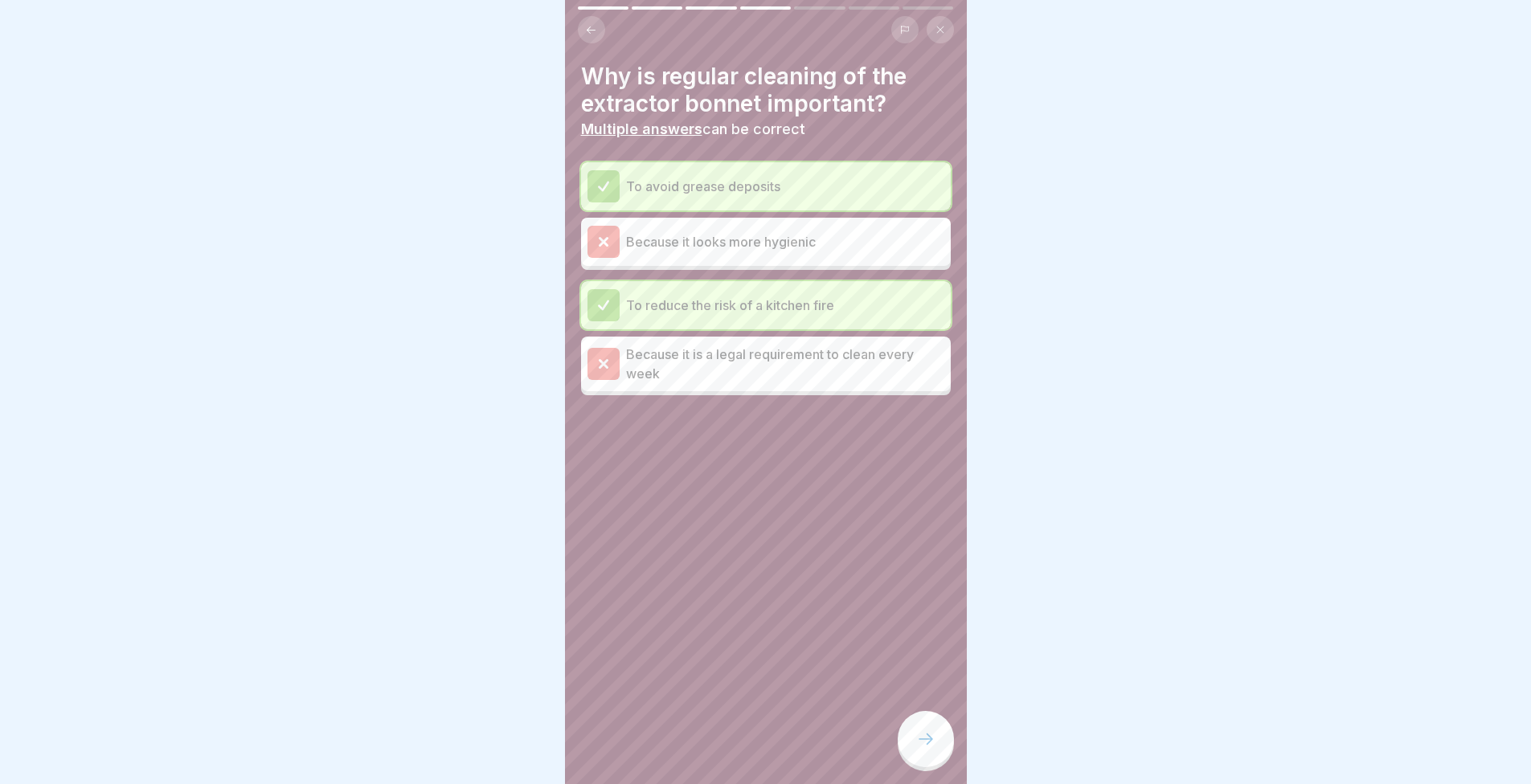
click at [918, 745] on icon at bounding box center [926, 739] width 19 height 19
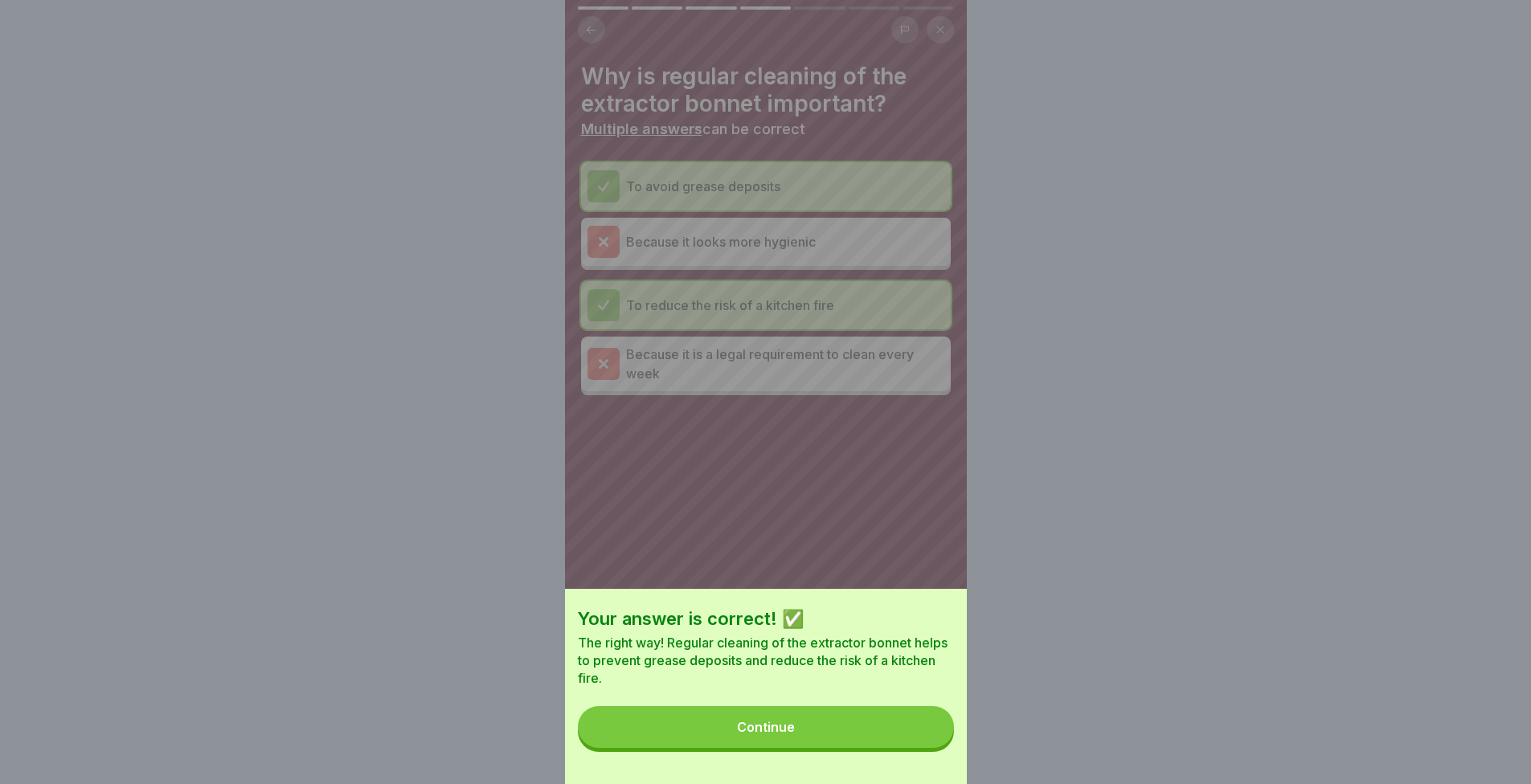
click at [918, 743] on button "Continue" at bounding box center [766, 727] width 376 height 42
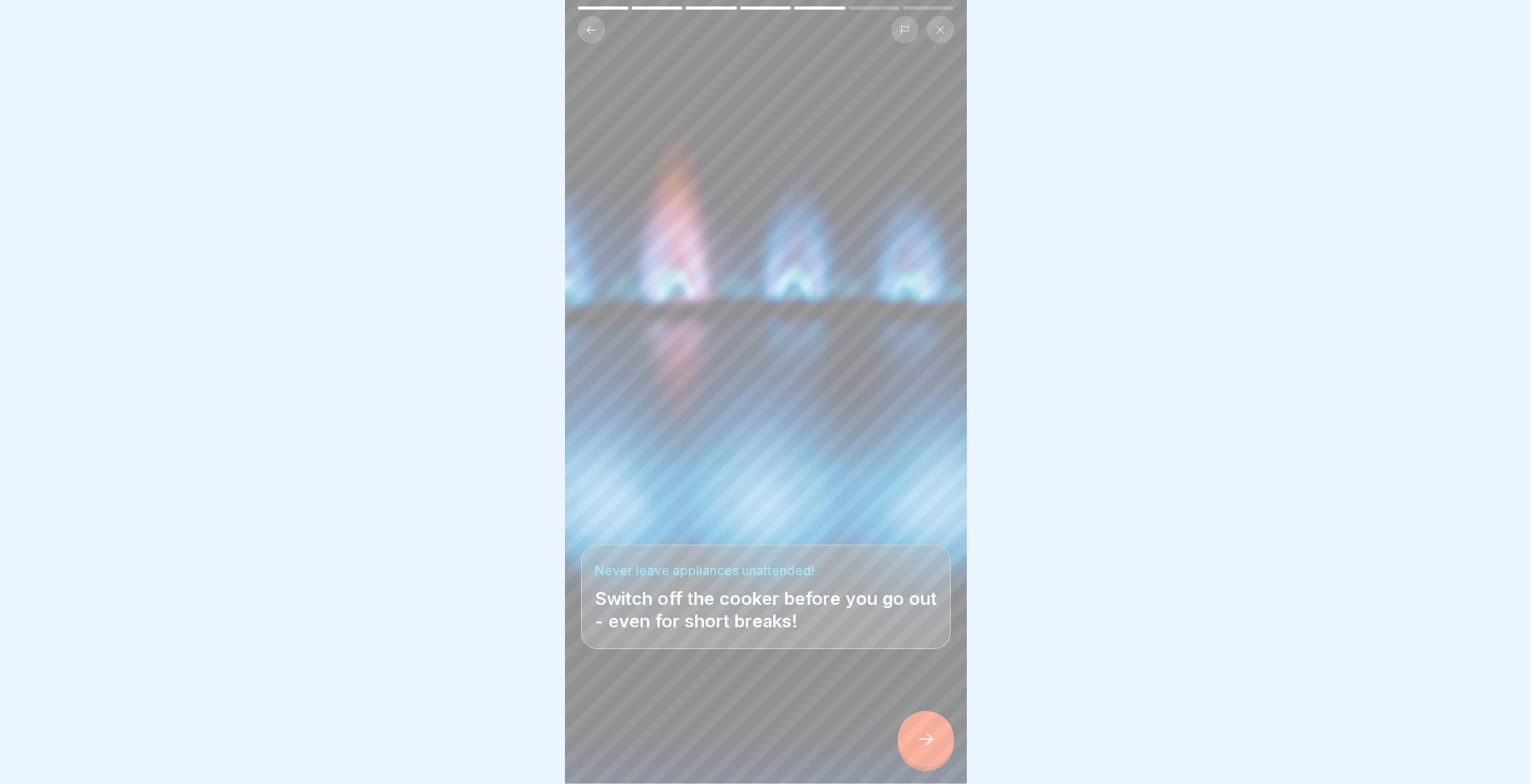
click at [904, 736] on div at bounding box center [926, 739] width 56 height 56
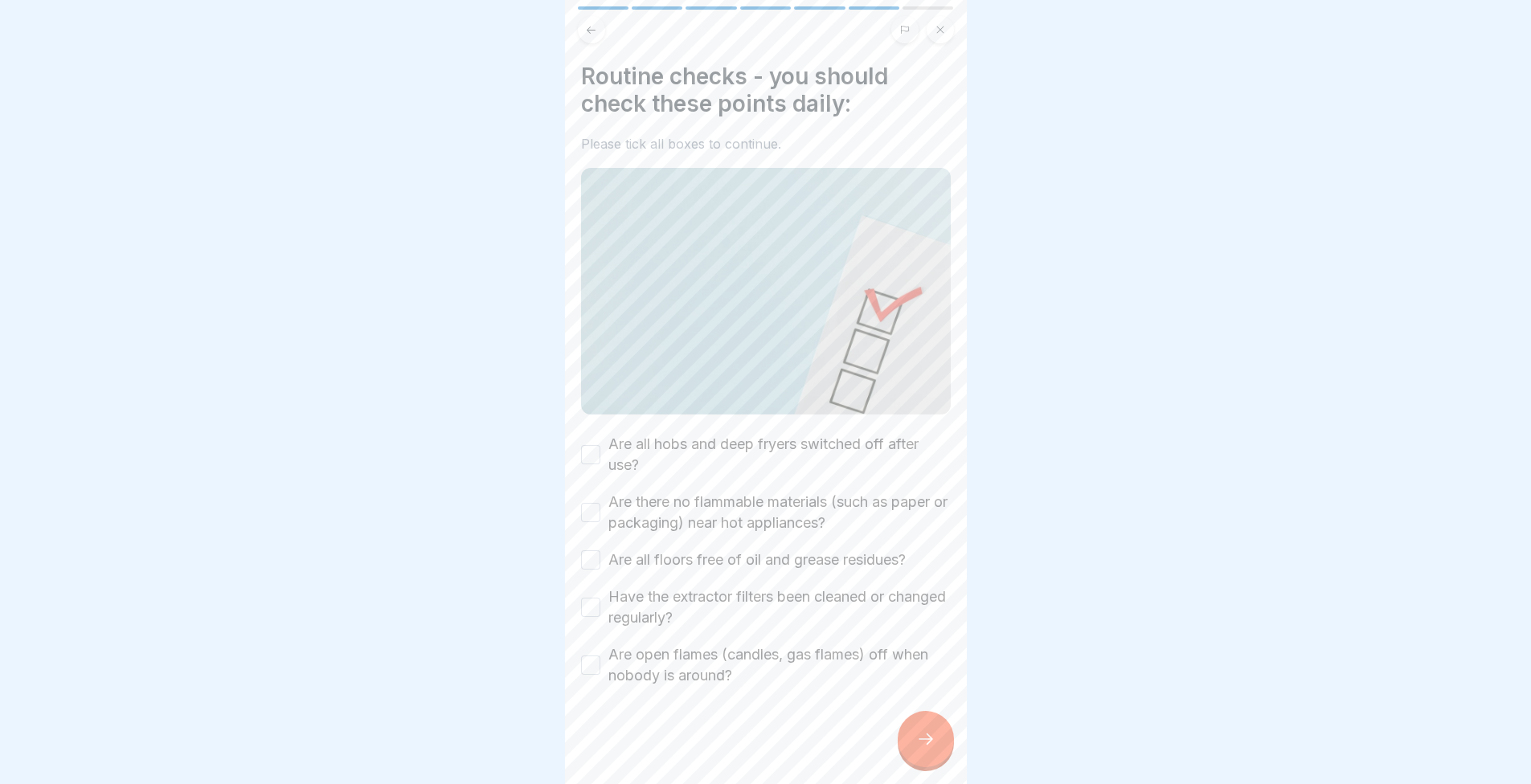
click at [724, 443] on label "Are all hobs and deep fryers switched off after use?" at bounding box center [780, 454] width 343 height 42
click at [601, 445] on button "Are all hobs and deep fryers switched off after use?" at bounding box center [590, 454] width 19 height 19
click at [706, 498] on label "Are there no flammable materials (such as paper or packaging) near hot applianc…" at bounding box center [780, 512] width 343 height 42
click at [601, 503] on button "Are there no flammable materials (such as paper or packaging) near hot applianc…" at bounding box center [590, 513] width 19 height 19
click at [707, 554] on label "Are all floors free of oil and grease residues?" at bounding box center [758, 560] width 298 height 21
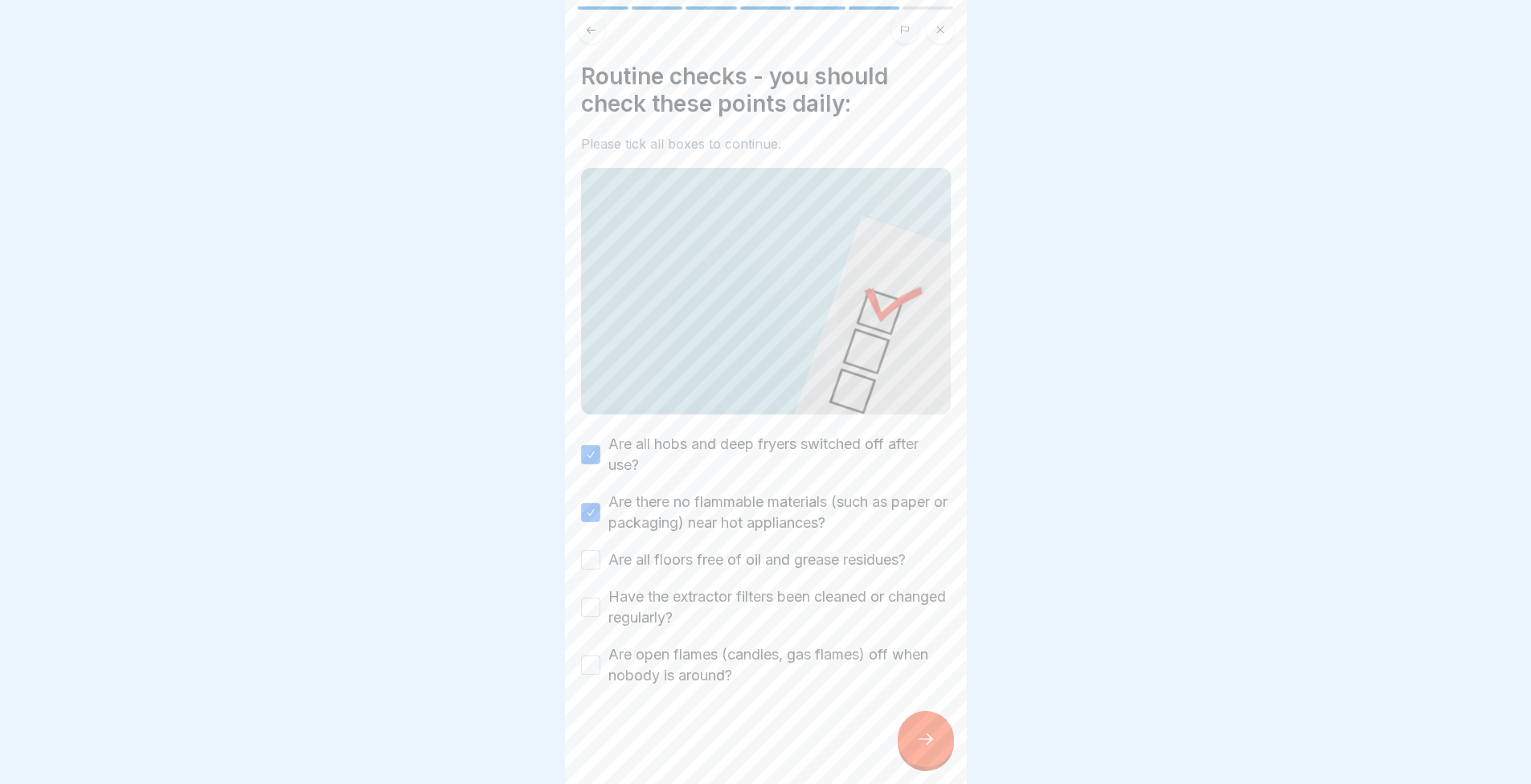
click at [601, 554] on button "Are all floors free of oil and grease residues?" at bounding box center [590, 560] width 19 height 19
click at [701, 577] on div "Are all hobs and deep fryers switched off after use? Are there no flammable mat…" at bounding box center [766, 560] width 370 height 252
click at [699, 586] on label "Have the extractor filters been cleaned or changed regularly?" at bounding box center [780, 607] width 343 height 42
click at [601, 597] on button "Have the extractor filters been cleaned or changed regularly?" at bounding box center [590, 607] width 19 height 19
click at [696, 656] on label "Are open flames (candles, gas flames) off when nobody is around?" at bounding box center [780, 665] width 343 height 42
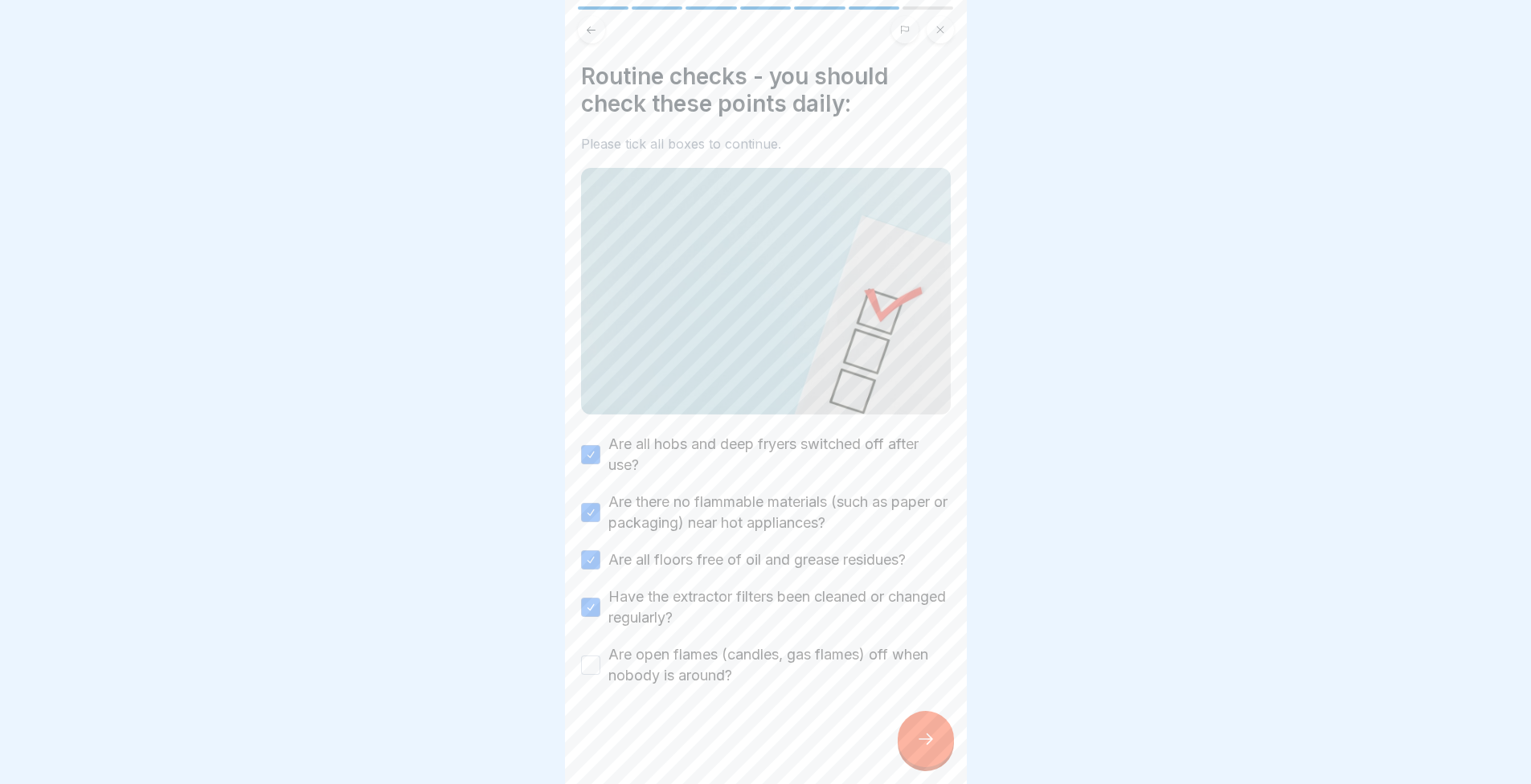
click at [601, 656] on button "Are open flames (candles, gas flames) off when nobody is around?" at bounding box center [590, 665] width 19 height 19
click at [938, 743] on div at bounding box center [926, 739] width 56 height 56
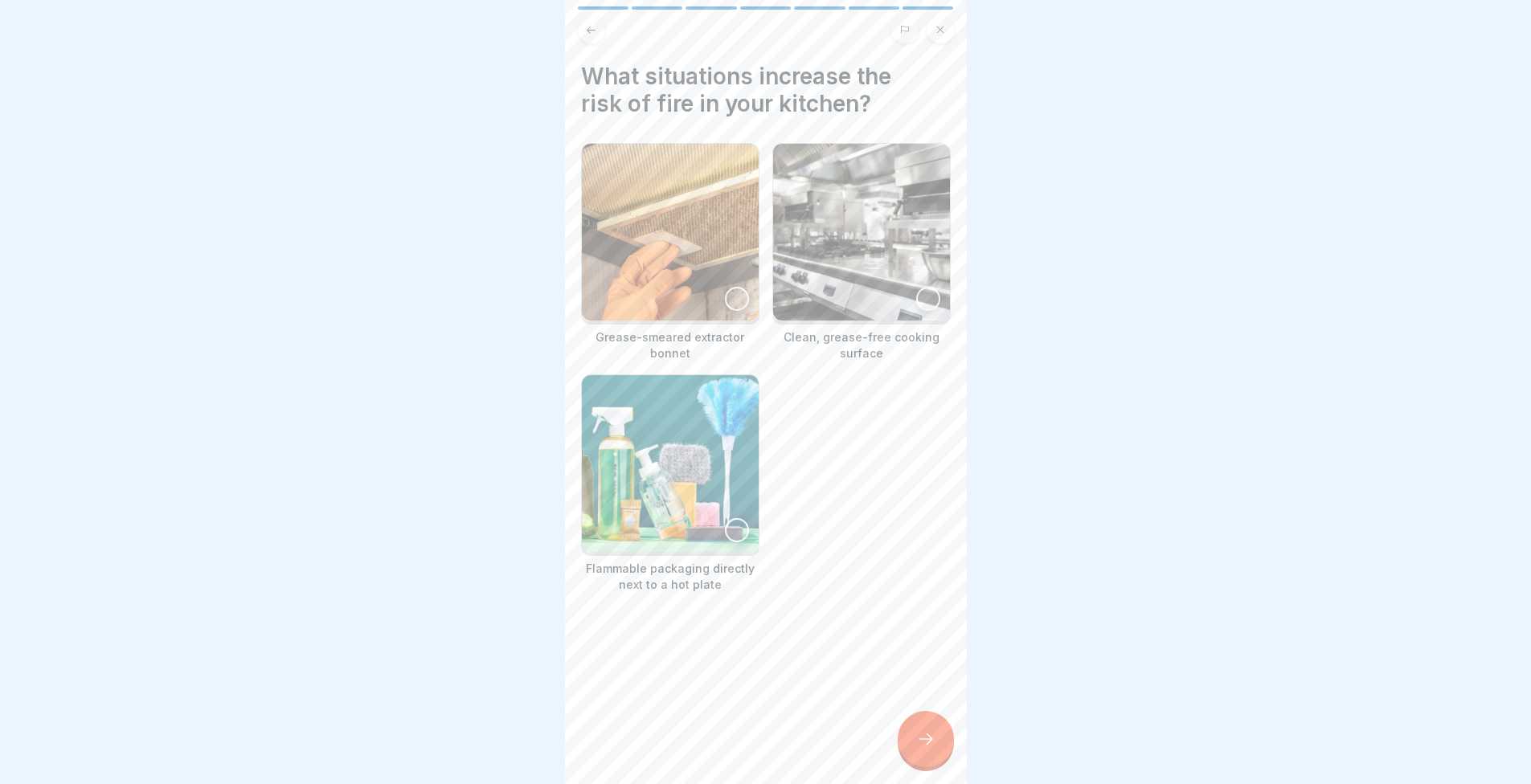
drag, startPoint x: 709, startPoint y: 671, endPoint x: 696, endPoint y: 667, distance: 13.6
click at [601, 642] on div at bounding box center [766, 641] width 370 height 96
click at [615, 465] on img at bounding box center [670, 463] width 176 height 176
click at [678, 275] on img at bounding box center [670, 232] width 176 height 176
click at [936, 763] on div at bounding box center [926, 739] width 56 height 56
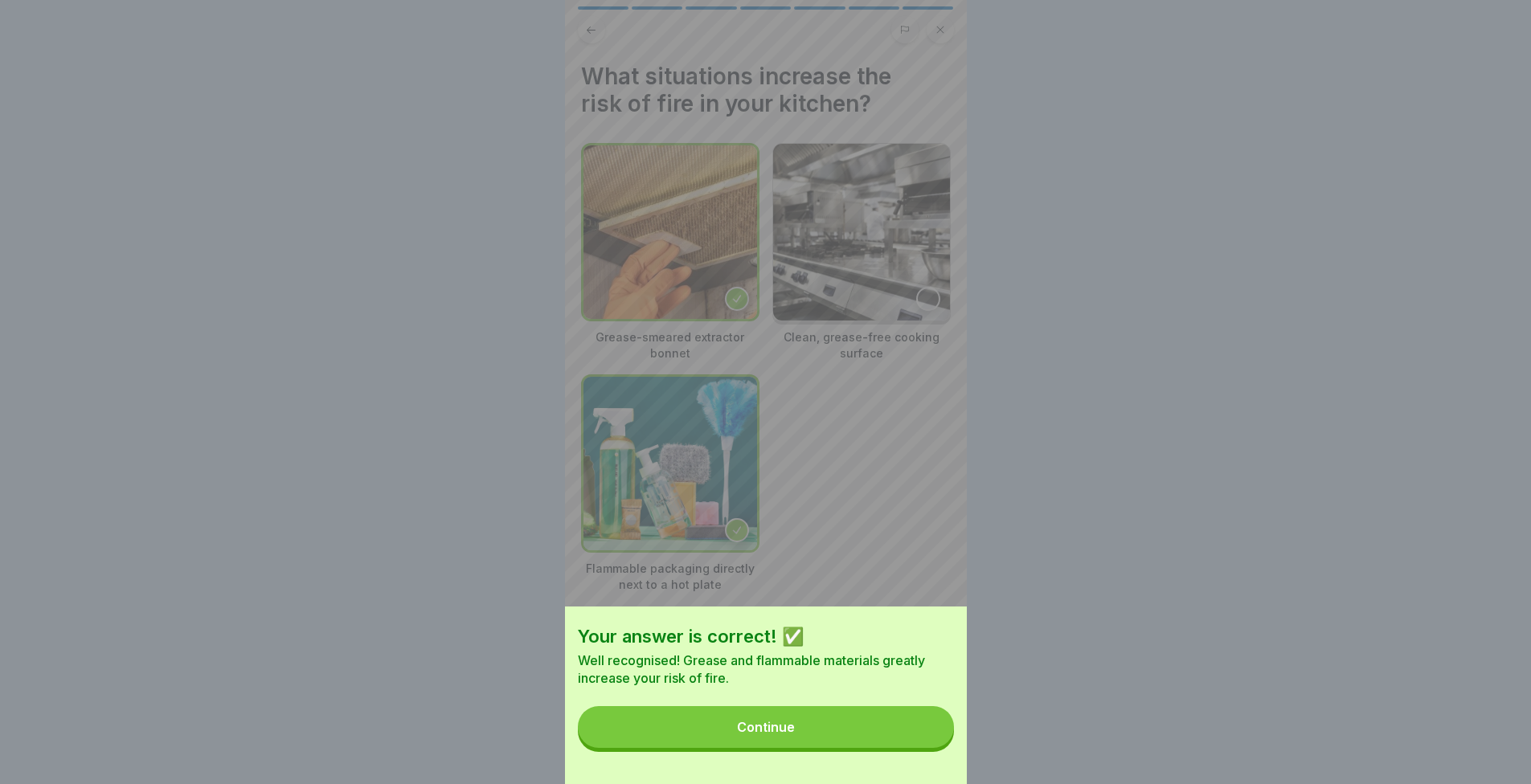
click at [925, 748] on button "Continue" at bounding box center [766, 727] width 376 height 42
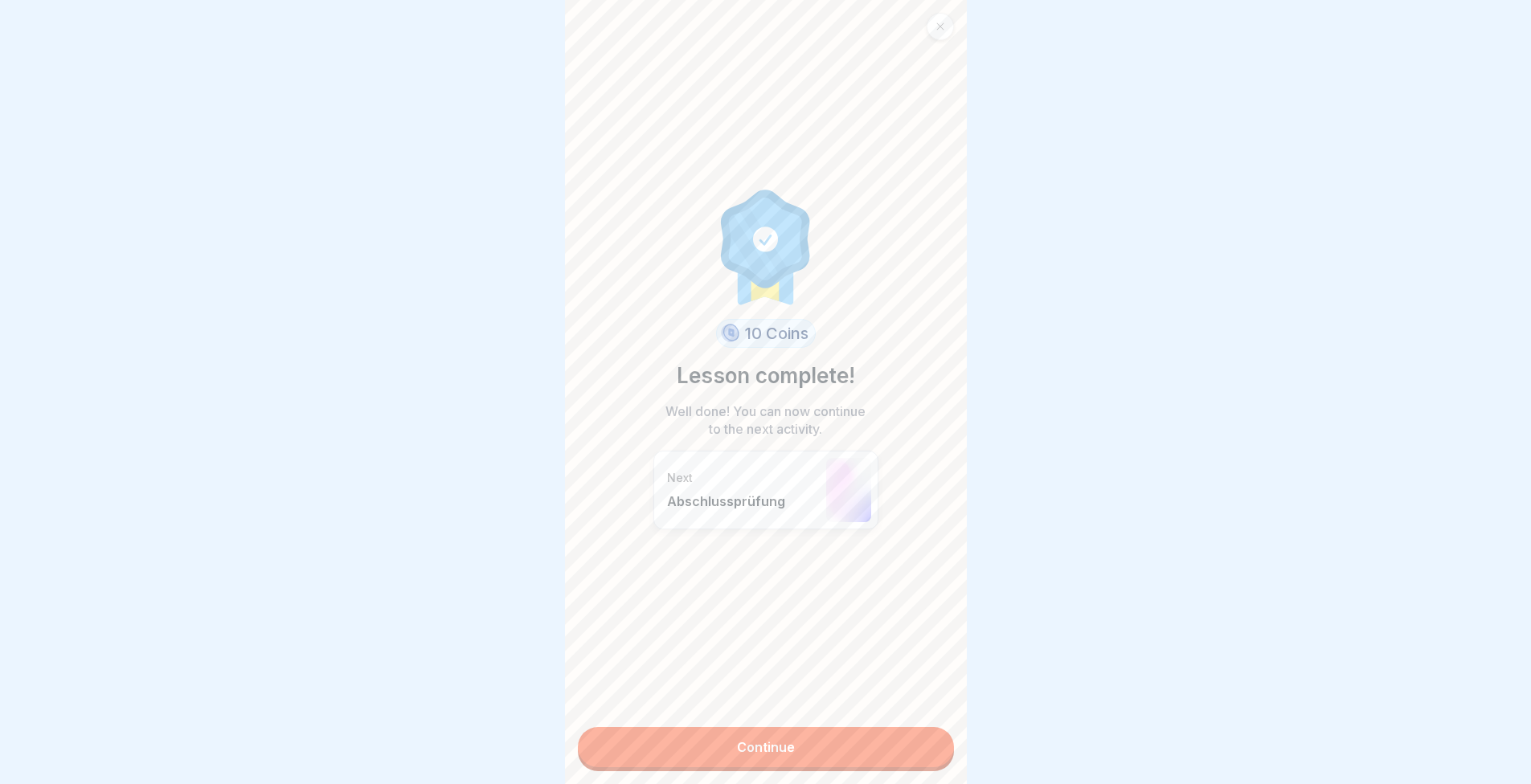
click at [832, 750] on link "Continue" at bounding box center [766, 747] width 376 height 41
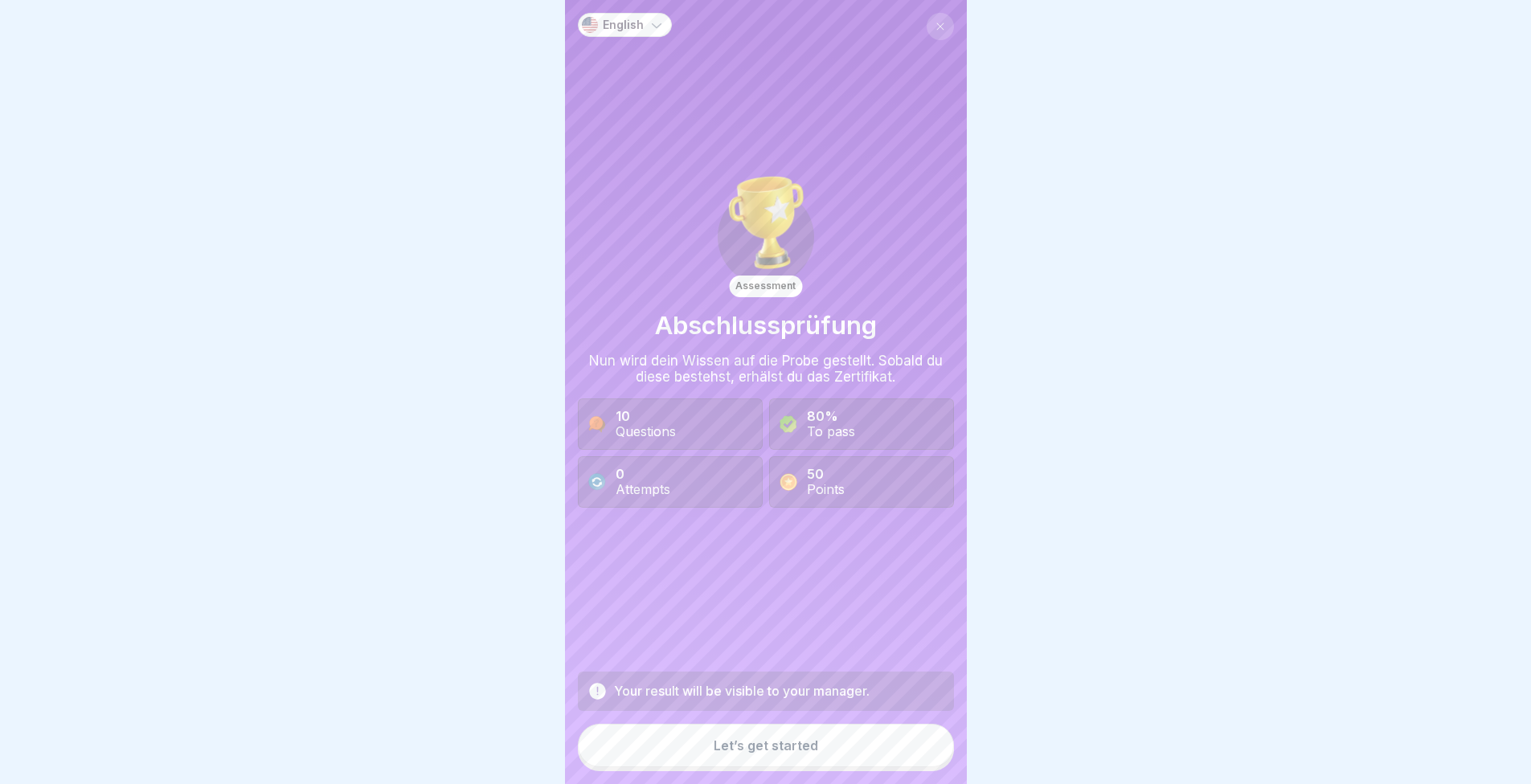
click at [798, 753] on div "Let’s get started" at bounding box center [766, 746] width 104 height 15
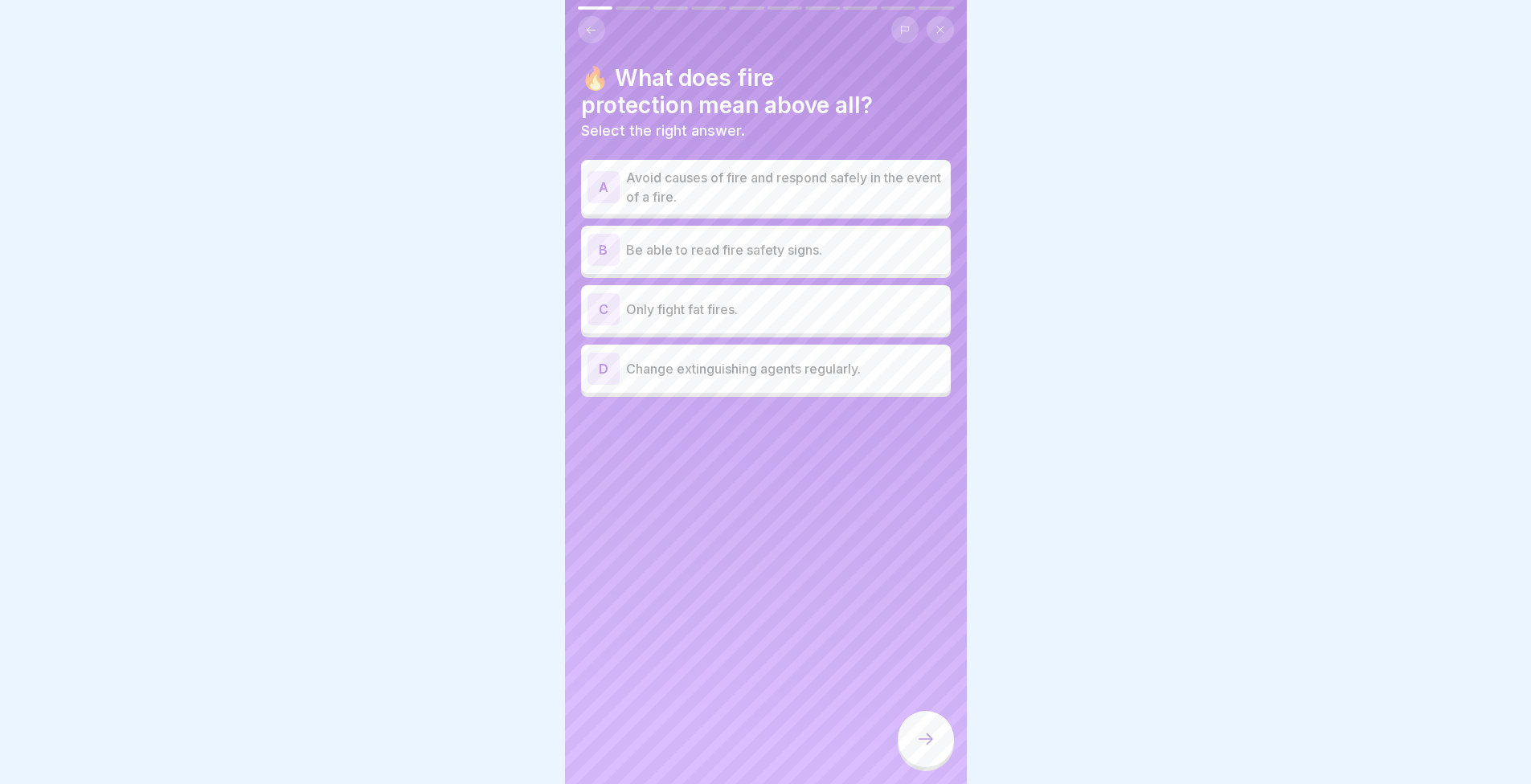
click at [688, 188] on font "Avoid causes of fire and respond safely in the event of a fire." at bounding box center [784, 187] width 315 height 35
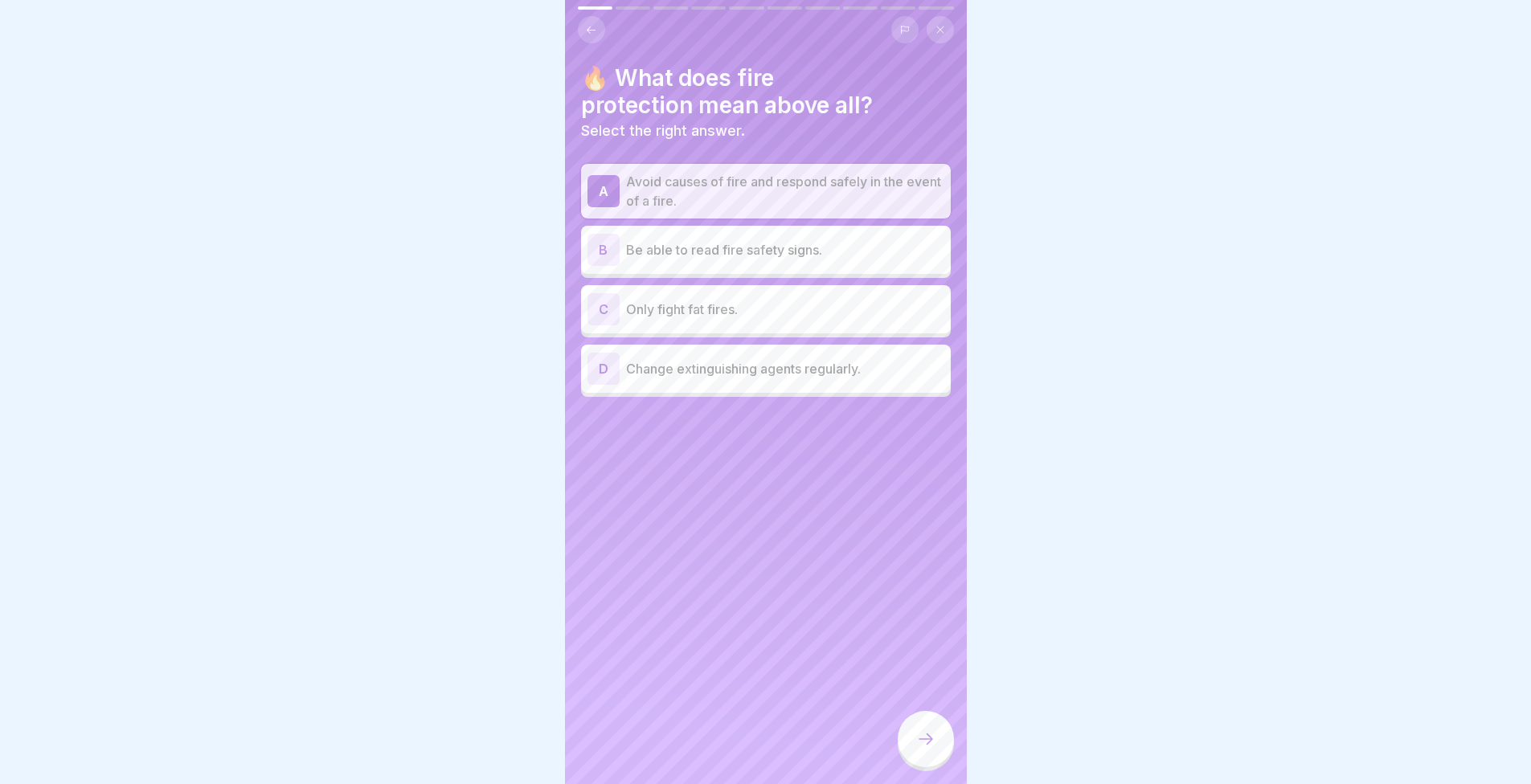
click at [944, 755] on div at bounding box center [926, 739] width 56 height 56
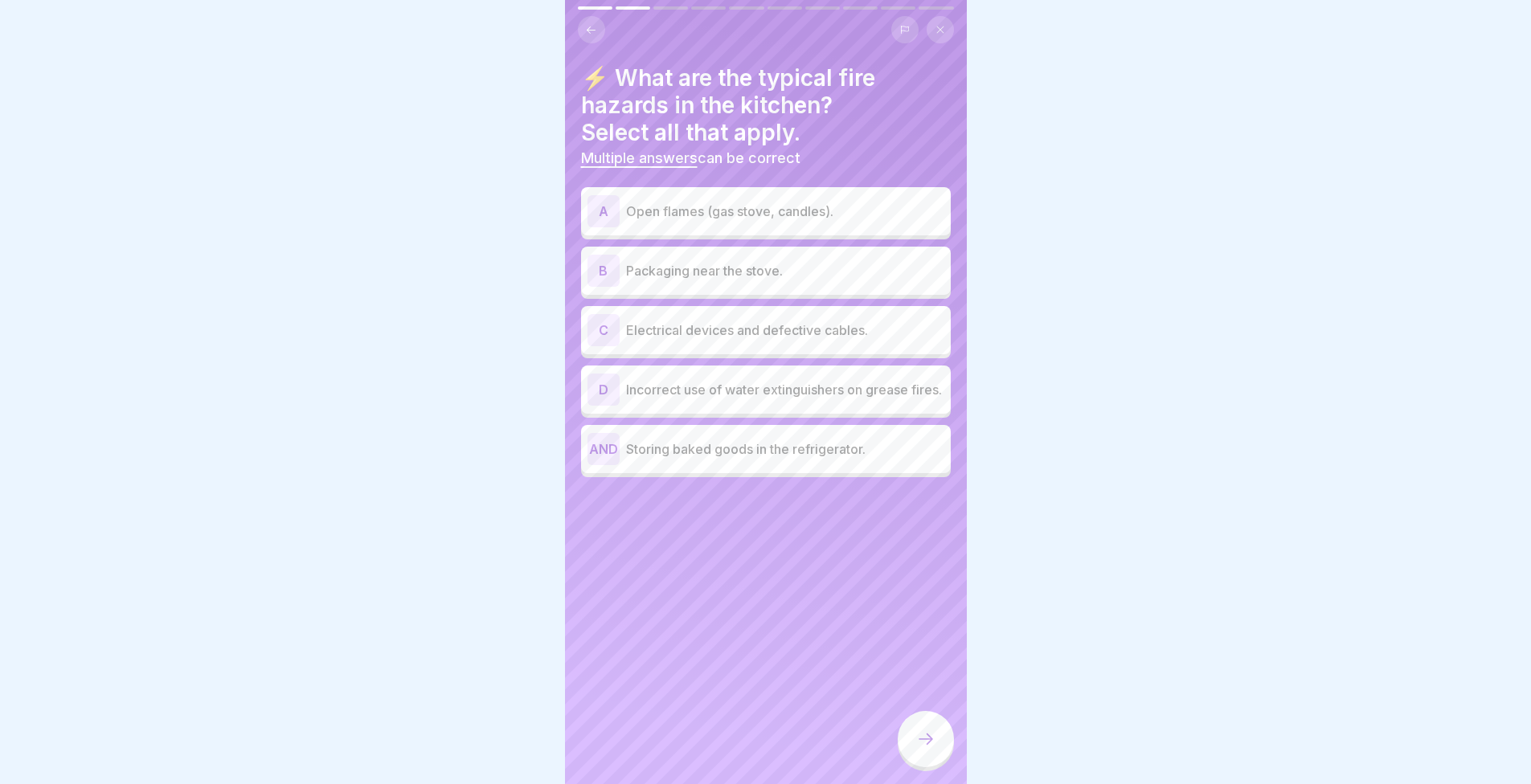
drag, startPoint x: 647, startPoint y: 0, endPoint x: 275, endPoint y: 188, distance: 416.8
click at [275, 188] on div at bounding box center [765, 392] width 1531 height 784
click at [764, 220] on p "Open flames (gas stove, candles)." at bounding box center [785, 211] width 319 height 19
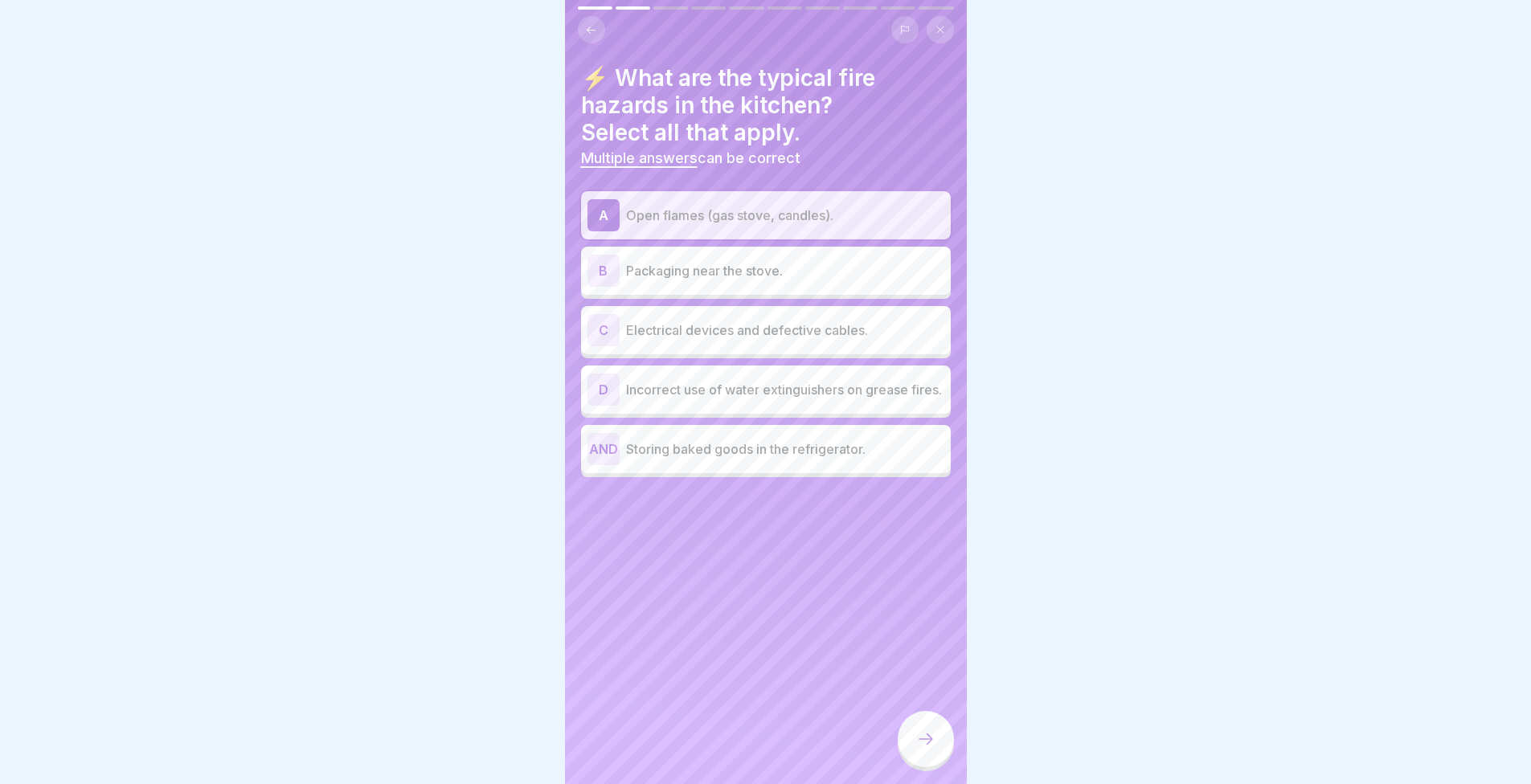
click at [650, 261] on p "Packaging near the stove." at bounding box center [785, 271] width 319 height 19
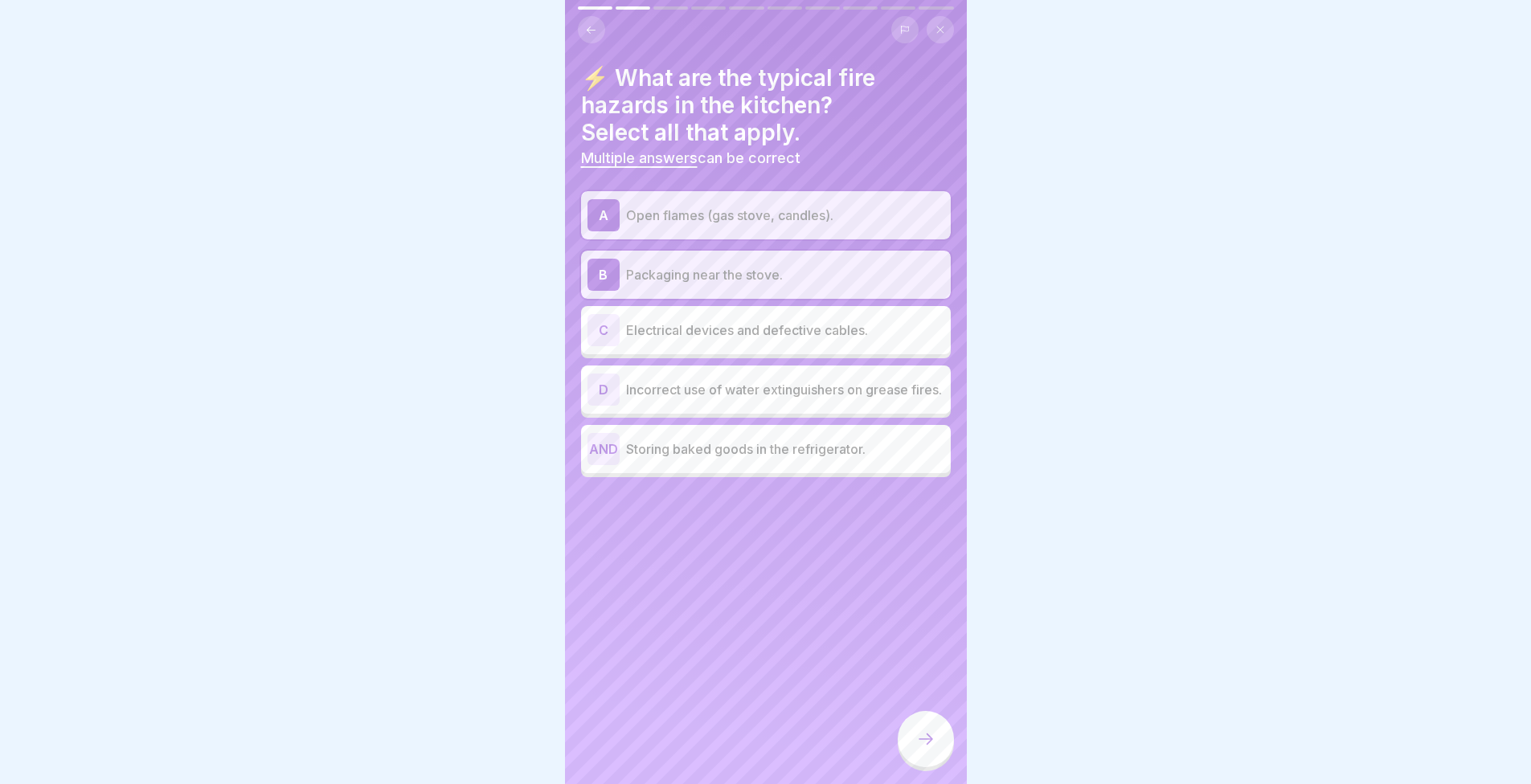
click at [656, 326] on font "Electrical devices and defective cables." at bounding box center [747, 330] width 242 height 16
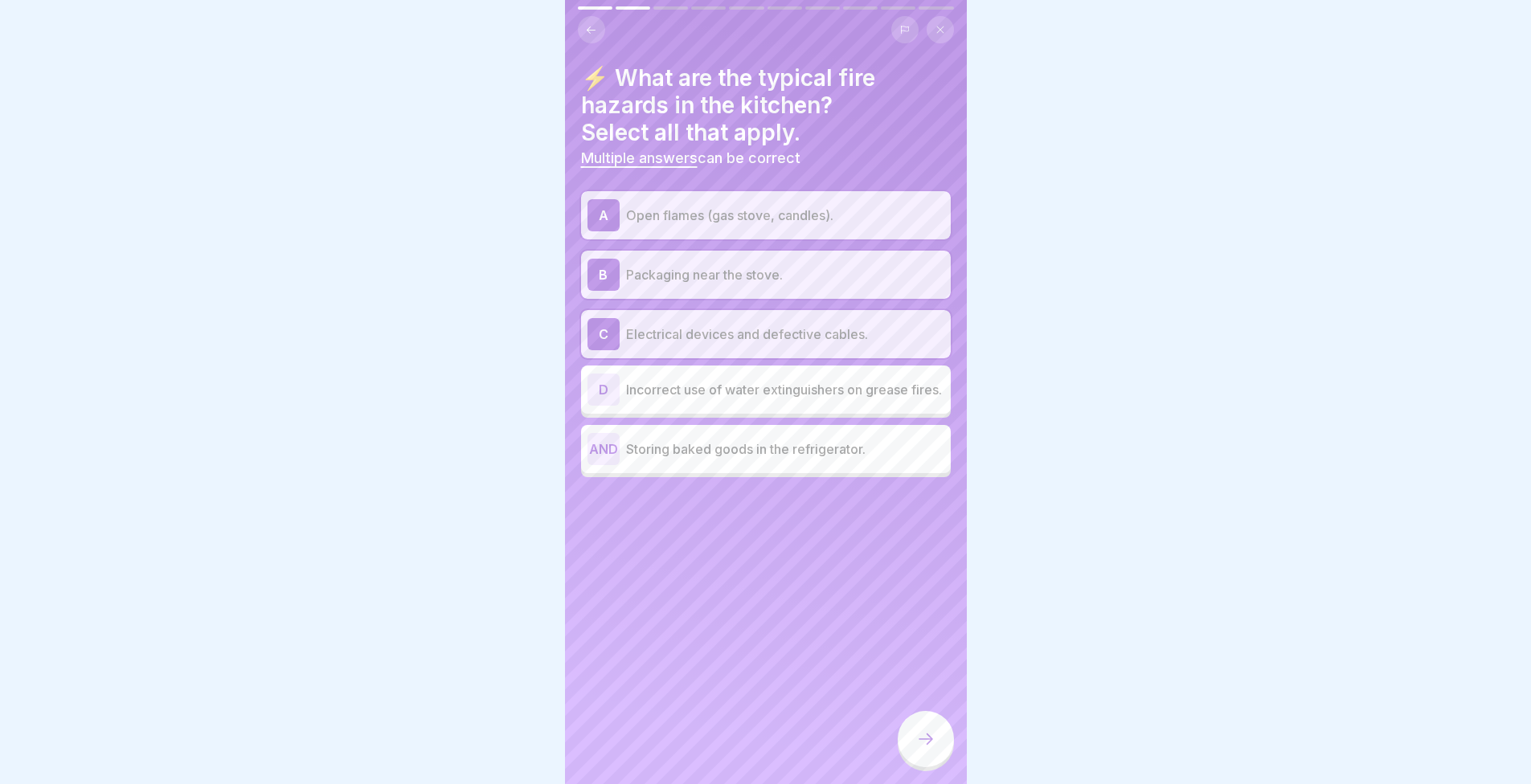
click at [632, 385] on font "Incorrect use of water extinguishers on grease fires." at bounding box center [784, 389] width 316 height 16
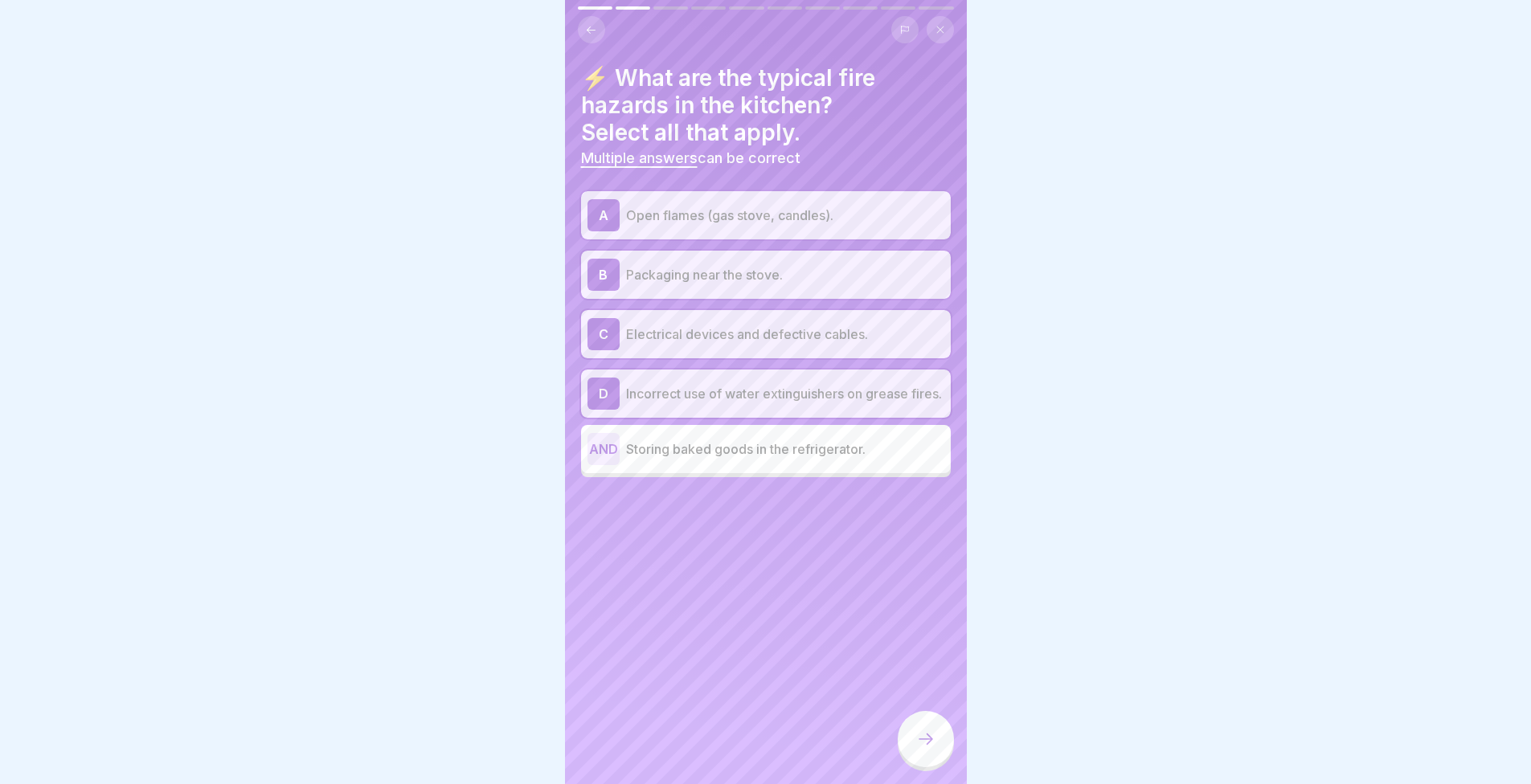
click at [911, 750] on div at bounding box center [926, 739] width 56 height 56
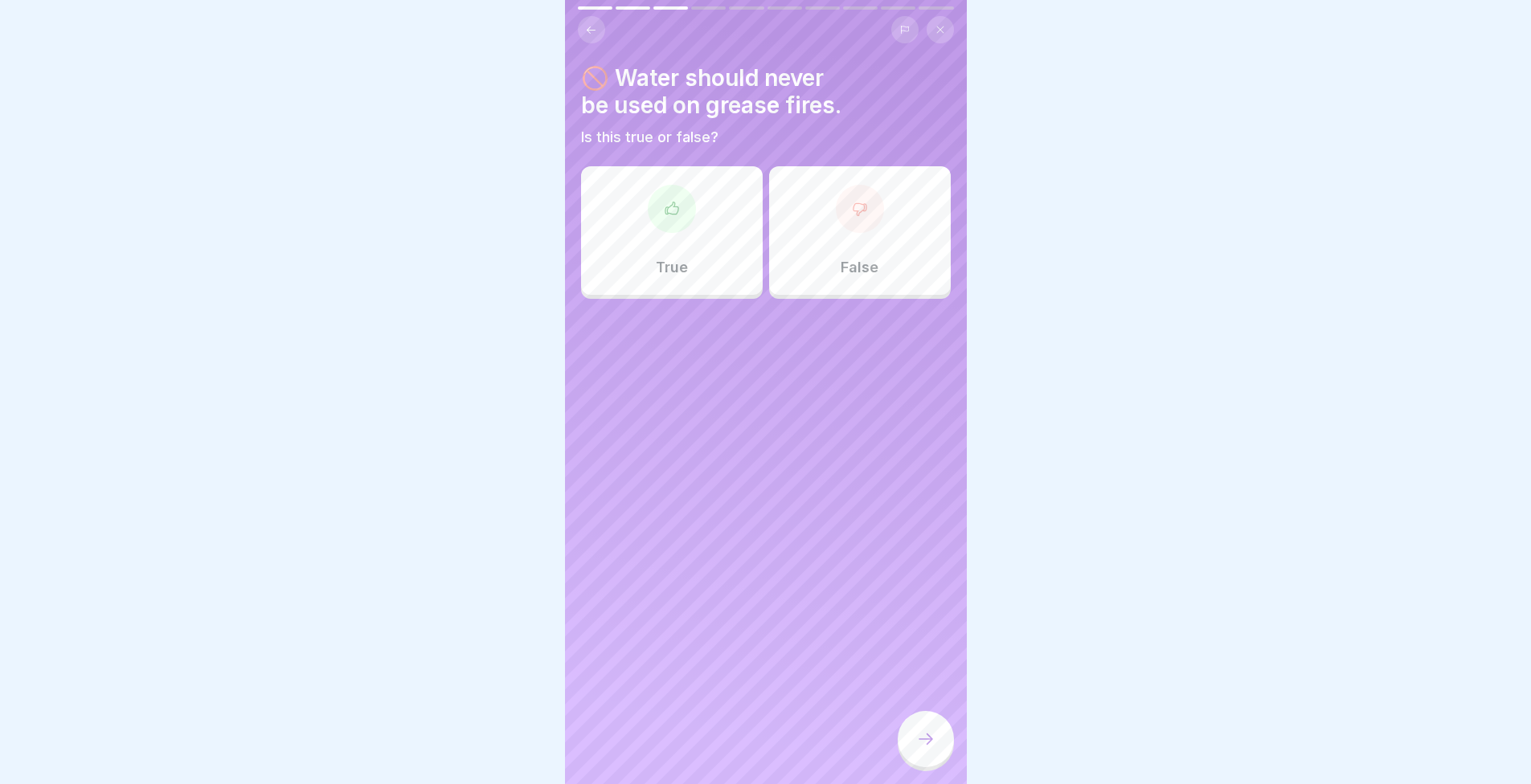
click at [688, 251] on div "True" at bounding box center [672, 230] width 182 height 128
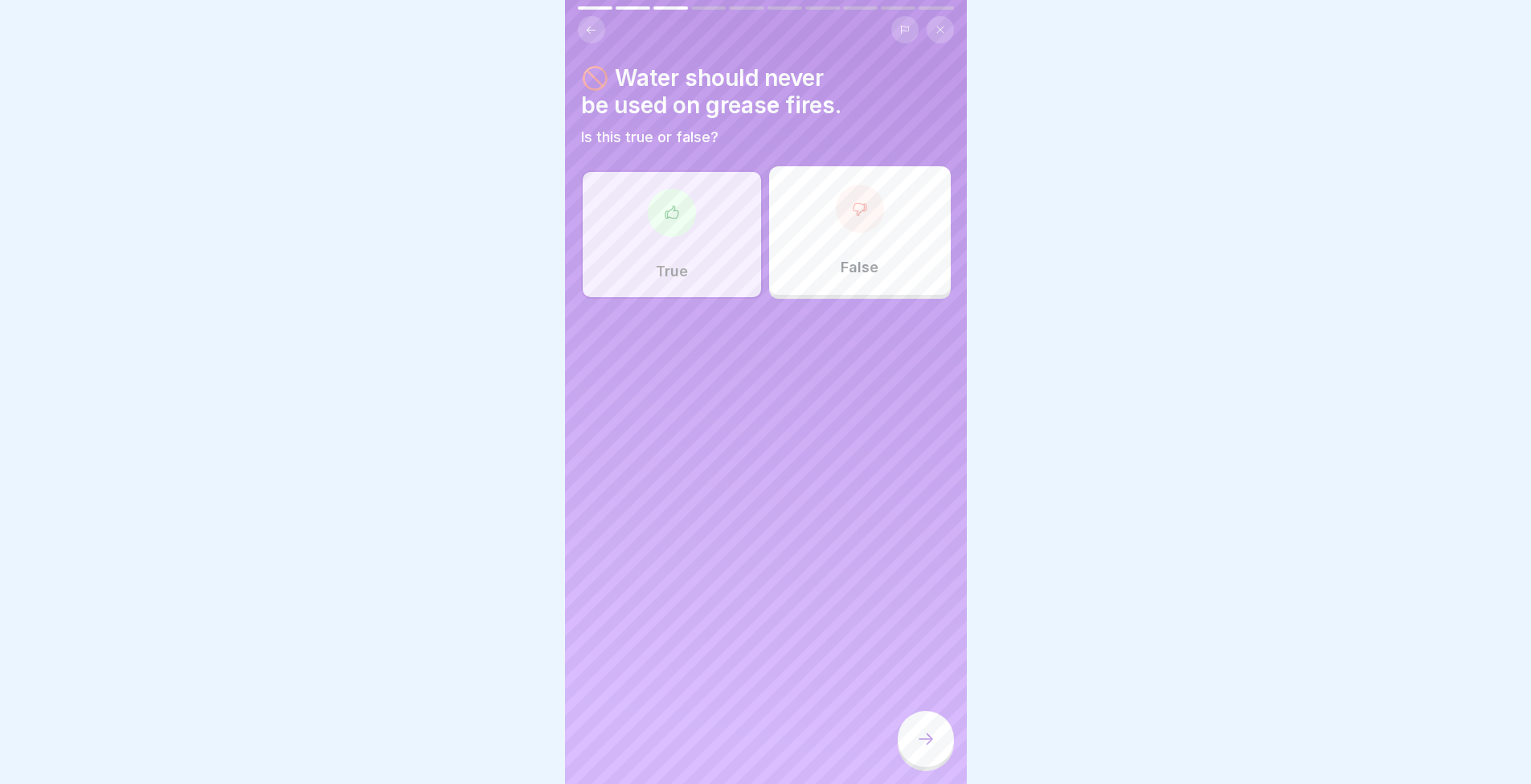
click at [914, 745] on div at bounding box center [926, 739] width 56 height 56
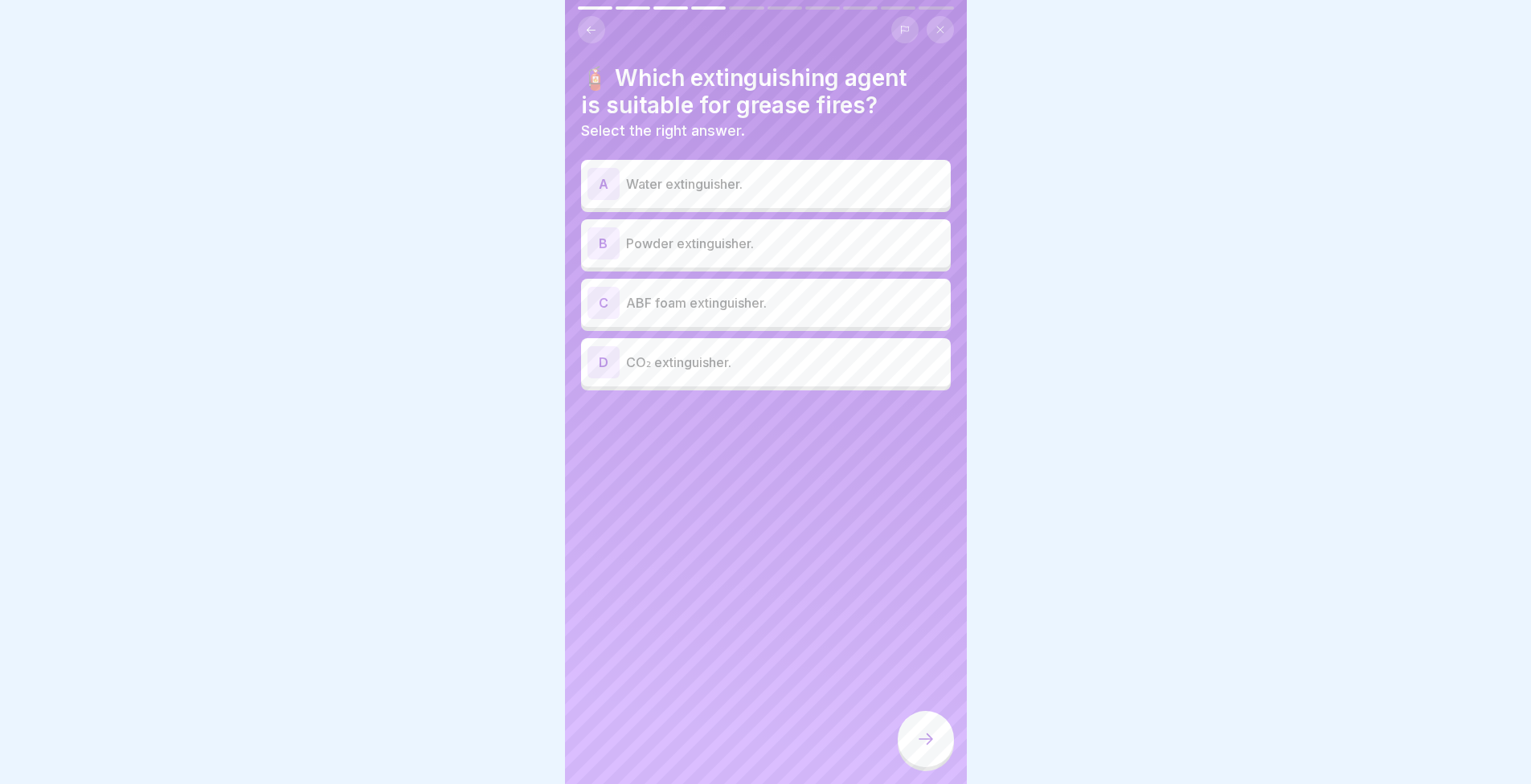
drag, startPoint x: 699, startPoint y: 325, endPoint x: 474, endPoint y: 346, distance: 226.0
click at [474, 346] on div at bounding box center [765, 392] width 1531 height 784
click at [739, 317] on div "C ABF foam extinguisher." at bounding box center [766, 303] width 357 height 32
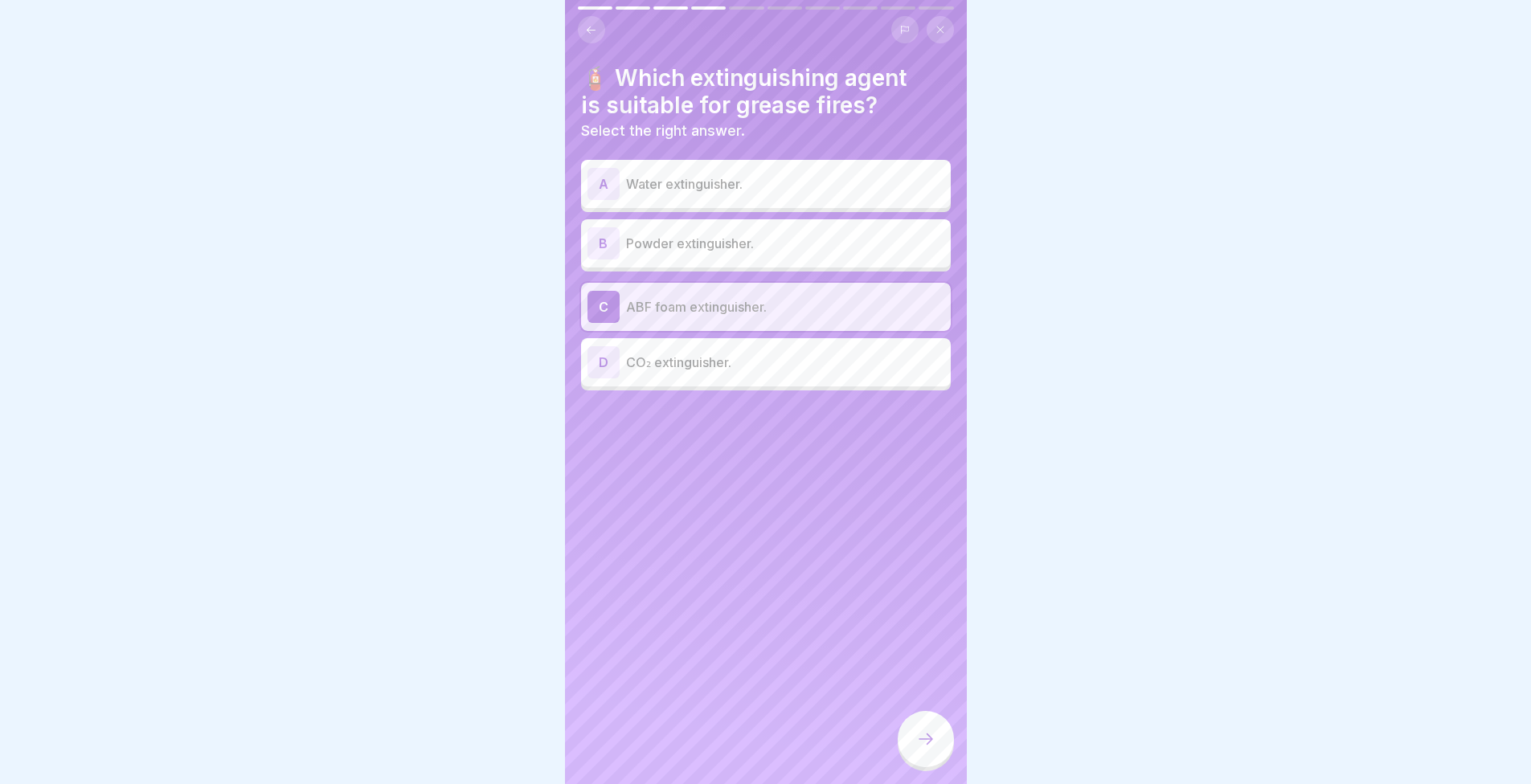
click at [904, 752] on div at bounding box center [926, 739] width 56 height 56
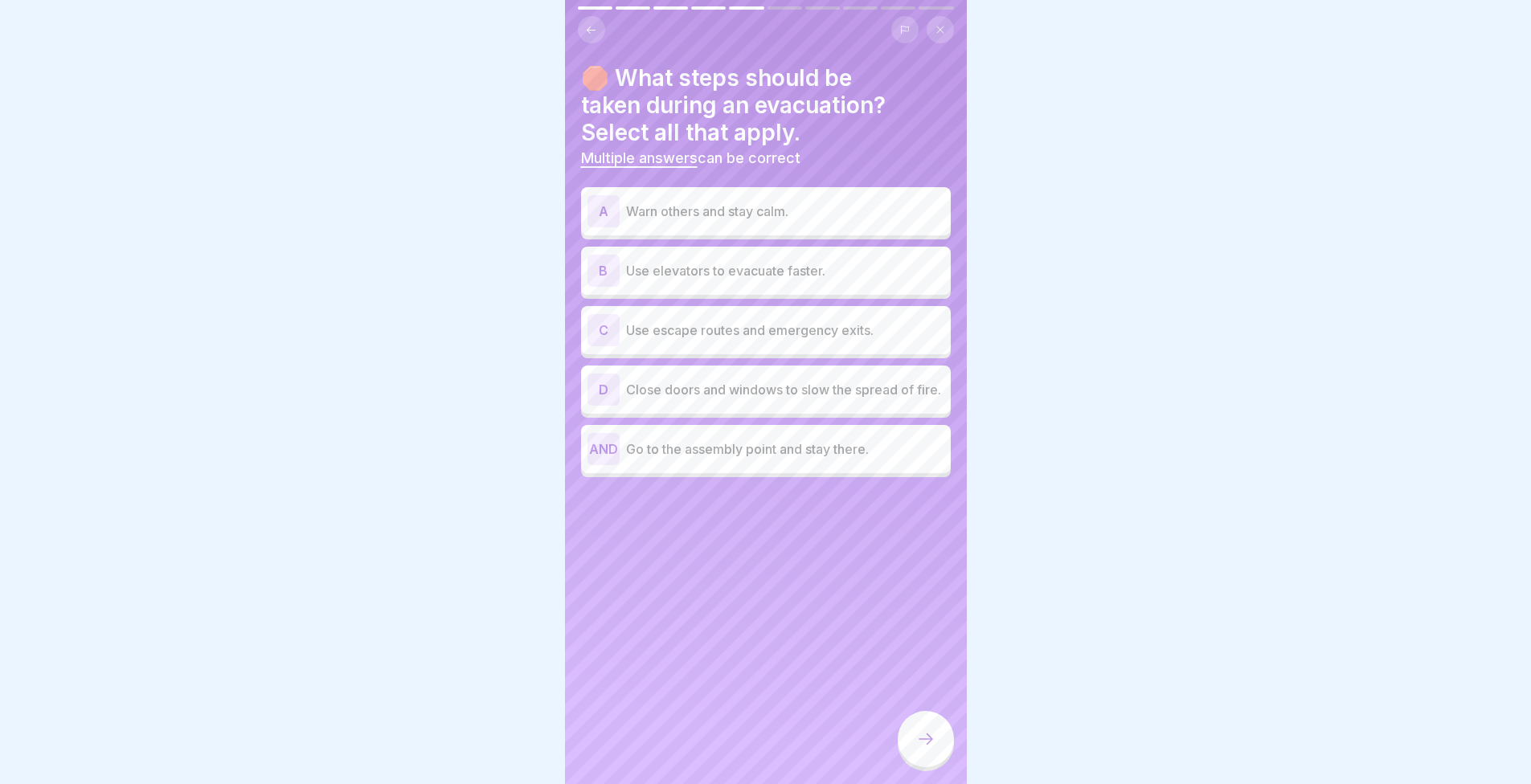
click at [589, 74] on font "🛑 What steps should be taken during an evacuation? Select all that apply." at bounding box center [734, 105] width 305 height 82
click at [725, 217] on font "Warn others and stay calm." at bounding box center [708, 211] width 163 height 16
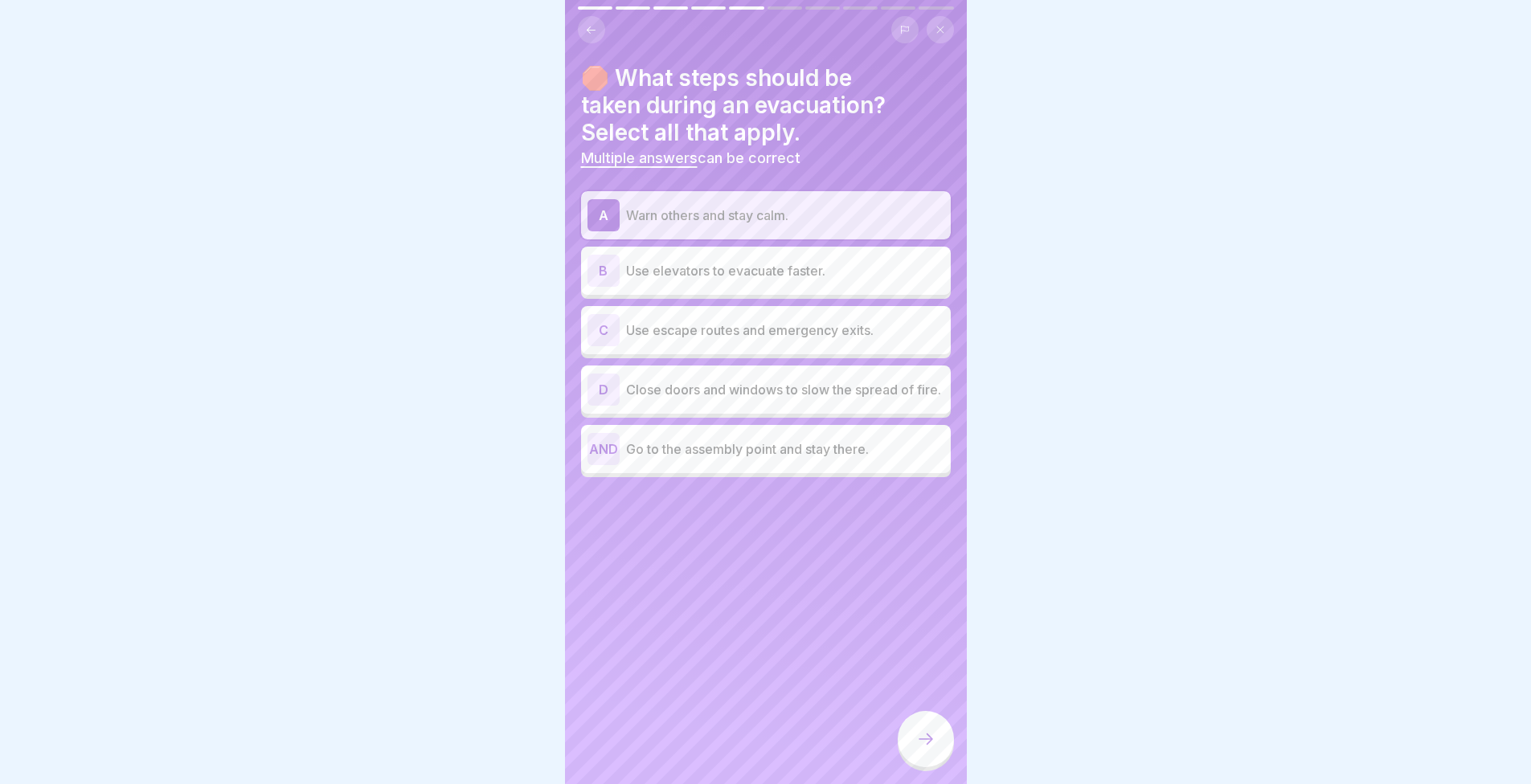
click at [734, 335] on font "Use escape routes and emergency exits." at bounding box center [750, 330] width 248 height 16
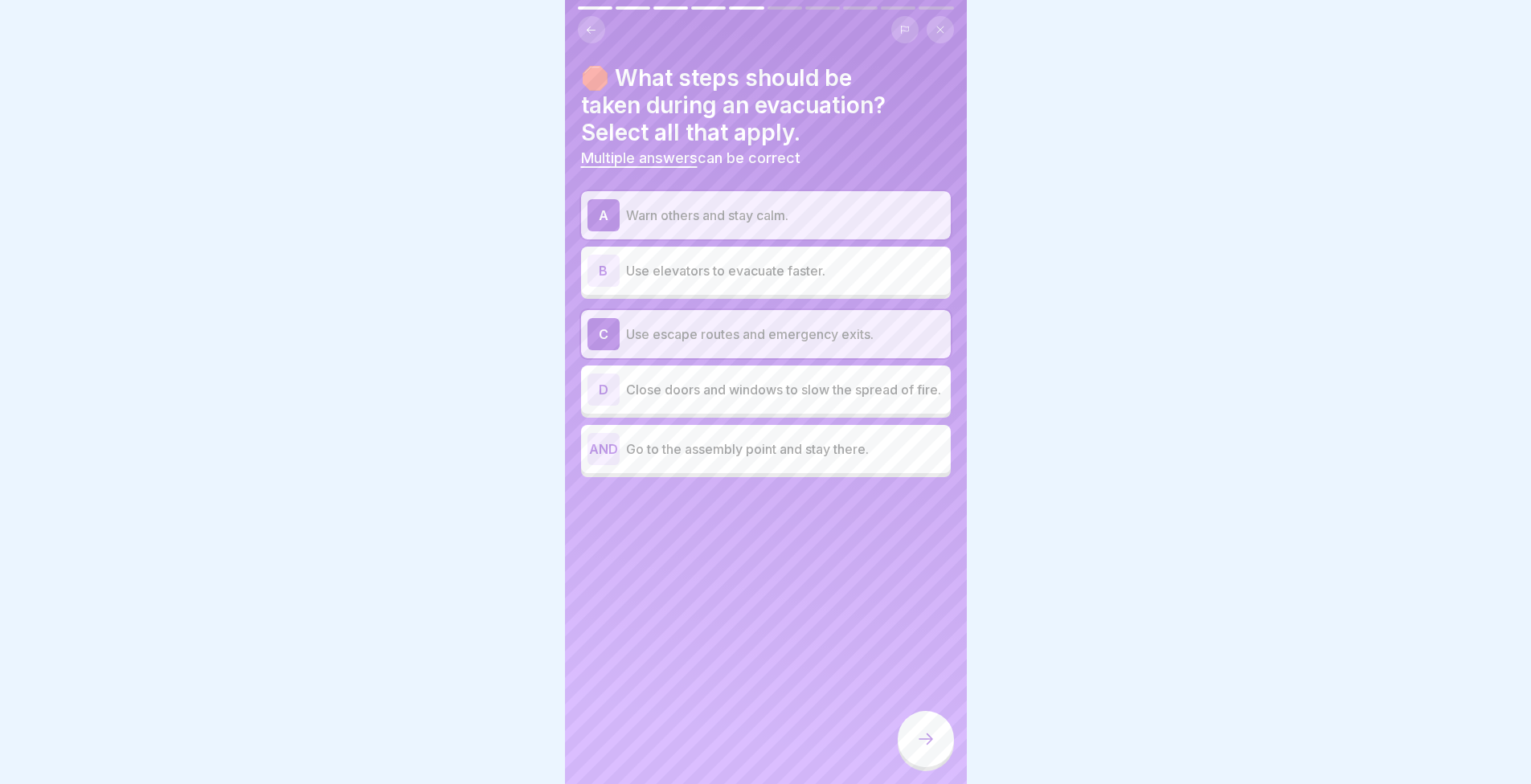
click at [775, 465] on div "AND Go to the assembly point and stay there." at bounding box center [766, 449] width 357 height 32
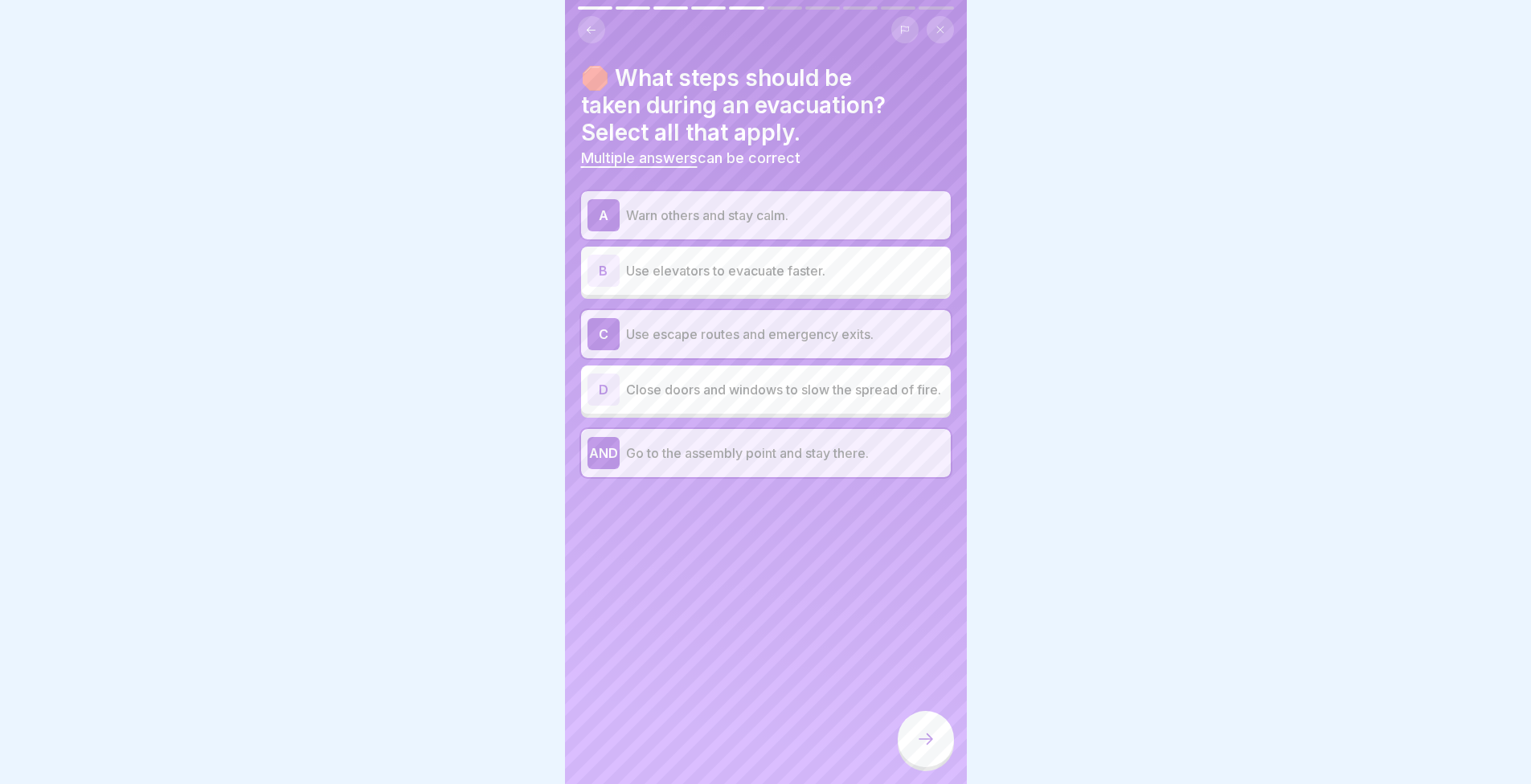
click at [927, 748] on icon at bounding box center [926, 739] width 19 height 19
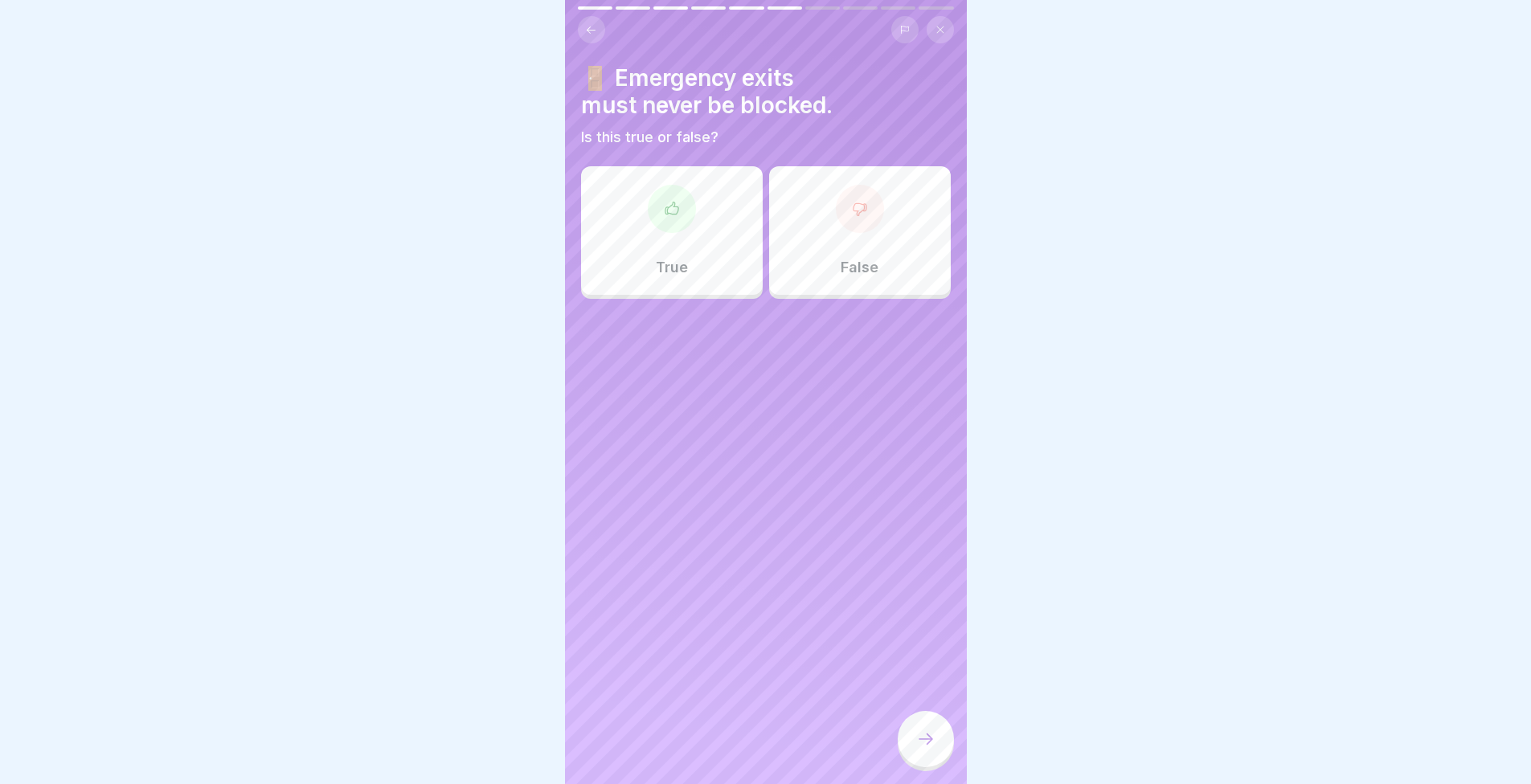
click at [714, 256] on div "True" at bounding box center [672, 230] width 182 height 128
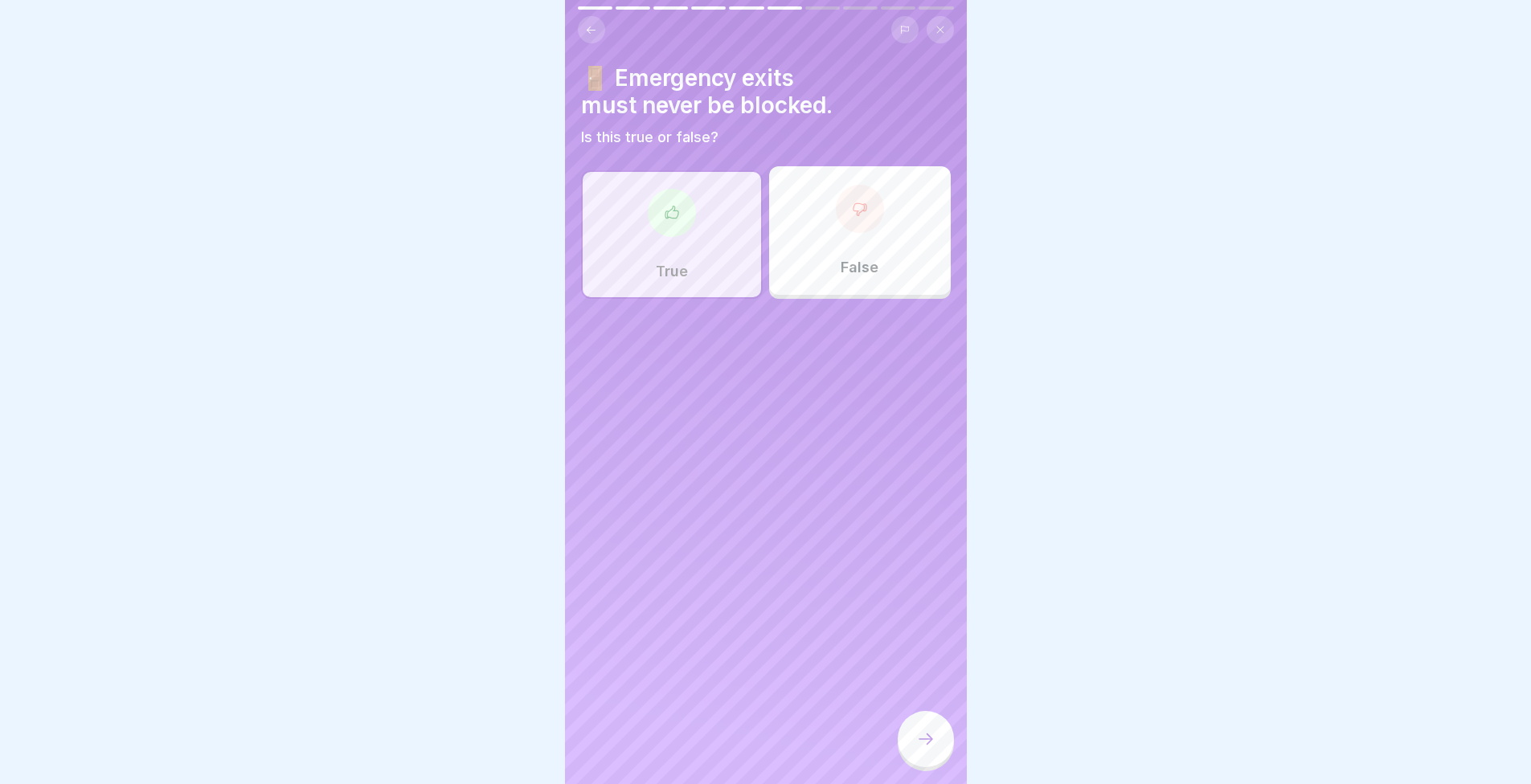
click at [925, 749] on icon at bounding box center [926, 739] width 19 height 19
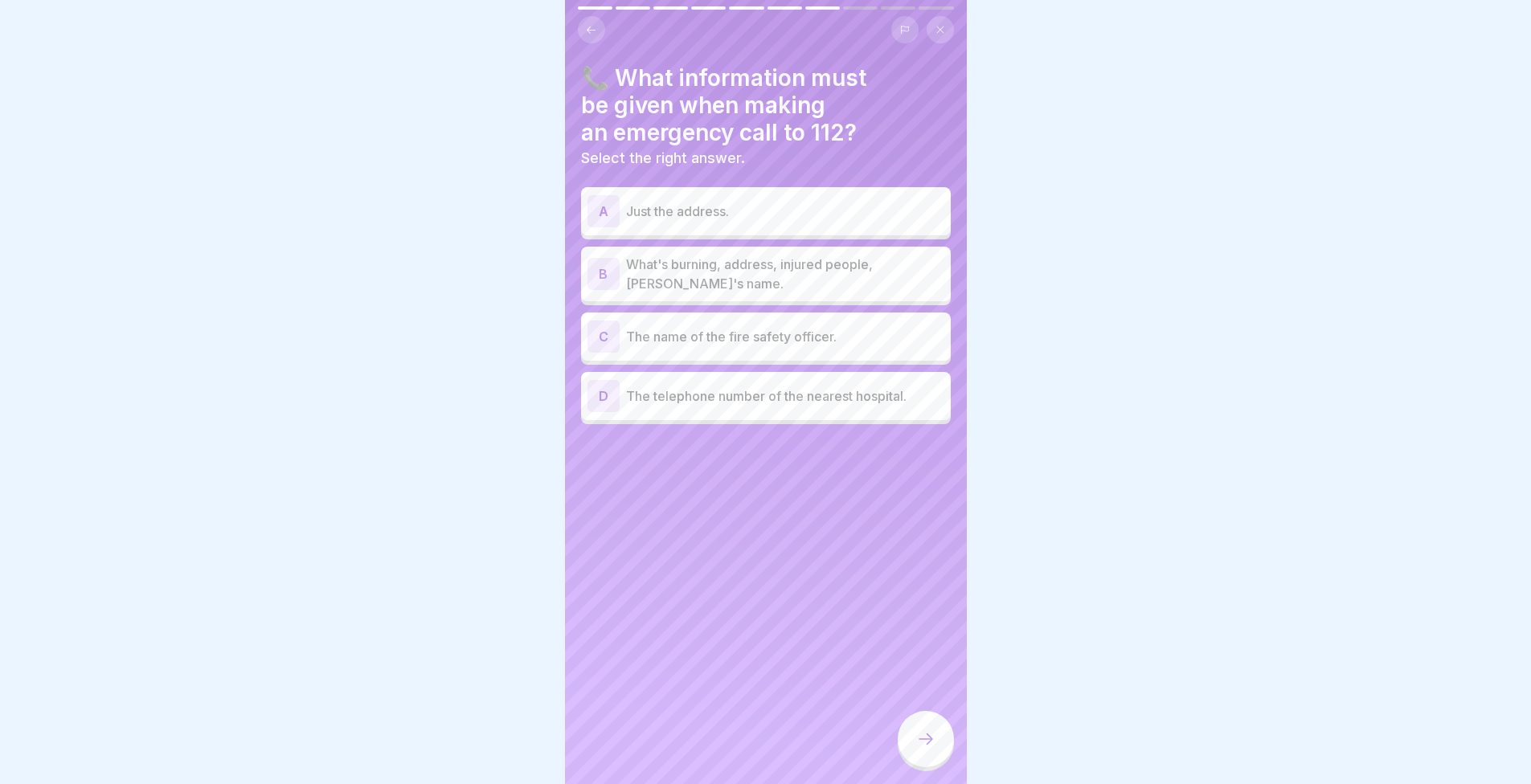
click at [763, 282] on p "What's burning, address, injured people, caller's name." at bounding box center [785, 274] width 319 height 39
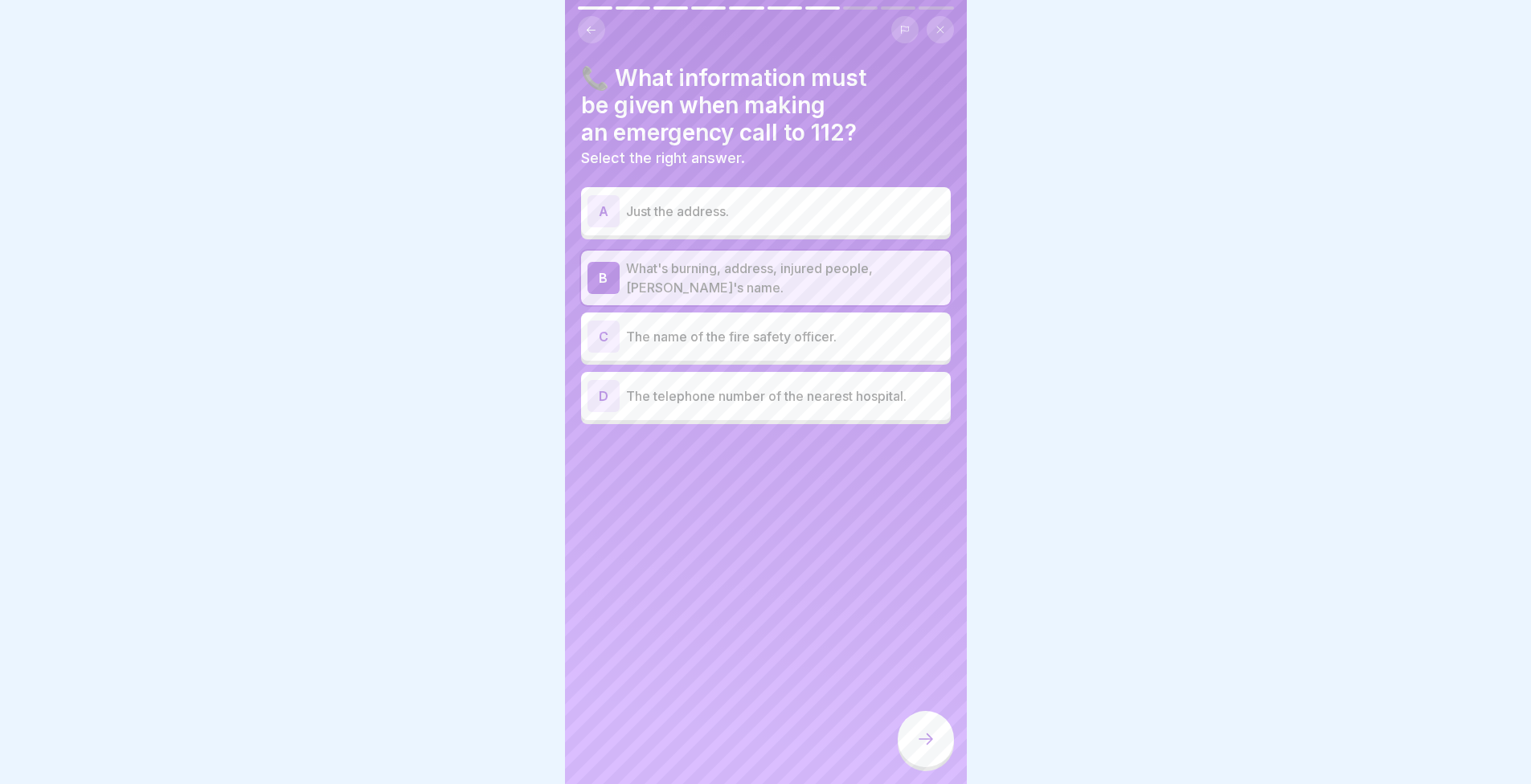
click at [917, 749] on icon at bounding box center [926, 739] width 19 height 19
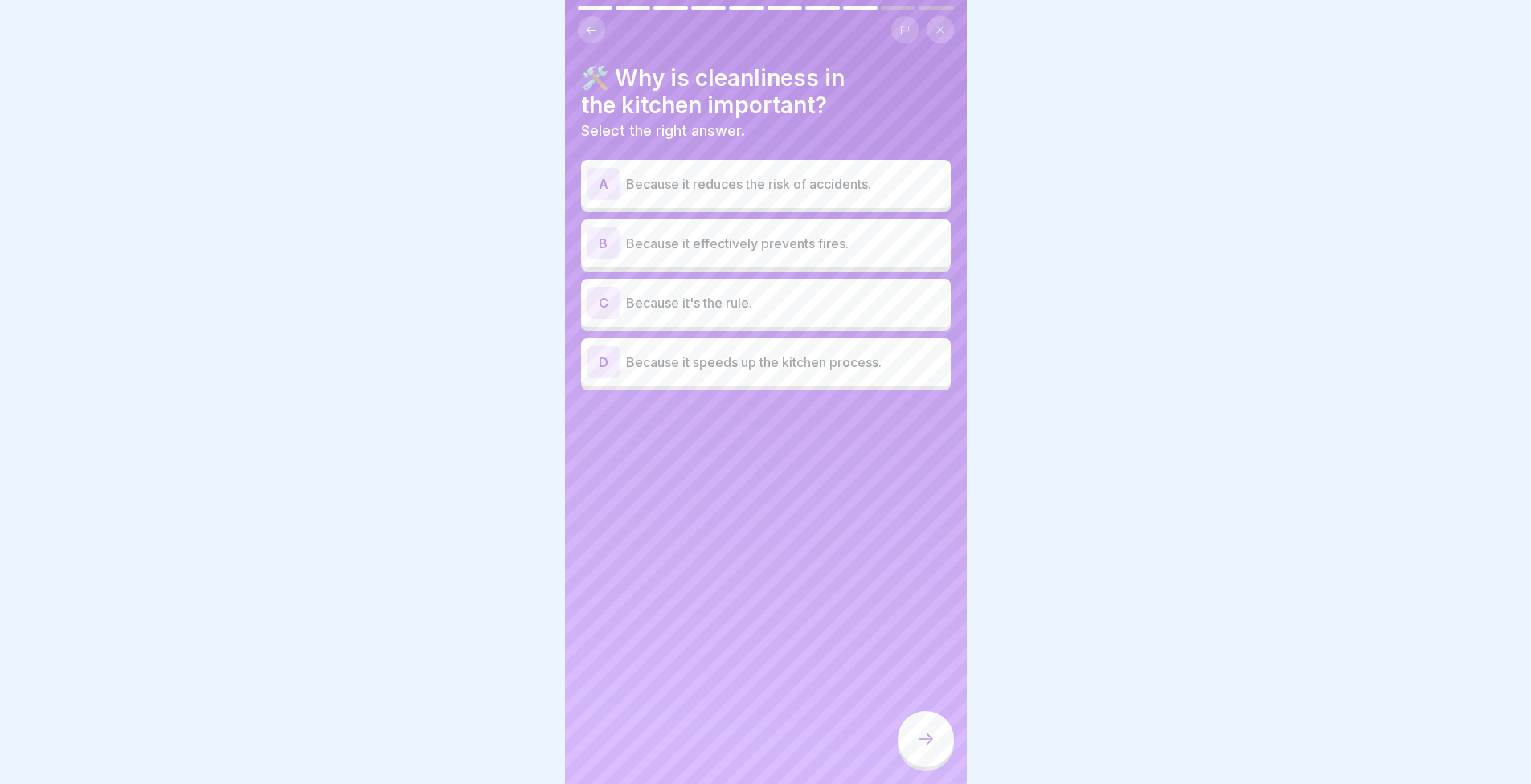
scroll to position [12, 0]
click at [812, 589] on div "🛠️ Why is cleanliness in the kitchen important? Select the right answer. A Beca…" at bounding box center [766, 392] width 402 height 784
click at [290, 315] on div at bounding box center [765, 392] width 1531 height 784
drag, startPoint x: 292, startPoint y: 258, endPoint x: 419, endPoint y: 141, distance: 172.7
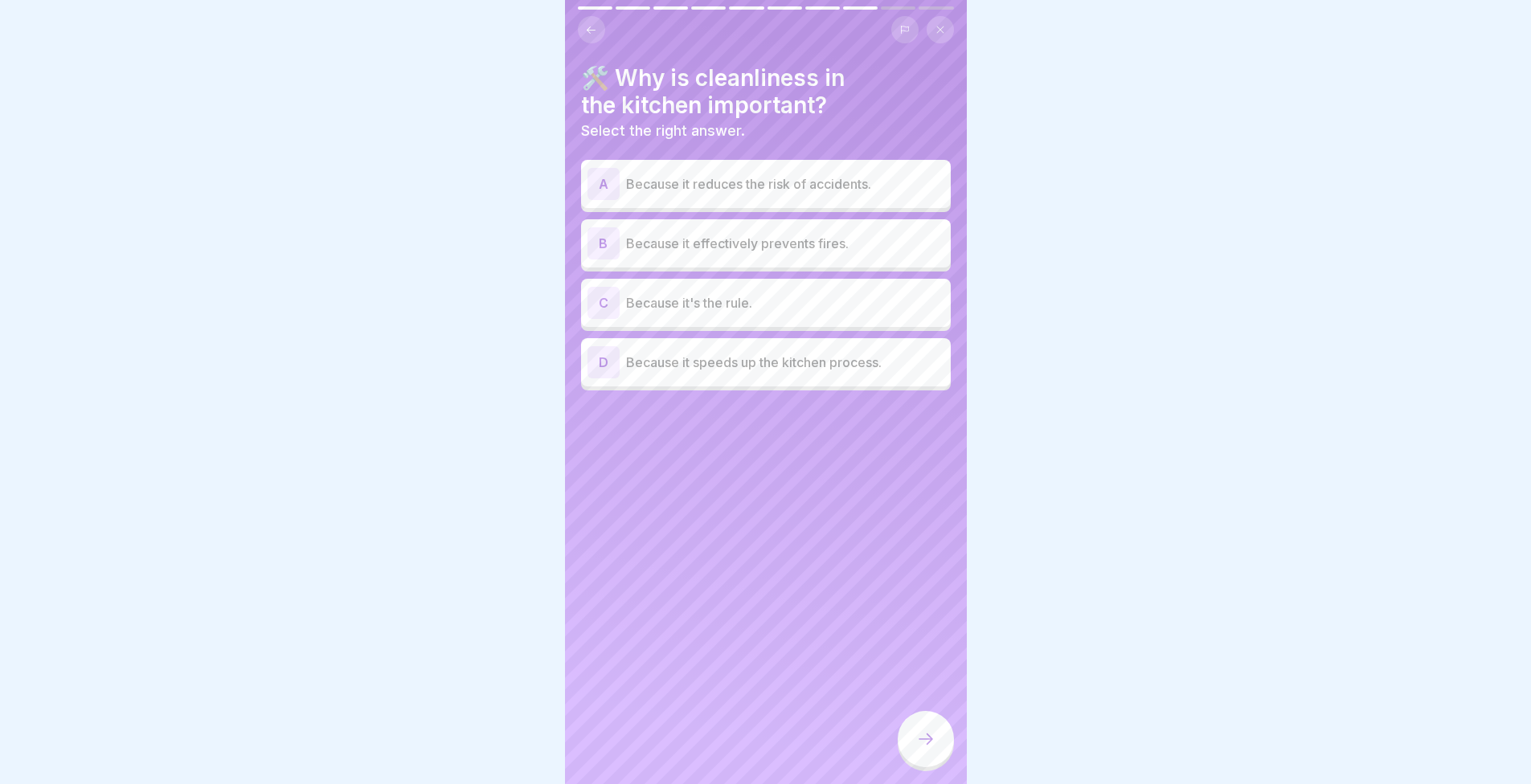
click at [292, 257] on div at bounding box center [765, 392] width 1531 height 784
click at [1166, 280] on div at bounding box center [765, 392] width 1531 height 784
click at [264, 308] on div at bounding box center [765, 392] width 1531 height 784
click at [1240, 296] on div at bounding box center [765, 392] width 1531 height 784
click at [208, 232] on div at bounding box center [765, 392] width 1531 height 784
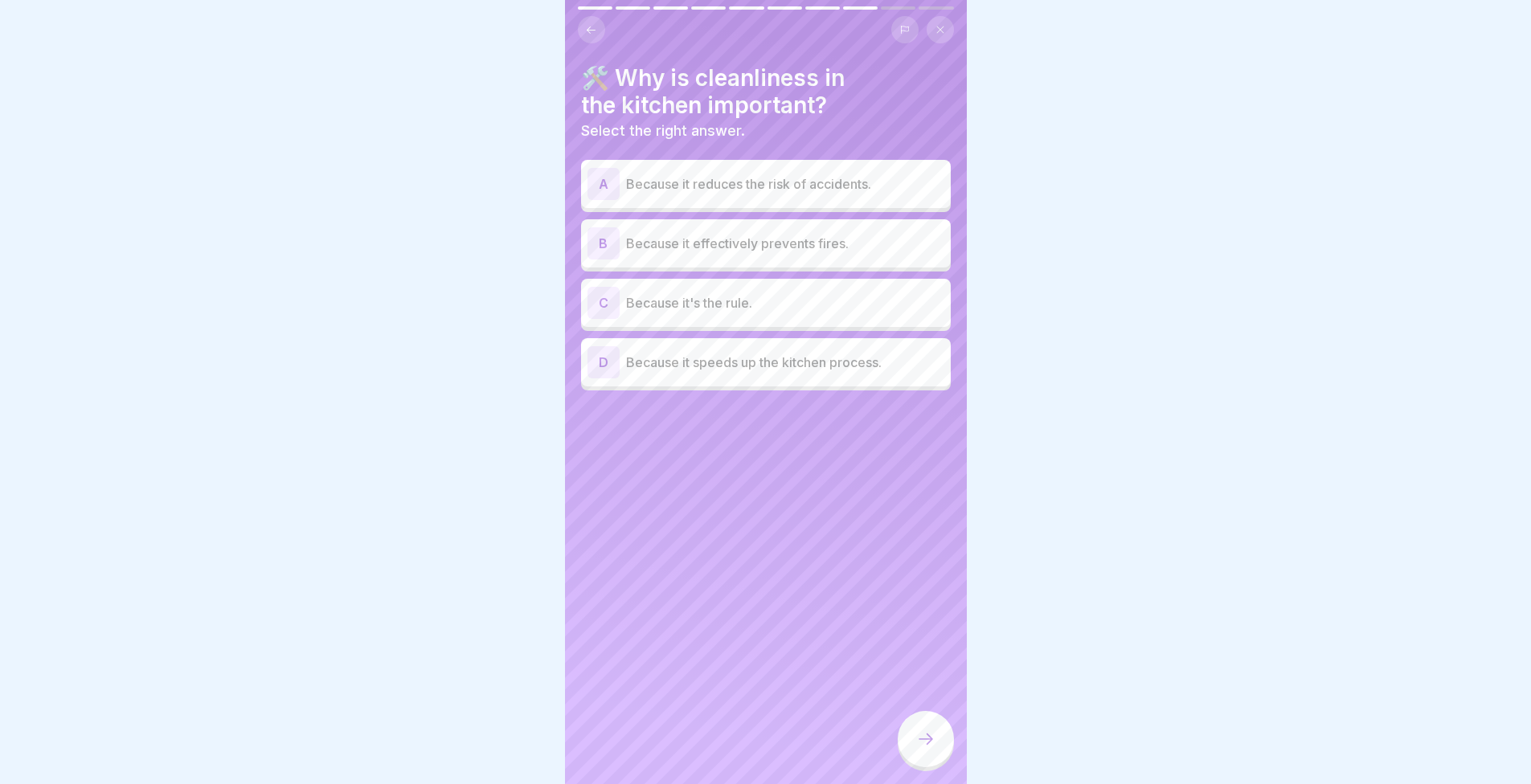
click at [1202, 287] on div at bounding box center [765, 392] width 1531 height 784
click at [232, 282] on div at bounding box center [765, 392] width 1531 height 784
click at [1194, 285] on div at bounding box center [765, 392] width 1531 height 784
click at [275, 275] on div at bounding box center [765, 392] width 1531 height 784
click at [1230, 297] on div at bounding box center [765, 392] width 1531 height 784
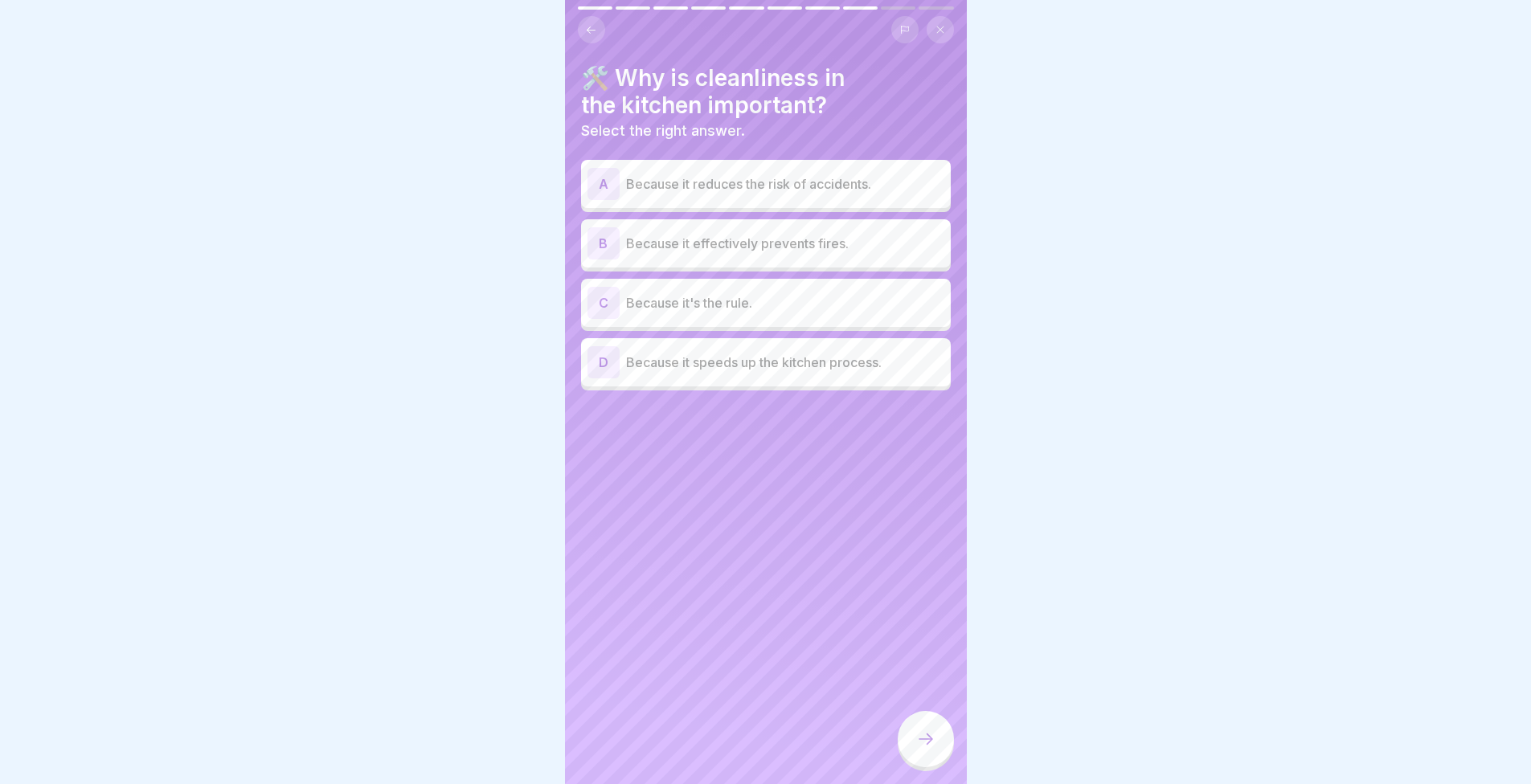
click at [331, 248] on div at bounding box center [765, 392] width 1531 height 784
click at [1298, 311] on div at bounding box center [765, 392] width 1531 height 784
drag, startPoint x: 283, startPoint y: 283, endPoint x: 337, endPoint y: 230, distance: 75.7
click at [282, 283] on div at bounding box center [765, 392] width 1531 height 784
click at [1144, 296] on div at bounding box center [765, 392] width 1531 height 784
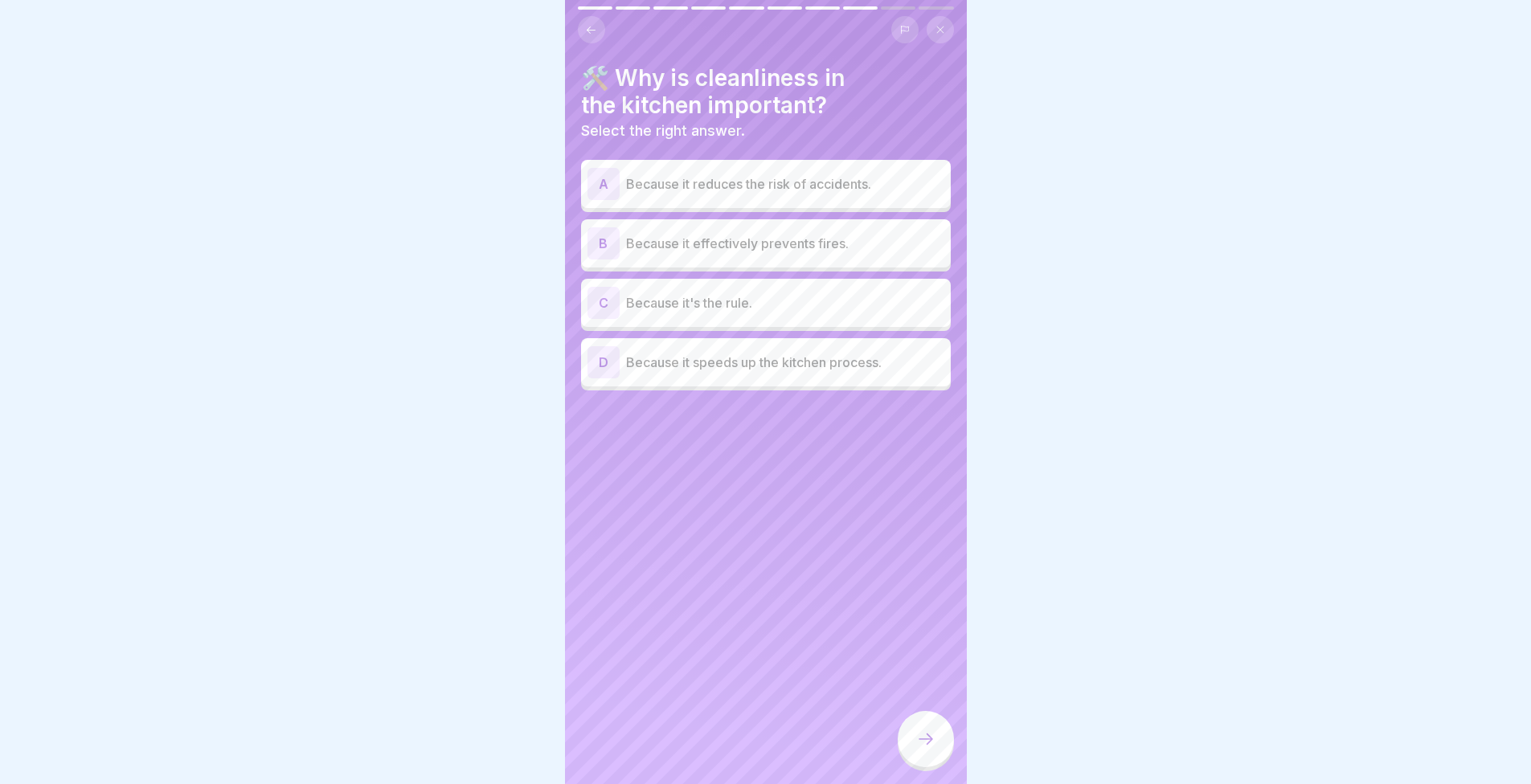
click at [245, 289] on div at bounding box center [765, 392] width 1531 height 784
click at [1140, 303] on div at bounding box center [765, 392] width 1531 height 784
click at [358, 264] on div at bounding box center [765, 392] width 1531 height 784
click at [1185, 250] on div at bounding box center [765, 392] width 1531 height 784
click at [320, 286] on div at bounding box center [765, 392] width 1531 height 784
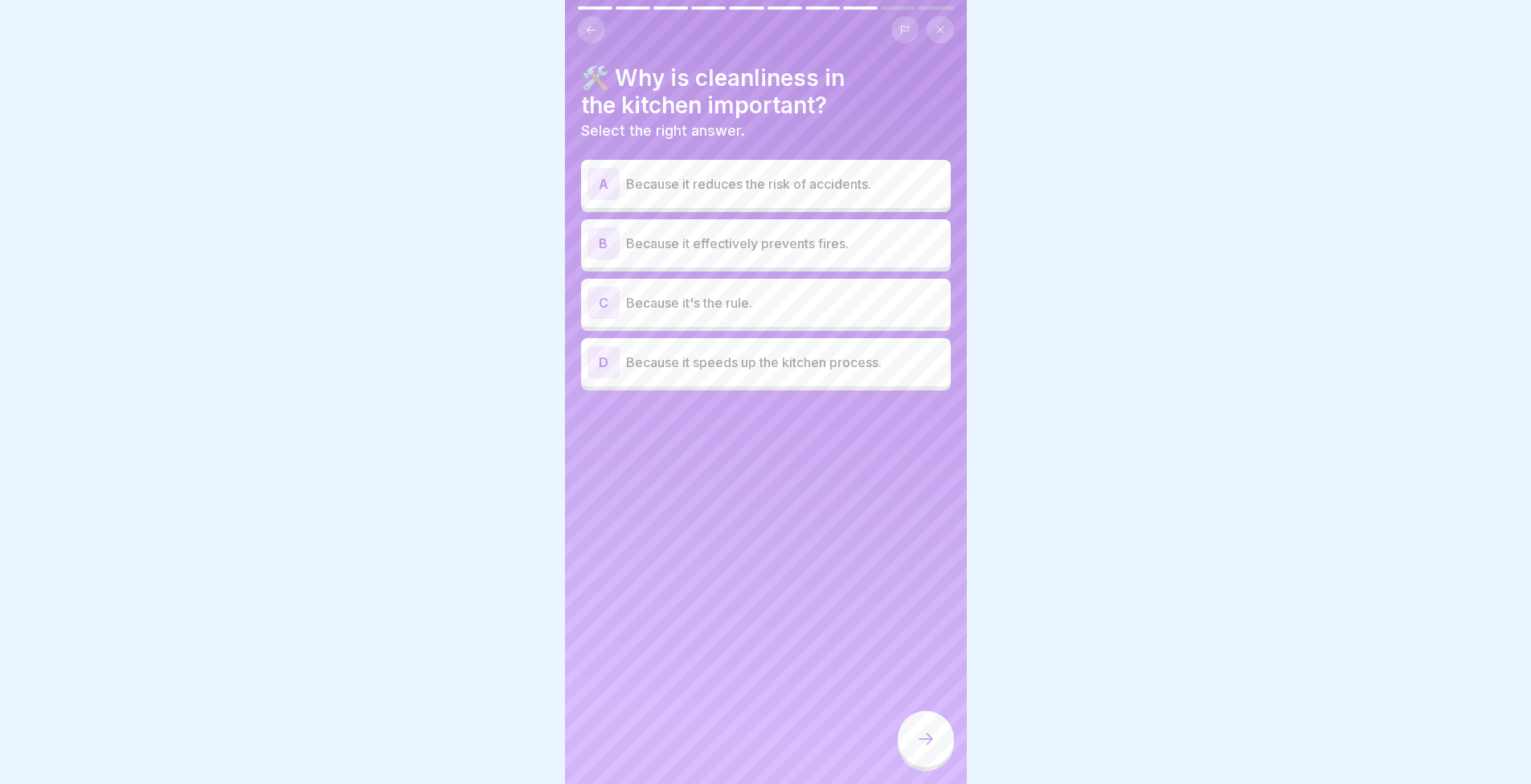
click at [1209, 283] on div at bounding box center [765, 392] width 1531 height 784
click at [1228, 278] on div at bounding box center [765, 392] width 1531 height 784
click at [286, 266] on div at bounding box center [765, 392] width 1531 height 784
click at [1216, 263] on div at bounding box center [765, 392] width 1531 height 784
click at [245, 277] on div at bounding box center [765, 392] width 1531 height 784
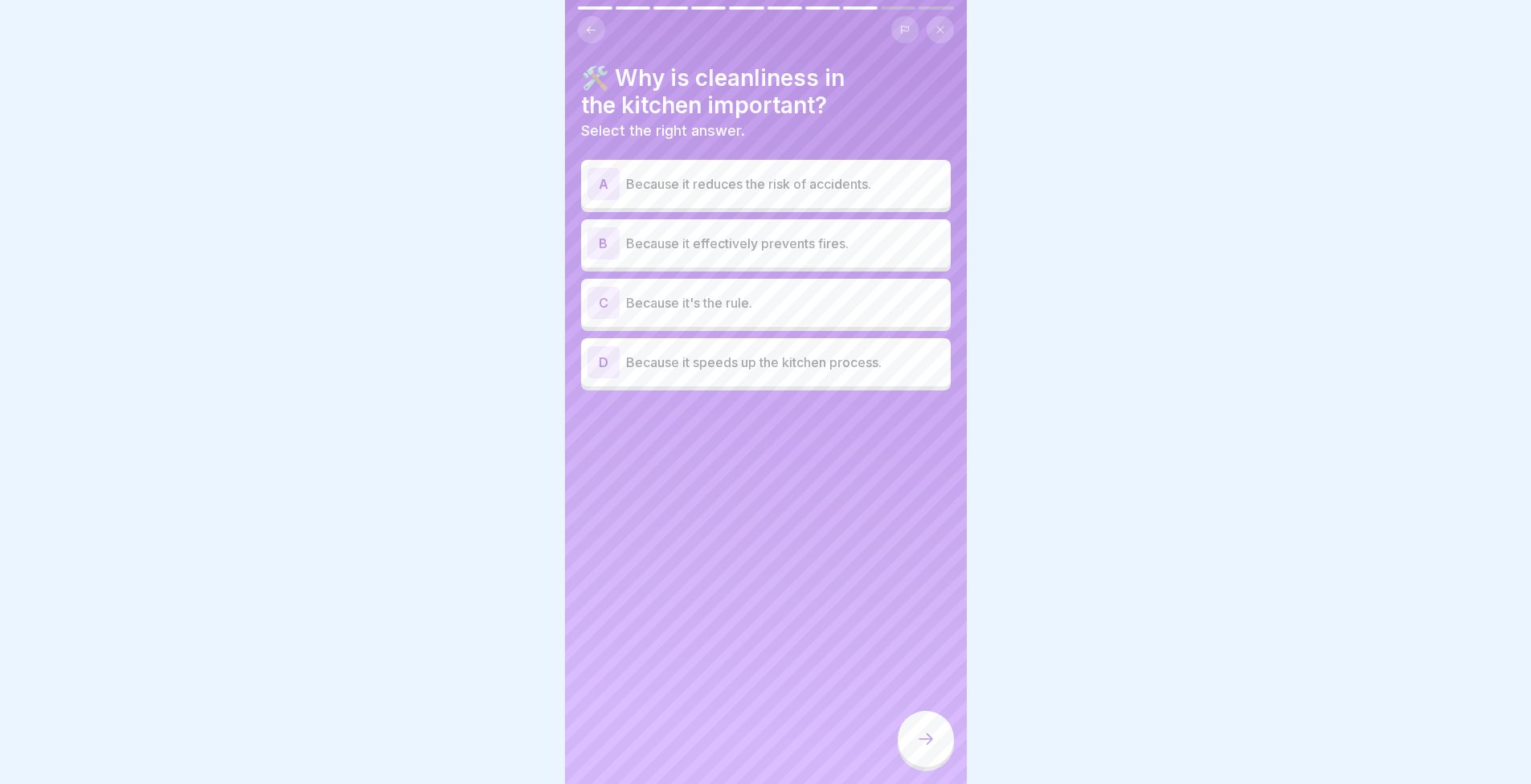
click at [1279, 329] on div at bounding box center [765, 392] width 1531 height 784
click at [318, 263] on div at bounding box center [765, 392] width 1531 height 784
click at [1282, 311] on div at bounding box center [765, 392] width 1531 height 784
click at [193, 256] on div at bounding box center [765, 392] width 1531 height 784
click at [1233, 292] on div at bounding box center [765, 392] width 1531 height 784
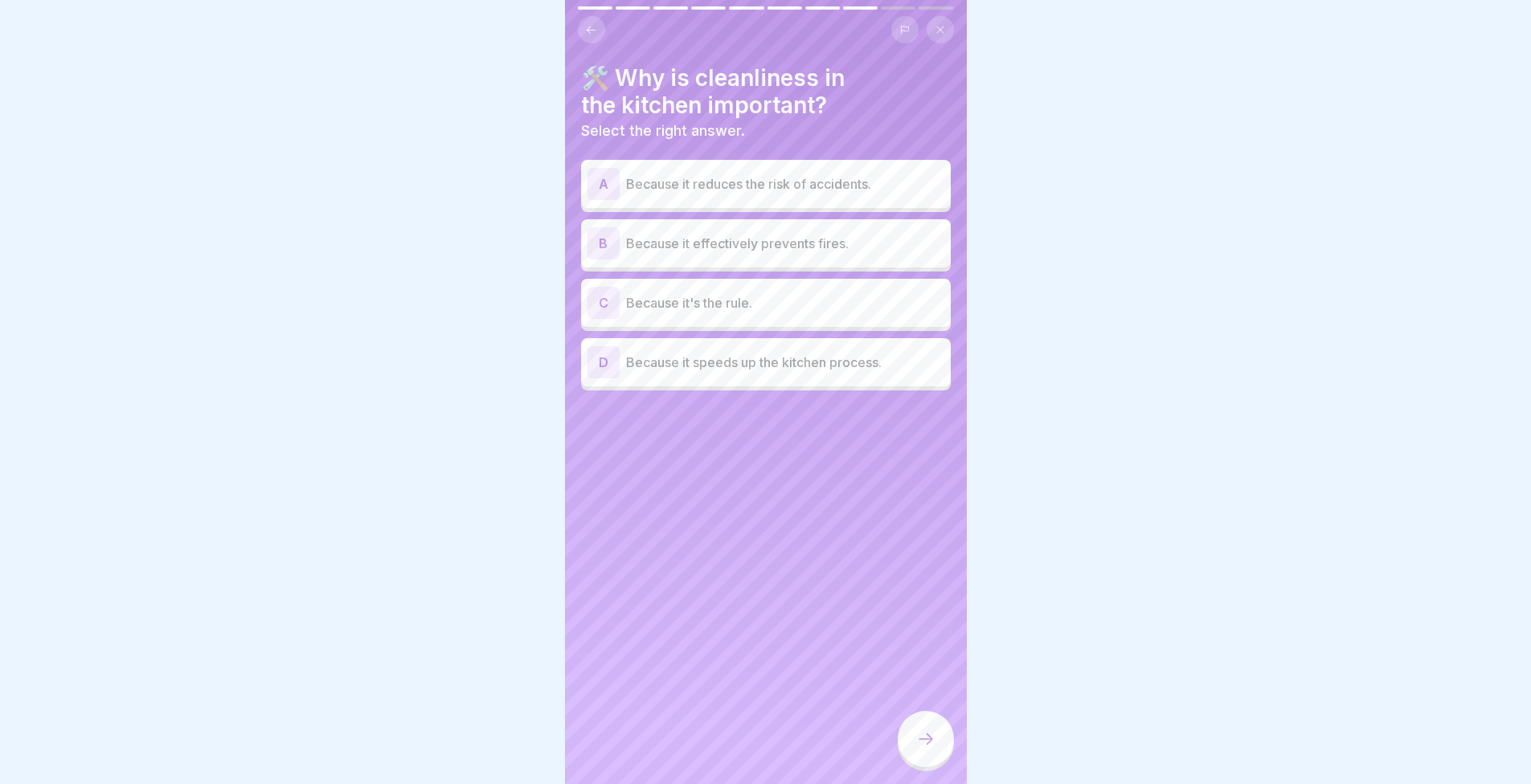
click at [313, 232] on div at bounding box center [765, 392] width 1531 height 784
click at [1240, 305] on div at bounding box center [765, 392] width 1531 height 784
click at [261, 238] on div at bounding box center [765, 392] width 1531 height 784
click at [1287, 272] on div at bounding box center [765, 392] width 1531 height 784
click at [613, 83] on font "🛠️ Why is cleanliness in the kitchen important?" at bounding box center [712, 91] width 263 height 54
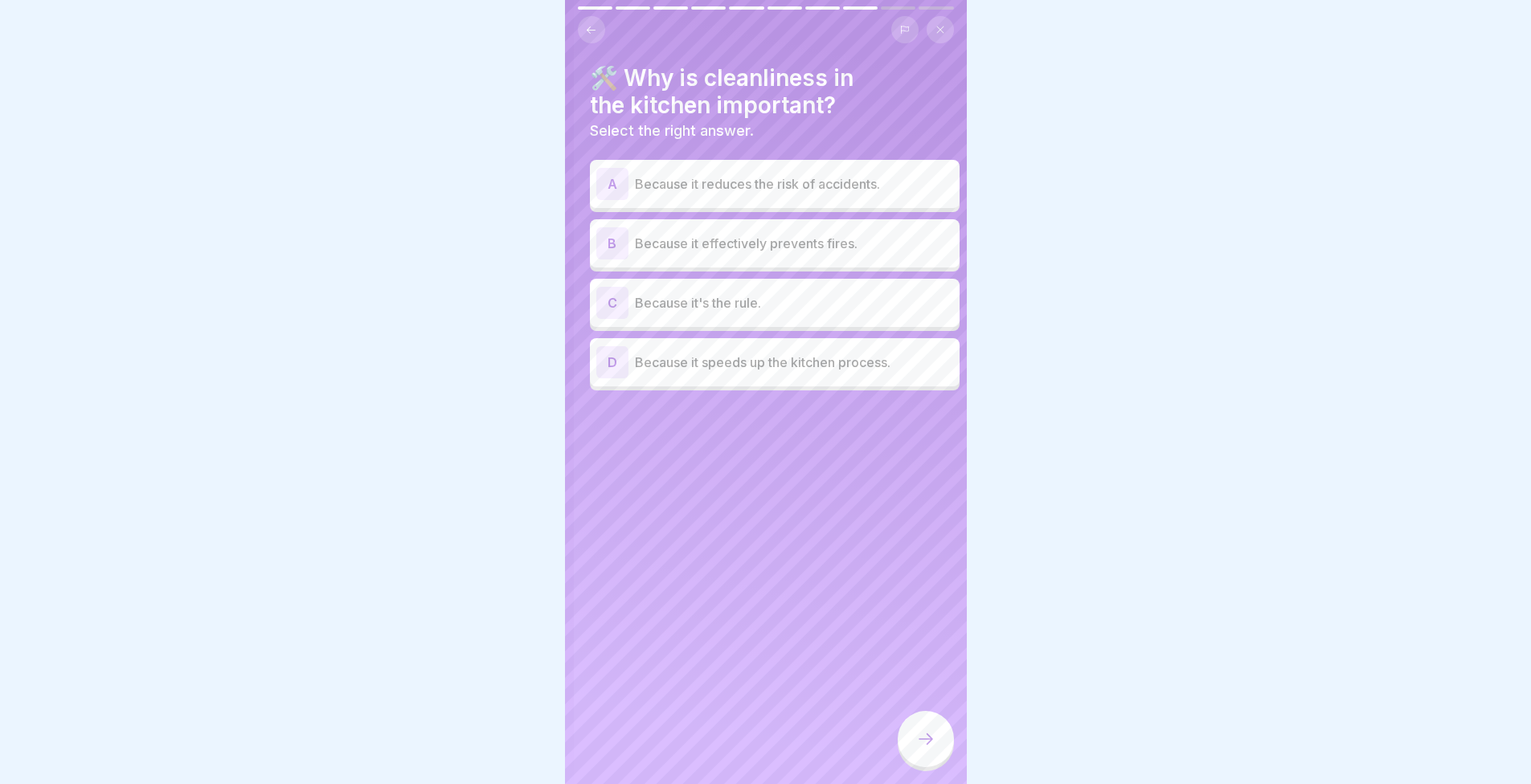
click at [601, 115] on font "🛠️ Why is cleanliness in the kitchen important?" at bounding box center [722, 91] width 263 height 54
click at [741, 125] on font "Select the right answer." at bounding box center [662, 130] width 164 height 17
click at [709, 181] on font "Because it reduces the risk of accidents." at bounding box center [748, 184] width 245 height 16
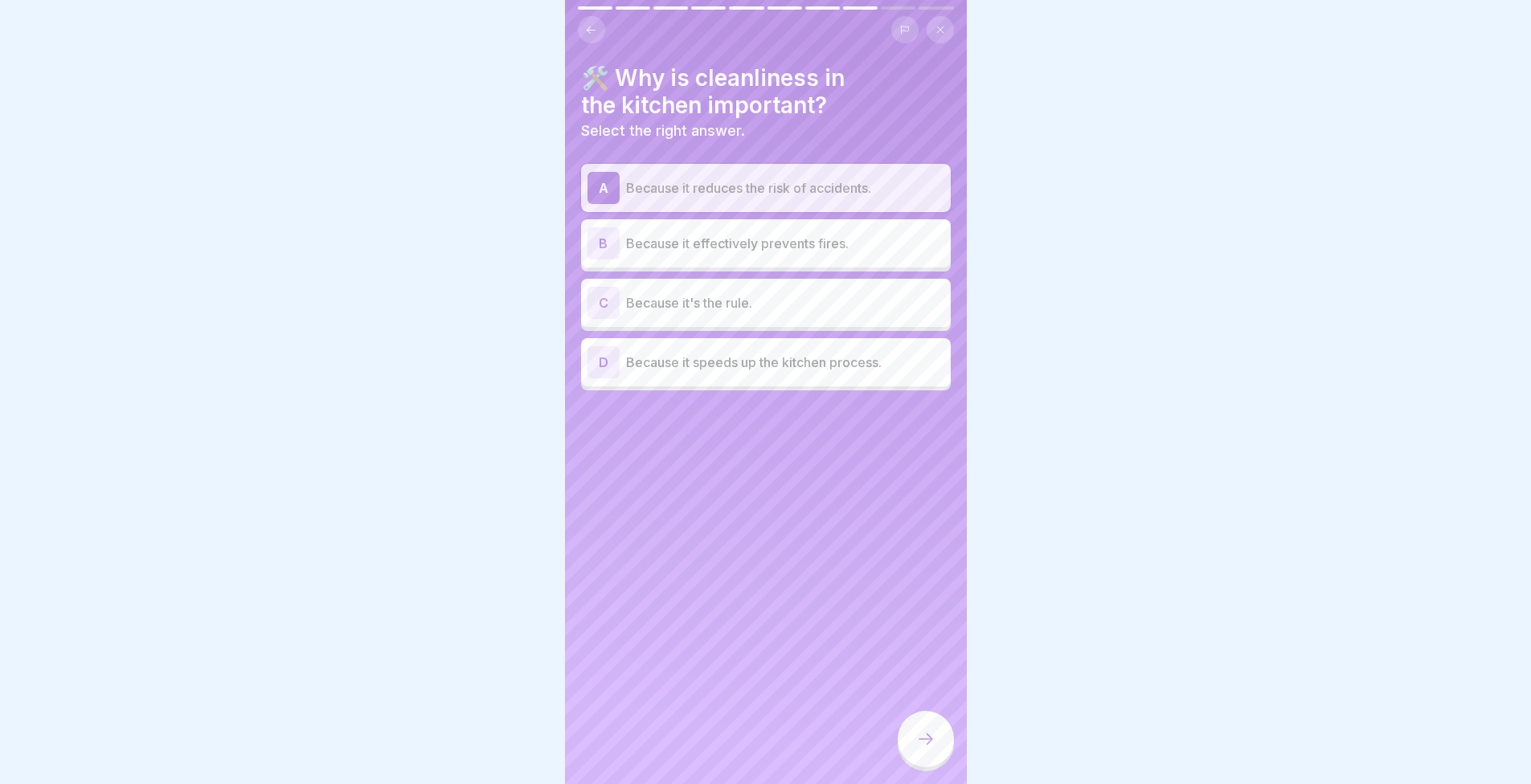
click at [698, 229] on div "B Because it effectively prevents fires." at bounding box center [766, 243] width 357 height 32
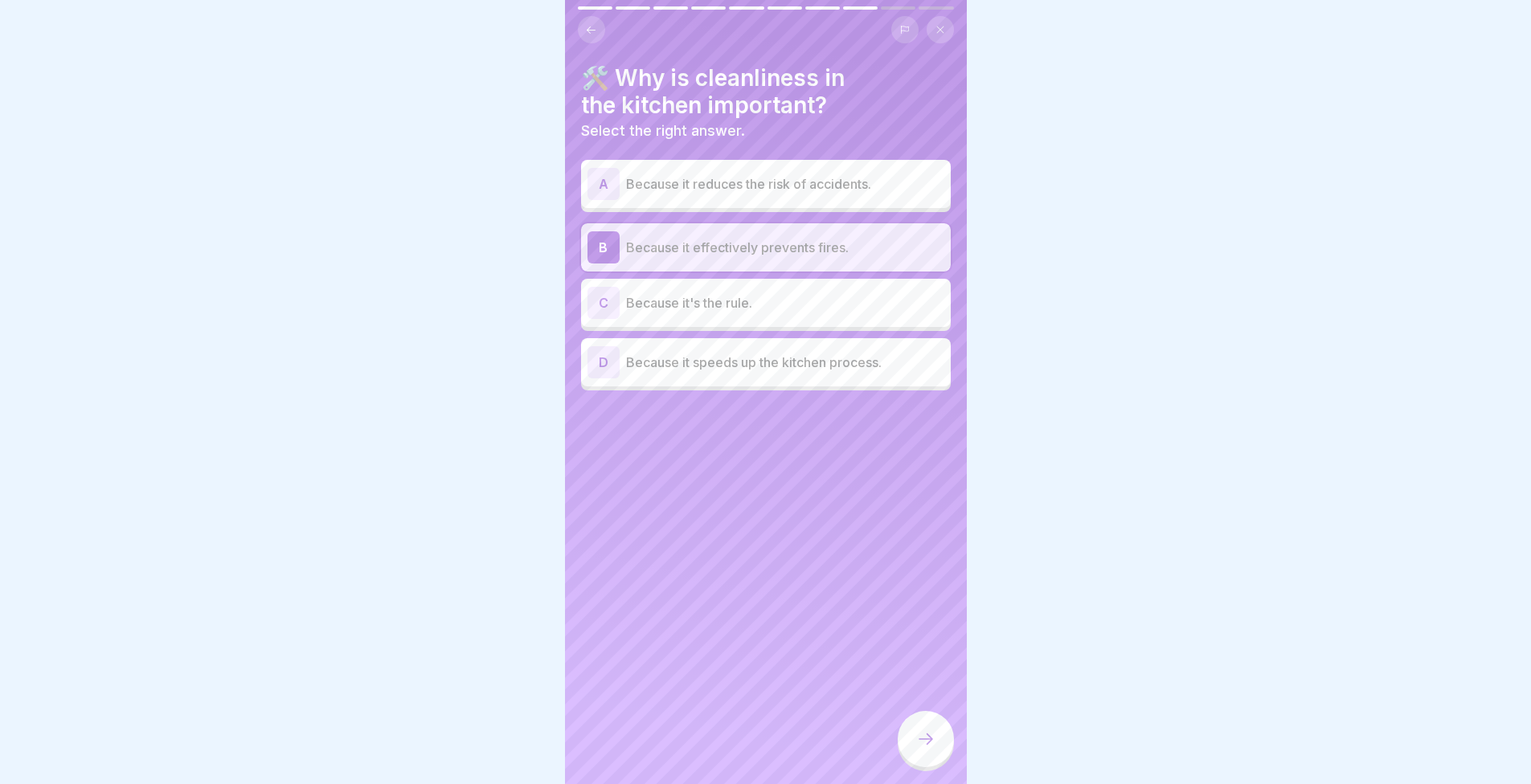
click at [665, 200] on div "A Because it reduces the risk of accidents." at bounding box center [766, 184] width 370 height 48
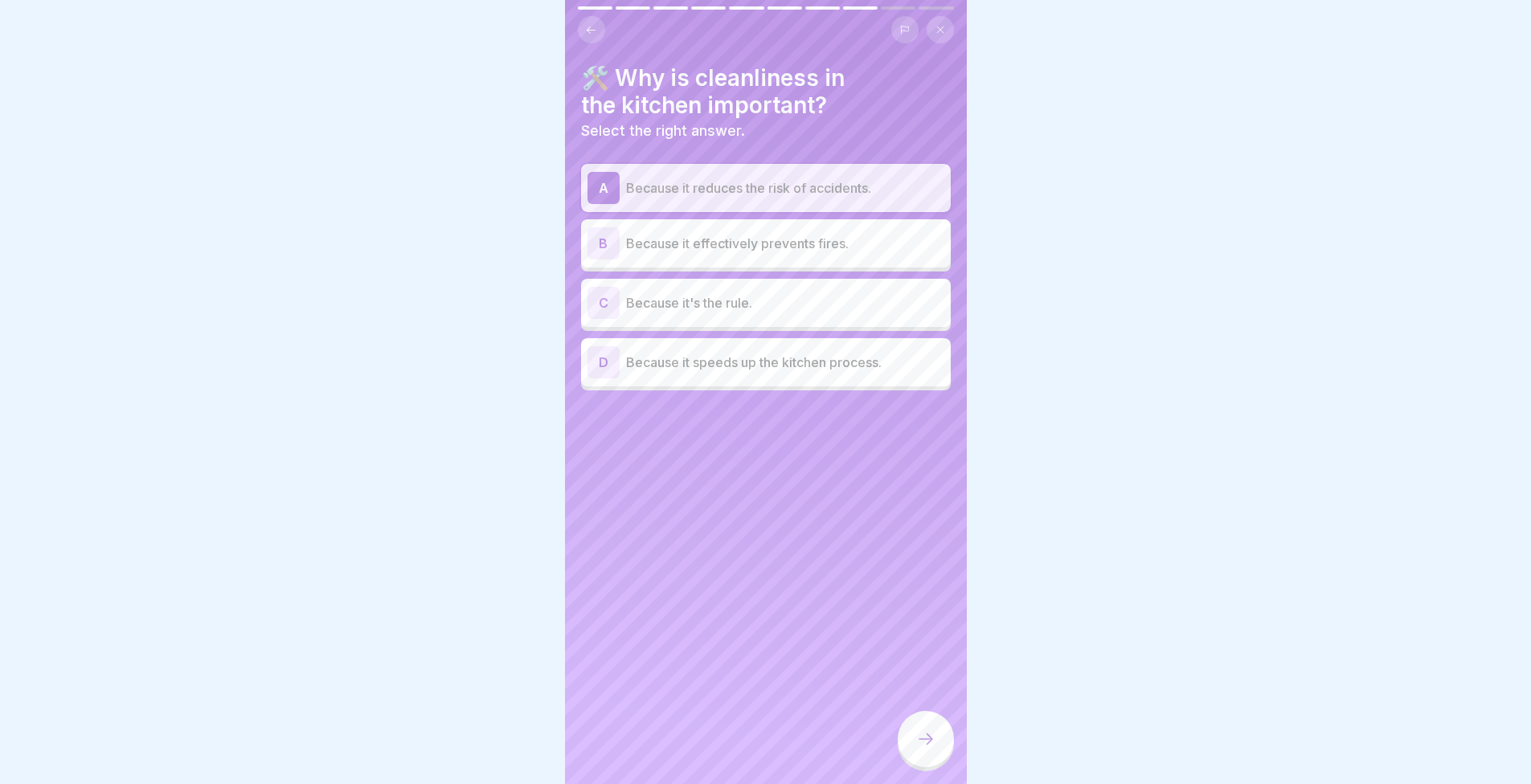
drag, startPoint x: 753, startPoint y: 532, endPoint x: 710, endPoint y: 520, distance: 44.6
drag, startPoint x: 710, startPoint y: 520, endPoint x: 489, endPoint y: 470, distance: 226.6
click at [489, 470] on div at bounding box center [765, 392] width 1531 height 784
click at [922, 749] on icon at bounding box center [926, 739] width 19 height 19
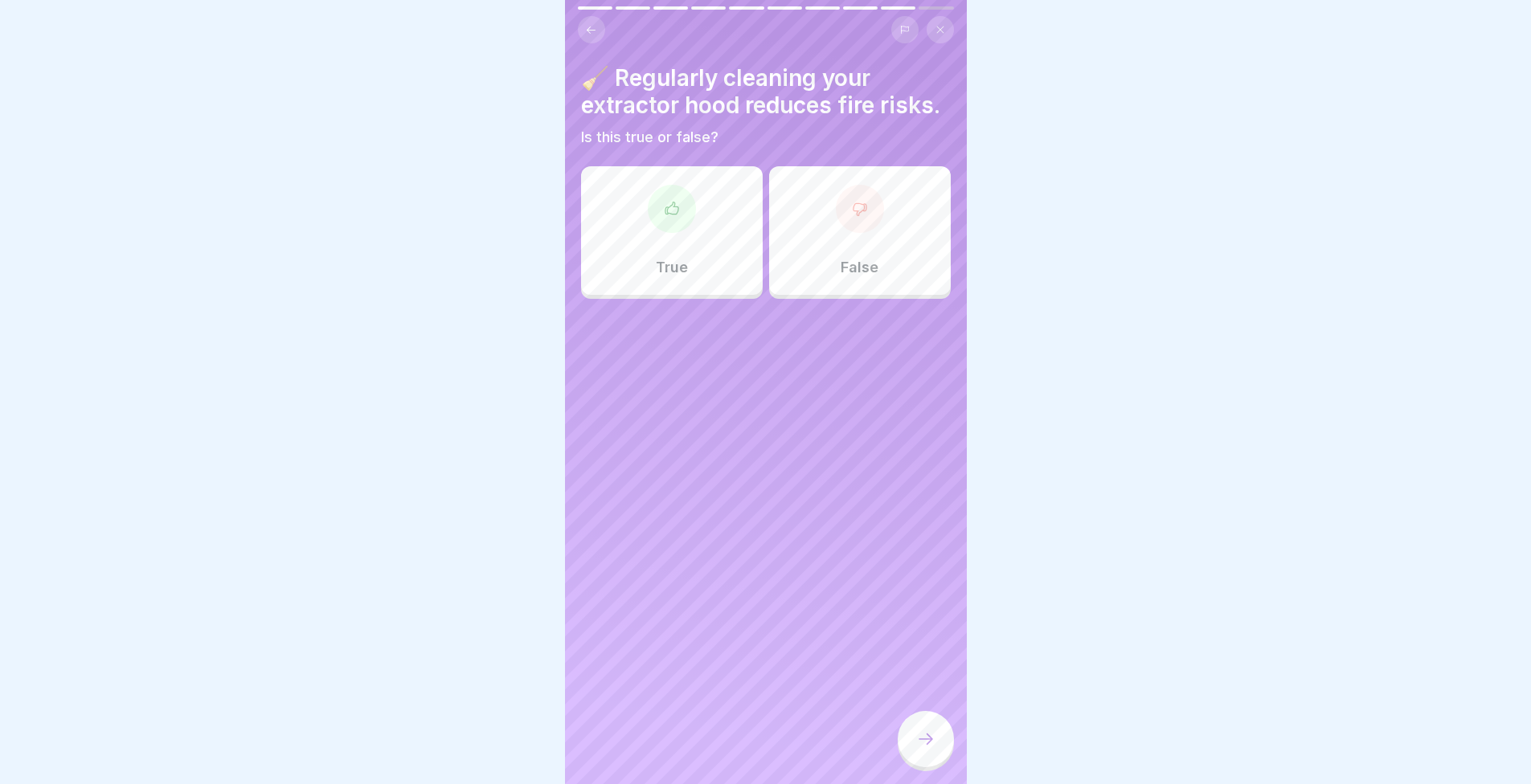
click at [618, 295] on div "True" at bounding box center [672, 230] width 182 height 128
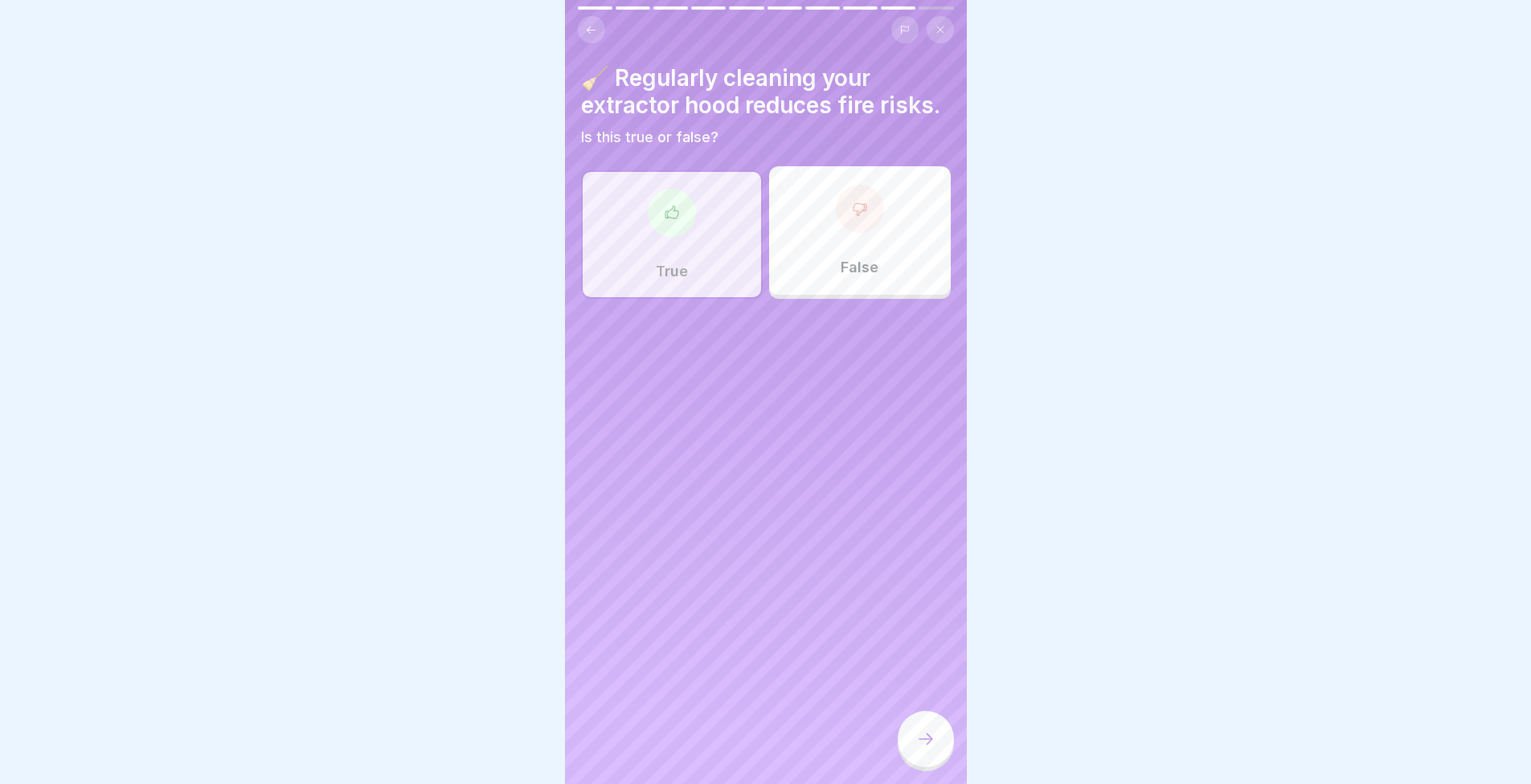
click at [901, 764] on div at bounding box center [926, 739] width 56 height 56
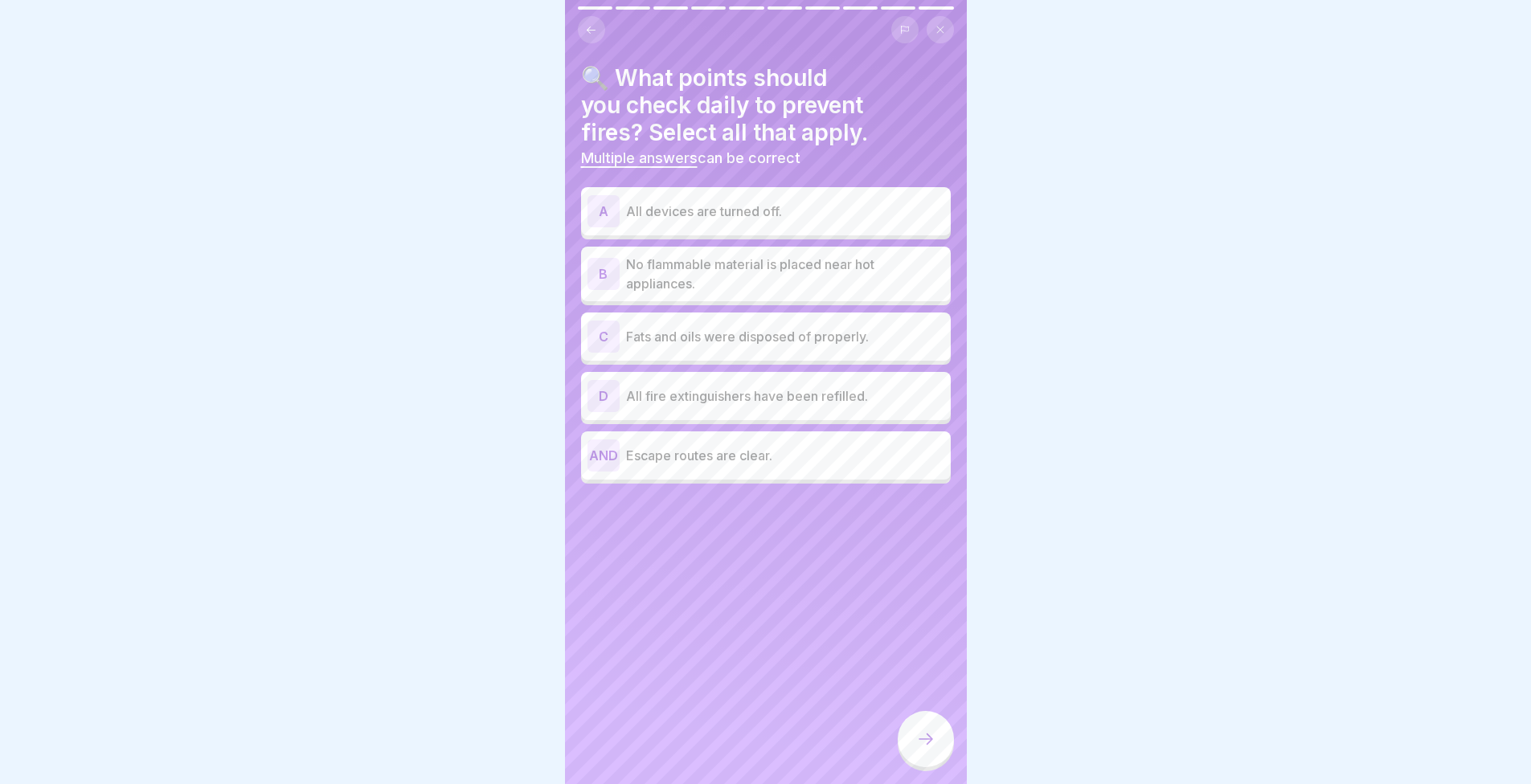
click at [582, 42] on div at bounding box center [766, 30] width 376 height 28
click at [594, 31] on icon at bounding box center [590, 30] width 12 height 12
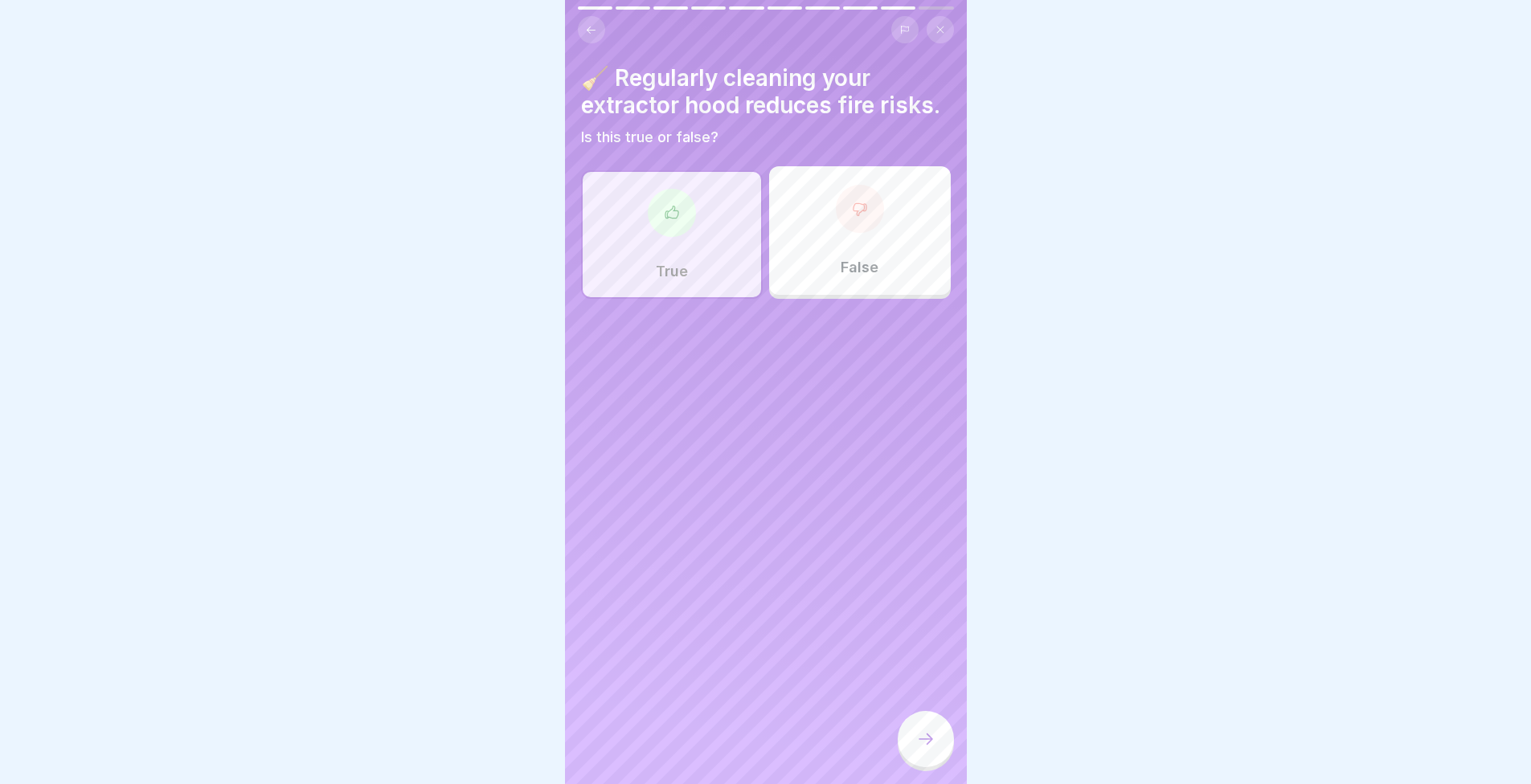
click at [594, 31] on icon at bounding box center [590, 30] width 12 height 12
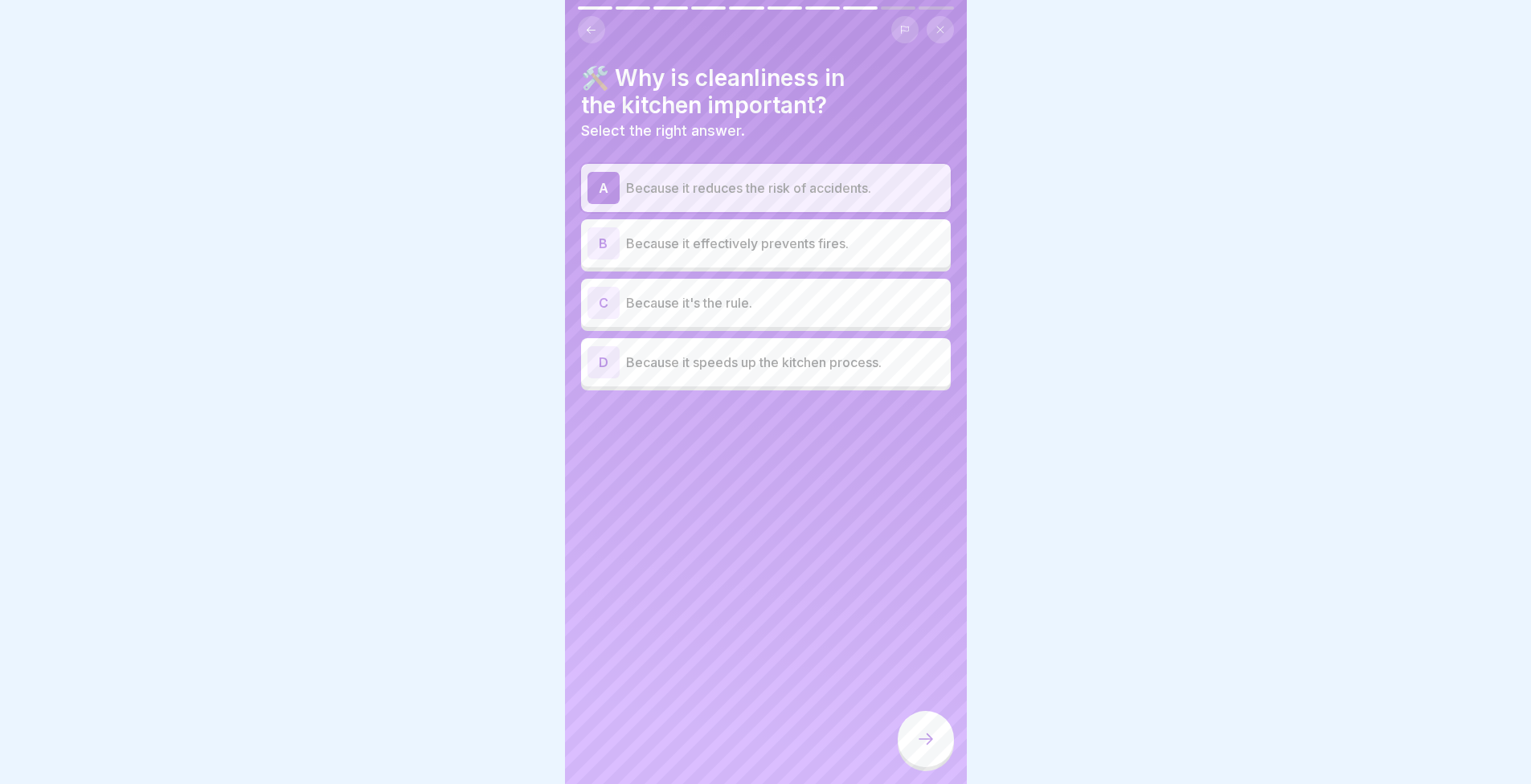
click at [665, 243] on font "Because it effectively prevents fires." at bounding box center [737, 243] width 223 height 16
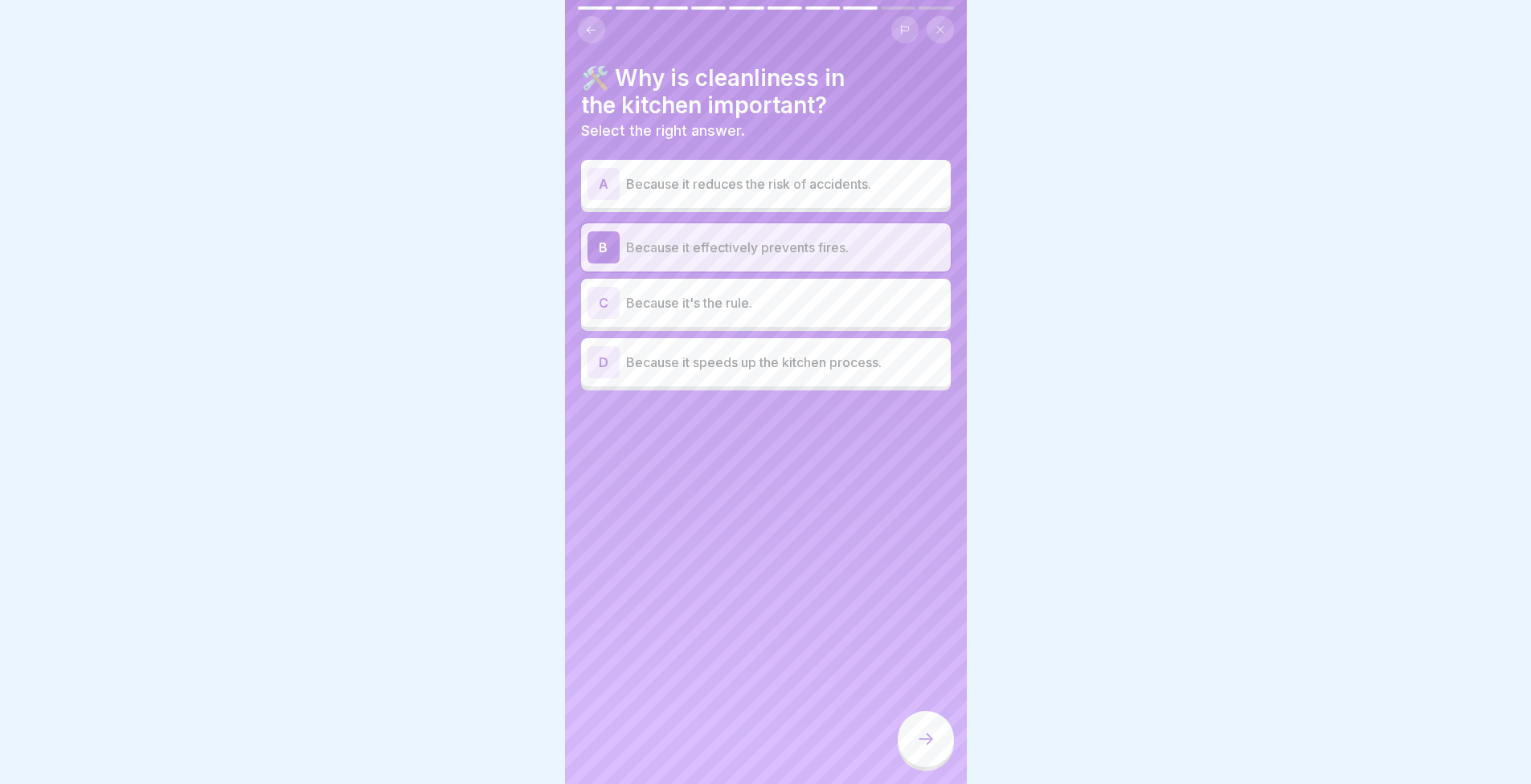
click at [913, 766] on div at bounding box center [926, 739] width 56 height 56
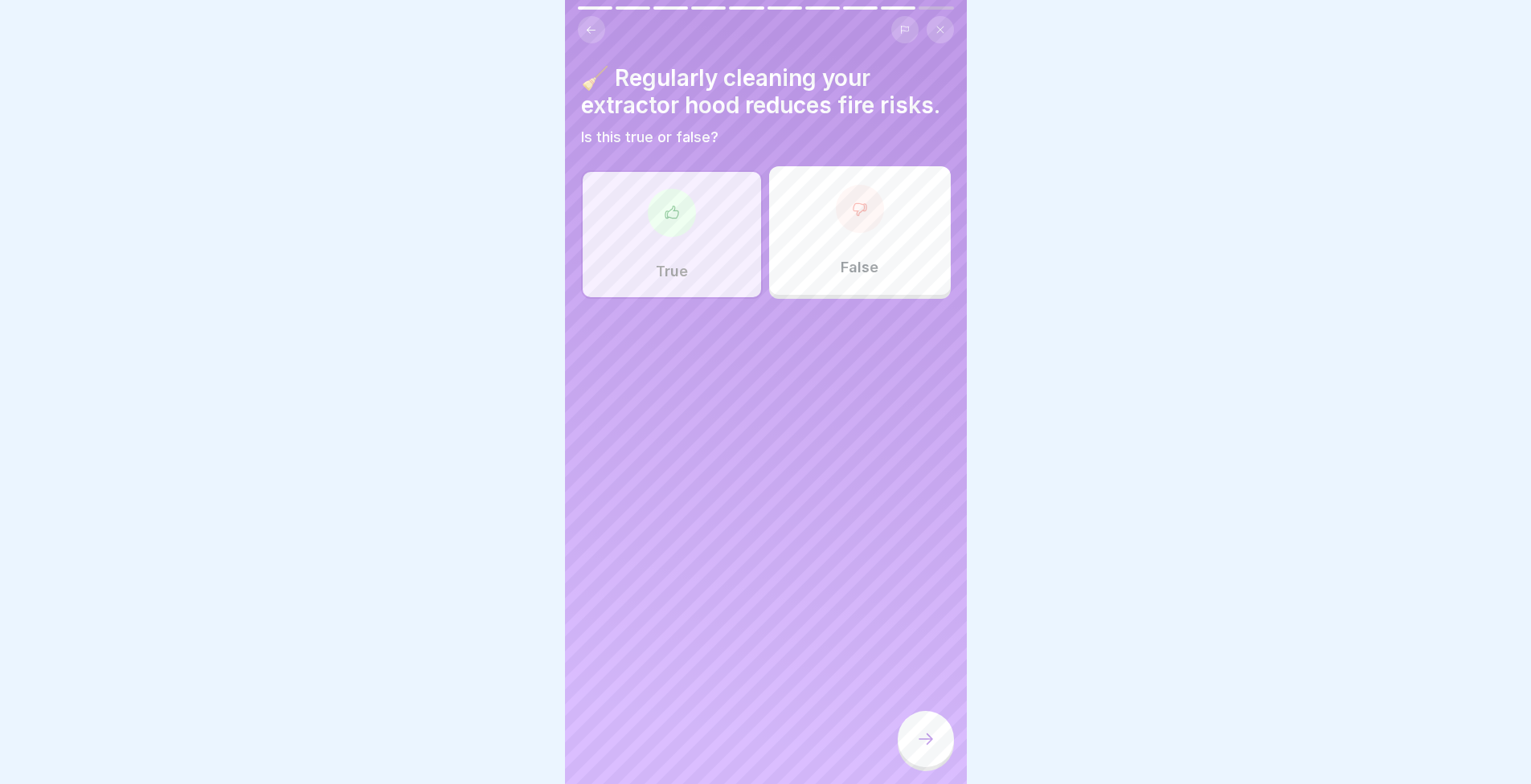
click at [917, 747] on icon at bounding box center [926, 739] width 19 height 19
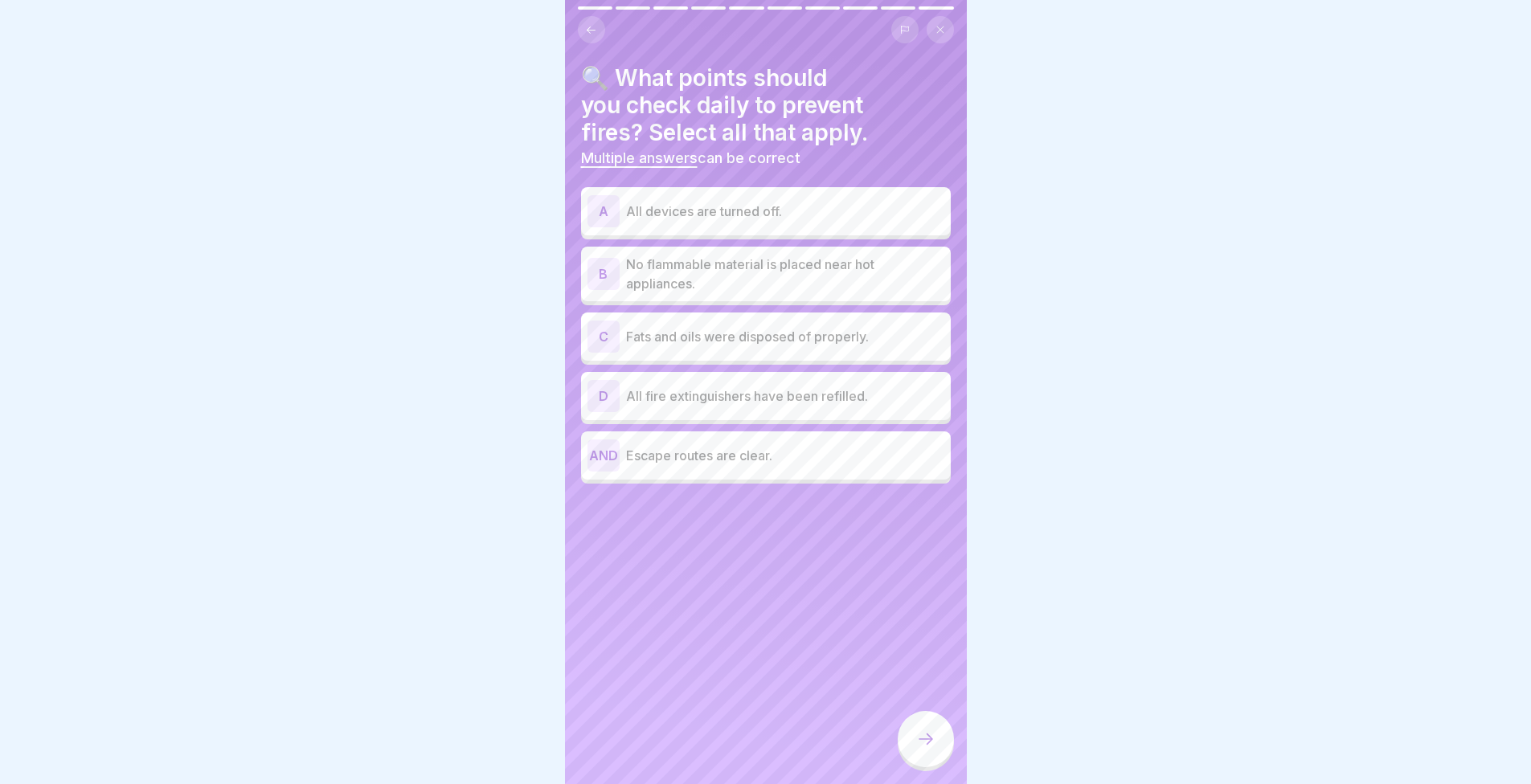
click at [664, 276] on font "No flammable material is placed near hot appliances." at bounding box center [750, 274] width 249 height 35
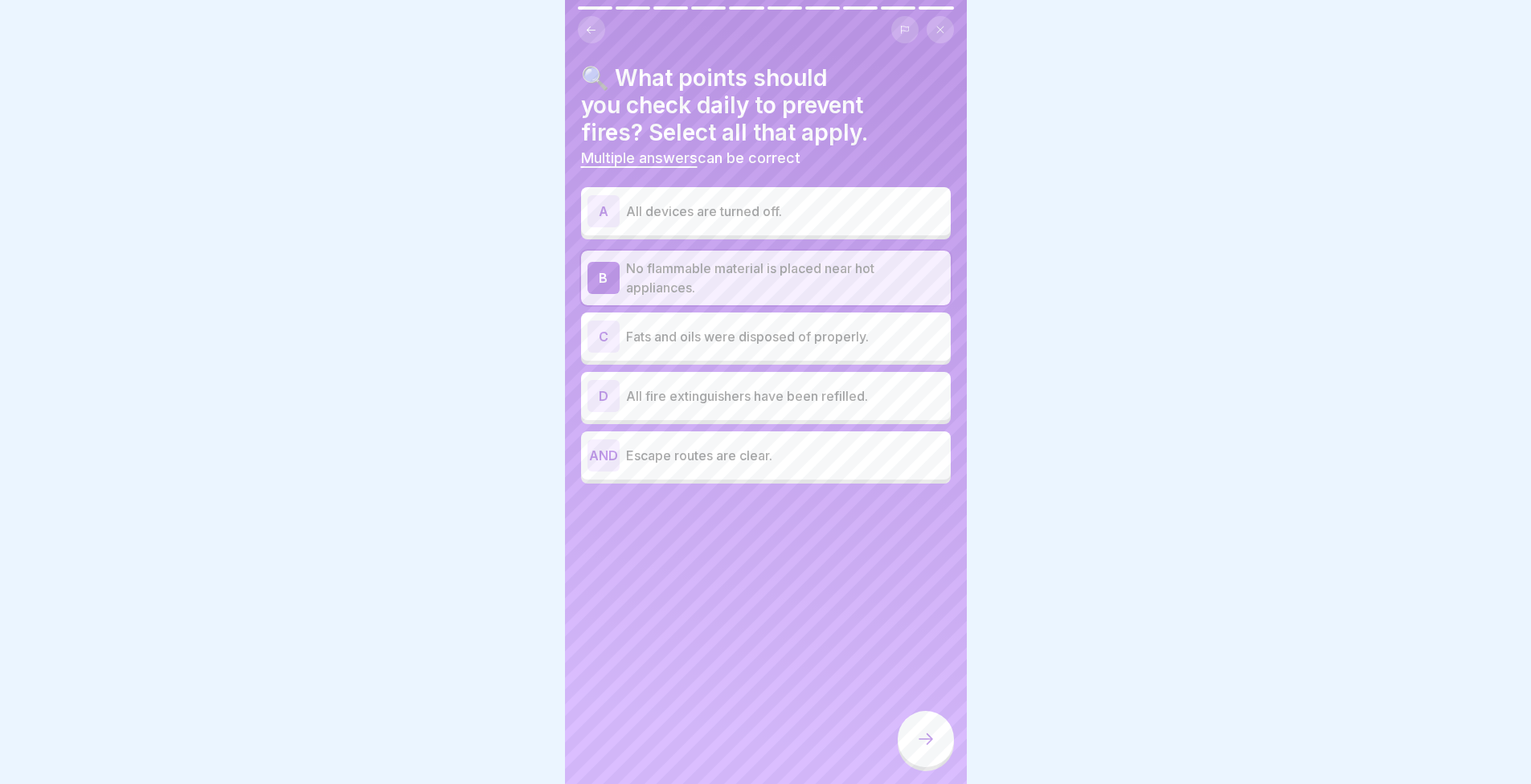
click at [678, 317] on div "A All devices are turned off. B No flammable material is placed near hot applia…" at bounding box center [766, 337] width 370 height 293
click at [685, 331] on font "Fats and oils were disposed of properly." at bounding box center [747, 336] width 243 height 16
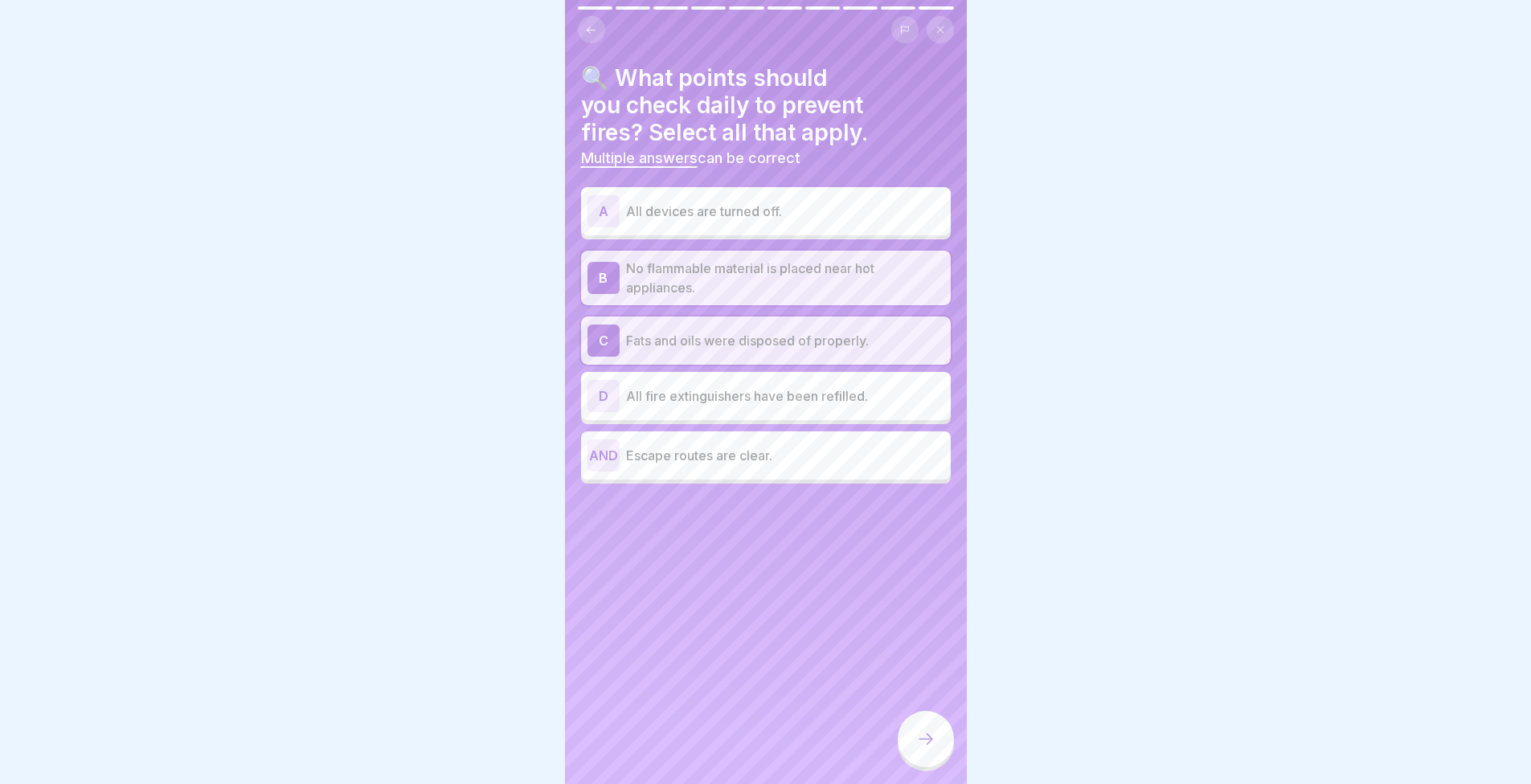
click at [690, 384] on div "D All fire extinguishers have been refilled." at bounding box center [766, 396] width 357 height 32
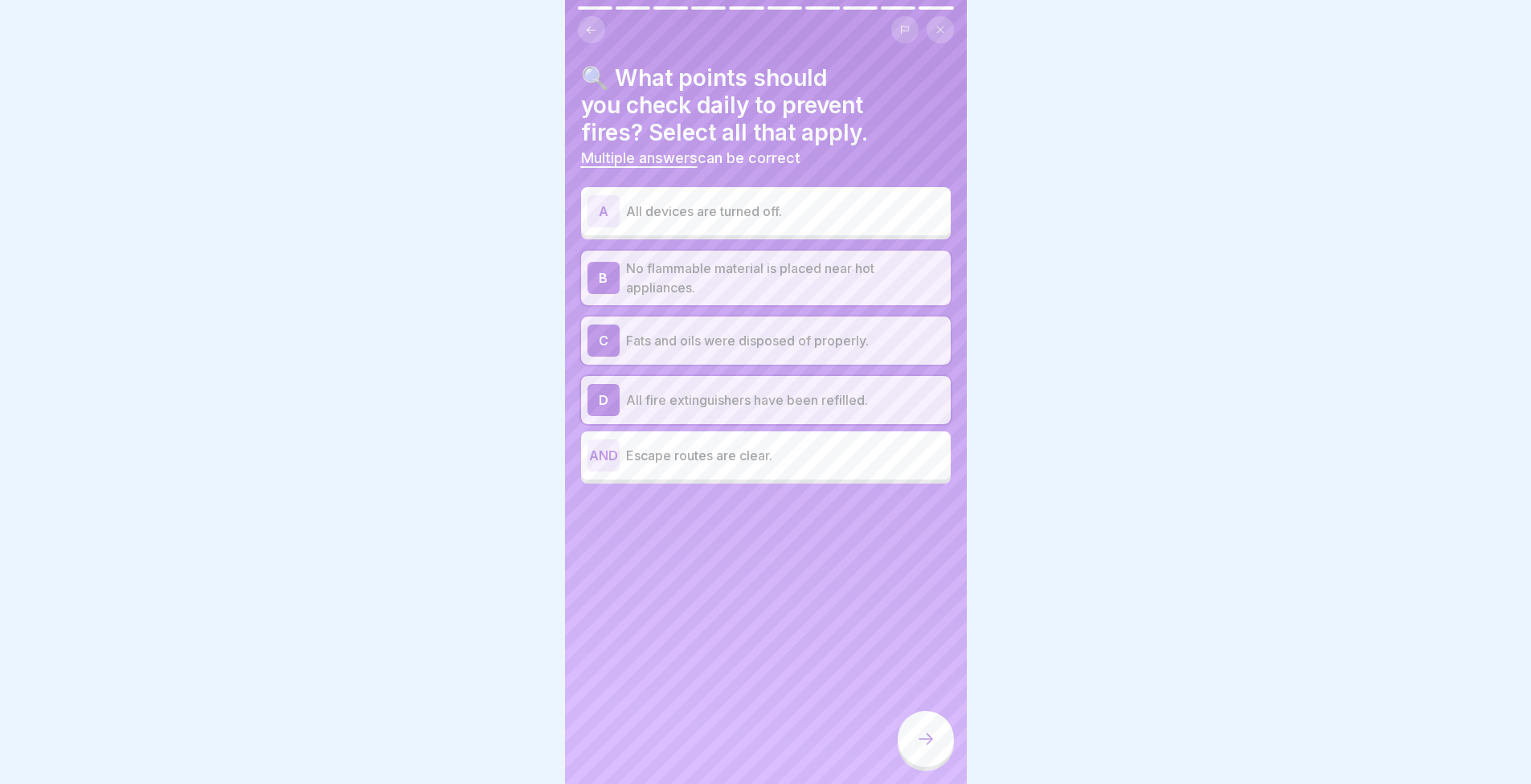
click at [683, 337] on font "Fats and oils were disposed of properly." at bounding box center [747, 340] width 243 height 16
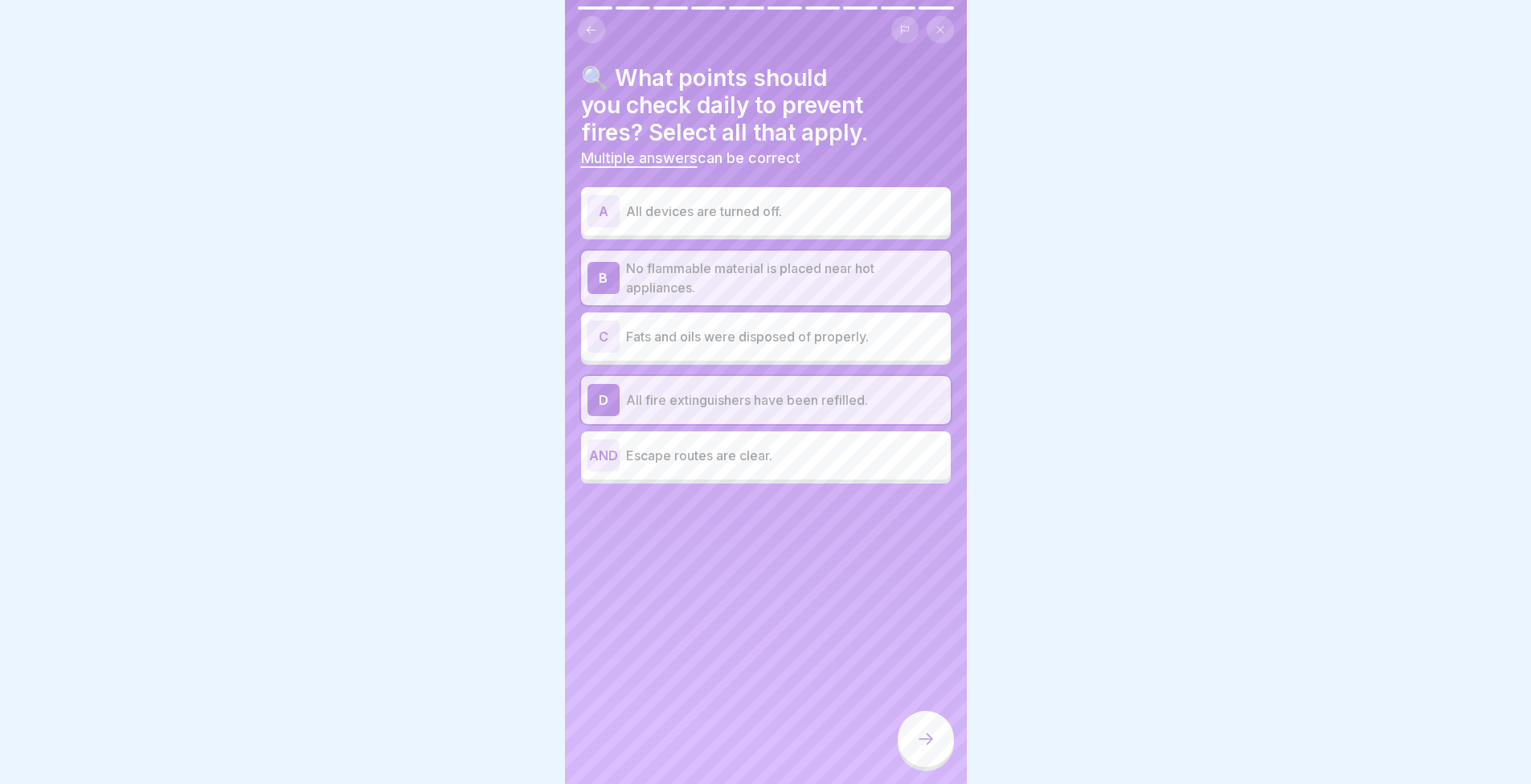
click at [669, 284] on font "No flammable material is placed near hot appliances." at bounding box center [750, 278] width 249 height 35
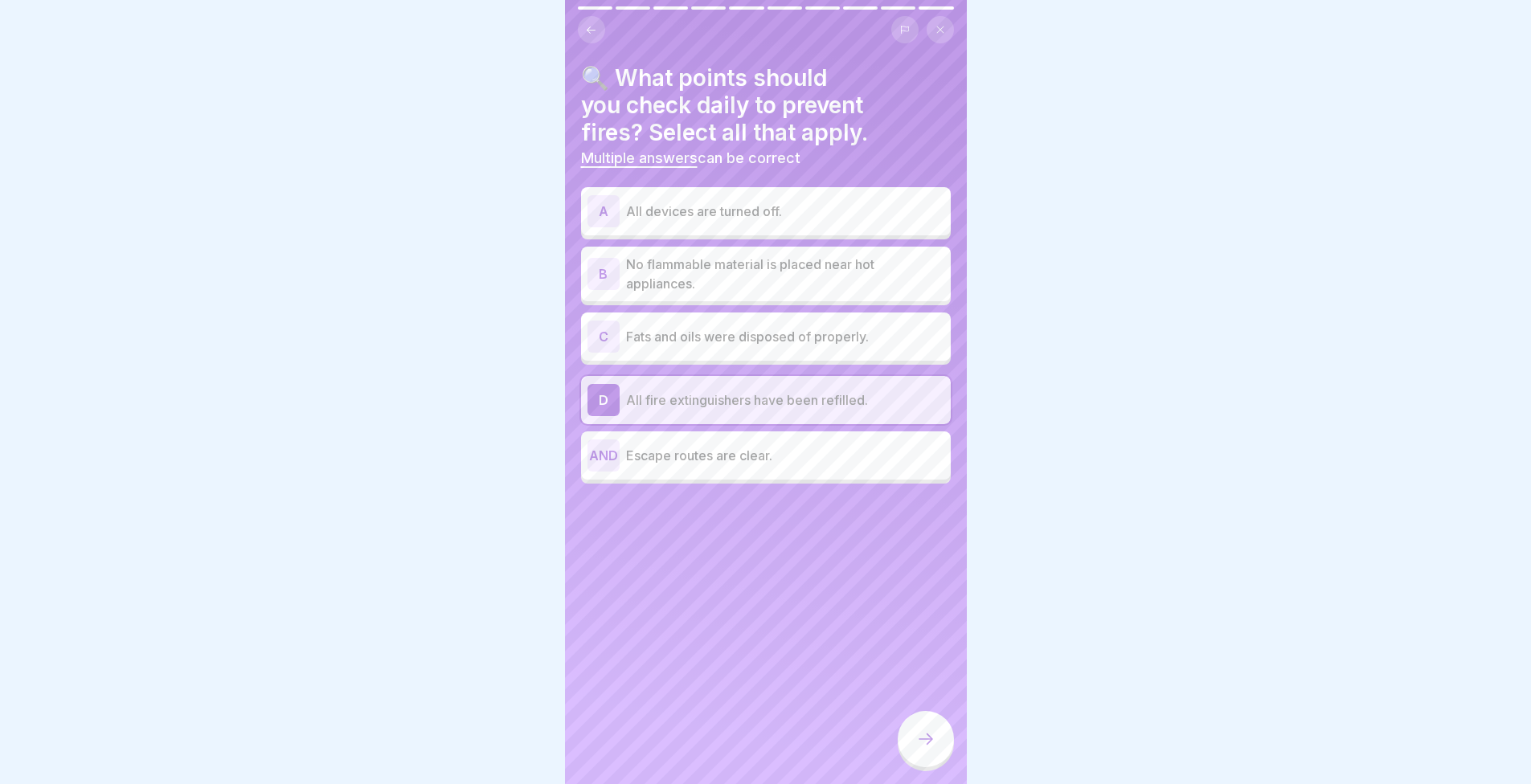
click at [690, 395] on font "All fire extinguishers have been refilled." at bounding box center [747, 400] width 242 height 16
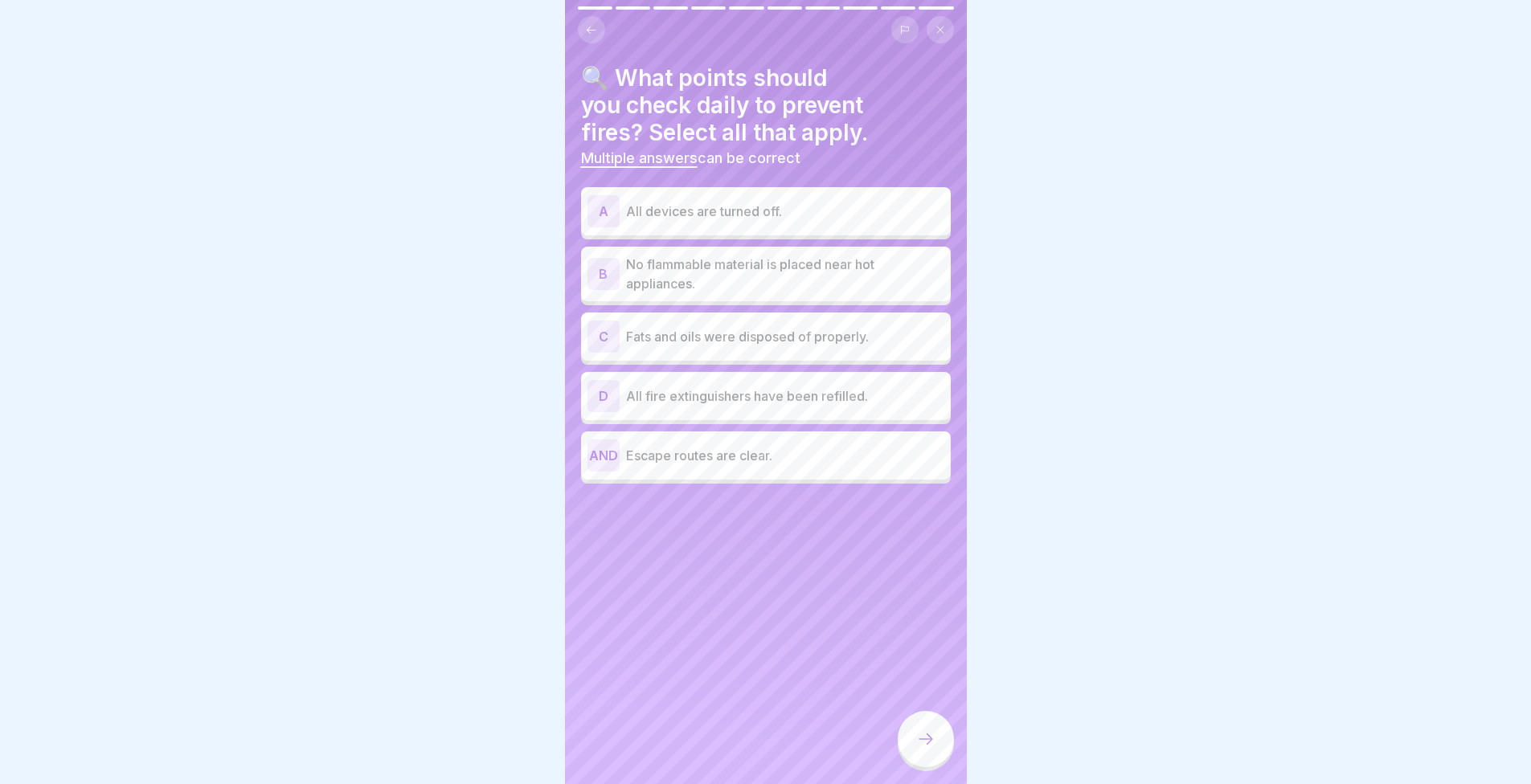
click at [777, 273] on p "No flammable material is placed near hot appliances." at bounding box center [785, 274] width 319 height 39
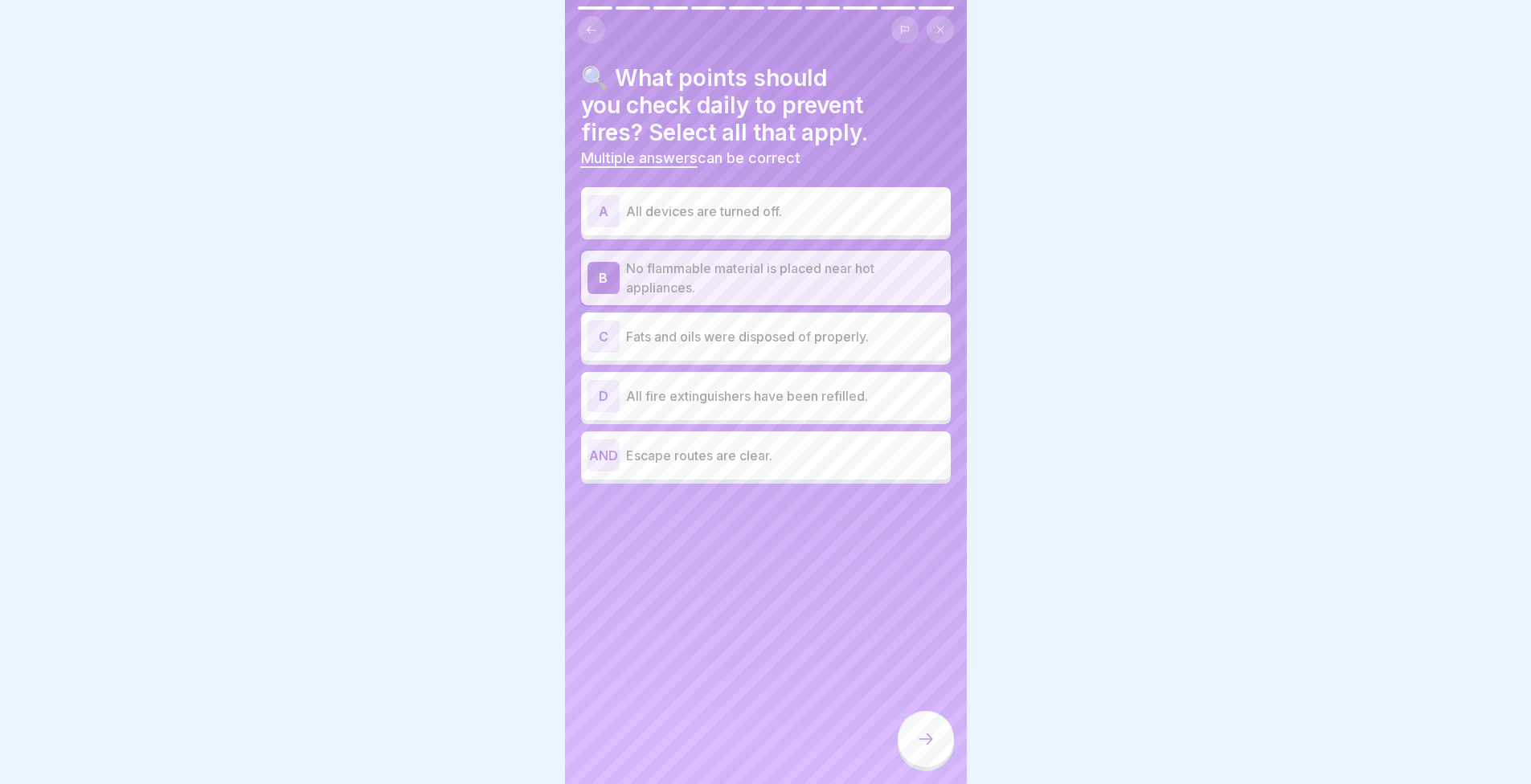
click at [886, 392] on p "All fire extinguishers have been refilled." at bounding box center [785, 396] width 319 height 19
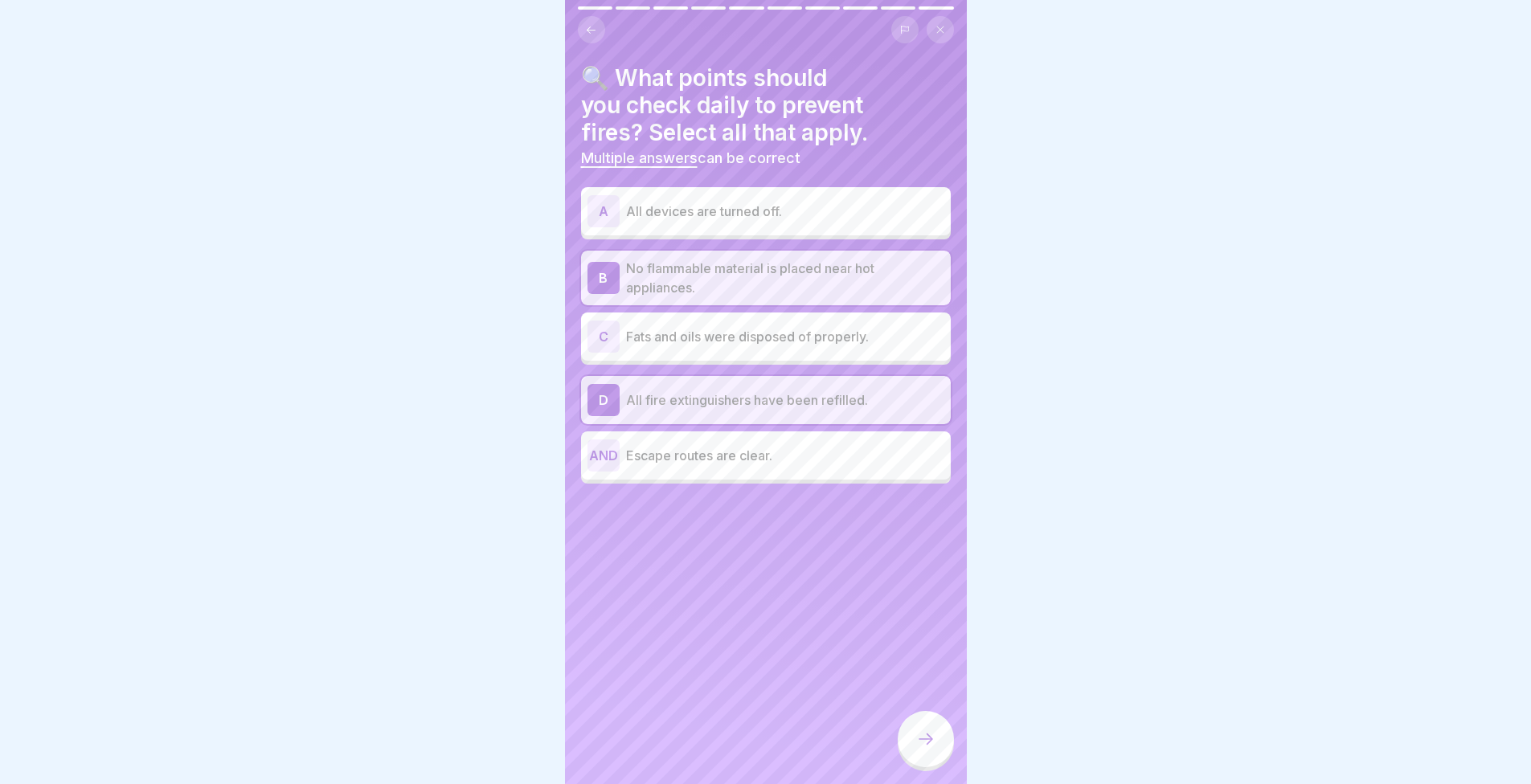
click at [886, 392] on p "All fire extinguishers have been refilled." at bounding box center [785, 400] width 319 height 19
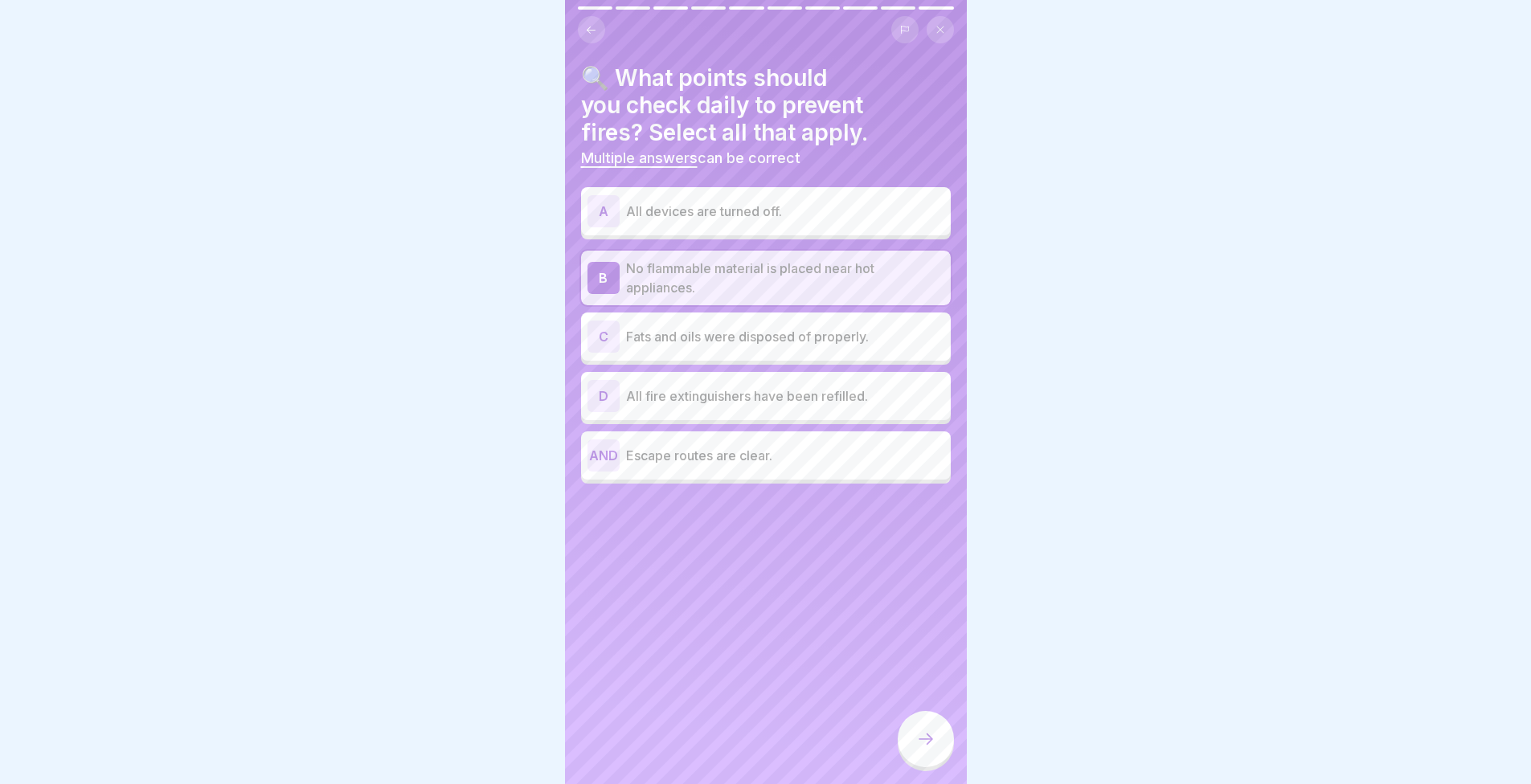
click at [748, 203] on font "All devices are turned off." at bounding box center [704, 211] width 156 height 16
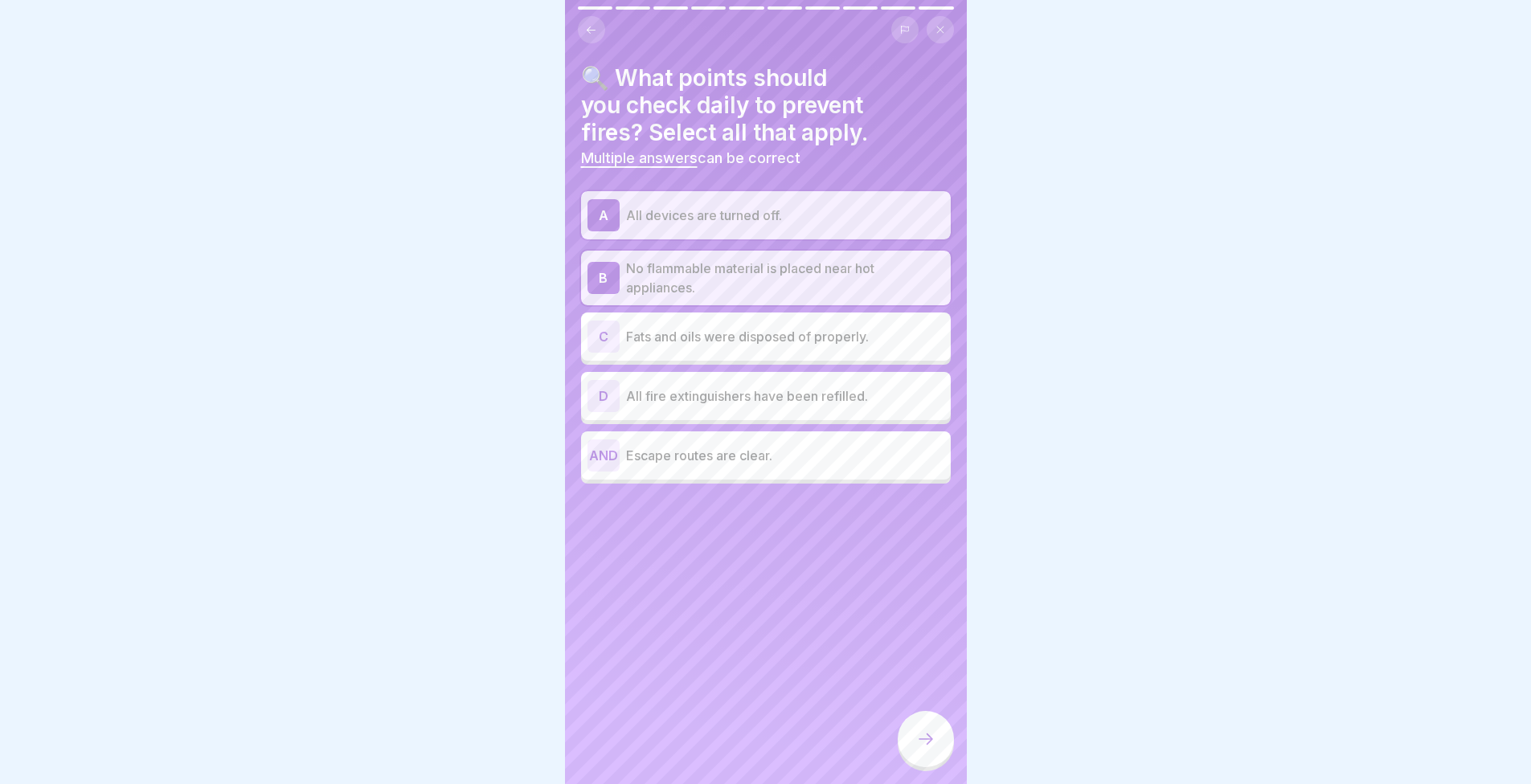
click at [871, 343] on p "Fats and oils were disposed of properly." at bounding box center [785, 336] width 319 height 19
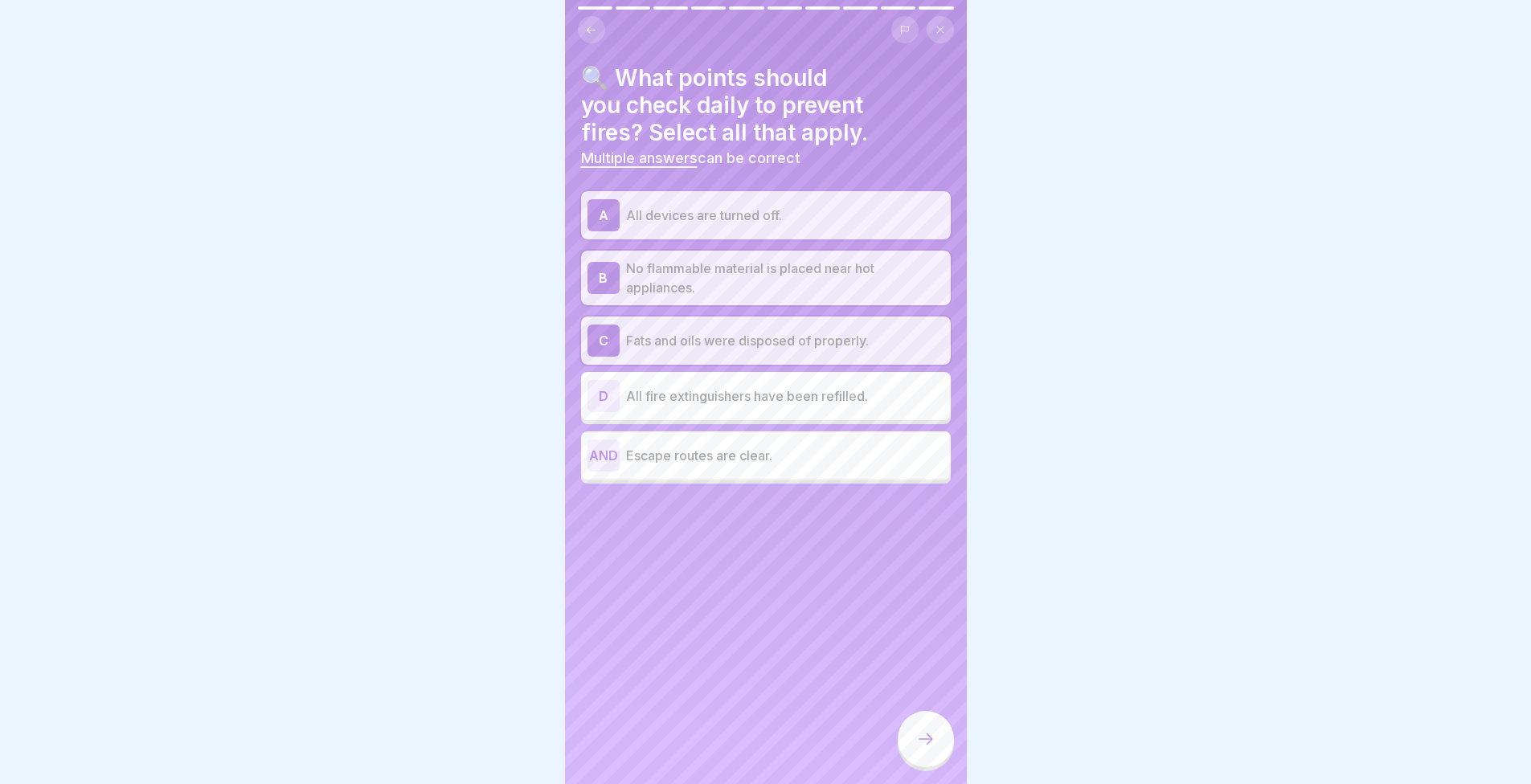
click at [930, 749] on icon at bounding box center [926, 739] width 19 height 19
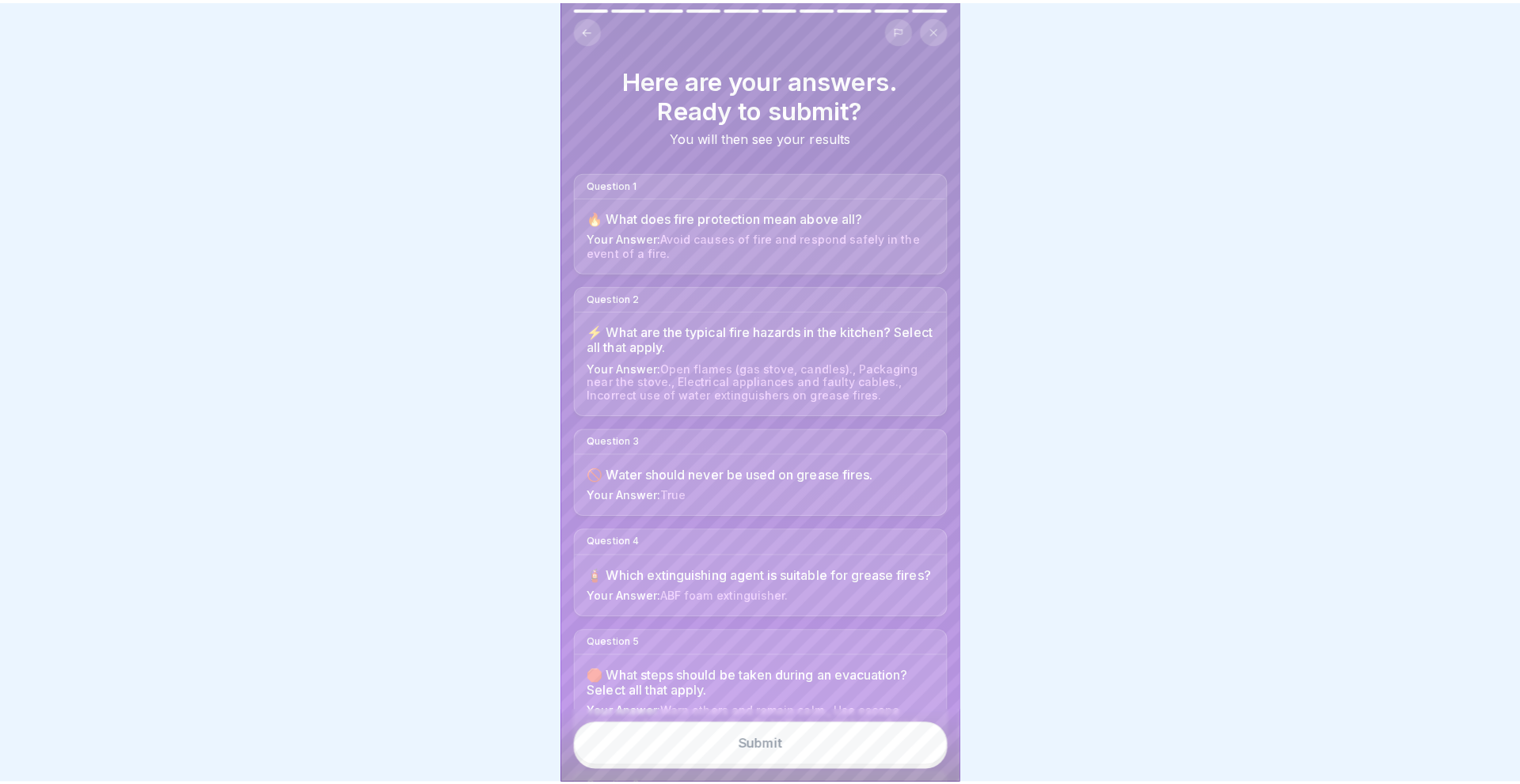
scroll to position [158, 0]
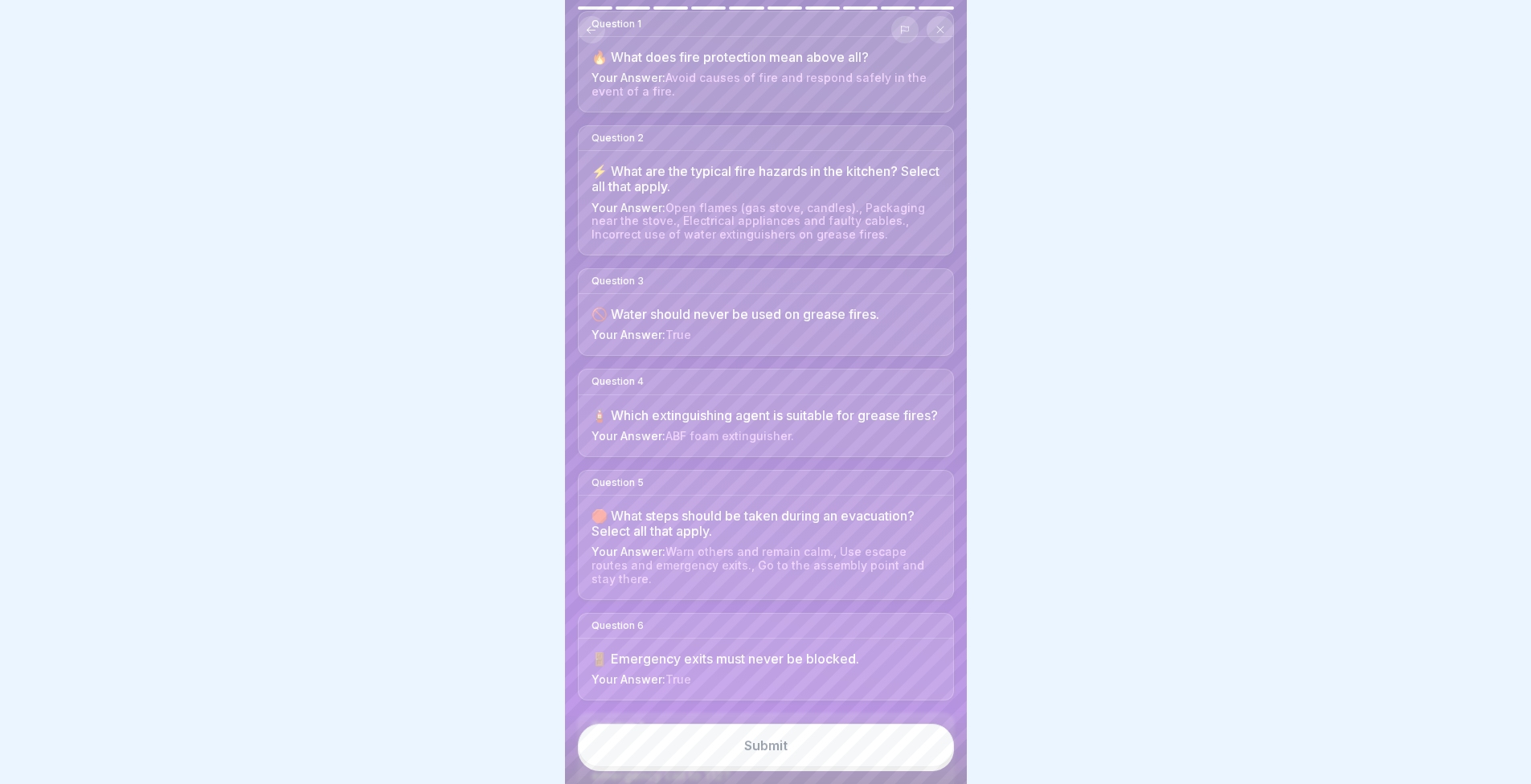
click at [820, 765] on button "Submit" at bounding box center [766, 745] width 376 height 43
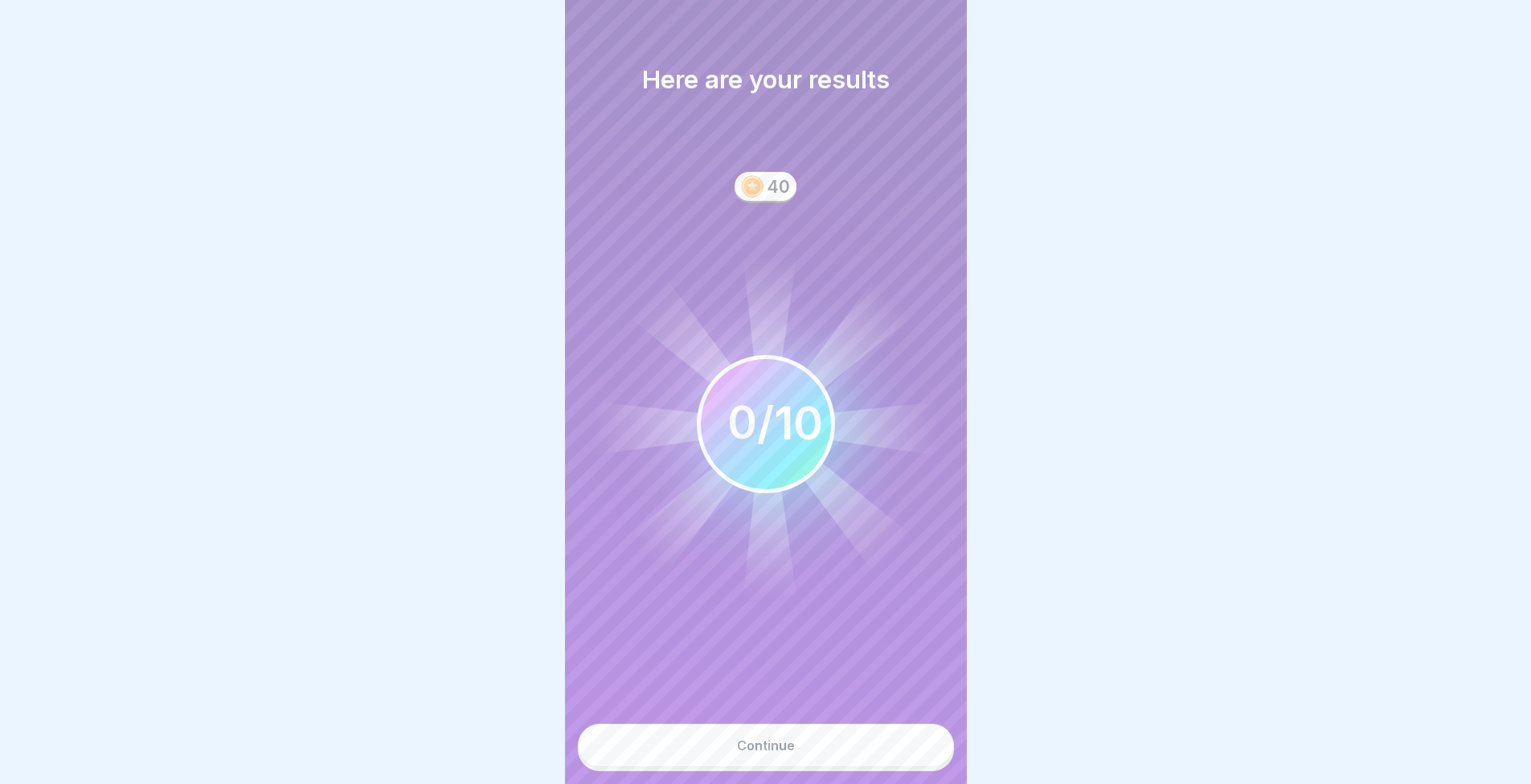
click at [832, 591] on icon at bounding box center [766, 424] width 354 height 354
click at [746, 434] on font "0" at bounding box center [742, 422] width 30 height 54
click at [814, 748] on button "Continue" at bounding box center [766, 745] width 376 height 43
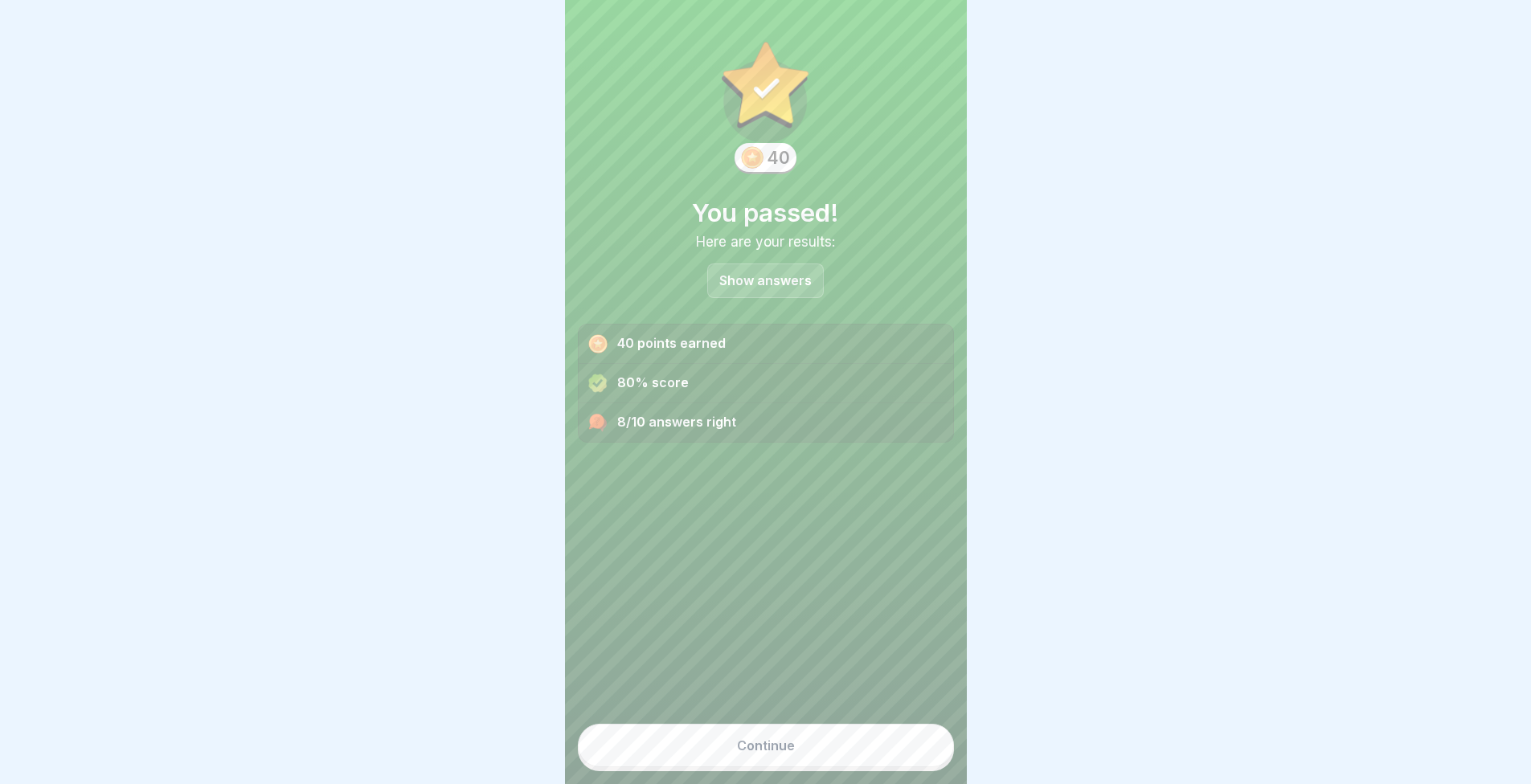
click at [783, 646] on div "40 You passed! Here are your results: Show answers 40 points earned 80% score 8…" at bounding box center [766, 392] width 402 height 784
click at [795, 756] on button "Continue" at bounding box center [766, 745] width 376 height 43
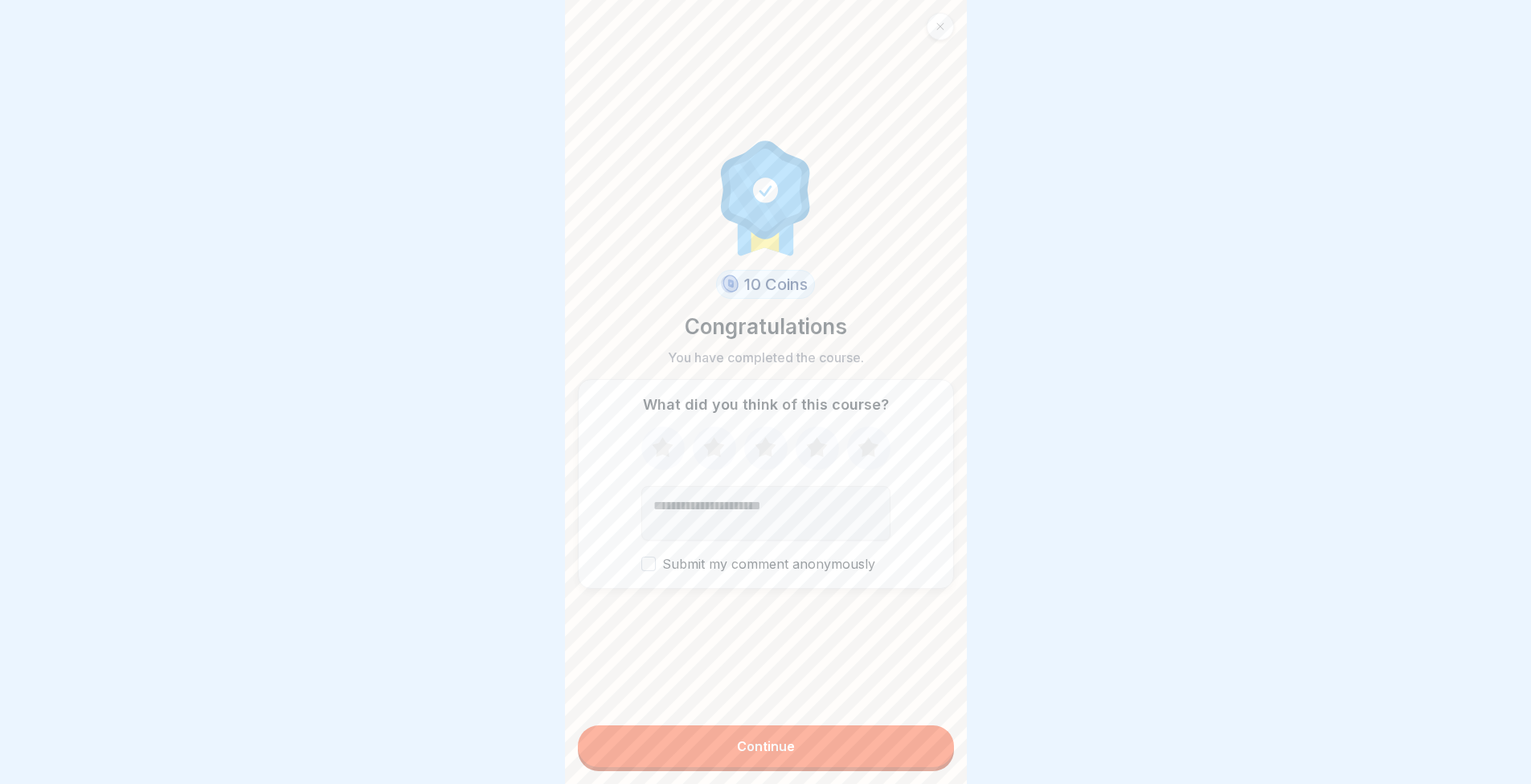
click at [873, 464] on icon at bounding box center [869, 448] width 43 height 42
click at [837, 760] on button "Continue" at bounding box center [766, 746] width 376 height 42
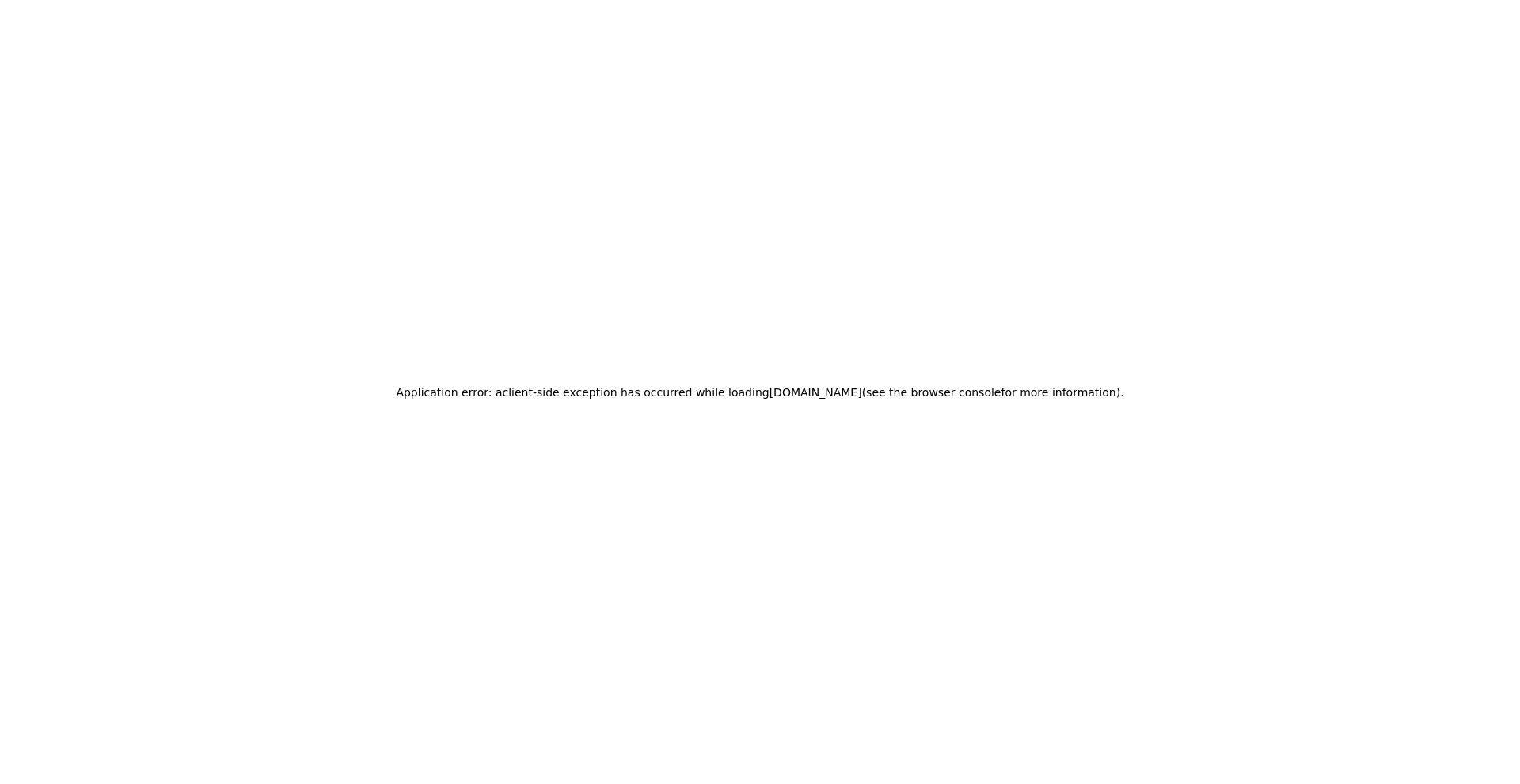
click at [651, 458] on div "Application error: a client -side exception has occurred while loading app.boun…" at bounding box center [760, 392] width 1520 height 784
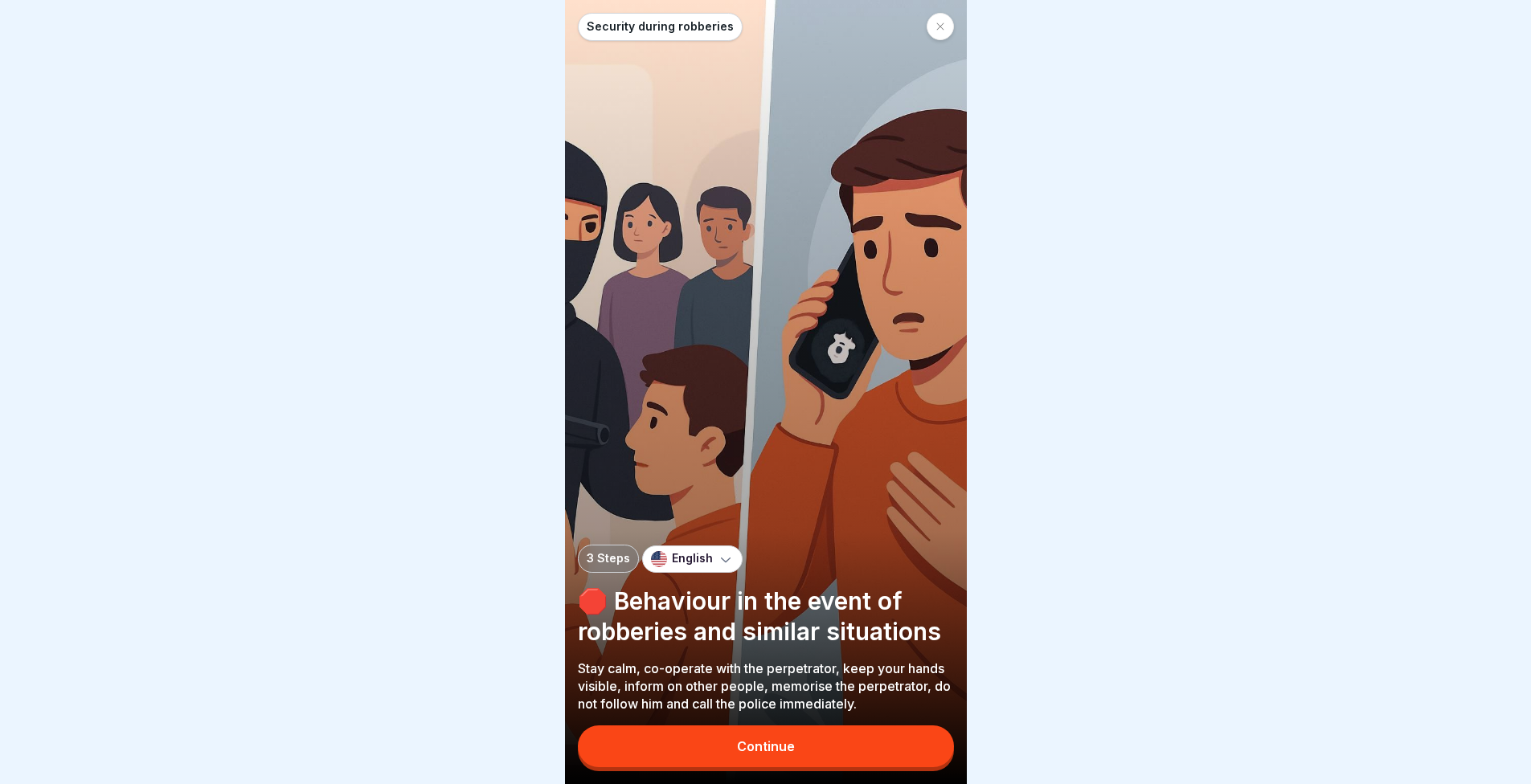
scroll to position [12, 0]
click at [783, 744] on div "Security during robberies 3 Steps English 🛑 Behaviour in the event of robberies…" at bounding box center [766, 392] width 402 height 784
click at [783, 743] on div "Continue" at bounding box center [766, 746] width 58 height 15
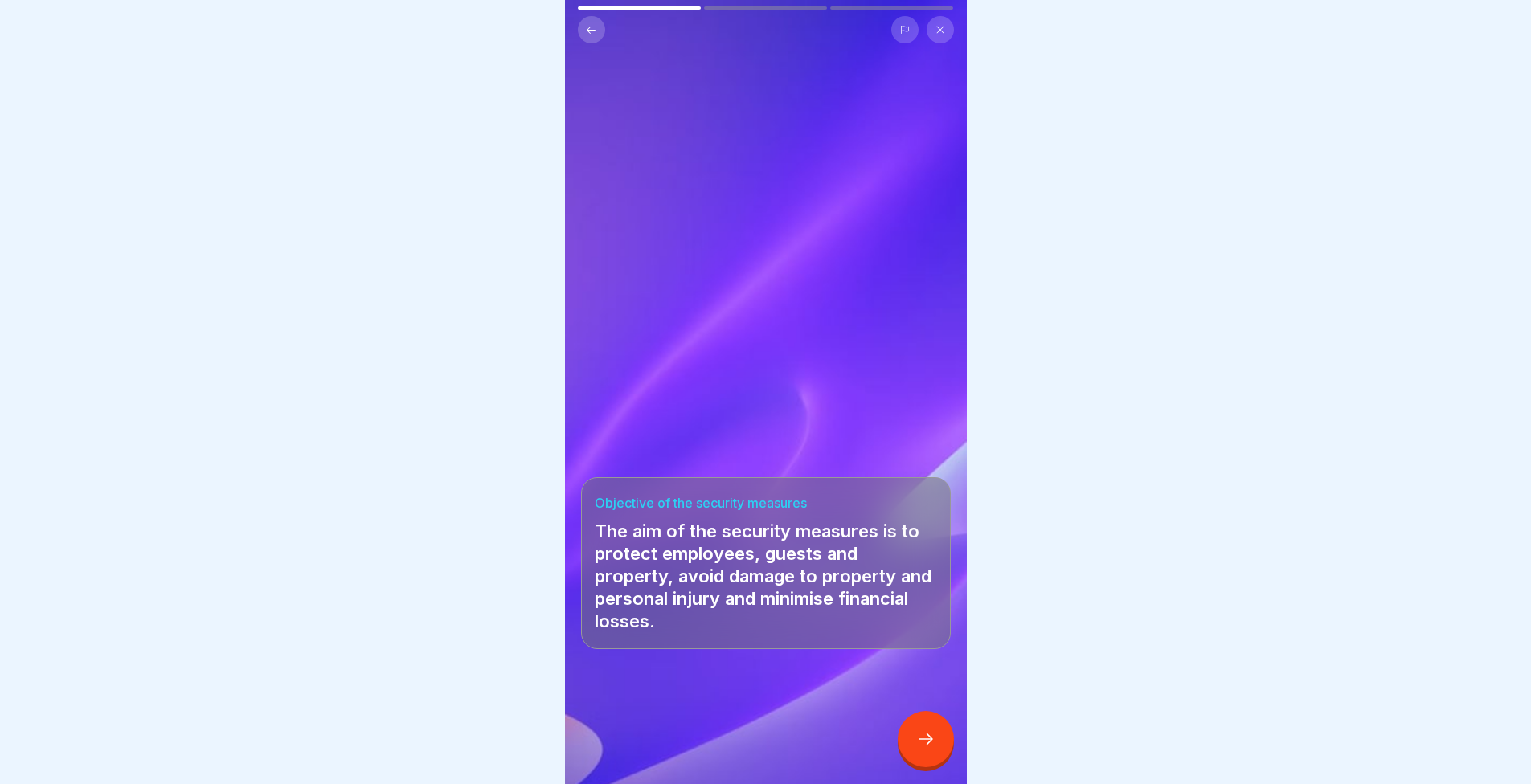
click at [930, 739] on icon at bounding box center [926, 739] width 15 height 11
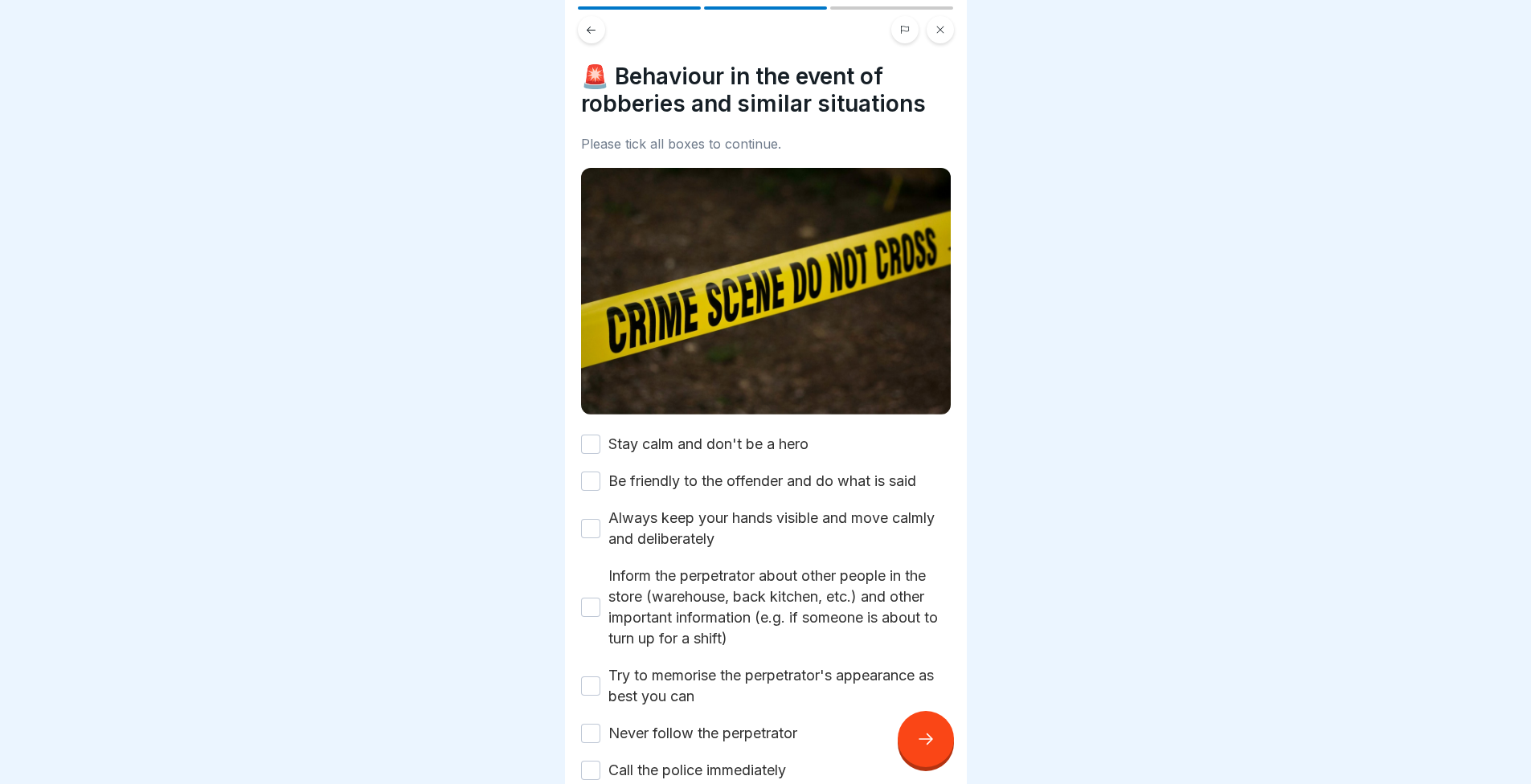
click at [930, 739] on icon at bounding box center [926, 739] width 19 height 19
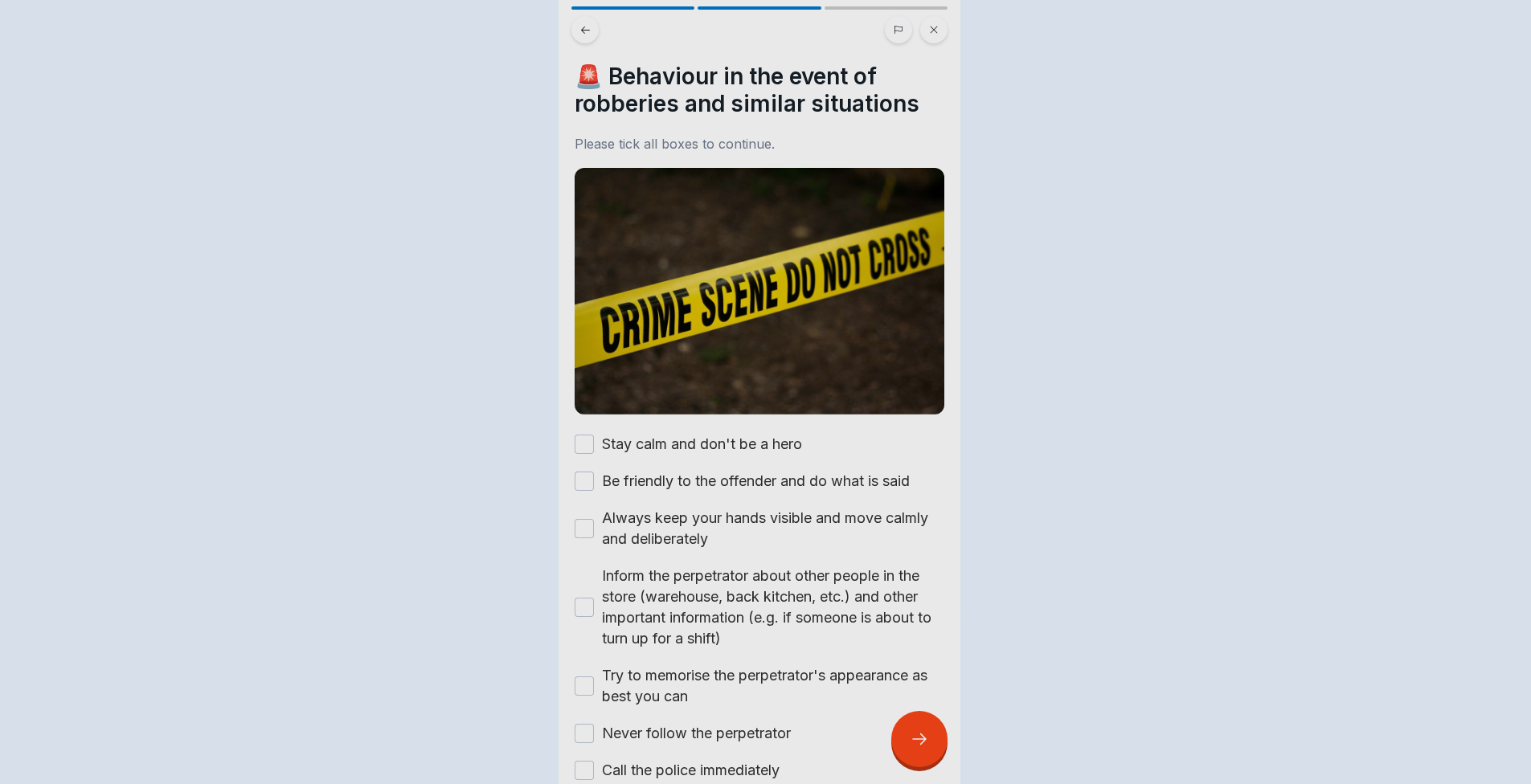
scroll to position [0, 0]
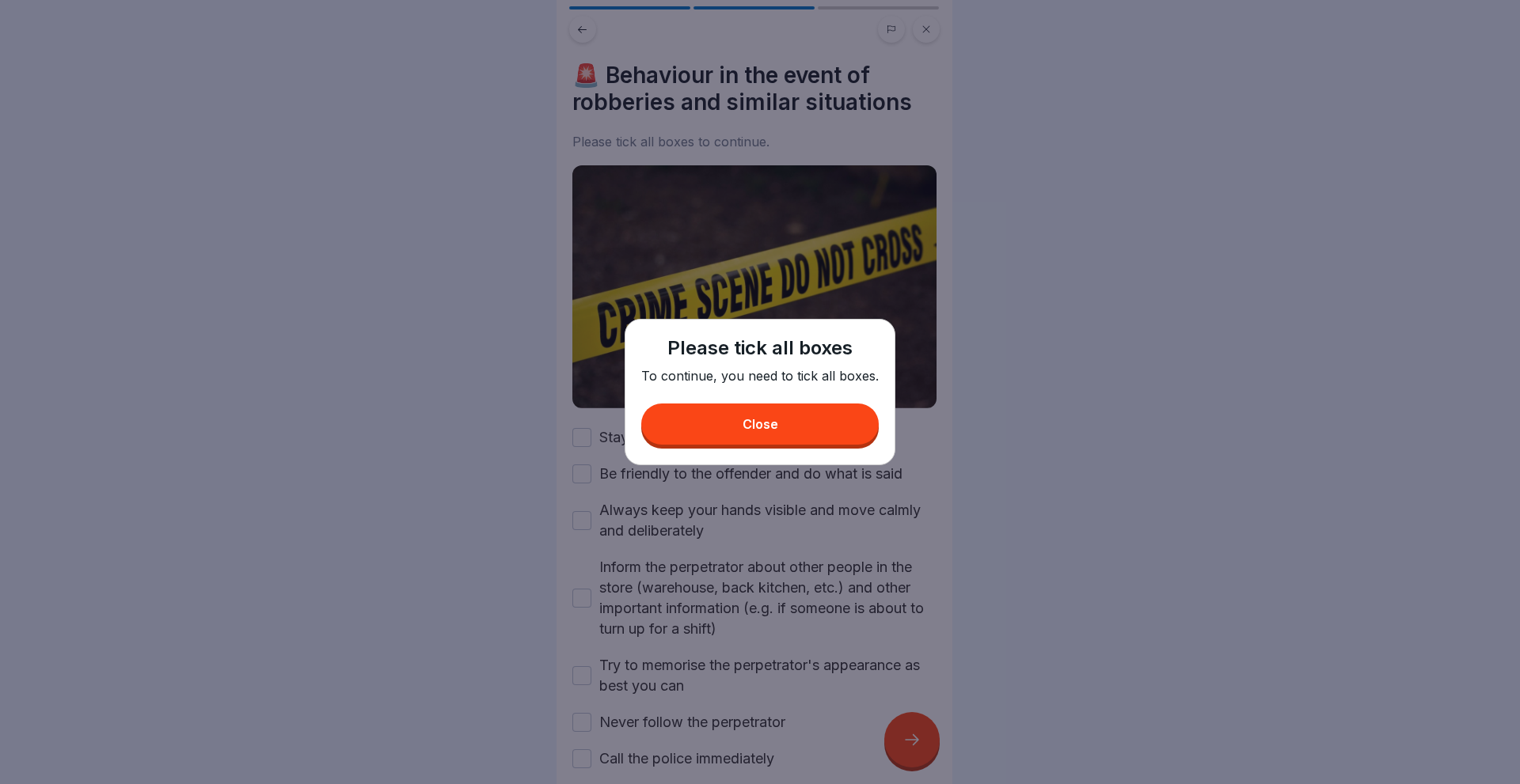
click at [679, 423] on button "Close" at bounding box center [760, 424] width 237 height 41
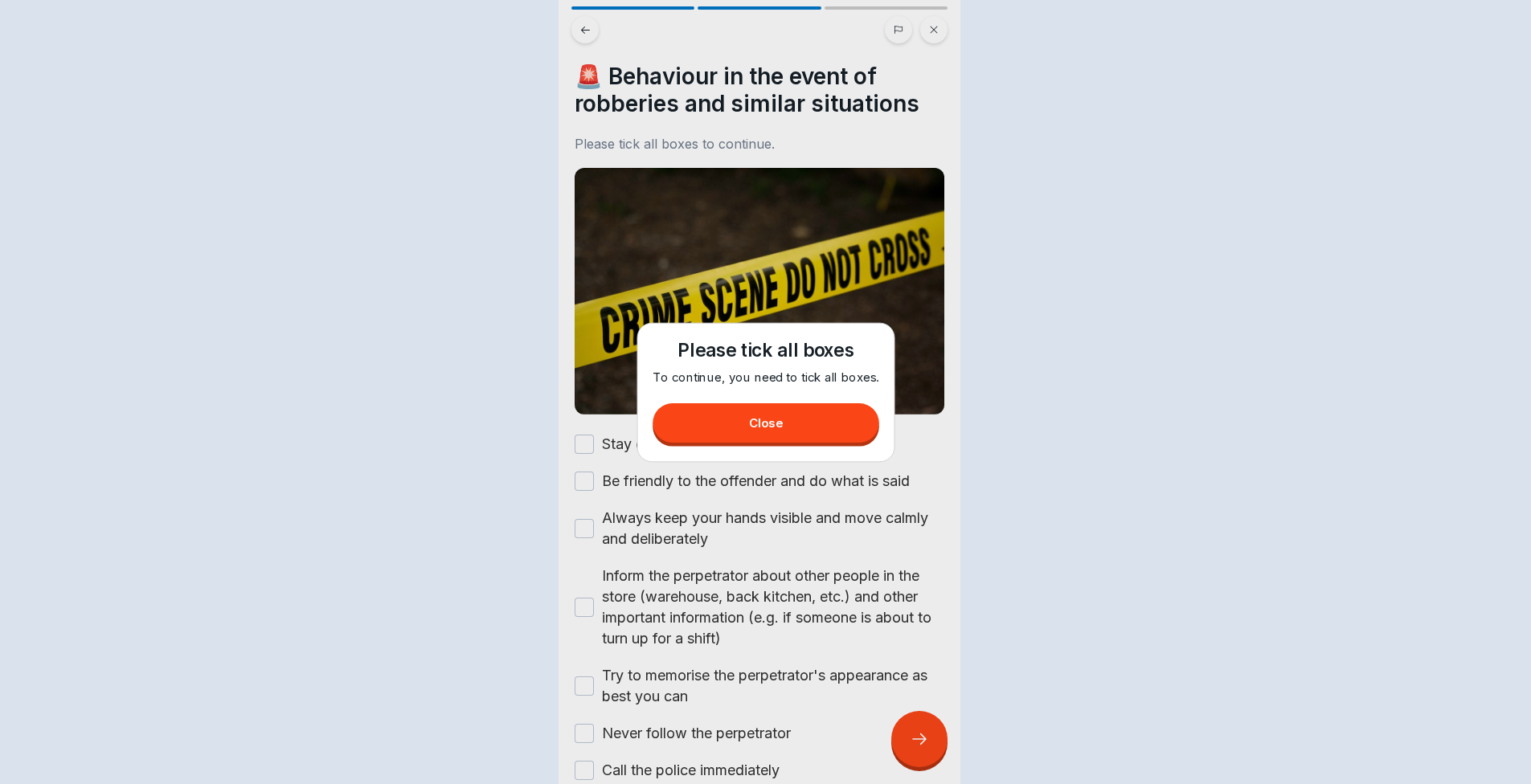
click at [674, 434] on label "Stay calm and don't be a hero" at bounding box center [702, 444] width 200 height 21
click at [594, 435] on button "Stay calm and don't be a hero" at bounding box center [584, 444] width 19 height 19
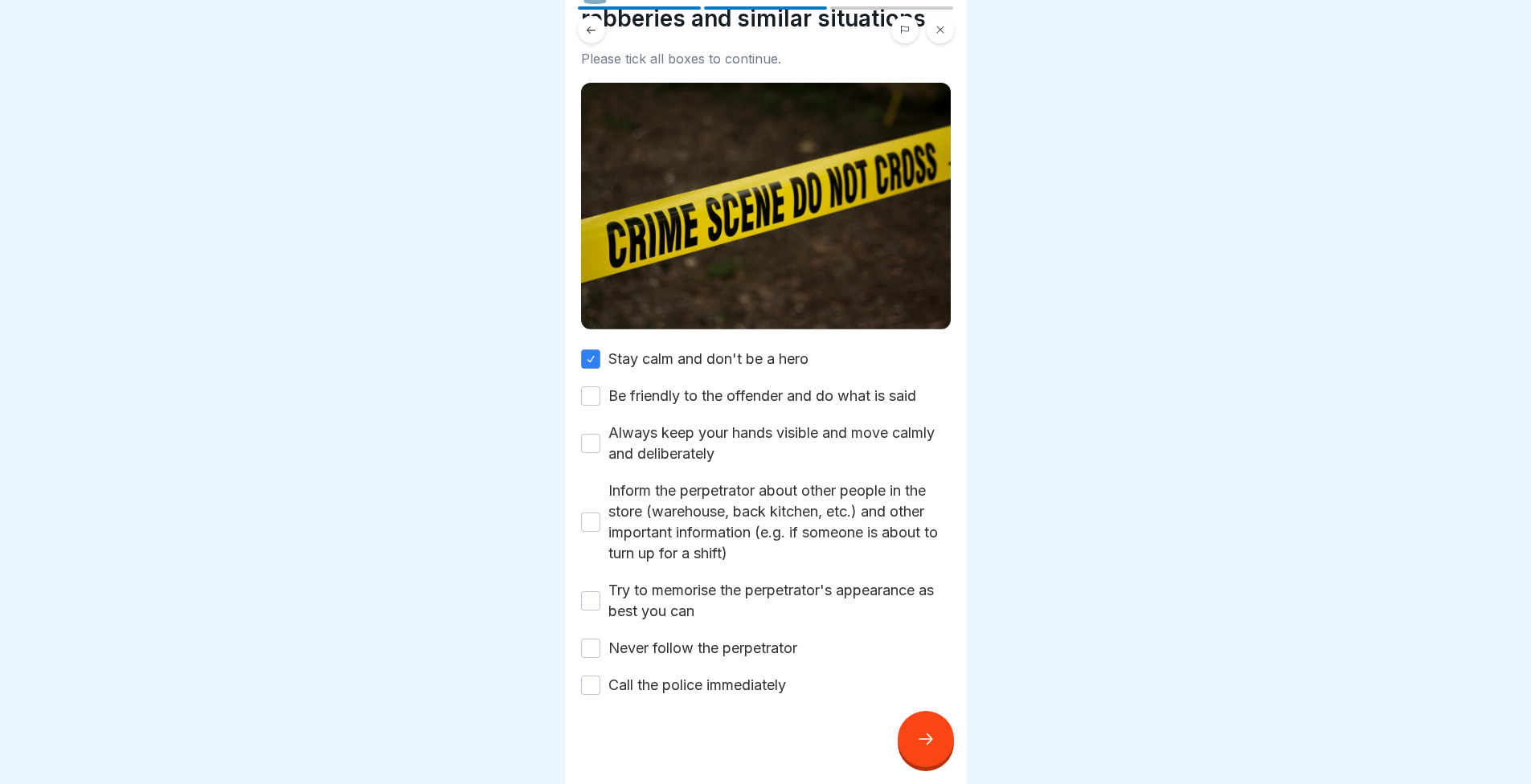
scroll to position [12, 0]
drag, startPoint x: 718, startPoint y: 392, endPoint x: 703, endPoint y: 382, distance: 18.0
click at [687, 392] on div "Stay calm and don't be a hero Be friendly to the offender and do what is said A…" at bounding box center [766, 523] width 370 height 347
click at [684, 387] on div "Stay calm and don't be a hero Be friendly to the offender and do what is said A…" at bounding box center [766, 523] width 370 height 347
click at [668, 386] on label "Be friendly to the offender and do what is said" at bounding box center [762, 396] width 308 height 21
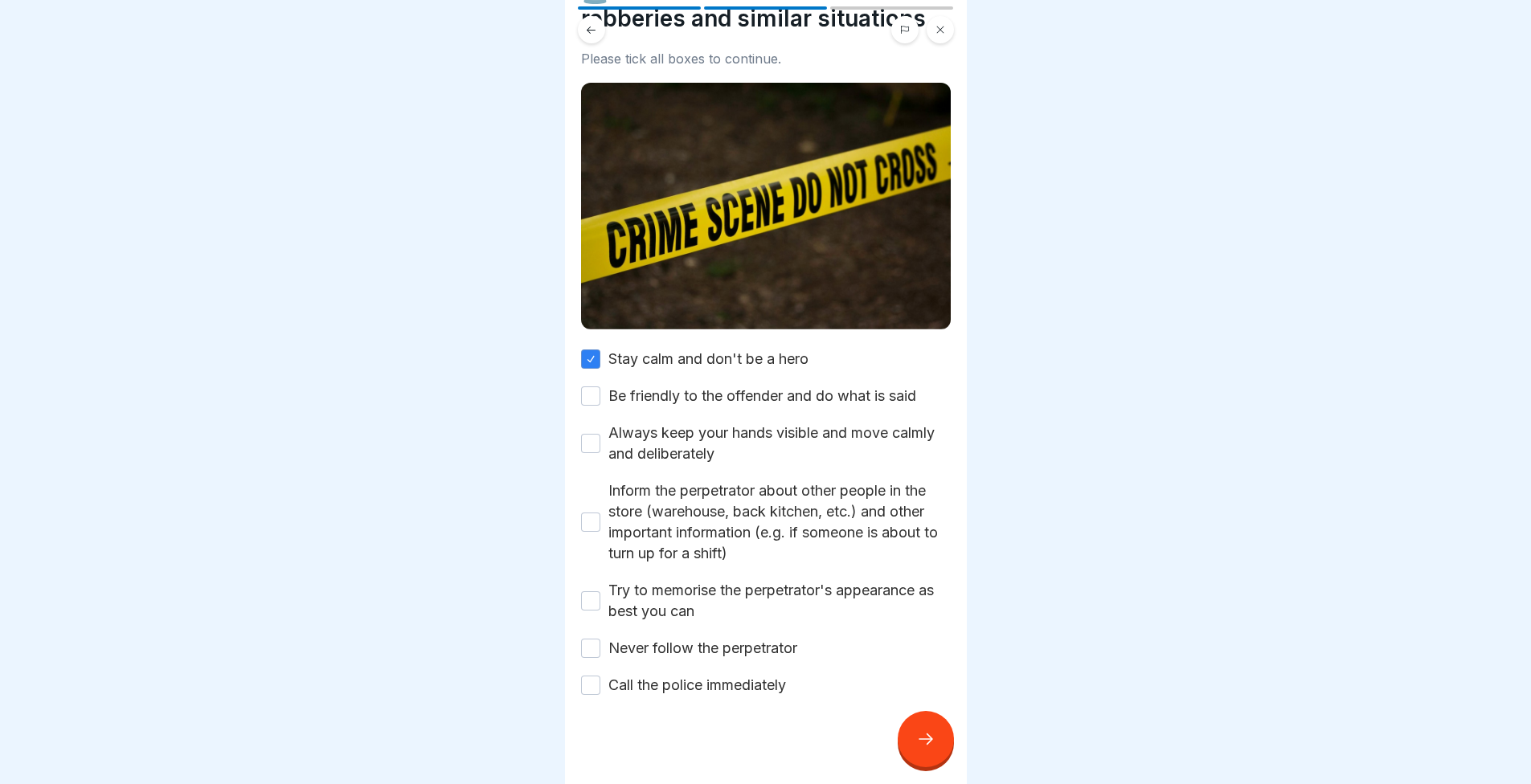
click at [601, 387] on button "Be friendly to the offender and do what is said" at bounding box center [590, 396] width 19 height 19
click at [658, 433] on label "Always keep your hands visible and move calmly and deliberately" at bounding box center [780, 443] width 343 height 42
click at [601, 434] on button "Always keep your hands visible and move calmly and deliberately" at bounding box center [590, 443] width 19 height 19
click at [595, 513] on button "Inform the perpetrator about other people in the store (warehouse, back kitchen…" at bounding box center [590, 522] width 19 height 19
click at [591, 591] on button "Try to memorise the perpetrator's appearance as best you can" at bounding box center [590, 600] width 19 height 19
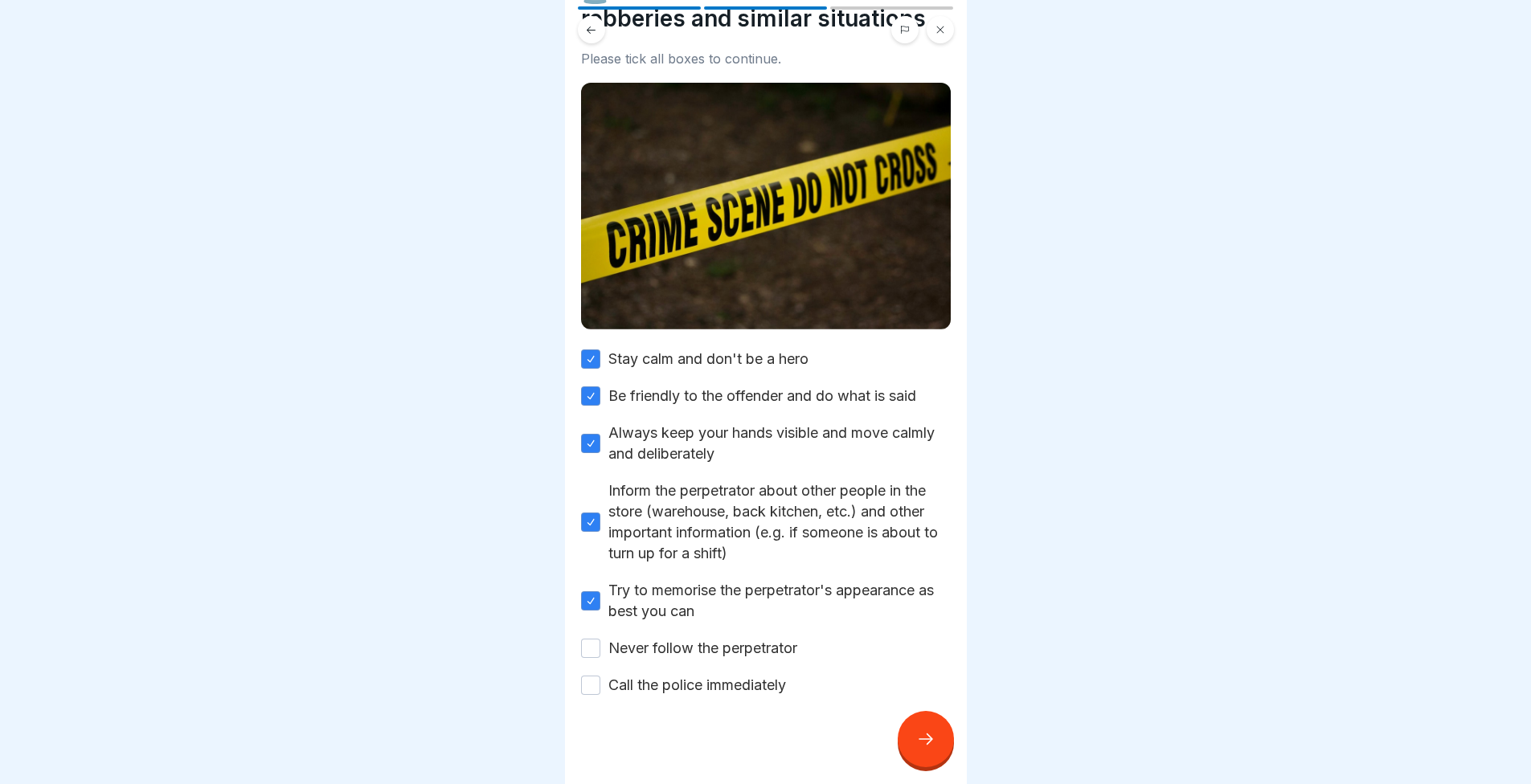
click at [591, 639] on button "Never follow the perpetrator" at bounding box center [590, 648] width 19 height 19
click at [600, 676] on button "Call the police immediately" at bounding box center [590, 685] width 19 height 19
click at [913, 735] on div at bounding box center [926, 739] width 56 height 56
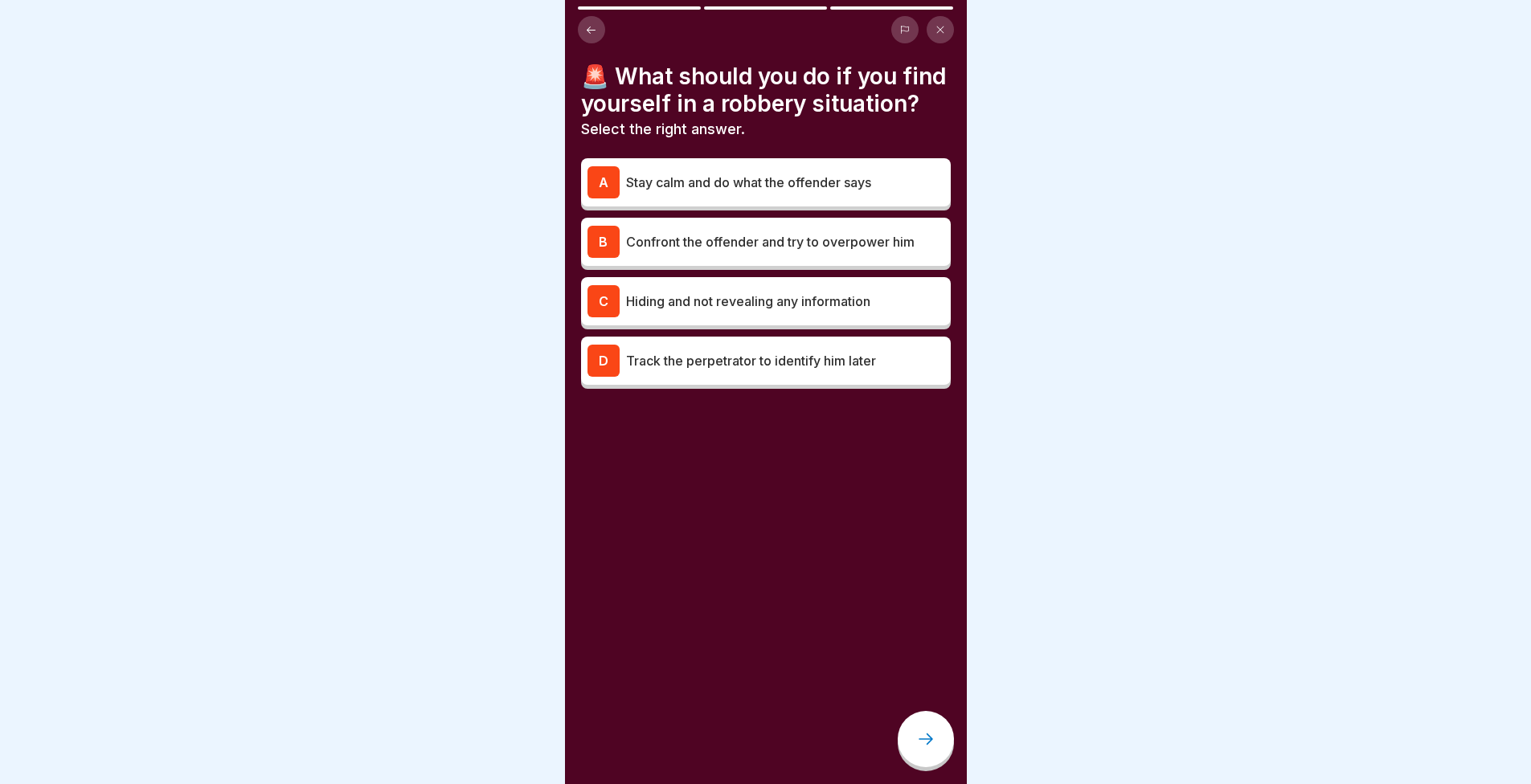
click at [725, 199] on div "A Stay calm and do what the offender says" at bounding box center [766, 182] width 357 height 32
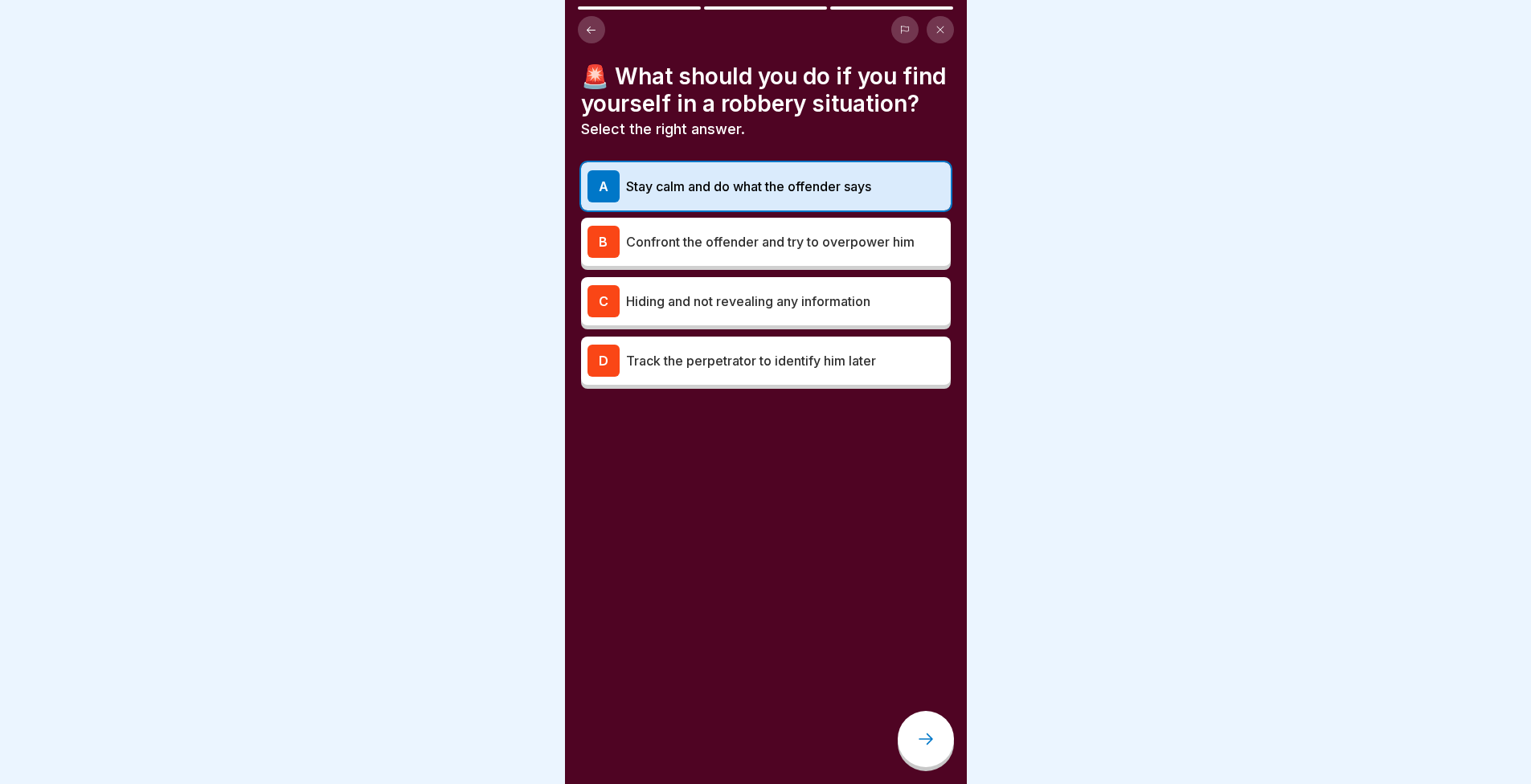
click at [630, 251] on p "Confront the offender and try to overpower him" at bounding box center [785, 241] width 319 height 19
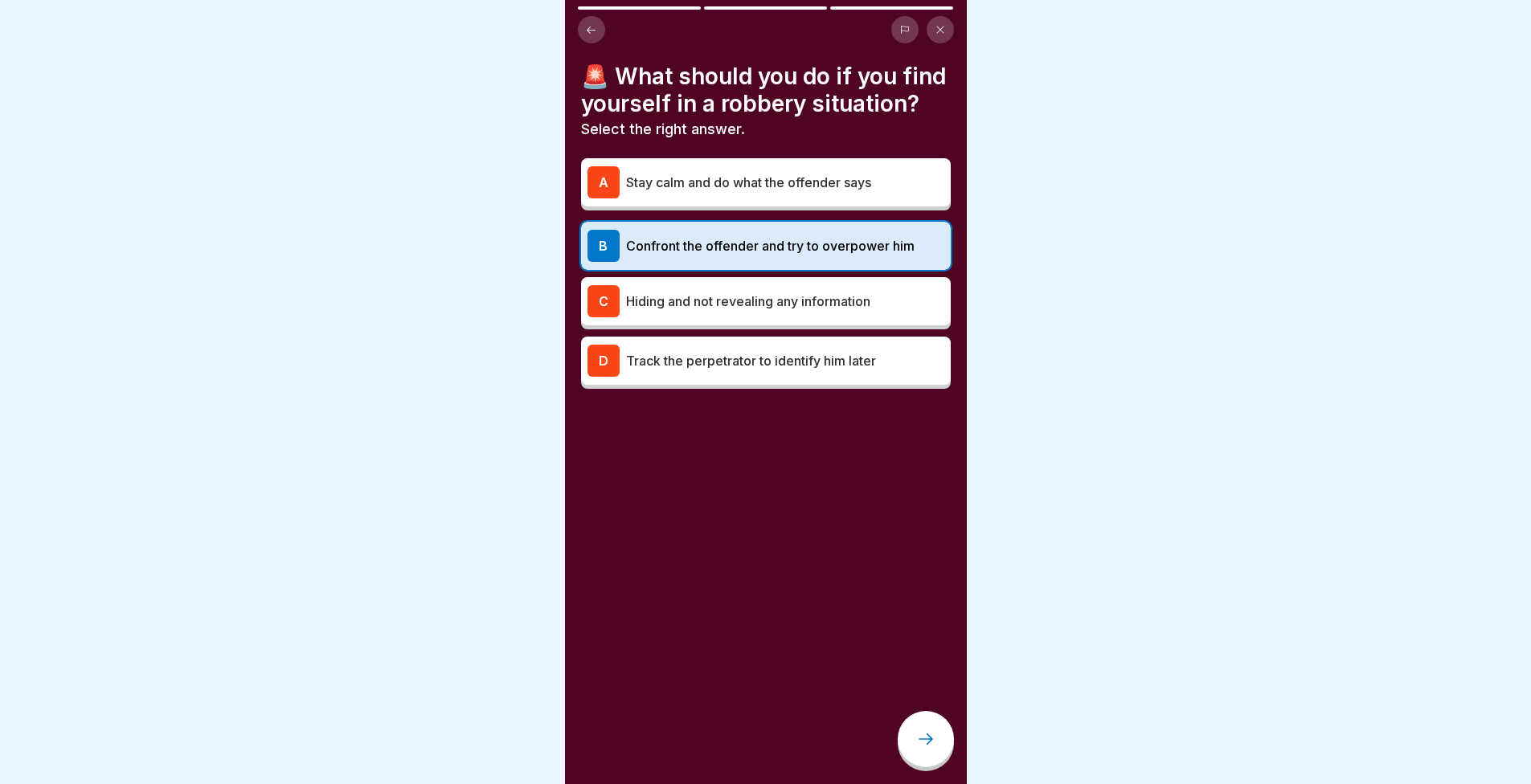
click at [627, 256] on p "Confront the offender and try to overpower him" at bounding box center [785, 246] width 319 height 19
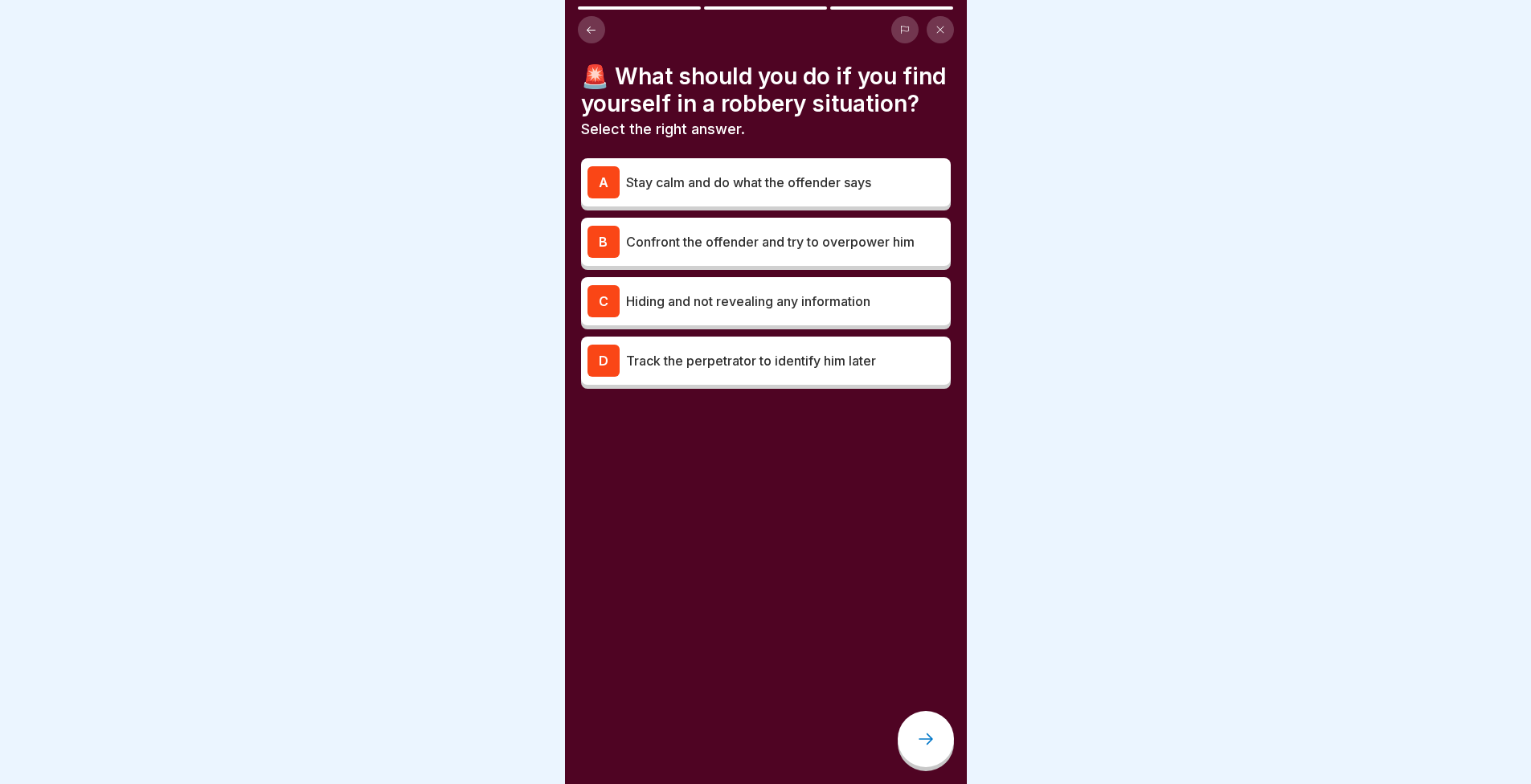
click at [610, 207] on div "A Stay calm and do what the offender says" at bounding box center [766, 182] width 370 height 48
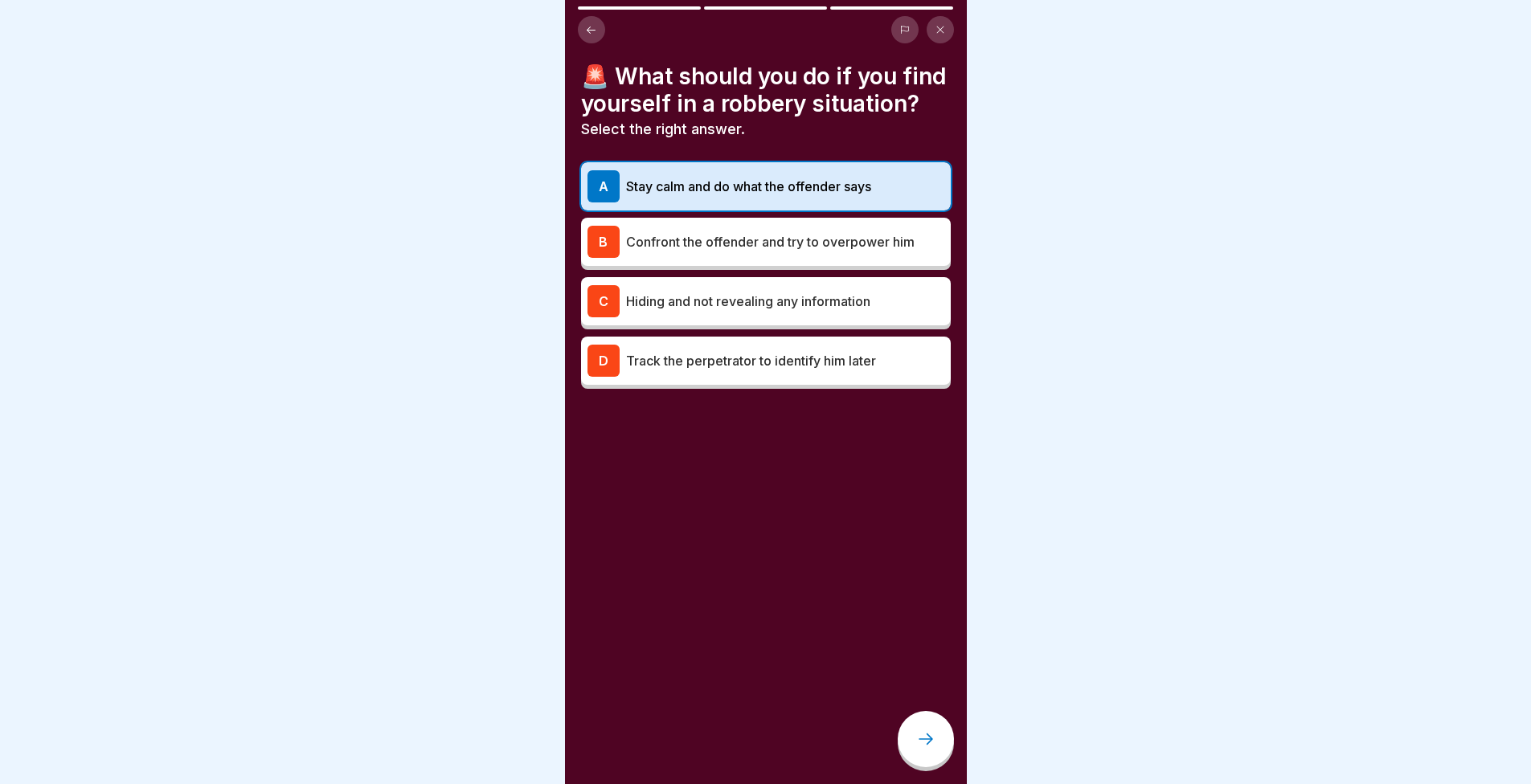
click at [925, 727] on div at bounding box center [926, 739] width 56 height 56
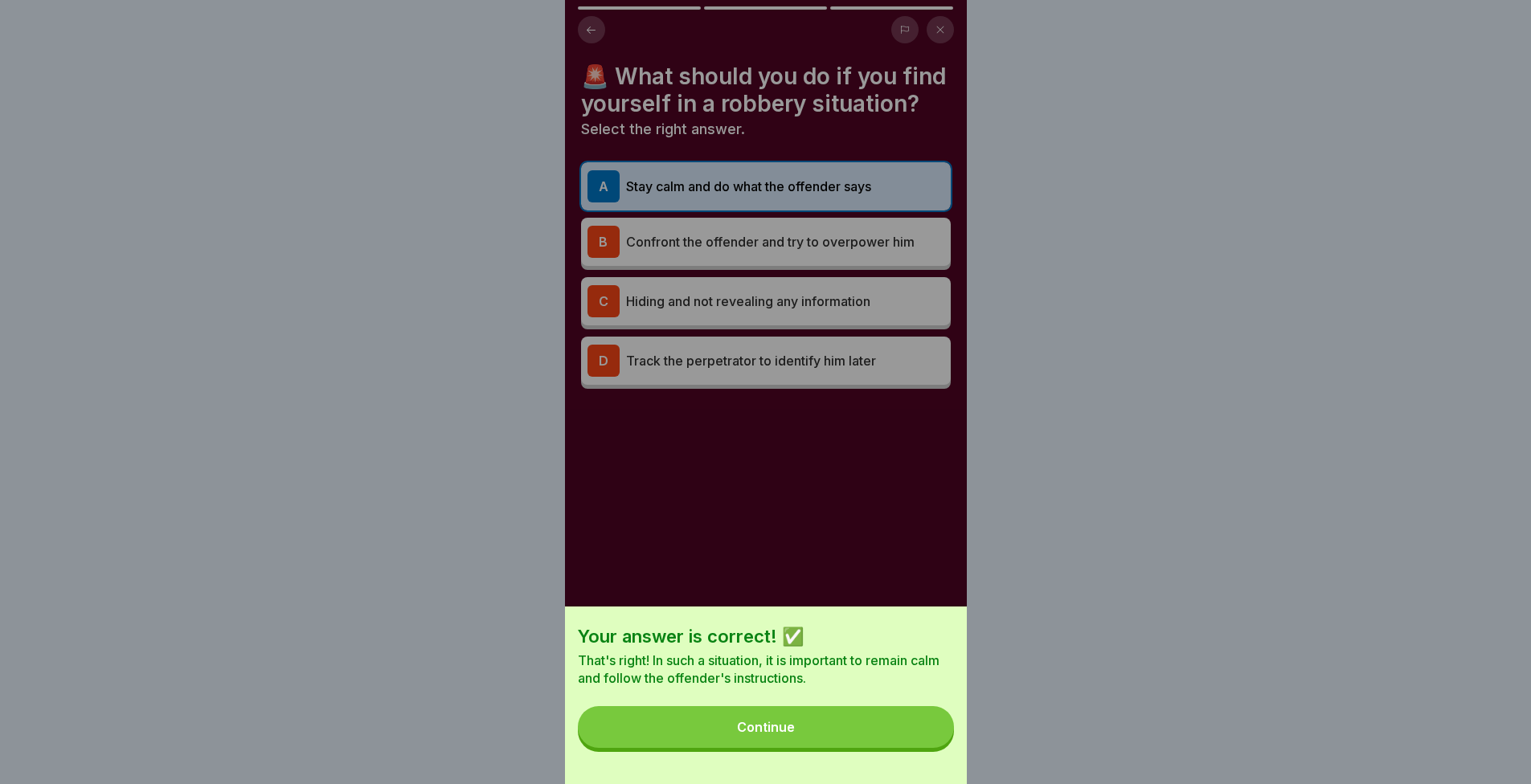
click at [884, 739] on button "Continue" at bounding box center [766, 727] width 376 height 42
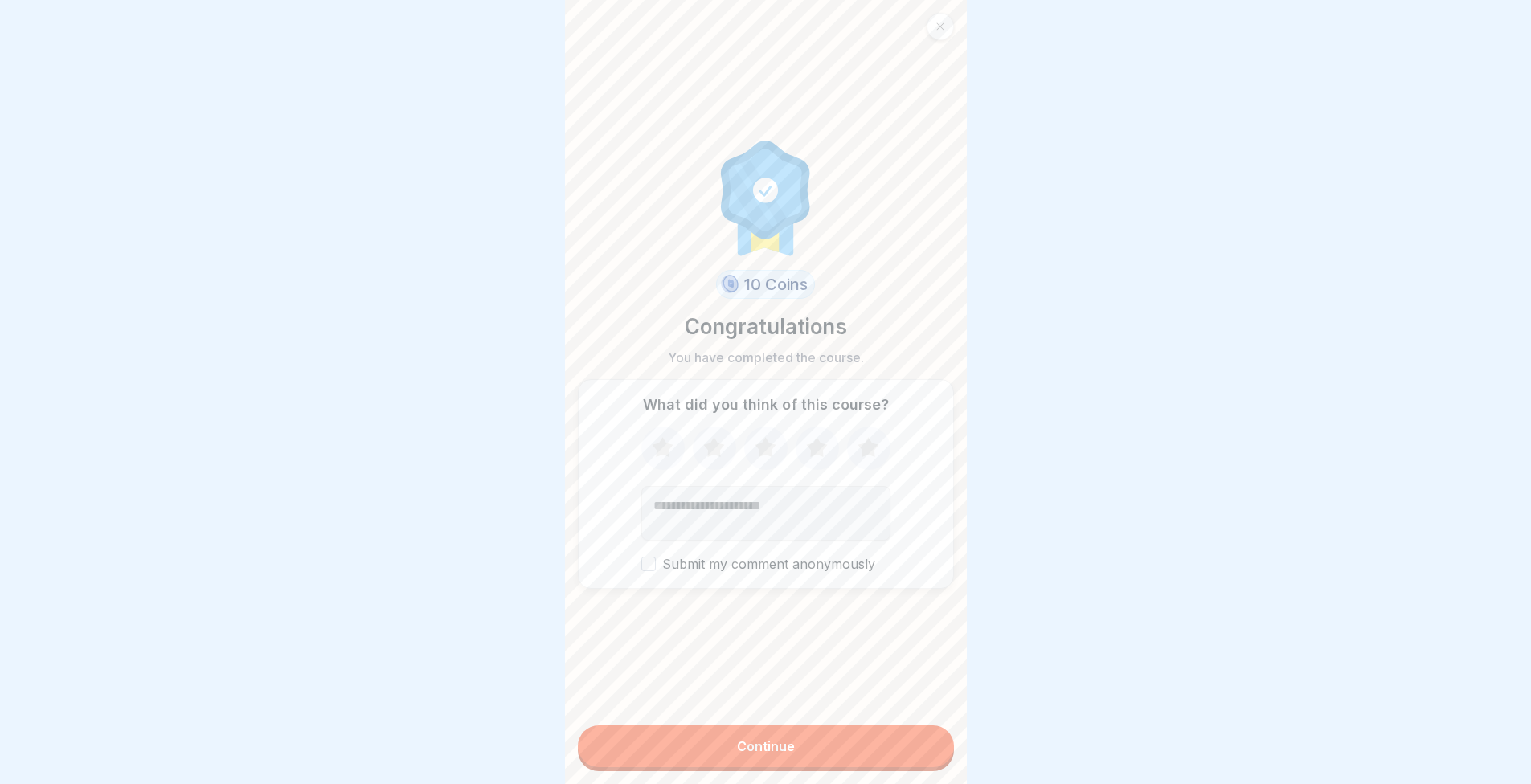
click at [863, 437] on icon at bounding box center [868, 447] width 21 height 20
click at [850, 746] on button "Continue" at bounding box center [766, 746] width 376 height 42
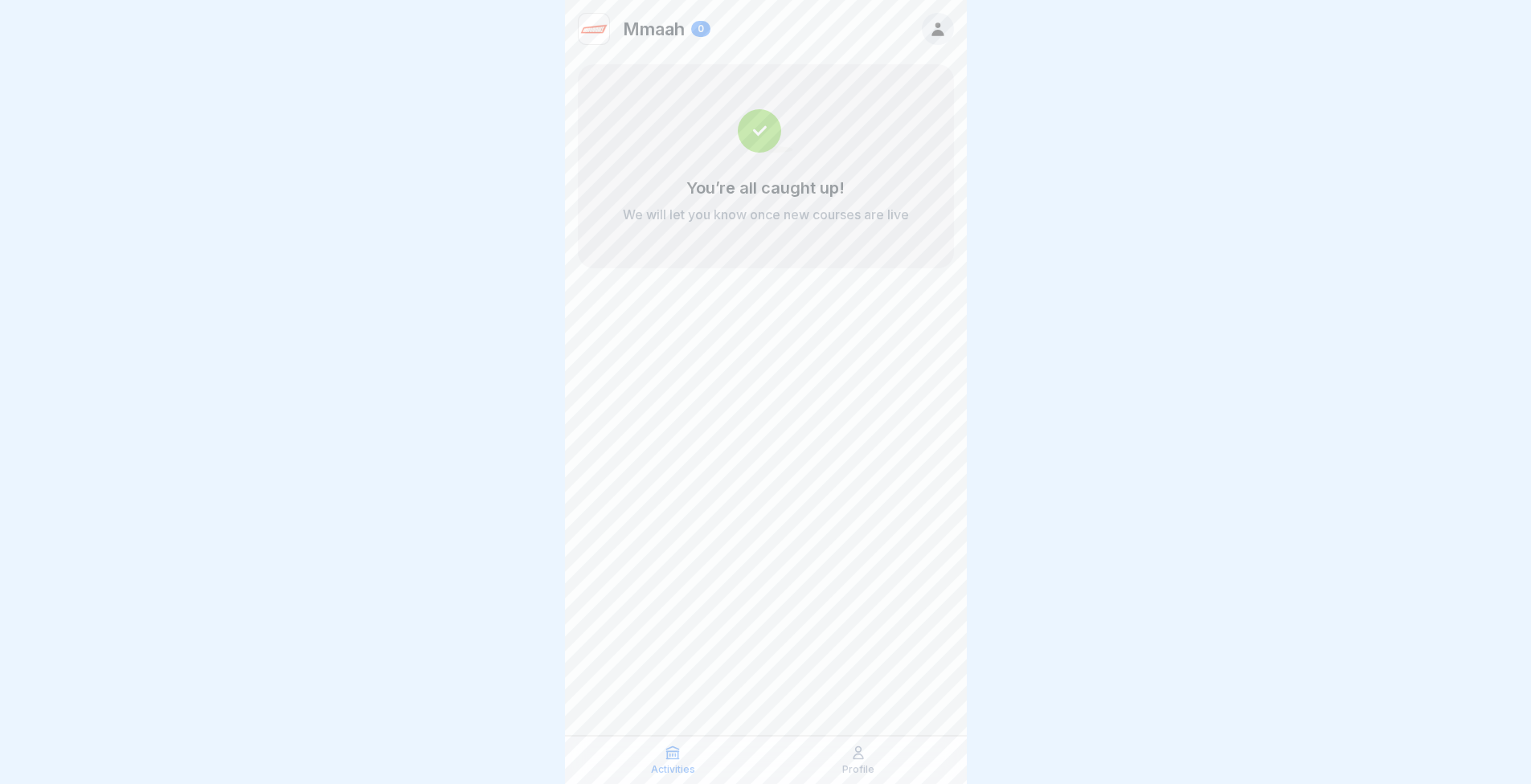
click at [808, 502] on div "Mmaah 0 You’re all caught up! We will let you know once new courses are live" at bounding box center [766, 392] width 402 height 784
click at [753, 204] on div "You’re all caught up! We will let you know once new courses are live" at bounding box center [766, 200] width 286 height 45
click at [593, 21] on img at bounding box center [593, 29] width 30 height 30
click at [658, 26] on p "Mmaah" at bounding box center [653, 29] width 62 height 21
click at [717, 17] on div "Mmaah 0" at bounding box center [766, 29] width 402 height 58
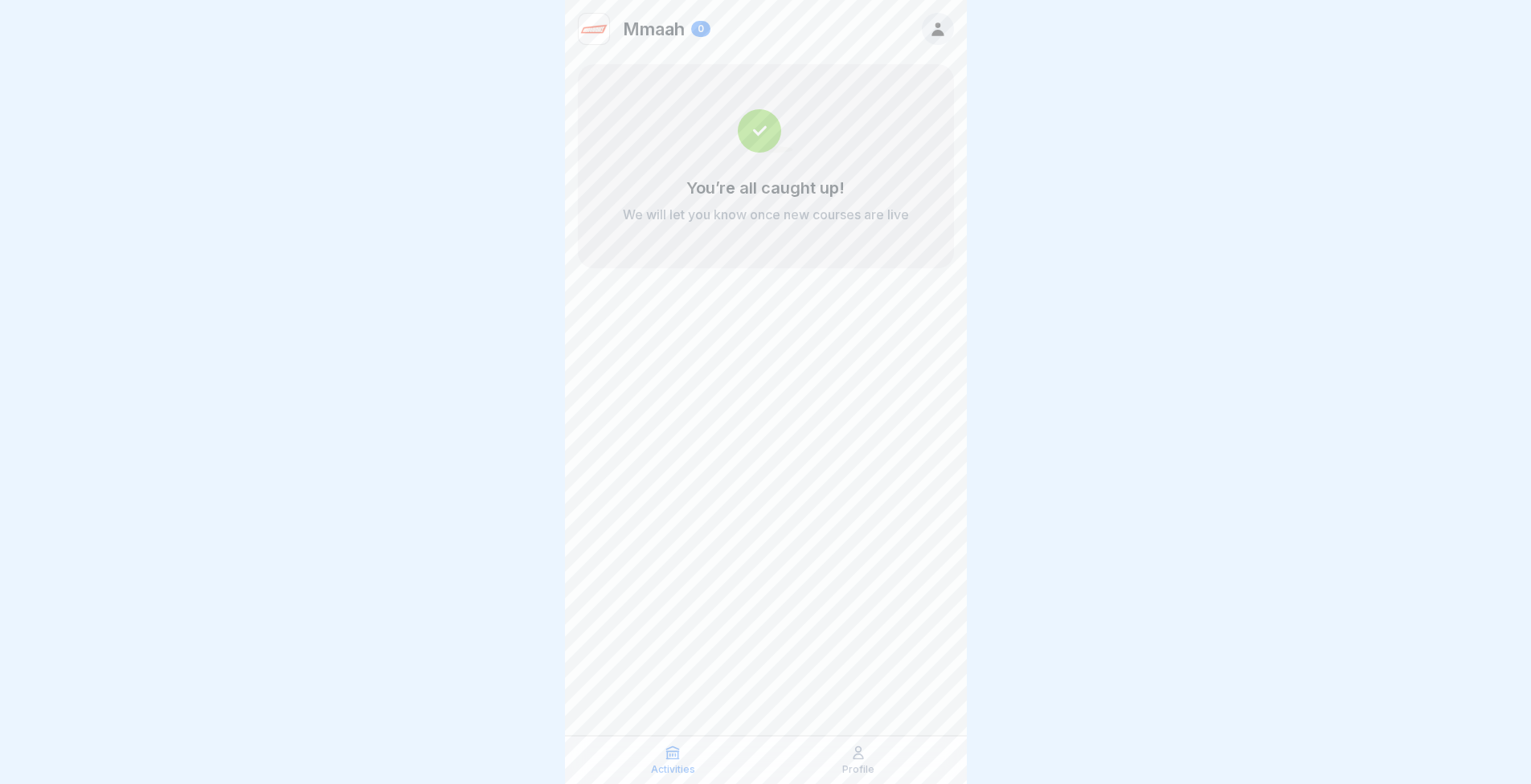
click at [947, 28] on div at bounding box center [938, 29] width 32 height 32
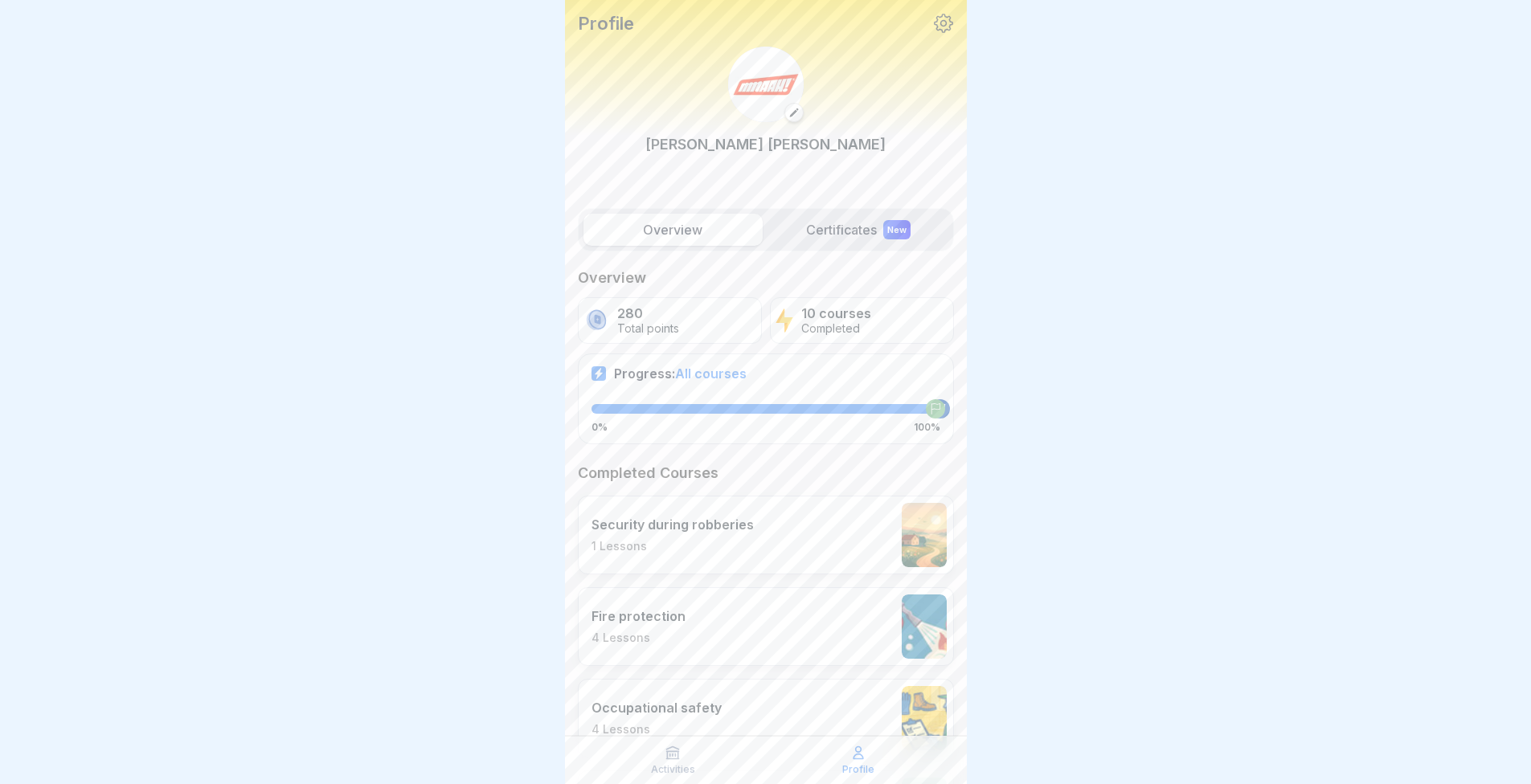
click at [868, 239] on label "Certificates New" at bounding box center [859, 229] width 179 height 32
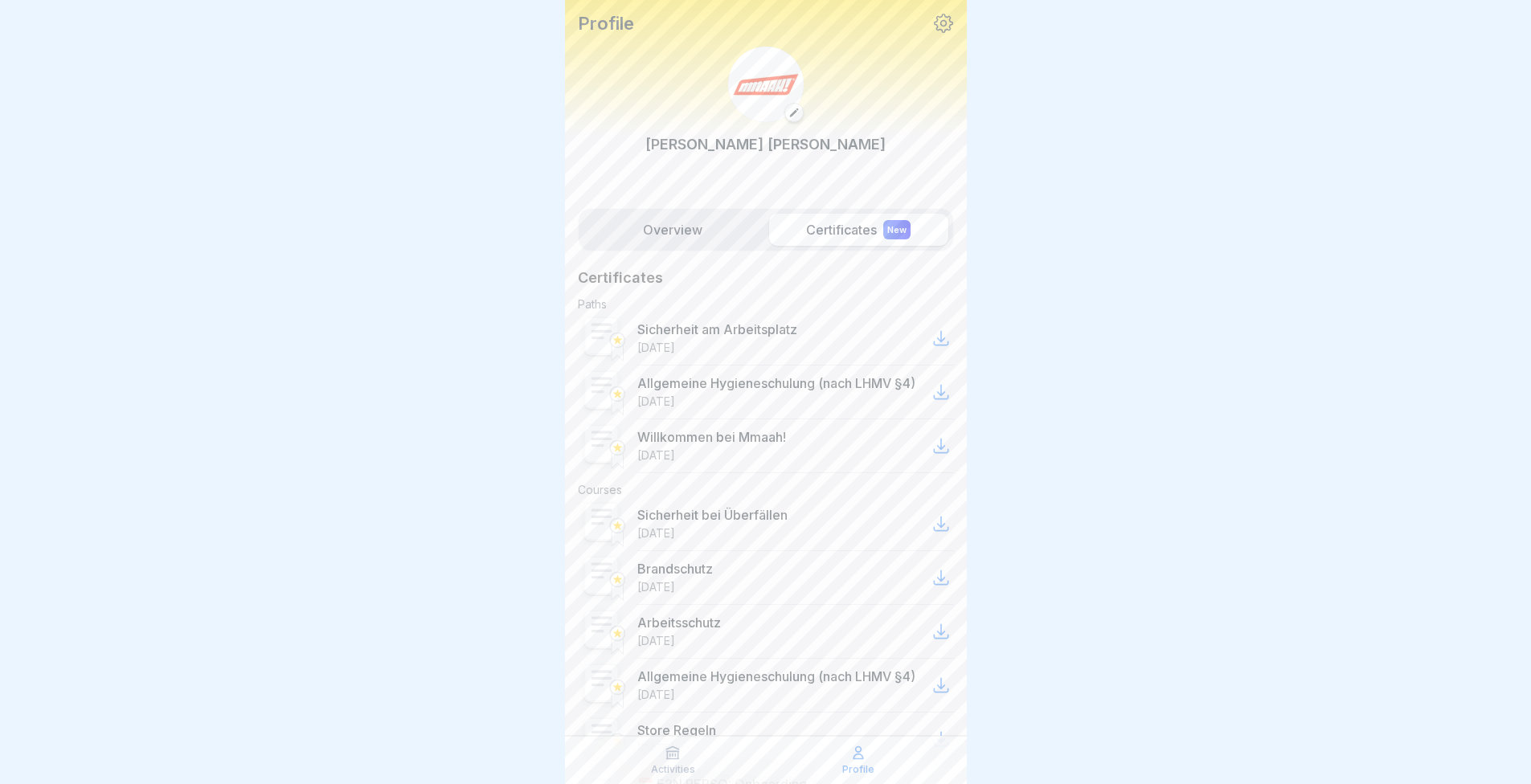
click at [684, 242] on label "Overview" at bounding box center [674, 229] width 179 height 32
